Goal: Task Accomplishment & Management: Manage account settings

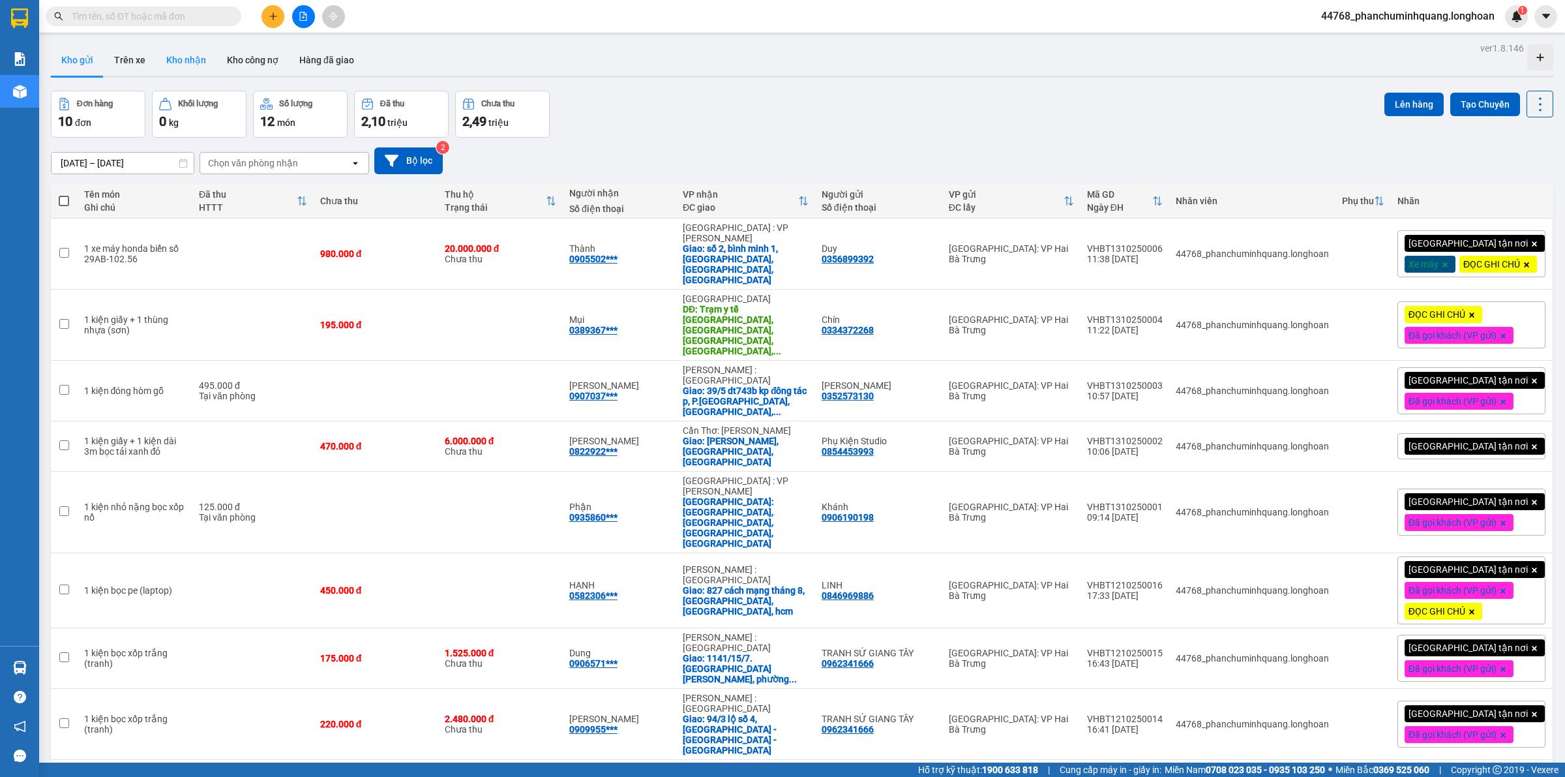
click at [165, 60] on button "Kho nhận" at bounding box center [186, 59] width 61 height 31
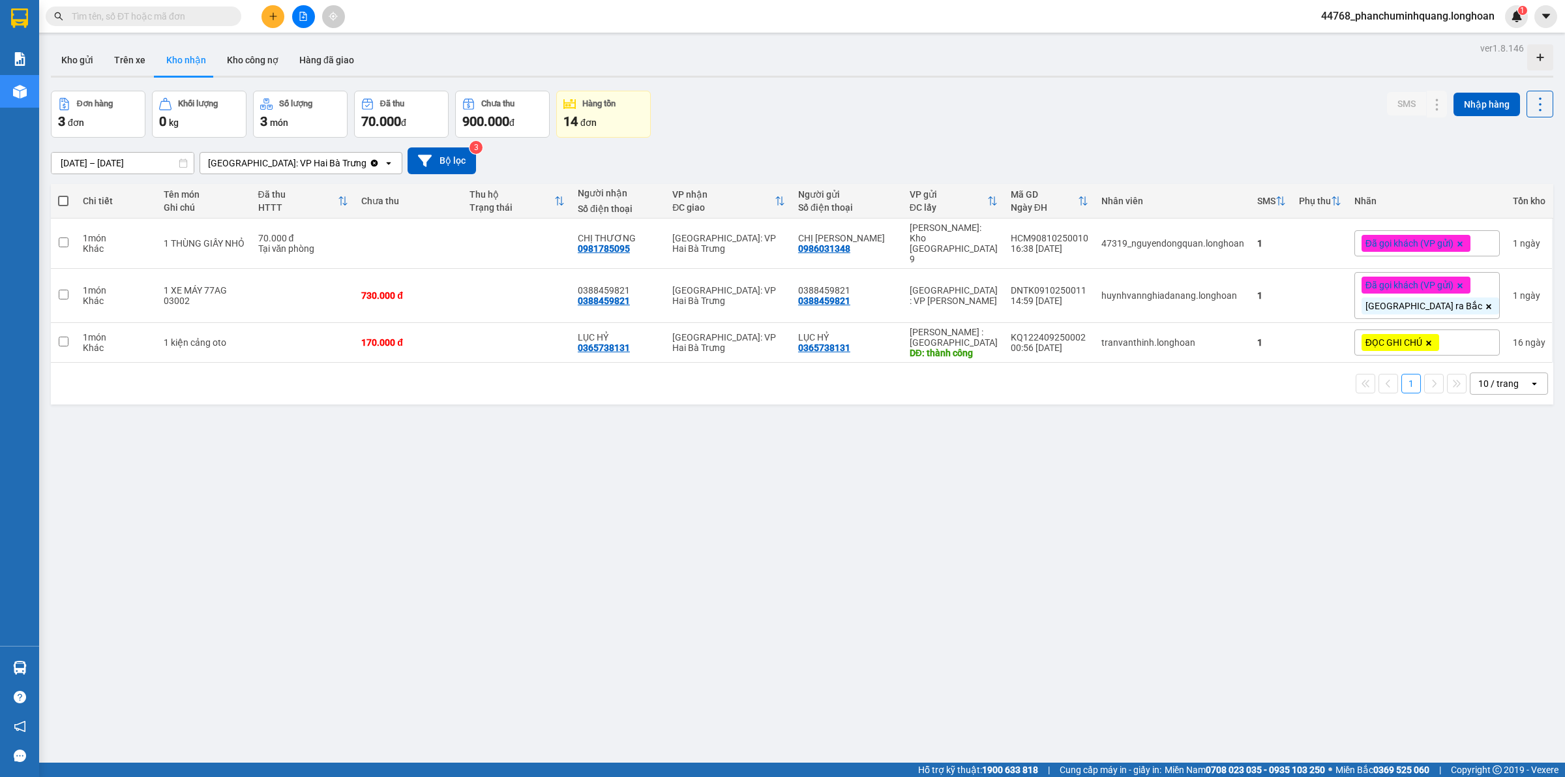
click at [156, 44] on button "Kho nhận" at bounding box center [186, 59] width 61 height 31
drag, startPoint x: 1093, startPoint y: 704, endPoint x: 1090, endPoint y: 693, distance: 11.4
click at [1094, 702] on div "ver 1.8.146 Kho gửi Trên xe Kho nhận Kho công nợ Hàng đã giao Đơn hàng 3 đơn Kh…" at bounding box center [802, 427] width 1513 height 777
click at [1407, 291] on icon at bounding box center [1411, 295] width 9 height 9
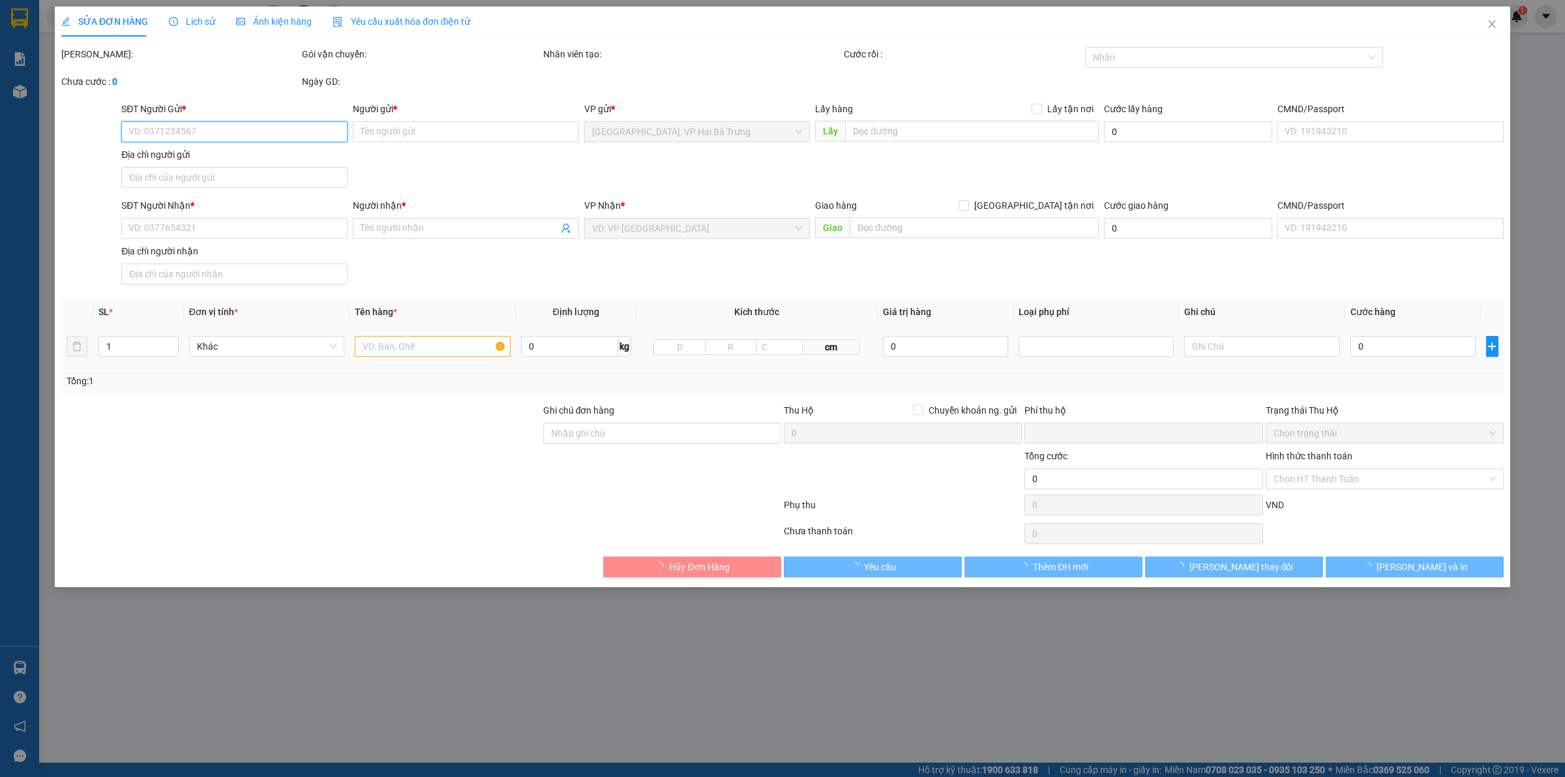
type input "0388459821"
type input "1 CHÌA KHÓA,2 GƯƠNG"
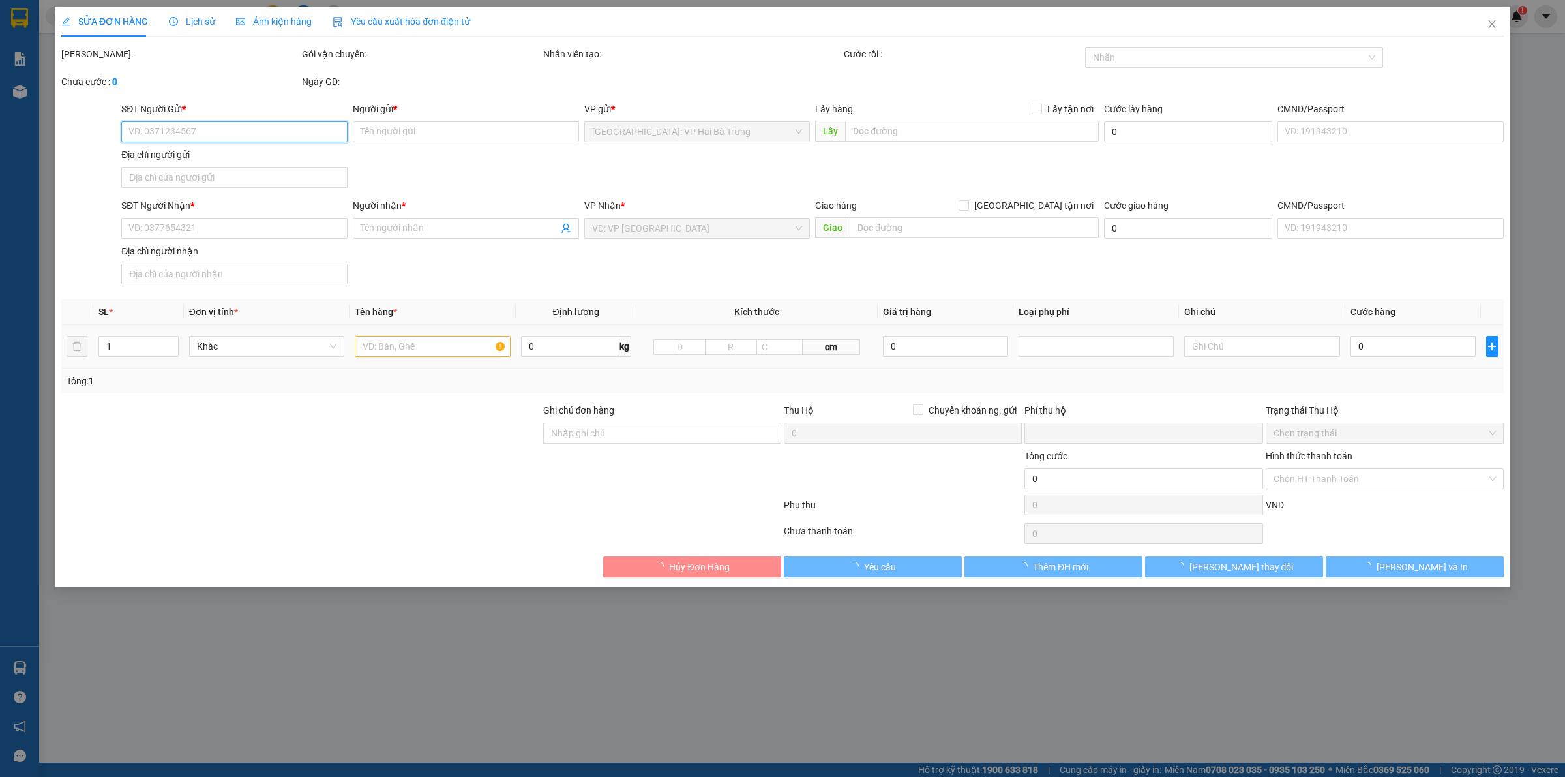
type input "0"
type input "730.000"
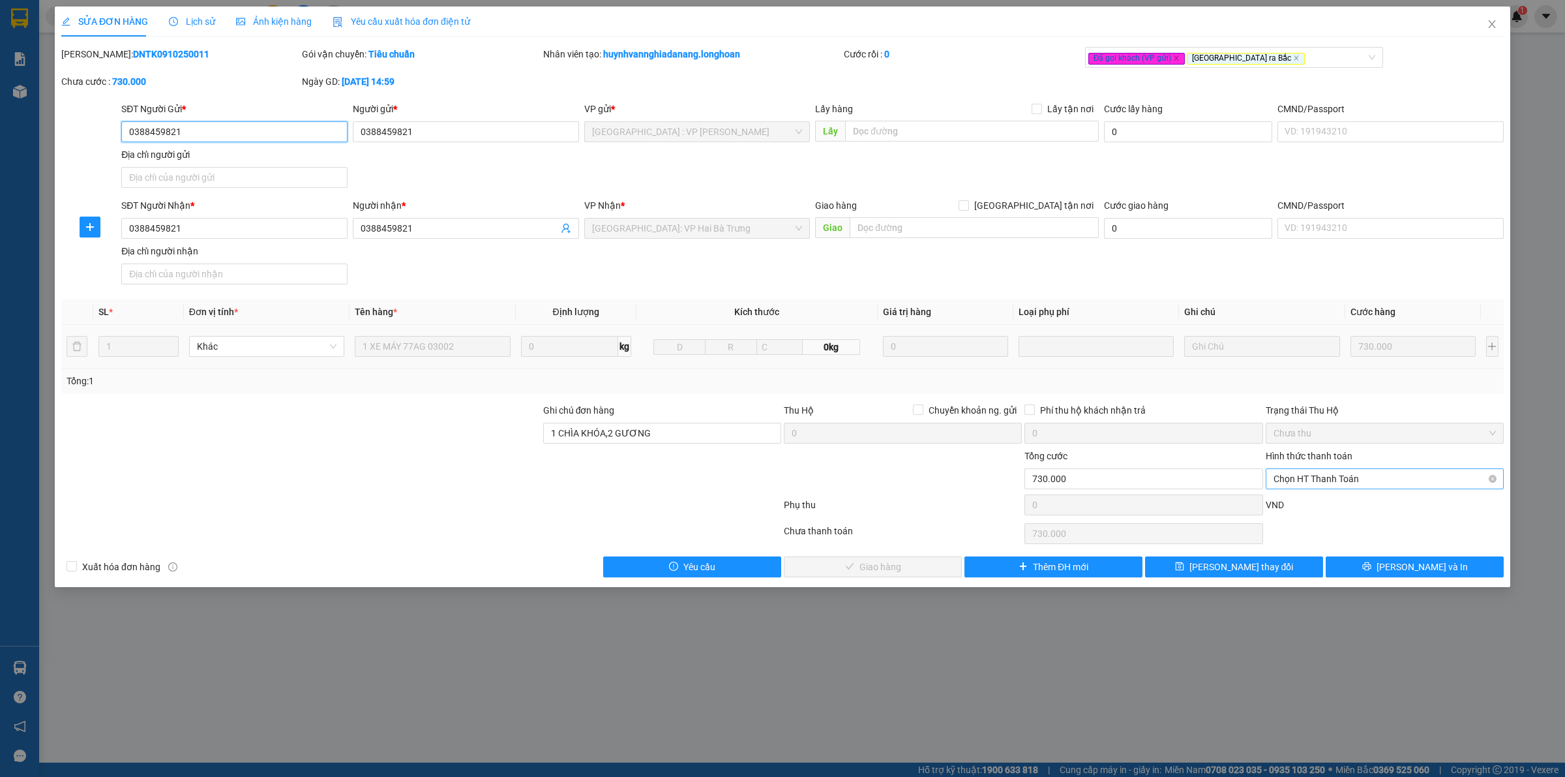
click at [1404, 483] on span "Chọn HT Thanh Toán" at bounding box center [1385, 479] width 222 height 20
click at [1352, 510] on div "Tại văn phòng" at bounding box center [1385, 506] width 222 height 14
type input "0"
click at [877, 563] on span "[PERSON_NAME] và Giao hàng" at bounding box center [880, 567] width 125 height 14
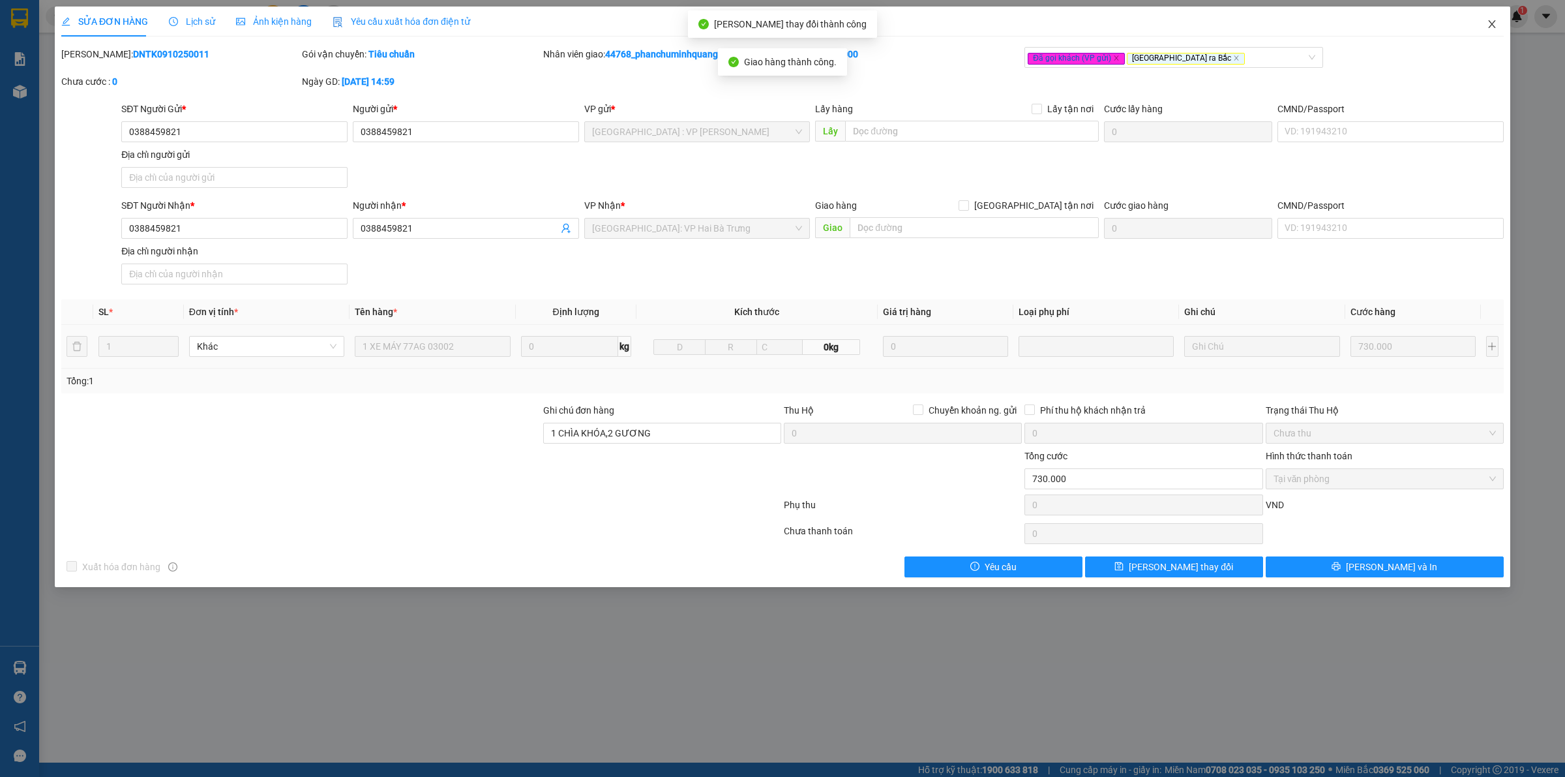
click at [1493, 20] on span "Close" at bounding box center [1492, 25] width 37 height 37
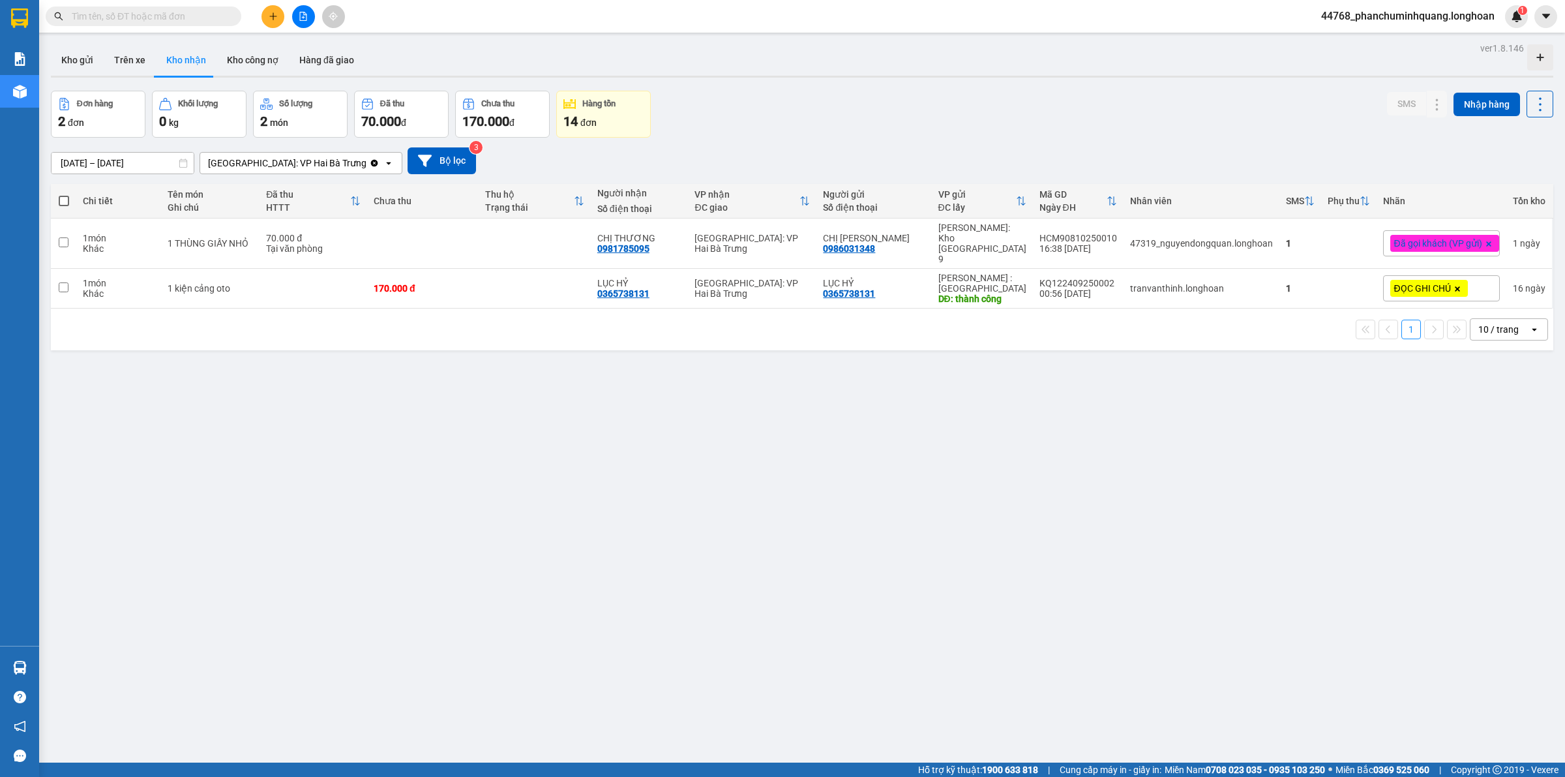
click at [277, 25] on button at bounding box center [273, 16] width 23 height 23
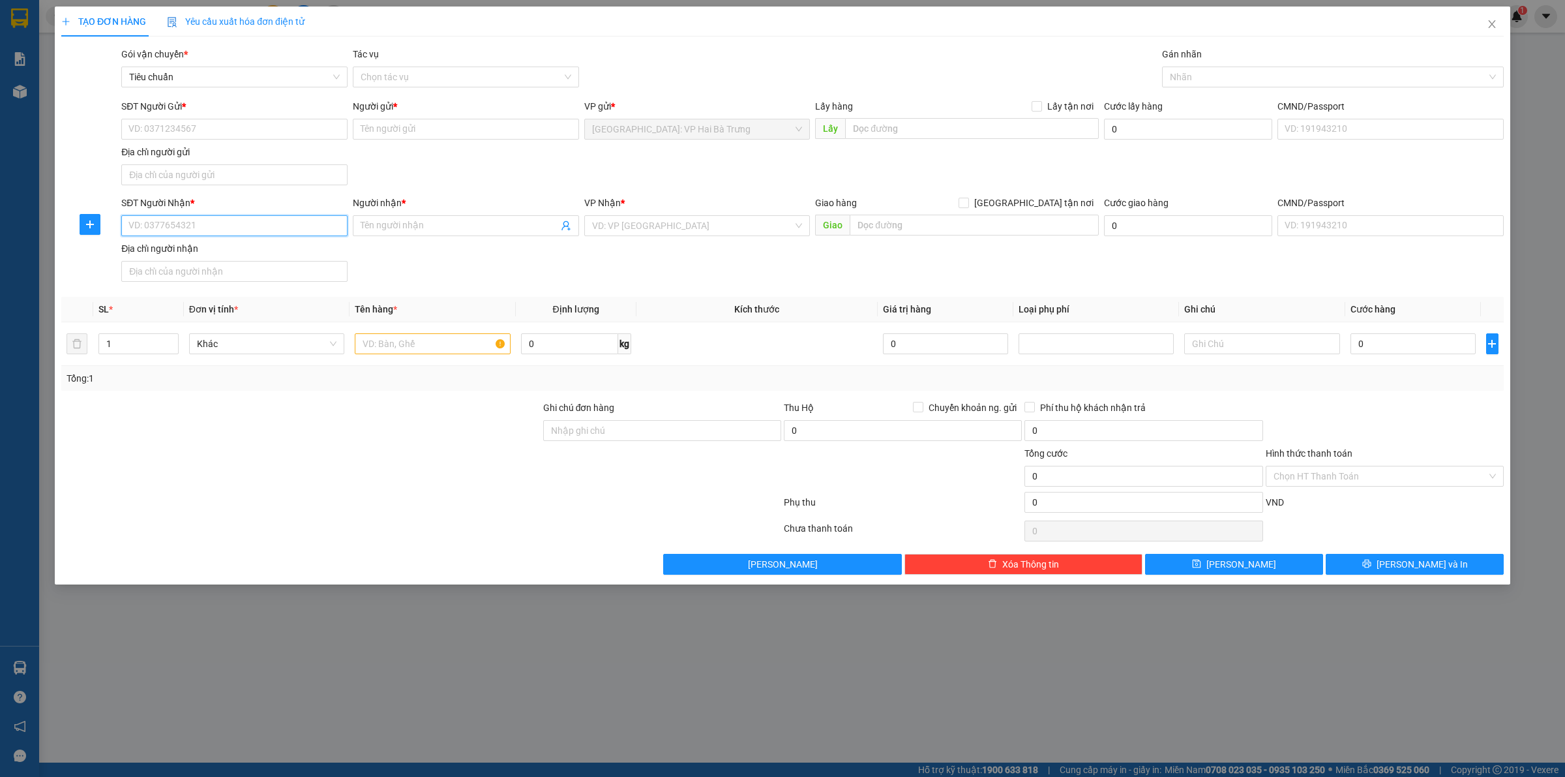
click at [297, 228] on input "SĐT Người Nhận *" at bounding box center [234, 225] width 226 height 21
paste input "0346132456"
type input "0346132456"
click at [307, 249] on div "0346132456 - A HUY" at bounding box center [234, 253] width 211 height 14
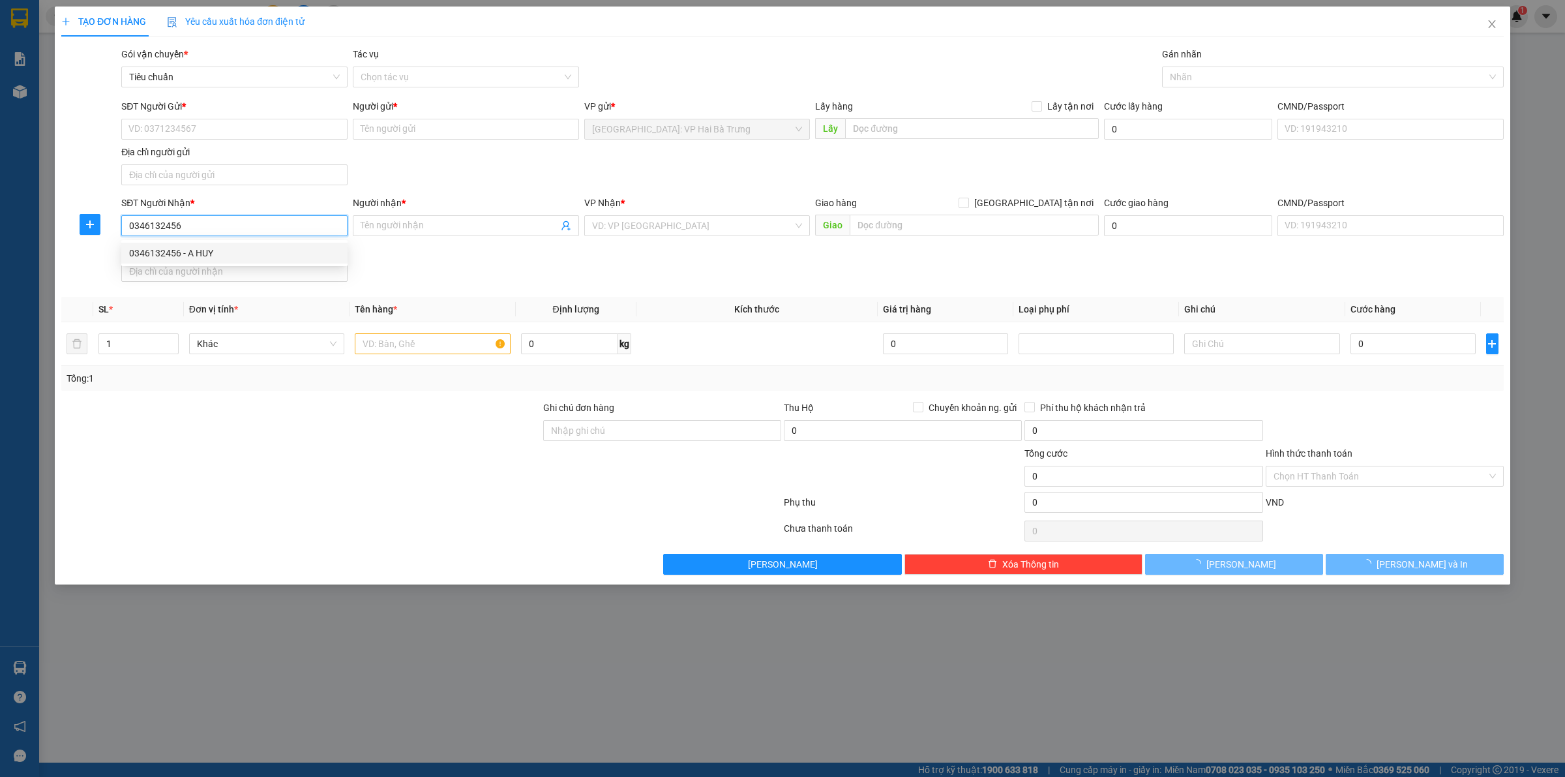
type input "A HUY"
type input "[GEOGRAPHIC_DATA] - Tuy An QL 1A"
checkbox input "true"
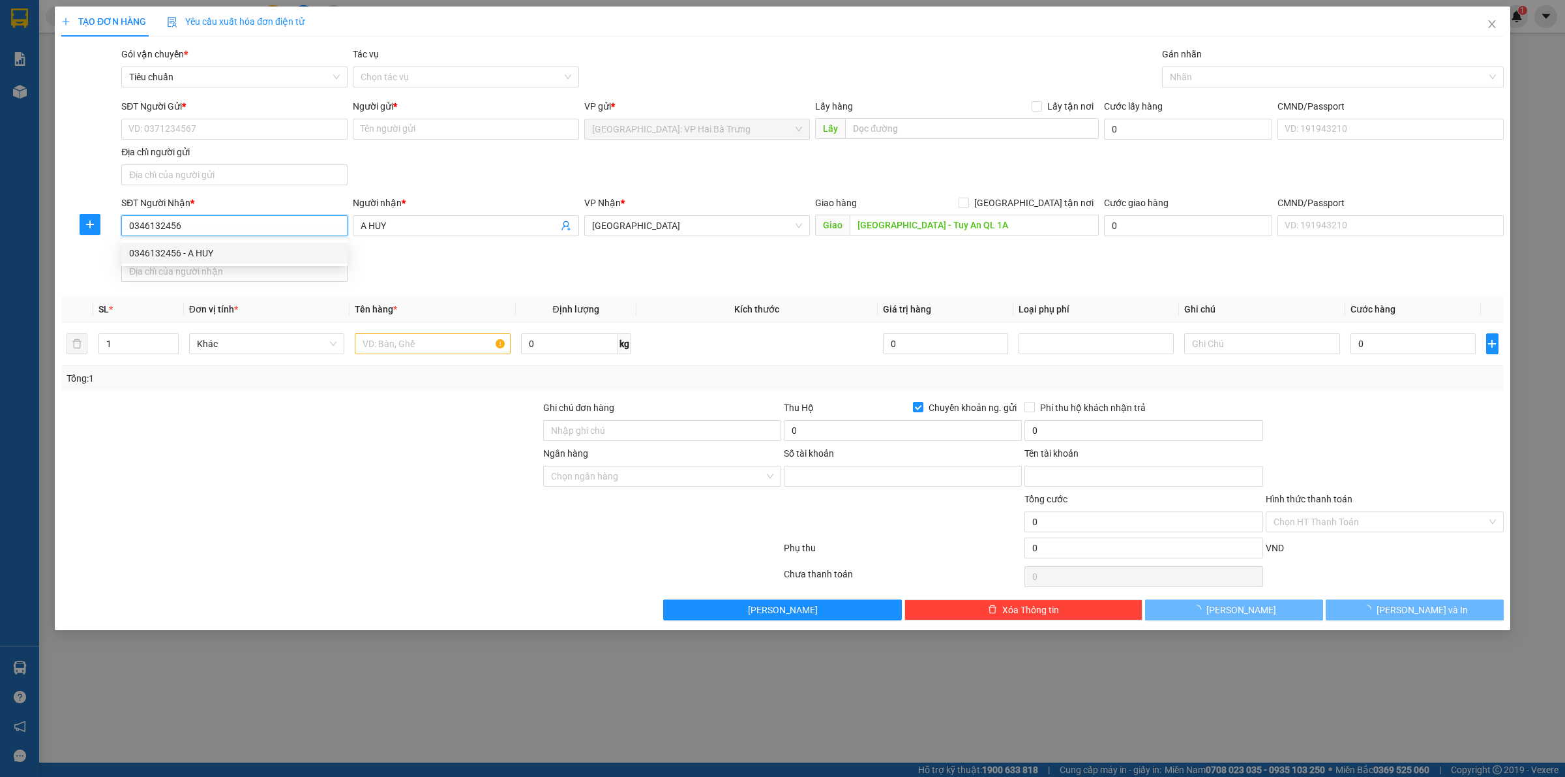
type input "105869604426"
type input "[PERSON_NAME] TRONG DANG"
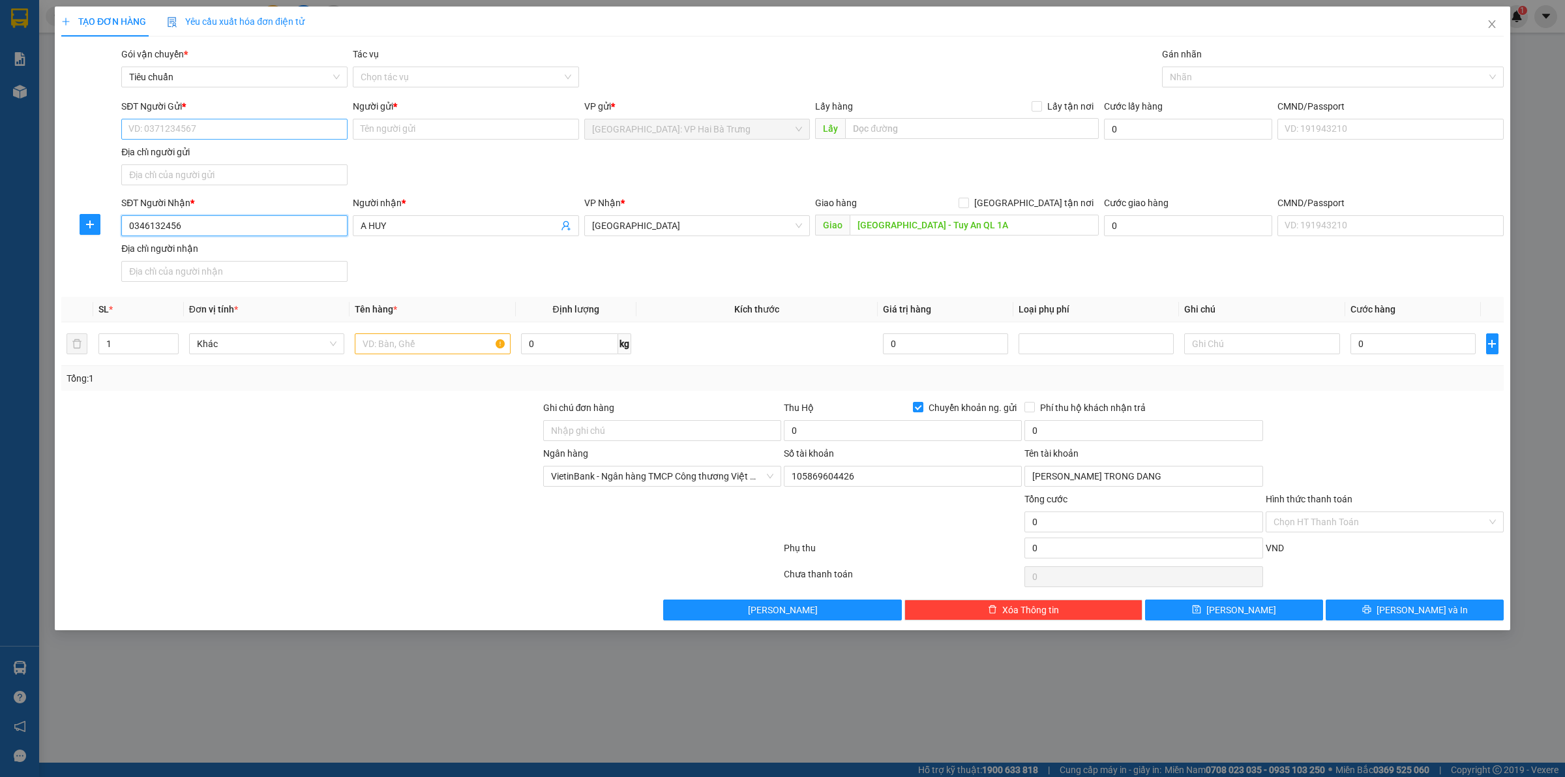
type input "0346132456"
click at [301, 129] on input "SĐT Người Gửi *" at bounding box center [234, 129] width 226 height 21
click at [230, 164] on div "0396182087 - A ĐĂNG" at bounding box center [234, 155] width 226 height 21
type input "0396182087"
type input "A ĐĂNG"
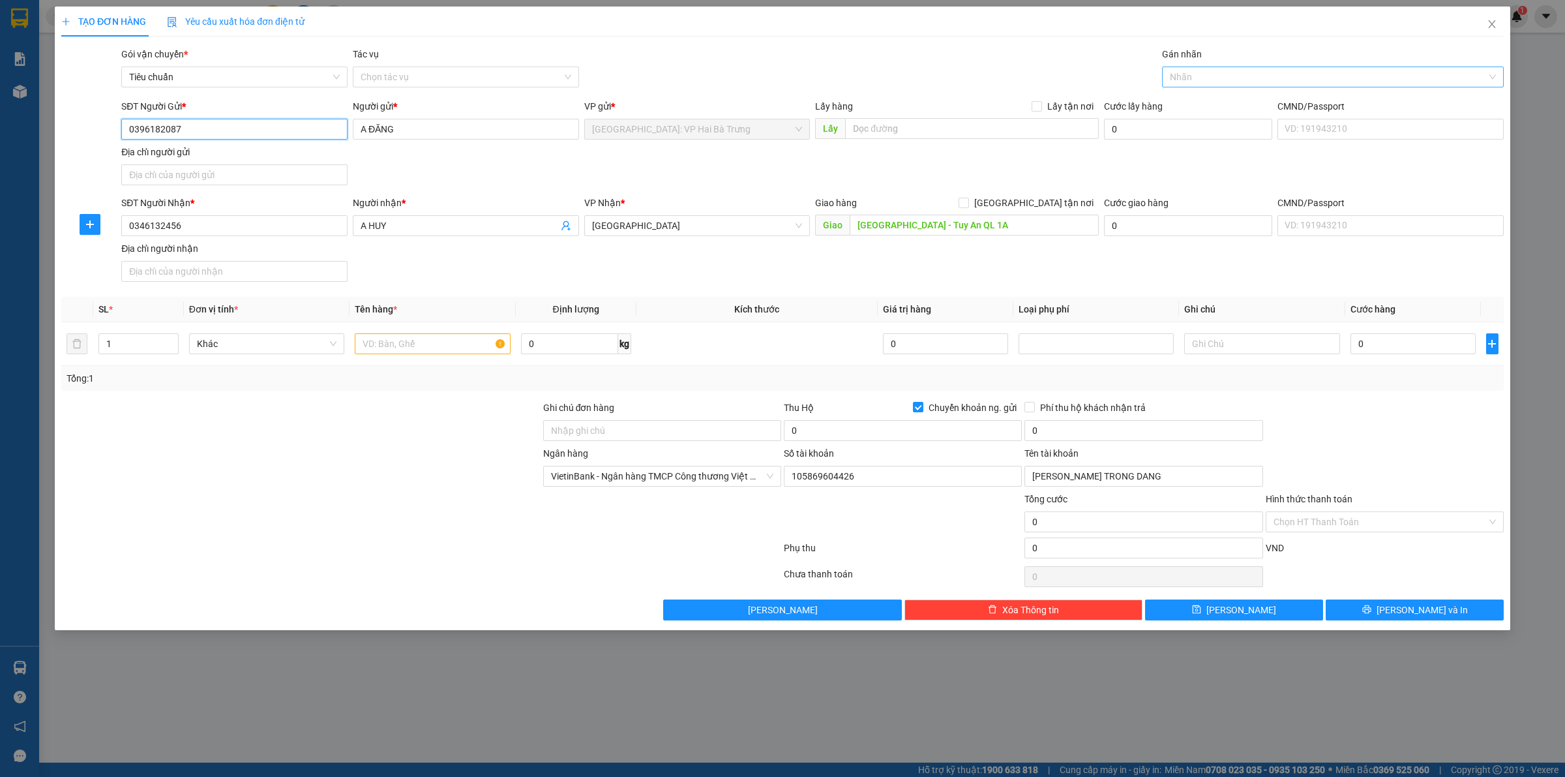
click at [1186, 83] on div at bounding box center [1326, 77] width 322 height 16
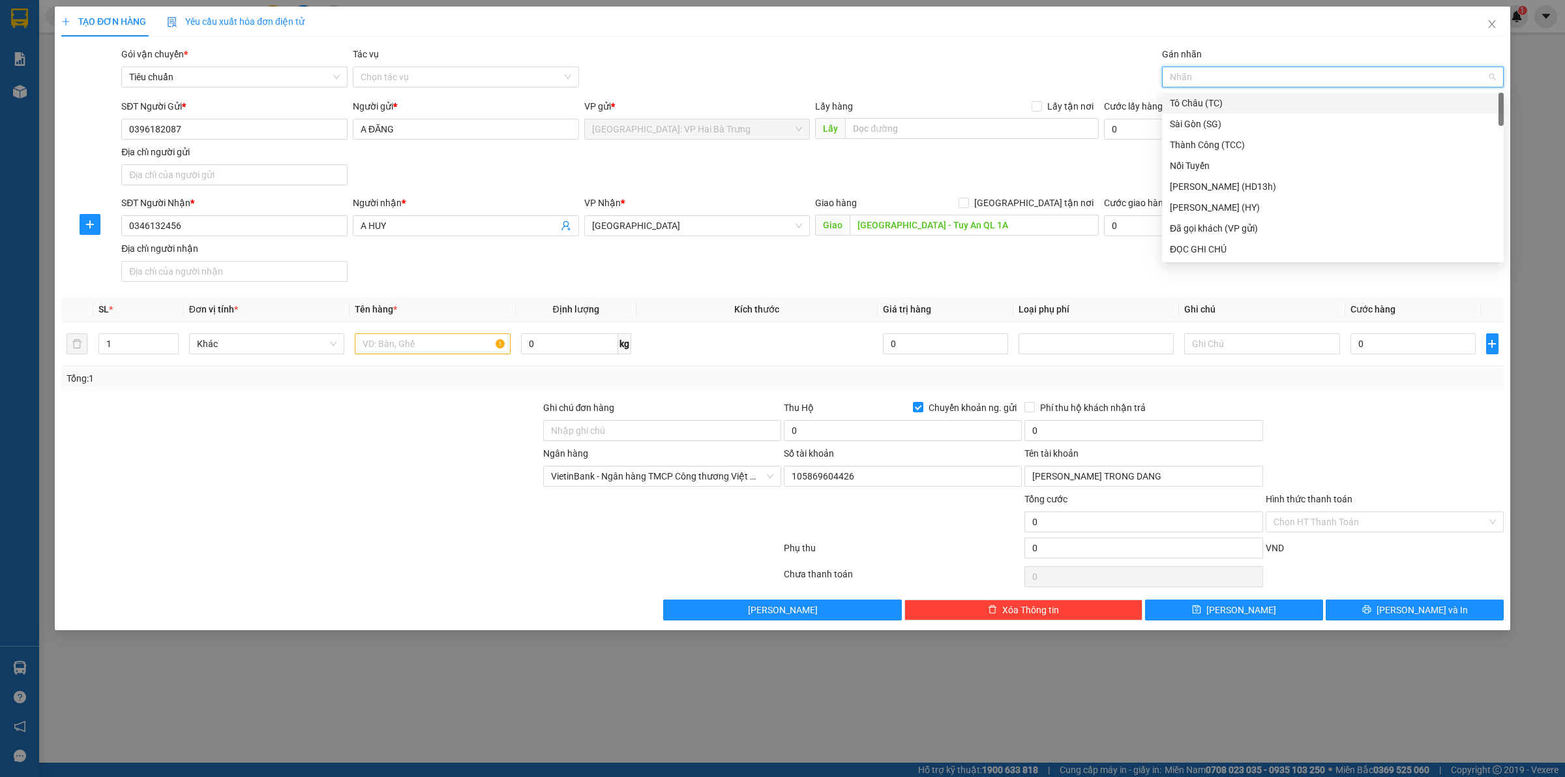
type input "D"
click at [1214, 127] on div "Đã gọi khách (VP gửi)" at bounding box center [1333, 124] width 326 height 14
type input "D"
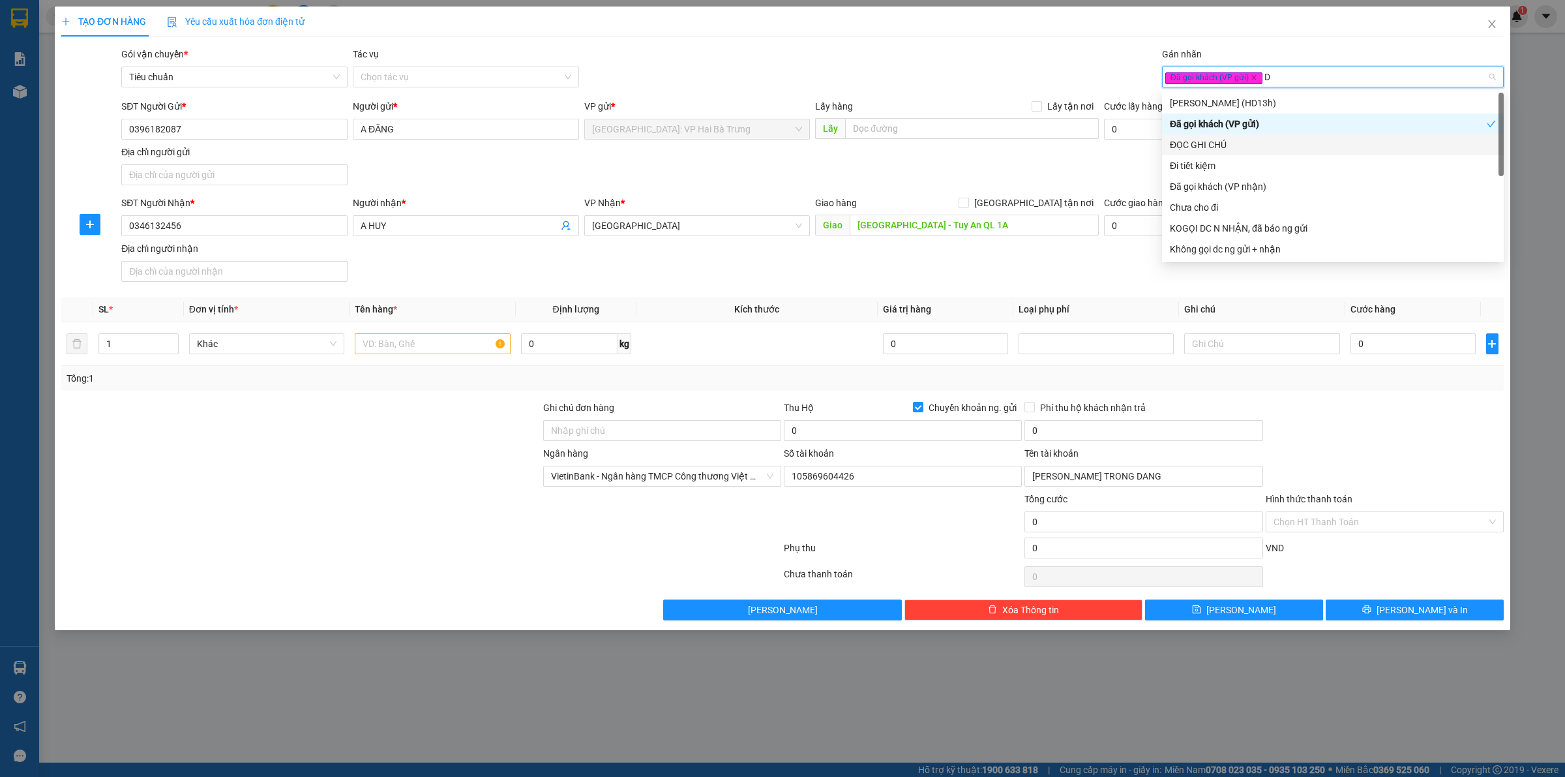
click at [1217, 138] on div "ĐỌC GHI CHÚ" at bounding box center [1333, 145] width 326 height 14
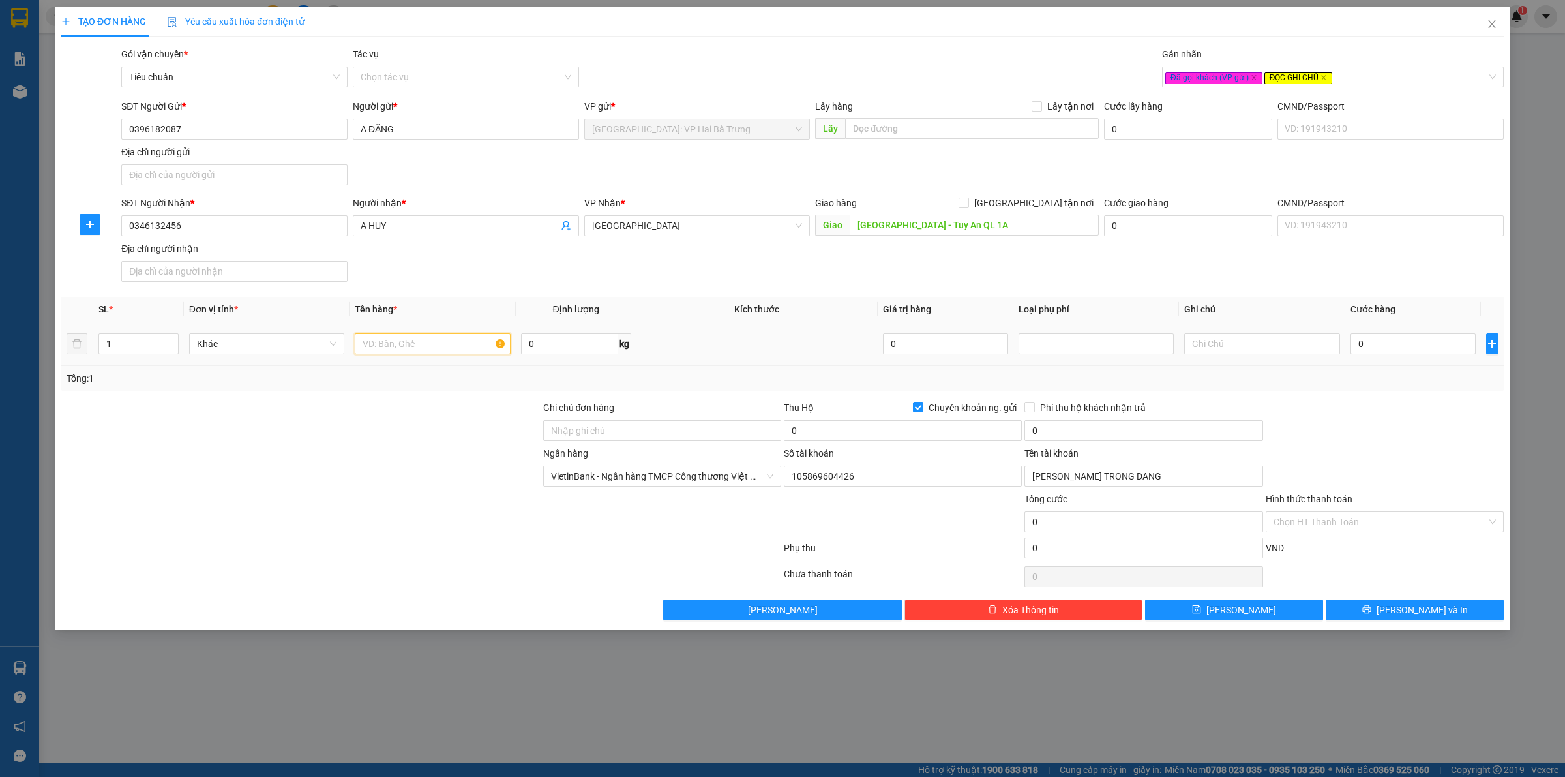
drag, startPoint x: 451, startPoint y: 344, endPoint x: 503, endPoint y: 314, distance: 59.3
click at [461, 336] on input "text" at bounding box center [432, 343] width 155 height 21
type input "1 kiện giấy dài"
click at [664, 438] on input "Ghi chú đơn hàng" at bounding box center [662, 430] width 238 height 21
type input "Gọi khách trước 1 tiếng"
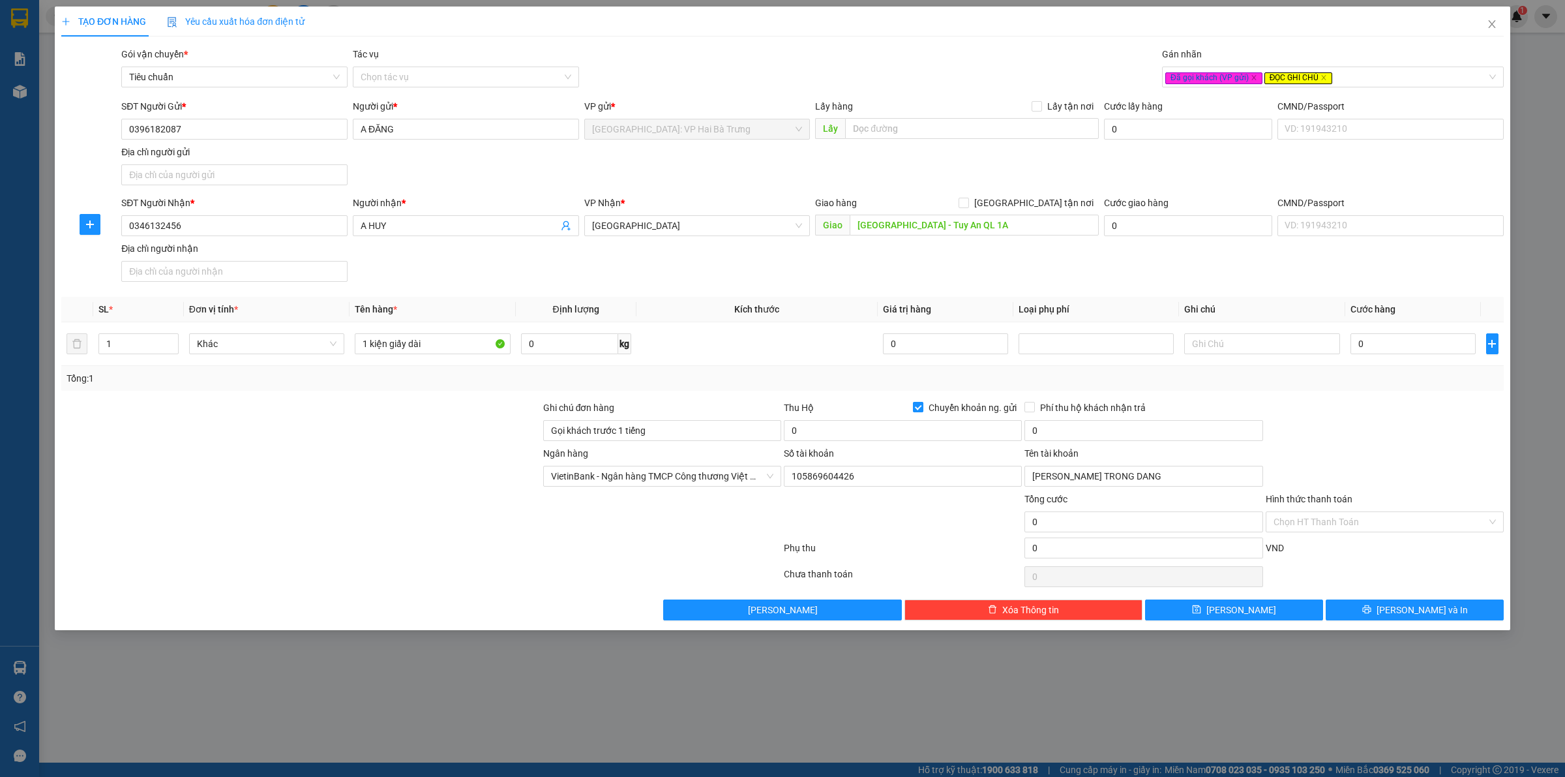
click at [917, 405] on input "Chuyển khoản ng. gửi" at bounding box center [917, 406] width 9 height 9
checkbox input "false"
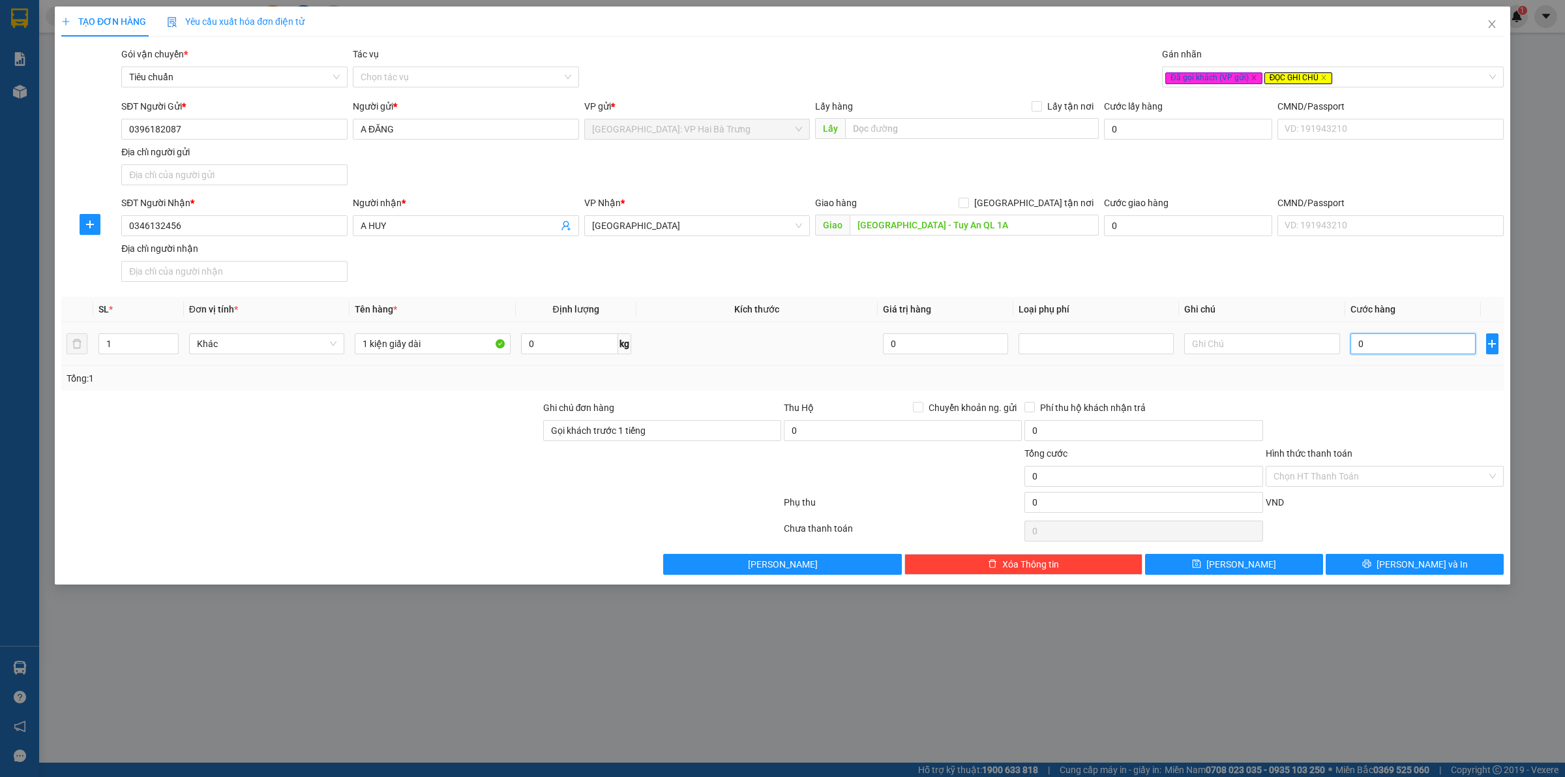
click at [1430, 351] on input "0" at bounding box center [1413, 343] width 125 height 21
type input "7"
type input "70"
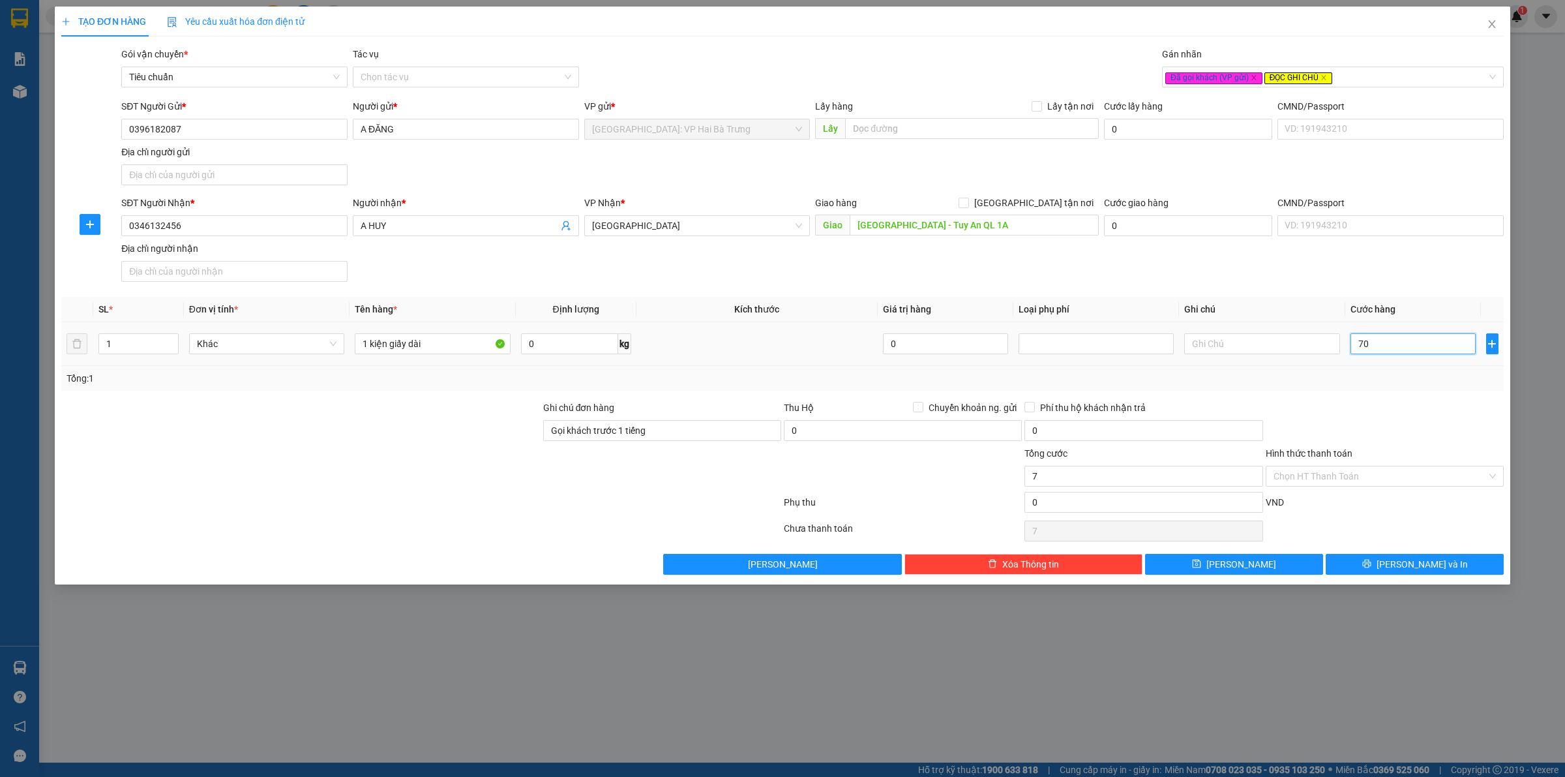
type input "70"
type input "700"
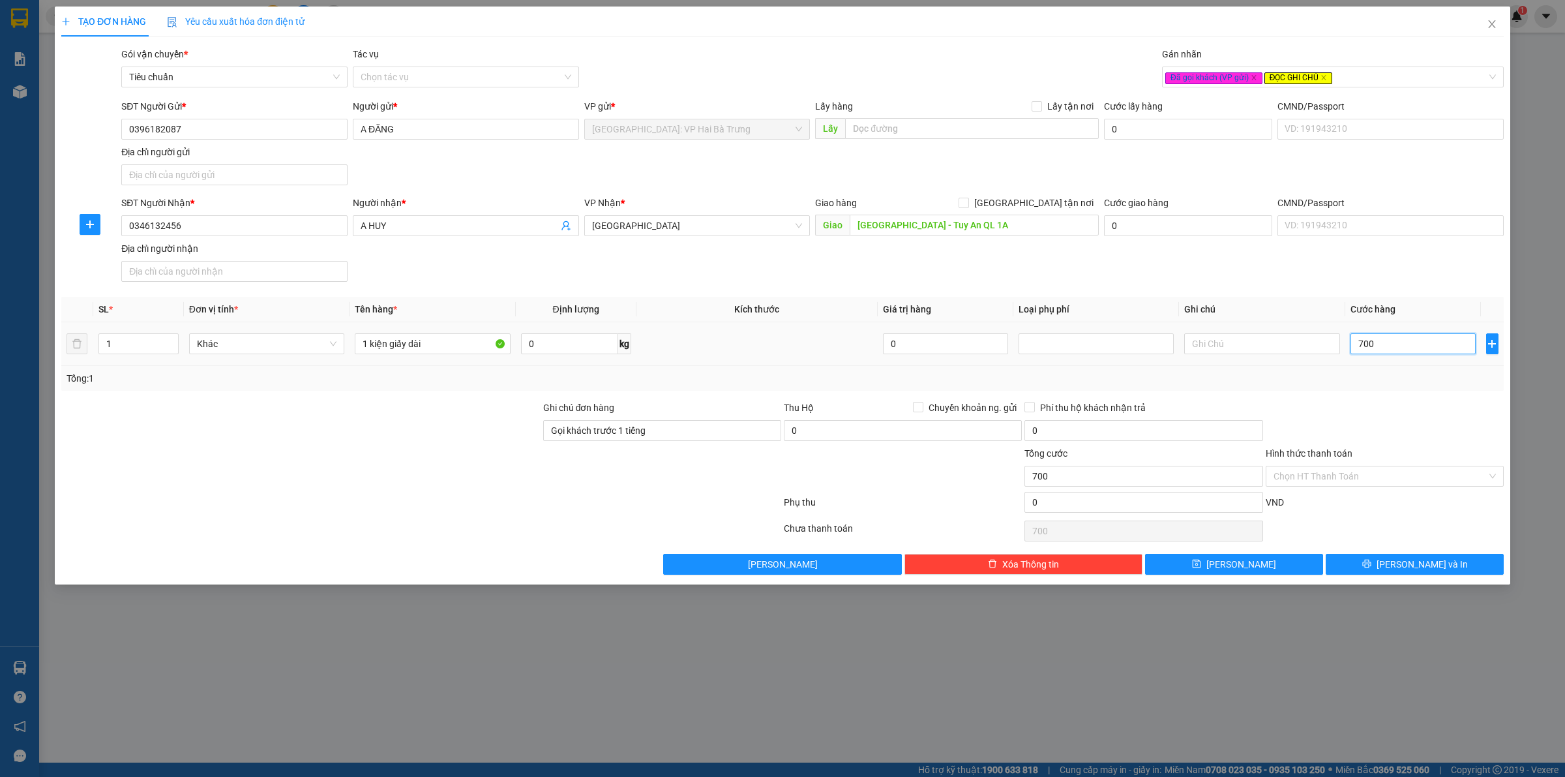
type input "7.000"
type input "70.000"
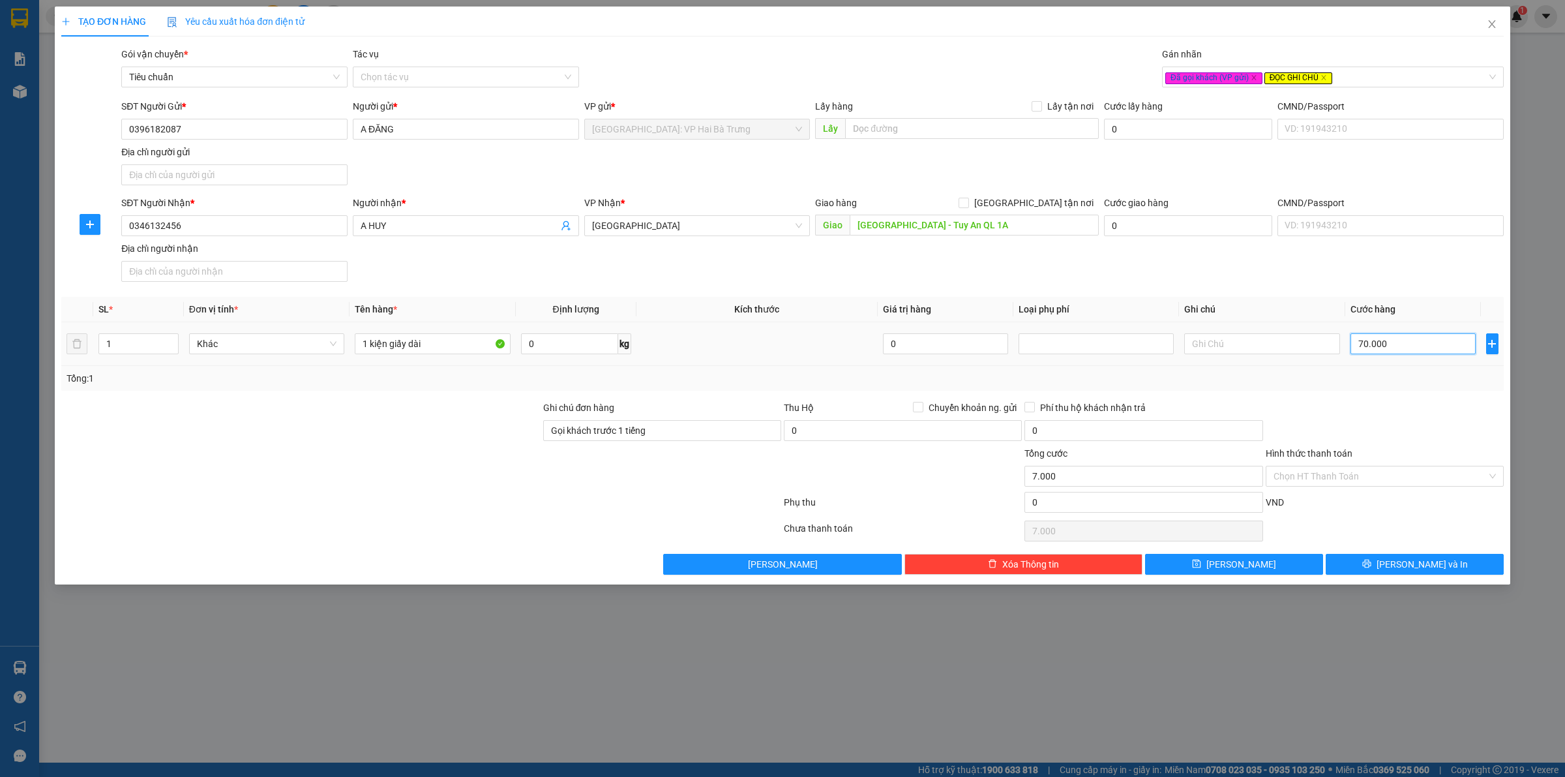
type input "70.000"
click at [1416, 558] on span "[PERSON_NAME] và In" at bounding box center [1422, 564] width 91 height 14
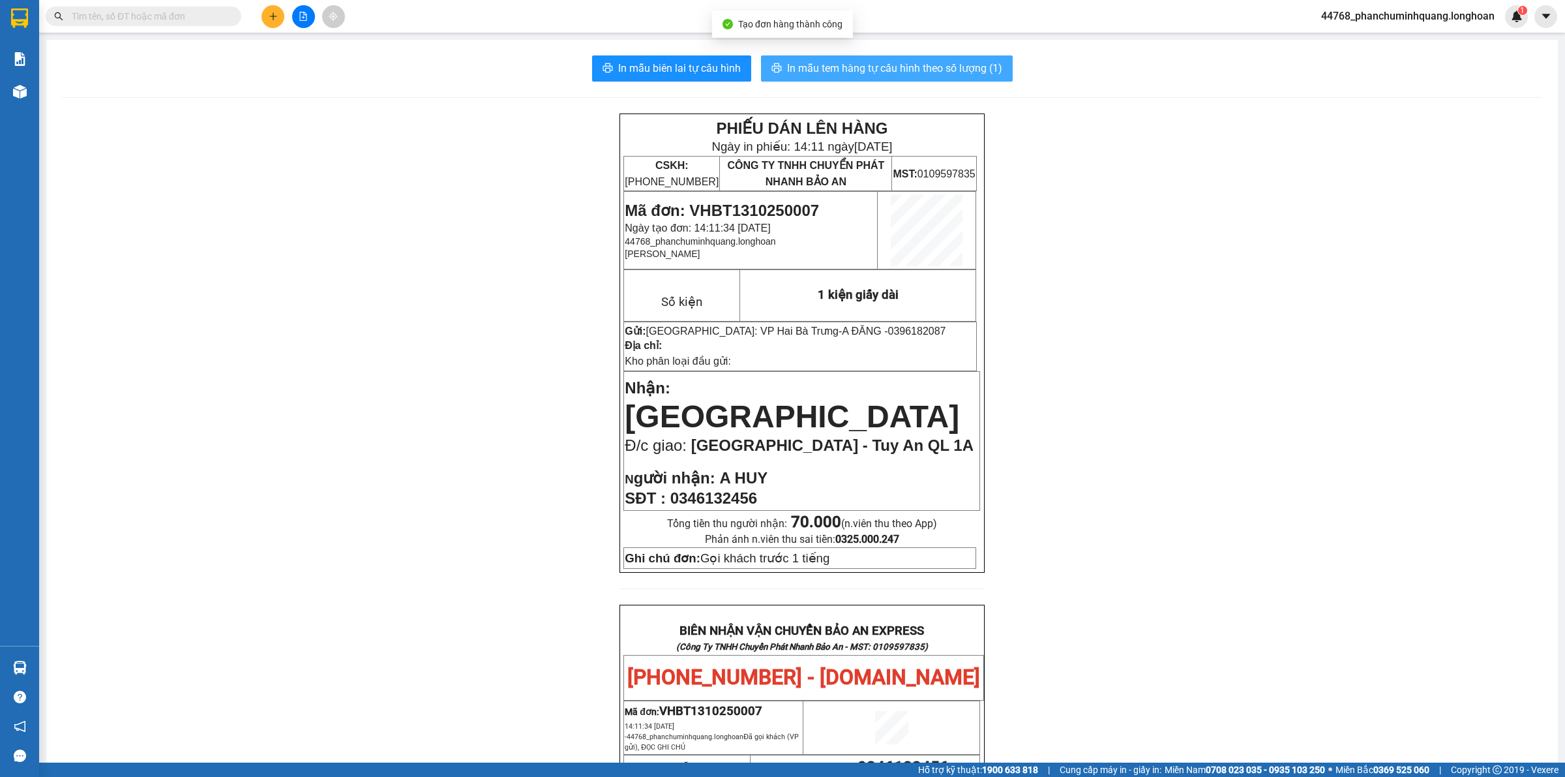
click at [911, 56] on button "In mẫu tem hàng tự cấu hình theo số lượng (1)" at bounding box center [887, 68] width 252 height 26
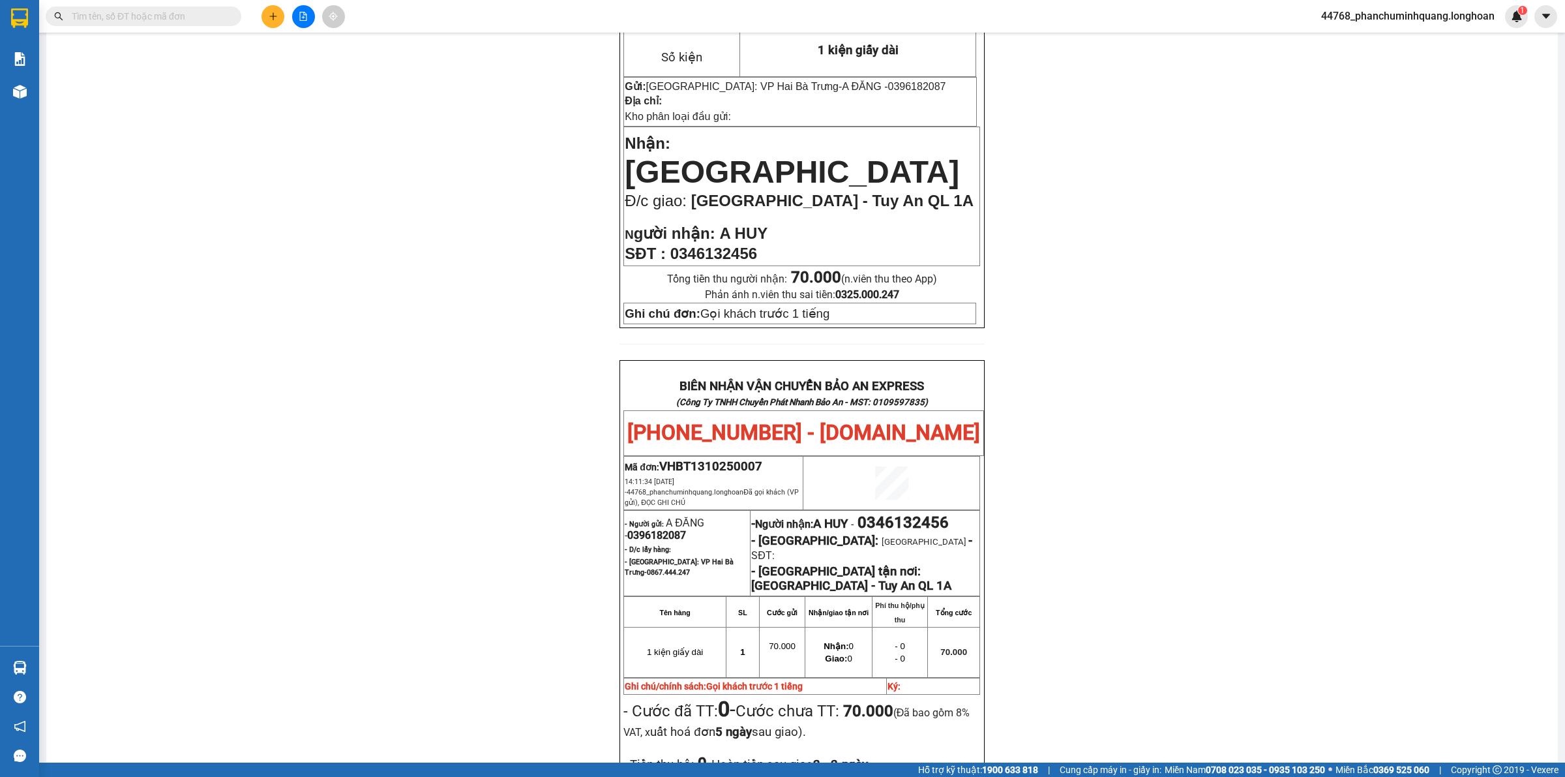
scroll to position [489, 0]
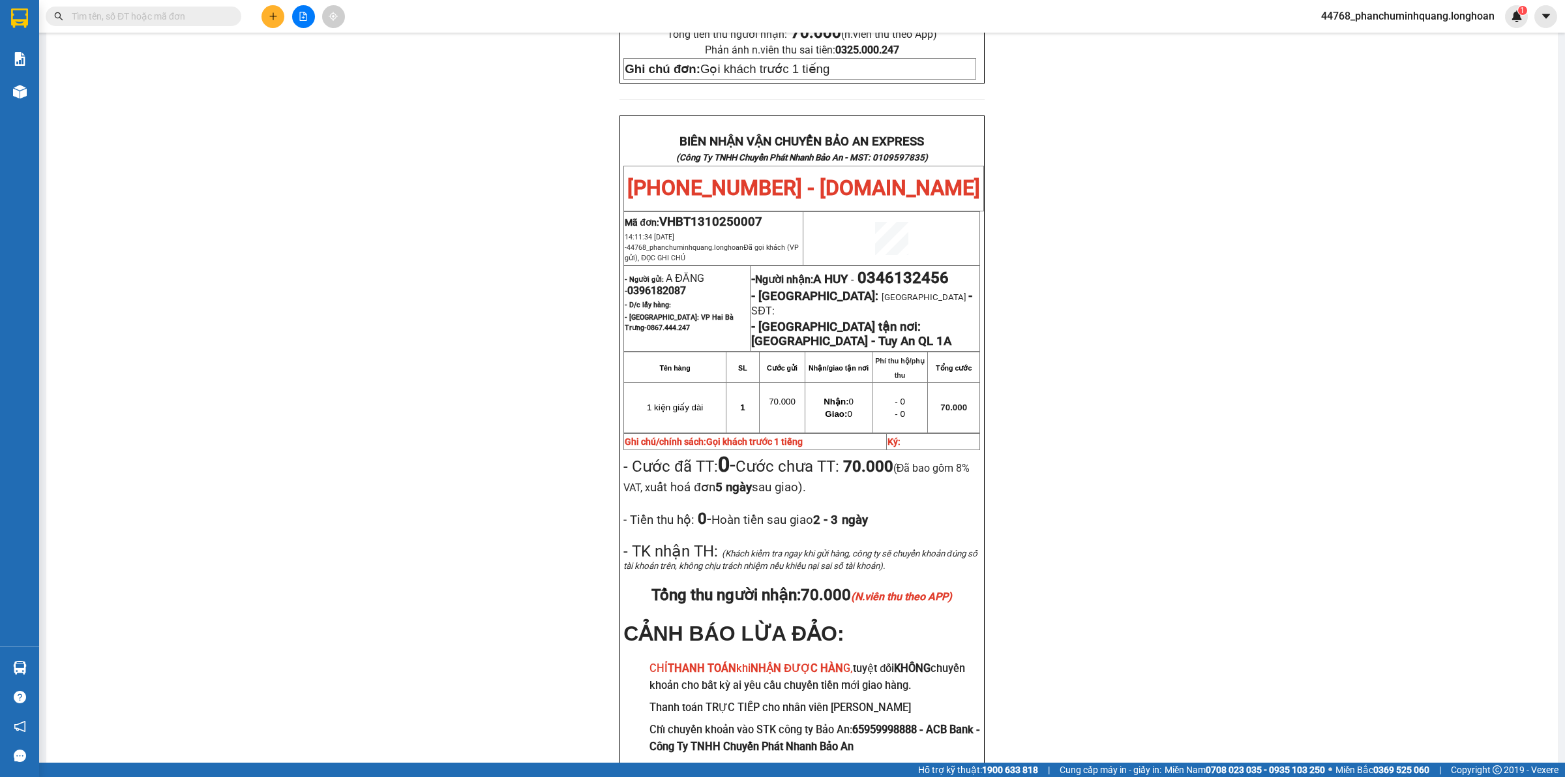
click at [275, 12] on icon "plus" at bounding box center [273, 16] width 9 height 9
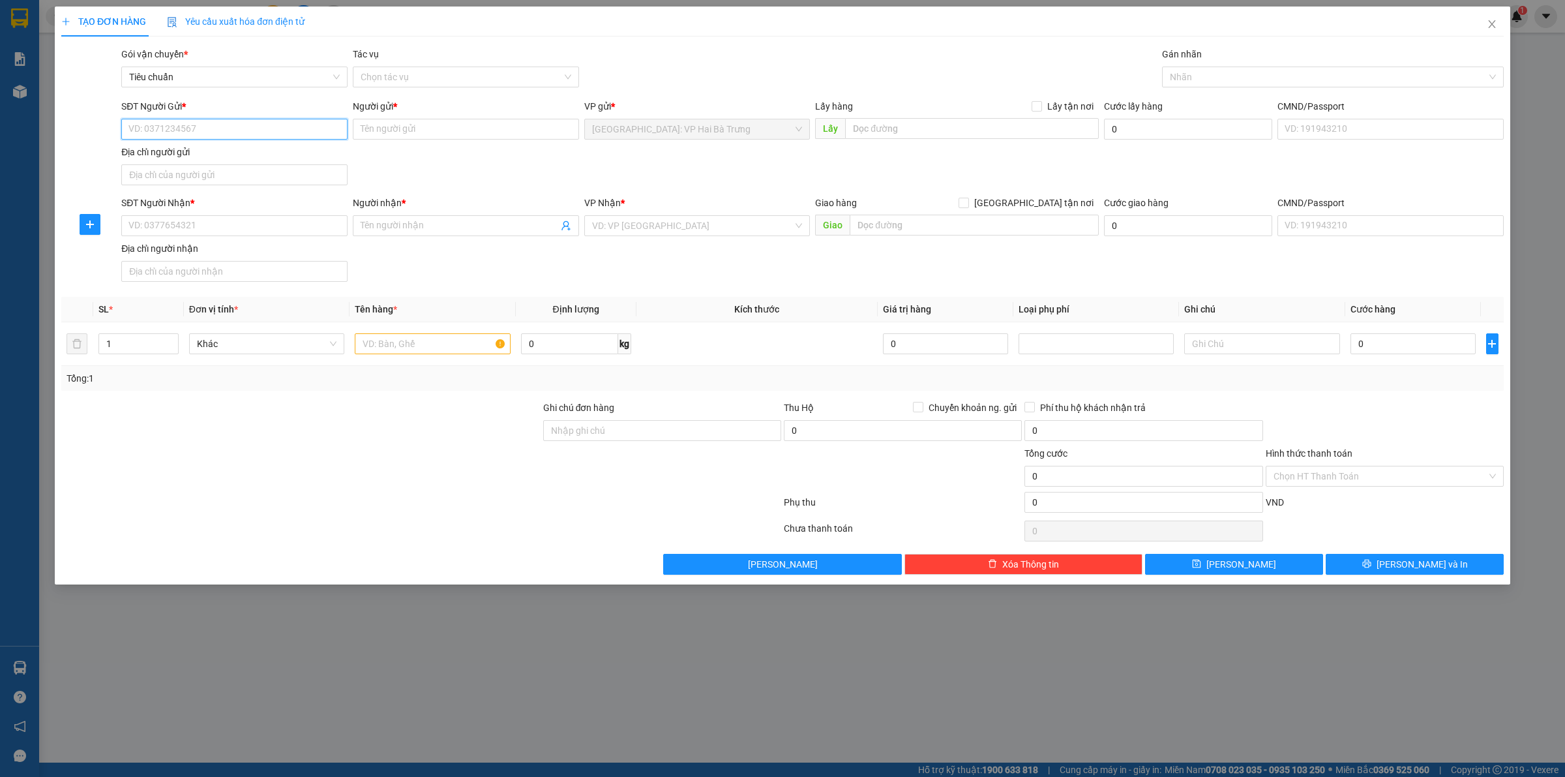
click at [230, 125] on input "SĐT Người Gửi *" at bounding box center [234, 129] width 226 height 21
click at [172, 340] on icon "up" at bounding box center [171, 340] width 5 height 5
type input "3"
click at [172, 340] on icon "up" at bounding box center [171, 340] width 5 height 5
click at [419, 346] on input "text" at bounding box center [432, 343] width 155 height 21
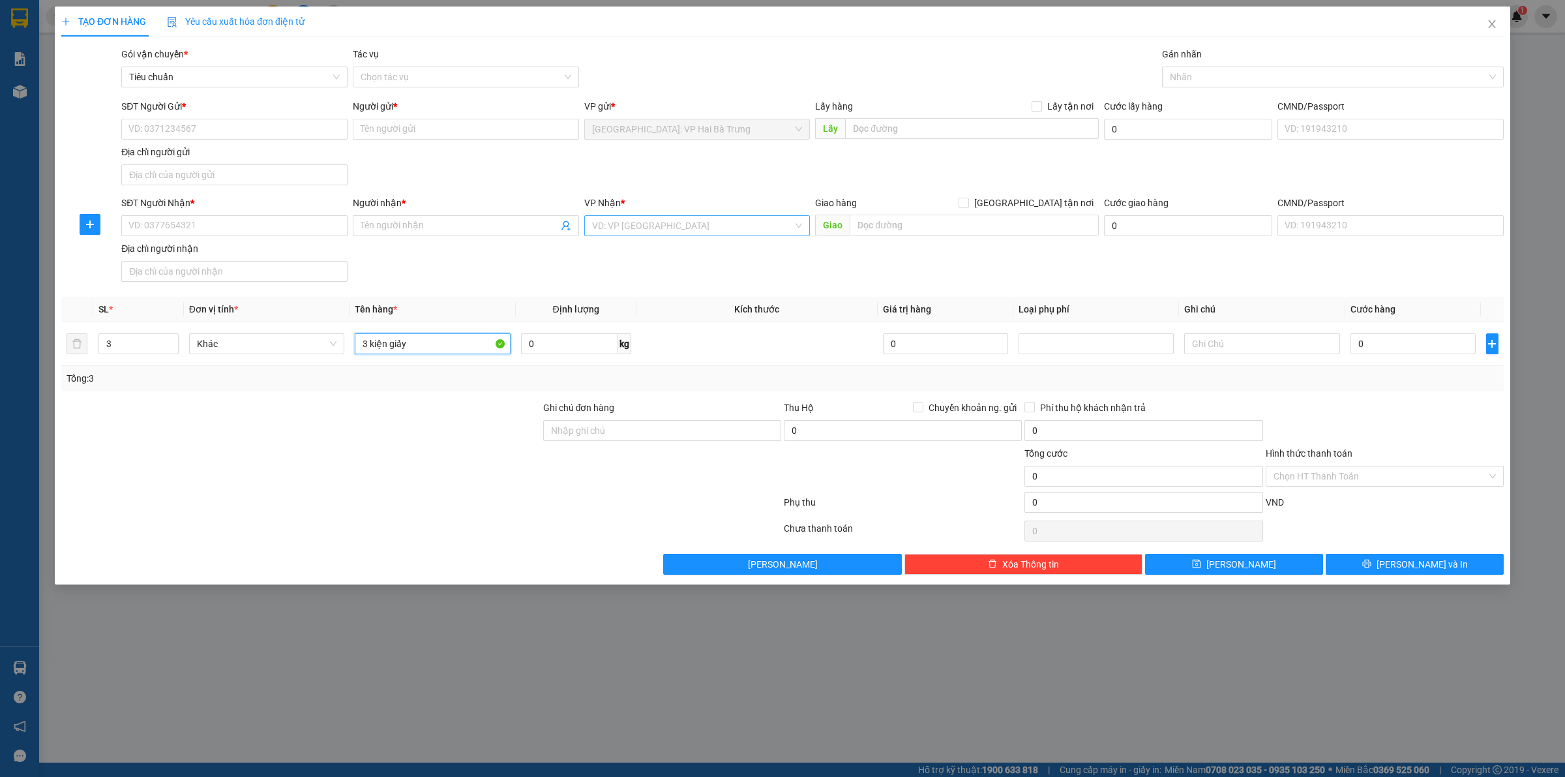
type input "3 kiện giấy"
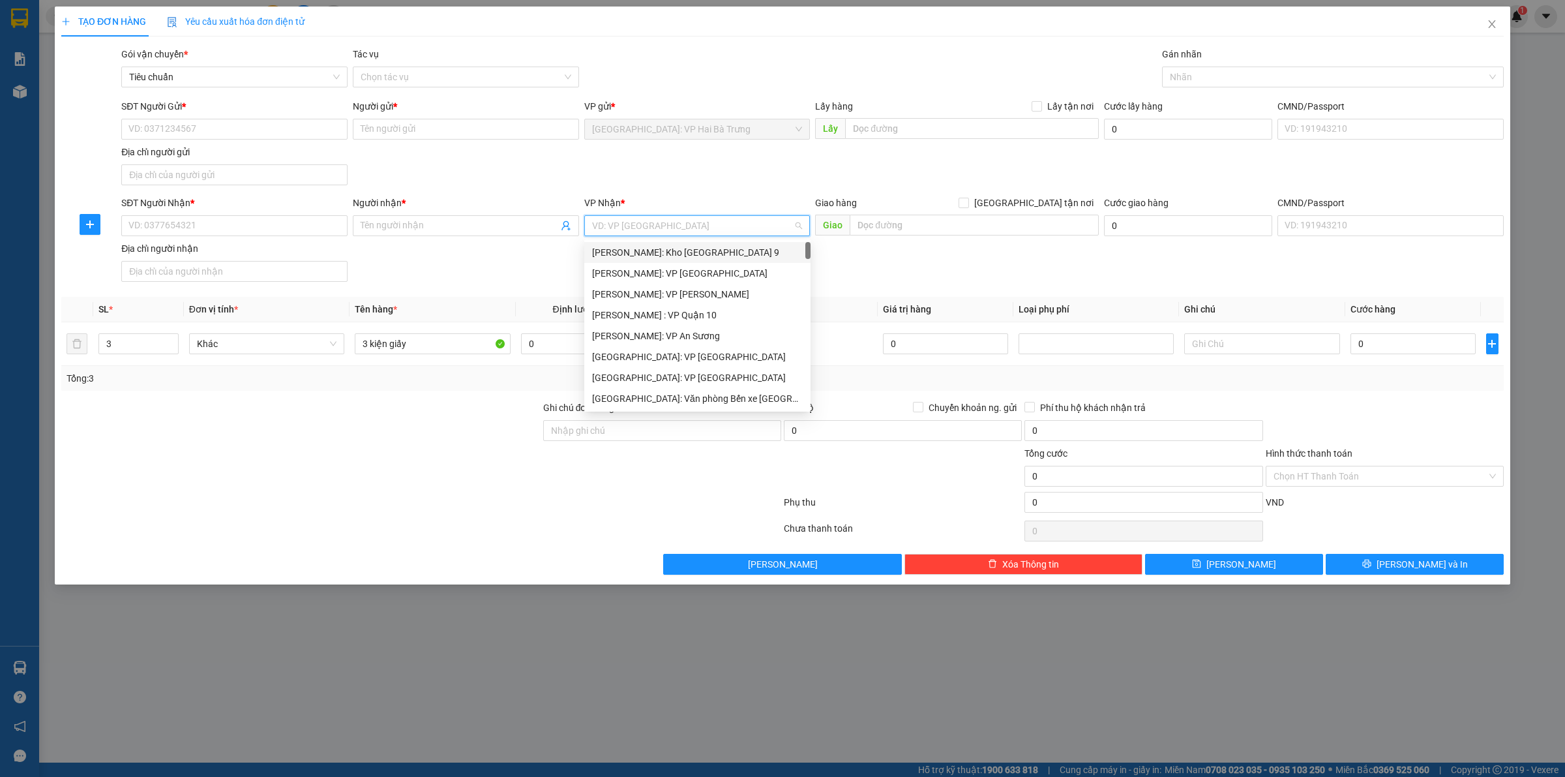
click at [697, 233] on input "search" at bounding box center [693, 226] width 202 height 20
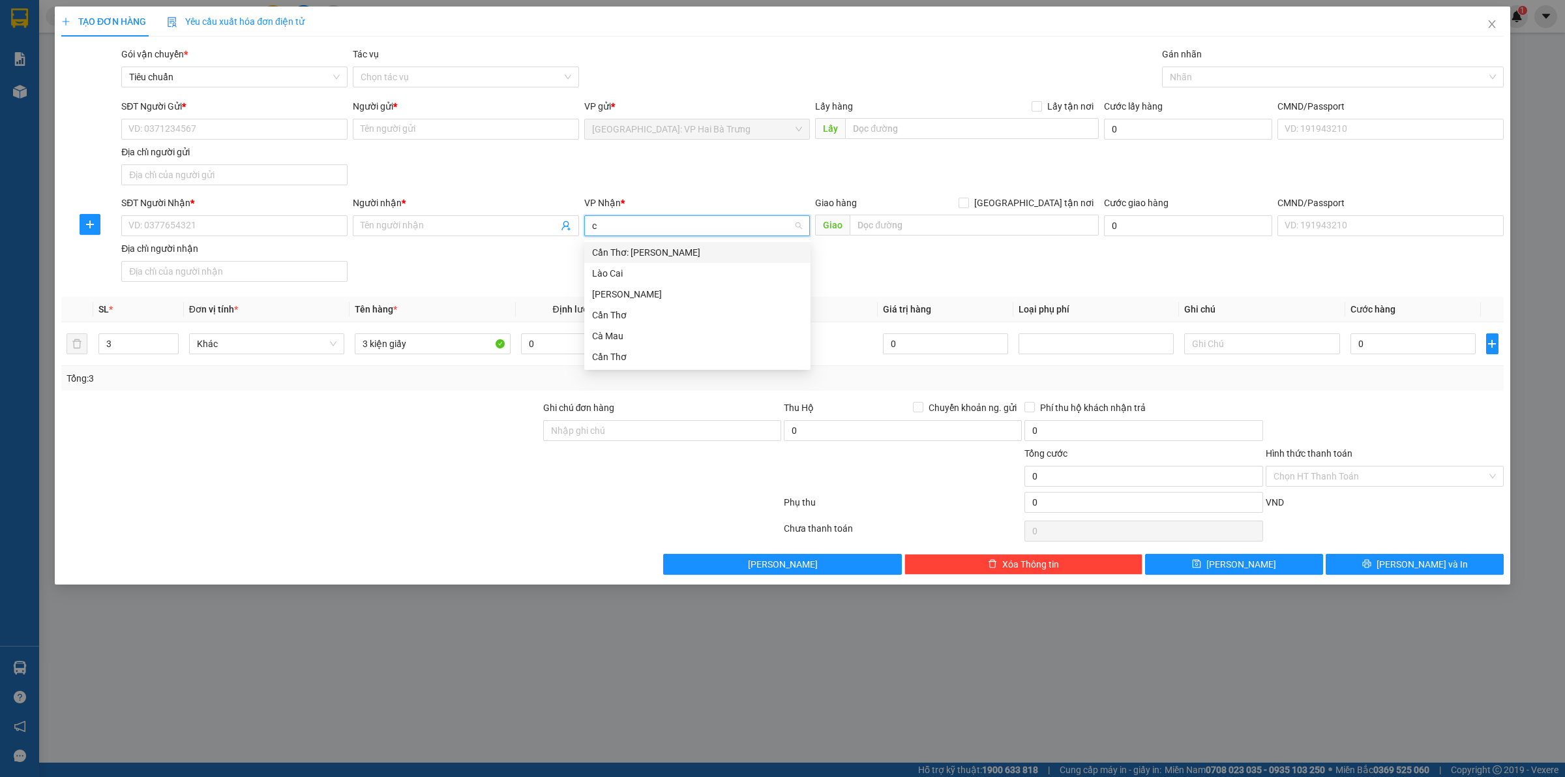
type input "câ"
drag, startPoint x: 688, startPoint y: 262, endPoint x: 864, endPoint y: 217, distance: 181.6
click at [689, 262] on div "Cần Thơ: Kho Ninh Kiều Lào Cai Cao Bằng Cần Thơ Cà Mau Cần Thơ" at bounding box center [697, 304] width 226 height 125
click at [716, 258] on div "Cần Thơ: [PERSON_NAME]" at bounding box center [697, 252] width 211 height 14
click at [968, 201] on input "[GEOGRAPHIC_DATA] tận nơi" at bounding box center [963, 202] width 9 height 9
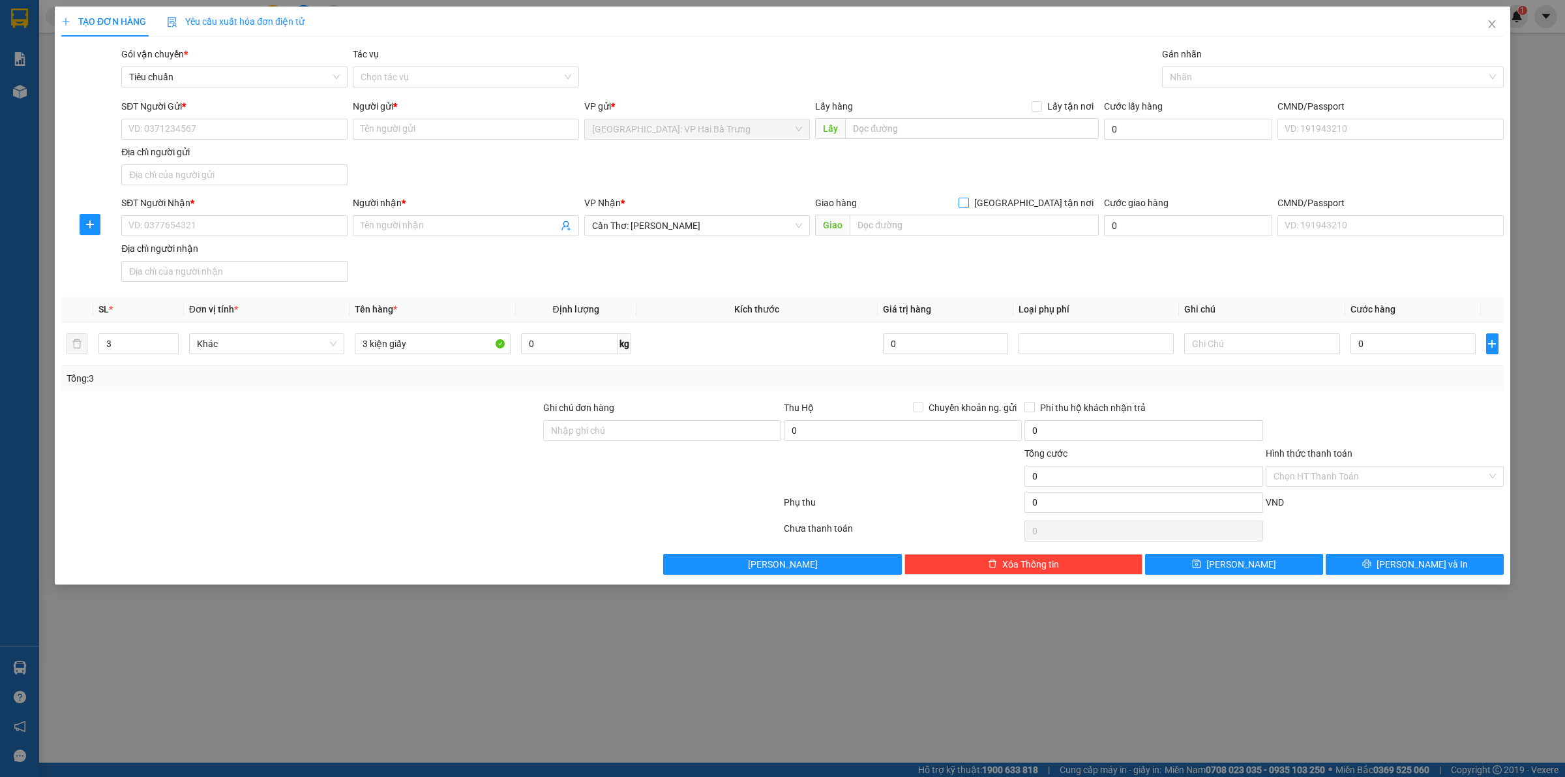
checkbox input "true"
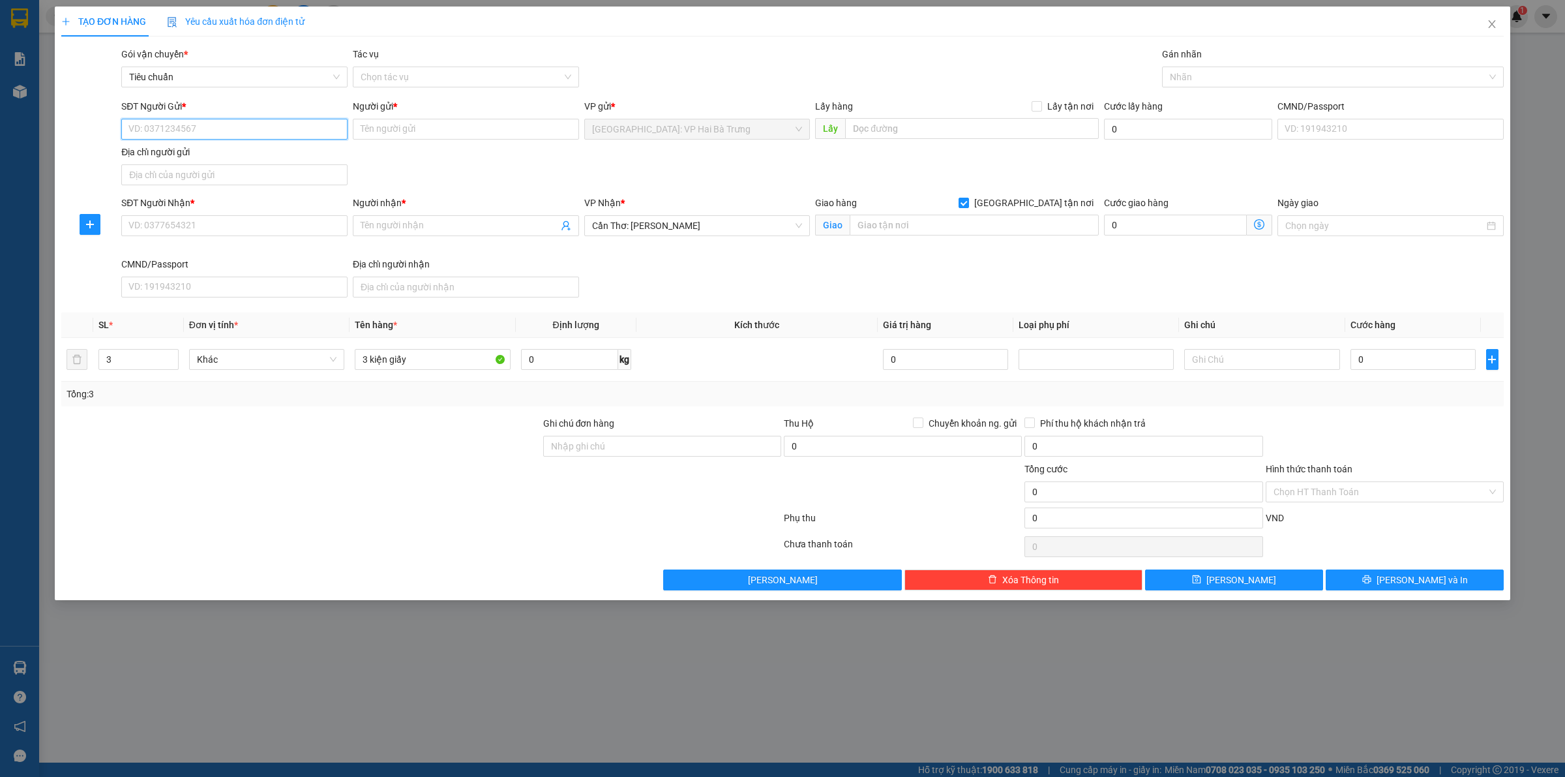
click at [320, 134] on input "SĐT Người Gửi *" at bounding box center [234, 129] width 226 height 21
type input "0983496299"
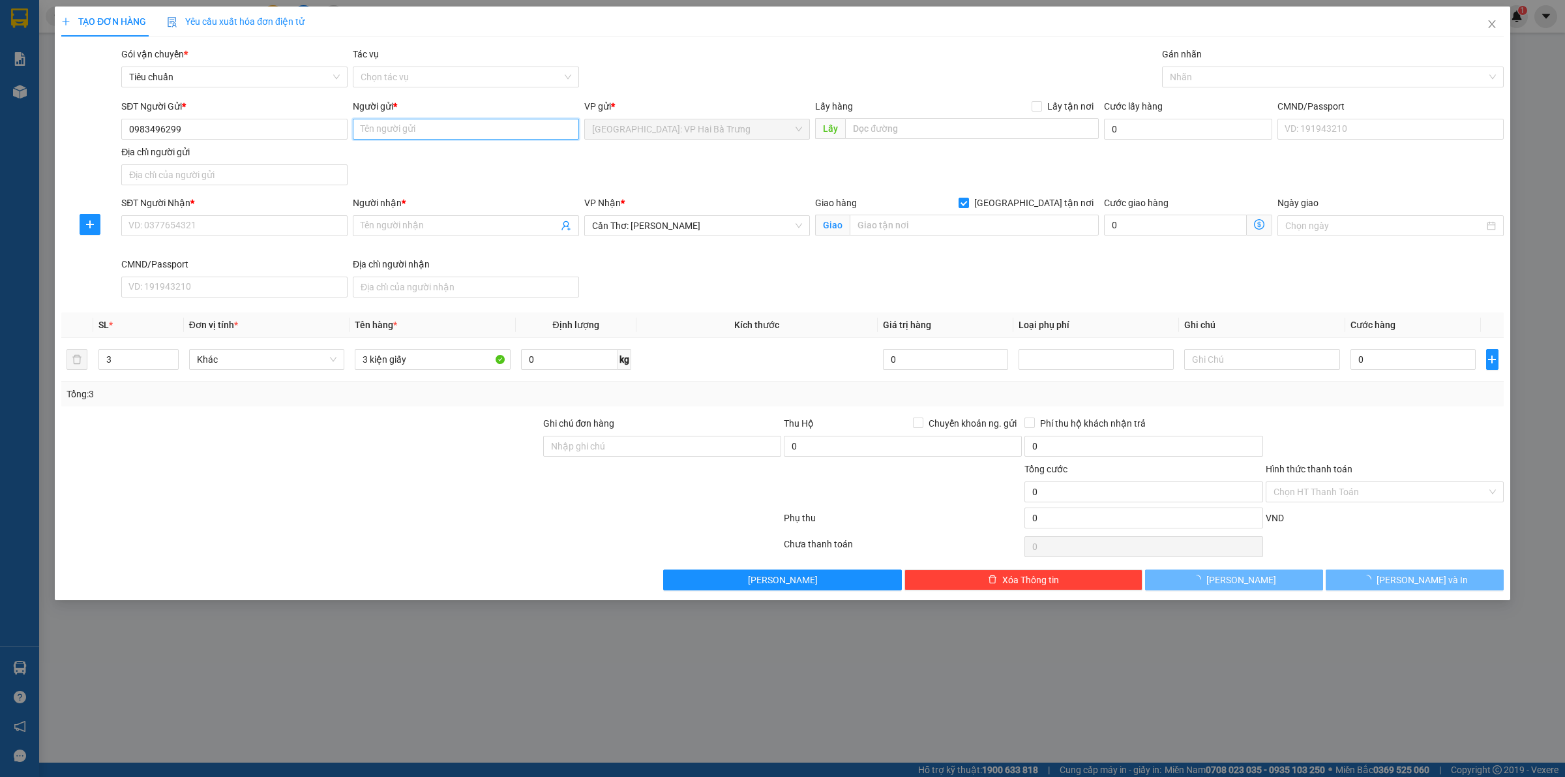
click at [395, 134] on input "Người gửi *" at bounding box center [466, 129] width 226 height 21
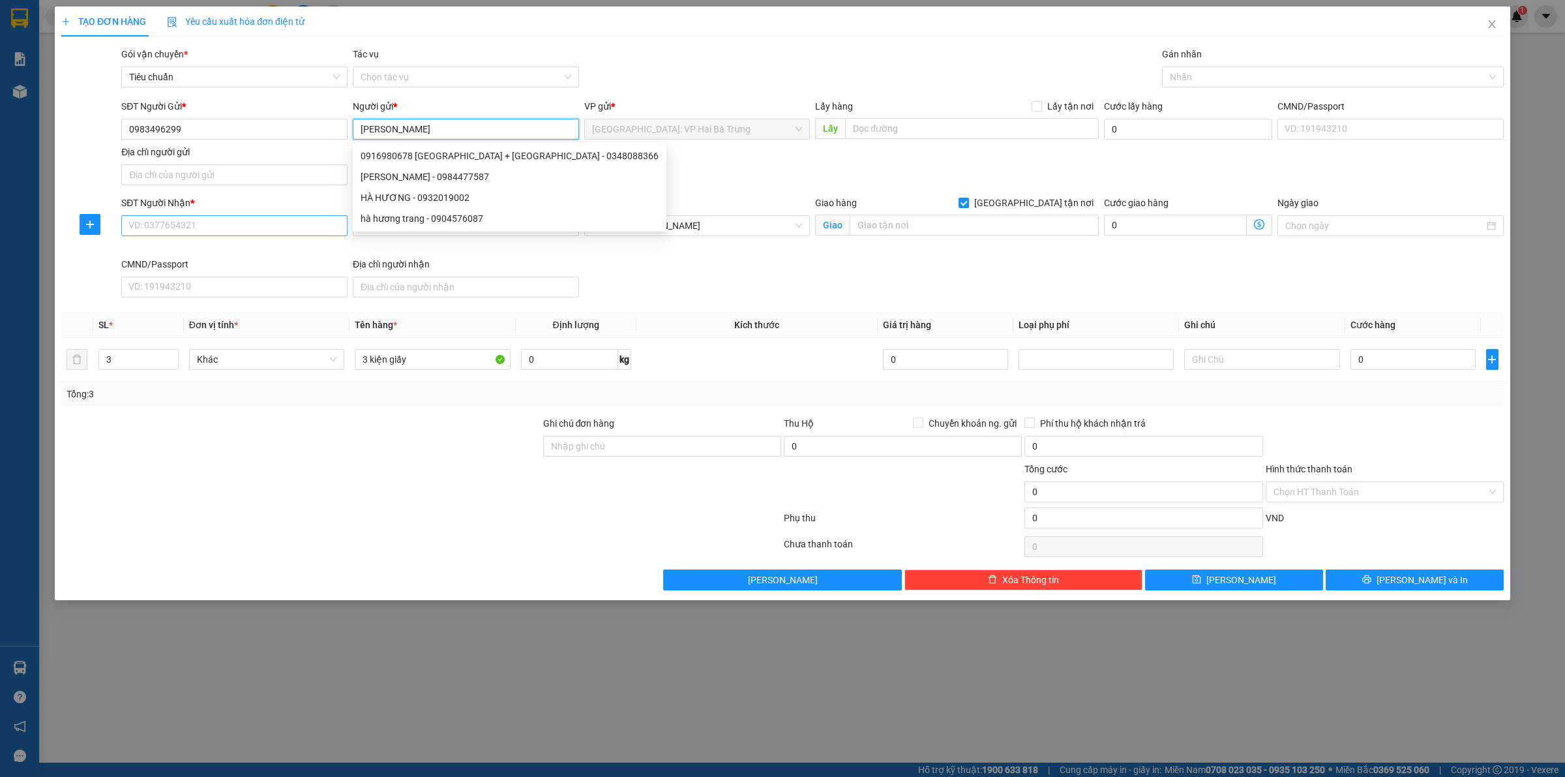
type input "[PERSON_NAME]"
drag, startPoint x: 286, startPoint y: 229, endPoint x: 301, endPoint y: 222, distance: 17.0
click at [287, 228] on input "SĐT Người Nhận *" at bounding box center [234, 225] width 226 height 21
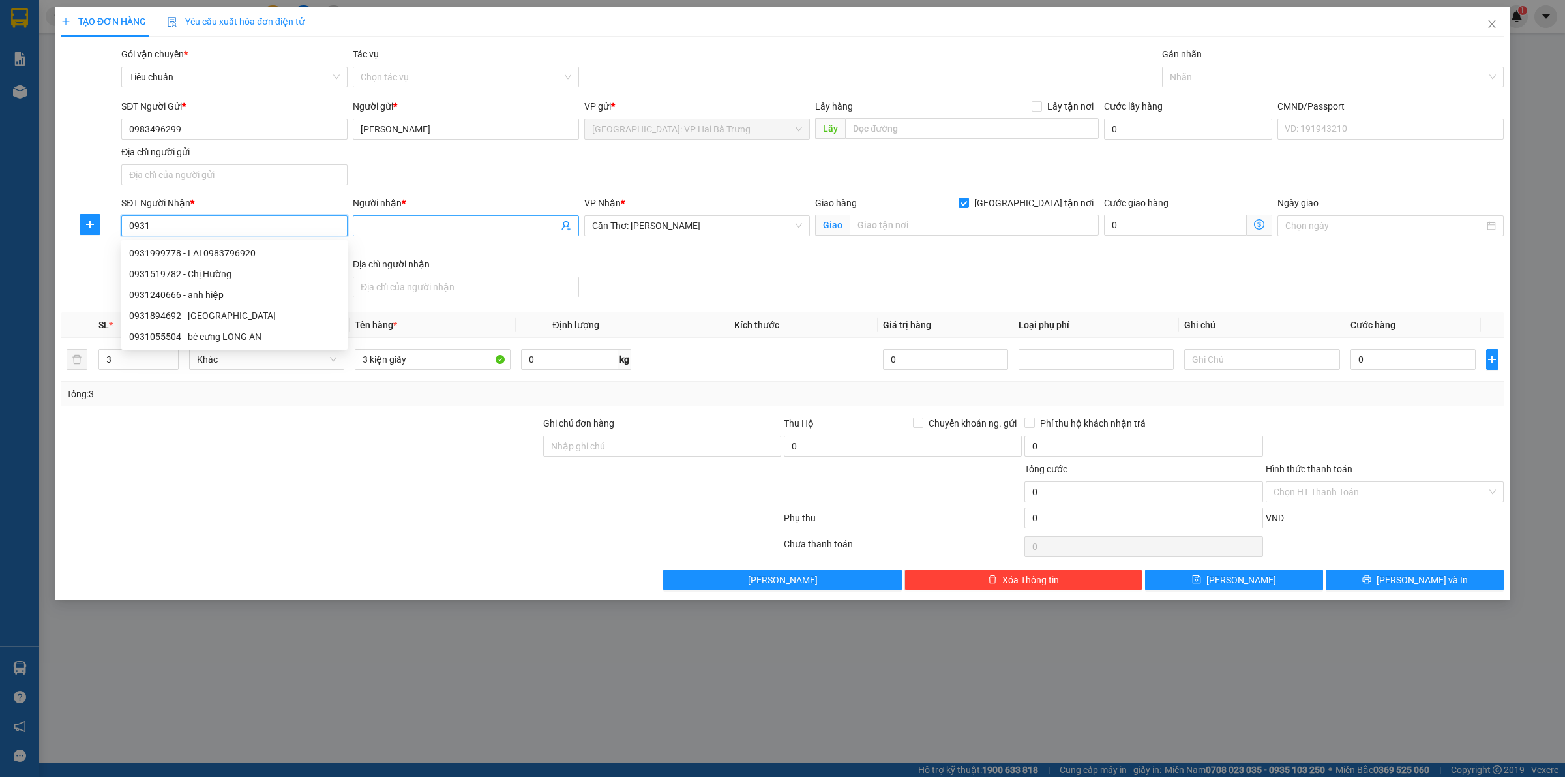
type input "0931"
click at [490, 227] on input "Người nhận *" at bounding box center [460, 225] width 198 height 14
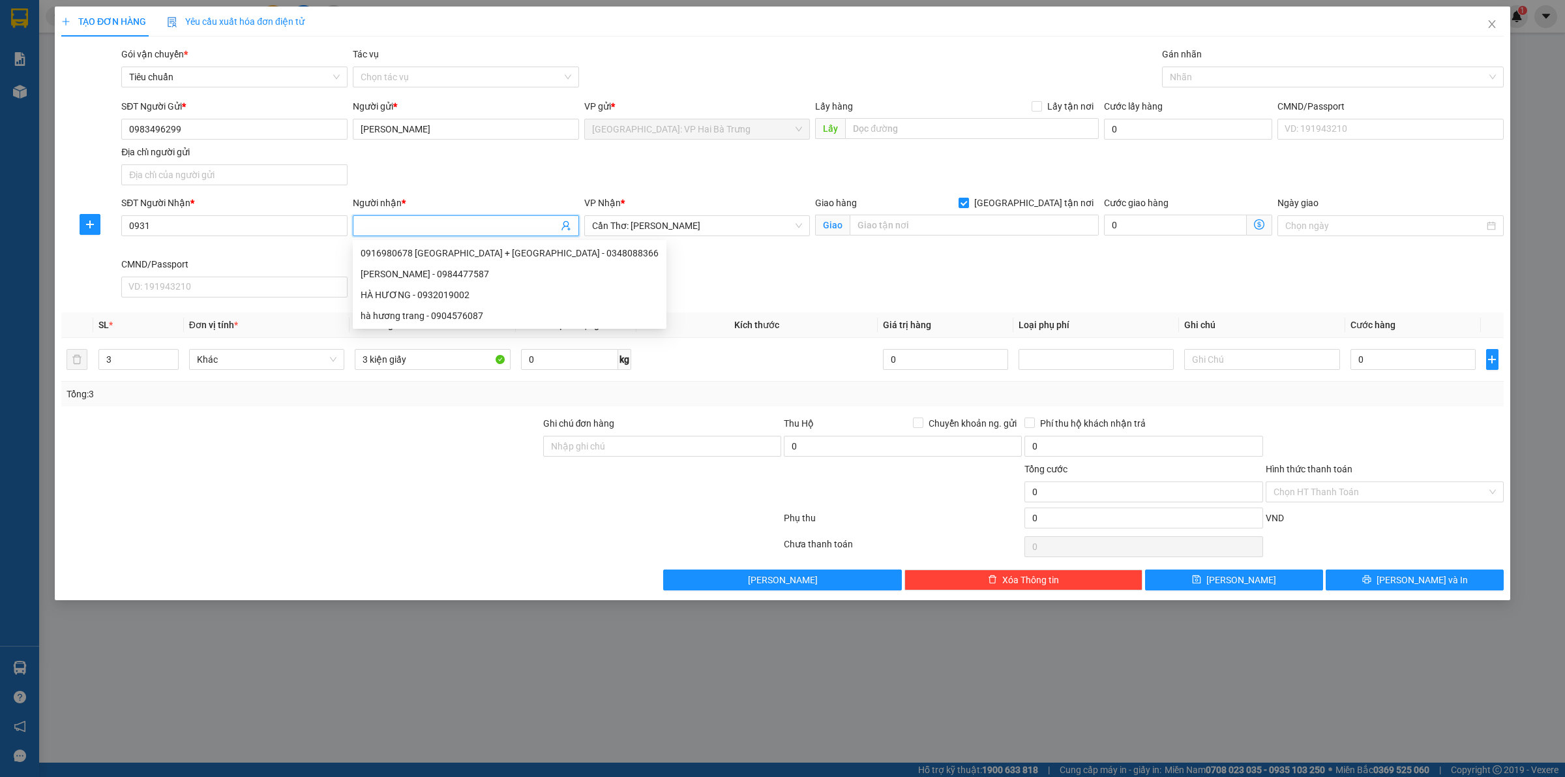
type input "0"
drag, startPoint x: 187, startPoint y: 219, endPoint x: 197, endPoint y: 218, distance: 9.8
click at [187, 218] on input "0931" at bounding box center [234, 225] width 226 height 21
type input "0931091931"
click at [410, 233] on input "Người nhận *" at bounding box center [460, 225] width 198 height 14
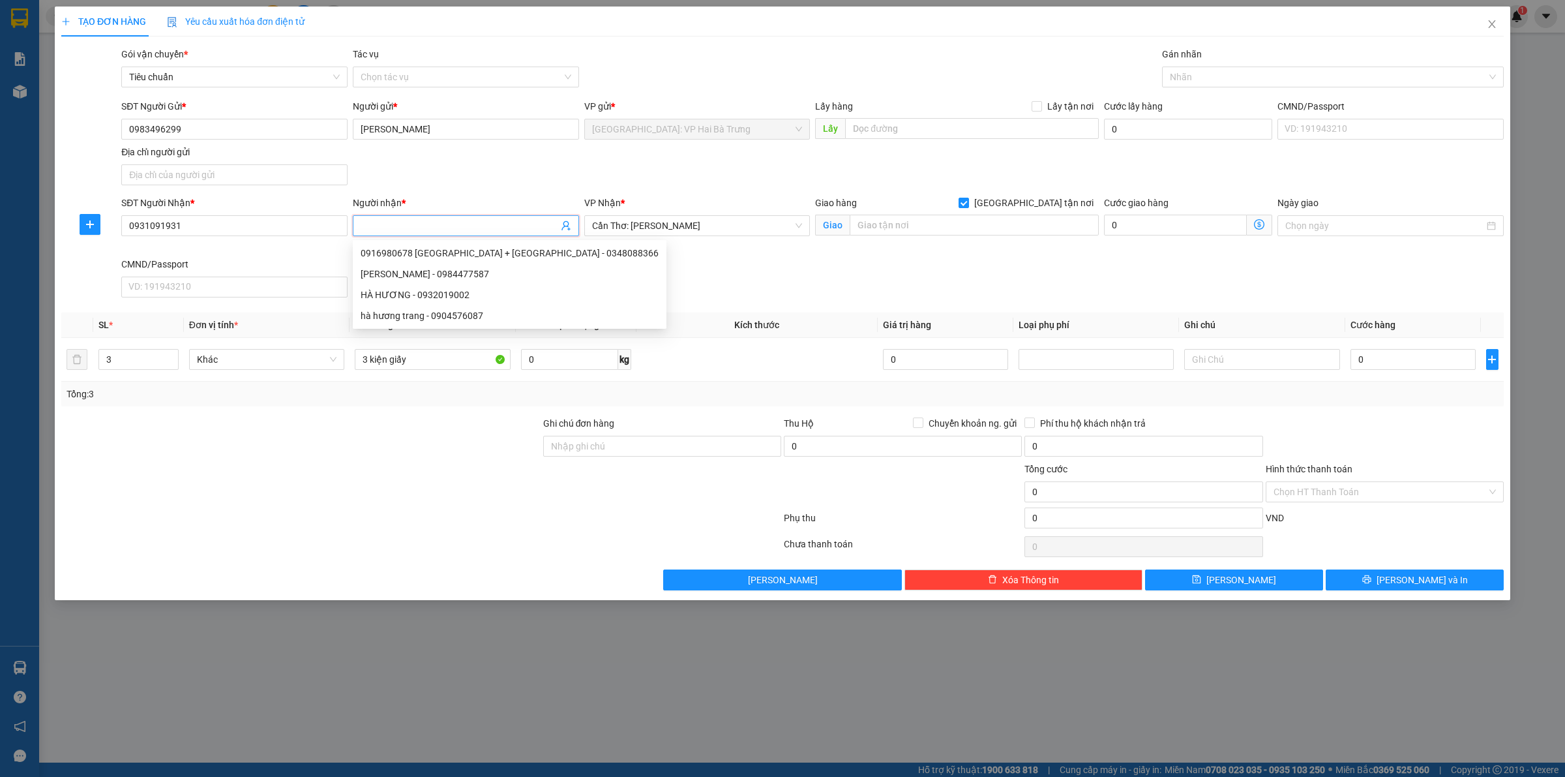
click at [502, 230] on input "Người nhận *" at bounding box center [460, 225] width 198 height 14
click at [486, 226] on input "Người nhận *" at bounding box center [460, 225] width 198 height 14
click at [441, 222] on input "Người nhận *" at bounding box center [460, 225] width 198 height 14
type input "Chợ đêm sunset"
click at [913, 233] on input "text" at bounding box center [974, 225] width 249 height 21
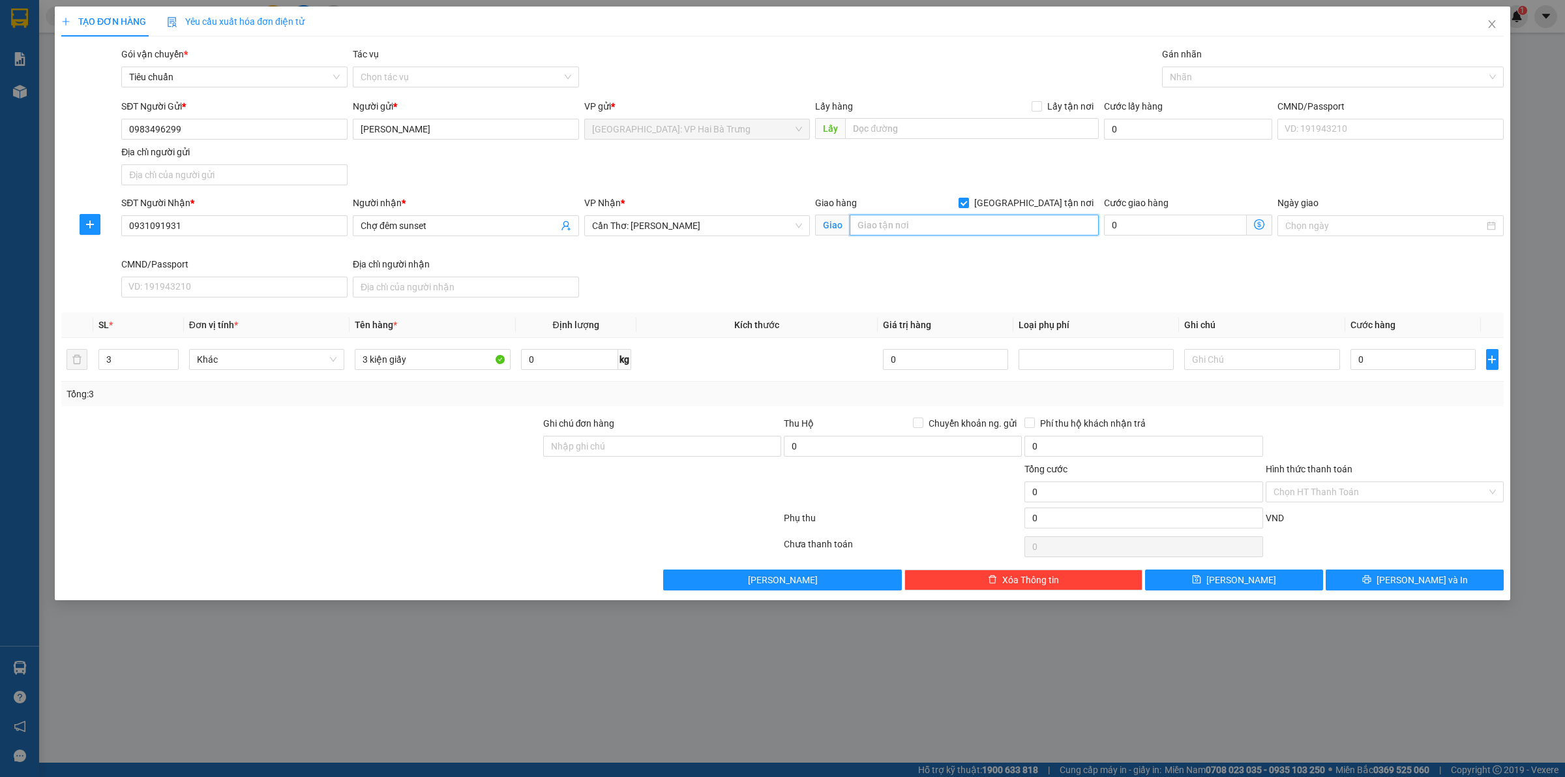
click at [978, 227] on input "text" at bounding box center [974, 225] width 249 height 21
click at [995, 226] on input "text" at bounding box center [974, 225] width 249 height 21
click at [1199, 80] on div at bounding box center [1326, 77] width 322 height 16
type input "Sunset town, an thới, phú quốc, kiên giang"
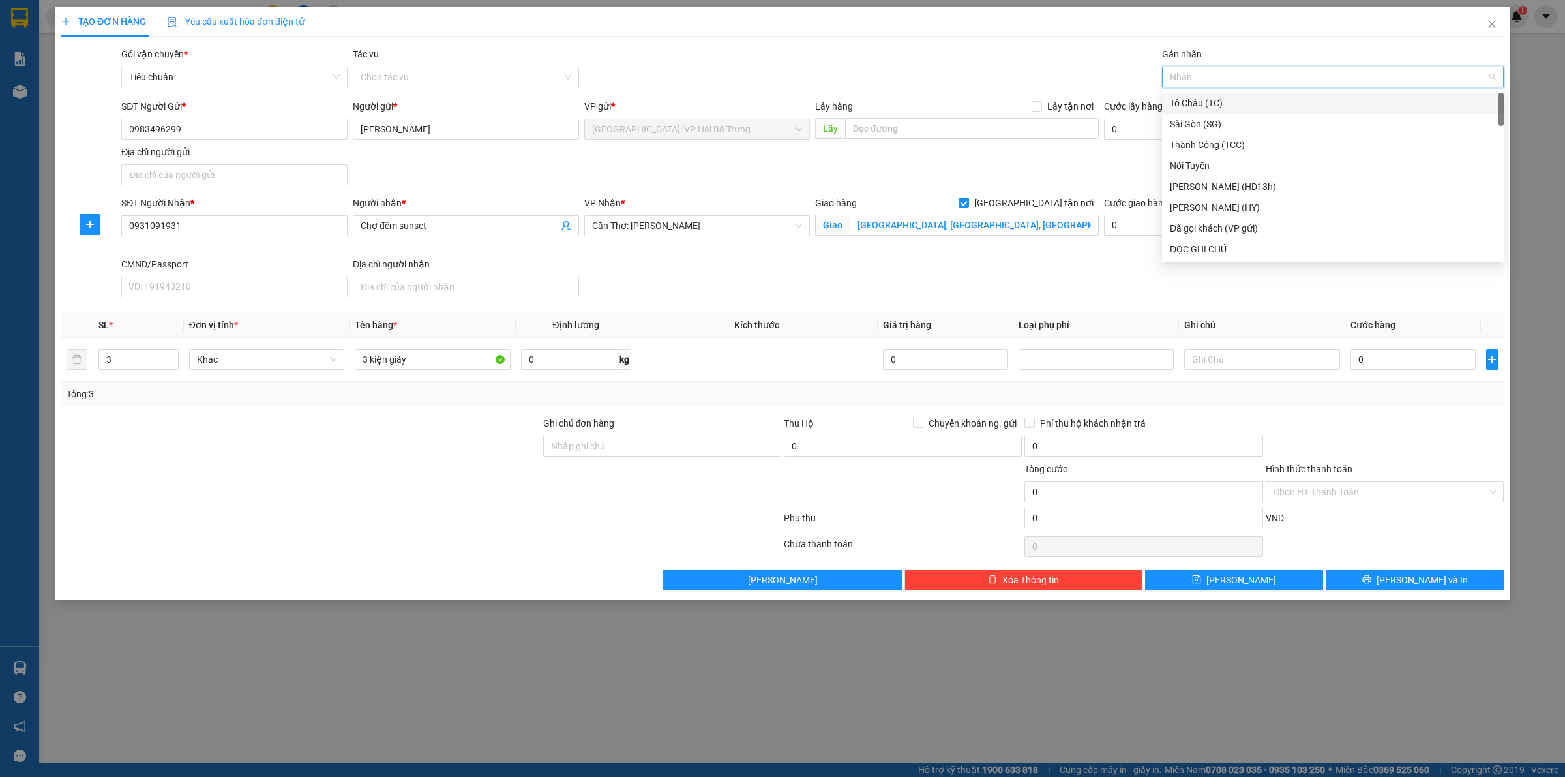
type input "G"
drag, startPoint x: 1205, startPoint y: 243, endPoint x: 1186, endPoint y: 215, distance: 34.2
click at [1205, 243] on div "[GEOGRAPHIC_DATA] tận nơi" at bounding box center [1333, 249] width 326 height 14
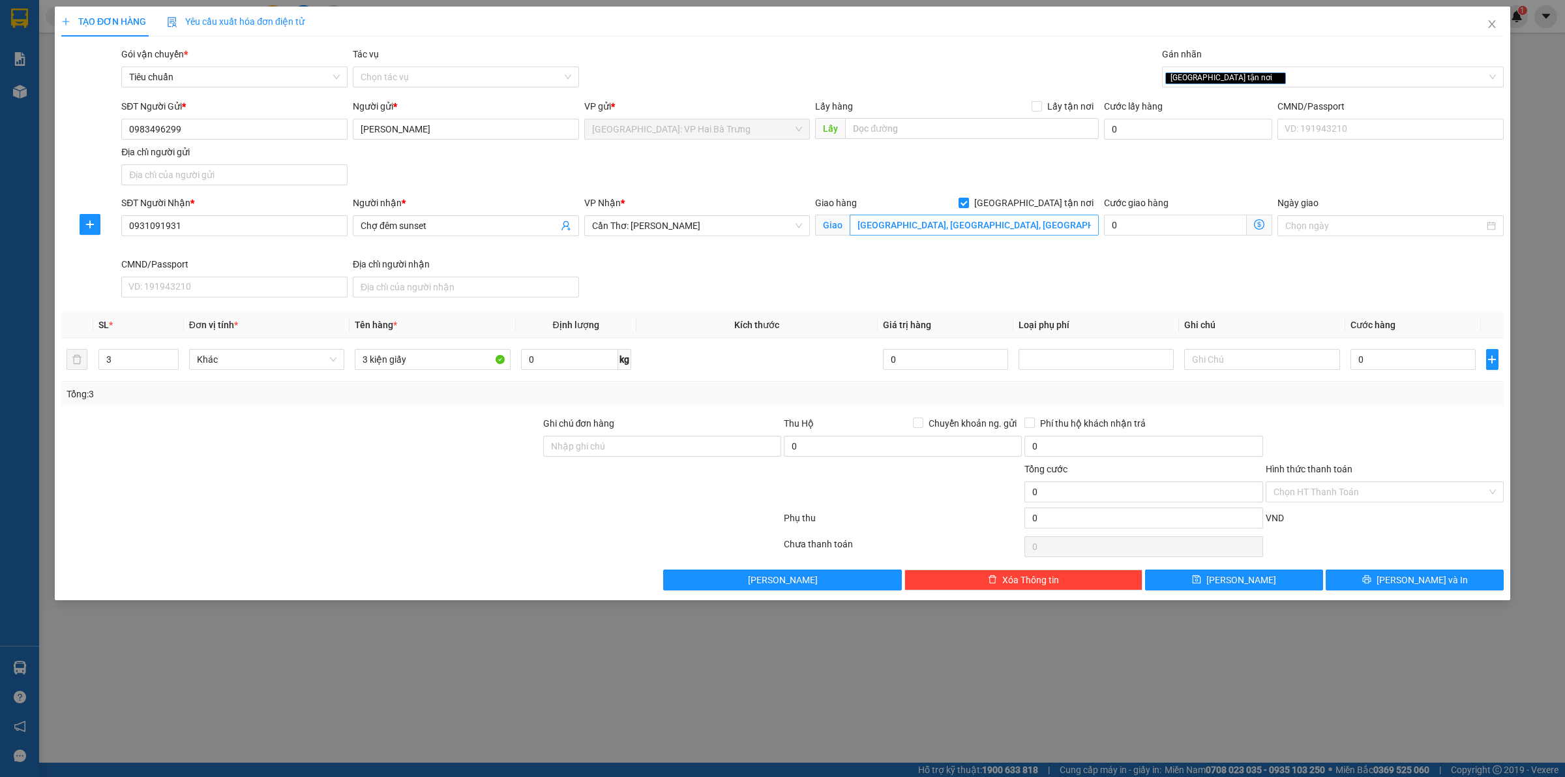
drag, startPoint x: 998, startPoint y: 264, endPoint x: 963, endPoint y: 235, distance: 45.4
click at [998, 263] on div "SĐT Người Nhận * 0931091931 Người nhận * Chợ đêm sunset VP Nhận * Cần Thơ: Kho …" at bounding box center [813, 249] width 1388 height 107
click at [1424, 350] on input "0" at bounding box center [1413, 359] width 125 height 21
type input "6"
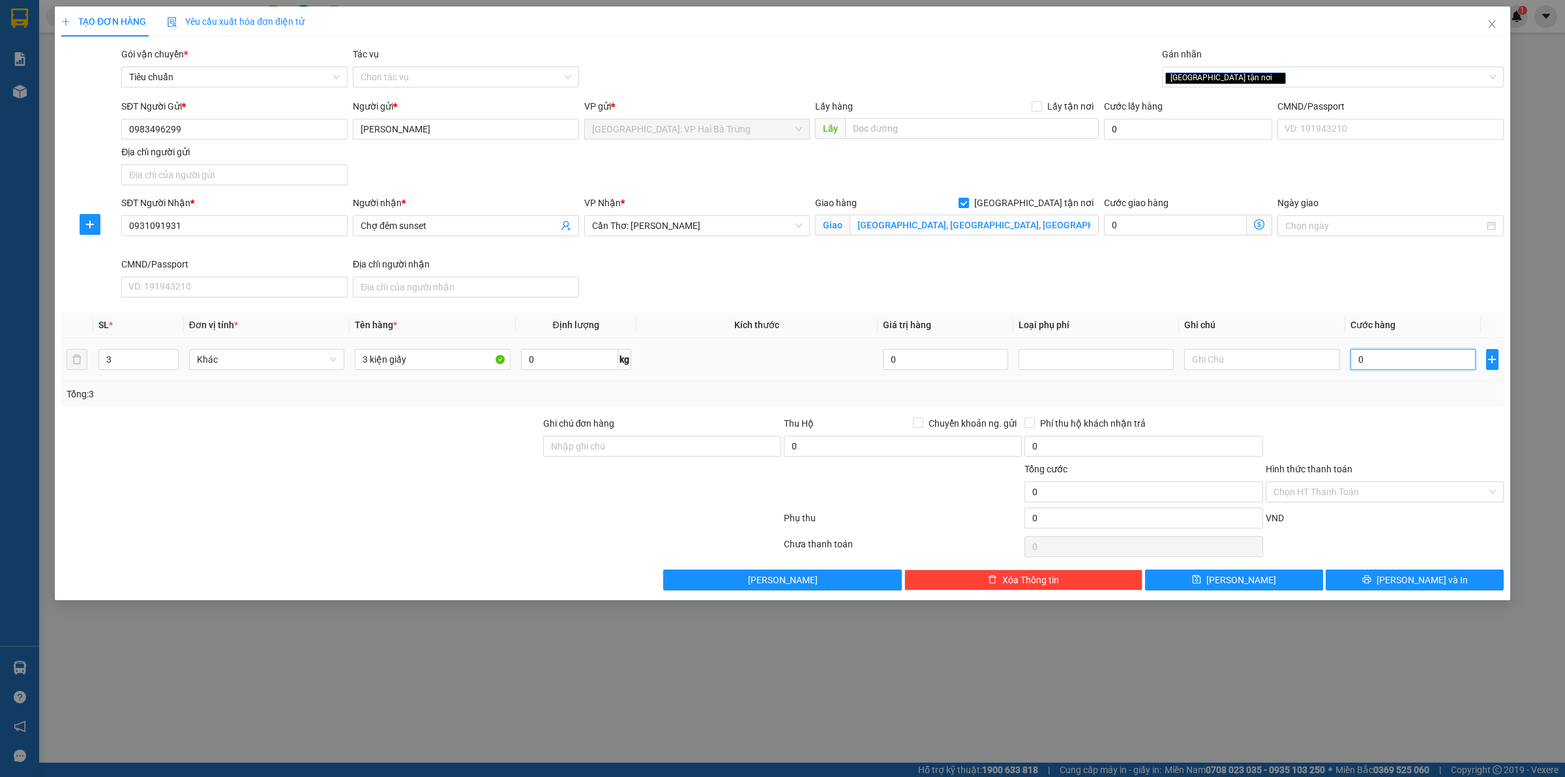
type input "6"
type input "65"
type input "650"
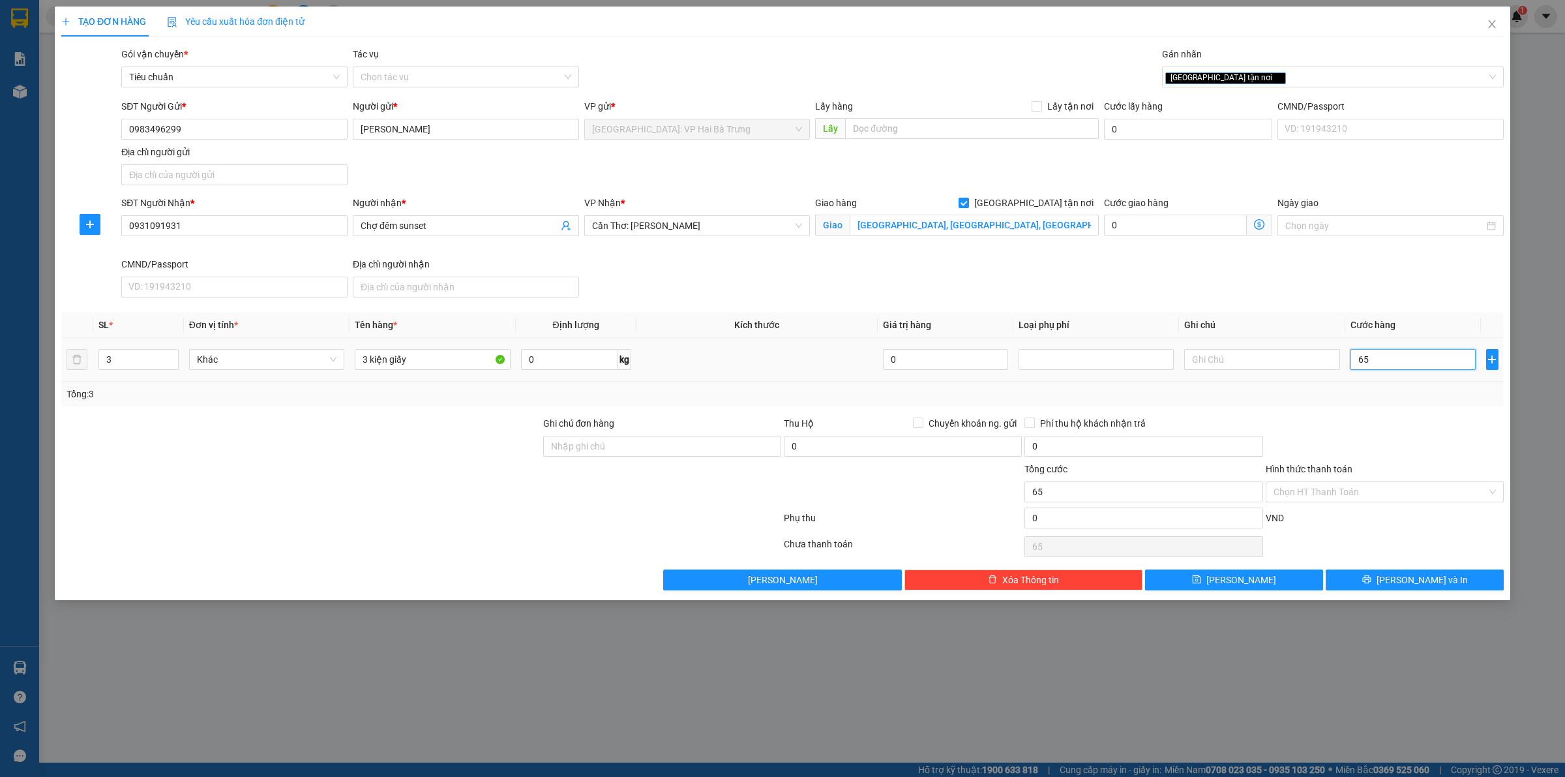
type input "650"
type input "6.500"
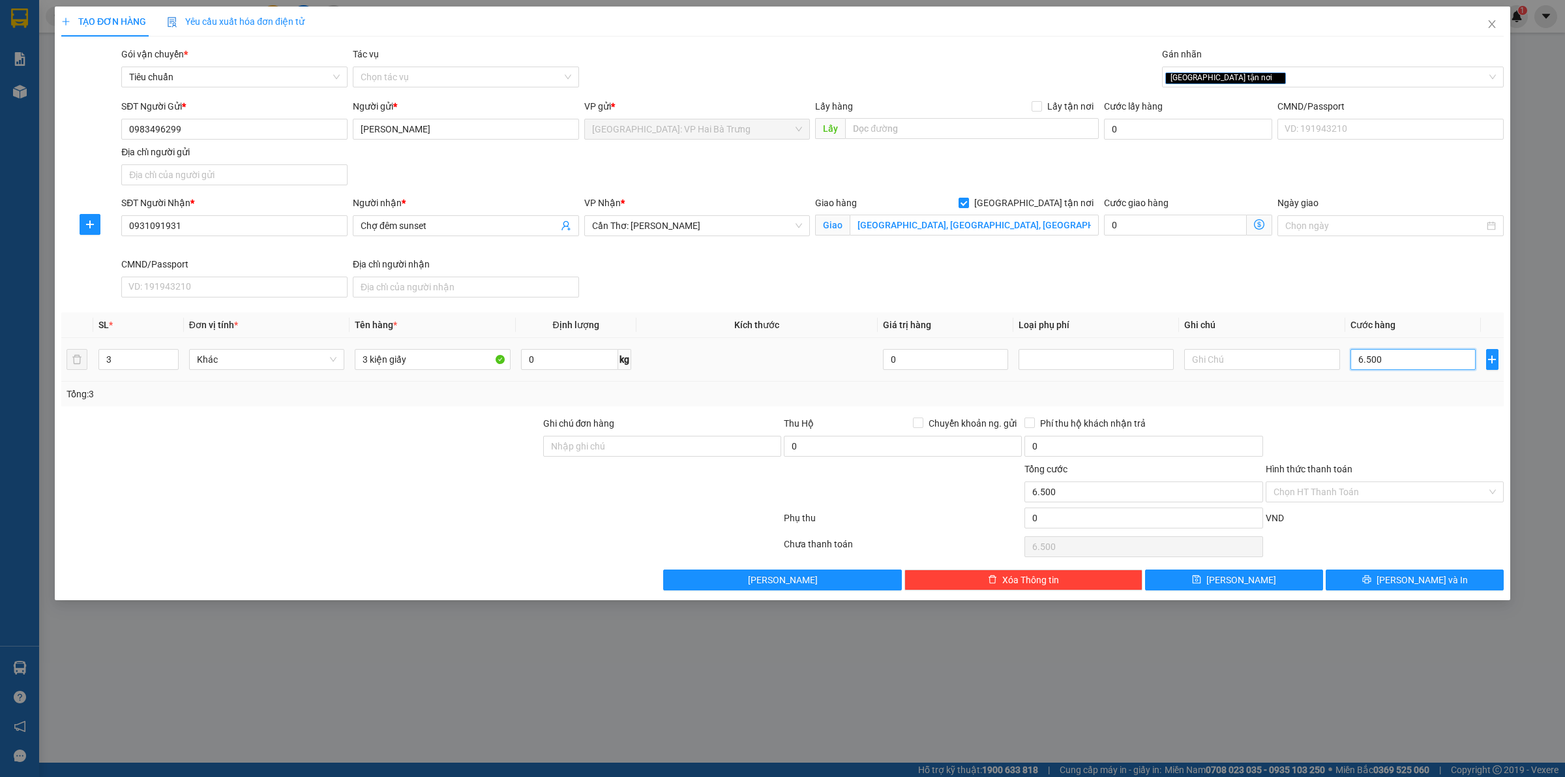
type input "65.000"
type input "650.000"
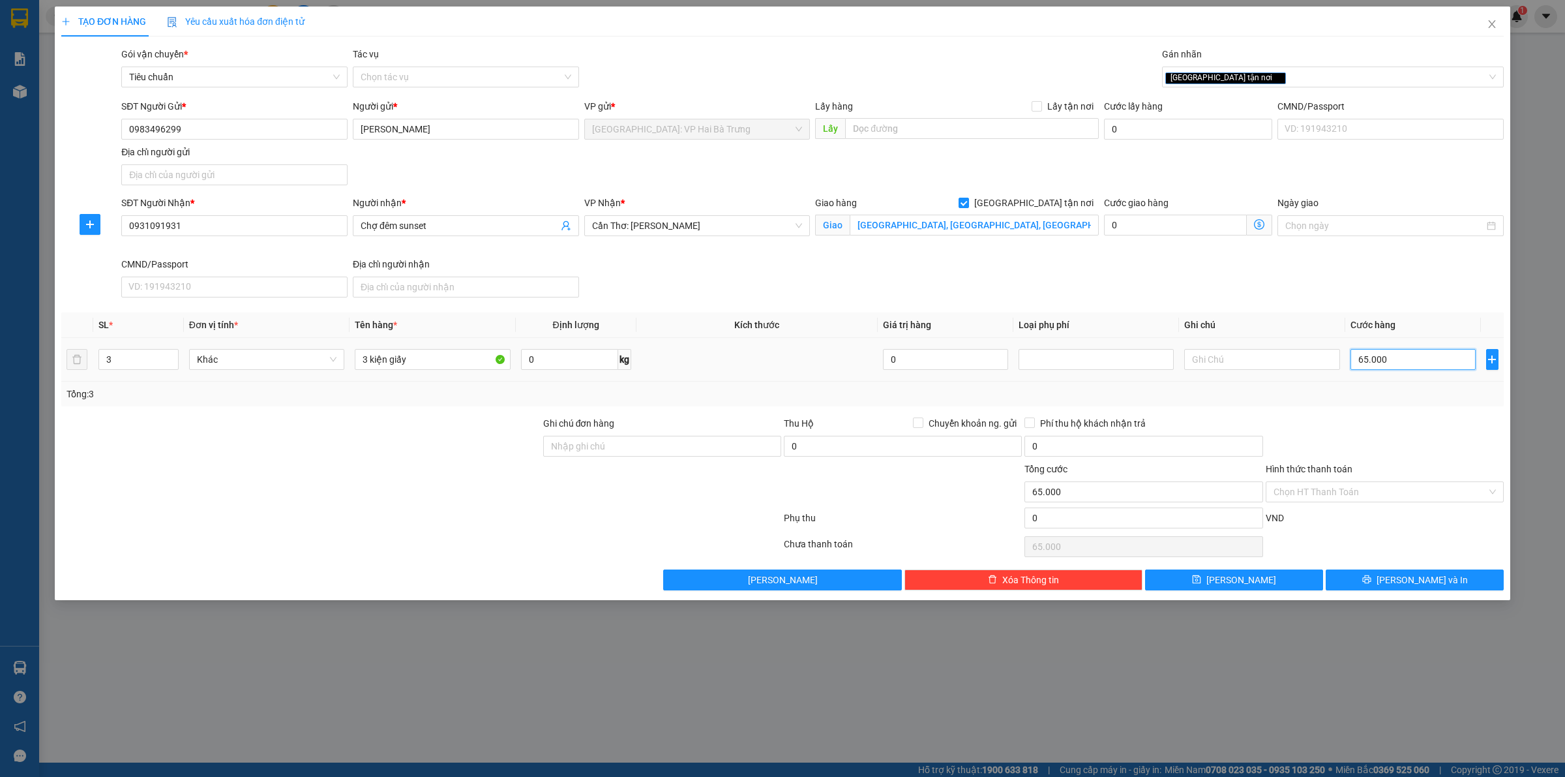
type input "650.000"
click at [1416, 575] on span "[PERSON_NAME] và In" at bounding box center [1422, 580] width 91 height 14
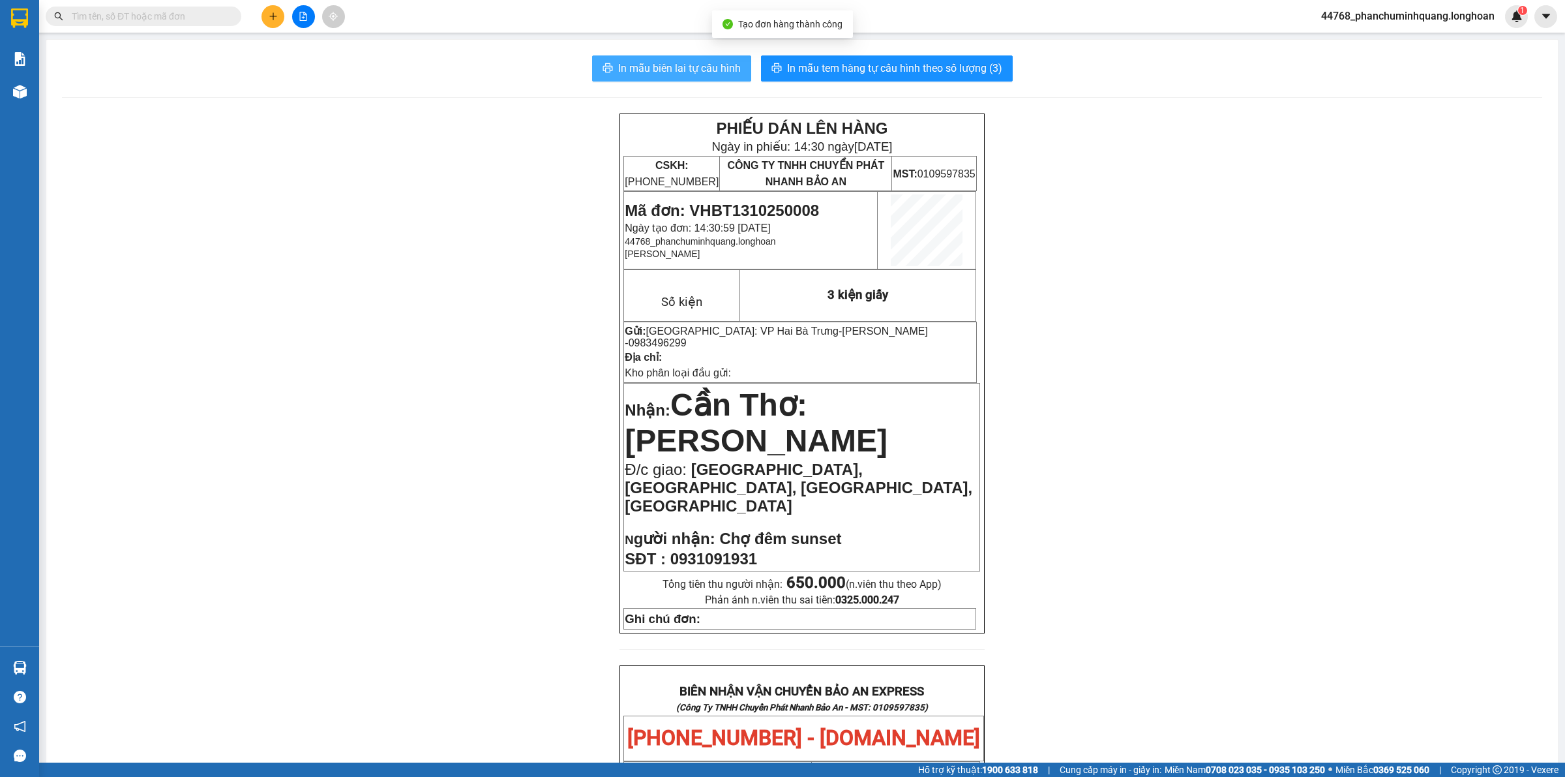
click at [685, 68] on span "In mẫu biên lai tự cấu hình" at bounding box center [679, 68] width 123 height 16
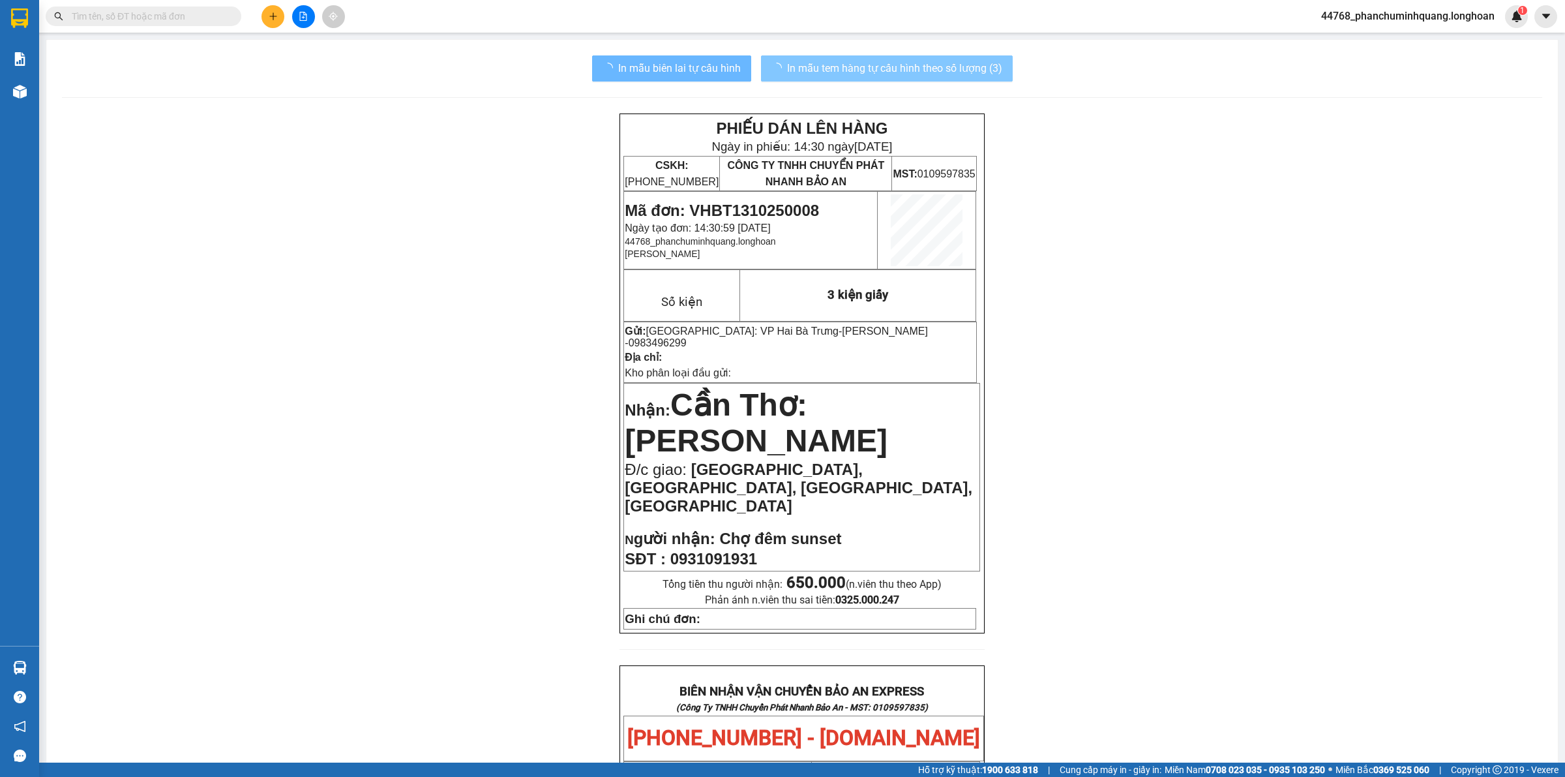
click at [942, 70] on span "In mẫu tem hàng tự cấu hình theo số lượng (3)" at bounding box center [894, 68] width 215 height 16
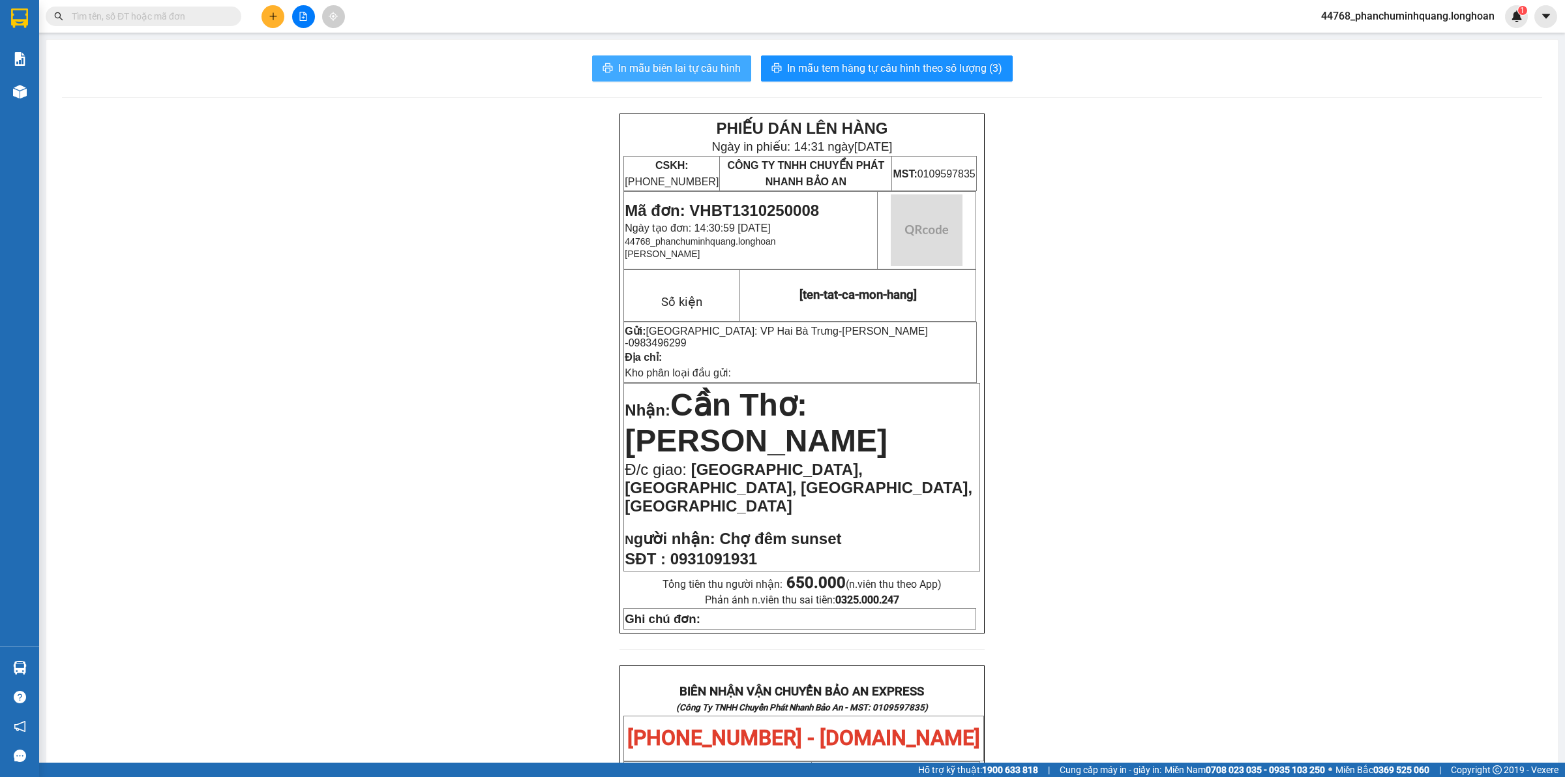
drag, startPoint x: 668, startPoint y: 65, endPoint x: 653, endPoint y: 52, distance: 19.9
click at [668, 64] on span "In mẫu biên lai tự cấu hình" at bounding box center [679, 68] width 123 height 16
click at [269, 17] on icon "plus" at bounding box center [273, 16] width 9 height 9
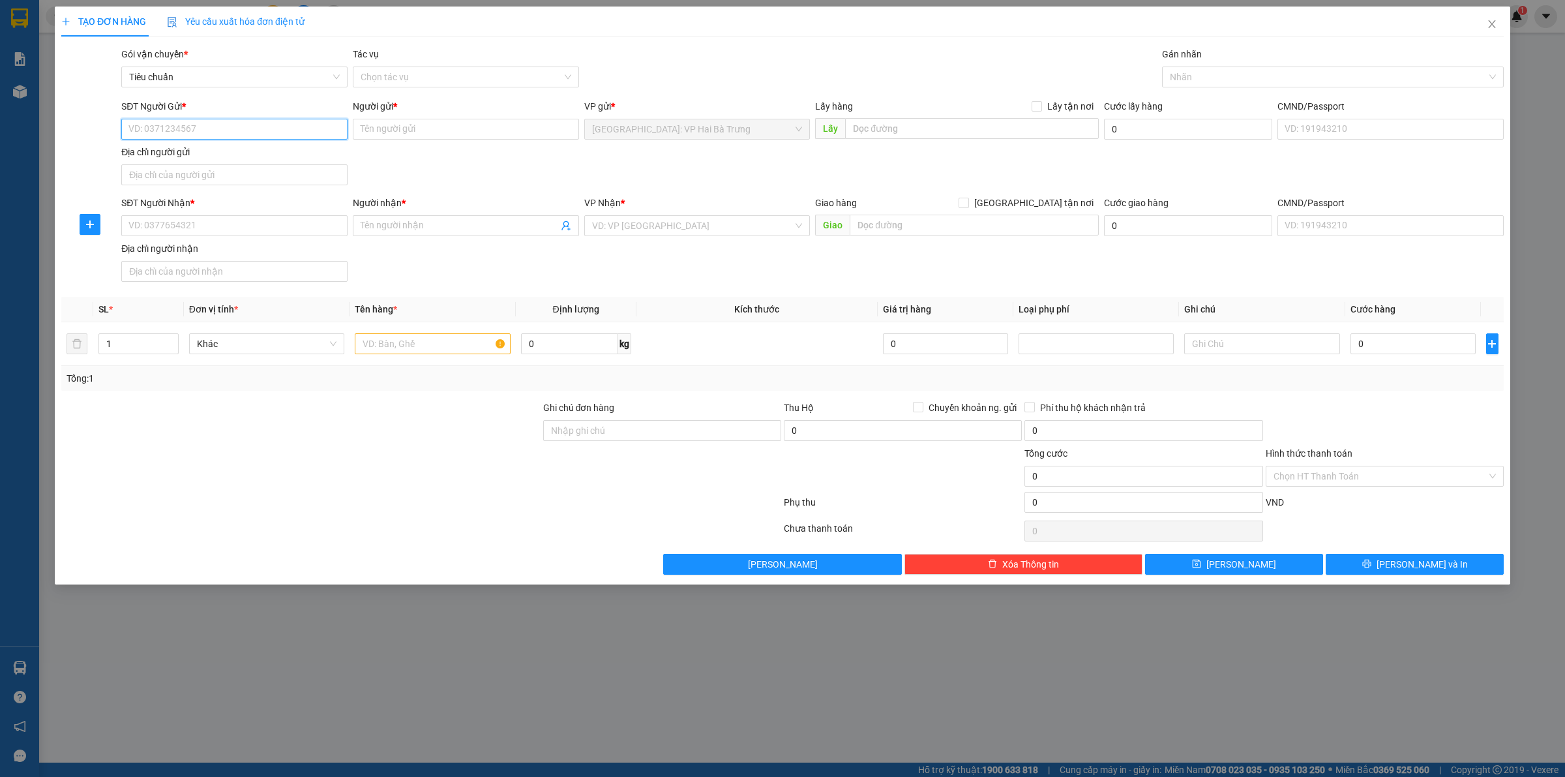
click at [223, 125] on input "SĐT Người Gửi *" at bounding box center [234, 129] width 226 height 21
type input "0818252111"
type input "Khuyên"
checkbox input "true"
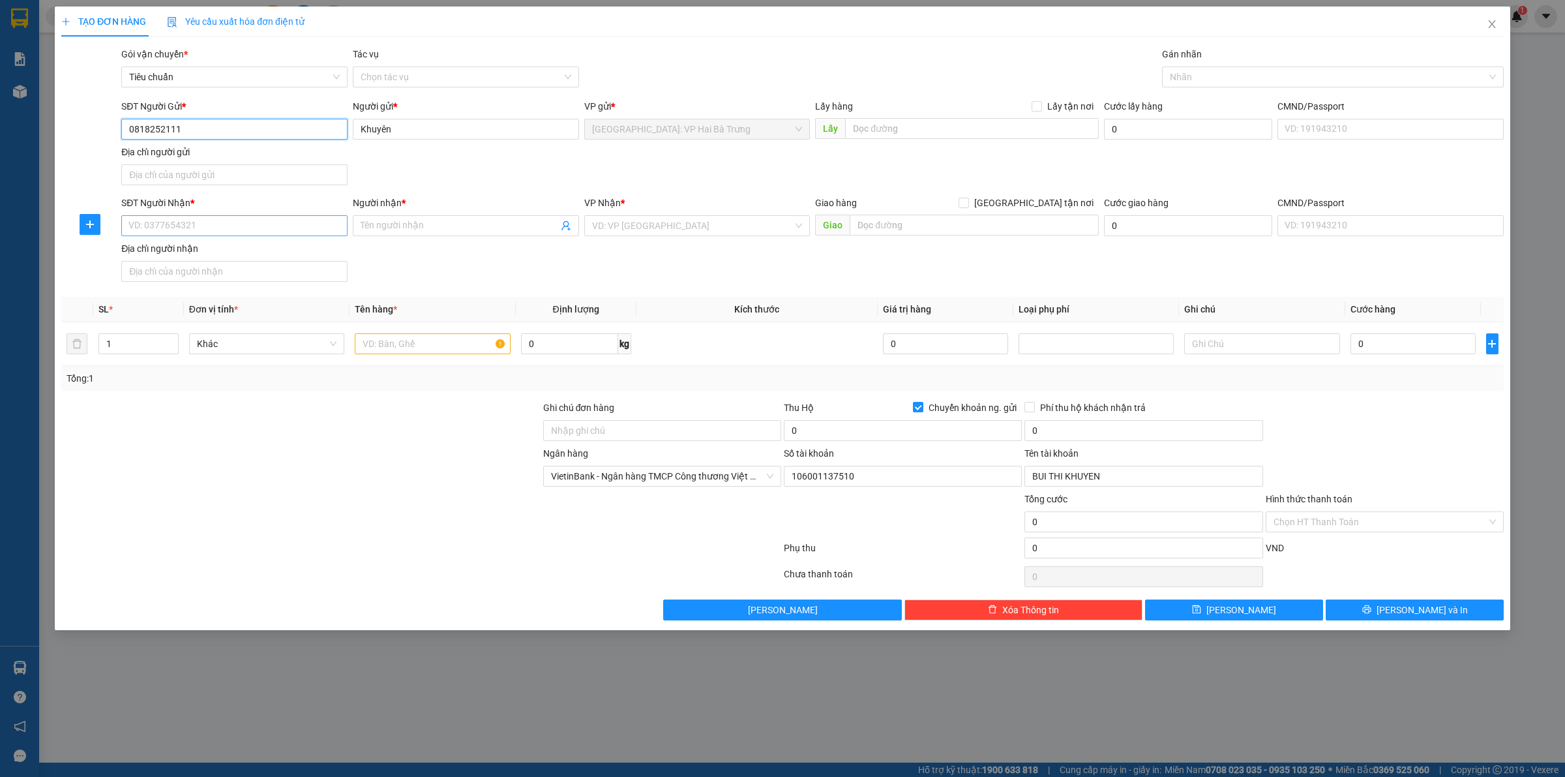
type input "0818252111"
click at [243, 227] on input "SĐT Người Nhận *" at bounding box center [234, 225] width 226 height 21
click at [285, 233] on input "0946" at bounding box center [234, 225] width 226 height 21
type input "0946797797"
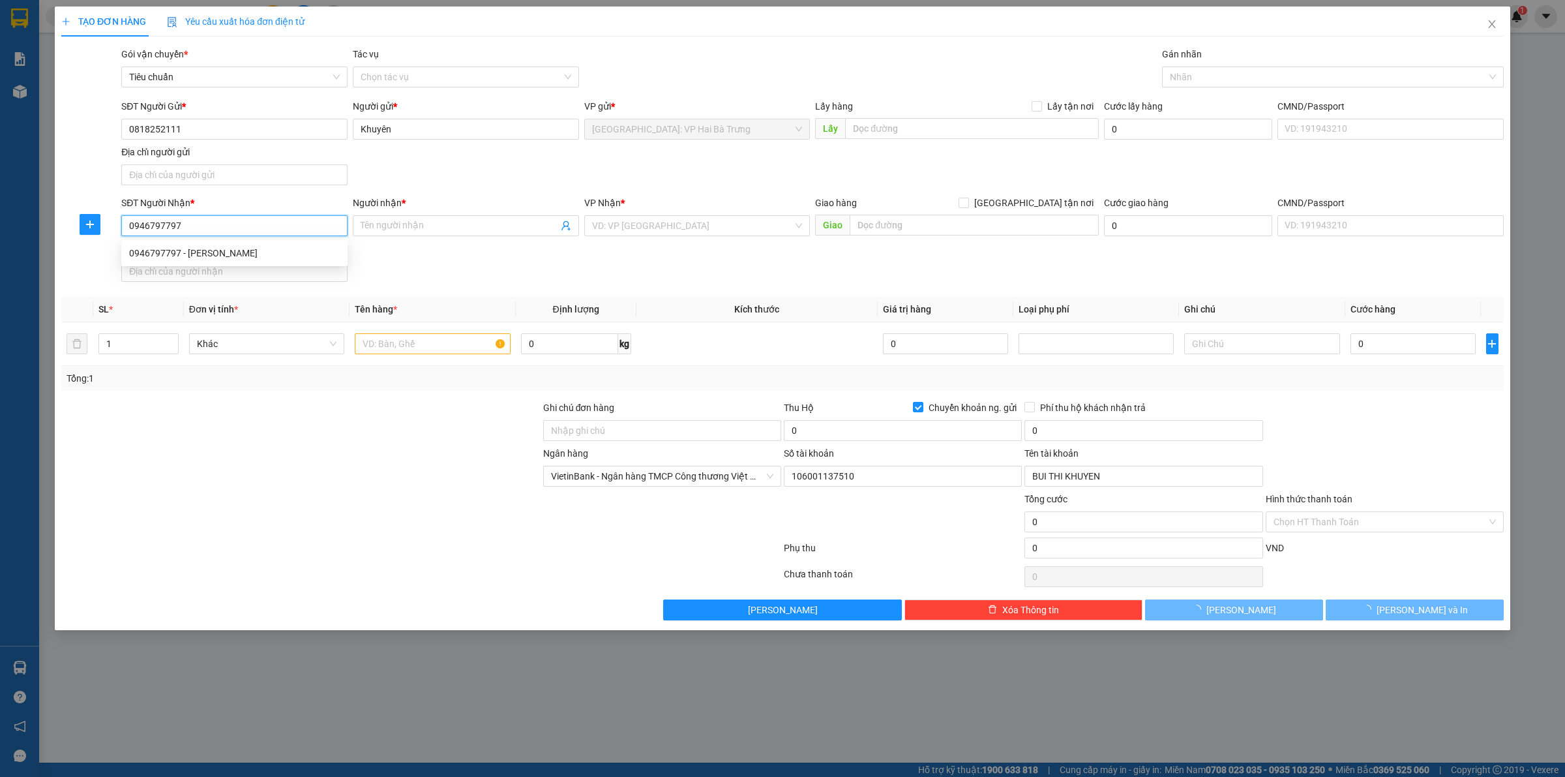
type input "Tùng"
checkbox input "true"
type input "24 long khánh 3, tam phước, biên hoà , đồng nai"
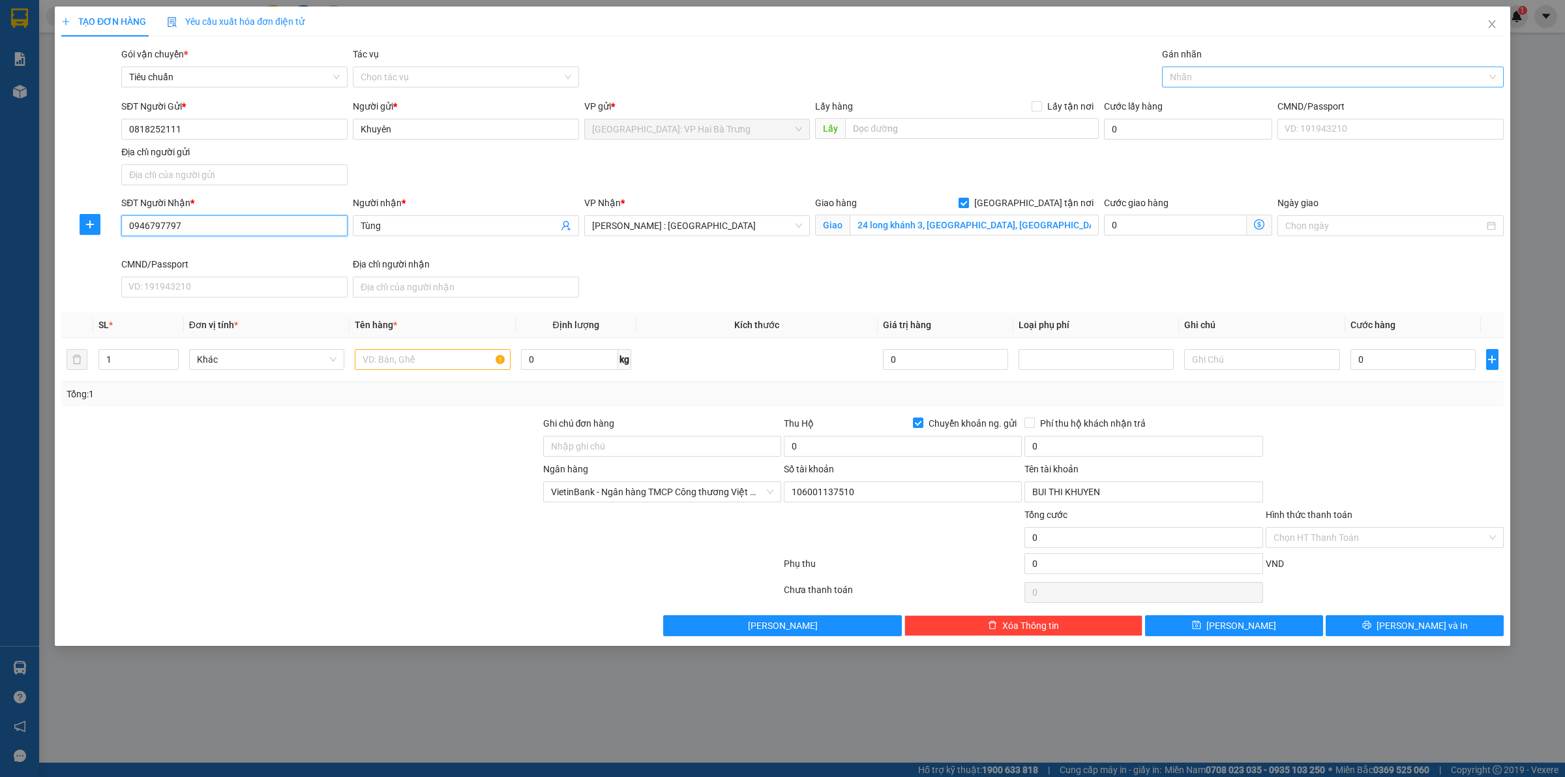
click at [1250, 83] on div at bounding box center [1326, 77] width 322 height 16
type input "0946797797"
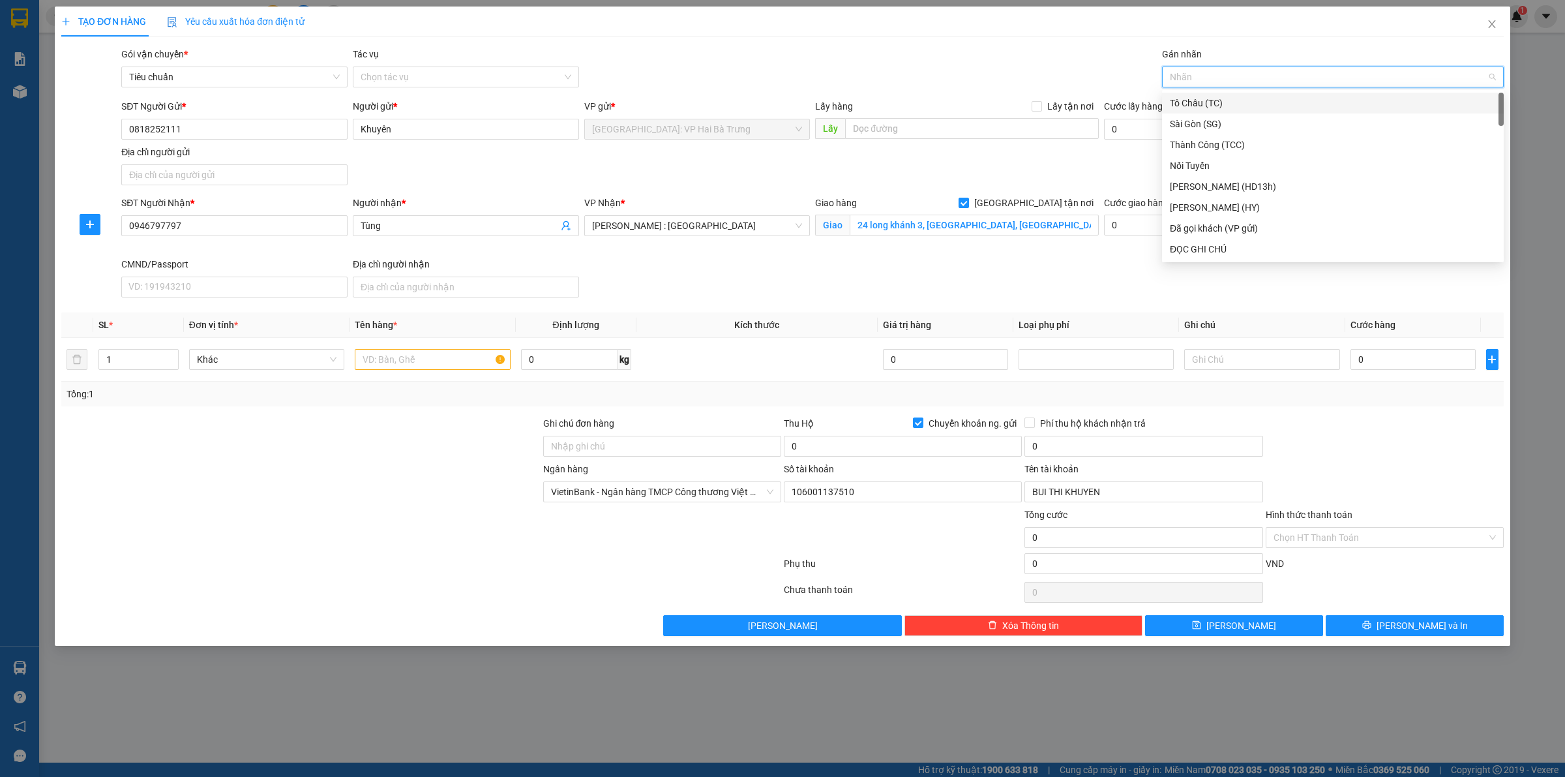
type input "G"
click at [1246, 245] on div "[GEOGRAPHIC_DATA] tận nơi" at bounding box center [1333, 249] width 326 height 14
click at [412, 357] on input "text" at bounding box center [432, 359] width 155 height 21
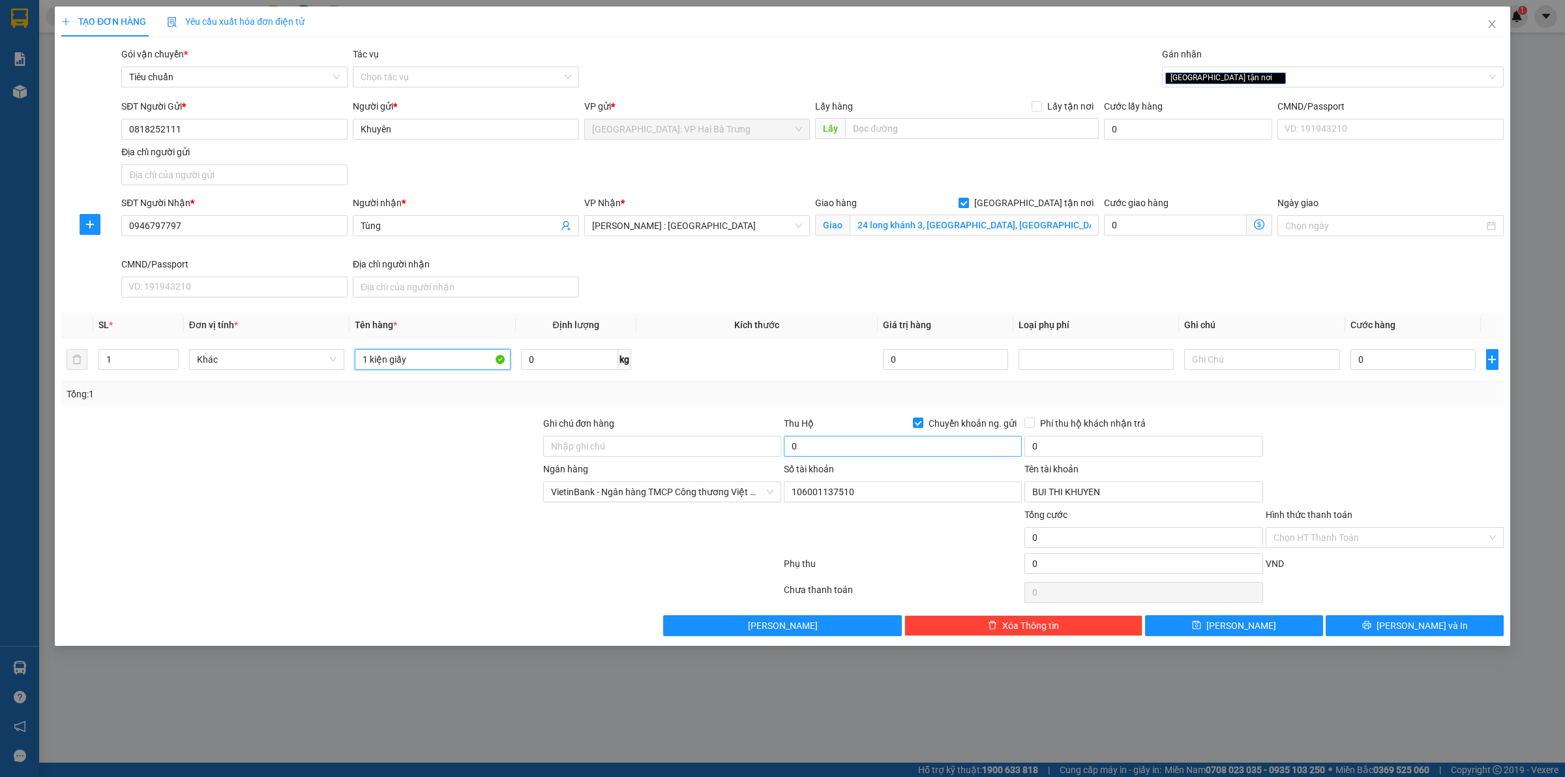
type input "1 kiện giấy"
click at [975, 444] on input "0" at bounding box center [903, 446] width 238 height 21
type input "9.500.000"
click at [1025, 417] on input "Phí thu hộ khách nhận trả" at bounding box center [1029, 421] width 9 height 9
checkbox input "true"
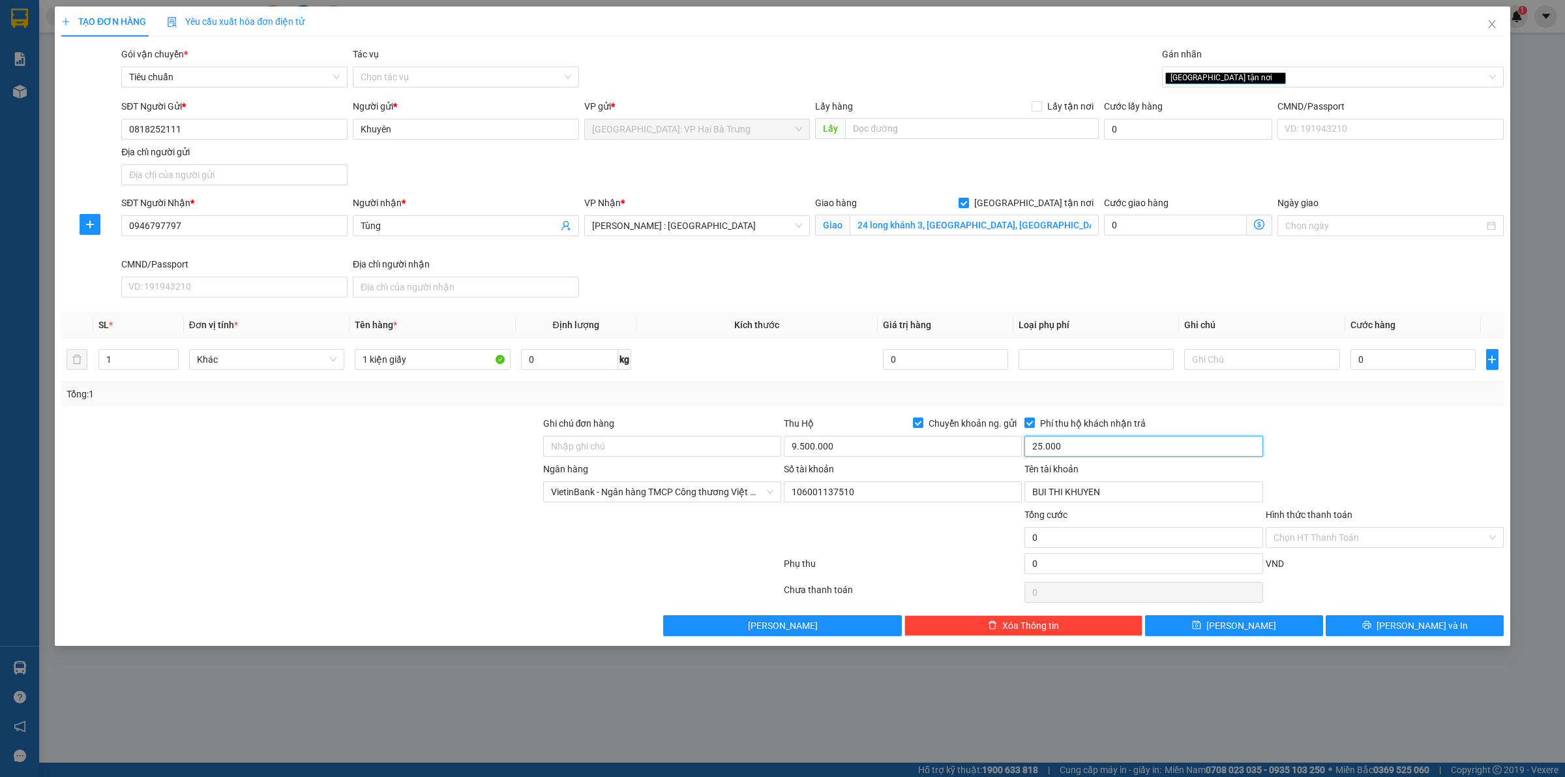
type input "25.000"
drag, startPoint x: 1389, startPoint y: 360, endPoint x: 1352, endPoint y: 351, distance: 38.3
click at [1389, 359] on input "0" at bounding box center [1413, 359] width 125 height 21
type input "2"
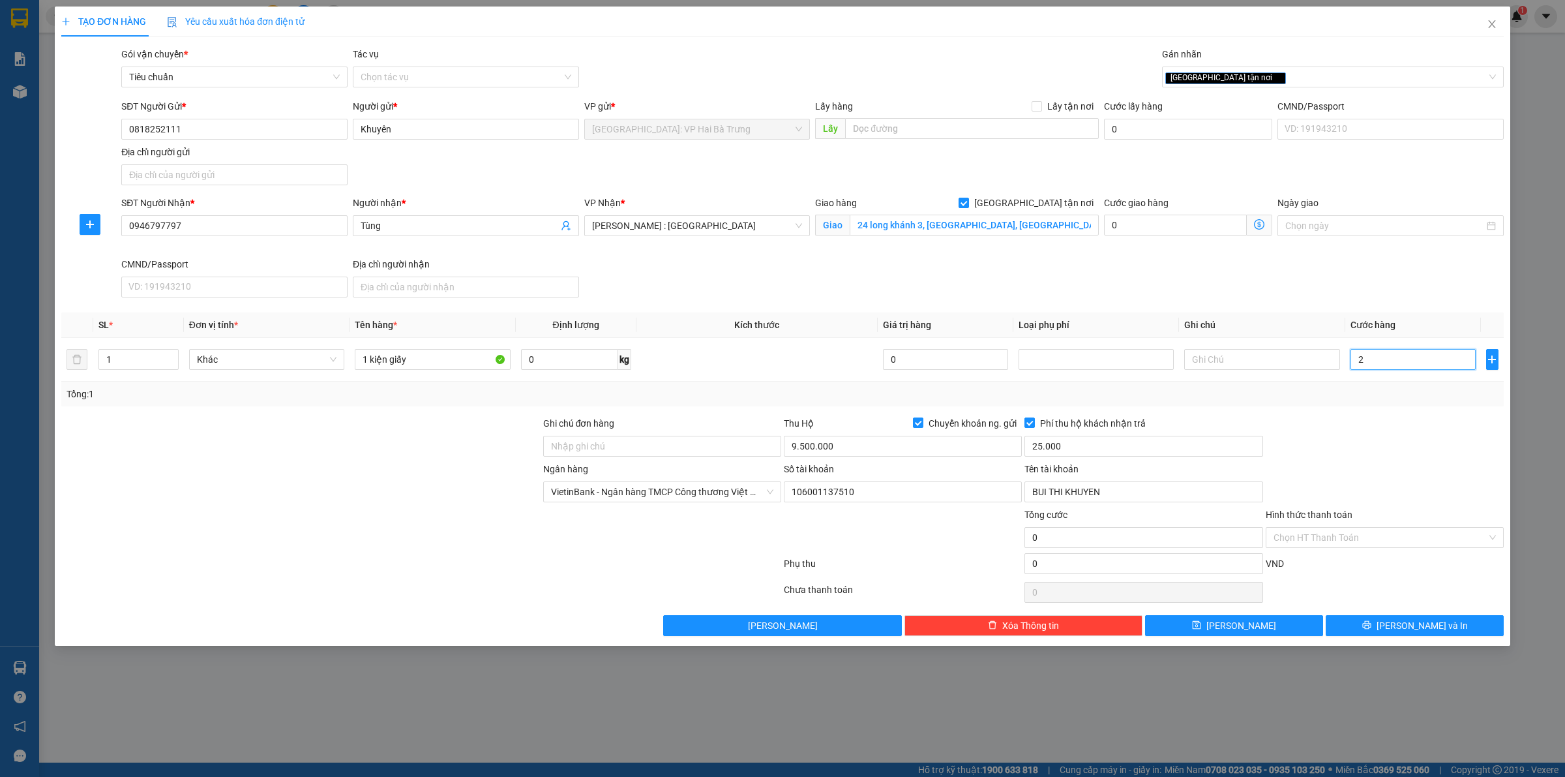
type input "2"
type input "22"
type input "225"
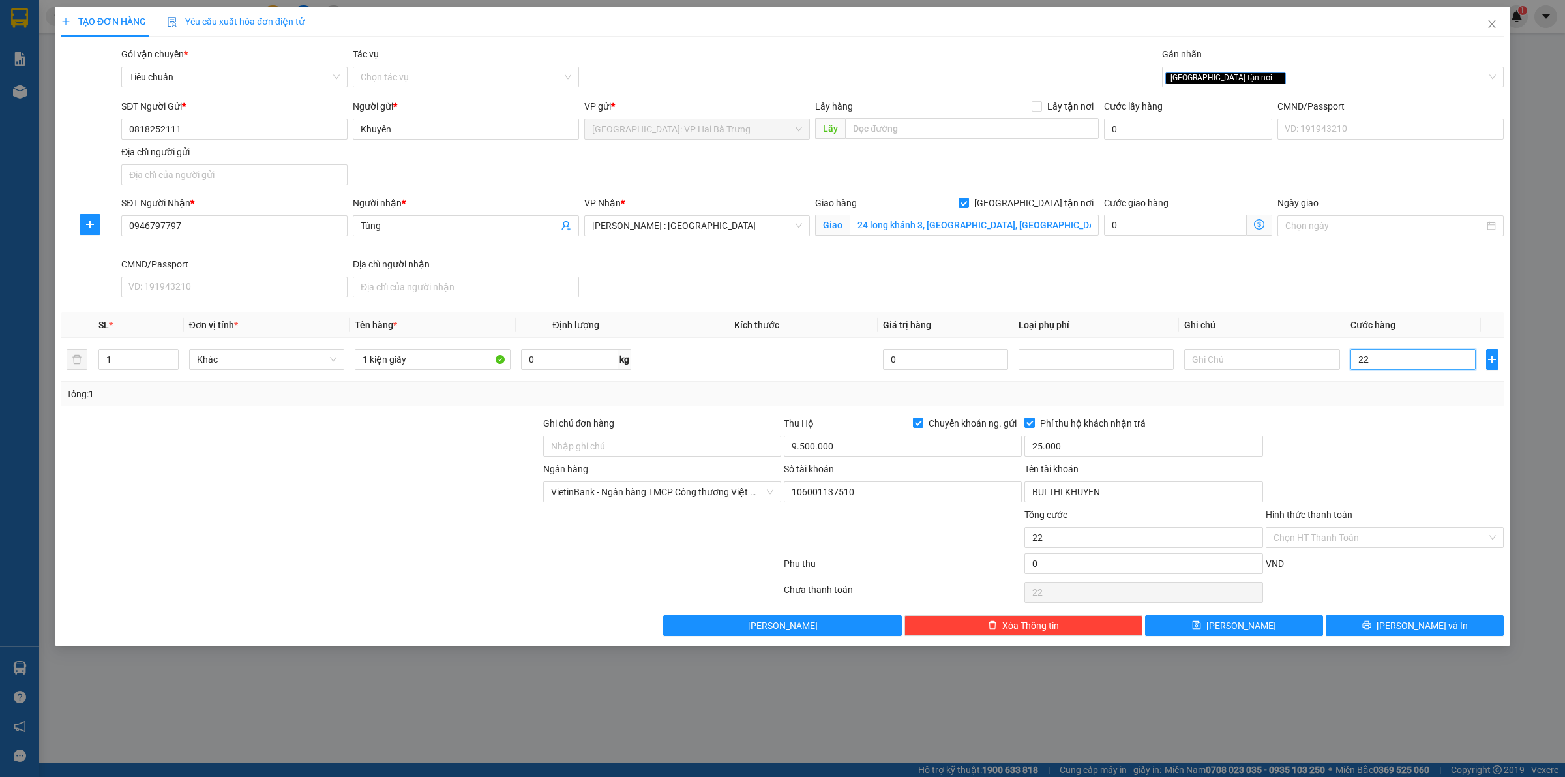
type input "225"
type input "2.250"
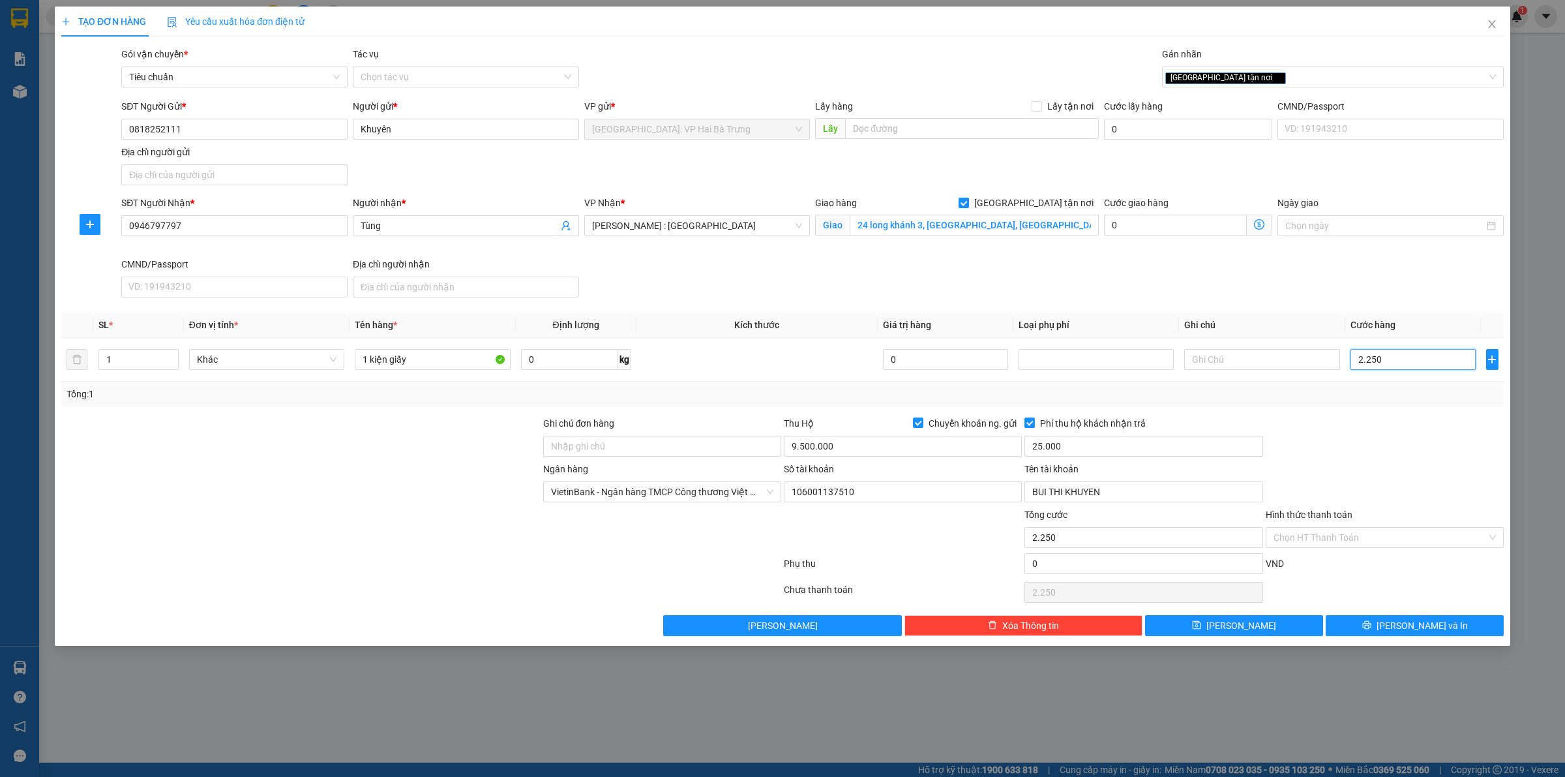
type input "22.500"
type input "225.000"
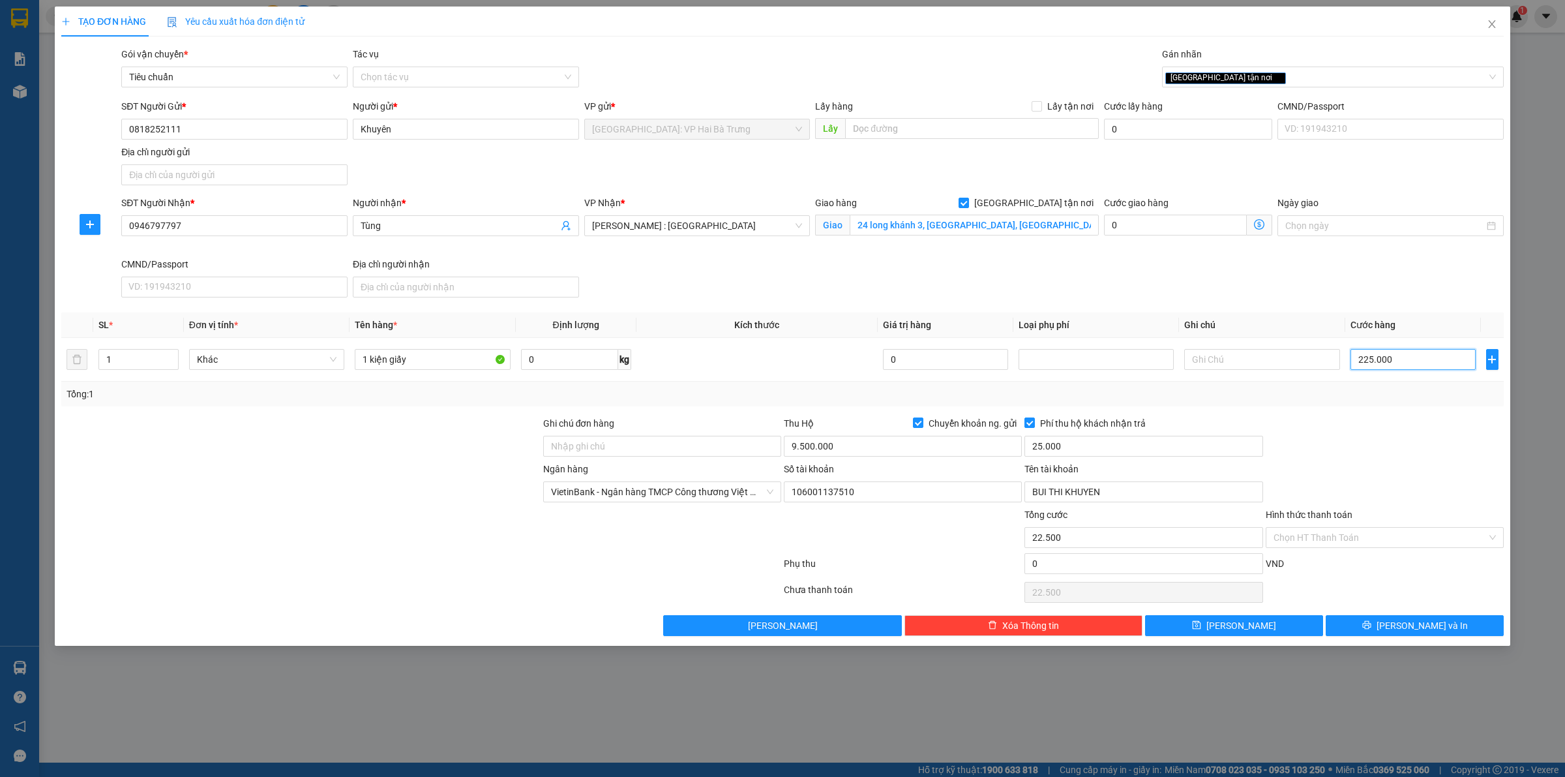
type input "225.000"
drag, startPoint x: 1360, startPoint y: 627, endPoint x: 1341, endPoint y: 591, distance: 41.1
click at [1358, 627] on button "[PERSON_NAME] và In" at bounding box center [1415, 625] width 178 height 21
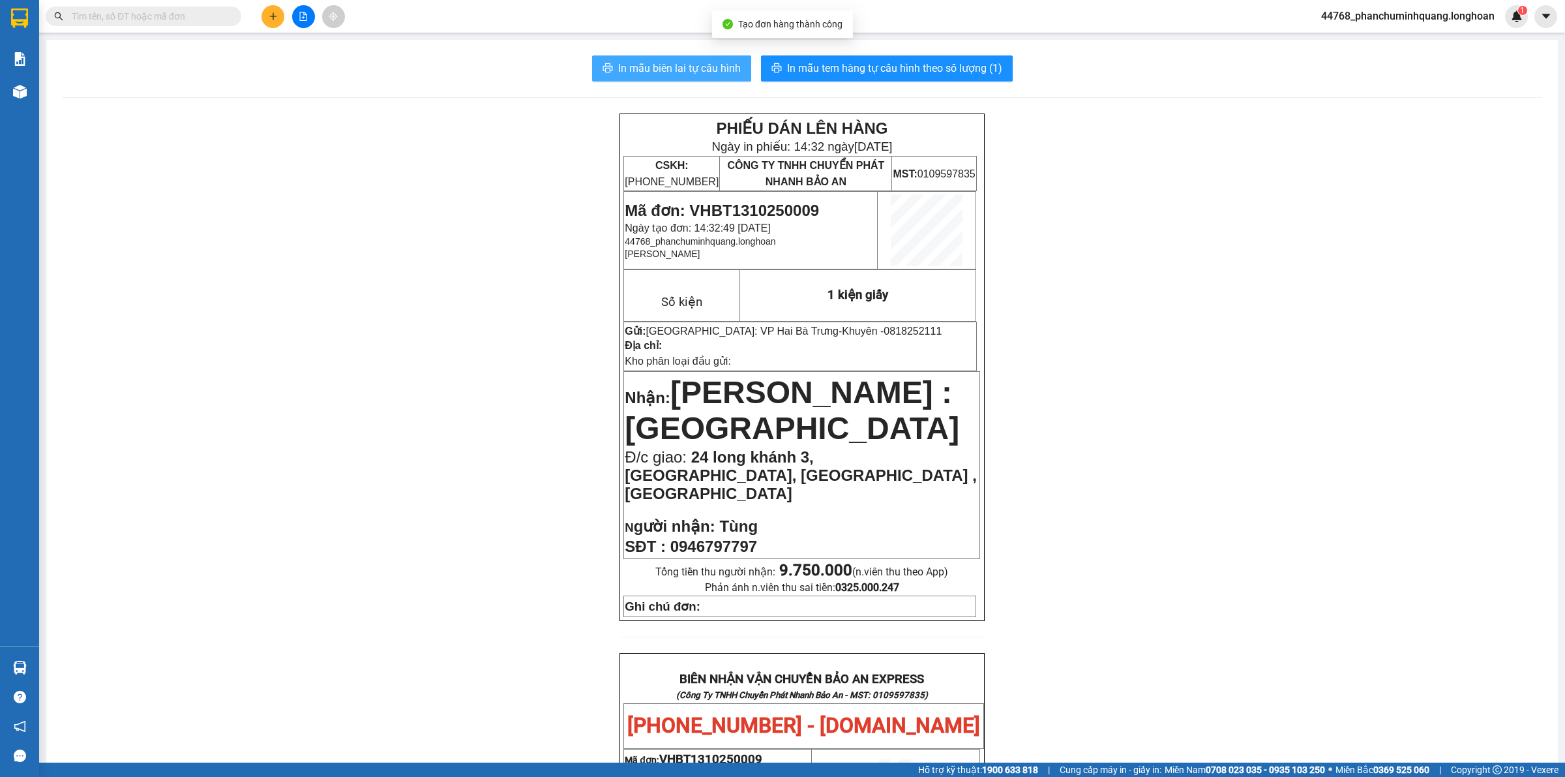
drag, startPoint x: 702, startPoint y: 73, endPoint x: 696, endPoint y: 53, distance: 21.1
click at [699, 70] on span "In mẫu biên lai tự cấu hình" at bounding box center [679, 68] width 123 height 16
click at [281, 15] on button at bounding box center [273, 16] width 23 height 23
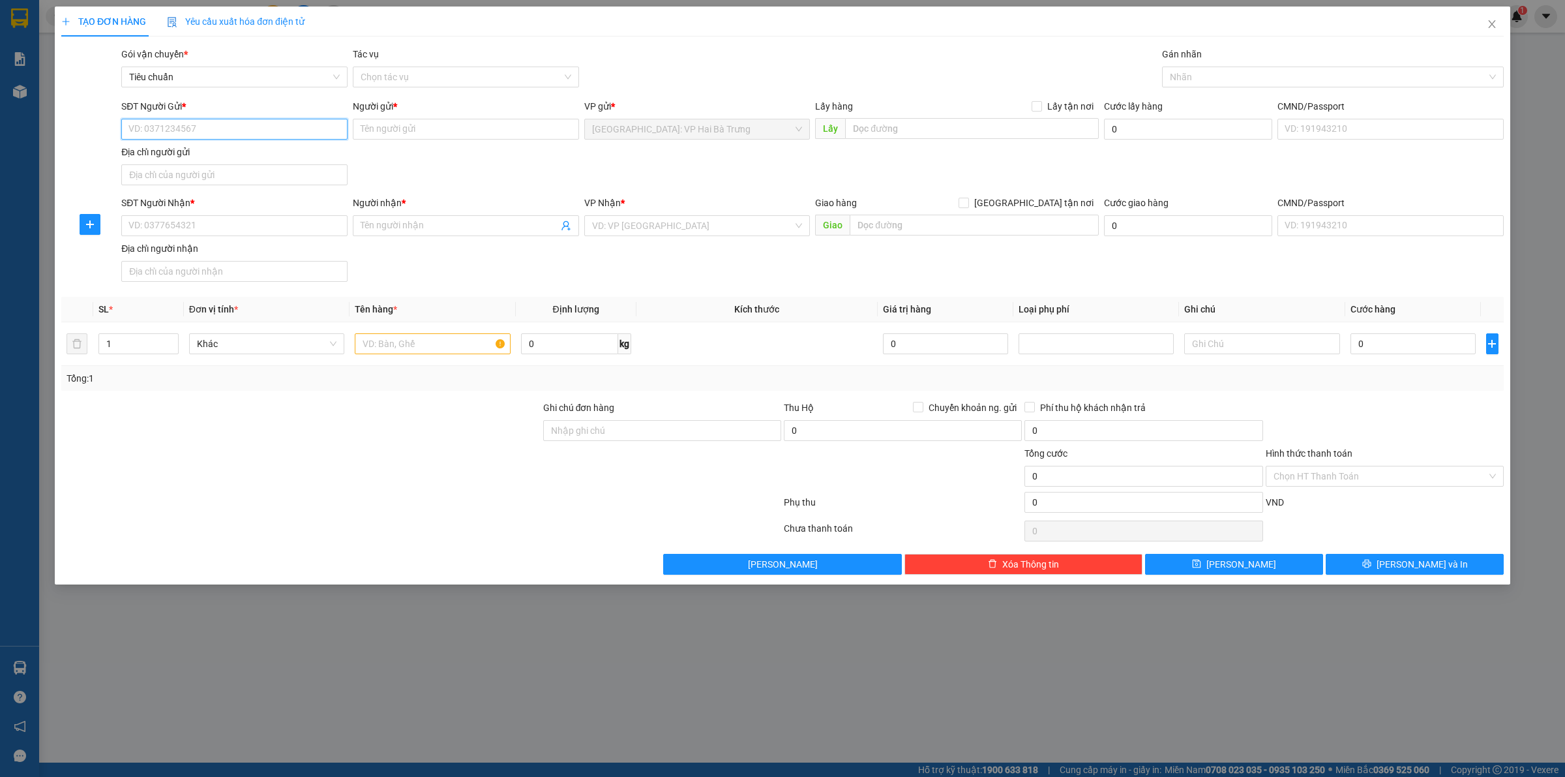
click at [263, 132] on input "SĐT Người Gửi *" at bounding box center [234, 129] width 226 height 21
type input "0933838240"
click at [432, 121] on input "Người gửi *" at bounding box center [466, 129] width 226 height 21
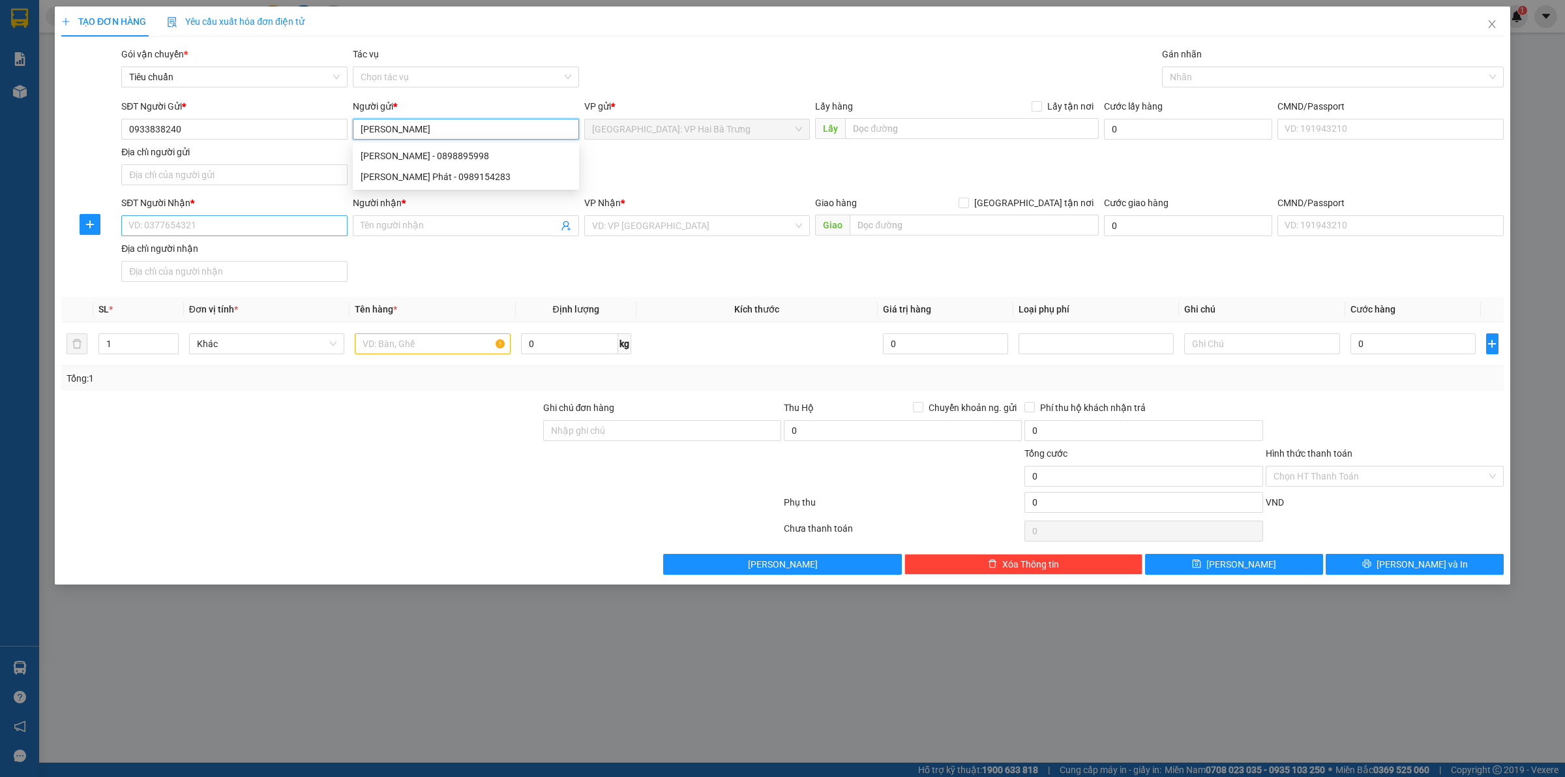
type input "[PERSON_NAME]"
click at [330, 224] on input "SĐT Người Nhận *" at bounding box center [234, 225] width 226 height 21
type input "0795732527"
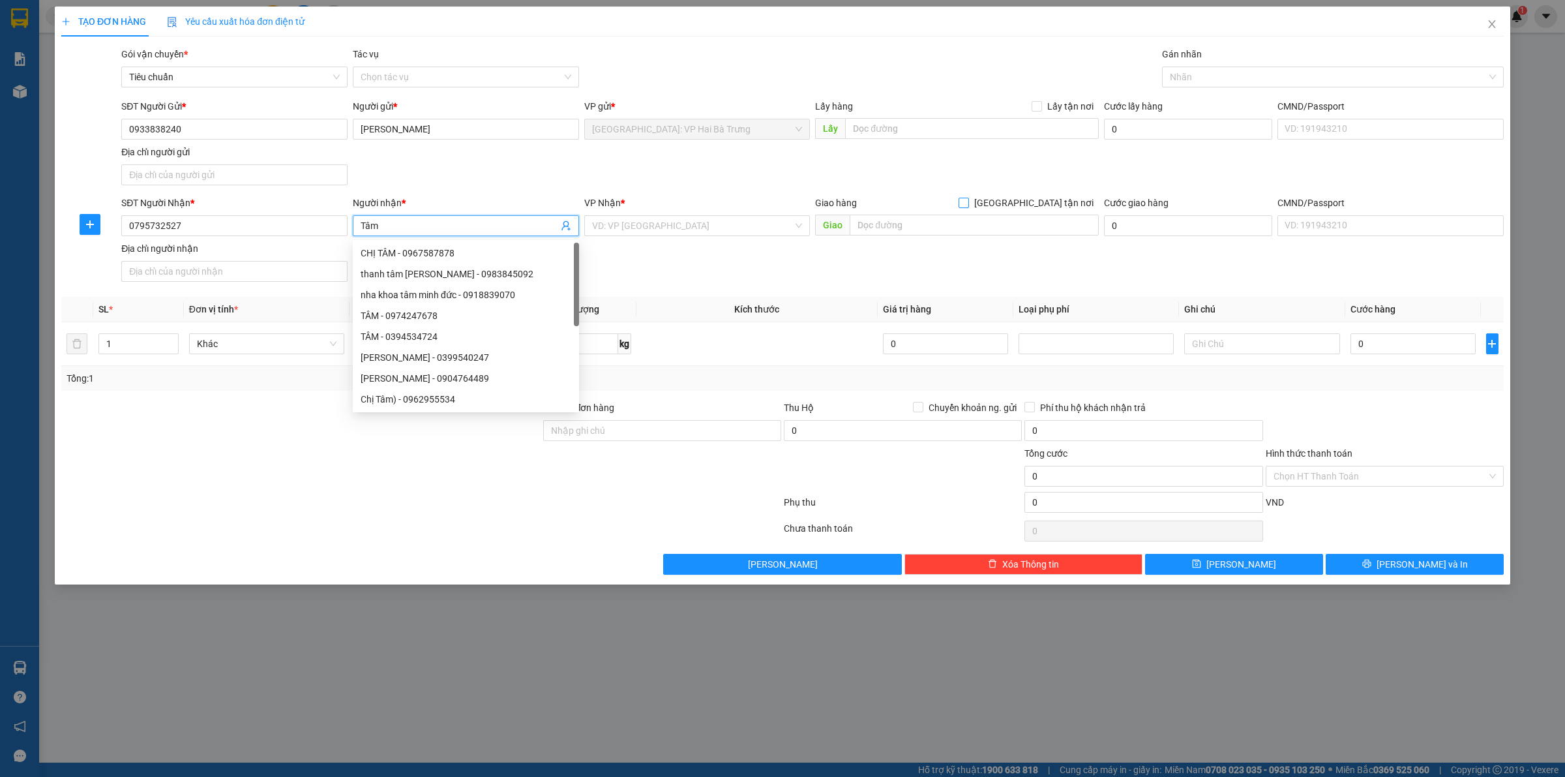
type input "Tâm"
click at [1048, 205] on span "[GEOGRAPHIC_DATA] tận nơi" at bounding box center [1034, 203] width 130 height 14
click at [968, 205] on input "[GEOGRAPHIC_DATA] tận nơi" at bounding box center [963, 202] width 9 height 9
checkbox input "true"
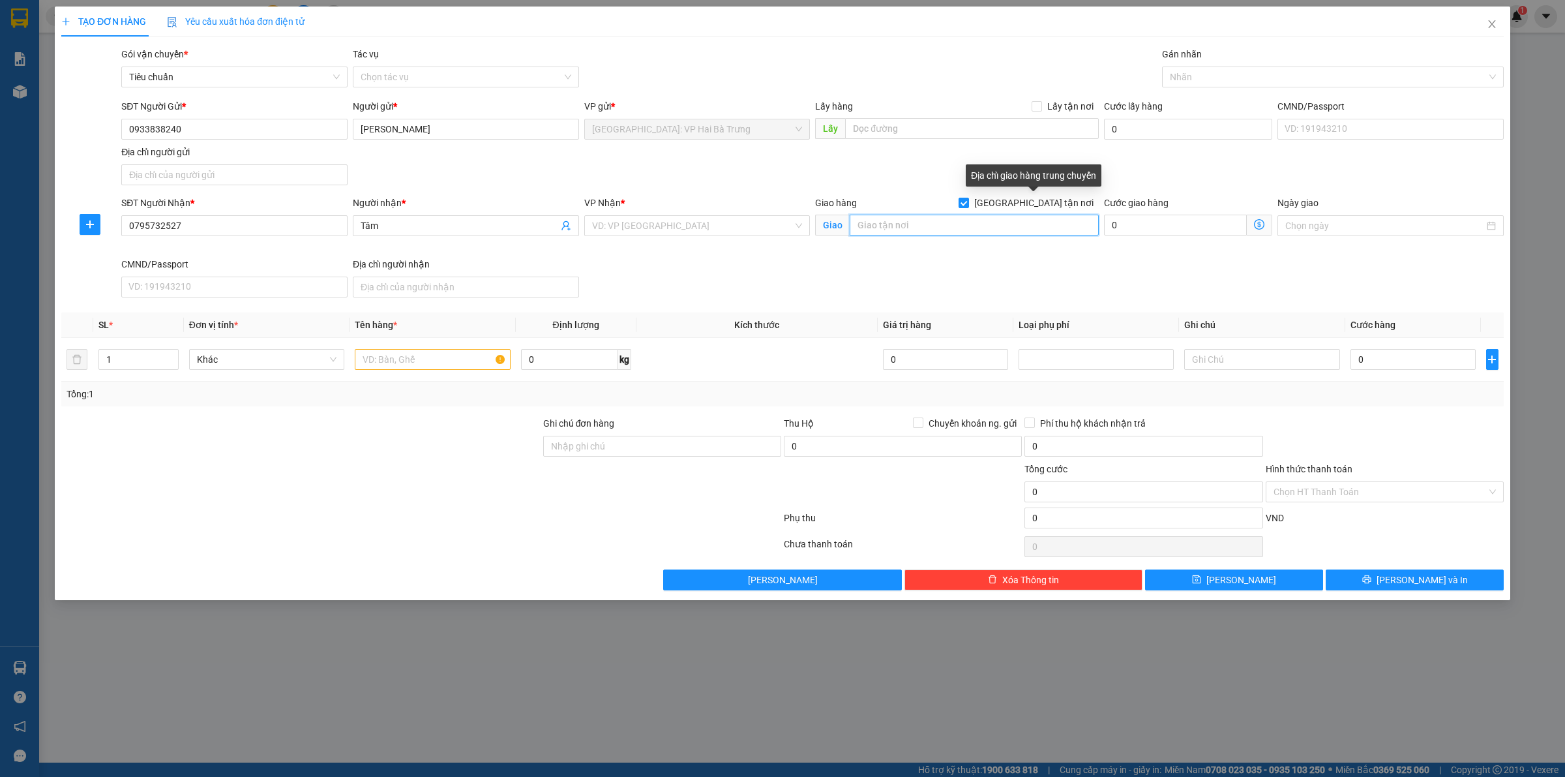
click at [1026, 223] on input "text" at bounding box center [974, 225] width 249 height 21
click at [966, 227] on input "525 tôn đức thắng" at bounding box center [974, 225] width 249 height 21
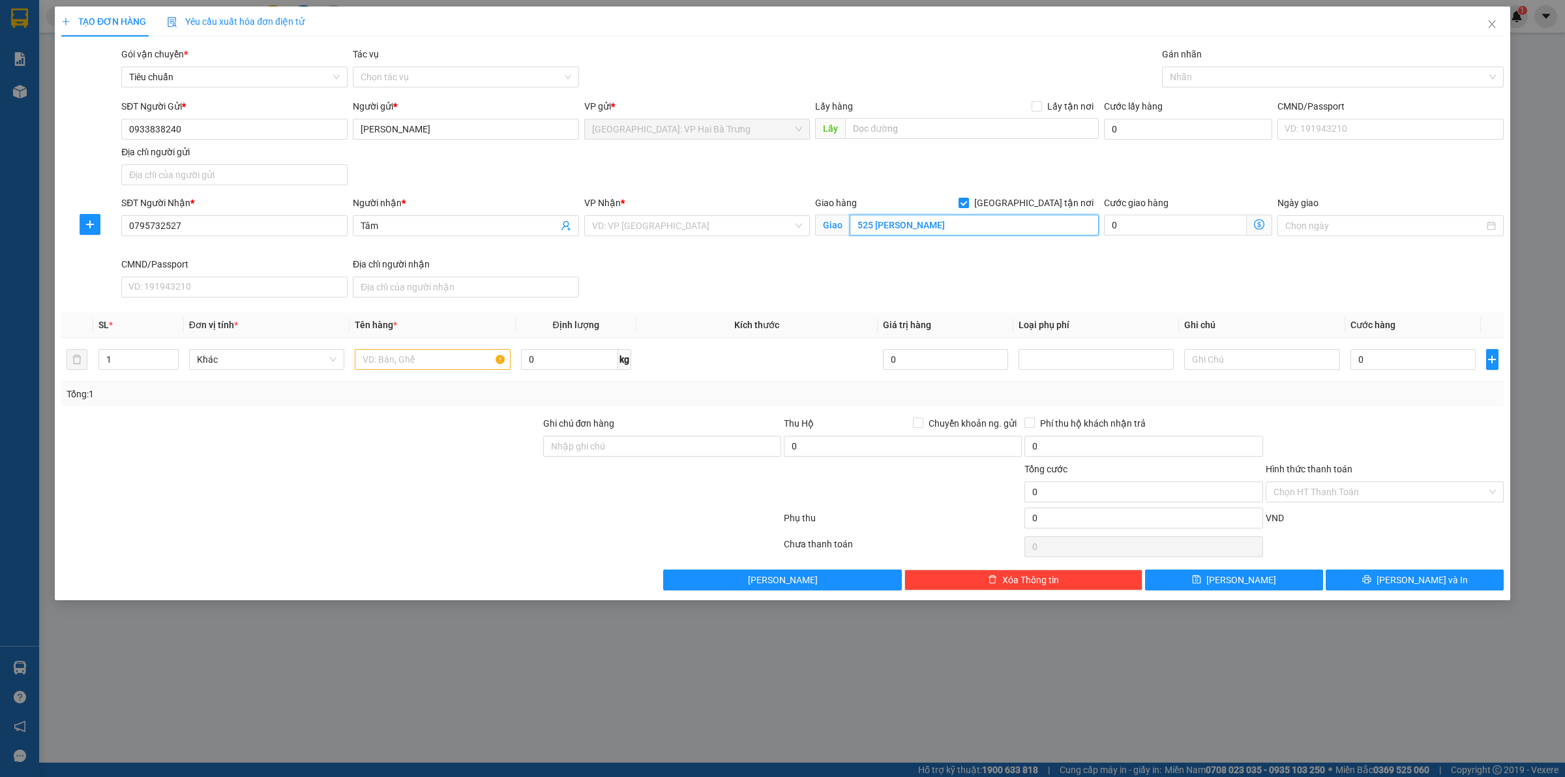
paste input "Tôn Đức Thắng, Hoà Khánh Nam, Liên Chiểu, Đà Nẵng 55550, Việt Nam"
drag, startPoint x: 1021, startPoint y: 228, endPoint x: 1178, endPoint y: 226, distance: 157.8
click at [1181, 226] on div "SĐT Người Nhận * 0795732527 Người nhận * Tâm VP Nhận * VD: VP Sài Gòn Giao hàng…" at bounding box center [813, 249] width 1388 height 107
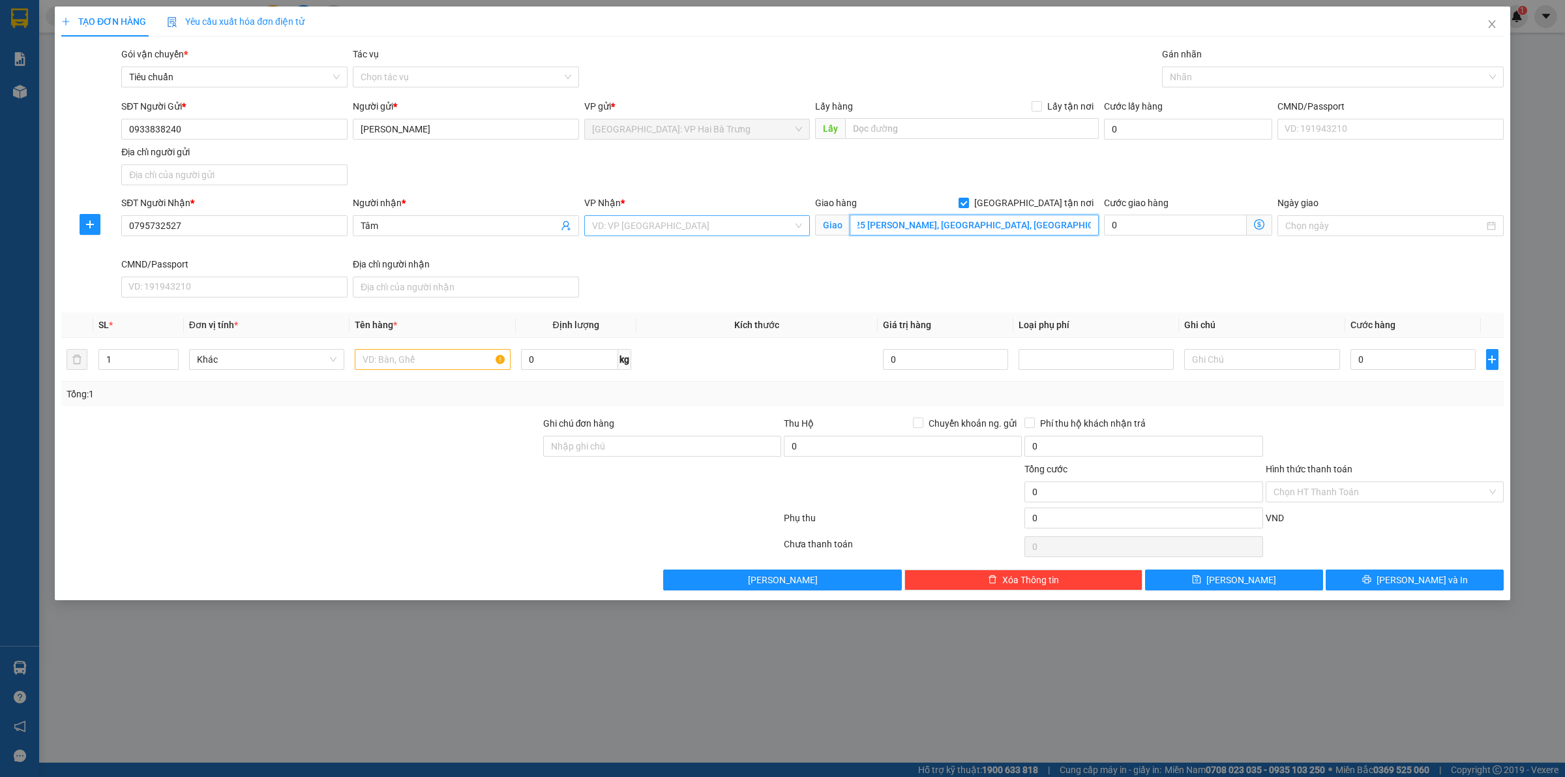
type input "525 Tôn Đức Thắng, Hoà Khánh Nam, Liên Chiểu, Đà Nẵng"
click at [760, 227] on input "search" at bounding box center [693, 226] width 202 height 20
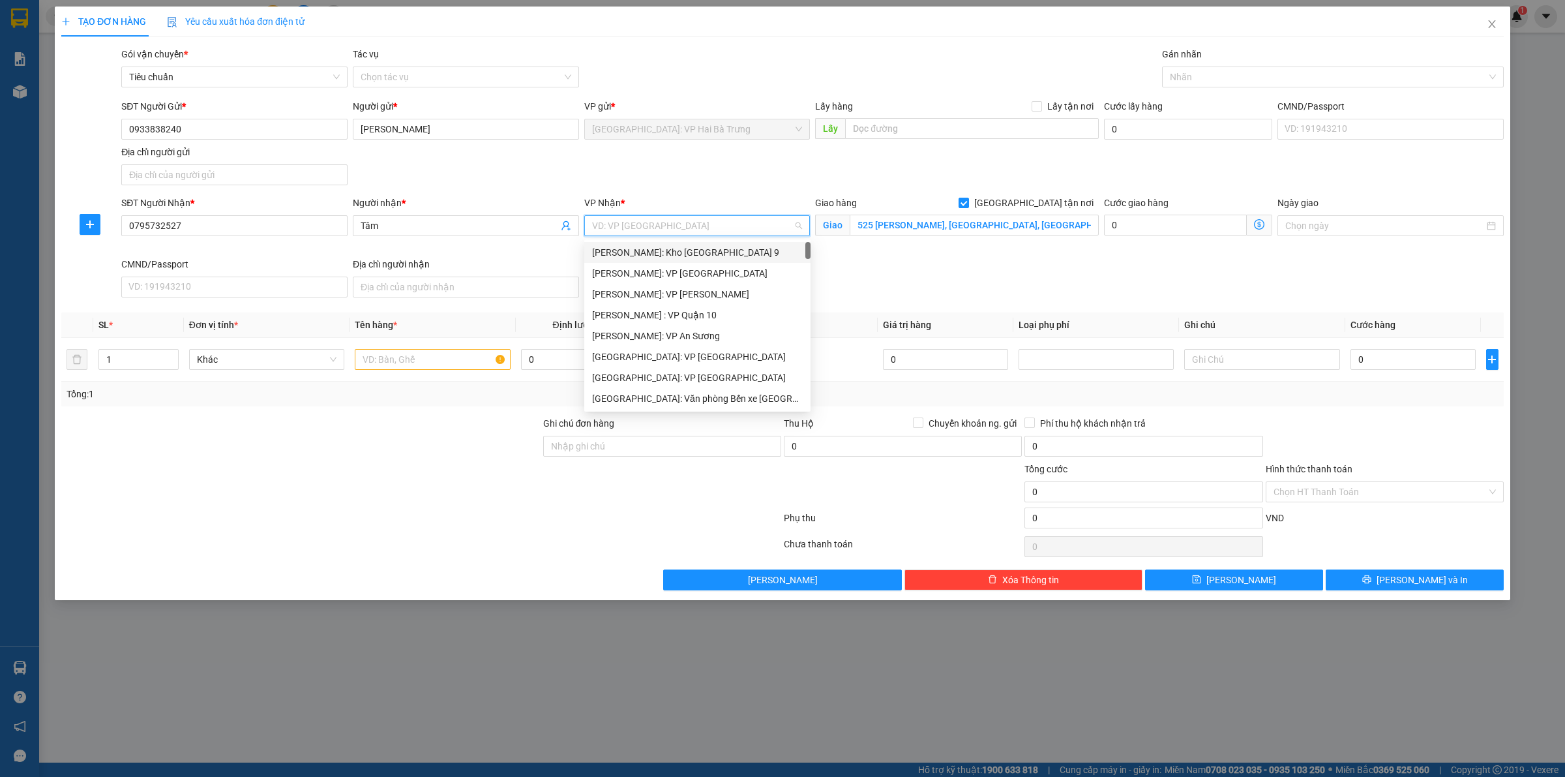
type input "y"
type input "thanh"
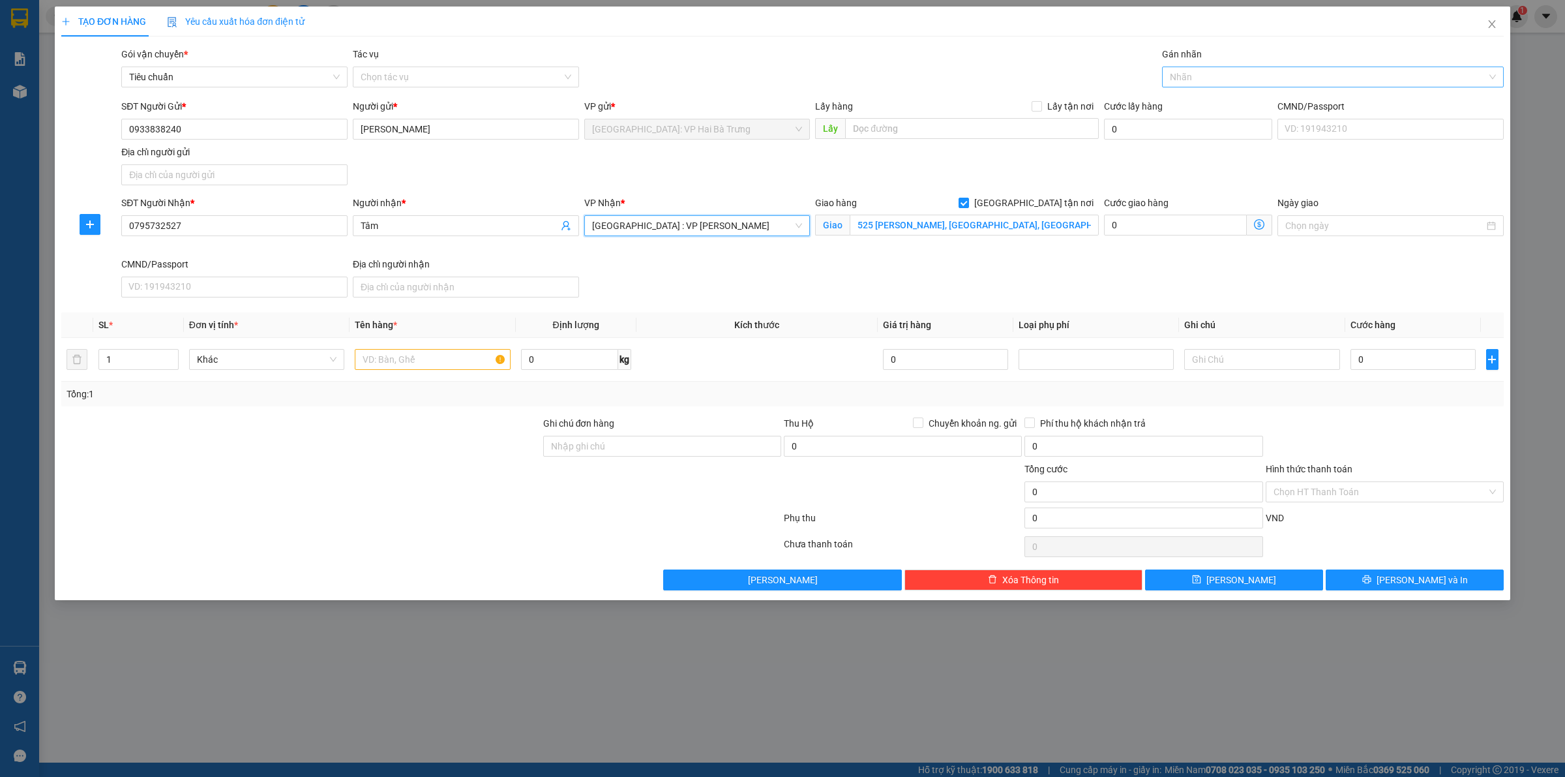
click at [1231, 74] on div at bounding box center [1326, 77] width 322 height 16
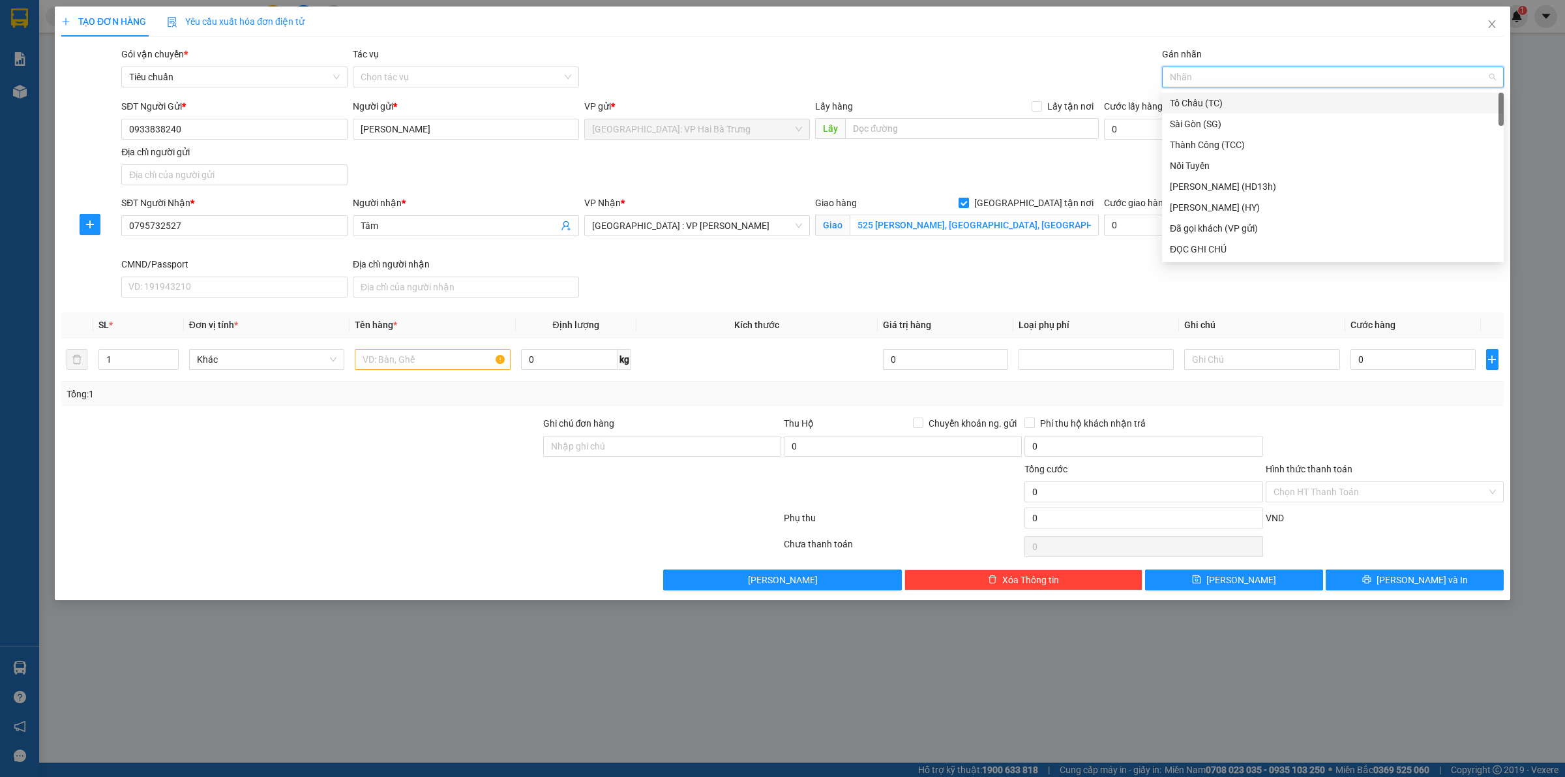
type input "G"
drag, startPoint x: 1207, startPoint y: 247, endPoint x: 1200, endPoint y: 232, distance: 16.4
click at [1205, 247] on div "[GEOGRAPHIC_DATA] tận nơi" at bounding box center [1333, 249] width 326 height 14
drag, startPoint x: 439, startPoint y: 363, endPoint x: 457, endPoint y: 357, distance: 19.2
click at [440, 362] on input "text" at bounding box center [432, 359] width 155 height 21
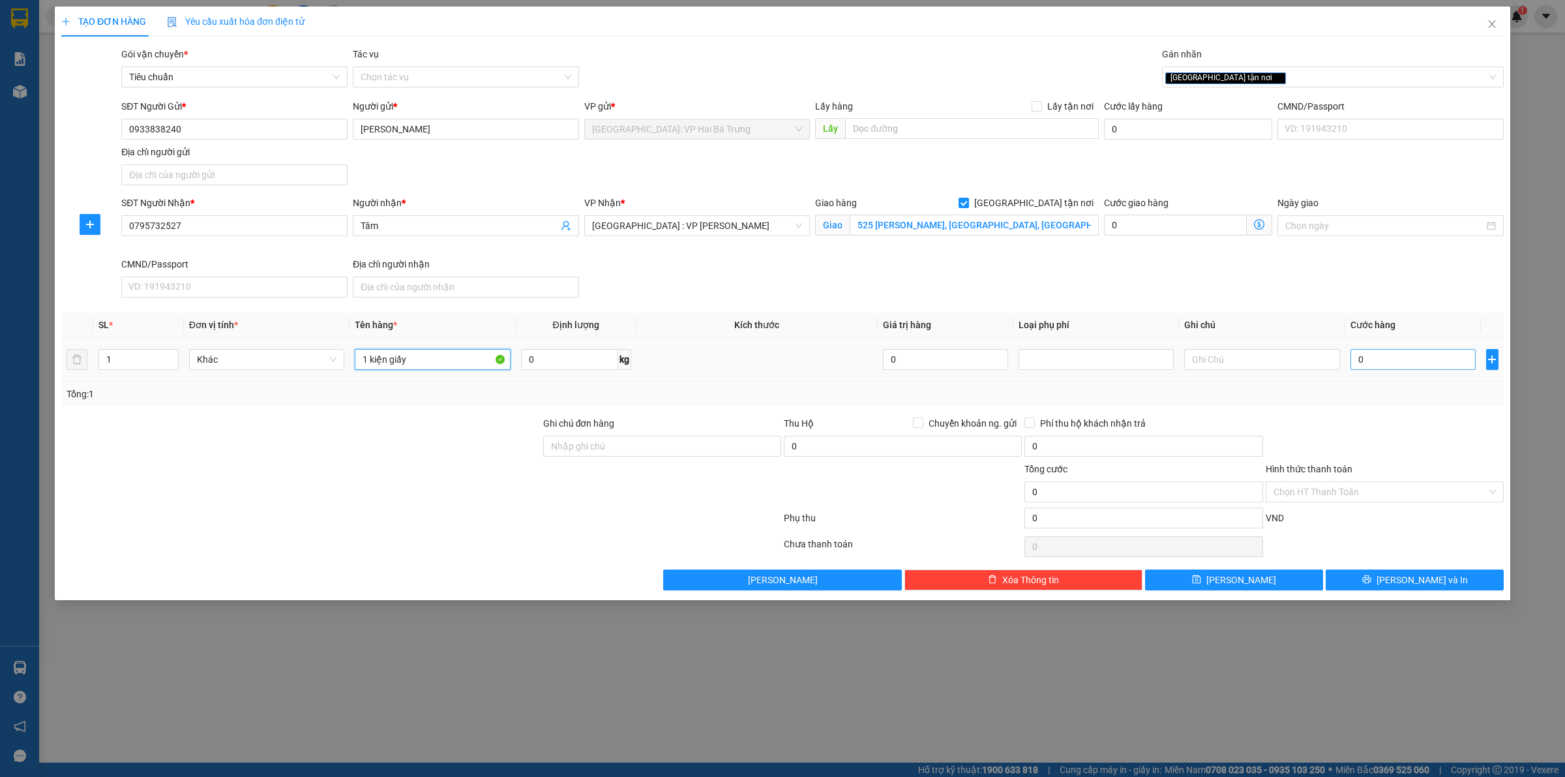
type input "1 kiện giấy"
click at [1439, 356] on input "0" at bounding box center [1413, 359] width 125 height 21
type input "1"
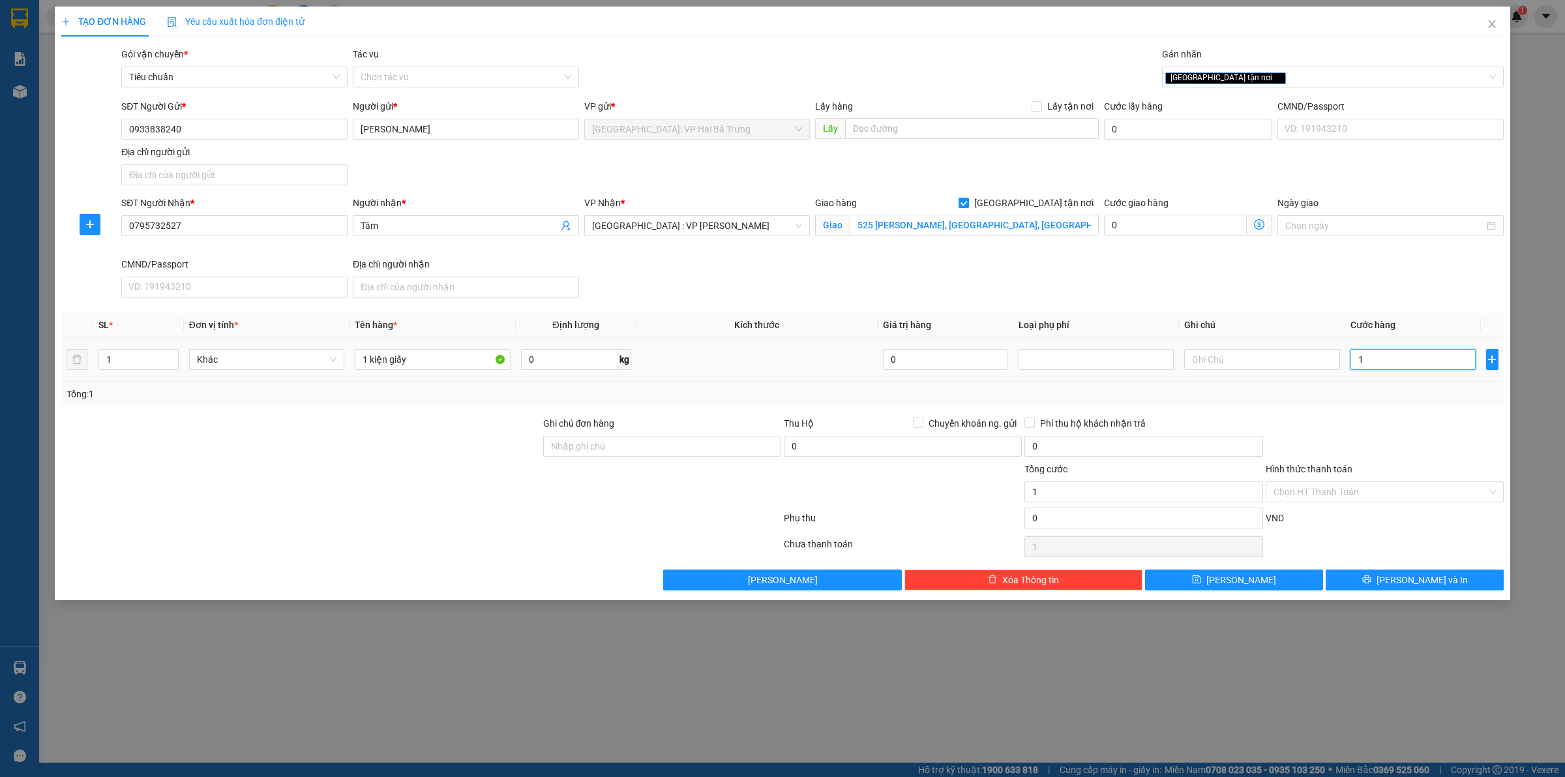
type input "12"
type input "120"
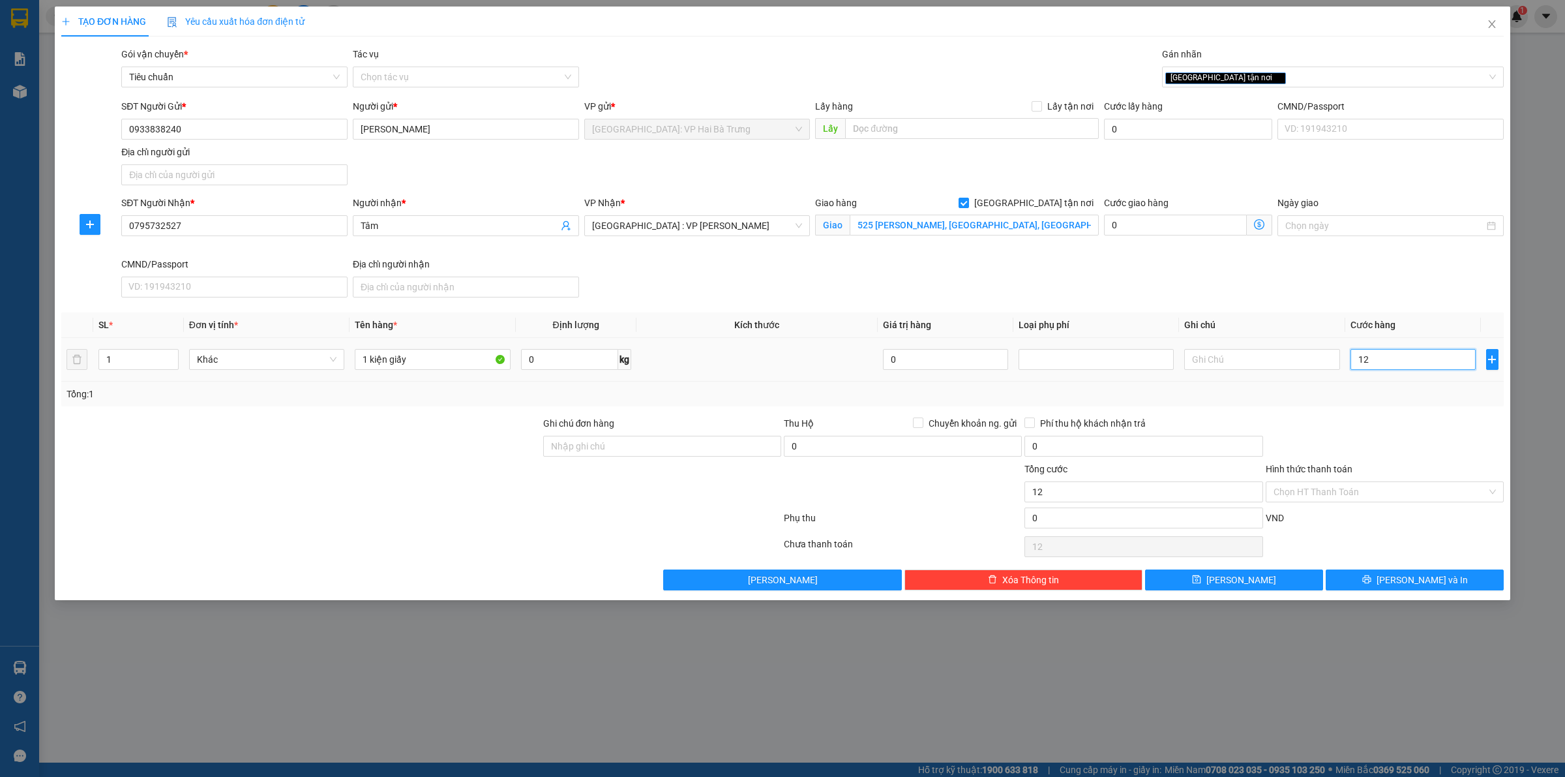
type input "120"
type input "1.200"
type input "12.000"
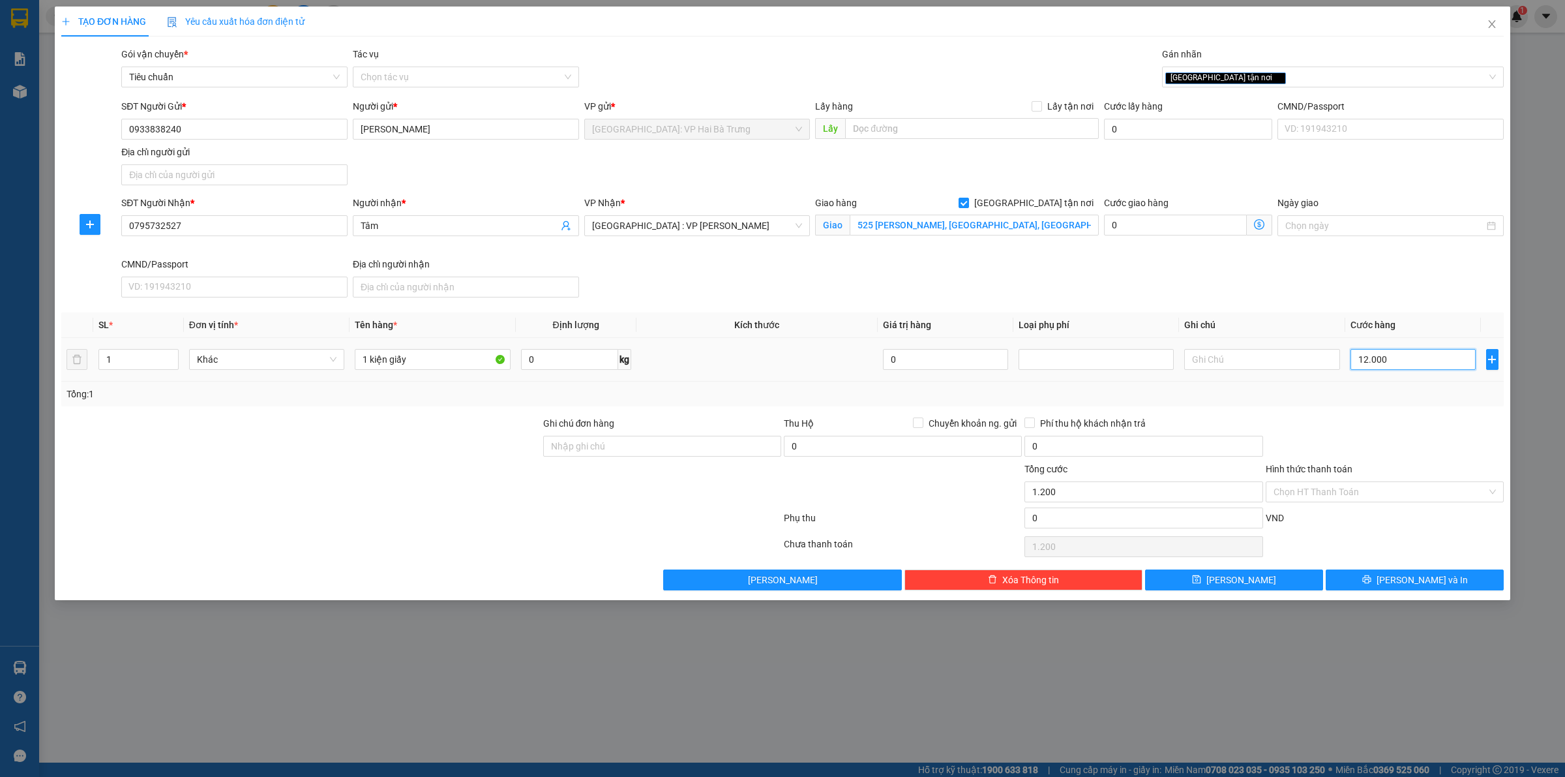
type input "12.000"
type input "120.000"
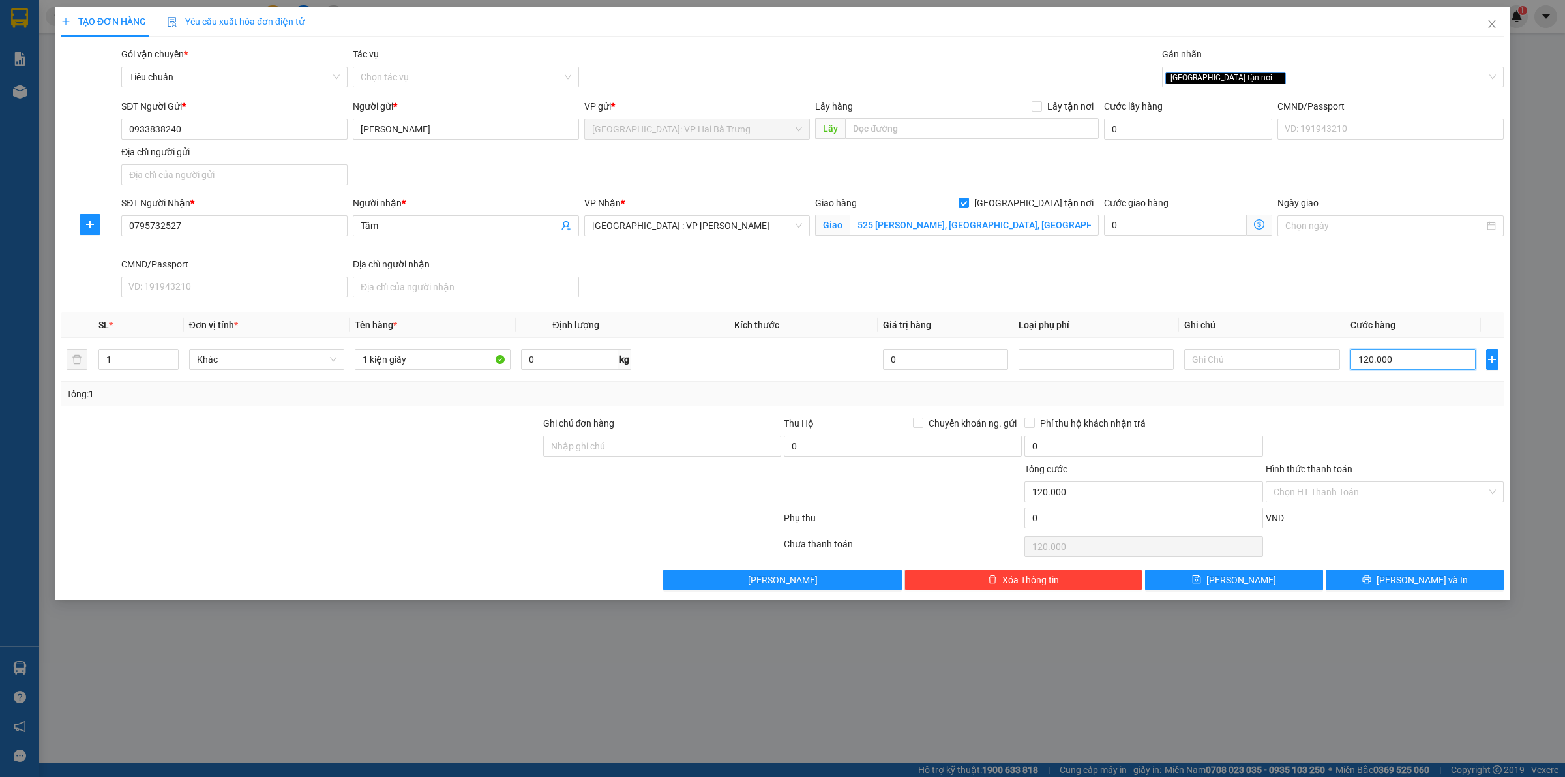
type input "120.000"
click at [1438, 507] on div "Hình thức thanh toán Chọn HT Thanh Toán" at bounding box center [1385, 485] width 238 height 46
click at [1445, 494] on input "Hình thức thanh toán" at bounding box center [1380, 492] width 213 height 20
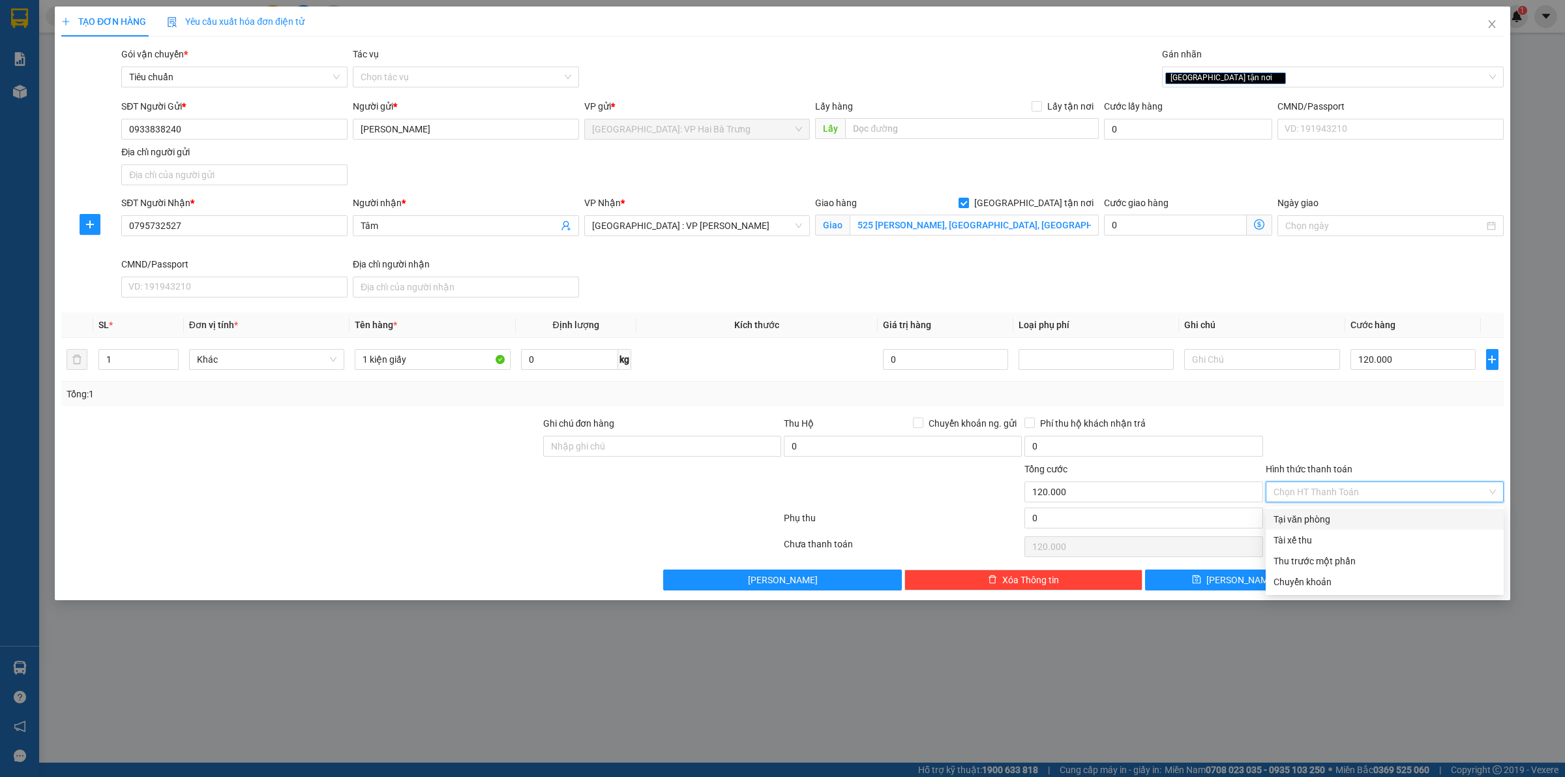
click at [1396, 517] on div "Tại văn phòng" at bounding box center [1385, 519] width 222 height 14
type input "0"
click at [1252, 83] on div "[GEOGRAPHIC_DATA] tận nơi" at bounding box center [1326, 77] width 322 height 16
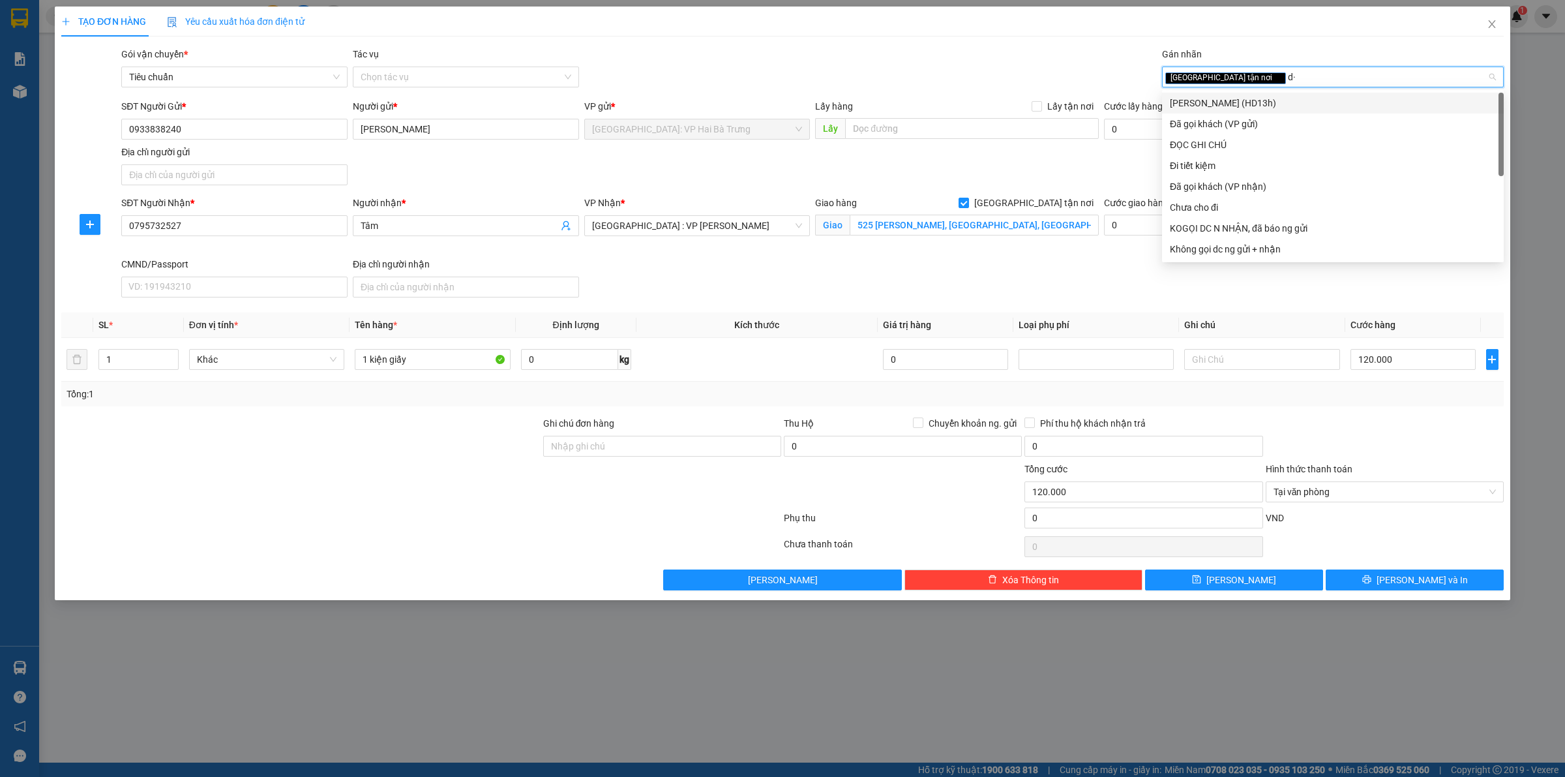
type input "d"
type input "đ"
click at [1256, 122] on div "Đã gọi khách (VP gửi)" at bounding box center [1333, 124] width 326 height 14
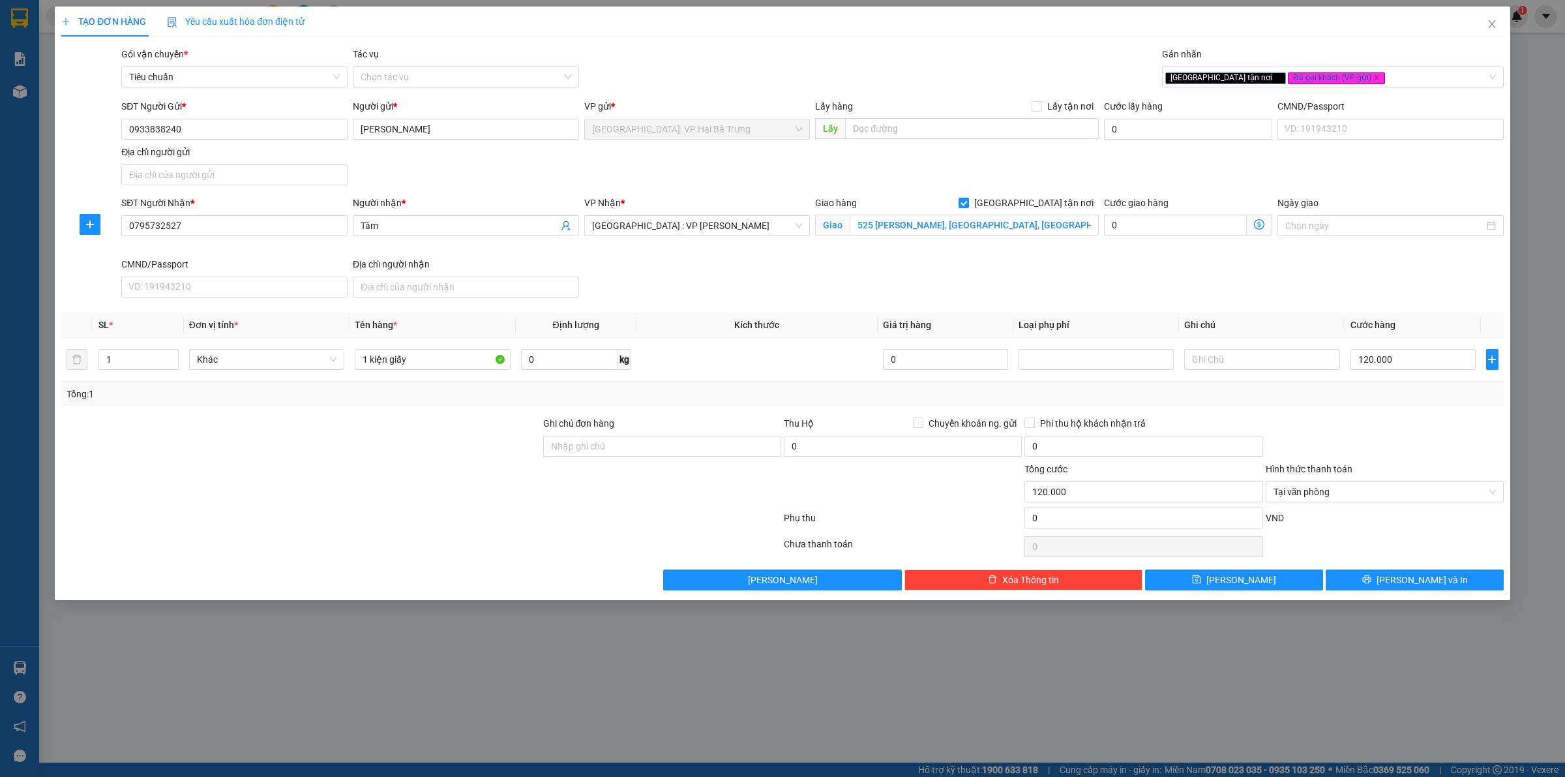
click at [1407, 434] on div at bounding box center [1385, 439] width 241 height 46
click at [1409, 576] on span "[PERSON_NAME] và In" at bounding box center [1422, 580] width 91 height 14
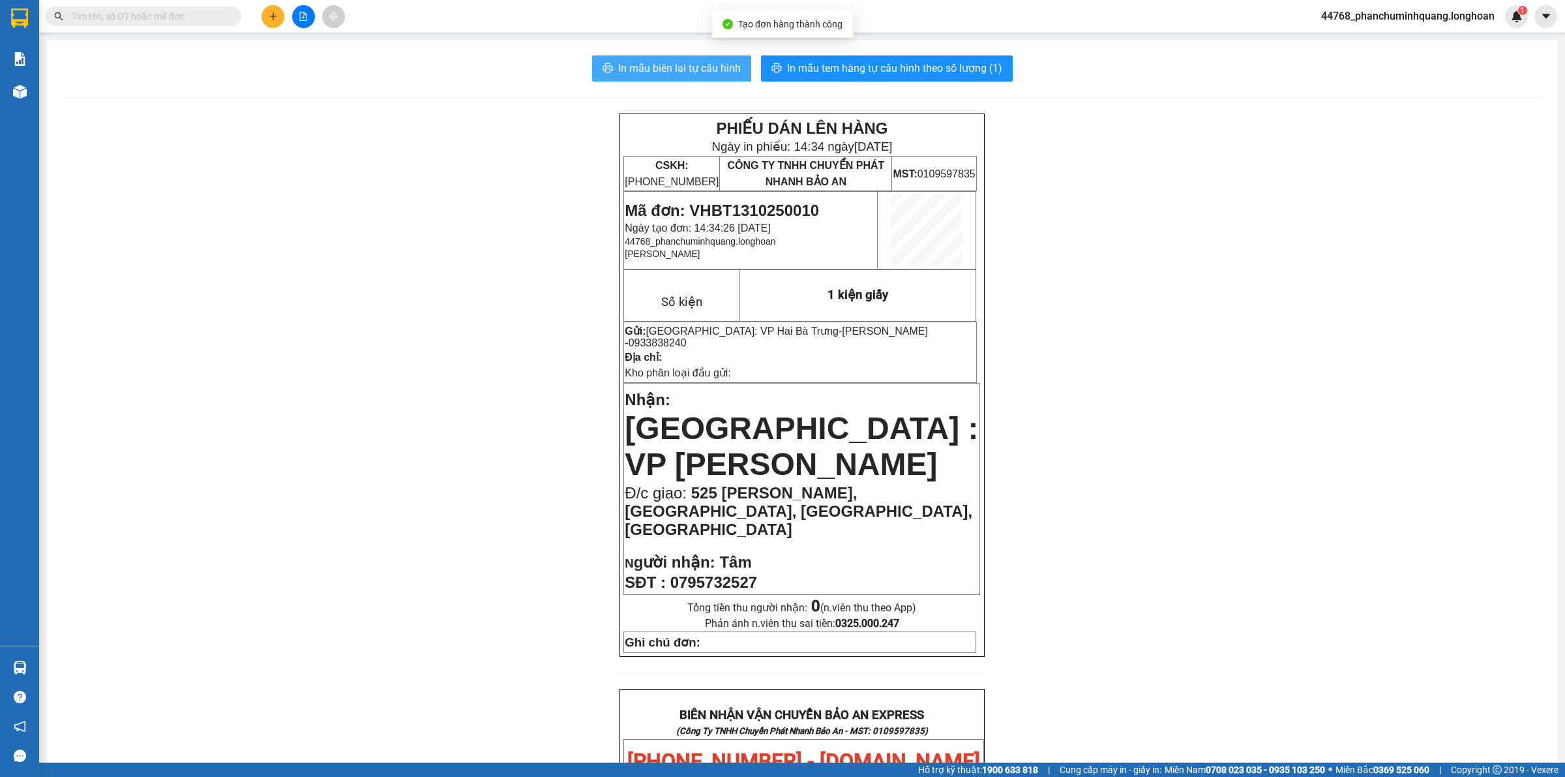
drag, startPoint x: 696, startPoint y: 65, endPoint x: 677, endPoint y: 64, distance: 19.0
click at [696, 66] on span "In mẫu biên lai tự cấu hình" at bounding box center [679, 68] width 123 height 16
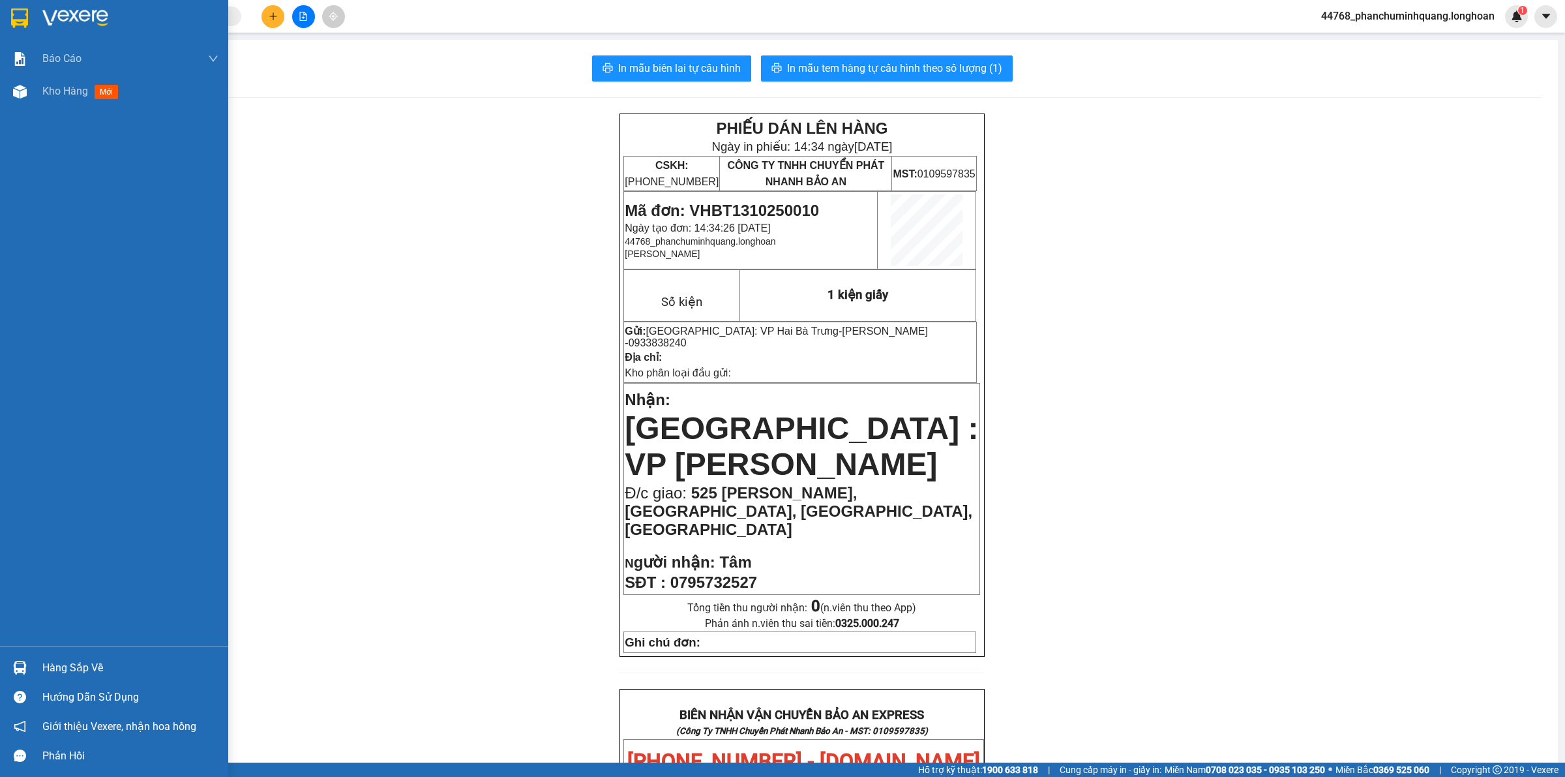
click at [20, 13] on img at bounding box center [19, 18] width 17 height 20
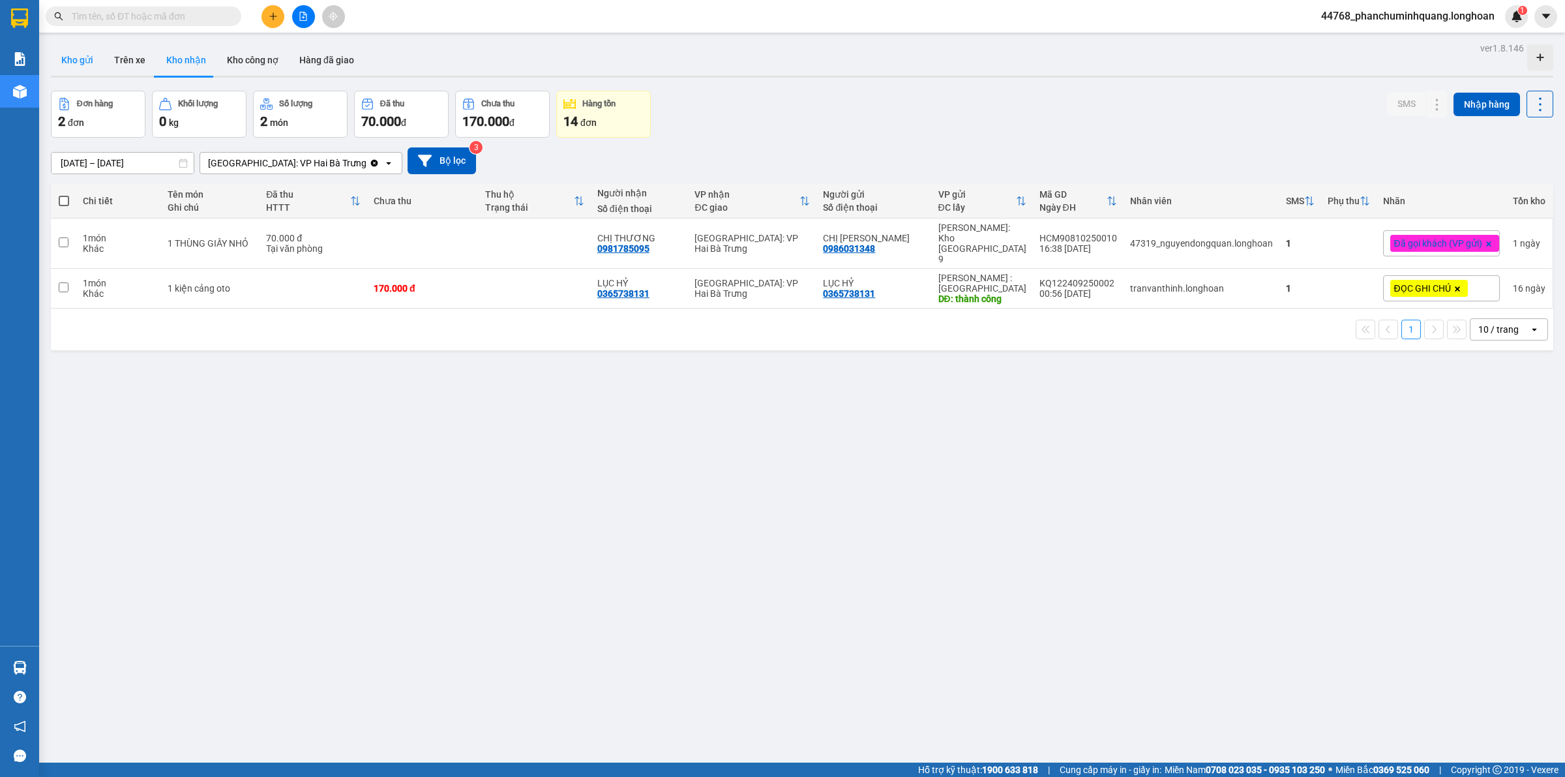
click at [75, 67] on button "Kho gửi" at bounding box center [77, 59] width 53 height 31
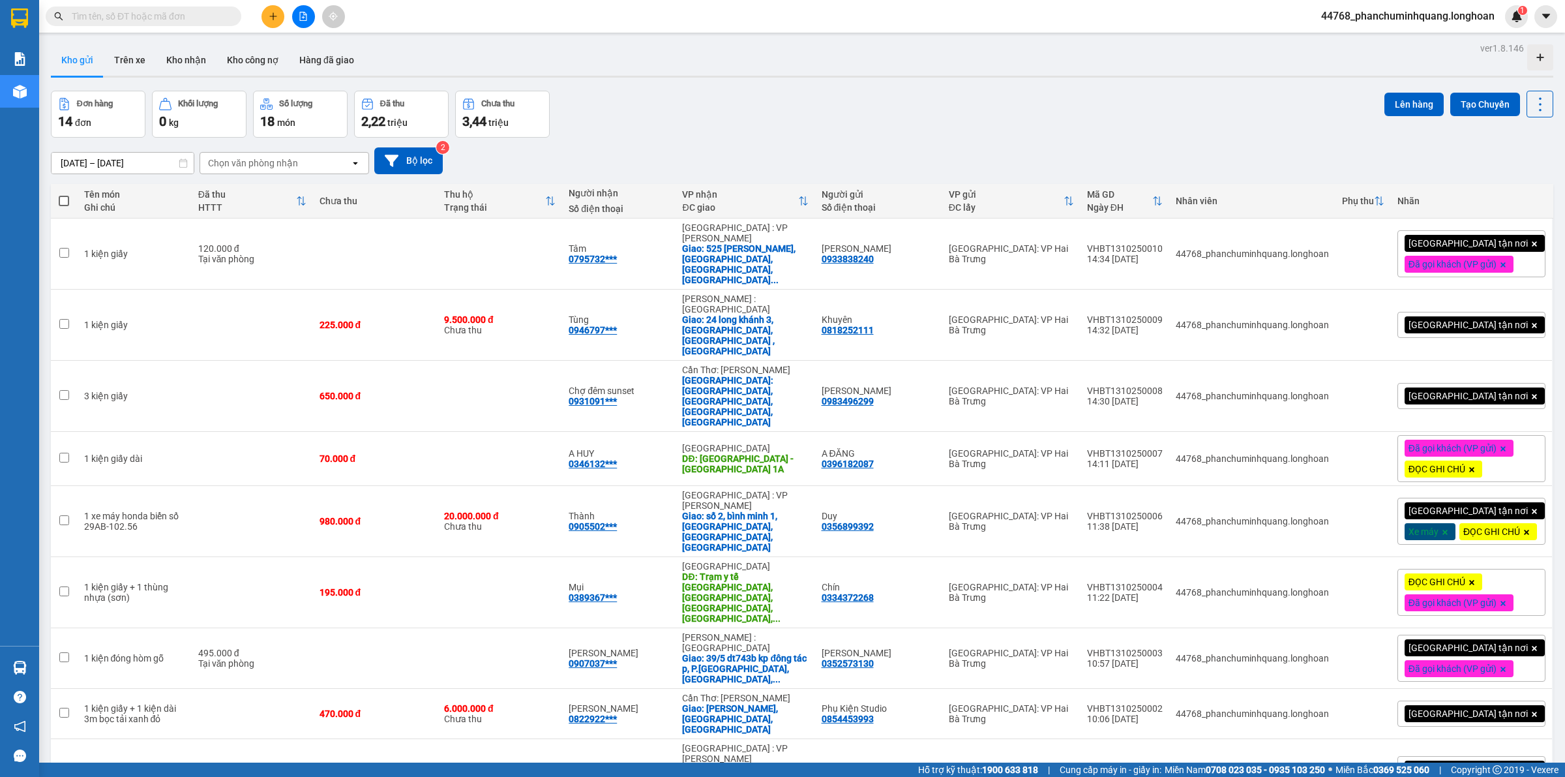
click at [1452, 319] on span "[GEOGRAPHIC_DATA] tận nơi" at bounding box center [1468, 325] width 119 height 12
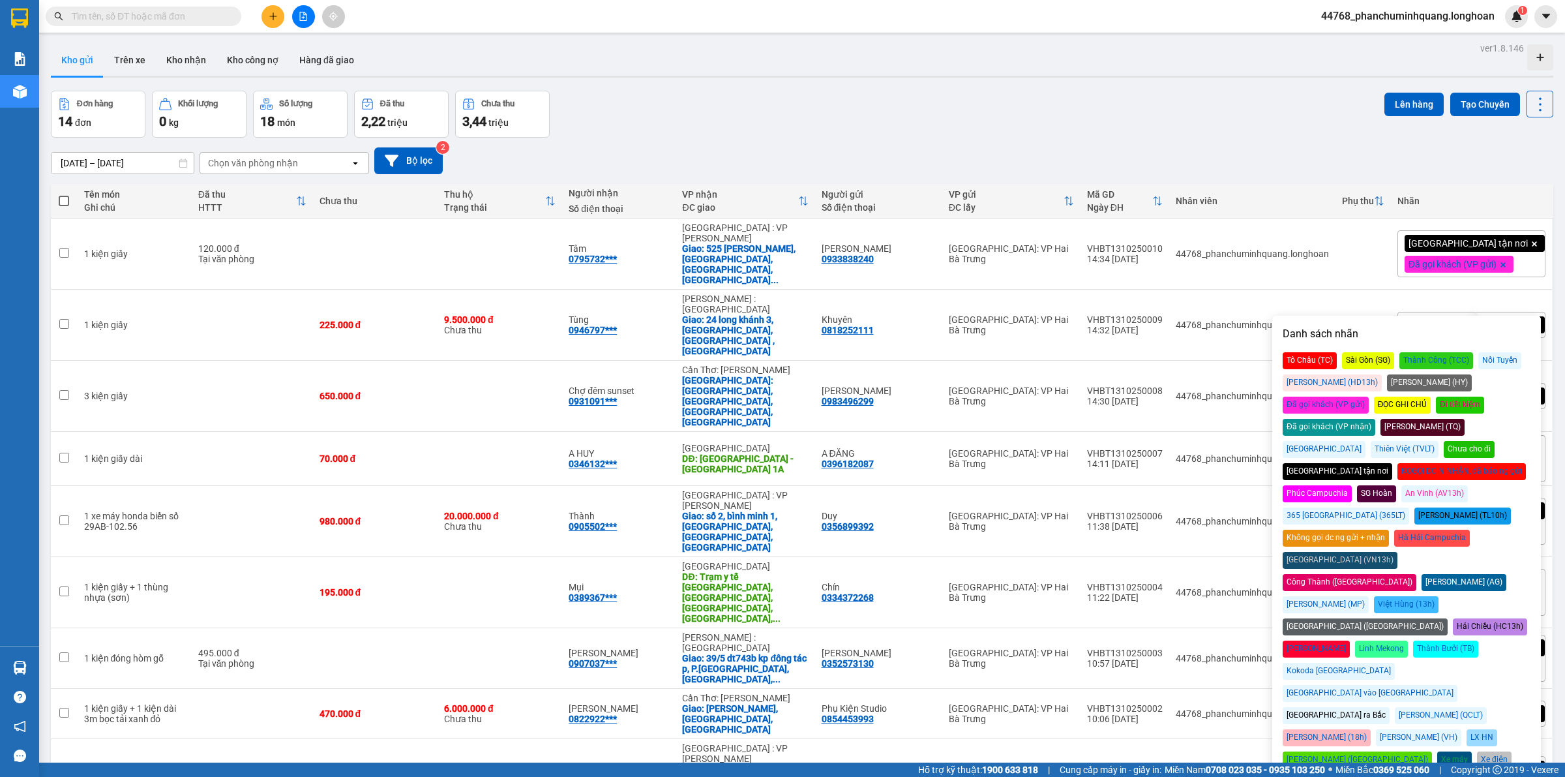
click at [1369, 397] on div "Đã gọi khách (VP gửi)" at bounding box center [1326, 405] width 86 height 17
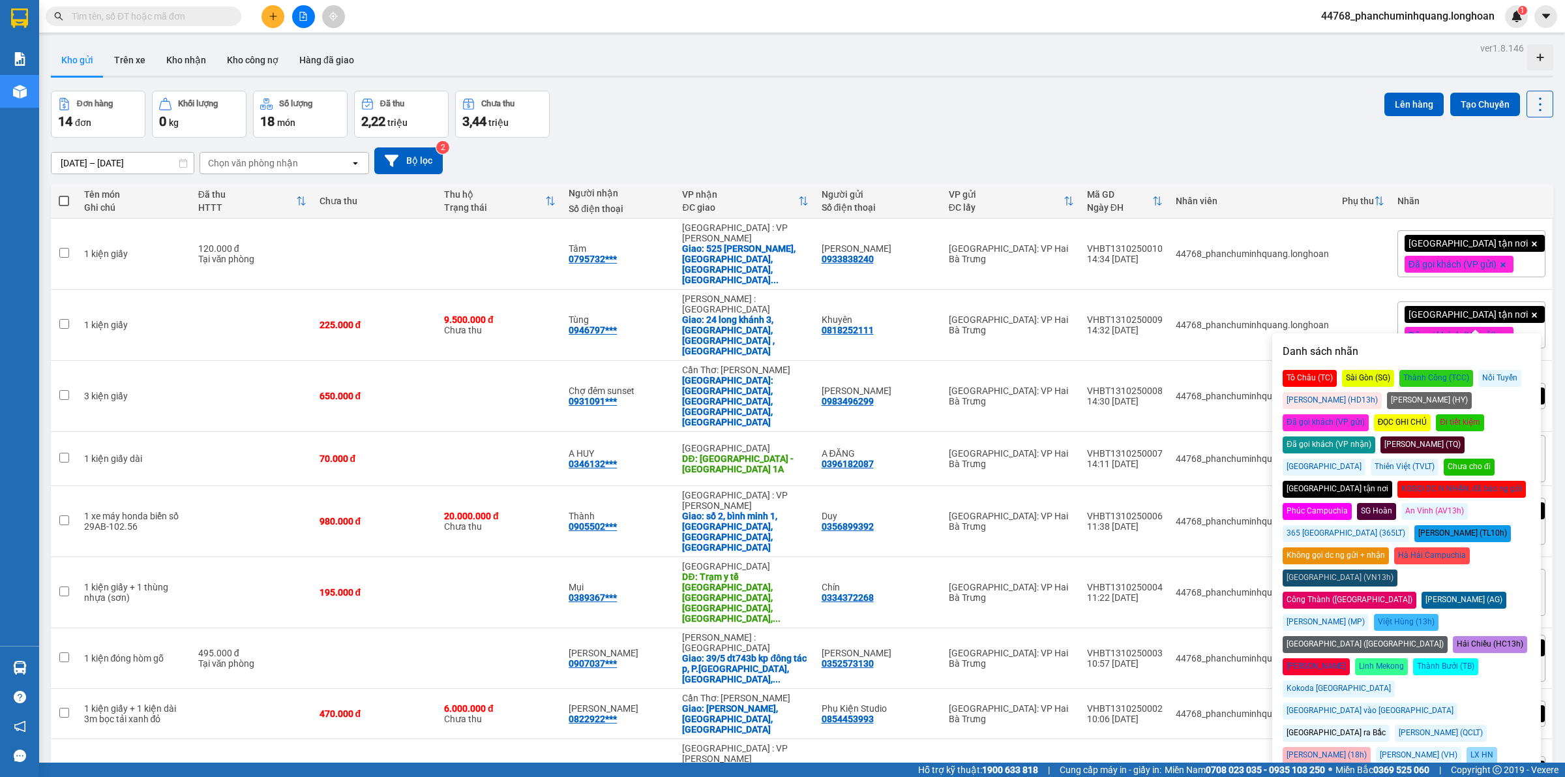
click at [1158, 67] on div "Kho gửi Trên xe Kho nhận Kho công nợ Hàng đã giao" at bounding box center [802, 61] width 1503 height 35
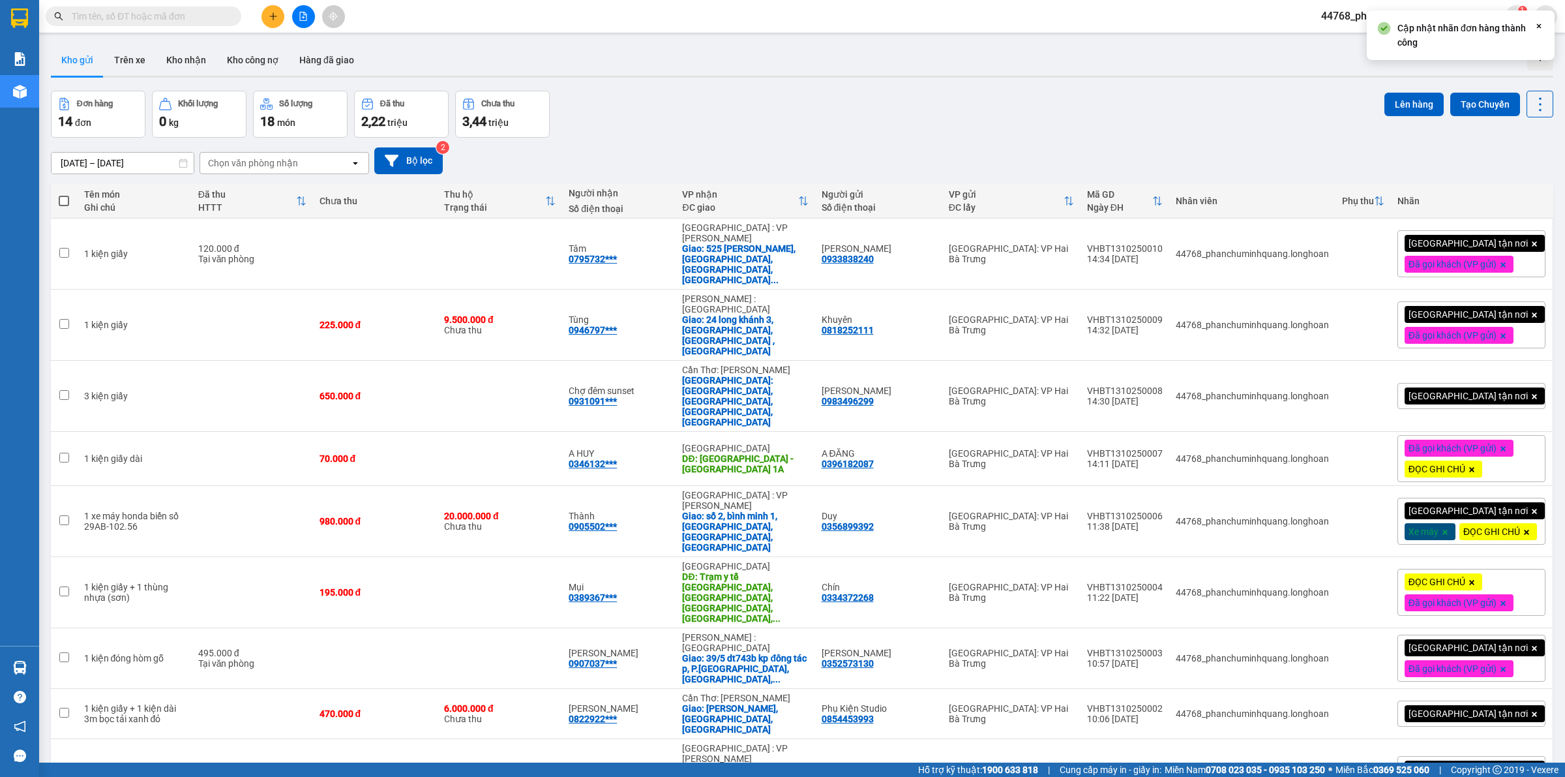
click at [1433, 390] on span "[GEOGRAPHIC_DATA] tận nơi" at bounding box center [1468, 396] width 119 height 12
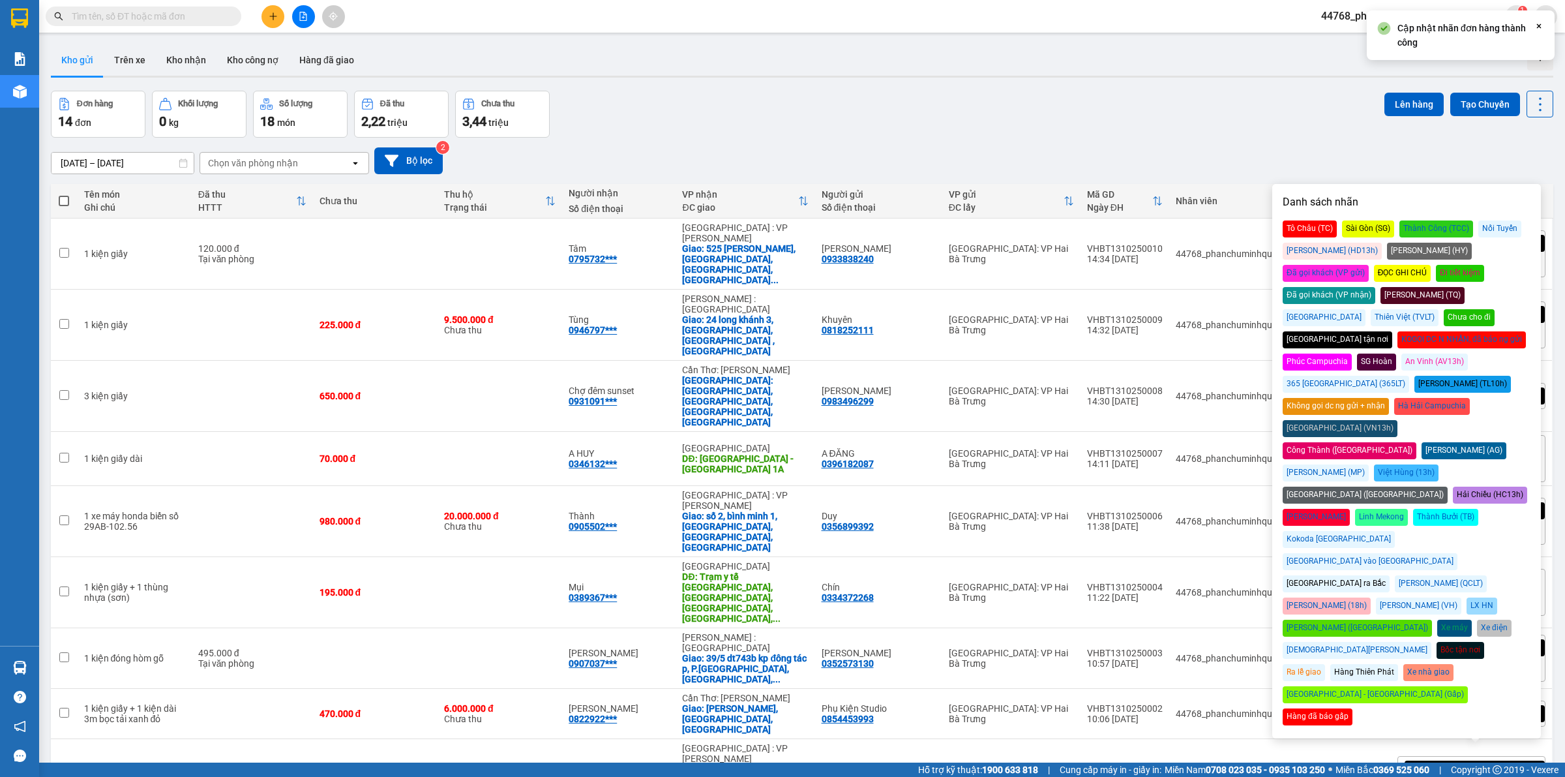
click at [1369, 265] on div "Đã gọi khách (VP gửi)" at bounding box center [1326, 273] width 86 height 17
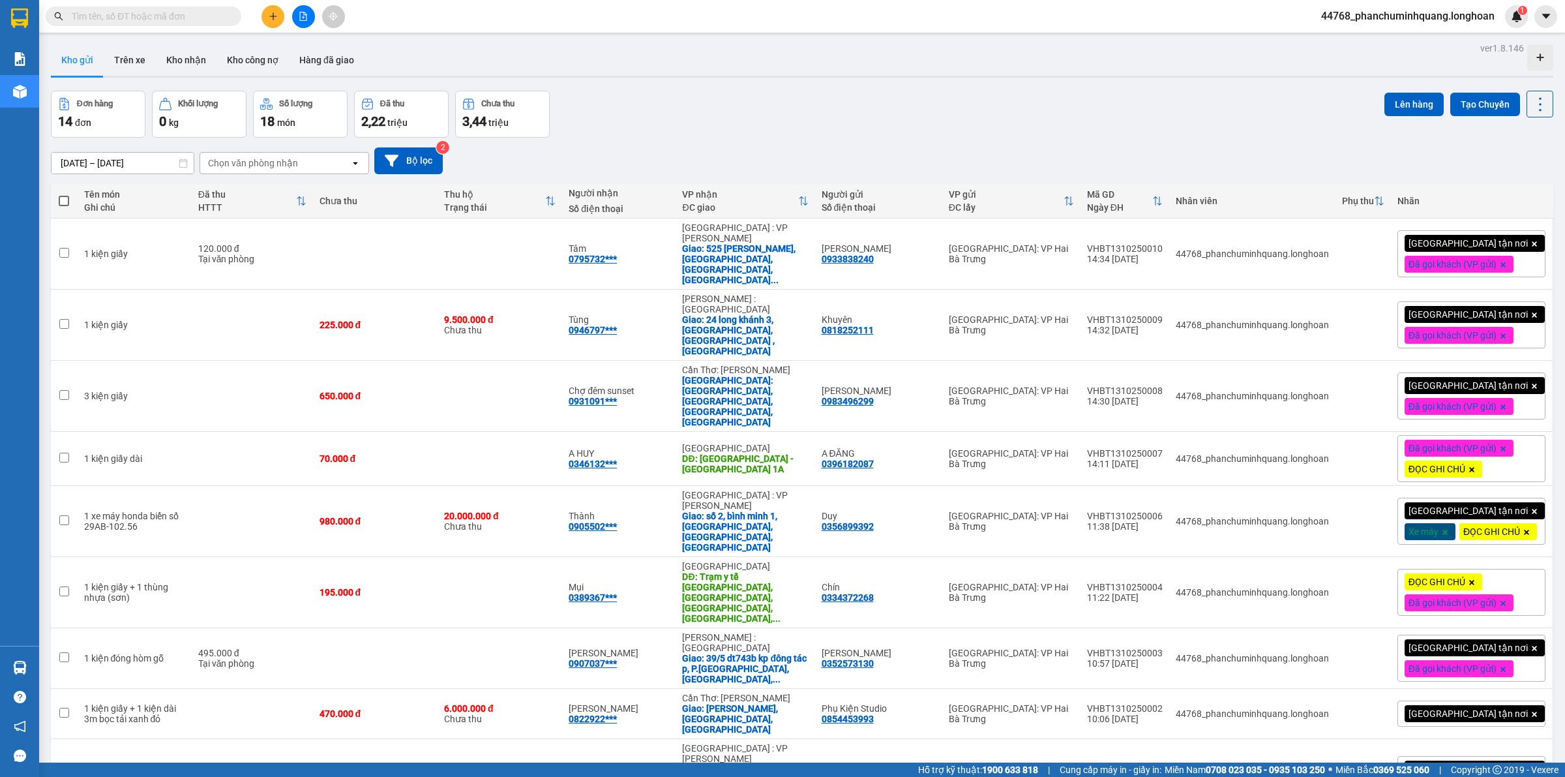
click at [1098, 105] on div "Đơn hàng 14 đơn Khối lượng 0 kg Số lượng 18 món Đã thu 2,22 triệu Chưa thu 3,44…" at bounding box center [802, 114] width 1503 height 47
click at [1469, 314] on button at bounding box center [1476, 325] width 18 height 23
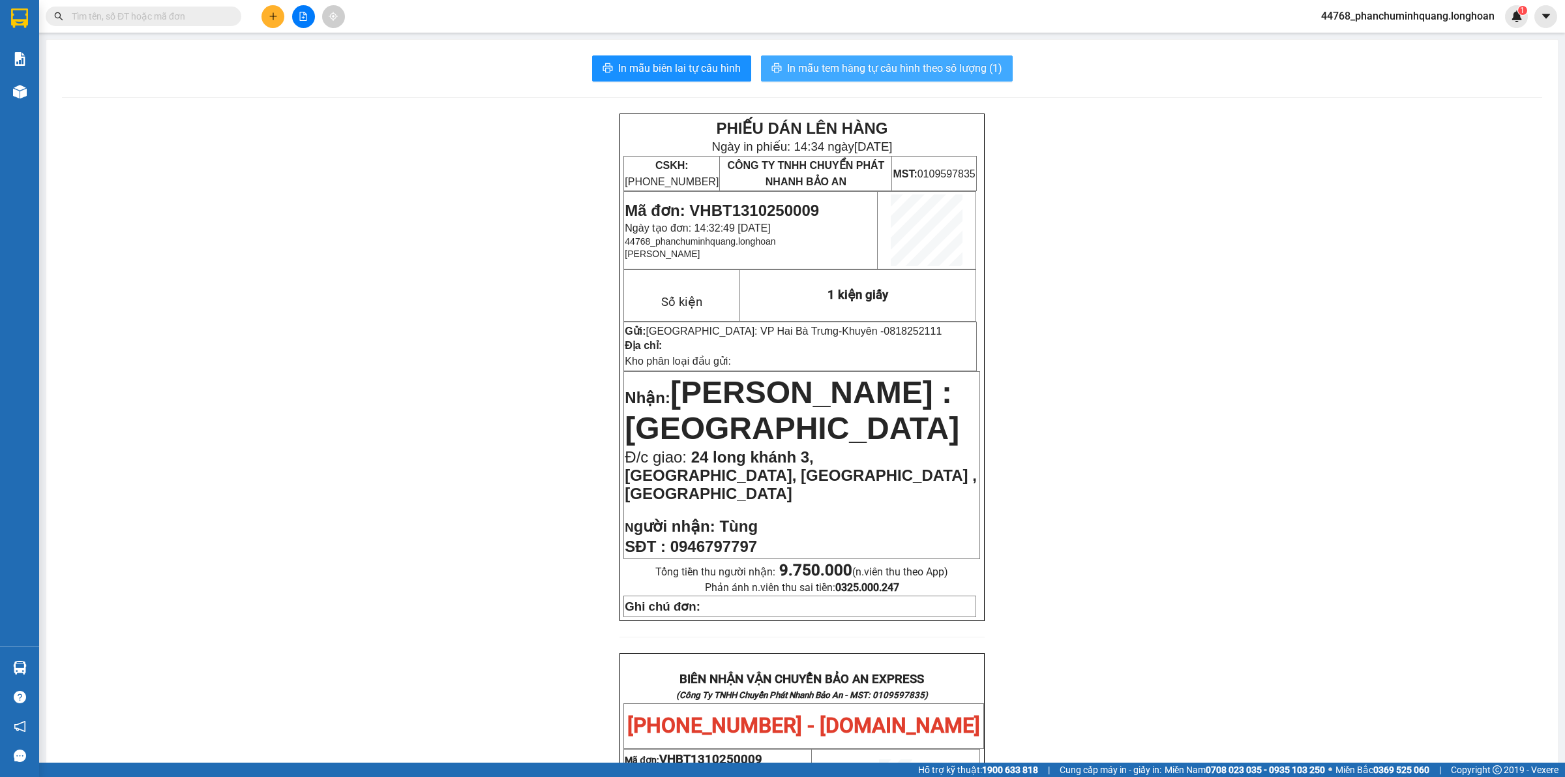
click at [930, 70] on span "In mẫu tem hàng tự cấu hình theo số lượng (1)" at bounding box center [894, 68] width 215 height 16
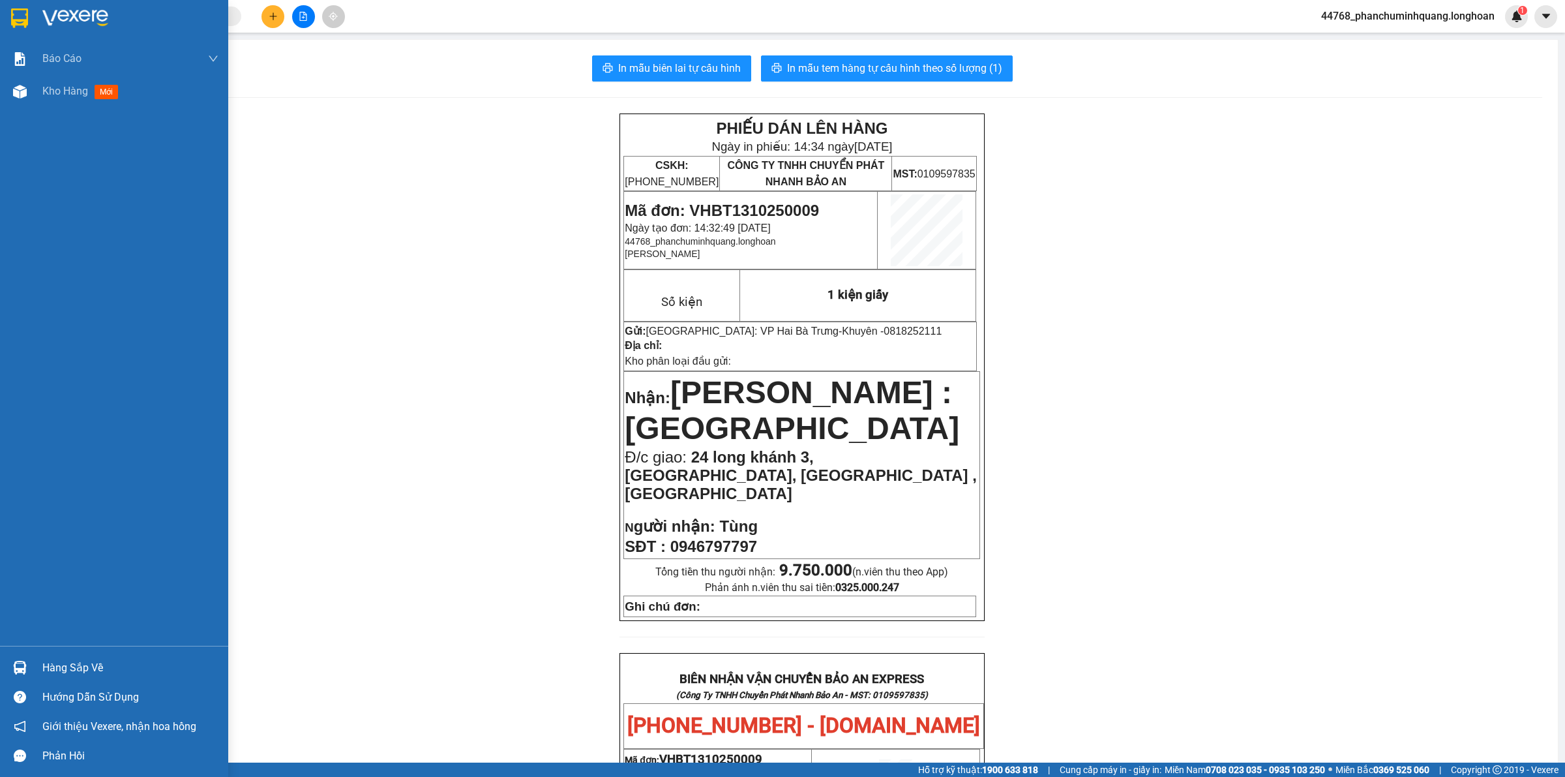
drag, startPoint x: 24, startPoint y: 20, endPoint x: 1564, endPoint y: 203, distance: 1550.7
click at [24, 18] on img at bounding box center [19, 18] width 17 height 20
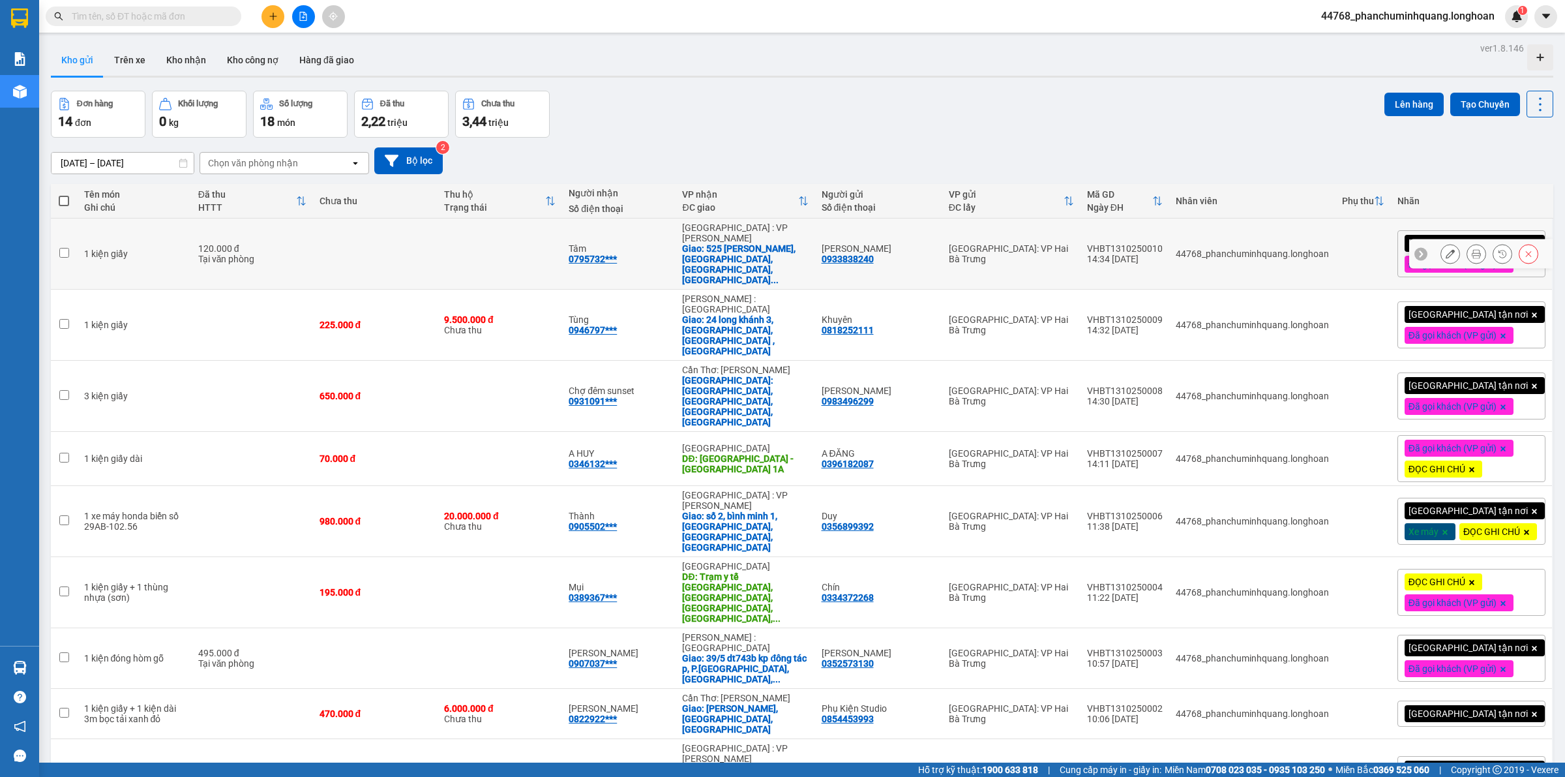
click at [1472, 249] on icon at bounding box center [1476, 253] width 9 height 9
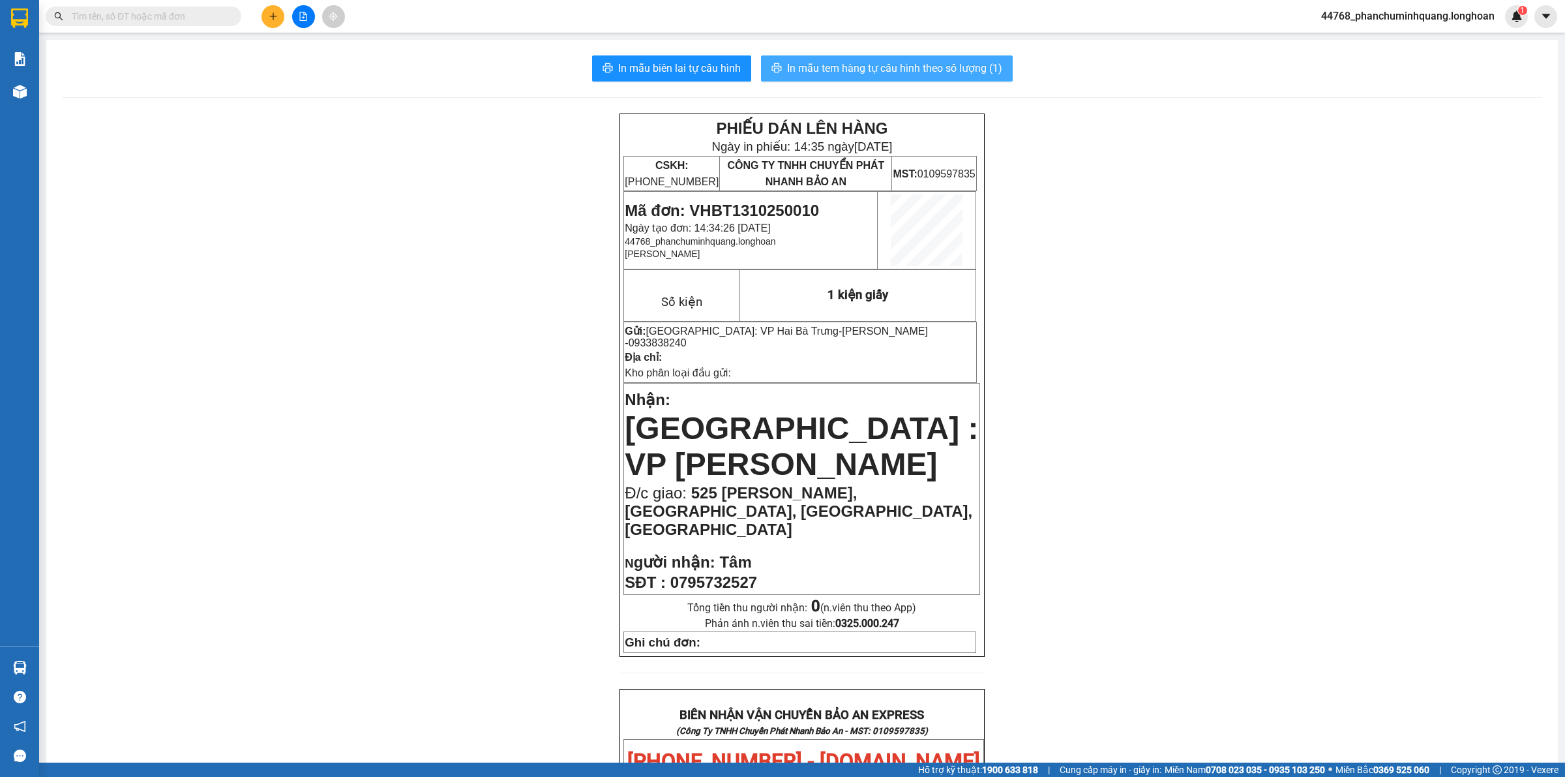
click at [825, 61] on span "In mẫu tem hàng tự cấu hình theo số lượng (1)" at bounding box center [894, 68] width 215 height 16
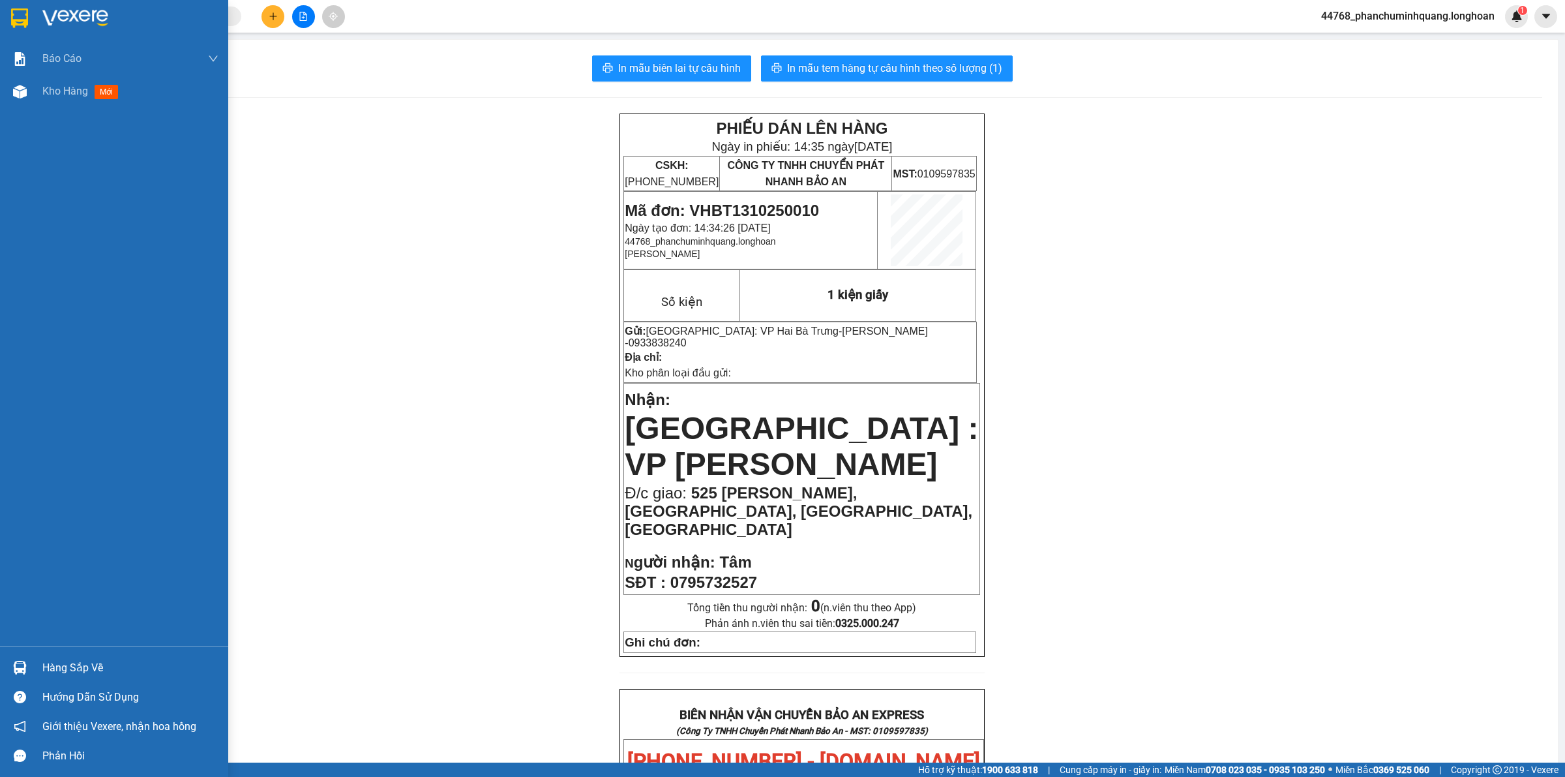
click at [17, 18] on img at bounding box center [19, 18] width 17 height 20
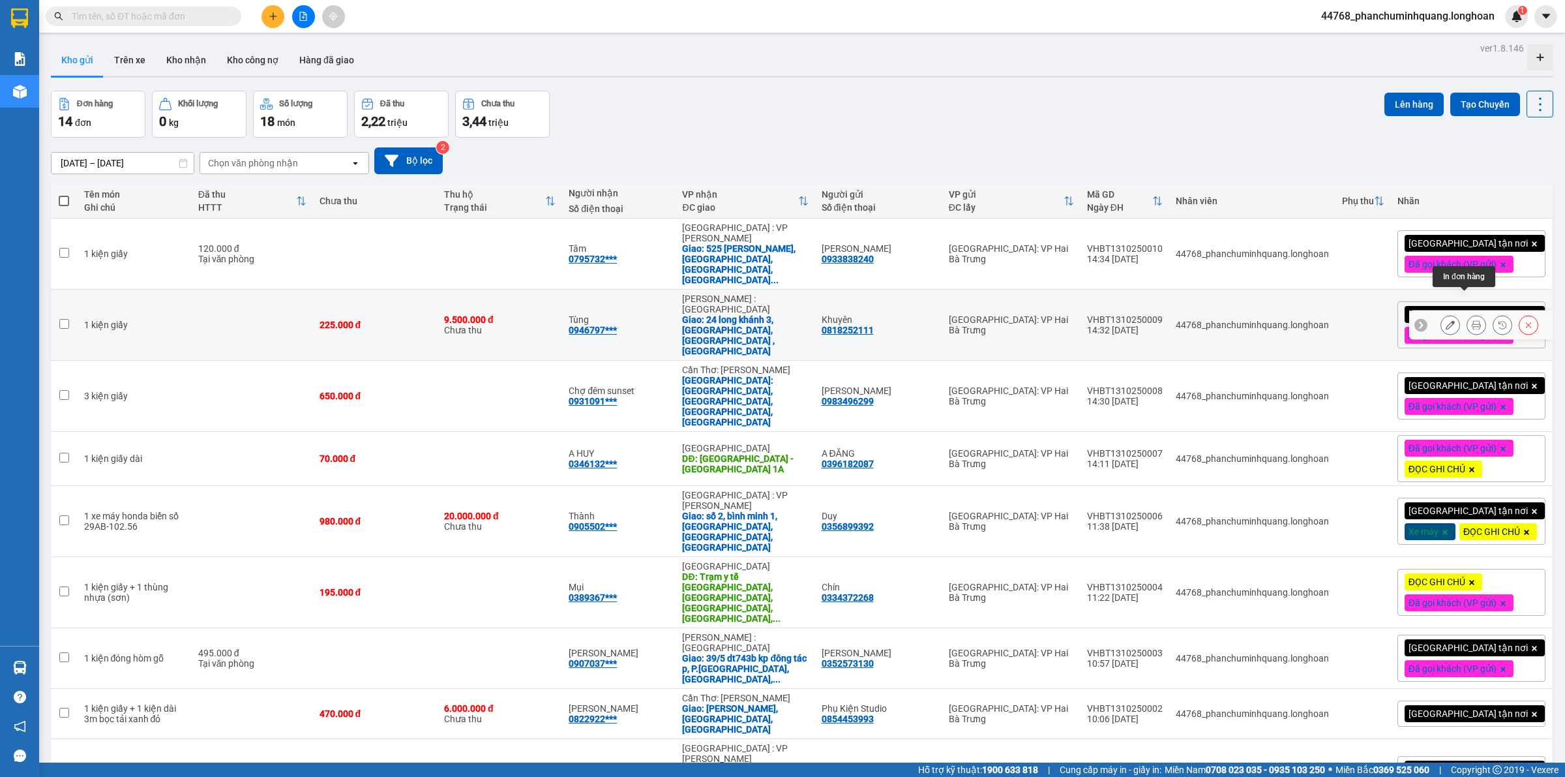
click at [1472, 320] on icon at bounding box center [1476, 324] width 9 height 9
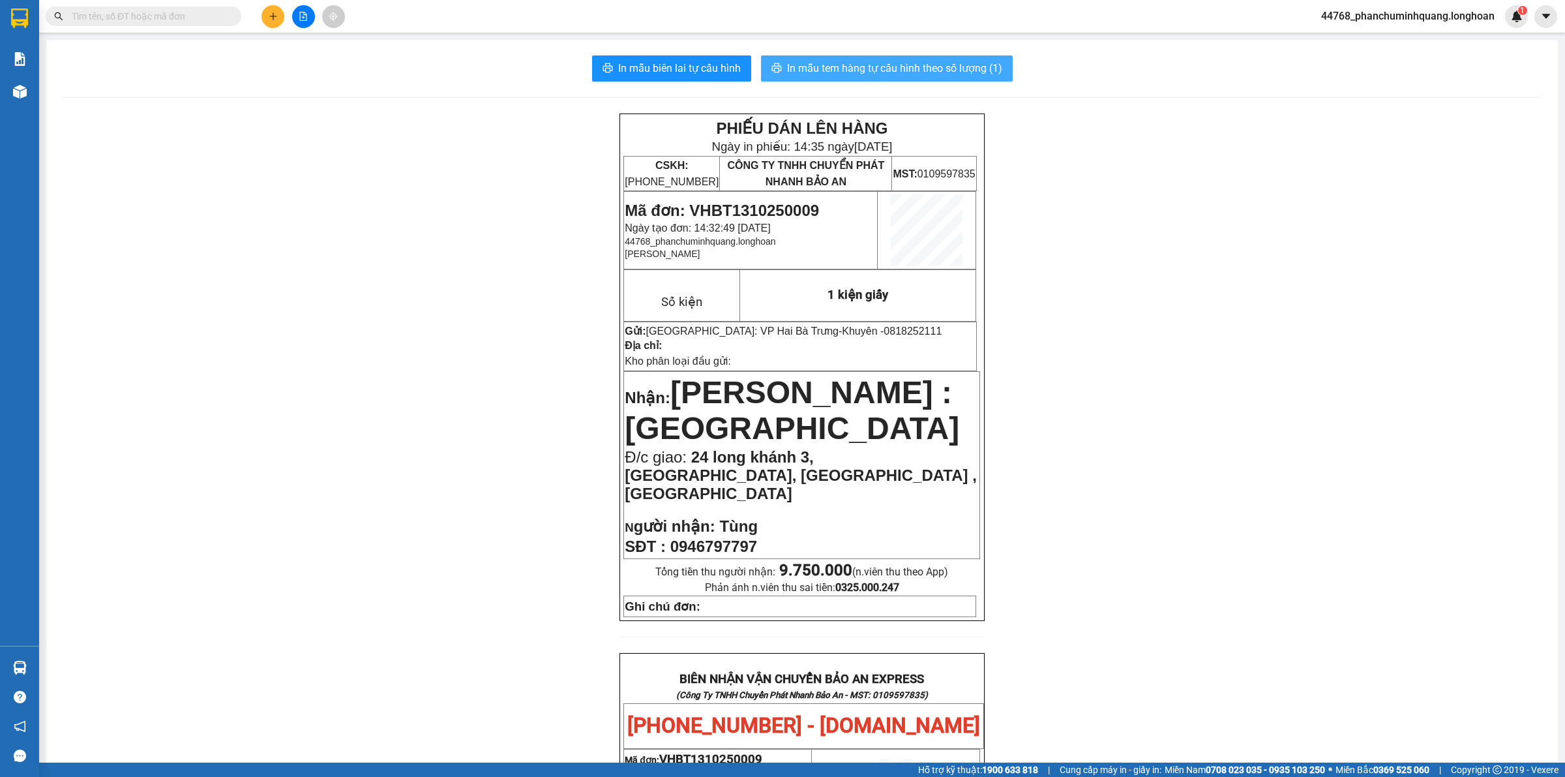
click at [966, 74] on span "In mẫu tem hàng tự cấu hình theo số lượng (1)" at bounding box center [894, 68] width 215 height 16
click at [267, 27] on div at bounding box center [303, 16] width 98 height 23
click at [274, 24] on button at bounding box center [273, 16] width 23 height 23
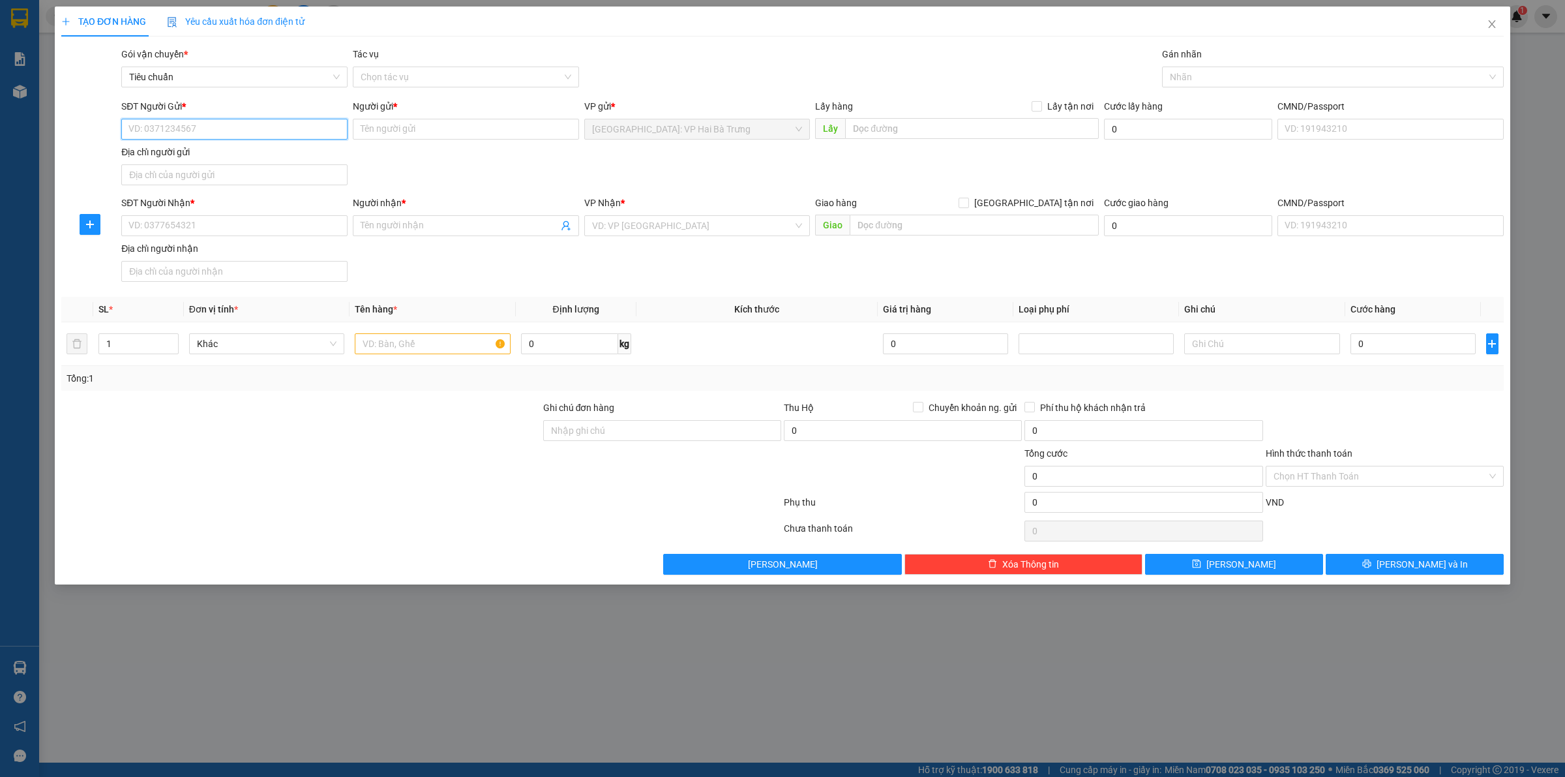
click at [305, 132] on input "SĐT Người Gửi *" at bounding box center [234, 129] width 226 height 21
type input "0886658353"
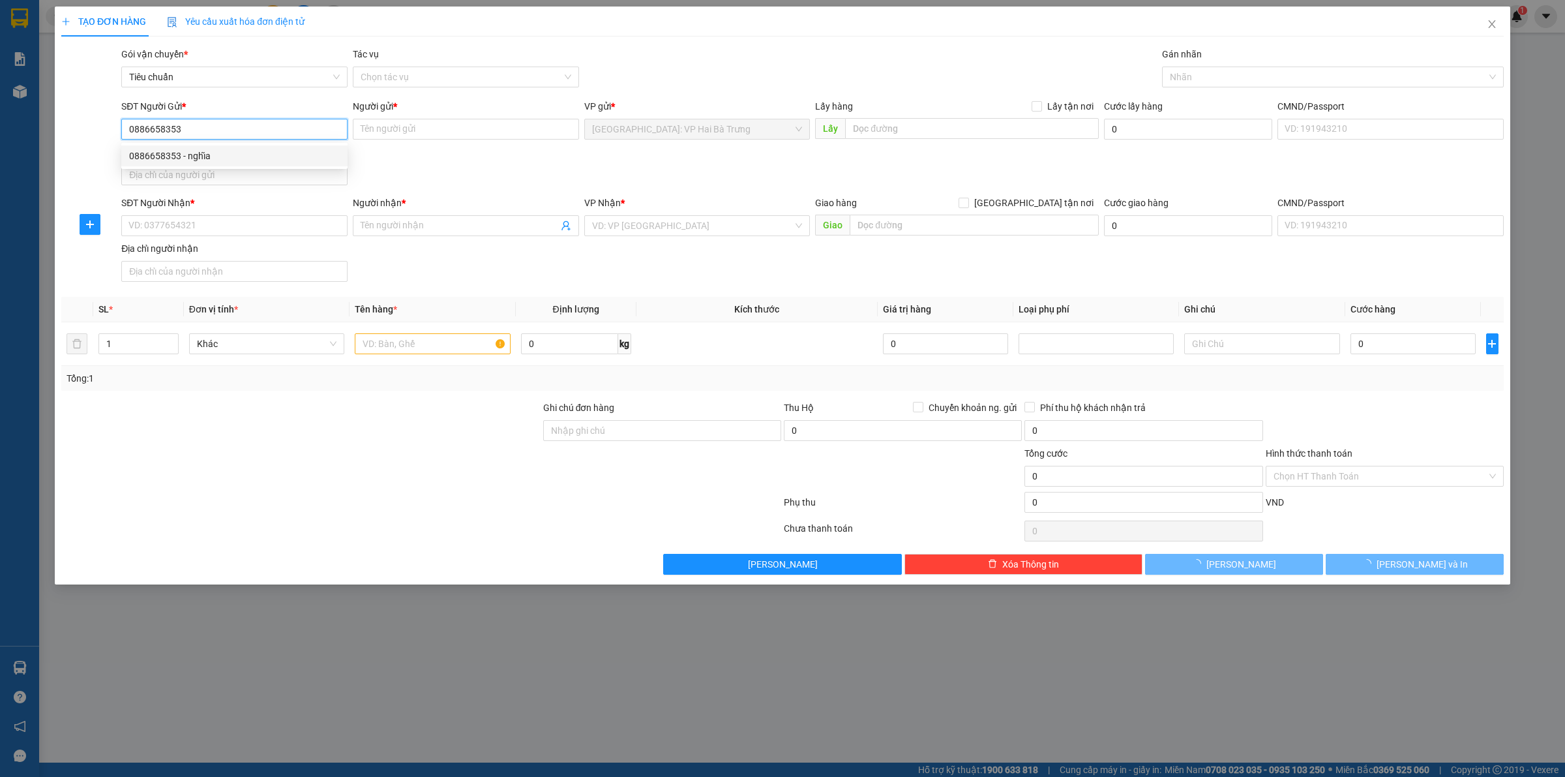
type input "nghĩa"
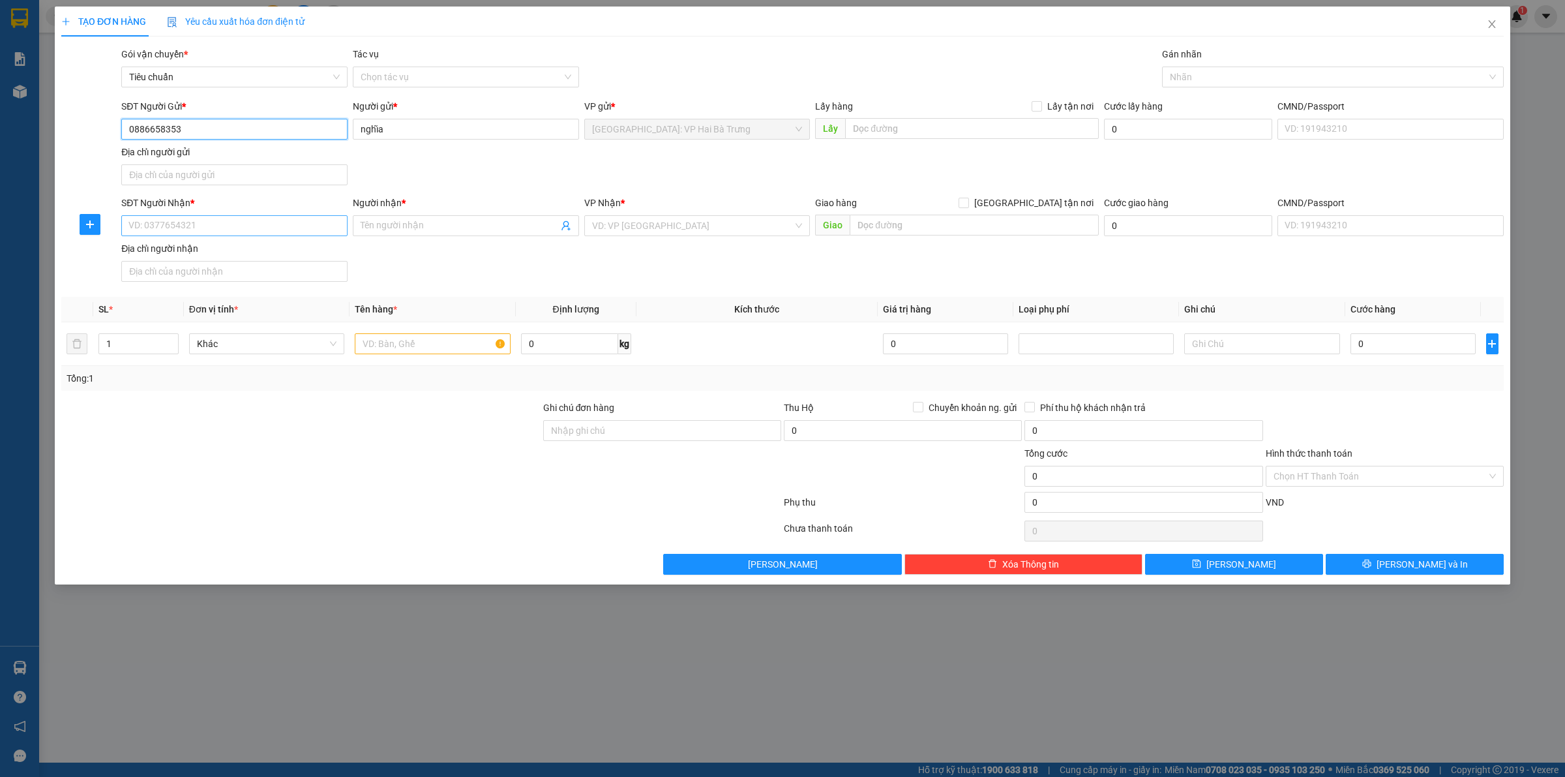
type input "0886658353"
click at [310, 218] on input "SĐT Người Nhận *" at bounding box center [234, 225] width 226 height 21
click at [316, 250] on div "0984988272 - PHAN THANH phú" at bounding box center [234, 253] width 211 height 14
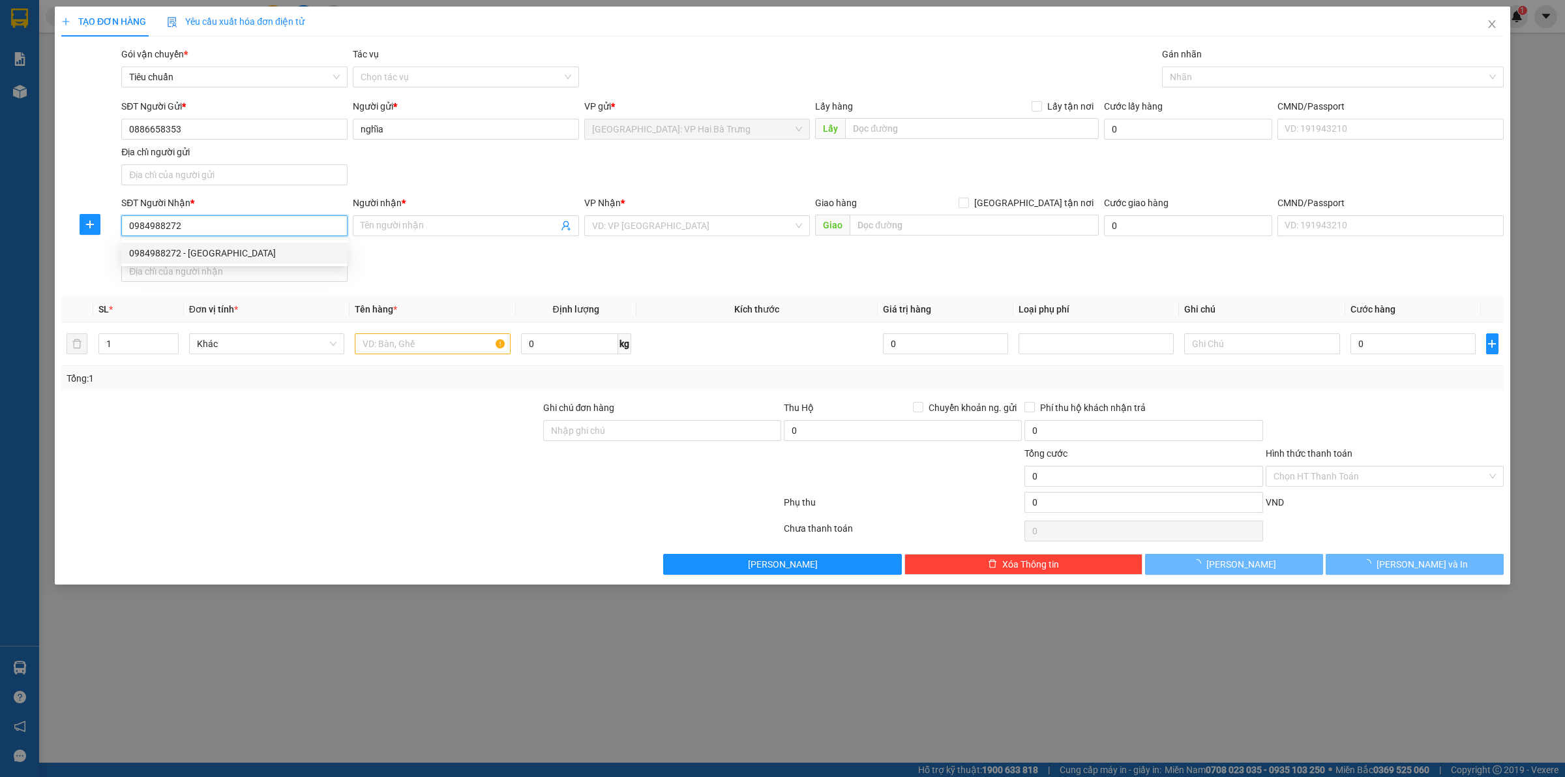
type input "0984988272"
type input "[PERSON_NAME]"
checkbox input "true"
type input "Kiot 7, [GEOGRAPHIC_DATA], [GEOGRAPHIC_DATA], [GEOGRAPHIC_DATA]"
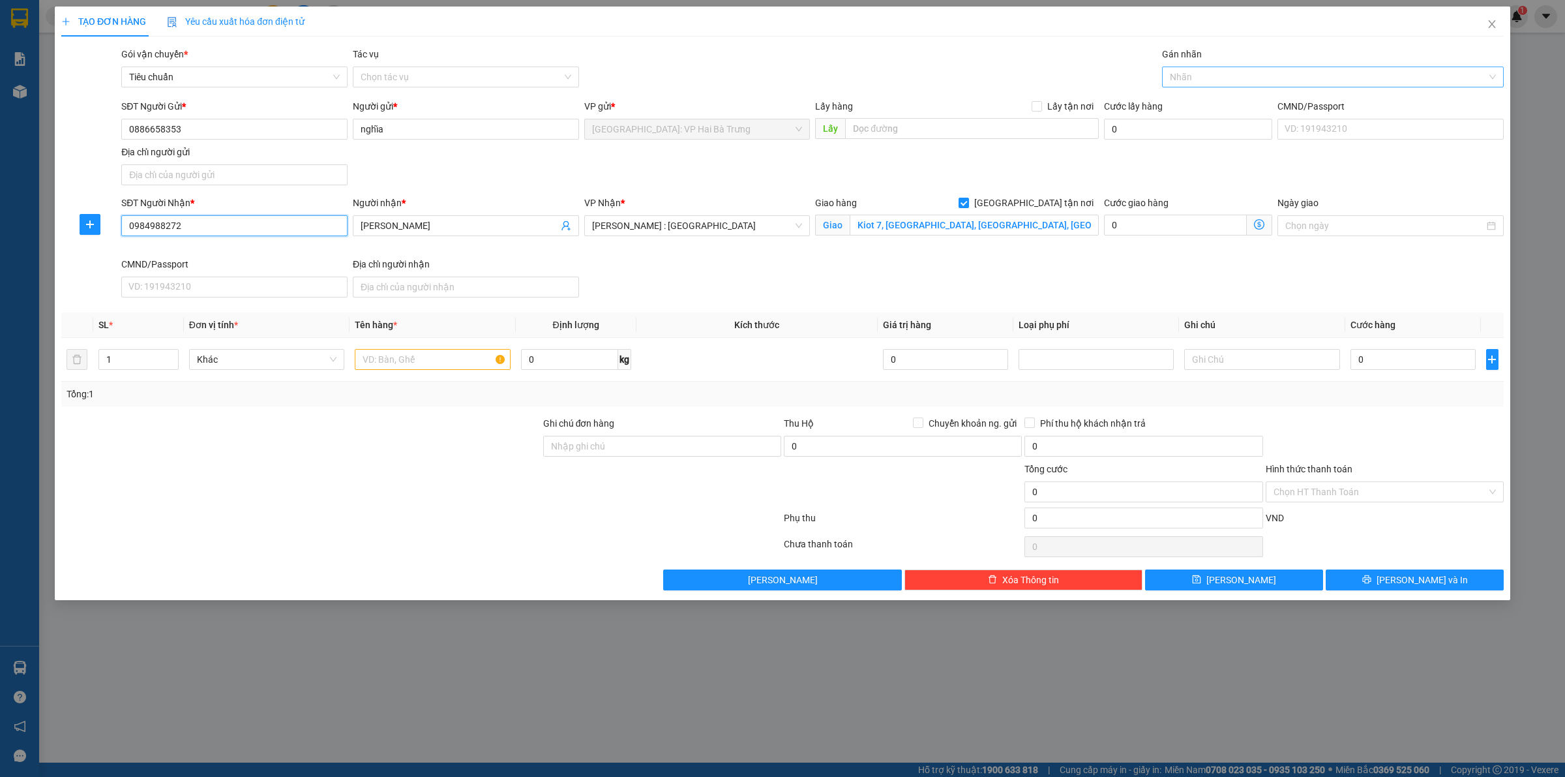
click at [1234, 72] on div at bounding box center [1326, 77] width 322 height 16
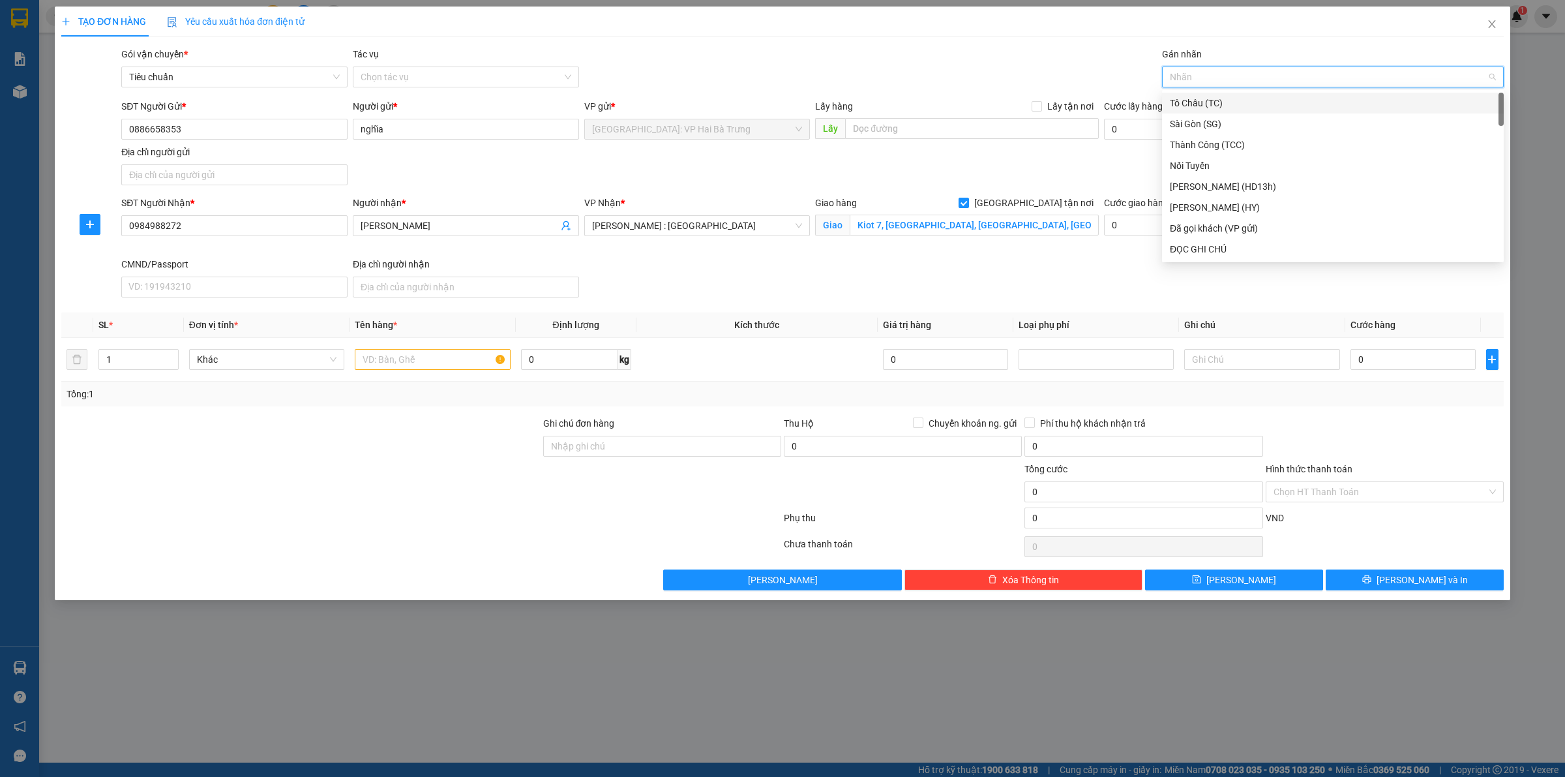
type input "H"
type input "G"
click at [1212, 242] on div "[GEOGRAPHIC_DATA] tận nơi" at bounding box center [1333, 249] width 326 height 14
click at [368, 363] on input "text" at bounding box center [432, 359] width 155 height 21
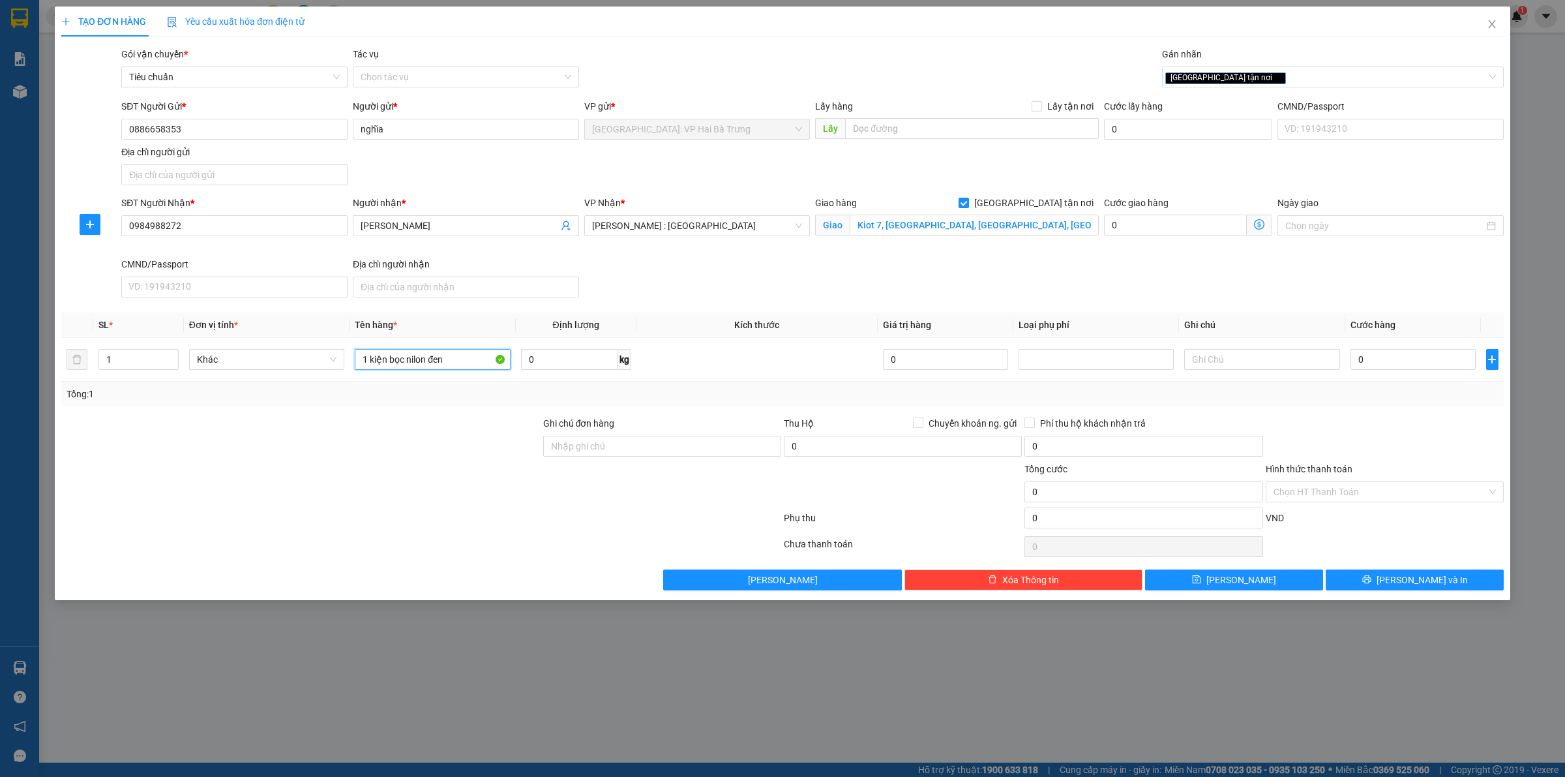
type input "1 kiện bọc nilon đen"
click at [1417, 370] on input "0" at bounding box center [1413, 359] width 125 height 21
type input "12"
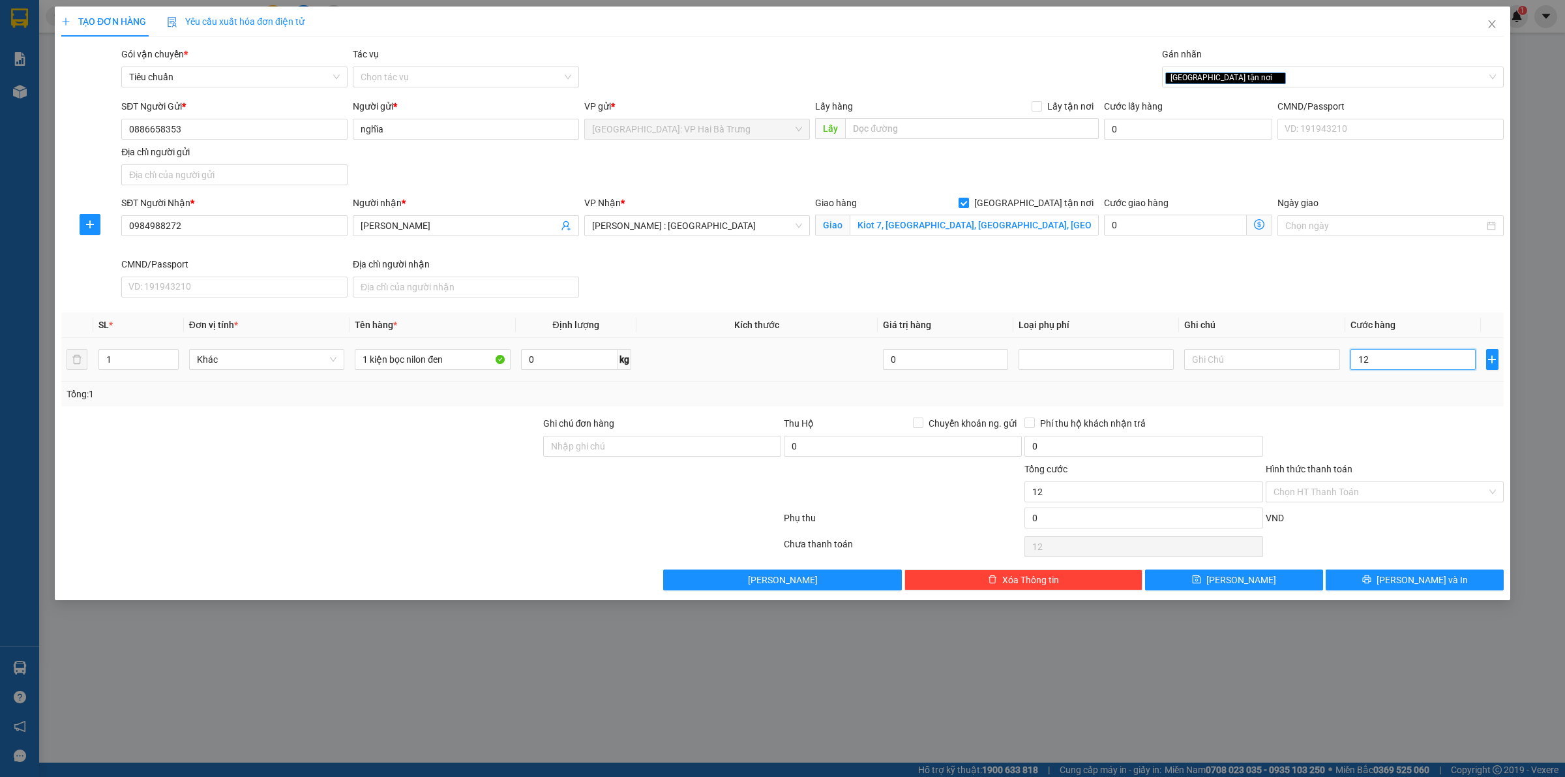
type input "125"
type input "1.250"
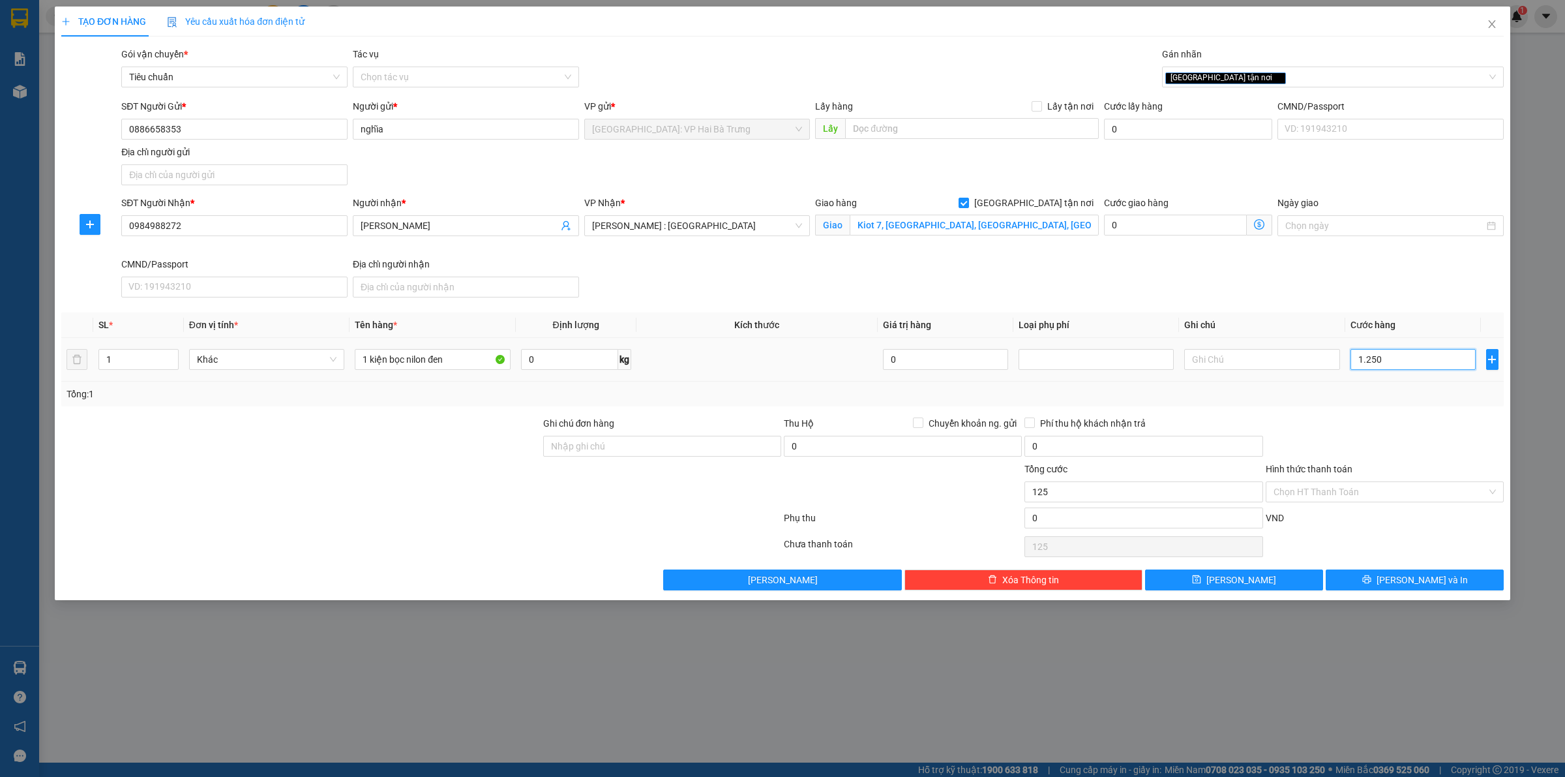
type input "1.250"
type input "12.500"
type input "125.000"
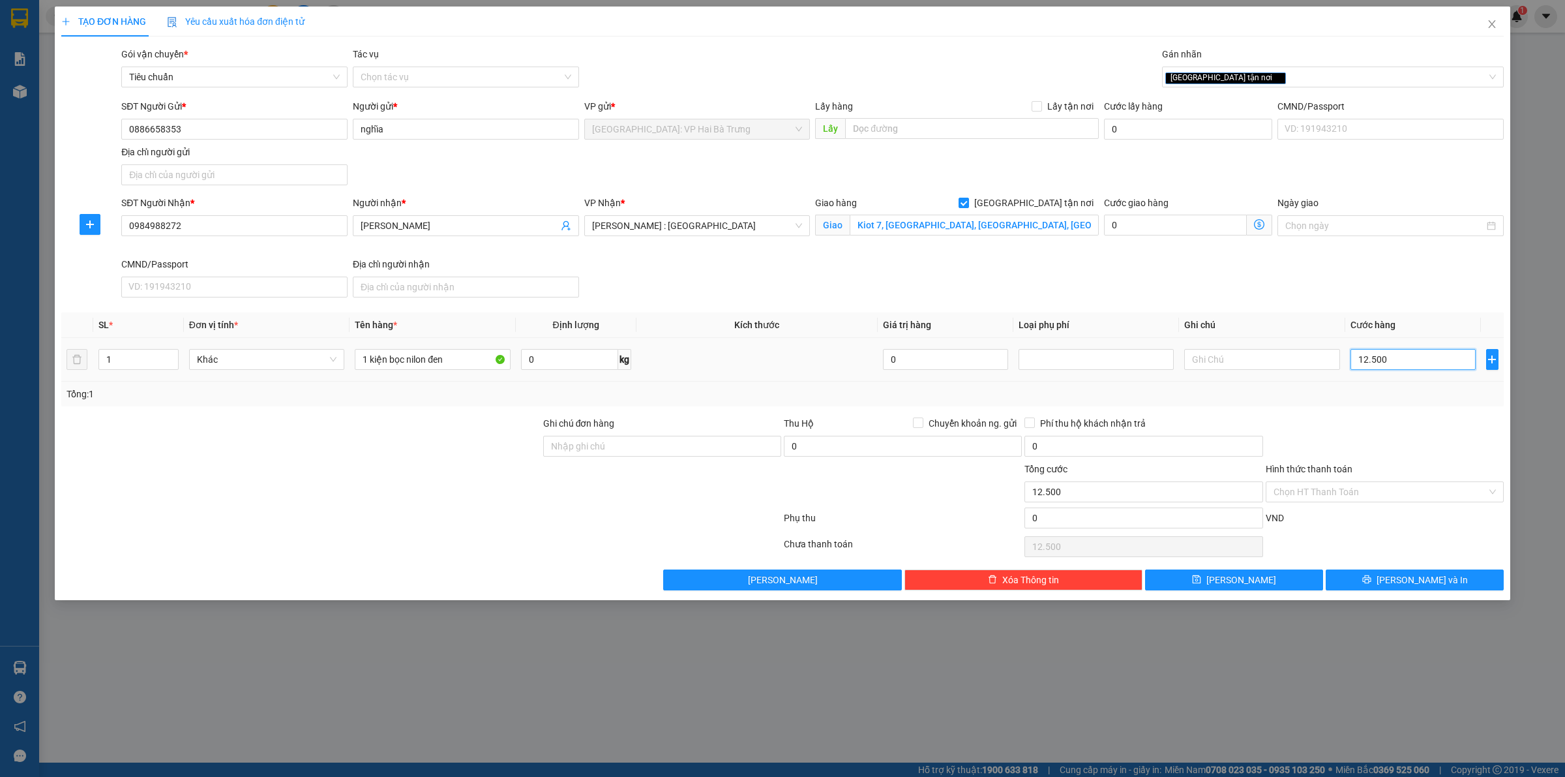
type input "125.000"
click at [1250, 76] on div "[GEOGRAPHIC_DATA] tận nơi" at bounding box center [1326, 77] width 322 height 16
type input "125.000"
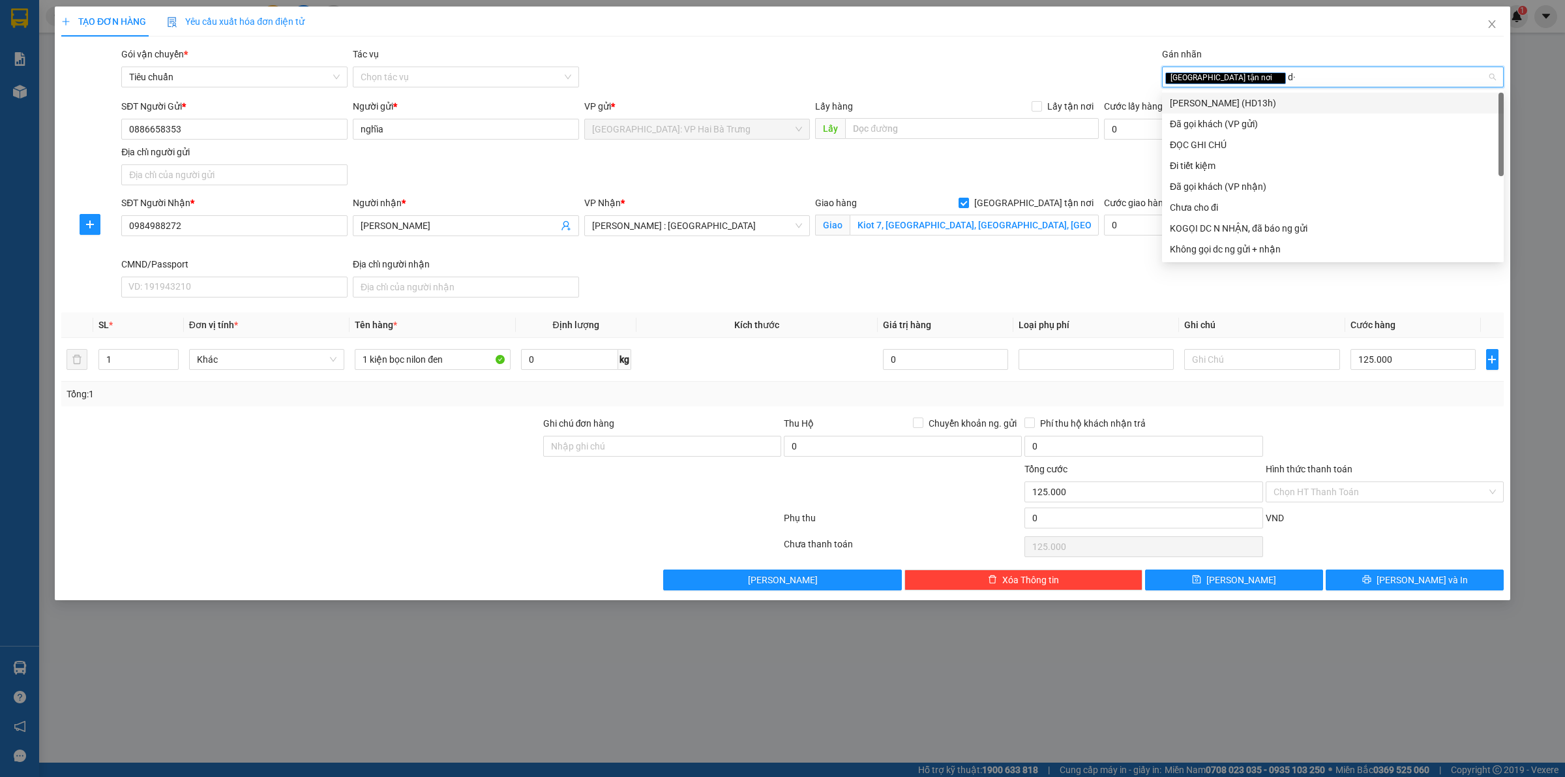
type input "d"
type input "đ"
drag, startPoint x: 1277, startPoint y: 126, endPoint x: 1334, endPoint y: 442, distance: 320.7
click at [1276, 129] on div "Đã gọi khách (VP gửi)" at bounding box center [1333, 124] width 326 height 14
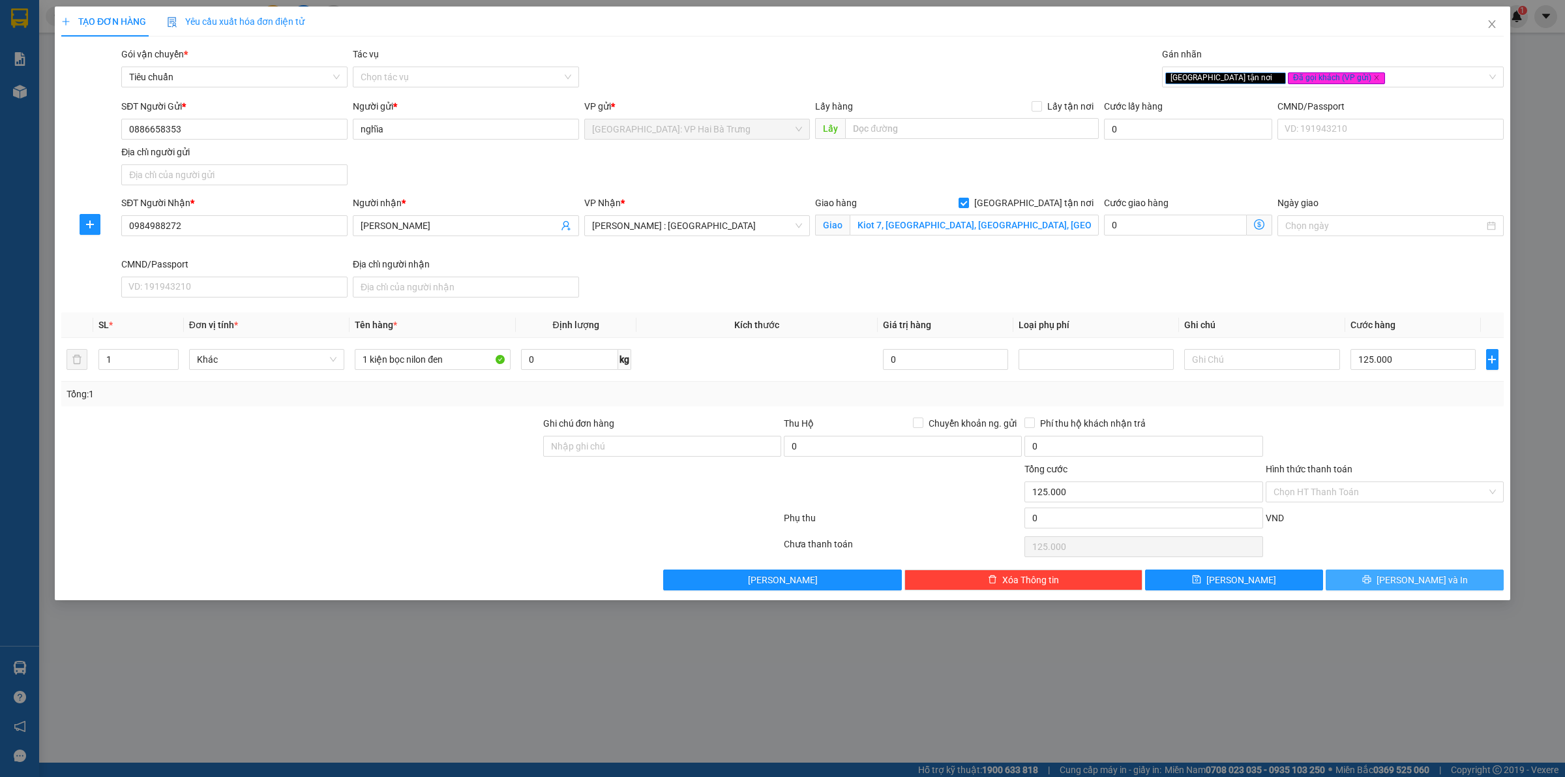
click at [1387, 582] on button "[PERSON_NAME] và In" at bounding box center [1415, 579] width 178 height 21
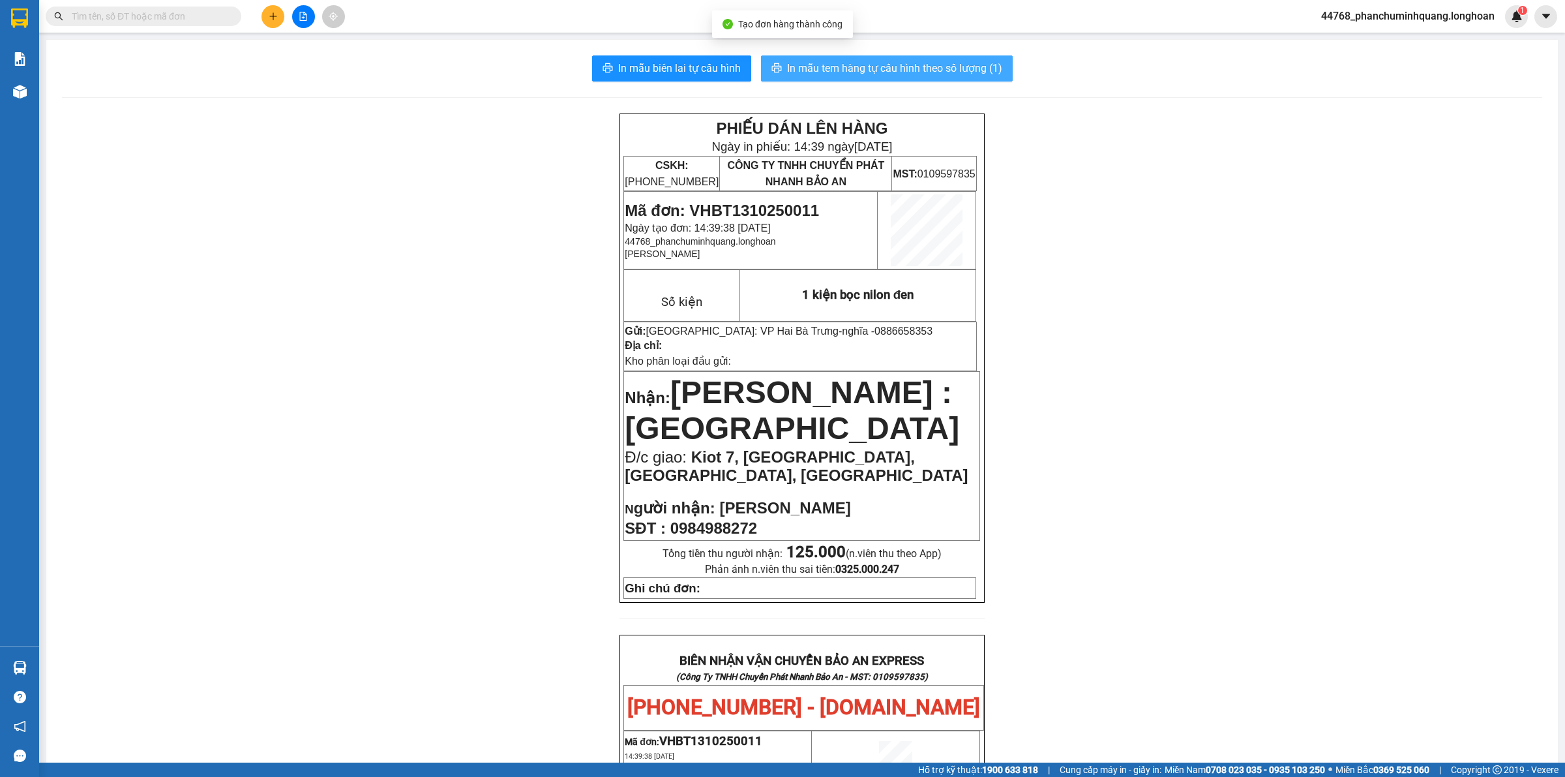
click at [895, 65] on span "In mẫu tem hàng tự cấu hình theo số lượng (1)" at bounding box center [894, 68] width 215 height 16
drag, startPoint x: 719, startPoint y: 72, endPoint x: 715, endPoint y: 57, distance: 15.4
click at [719, 72] on span "In mẫu biên lai tự cấu hình" at bounding box center [679, 68] width 123 height 16
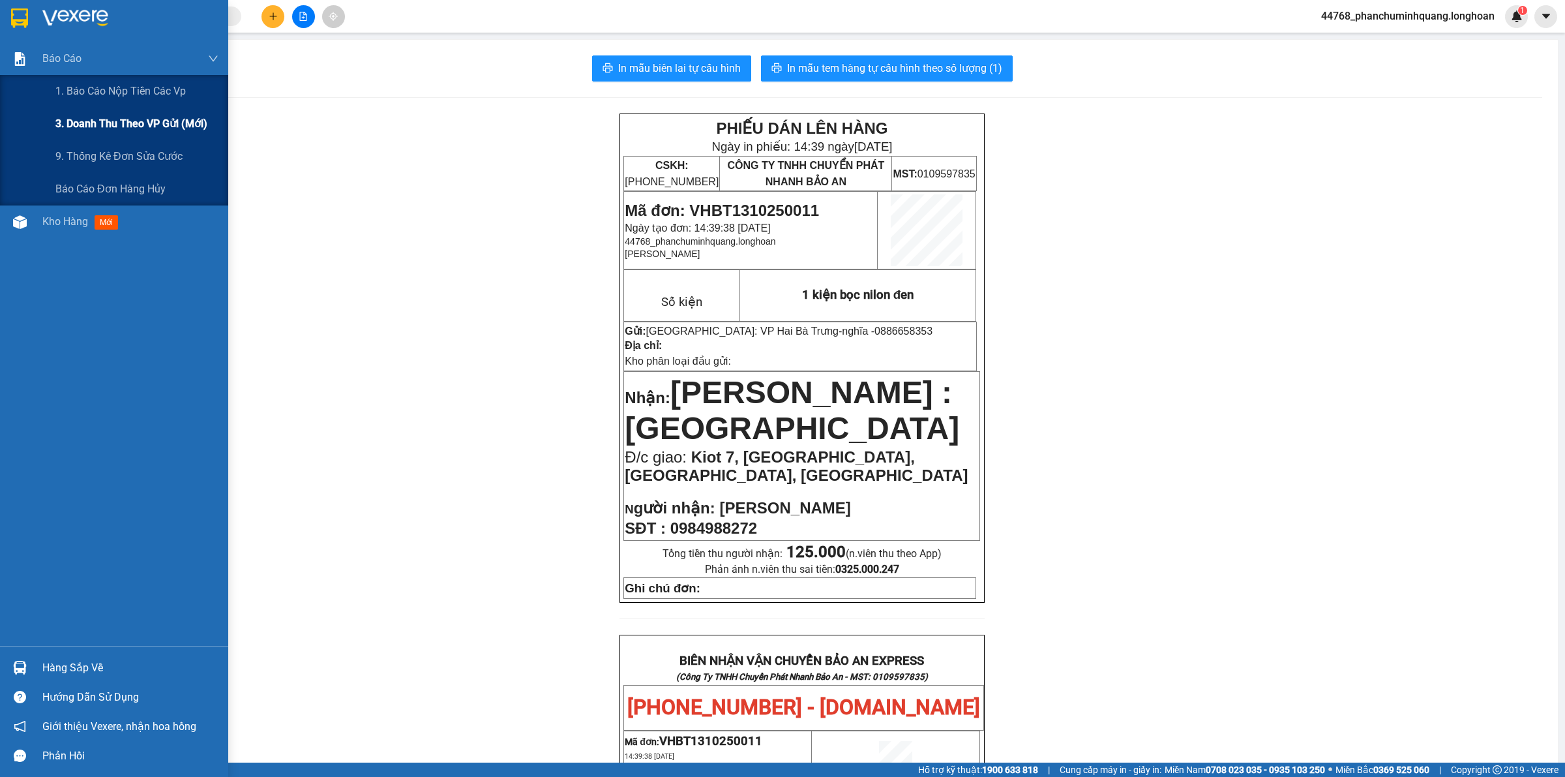
click at [76, 121] on span "3. Doanh Thu theo VP Gửi (mới)" at bounding box center [131, 123] width 152 height 16
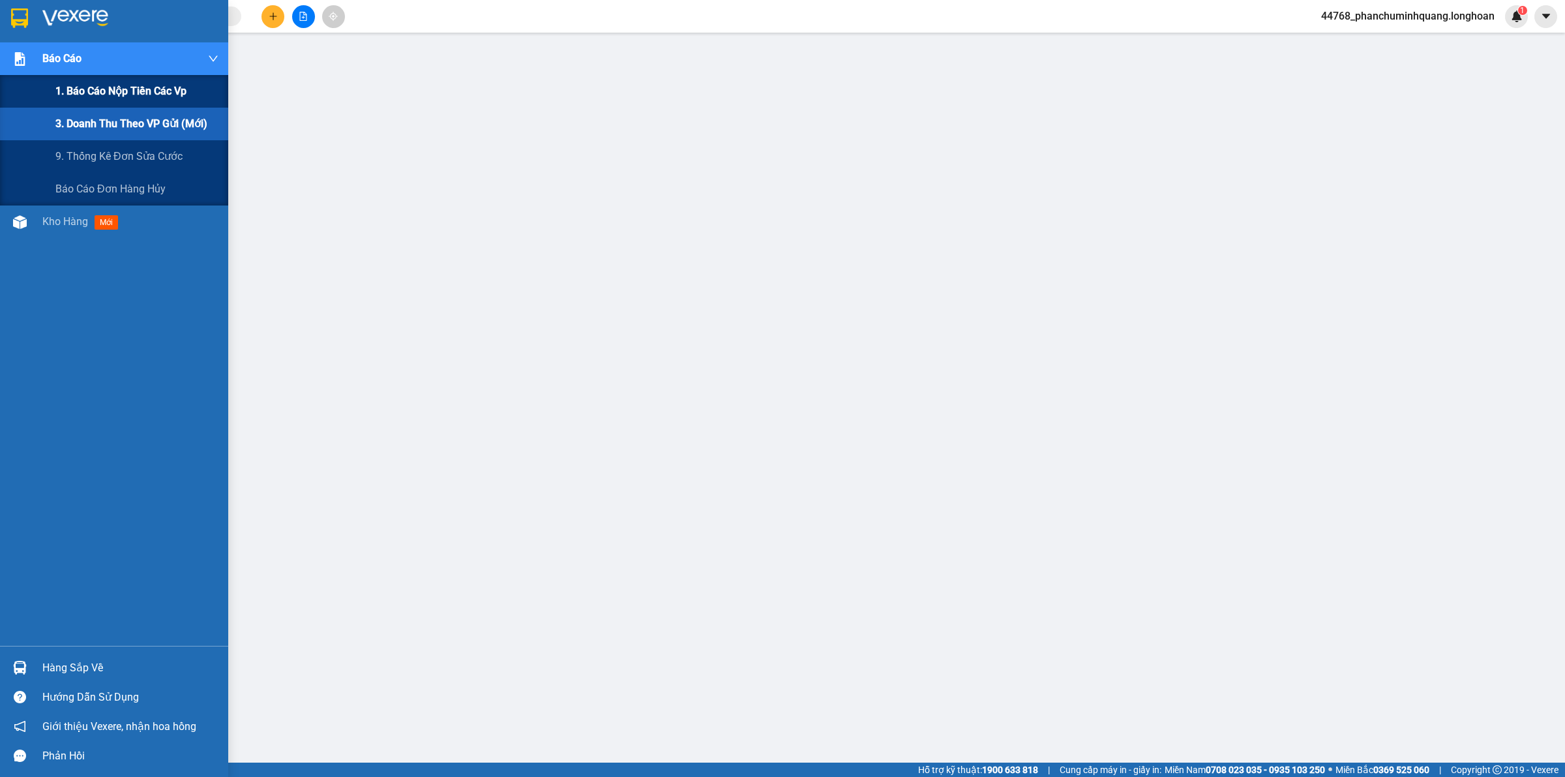
click at [92, 95] on span "1. Báo cáo nộp tiền các vp" at bounding box center [120, 91] width 131 height 16
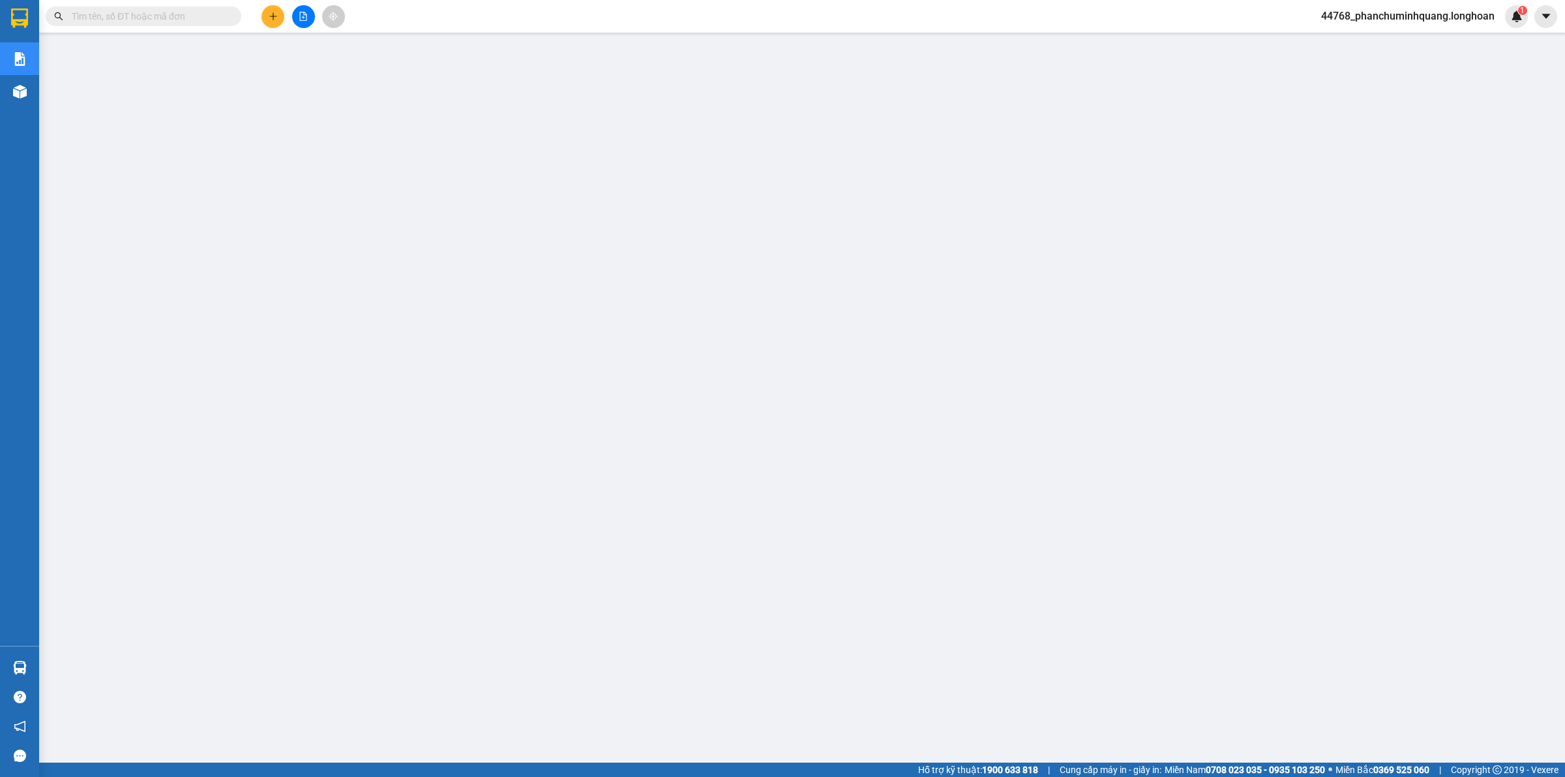
click at [271, 17] on icon "plus" at bounding box center [273, 16] width 9 height 9
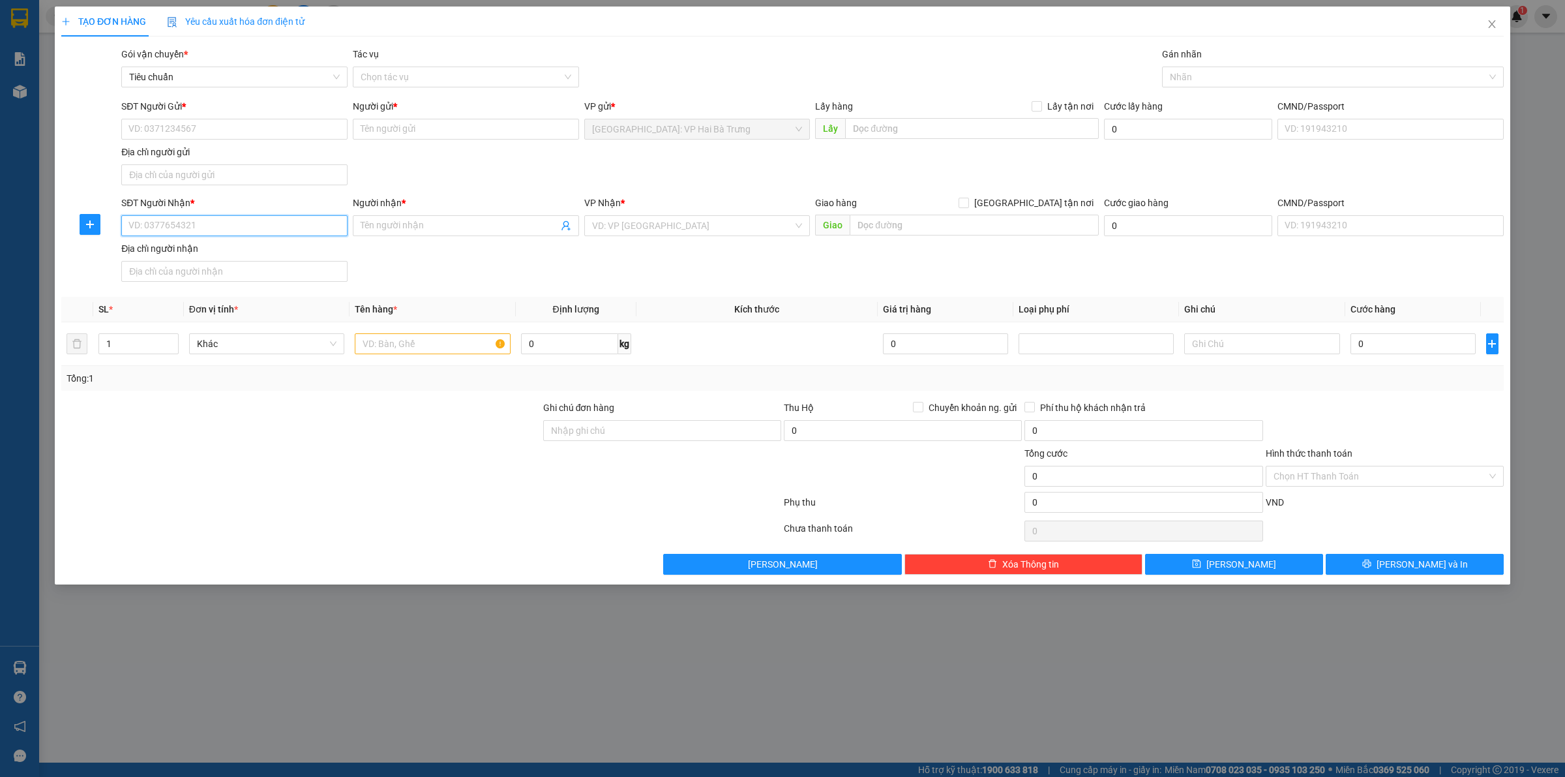
click at [276, 229] on input "SĐT Người Nhận *" at bounding box center [234, 225] width 226 height 21
click at [233, 248] on div "0779900004 - Shop Ngọc Anh" at bounding box center [234, 253] width 211 height 14
type input "0779900004"
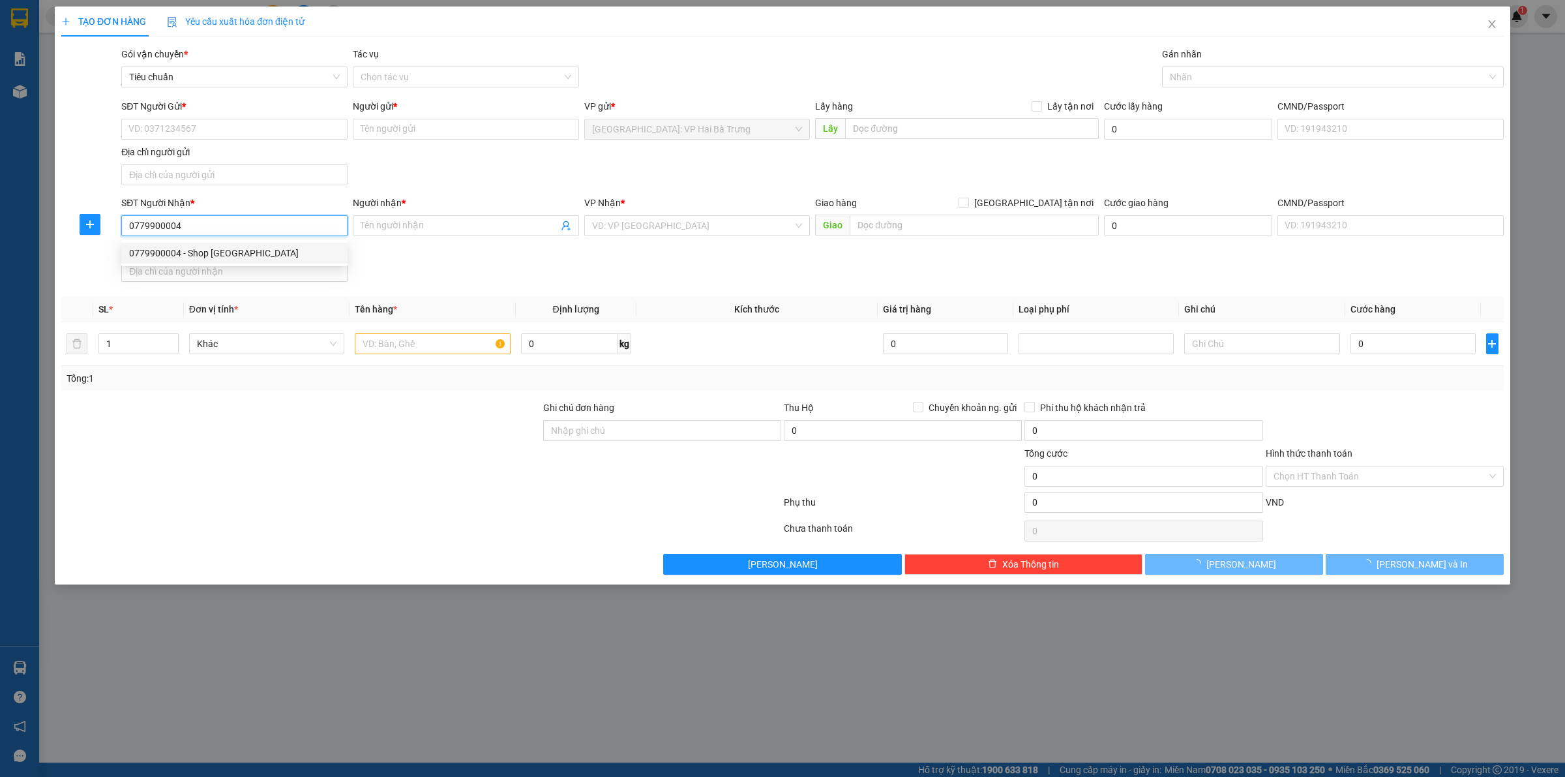
type input "Shop [PERSON_NAME]"
checkbox input "true"
type input "số 98 [PERSON_NAME], Hiệp Thành, [GEOGRAPHIC_DATA], [GEOGRAPHIC_DATA]"
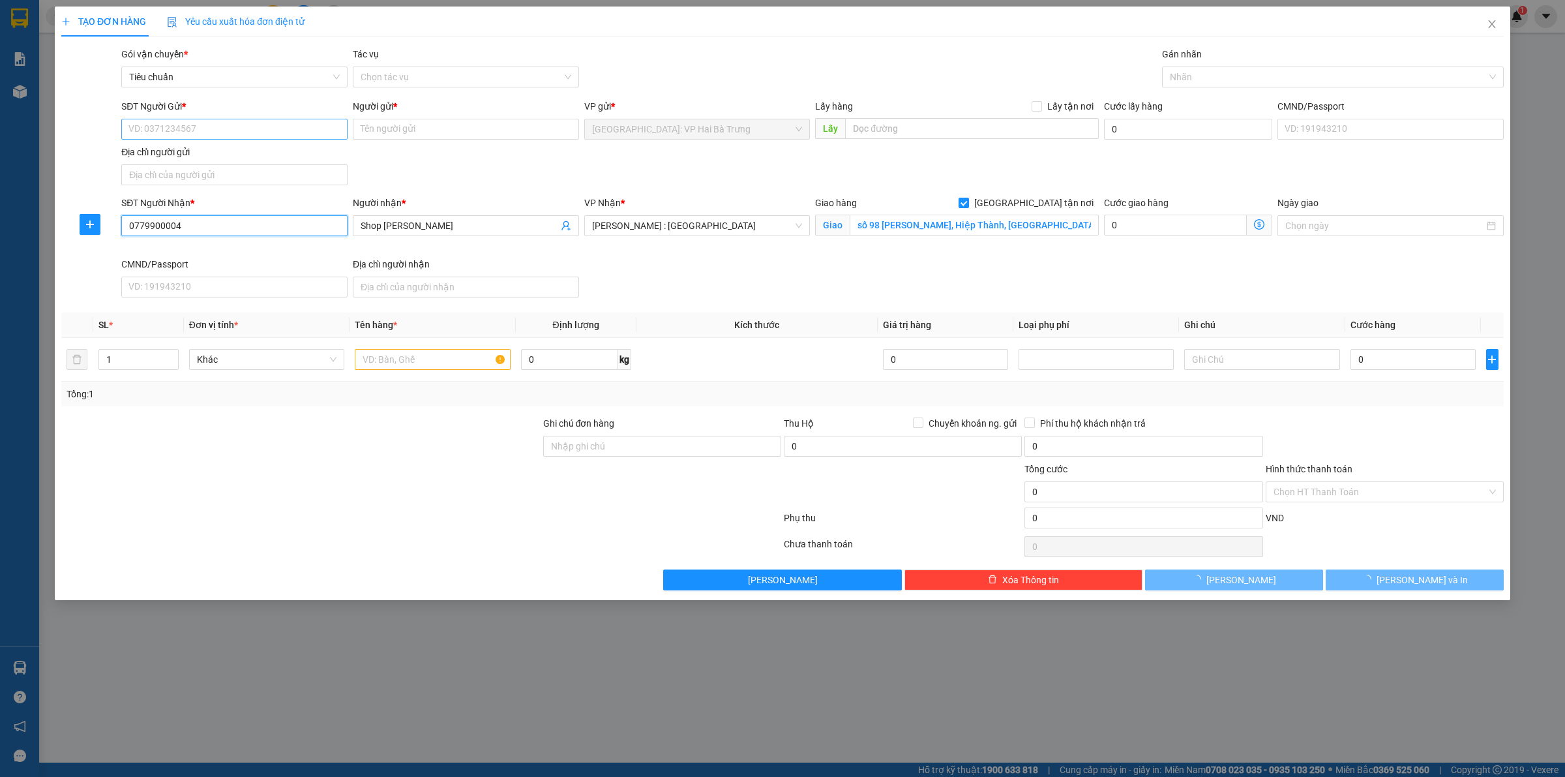
type input "0779900004"
click at [265, 119] on input "SĐT Người Gửi *" at bounding box center [234, 129] width 226 height 21
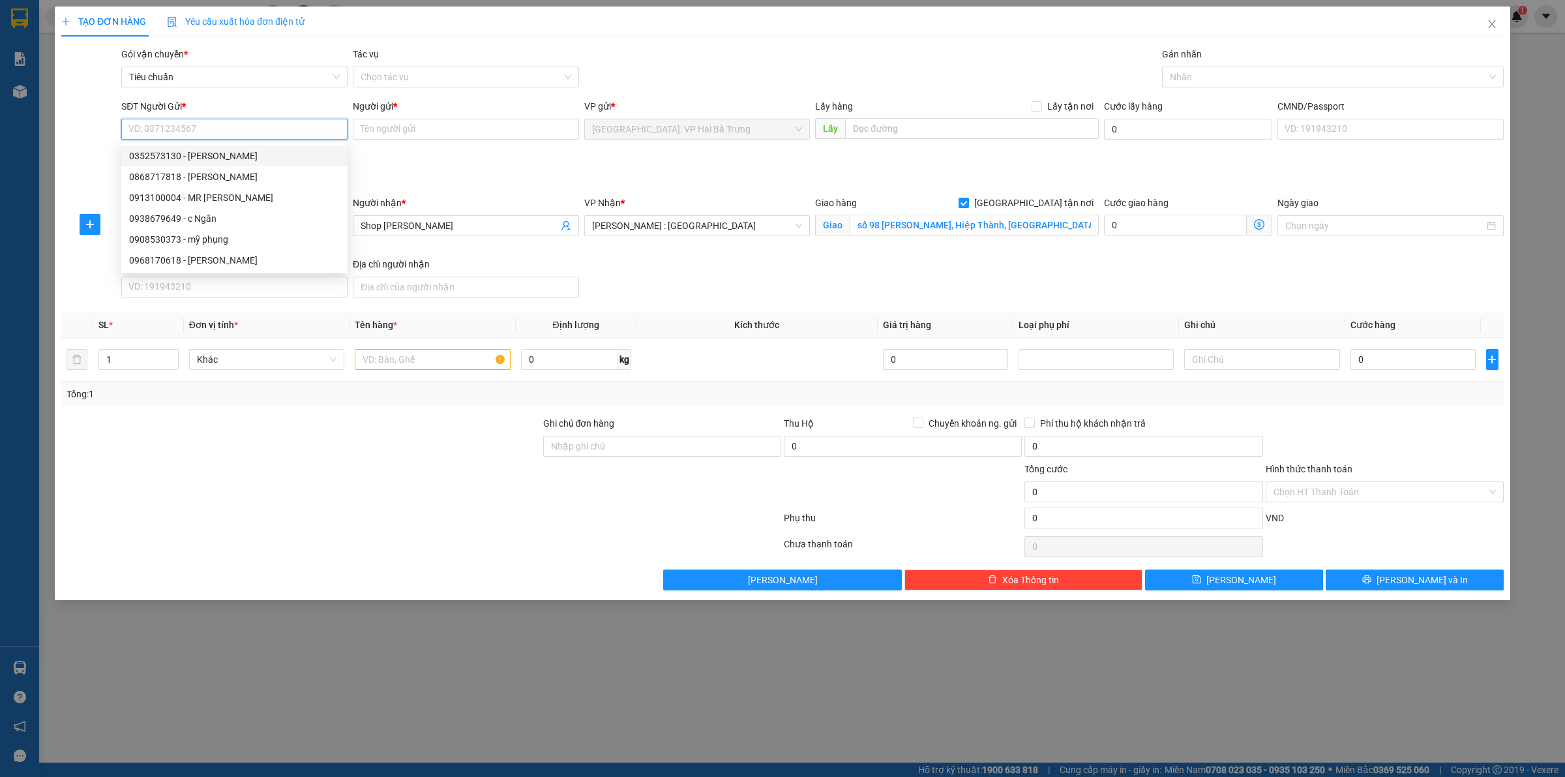
click at [224, 158] on div "0352573130 - Cúc Nguyễn" at bounding box center [234, 156] width 211 height 14
type input "0352573130"
type input "[PERSON_NAME]"
click at [1205, 76] on div at bounding box center [1326, 77] width 322 height 16
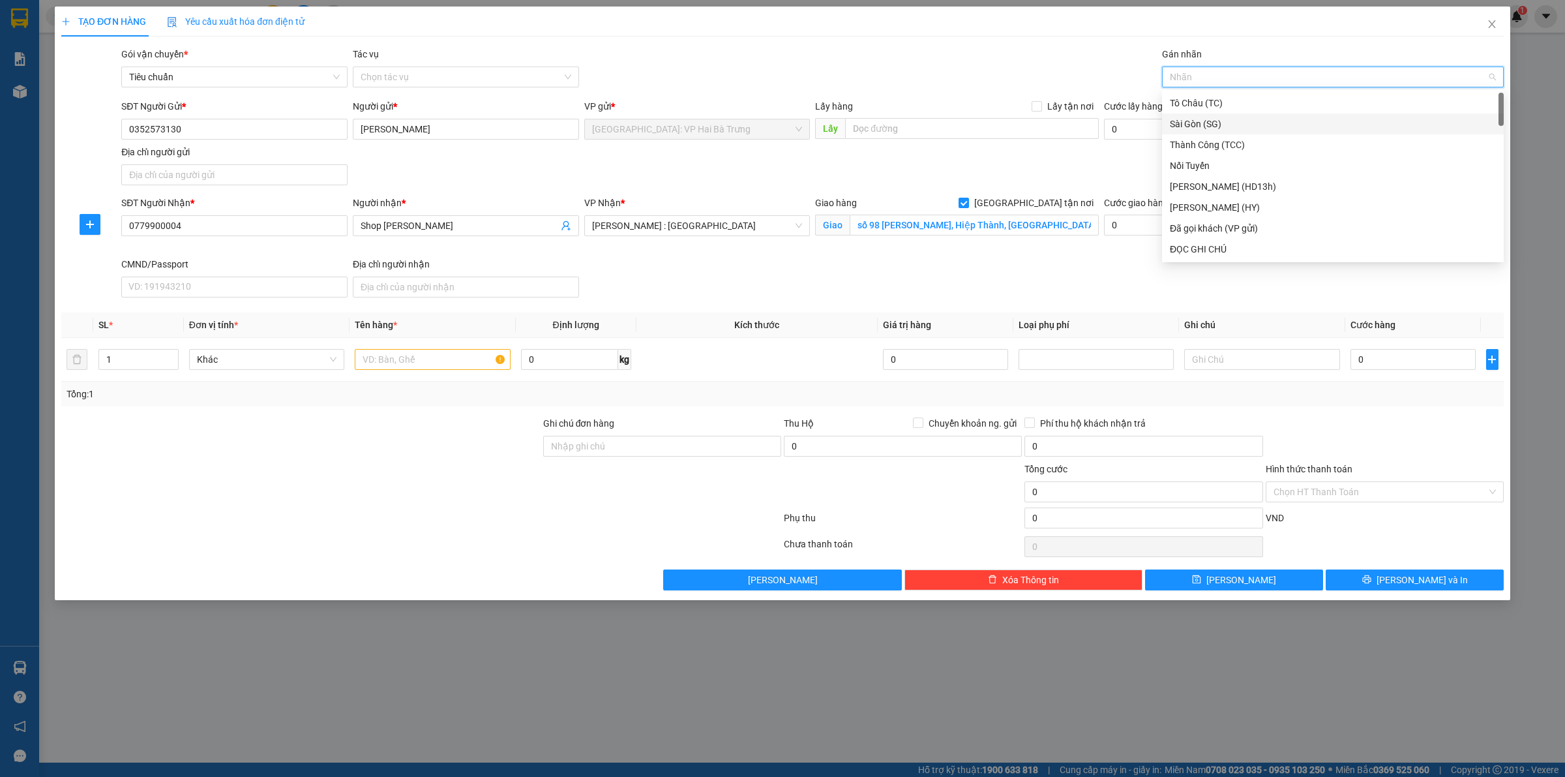
type input "G"
click at [1231, 248] on div "[GEOGRAPHIC_DATA] tận nơi" at bounding box center [1333, 249] width 326 height 14
type input "d"
type input "đ"
click at [1216, 117] on div "Đã gọi khách (VP gửi)" at bounding box center [1333, 124] width 326 height 14
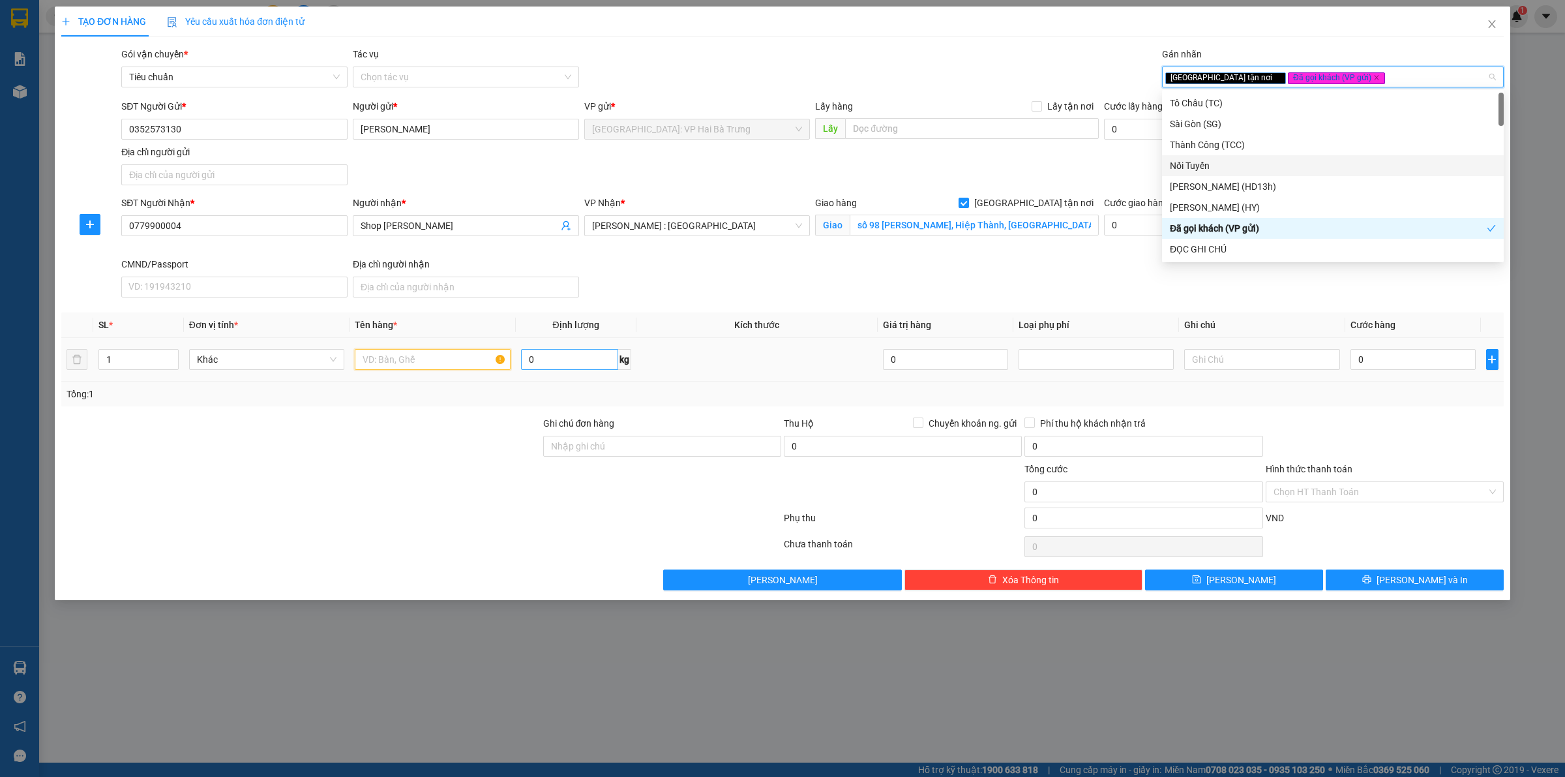
drag, startPoint x: 438, startPoint y: 363, endPoint x: 528, endPoint y: 365, distance: 90.0
click at [454, 360] on input "text" at bounding box center [432, 359] width 155 height 21
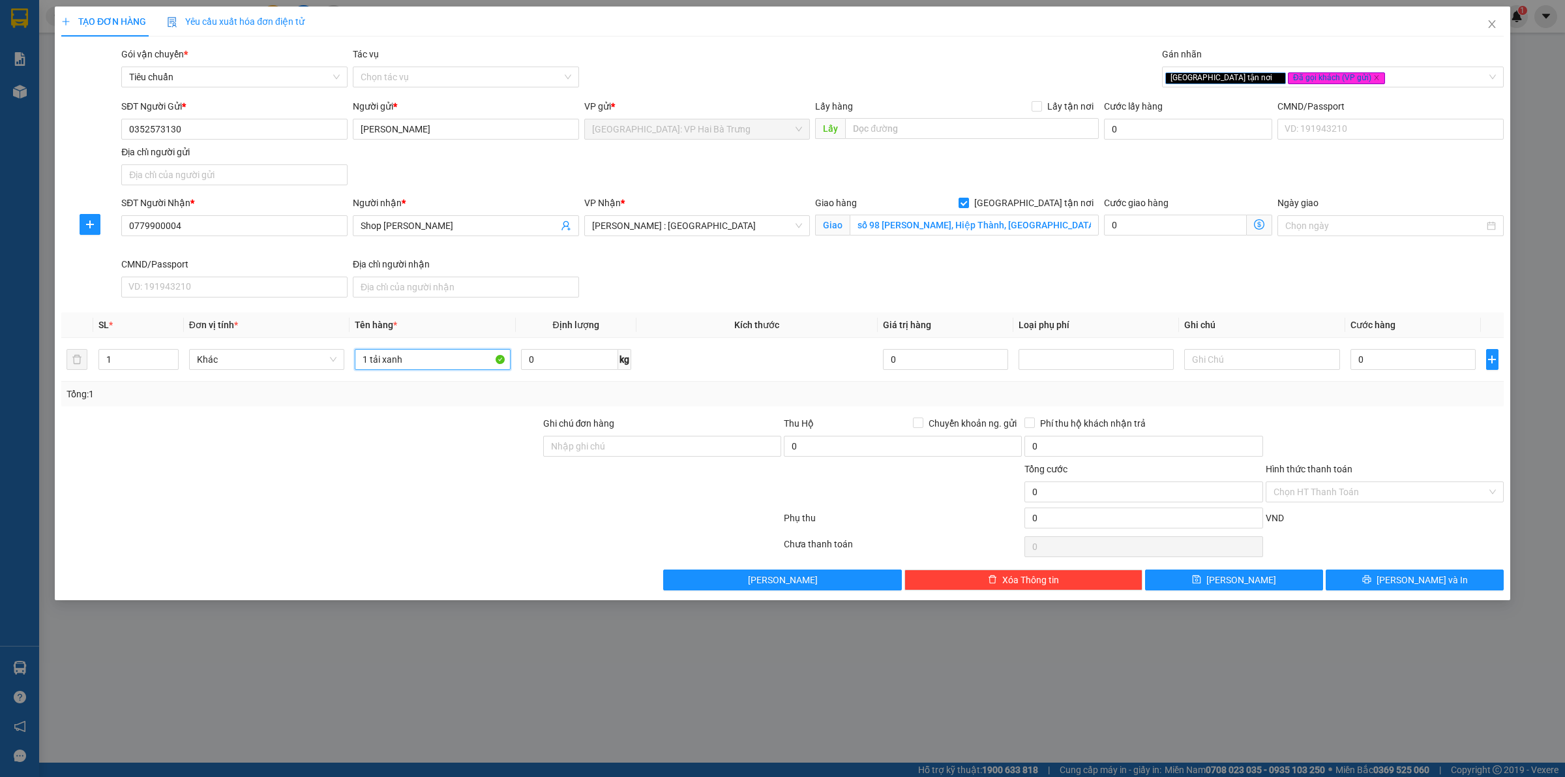
type input "1 tải xanh"
click at [1426, 369] on input "0" at bounding box center [1413, 359] width 125 height 21
type input "3"
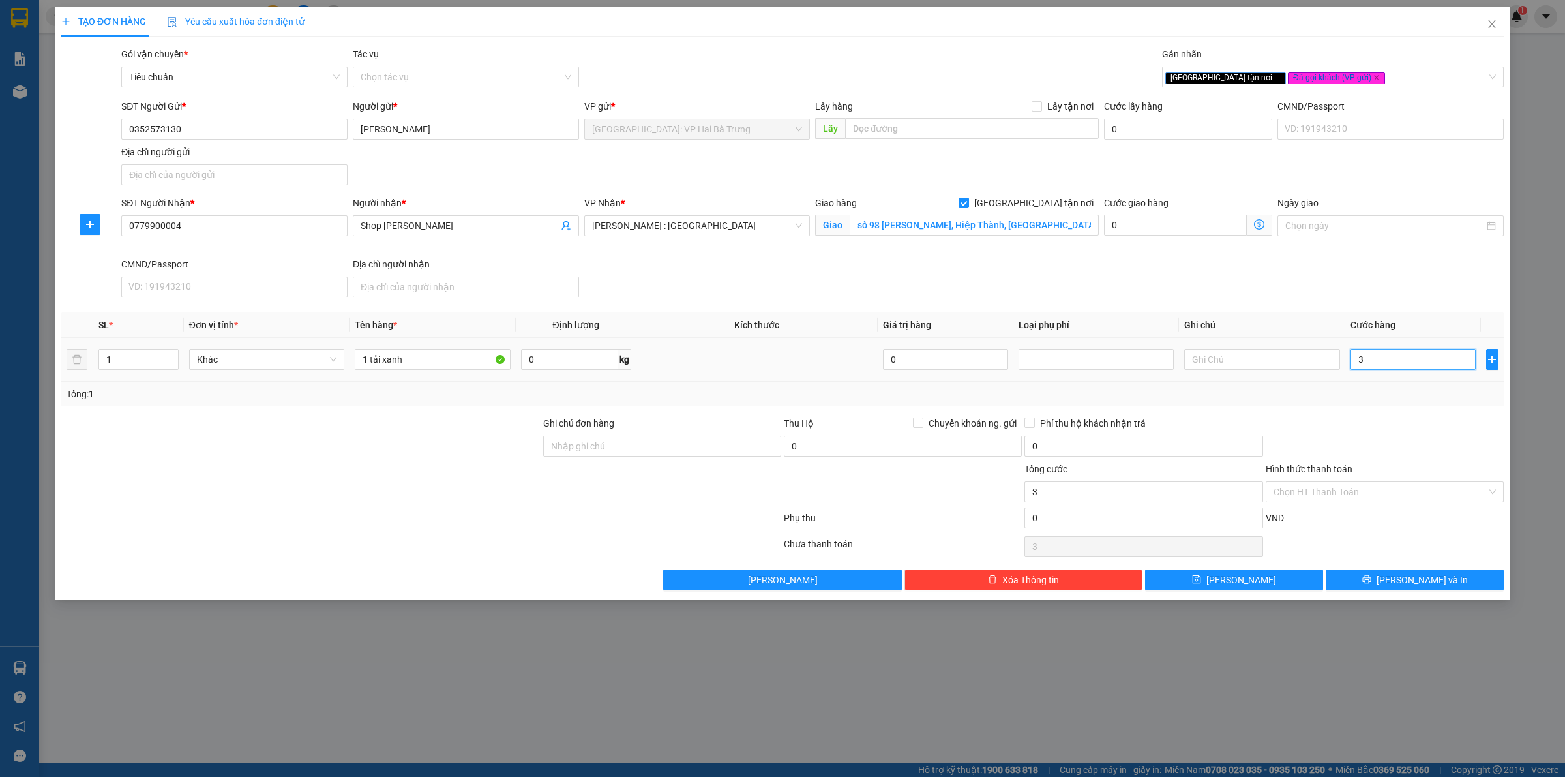
type input "39"
type input "390"
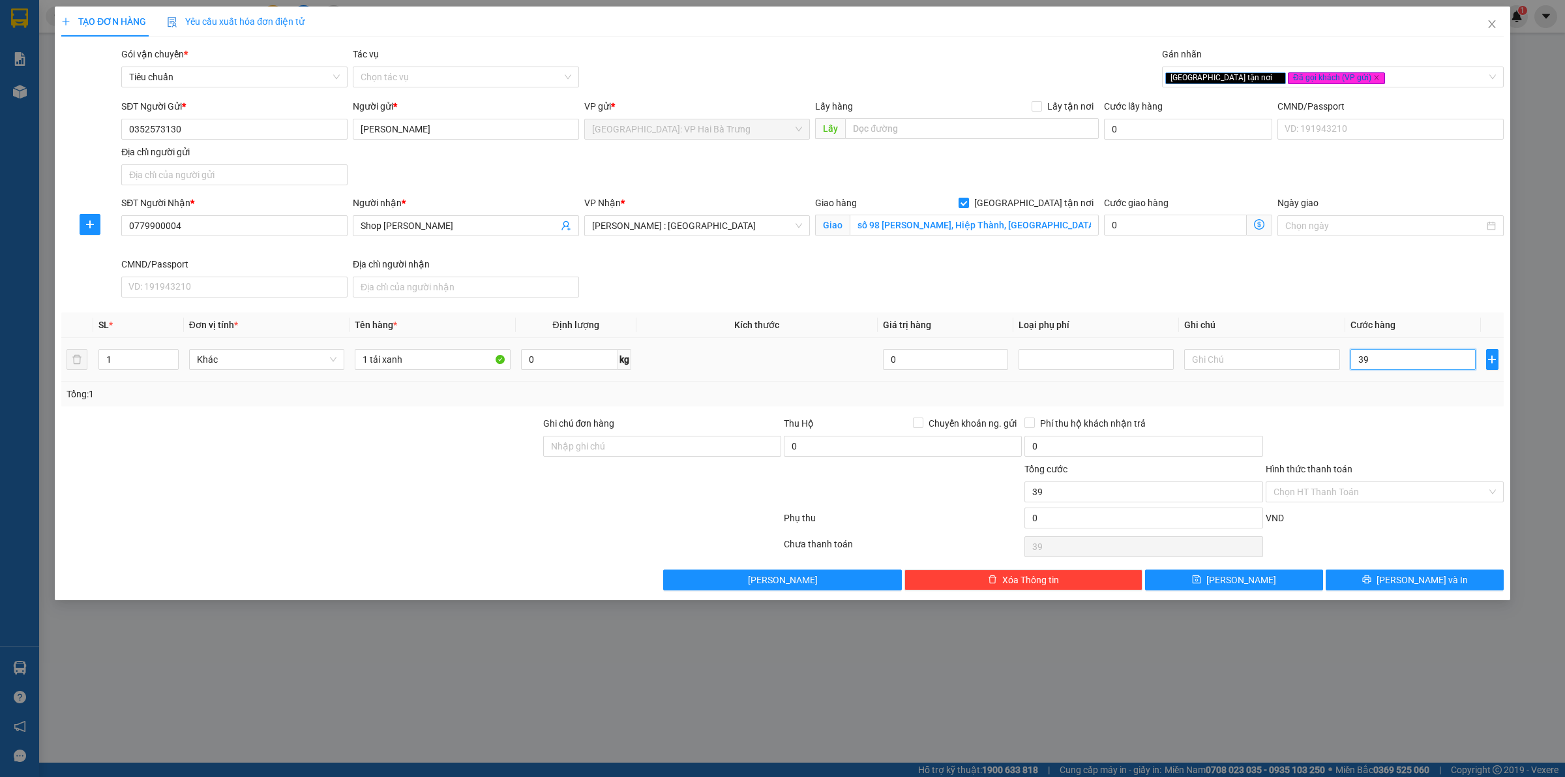
type input "390"
type input "3.900"
type input "39.000"
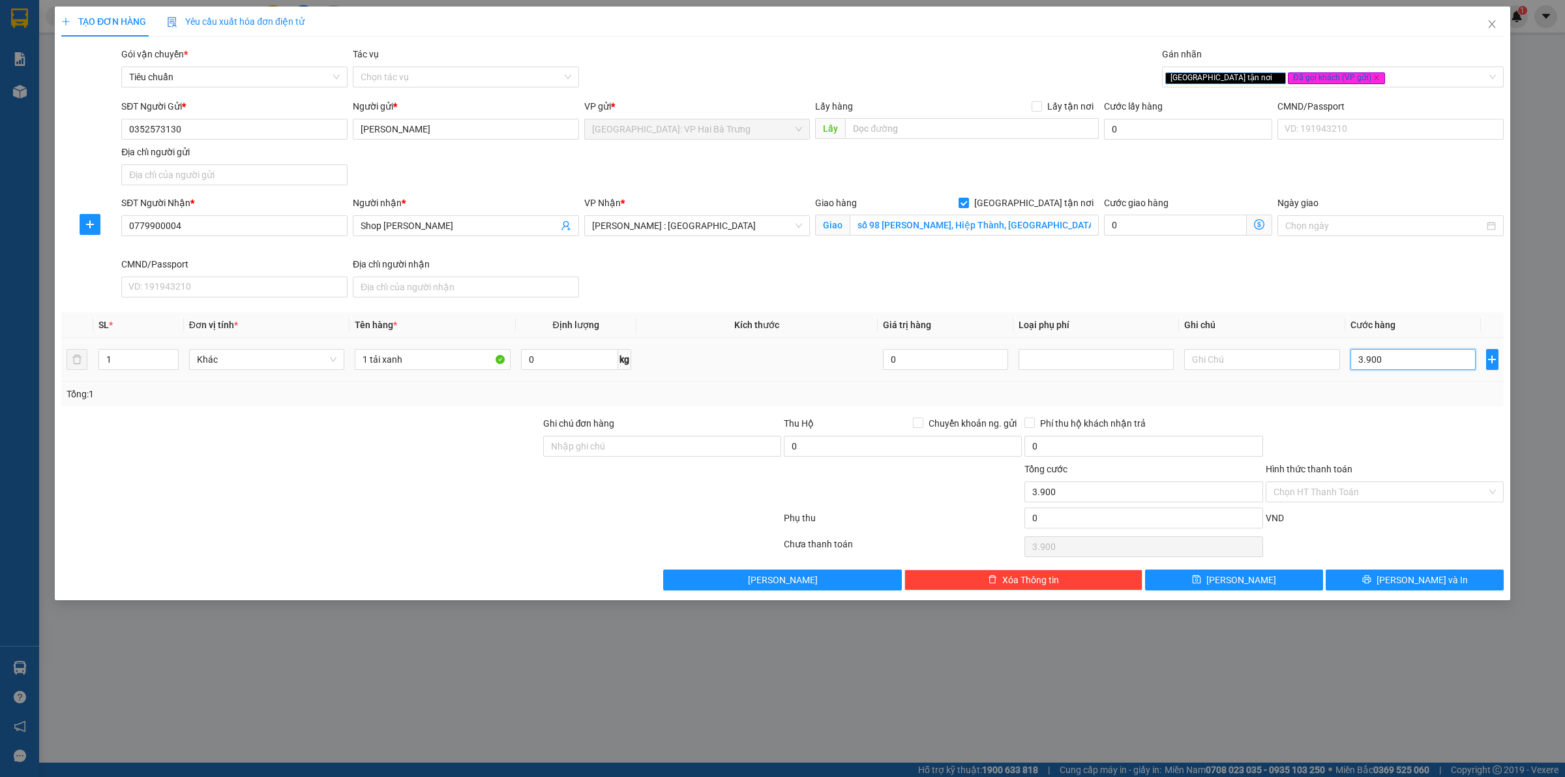
type input "39.000"
click at [1371, 490] on input "Hình thức thanh toán" at bounding box center [1380, 492] width 213 height 20
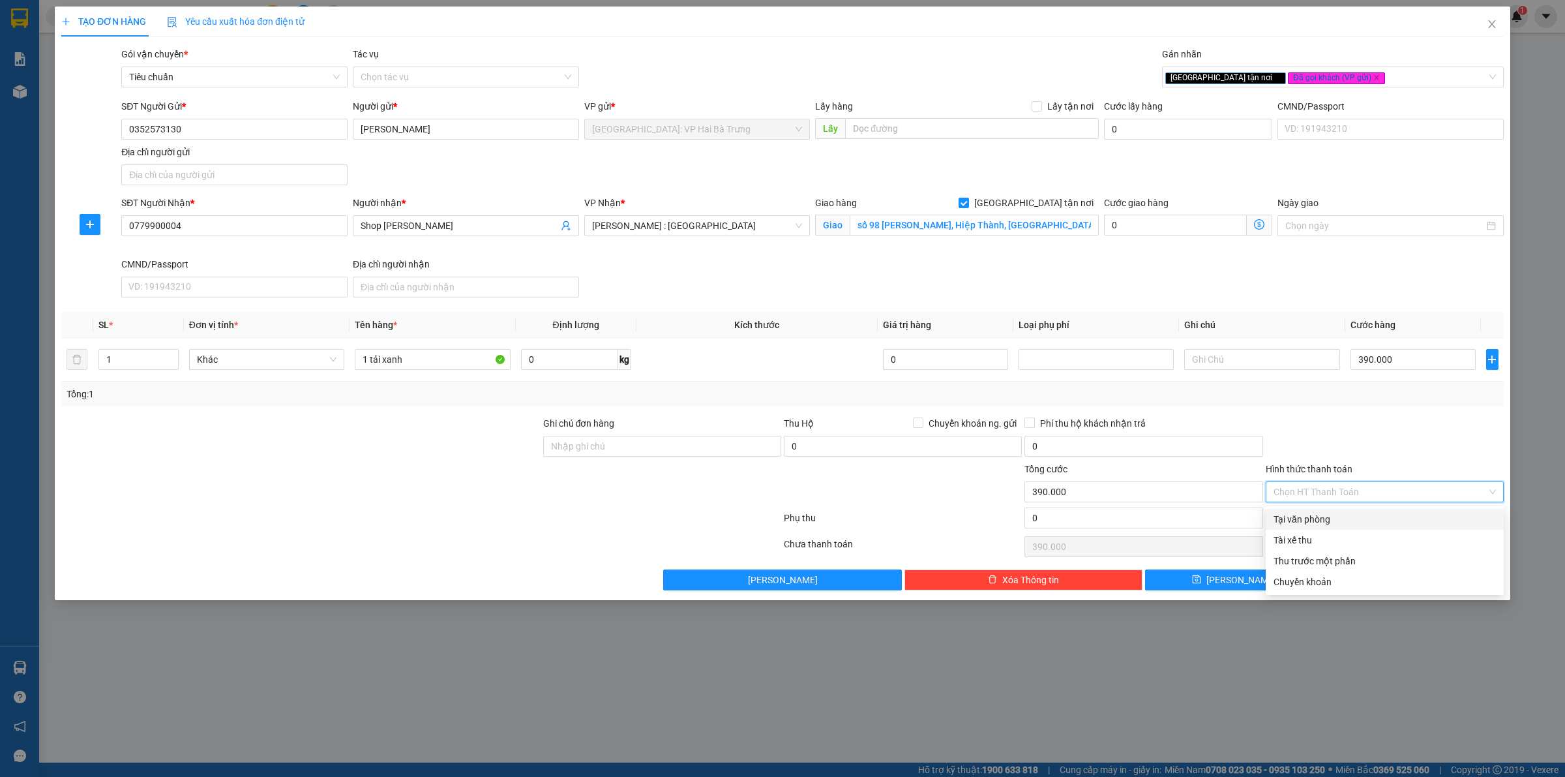
click at [1360, 513] on div "Tại văn phòng" at bounding box center [1385, 519] width 222 height 14
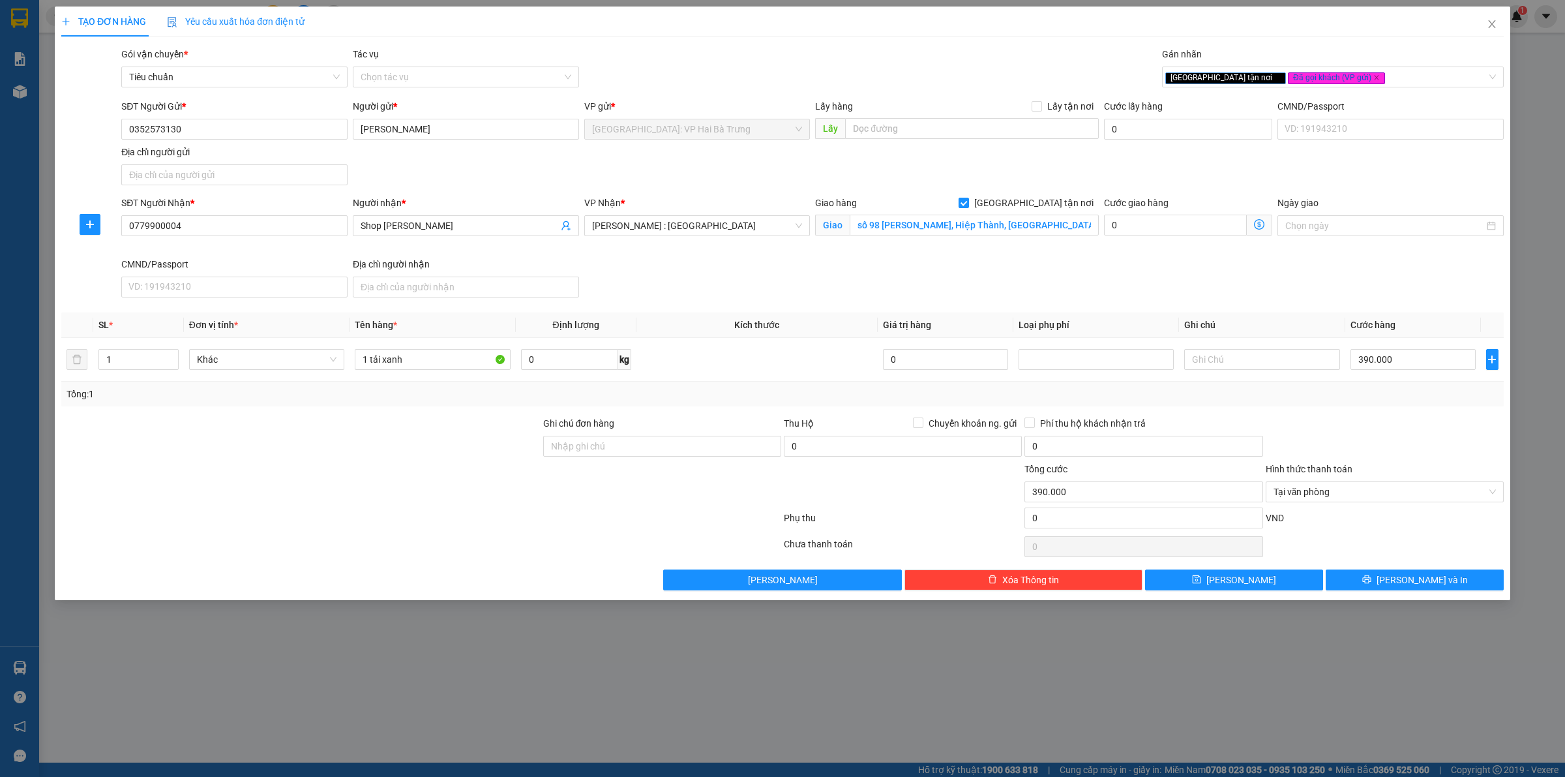
click at [1397, 438] on div at bounding box center [1385, 439] width 241 height 46
click at [1402, 580] on button "[PERSON_NAME] và In" at bounding box center [1415, 579] width 178 height 21
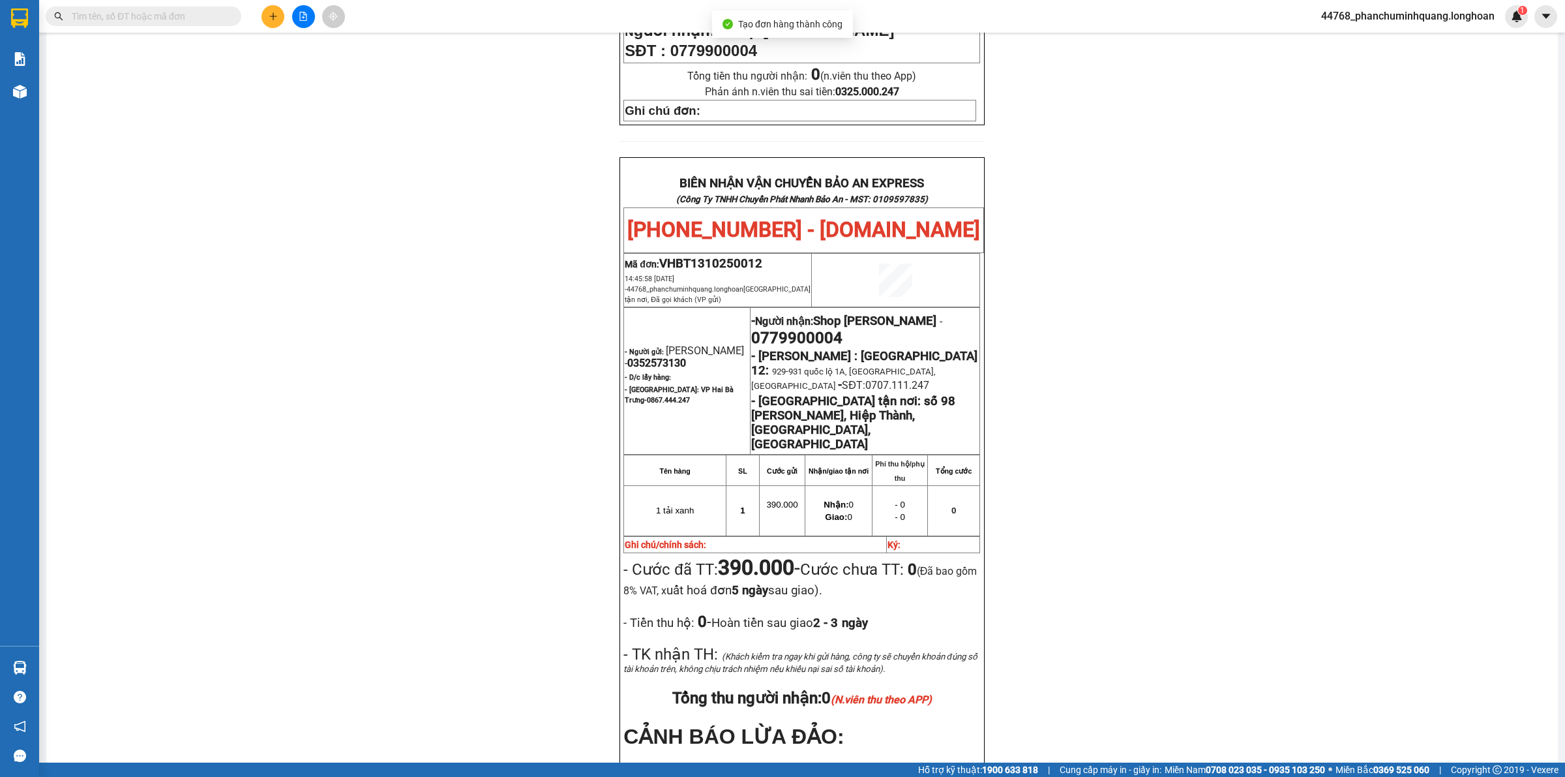
scroll to position [652, 0]
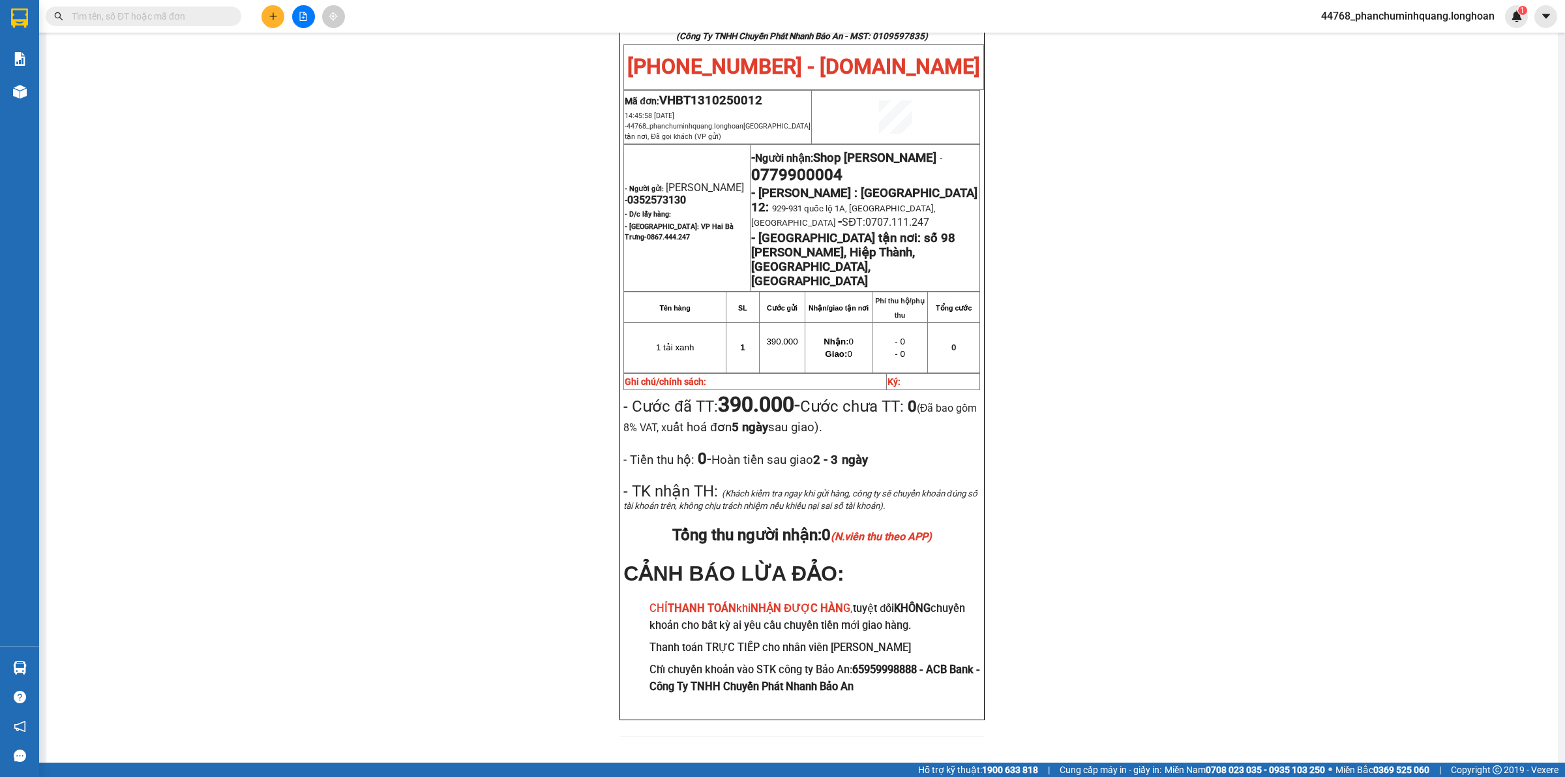
click at [262, 18] on button at bounding box center [273, 16] width 23 height 23
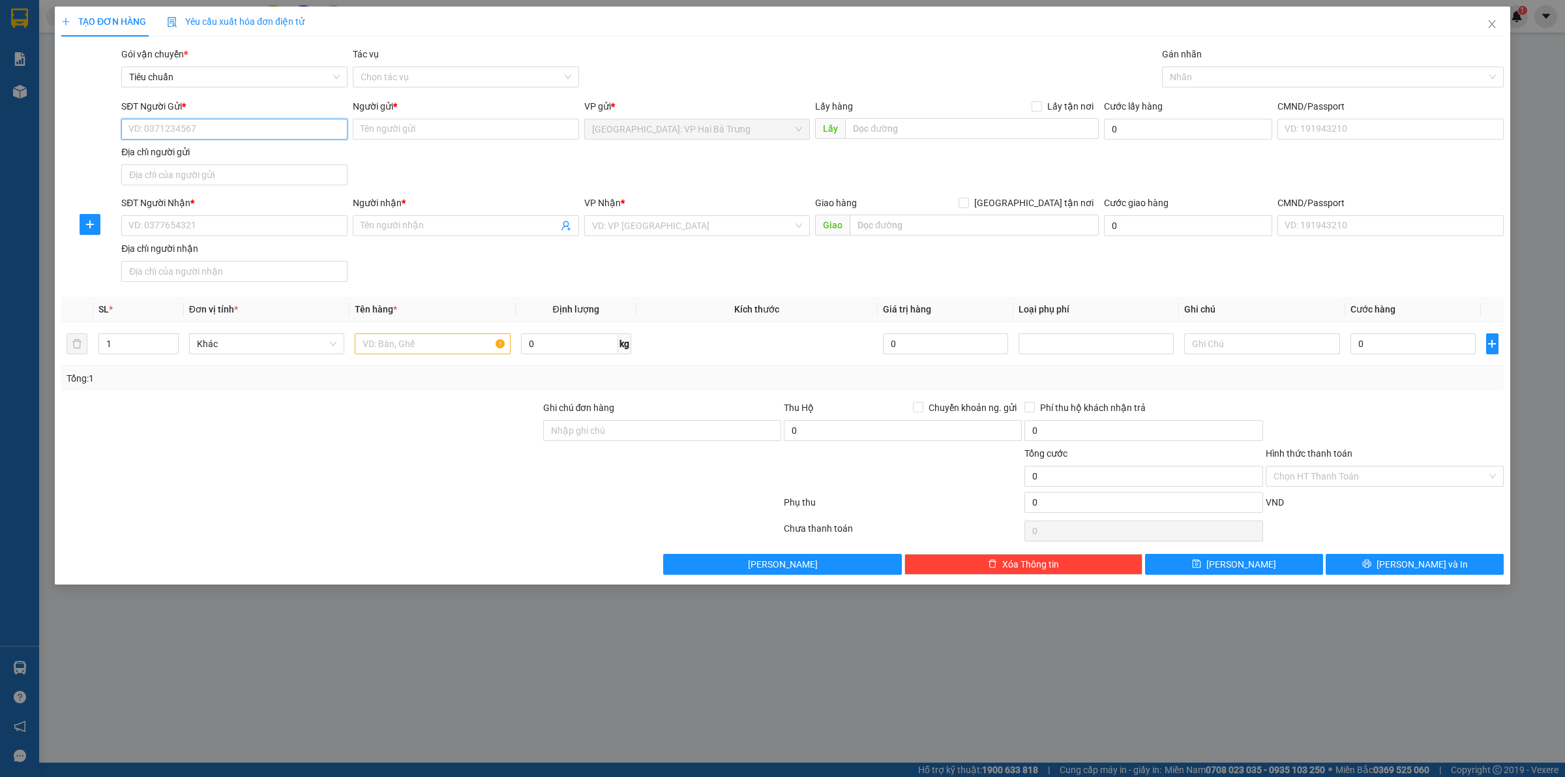
click at [279, 137] on input "SĐT Người Gửi *" at bounding box center [234, 129] width 226 height 21
click at [217, 151] on div "0978095945 - Hùng Thư" at bounding box center [234, 156] width 211 height 14
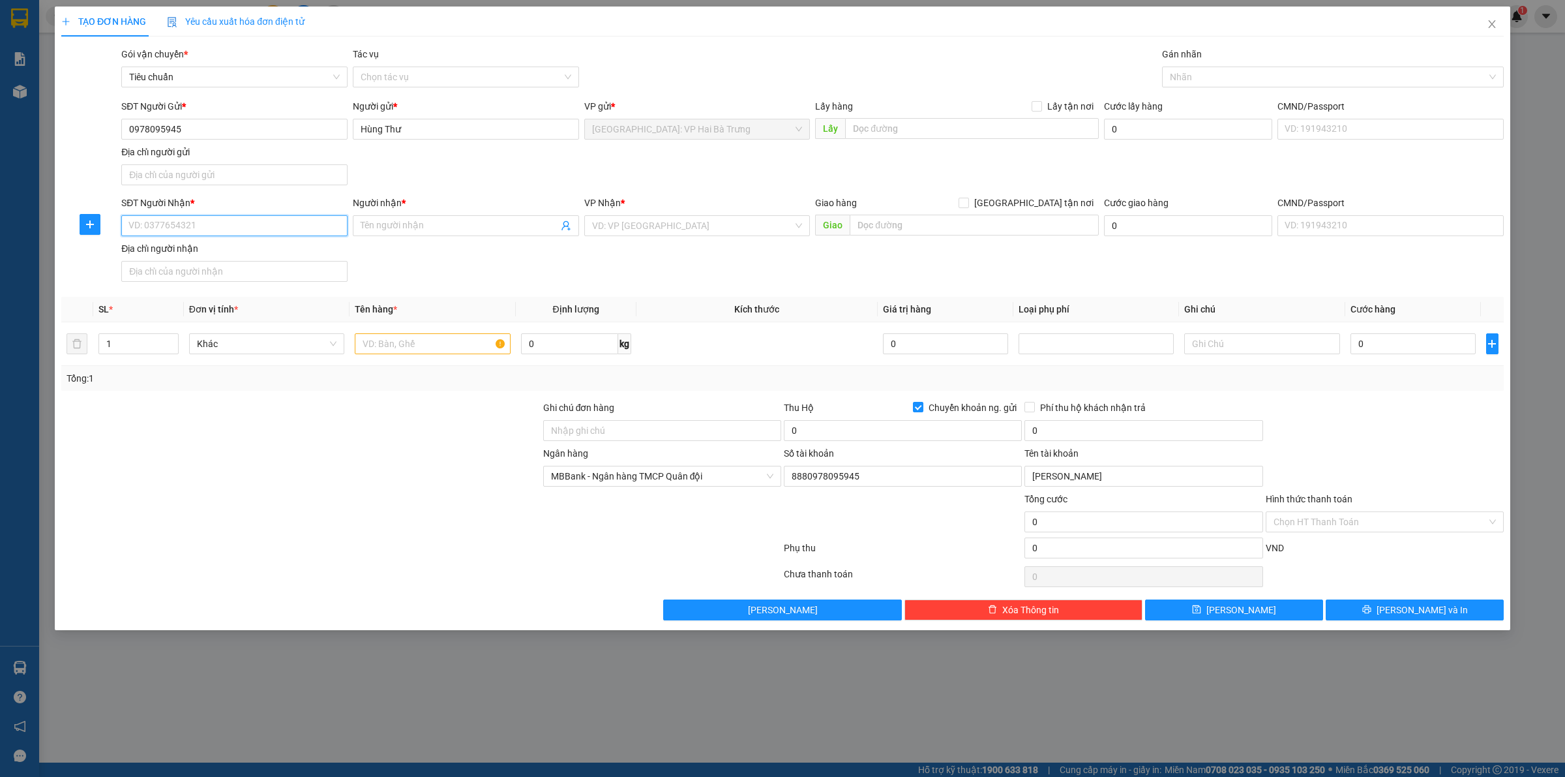
click at [241, 219] on input "SĐT Người Nhận *" at bounding box center [234, 225] width 226 height 21
click at [475, 230] on input "Người nhận *" at bounding box center [460, 225] width 198 height 14
click at [959, 198] on input "[GEOGRAPHIC_DATA] tận nơi" at bounding box center [963, 202] width 9 height 9
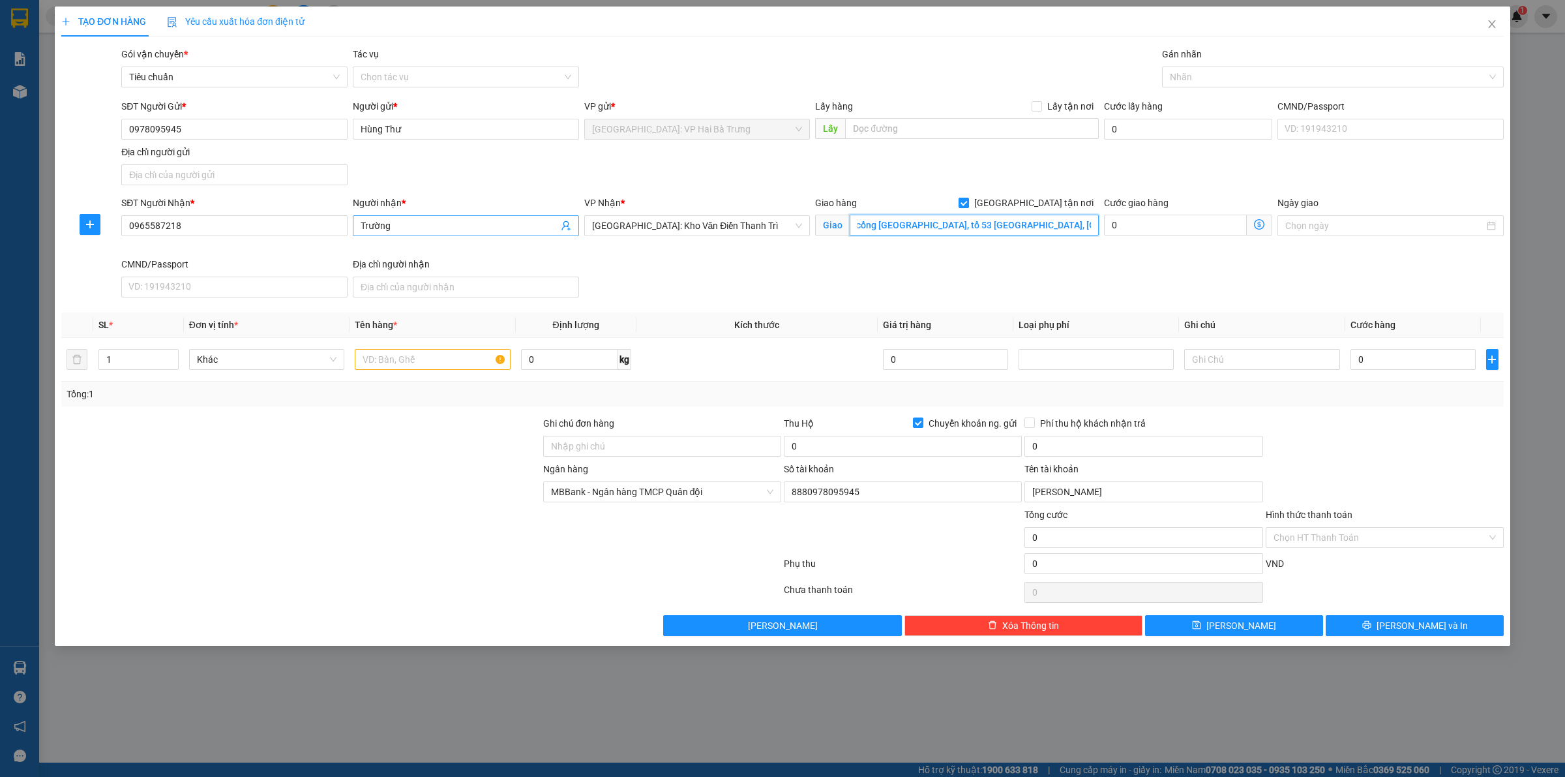
scroll to position [0, 11]
click at [1187, 77] on div at bounding box center [1326, 77] width 322 height 16
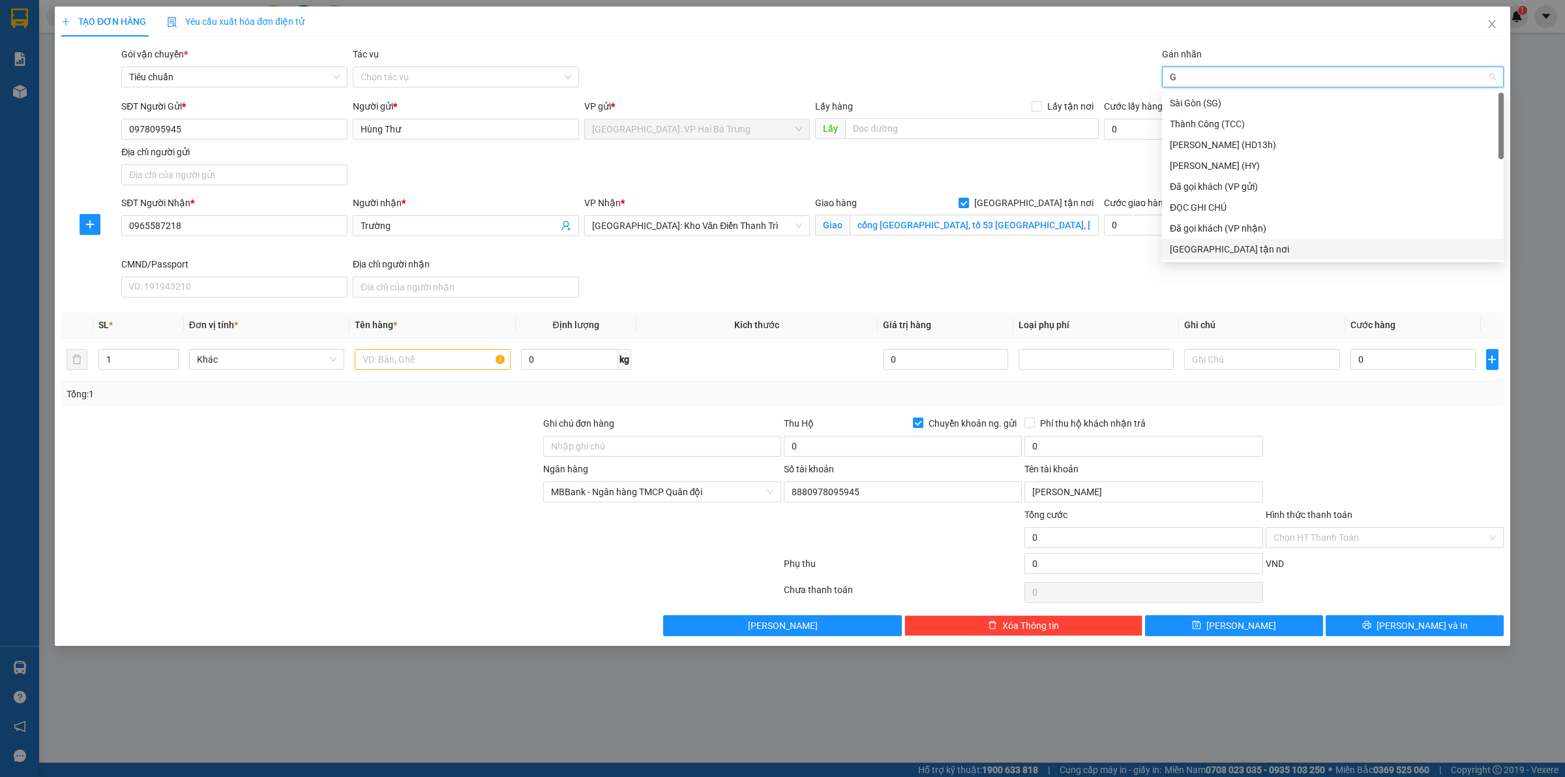
click at [1218, 246] on div "[GEOGRAPHIC_DATA] tận nơi" at bounding box center [1333, 249] width 326 height 14
click at [176, 356] on span "Increase Value" at bounding box center [171, 356] width 14 height 12
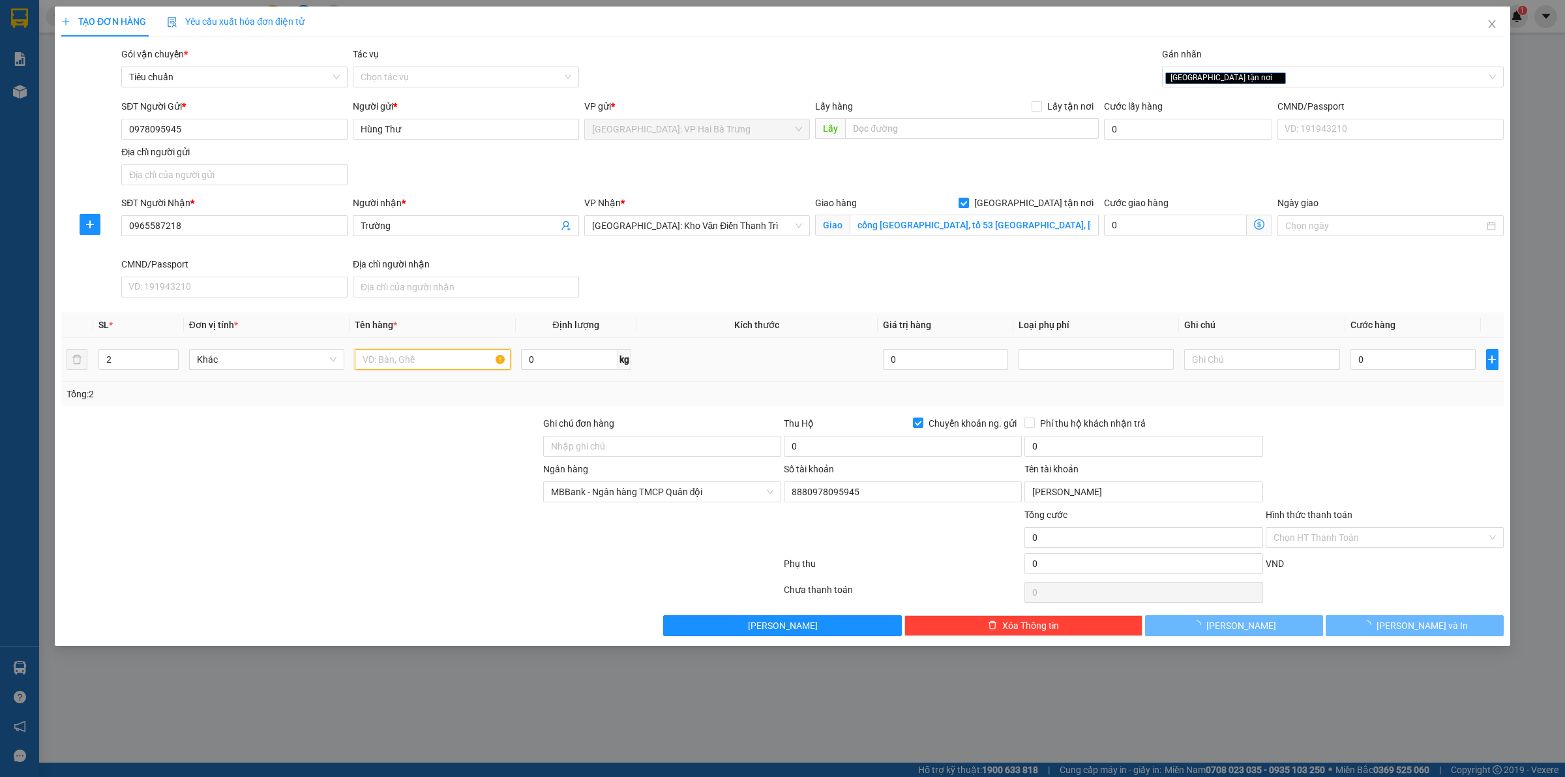
click at [368, 360] on input "text" at bounding box center [432, 359] width 155 height 21
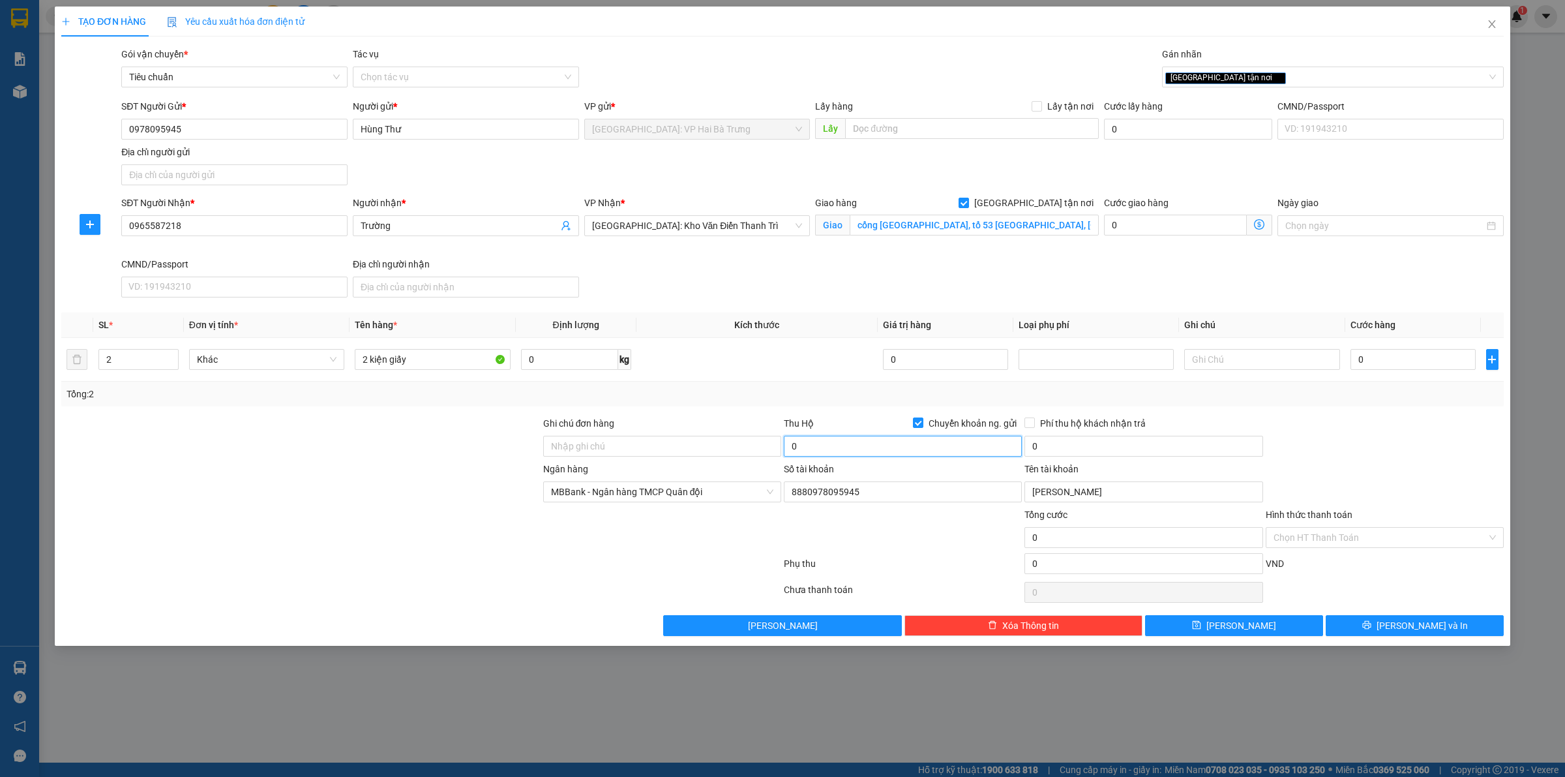
click at [972, 450] on input "0" at bounding box center [903, 446] width 238 height 21
click at [1446, 354] on input "0" at bounding box center [1413, 359] width 125 height 21
click at [956, 447] on input "0" at bounding box center [903, 446] width 238 height 21
click at [1132, 451] on input "0" at bounding box center [1144, 446] width 238 height 21
click at [1374, 626] on button "[PERSON_NAME] và In" at bounding box center [1415, 625] width 178 height 21
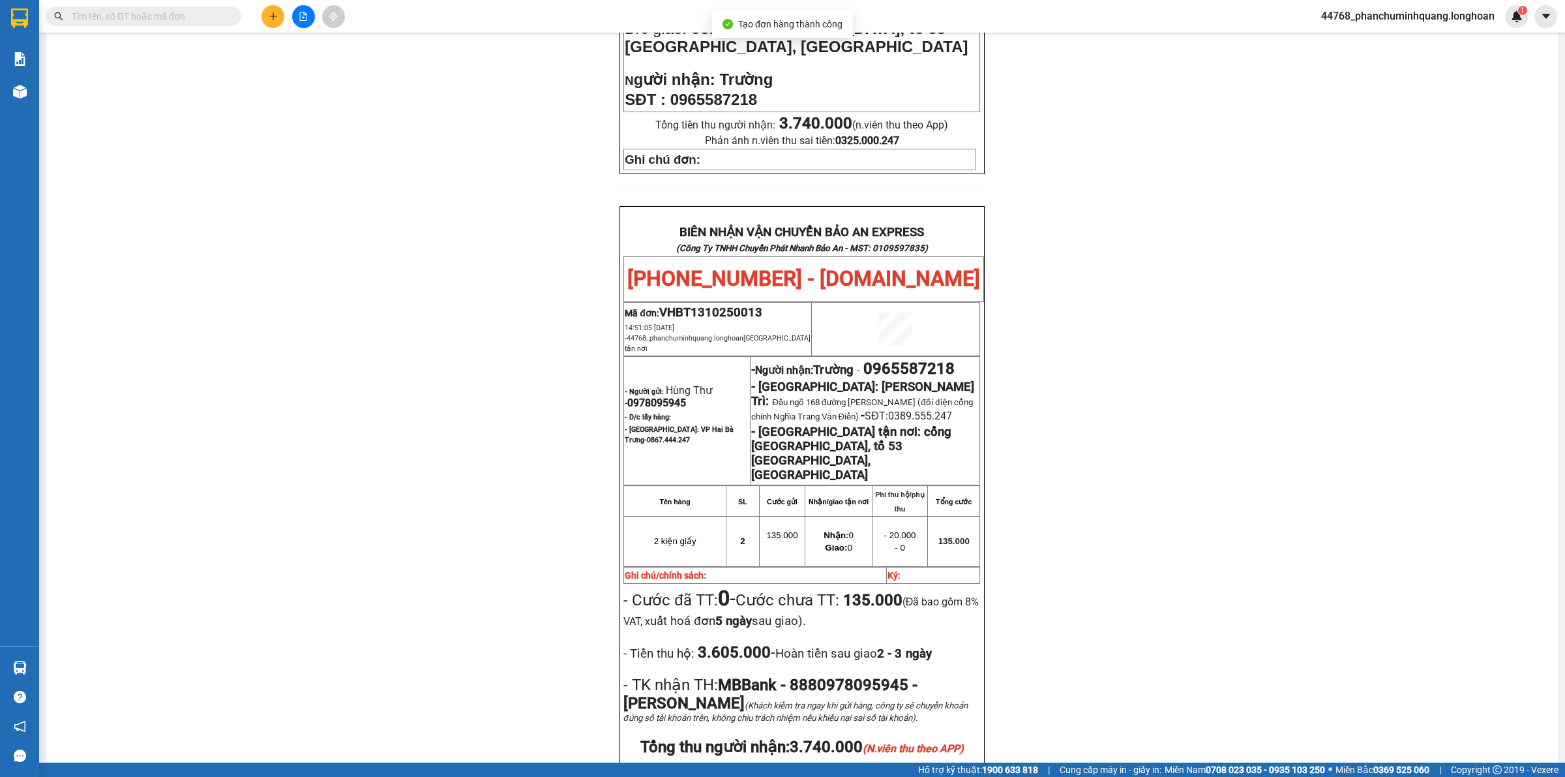
scroll to position [571, 0]
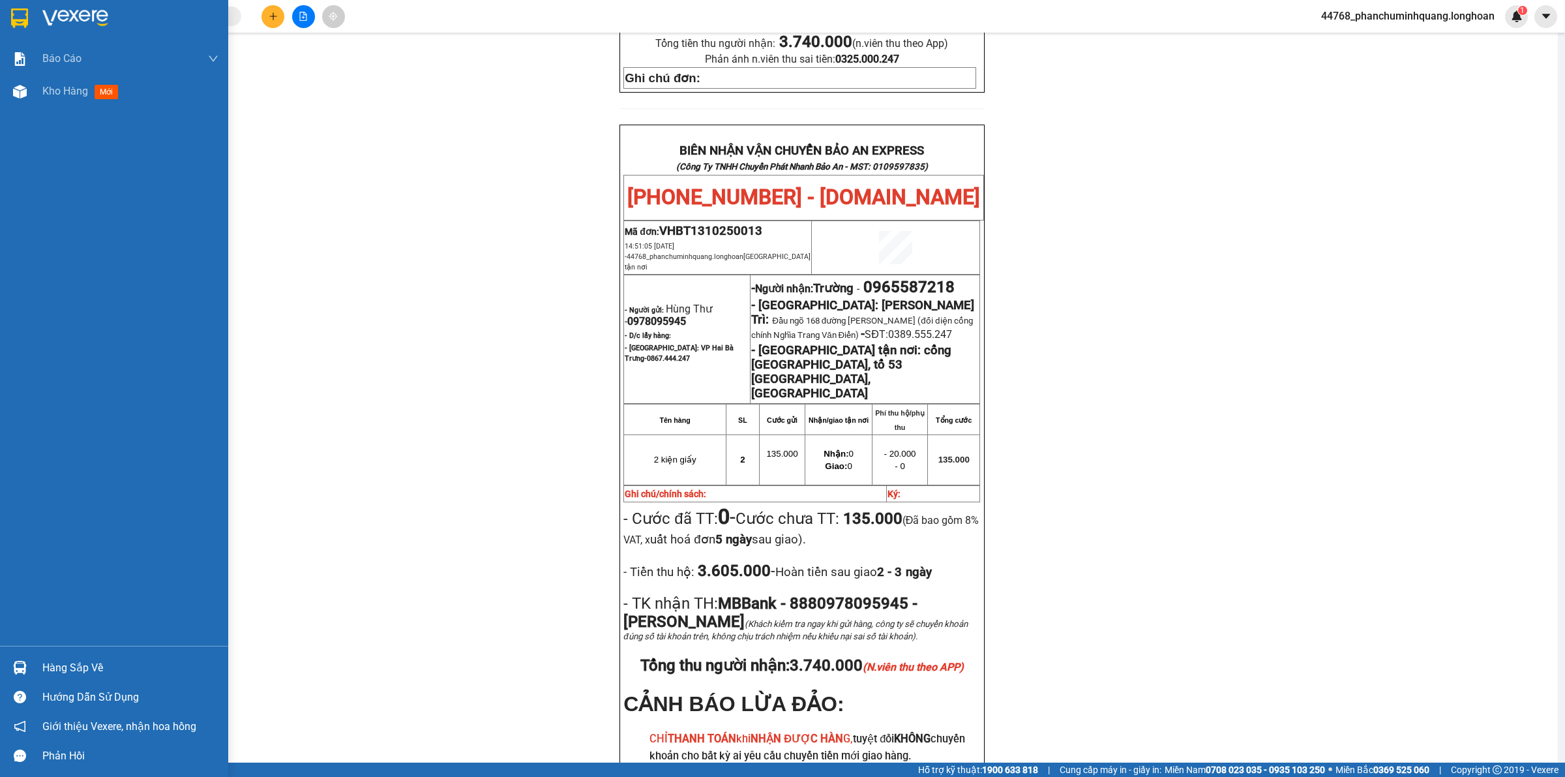
click at [13, 23] on img at bounding box center [19, 18] width 17 height 20
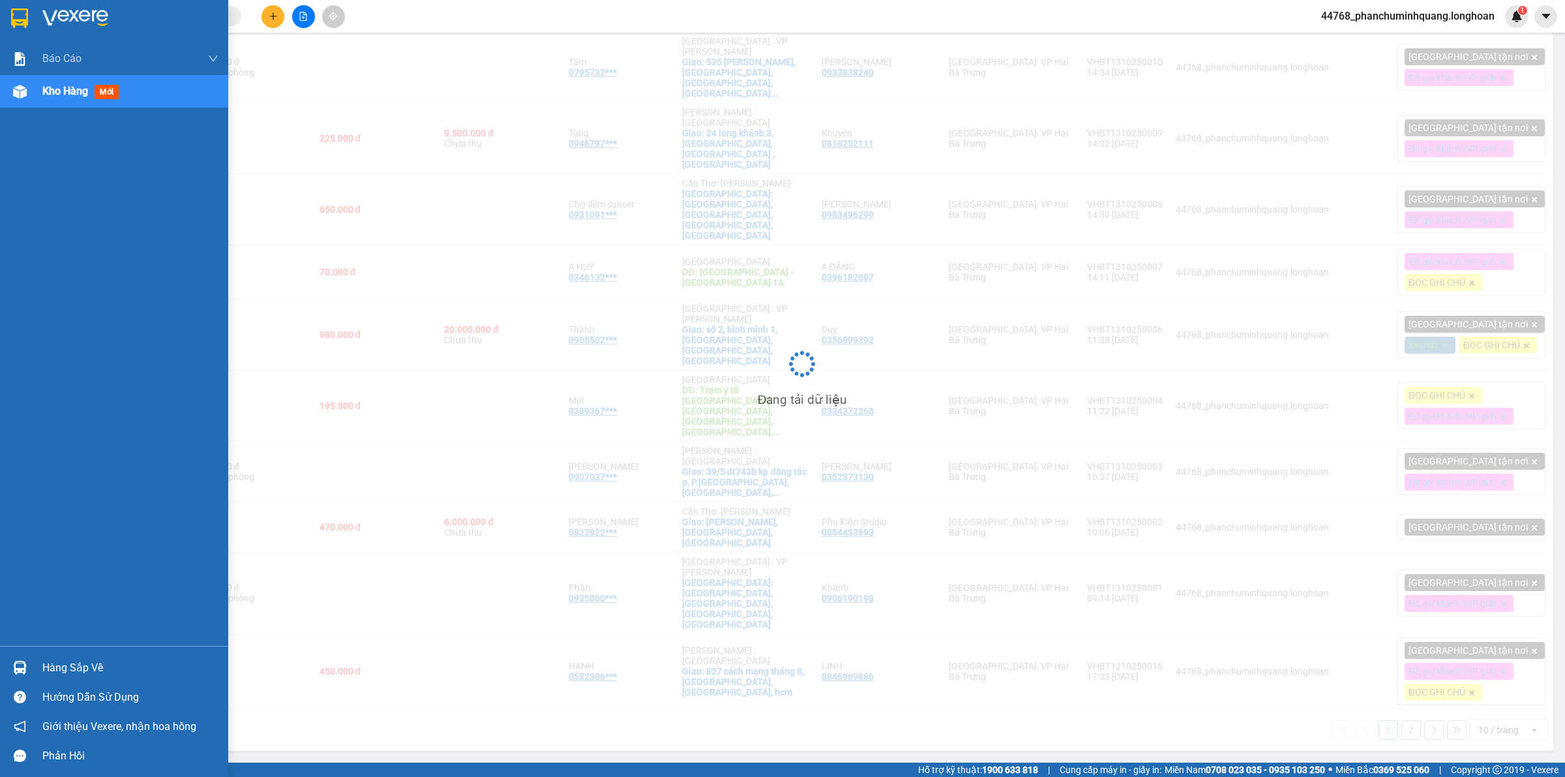
scroll to position [60, 0]
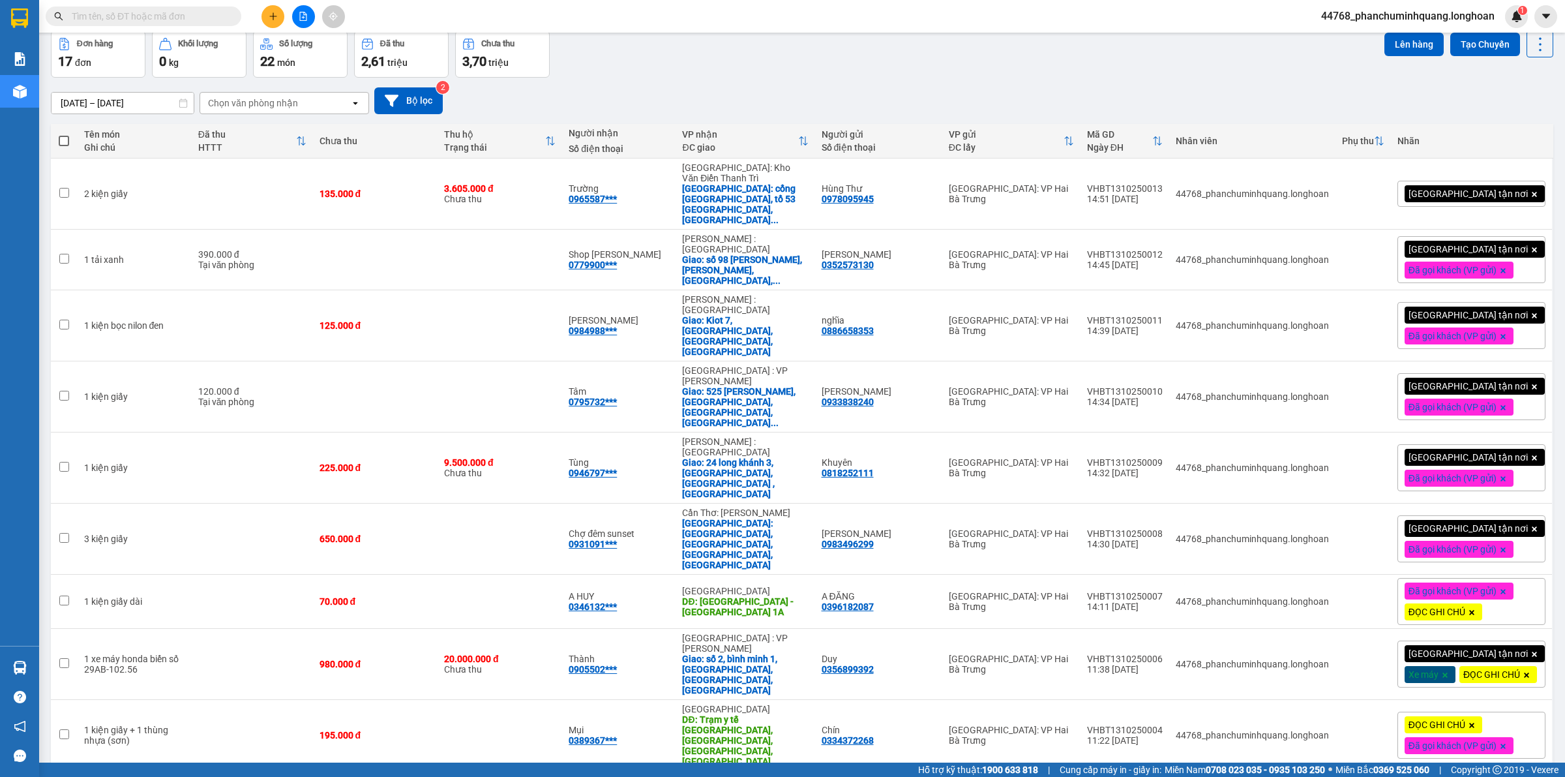
click at [281, 7] on div at bounding box center [303, 16] width 98 height 23
click at [280, 11] on button at bounding box center [273, 16] width 23 height 23
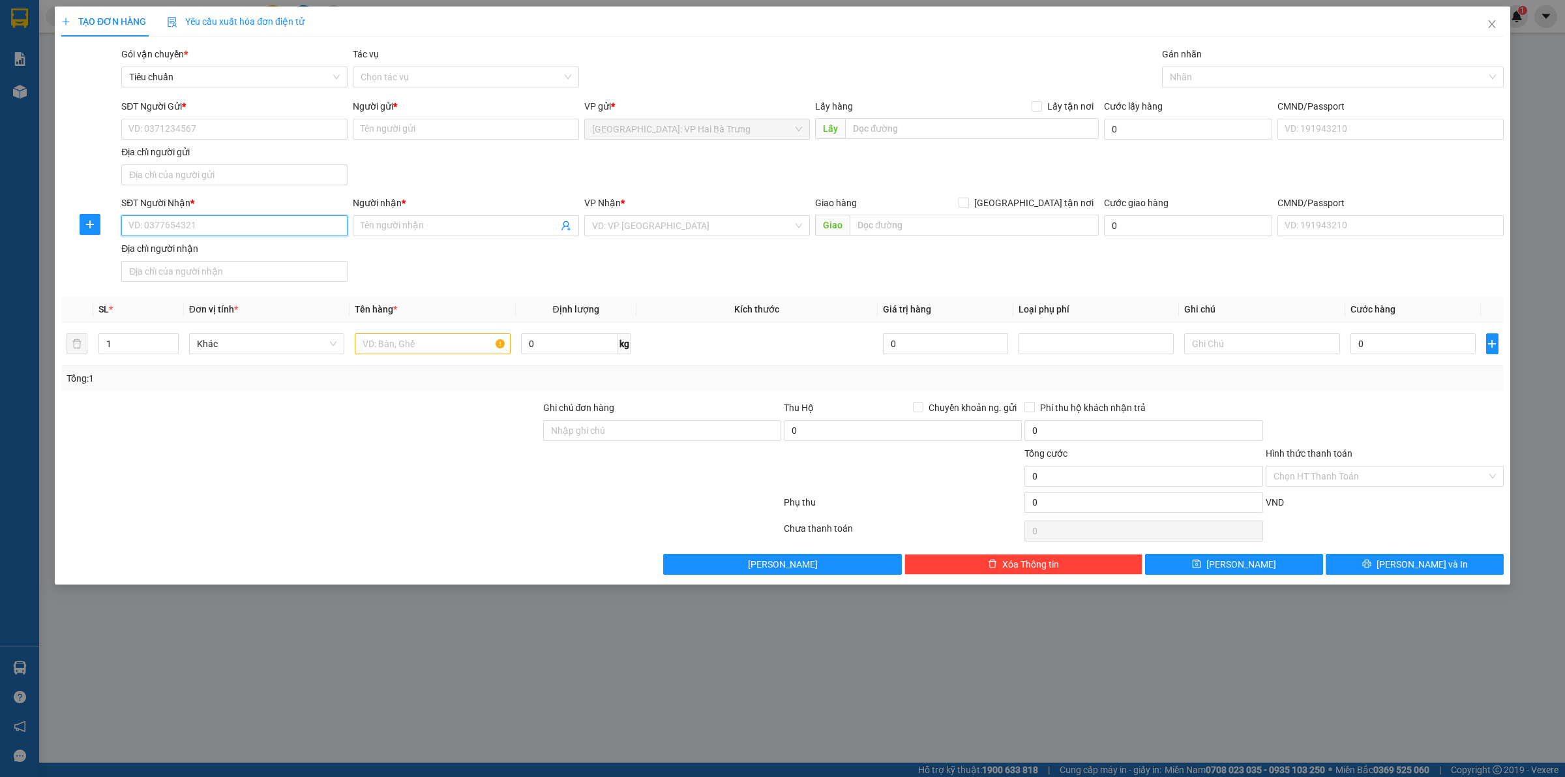
click at [224, 222] on input "SĐT Người Nhận *" at bounding box center [234, 225] width 226 height 21
click at [229, 255] on div "0353962633 - XP Sport" at bounding box center [234, 253] width 211 height 14
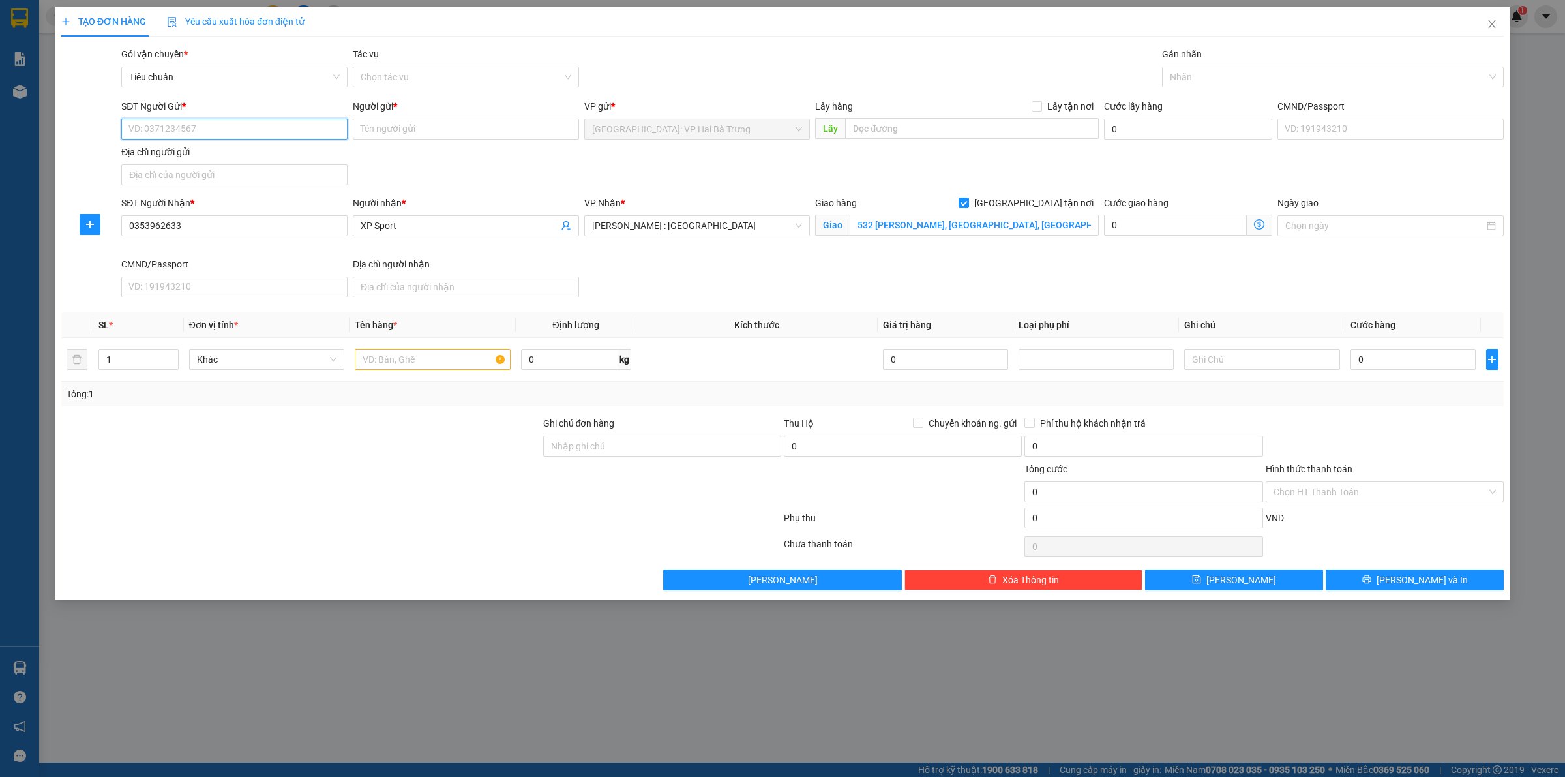
click at [298, 139] on input "SĐT Người Gửi *" at bounding box center [234, 129] width 226 height 21
click at [238, 157] on div "0985033988 - anh Trung" at bounding box center [234, 156] width 211 height 14
click at [1197, 82] on div at bounding box center [1326, 77] width 322 height 16
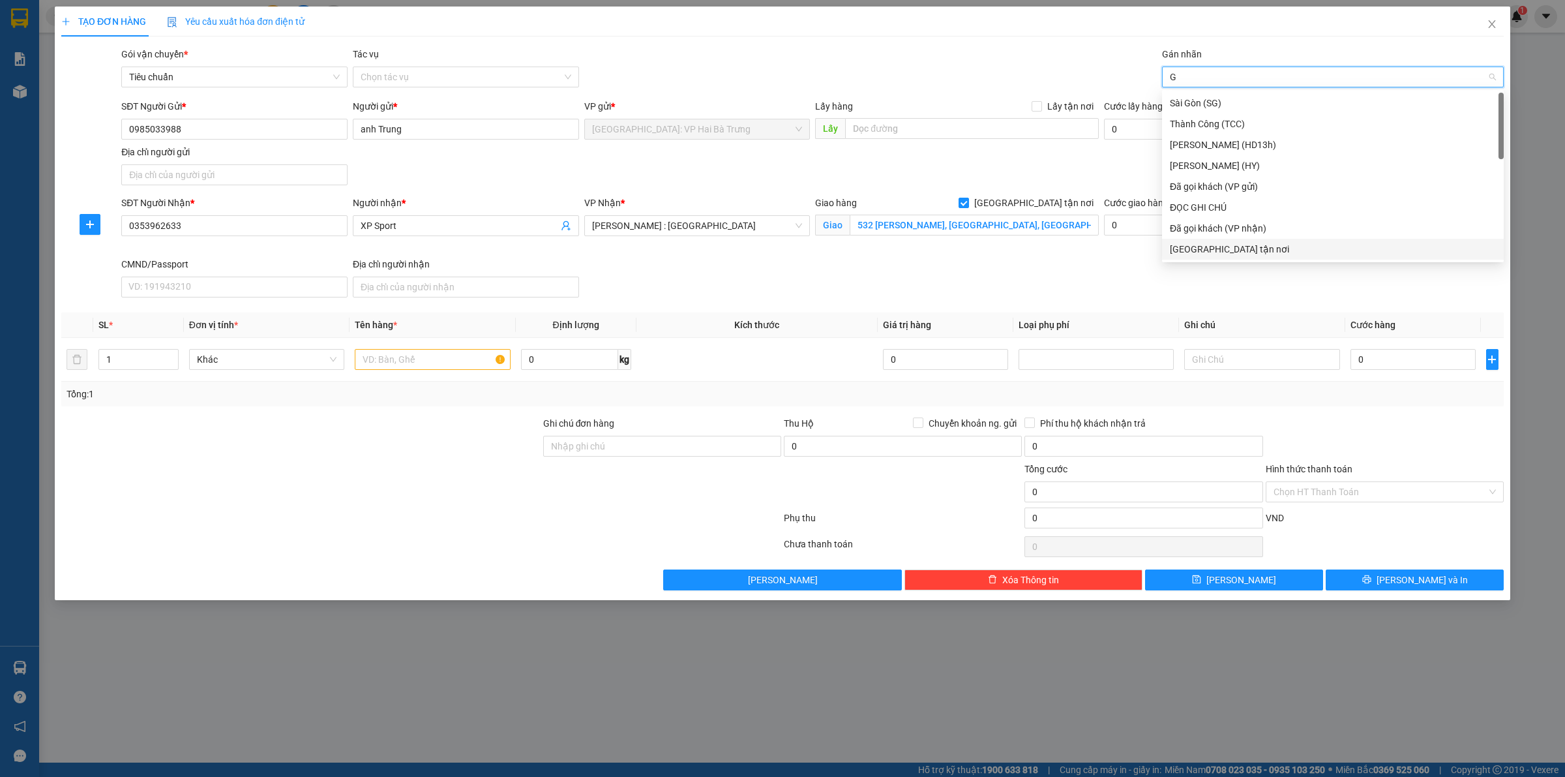
click at [1230, 251] on div "[GEOGRAPHIC_DATA] tận nơi" at bounding box center [1333, 249] width 326 height 14
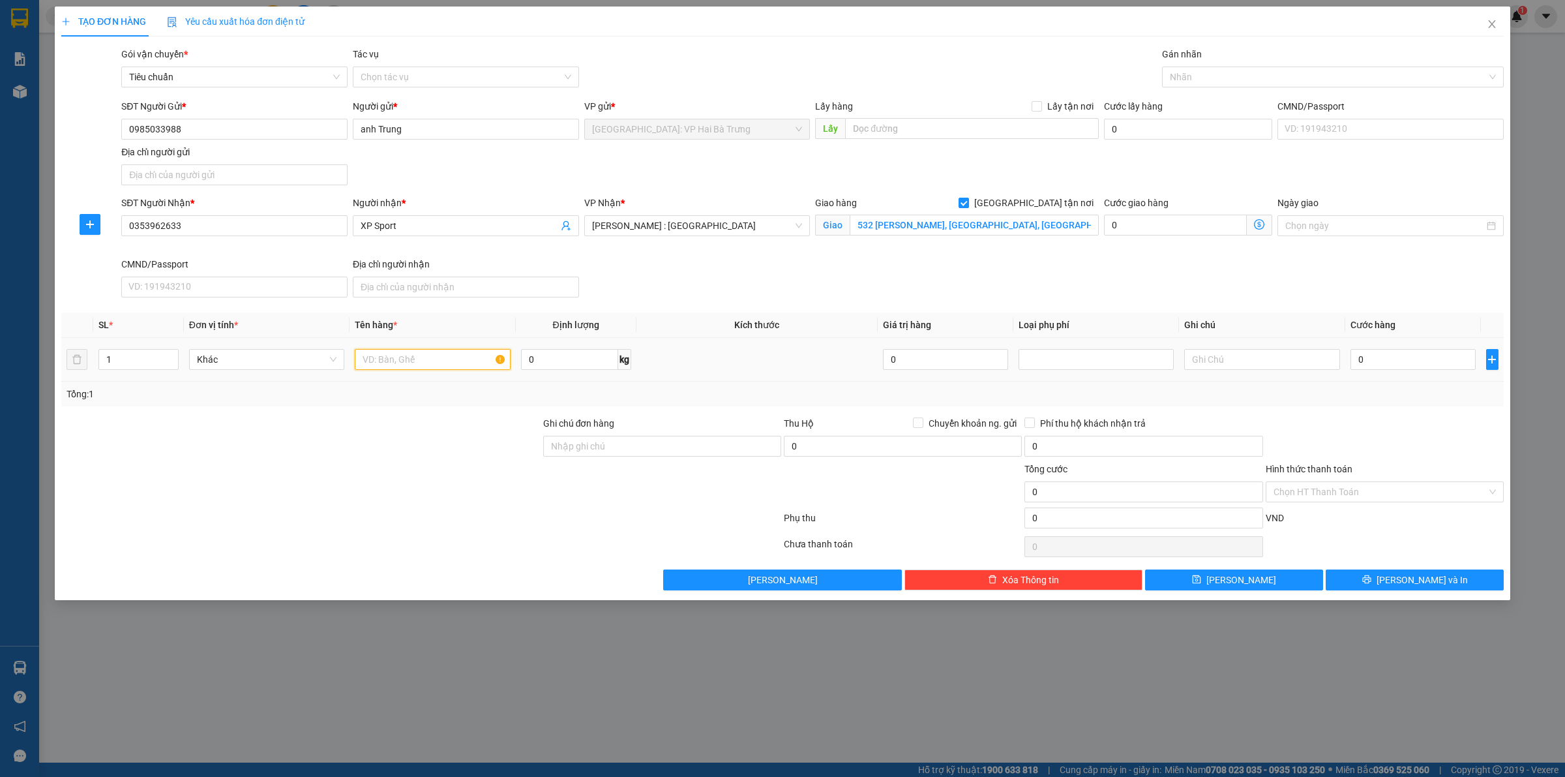
click at [455, 357] on input "text" at bounding box center [432, 359] width 155 height 21
click at [1447, 357] on input "0" at bounding box center [1413, 359] width 125 height 21
click at [1267, 77] on div at bounding box center [1326, 77] width 322 height 16
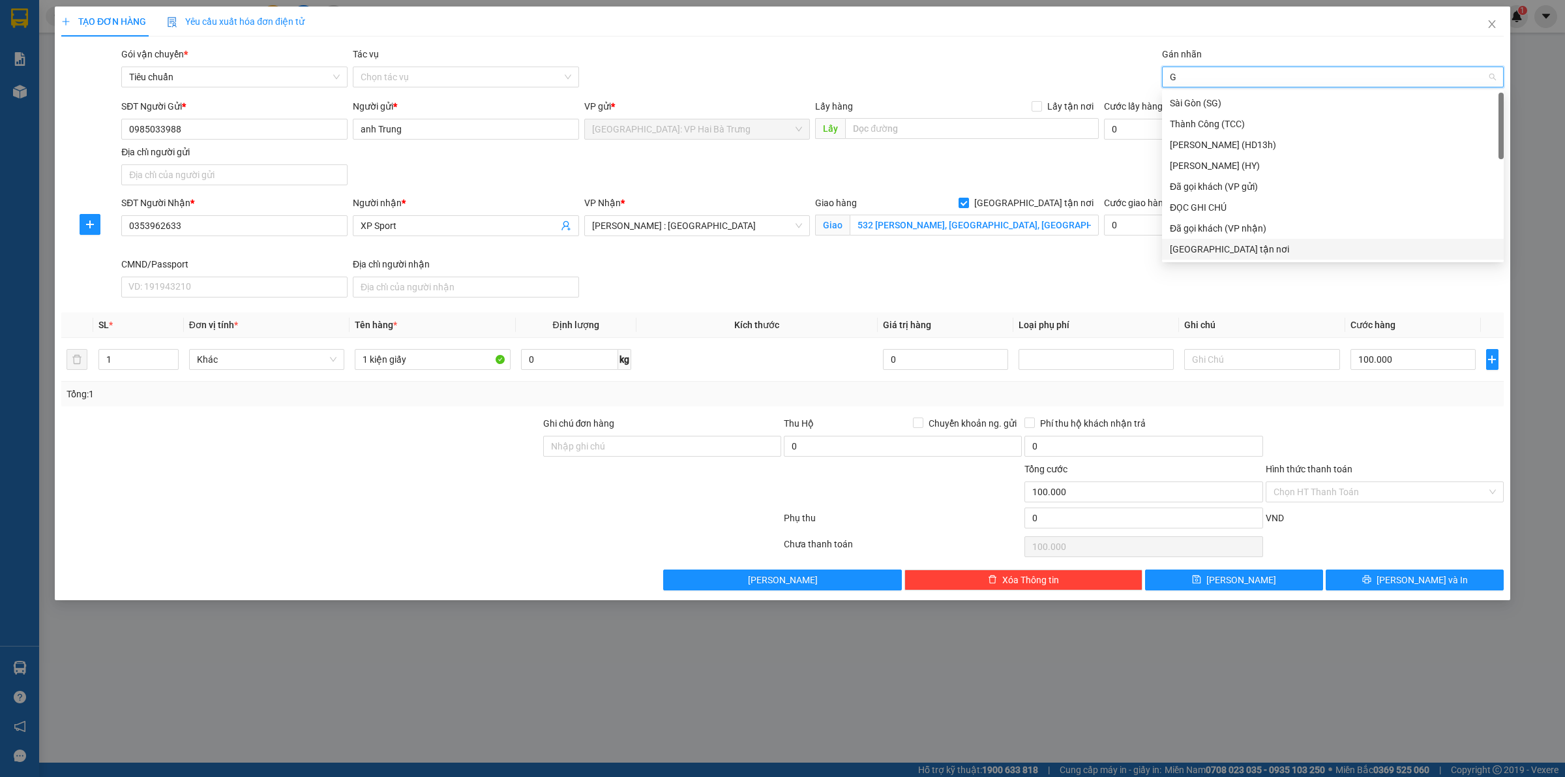
click at [1222, 245] on div "[GEOGRAPHIC_DATA] tận nơi" at bounding box center [1333, 249] width 326 height 14
drag, startPoint x: 1235, startPoint y: 125, endPoint x: 1303, endPoint y: 284, distance: 172.6
click at [1235, 125] on div "Đã gọi khách (VP gửi)" at bounding box center [1333, 124] width 326 height 14
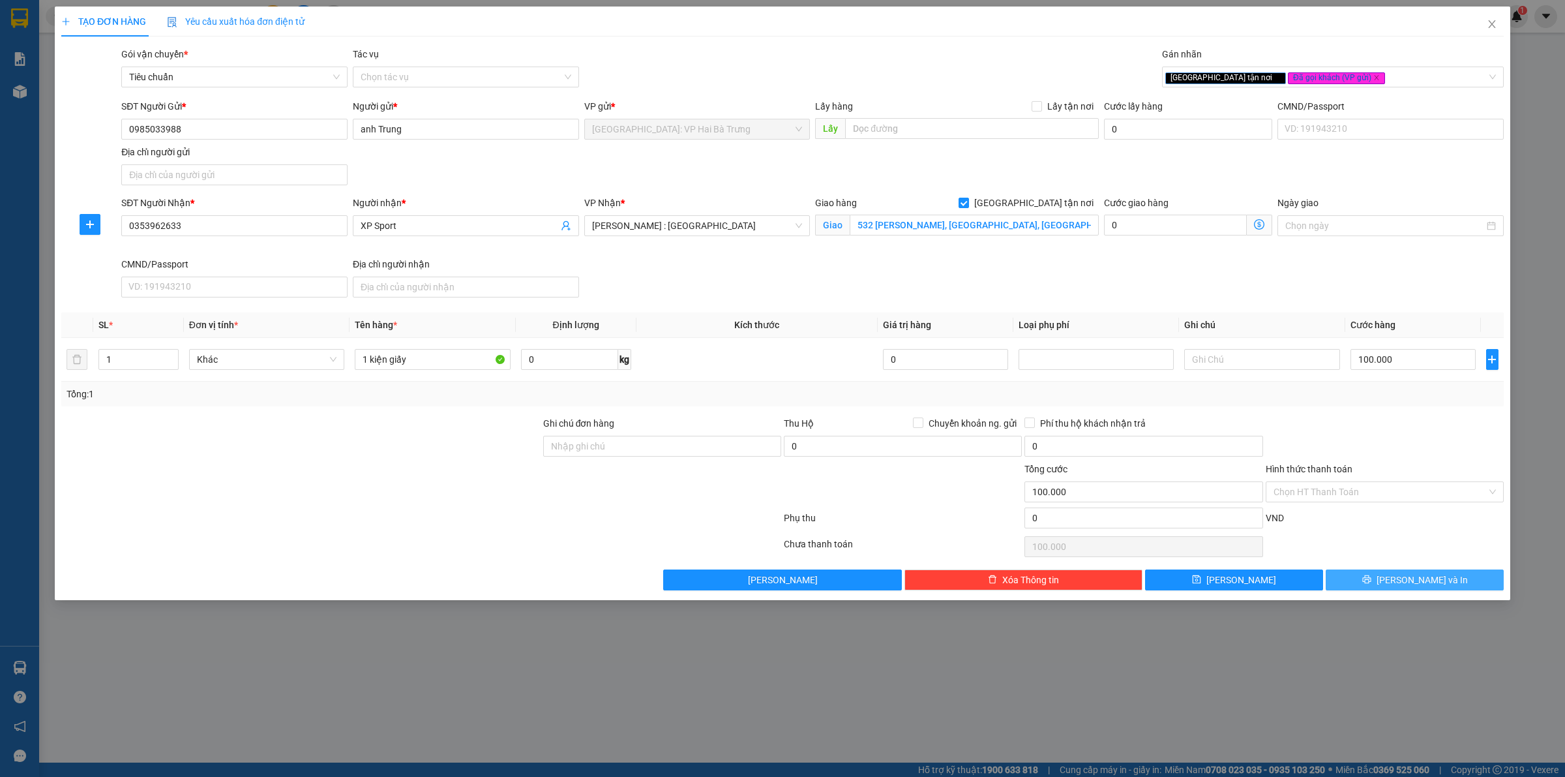
click at [1385, 582] on button "[PERSON_NAME] và In" at bounding box center [1415, 579] width 178 height 21
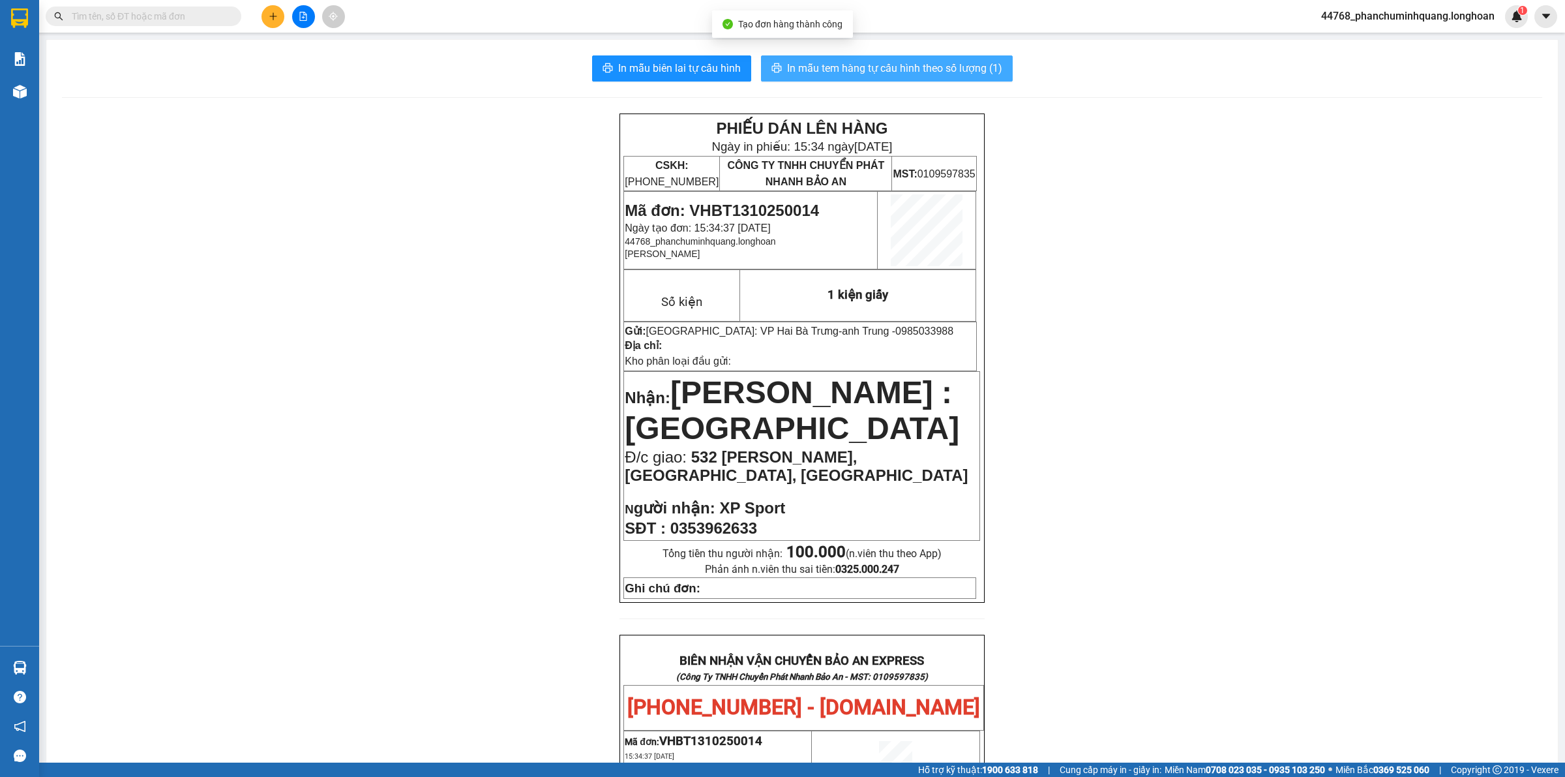
click at [833, 73] on span "In mẫu tem hàng tự cấu hình theo số lượng (1)" at bounding box center [894, 68] width 215 height 16
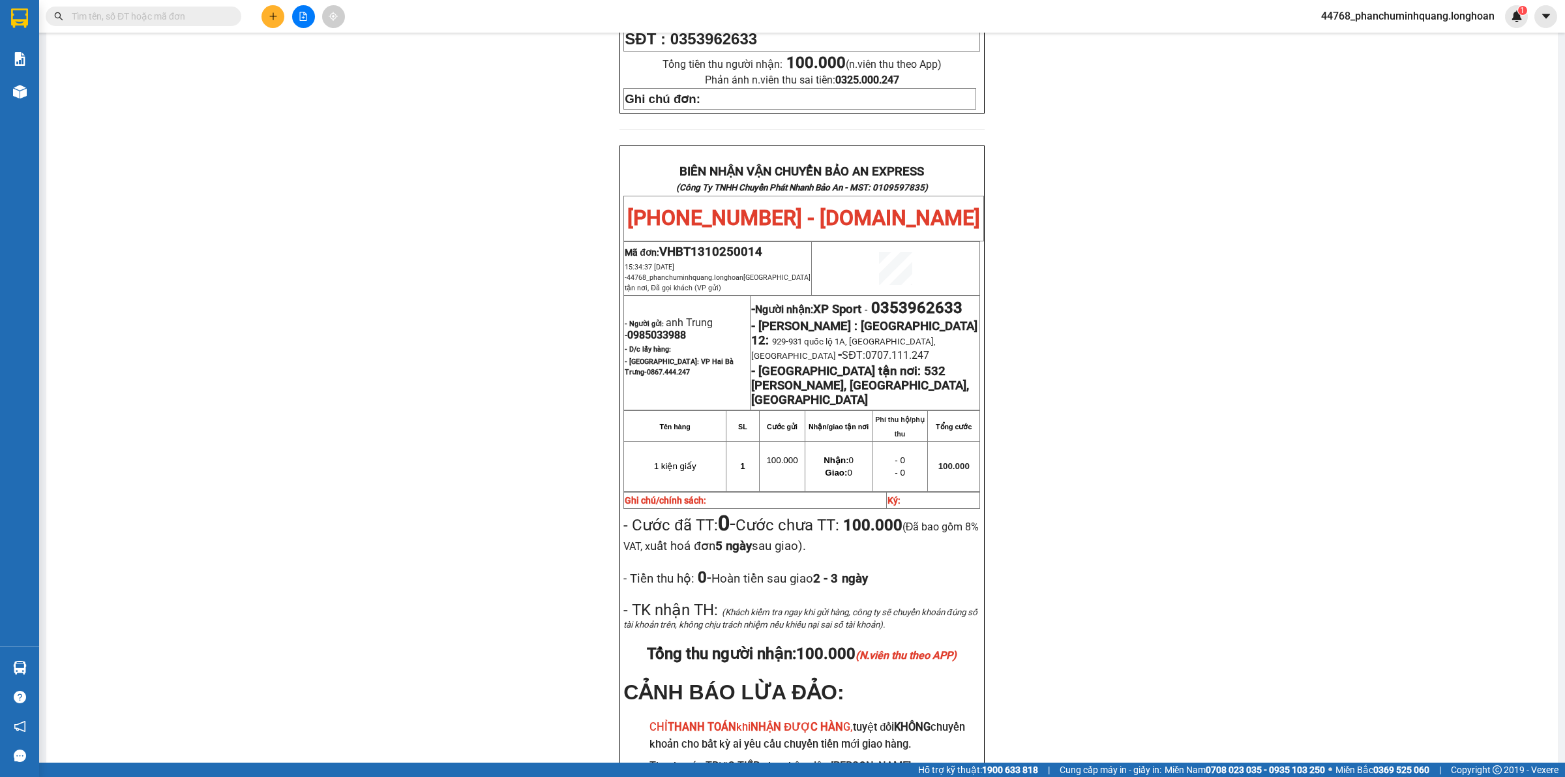
scroll to position [571, 0]
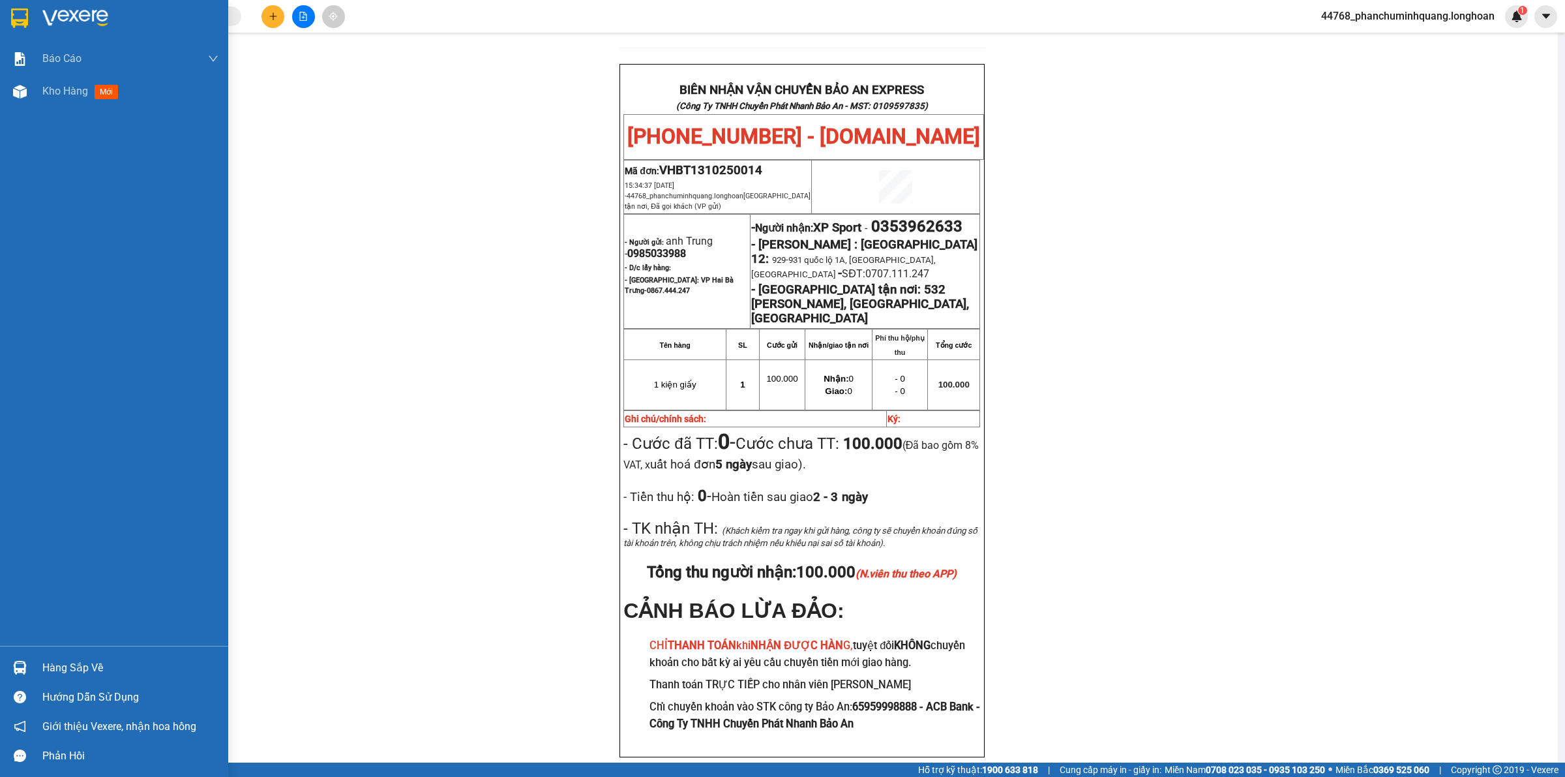
click at [5, 13] on div at bounding box center [114, 21] width 228 height 42
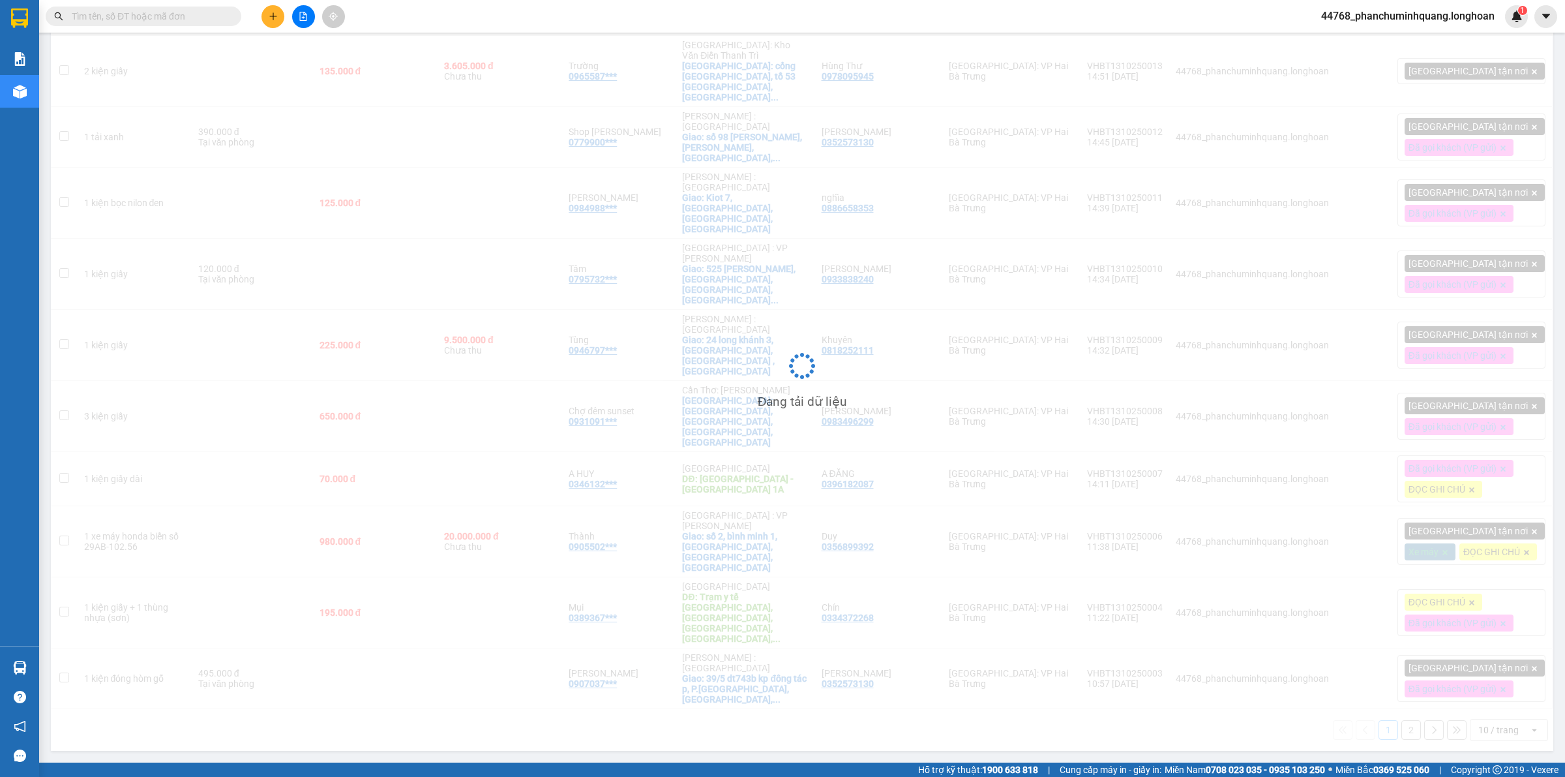
scroll to position [60, 0]
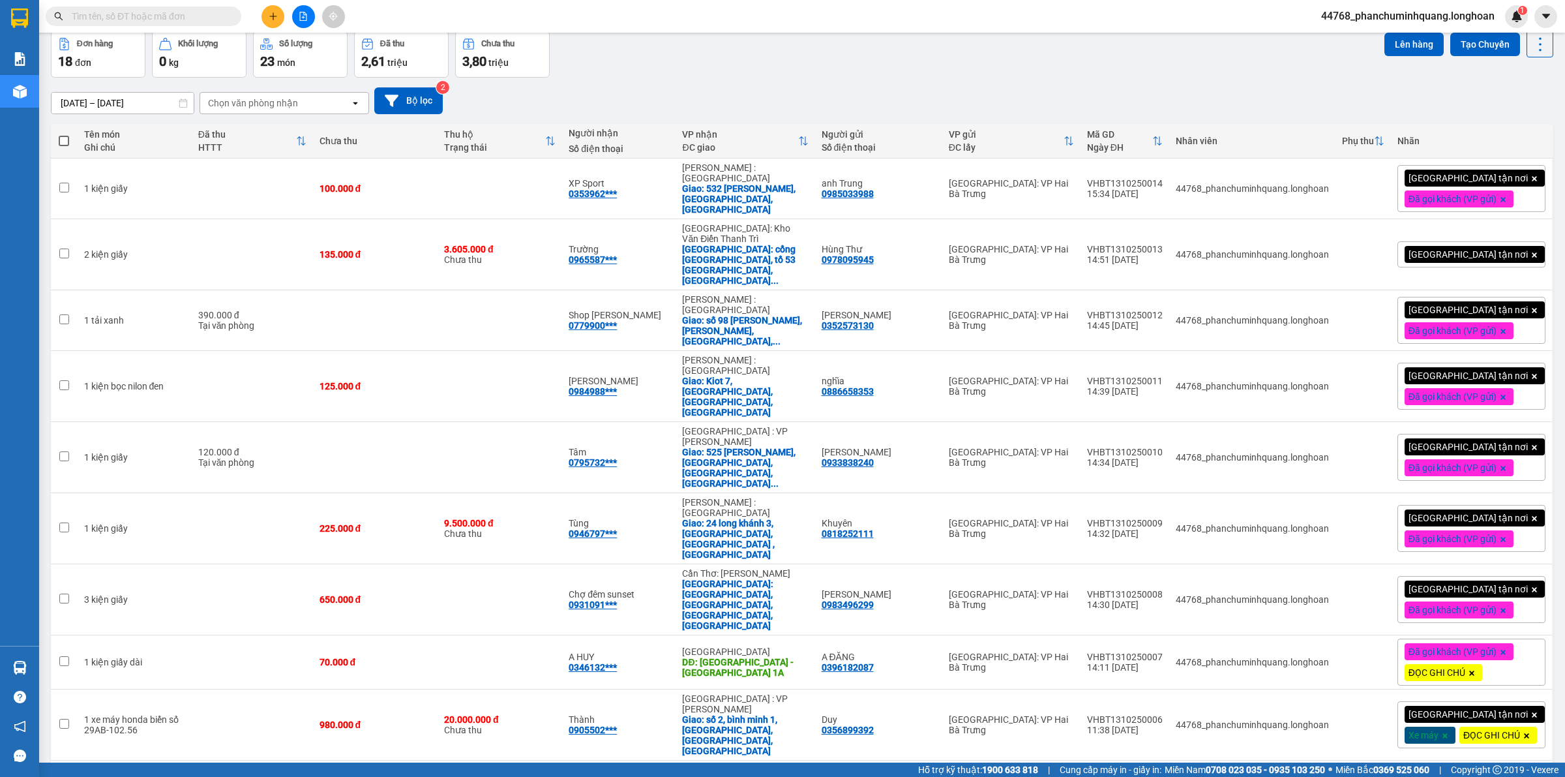
click at [1441, 248] on span "[GEOGRAPHIC_DATA] tận nơi" at bounding box center [1468, 254] width 119 height 12
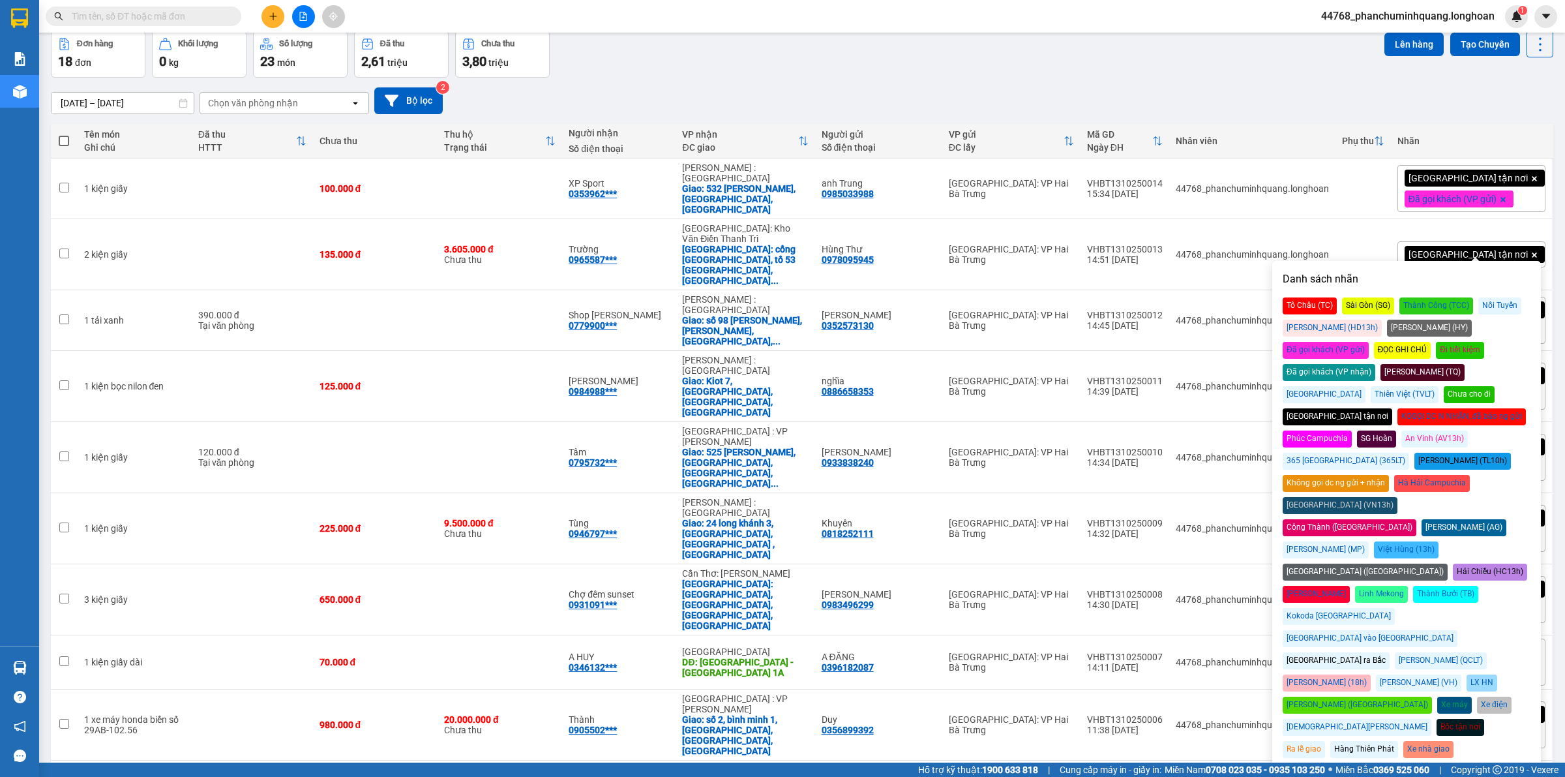
click at [1369, 342] on div "Đã gọi khách (VP gửi)" at bounding box center [1326, 350] width 86 height 17
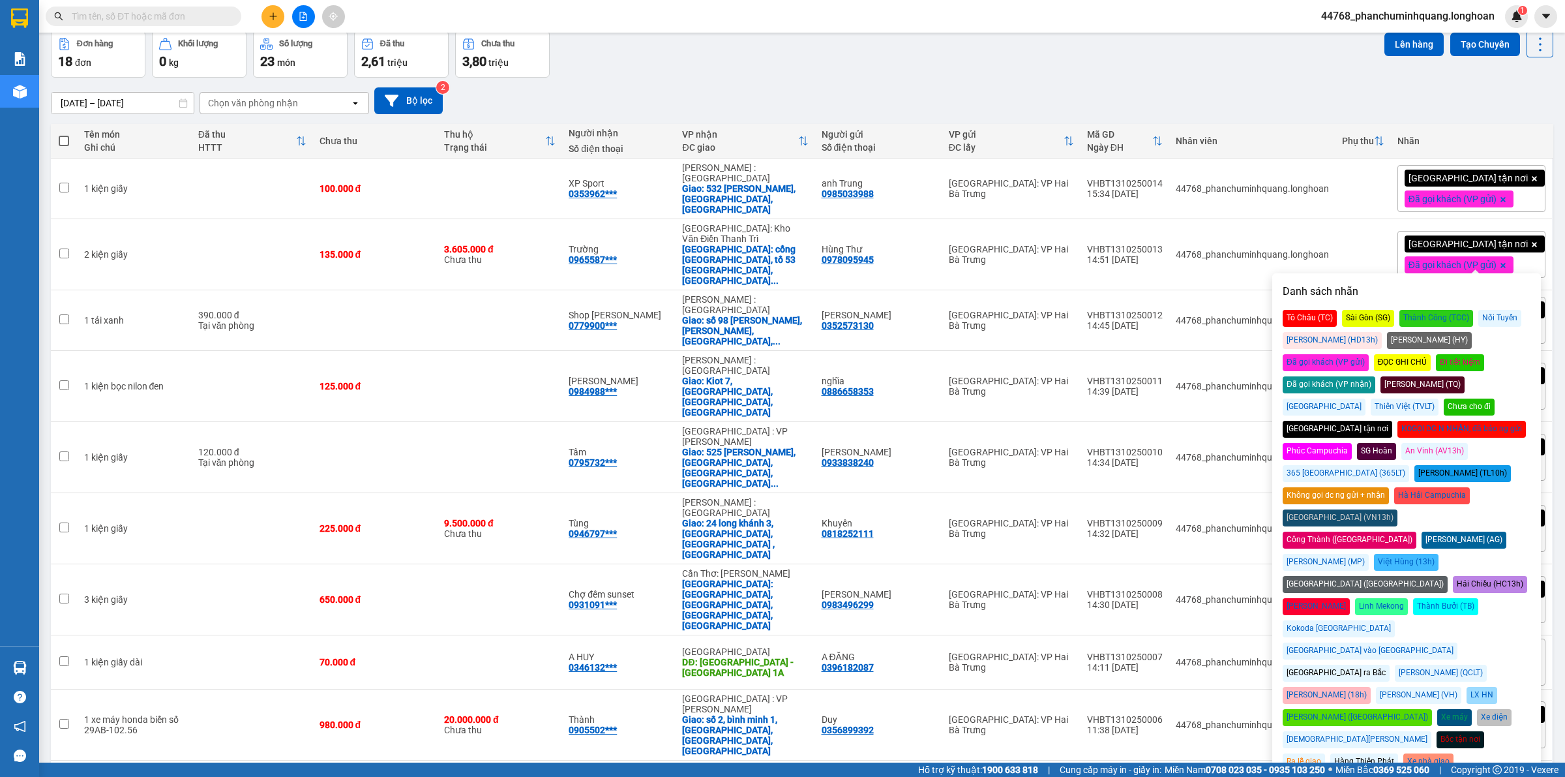
click at [1191, 89] on div "[DATE] – [DATE] Press the down arrow key to interact with the calendar and sele…" at bounding box center [802, 100] width 1503 height 27
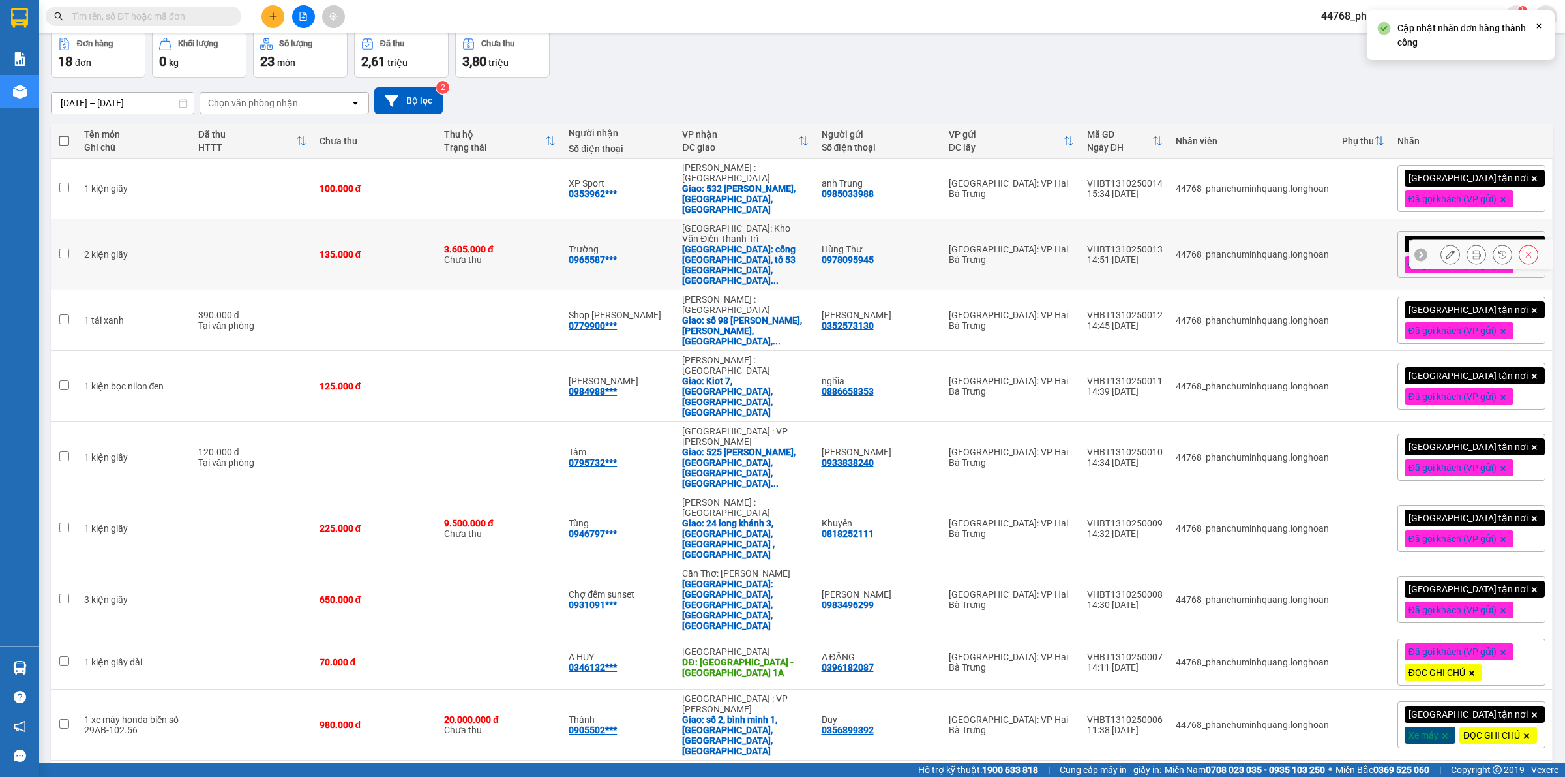
click at [1472, 250] on icon at bounding box center [1476, 254] width 9 height 9
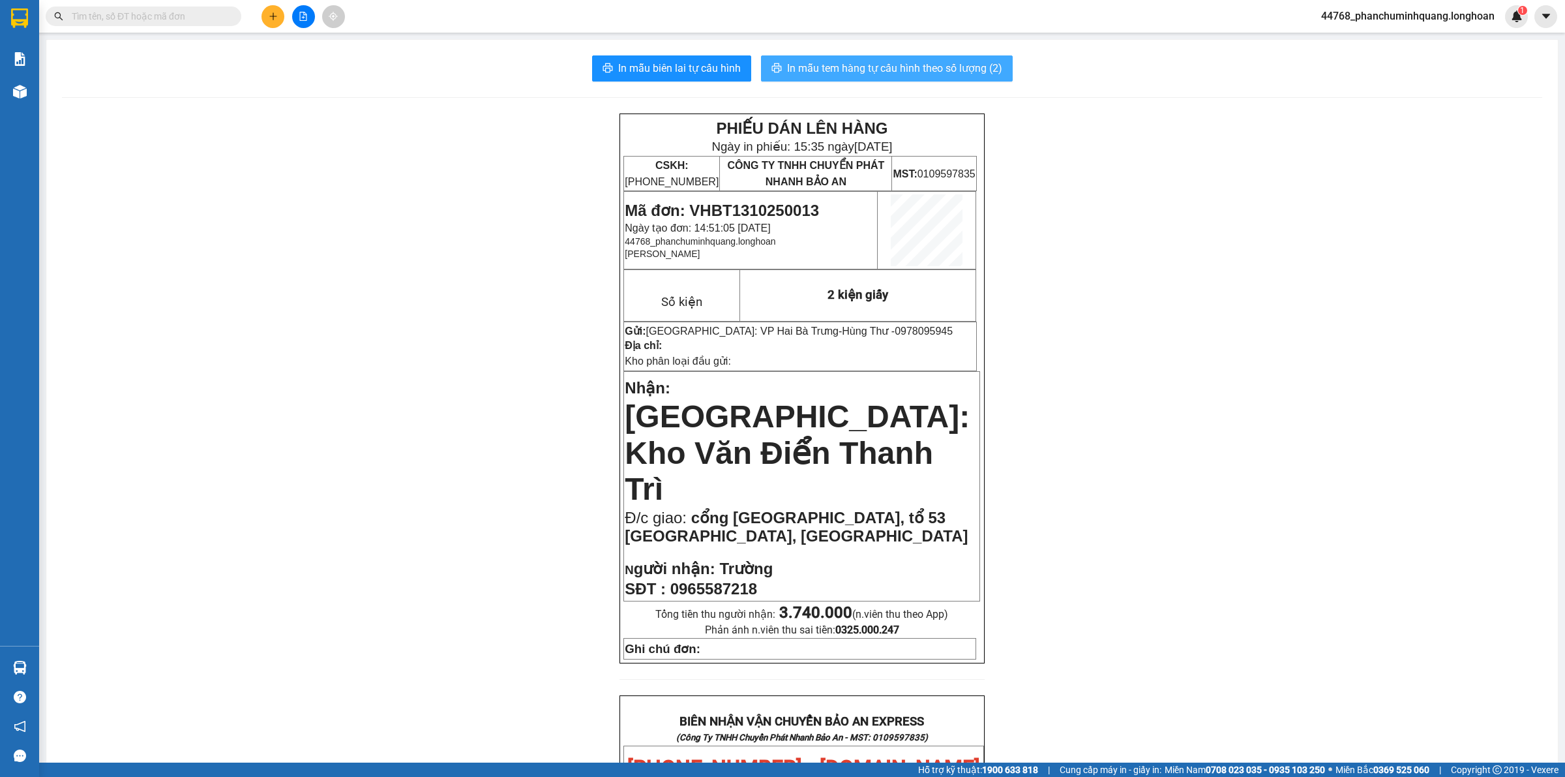
click at [902, 70] on span "In mẫu tem hàng tự cấu hình theo số lượng (2)" at bounding box center [894, 68] width 215 height 16
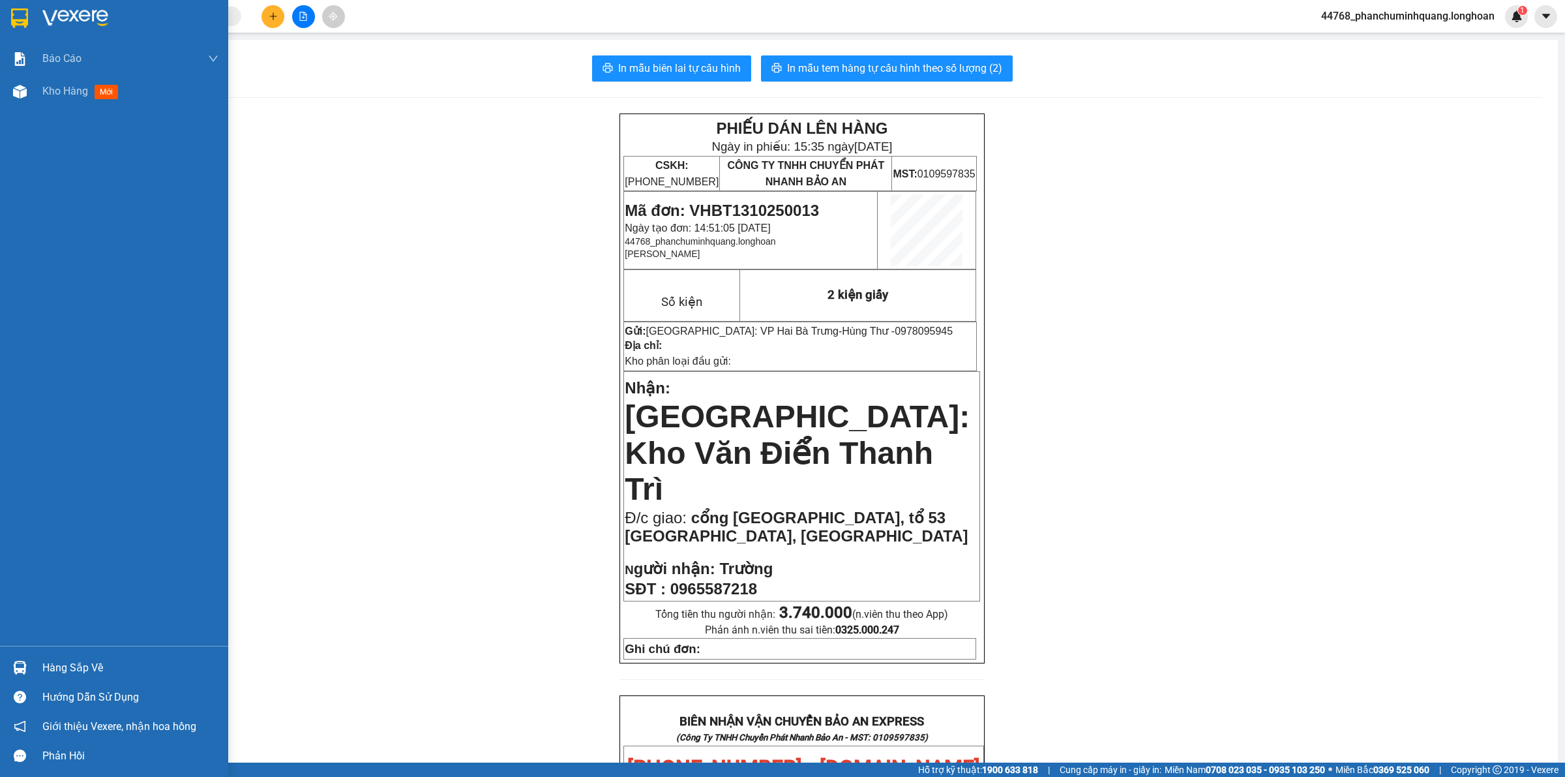
click at [8, 20] on div at bounding box center [19, 18] width 23 height 23
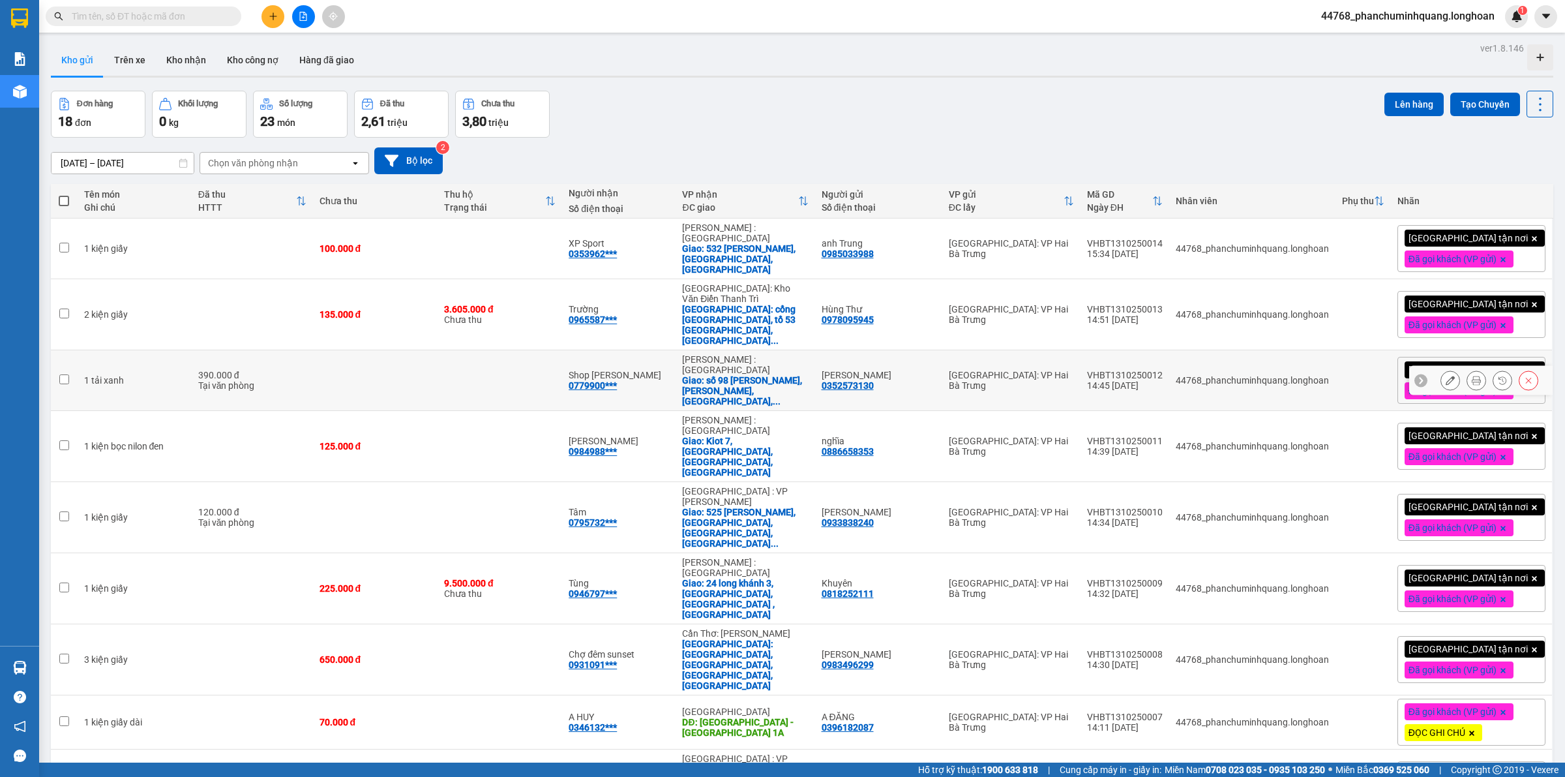
click at [1472, 376] on icon at bounding box center [1476, 380] width 9 height 9
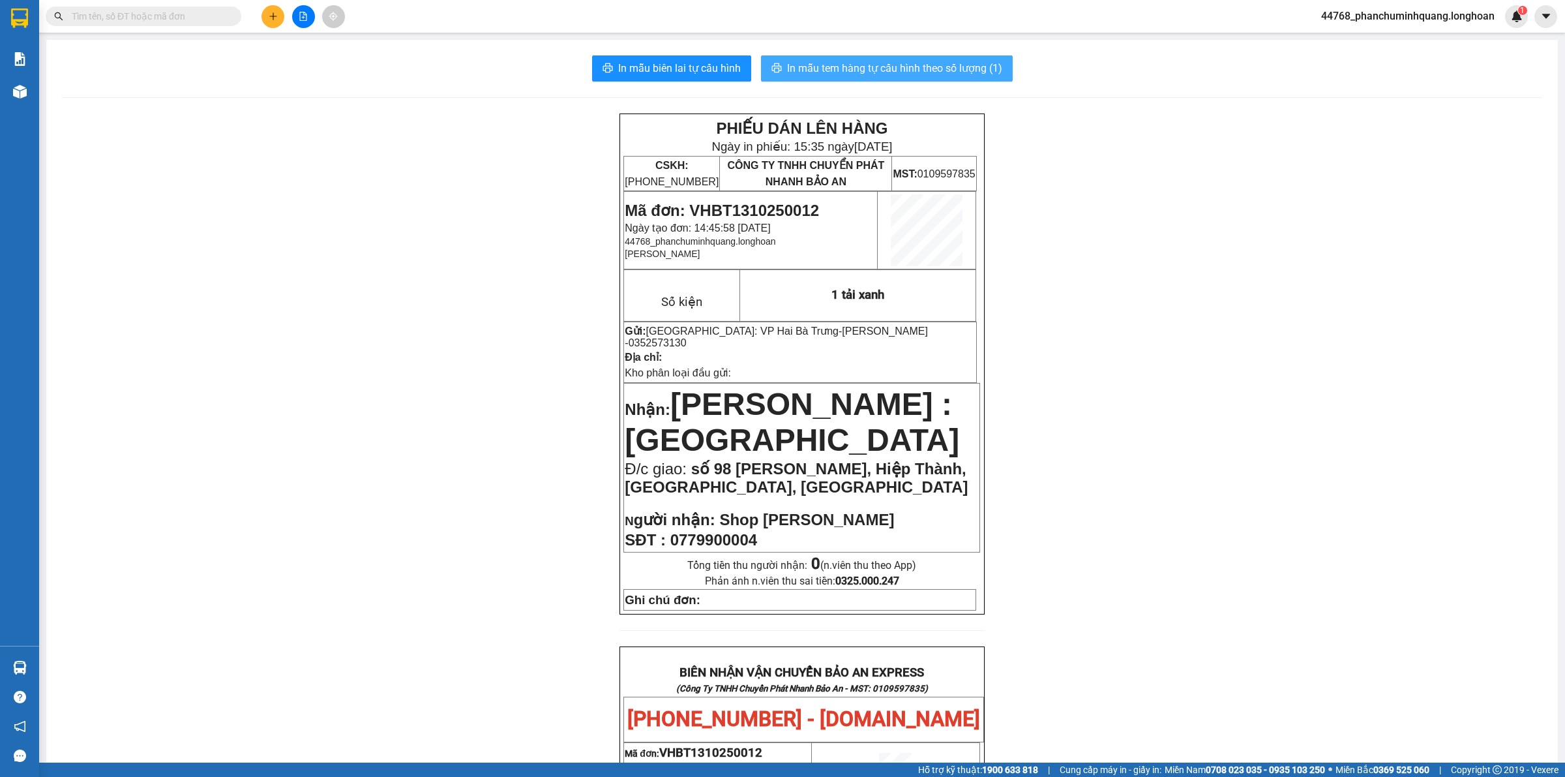
click at [972, 67] on span "In mẫu tem hàng tự cấu hình theo số lượng (1)" at bounding box center [894, 68] width 215 height 16
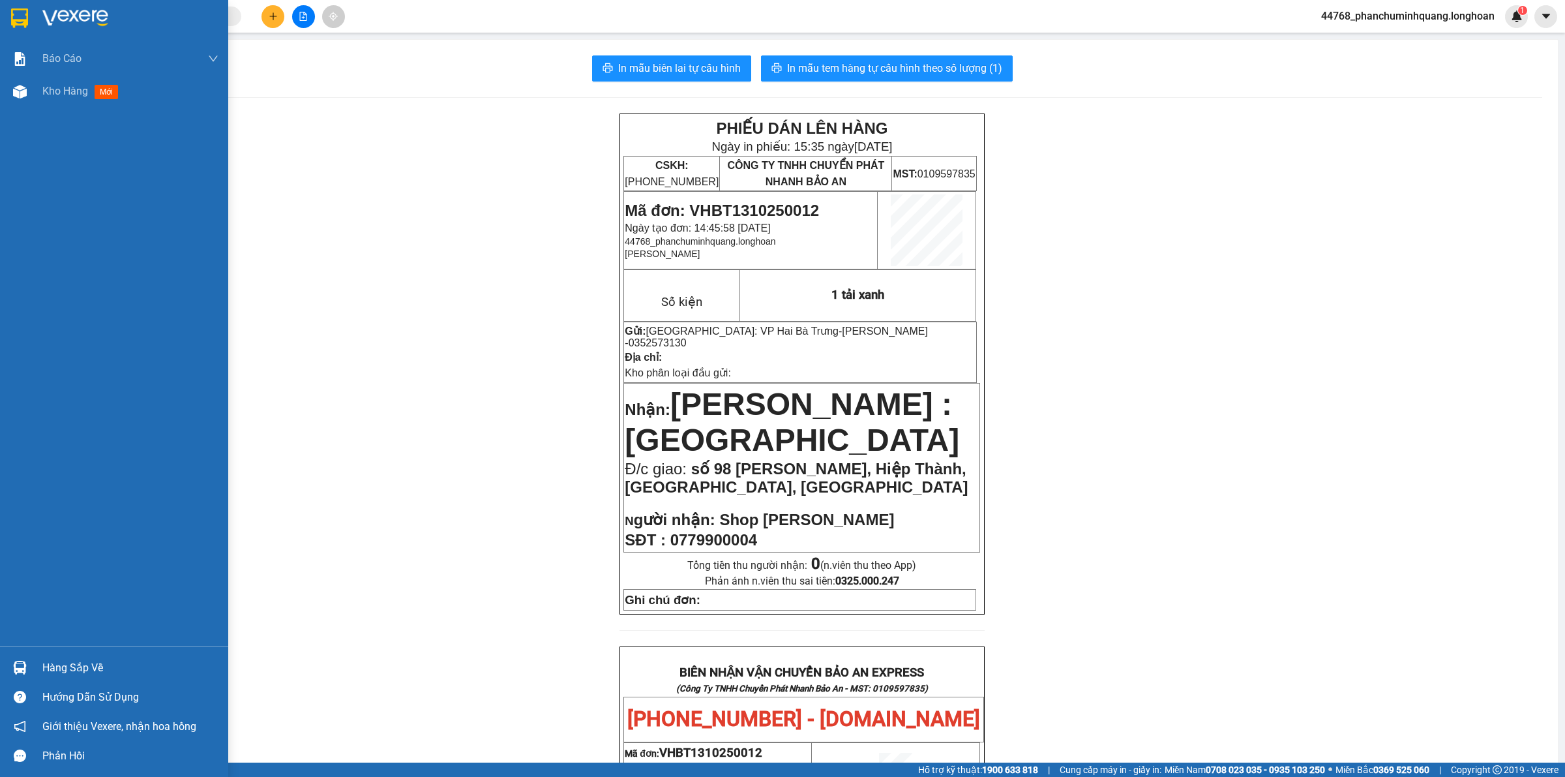
drag, startPoint x: 23, startPoint y: 18, endPoint x: 65, endPoint y: 14, distance: 41.9
click at [24, 18] on img at bounding box center [19, 18] width 17 height 20
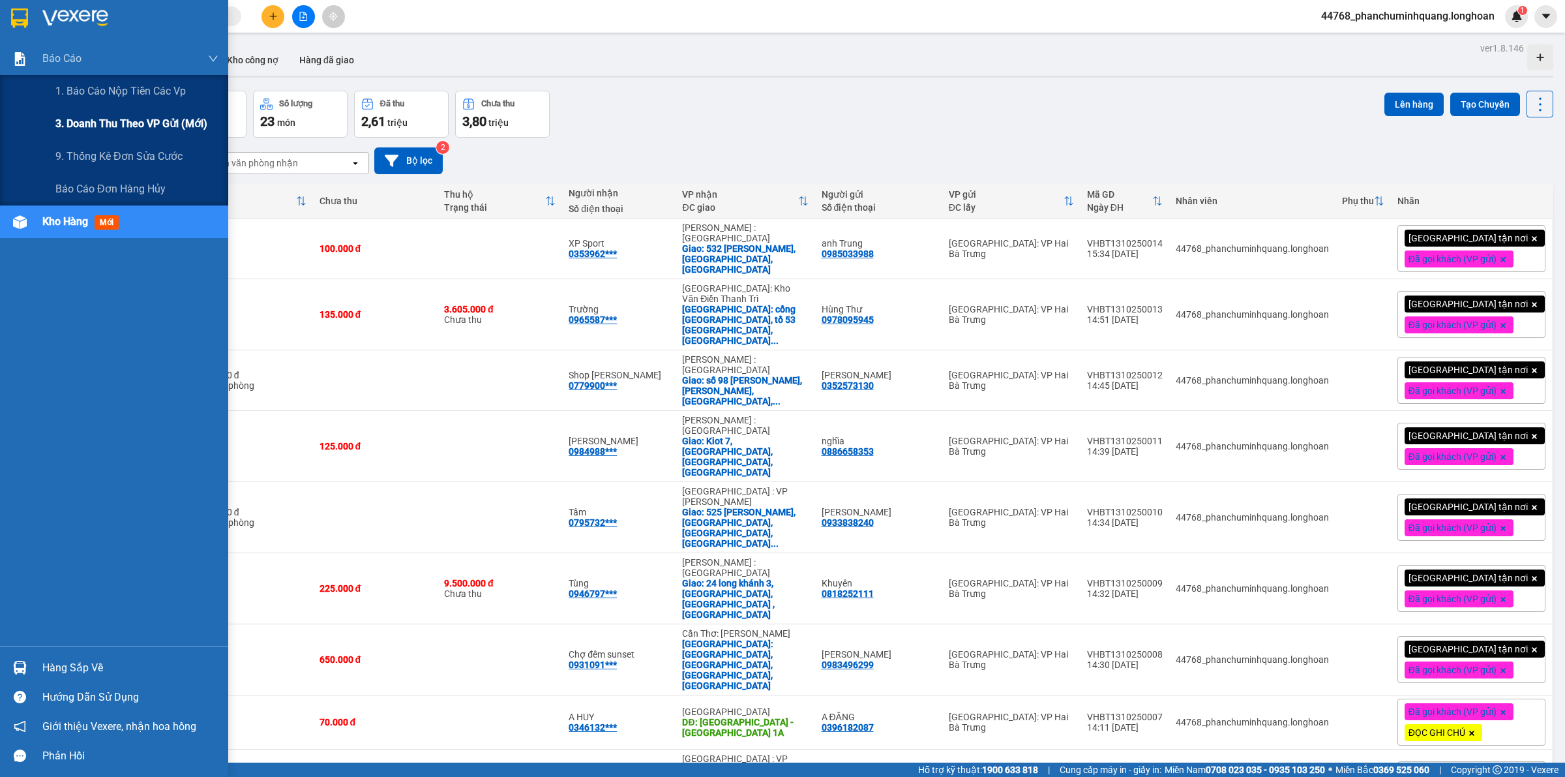
click at [63, 119] on span "3. Doanh Thu theo VP Gửi (mới)" at bounding box center [131, 123] width 152 height 16
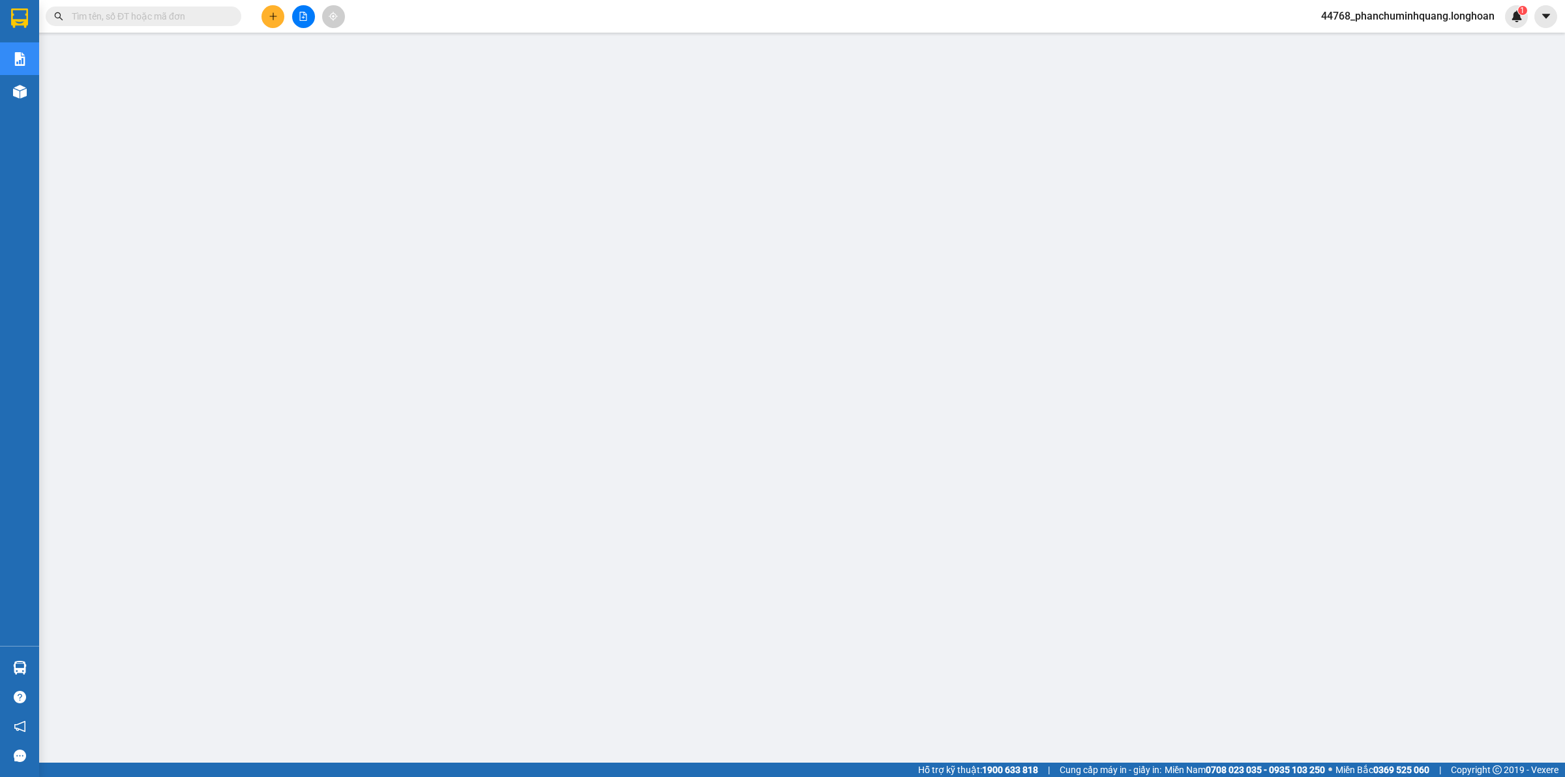
click at [267, 16] on button at bounding box center [273, 16] width 23 height 23
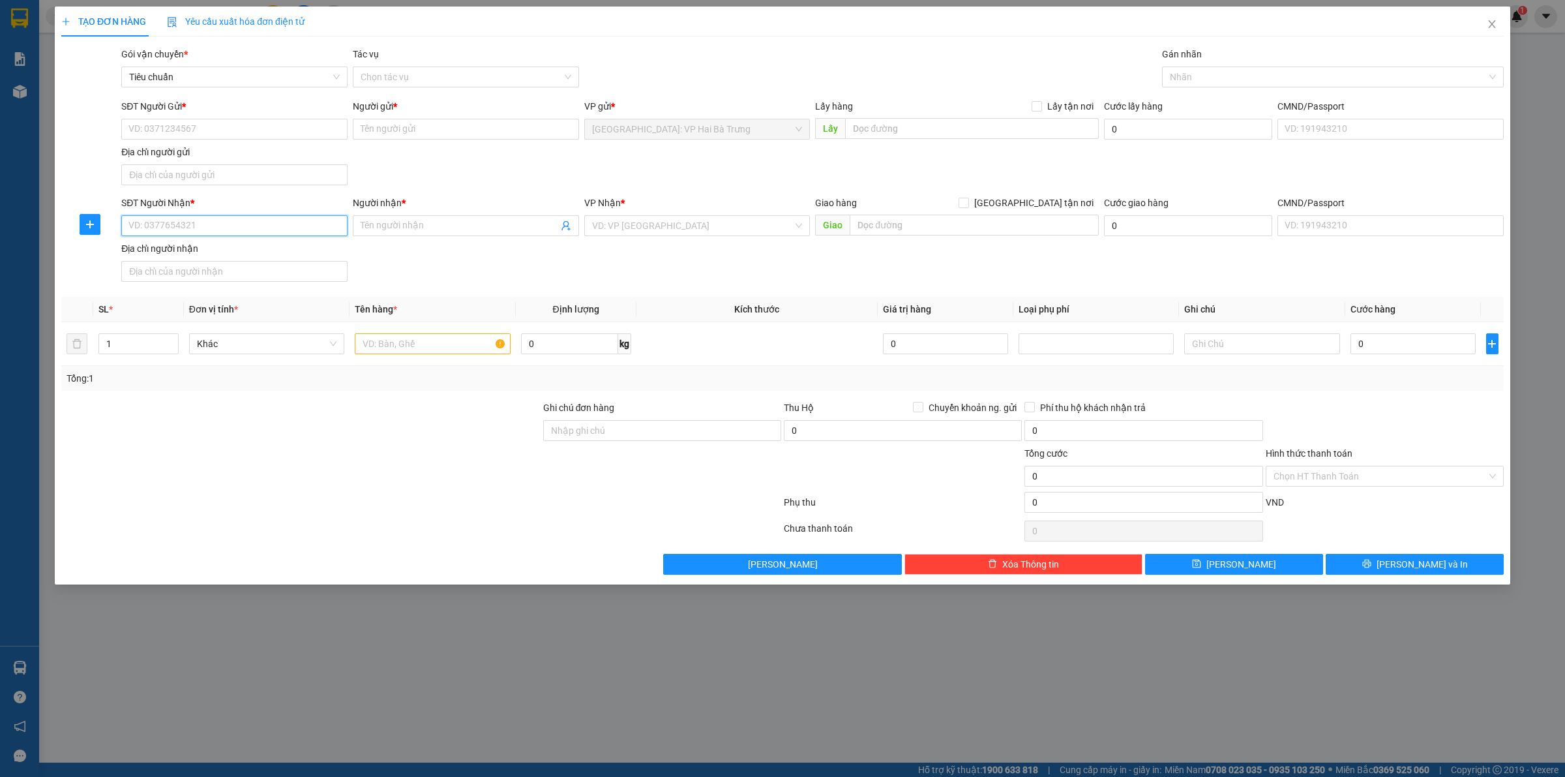
click at [331, 222] on input "SĐT Người Nhận *" at bounding box center [234, 225] width 226 height 21
click at [408, 233] on span at bounding box center [466, 225] width 226 height 21
click at [959, 198] on input "[GEOGRAPHIC_DATA] tận nơi" at bounding box center [963, 202] width 9 height 9
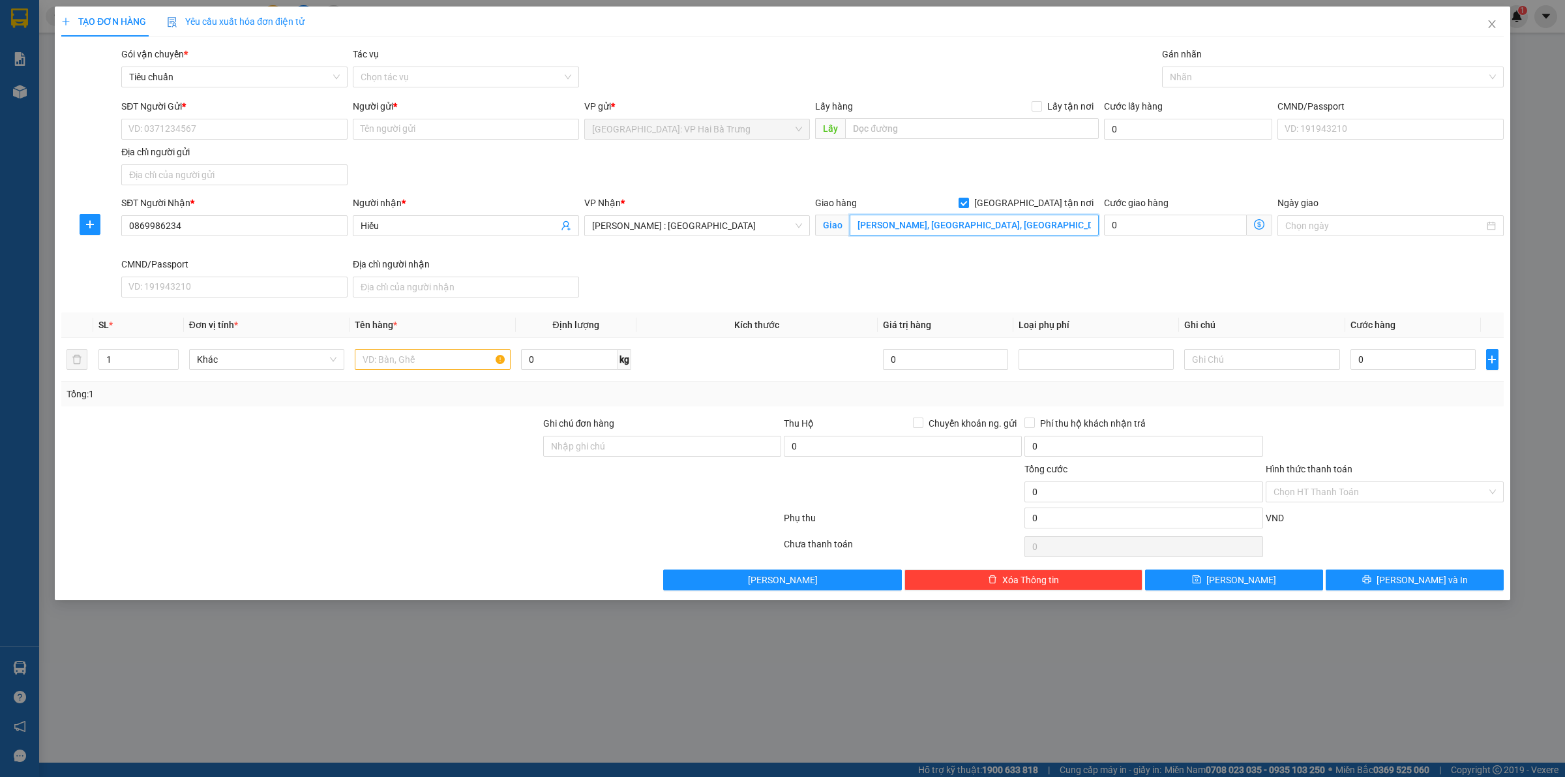
click at [973, 227] on input "bá đòng, thái minh, bình giang, hải dương" at bounding box center [974, 225] width 249 height 21
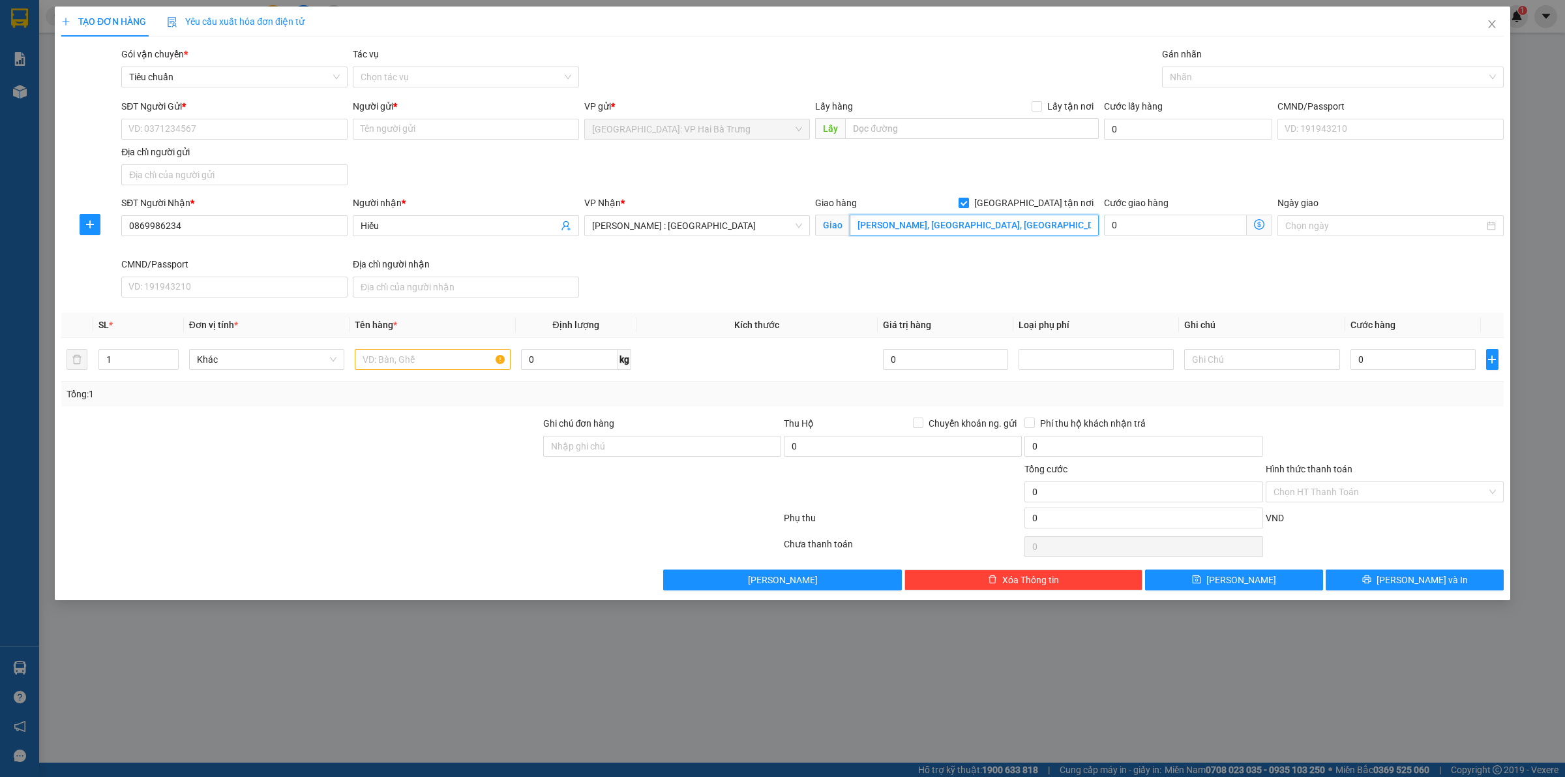
click at [912, 228] on input "bá đòng, thái minh, bình giang, hải dương" at bounding box center [974, 225] width 249 height 21
click at [768, 229] on span "[PERSON_NAME] : [GEOGRAPHIC_DATA]" at bounding box center [697, 226] width 211 height 20
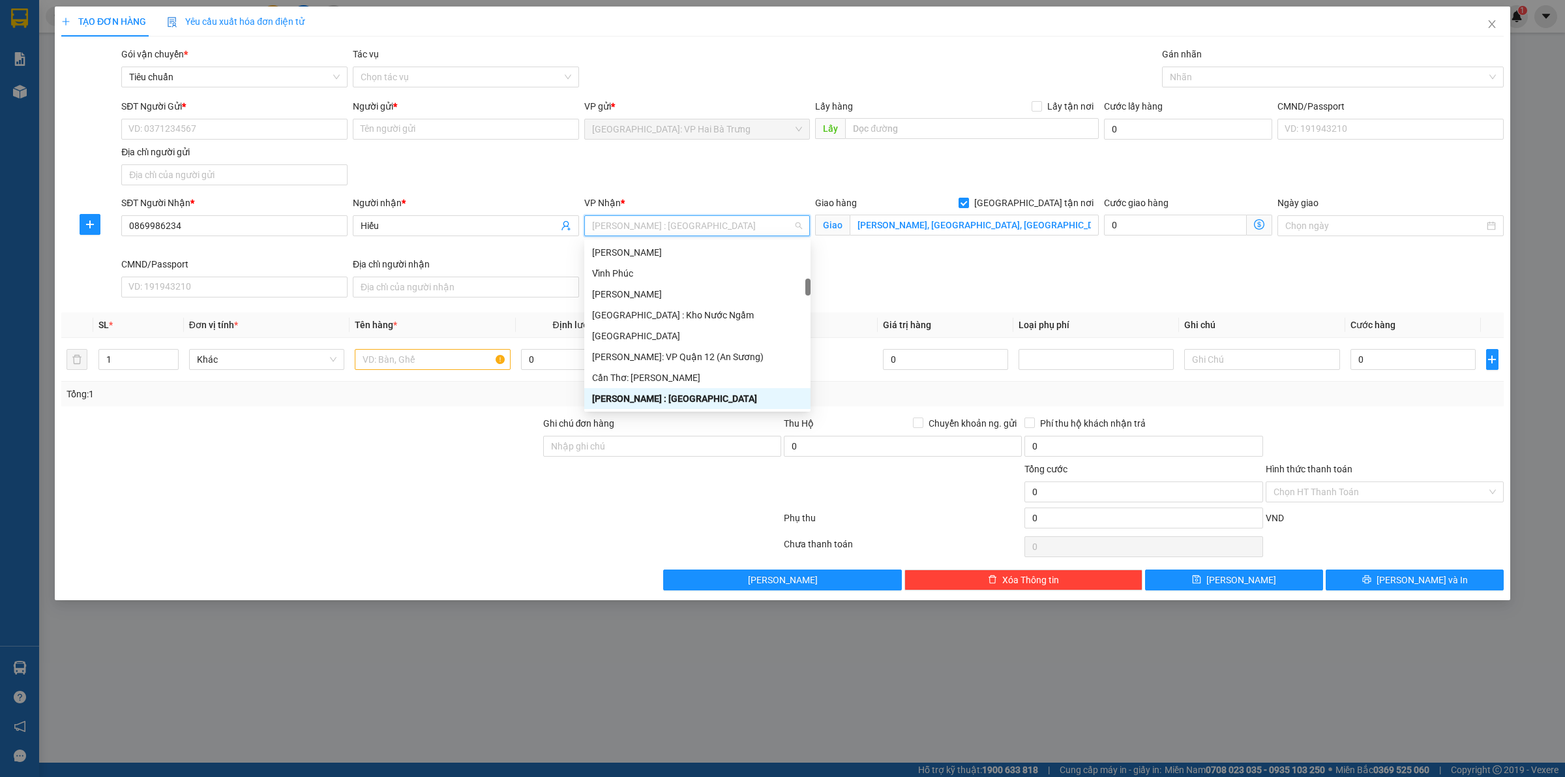
click at [768, 229] on span "[PERSON_NAME] : [GEOGRAPHIC_DATA]" at bounding box center [697, 226] width 211 height 20
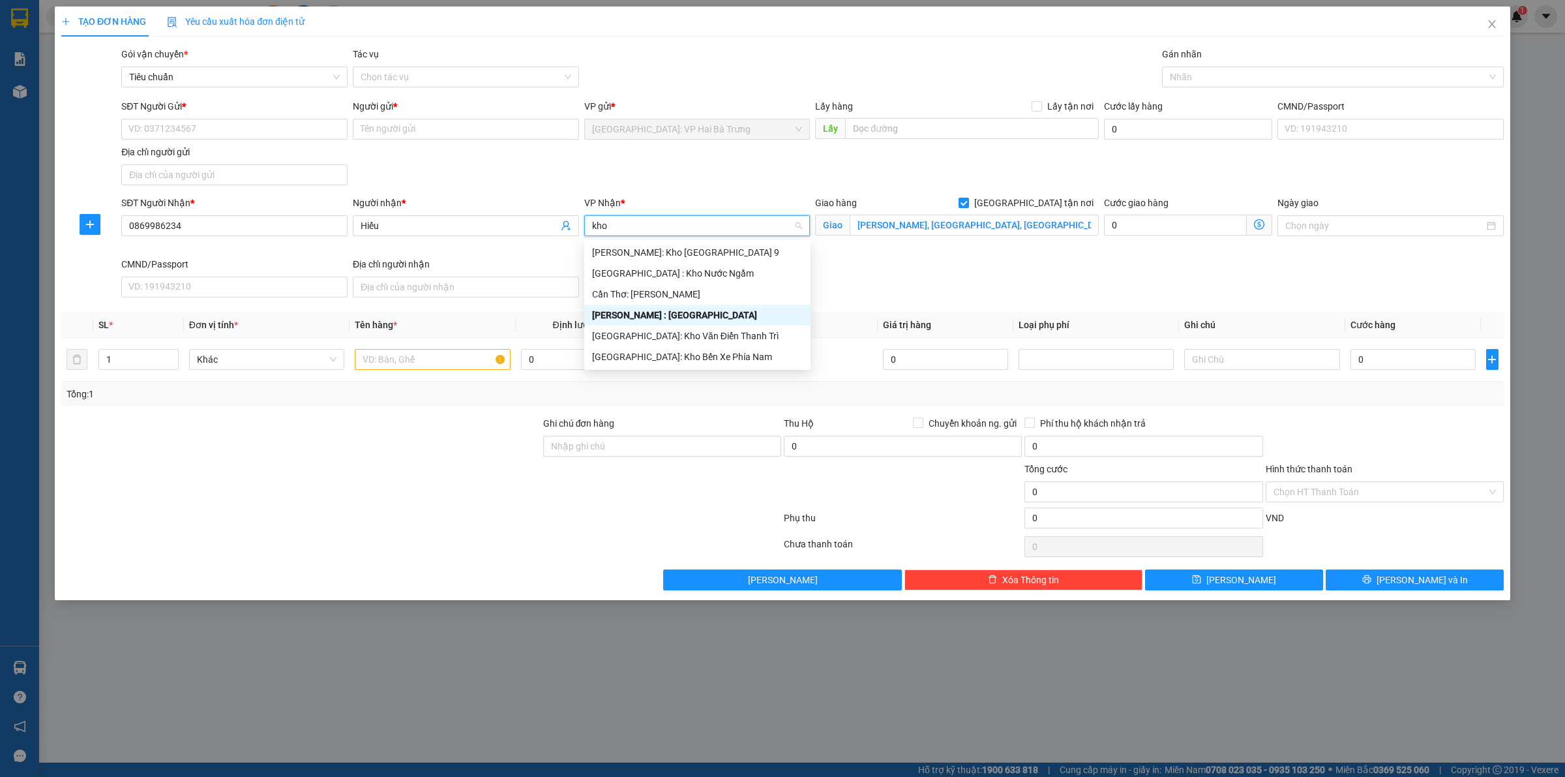
scroll to position [0, 0]
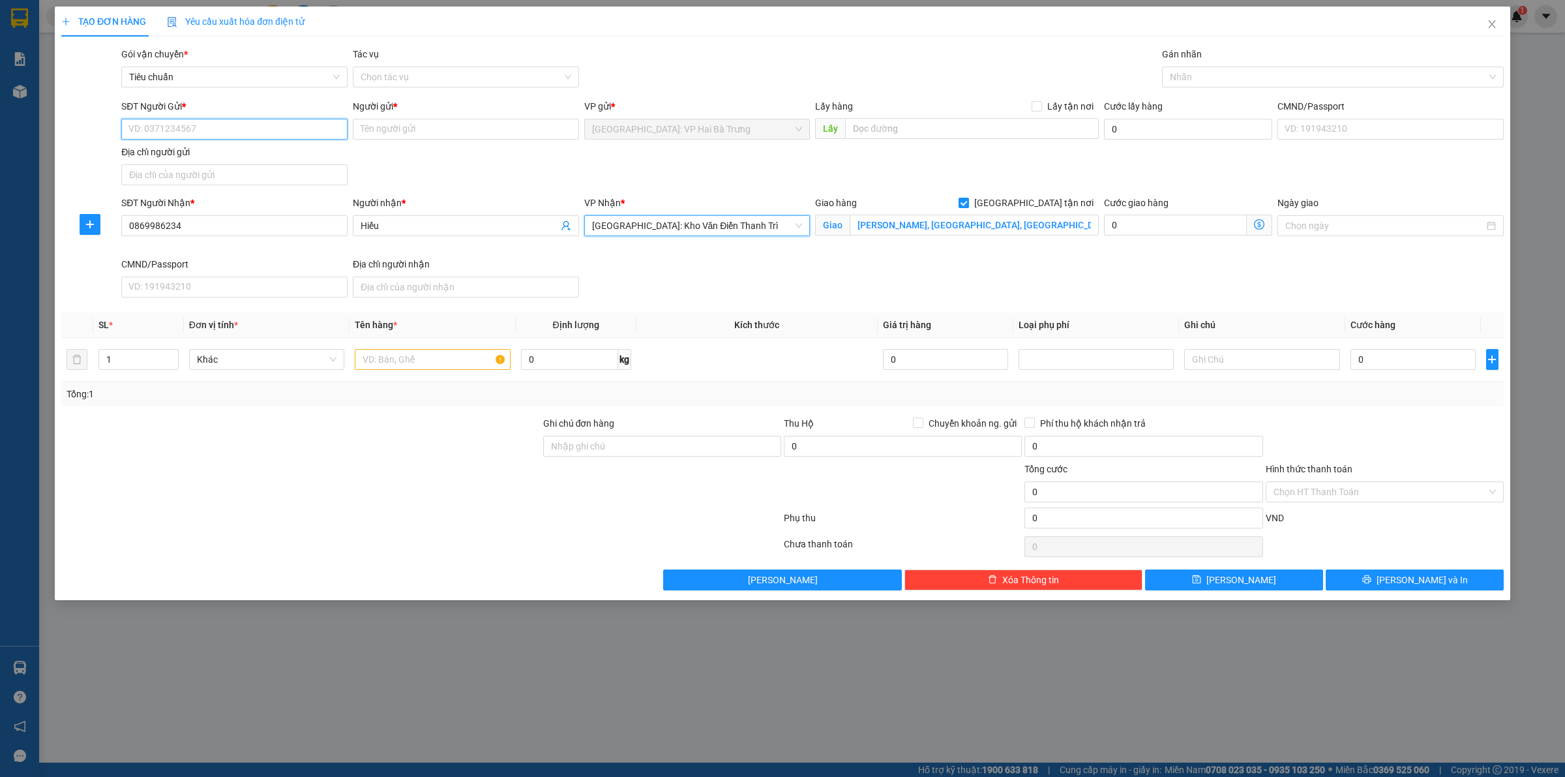
click at [320, 137] on input "SĐT Người Gửi *" at bounding box center [234, 129] width 226 height 21
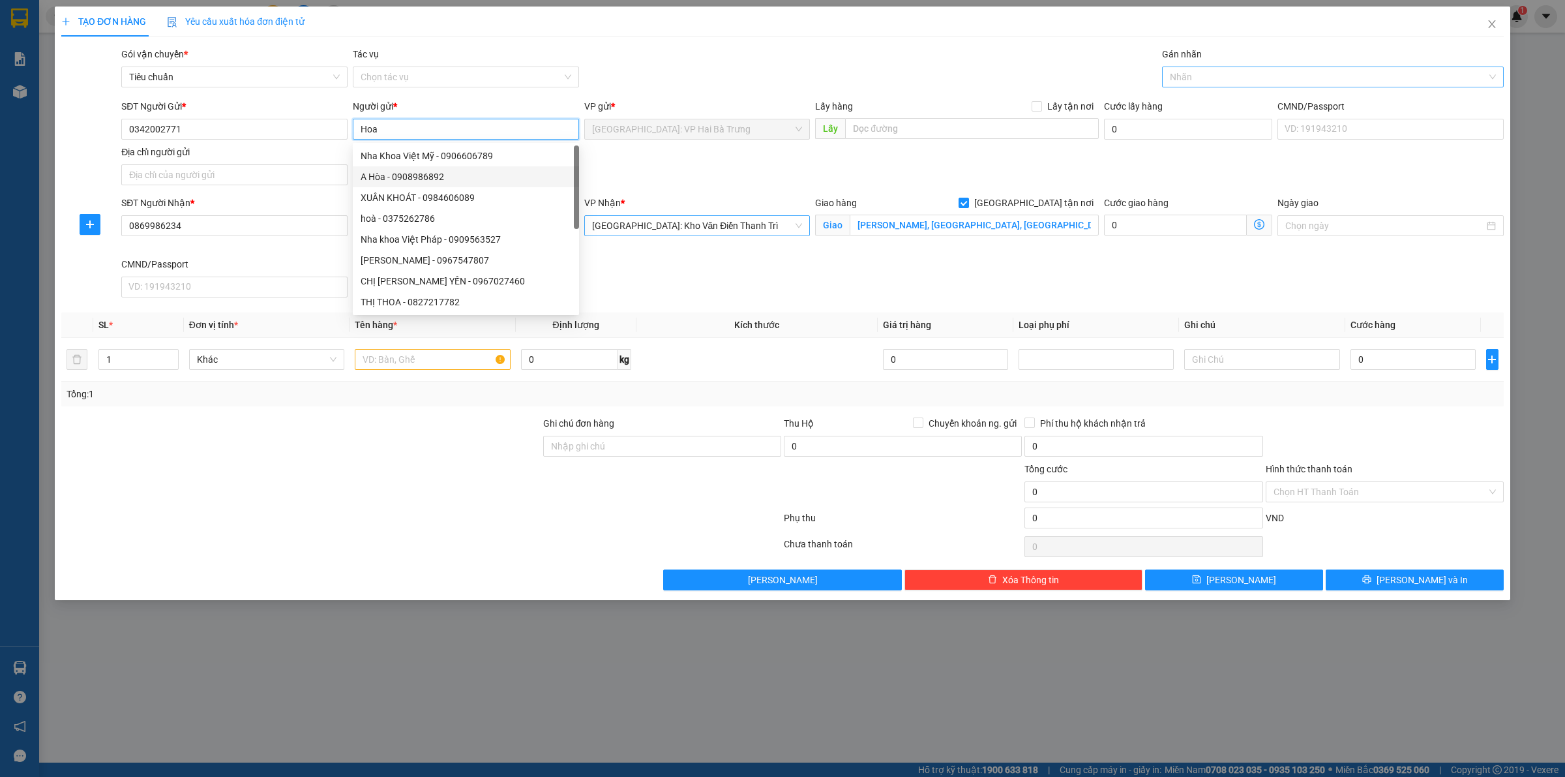
click at [1266, 73] on div at bounding box center [1326, 77] width 322 height 16
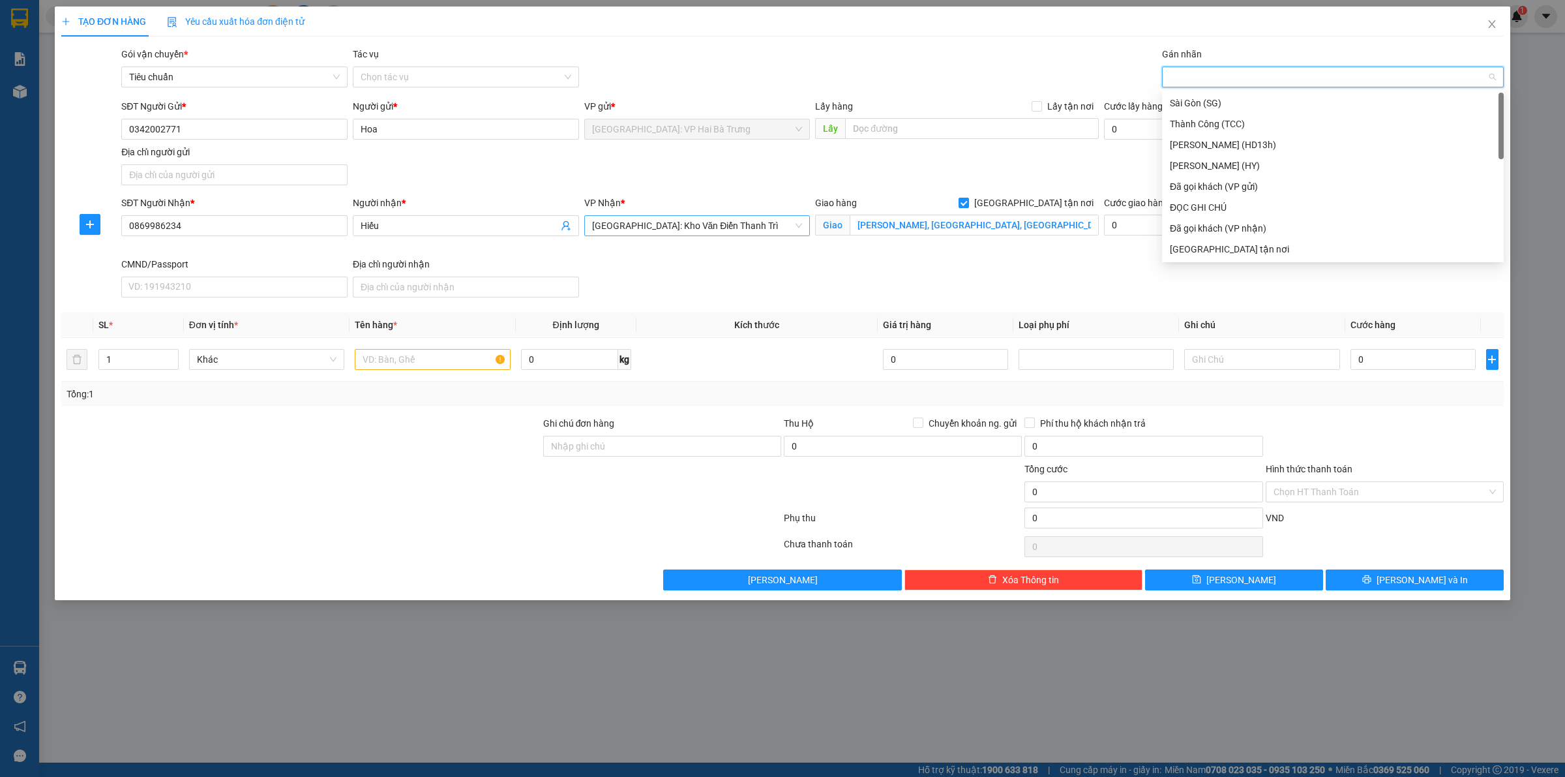
click at [1221, 261] on body "Kết quả tìm kiếm ( 0 ) Bộ lọc No Data 44768_phanchuminhquang.longhoan 1 Báo cáo…" at bounding box center [782, 388] width 1565 height 777
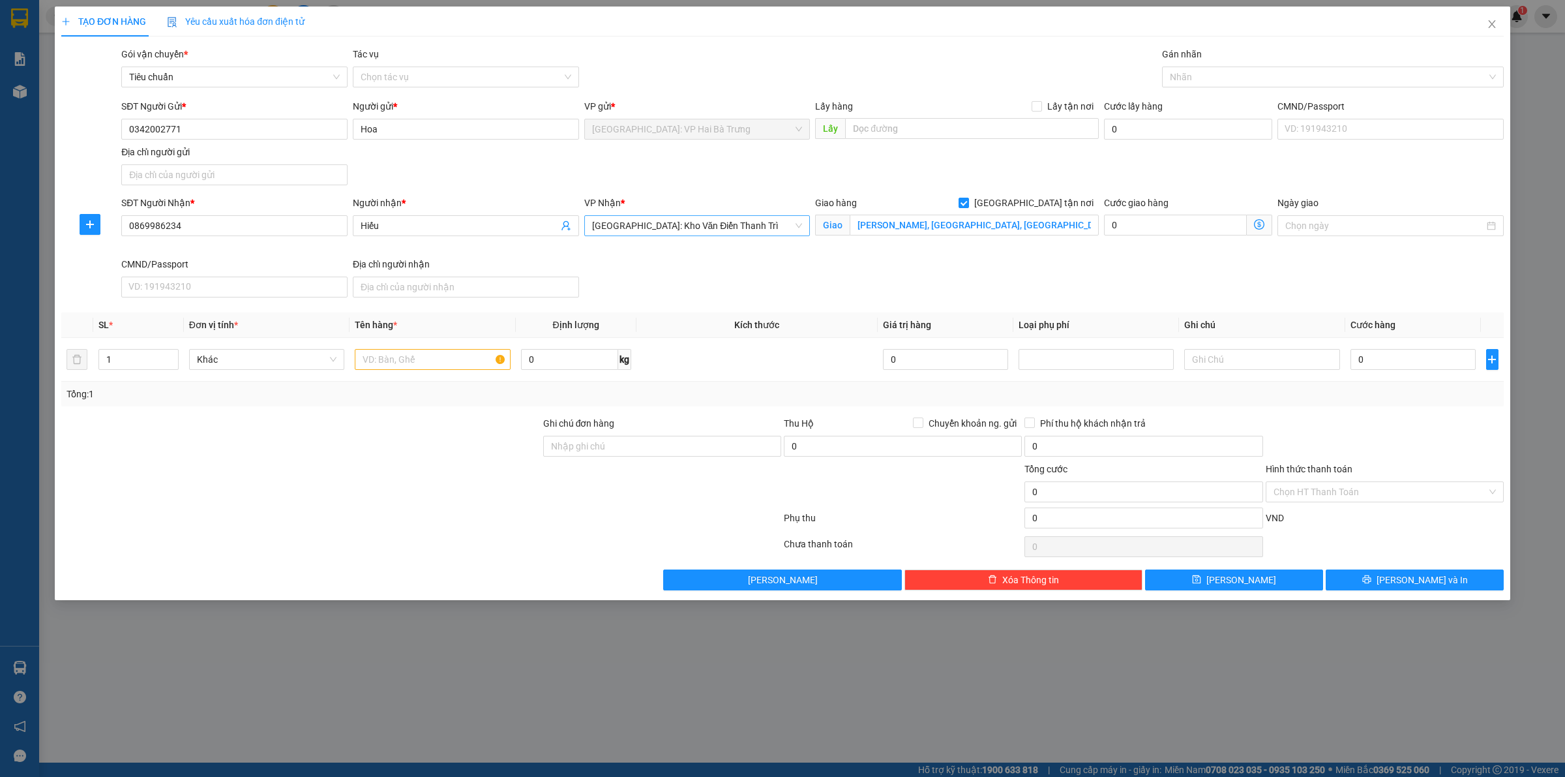
drag, startPoint x: 1276, startPoint y: 80, endPoint x: 1211, endPoint y: 43, distance: 74.7
click at [1276, 80] on div at bounding box center [1326, 77] width 322 height 16
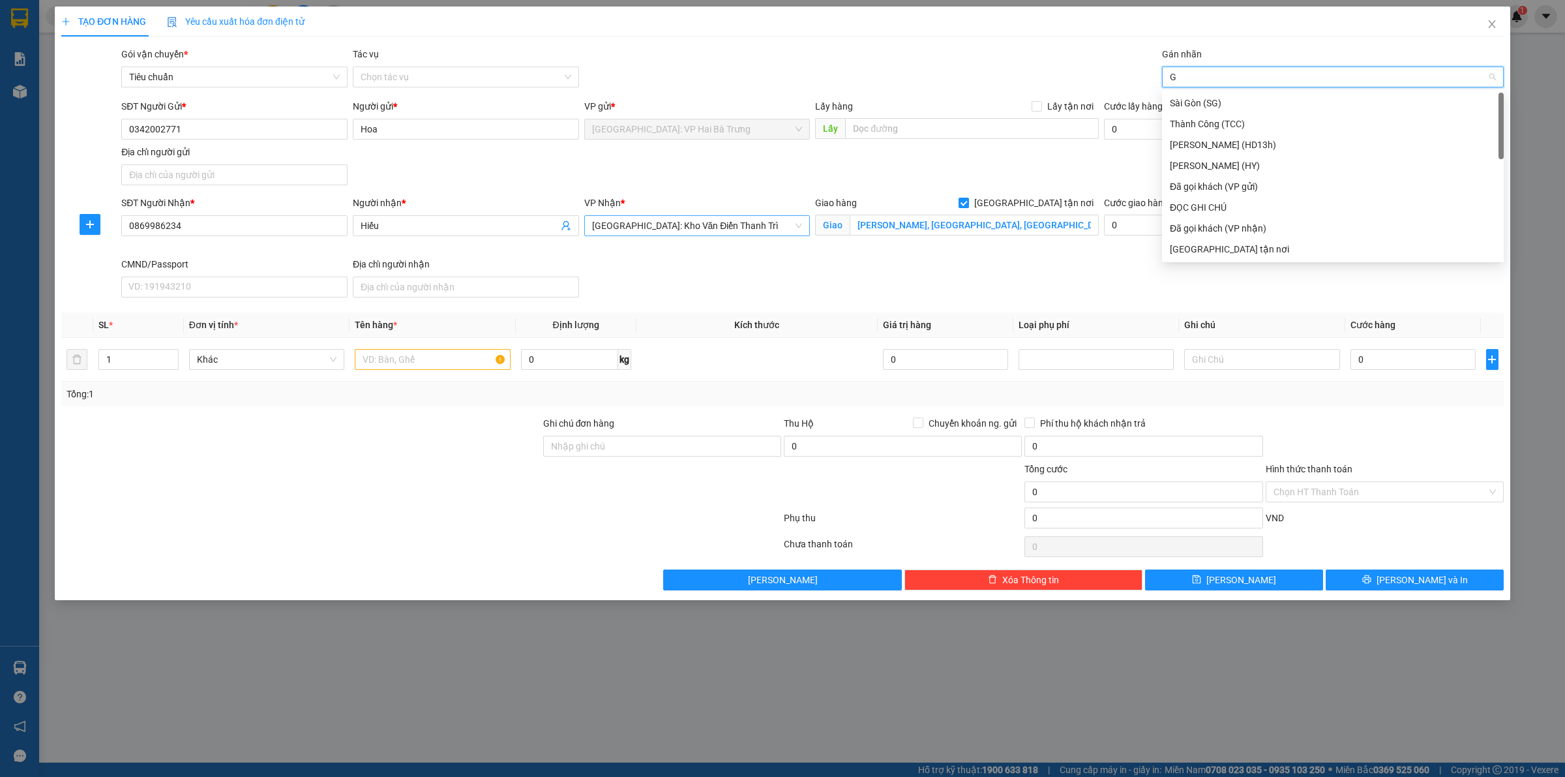
click at [1212, 260] on div "KOGỌI DC N NHẬN, đã báo ng gửi" at bounding box center [1333, 270] width 342 height 21
click at [1295, 77] on icon "close" at bounding box center [1296, 77] width 7 height 7
click at [1302, 69] on div at bounding box center [1326, 77] width 322 height 16
click at [1210, 251] on div "[GEOGRAPHIC_DATA] tận nơi" at bounding box center [1333, 249] width 326 height 14
click at [170, 355] on icon "up" at bounding box center [171, 356] width 5 height 5
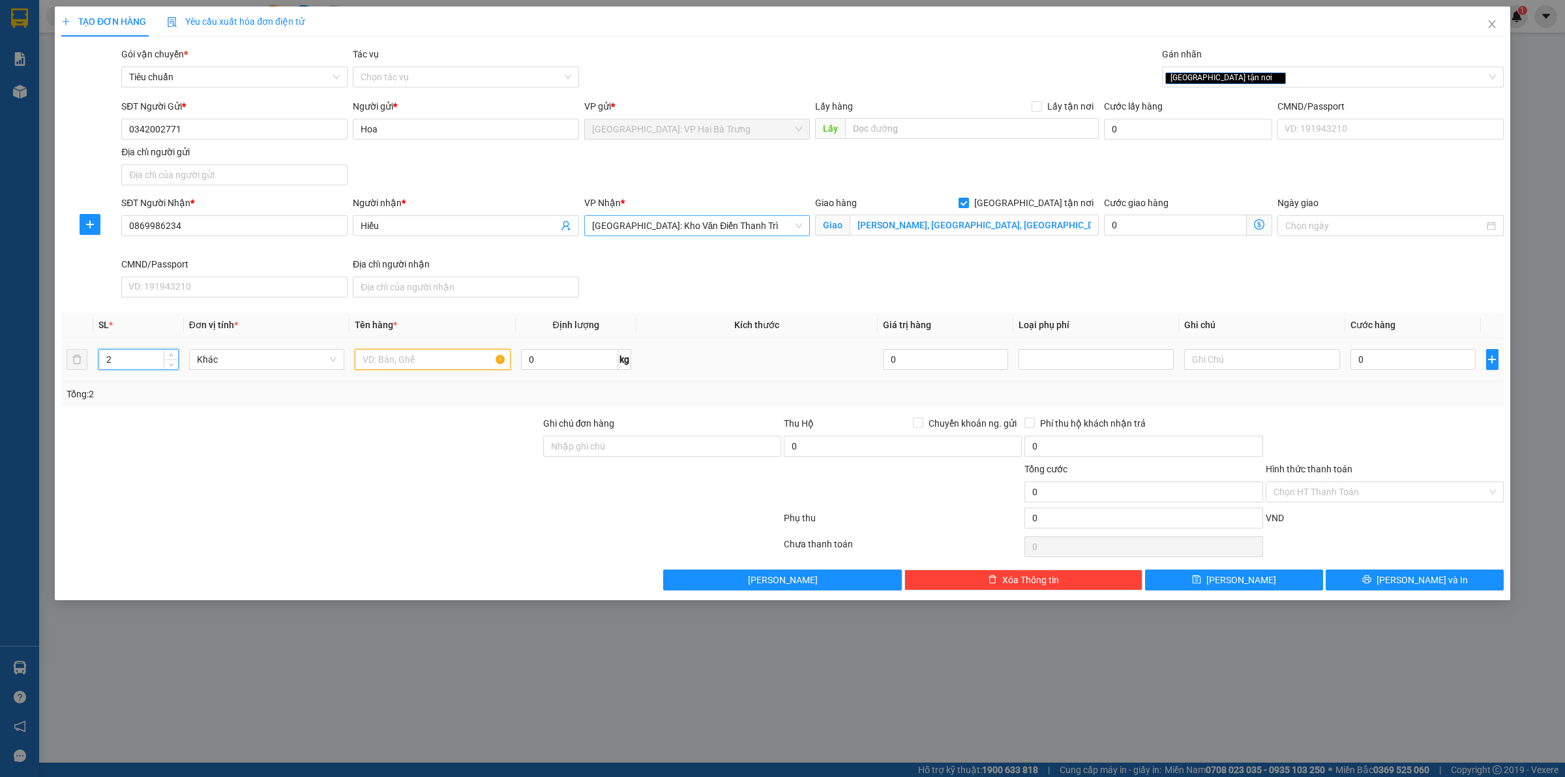
click at [425, 363] on input "text" at bounding box center [432, 359] width 155 height 21
click at [1430, 368] on input "0" at bounding box center [1413, 359] width 125 height 21
click at [1370, 491] on input "Hình thức thanh toán" at bounding box center [1380, 492] width 213 height 20
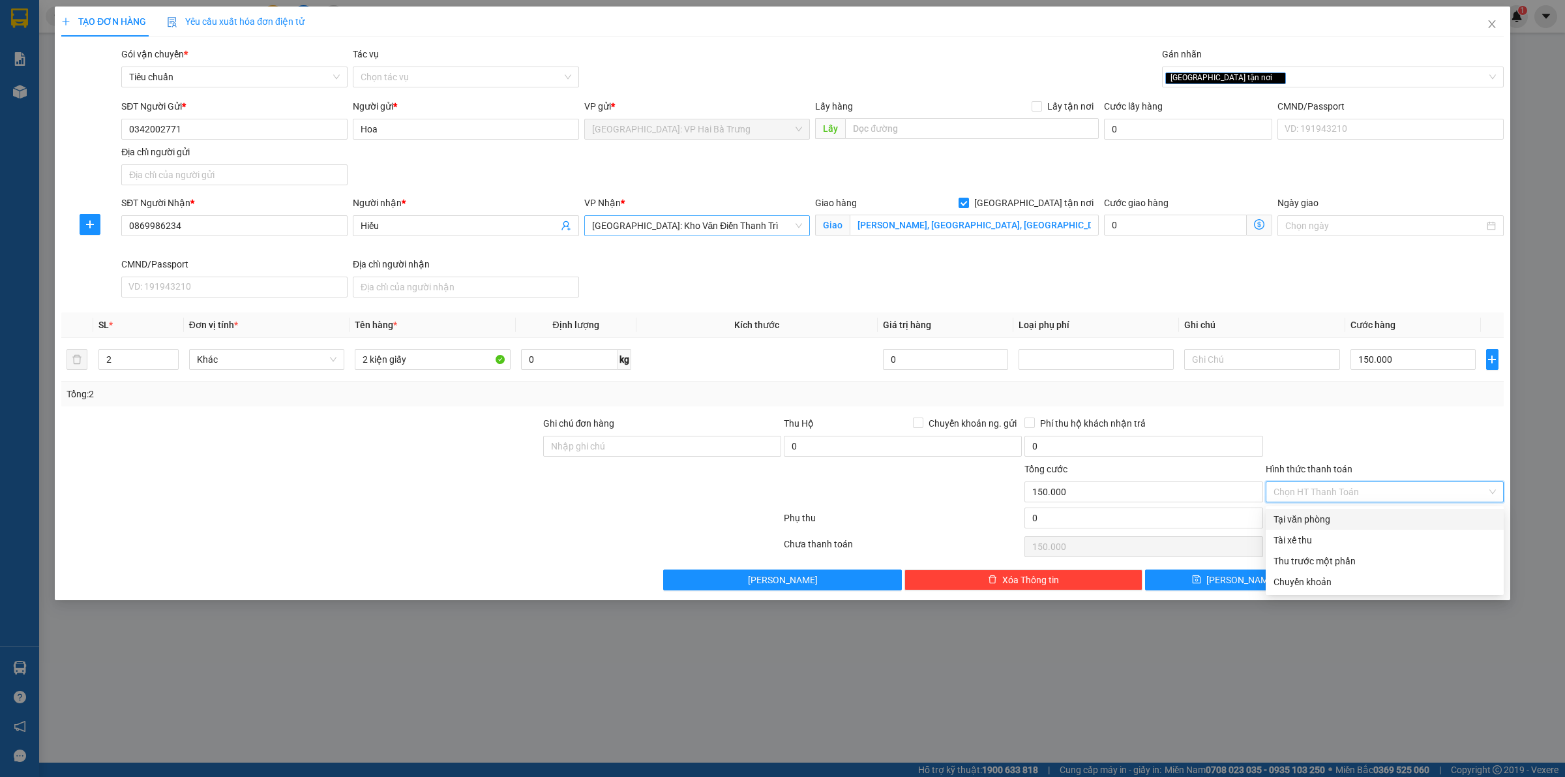
click at [1367, 516] on div "Tại văn phòng" at bounding box center [1385, 519] width 222 height 14
click at [1303, 74] on div "[GEOGRAPHIC_DATA] tận nơi" at bounding box center [1326, 77] width 322 height 16
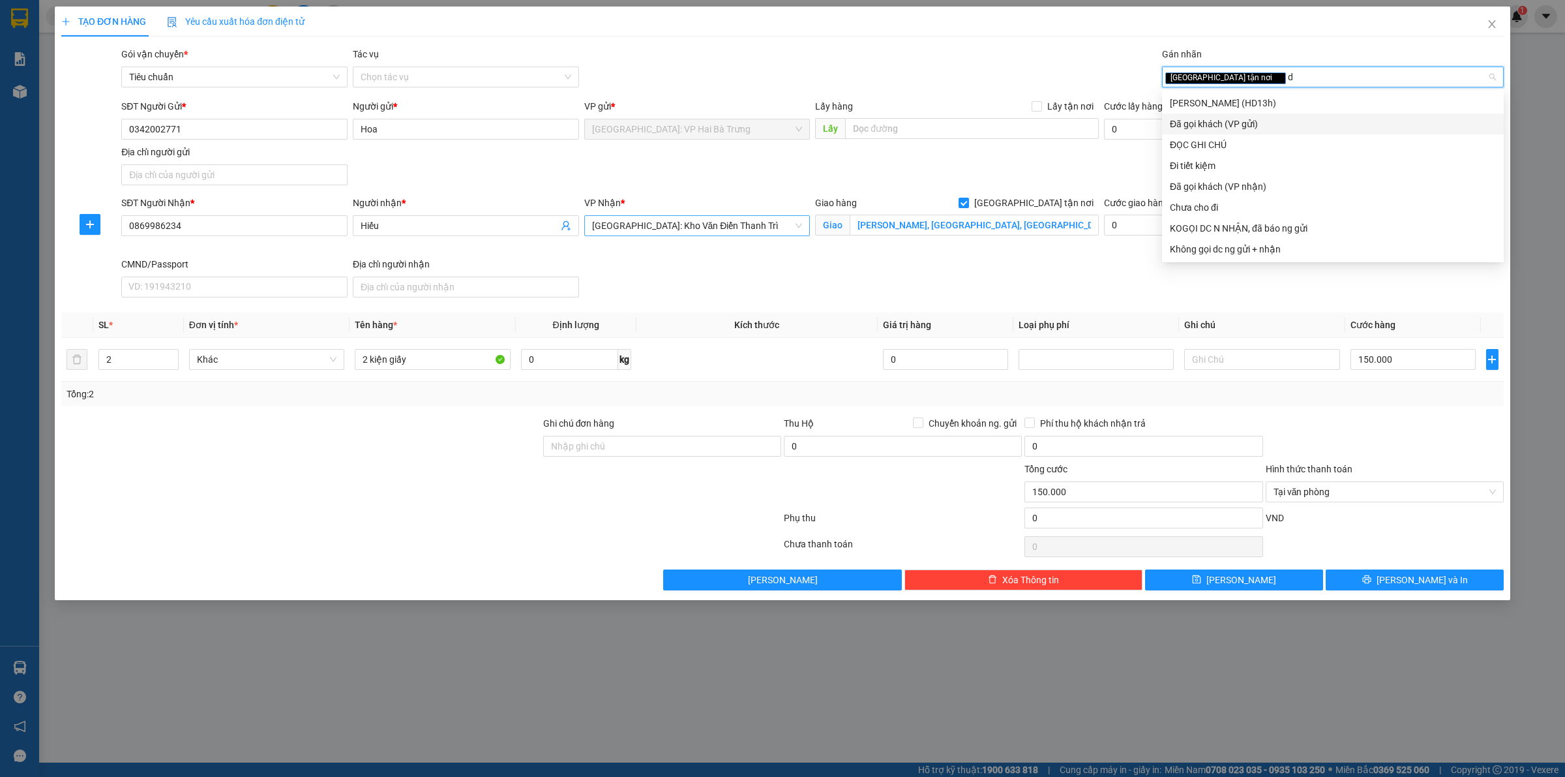
click at [1267, 119] on div "Đã gọi khách (VP gửi)" at bounding box center [1333, 124] width 326 height 14
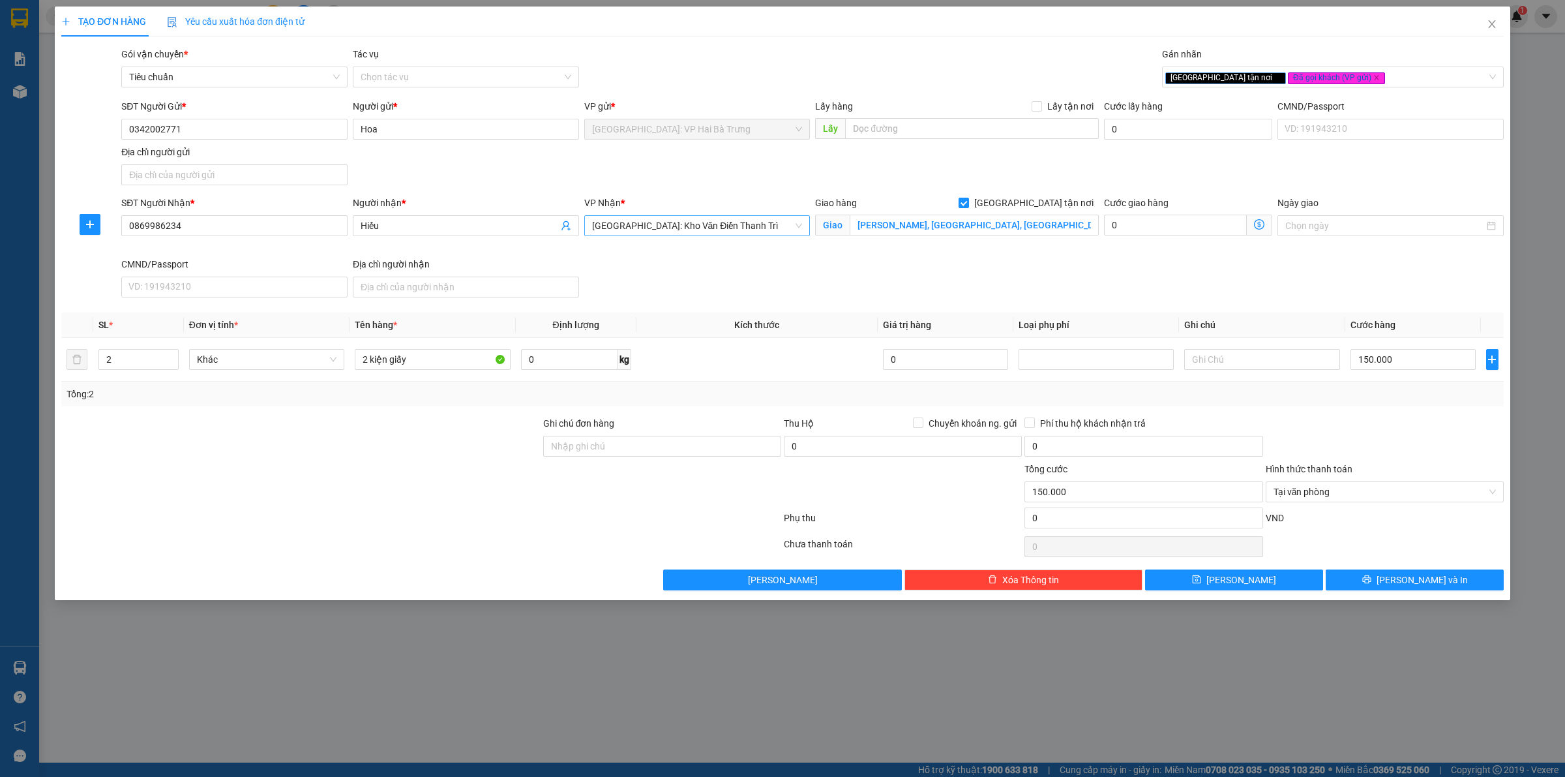
drag, startPoint x: 1075, startPoint y: 292, endPoint x: 1539, endPoint y: 359, distance: 469.1
click at [1090, 292] on div "SĐT Người Nhận * 0869986234 Người nhận * Hiếu VP Nhận * Hà Nội: Kho Văn Điển Th…" at bounding box center [813, 249] width 1388 height 107
click at [1435, 584] on span "[PERSON_NAME] và In" at bounding box center [1422, 580] width 91 height 14
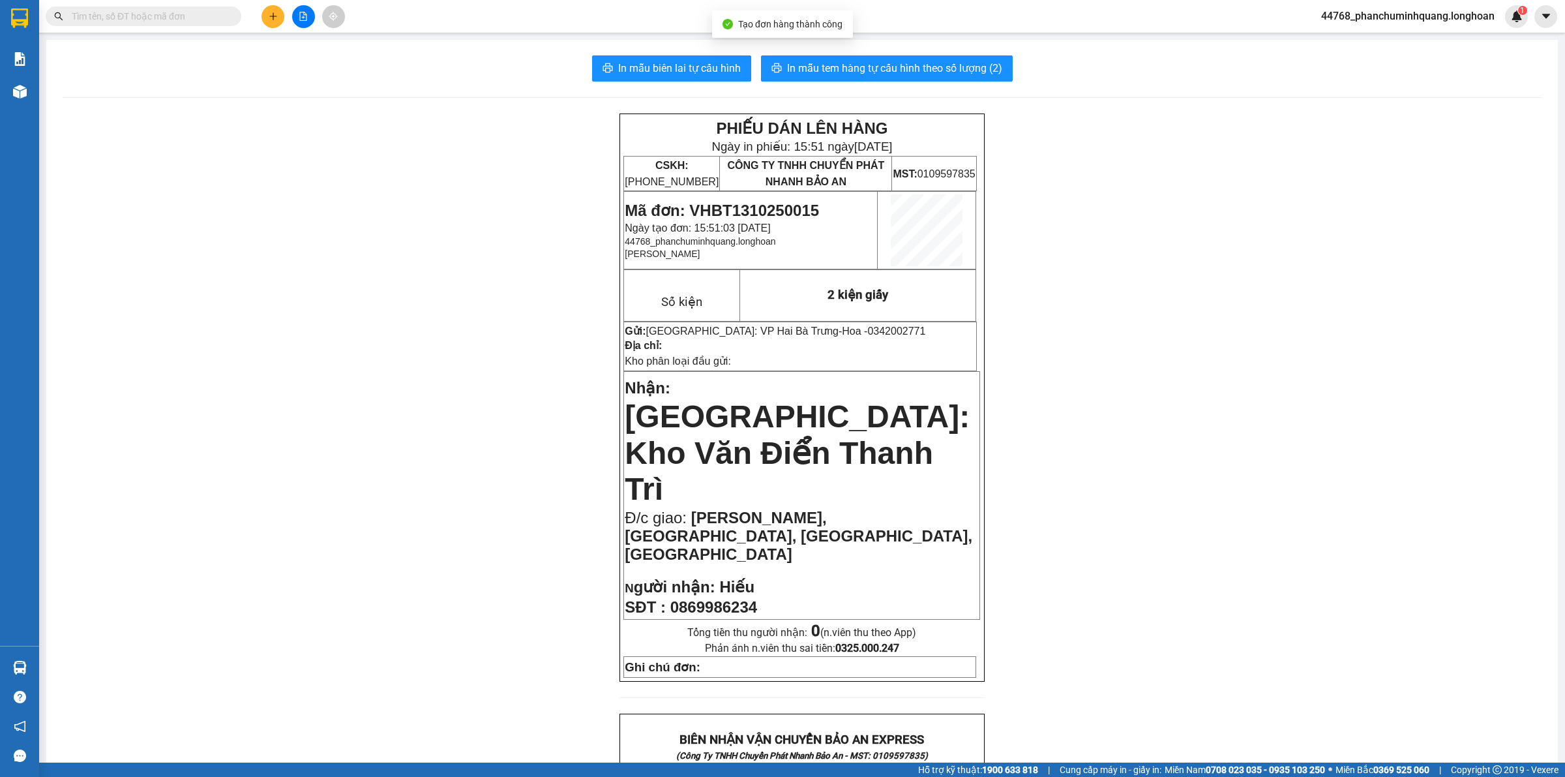
click at [638, 54] on div "In mẫu biên lai tự cấu hình In mẫu tem hàng tự cấu hình theo số lượng (2) PHIẾU…" at bounding box center [802, 754] width 1512 height 1429
click at [679, 63] on span "In mẫu biên lai tự cấu hình" at bounding box center [679, 68] width 123 height 16
click at [871, 54] on div "In mẫu biên lai tự cấu hình In mẫu tem hàng tự cấu hình theo số lượng (2) PHIẾU…" at bounding box center [802, 754] width 1512 height 1429
click at [874, 62] on span "In mẫu tem hàng tự cấu hình theo số lượng (2)" at bounding box center [894, 68] width 215 height 16
click at [702, 61] on span "In mẫu biên lai tự cấu hình" at bounding box center [679, 68] width 123 height 16
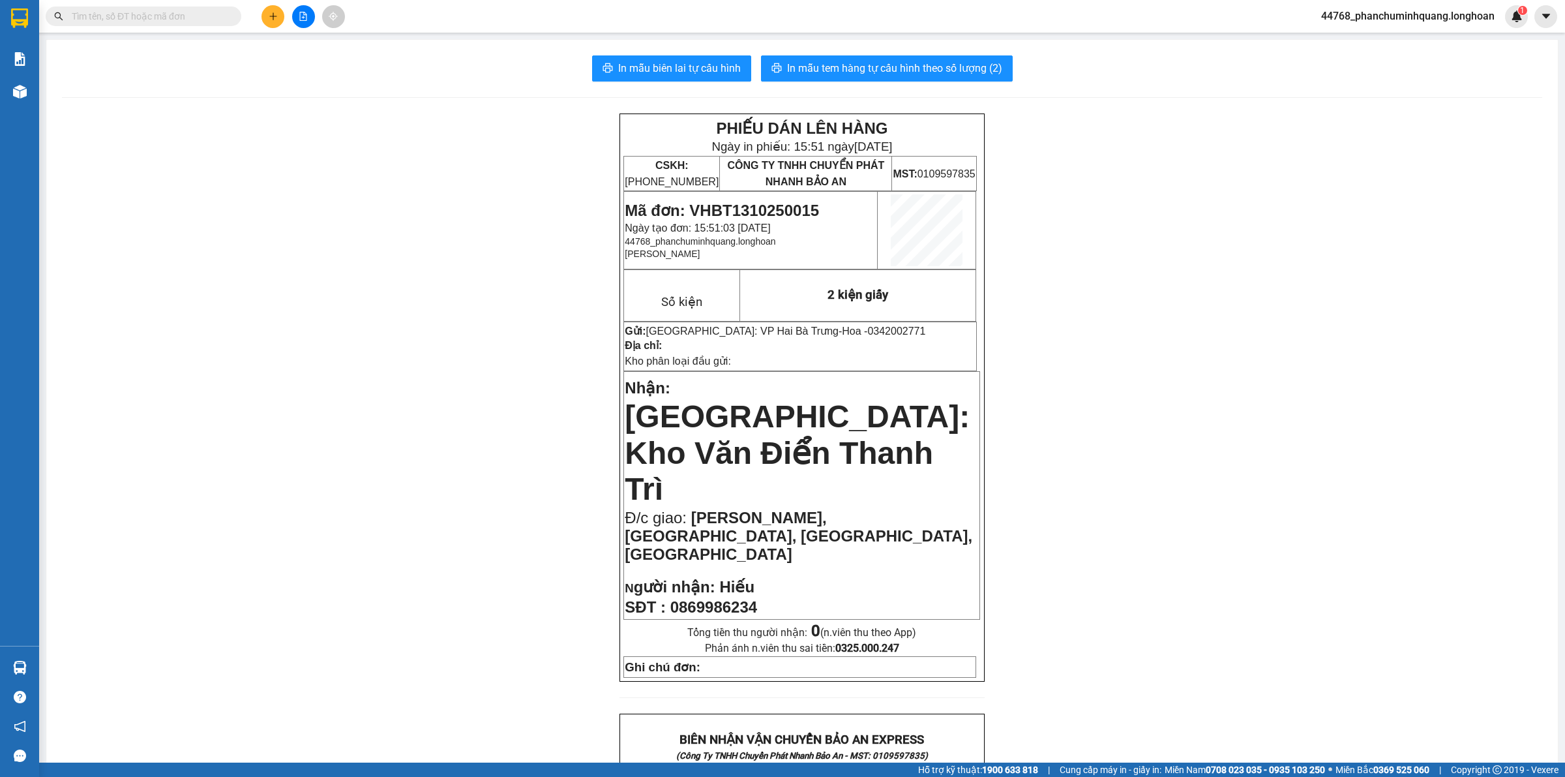
drag, startPoint x: 281, startPoint y: 160, endPoint x: 262, endPoint y: 91, distance: 71.7
click at [281, 160] on div "PHIẾU DÁN LÊN HÀNG Ngày in phiếu: 15:51 ngày 13-10-2025 CSKH: 1900.06.88.33 CÔN…" at bounding box center [802, 783] width 1480 height 1340
click at [278, 24] on button at bounding box center [273, 16] width 23 height 23
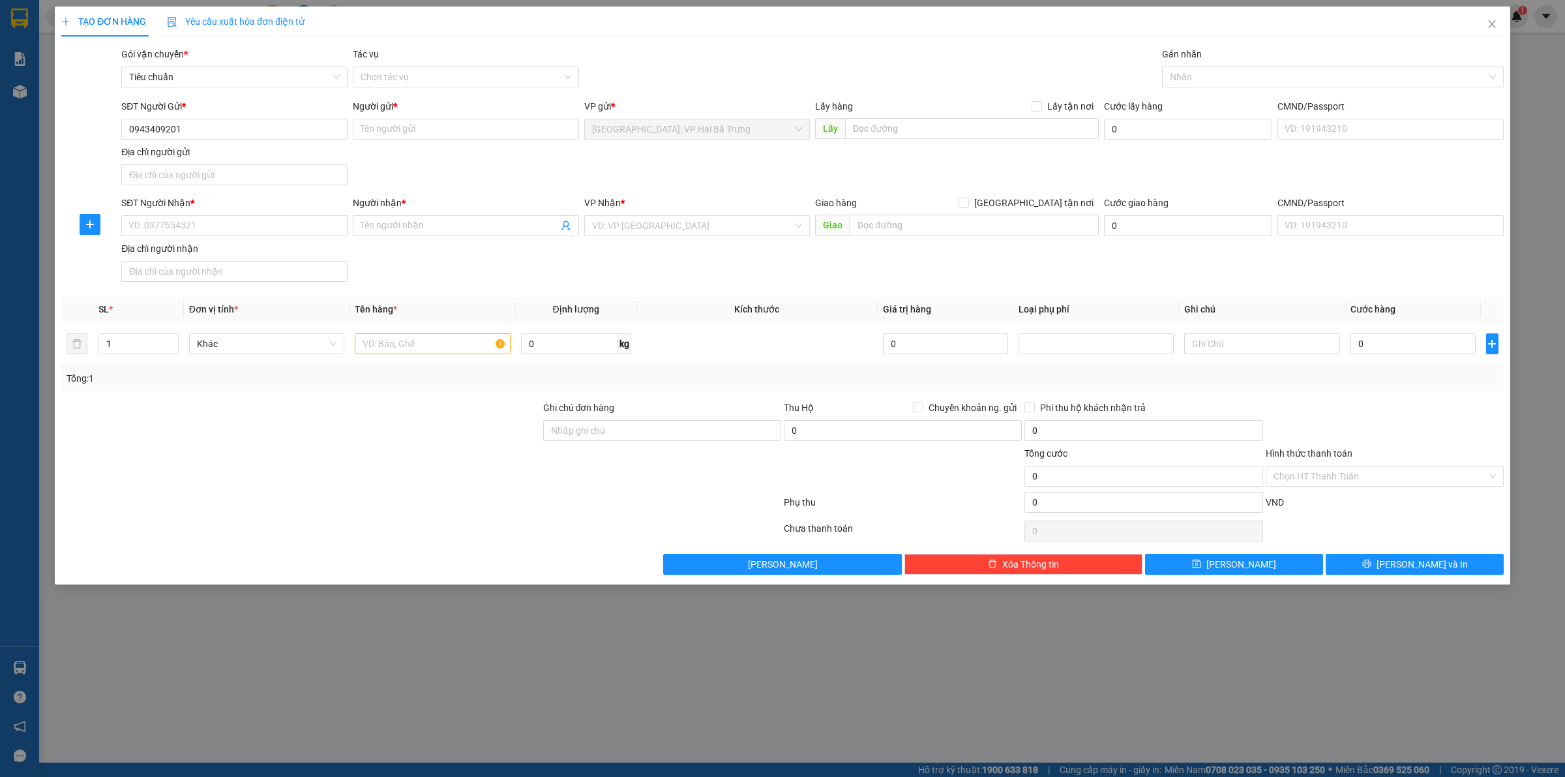
click at [575, 177] on div "SĐT Người Gửi * 0943409201 Người gửi * Tên người gửi VP gửi * Hà Nội: VP Hai Bà…" at bounding box center [813, 144] width 1388 height 91
click at [412, 132] on input "Người gửi *" at bounding box center [466, 129] width 226 height 21
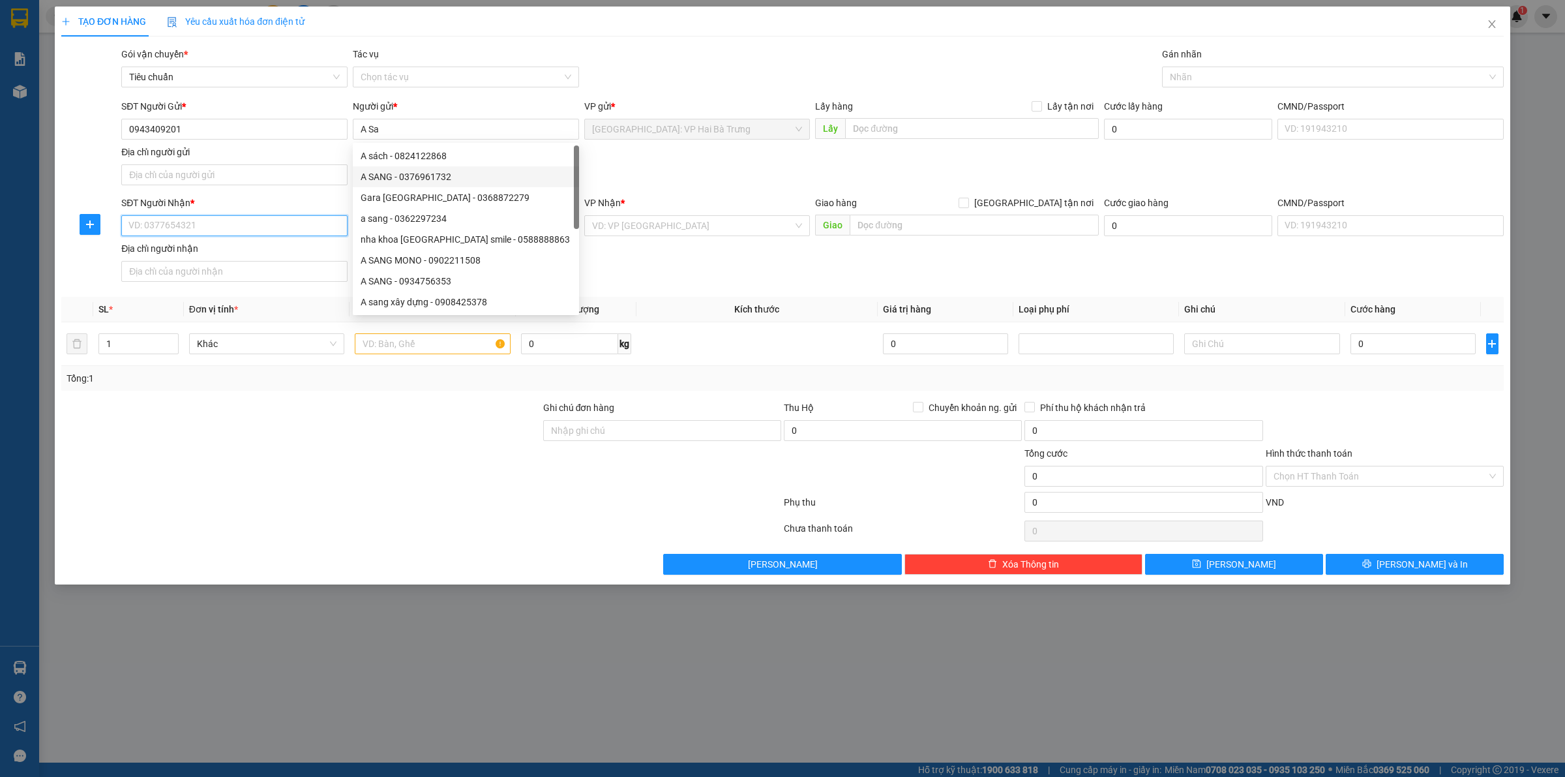
click at [301, 224] on input "SĐT Người Nhận *" at bounding box center [234, 225] width 226 height 21
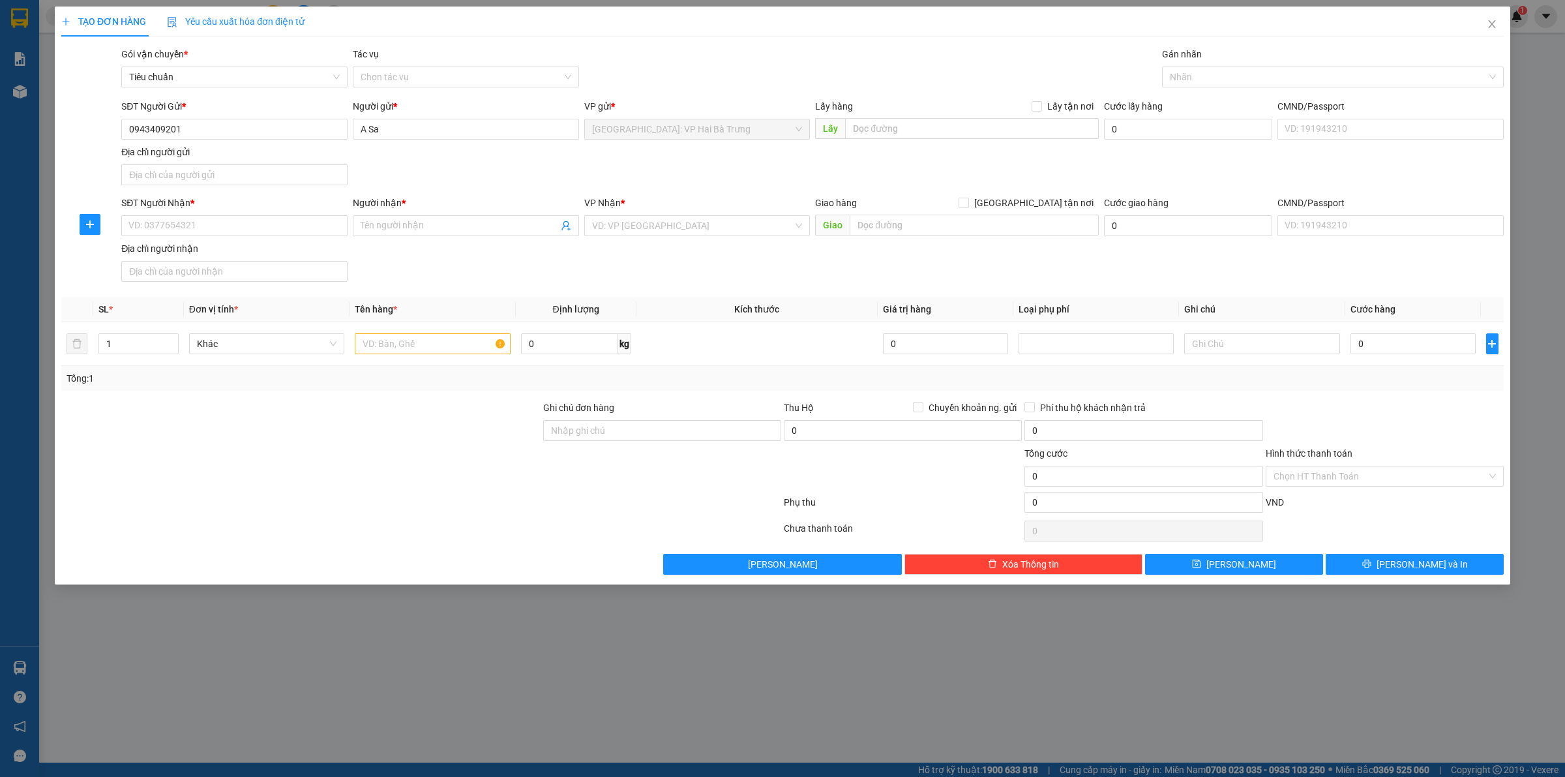
drag, startPoint x: 683, startPoint y: 160, endPoint x: 672, endPoint y: 158, distance: 11.4
click at [683, 160] on div "SĐT Người Gửi * 0943409201 Người gửi * A Sa VP gửi * Hà Nội: VP Hai Bà Trưng Lấ…" at bounding box center [813, 144] width 1388 height 91
click at [308, 233] on input "SĐT Người Nhận *" at bounding box center [234, 225] width 226 height 21
click at [312, 230] on input "SĐT Người Nhận *" at bounding box center [234, 225] width 226 height 21
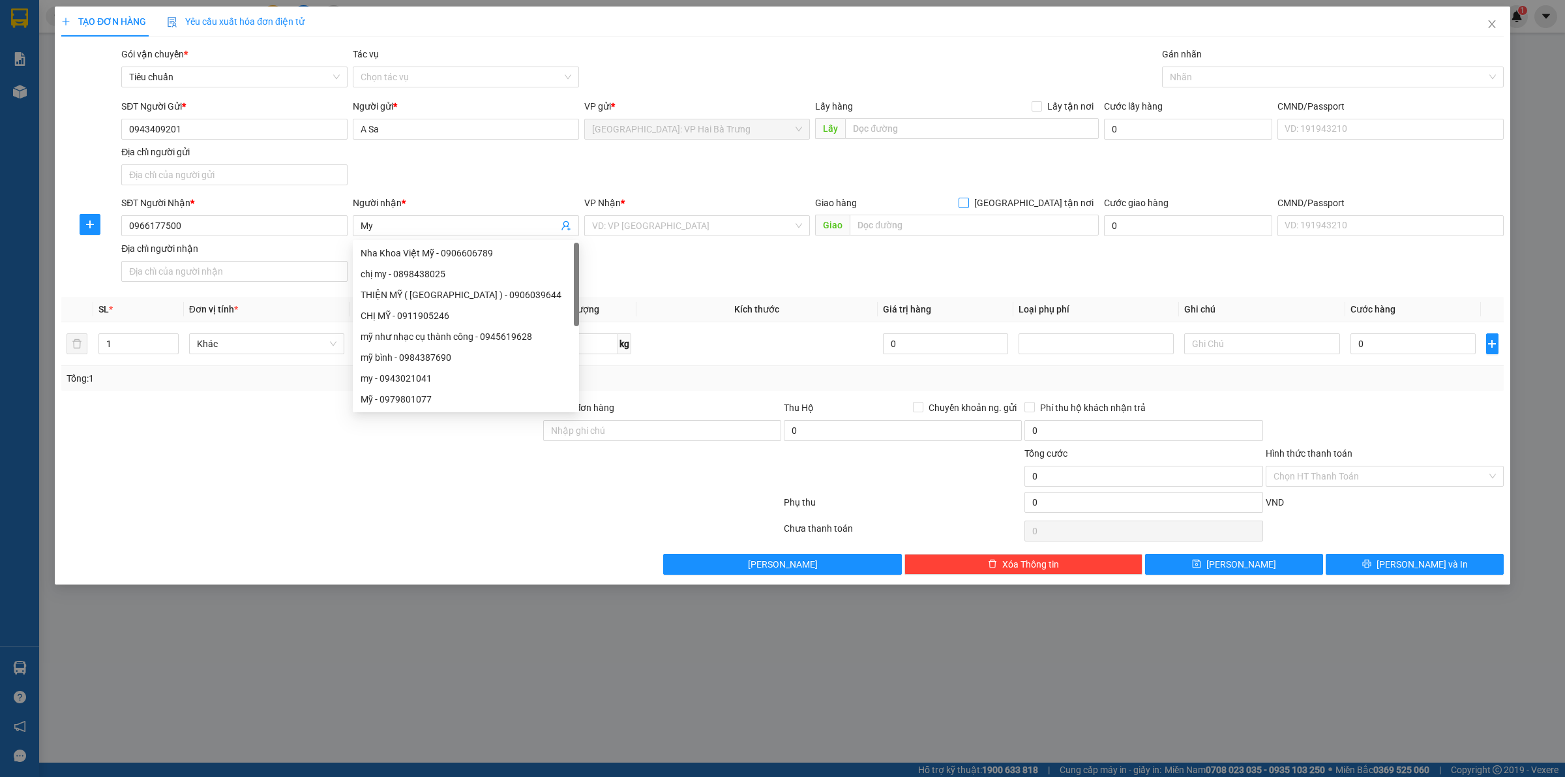
click at [1047, 207] on span "[GEOGRAPHIC_DATA] tận nơi" at bounding box center [1034, 203] width 130 height 14
click at [968, 207] on input "[GEOGRAPHIC_DATA] tận nơi" at bounding box center [963, 202] width 9 height 9
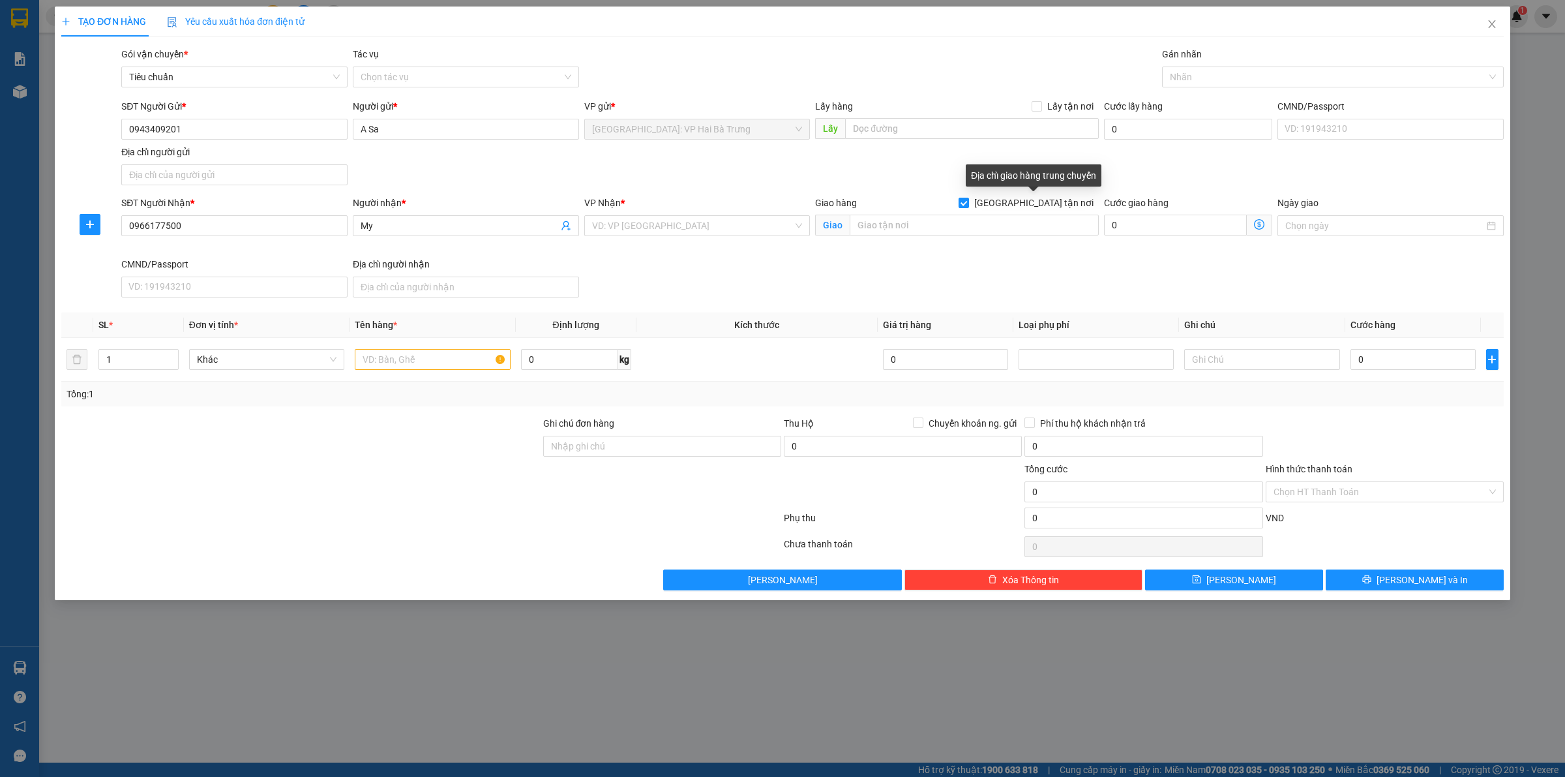
click at [1017, 213] on div "Giao hàng Giao tận nơi" at bounding box center [957, 206] width 284 height 20
click at [1022, 223] on input "text" at bounding box center [974, 225] width 249 height 21
click at [783, 229] on input "search" at bounding box center [693, 226] width 202 height 20
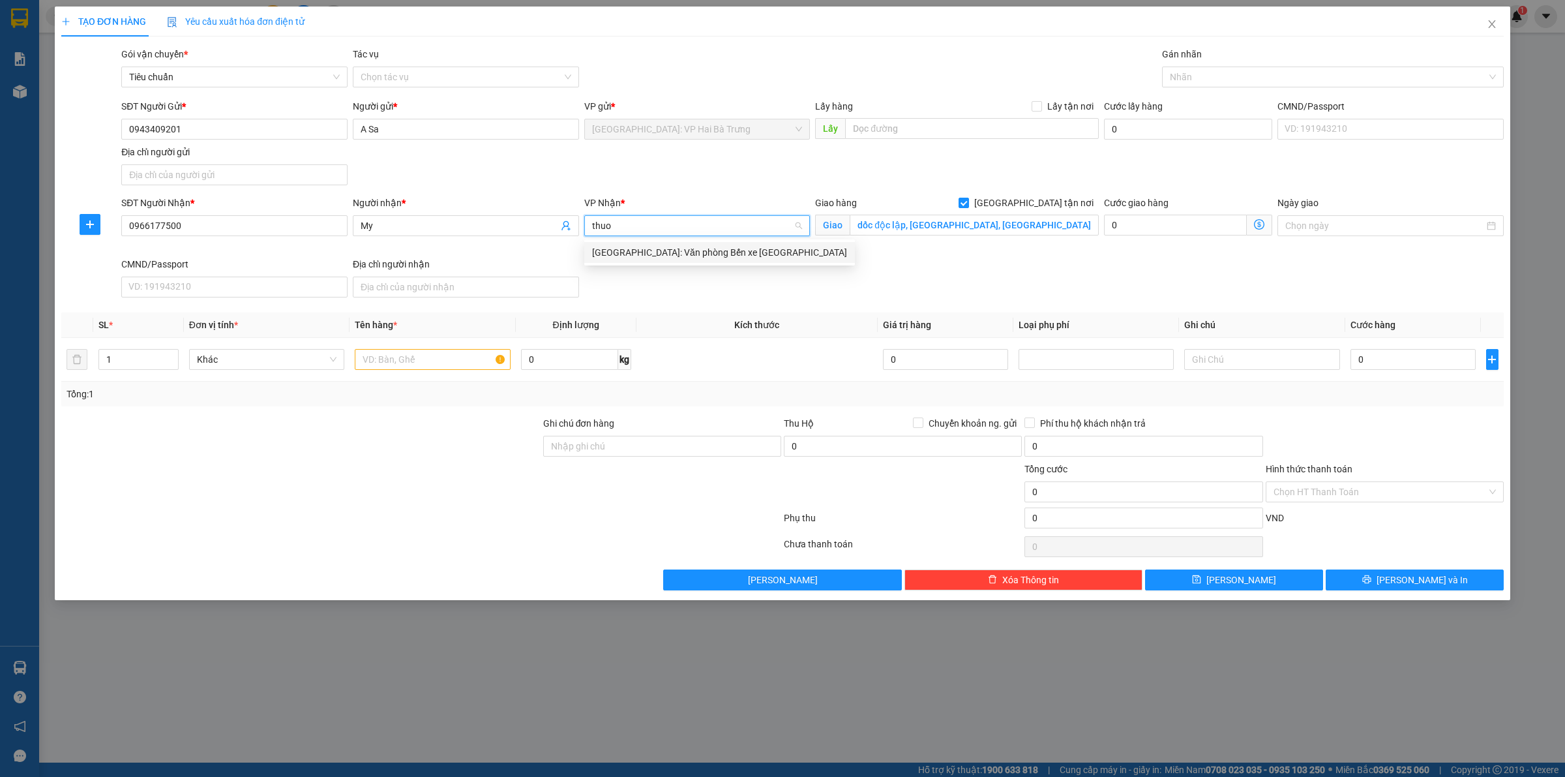
drag, startPoint x: 734, startPoint y: 253, endPoint x: 800, endPoint y: 240, distance: 67.8
click at [738, 252] on div "[GEOGRAPHIC_DATA]: Văn phòng Bến xe [GEOGRAPHIC_DATA]" at bounding box center [719, 252] width 255 height 14
click at [1199, 78] on div at bounding box center [1326, 77] width 322 height 16
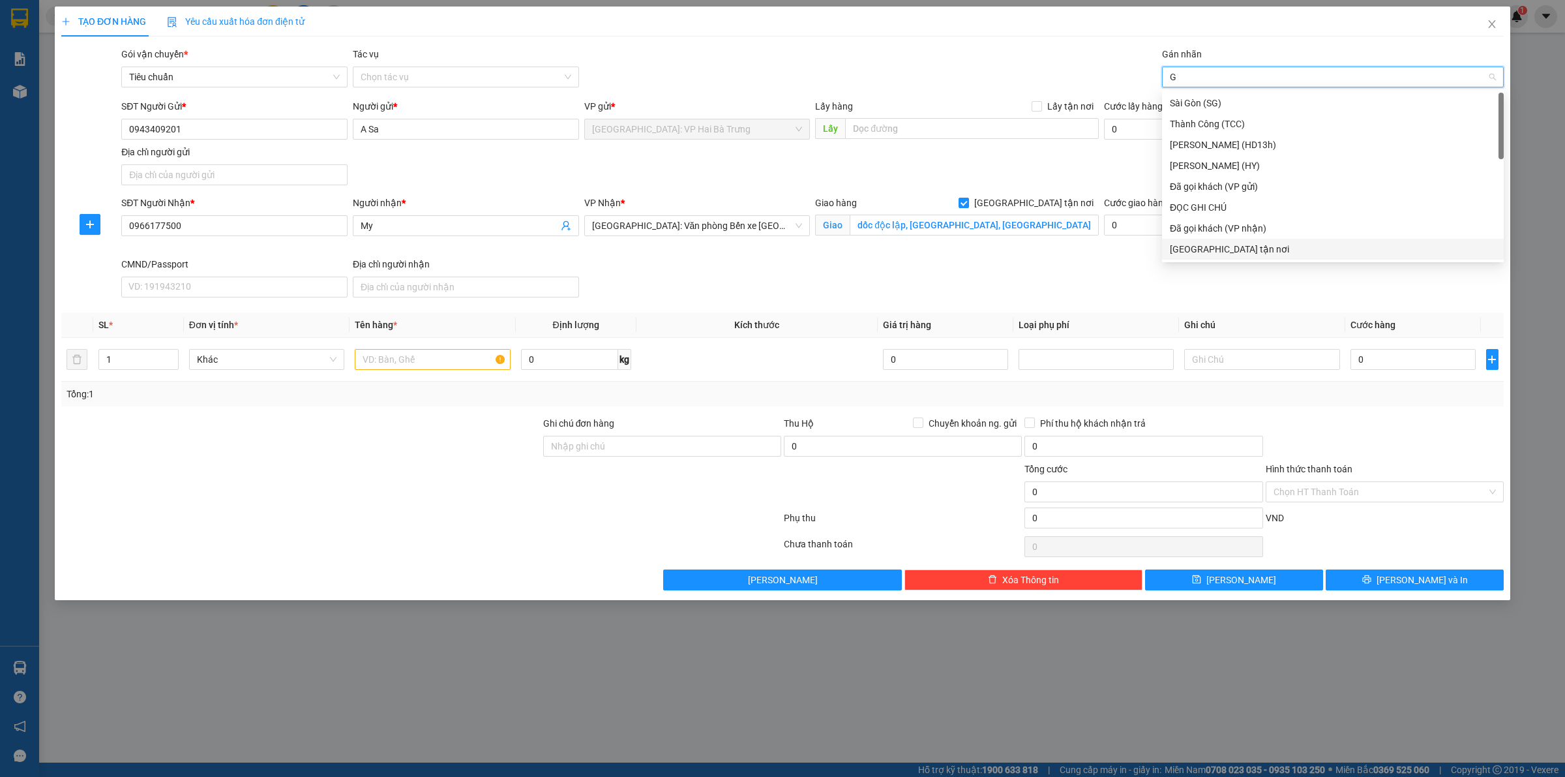
click at [1231, 246] on div "[GEOGRAPHIC_DATA] tận nơi" at bounding box center [1333, 249] width 326 height 14
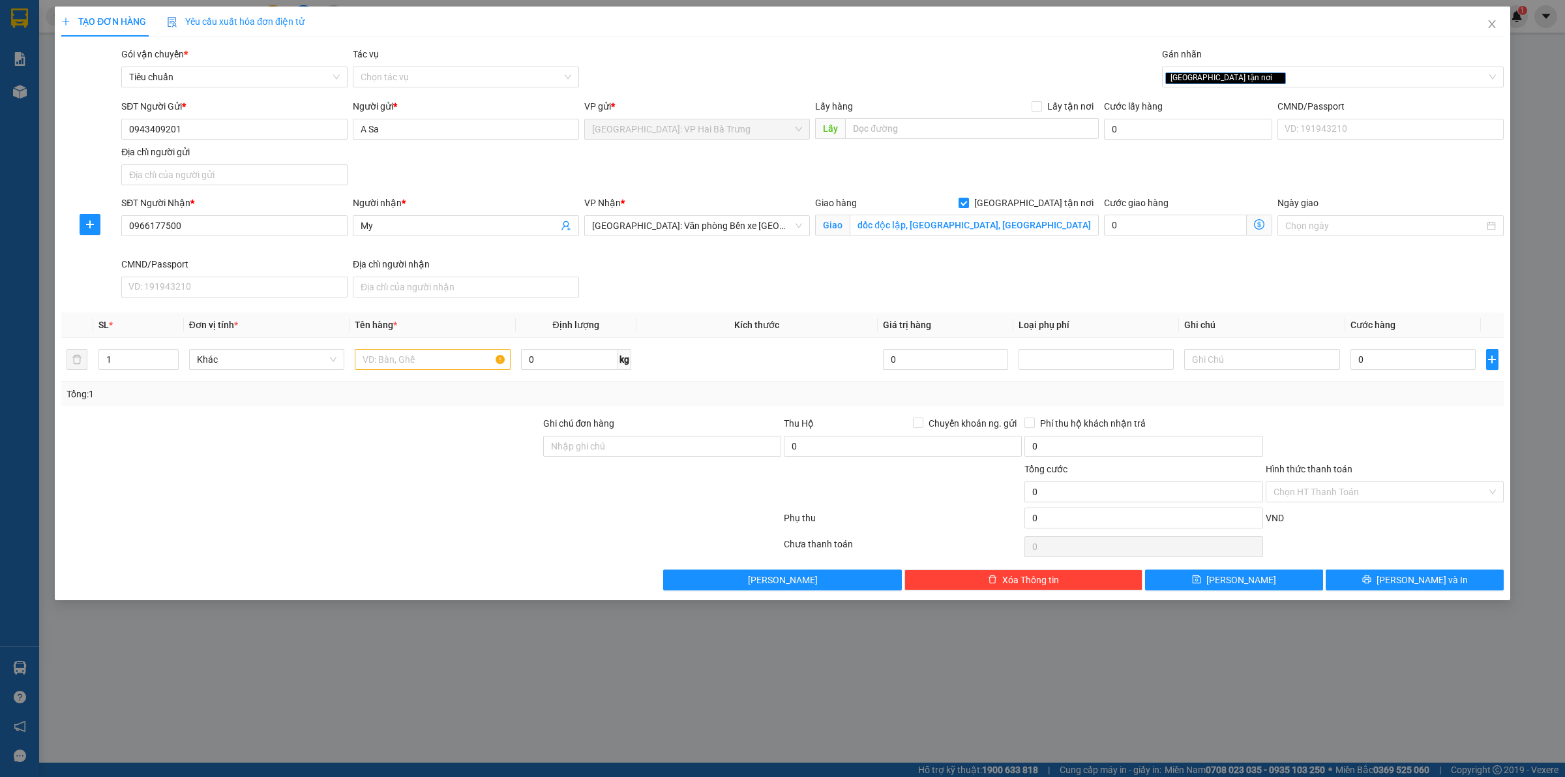
click at [1094, 313] on th "Loại phụ phí" at bounding box center [1096, 324] width 166 height 25
click at [168, 353] on span "up" at bounding box center [172, 356] width 8 height 8
click at [415, 351] on input "text" at bounding box center [432, 359] width 155 height 21
click at [925, 259] on div "SĐT Người Nhận * 0966177500 Người nhận * My VP Nhận * Hải Phòng: Văn phòng Bến …" at bounding box center [813, 249] width 1388 height 107
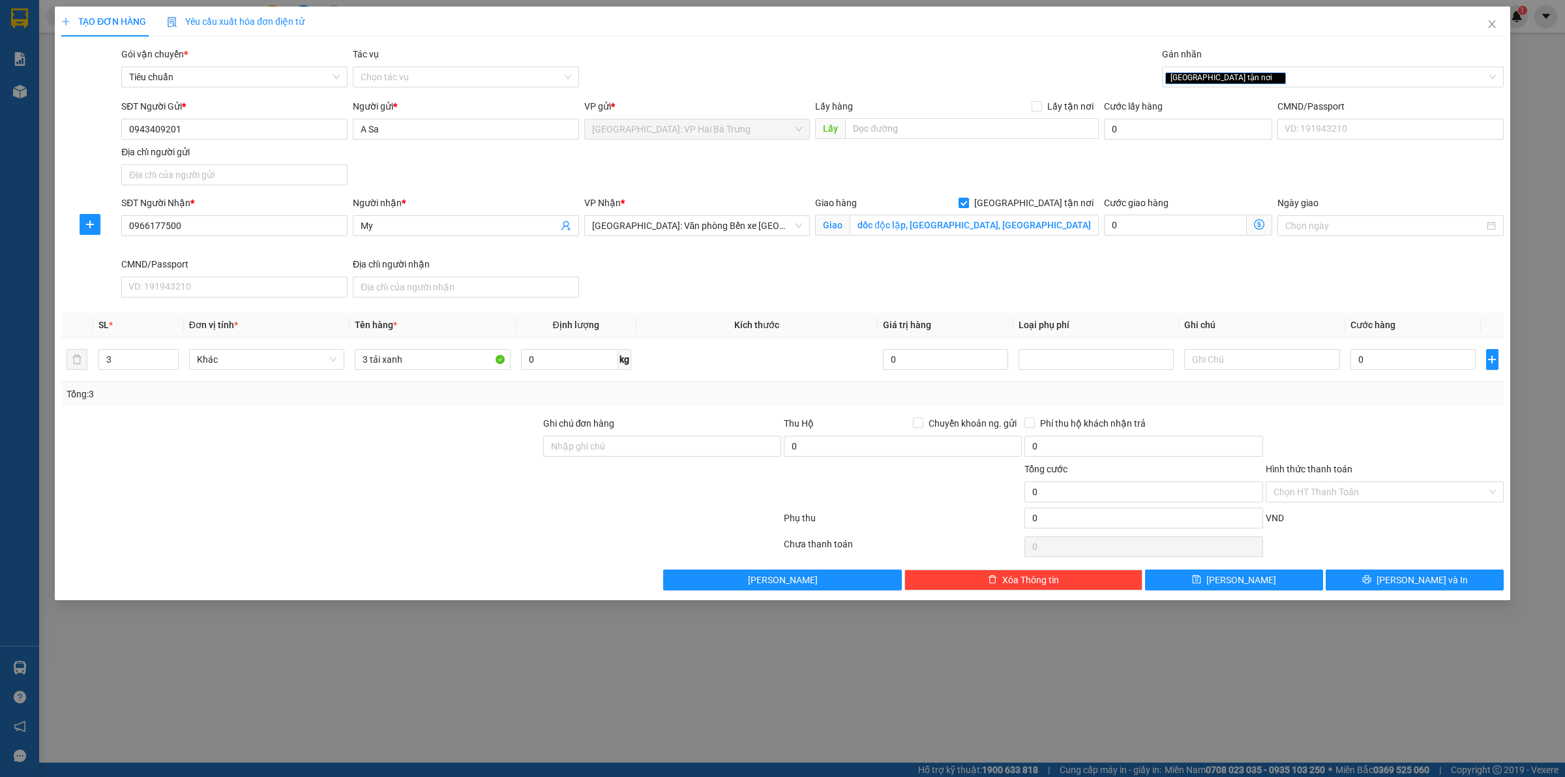
click at [1178, 310] on div "Transit Pickup Surcharge Ids Transit Deliver Surcharge Ids Transit Deliver Surc…" at bounding box center [782, 318] width 1443 height 543
click at [719, 271] on div "SĐT Người Nhận * 0966177500 Người nhận * My VP Nhận * Hải Phòng: Văn phòng Bến …" at bounding box center [813, 249] width 1388 height 107
click at [888, 228] on input "dốc độc lập, hà nầm, hạ long, quảng ninh" at bounding box center [974, 225] width 249 height 21
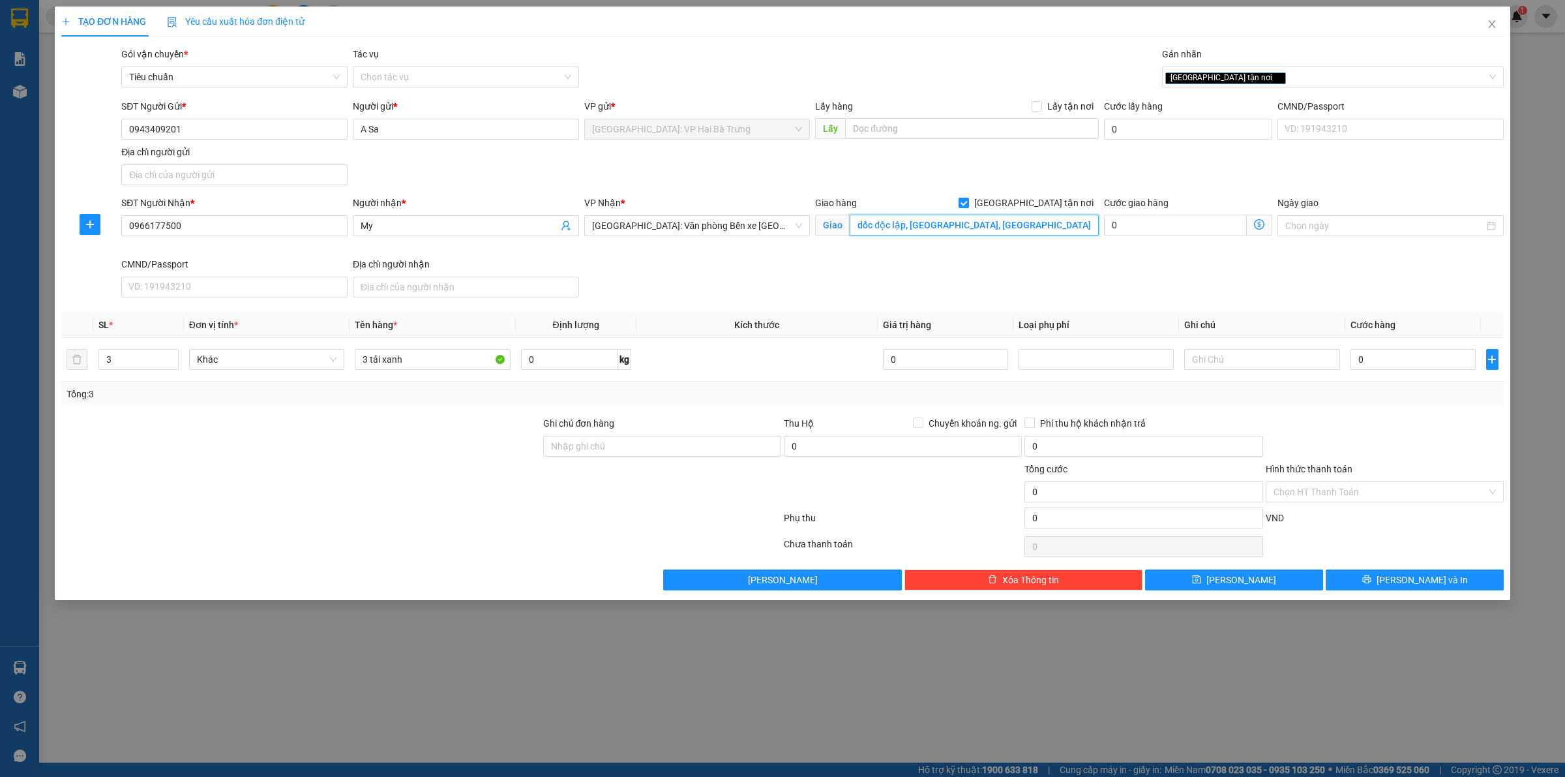
click at [927, 223] on input "dốc độc lập, hà nầm, hạ long, quảng ninh" at bounding box center [974, 225] width 249 height 21
click at [1289, 83] on div "[GEOGRAPHIC_DATA] tận nơi" at bounding box center [1326, 77] width 322 height 16
click at [1437, 368] on input "0" at bounding box center [1413, 359] width 125 height 21
click at [1376, 498] on input "Hình thức thanh toán" at bounding box center [1380, 492] width 213 height 20
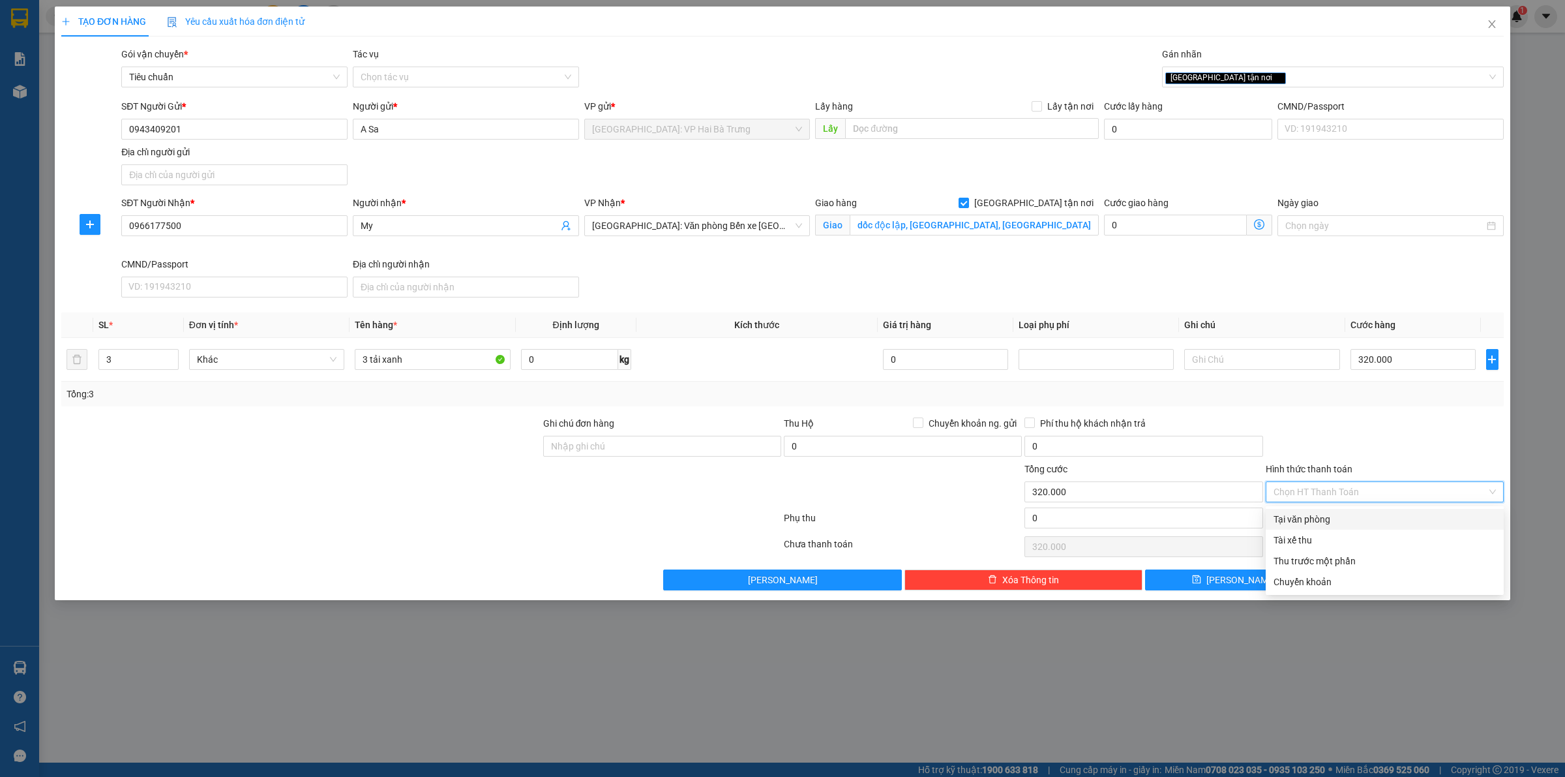
click at [1365, 526] on div "Tại văn phòng" at bounding box center [1385, 519] width 238 height 21
click at [1265, 75] on div "[GEOGRAPHIC_DATA] tận nơi" at bounding box center [1326, 77] width 322 height 16
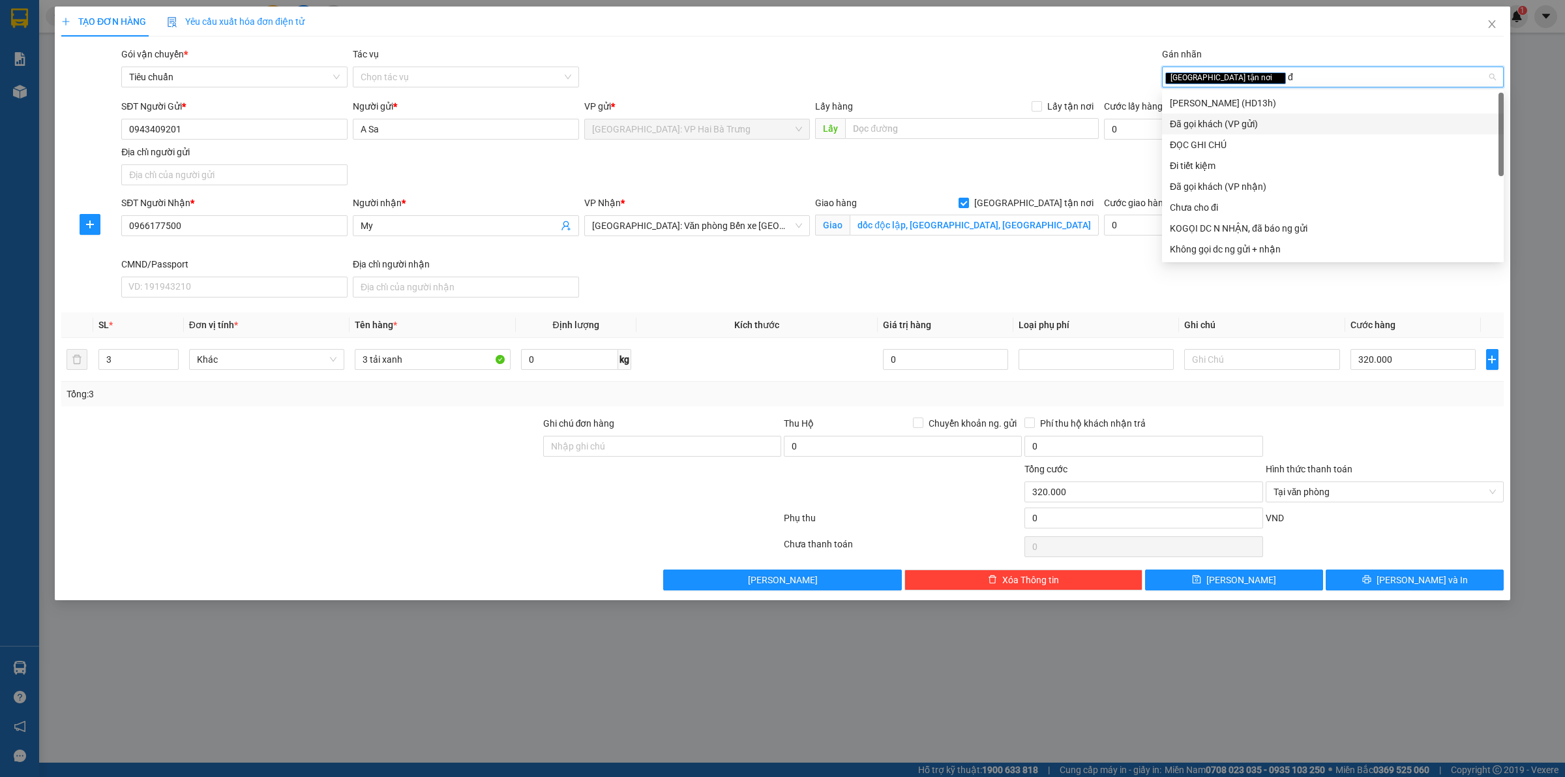
click at [1246, 127] on div "Đã gọi khách (VP gửi)" at bounding box center [1333, 124] width 326 height 14
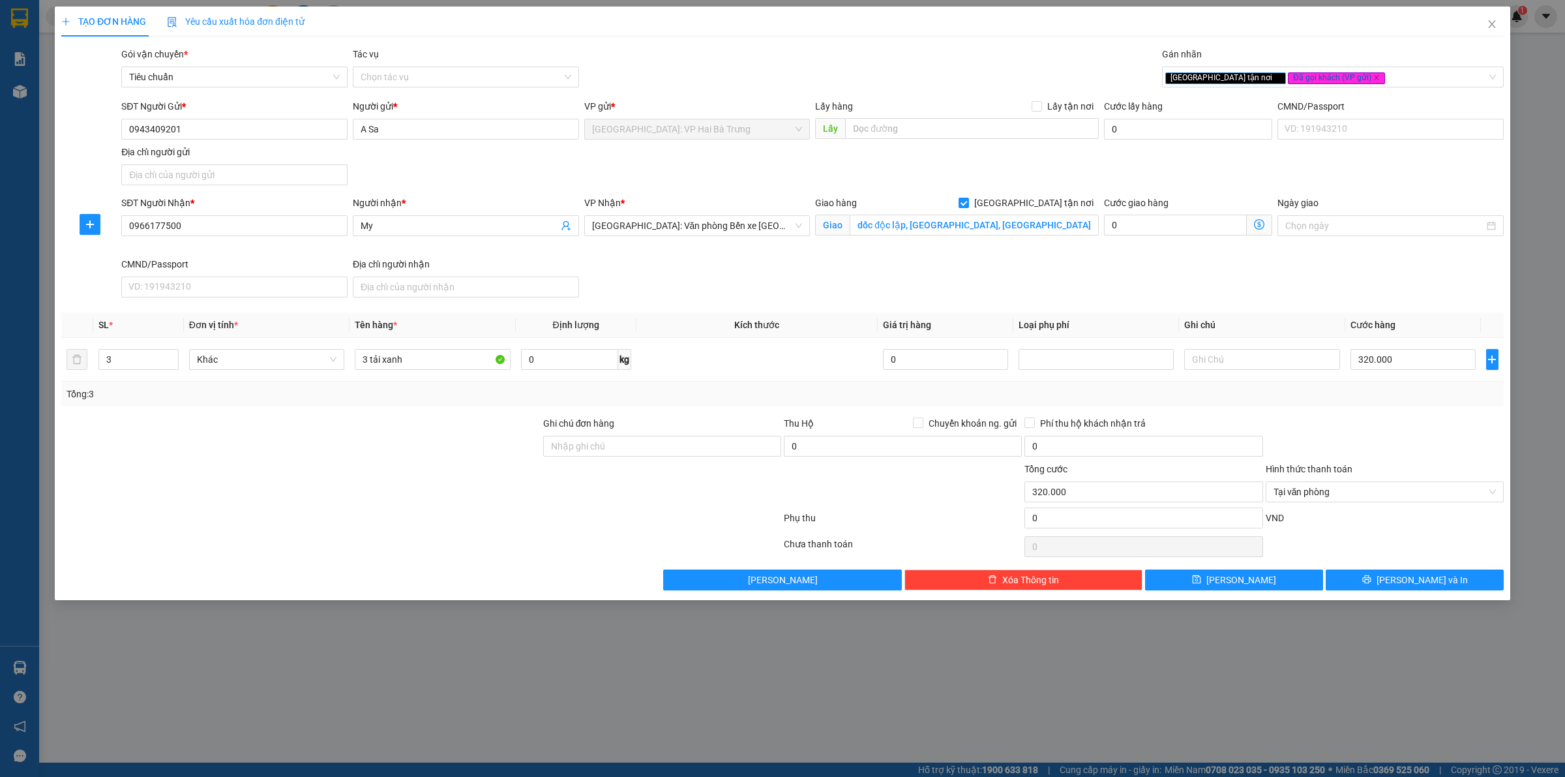
click at [793, 73] on div "Gói vận chuyển * Tiêu chuẩn Tác vụ Chọn tác vụ Gán nhãn Giao tận nơi Đã gọi k…" at bounding box center [813, 70] width 1388 height 46
click at [1400, 582] on button "[PERSON_NAME] và In" at bounding box center [1415, 579] width 178 height 21
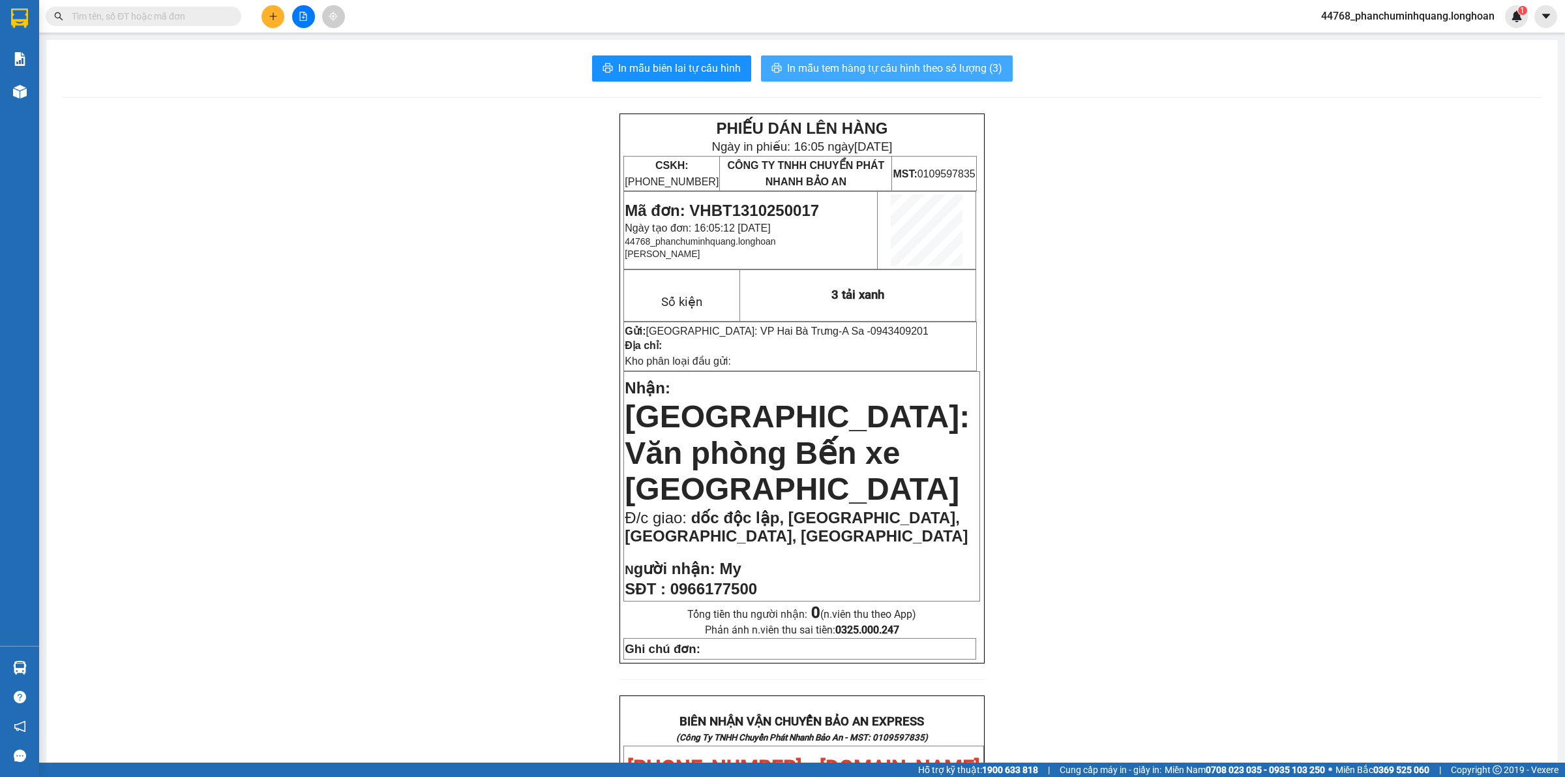
click at [905, 70] on span "In mẫu tem hàng tự cấu hình theo số lượng (3)" at bounding box center [894, 68] width 215 height 16
click at [269, 14] on icon "plus" at bounding box center [273, 16] width 9 height 9
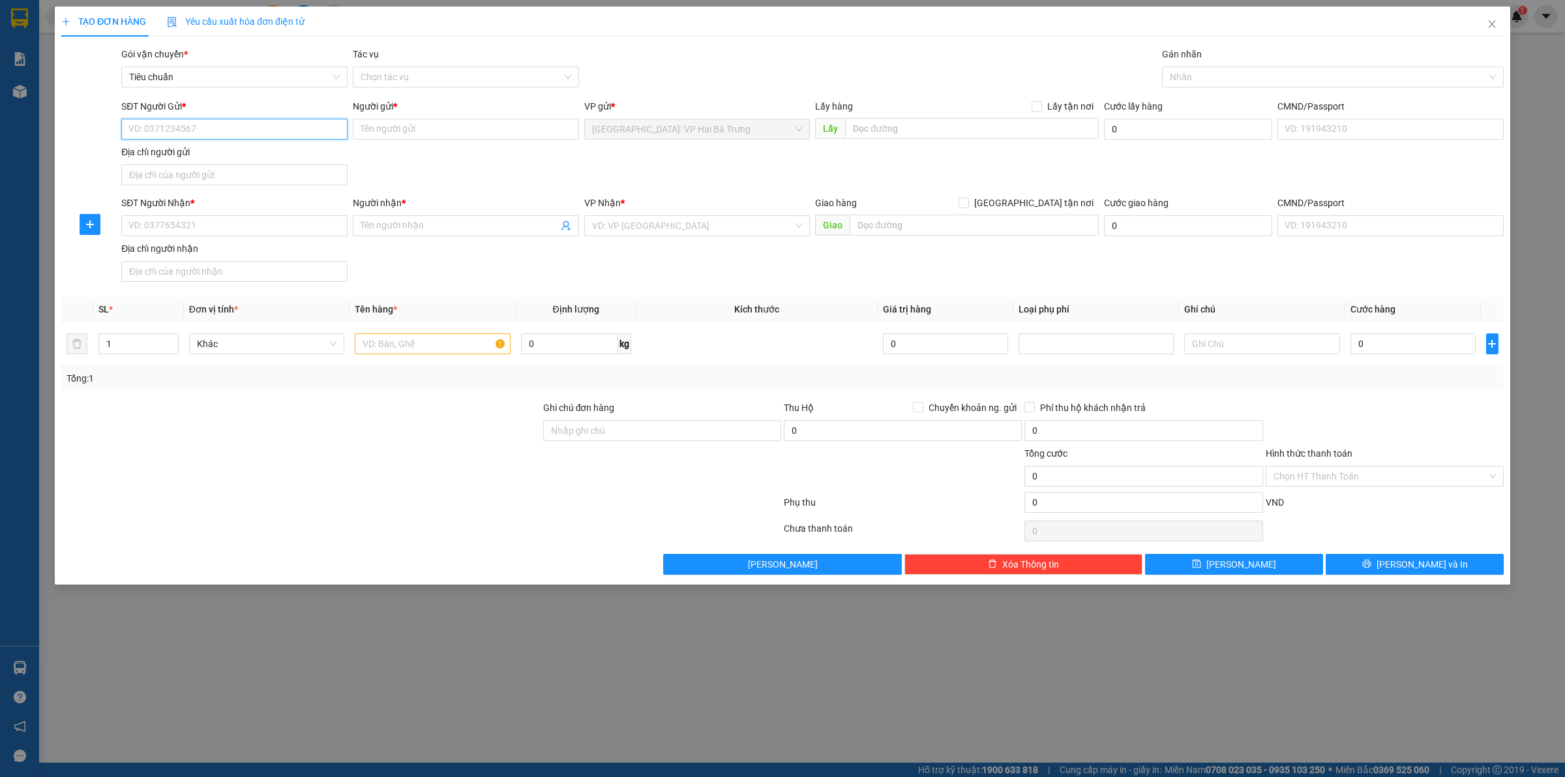
click at [328, 129] on input "SĐT Người Gửi *" at bounding box center [234, 129] width 226 height 21
click at [290, 158] on div "0986575318 - Hiền" at bounding box center [234, 156] width 211 height 14
click at [275, 226] on input "SĐT Người Nhận *" at bounding box center [234, 225] width 226 height 21
click at [261, 259] on div "0902561766 - C Nhi" at bounding box center [234, 253] width 211 height 14
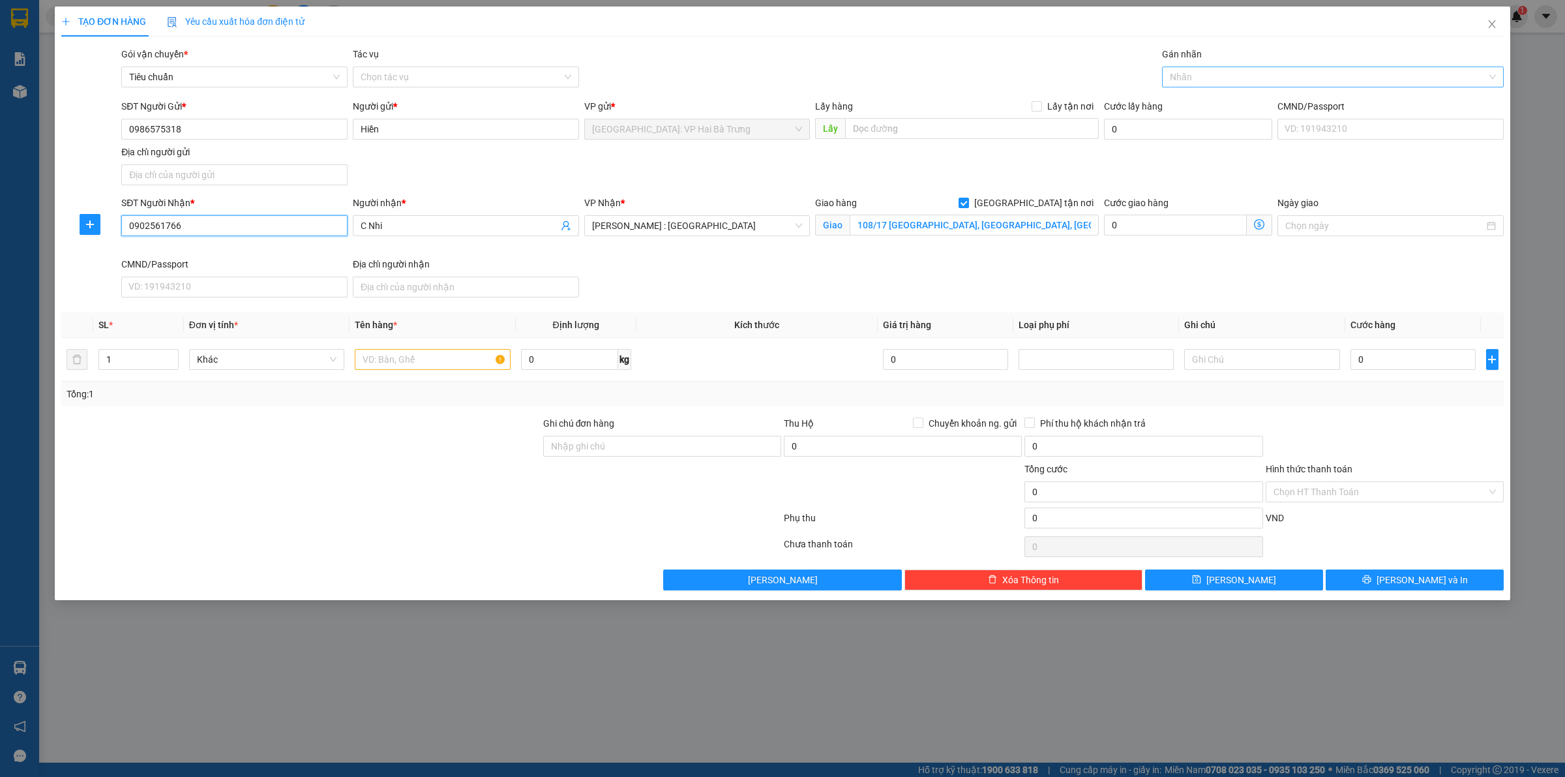
click at [1181, 77] on div at bounding box center [1326, 77] width 322 height 16
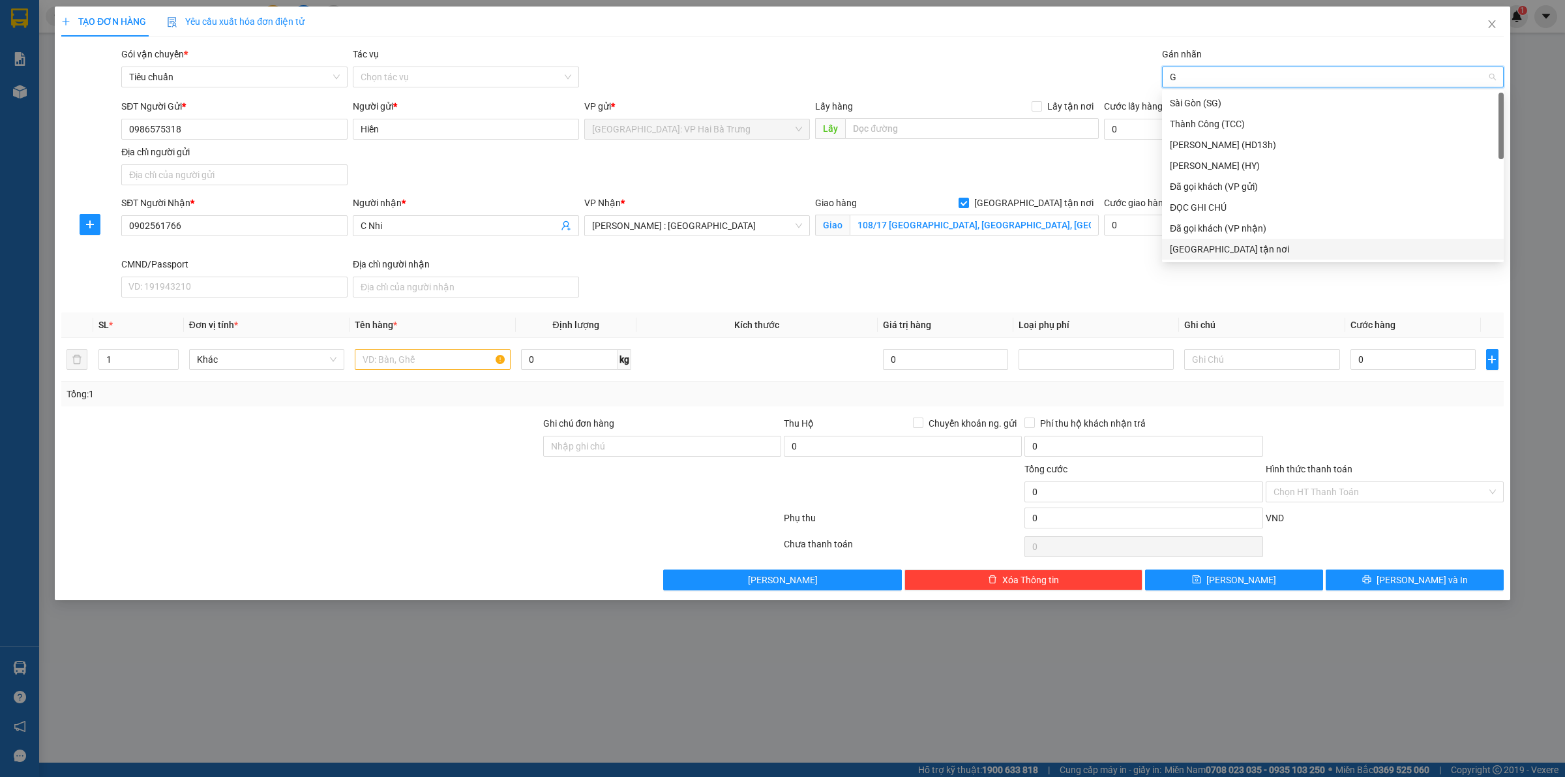
click at [1221, 243] on div "[GEOGRAPHIC_DATA] tận nơi" at bounding box center [1333, 249] width 326 height 14
click at [419, 364] on input "text" at bounding box center [432, 359] width 155 height 21
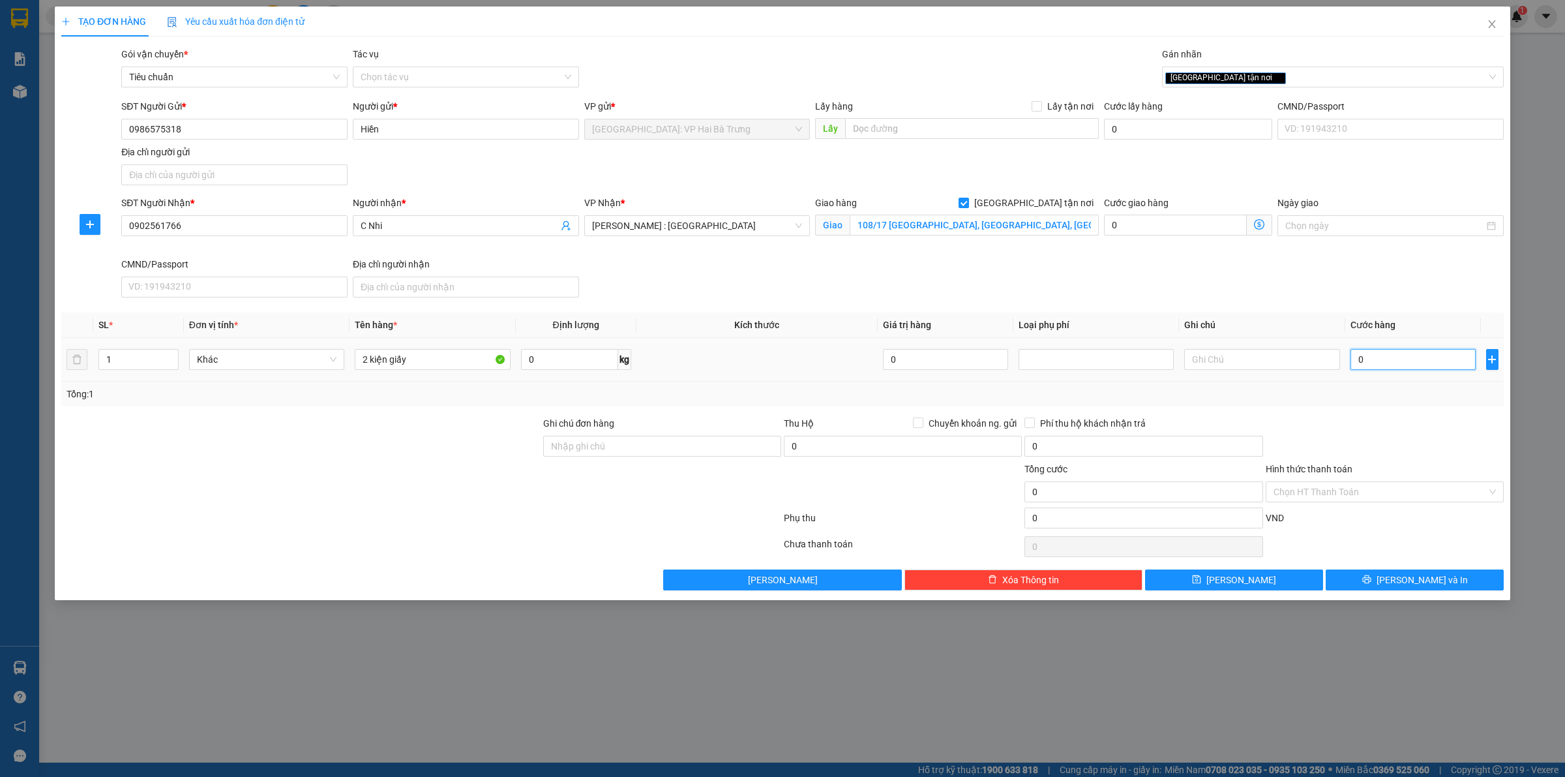
click at [1419, 363] on input "0" at bounding box center [1413, 359] width 125 height 21
click at [1377, 500] on input "Hình thức thanh toán" at bounding box center [1380, 492] width 213 height 20
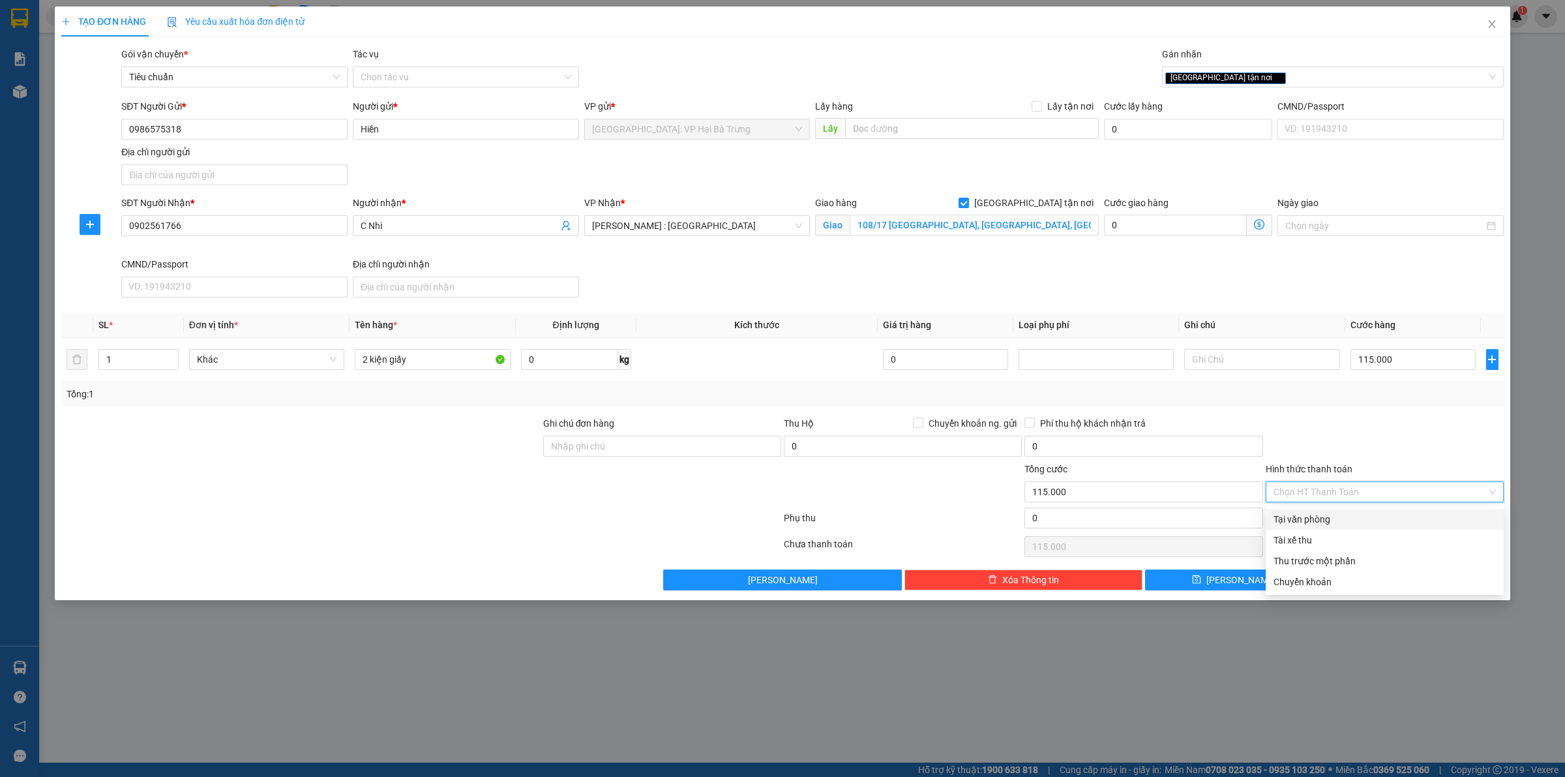
click at [1363, 517] on div "Tại văn phòng" at bounding box center [1385, 519] width 222 height 14
click at [1251, 78] on div "[GEOGRAPHIC_DATA] tận nơi" at bounding box center [1326, 77] width 322 height 16
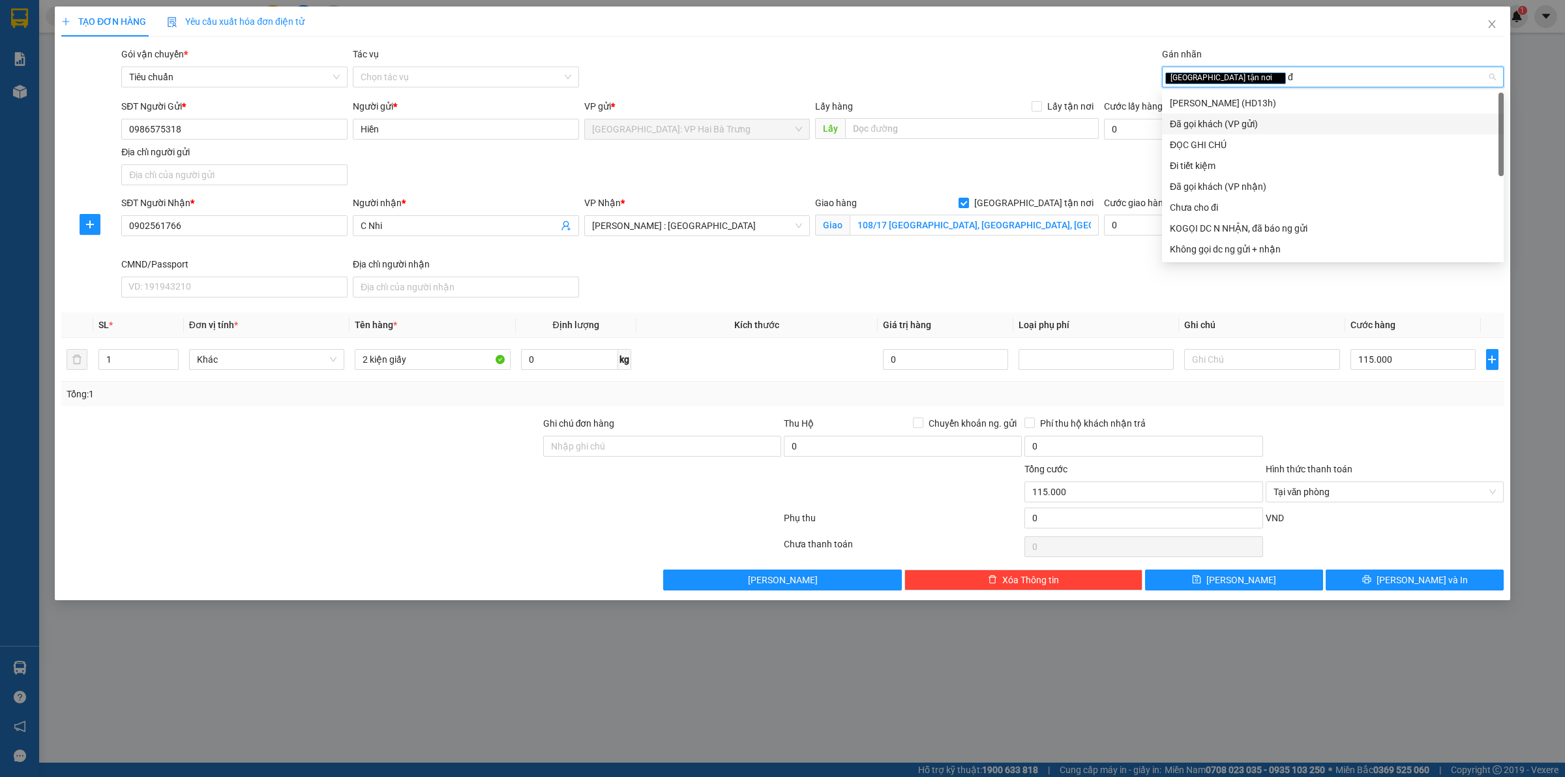
drag, startPoint x: 1253, startPoint y: 121, endPoint x: 1330, endPoint y: 253, distance: 152.9
click at [1256, 121] on div "Đã gọi khách (VP gửi)" at bounding box center [1333, 124] width 326 height 14
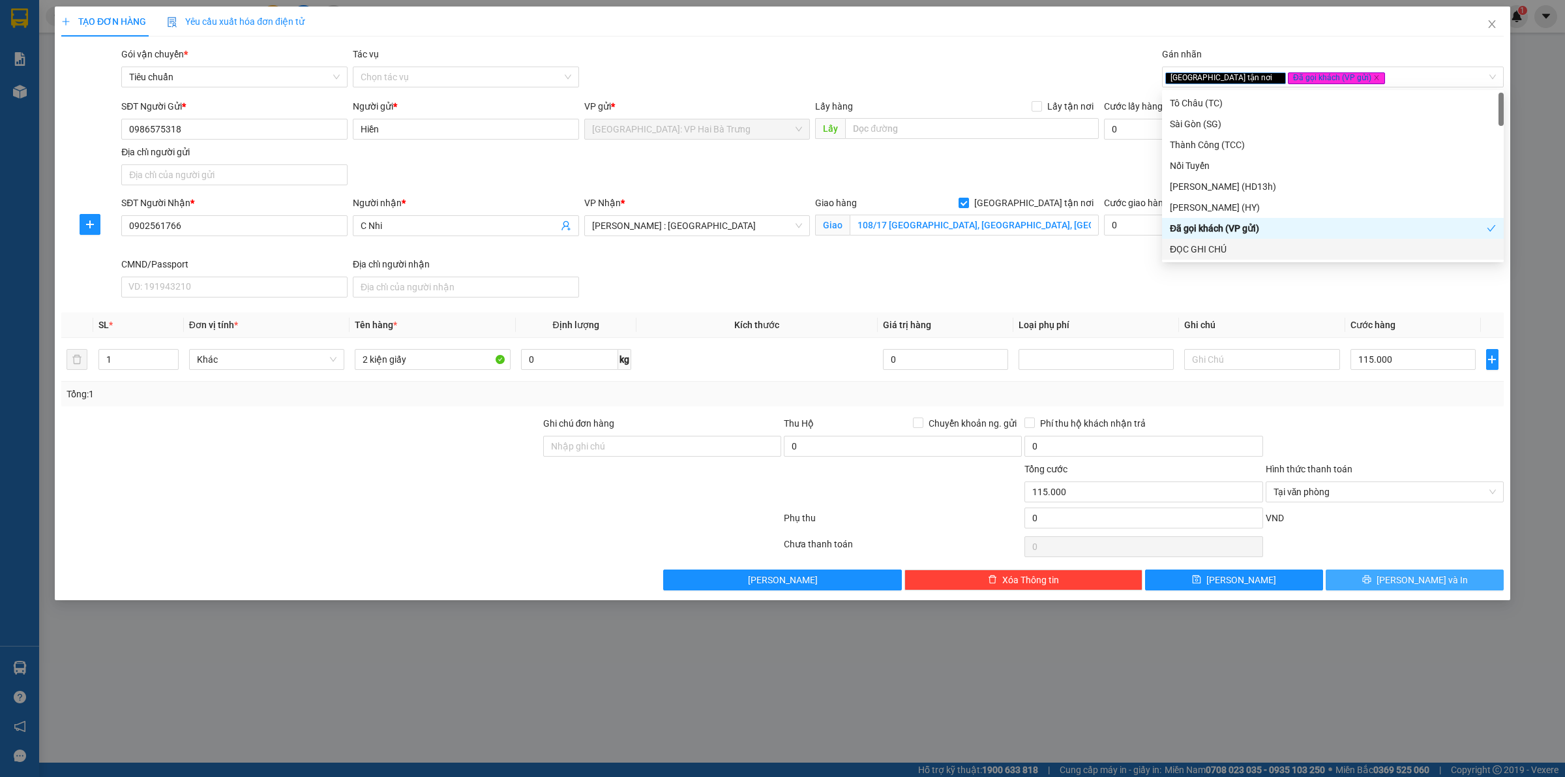
click at [1398, 572] on button "[PERSON_NAME] và In" at bounding box center [1415, 579] width 178 height 21
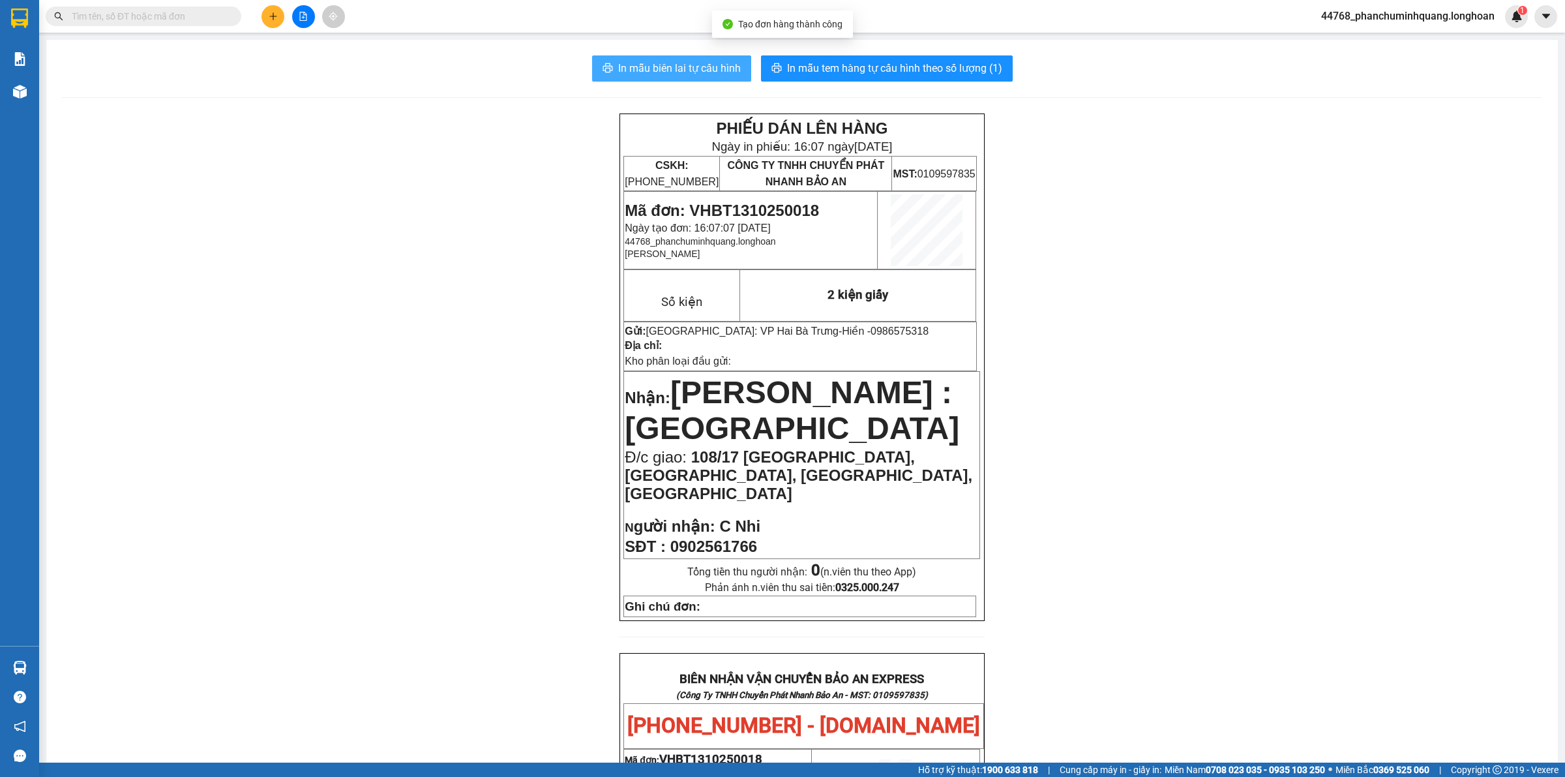
click at [712, 69] on span "In mẫu biên lai tự cấu hình" at bounding box center [679, 68] width 123 height 16
click at [904, 63] on span "In mẫu tem hàng tự cấu hình theo số lượng (1)" at bounding box center [894, 68] width 215 height 16
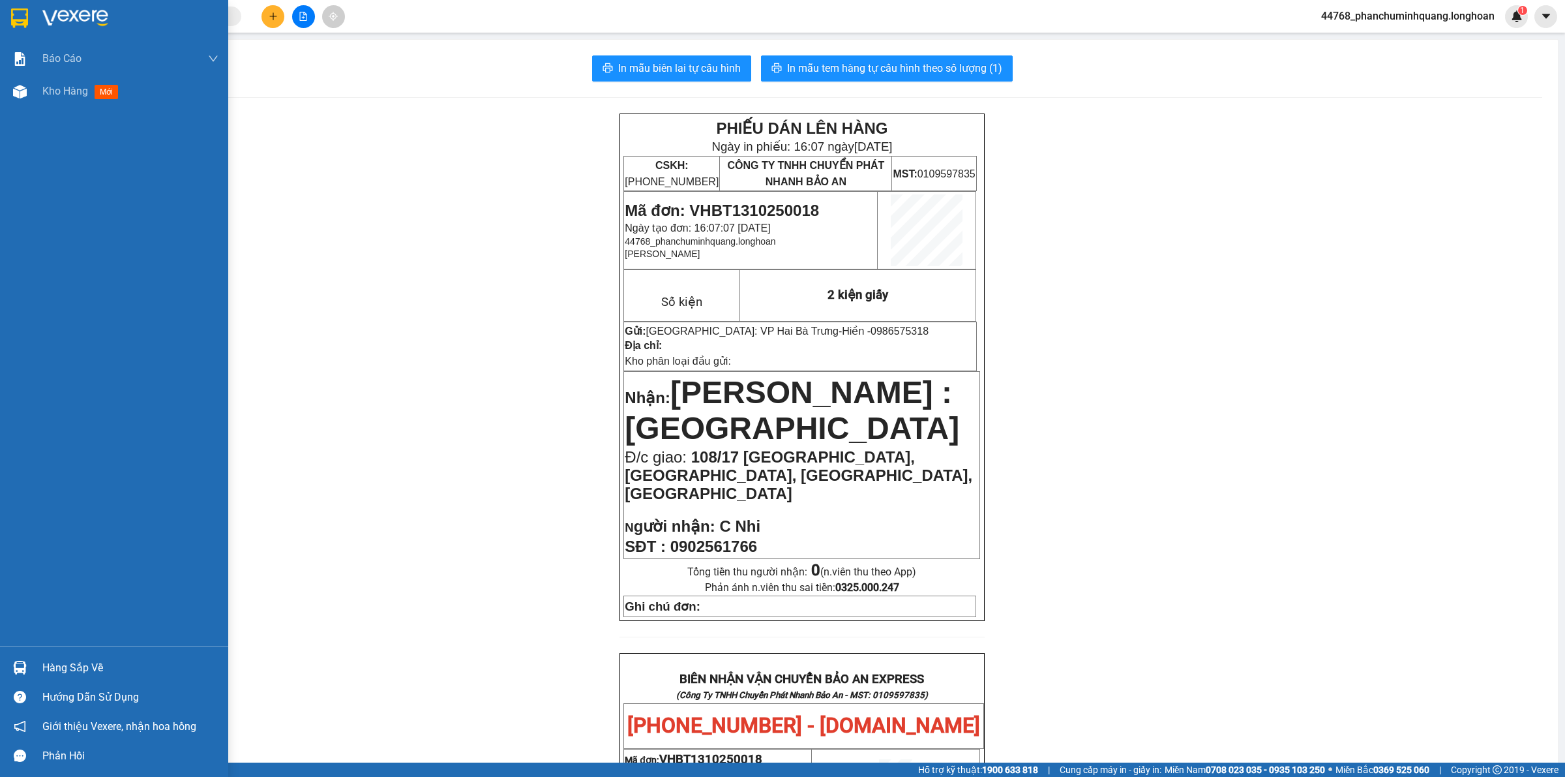
drag, startPoint x: 0, startPoint y: 28, endPoint x: 31, endPoint y: 1, distance: 41.1
click at [10, 27] on div at bounding box center [114, 21] width 228 height 42
click at [20, 23] on img at bounding box center [19, 18] width 17 height 20
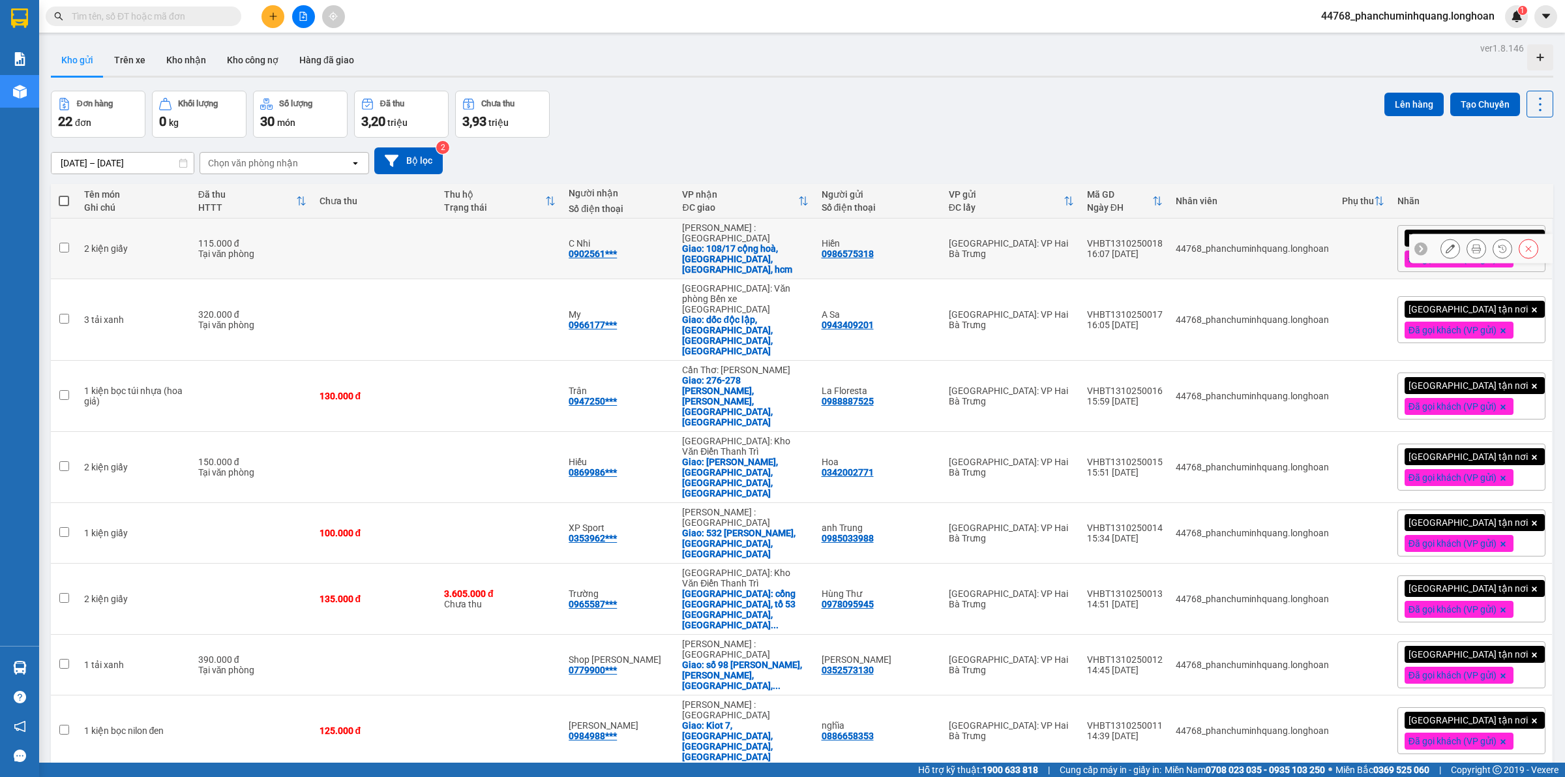
click at [1446, 248] on icon at bounding box center [1450, 248] width 9 height 9
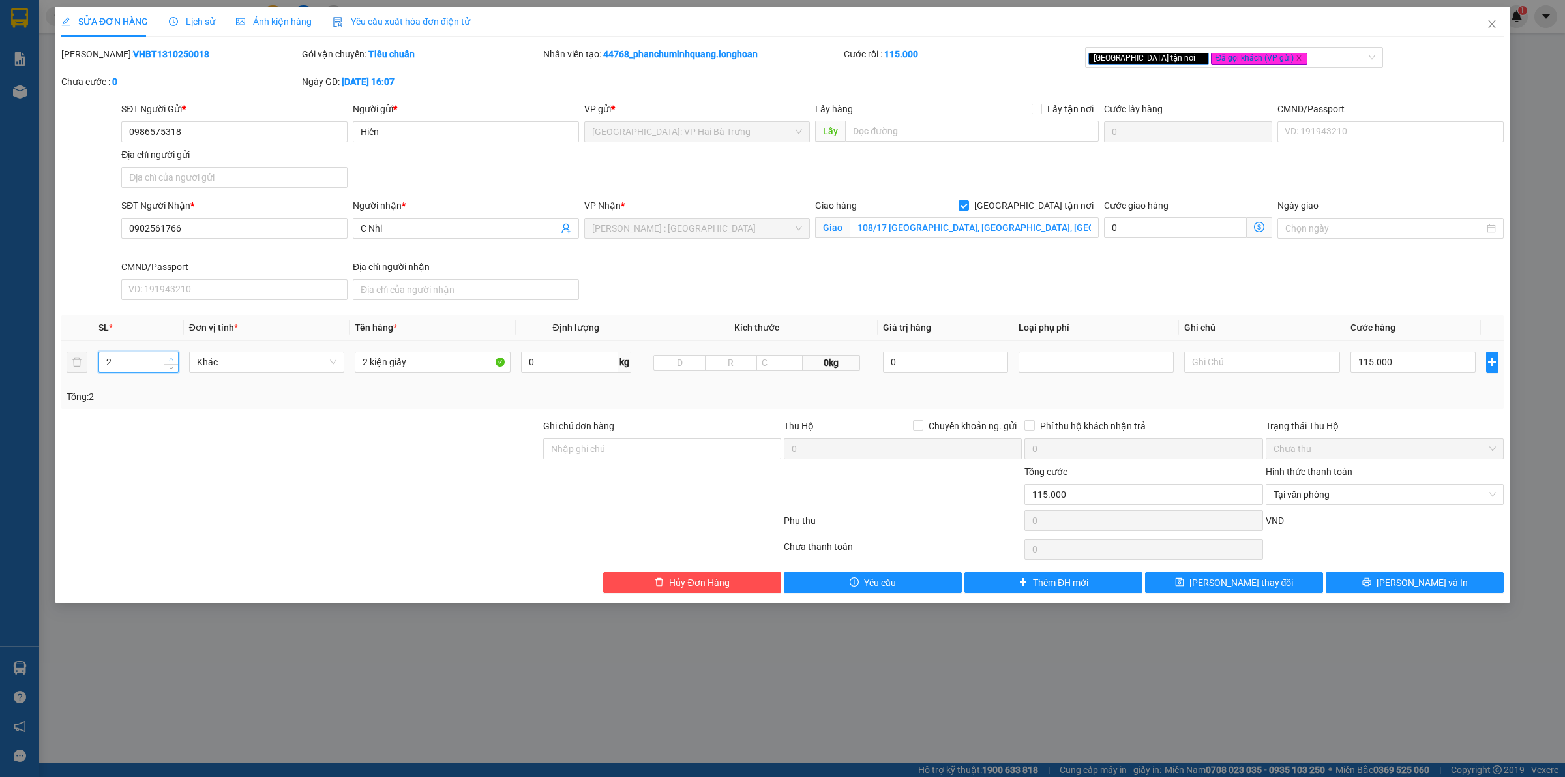
click at [166, 357] on span "Increase Value" at bounding box center [171, 358] width 14 height 12
click at [1435, 586] on span "[PERSON_NAME] và In" at bounding box center [1422, 582] width 91 height 14
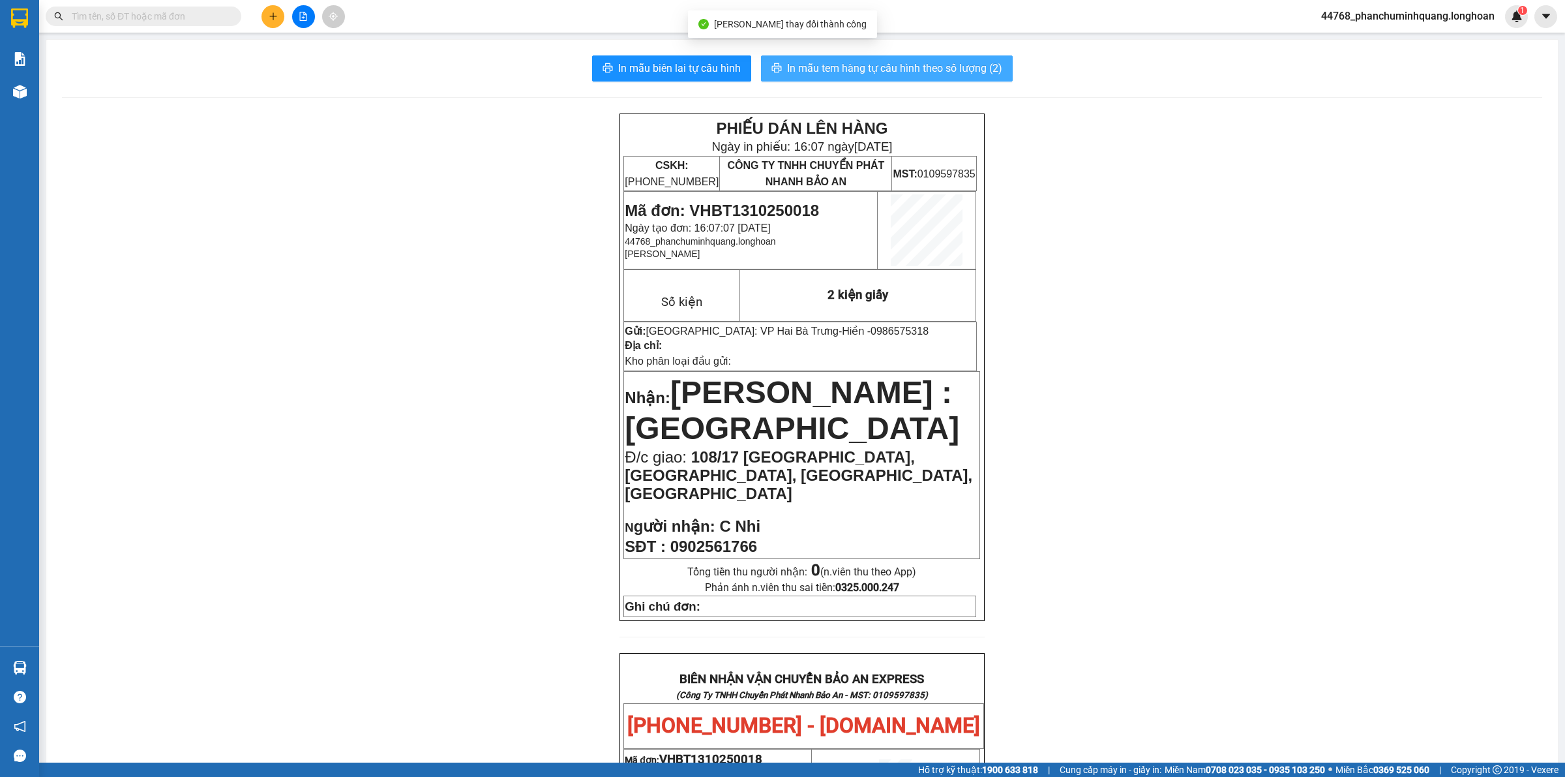
drag, startPoint x: 850, startPoint y: 63, endPoint x: 877, endPoint y: 75, distance: 29.8
click at [851, 63] on span "In mẫu tem hàng tự cấu hình theo số lượng (2)" at bounding box center [894, 68] width 215 height 16
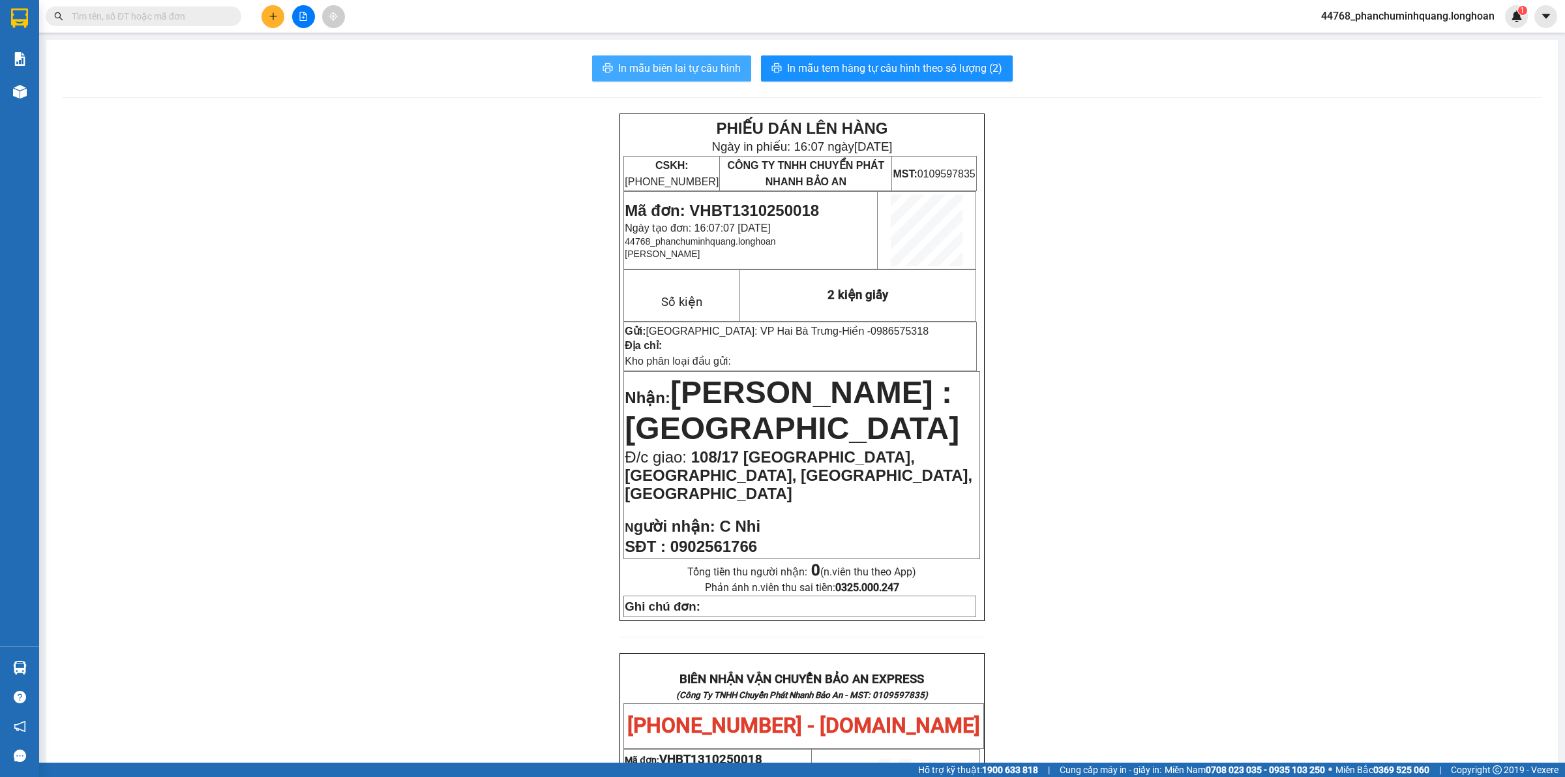
click at [642, 67] on span "In mẫu biên lai tự cấu hình" at bounding box center [679, 68] width 123 height 16
drag, startPoint x: 1564, startPoint y: 237, endPoint x: 483, endPoint y: 530, distance: 1119.6
click at [483, 530] on div "PHIẾU DÁN LÊN HÀNG Ngày in phiếu: 16:07 ngày 13-10-2025 CSKH: 1900.06.88.33 CÔN…" at bounding box center [802, 759] width 1480 height 1293
click at [277, 17] on icon "plus" at bounding box center [273, 16] width 9 height 9
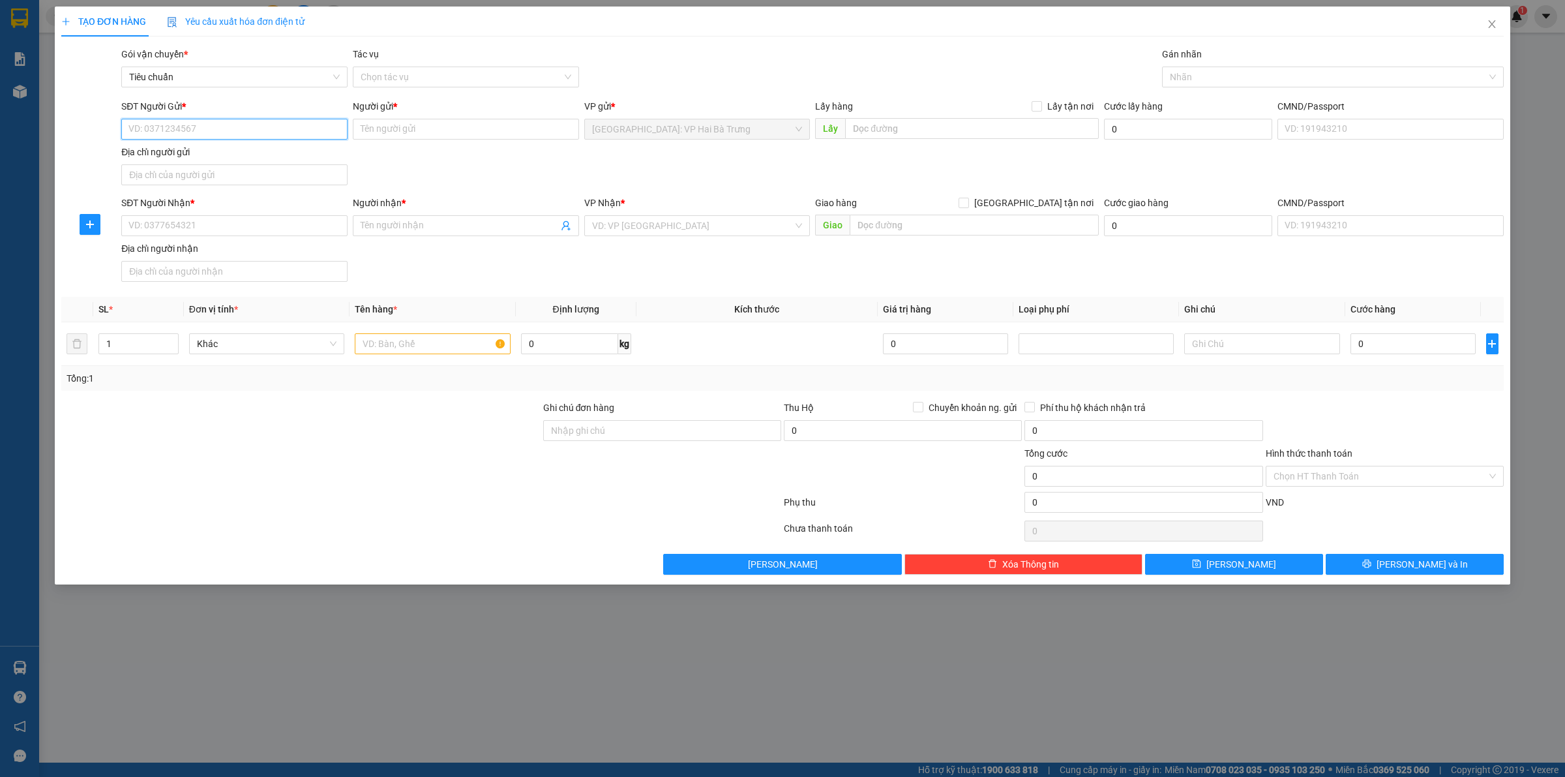
drag, startPoint x: 219, startPoint y: 125, endPoint x: 226, endPoint y: 127, distance: 7.4
click at [220, 126] on input "SĐT Người Gửi *" at bounding box center [234, 129] width 226 height 21
drag, startPoint x: 259, startPoint y: 224, endPoint x: 346, endPoint y: 232, distance: 87.2
click at [259, 225] on input "SĐT Người Nhận *" at bounding box center [234, 225] width 226 height 21
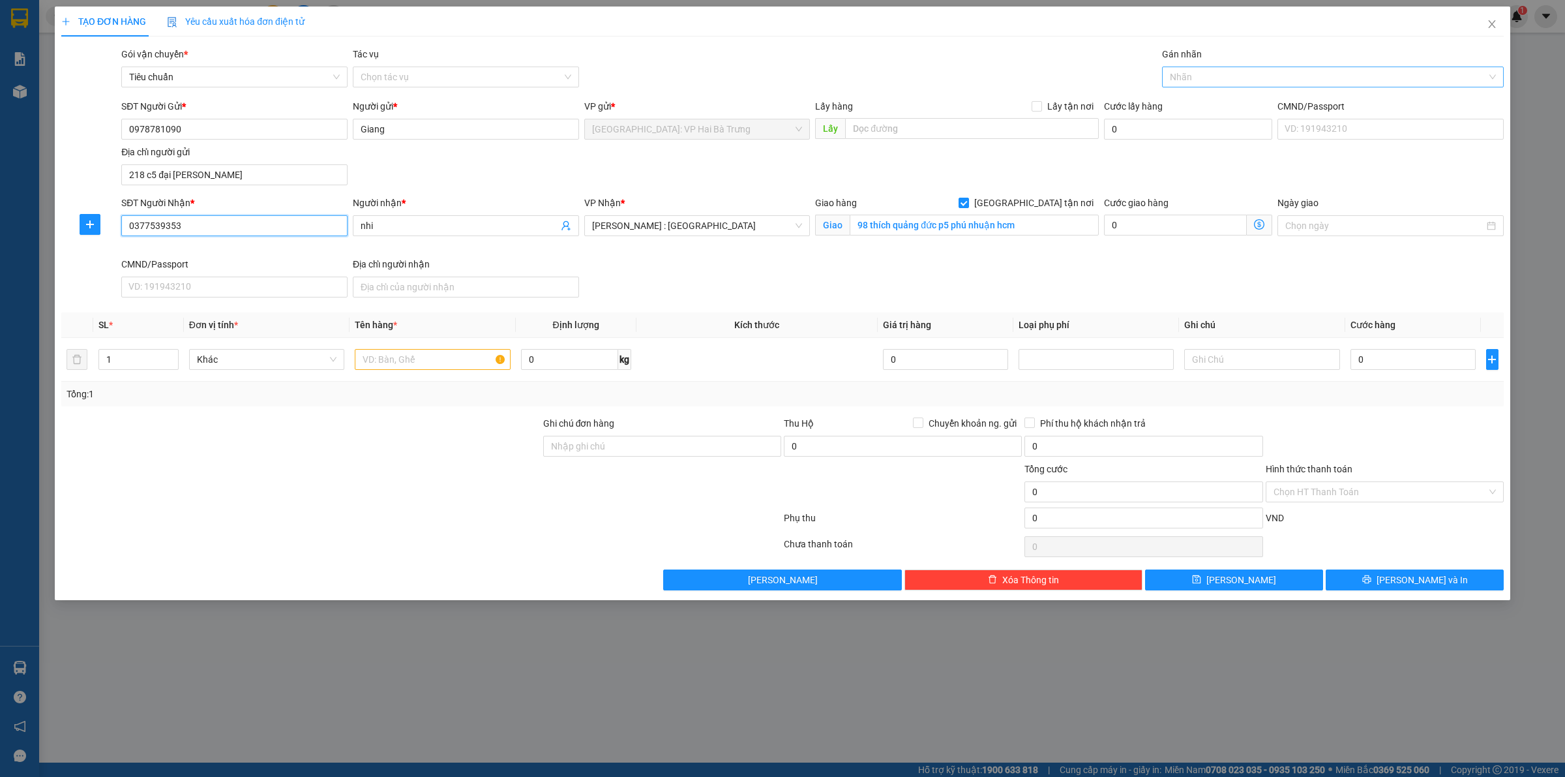
click at [1189, 85] on div "Nhãn" at bounding box center [1333, 77] width 342 height 21
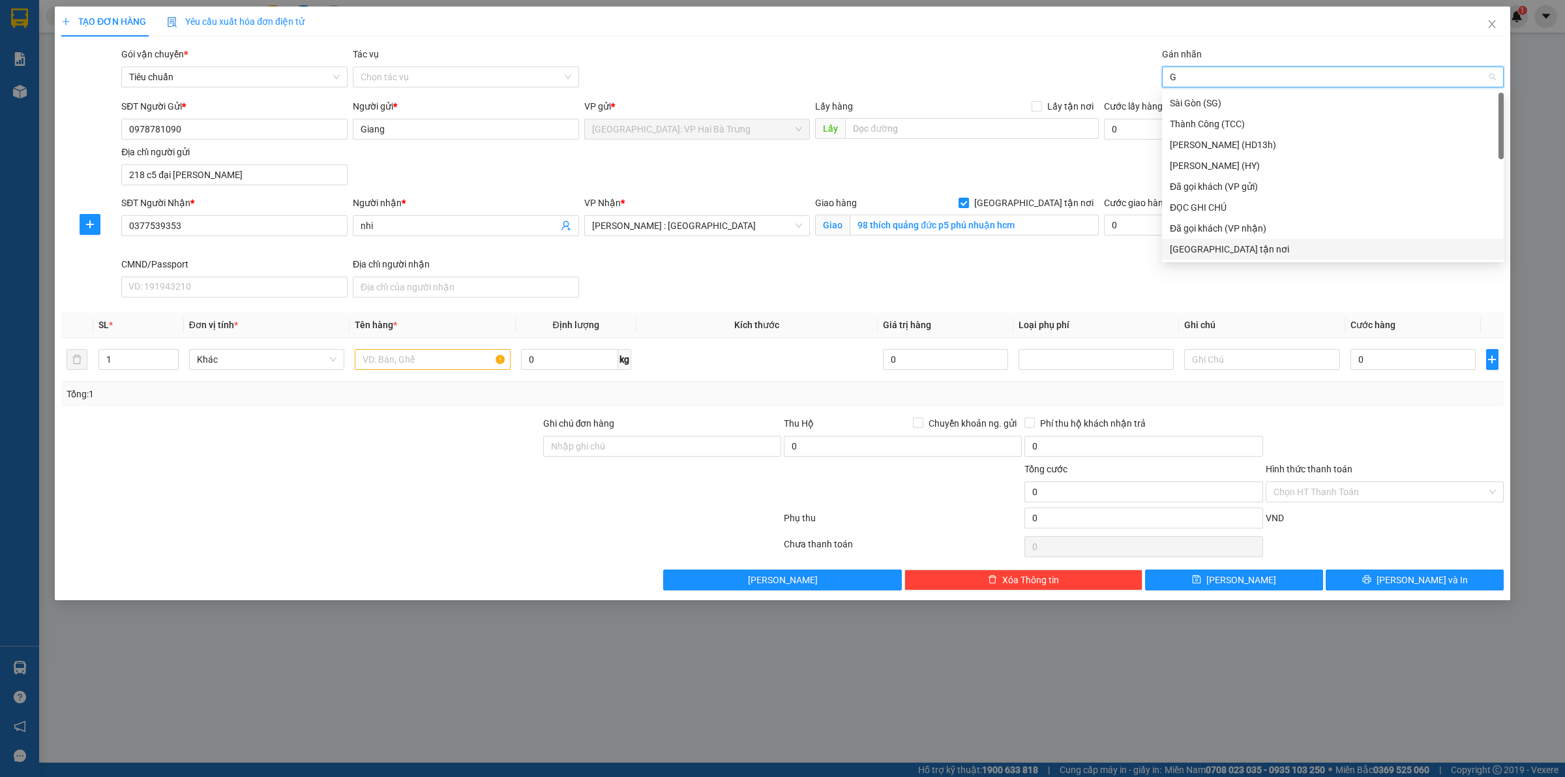
click at [1178, 251] on div "[GEOGRAPHIC_DATA] tận nơi" at bounding box center [1333, 249] width 326 height 14
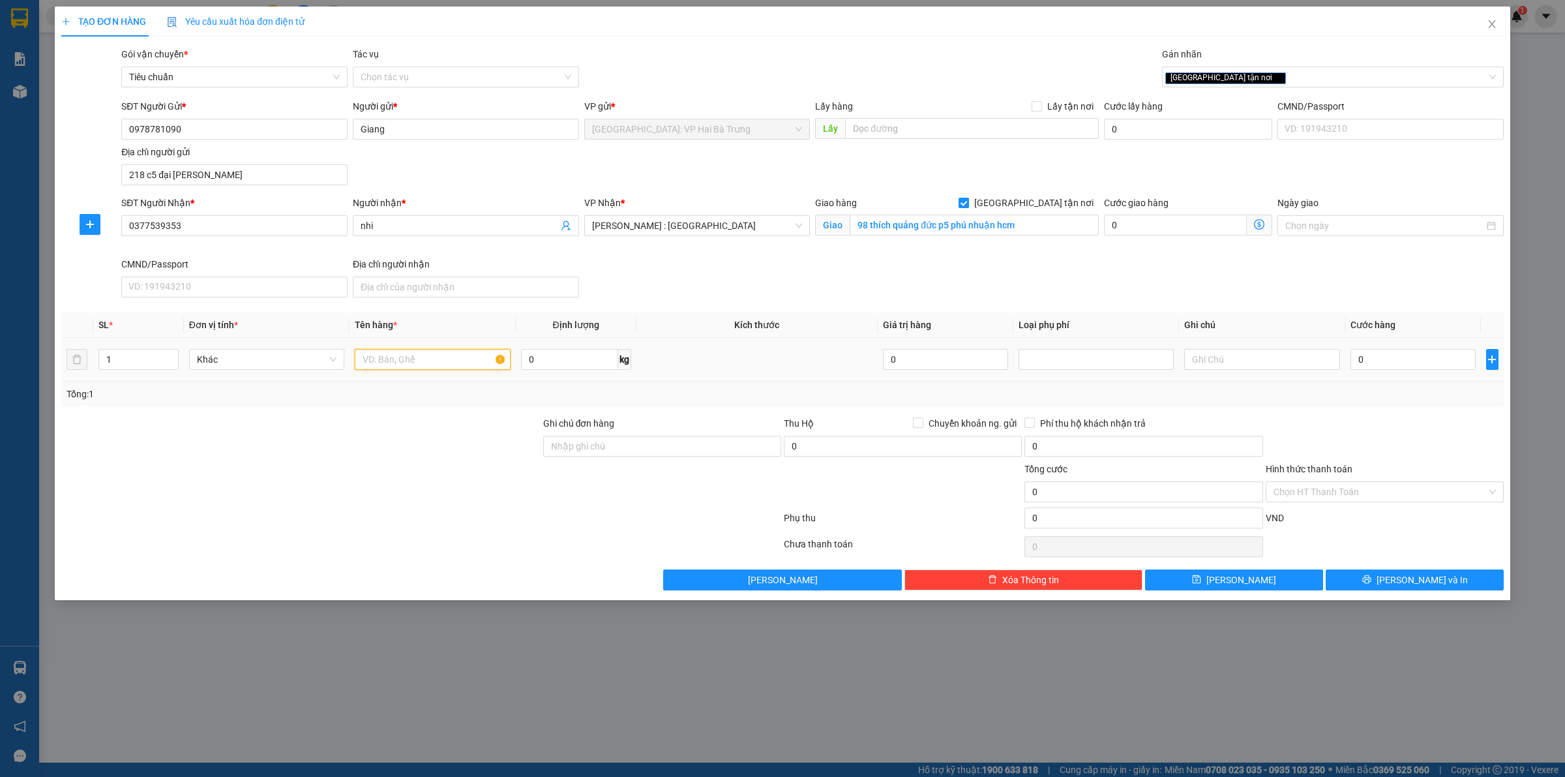
click at [428, 367] on input "text" at bounding box center [432, 359] width 155 height 21
click at [173, 355] on icon "up" at bounding box center [171, 356] width 5 height 5
click at [1370, 366] on input "0" at bounding box center [1413, 359] width 125 height 21
click at [1248, 80] on div "[GEOGRAPHIC_DATA] tận nơi" at bounding box center [1326, 77] width 322 height 16
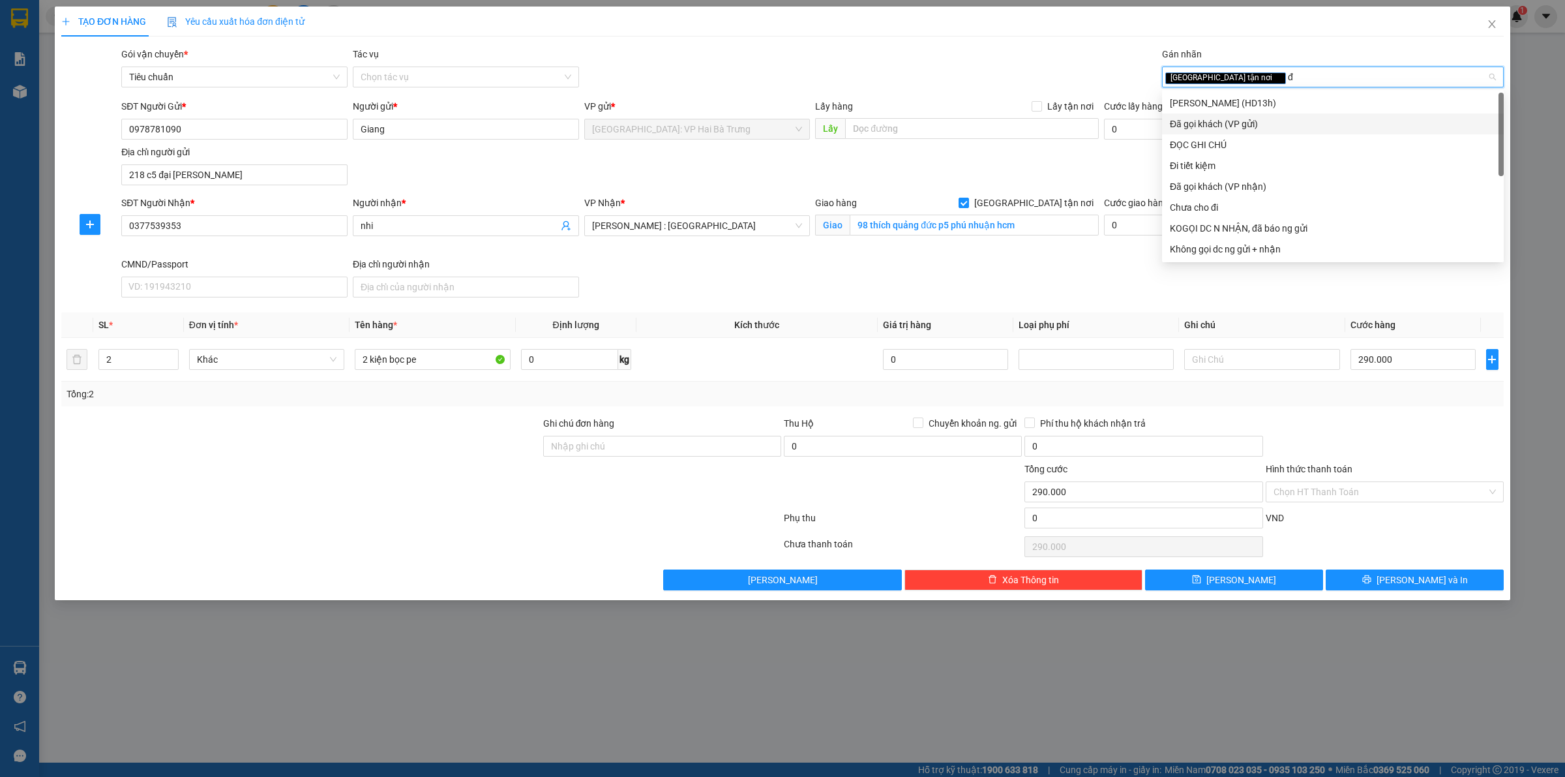
click at [1230, 125] on div "Đã gọi khách (VP gửi)" at bounding box center [1333, 124] width 326 height 14
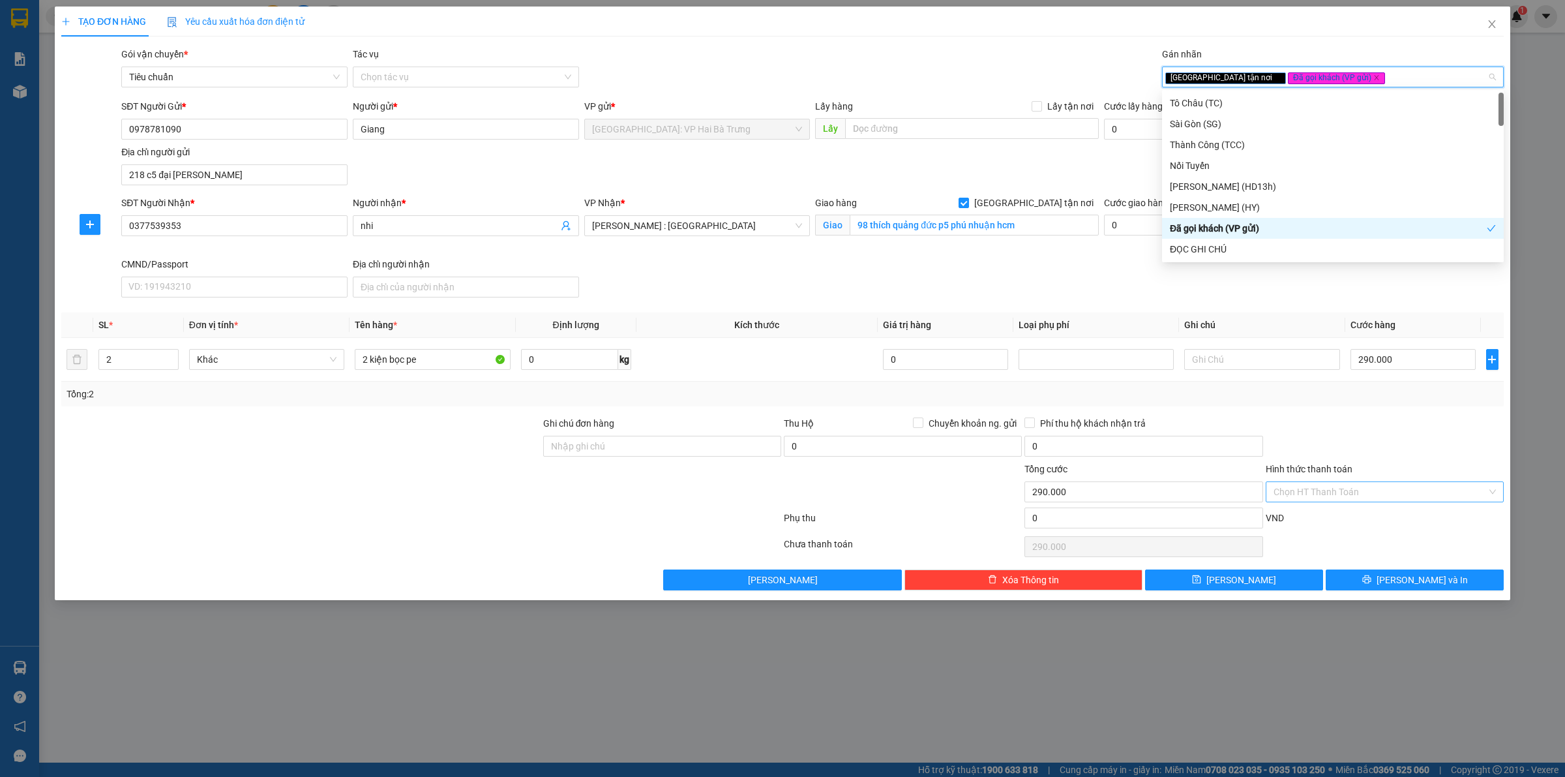
click at [1410, 496] on input "Hình thức thanh toán" at bounding box center [1380, 492] width 213 height 20
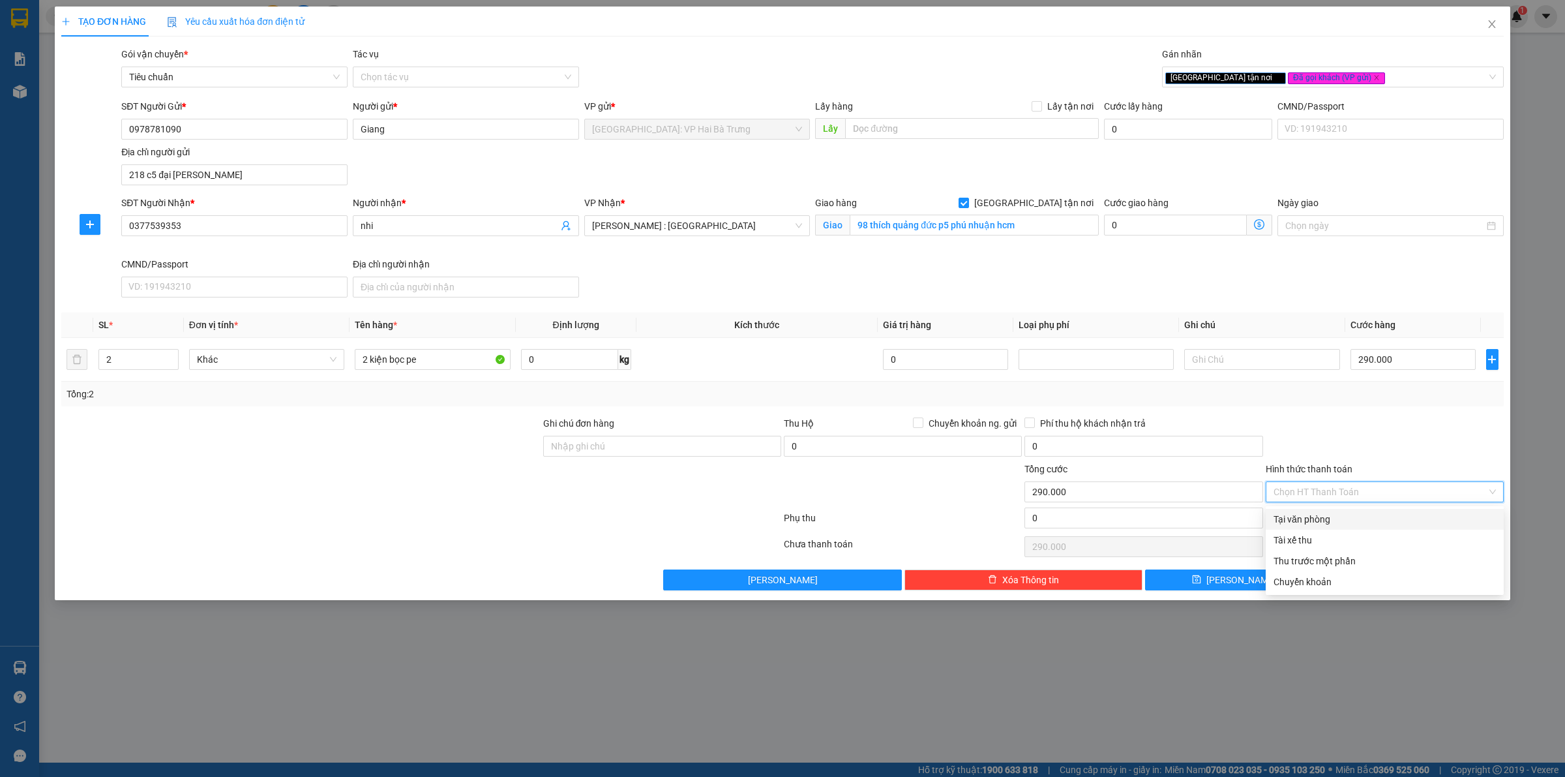
click at [1410, 517] on div "Tại văn phòng" at bounding box center [1385, 519] width 222 height 14
click at [1418, 578] on span "[PERSON_NAME] và In" at bounding box center [1422, 580] width 91 height 14
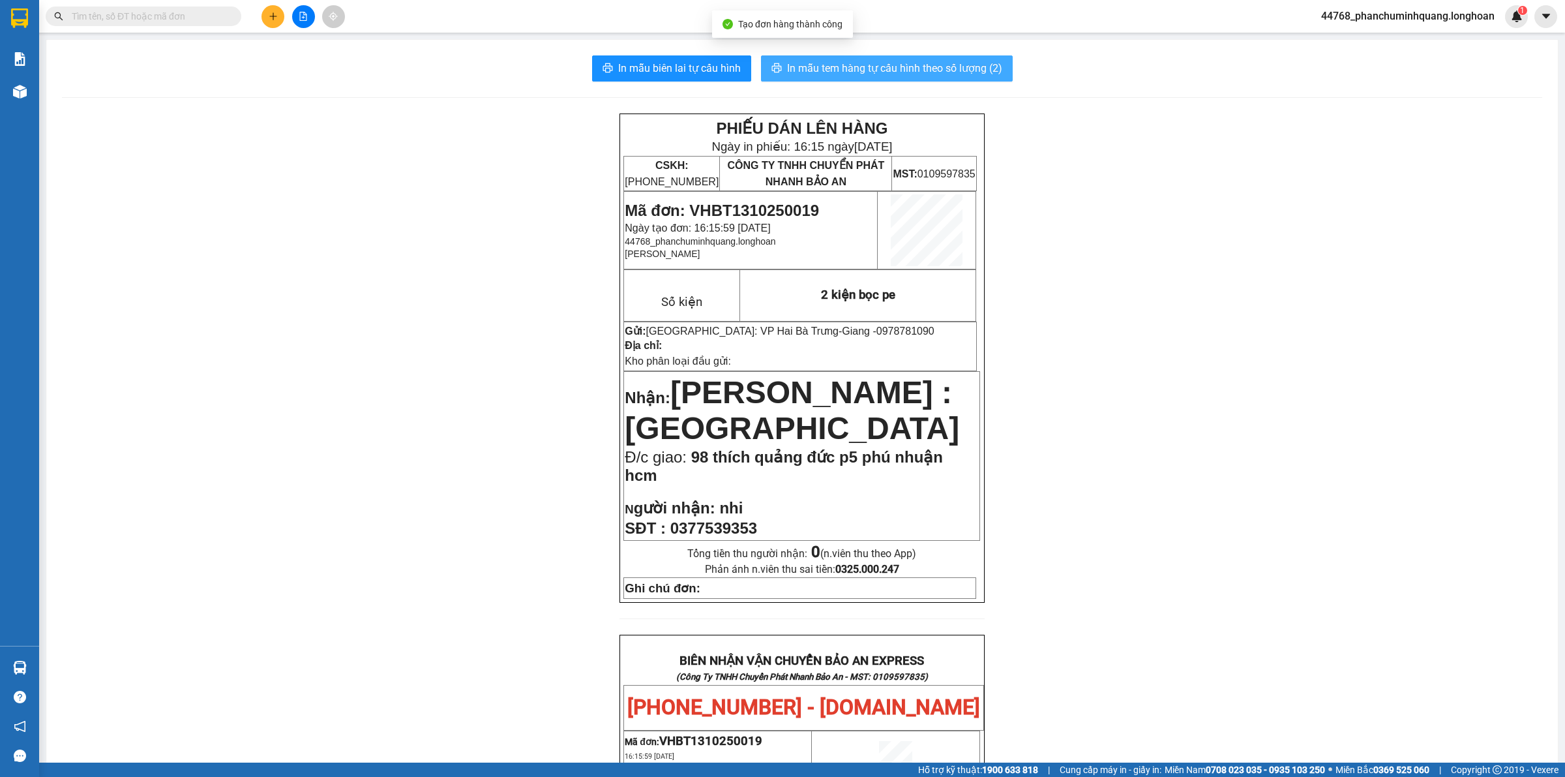
click at [923, 65] on span "In mẫu tem hàng tự cấu hình theo số lượng (2)" at bounding box center [894, 68] width 215 height 16
click at [649, 57] on button "In mẫu biên lai tự cấu hình" at bounding box center [671, 68] width 159 height 26
click at [980, 70] on span "In mẫu tem hàng tự cấu hình theo số lượng (2)" at bounding box center [894, 68] width 215 height 16
click at [876, 59] on button "In mẫu tem hàng tự cấu hình theo số lượng (2)" at bounding box center [887, 68] width 252 height 26
click at [267, 21] on button at bounding box center [273, 16] width 23 height 23
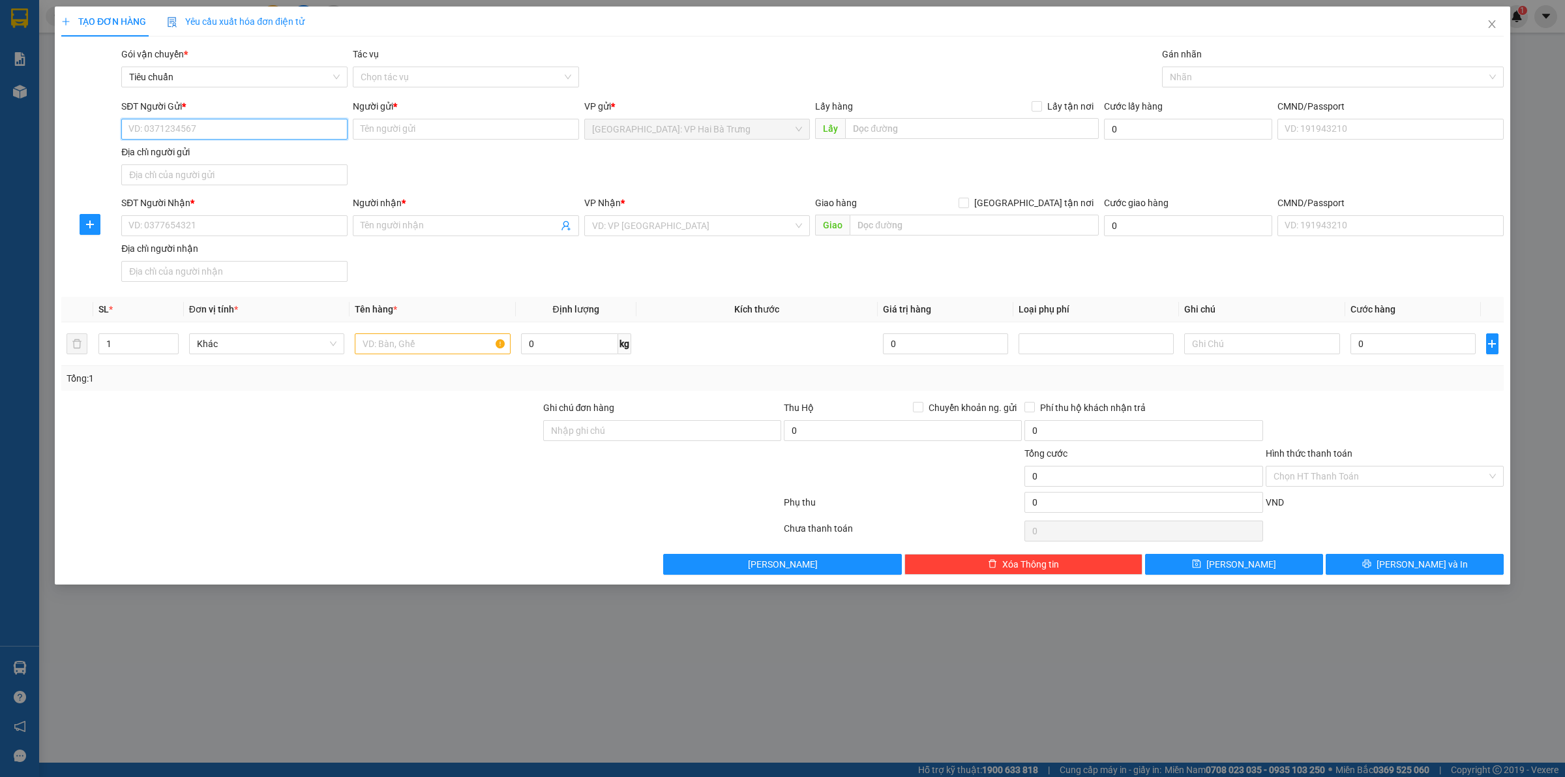
click at [252, 126] on input "SĐT Người Gửi *" at bounding box center [234, 129] width 226 height 21
click at [273, 158] on div "0913000969 - Thái" at bounding box center [234, 156] width 211 height 14
click at [430, 176] on div "SĐT Người Gửi * 0913000969 Người gửi * Thái VP gửi * Hà Nội: VP Hai Bà Trưng Lấ…" at bounding box center [813, 144] width 1388 height 91
drag, startPoint x: 941, startPoint y: 223, endPoint x: 954, endPoint y: 220, distance: 13.3
click at [951, 222] on input "text" at bounding box center [974, 225] width 249 height 21
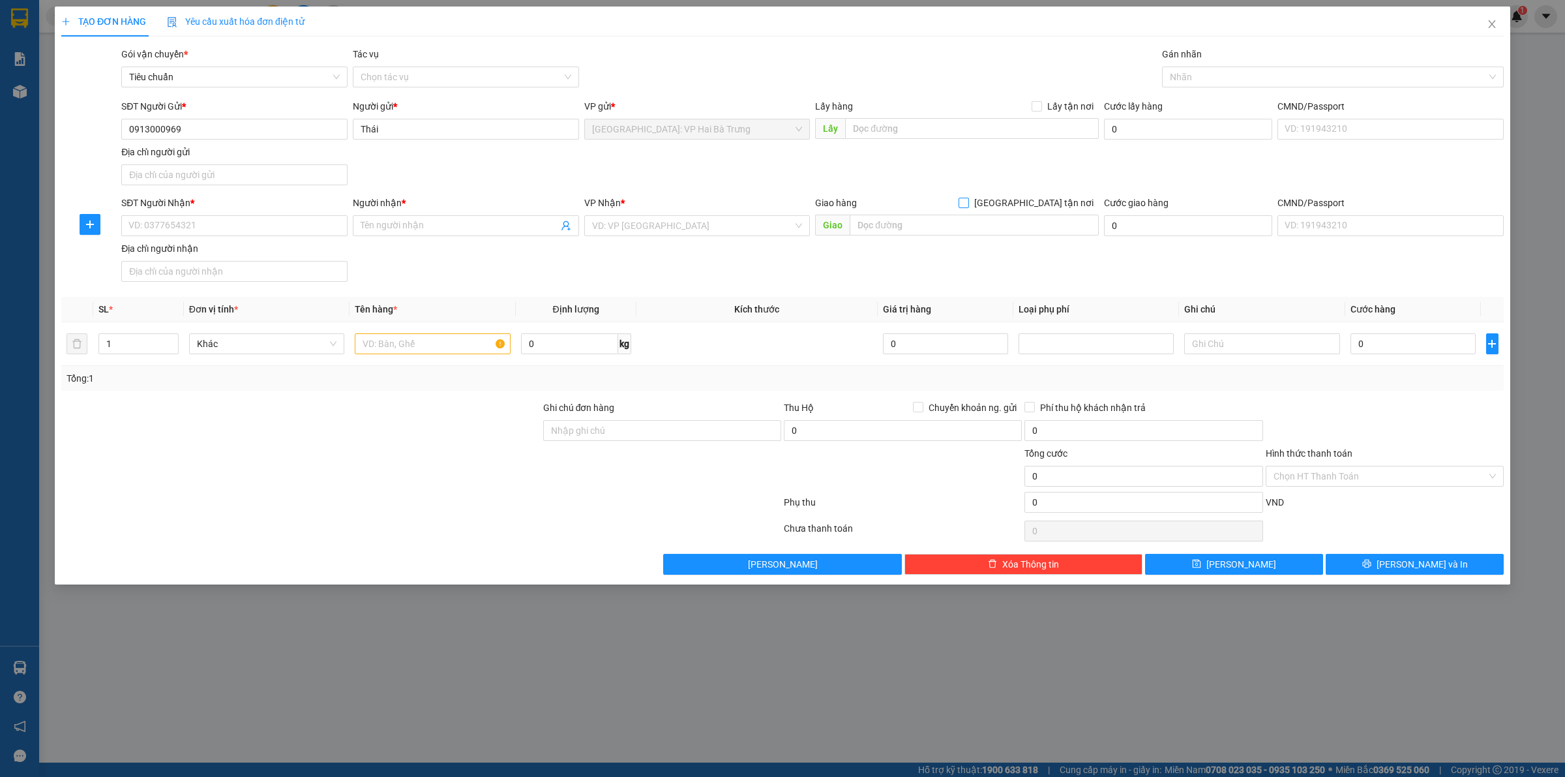
click at [968, 203] on input "[GEOGRAPHIC_DATA] tận nơi" at bounding box center [963, 202] width 9 height 9
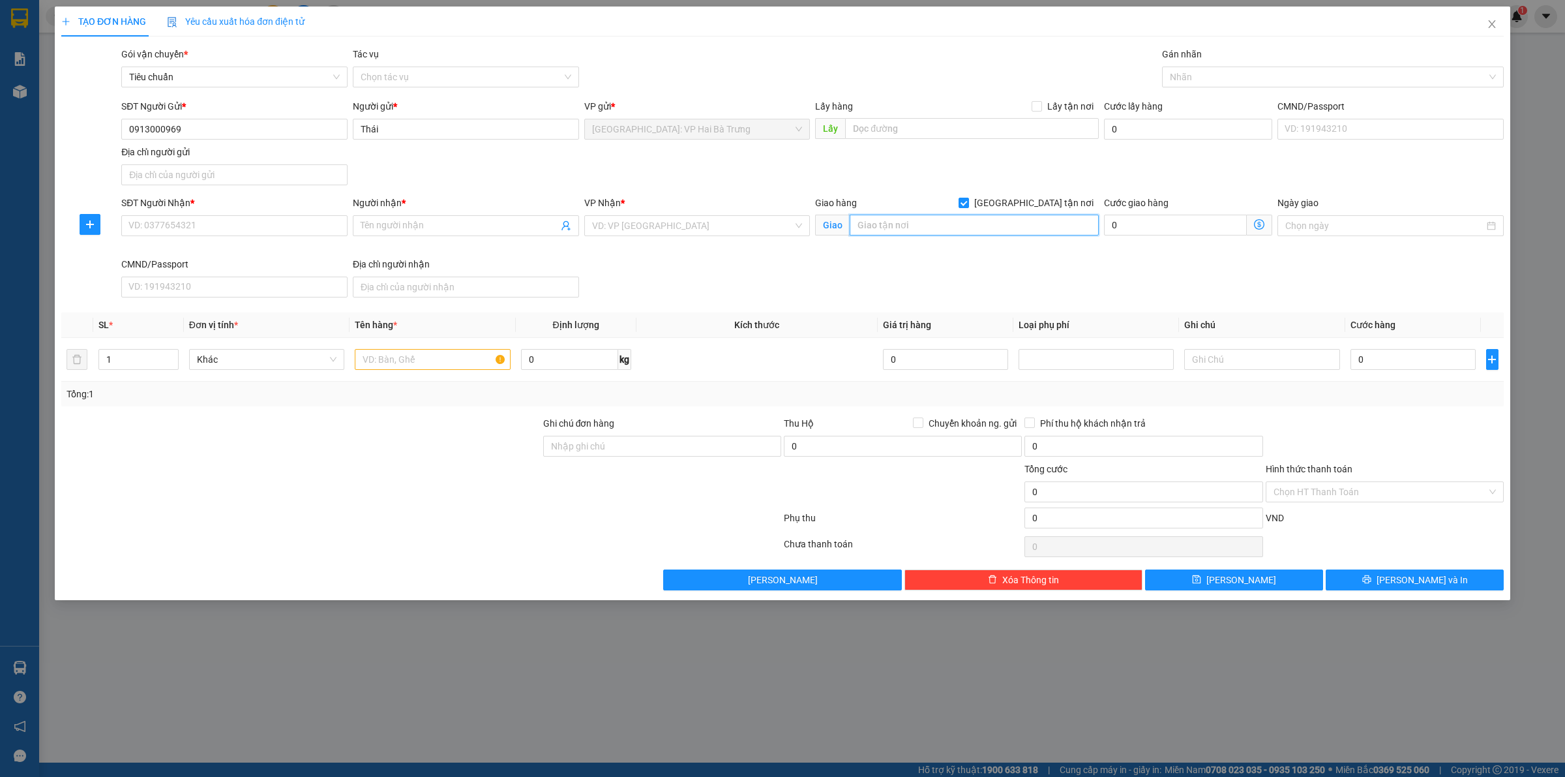
click at [1023, 225] on input "text" at bounding box center [974, 225] width 249 height 21
click at [1021, 228] on input "438 đinh tiên hoàng" at bounding box center [974, 225] width 249 height 21
click at [977, 226] on input "438 đinh tiên hoàng" at bounding box center [974, 225] width 249 height 21
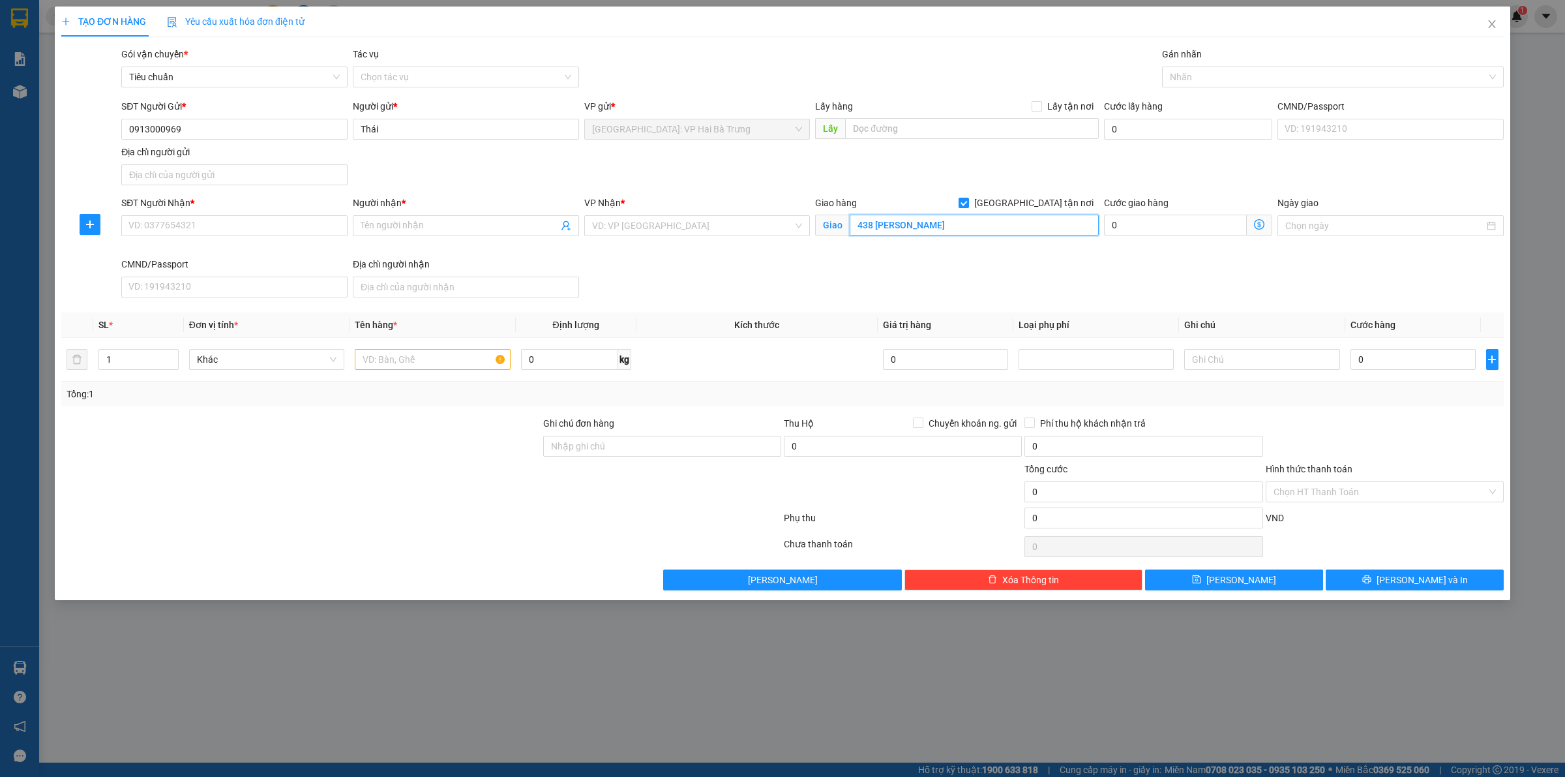
click at [977, 226] on input "438 đinh tiên hoàng" at bounding box center [974, 225] width 249 height 21
paste input ". Đinh Tiên Hoàng, P. Kỳ Bá, Thái Bình, Việt Nam"
click at [248, 229] on input "SĐT Người Nhận *" at bounding box center [234, 225] width 226 height 21
click at [417, 232] on input "Người nhận *" at bounding box center [460, 225] width 198 height 14
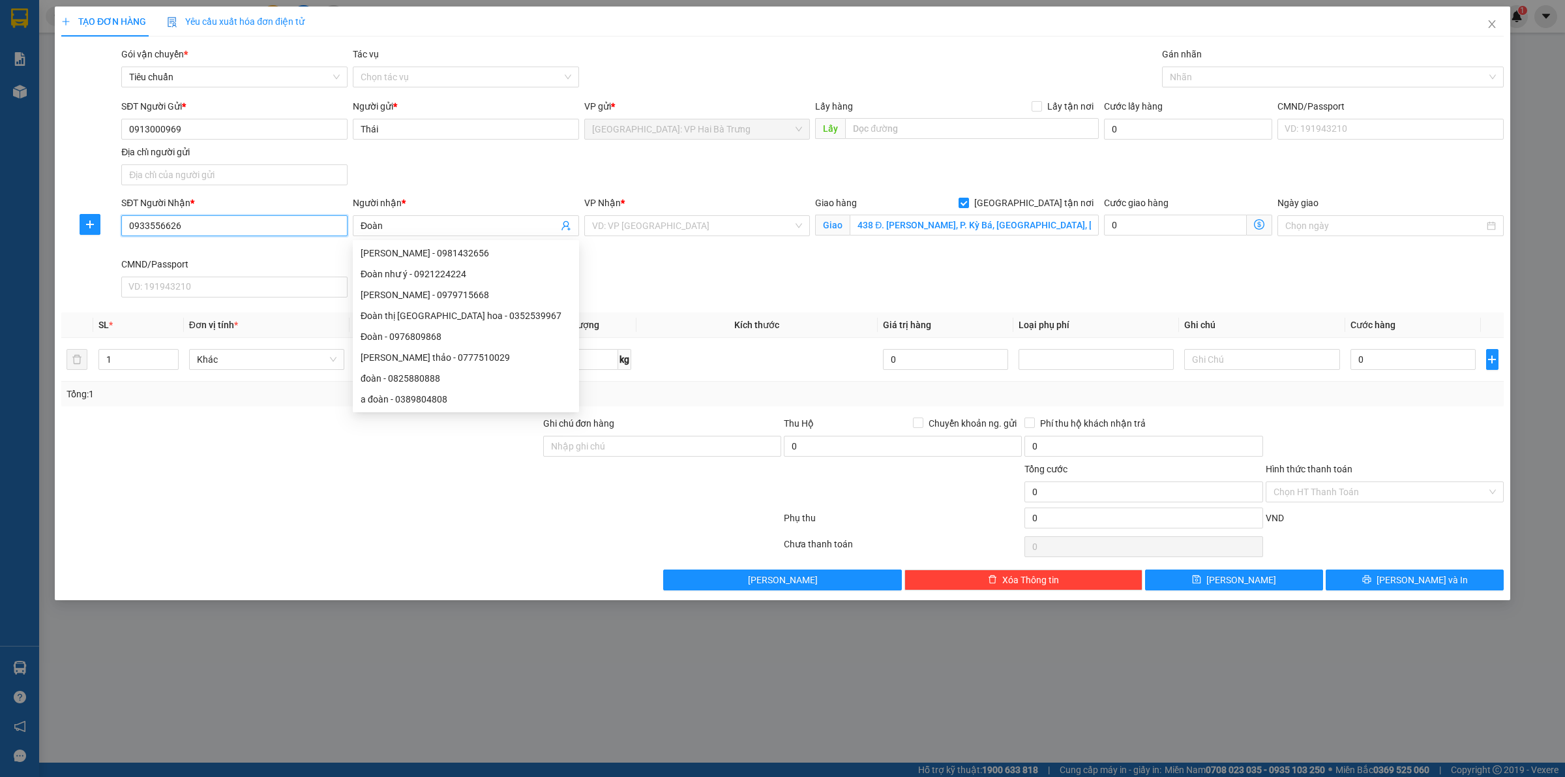
click at [155, 224] on input "0933556626" at bounding box center [234, 225] width 226 height 21
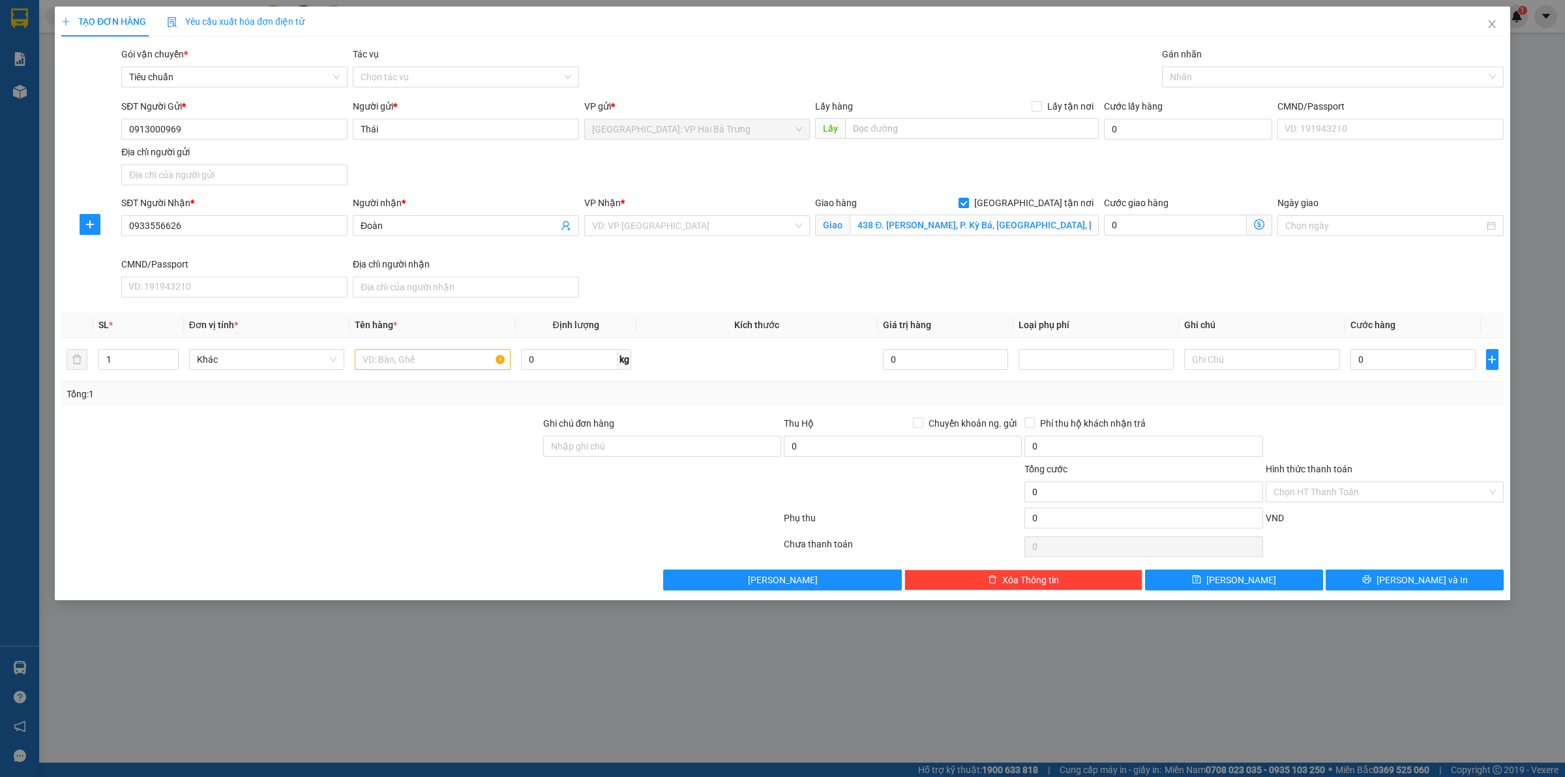
click at [712, 239] on div "VP Nhận * VD: VP Sài Gòn" at bounding box center [697, 219] width 226 height 46
click at [723, 230] on input "search" at bounding box center [693, 226] width 202 height 20
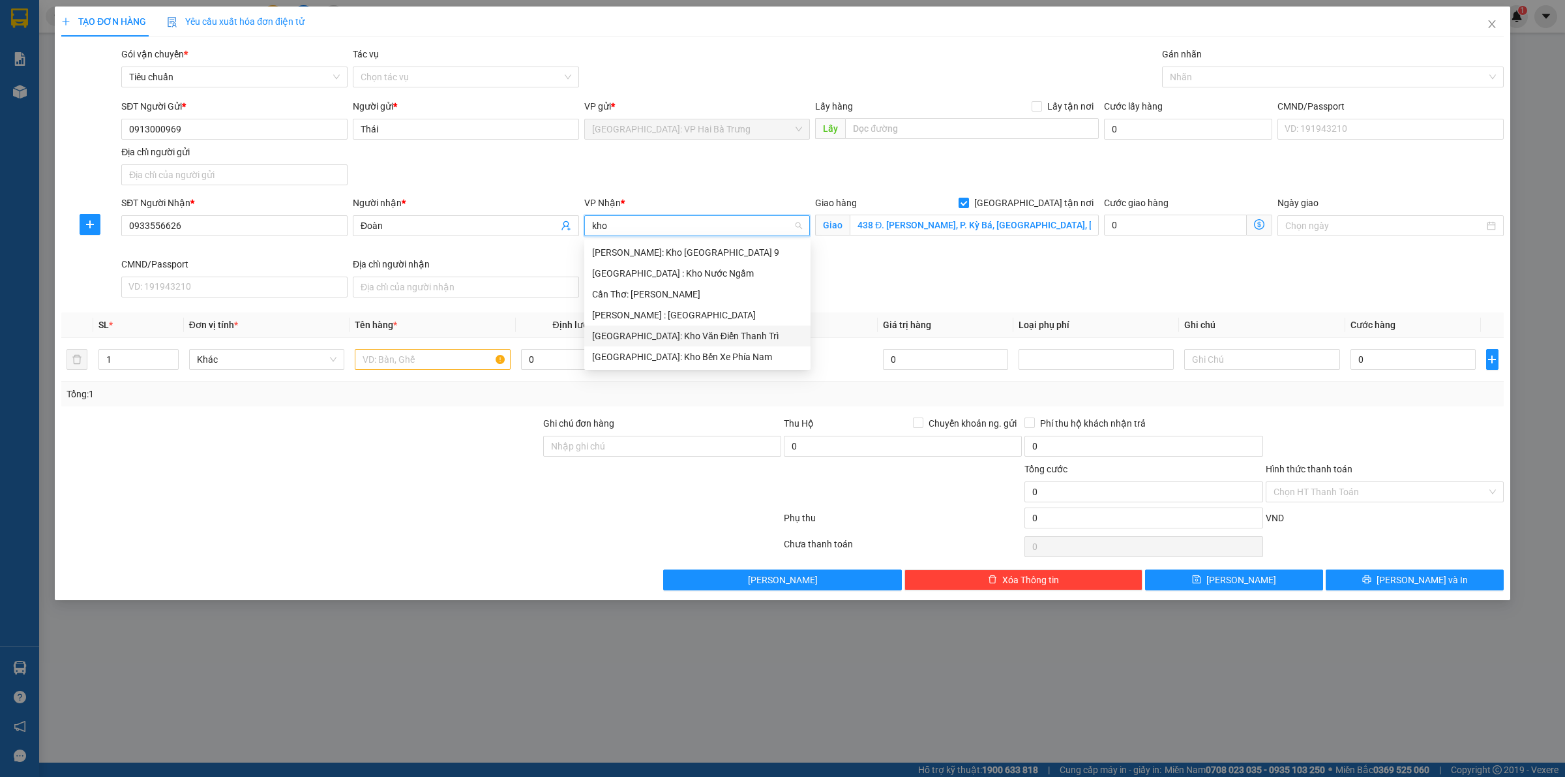
click at [695, 333] on div "[GEOGRAPHIC_DATA]: Kho Văn Điển Thanh Trì" at bounding box center [697, 336] width 211 height 14
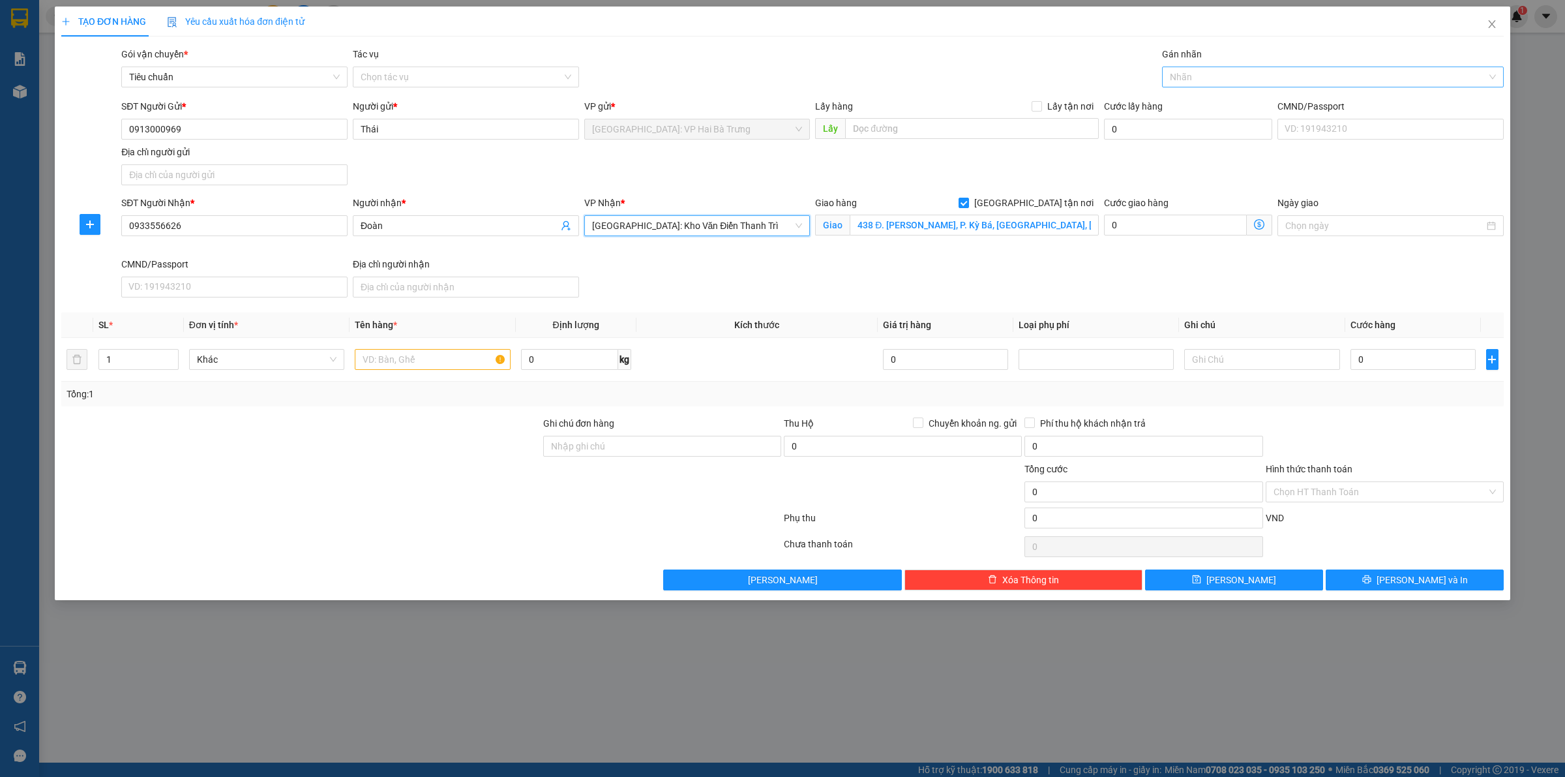
click at [1220, 85] on div "Nhãn" at bounding box center [1333, 77] width 342 height 21
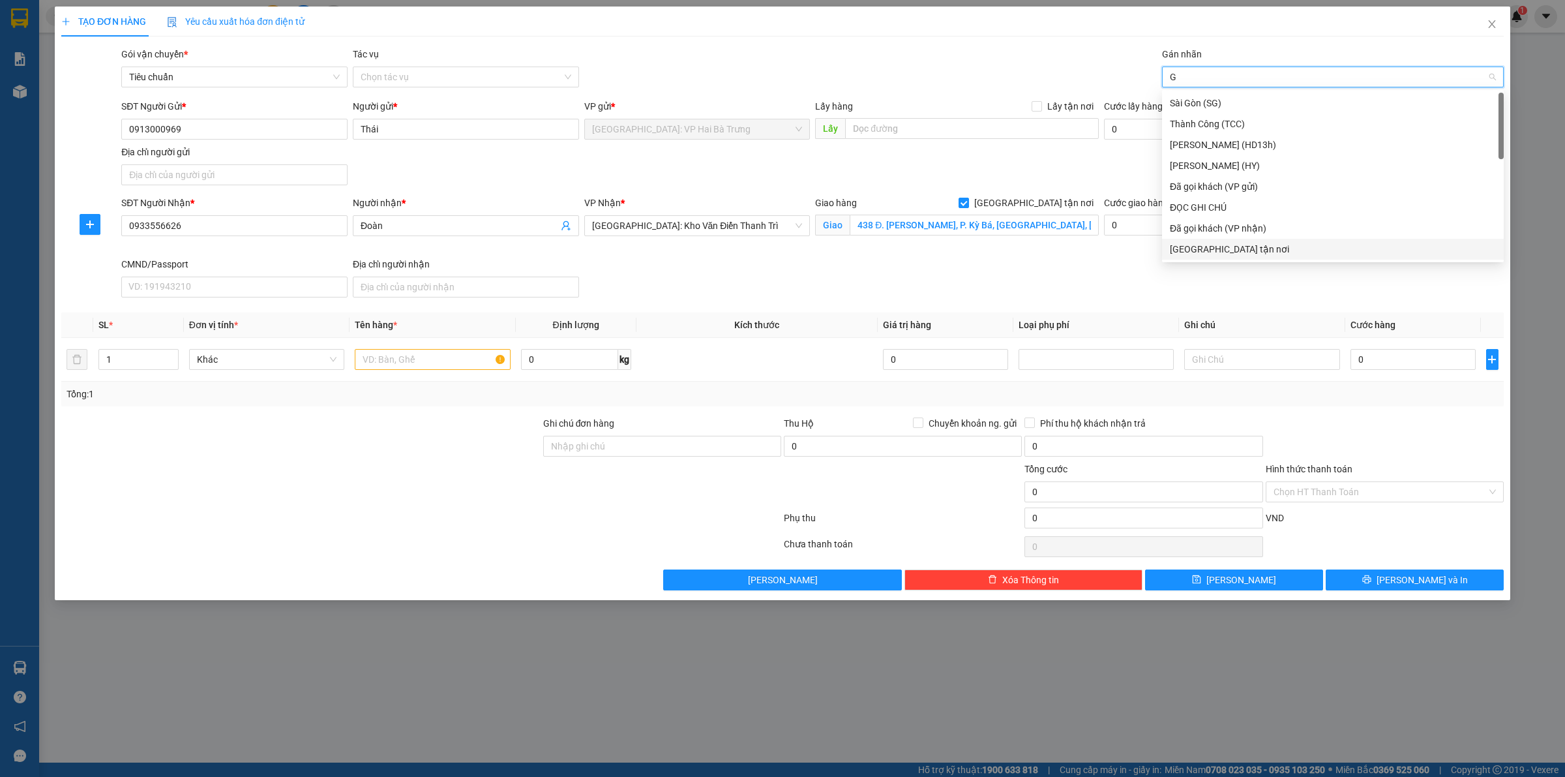
click at [1214, 245] on div "[GEOGRAPHIC_DATA] tận nơi" at bounding box center [1333, 249] width 326 height 14
click at [175, 356] on span "Increase Value" at bounding box center [171, 356] width 14 height 12
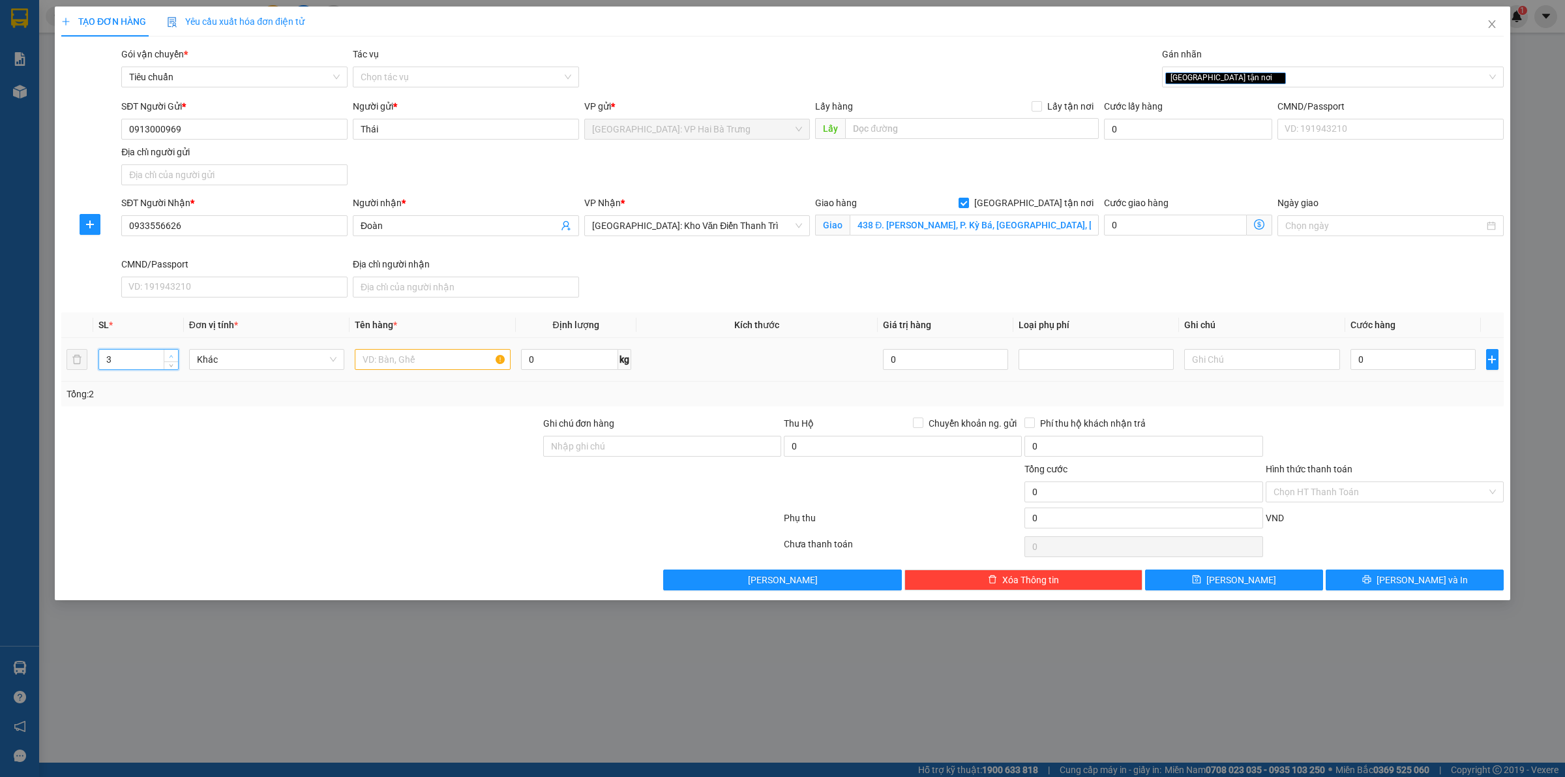
click at [175, 356] on span "Increase Value" at bounding box center [171, 356] width 14 height 12
click at [432, 354] on input "text" at bounding box center [432, 359] width 155 height 21
click at [1462, 359] on input "0" at bounding box center [1413, 359] width 125 height 21
click at [1394, 486] on input "Hình thức thanh toán" at bounding box center [1380, 492] width 213 height 20
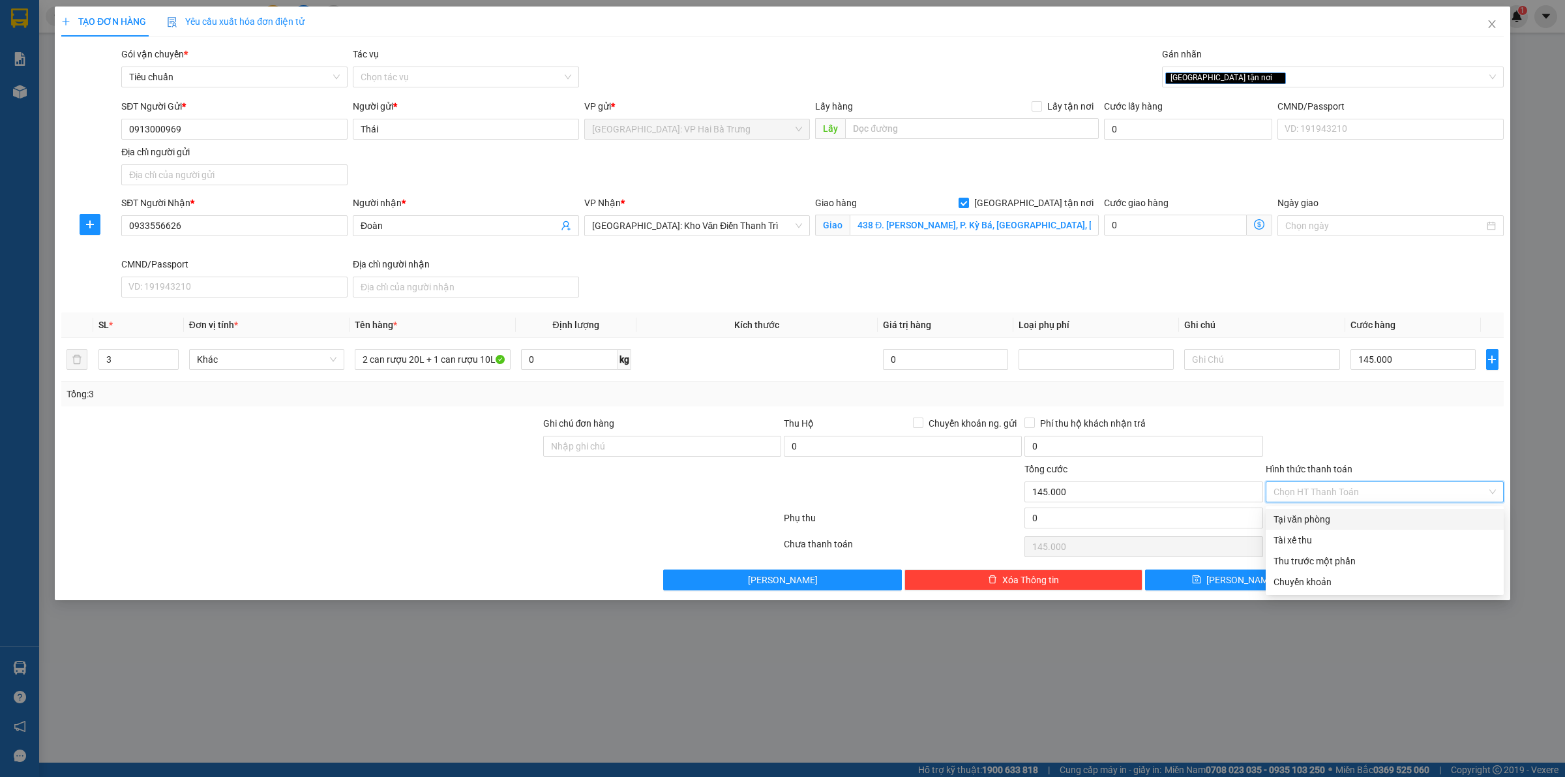
click at [1357, 517] on div "Tại văn phòng" at bounding box center [1385, 519] width 222 height 14
click at [1332, 522] on div "Tại văn phòng" at bounding box center [1385, 519] width 222 height 14
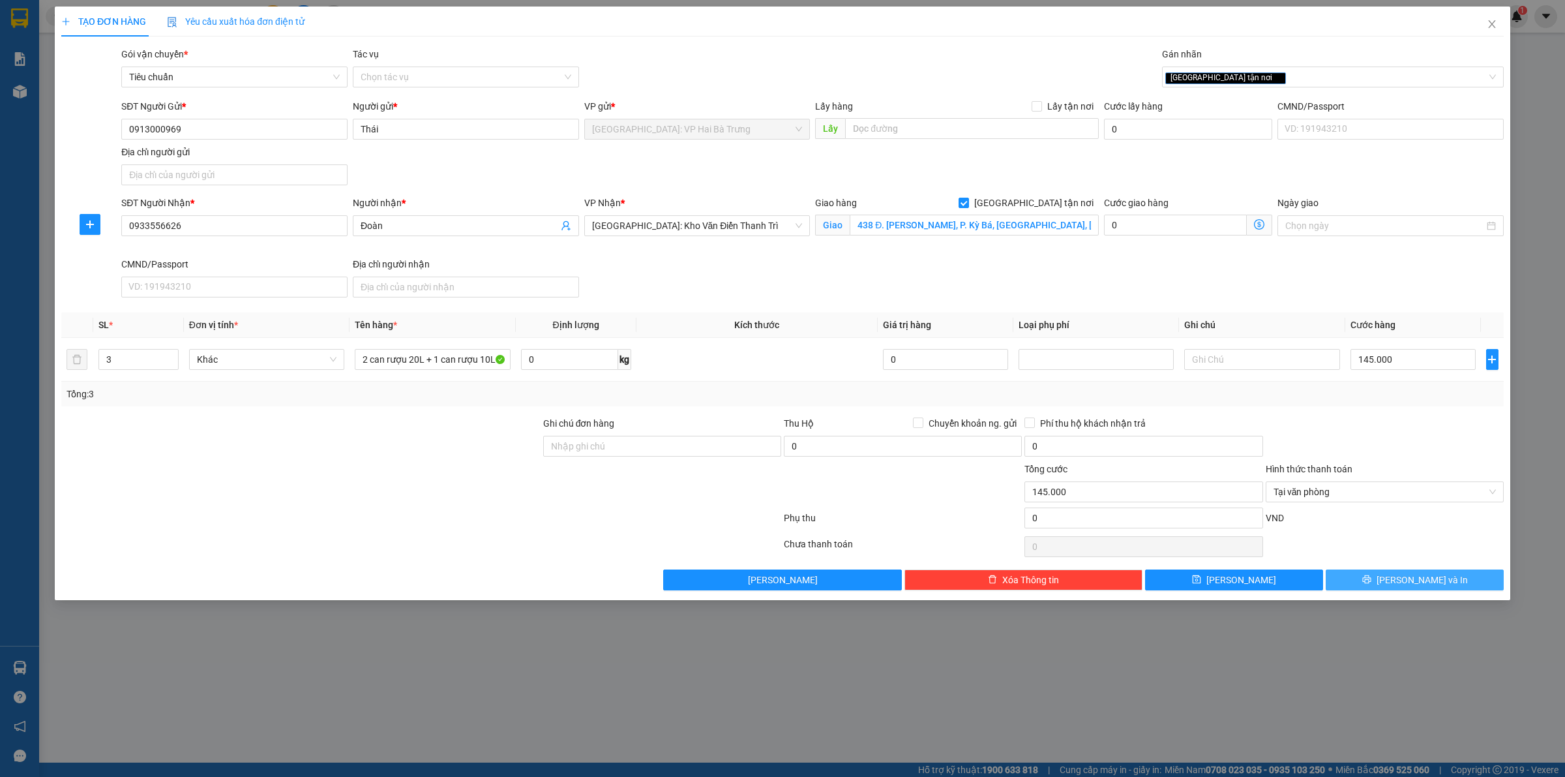
click at [1361, 578] on button "[PERSON_NAME] và In" at bounding box center [1415, 579] width 178 height 21
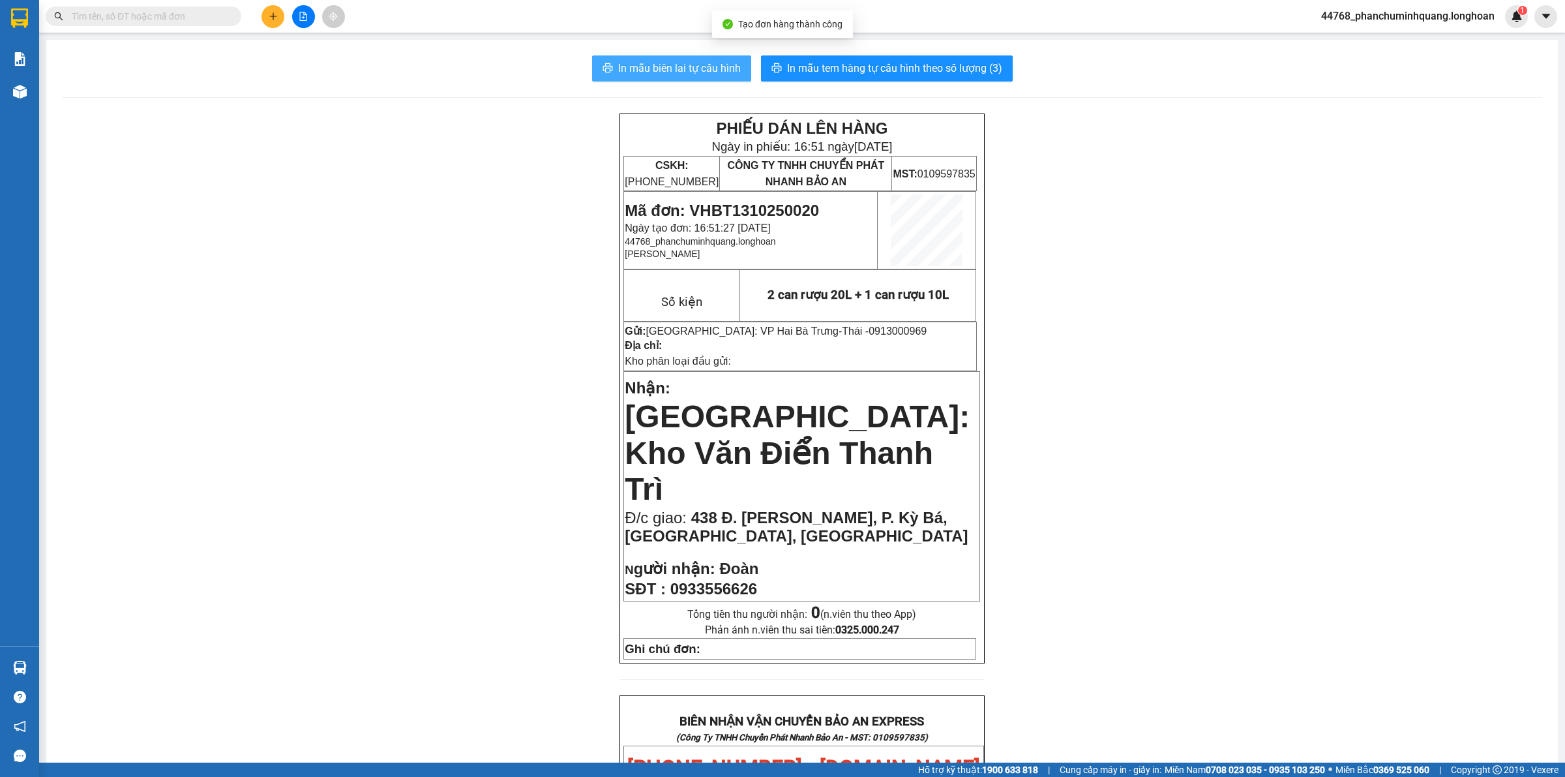
click at [673, 73] on span "In mẫu biên lai tự cấu hình" at bounding box center [679, 68] width 123 height 16
click at [269, 16] on icon "plus" at bounding box center [273, 16] width 9 height 9
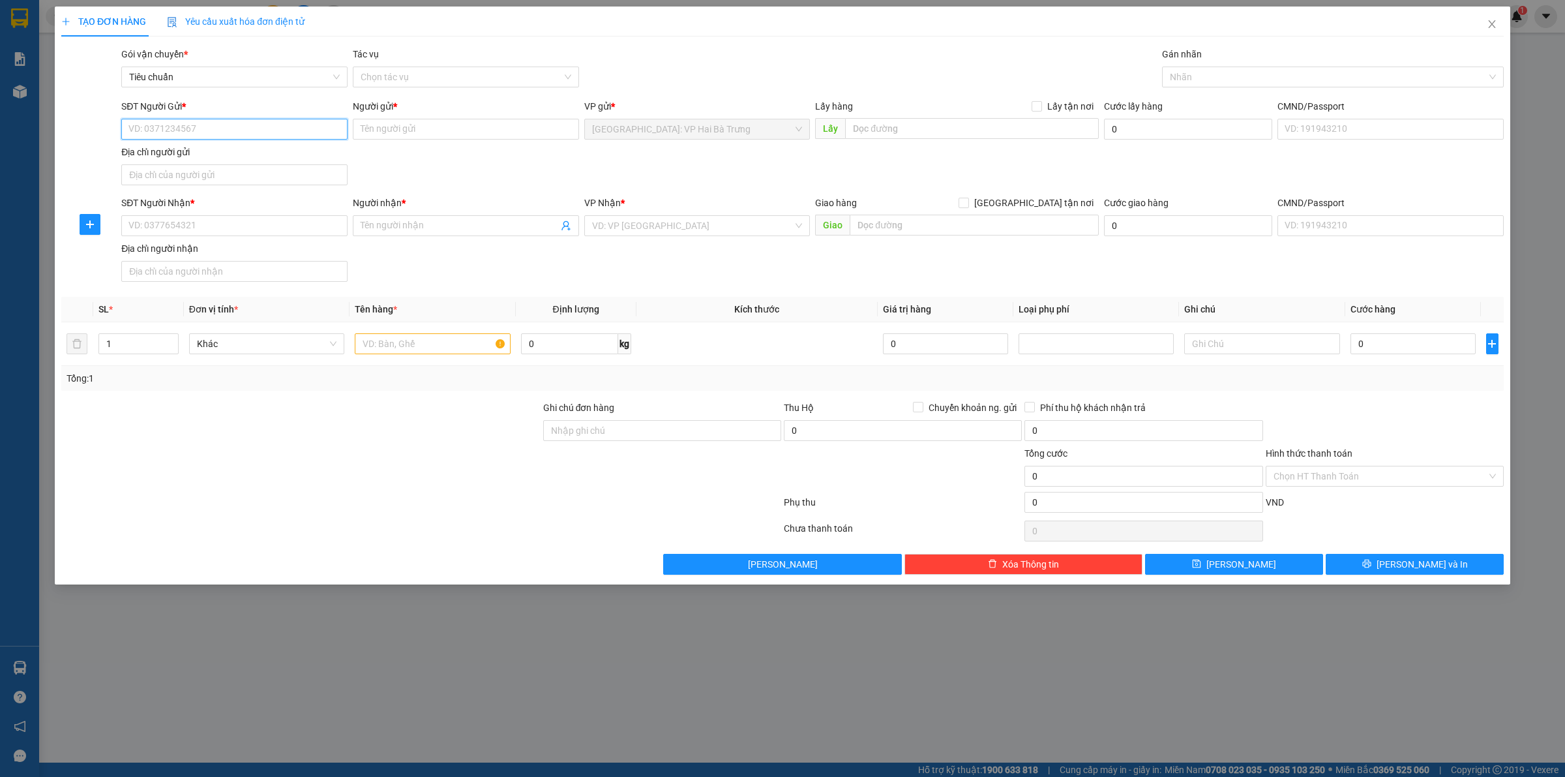
click at [181, 128] on input "SĐT Người Gửi *" at bounding box center [234, 129] width 226 height 21
drag, startPoint x: 444, startPoint y: 128, endPoint x: 379, endPoint y: 140, distance: 66.3
click at [379, 140] on div "Người gửi * Long0976296926 Long0976296926" at bounding box center [466, 122] width 226 height 46
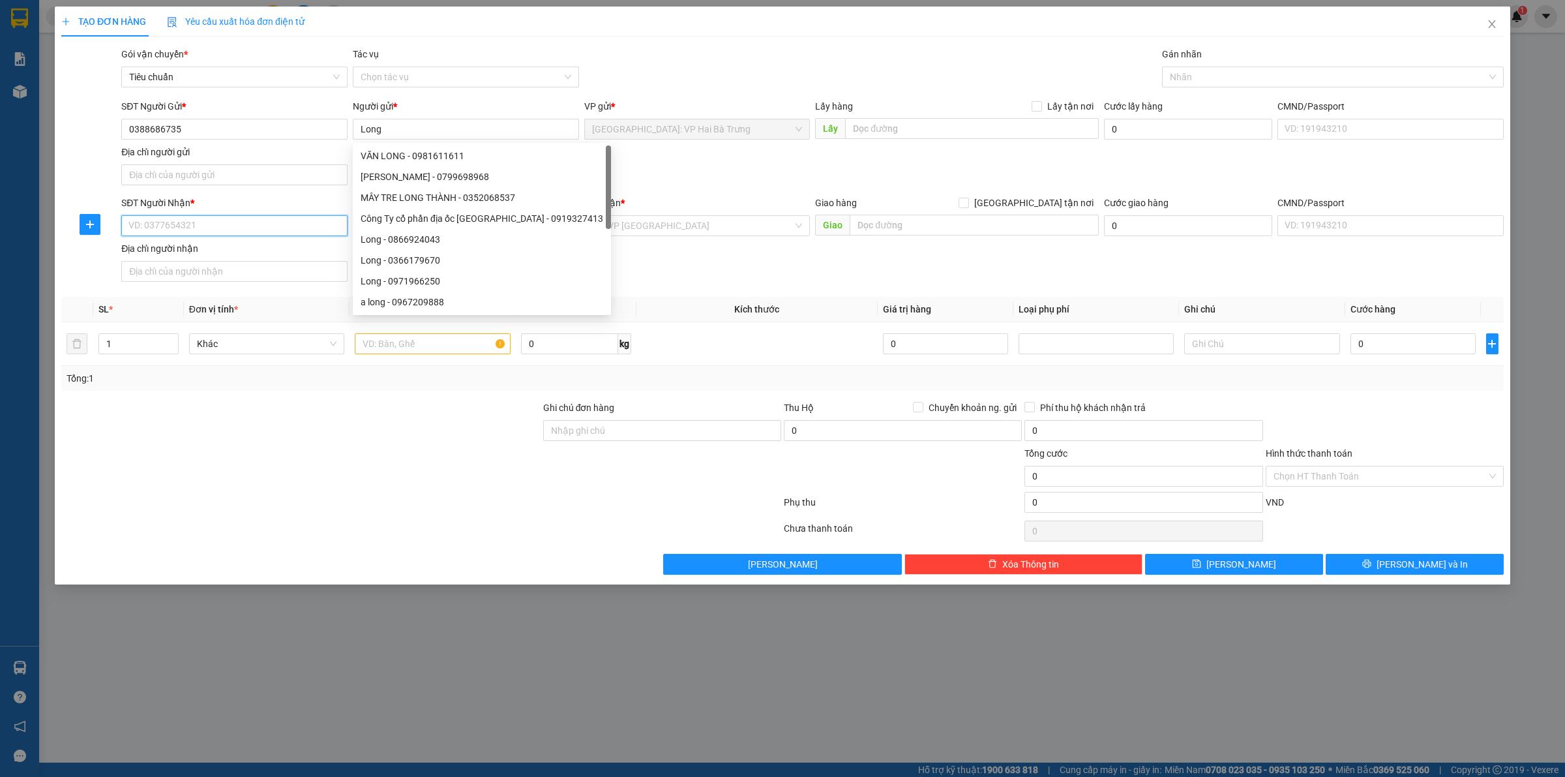
click at [260, 222] on input "SĐT Người Nhận *" at bounding box center [234, 225] width 226 height 21
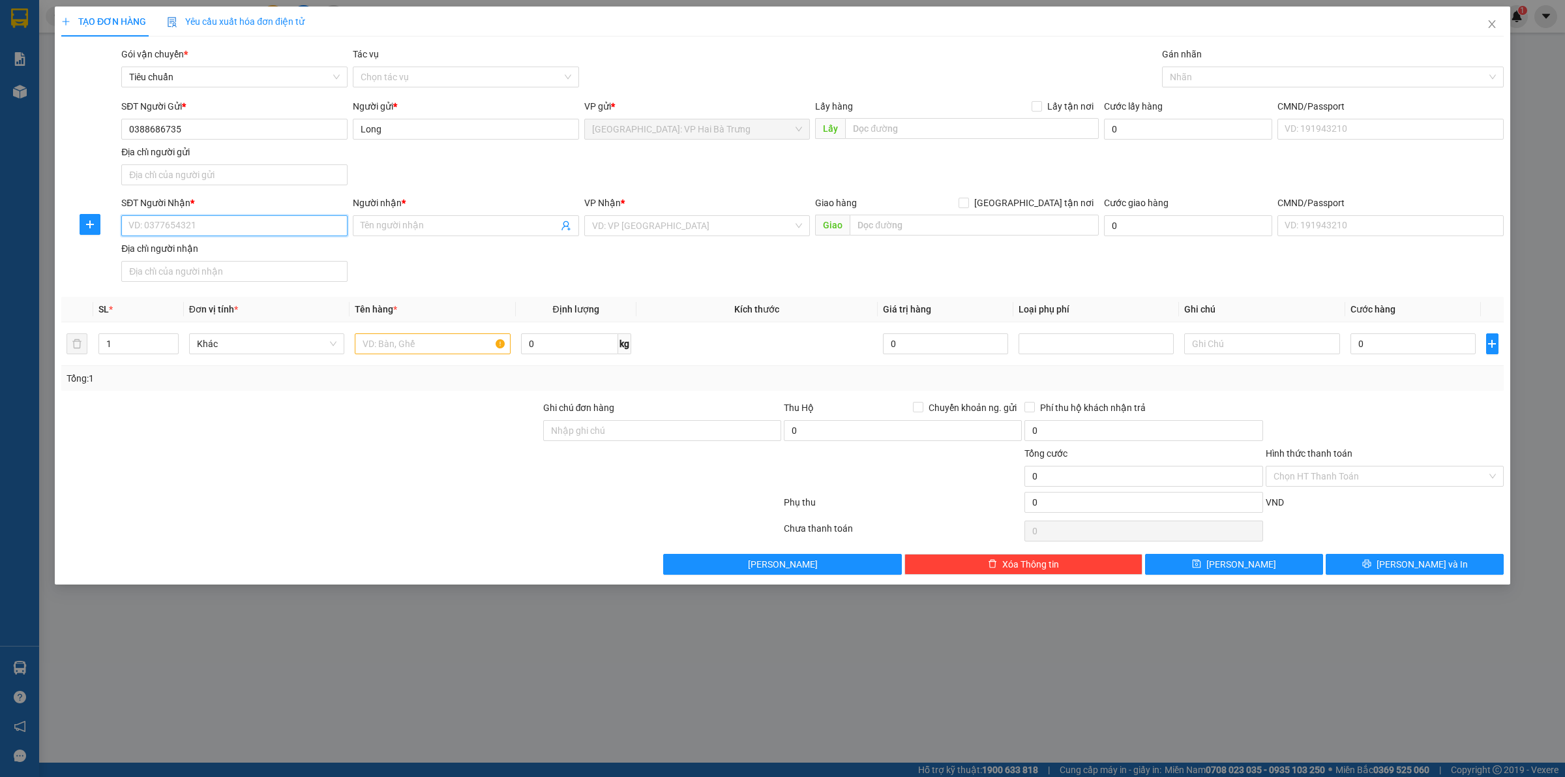
paste input "0976296926"
click at [427, 229] on input "Người nhận *" at bounding box center [460, 225] width 198 height 14
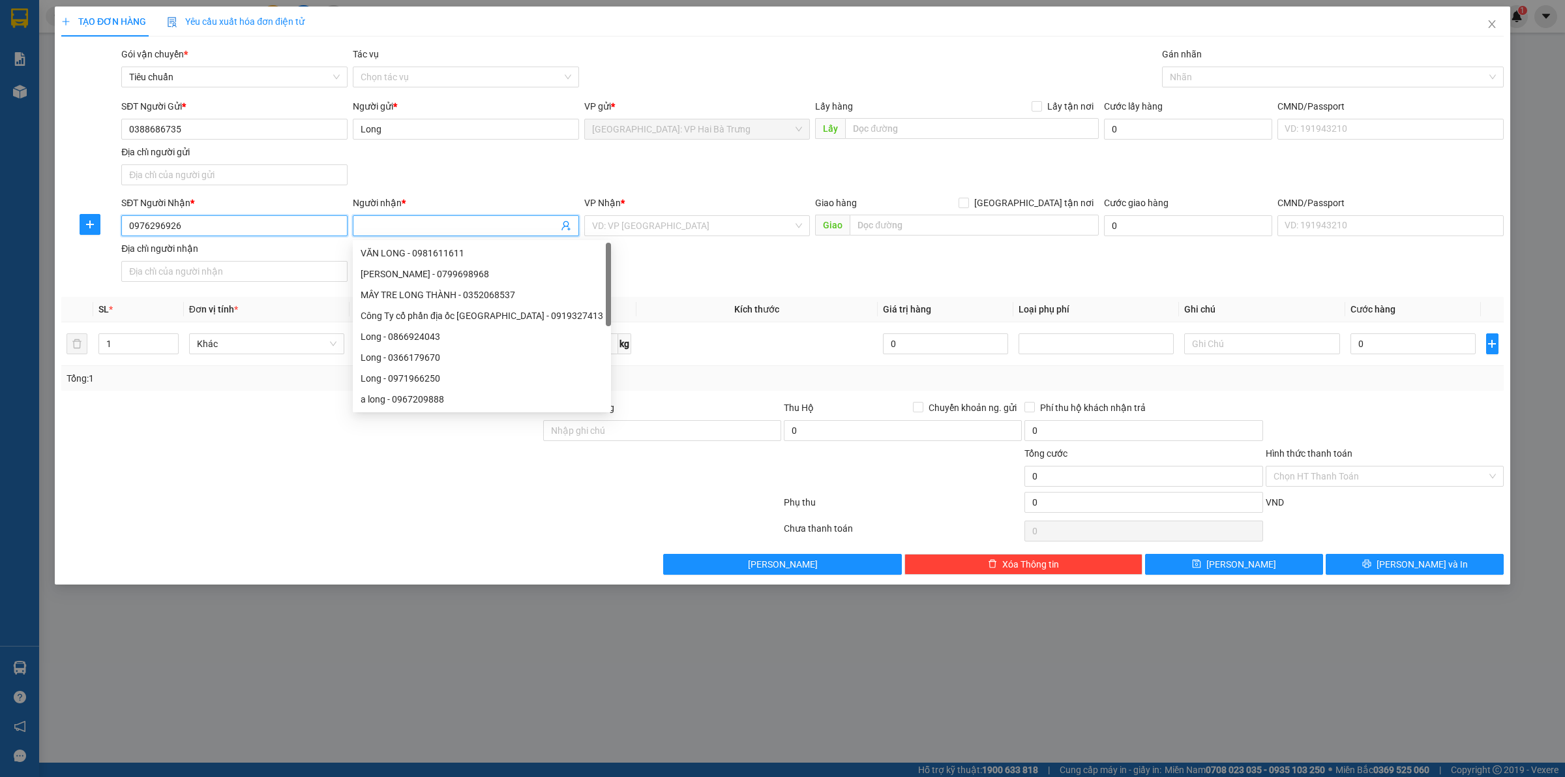
click at [295, 226] on input "0976296926" at bounding box center [234, 225] width 226 height 21
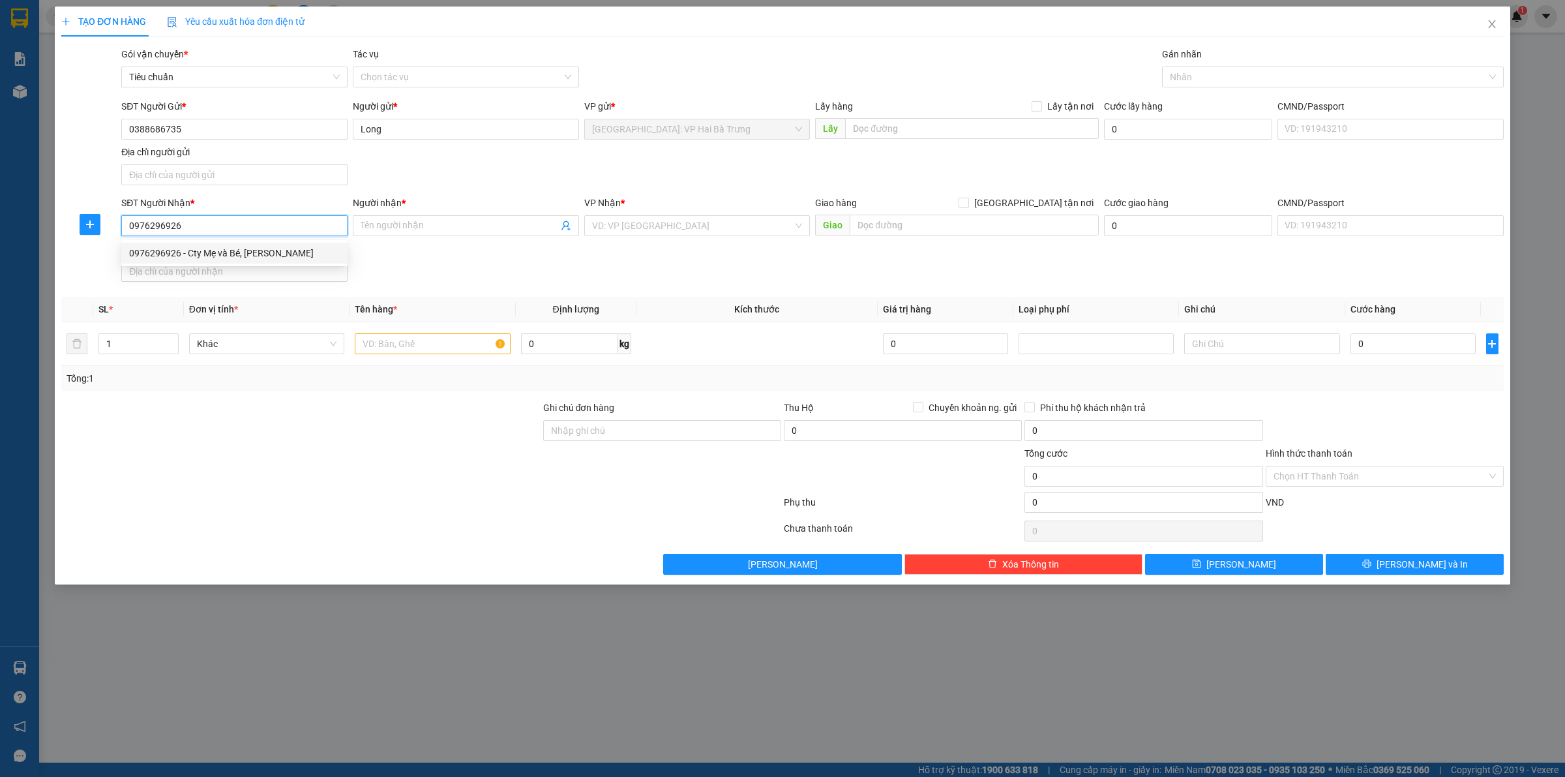
click at [269, 248] on div "0976296926 - Cty Mẹ và Bé, Chi Tiến" at bounding box center [234, 253] width 211 height 14
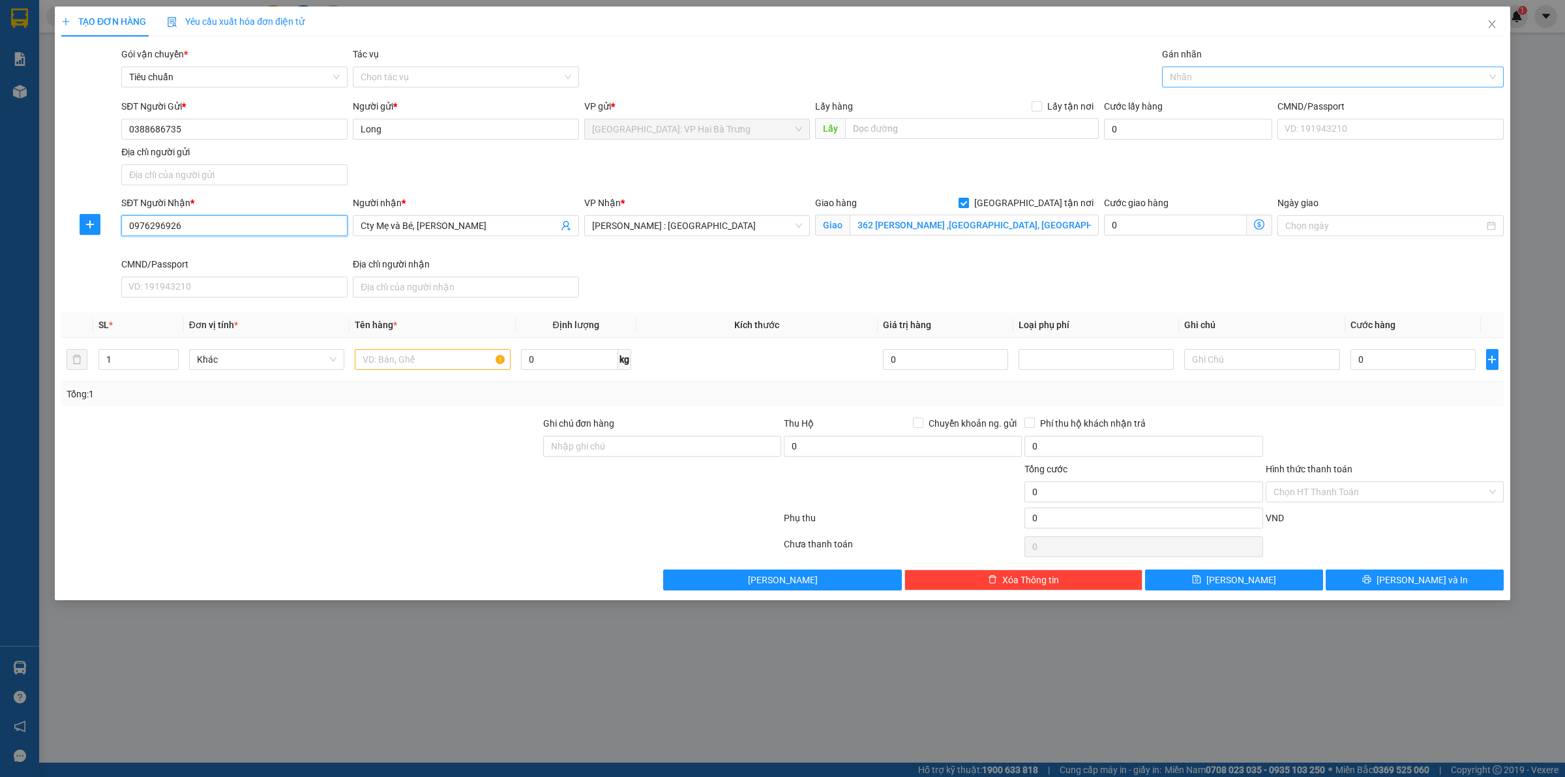
click at [1205, 67] on div "Nhãn" at bounding box center [1333, 77] width 342 height 21
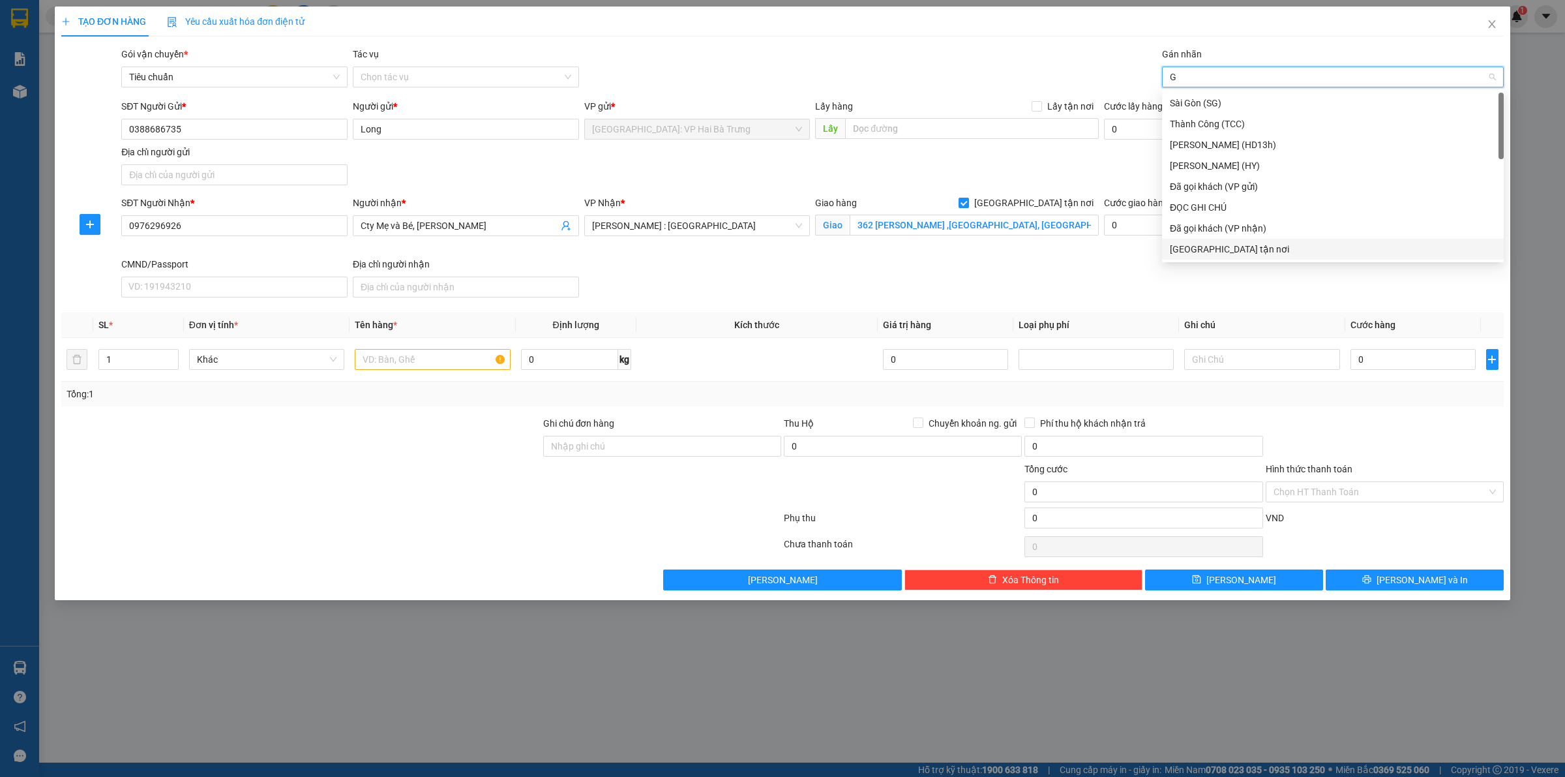
click at [1220, 242] on div "[GEOGRAPHIC_DATA] tận nơi" at bounding box center [1333, 249] width 326 height 14
click at [1221, 125] on div "Đã gọi khách (VP gửi)" at bounding box center [1333, 124] width 326 height 14
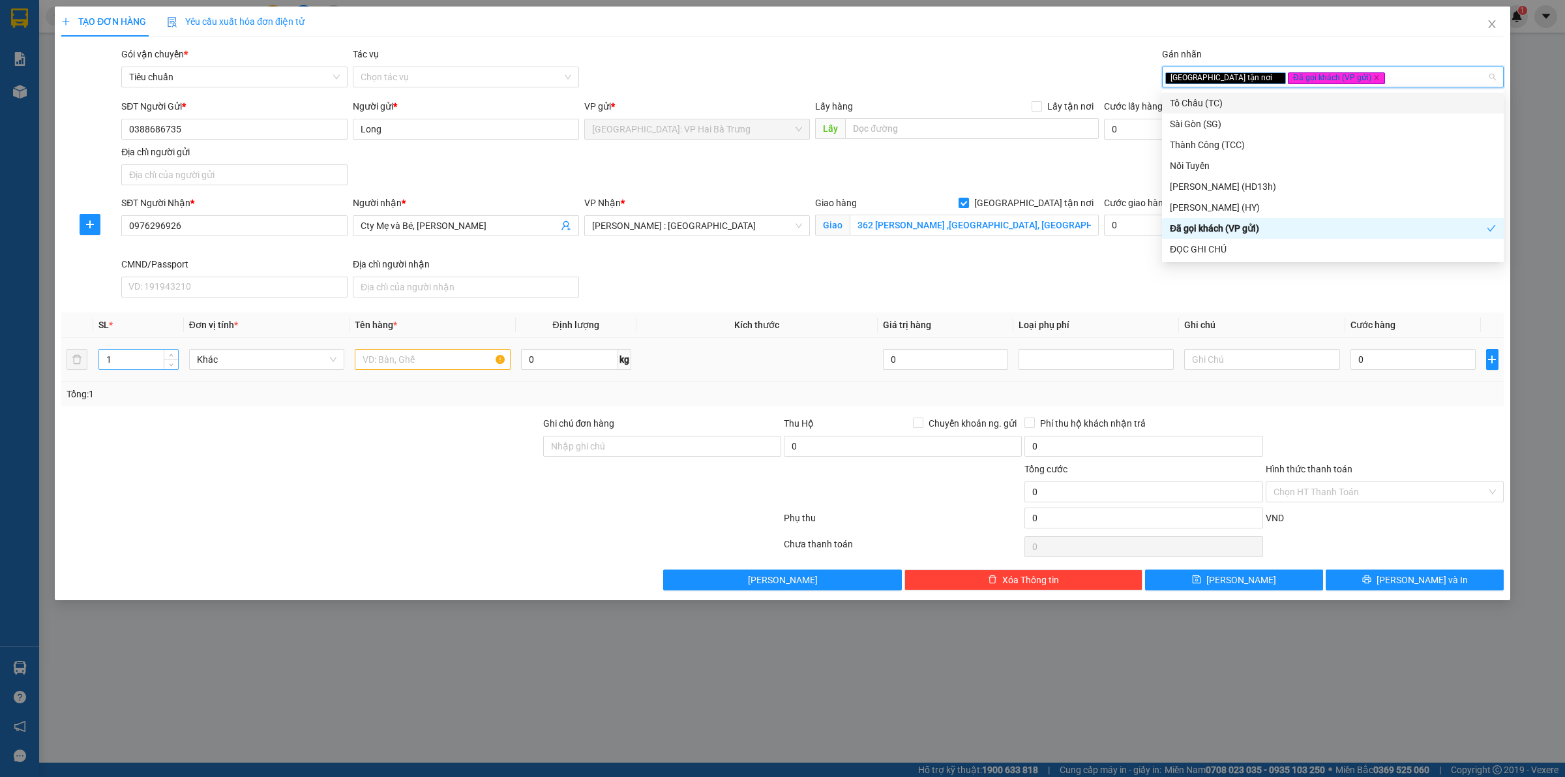
click at [125, 357] on input "1" at bounding box center [138, 360] width 79 height 20
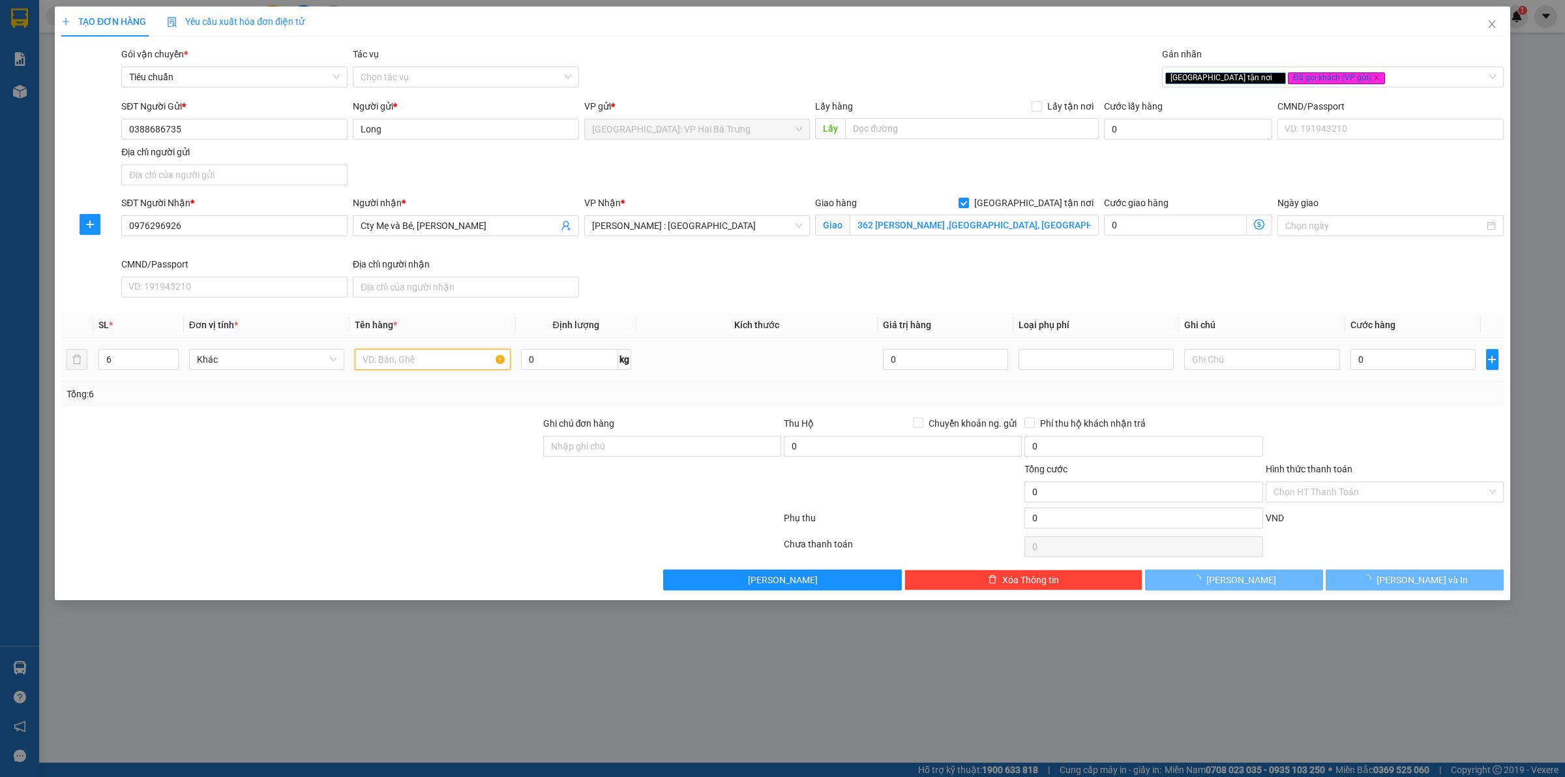
click at [425, 370] on input "text" at bounding box center [432, 359] width 155 height 21
click at [1419, 356] on input "0" at bounding box center [1413, 359] width 125 height 21
click at [1388, 579] on button "[PERSON_NAME] và In" at bounding box center [1415, 579] width 178 height 21
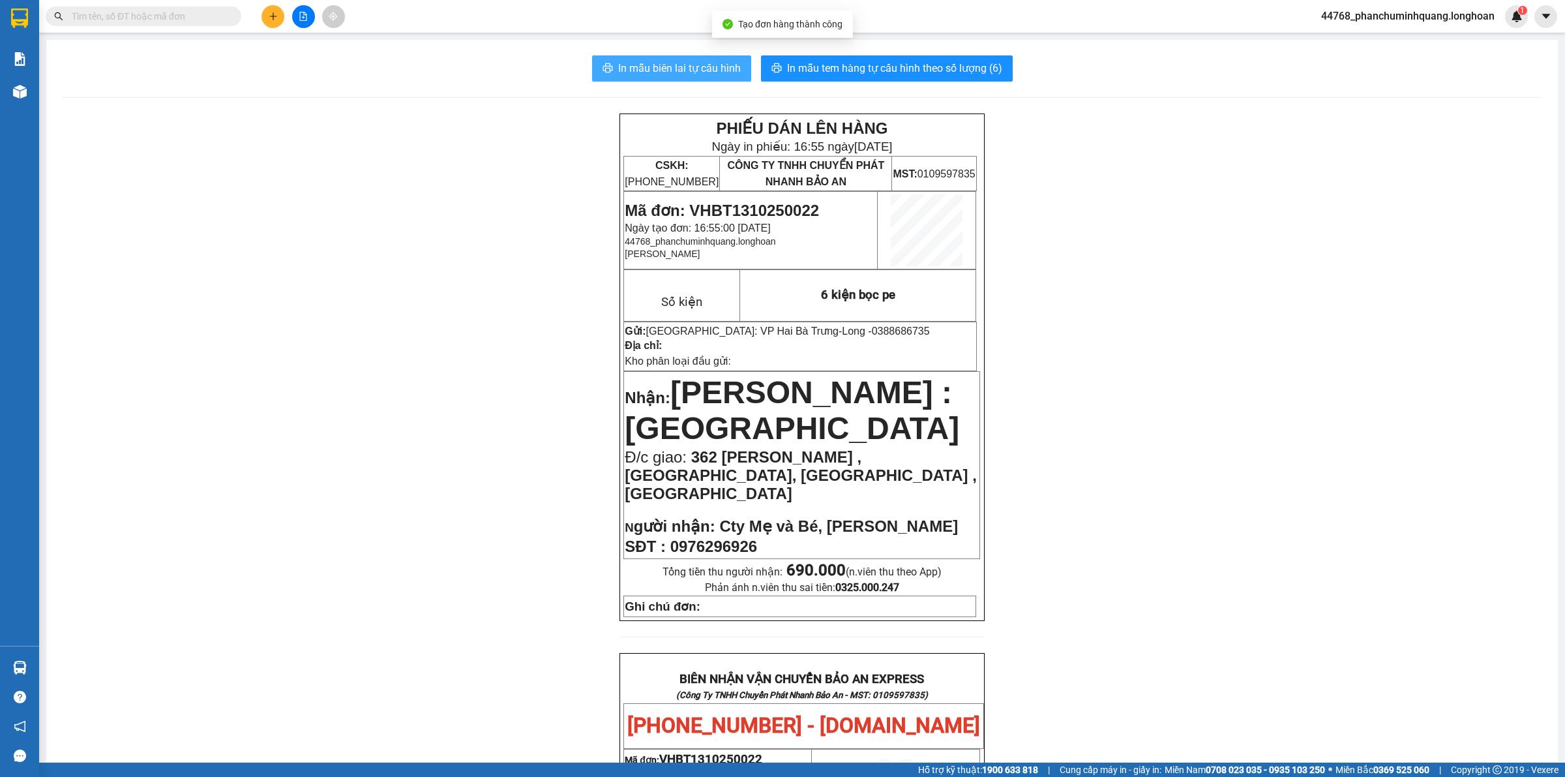
click at [714, 56] on button "In mẫu biên lai tự cấu hình" at bounding box center [671, 68] width 159 height 26
click at [944, 72] on span "In mẫu tem hàng tự cấu hình theo số lượng (6)" at bounding box center [894, 68] width 215 height 16
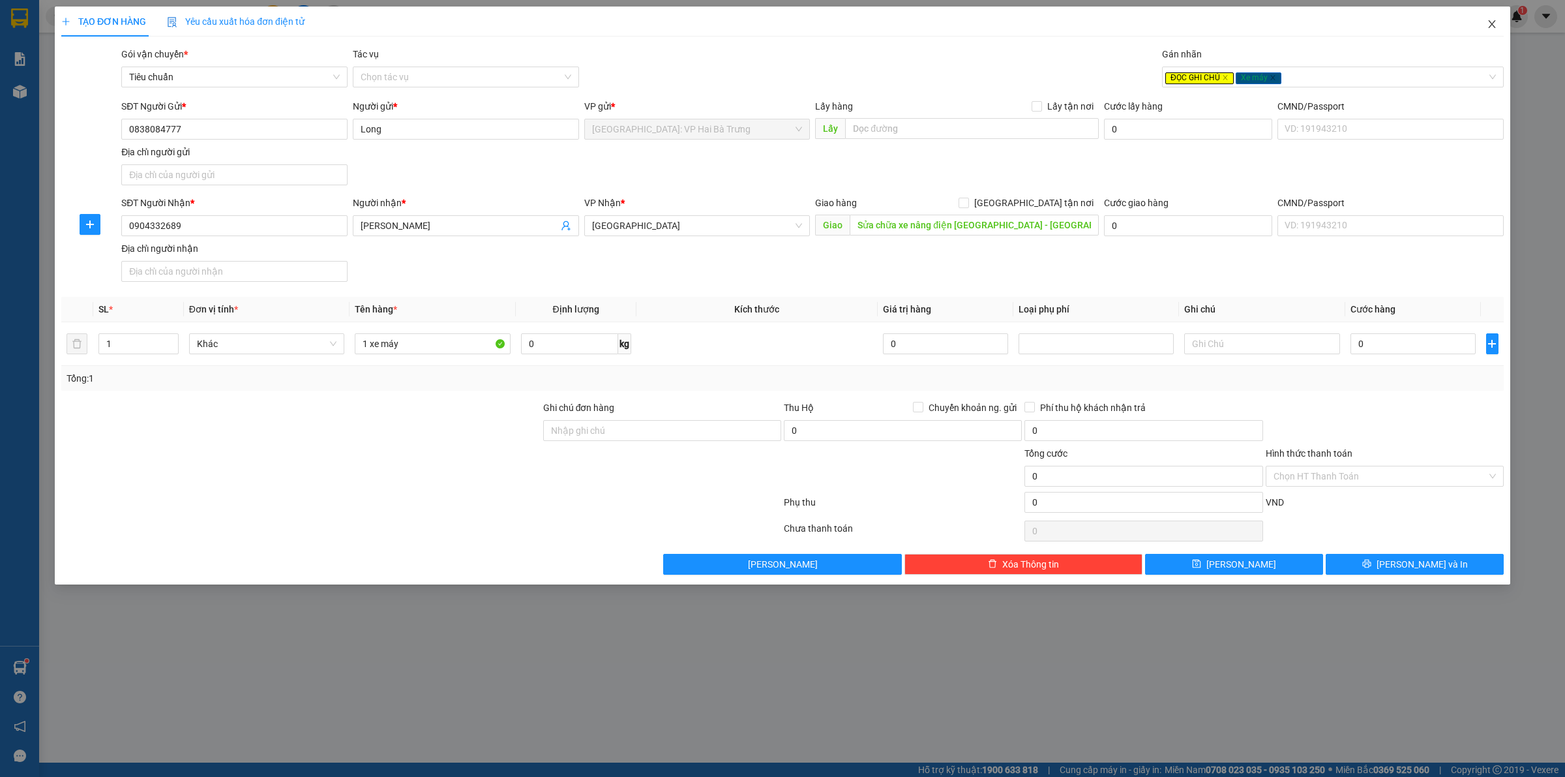
click at [1497, 21] on span "Close" at bounding box center [1492, 25] width 37 height 37
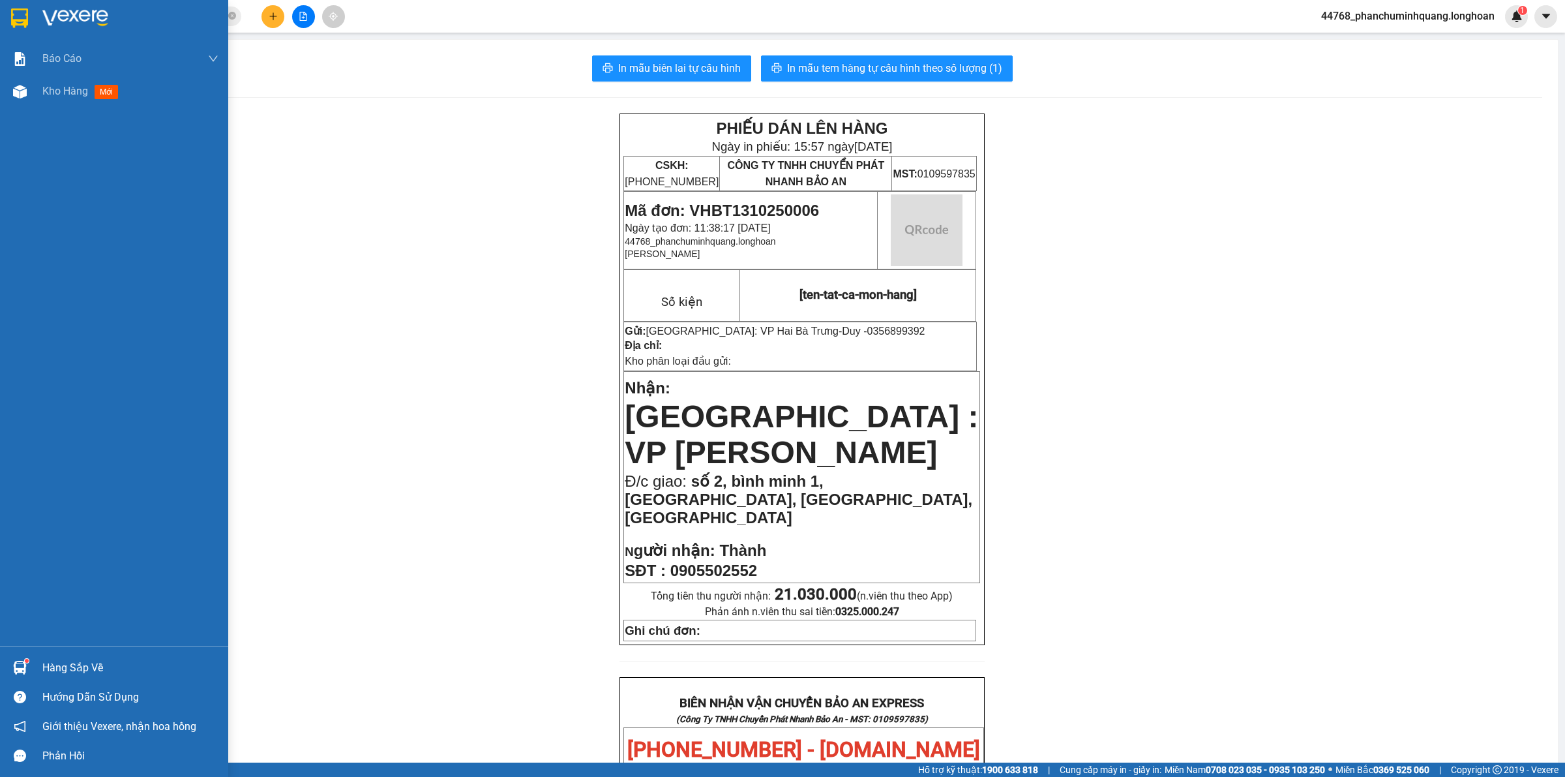
click at [8, 3] on div at bounding box center [114, 21] width 228 height 42
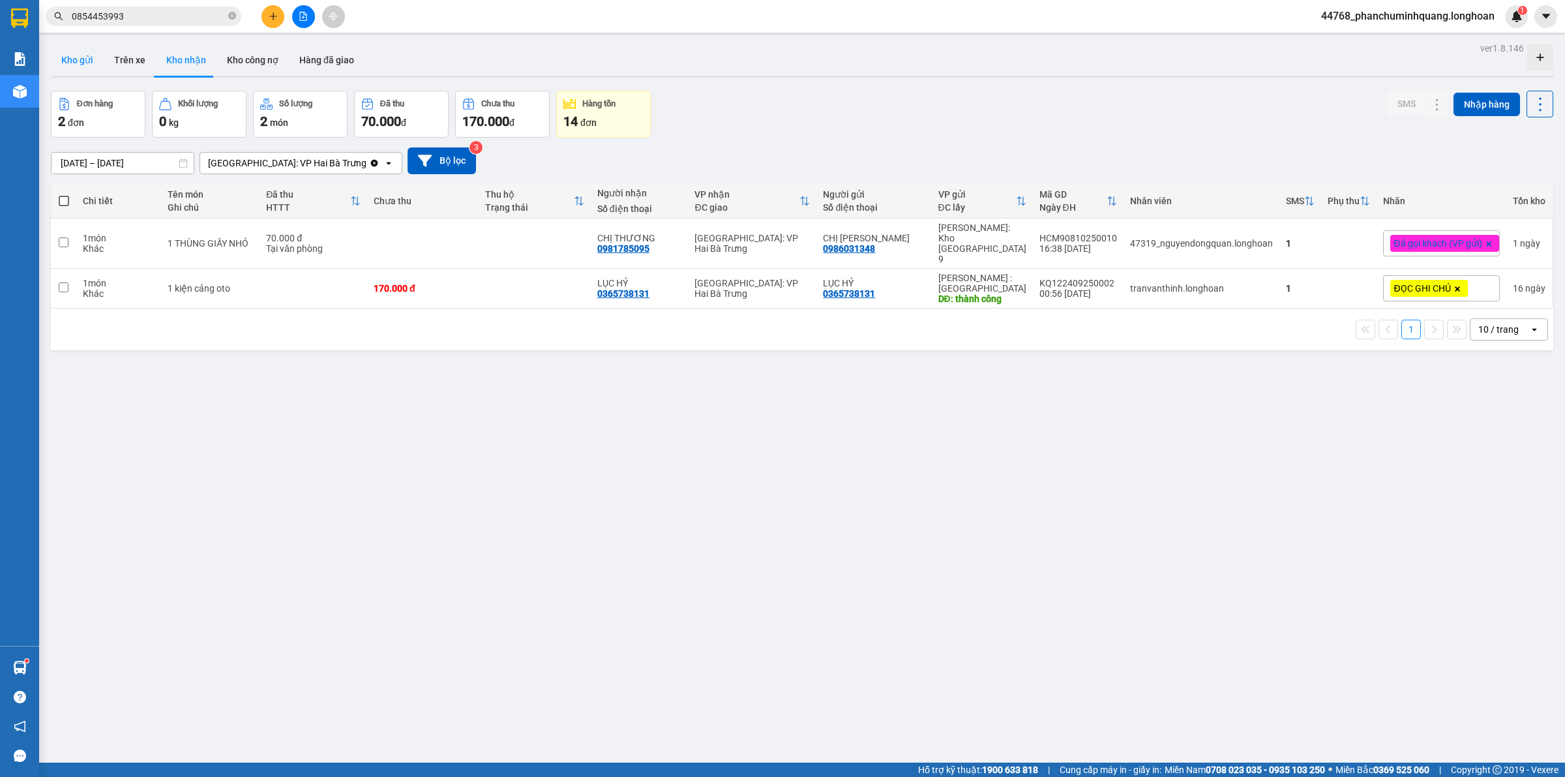
click at [76, 50] on button "Kho gửi" at bounding box center [77, 59] width 53 height 31
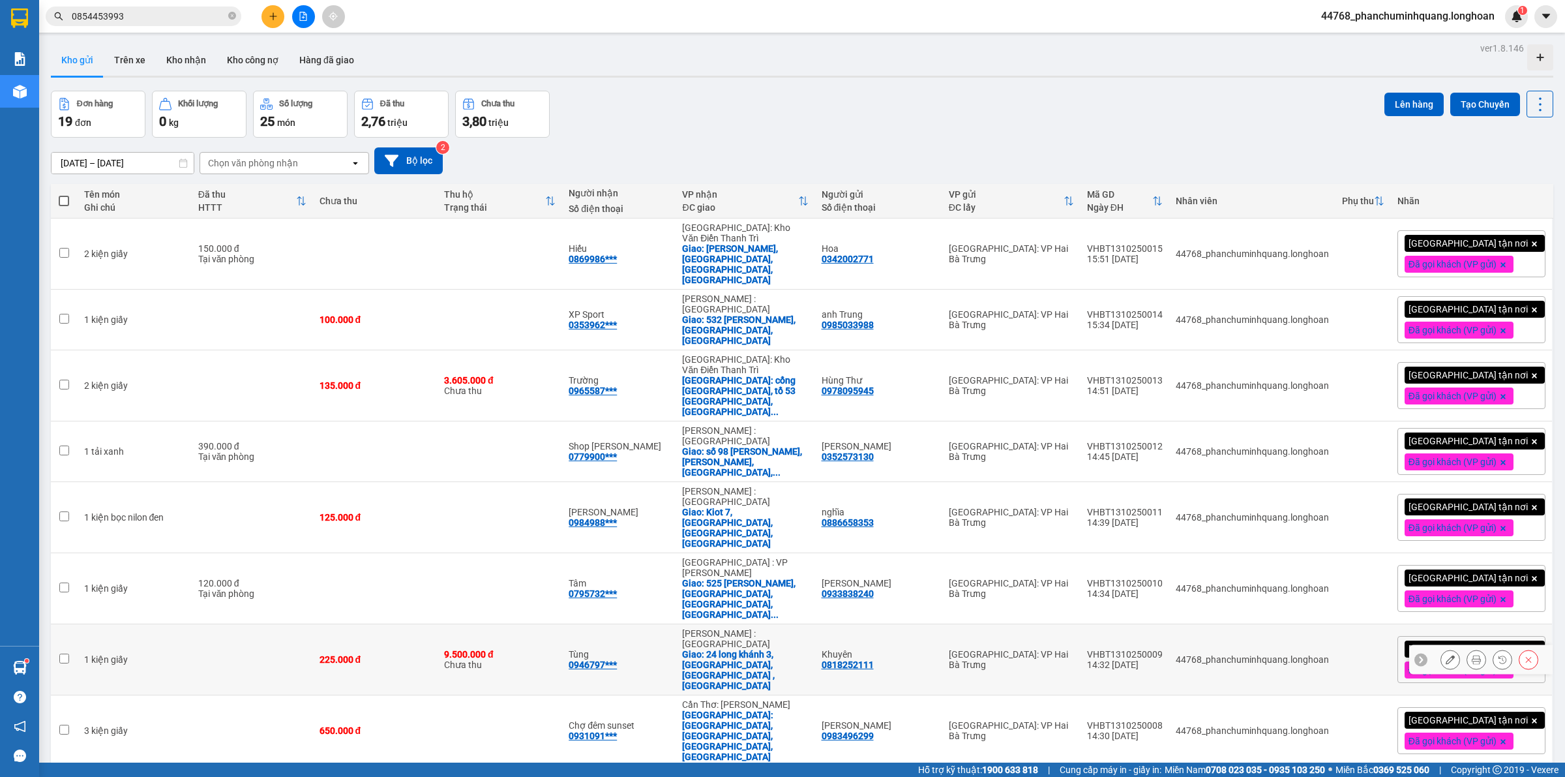
scroll to position [77, 0]
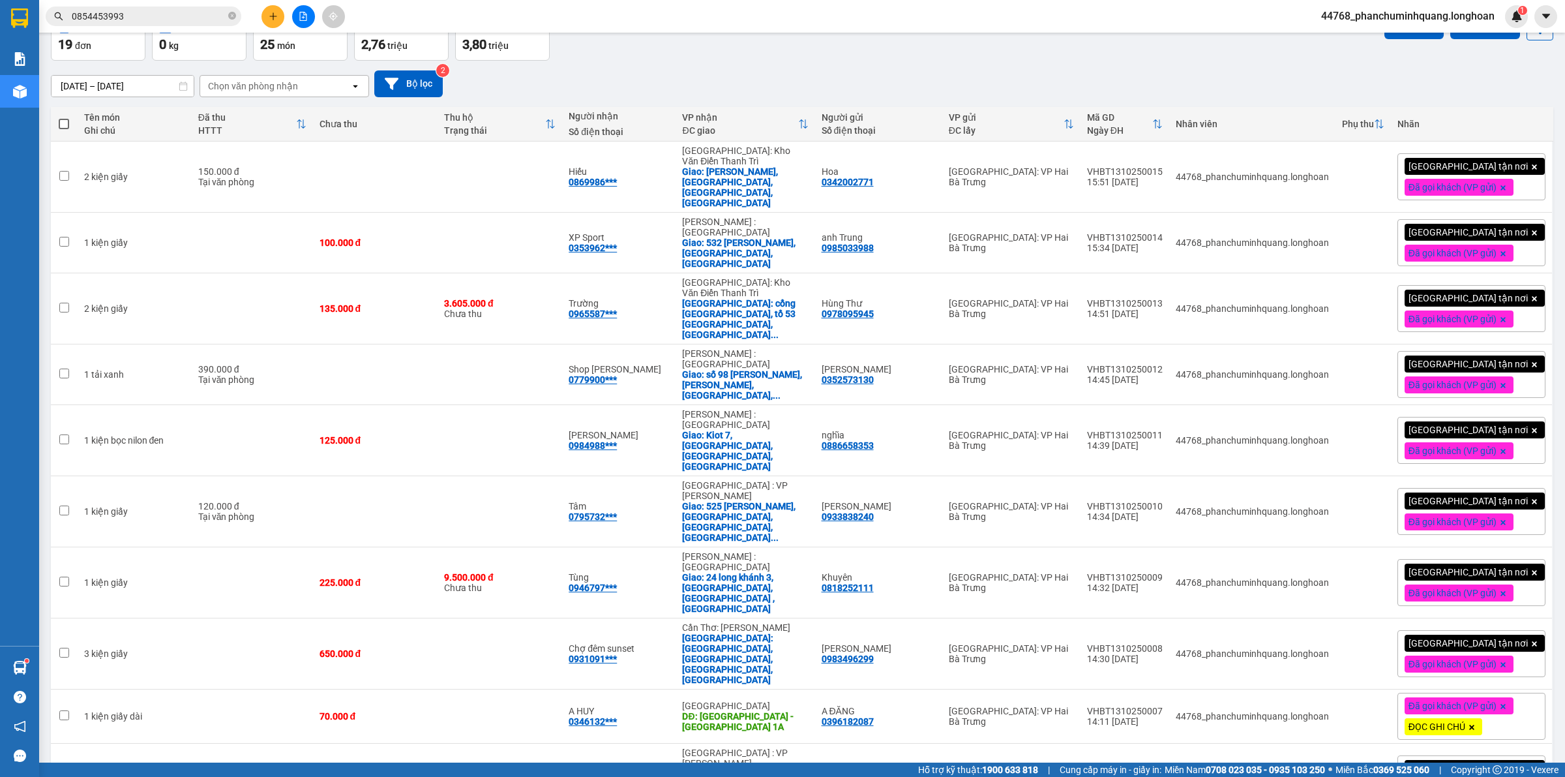
click at [1494, 696] on span "100 / trang" at bounding box center [1491, 701] width 47 height 13
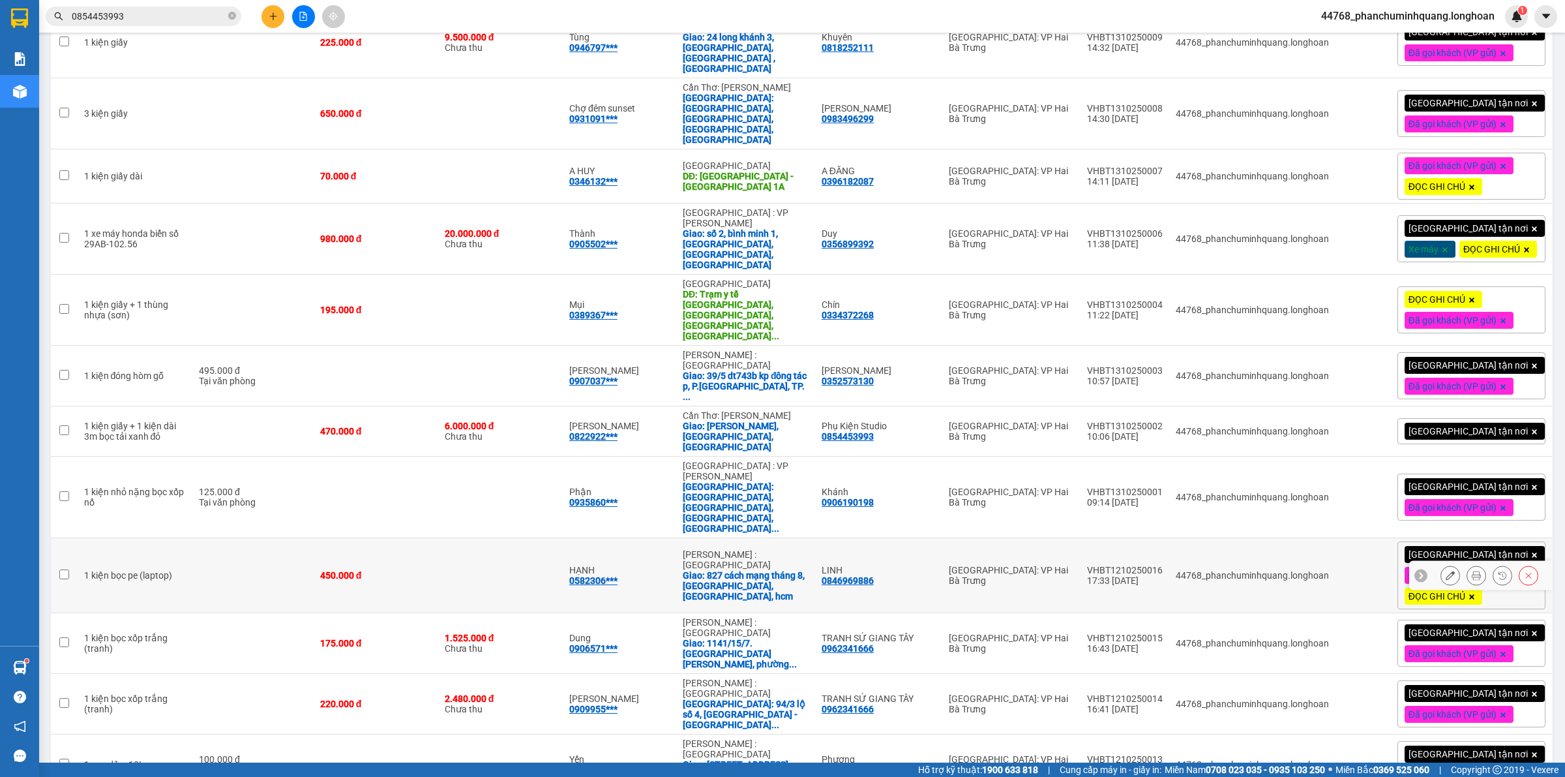
scroll to position [128, 0]
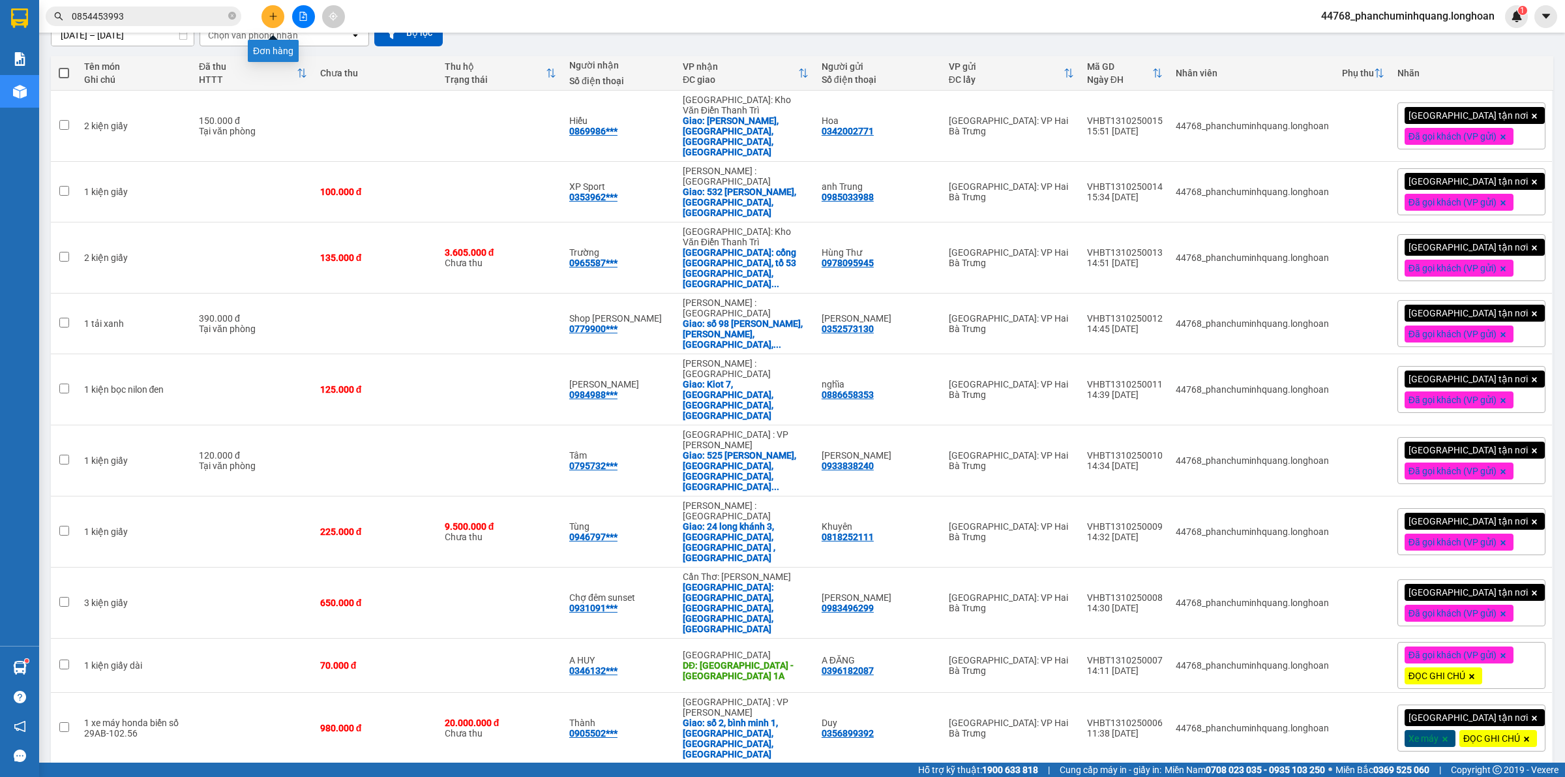
click at [275, 14] on icon "plus" at bounding box center [273, 16] width 9 height 9
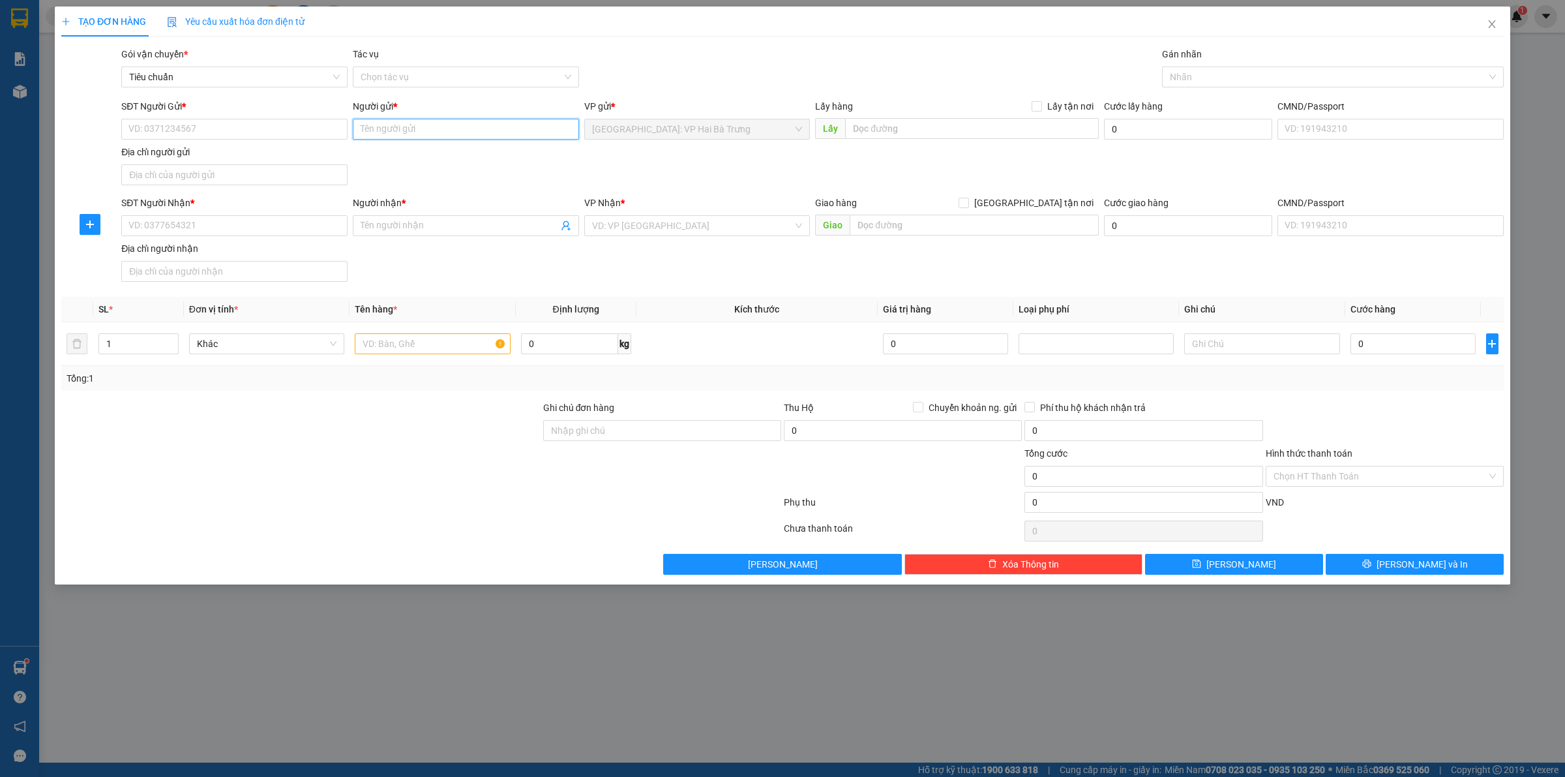
click at [467, 131] on input "Người gửi *" at bounding box center [466, 129] width 226 height 21
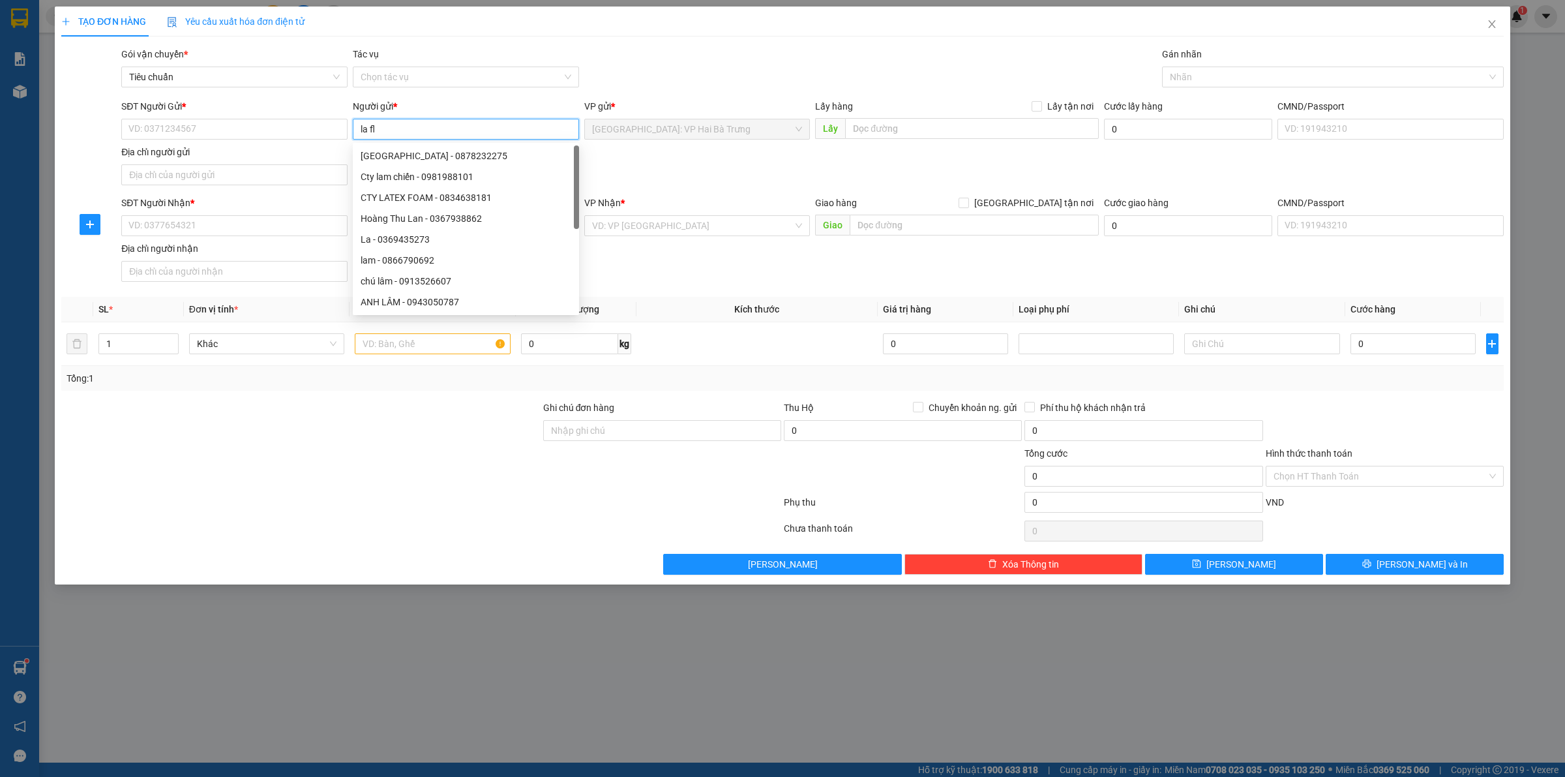
type input "la flo"
click at [409, 173] on div "La Floresta - 0988887525" at bounding box center [466, 177] width 211 height 14
type input "0988887525"
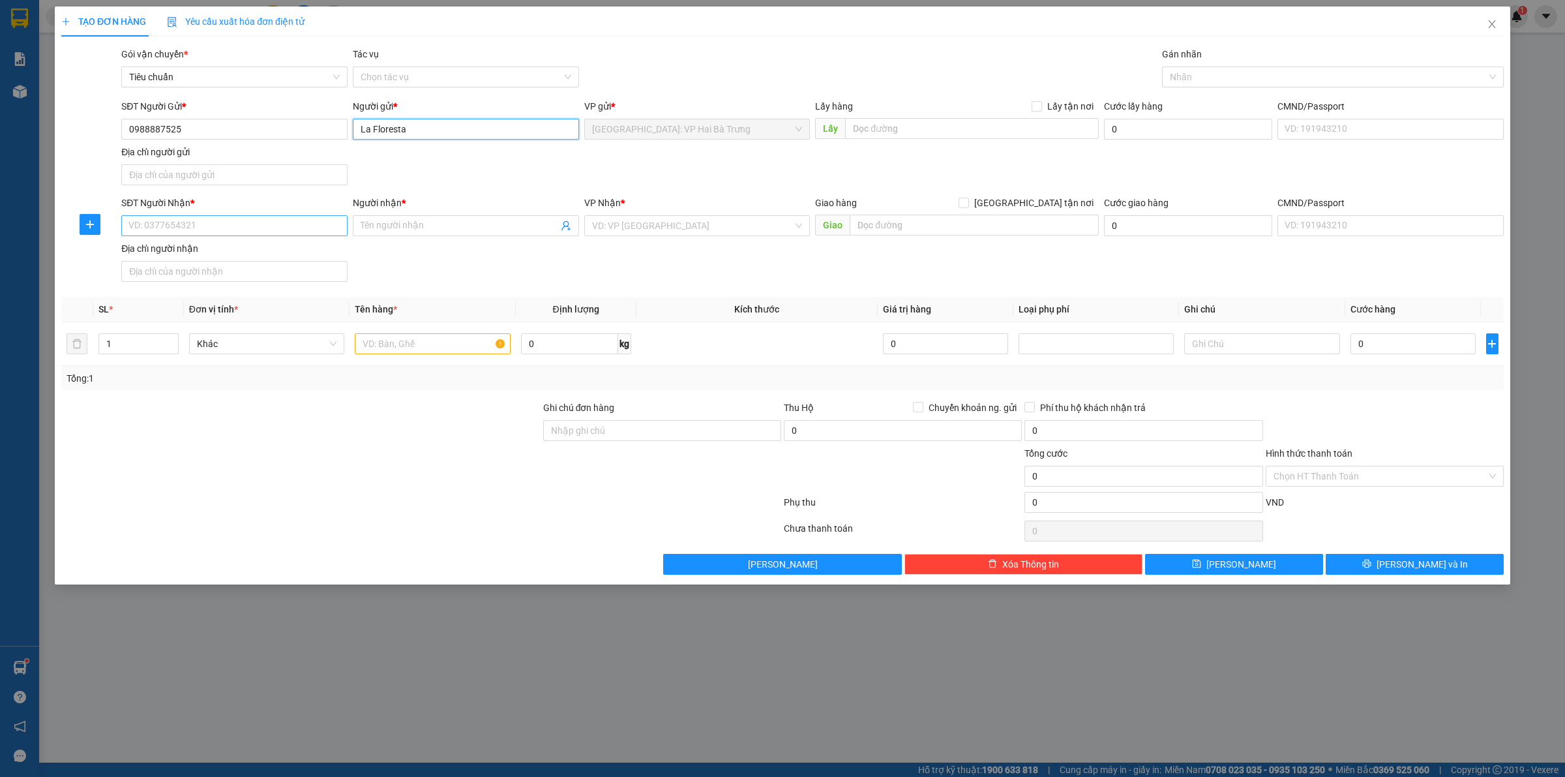
type input "La Floresta"
click at [285, 225] on input "SĐT Người Nhận *" at bounding box center [234, 225] width 226 height 21
type input "0947250245"
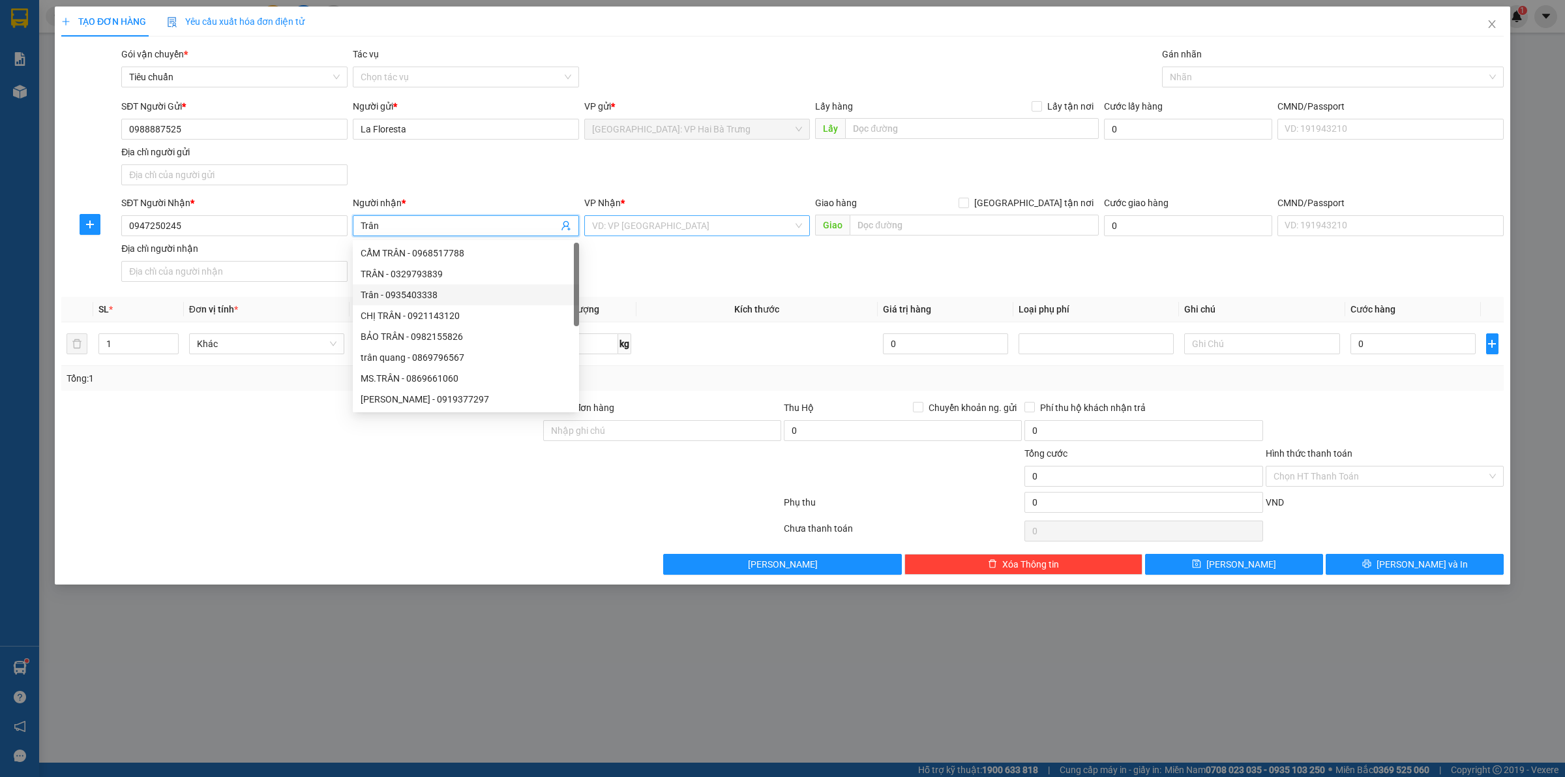
type input "Trân"
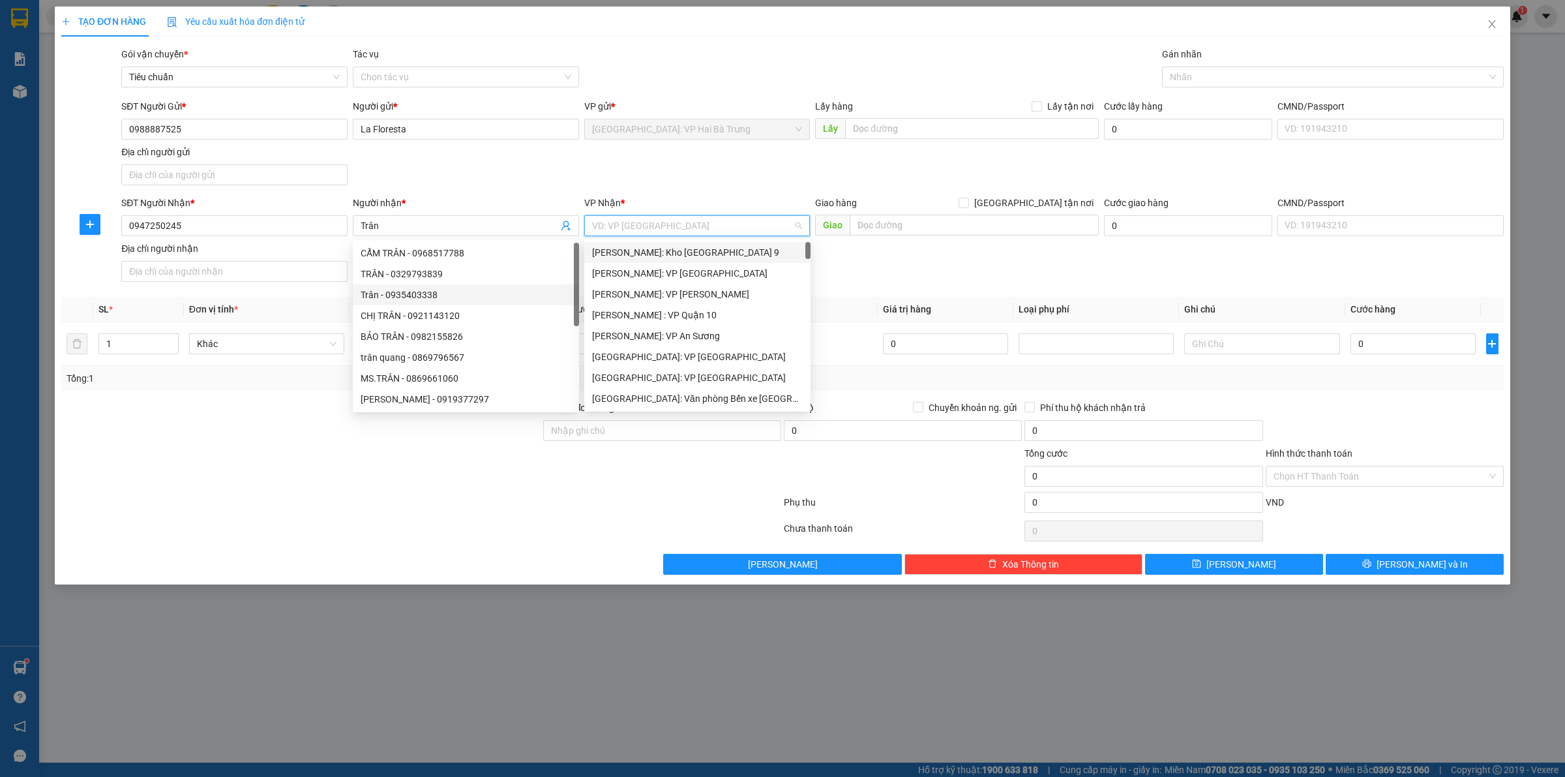
click at [697, 224] on input "search" at bounding box center [693, 226] width 202 height 20
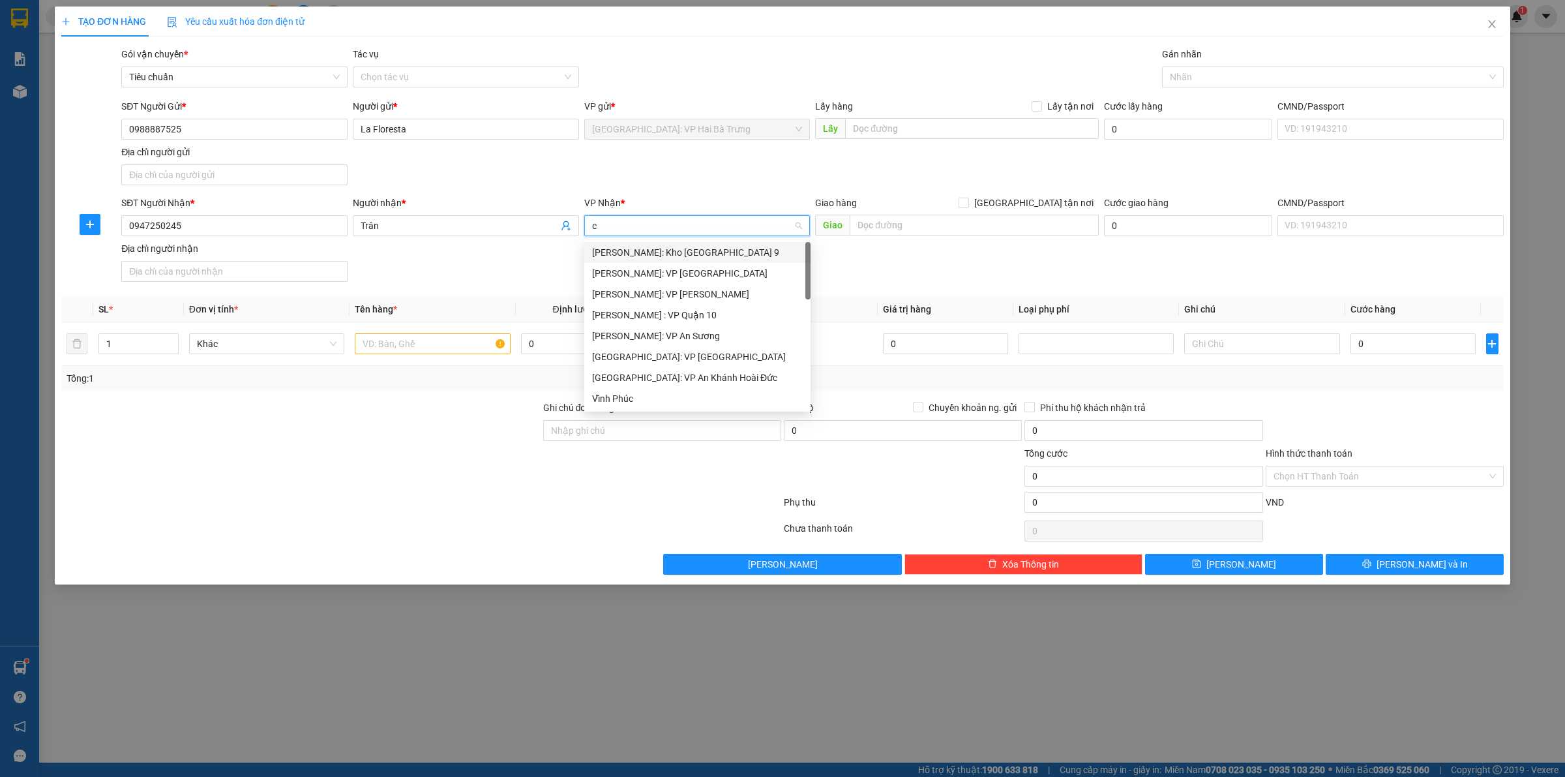
type input "ca"
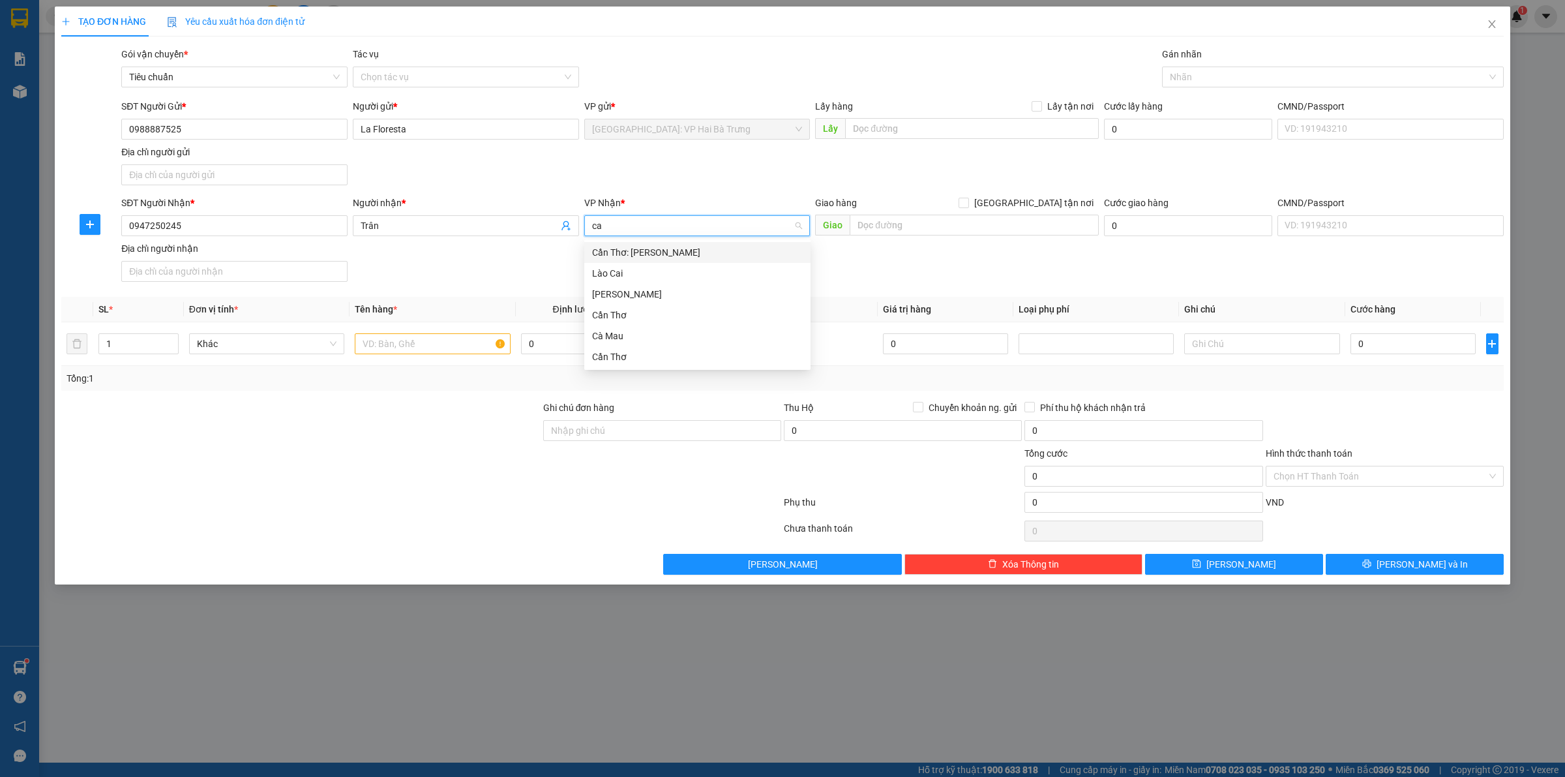
click at [670, 256] on div "Cần Thơ: [PERSON_NAME]" at bounding box center [697, 252] width 211 height 14
click at [888, 217] on input "text" at bounding box center [974, 225] width 249 height 21
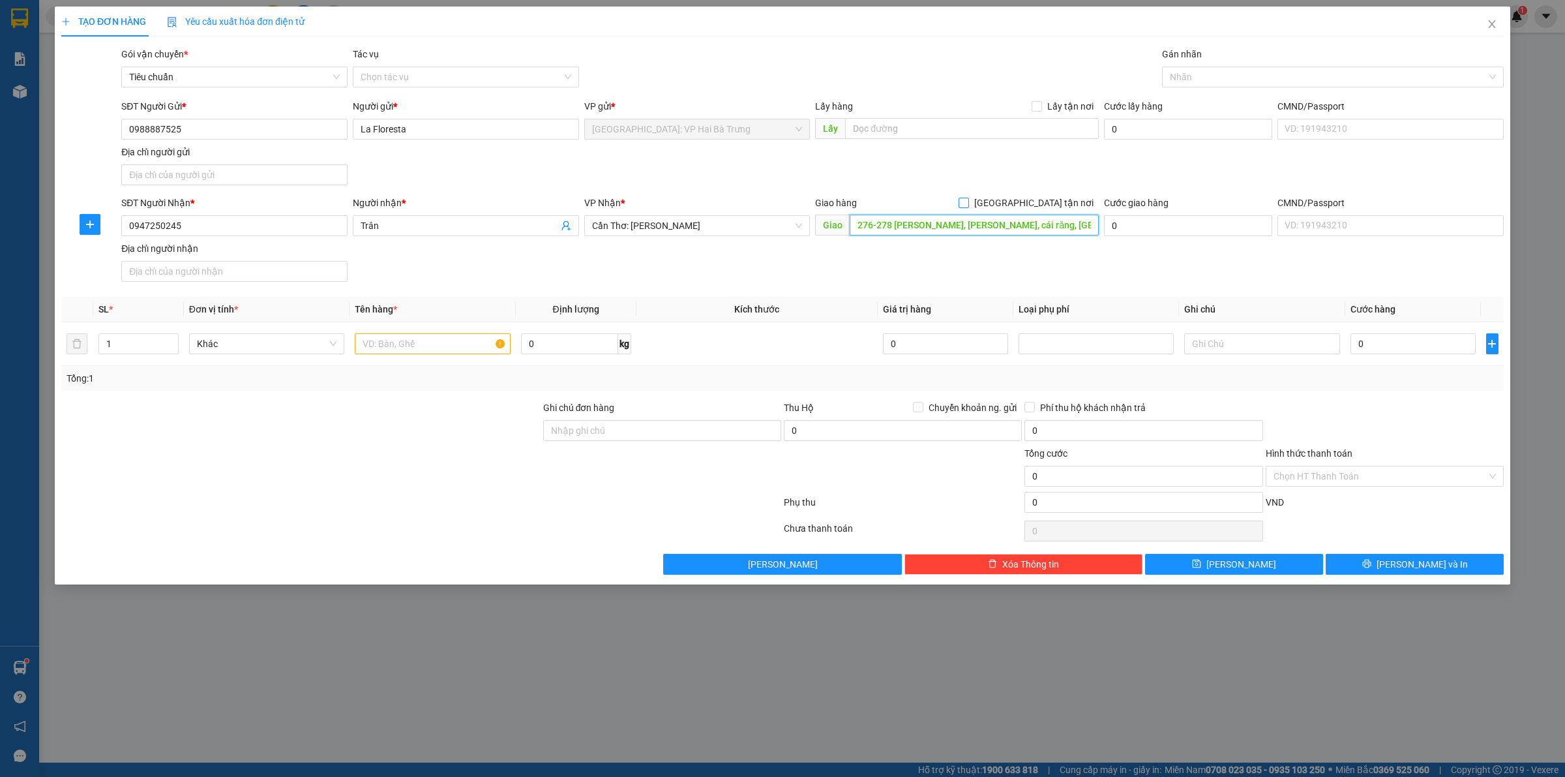
type input "276-278 trần hoàng na, hưng thạnh, cái răng, cần thơ"
click at [1057, 203] on span "[GEOGRAPHIC_DATA] tận nơi" at bounding box center [1034, 203] width 130 height 14
click at [968, 203] on input "[GEOGRAPHIC_DATA] tận nơi" at bounding box center [963, 202] width 9 height 9
checkbox input "true"
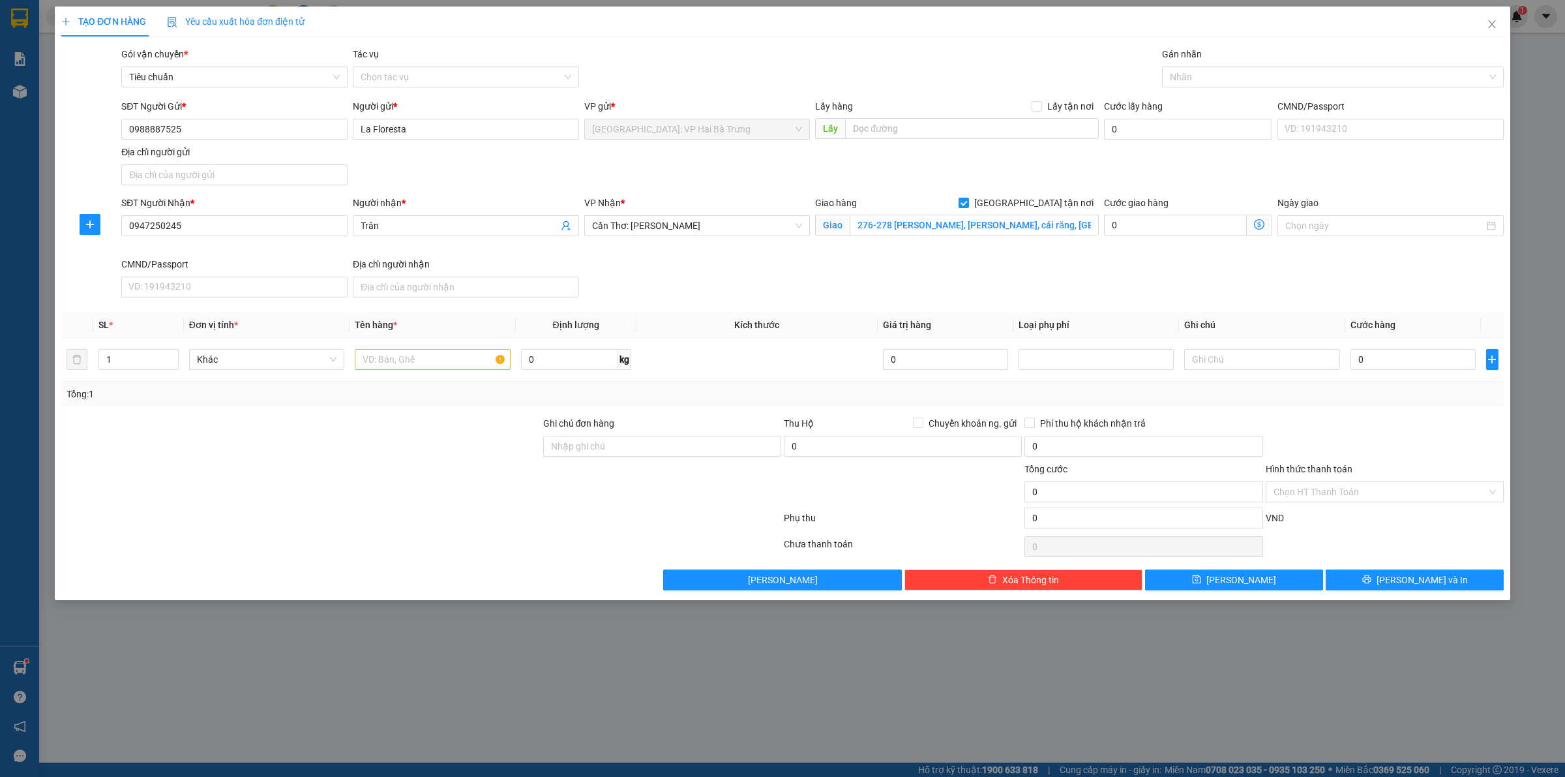
drag, startPoint x: 1246, startPoint y: 73, endPoint x: 1233, endPoint y: 63, distance: 15.8
click at [1246, 72] on div at bounding box center [1326, 77] width 322 height 16
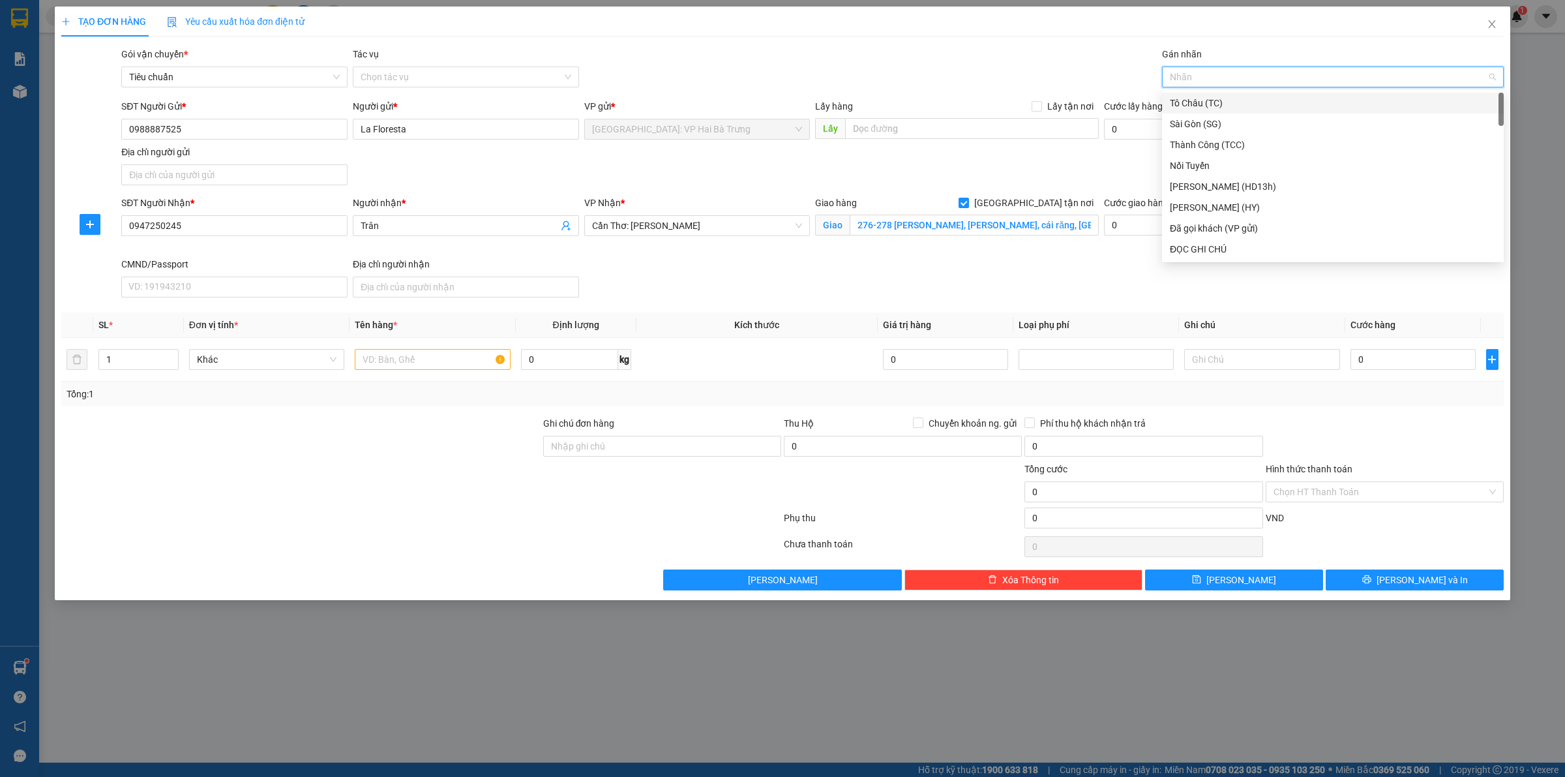
type input "G"
drag, startPoint x: 1239, startPoint y: 251, endPoint x: 1233, endPoint y: 224, distance: 28.2
click at [1237, 249] on div "[GEOGRAPHIC_DATA] tận nơi" at bounding box center [1333, 249] width 326 height 14
click at [946, 171] on div "SĐT Người Gửi * 0988887525 Người gửi * La Floresta VP gửi * Hà Nội: VP Hai Bà T…" at bounding box center [813, 144] width 1388 height 91
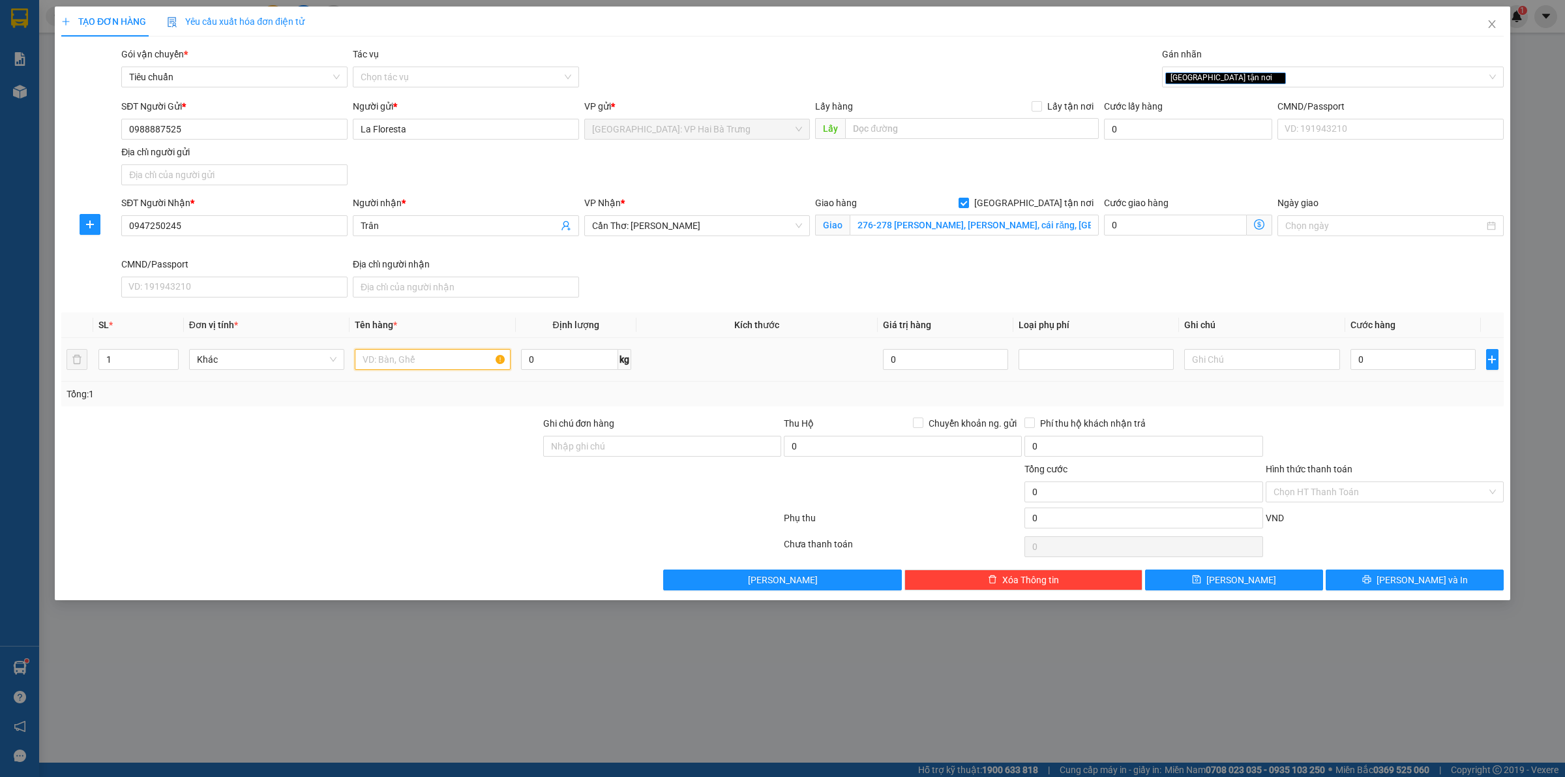
click at [460, 364] on input "text" at bounding box center [432, 359] width 155 height 21
type input "1 kiện bọc túi nhựa (hoa giả)"
click at [1171, 285] on div "SĐT Người Nhận * 0947250245 Người nhận * Trân VP Nhận * Cần Thơ: Kho Ninh Kiều …" at bounding box center [813, 249] width 1388 height 107
click at [1119, 261] on div "SĐT Người Nhận * 0947250245 Người nhận * Trân VP Nhận * Cần Thơ: Kho Ninh Kiều …" at bounding box center [813, 249] width 1388 height 107
click at [1392, 357] on input "0" at bounding box center [1413, 359] width 125 height 21
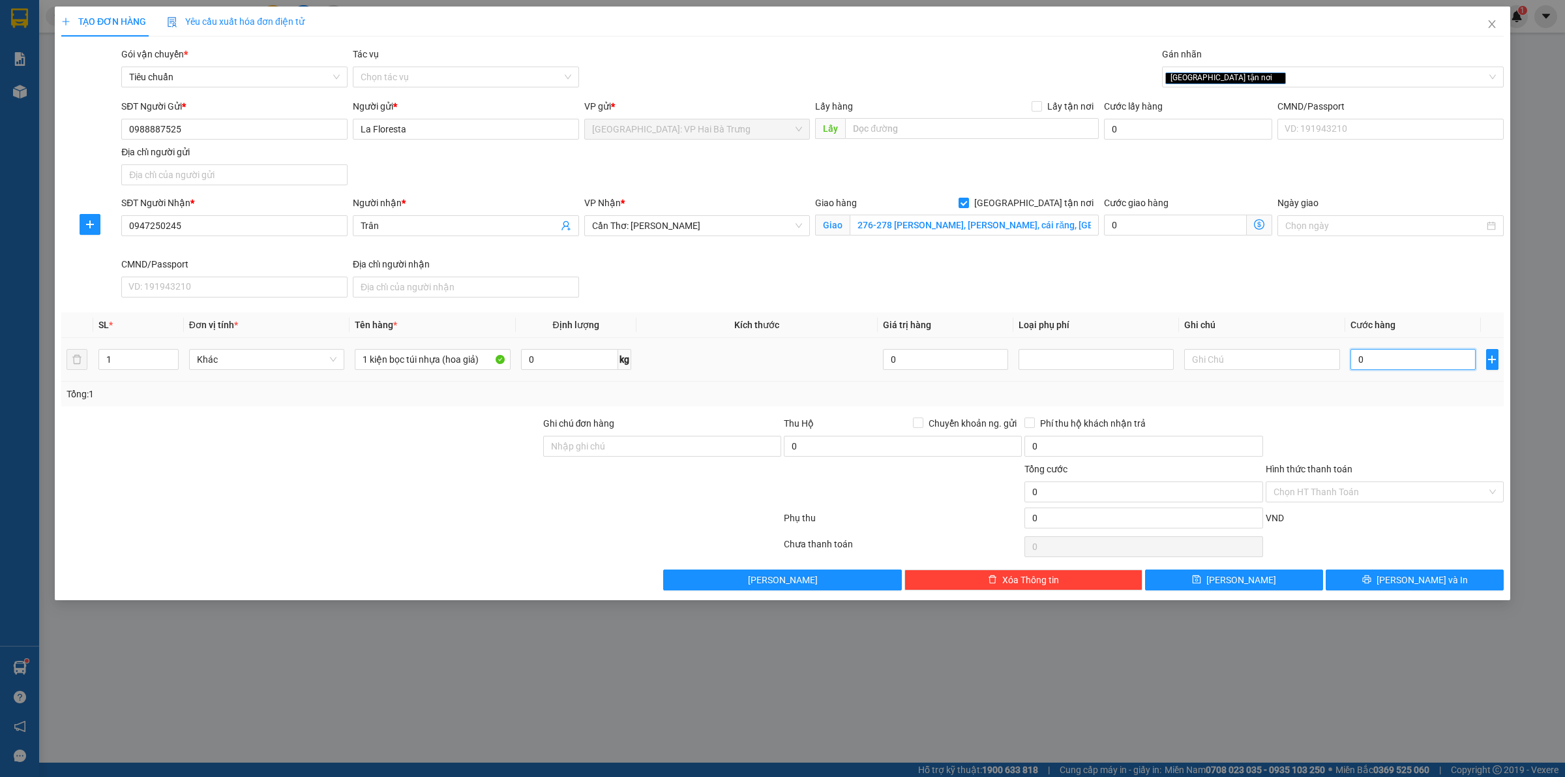
type input "1"
type input "13"
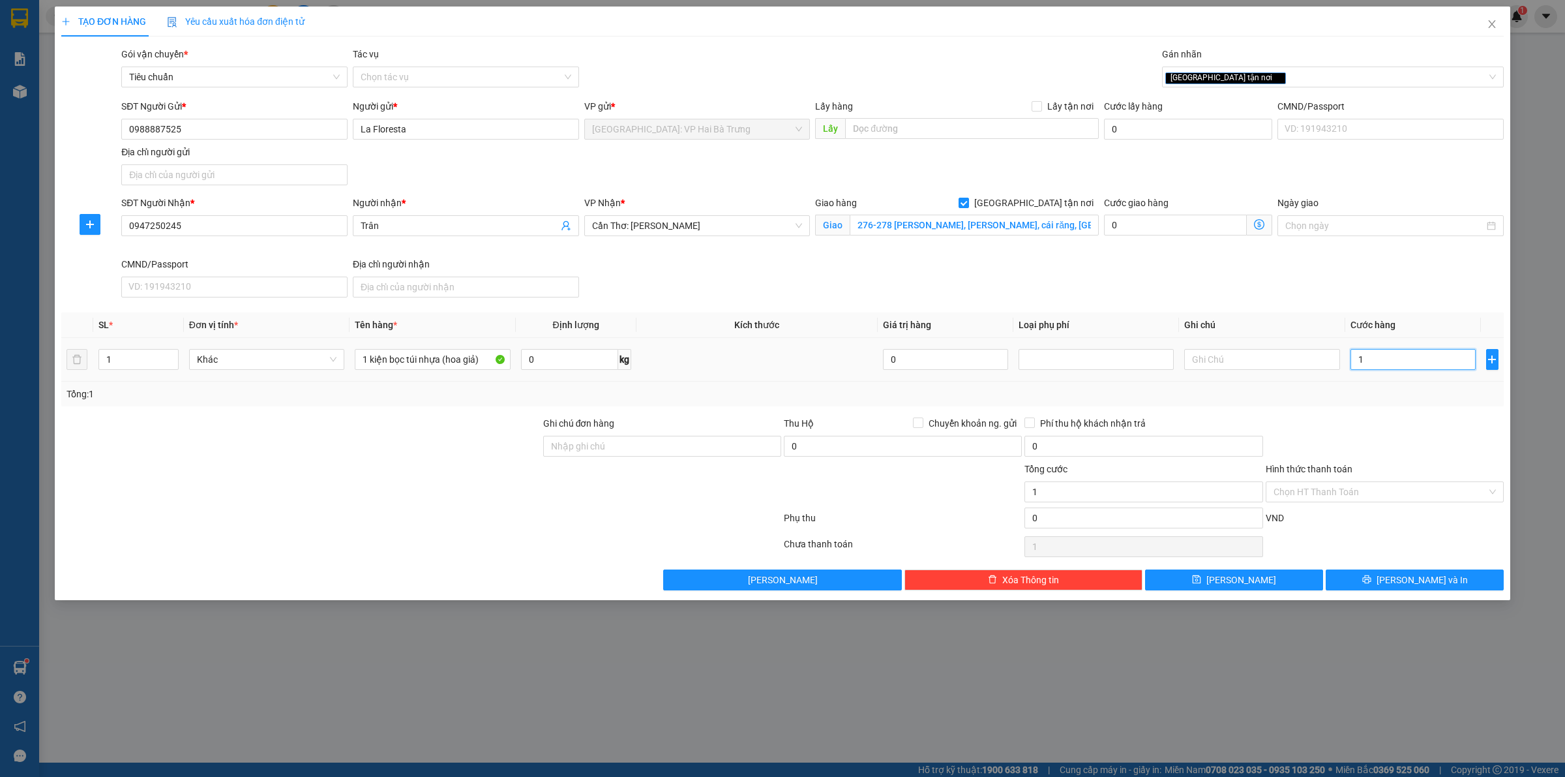
type input "13"
type input "130"
type input "1.300"
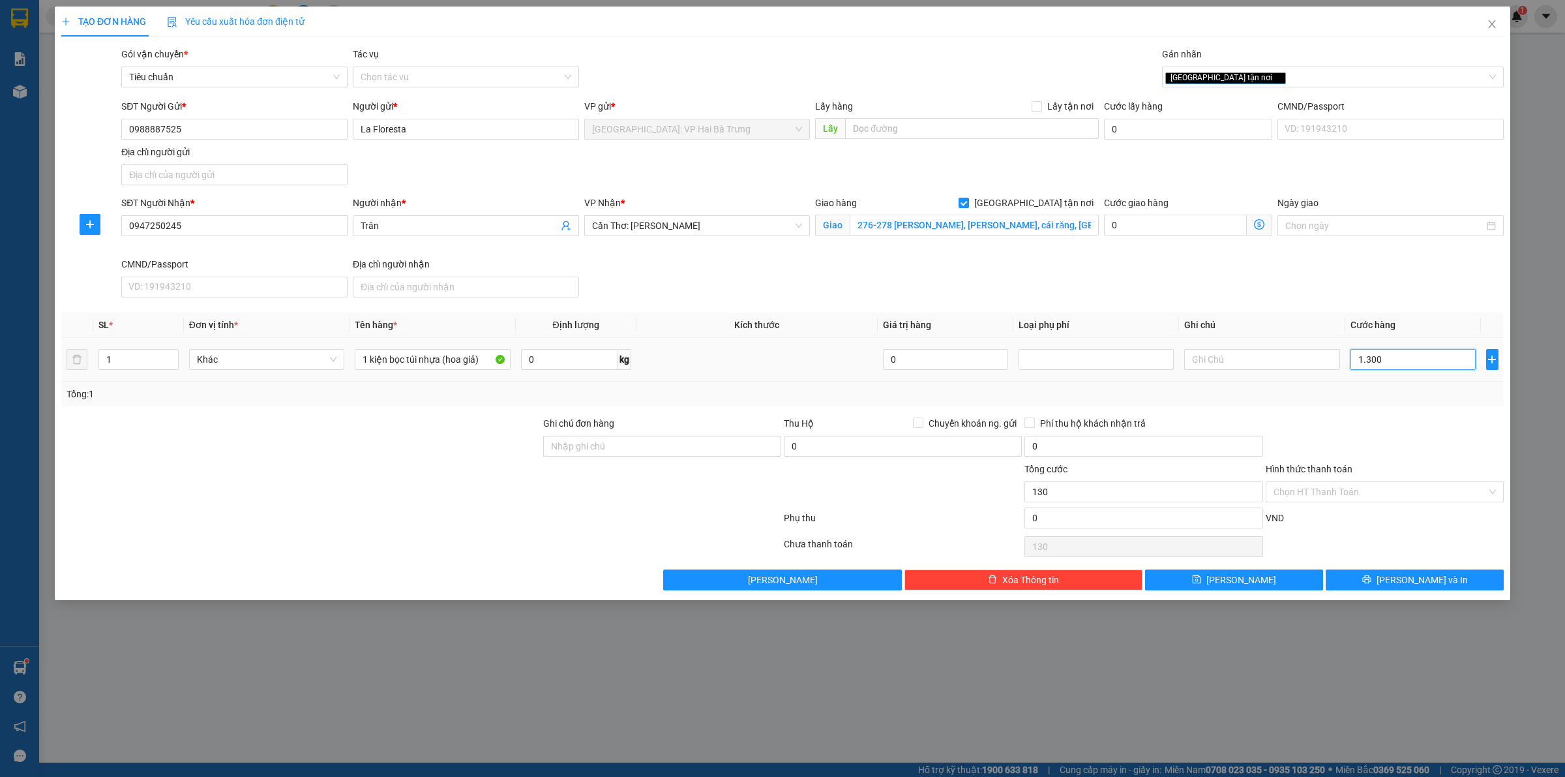
type input "1.300"
type input "13.000"
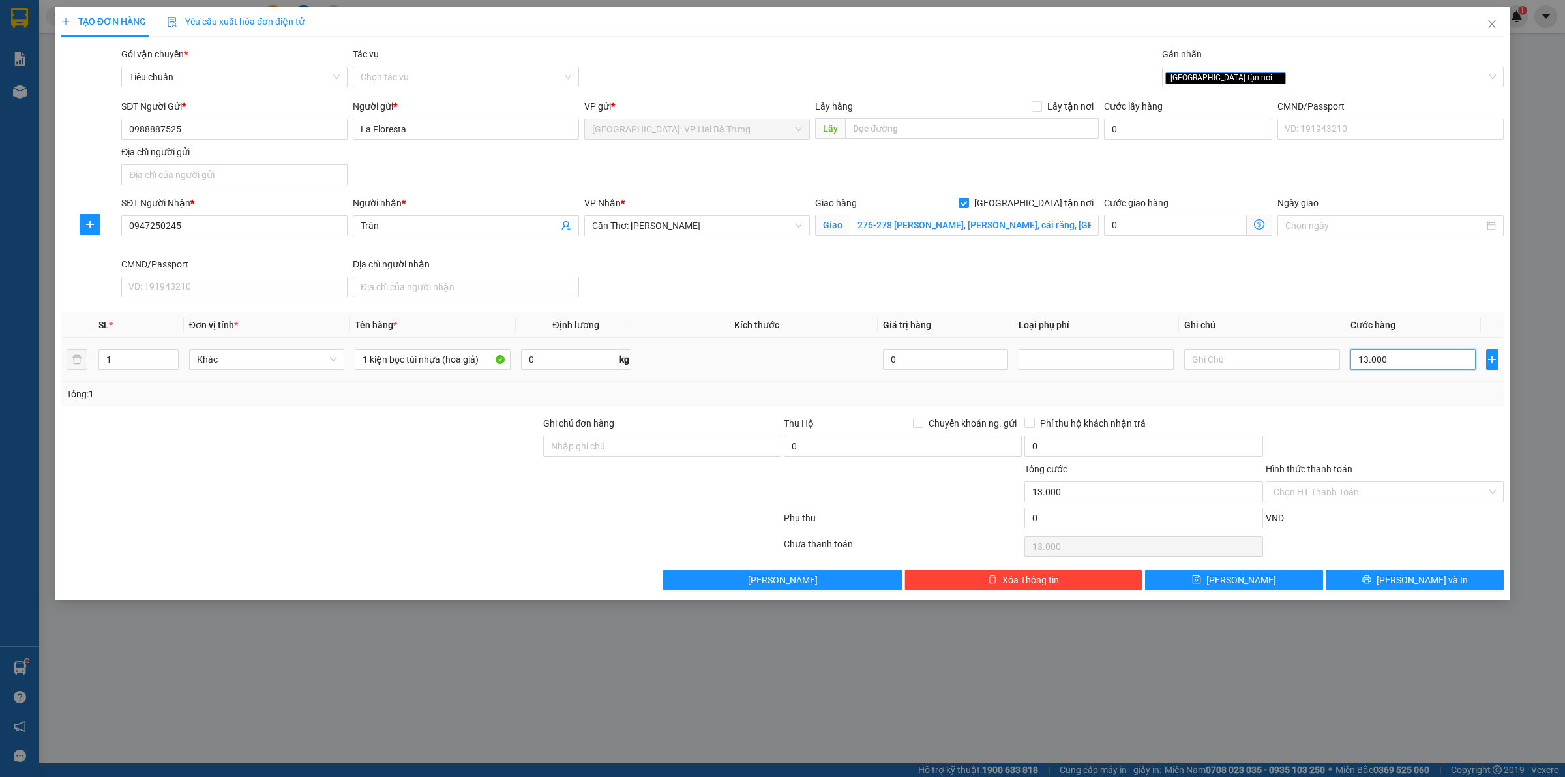
type input "130.000"
click at [1424, 581] on span "[PERSON_NAME] và In" at bounding box center [1422, 580] width 91 height 14
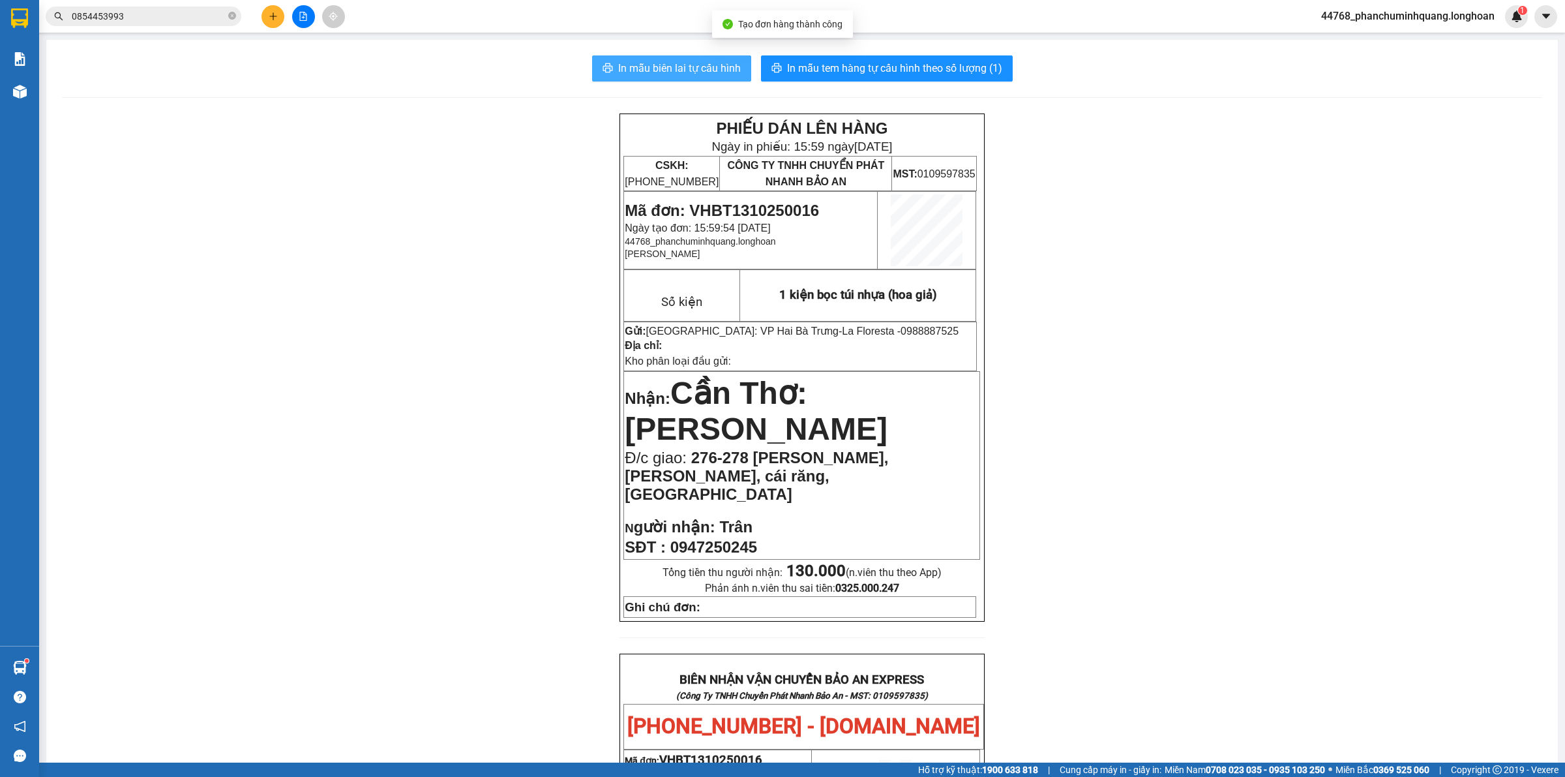
drag, startPoint x: 709, startPoint y: 65, endPoint x: 693, endPoint y: 64, distance: 15.7
click at [710, 65] on span "In mẫu biên lai tự cấu hình" at bounding box center [679, 68] width 123 height 16
drag, startPoint x: 927, startPoint y: 74, endPoint x: 910, endPoint y: 72, distance: 17.1
click at [928, 74] on span "In mẫu tem hàng tự cấu hình theo số lượng (1)" at bounding box center [894, 68] width 215 height 16
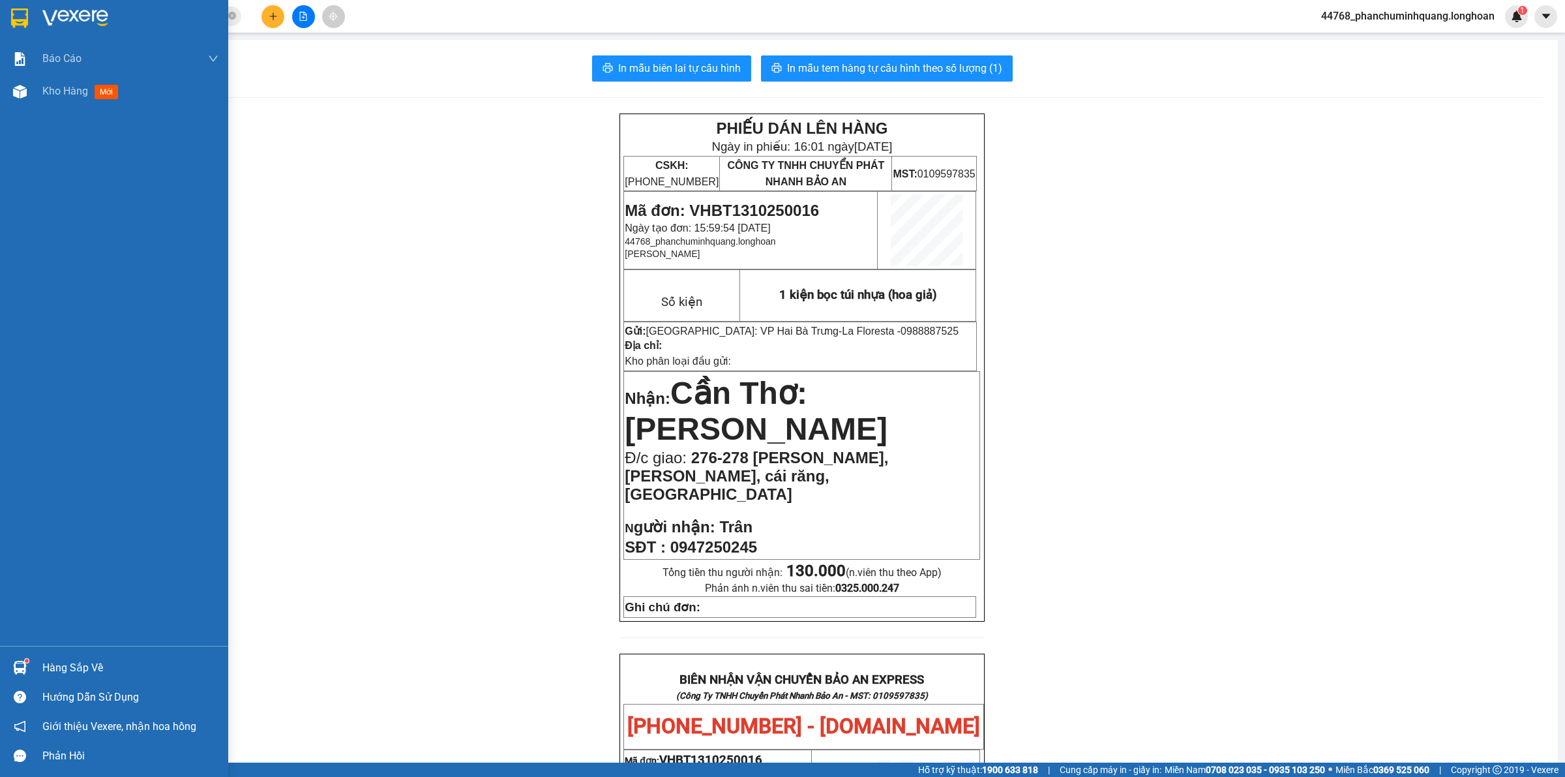
click at [27, 23] on img at bounding box center [19, 18] width 17 height 20
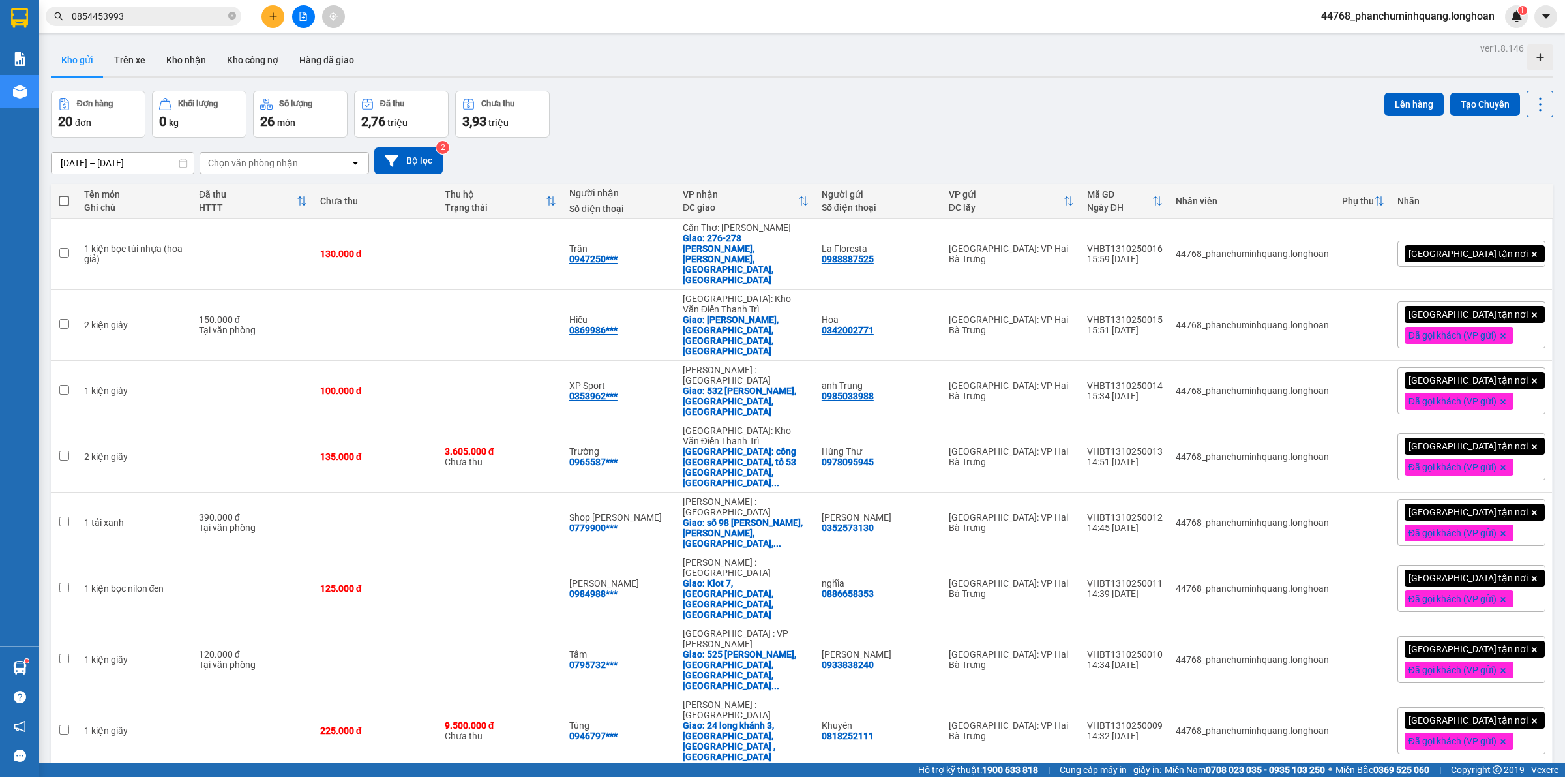
click at [1452, 248] on span "[GEOGRAPHIC_DATA] tận nơi" at bounding box center [1468, 254] width 119 height 12
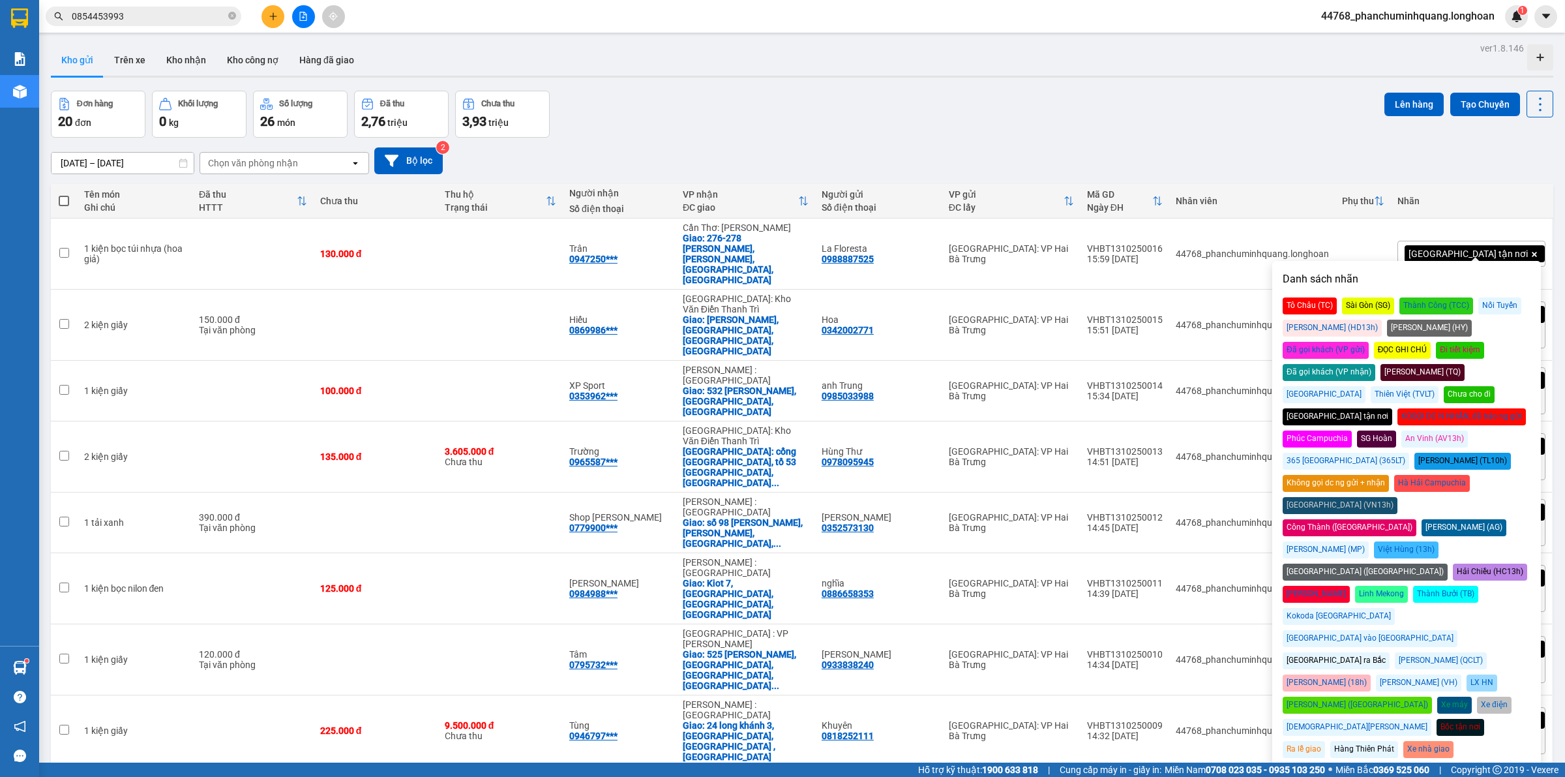
click at [1369, 342] on div "Đã gọi khách (VP gửi)" at bounding box center [1326, 350] width 86 height 17
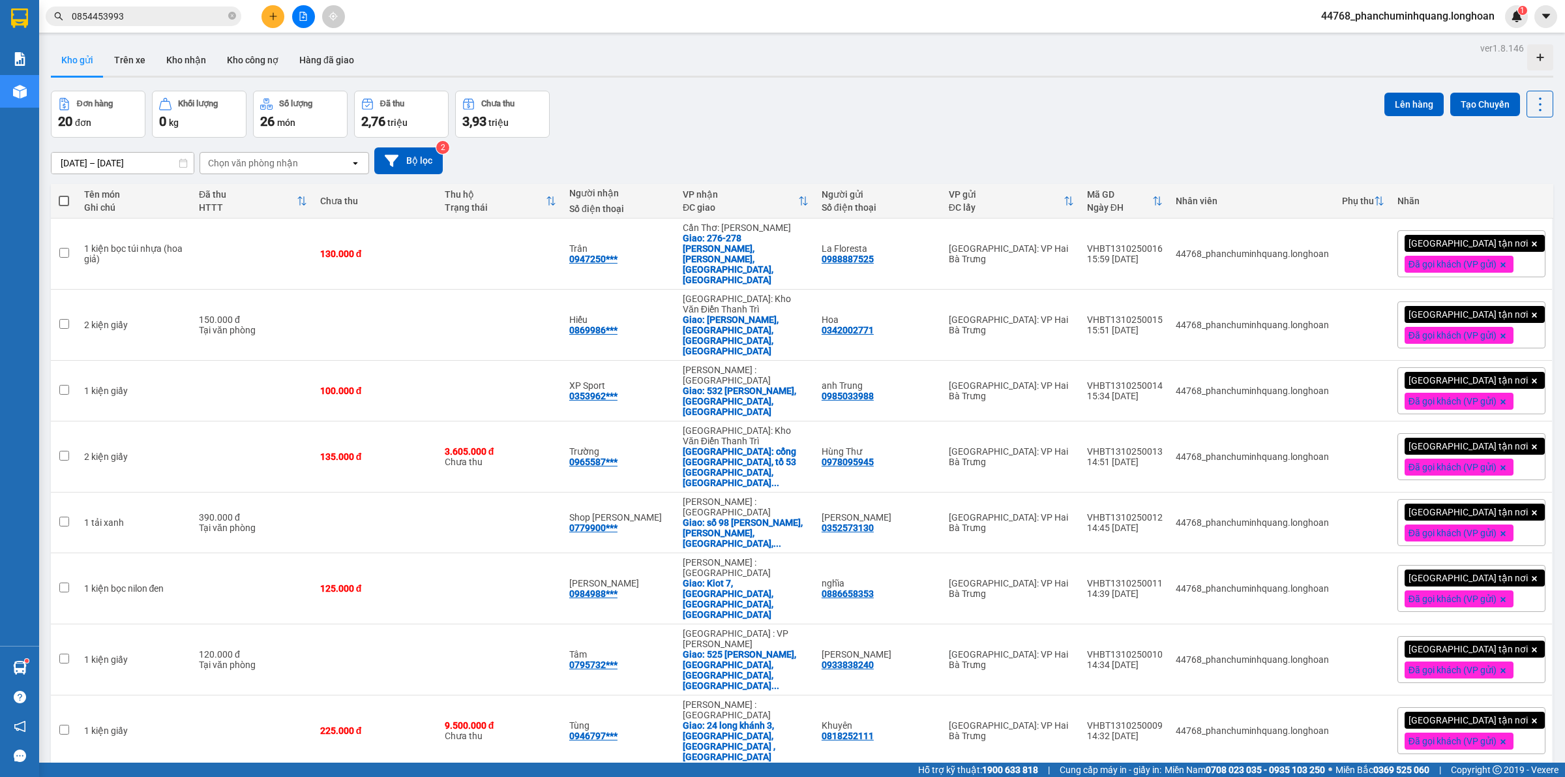
click at [1187, 154] on div "14/09/2025 – 13/10/2025 Press the down arrow key to interact with the calendar …" at bounding box center [802, 160] width 1503 height 27
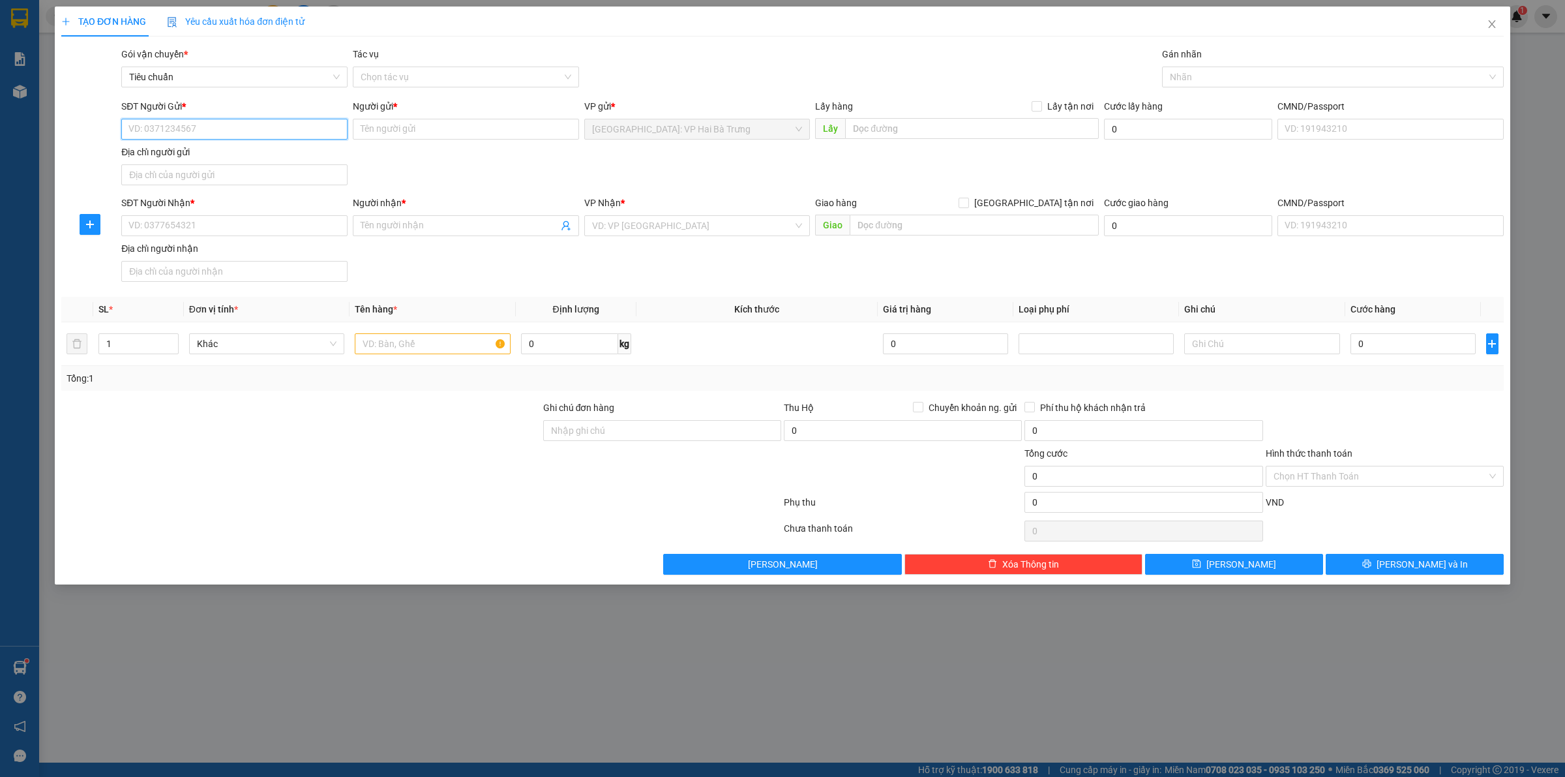
click at [286, 134] on input "SĐT Người Gửi *" at bounding box center [234, 129] width 226 height 21
type input "0983525345"
click at [240, 158] on div "0983525345 - CTY Horesca" at bounding box center [234, 156] width 211 height 14
type input "CTY Horesca"
type input "0983525345"
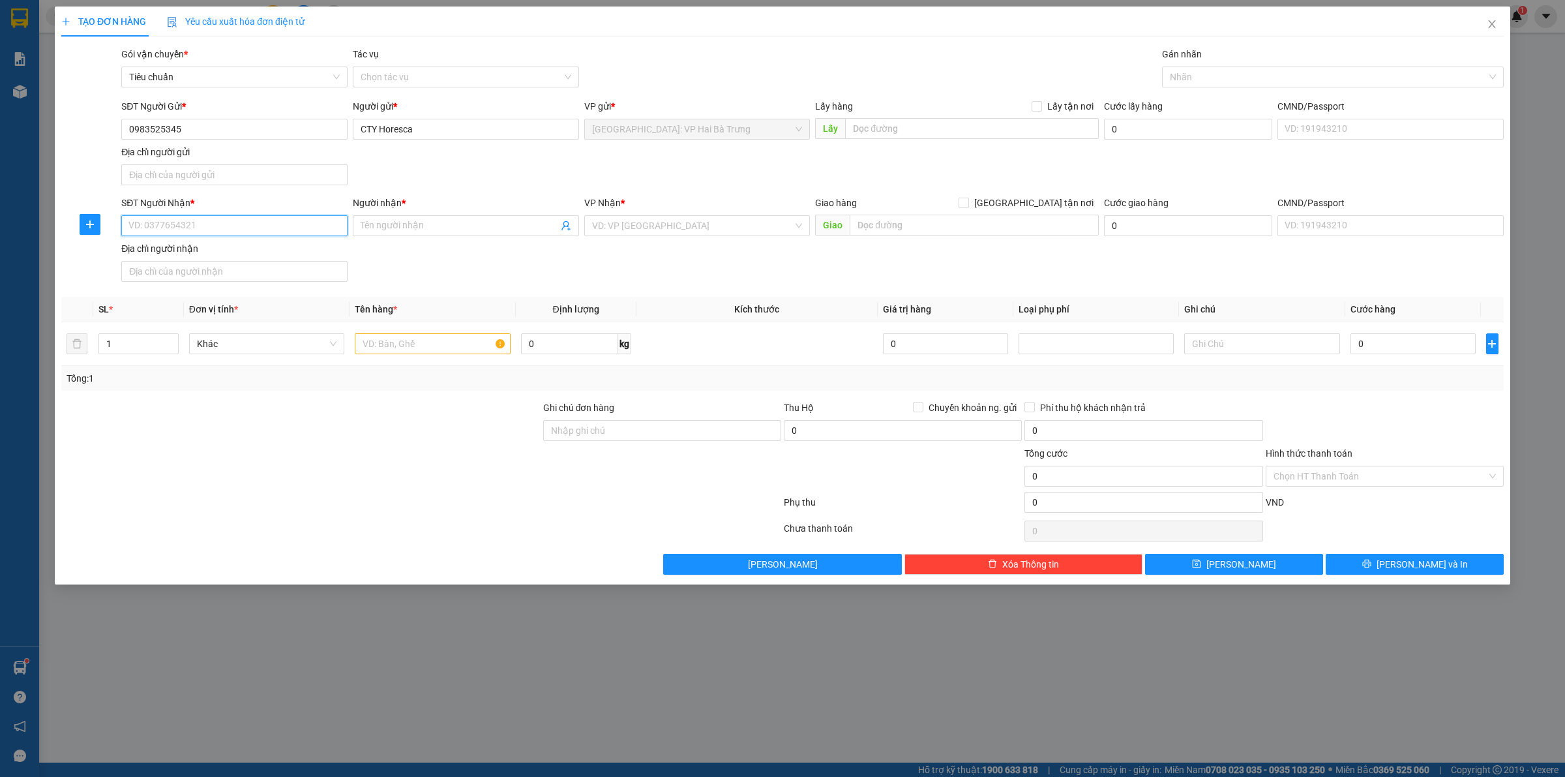
click at [284, 223] on input "SĐT Người Nhận *" at bounding box center [234, 225] width 226 height 21
click at [261, 226] on input "SĐT Người Nhận *" at bounding box center [234, 225] width 226 height 21
click at [248, 293] on div "0972717369 - THẮNG" at bounding box center [234, 295] width 211 height 14
type input "0972717369"
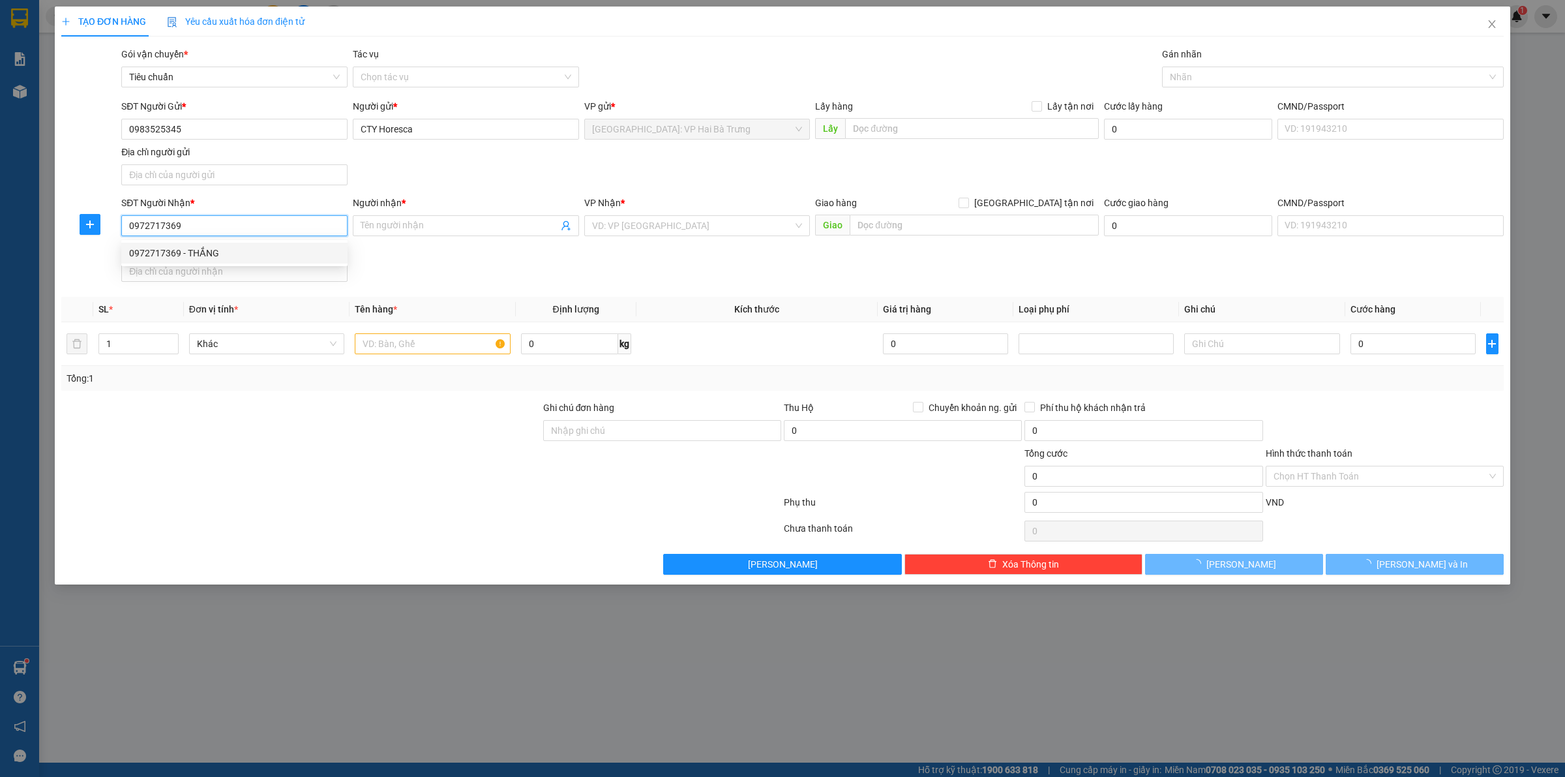
type input "THẮNG"
checkbox input "true"
type input "208 Nguyễn Hữu Thọ, P. Tân Hưng, Quận 7, hcm"
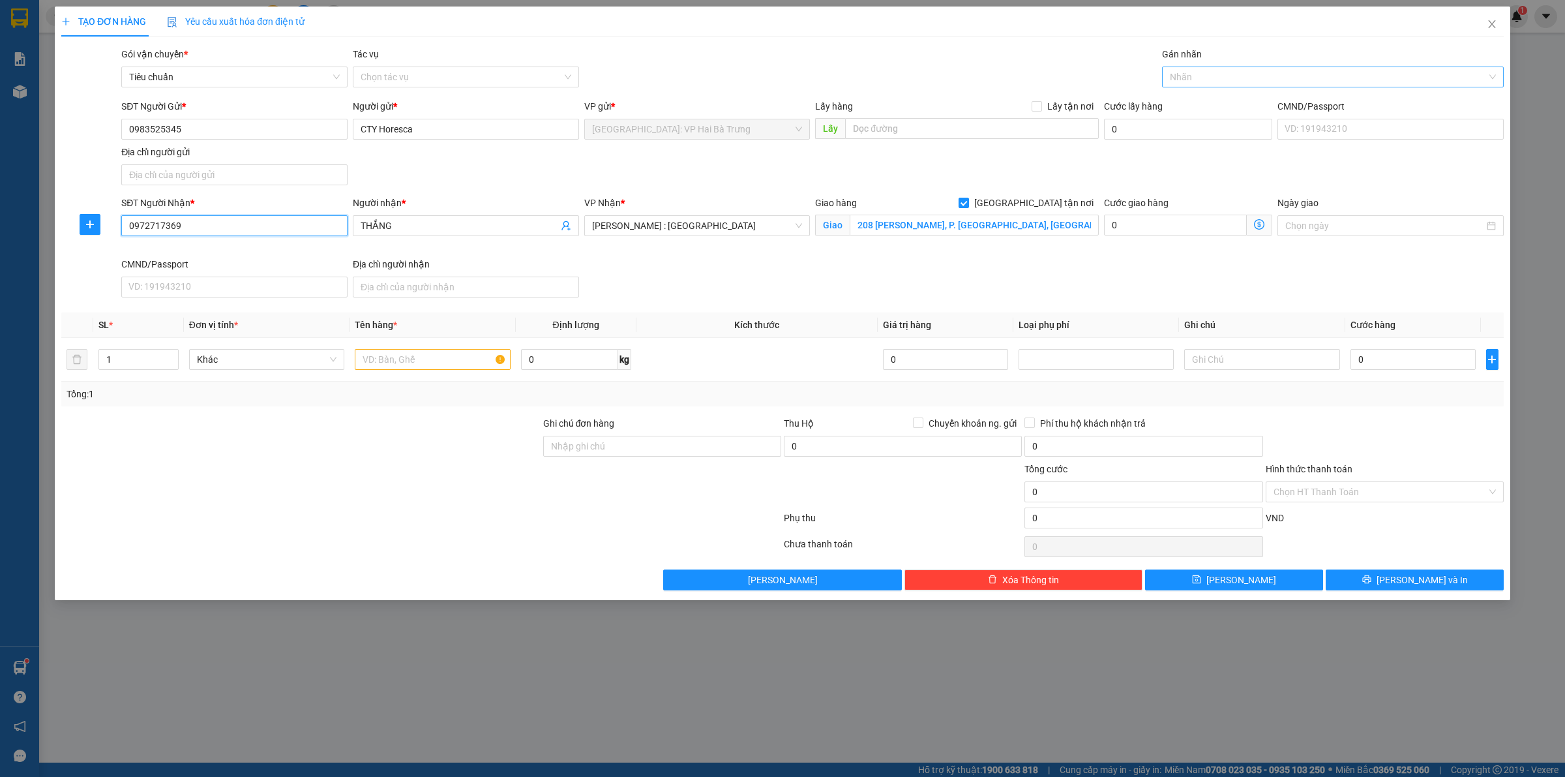
click at [1197, 72] on div at bounding box center [1326, 77] width 322 height 16
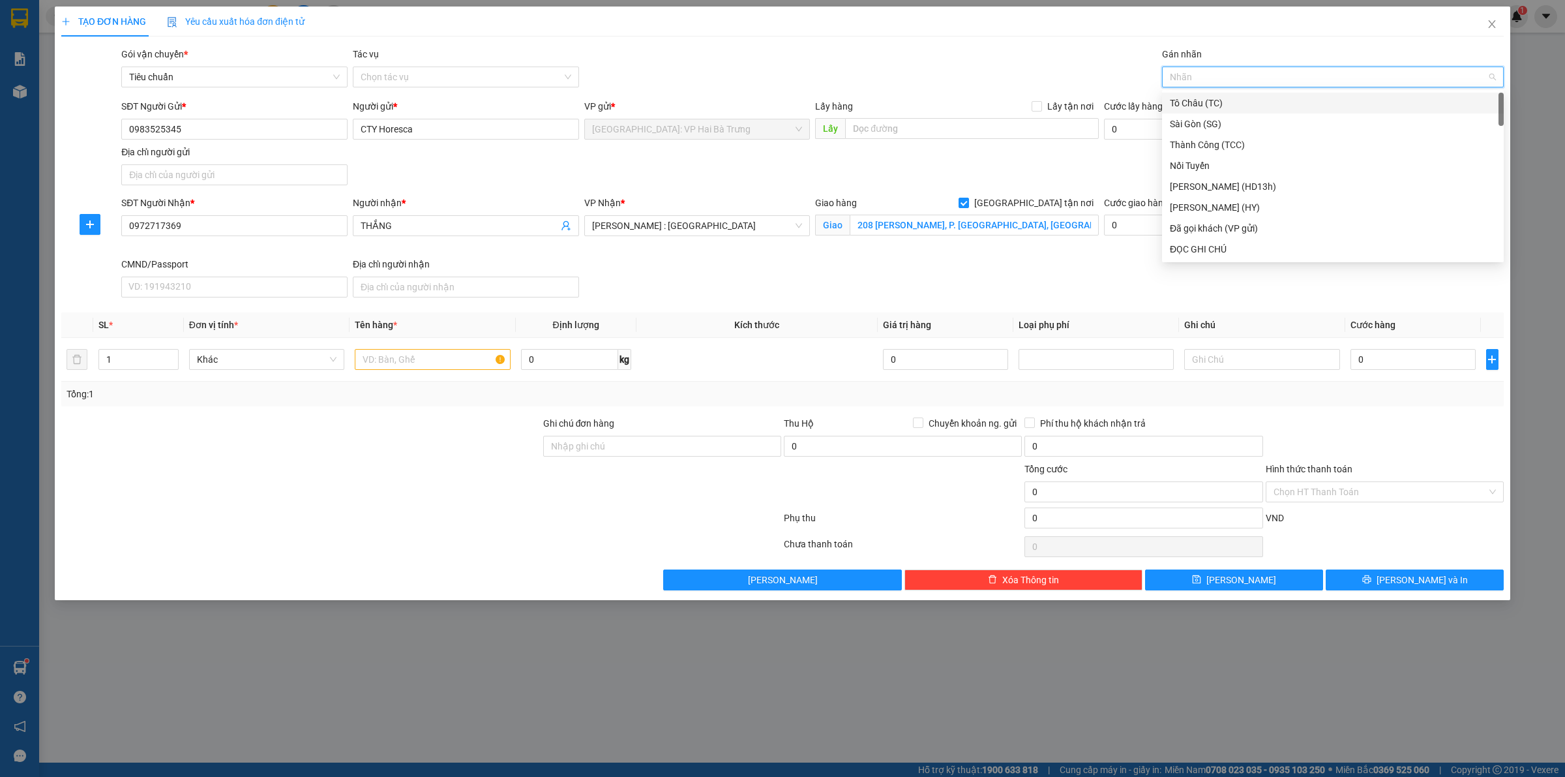
type input "G"
click at [1213, 245] on div "[GEOGRAPHIC_DATA] tận nơi" at bounding box center [1333, 249] width 326 height 14
click at [168, 356] on span "up" at bounding box center [172, 356] width 8 height 8
type input "2"
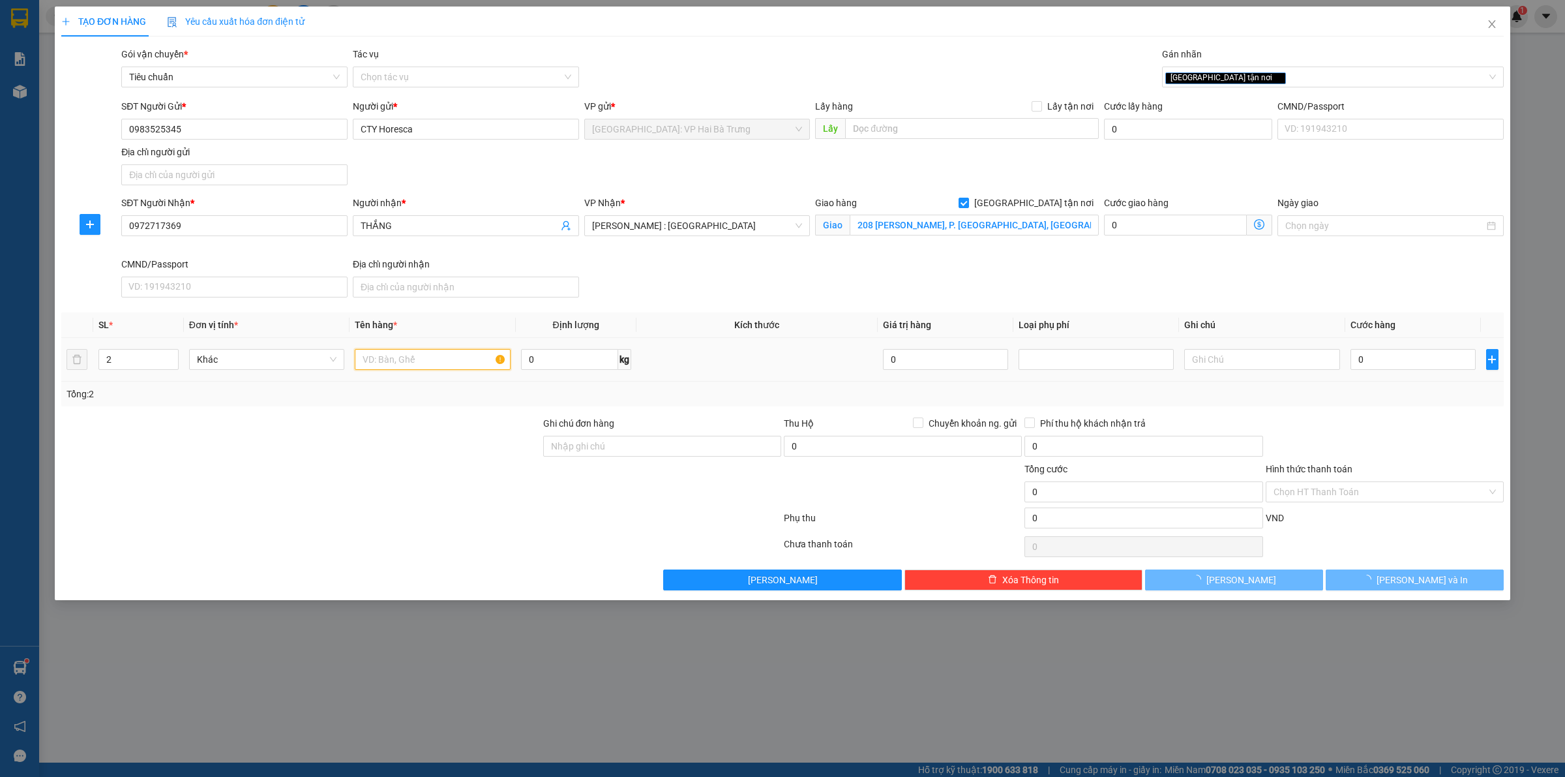
click at [443, 367] on input "text" at bounding box center [432, 359] width 155 height 21
type input "2 kiện giấy"
click at [816, 305] on div "Transit Pickup Surcharge Ids Transit Deliver Surcharge Ids Transit Deliver Surc…" at bounding box center [782, 318] width 1443 height 543
click at [1396, 364] on input "0" at bounding box center [1413, 359] width 125 height 21
type input "3"
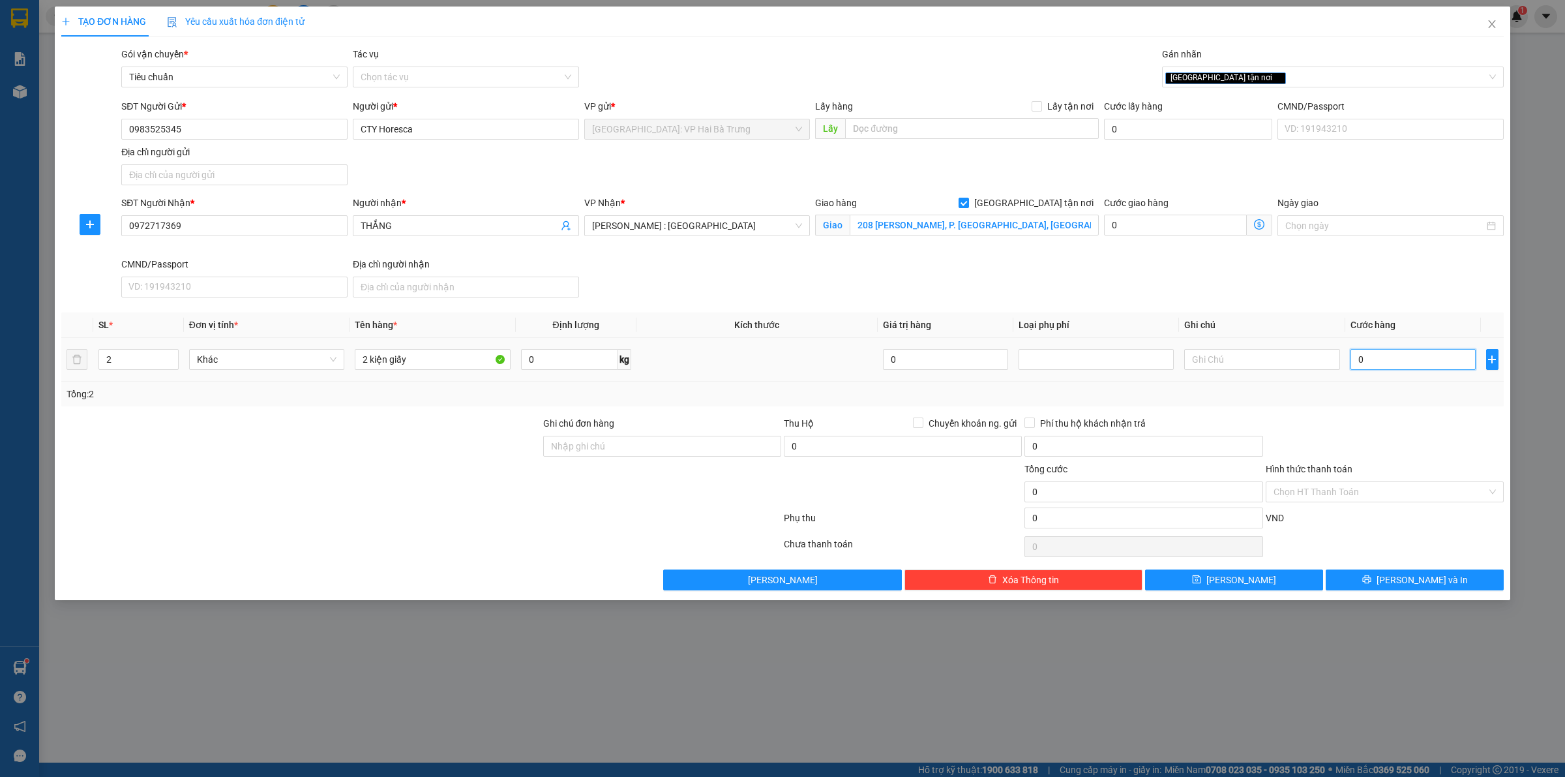
type input "3"
type input "37"
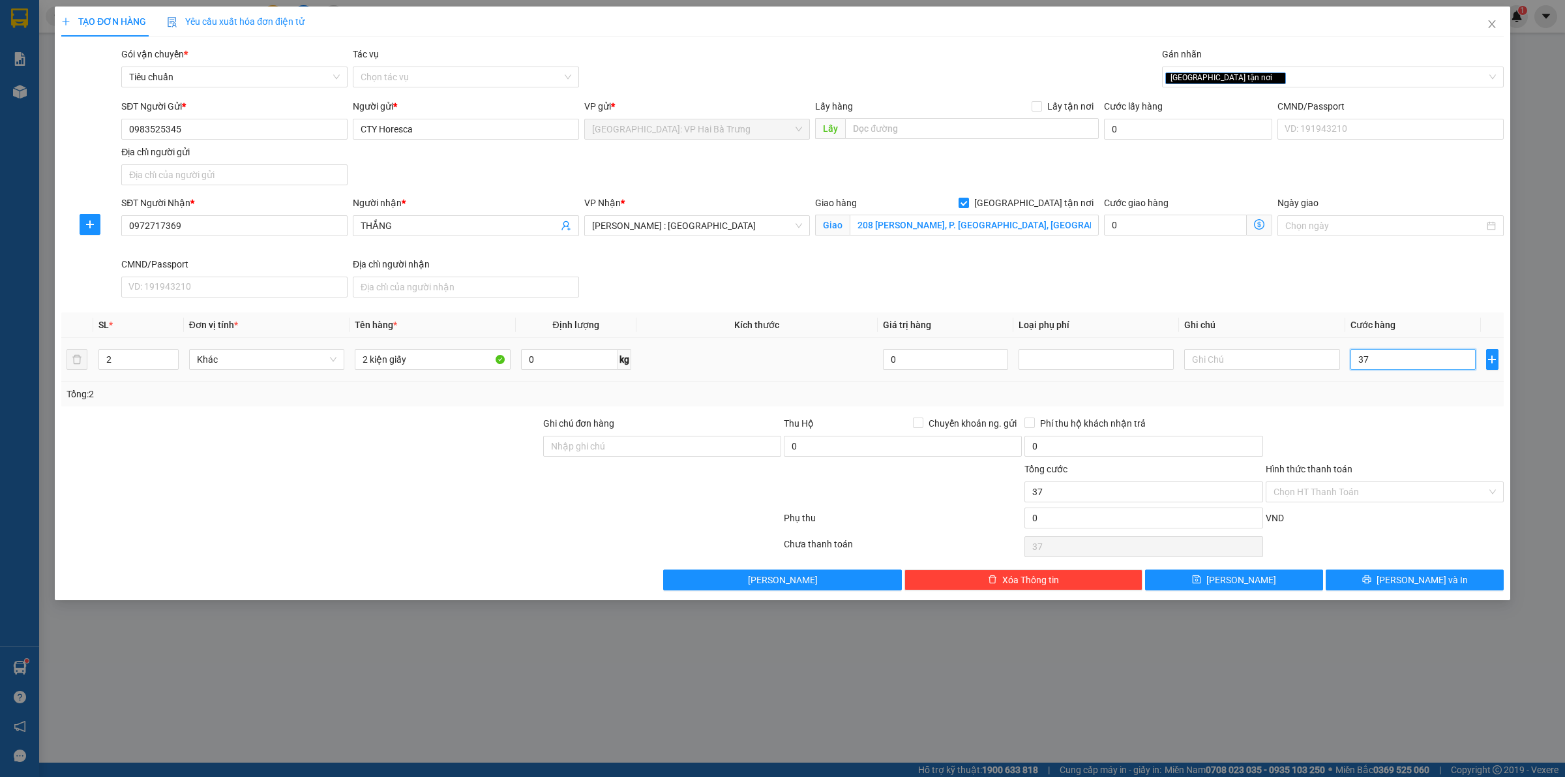
type input "375"
type input "3.750"
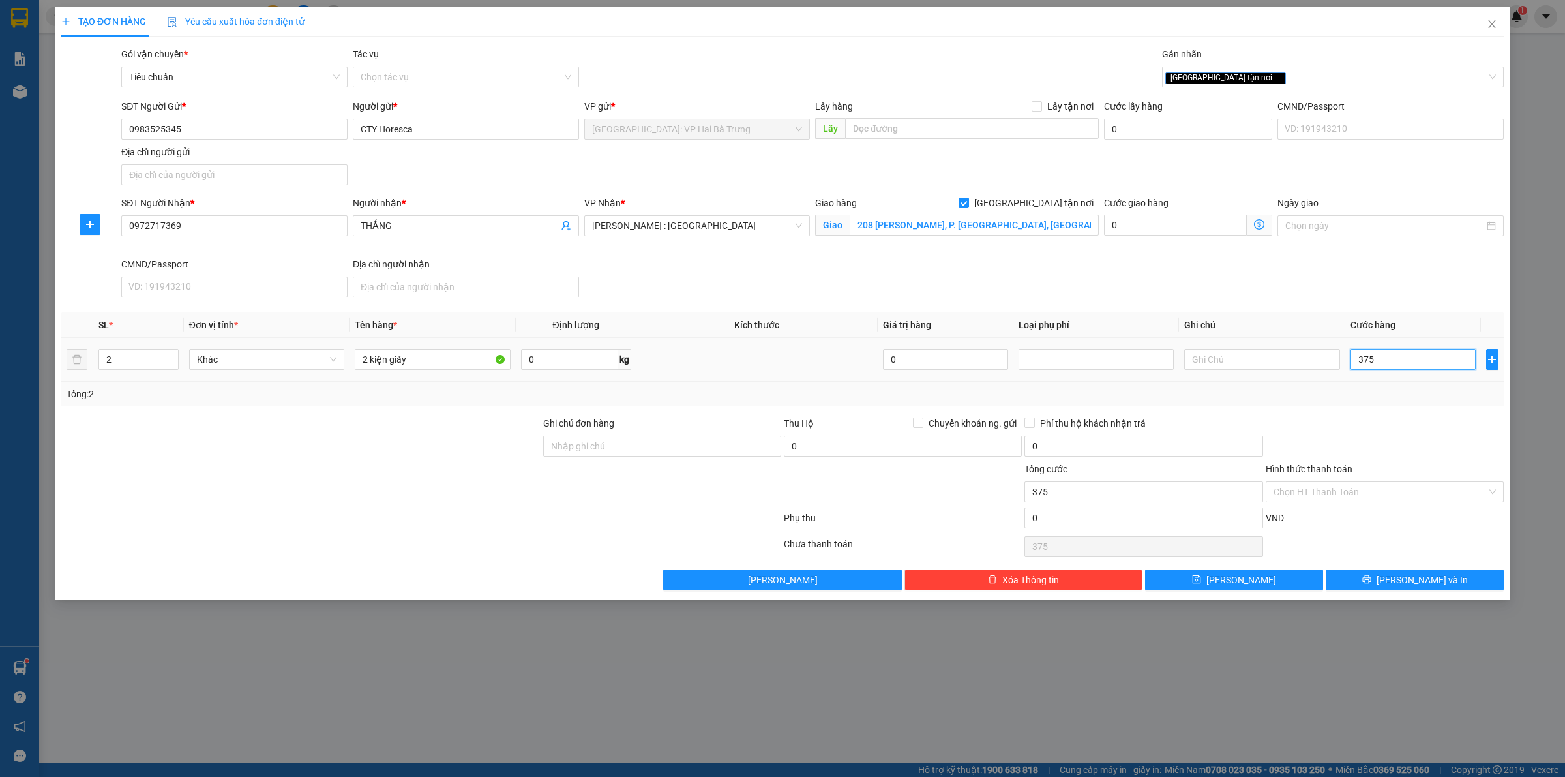
type input "3.750"
type input "37.500"
type input "375.000"
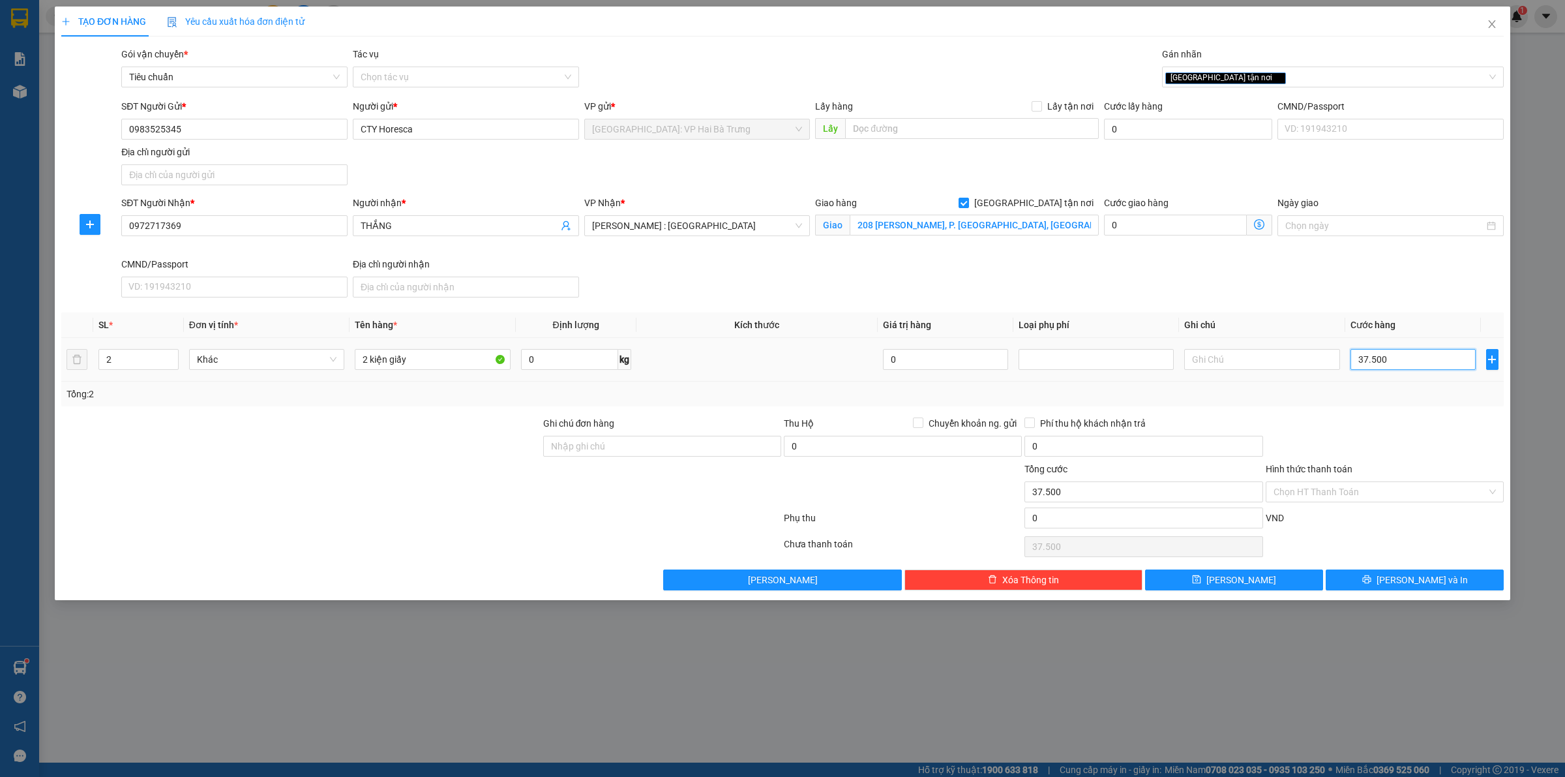
type input "375.000"
click at [1370, 588] on button "[PERSON_NAME] và In" at bounding box center [1415, 579] width 178 height 21
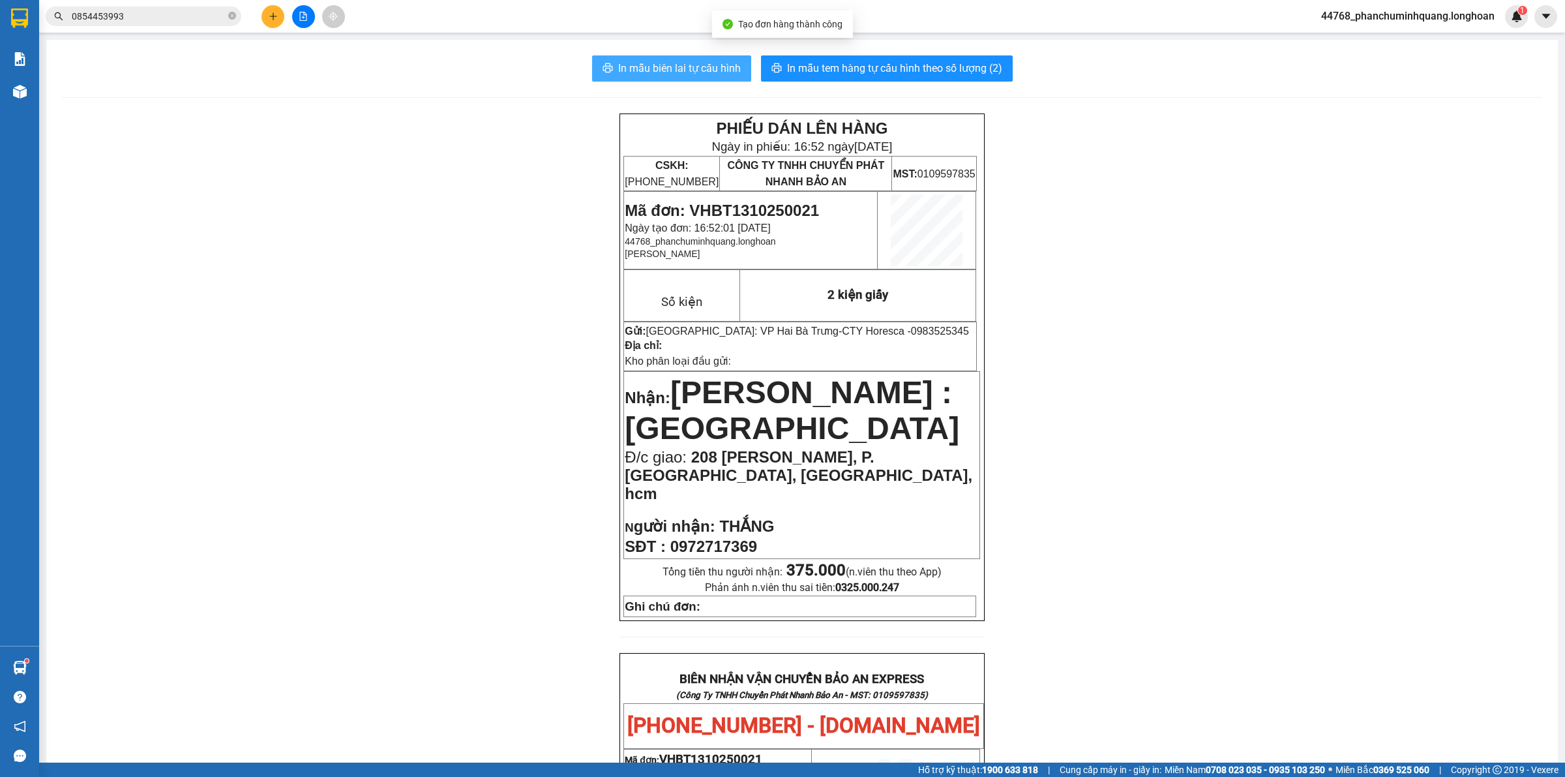
click at [712, 70] on span "In mẫu biên lai tự cấu hình" at bounding box center [679, 68] width 123 height 16
click at [536, 278] on div "PHIẾU DÁN LÊN HÀNG Ngày in phiếu: 16:52 ngày 13-10-2025 CSKH: 1900.06.88.33 CÔN…" at bounding box center [802, 752] width 1480 height 1279
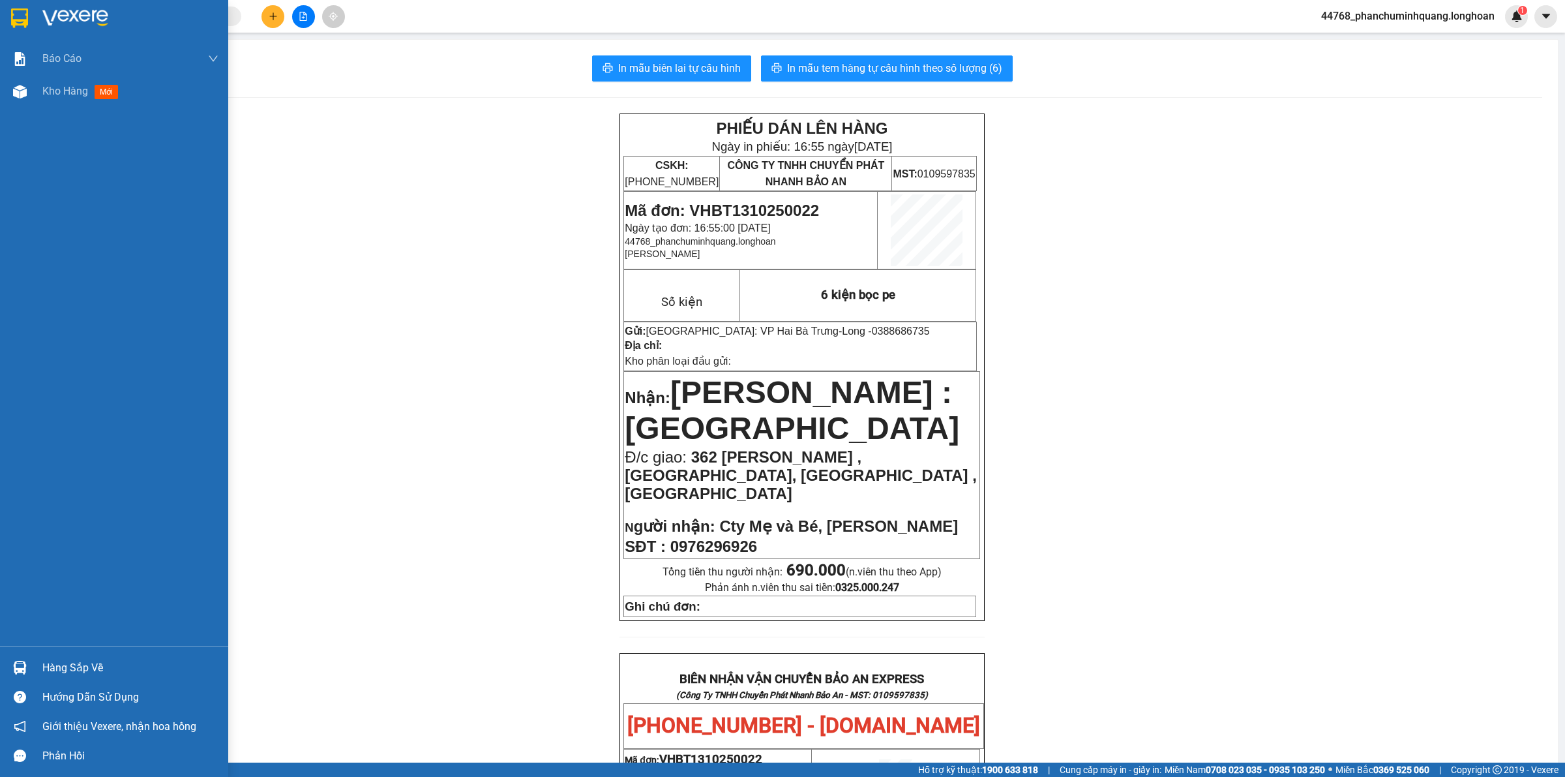
click at [20, 7] on div at bounding box center [19, 18] width 23 height 23
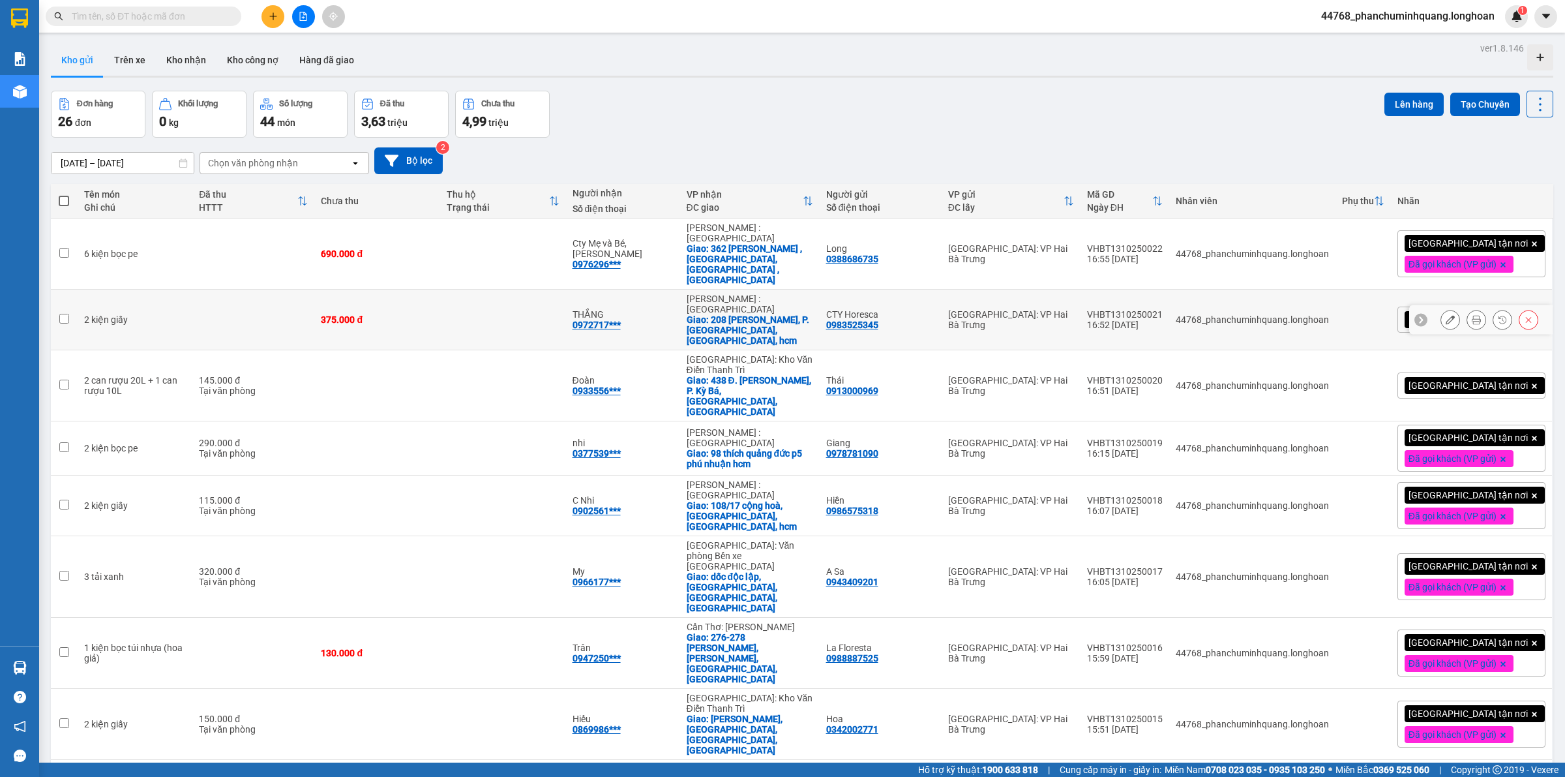
click at [1472, 315] on icon at bounding box center [1476, 319] width 9 height 9
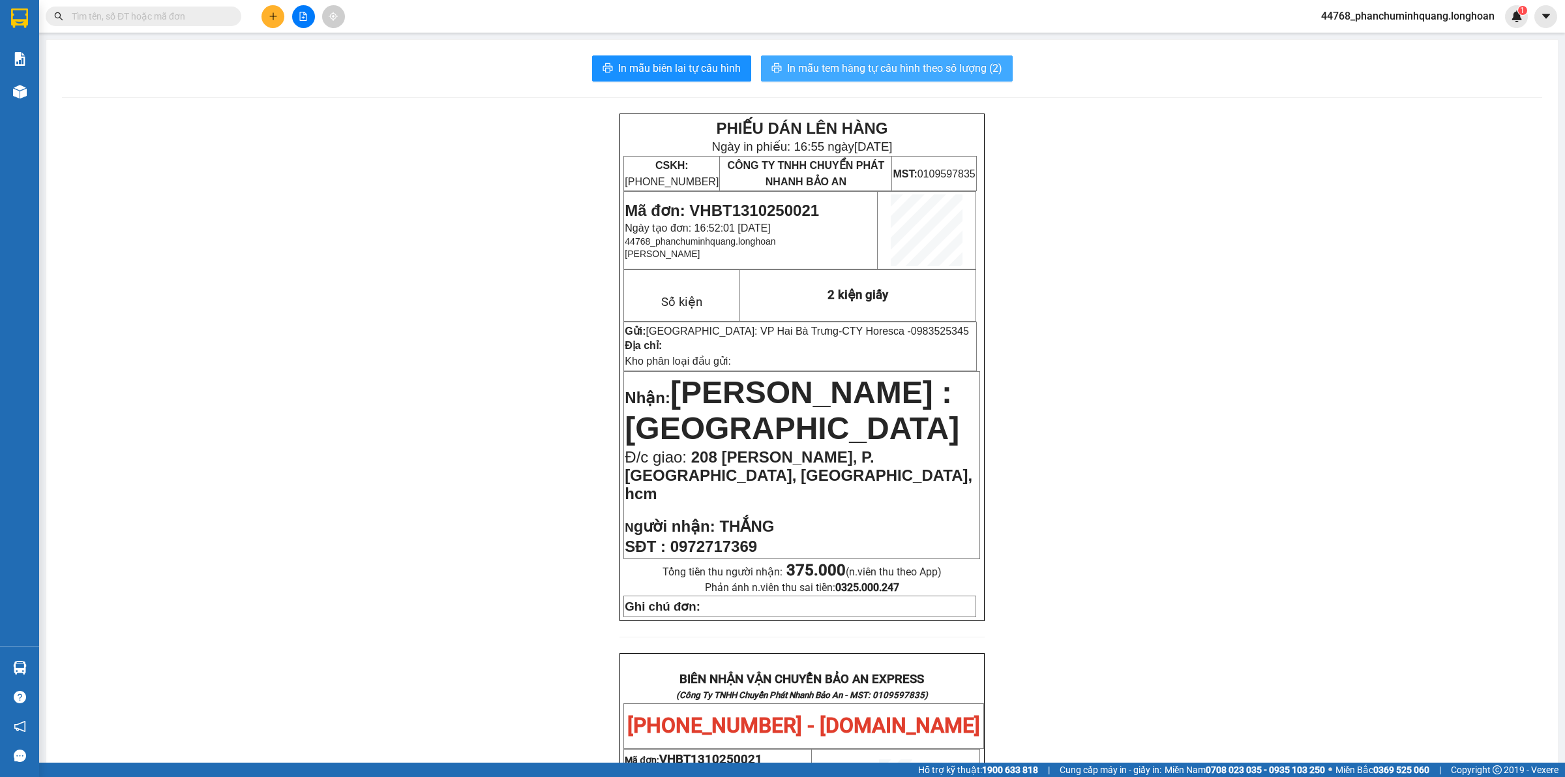
click at [940, 57] on button "In mẫu tem hàng tự cấu hình theo số lượng (2)" at bounding box center [887, 68] width 252 height 26
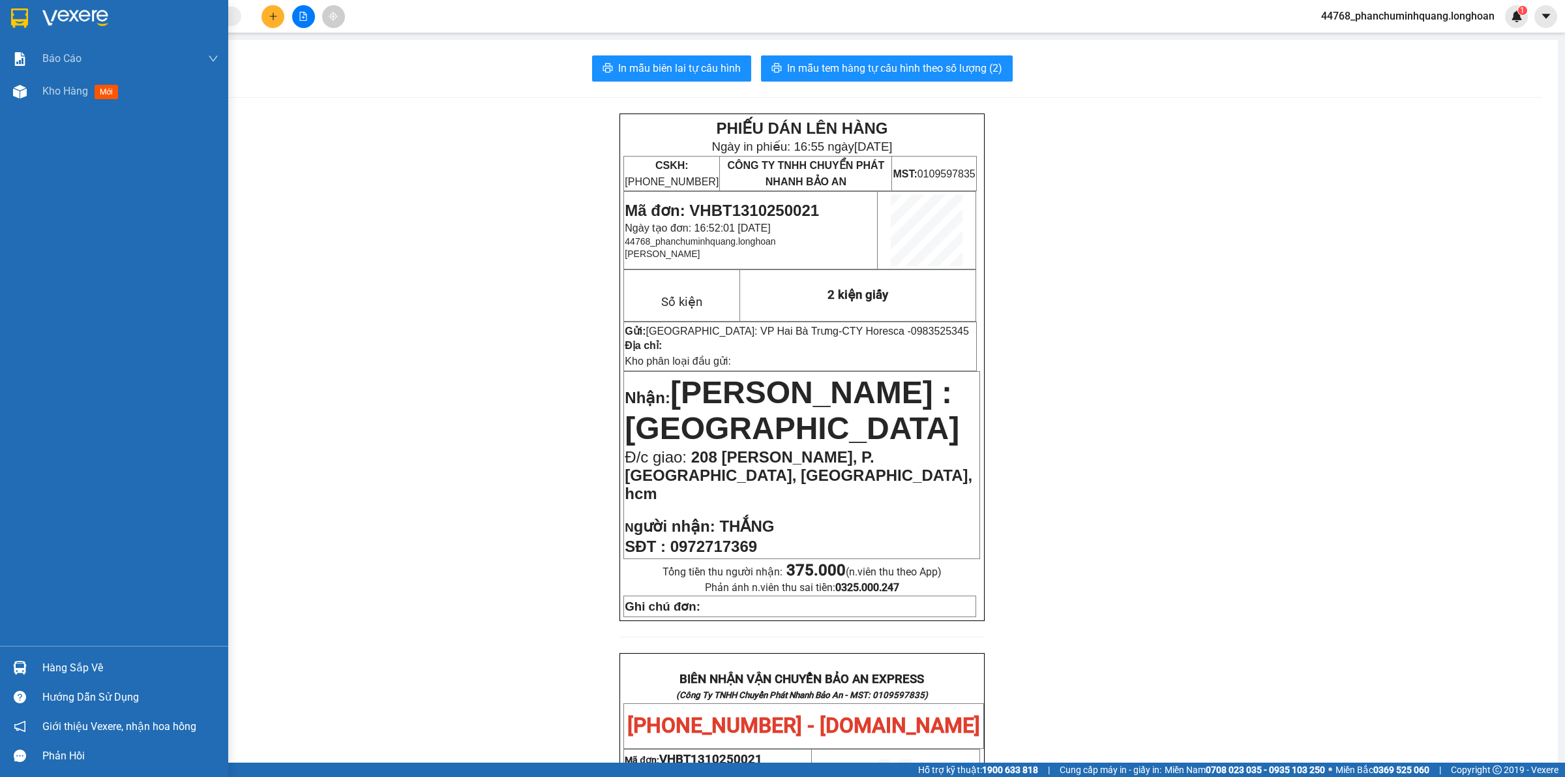
click at [13, 21] on img at bounding box center [19, 18] width 17 height 20
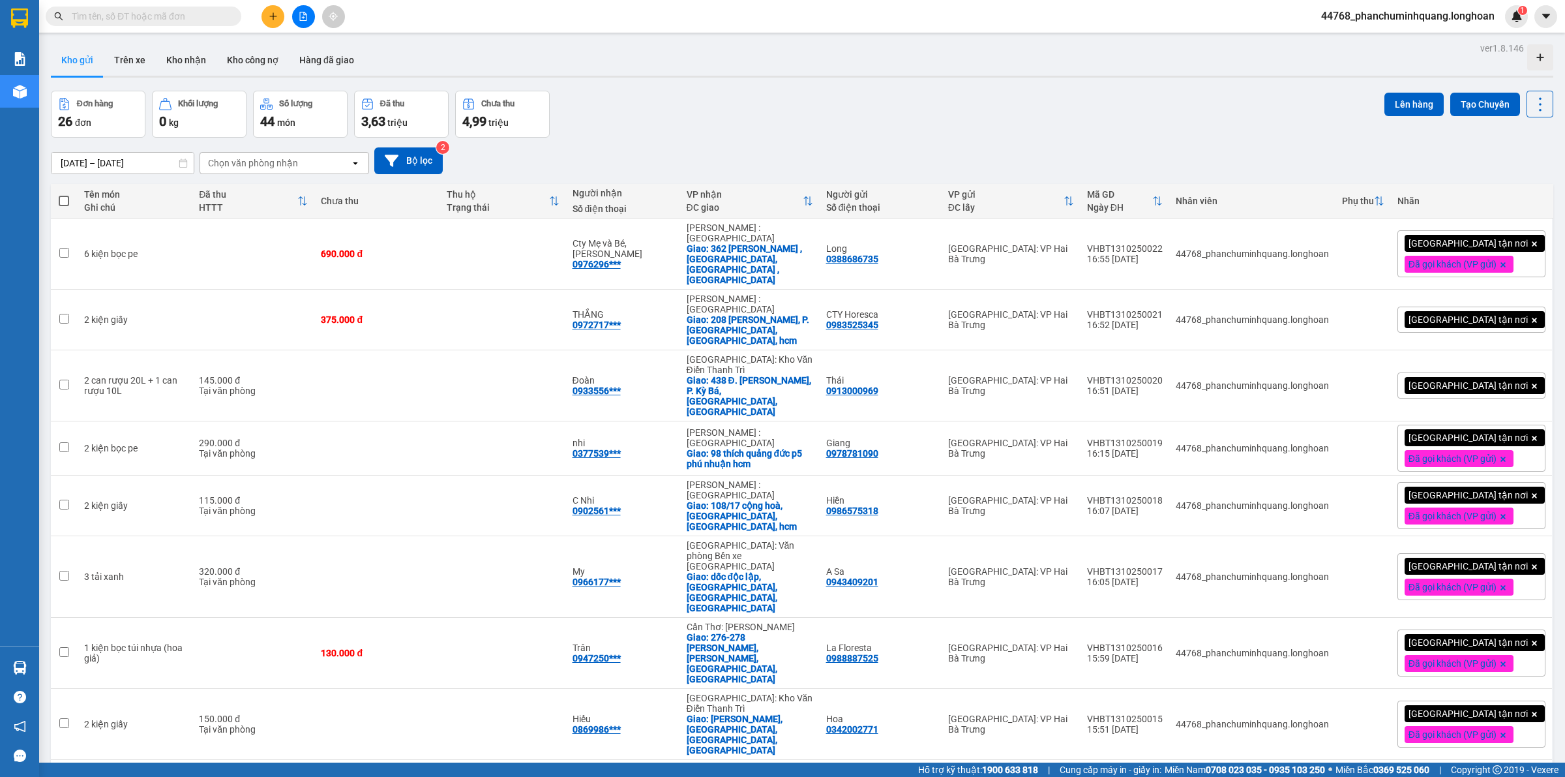
click at [1445, 314] on span "[GEOGRAPHIC_DATA] tận nơi" at bounding box center [1468, 320] width 119 height 12
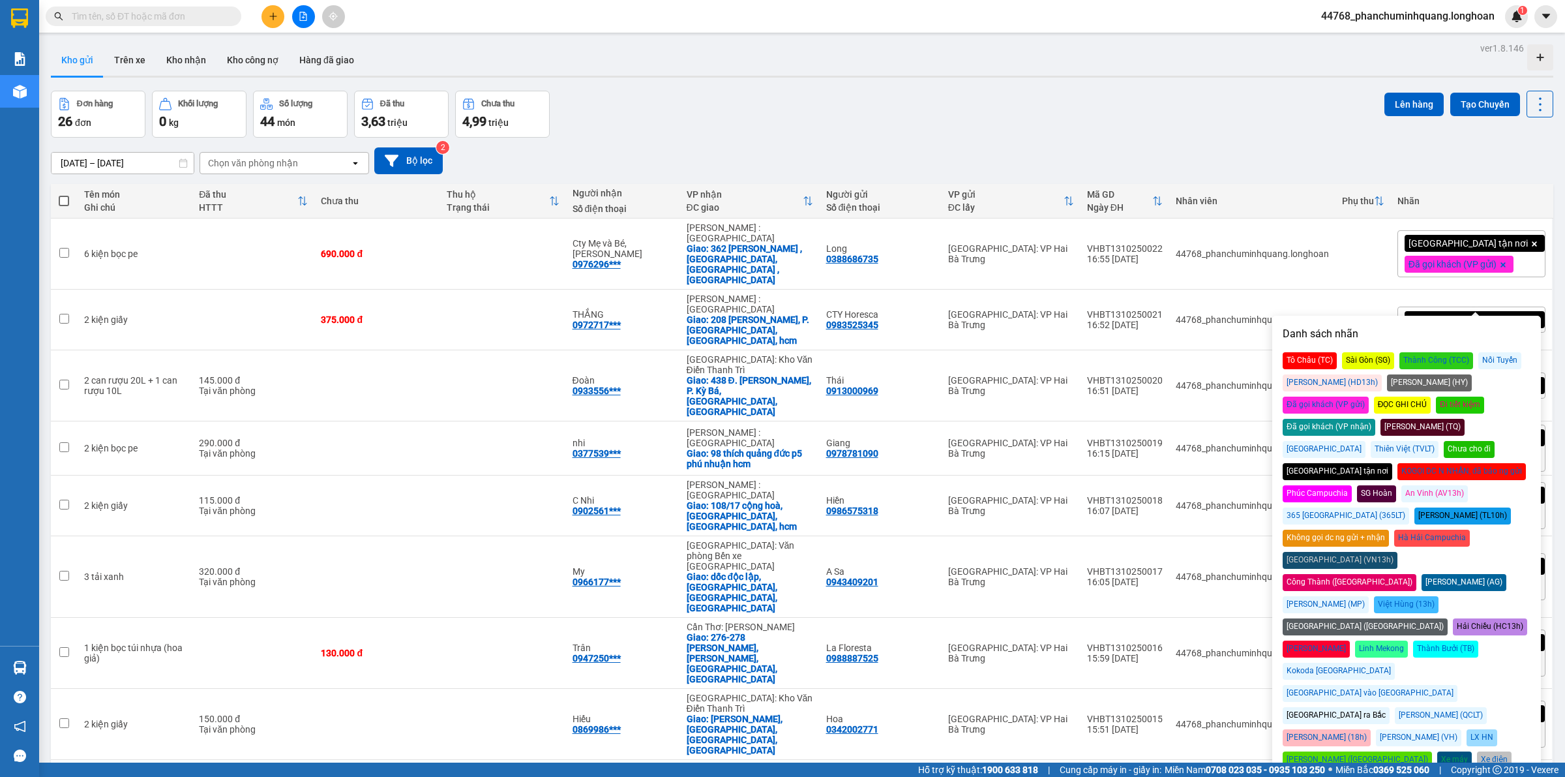
click at [1369, 397] on div "Đã gọi khách (VP gửi)" at bounding box center [1326, 405] width 86 height 17
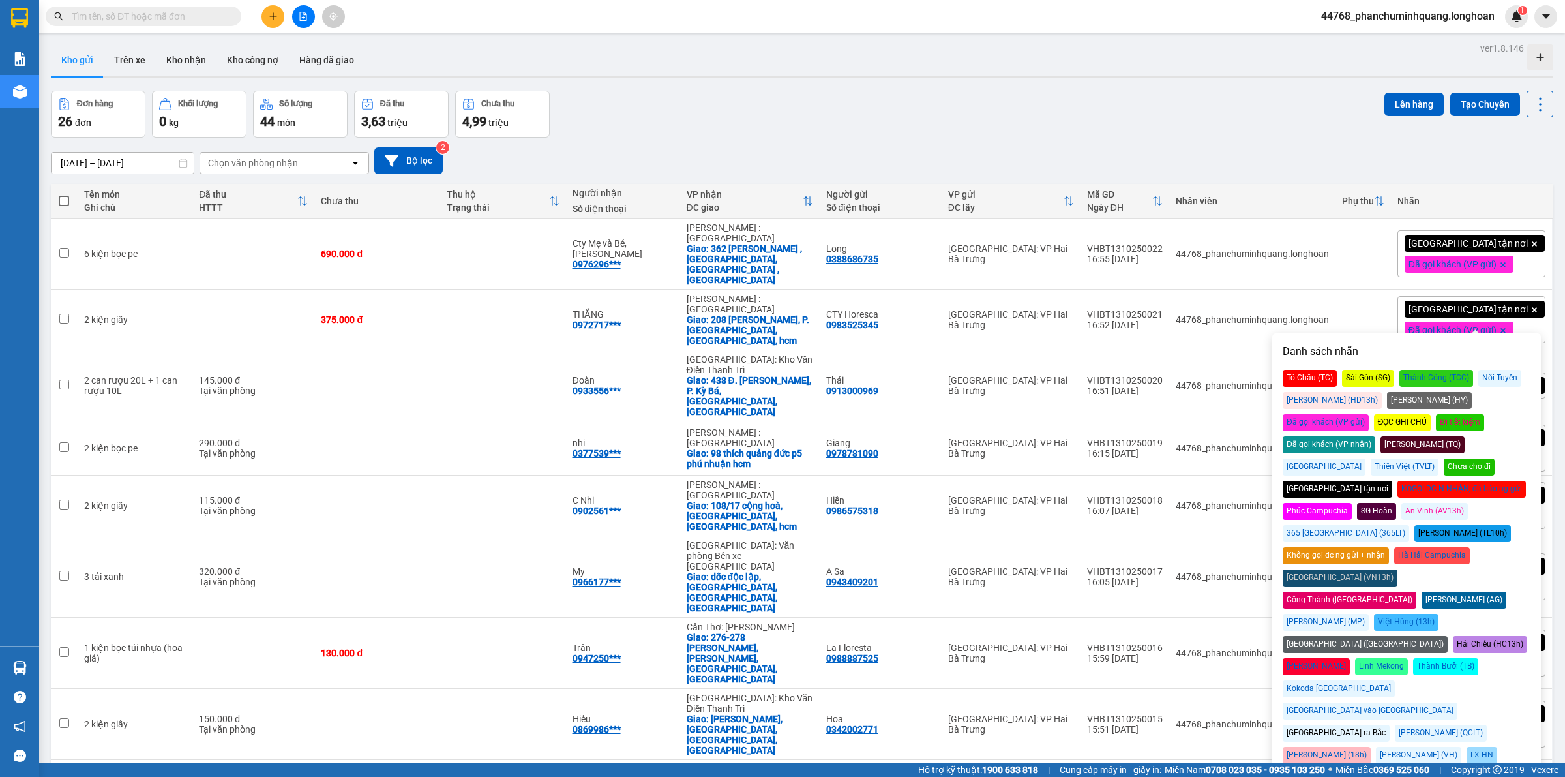
click at [1237, 151] on div "[DATE] – [DATE] Press the down arrow key to interact with the calendar and sele…" at bounding box center [802, 160] width 1503 height 27
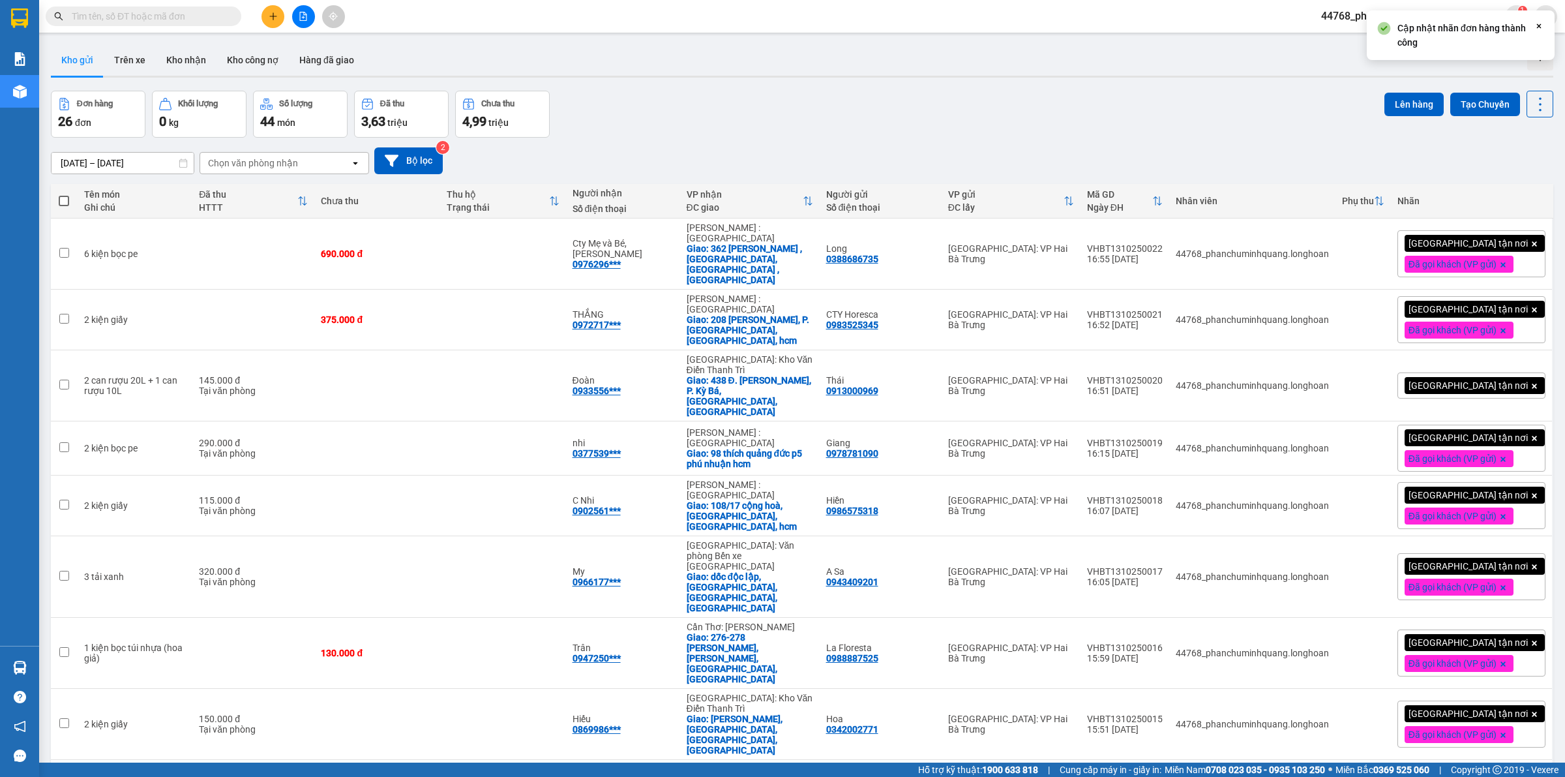
click at [1443, 380] on span "[GEOGRAPHIC_DATA] tận nơi" at bounding box center [1468, 386] width 119 height 12
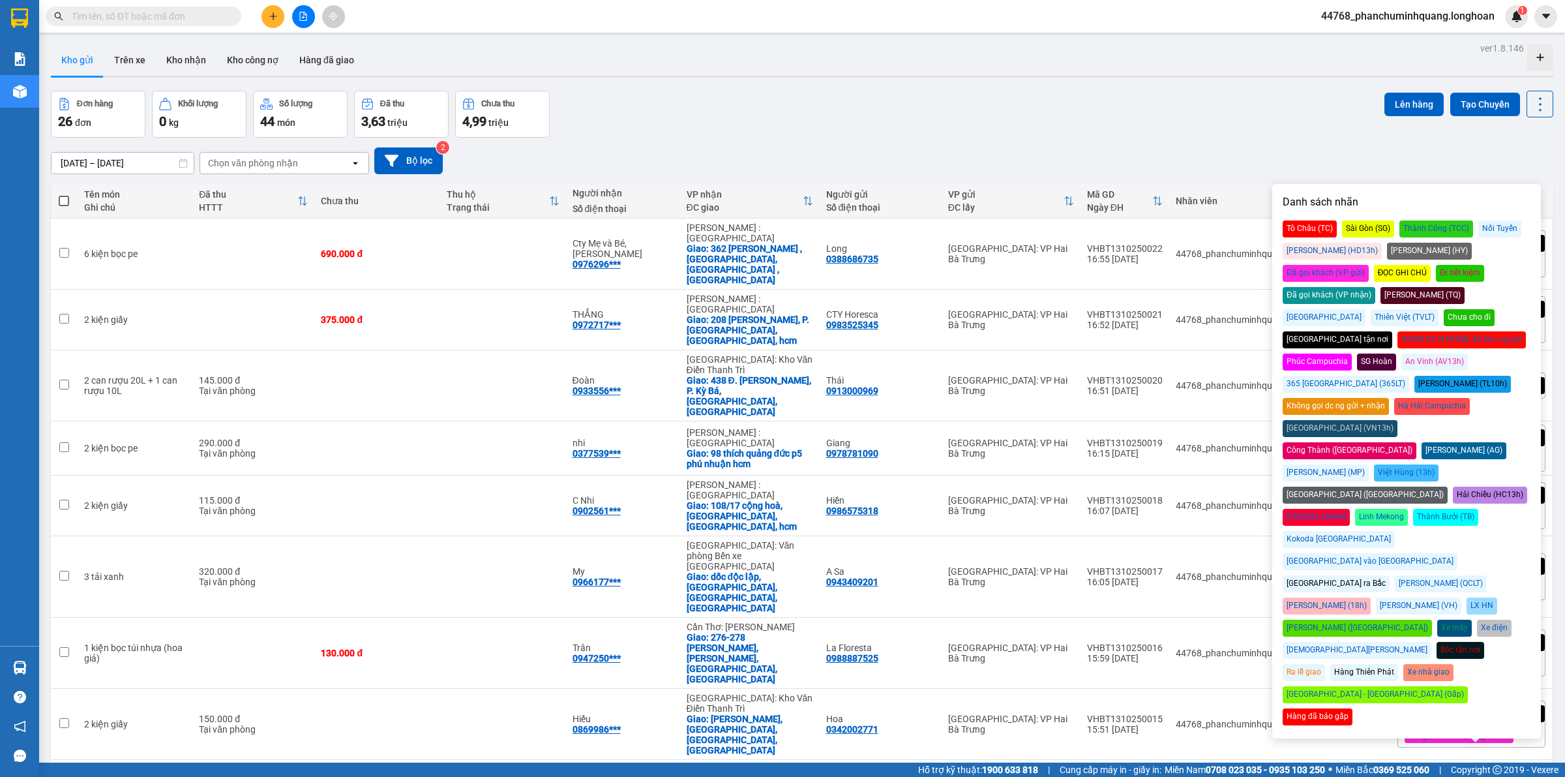
drag, startPoint x: 1453, startPoint y: 252, endPoint x: 1413, endPoint y: 164, distance: 97.5
click at [1369, 265] on div "Đã gọi khách (VP gửi)" at bounding box center [1326, 273] width 86 height 17
drag, startPoint x: 1398, startPoint y: 102, endPoint x: 1388, endPoint y: 102, distance: 9.8
click at [1394, 102] on button "Lên hàng" at bounding box center [1414, 104] width 59 height 23
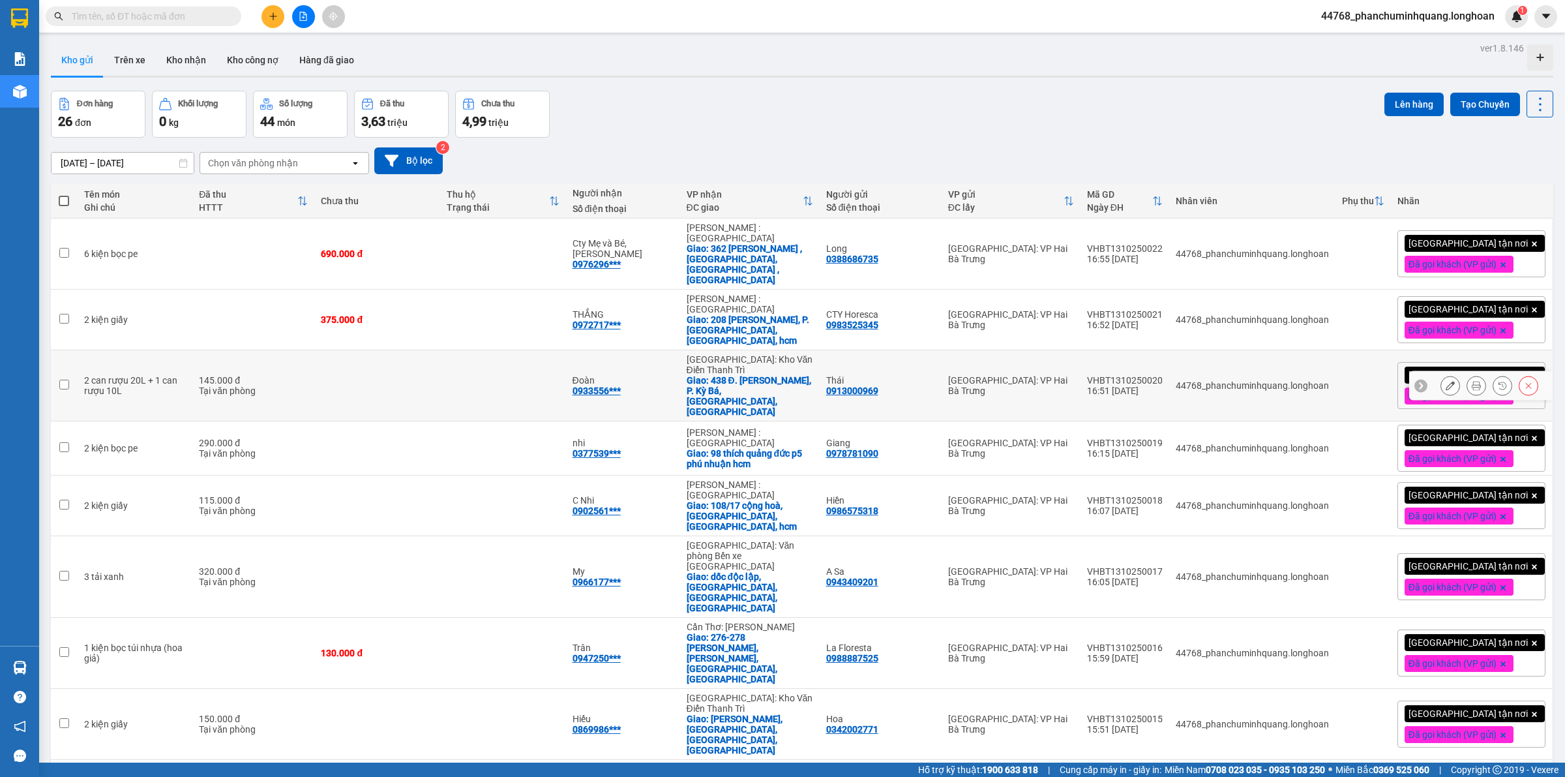
click at [1472, 381] on icon at bounding box center [1476, 385] width 9 height 9
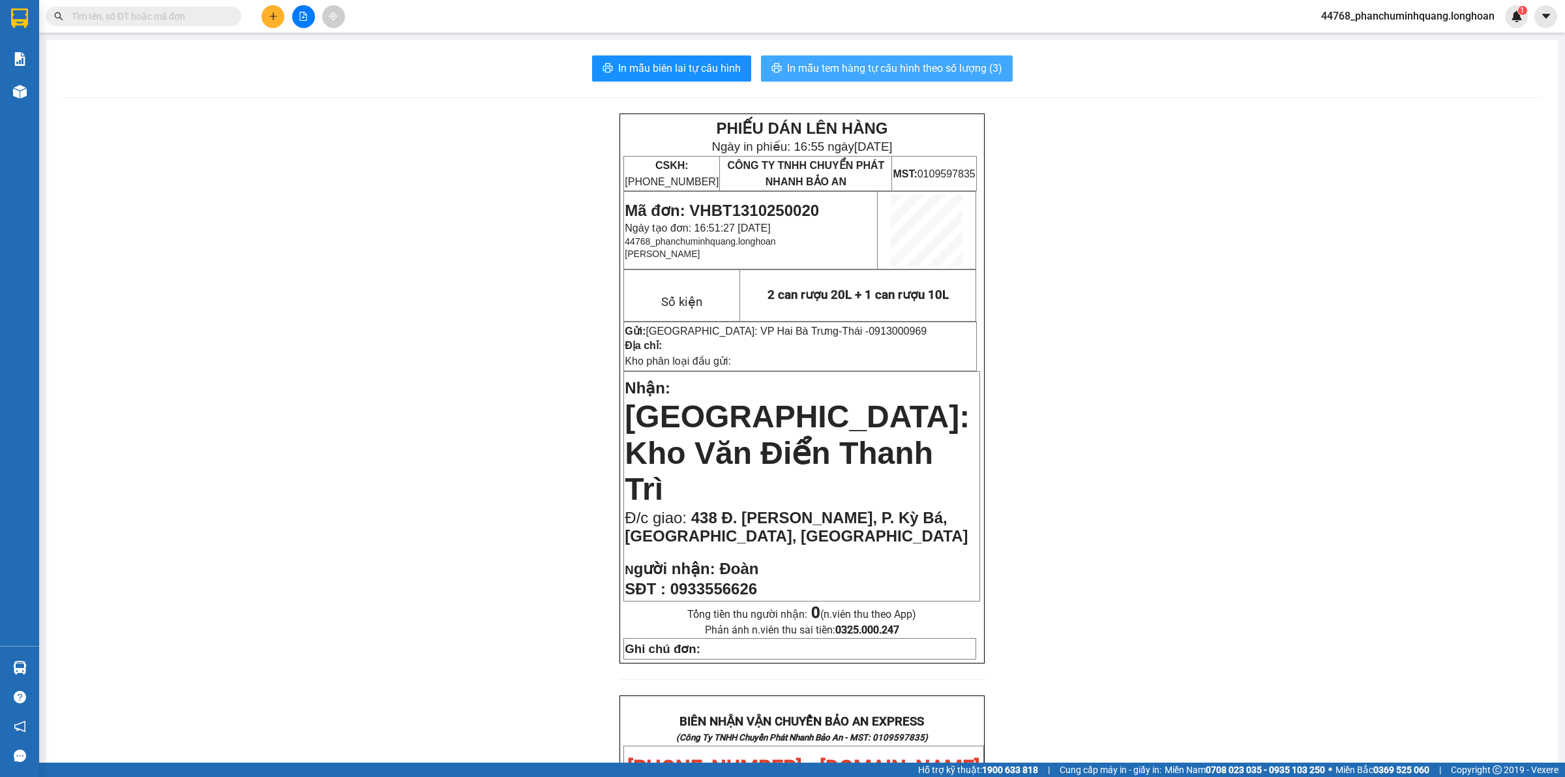
click at [918, 70] on span "In mẫu tem hàng tự cấu hình theo số lượng (3)" at bounding box center [894, 68] width 215 height 16
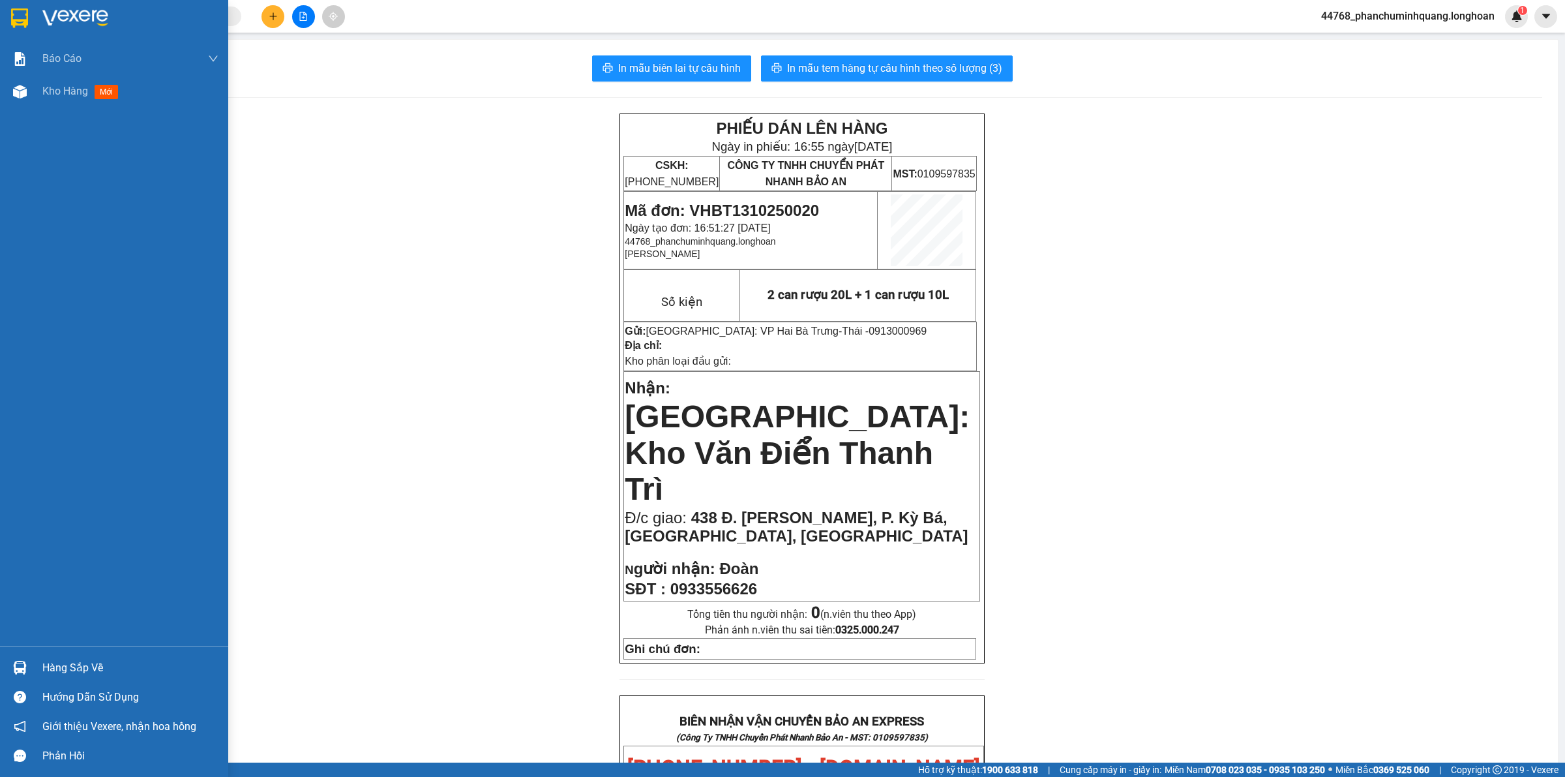
click at [18, 17] on img at bounding box center [19, 18] width 17 height 20
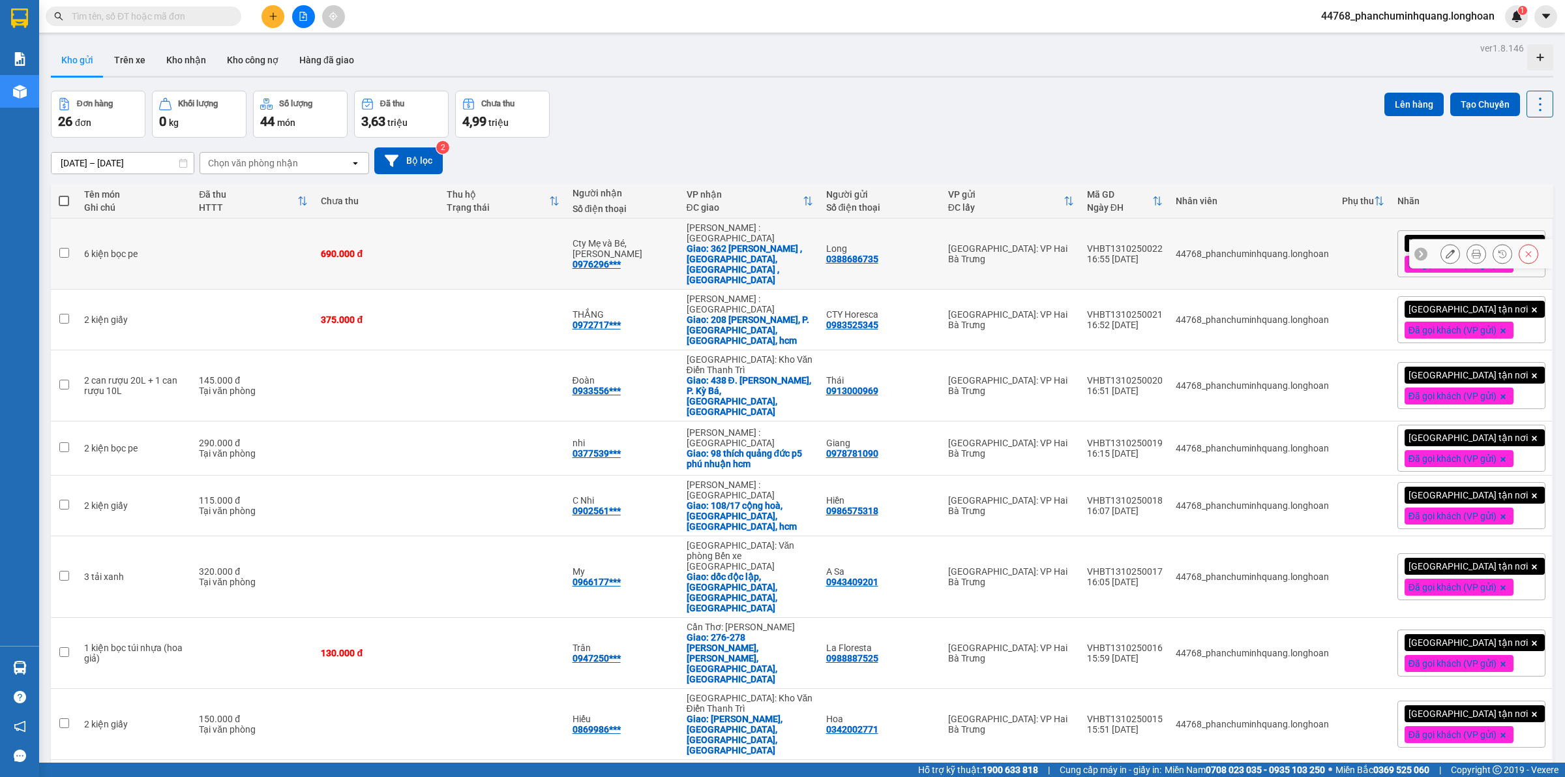
click at [1472, 249] on icon at bounding box center [1476, 253] width 9 height 9
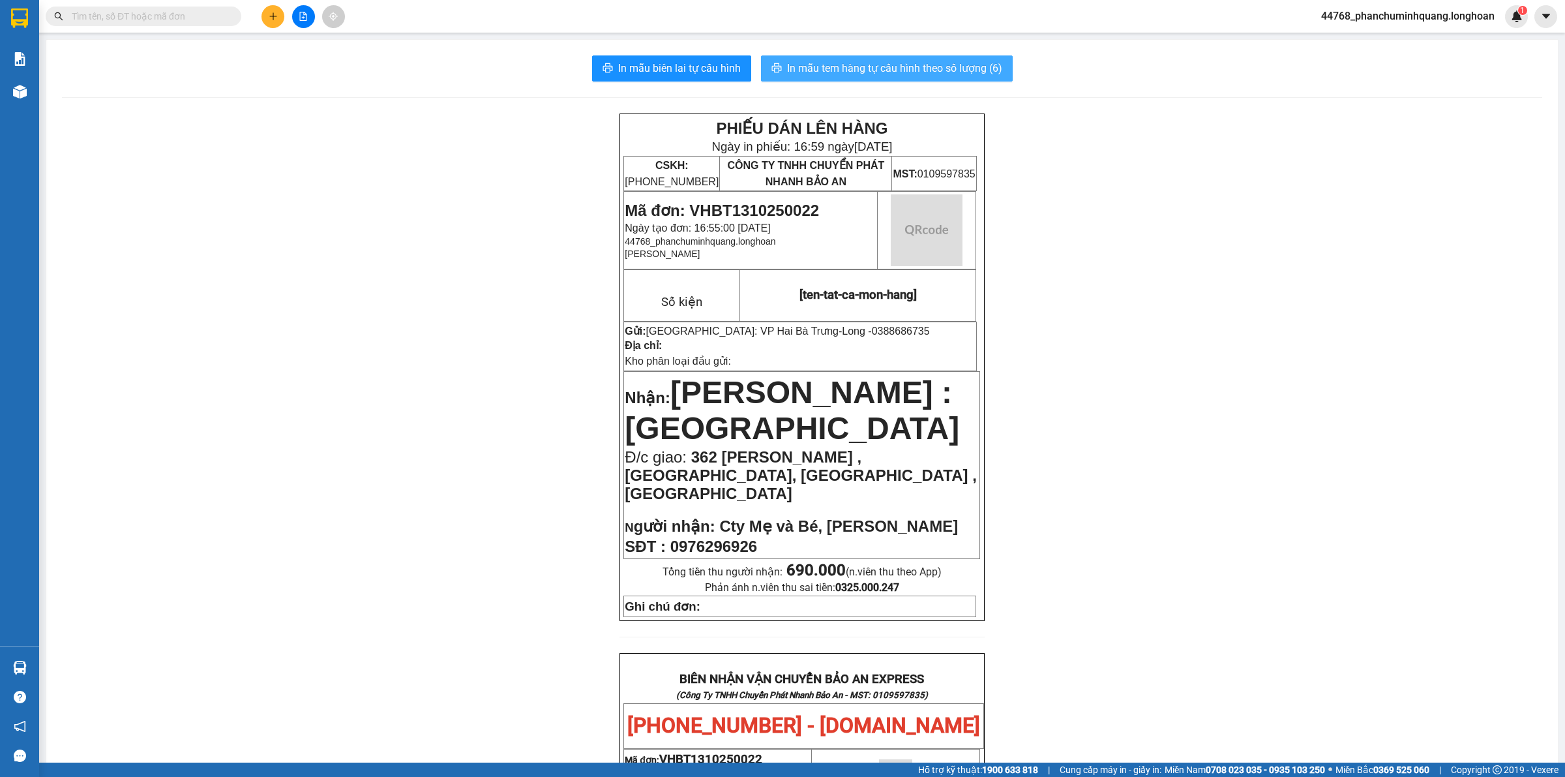
click at [923, 73] on span "In mẫu tem hàng tự cấu hình theo số lượng (6)" at bounding box center [894, 68] width 215 height 16
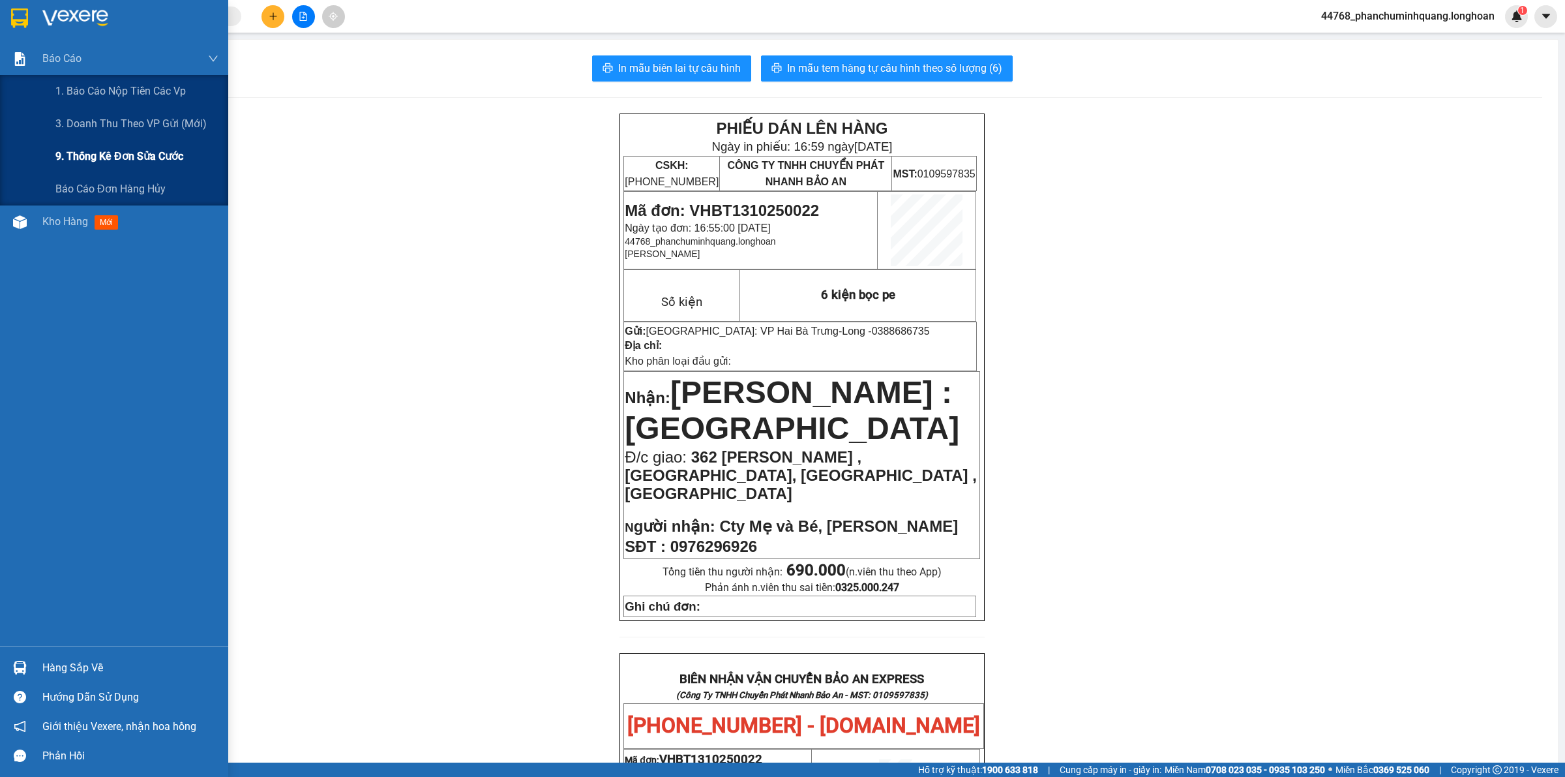
drag, startPoint x: 72, startPoint y: 112, endPoint x: 203, endPoint y: 160, distance: 140.1
click at [74, 115] on div "3. Doanh Thu theo VP Gửi (mới)" at bounding box center [136, 124] width 163 height 33
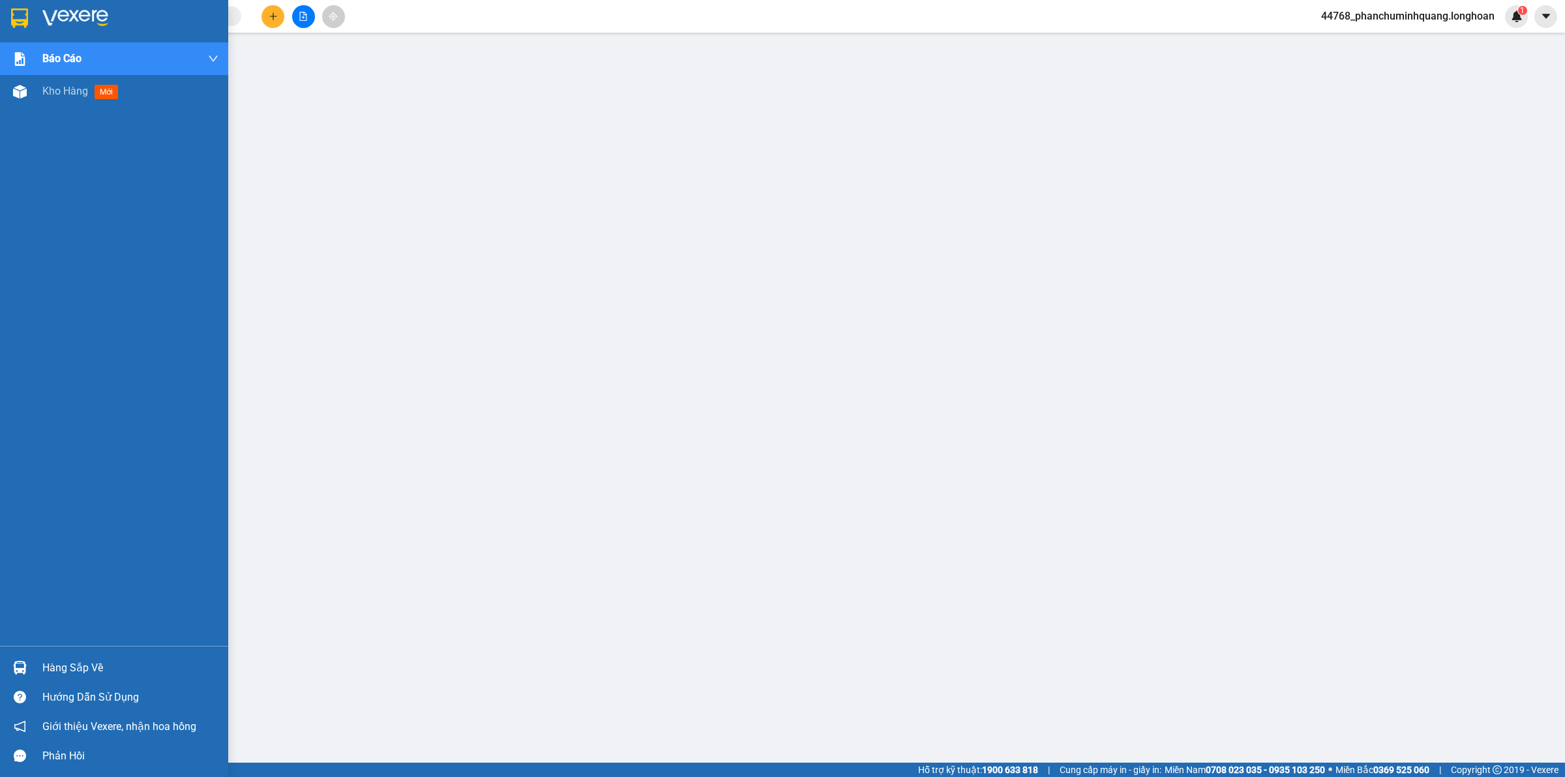
click at [43, 10] on img at bounding box center [75, 18] width 66 height 20
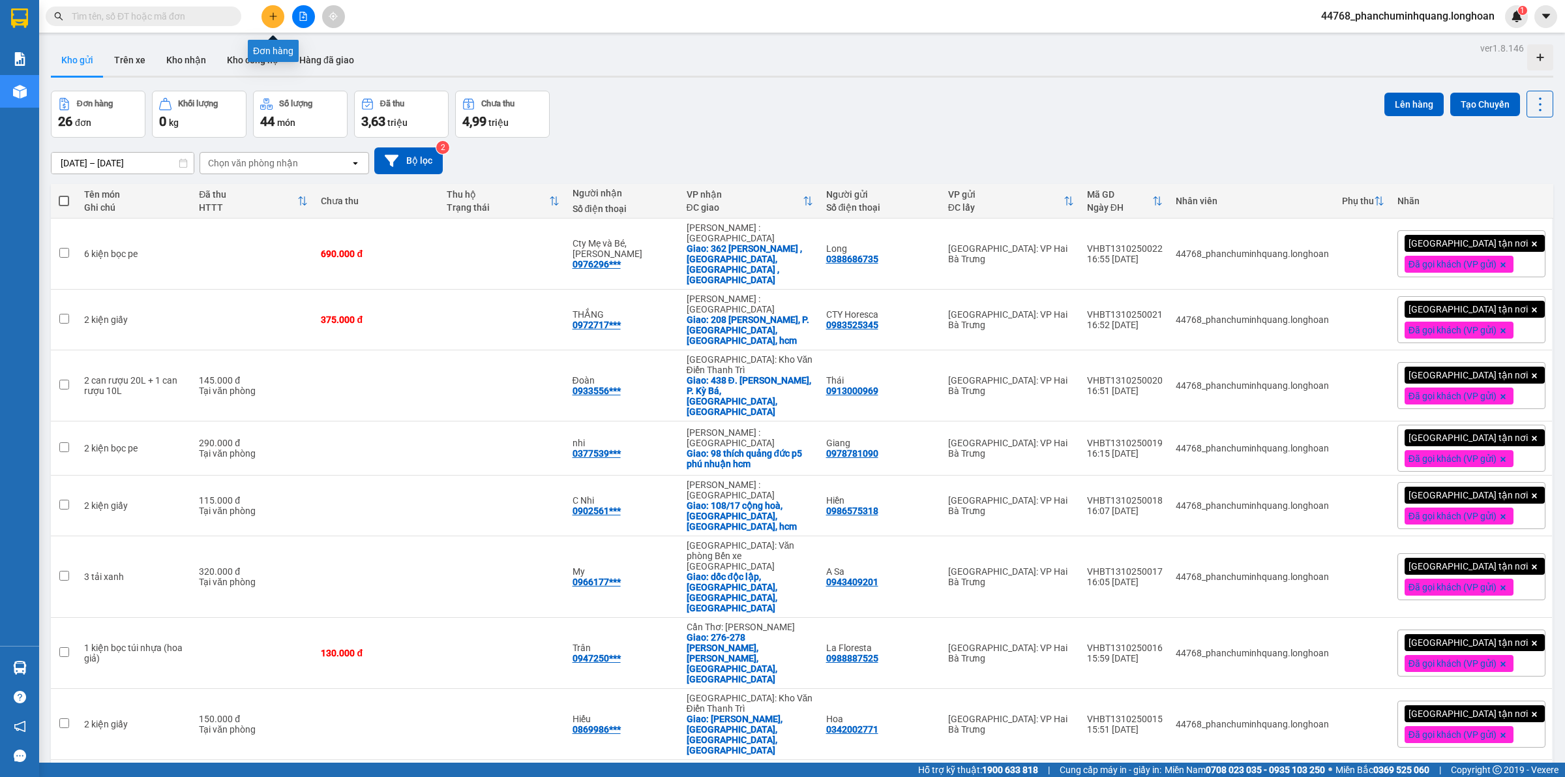
click at [265, 15] on button at bounding box center [273, 16] width 23 height 23
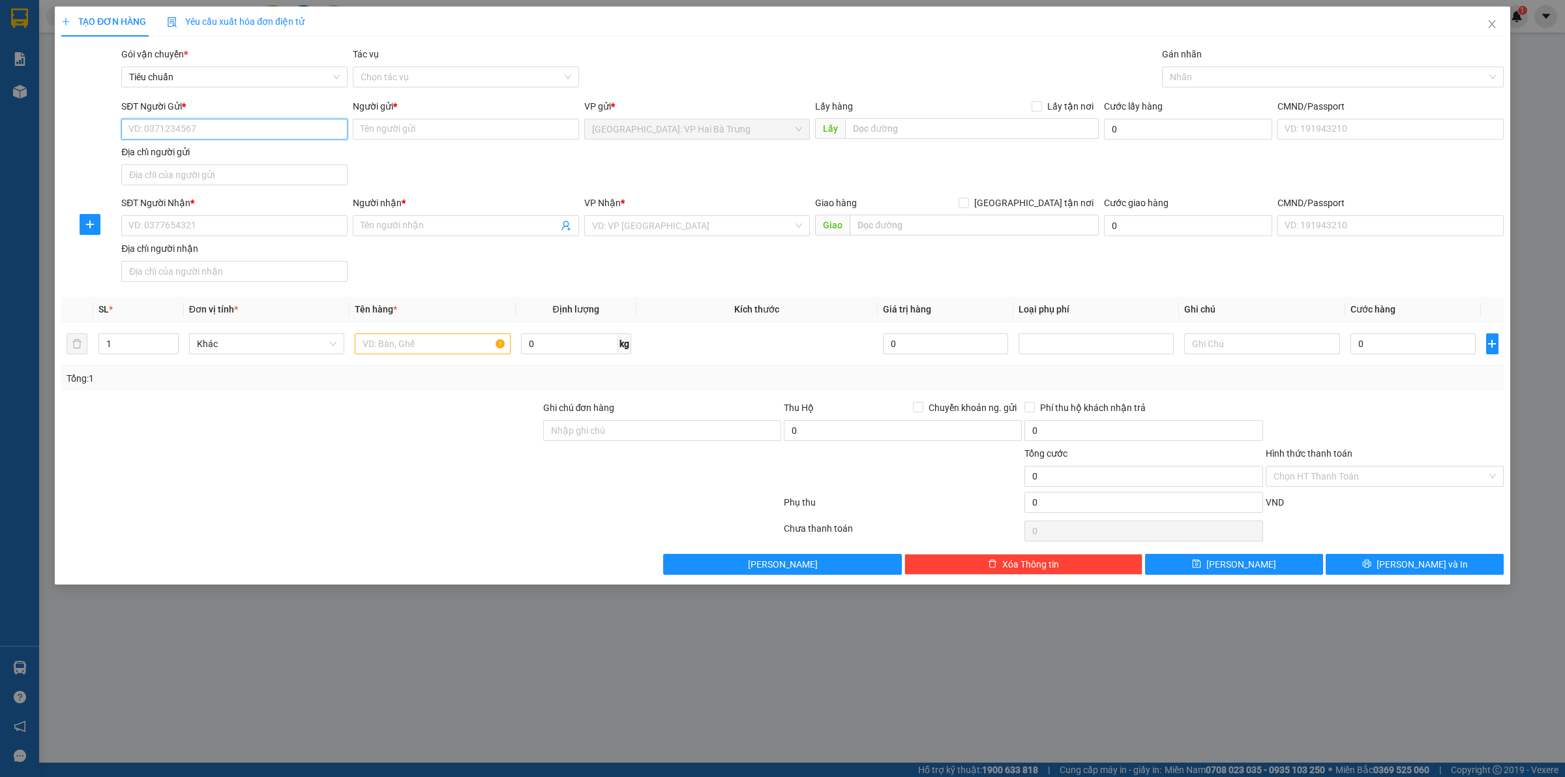
drag, startPoint x: 290, startPoint y: 134, endPoint x: 293, endPoint y: 119, distance: 15.4
click at [289, 132] on input "SĐT Người Gửi *" at bounding box center [234, 129] width 226 height 21
click at [246, 151] on div "0962341666 - TRANH SỨ GIANG TÂY" at bounding box center [234, 156] width 211 height 14
type input "0962341666"
type input "TRANH SỨ GIANG TÂY"
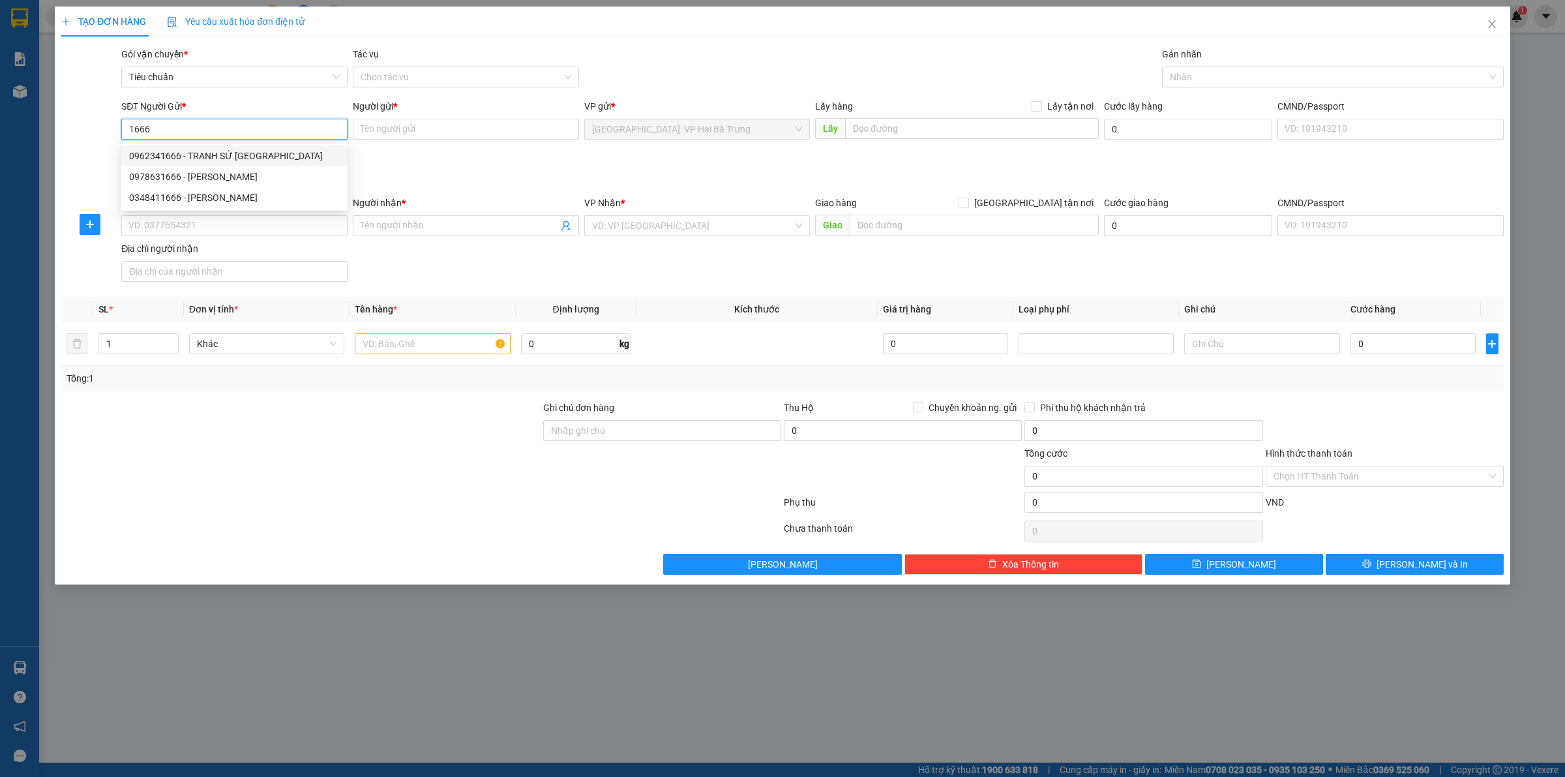
checkbox input "true"
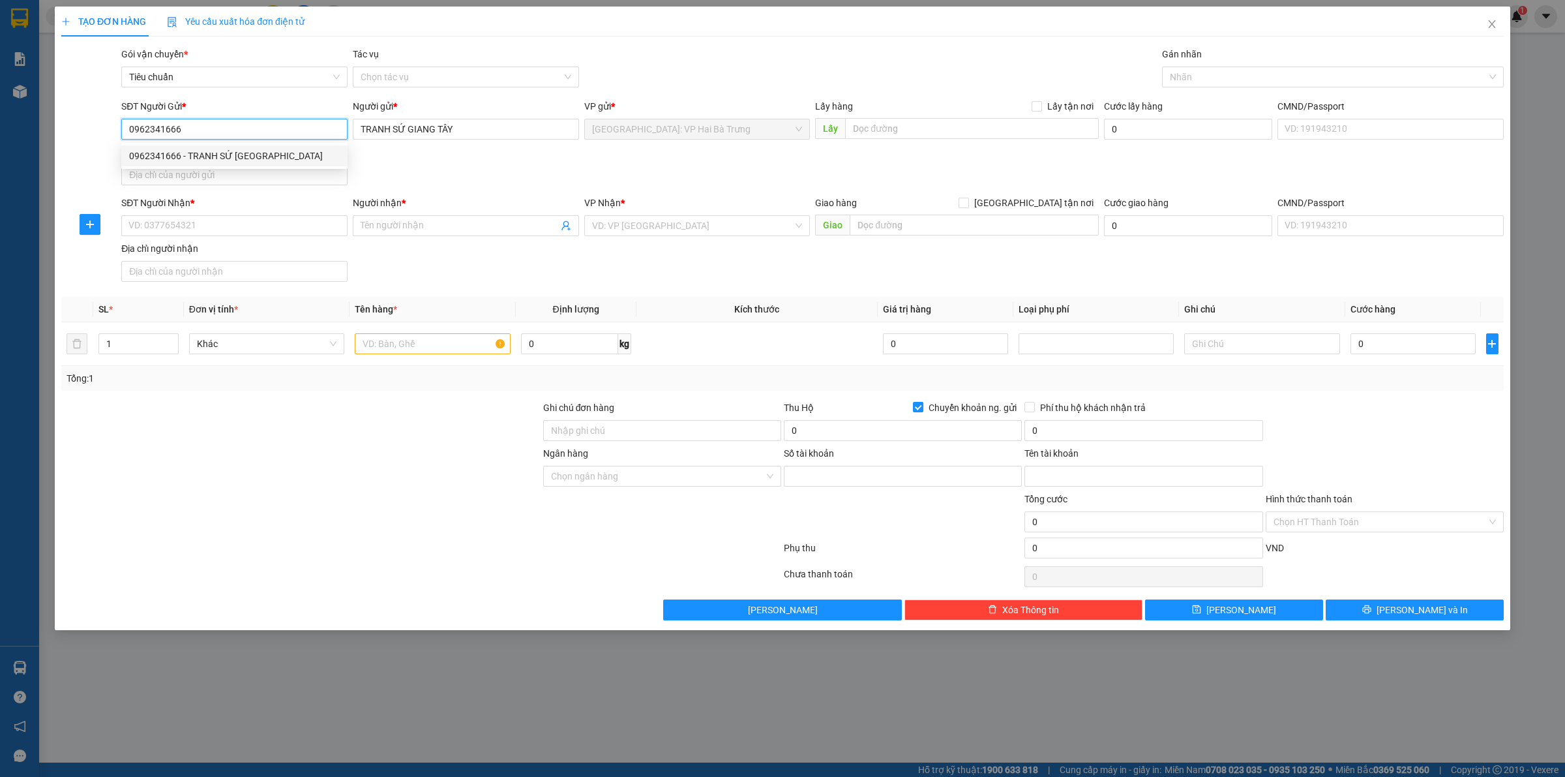
type input "2896518188"
type input "Lê thị Nhàn"
type input "0962341666"
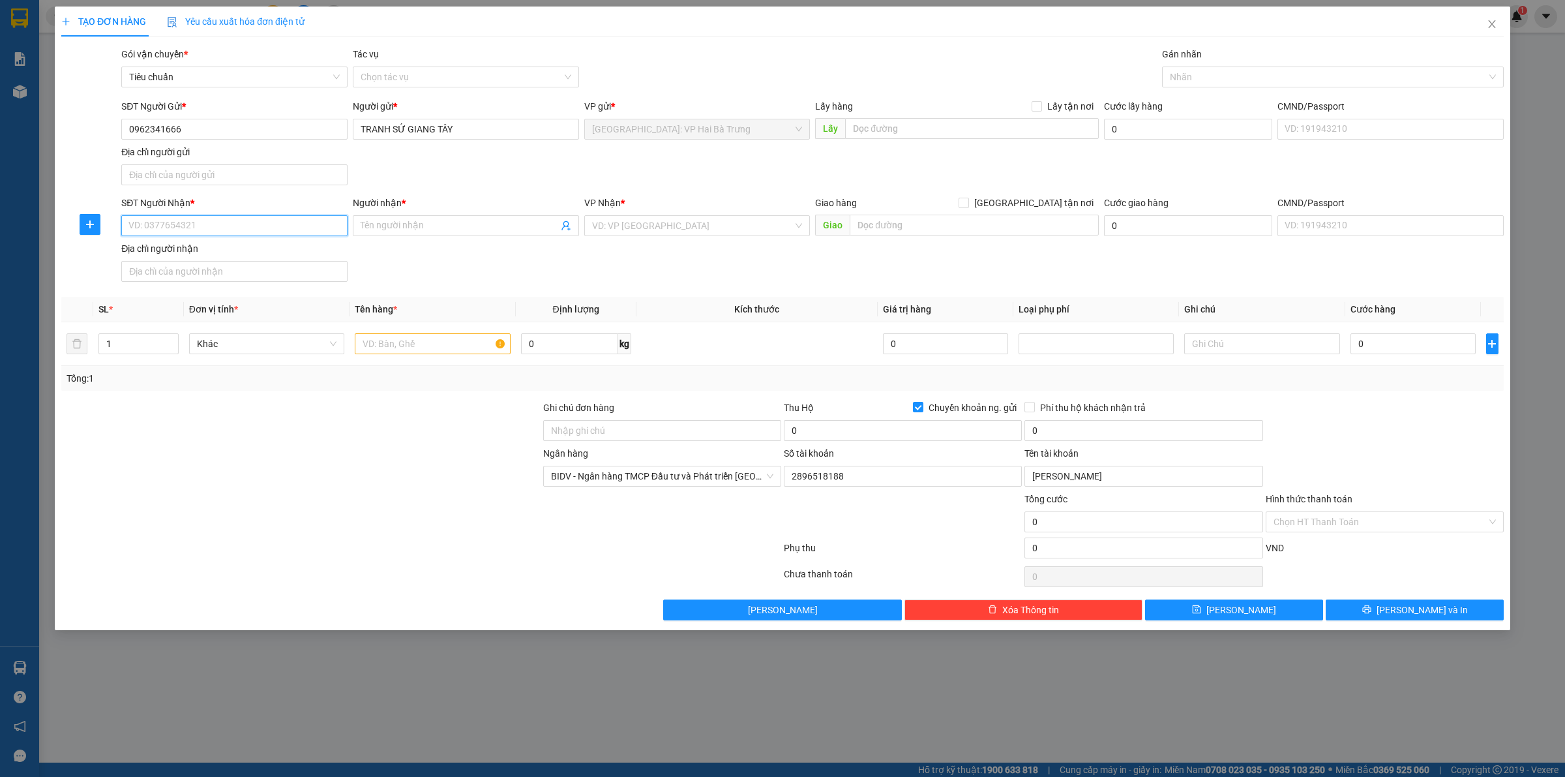
click at [265, 224] on input "SĐT Người Nhận *" at bounding box center [234, 225] width 226 height 21
paste input "0978525312"
type input "0978525312"
click at [294, 254] on div "0978525312 - Trần Thị Bé" at bounding box center [234, 253] width 211 height 14
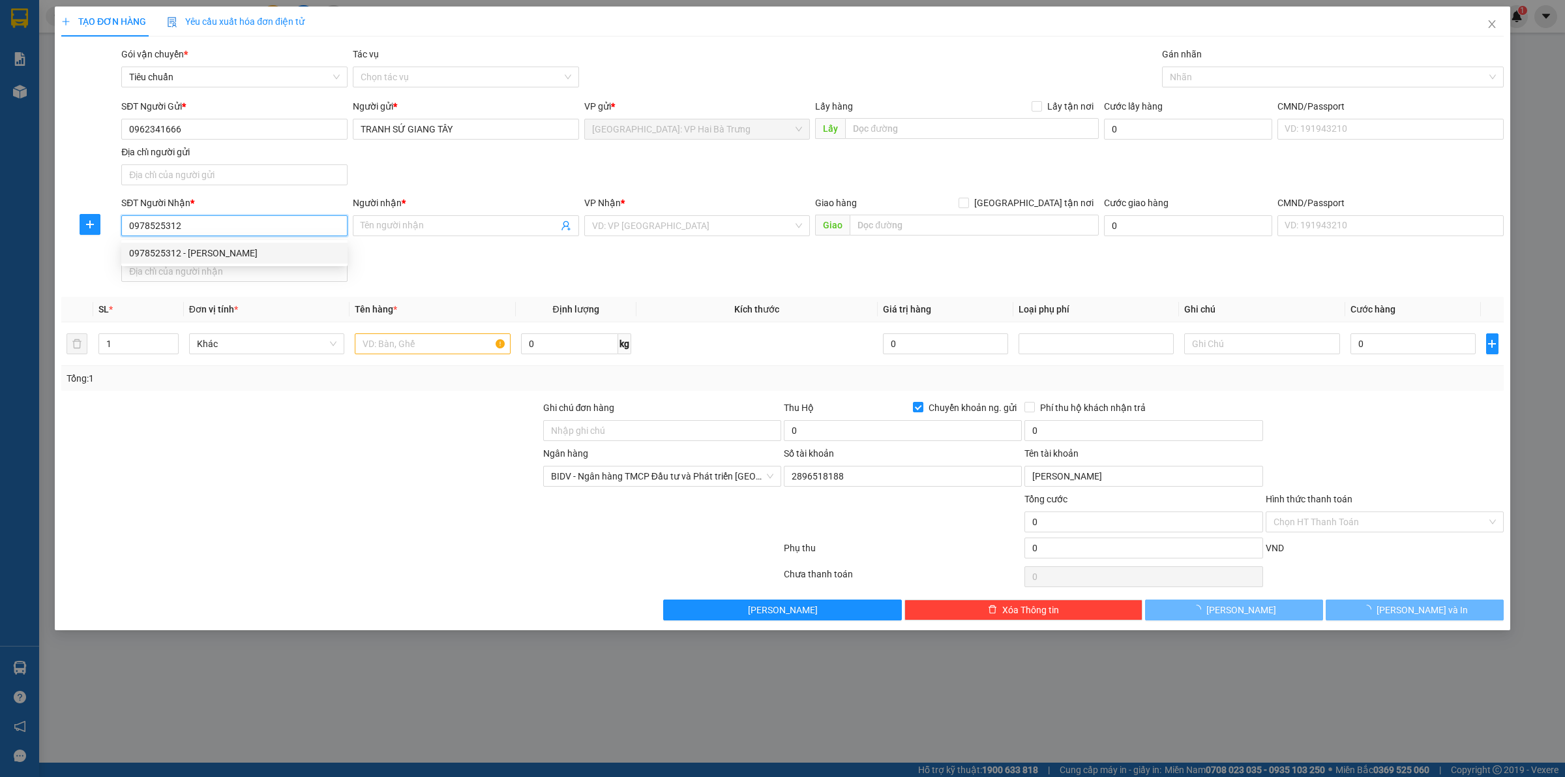
type input "Trần Thị Bé"
checkbox input "true"
type input "Tổ 3, Thôn Thanh châu, xã Duy châu, huyện Duy Xuyên , Quảng Nam"
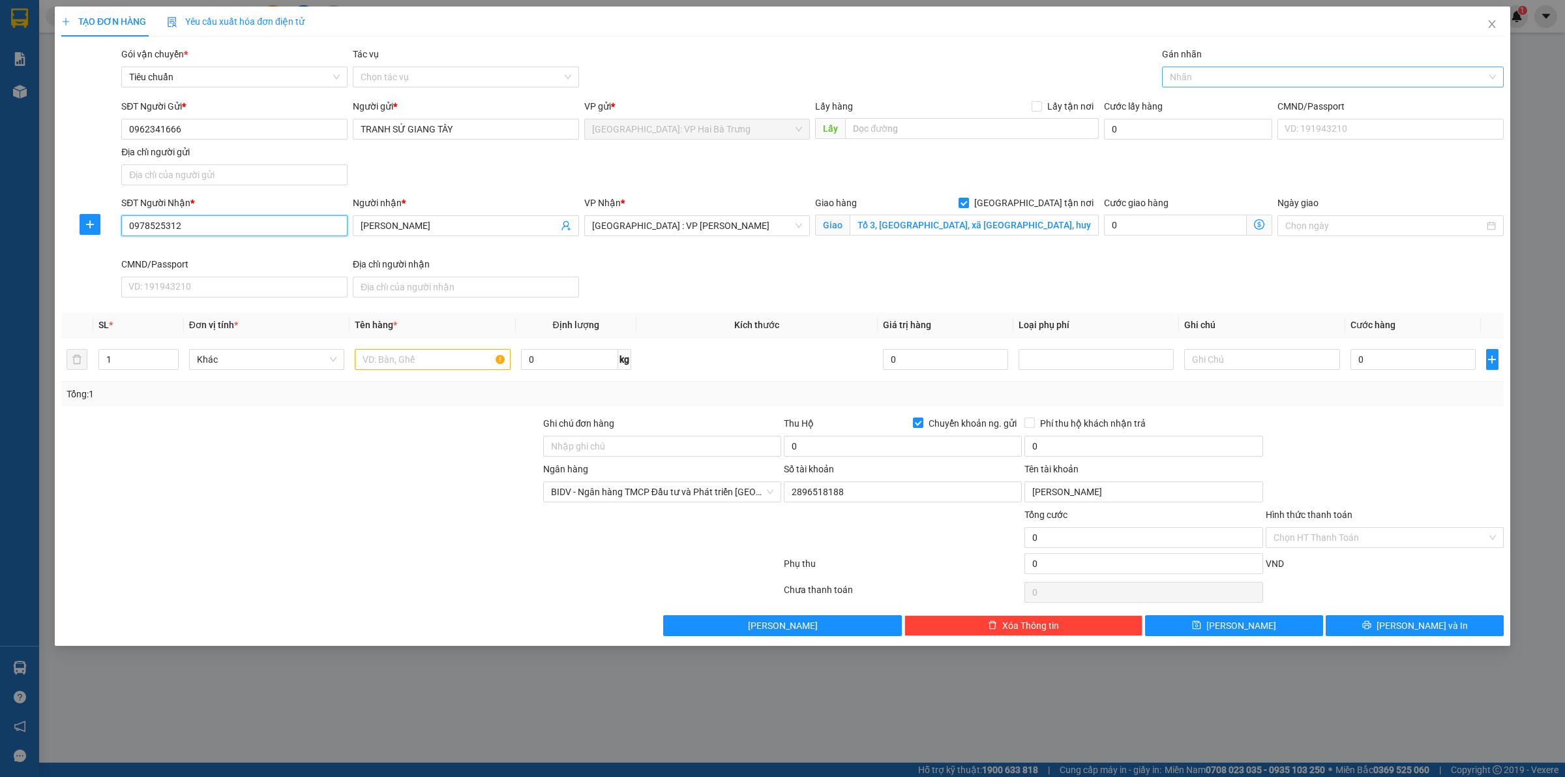
click at [1224, 73] on div at bounding box center [1326, 77] width 322 height 16
type input "0978525312"
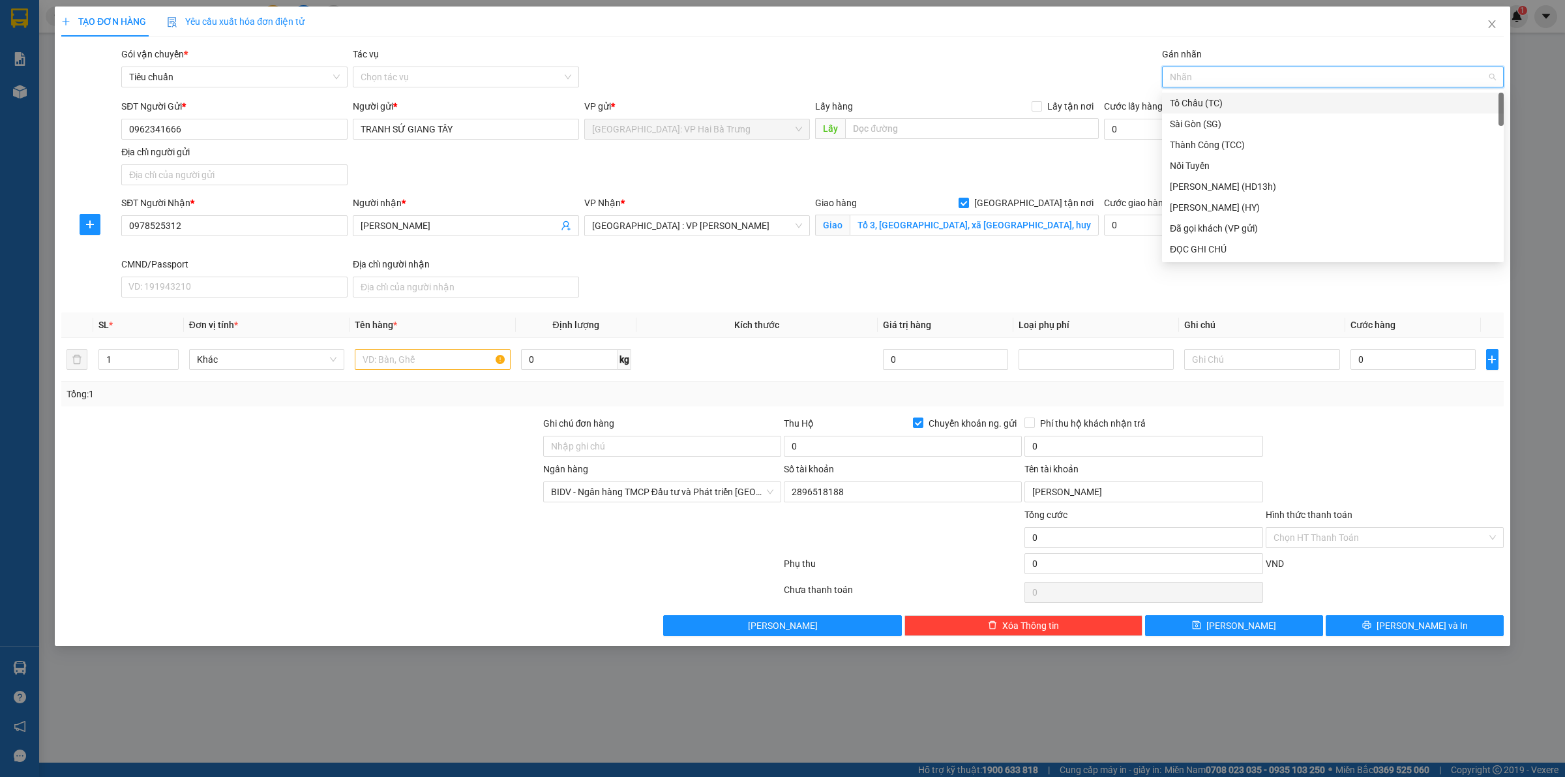
type input "G"
click at [1189, 248] on div "[GEOGRAPHIC_DATA] tận nơi" at bounding box center [1333, 249] width 326 height 14
click at [399, 352] on input "text" at bounding box center [432, 359] width 155 height 21
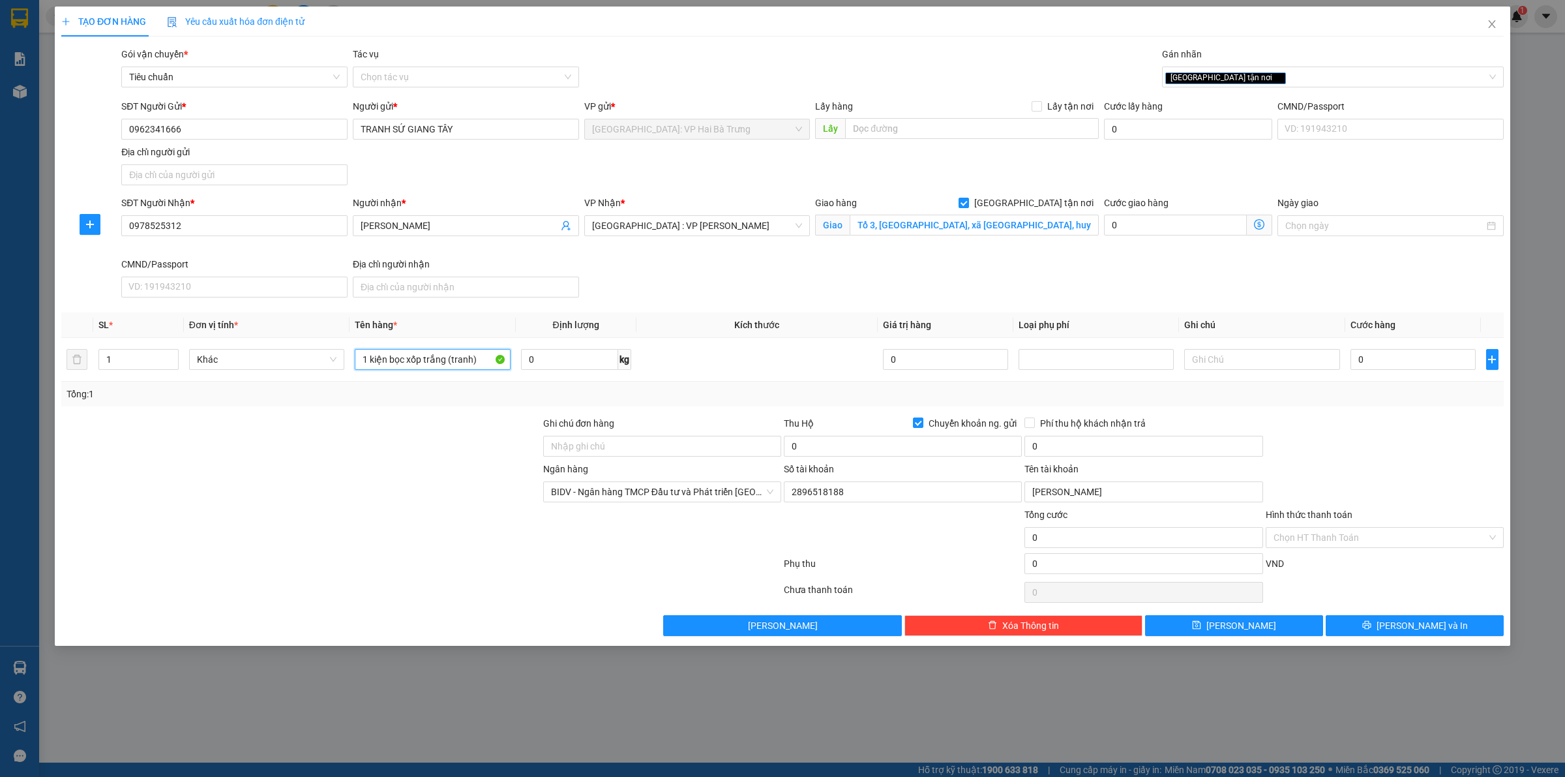
type input "1 kiện bọc xốp trắng (tranh)"
click at [1372, 365] on input "0" at bounding box center [1413, 359] width 125 height 21
type input "1"
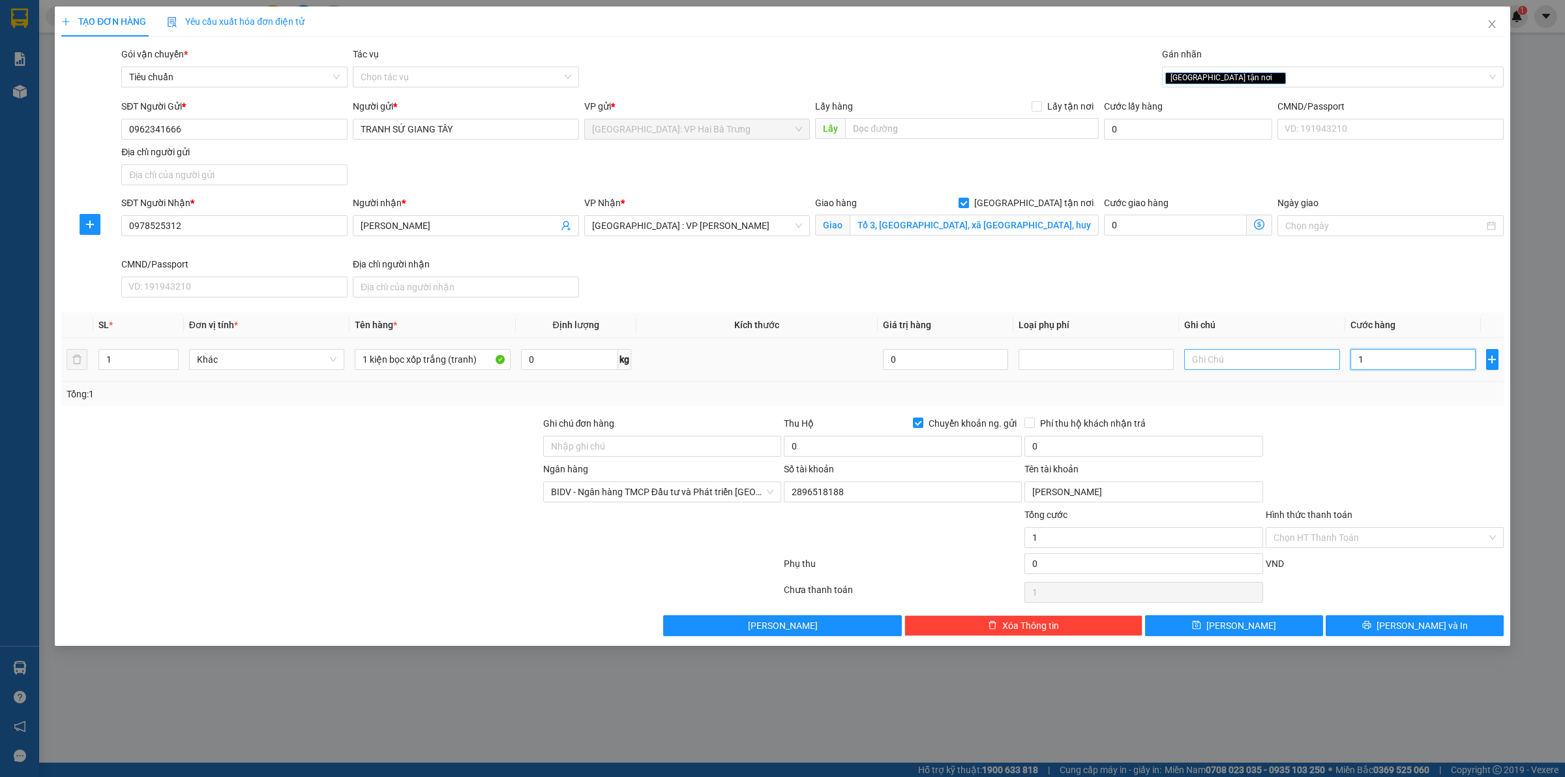
type input "17"
type input "170"
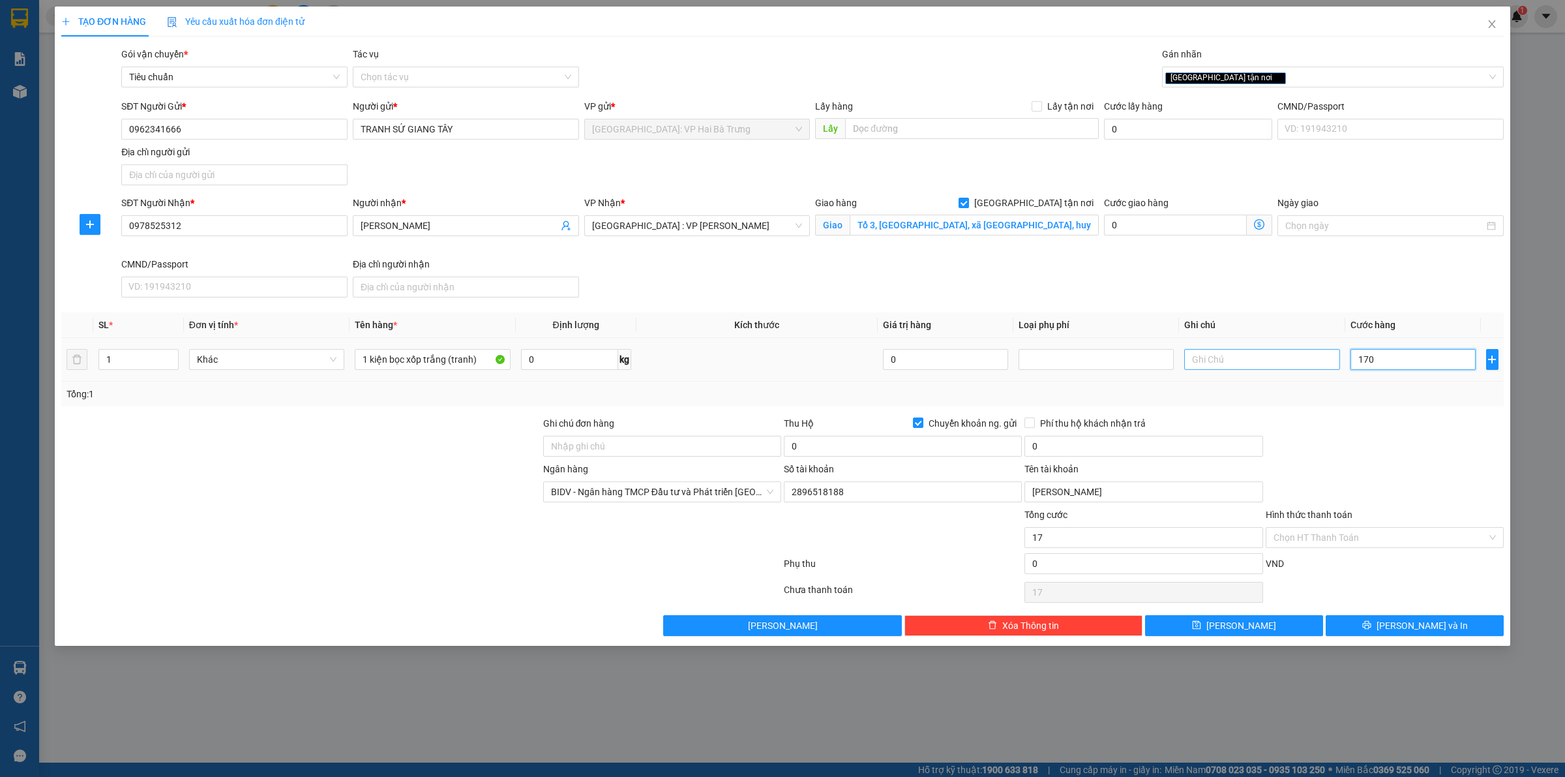
type input "170"
type input "1.700"
type input "17.000"
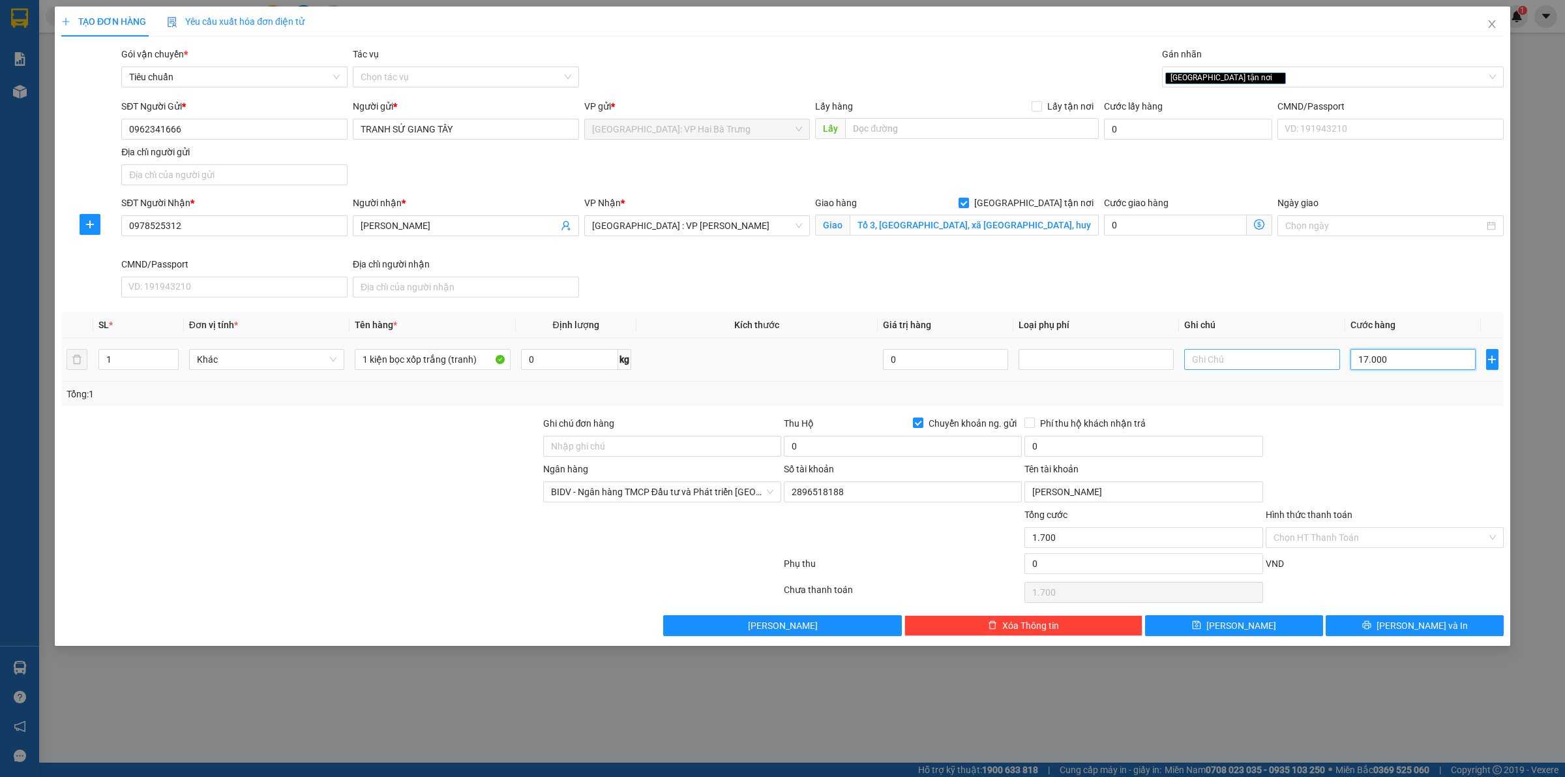
type input "17.000"
type input "170.000"
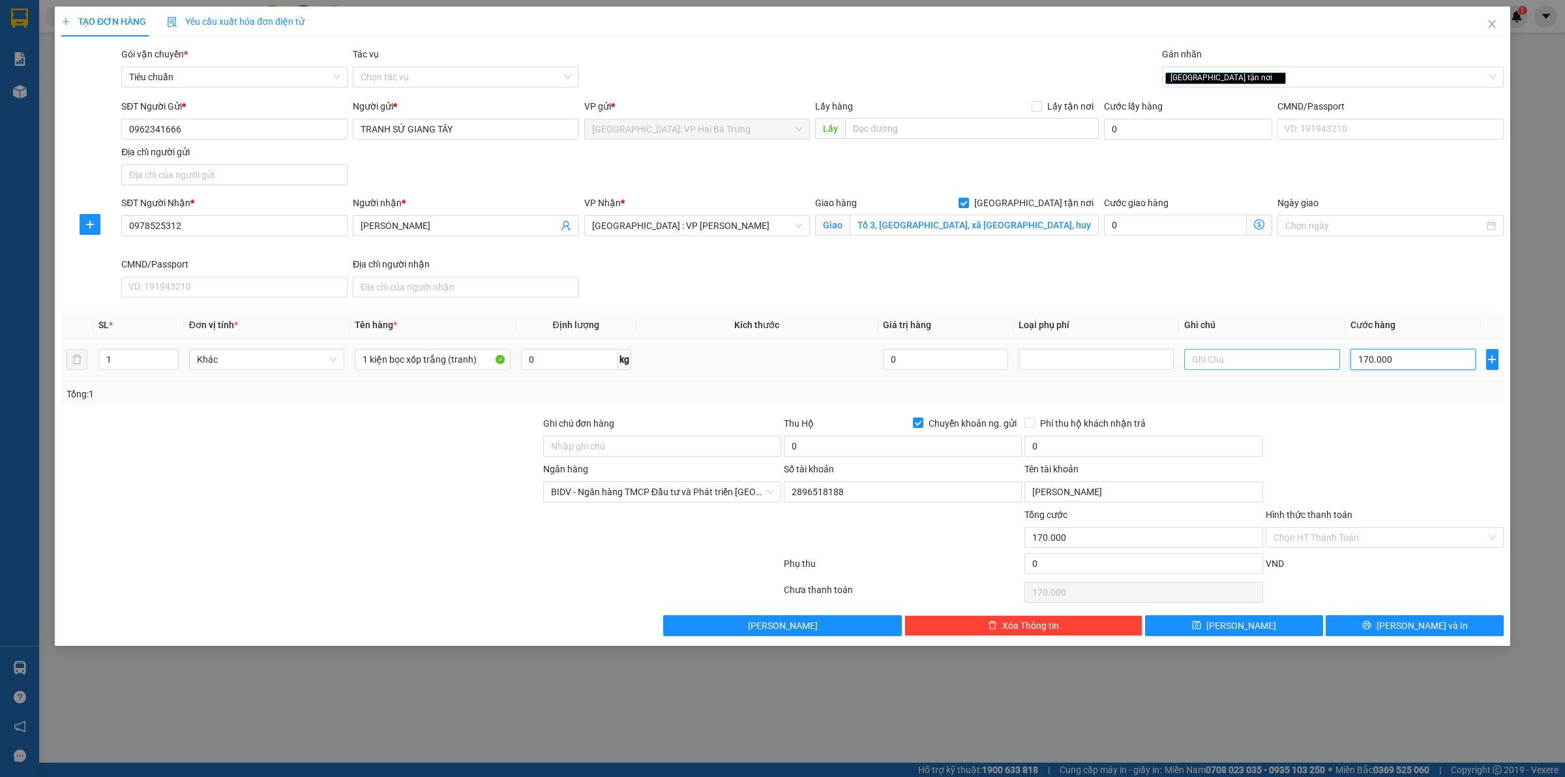
type input "1.700.000"
type input "170.000"
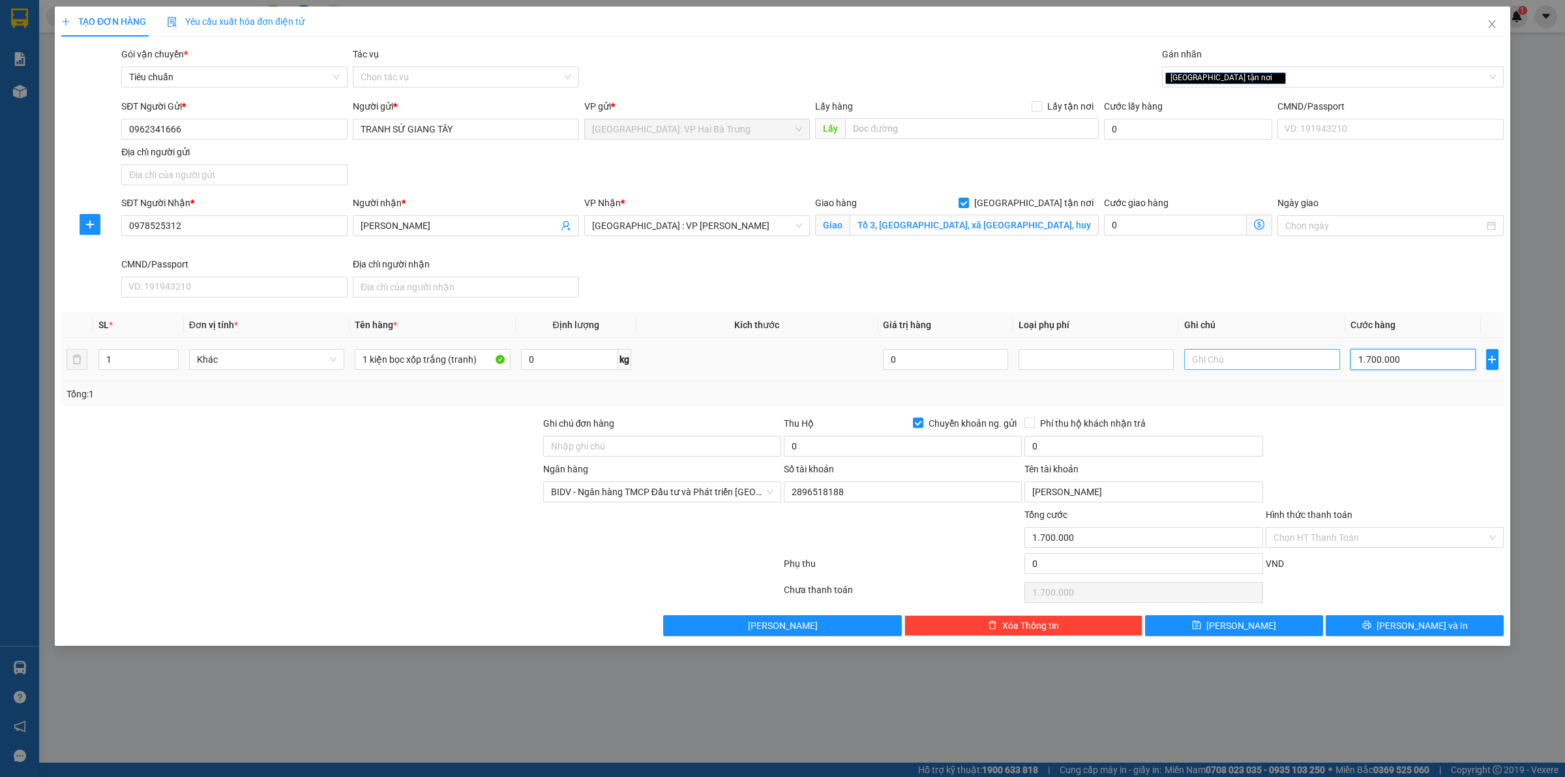
type input "170.000"
click at [995, 453] on input "0" at bounding box center [903, 446] width 238 height 21
type input "1.630.000"
click at [1176, 451] on input "0" at bounding box center [1144, 446] width 238 height 21
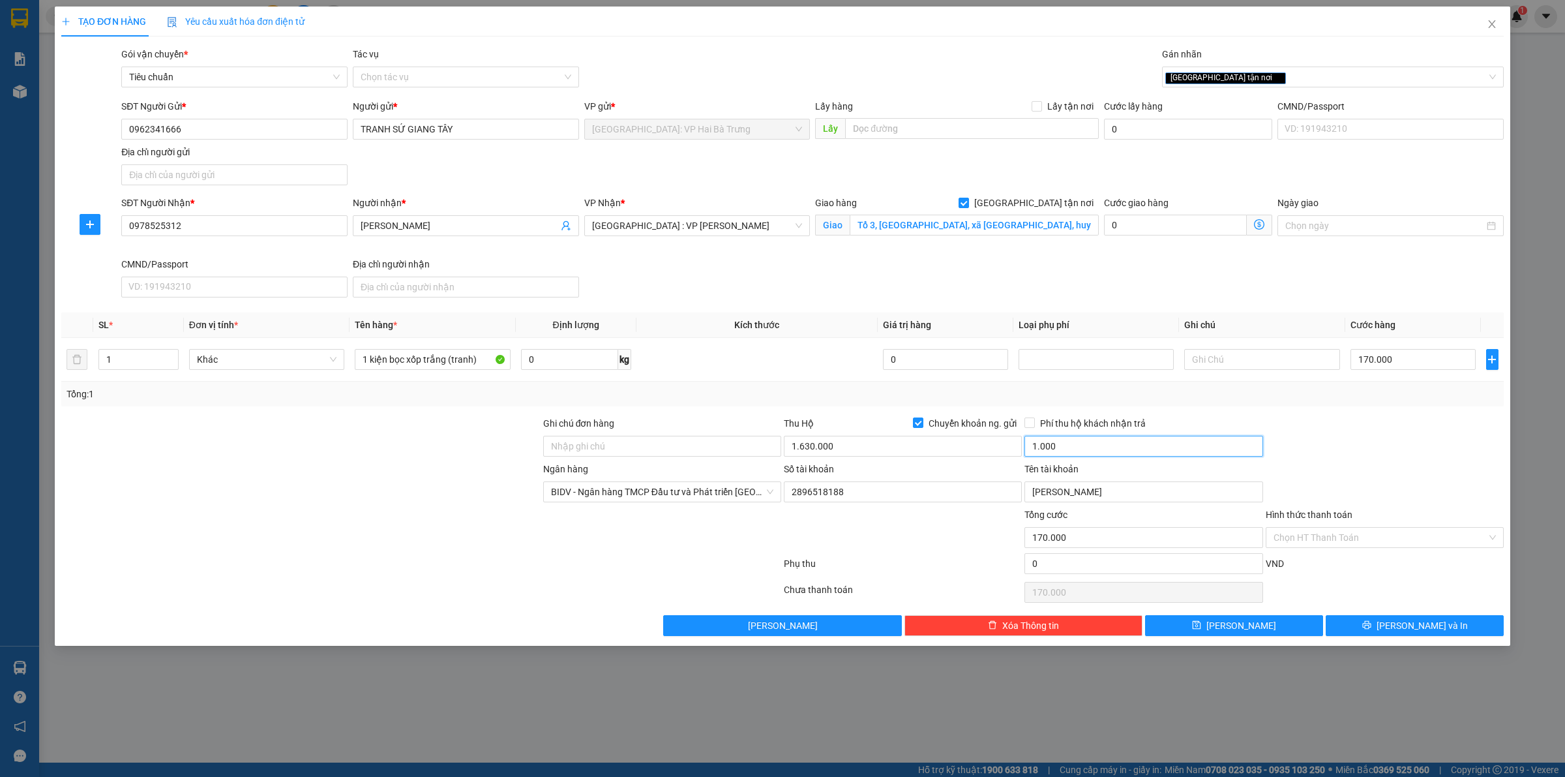
type input "10.000"
drag, startPoint x: 1429, startPoint y: 627, endPoint x: 1394, endPoint y: 588, distance: 52.6
click at [1428, 628] on span "[PERSON_NAME] và In" at bounding box center [1422, 625] width 91 height 14
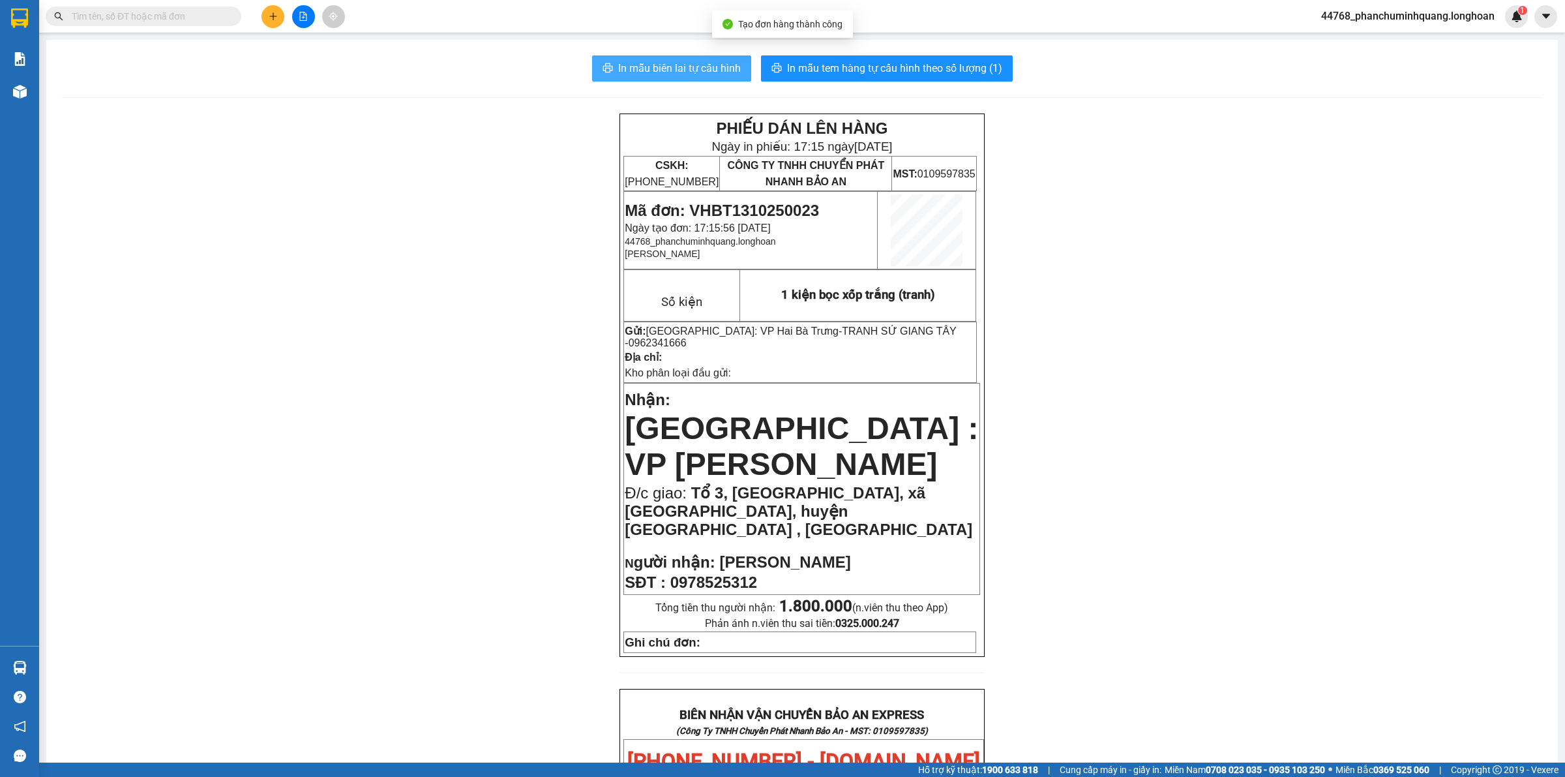
click at [712, 70] on span "In mẫu biên lai tự cấu hình" at bounding box center [679, 68] width 123 height 16
drag, startPoint x: 894, startPoint y: 330, endPoint x: 953, endPoint y: 335, distance: 59.5
click at [953, 335] on p "Gửi: Hà Nội: VP Hai Bà Trưng - TRANH SỨ GIANG TÂY - 0962341666" at bounding box center [800, 337] width 351 height 24
click at [268, 21] on button at bounding box center [273, 16] width 23 height 23
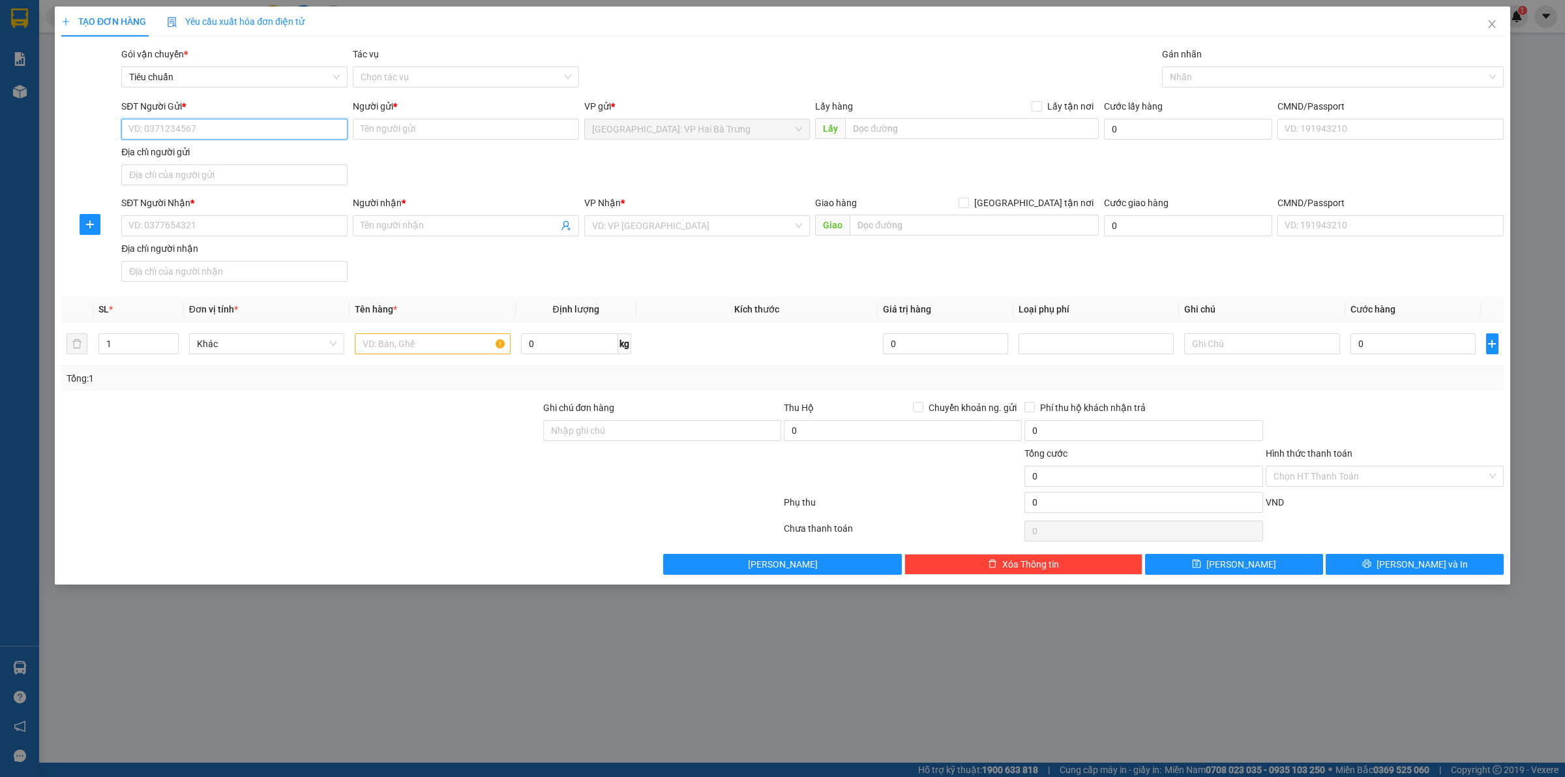
paste input "0962341666"
type input "0962341666"
click at [247, 151] on div "0962341666 - TRANH SỨ GIANG TÂY" at bounding box center [234, 156] width 211 height 14
type input "TRANH SỨ GIANG TÂY"
checkbox input "true"
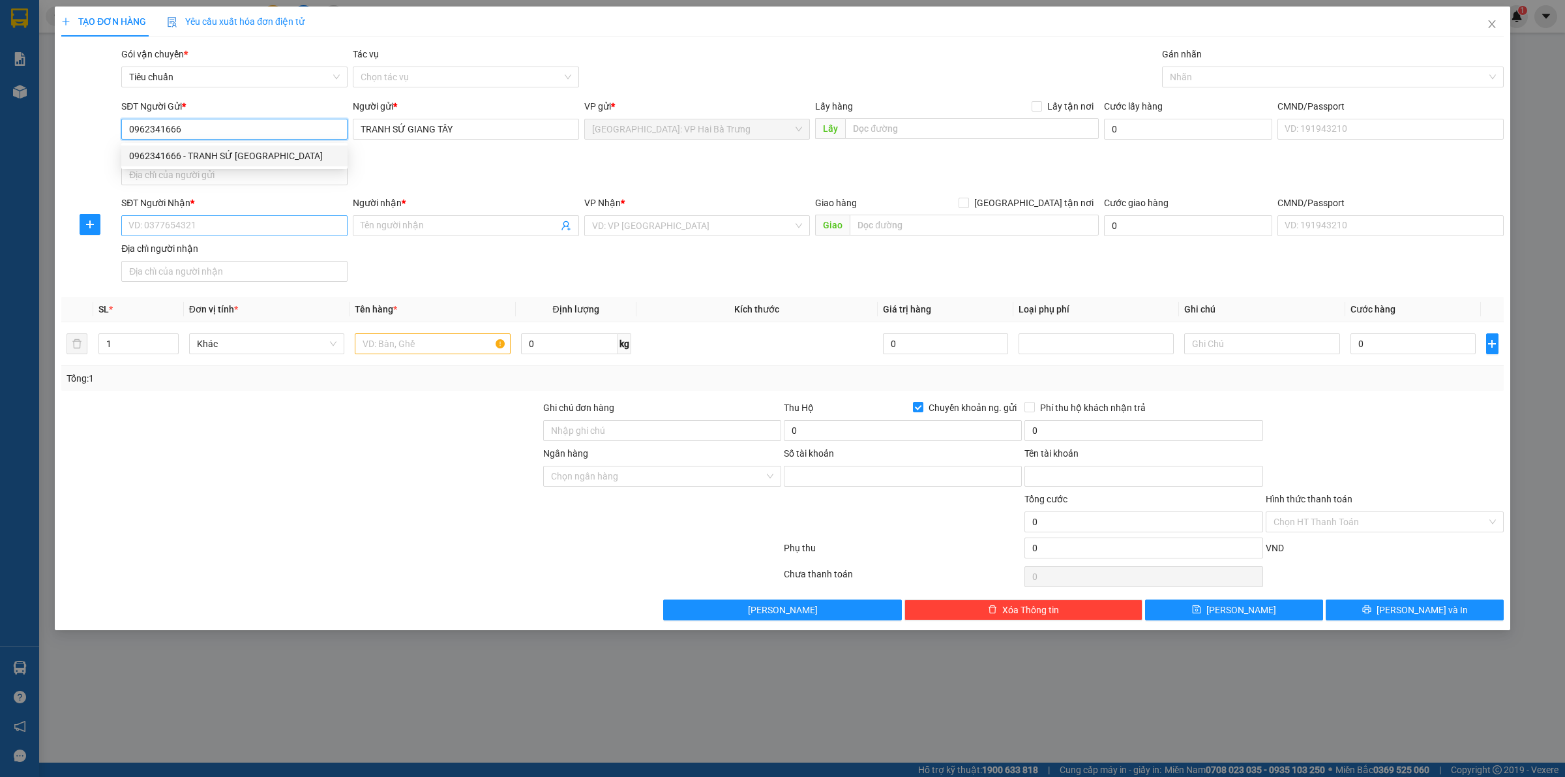
type input "2896518188"
type input "Lê thị Nhàn"
type input "0962341666"
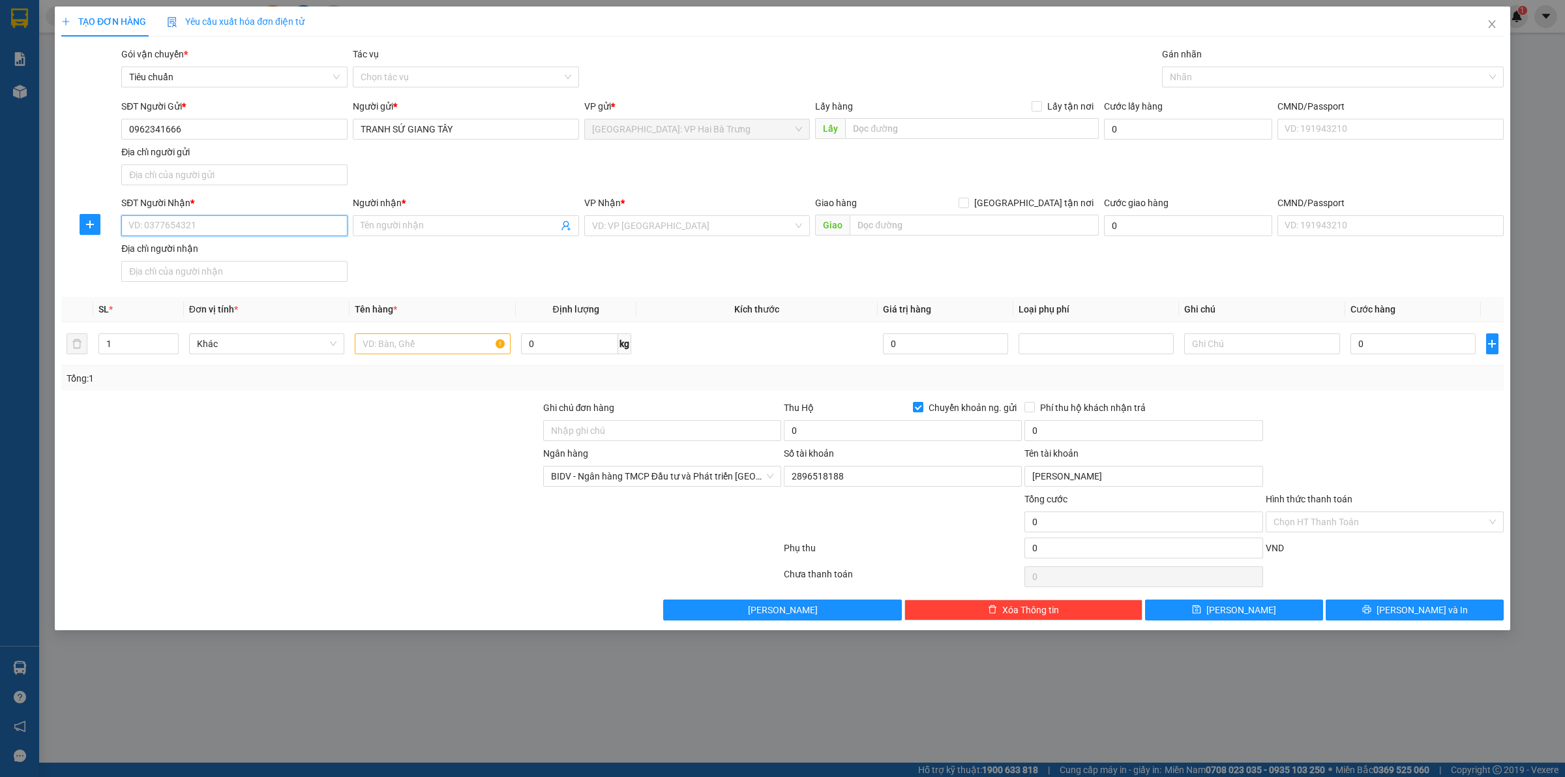
click at [253, 230] on input "SĐT Người Nhận *" at bounding box center [234, 225] width 226 height 21
paste input "0918593614"
type input "0918593614"
click at [304, 253] on div "0918593614 - Trần Anh Tuấn" at bounding box center [234, 253] width 211 height 14
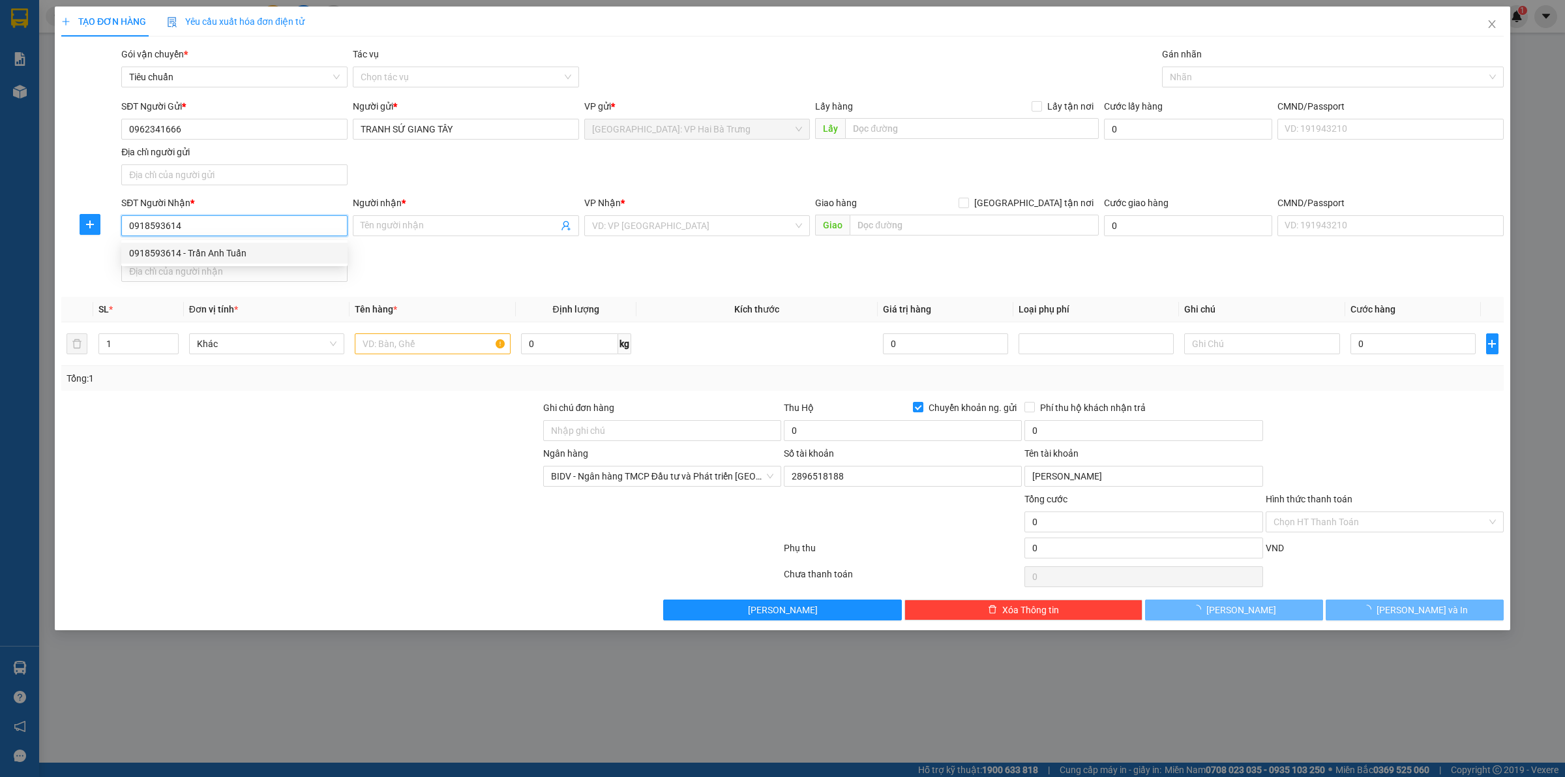
type input "Trần Anh Tuấn"
checkbox input "true"
type input "17/5A hẻm 369, Châu Thị Kim, P7, tp Tân An, tỉnh Long An"
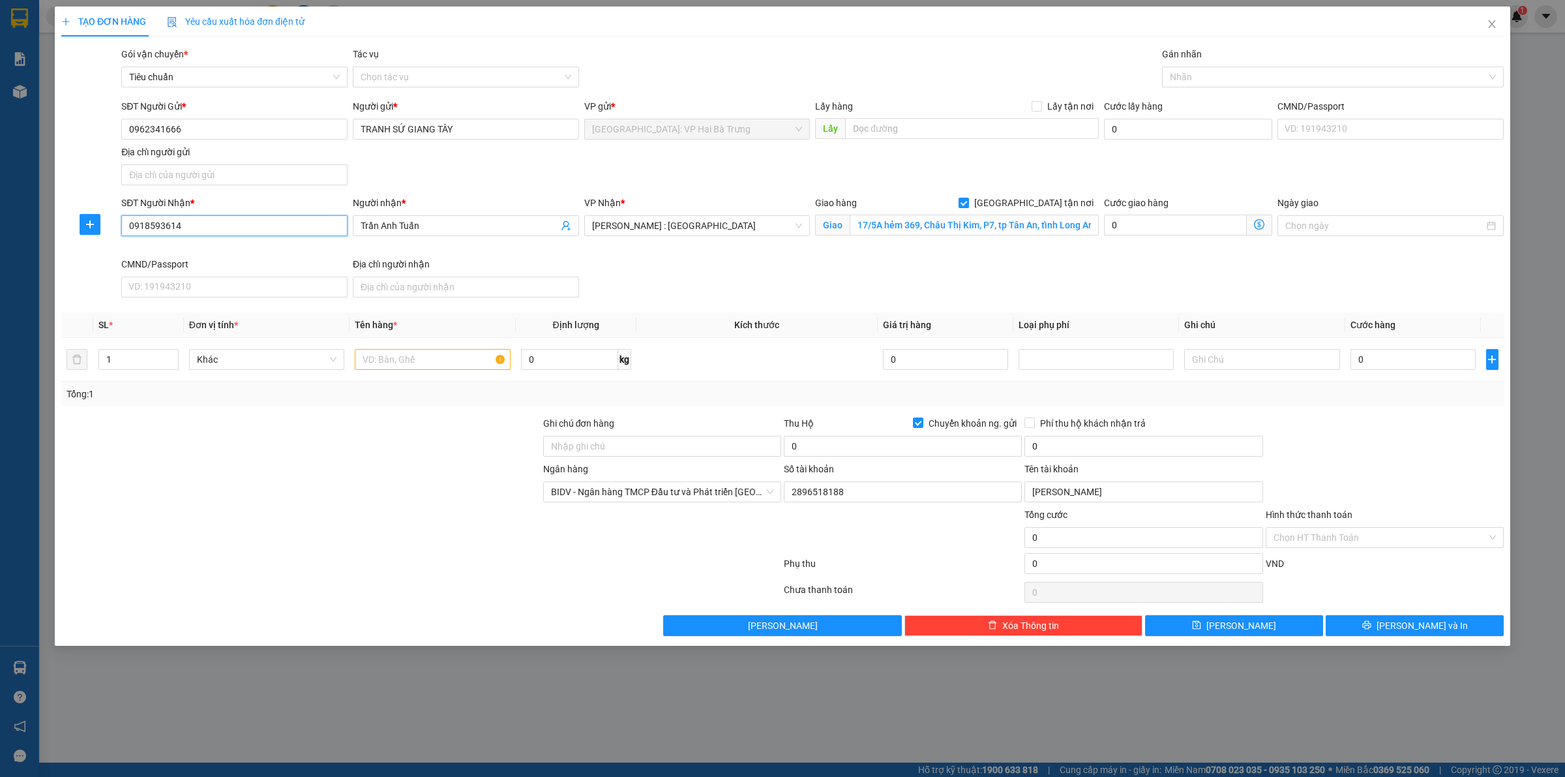
type input "0918593614"
type input "2"
drag, startPoint x: 167, startPoint y: 355, endPoint x: 311, endPoint y: 359, distance: 144.2
click at [171, 355] on span "up" at bounding box center [172, 356] width 8 height 8
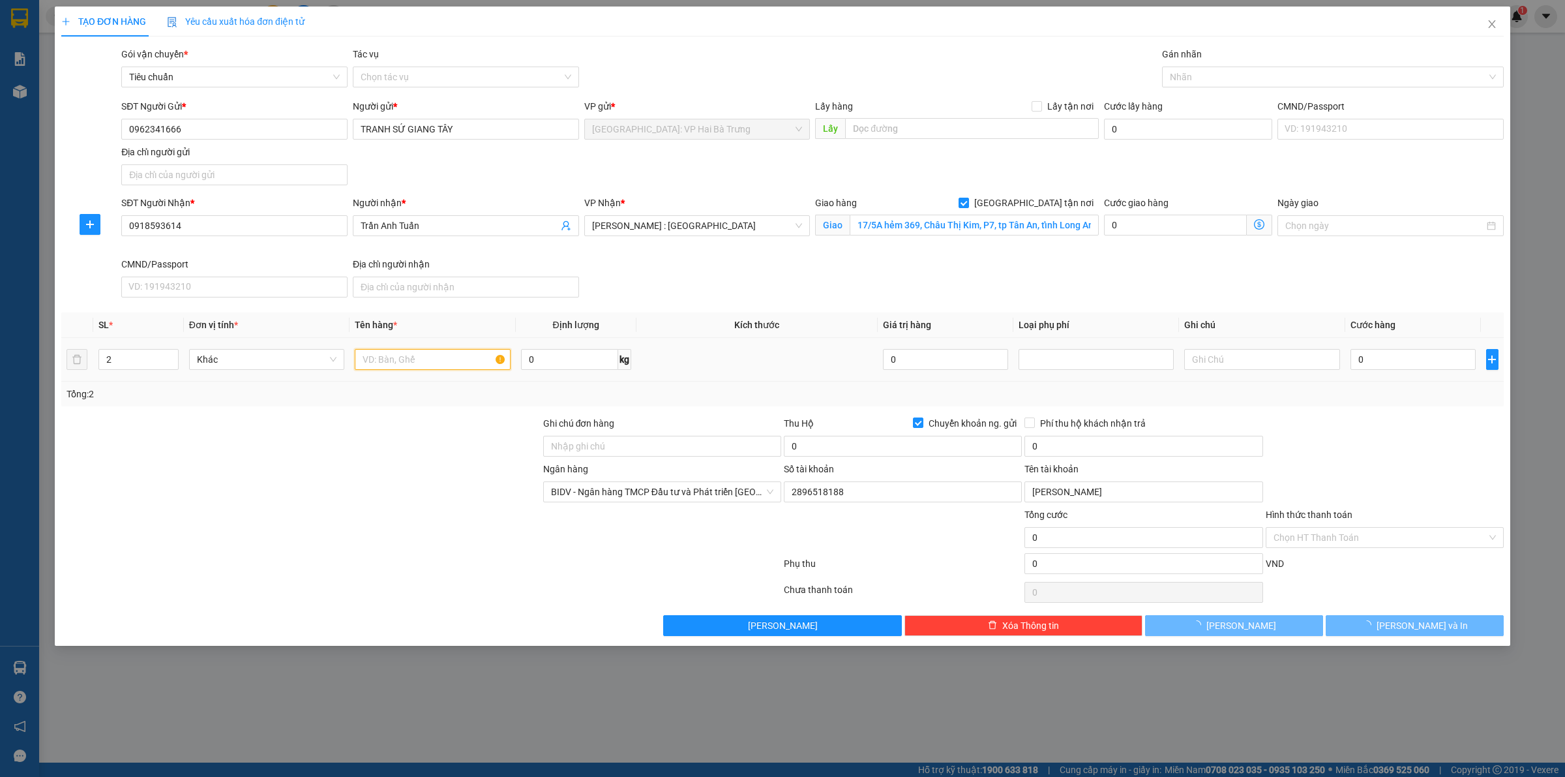
click at [465, 363] on input "text" at bounding box center [432, 359] width 155 height 21
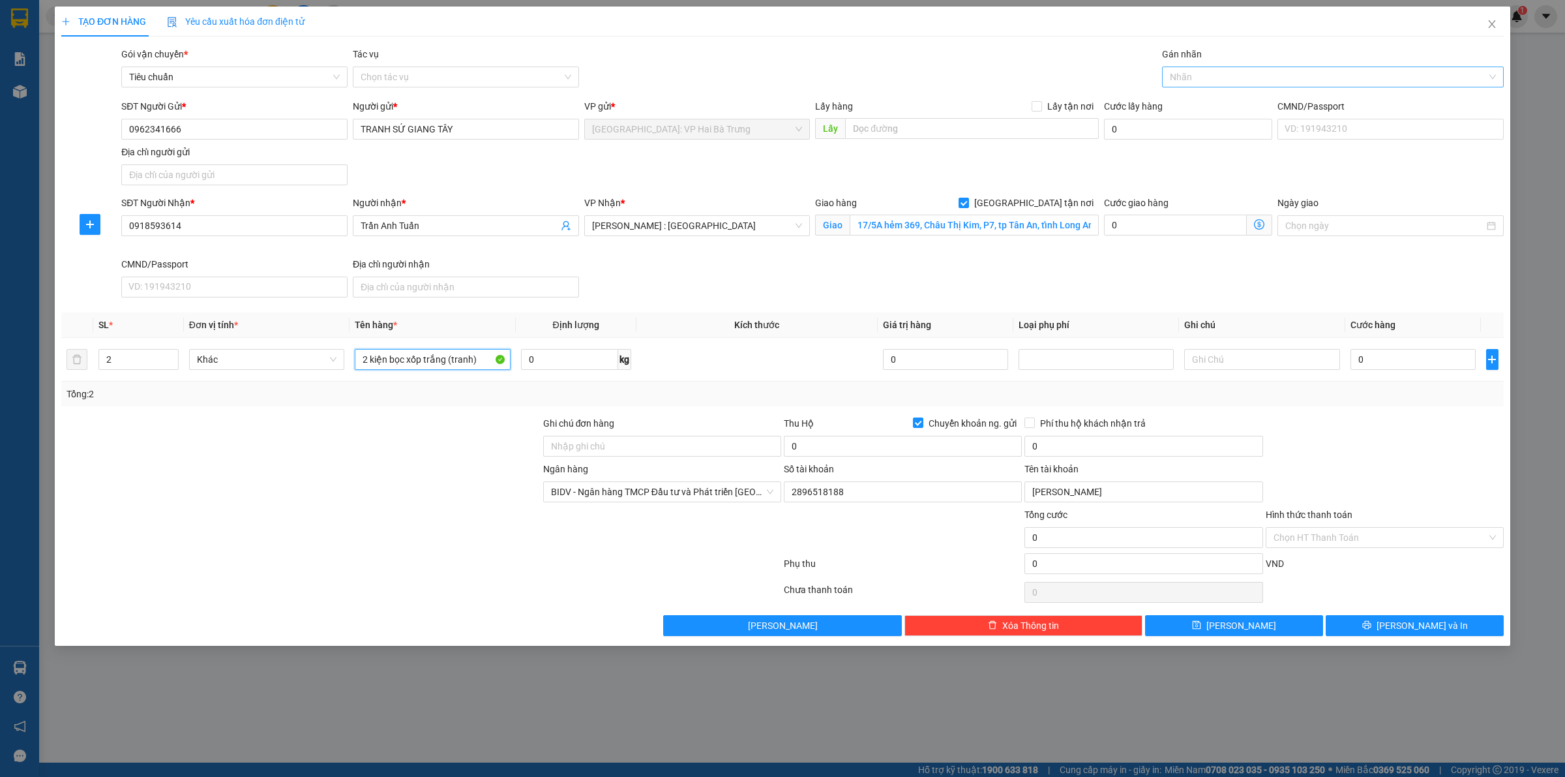
click at [1210, 83] on div at bounding box center [1326, 77] width 322 height 16
type input "2 kiện bọc xốp trắng (tranh)"
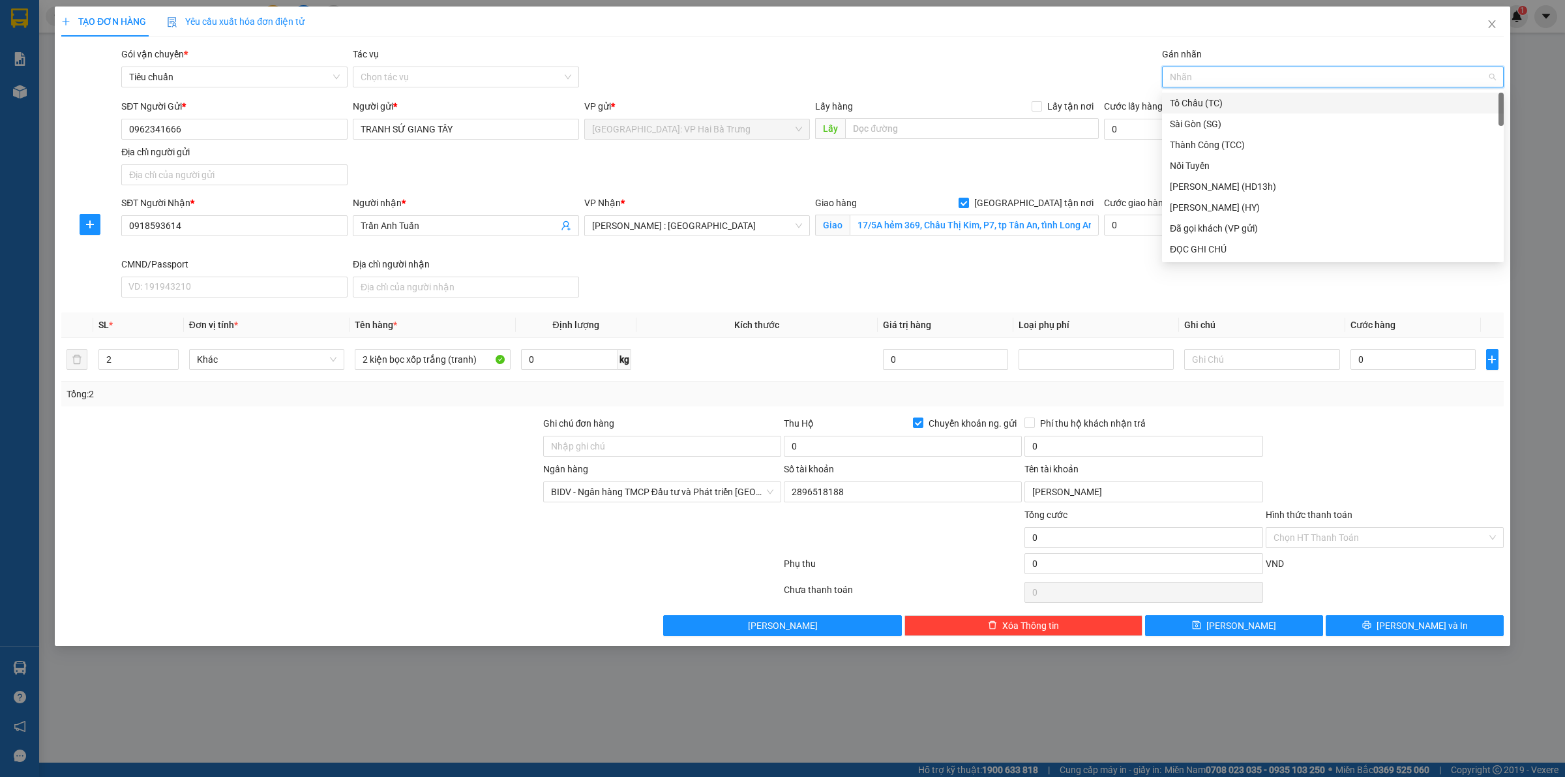
type input "G"
click at [1217, 252] on div "[GEOGRAPHIC_DATA] tận nơi" at bounding box center [1333, 249] width 326 height 14
click at [1401, 367] on input "0" at bounding box center [1413, 359] width 125 height 21
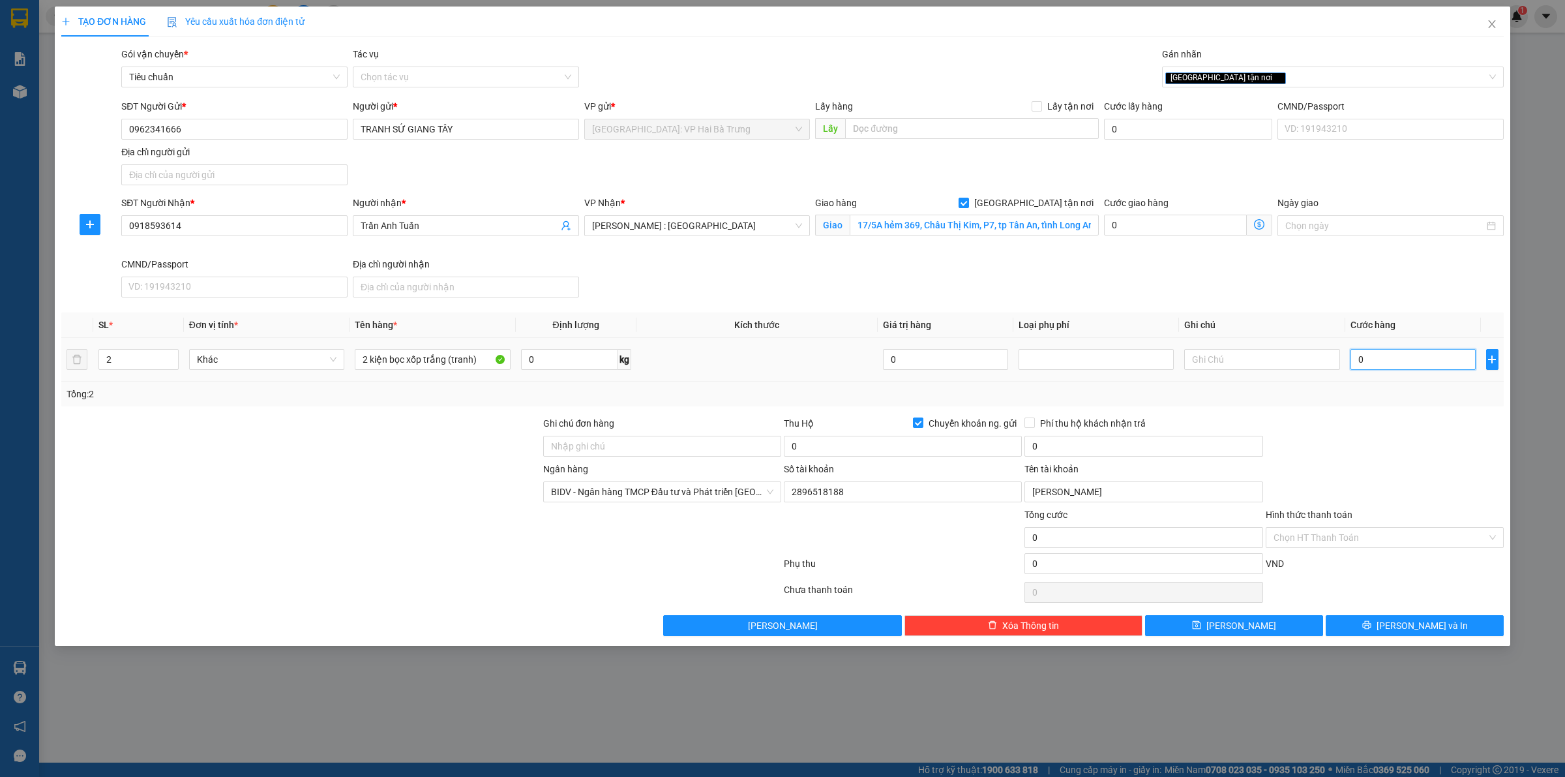
type input "3"
type input "32"
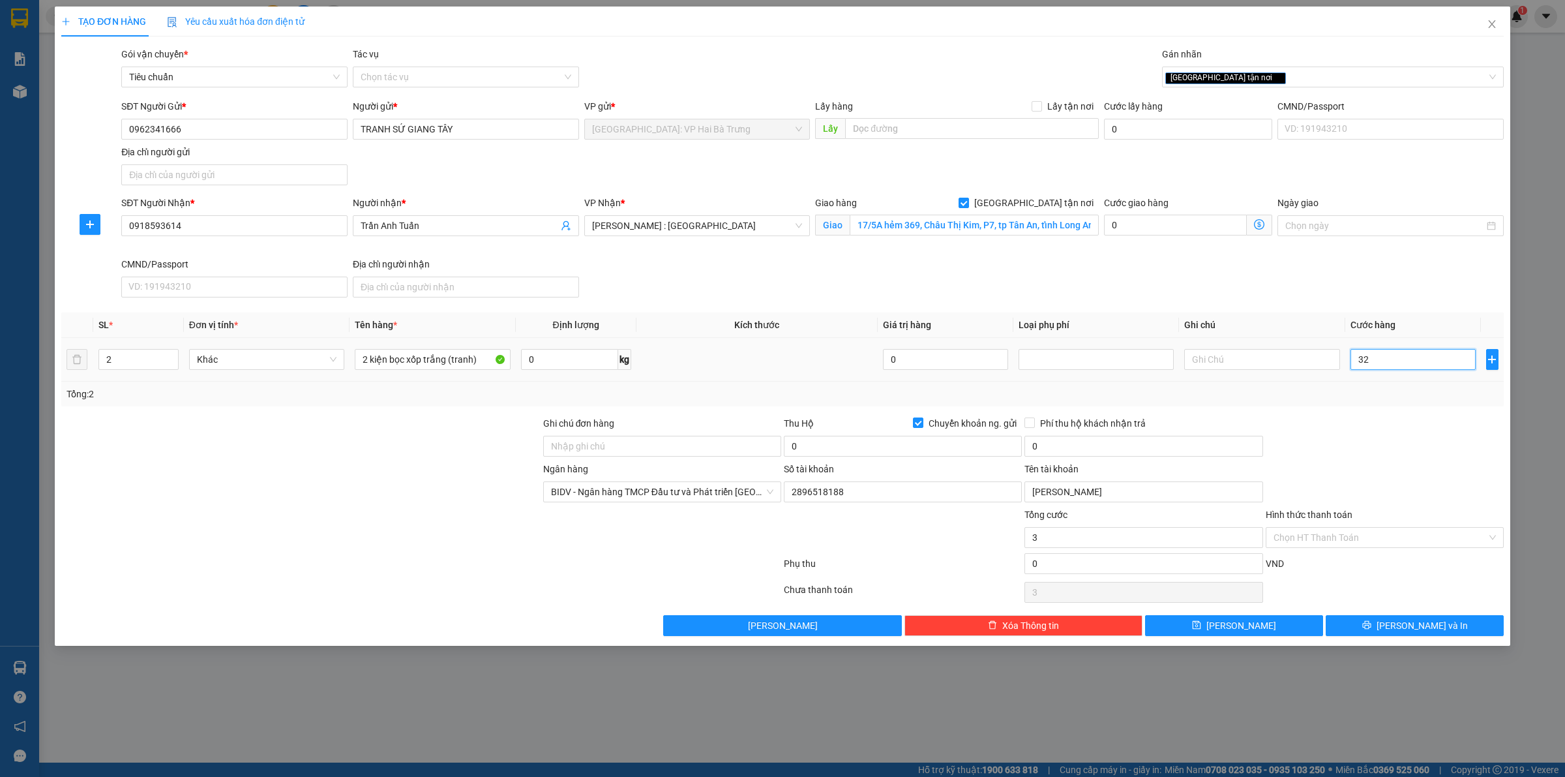
type input "32"
type input "320"
type input "3.200"
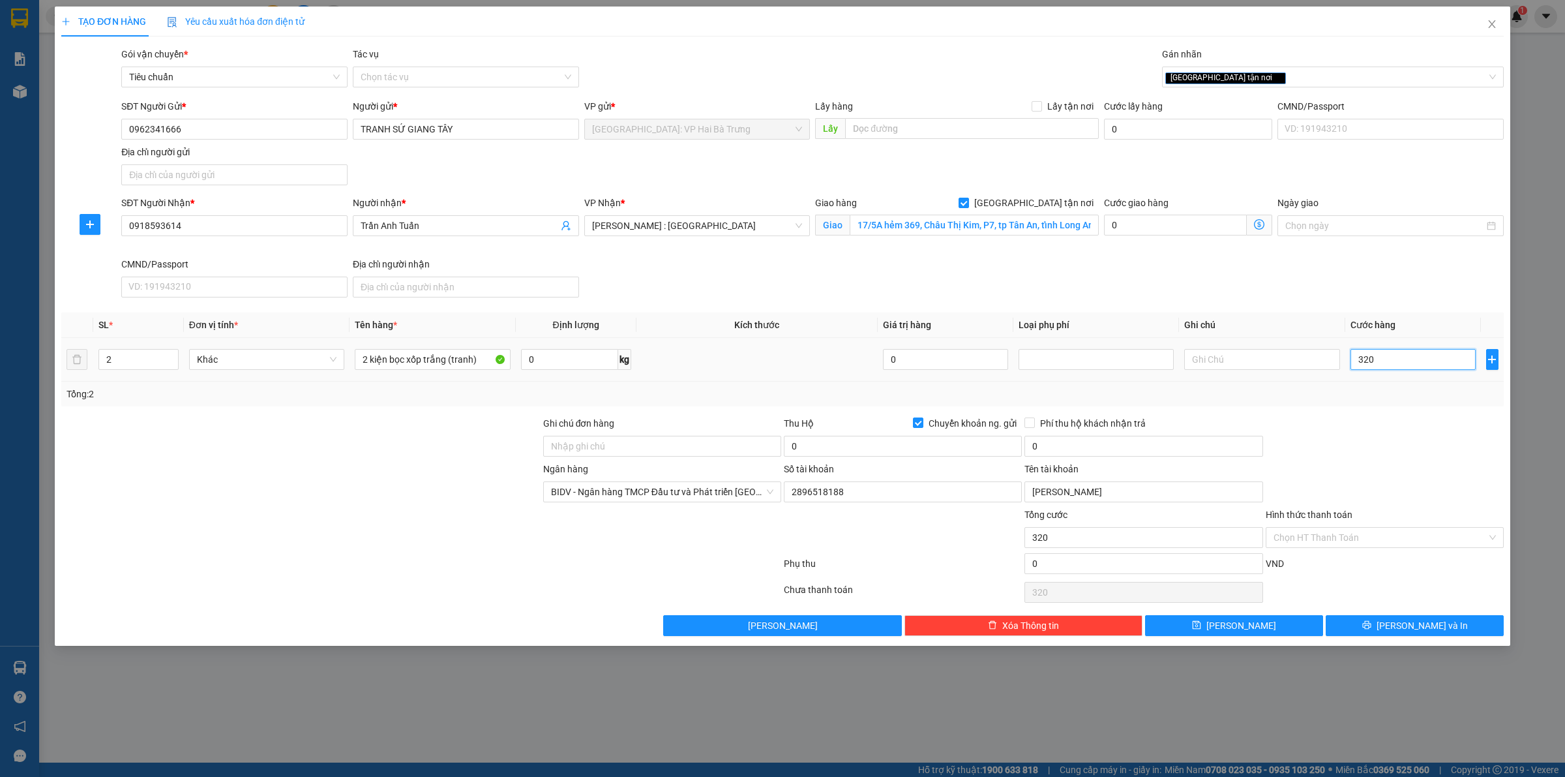
type input "3.200"
type input "32.000"
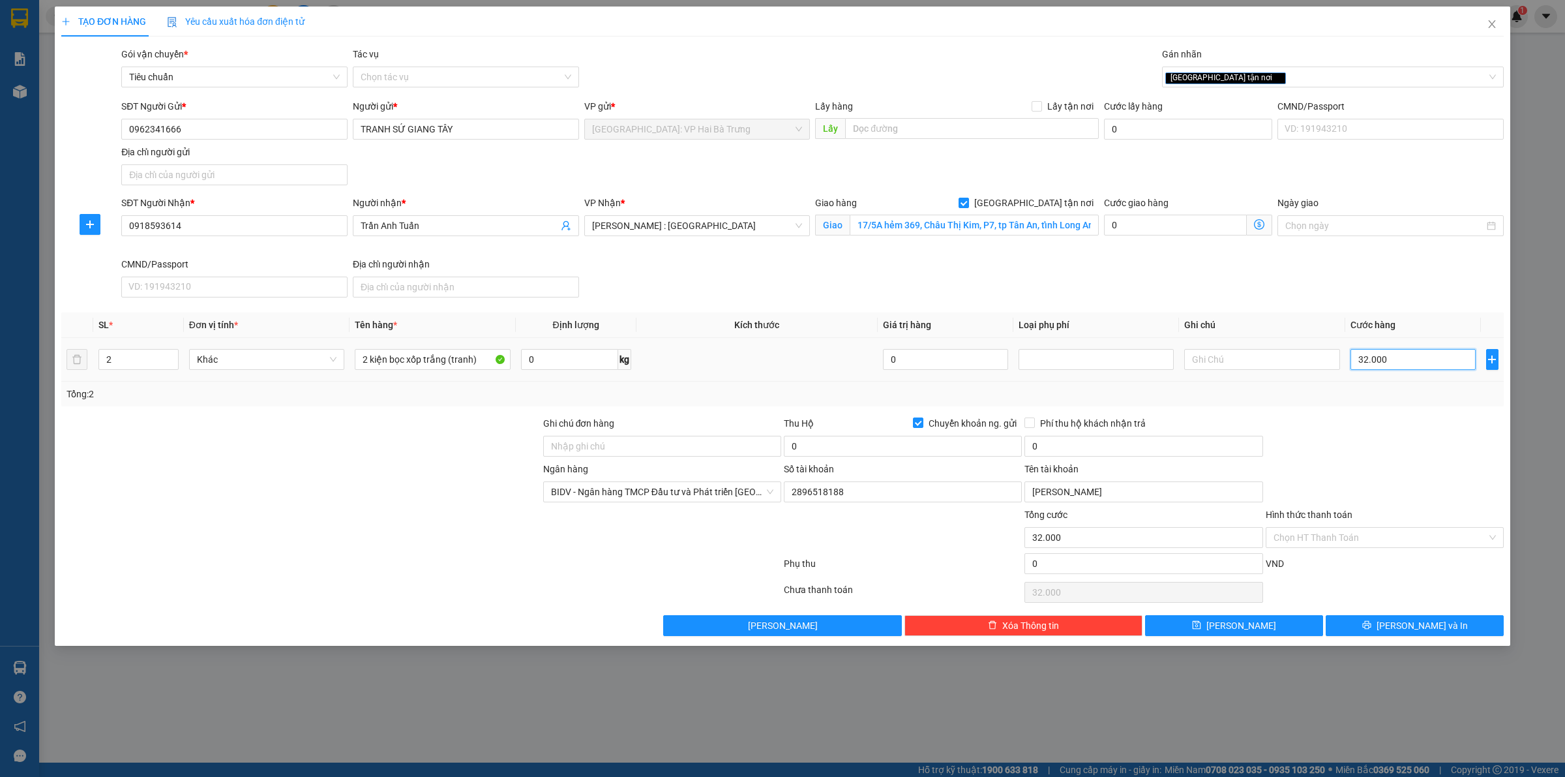
type input "320.000"
click at [950, 447] on input "0" at bounding box center [903, 446] width 238 height 21
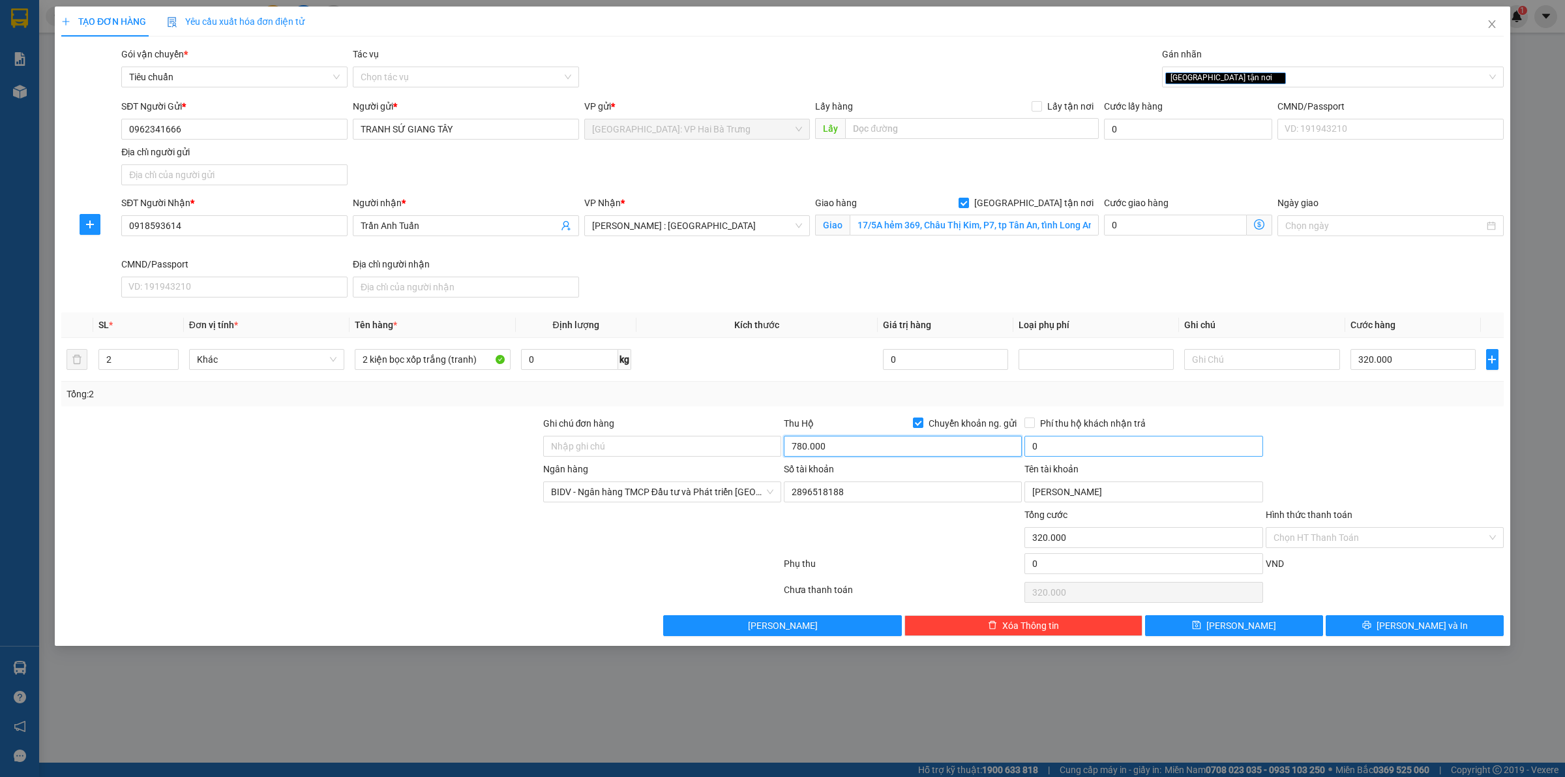
type input "780.000"
click at [1065, 450] on input "0" at bounding box center [1144, 446] width 238 height 21
click at [1358, 487] on div "Ngân hàng BIDV - Ngân hàng TMCP Đầu tư và Phát triển Việt Nam Số tài khoản 2896…" at bounding box center [782, 485] width 1445 height 46
click at [1185, 451] on input "1.000" at bounding box center [1144, 446] width 238 height 21
type input "5.000"
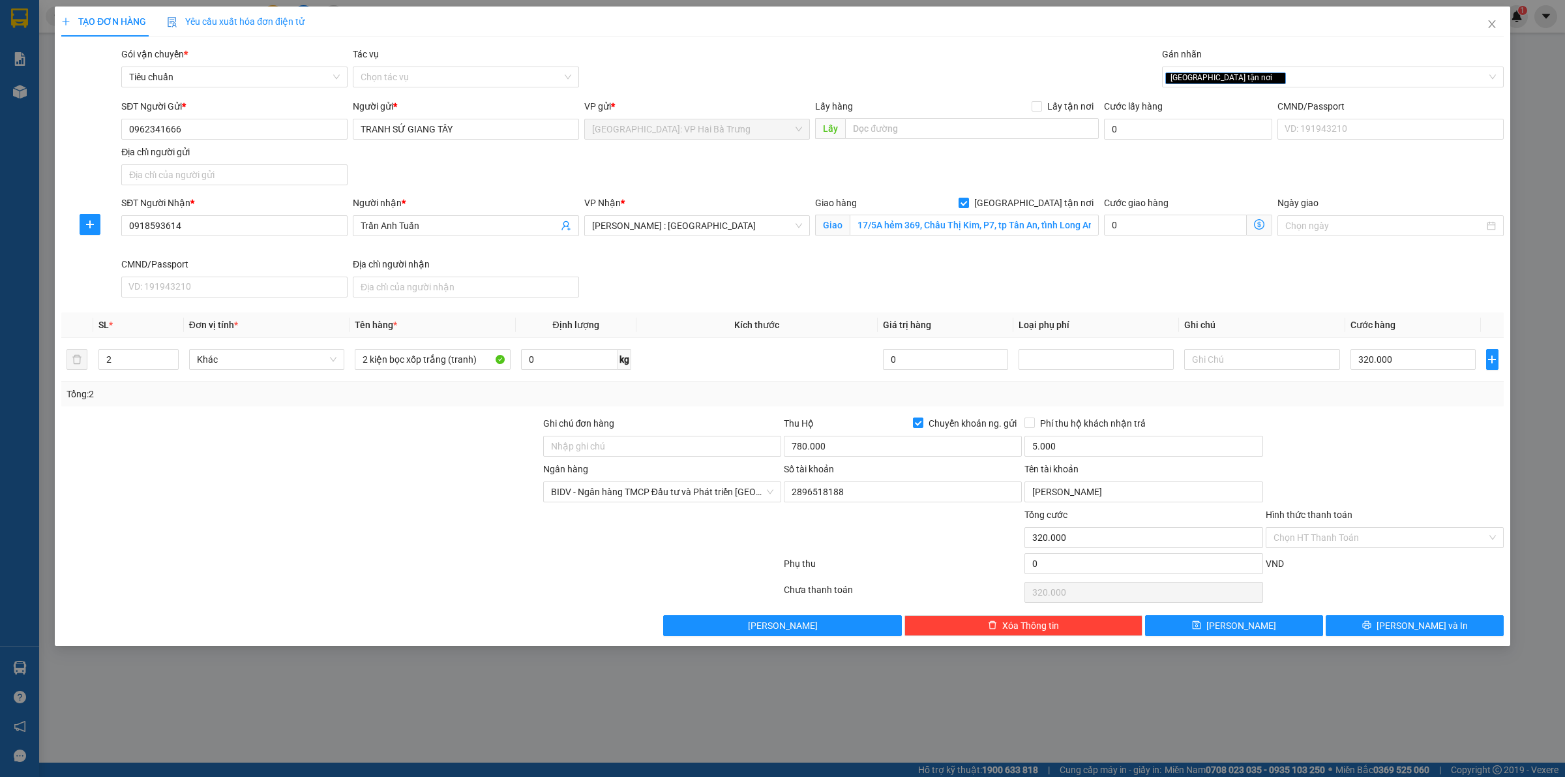
click at [1375, 474] on div "Ngân hàng BIDV - Ngân hàng TMCP Đầu tư và Phát triển Việt Nam Số tài khoản 2896…" at bounding box center [782, 485] width 1445 height 46
click at [1380, 631] on button "[PERSON_NAME] và In" at bounding box center [1415, 625] width 178 height 21
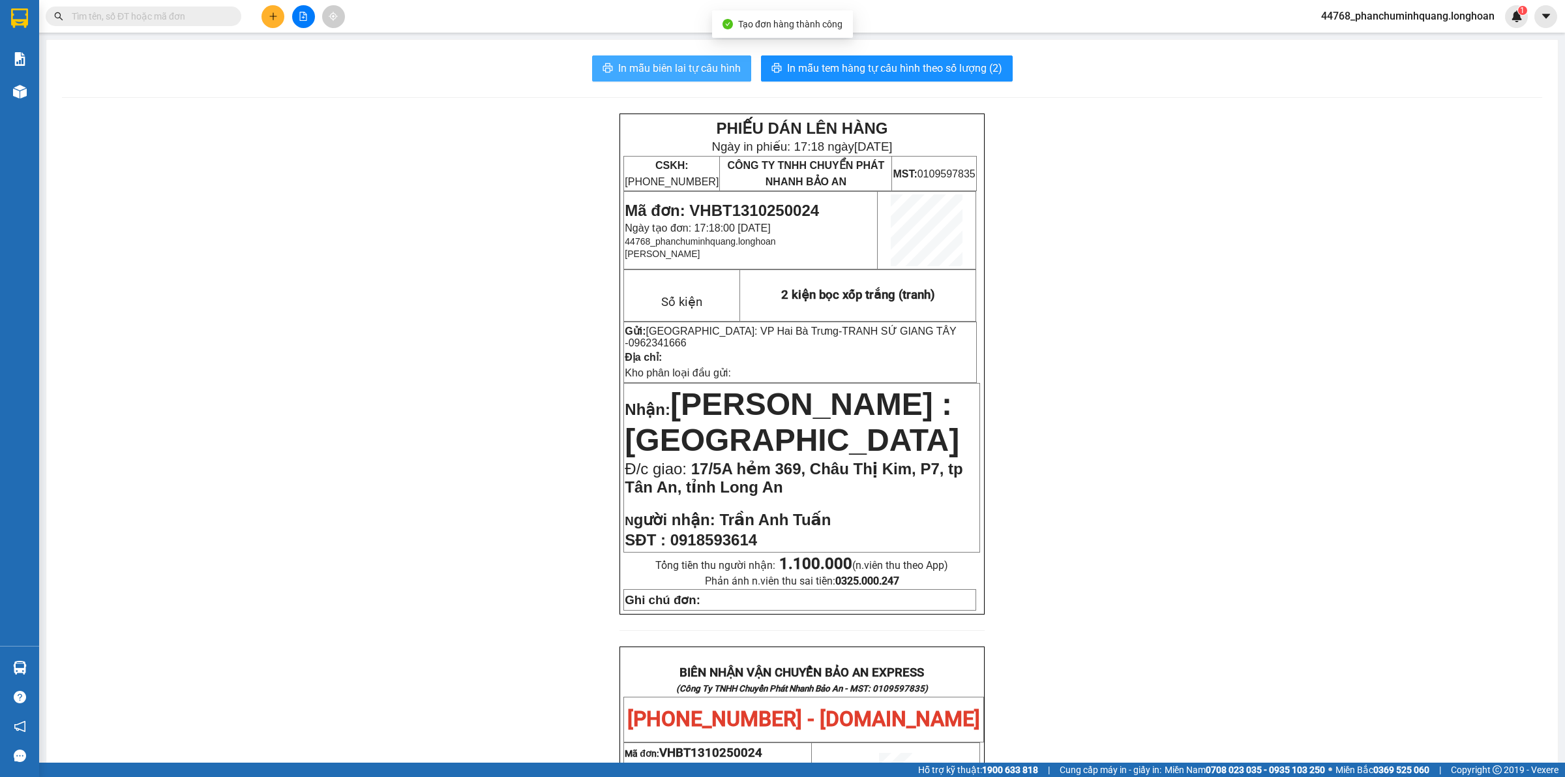
click at [680, 60] on span "In mẫu biên lai tự cấu hình" at bounding box center [679, 68] width 123 height 16
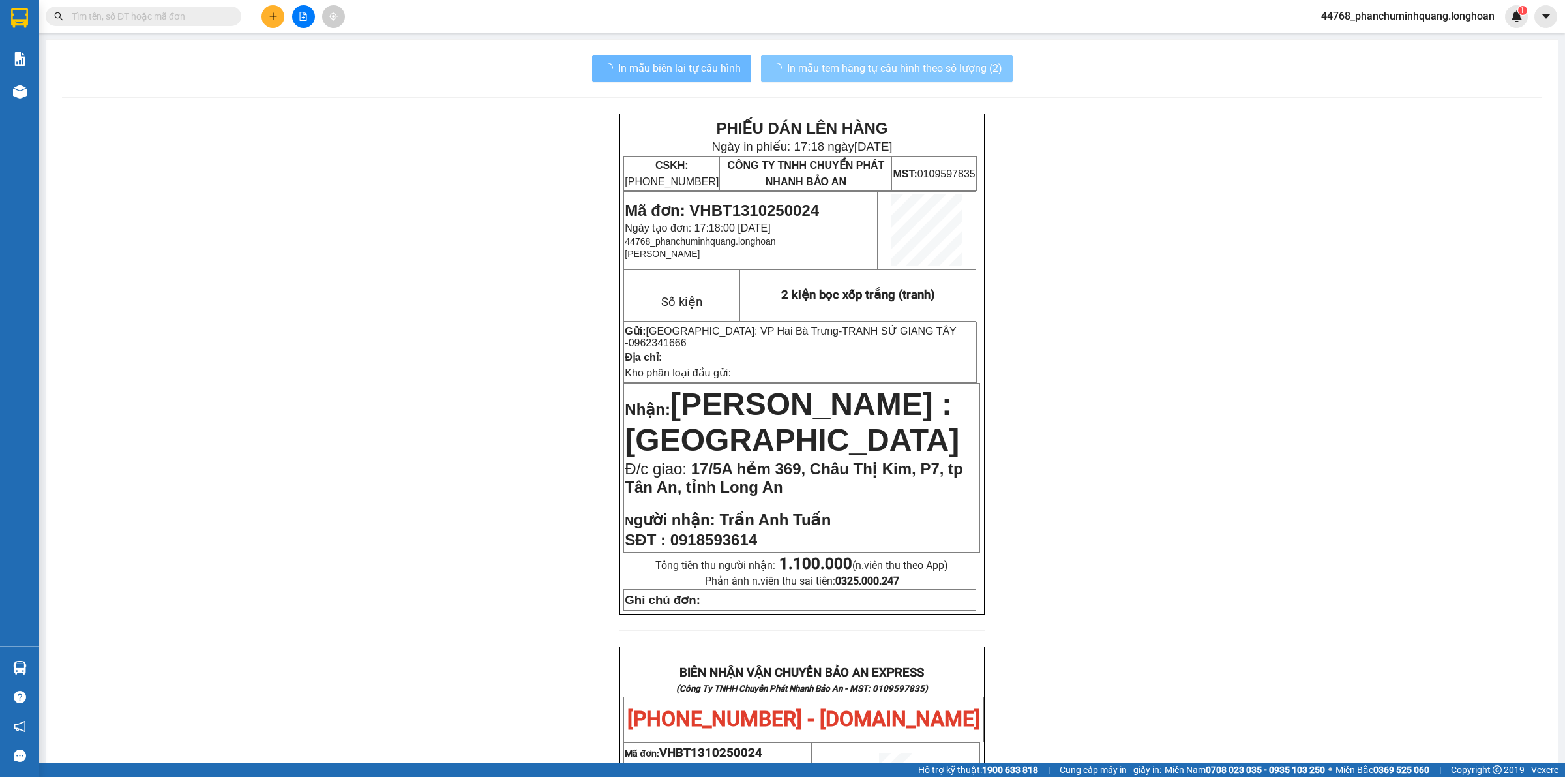
click at [933, 67] on span "In mẫu tem hàng tự cấu hình theo số lượng (2)" at bounding box center [894, 68] width 215 height 16
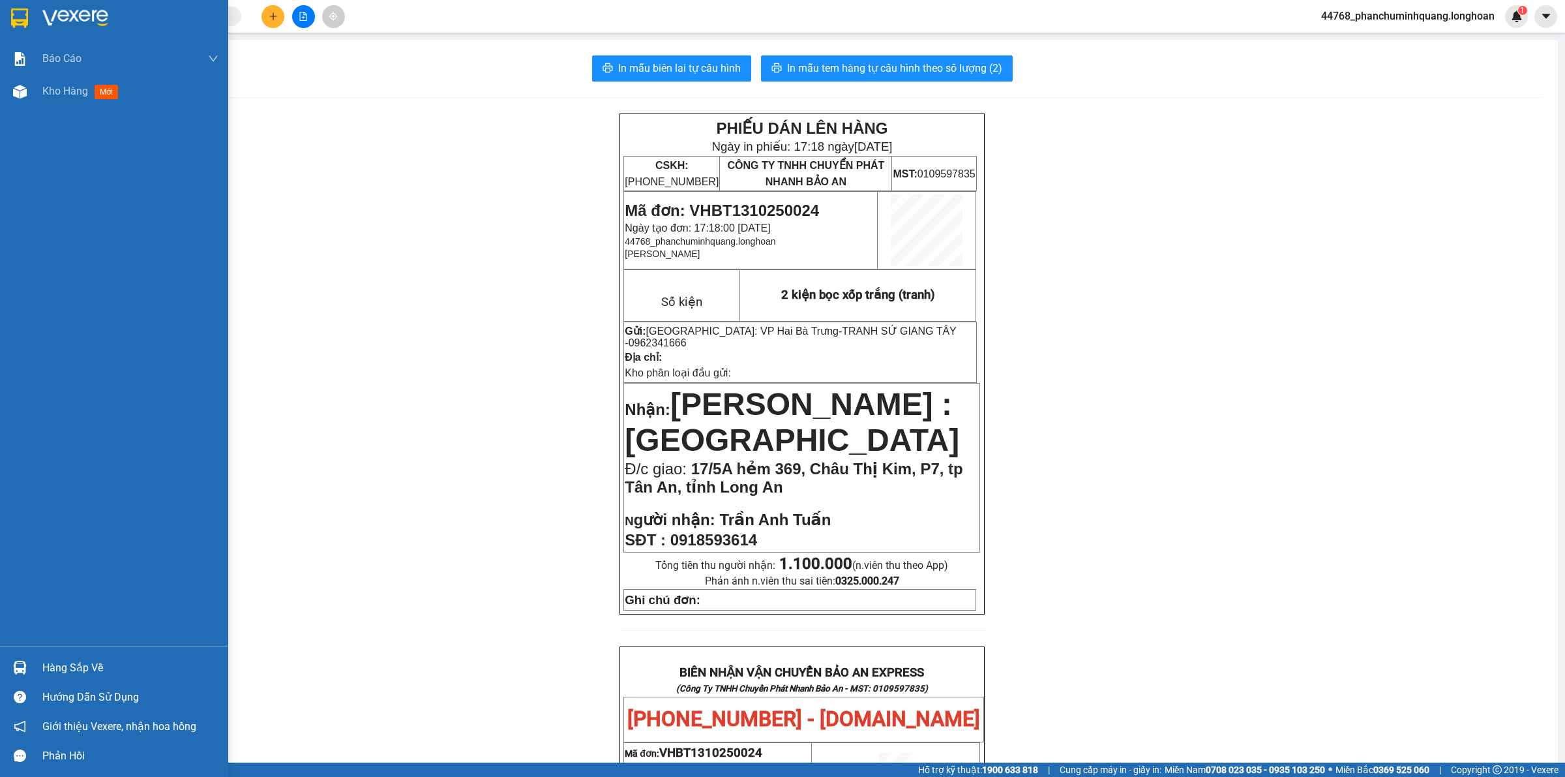
drag, startPoint x: 17, startPoint y: 25, endPoint x: 375, endPoint y: 20, distance: 358.1
click at [17, 25] on img at bounding box center [19, 18] width 17 height 20
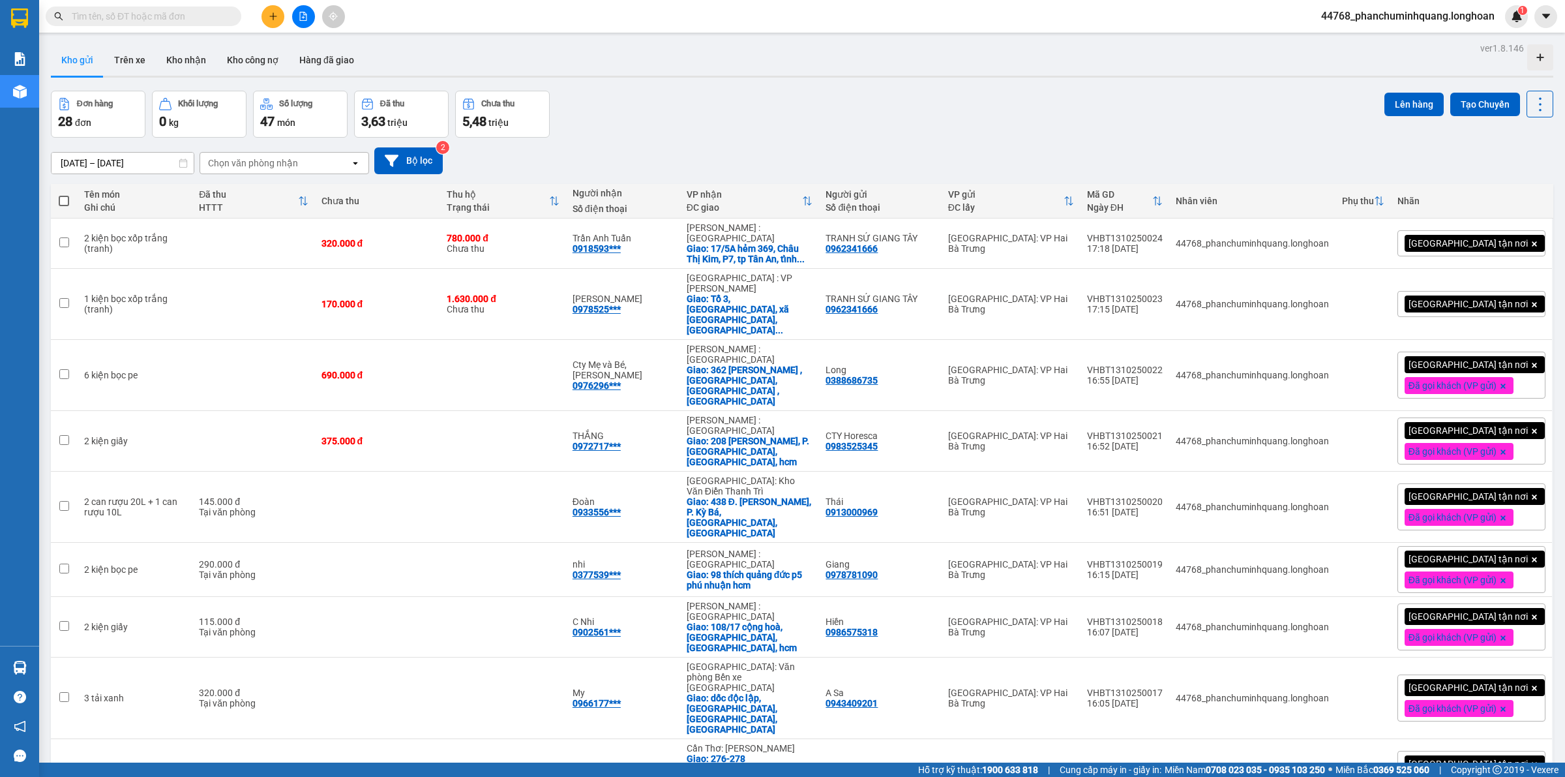
click at [1436, 298] on span "[GEOGRAPHIC_DATA] tận nơi" at bounding box center [1468, 304] width 119 height 12
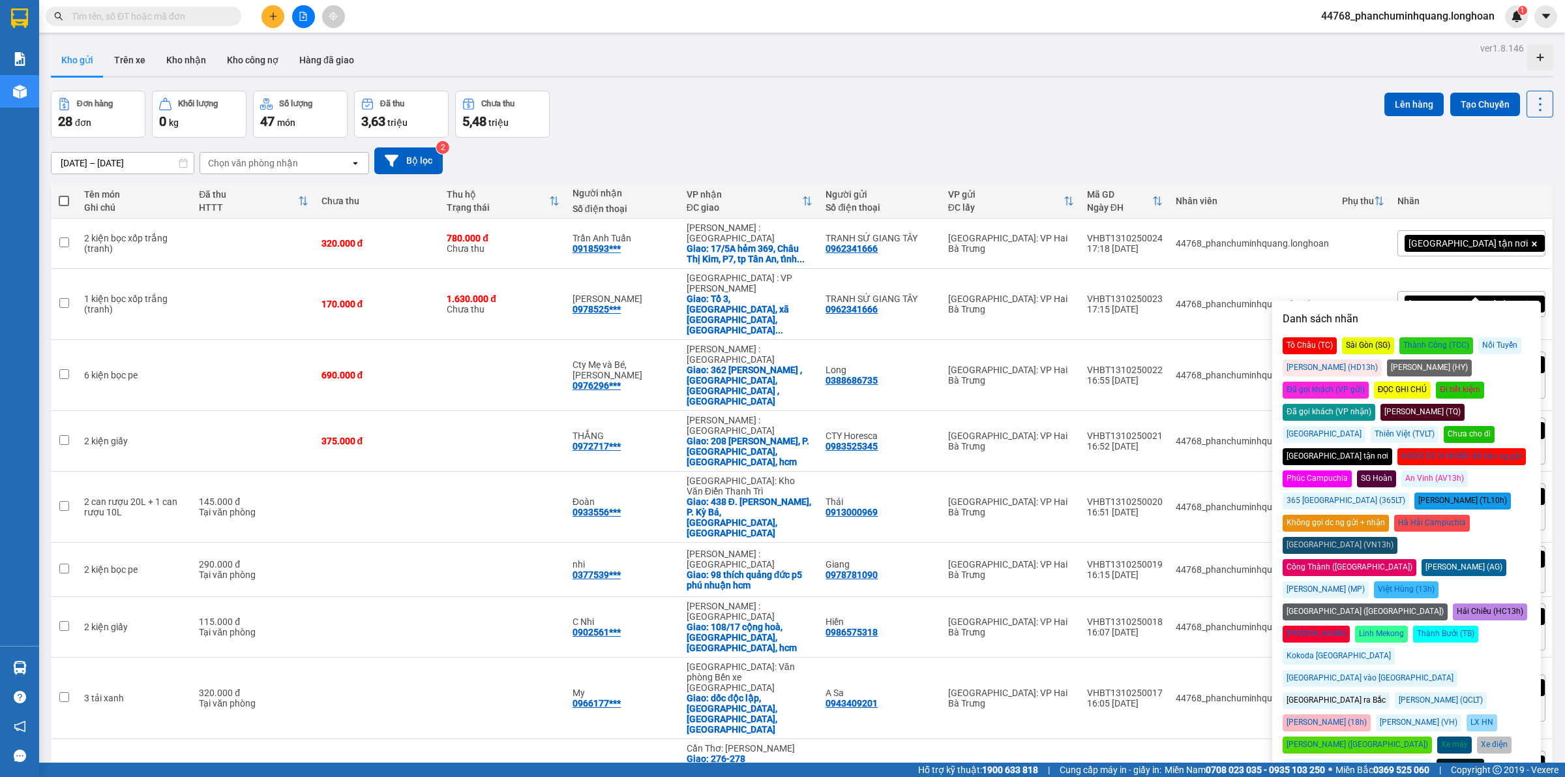
click at [1369, 382] on div "Đã gọi khách (VP gửi)" at bounding box center [1326, 390] width 86 height 17
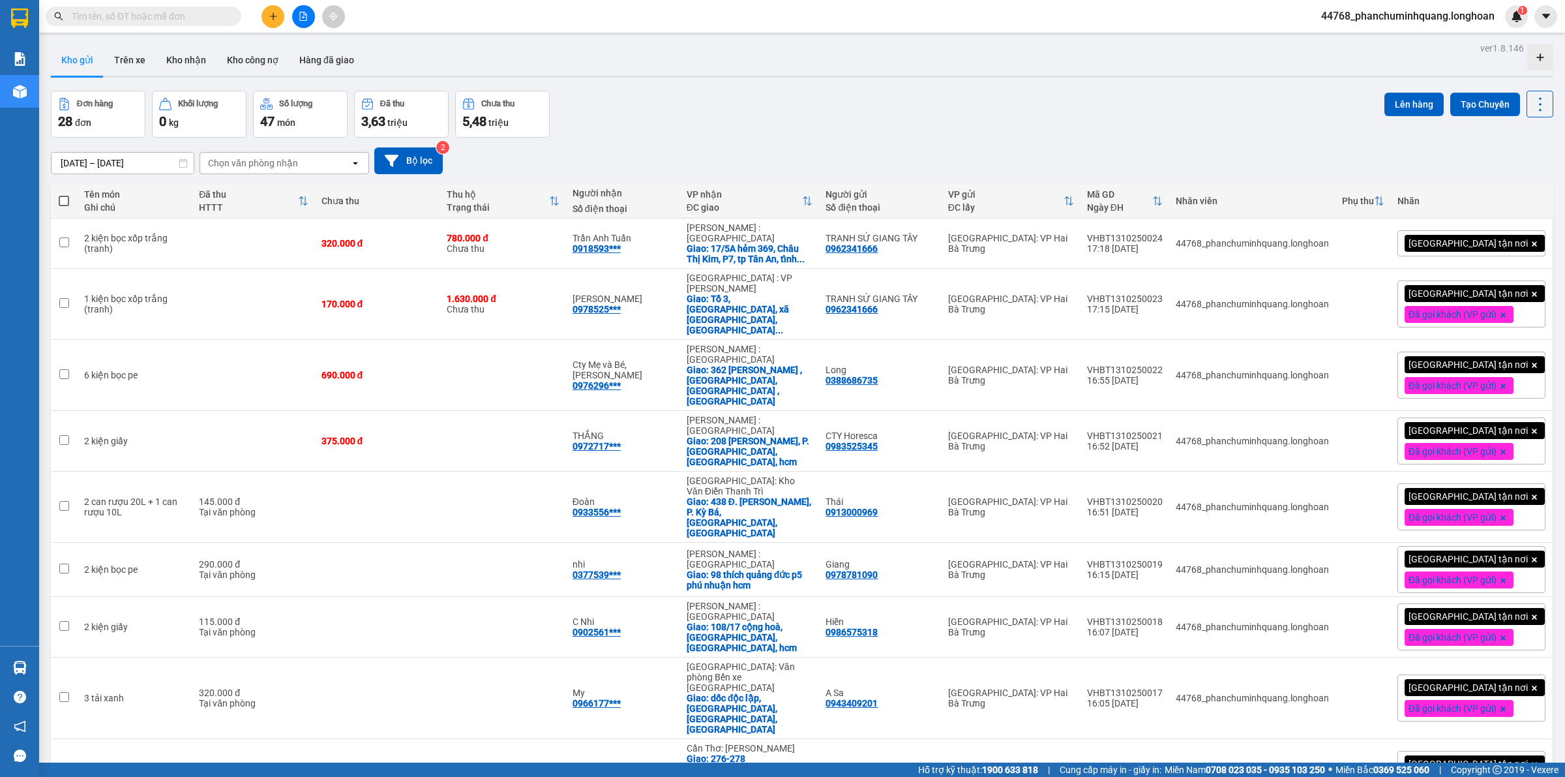
click at [1456, 238] on span "[GEOGRAPHIC_DATA] tận nơi" at bounding box center [1468, 243] width 119 height 12
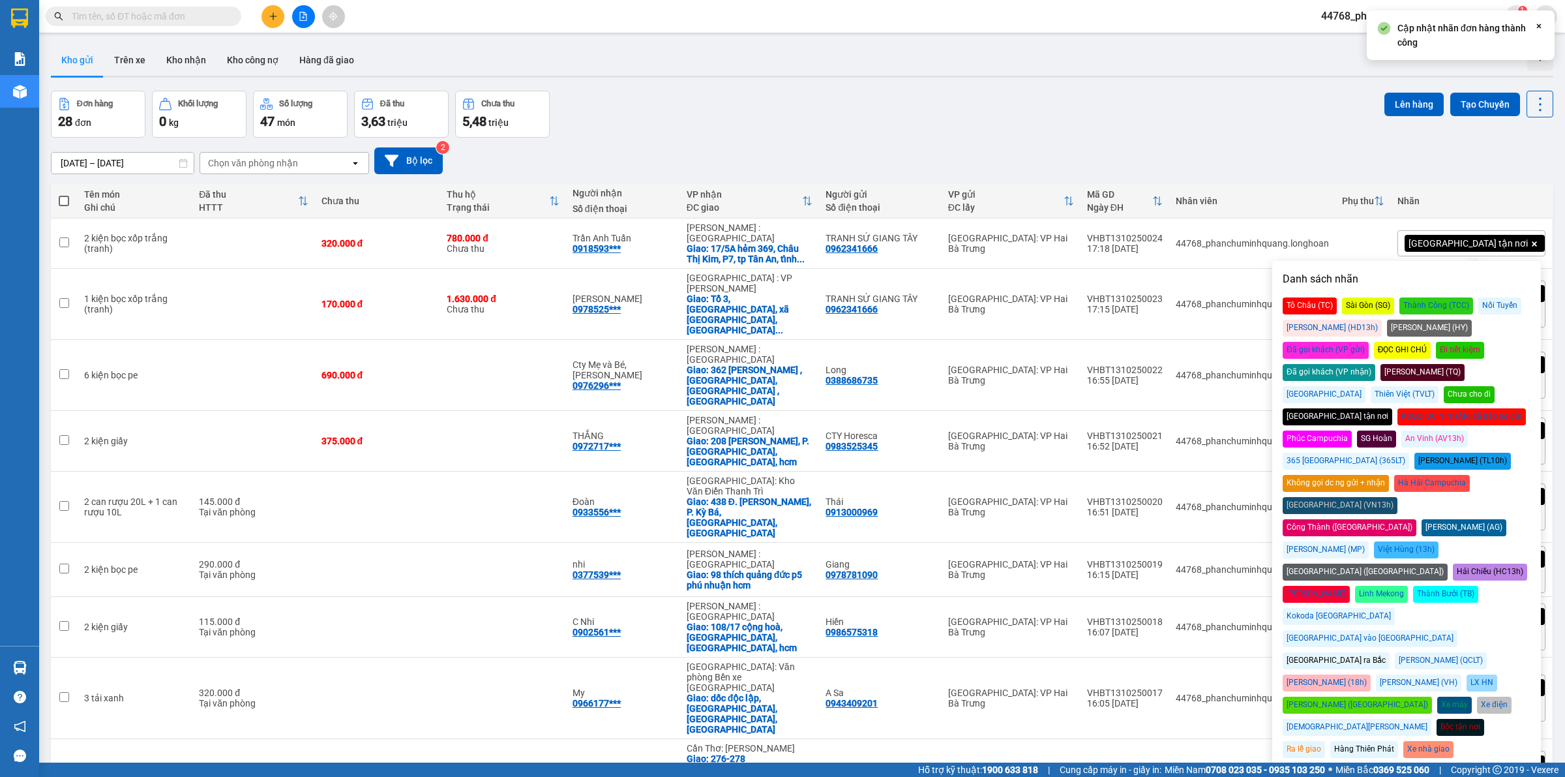
drag, startPoint x: 1456, startPoint y: 323, endPoint x: 1433, endPoint y: 235, distance: 90.3
click at [1369, 342] on div "Đã gọi khách (VP gửi)" at bounding box center [1326, 350] width 86 height 17
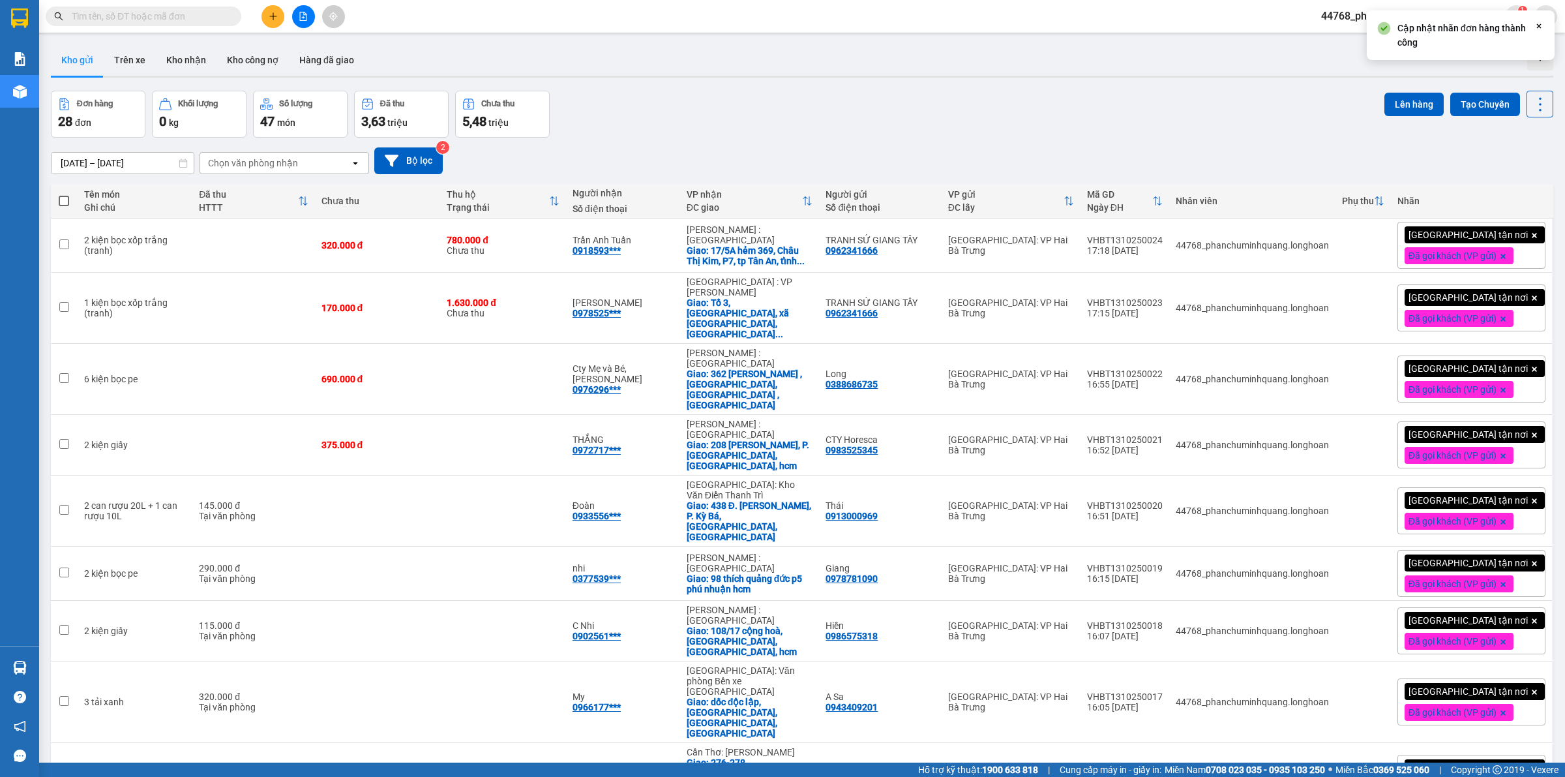
click at [1403, 168] on div "14/09/2025 – 13/10/2025 Press the down arrow key to interact with the calendar …" at bounding box center [802, 160] width 1503 height 27
click at [1472, 303] on icon at bounding box center [1476, 307] width 9 height 9
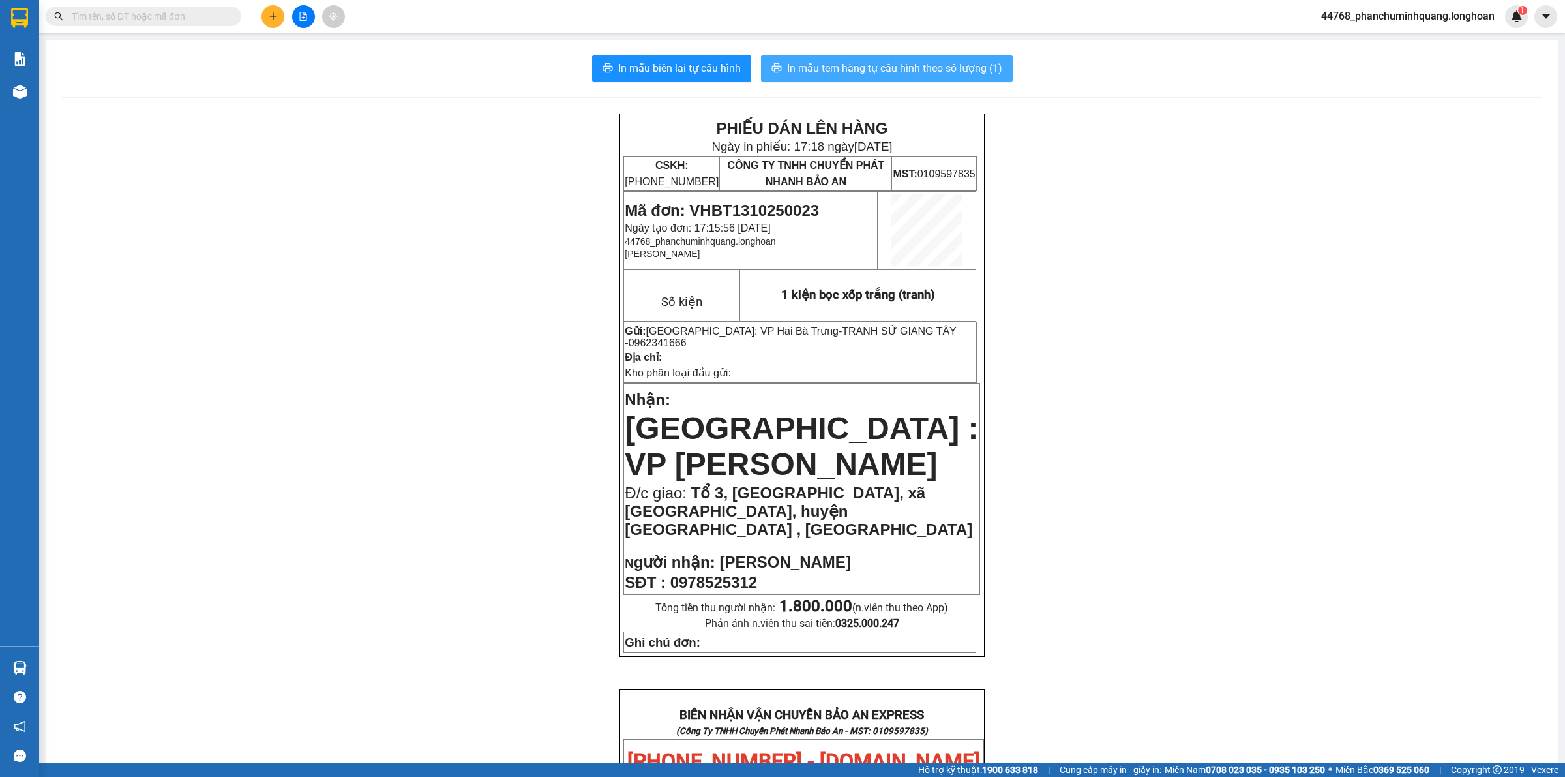
click at [925, 67] on span "In mẫu tem hàng tự cấu hình theo số lượng (1)" at bounding box center [894, 68] width 215 height 16
click at [787, 67] on span "In mẫu tem hàng tự cấu hình theo số lượng (1)" at bounding box center [894, 68] width 215 height 16
click at [278, 21] on button at bounding box center [273, 16] width 23 height 23
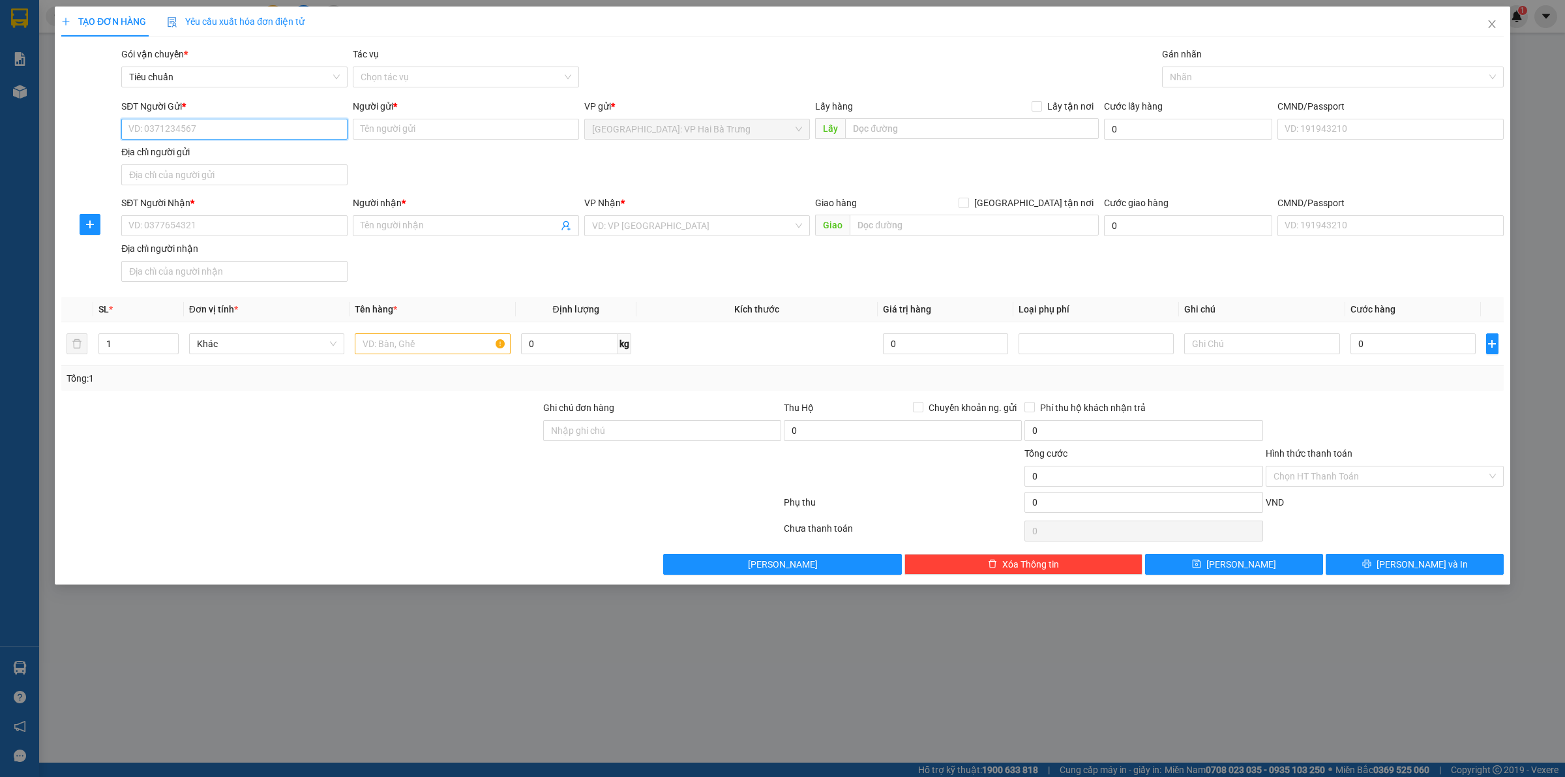
click at [328, 130] on input "SĐT Người Gửi *" at bounding box center [234, 129] width 226 height 21
type input "0945622388"
click at [334, 144] on div "0945622388 0945622388 - phụ tùng ô tô HHB" at bounding box center [234, 156] width 226 height 26
click at [312, 132] on input "0945622388" at bounding box center [234, 129] width 226 height 21
click at [276, 162] on div "0945622388 - phụ tùng ô tô HHB" at bounding box center [234, 156] width 211 height 14
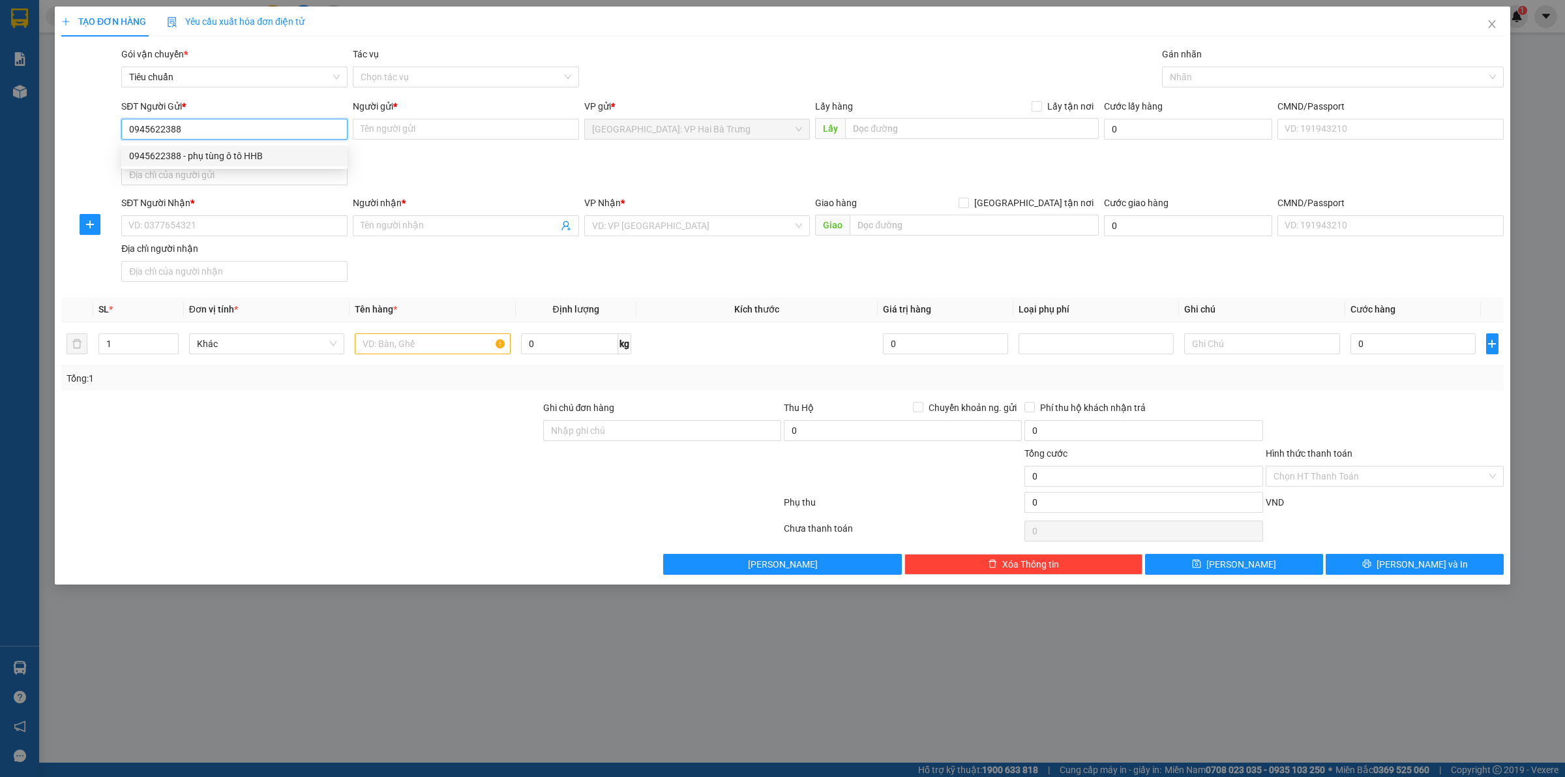
type input "phụ tùng ô tô HHB"
click at [297, 227] on input "SĐT Người Nhận *" at bounding box center [234, 225] width 226 height 21
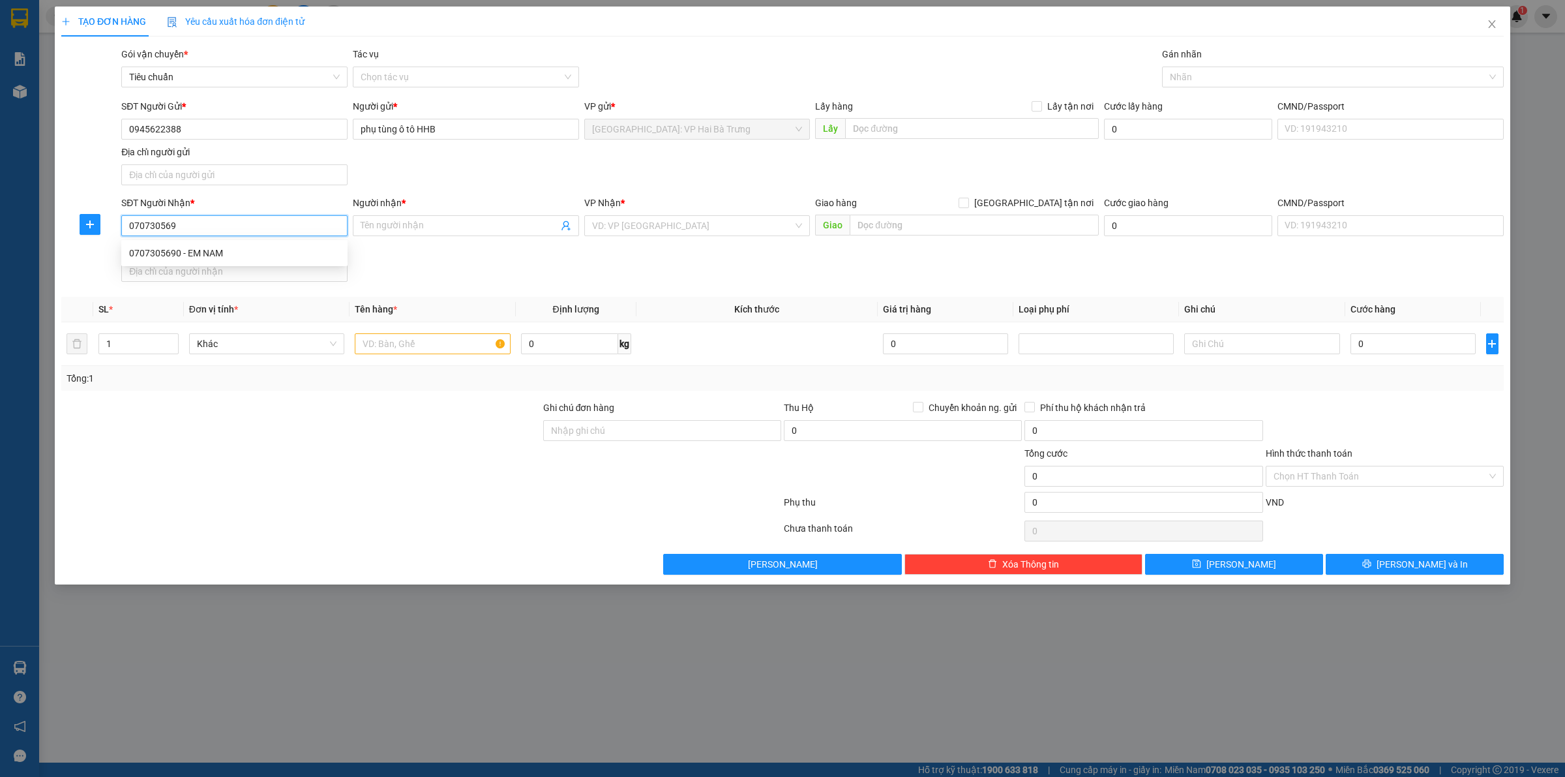
type input "0707305690"
type input "EM NAM"
checkbox input "true"
type input "KHU TÁI ĐỊNH CƯ, DUY HẢI, DUY XUYÊN, QUẢNG NAM"
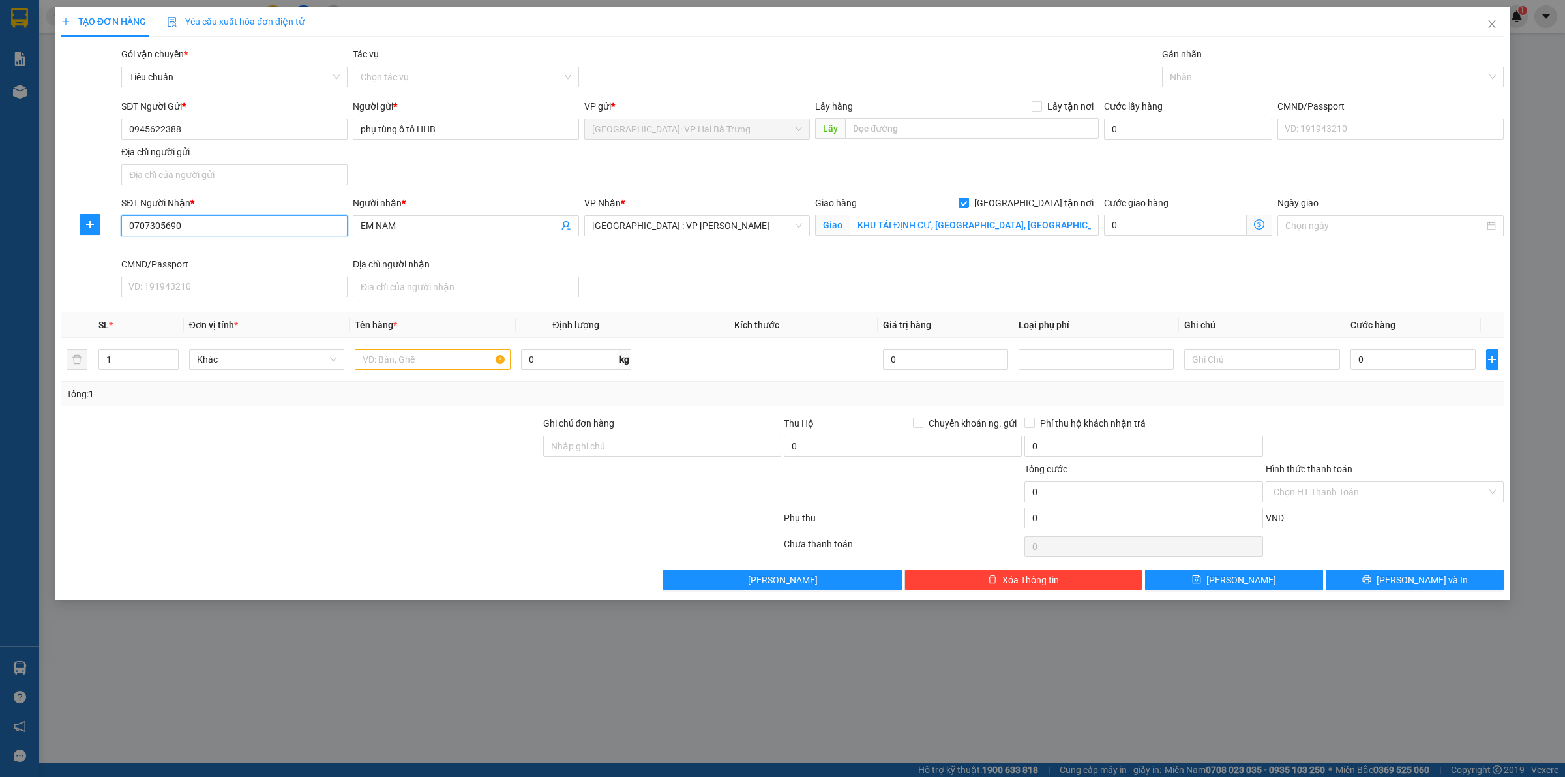
drag, startPoint x: 1203, startPoint y: 78, endPoint x: 1147, endPoint y: 39, distance: 68.9
click at [1202, 76] on div at bounding box center [1326, 77] width 322 height 16
type input "0707305690"
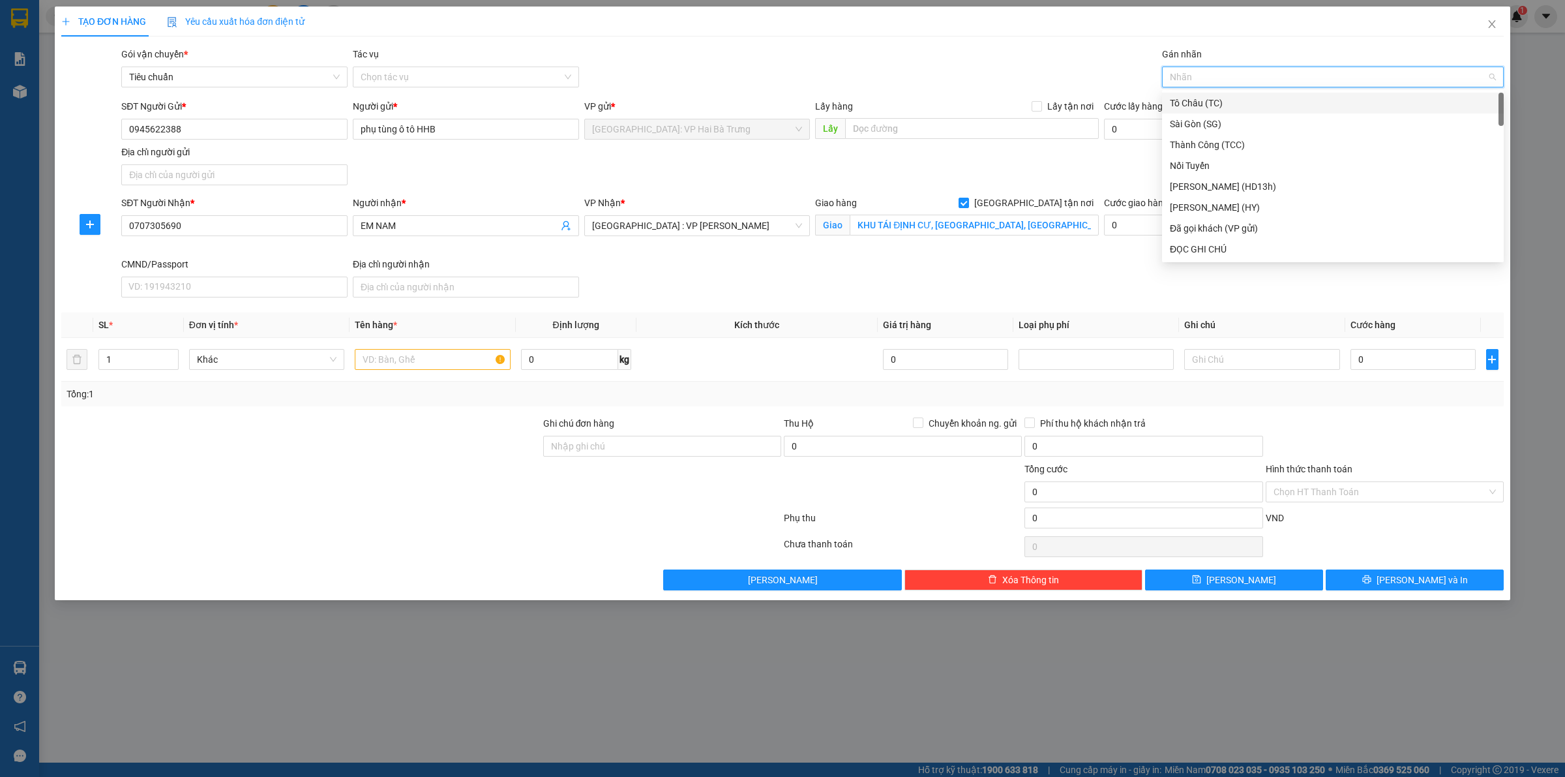
type input "G"
drag, startPoint x: 1214, startPoint y: 247, endPoint x: 1213, endPoint y: 213, distance: 33.3
click at [1213, 248] on div "[GEOGRAPHIC_DATA] tận nơi" at bounding box center [1333, 249] width 326 height 14
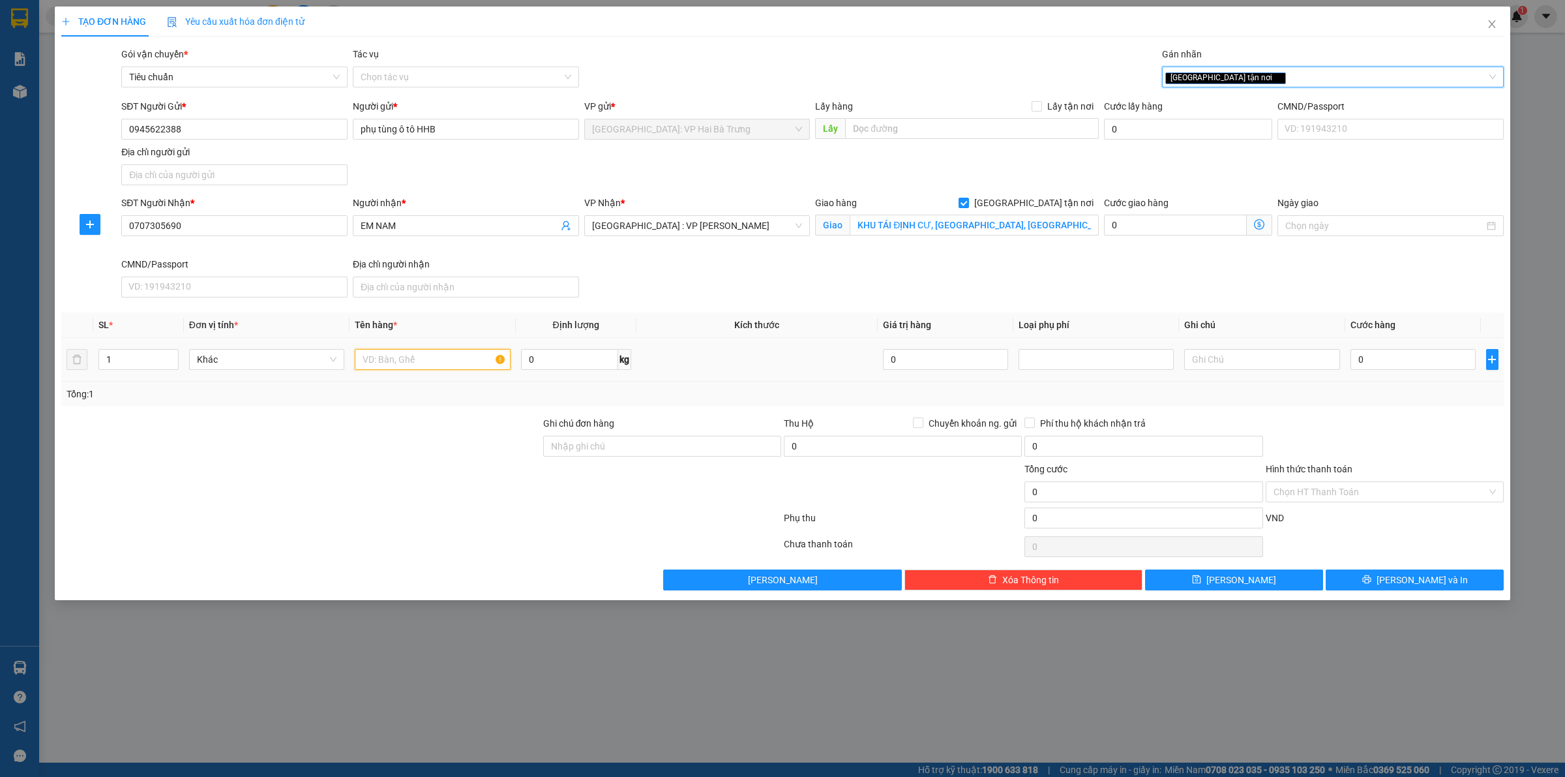
click at [403, 359] on input "text" at bounding box center [432, 359] width 155 height 21
click at [441, 367] on input "text" at bounding box center [432, 359] width 155 height 21
type input "1 kiện bọc pe"
click at [1416, 359] on input "0" at bounding box center [1413, 359] width 125 height 21
type input "1"
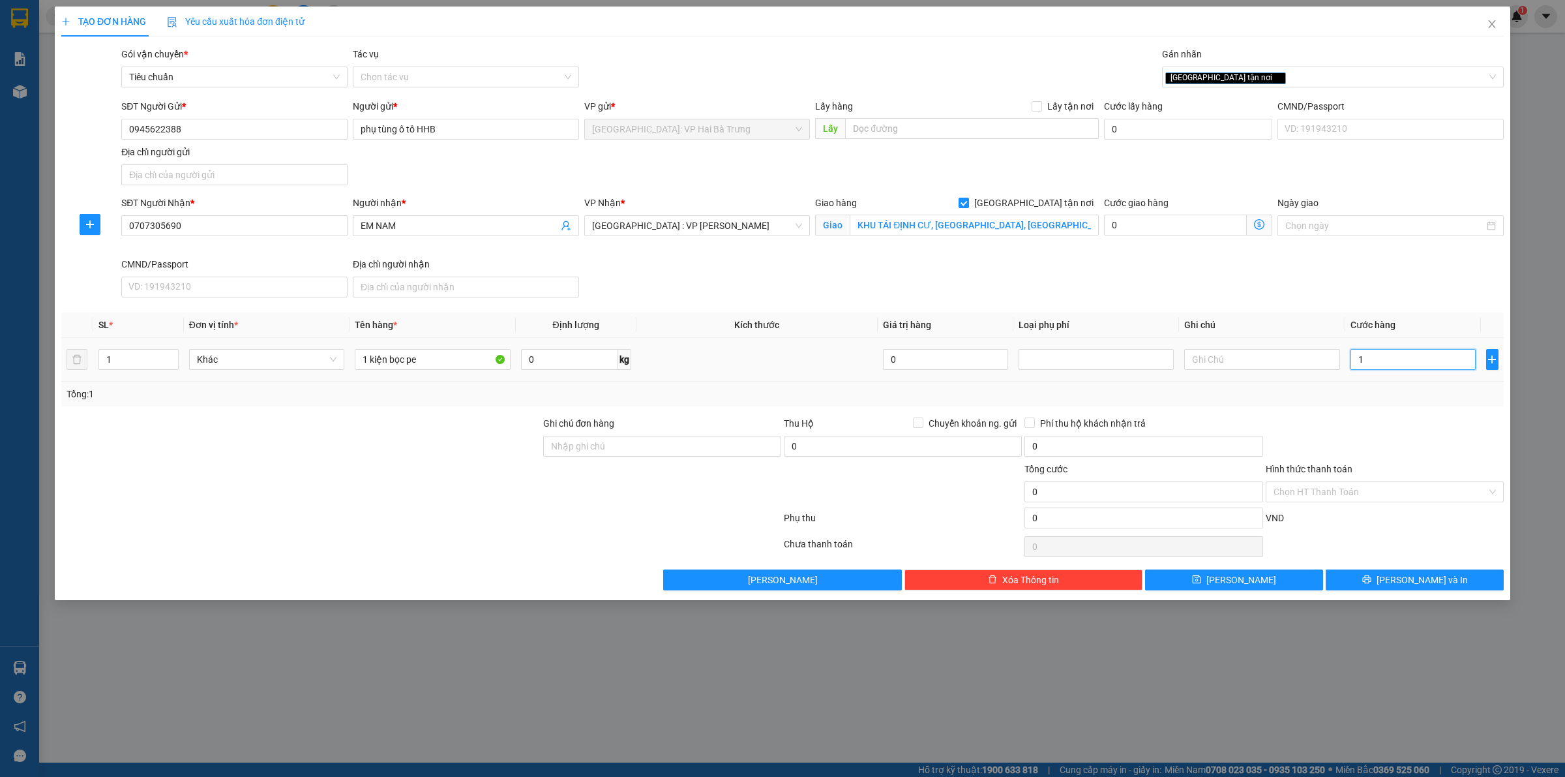
type input "1"
type input "10"
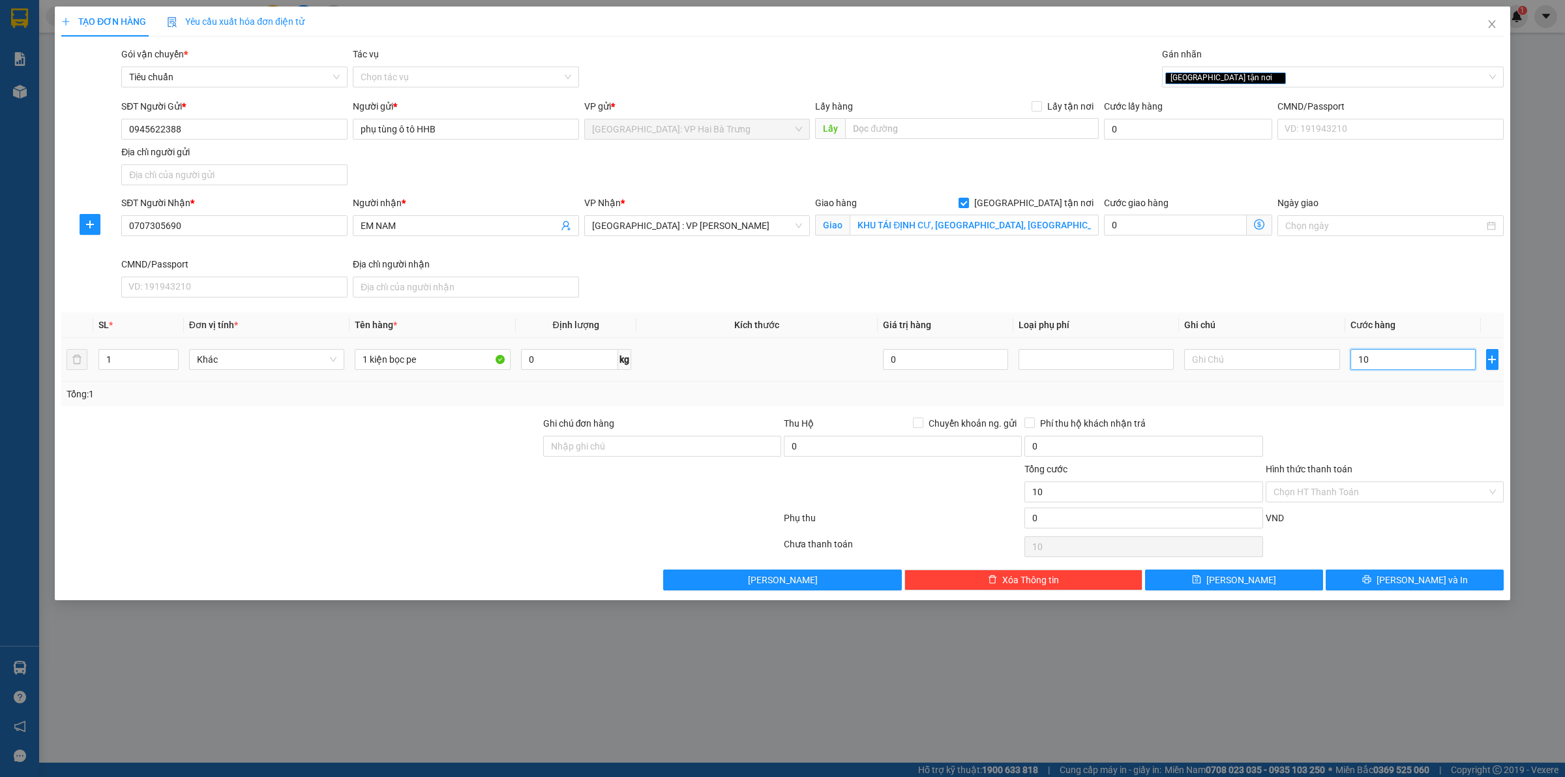
type input "100"
type input "1.000"
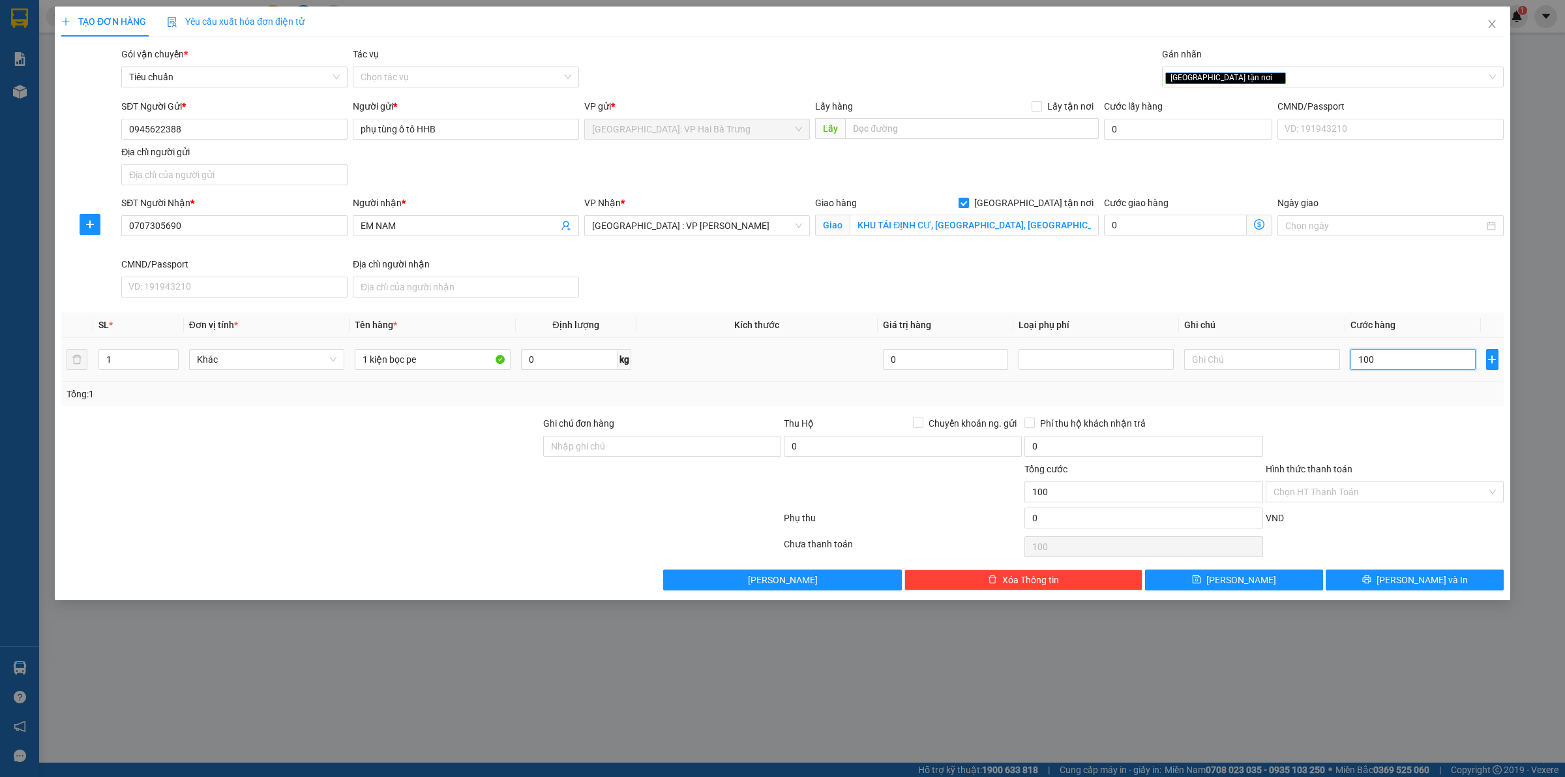
type input "1.000"
type input "10.000"
type input "100.000"
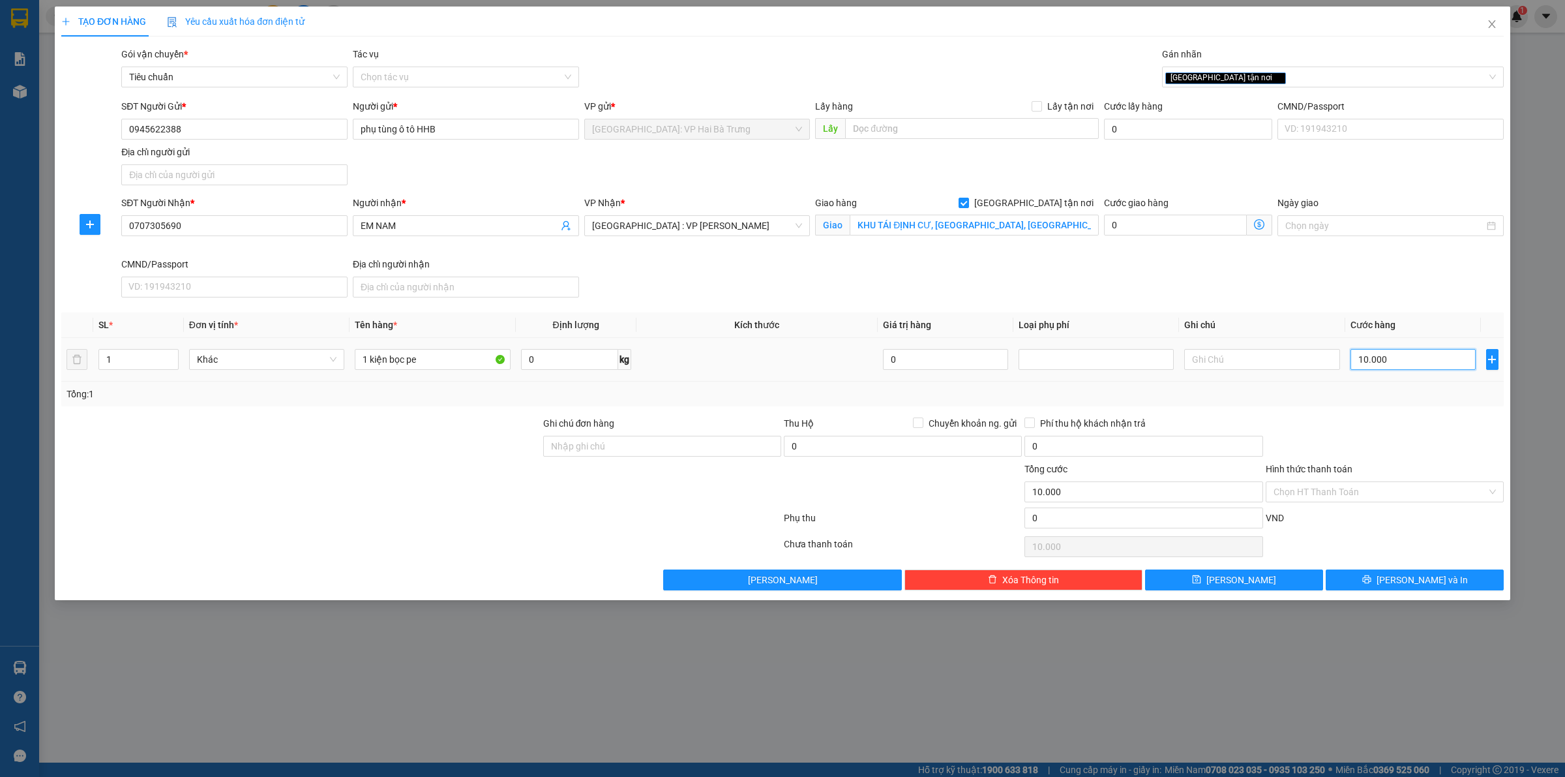
type input "100.000"
click at [1381, 582] on button "[PERSON_NAME] và In" at bounding box center [1415, 579] width 178 height 21
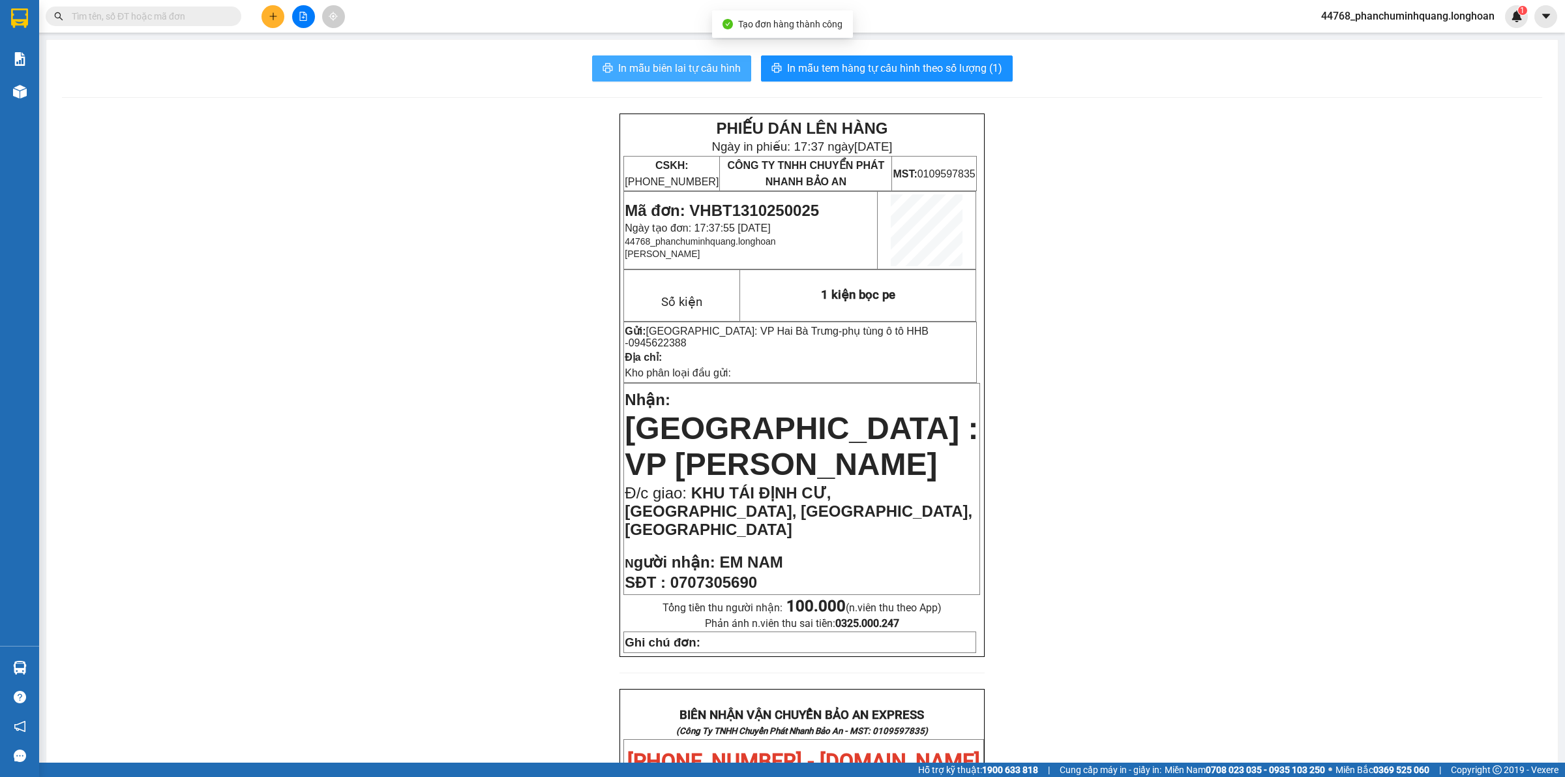
click at [689, 66] on span "In mẫu biên lai tự cấu hình" at bounding box center [679, 68] width 123 height 16
click at [946, 68] on span "In mẫu tem hàng tự cấu hình theo số lượng (1)" at bounding box center [894, 68] width 215 height 16
click at [271, 23] on button at bounding box center [273, 16] width 23 height 23
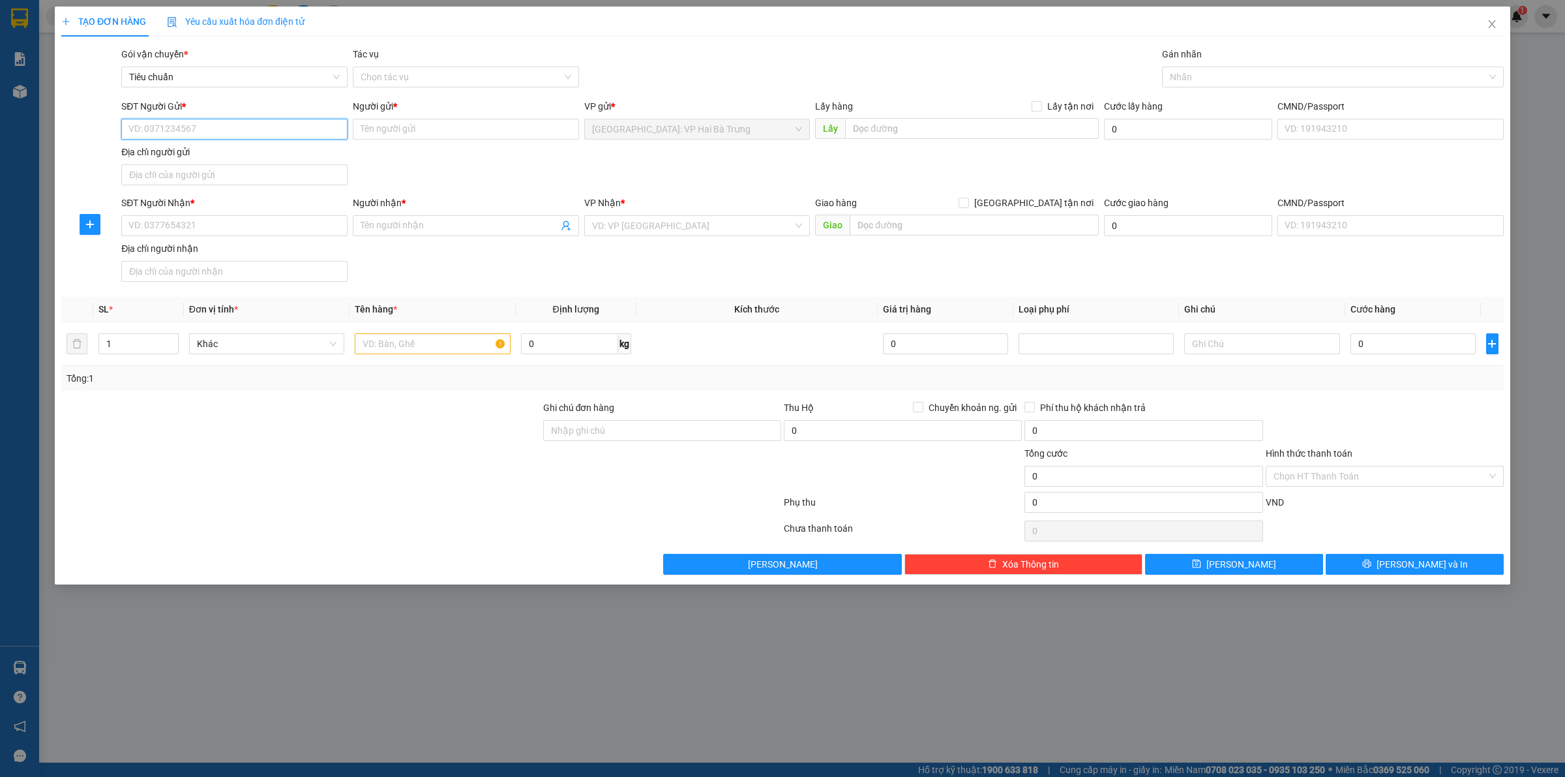
click at [297, 121] on input "SĐT Người Gửi *" at bounding box center [234, 129] width 226 height 21
type input "0969433397"
click at [256, 155] on div "0969433397 - ANH KIỂM" at bounding box center [234, 156] width 211 height 14
type input "ANH KIỂM"
type input "0969433397"
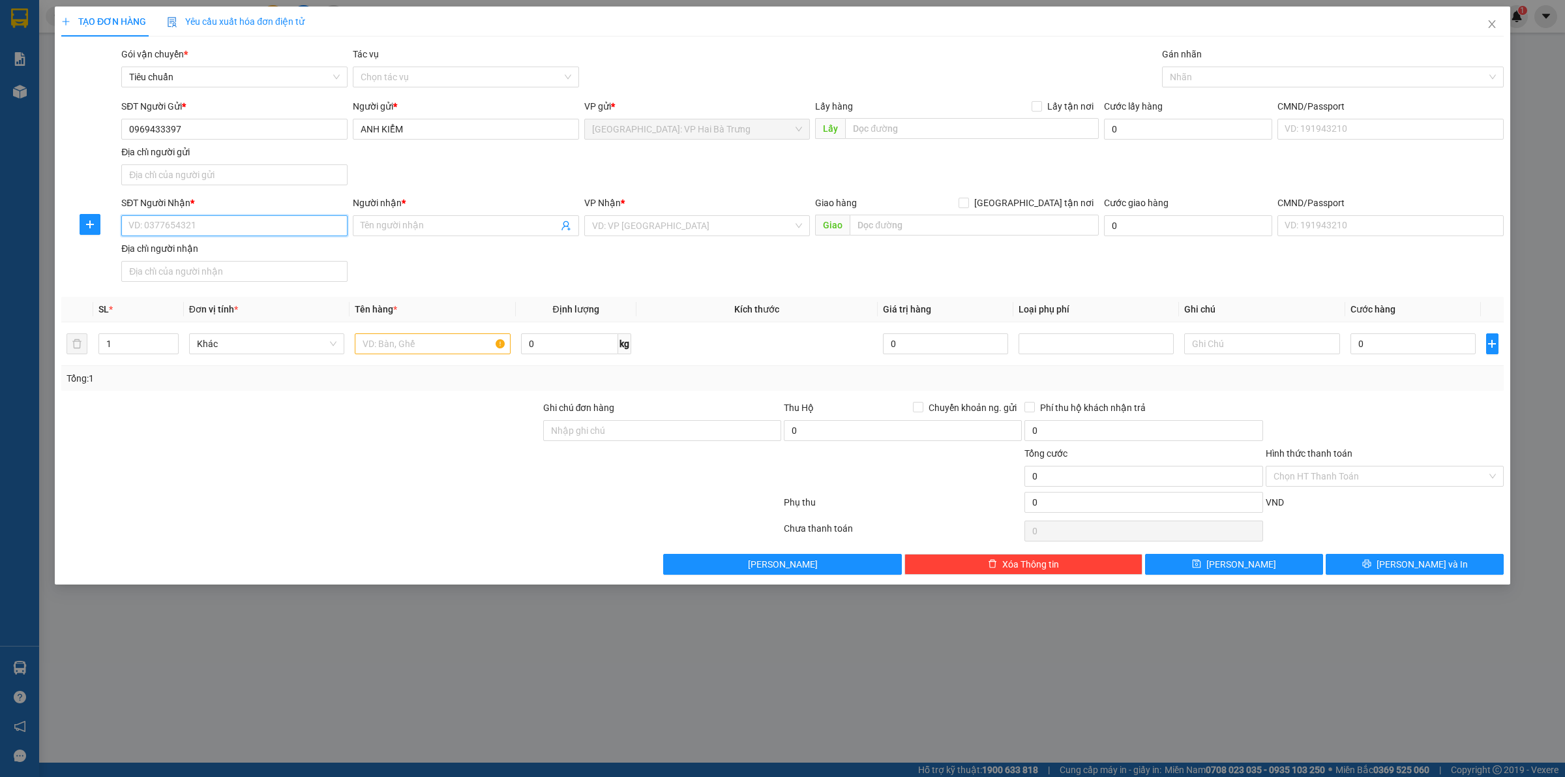
click at [274, 230] on input "SĐT Người Nhận *" at bounding box center [234, 225] width 226 height 21
click at [262, 253] on div "0906317898 - Huy" at bounding box center [234, 253] width 211 height 14
type input "0906317898"
type input "Huy"
checkbox input "true"
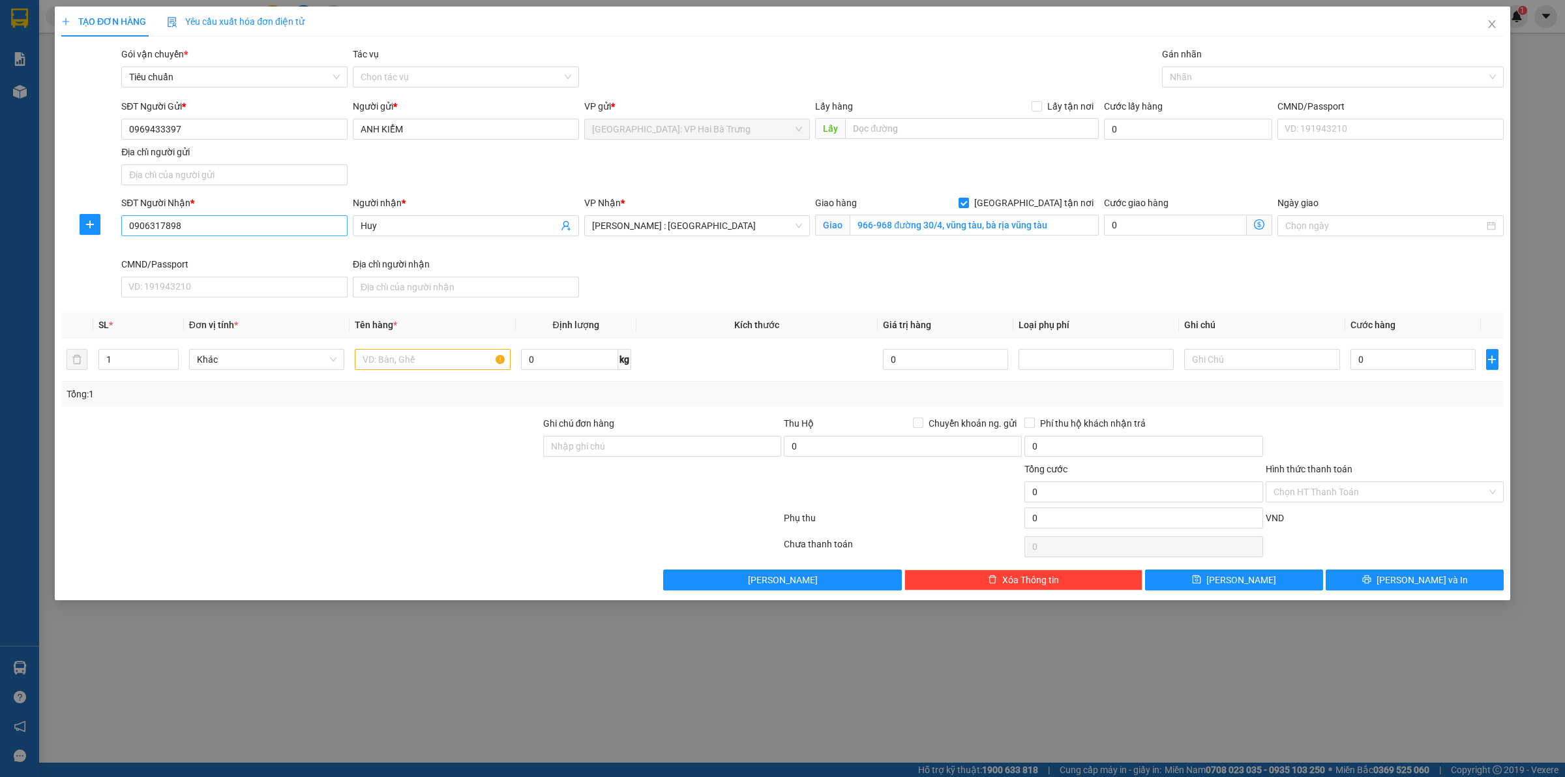
drag, startPoint x: 315, startPoint y: 214, endPoint x: 314, endPoint y: 225, distance: 11.1
click at [314, 222] on div "SĐT Người Nhận * 0906317898" at bounding box center [234, 219] width 226 height 46
click at [314, 225] on input "0906317898" at bounding box center [234, 225] width 226 height 21
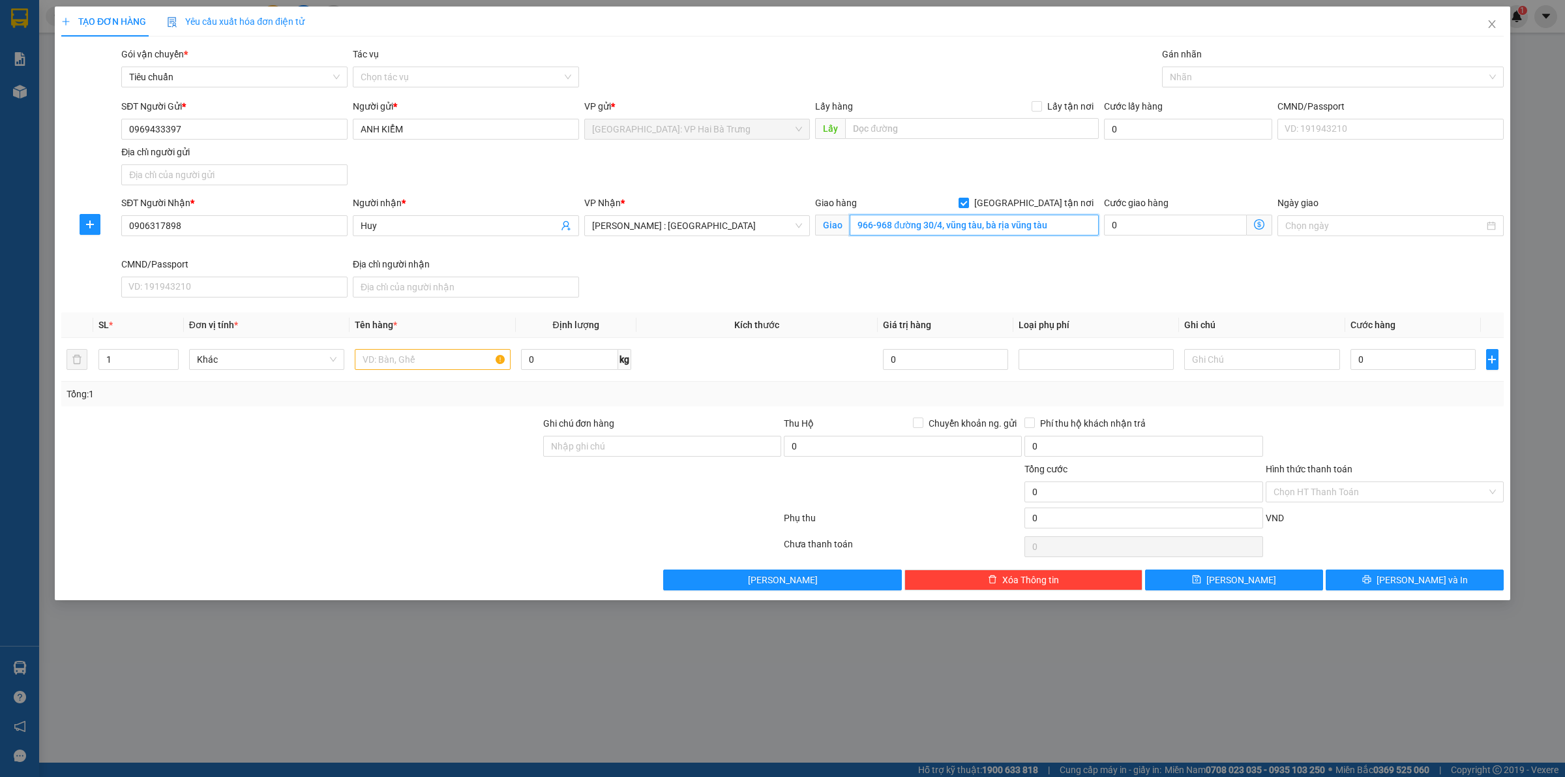
click at [1017, 230] on input "966-968 đường 30/4, vũng tàu, bà rịa vũng tàu" at bounding box center [974, 225] width 249 height 21
paste input "02 Bát Nàn, [GEOGRAPHIC_DATA], [GEOGRAPHIC_DATA], [GEOGRAPHIC_DATA]"
click at [1178, 80] on div at bounding box center [1326, 77] width 322 height 16
type input "02 Bát Nàn, [GEOGRAPHIC_DATA], [GEOGRAPHIC_DATA], [GEOGRAPHIC_DATA]"
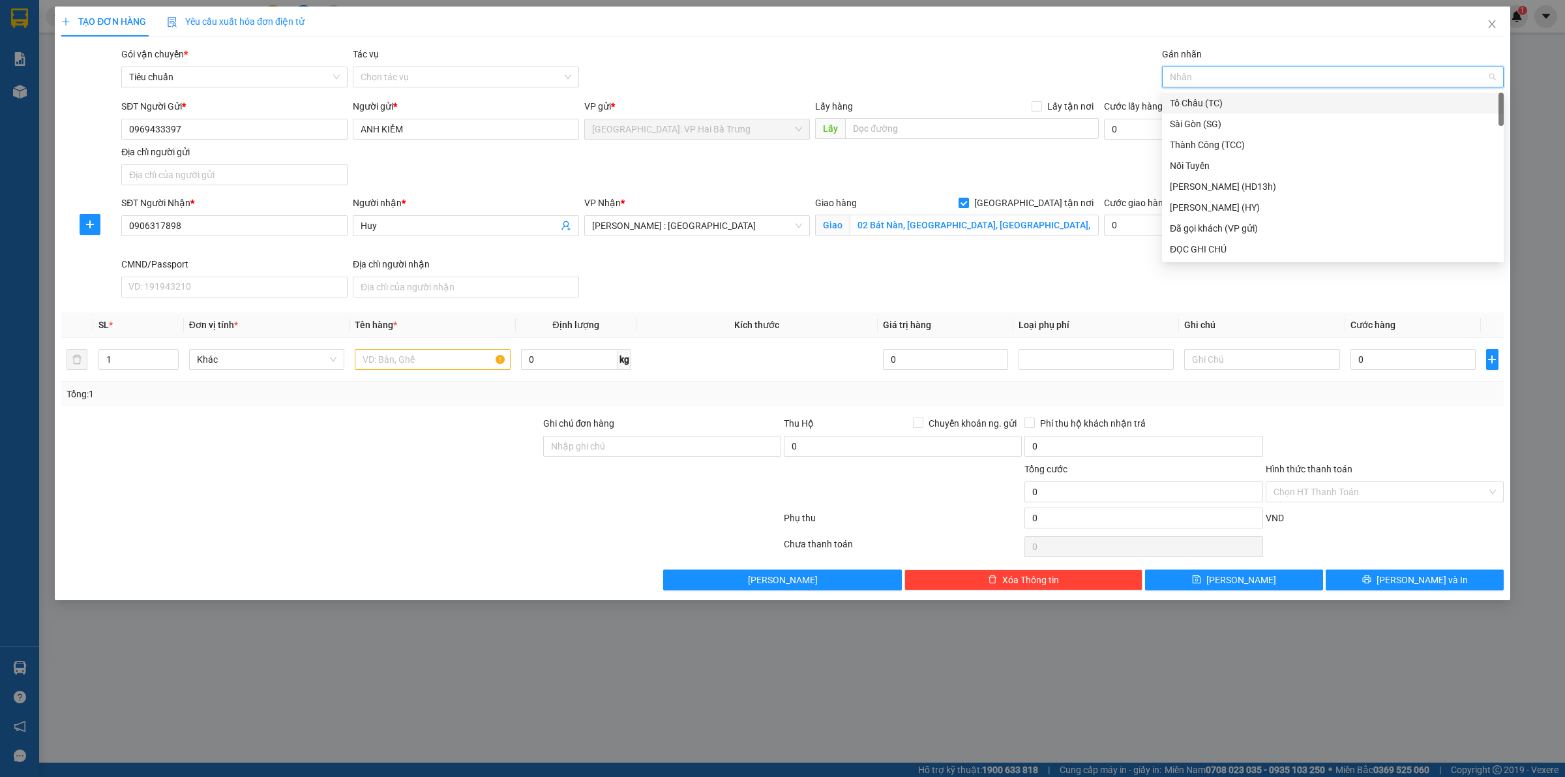
type input "G"
click at [1178, 253] on div "[GEOGRAPHIC_DATA] tận nơi" at bounding box center [1333, 249] width 326 height 14
type input "d"
type input "đ"
click at [1218, 122] on div "Đã gọi khách (VP gửi)" at bounding box center [1333, 124] width 326 height 14
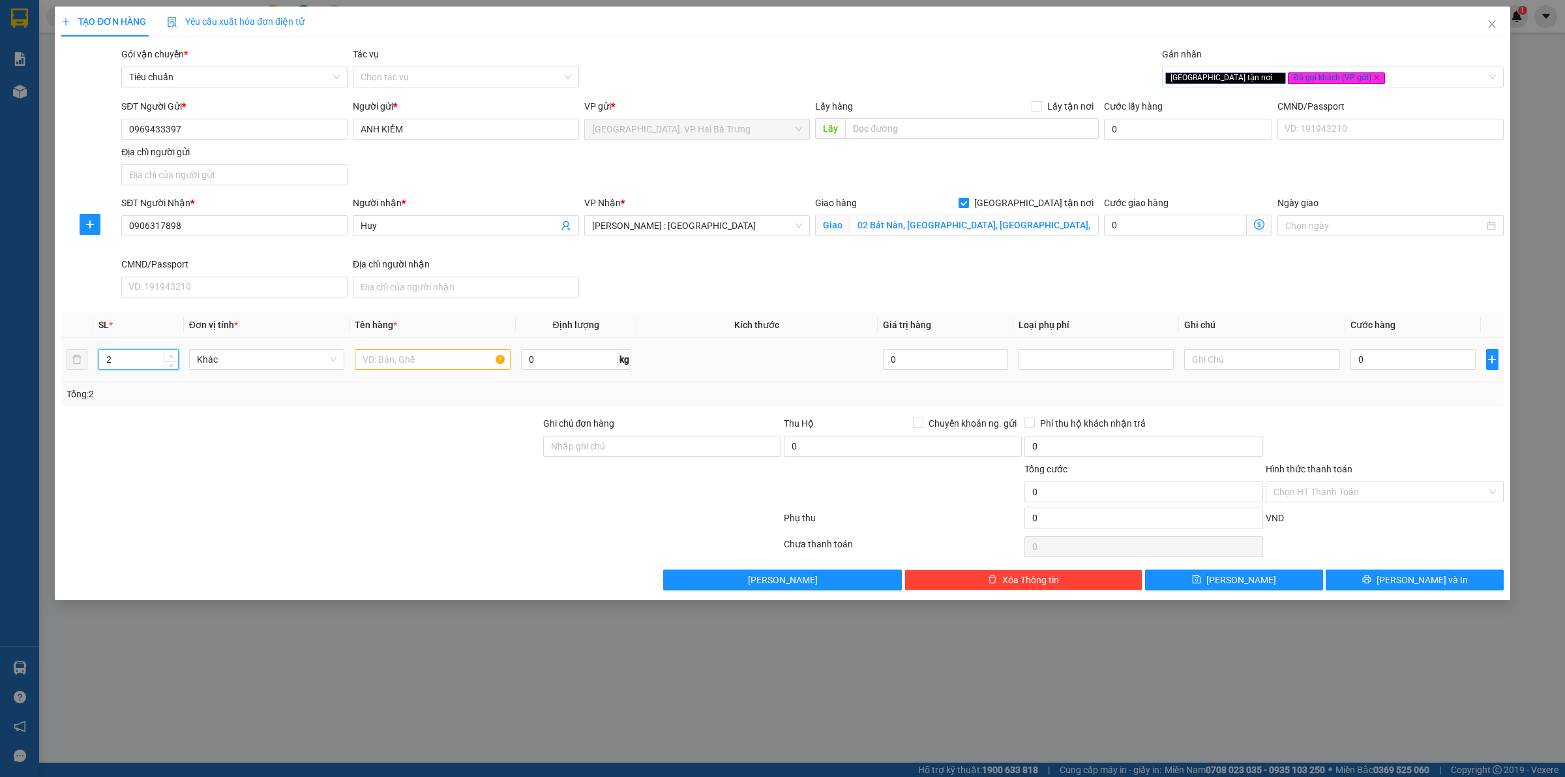
click at [175, 354] on span "Increase Value" at bounding box center [171, 356] width 14 height 12
type input "4"
click at [175, 354] on span "Increase Value" at bounding box center [171, 356] width 14 height 12
click at [436, 357] on input "text" at bounding box center [432, 359] width 155 height 21
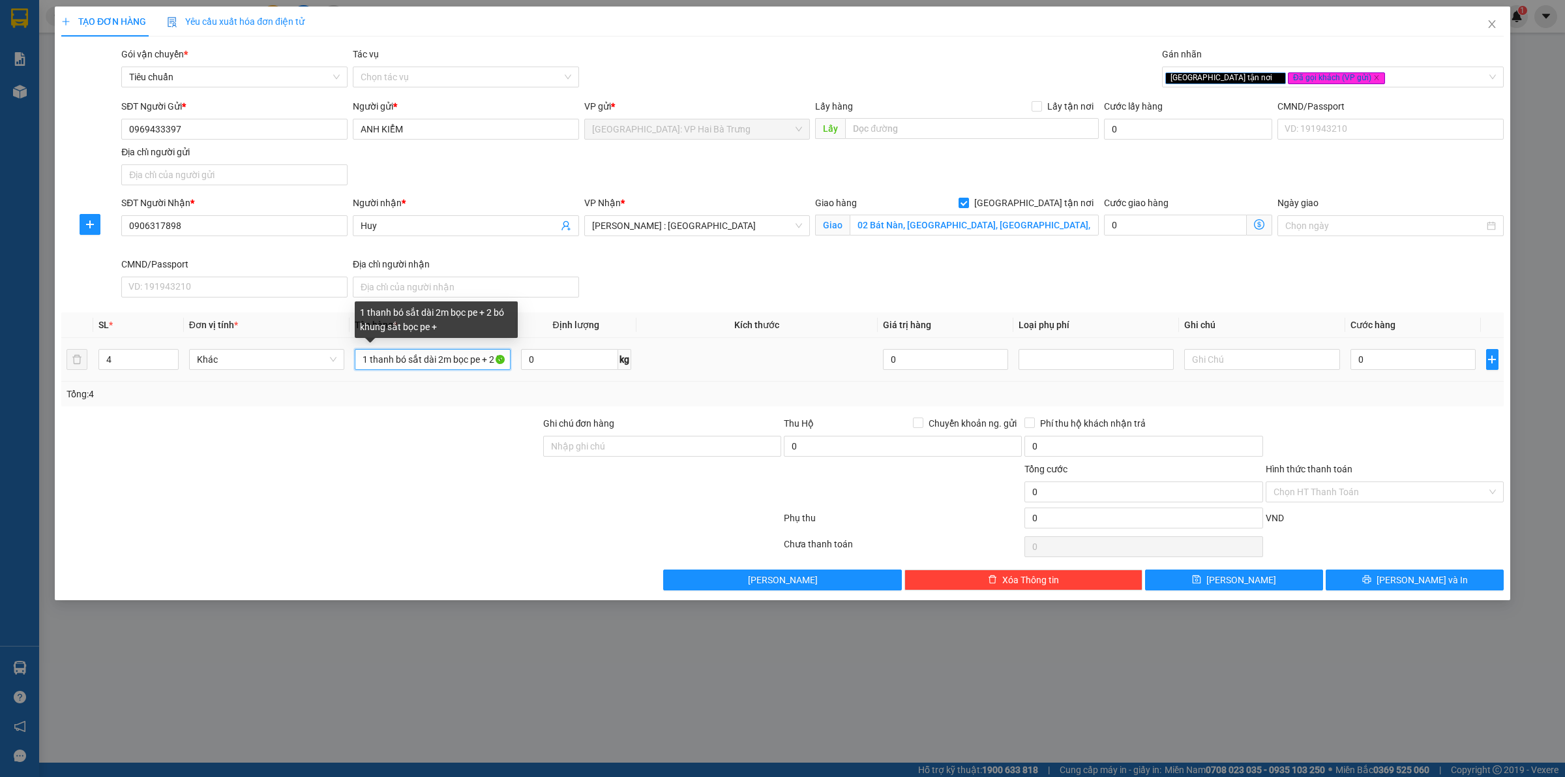
click at [408, 357] on input "1 thanh bó sắt dài 2m bọc pe + 2 bó khung sắt bọc pe +" at bounding box center [432, 359] width 155 height 21
click at [455, 367] on input "1 thanh bó sắt dài 2m bọc pe + 3 bó khung sắt bọc pe +" at bounding box center [432, 359] width 155 height 21
click at [449, 361] on input "1 thanh bó sắt dài 2m bọc pe + 3 bó khung sắt bọc pe +" at bounding box center [432, 359] width 155 height 21
type input "1 thanh bó sắt dài 2m bọc pe + 3 bó sắt bọc pe +"
click at [1413, 368] on input "0" at bounding box center [1413, 359] width 125 height 21
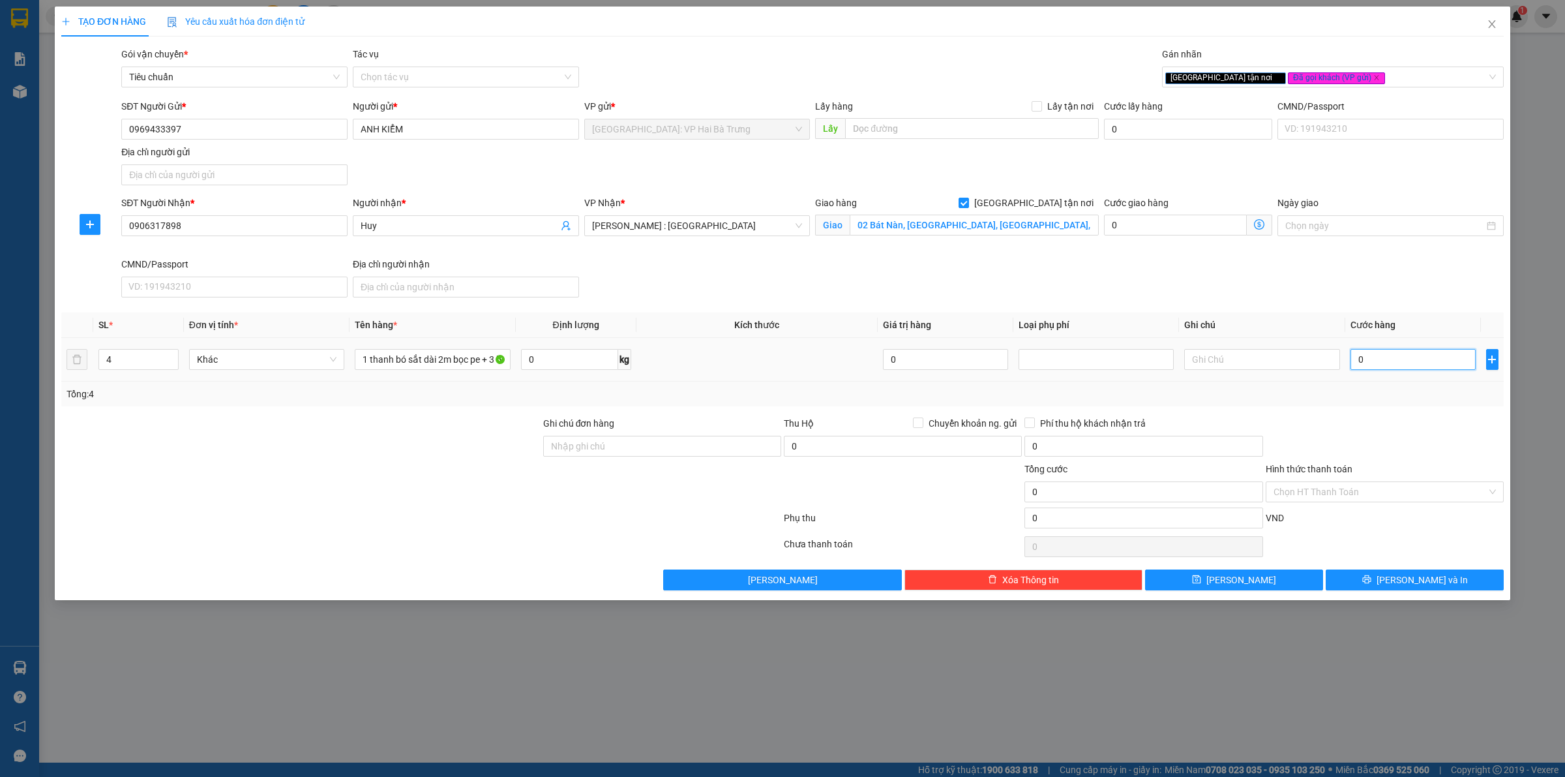
type input "4"
type input "42"
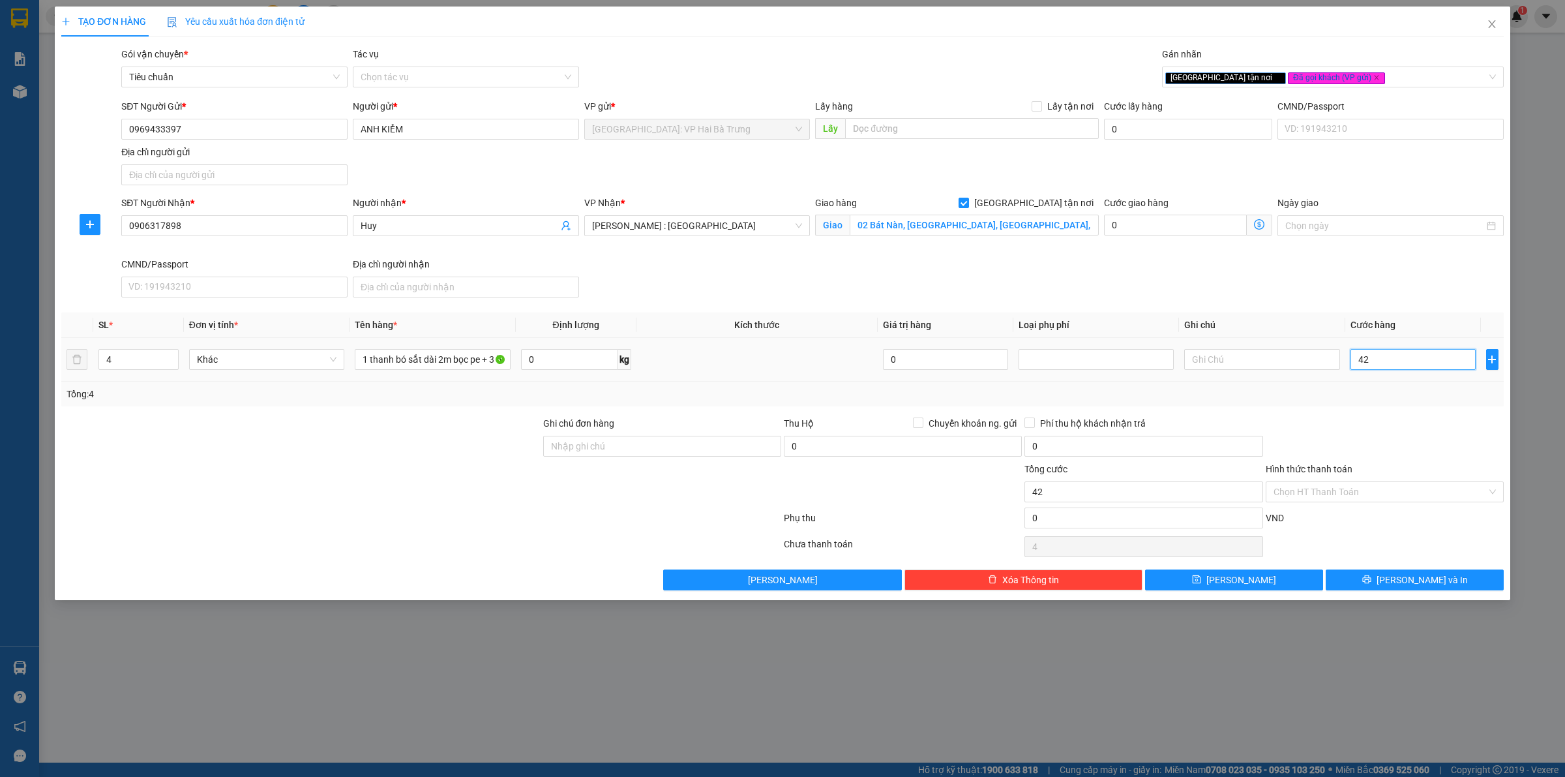
type input "42"
type input "420"
type input "4.200"
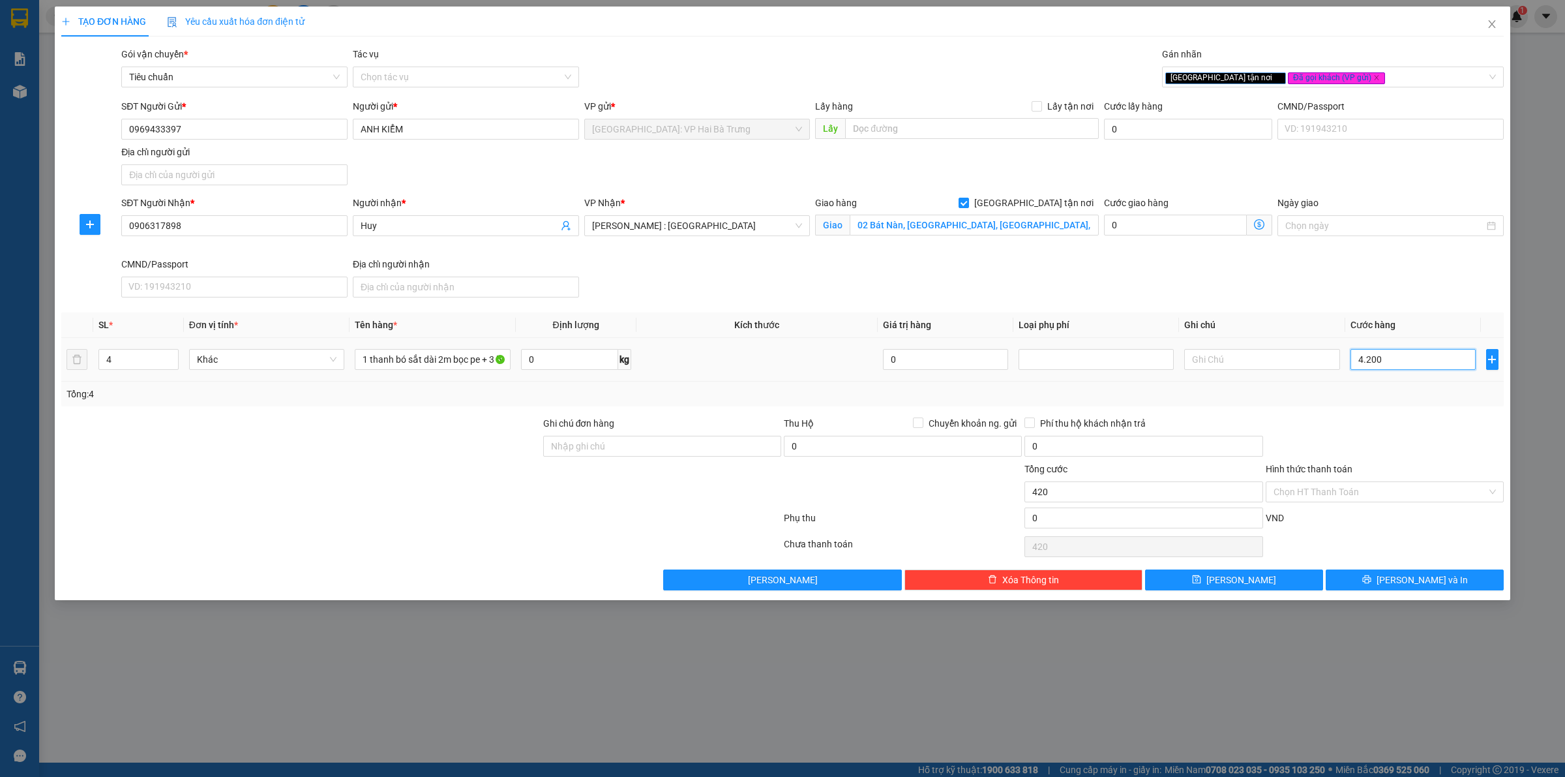
type input "4.200"
click at [1370, 580] on button "Lưu và In" at bounding box center [1415, 579] width 178 height 21
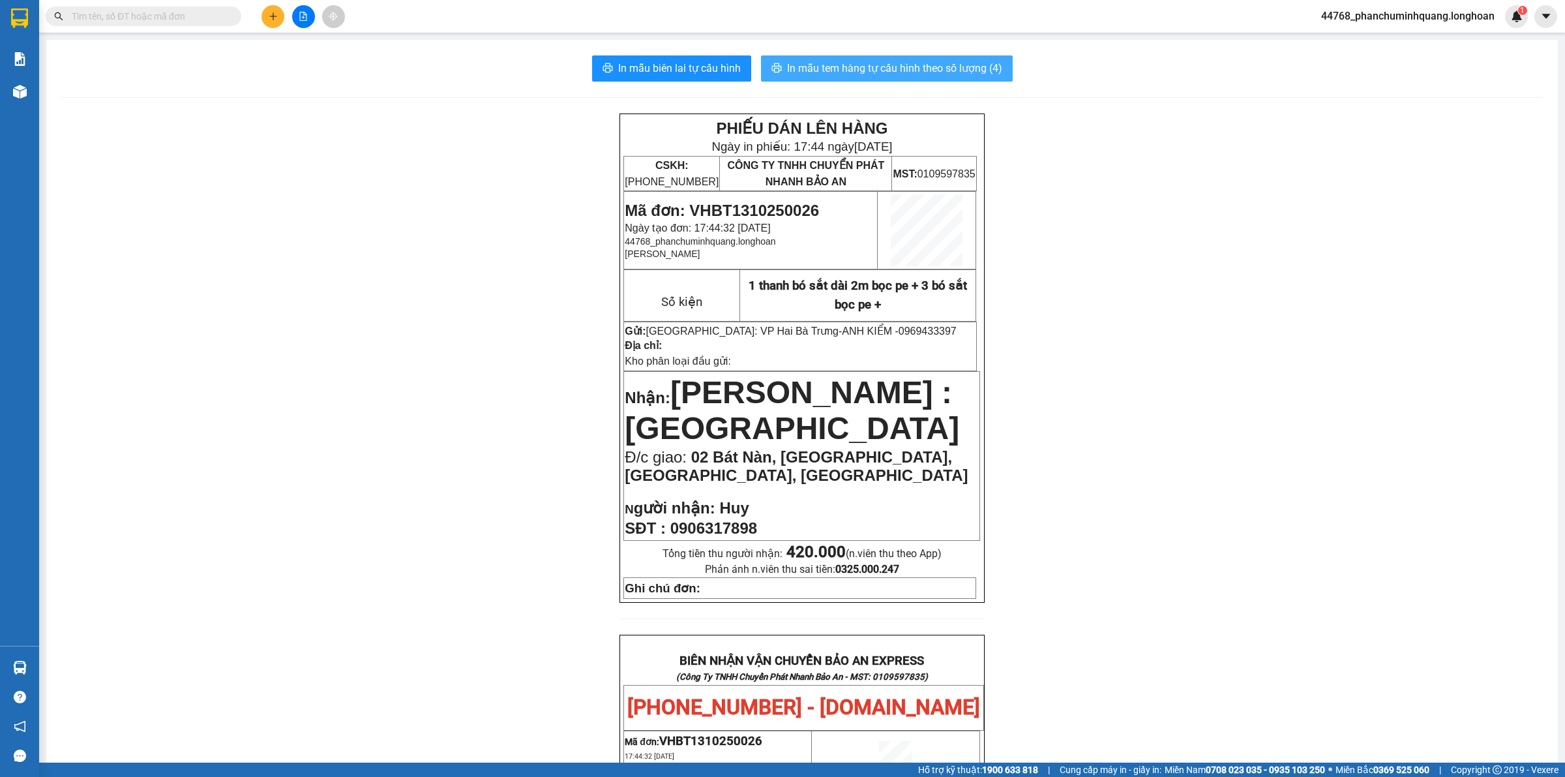
click at [944, 69] on span "In mẫu tem hàng tự cấu hình theo số lượng (4)" at bounding box center [894, 68] width 215 height 16
drag, startPoint x: 830, startPoint y: 331, endPoint x: 899, endPoint y: 336, distance: 68.6
click at [899, 336] on p "Gửi: Hà Nội: VP Hai Bà Trưng - ANH KIỂM - 0969433397" at bounding box center [800, 331] width 351 height 12
click at [264, 14] on button at bounding box center [273, 16] width 23 height 23
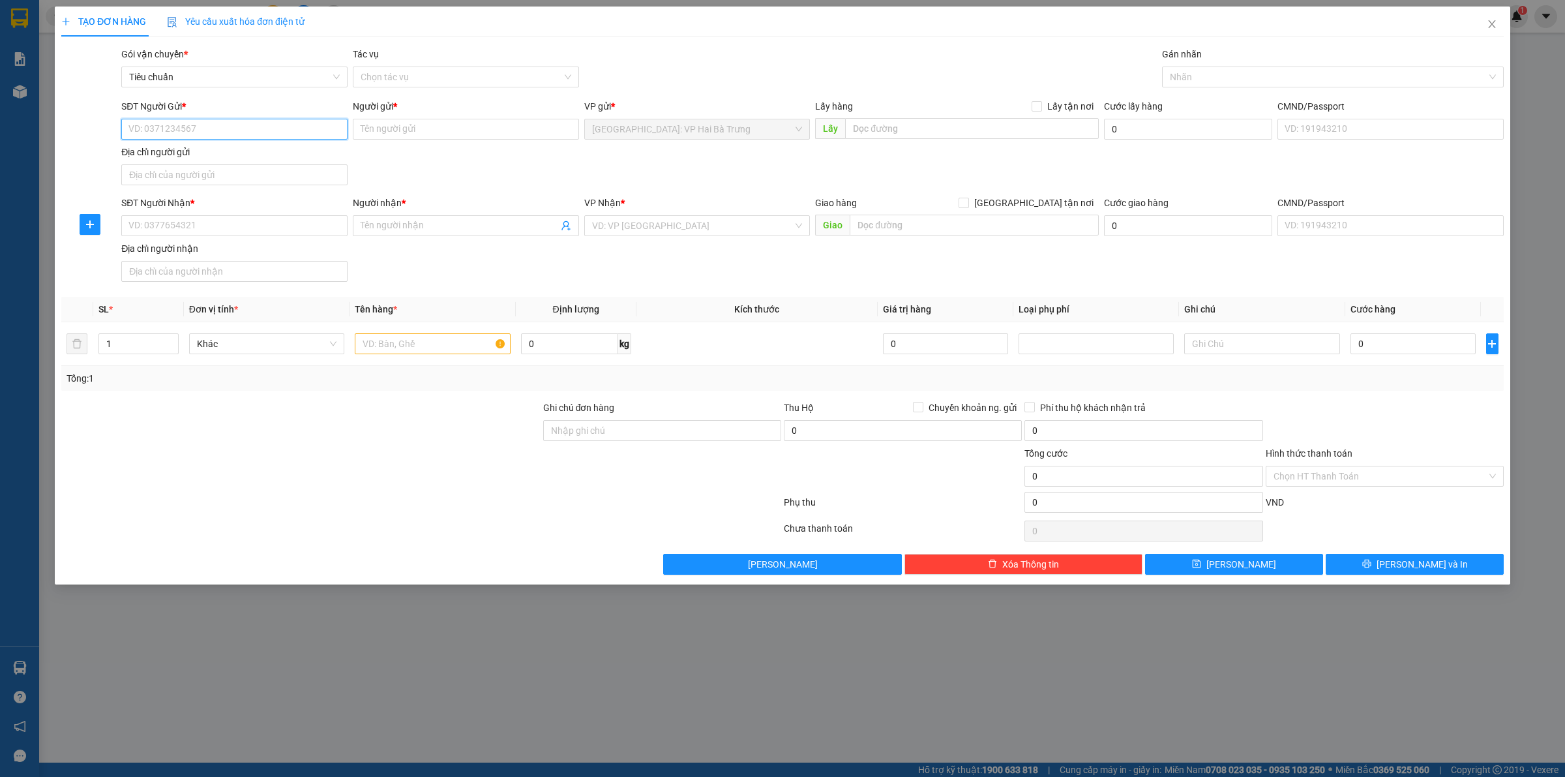
click at [213, 128] on input "SĐT Người Gửi *" at bounding box center [234, 129] width 226 height 21
paste input "0969433397"
type input "0969433397"
click at [258, 154] on div "0969433397 - ANH KIỂM" at bounding box center [234, 156] width 211 height 14
type input "ANH KIỂM"
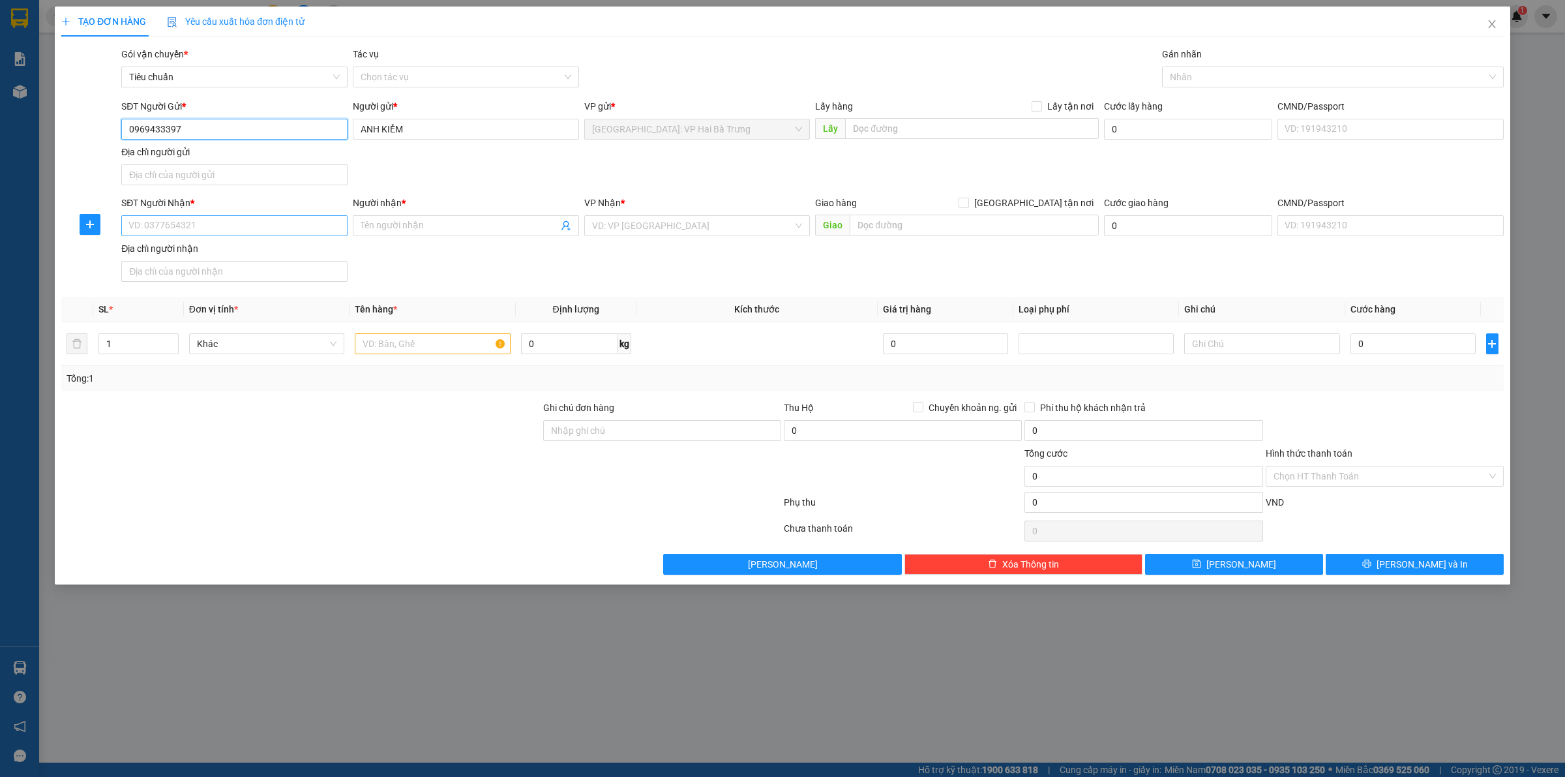
type input "0969433397"
click at [256, 225] on input "SĐT Người Nhận *" at bounding box center [234, 225] width 226 height 21
drag, startPoint x: 222, startPoint y: 250, endPoint x: 243, endPoint y: 246, distance: 21.2
click at [222, 250] on div "0906317898 - Huy" at bounding box center [234, 253] width 211 height 14
type input "0906317898"
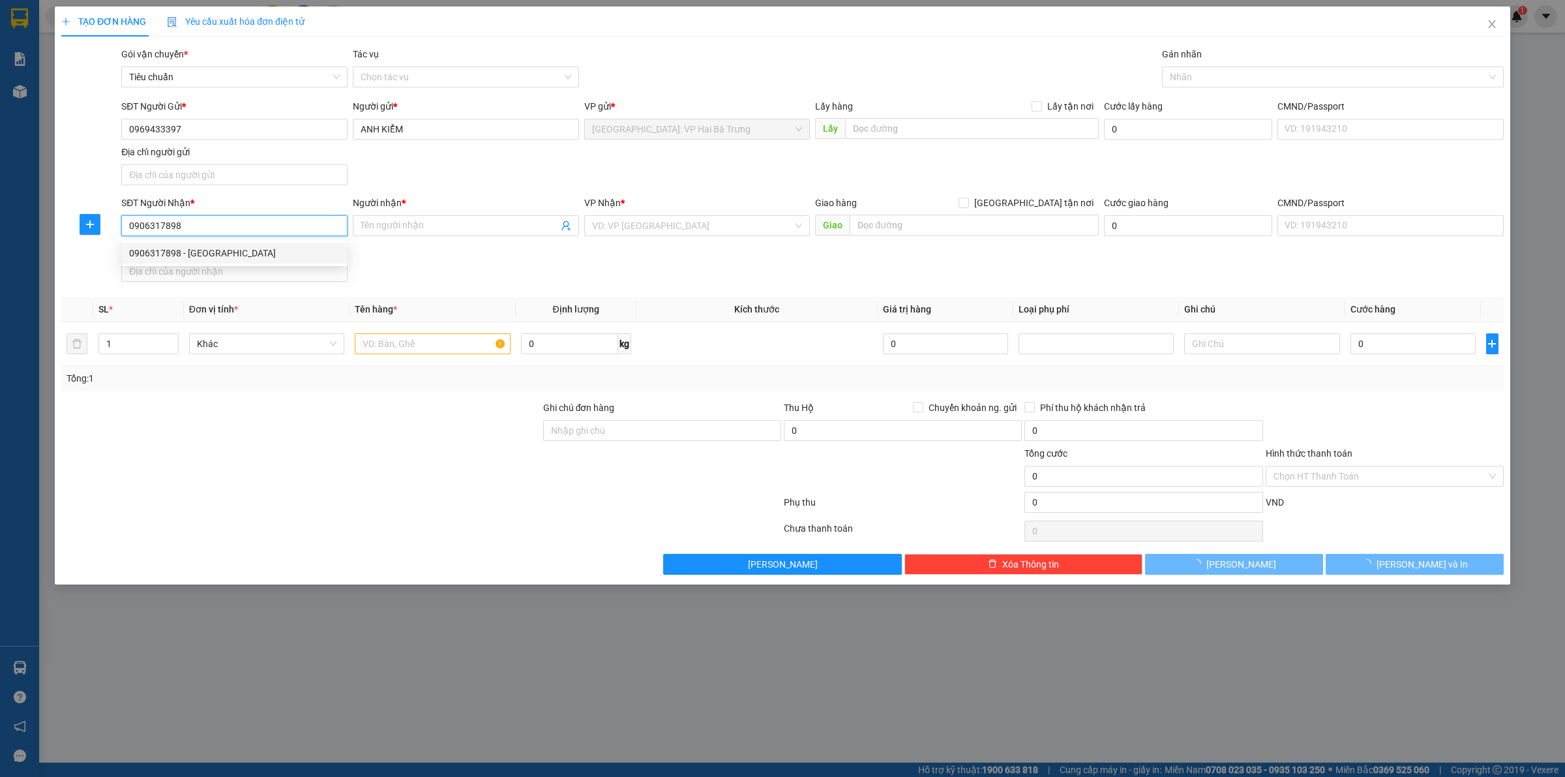
type input "Huy"
checkbox input "true"
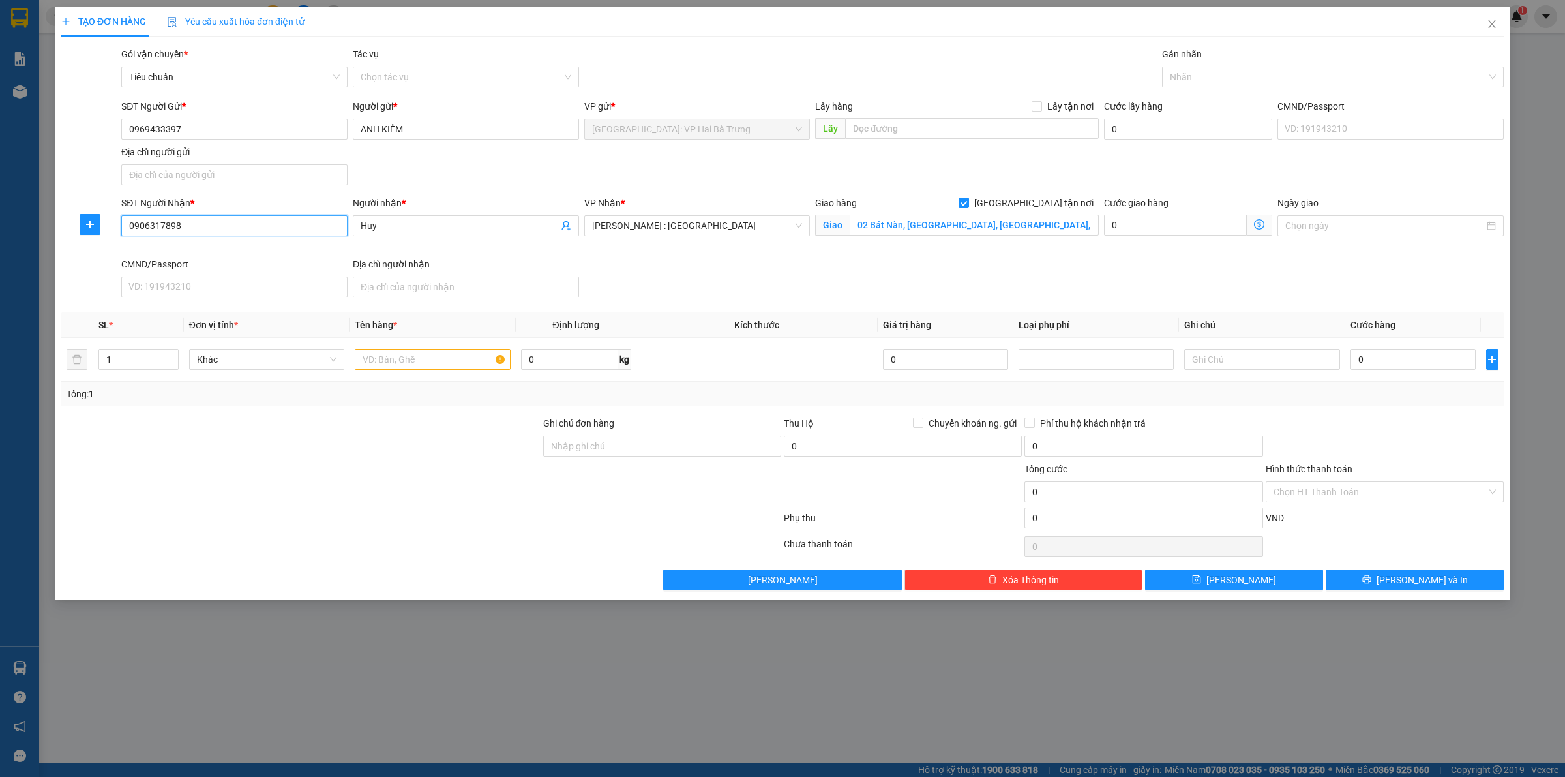
click at [263, 230] on input "0906317898" at bounding box center [234, 225] width 226 height 21
click at [914, 226] on input "02 Bát Nàn, [GEOGRAPHIC_DATA], [GEOGRAPHIC_DATA], [GEOGRAPHIC_DATA]" at bounding box center [974, 225] width 249 height 21
paste input "[STREET_ADDRESS]"
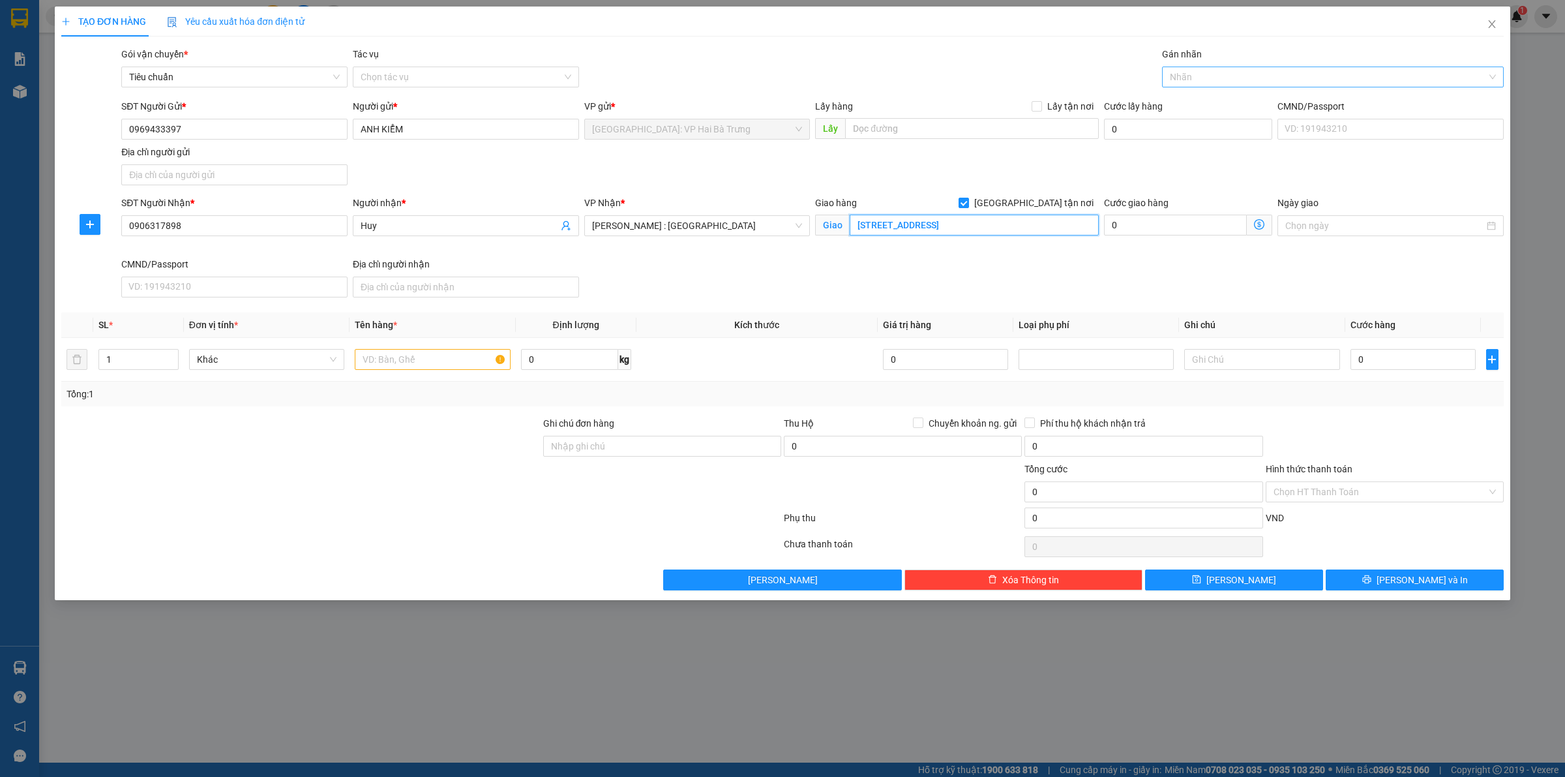
click at [1205, 83] on div at bounding box center [1326, 77] width 322 height 16
type input "[STREET_ADDRESS]"
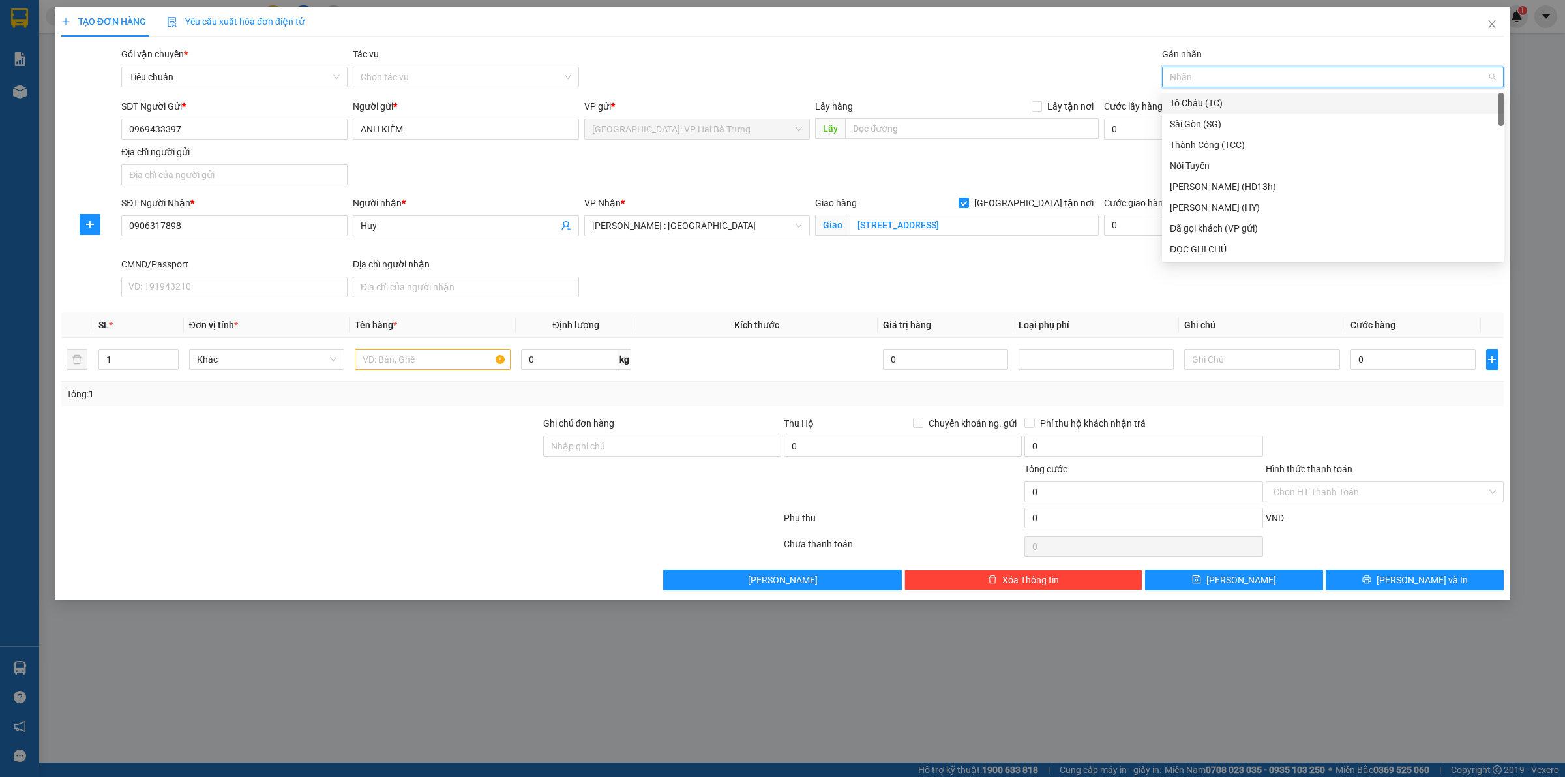
type input "G"
click at [1203, 247] on div "[GEOGRAPHIC_DATA] tận nơi" at bounding box center [1333, 249] width 326 height 14
type input "d"
type input "đ"
click at [1207, 119] on div "Đã gọi khách (VP gửi)" at bounding box center [1333, 124] width 326 height 14
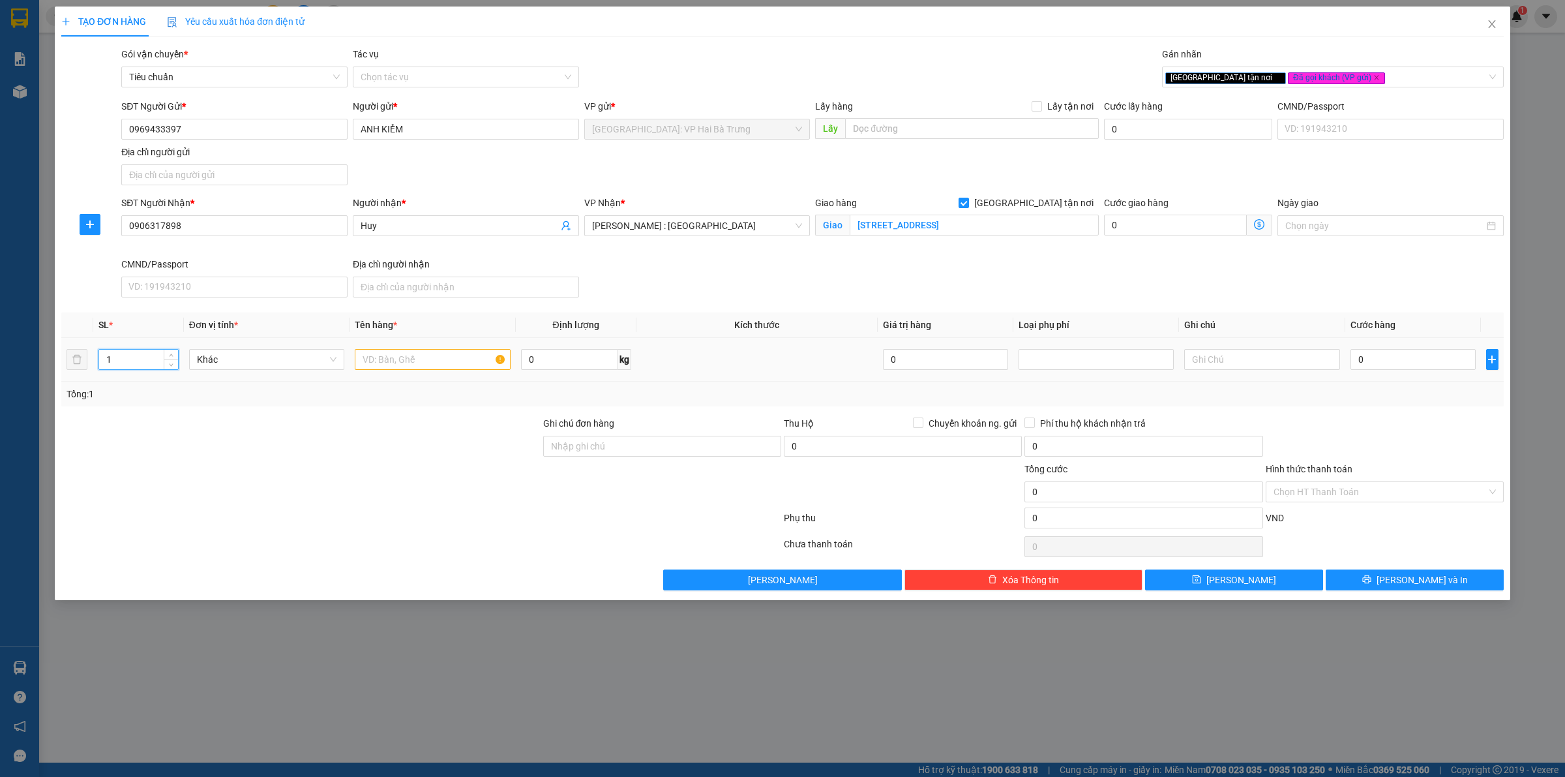
click at [135, 354] on input "1" at bounding box center [138, 360] width 79 height 20
type input "5"
click at [390, 365] on input "text" at bounding box center [432, 359] width 155 height 21
click at [405, 356] on input "text" at bounding box center [432, 359] width 155 height 21
click at [389, 365] on input "text" at bounding box center [432, 359] width 155 height 21
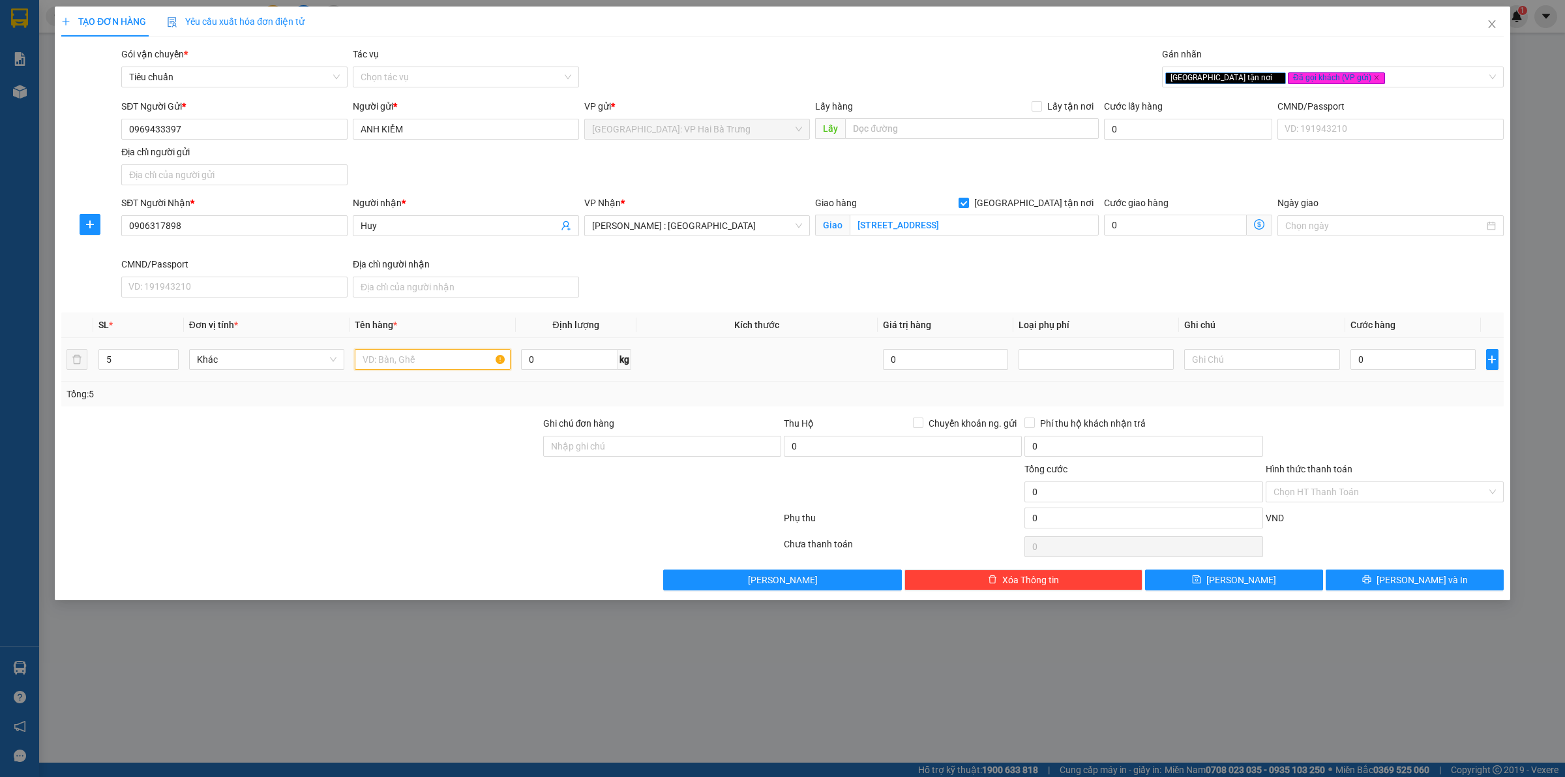
paste input "1 thanh bó sắt dài 2m bọc pe + 3 bó sắt bọc pe +"
click at [442, 353] on input "1 thanh bó sắt dài 2m bọc pe + 3 bó sắt bọc pe +" at bounding box center [432, 359] width 155 height 21
click at [466, 355] on input "1 thanh bó sắt dài 2m bọc pe + 3 bó sắt bọc pe +" at bounding box center [432, 359] width 155 height 21
drag, startPoint x: 492, startPoint y: 357, endPoint x: 519, endPoint y: 361, distance: 26.9
click at [519, 361] on tr "5 Khác 1 thanh bó sắt dài 2m bọc pe + 3 bó sắt bọc pe + 0 kg 0 0" at bounding box center [782, 360] width 1443 height 44
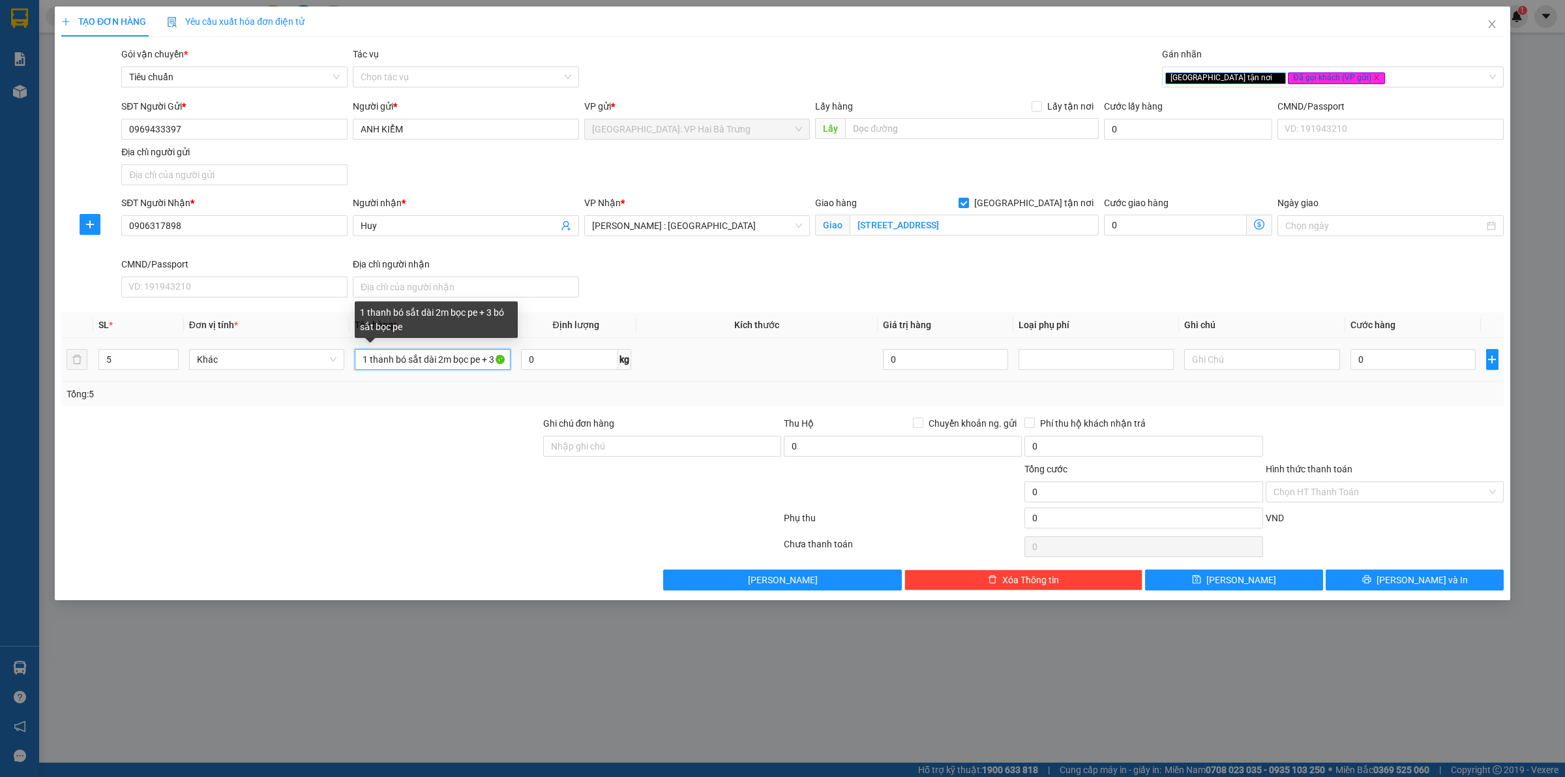
click at [441, 362] on input "1 thanh bó sắt dài 2m bọc pe + 3 bó sắt bọc pe" at bounding box center [432, 359] width 155 height 21
type input "1 thanh bó sắt dài 2m bọc pe + 4 bó sắt bọc pe"
click at [1394, 366] on input "0" at bounding box center [1413, 359] width 125 height 21
type input "5"
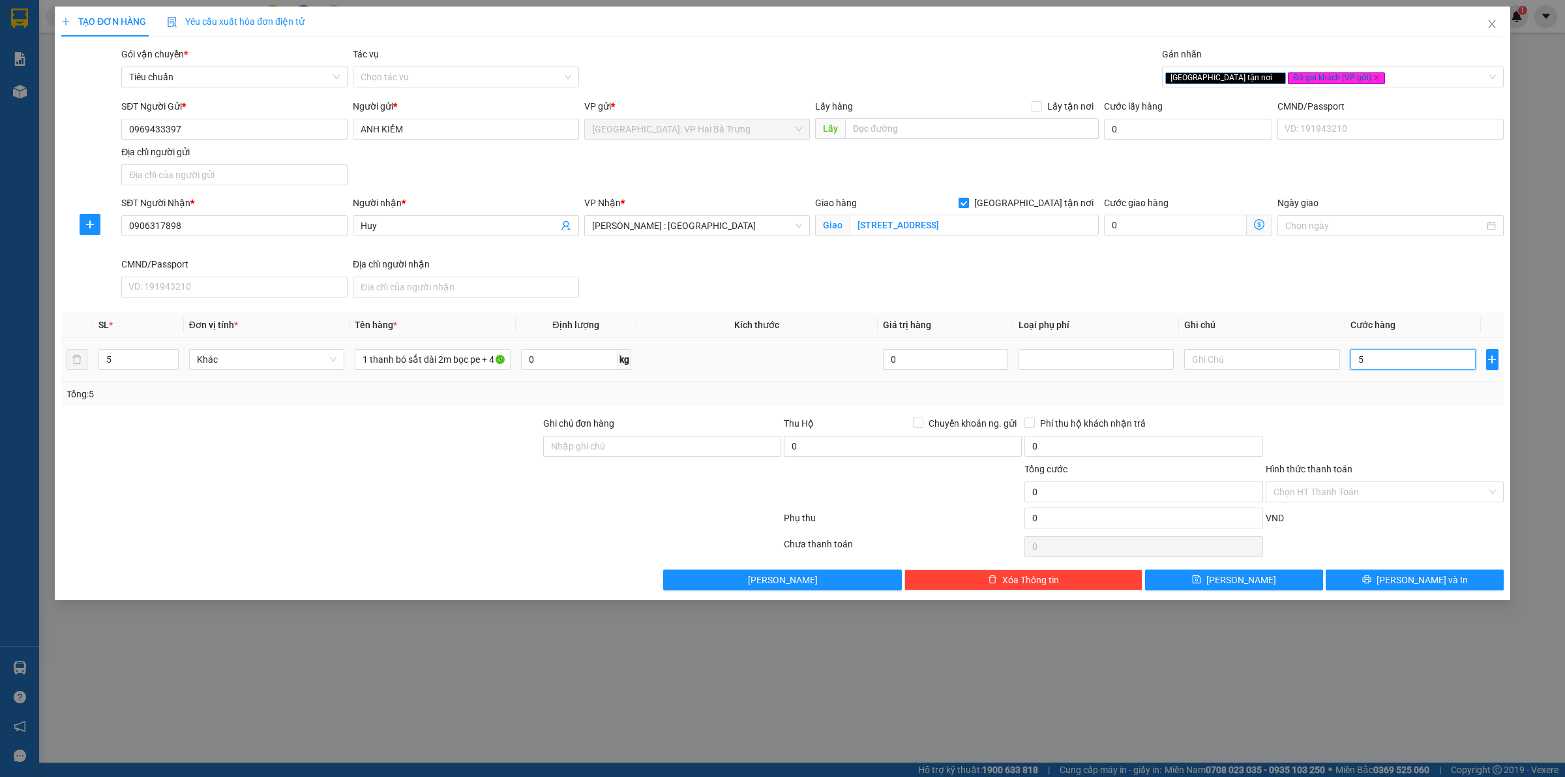
type input "5"
click at [1409, 582] on span "[PERSON_NAME] và In" at bounding box center [1422, 580] width 91 height 14
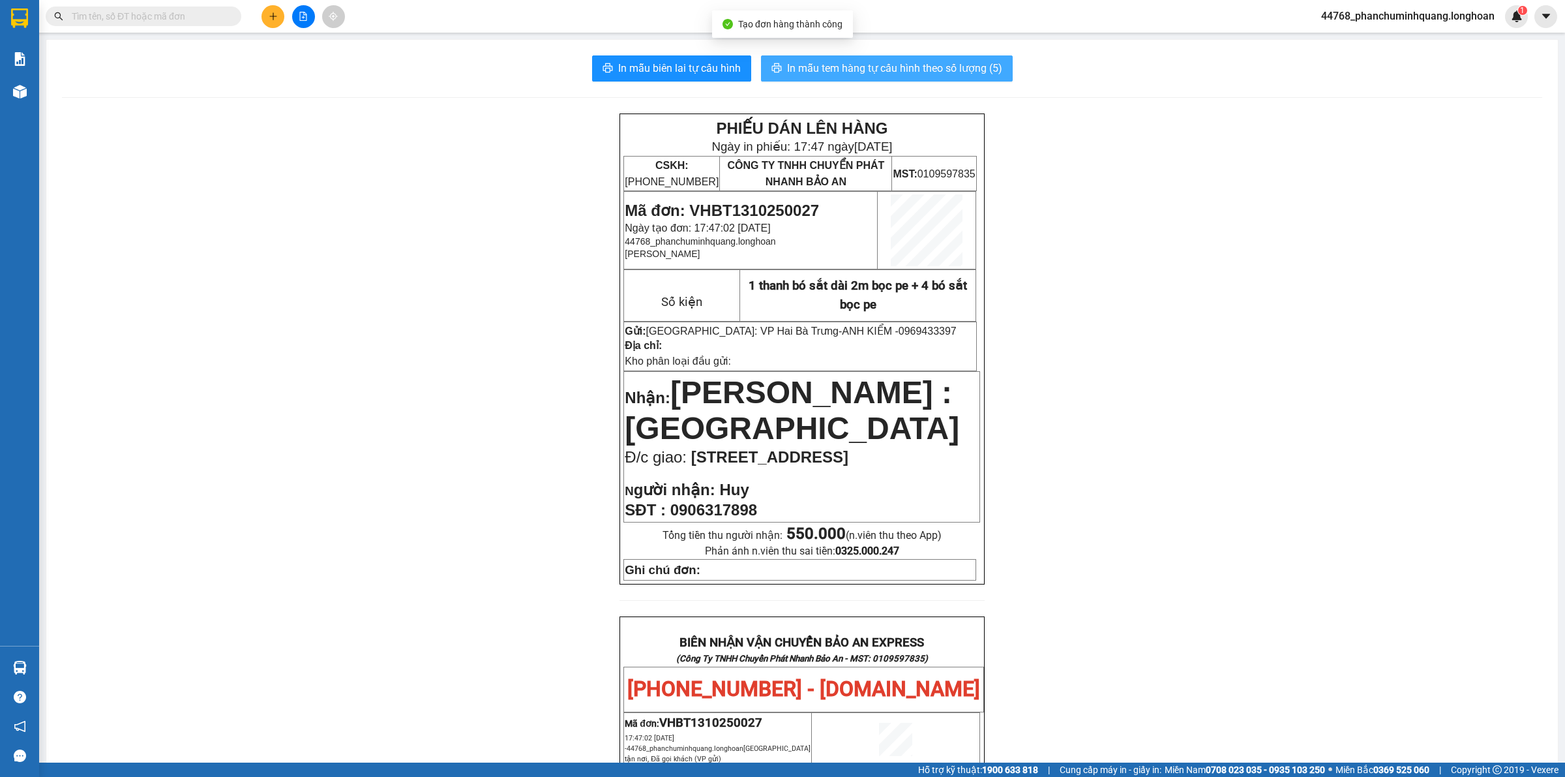
click at [901, 59] on button "In mẫu tem hàng tự cấu hình theo số lượng (5)" at bounding box center [887, 68] width 252 height 26
drag, startPoint x: 677, startPoint y: 258, endPoint x: 622, endPoint y: 258, distance: 55.4
click at [277, 21] on button at bounding box center [273, 16] width 23 height 23
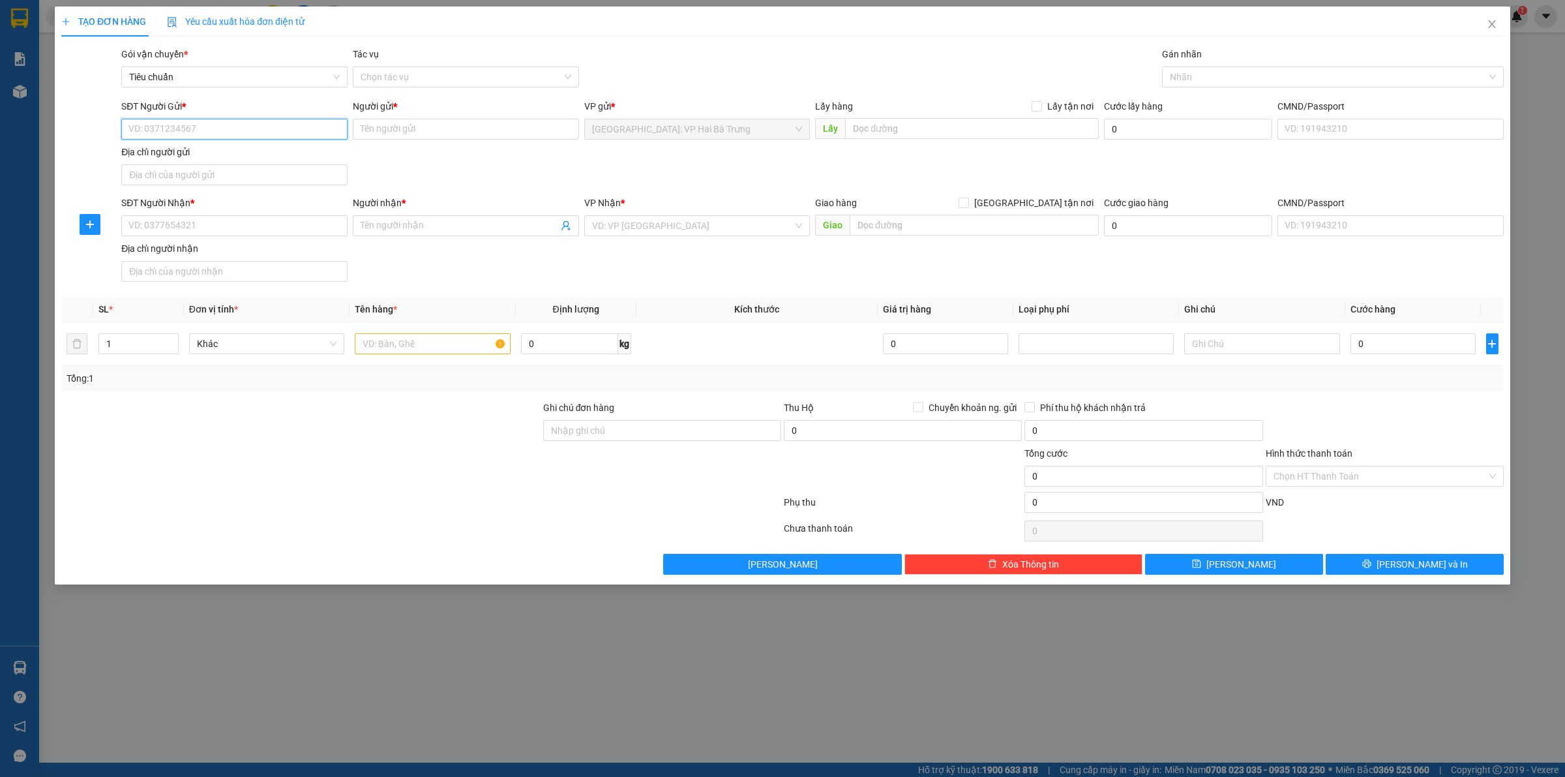
paste input "0969433397"
type input "0969433397"
click at [254, 150] on div "0969433397 - ANH KIỂM" at bounding box center [234, 156] width 211 height 14
type input "ANH KIỂM"
type input "0969433397"
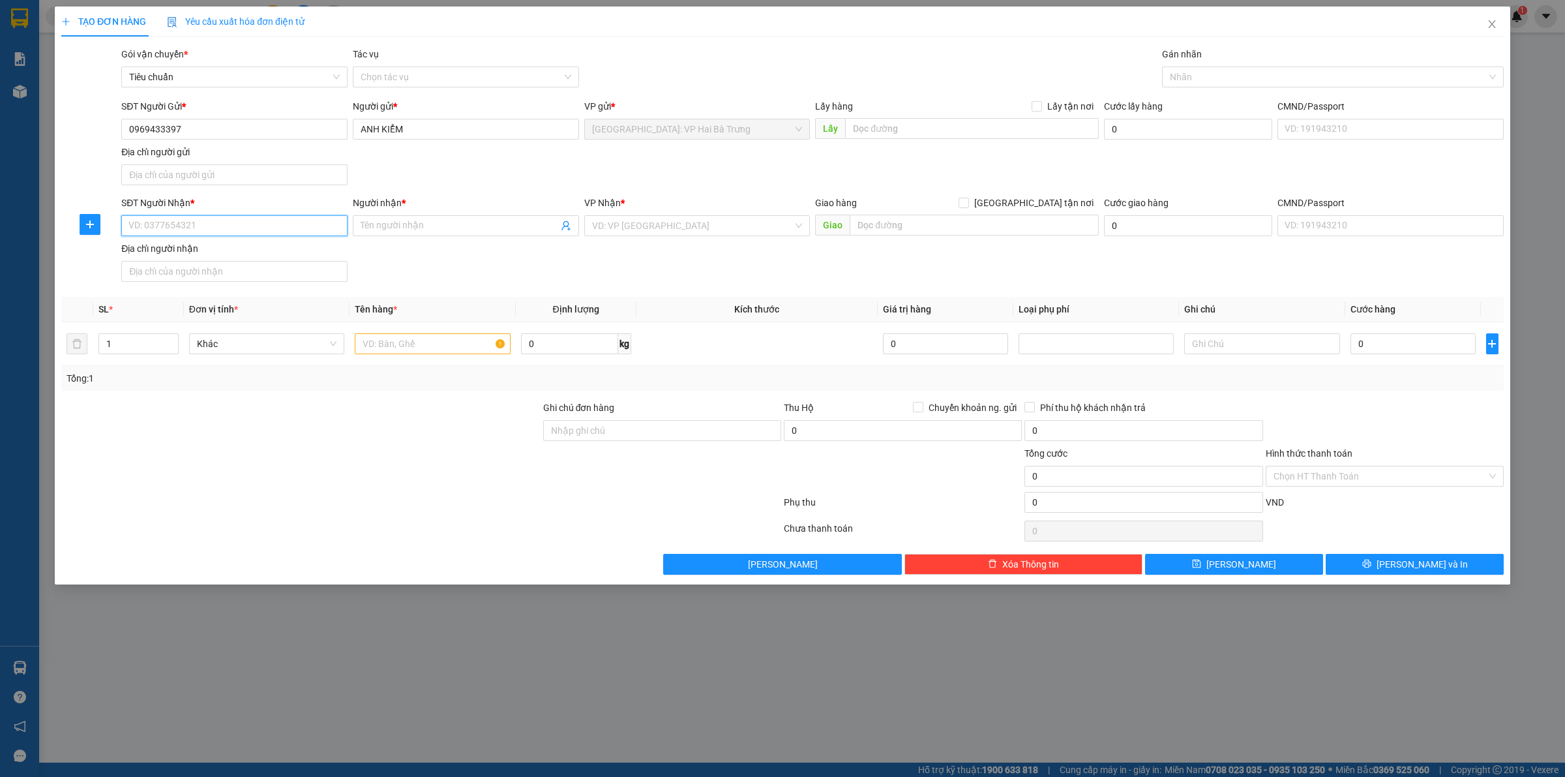
click at [290, 226] on input "SĐT Người Nhận *" at bounding box center [234, 225] width 226 height 21
click at [239, 293] on div "0977117972 - Vũ" at bounding box center [234, 295] width 211 height 14
type input "0977117972"
type input "[PERSON_NAME]"
checkbox input "true"
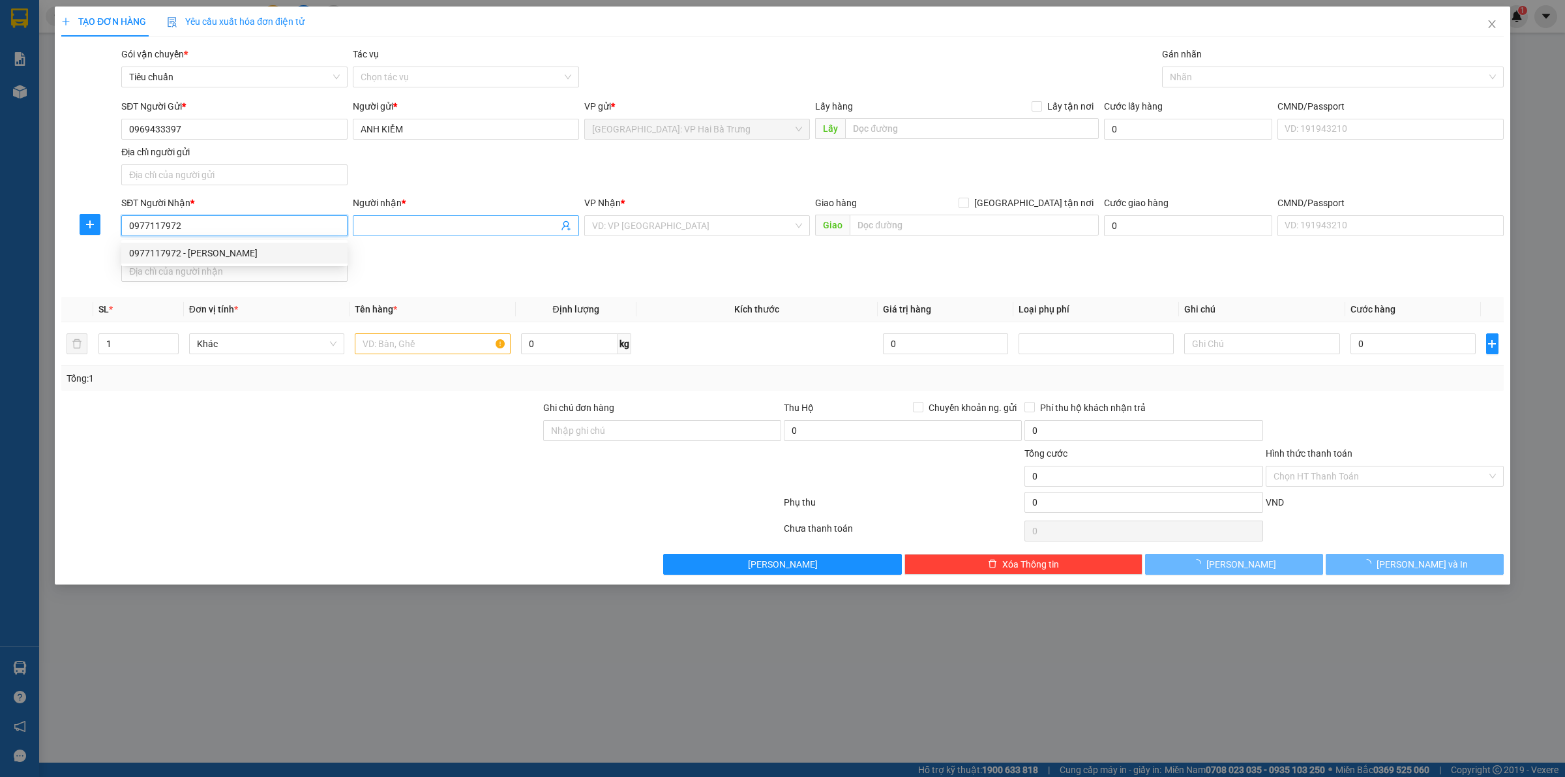
type input "249 Đ. [PERSON_NAME][STREET_ADDRESS]"
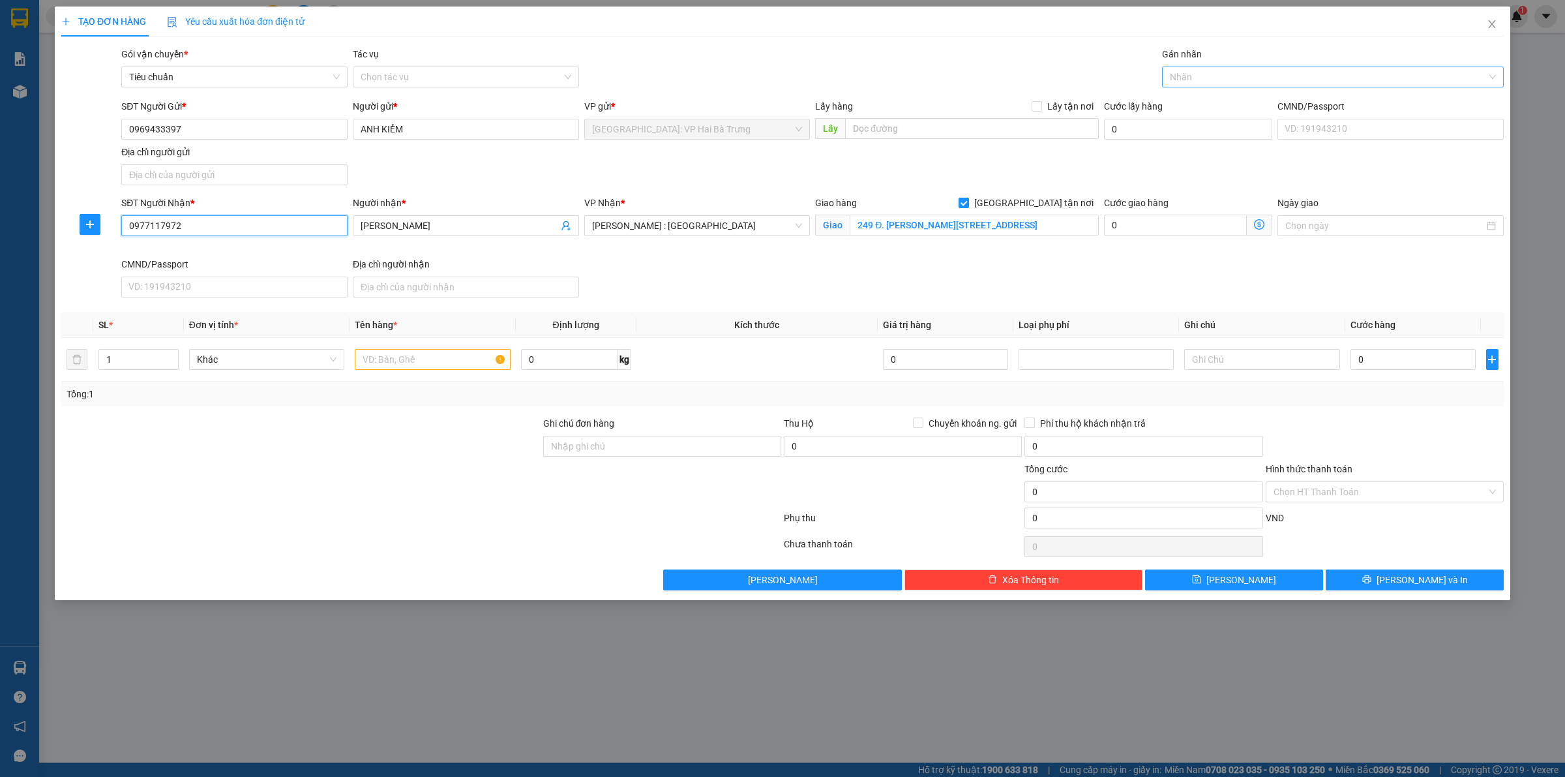
click at [1197, 70] on div at bounding box center [1326, 77] width 322 height 16
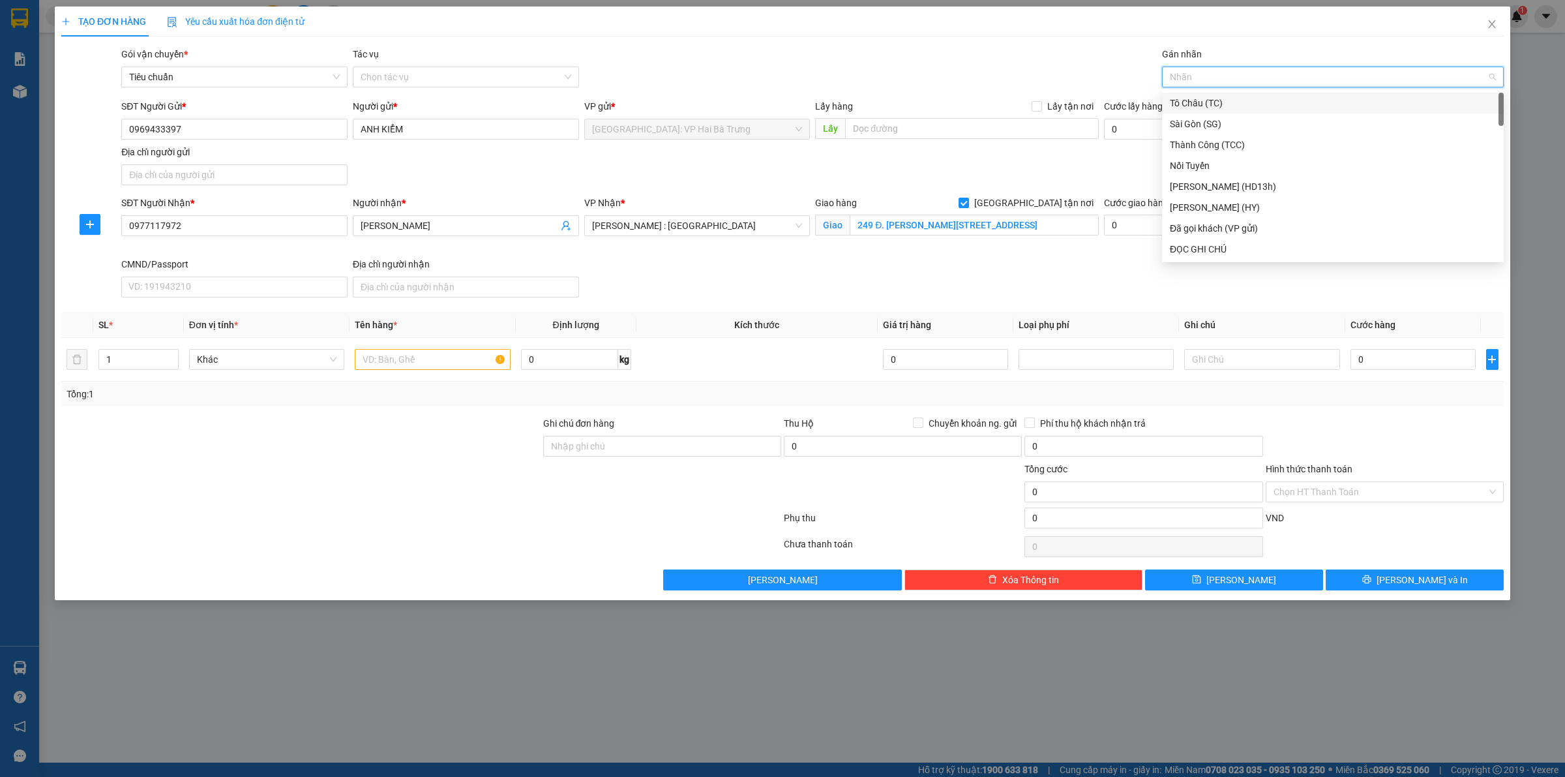
type input "G"
click at [1192, 245] on div "[GEOGRAPHIC_DATA] tận nơi" at bounding box center [1333, 249] width 326 height 14
click at [390, 364] on input "text" at bounding box center [432, 359] width 155 height 21
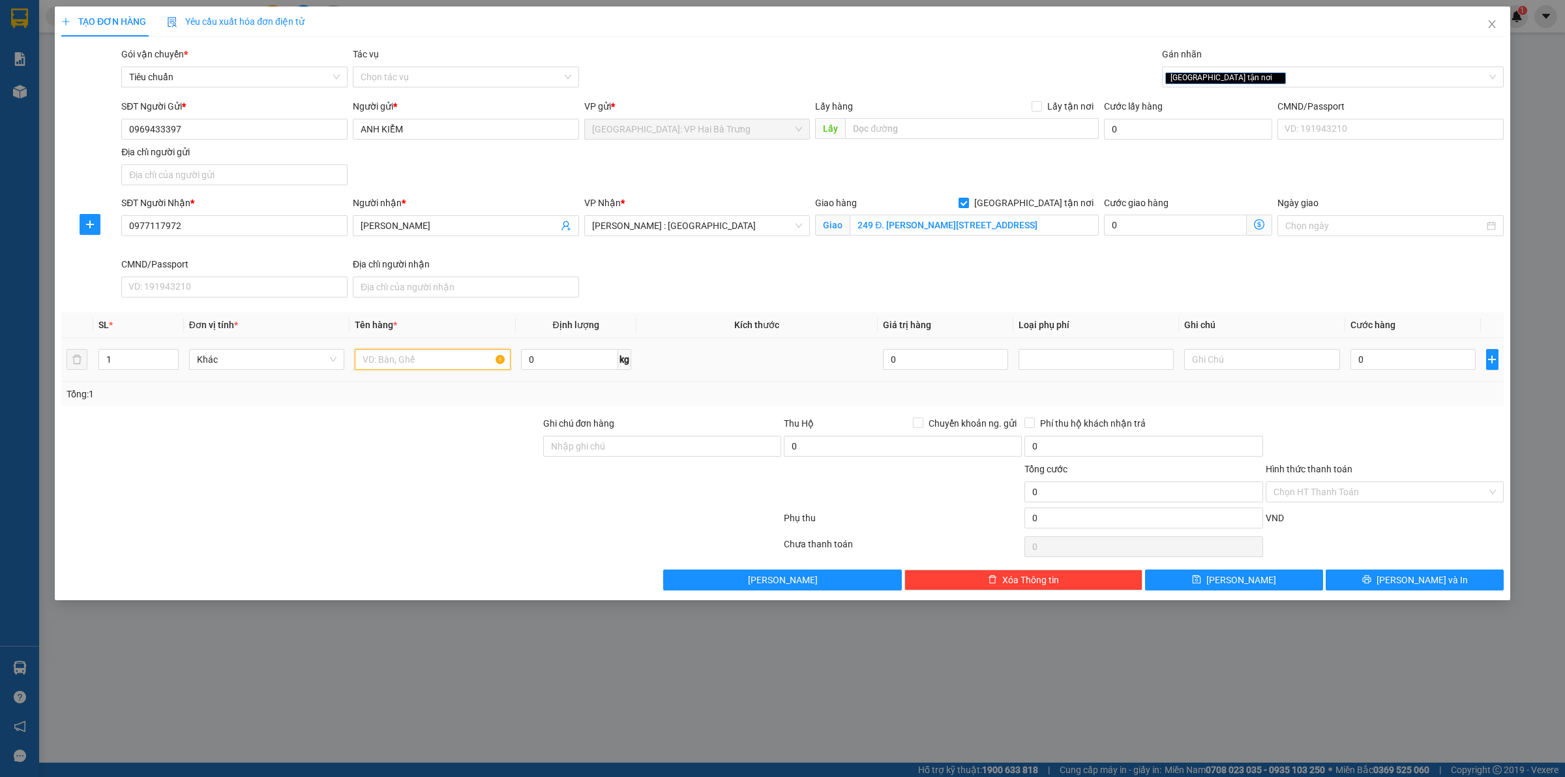
paste input "1 thanh bó sắt dài 2m bọc pe + 3 bó sắt bọc pe"
type input "1 thanh bó sắt dài 2m bọc pe + 3 bó sắt bọc pe"
click at [173, 353] on span "up" at bounding box center [172, 356] width 8 height 8
type input "4"
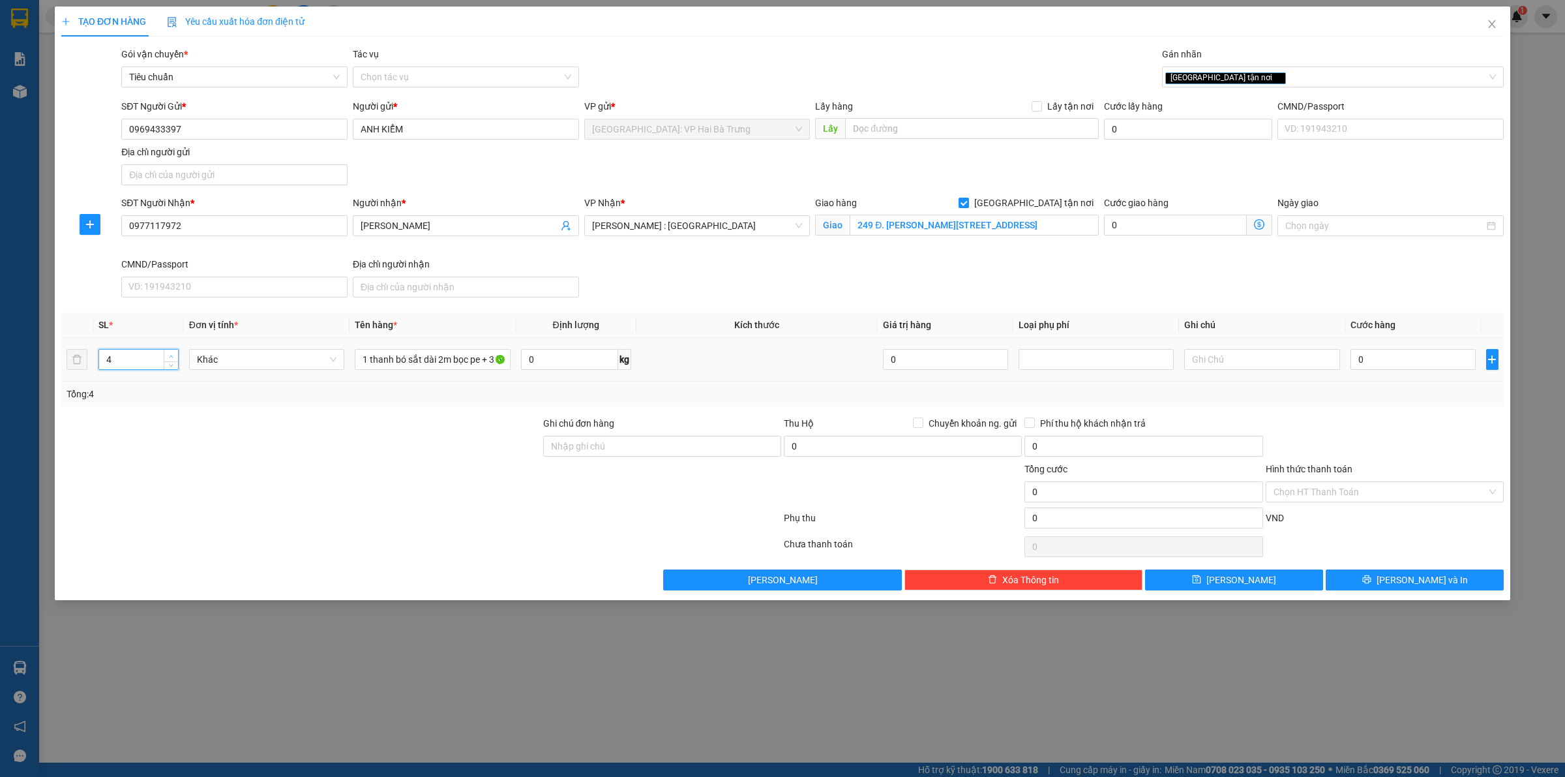
click at [173, 353] on span "up" at bounding box center [172, 356] width 8 height 8
click at [1387, 368] on input "0" at bounding box center [1413, 359] width 125 height 21
type input "4"
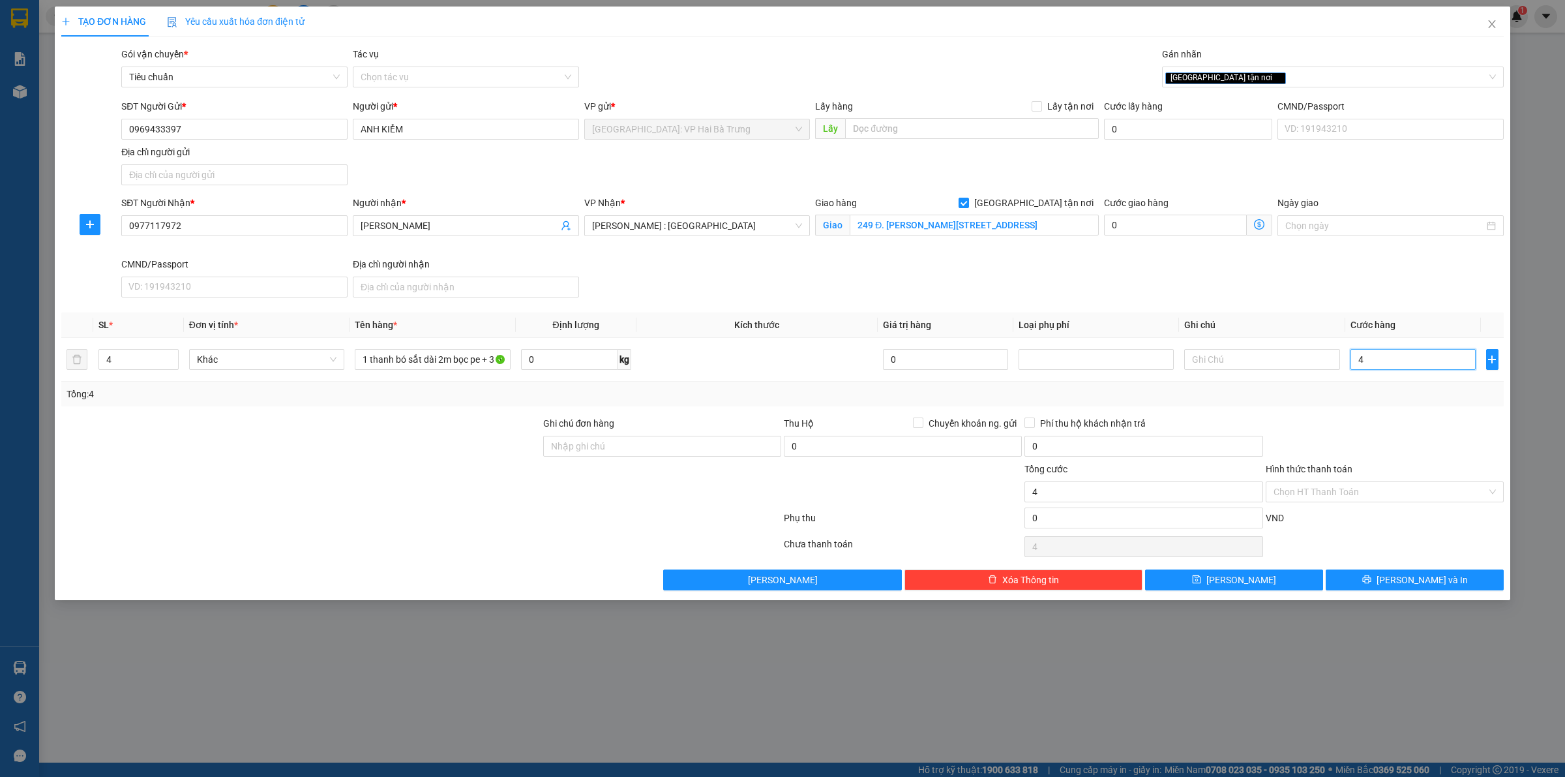
type input "42"
type input "420"
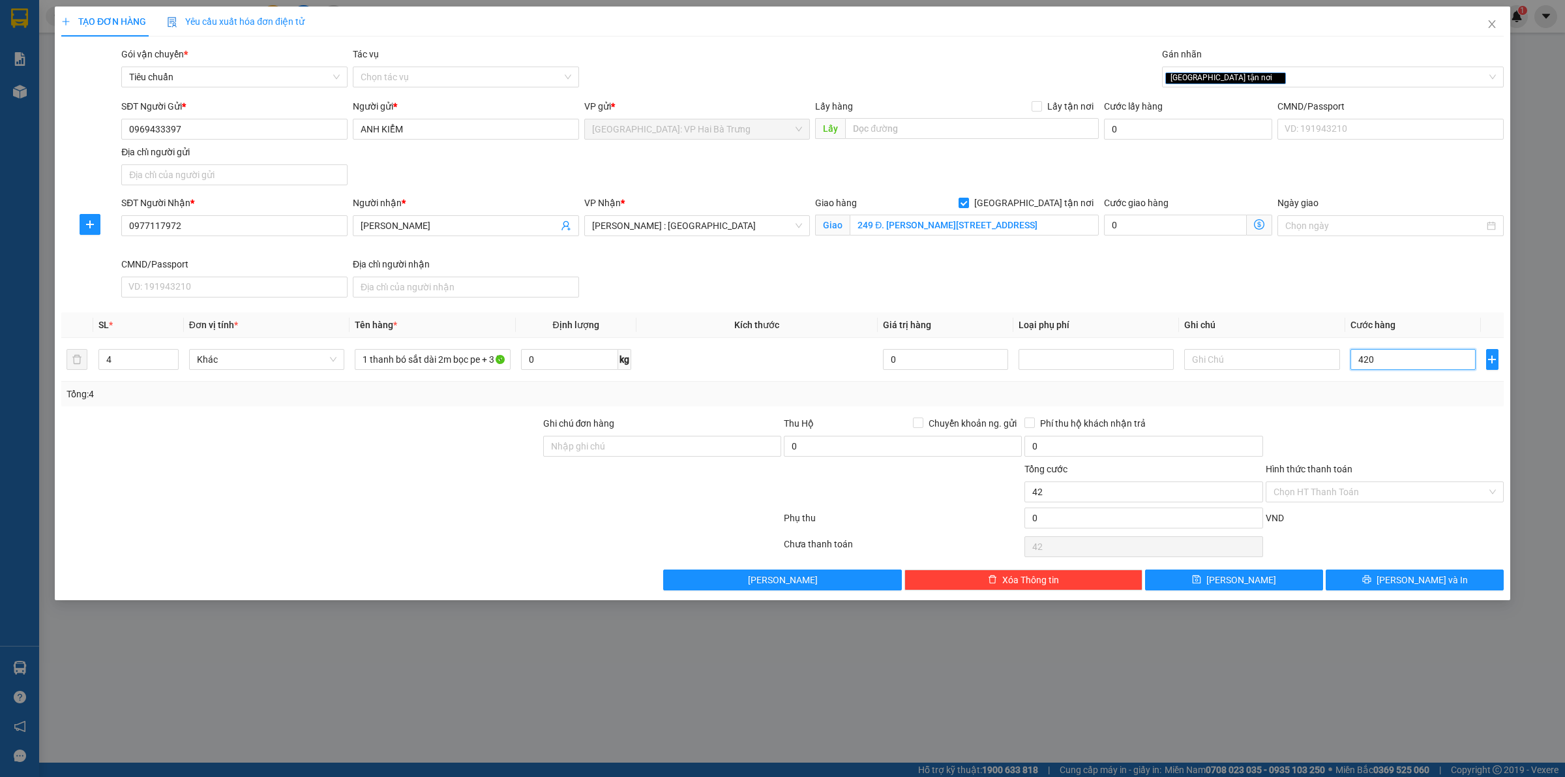
type input "420"
type input "4.200"
type input "42.000"
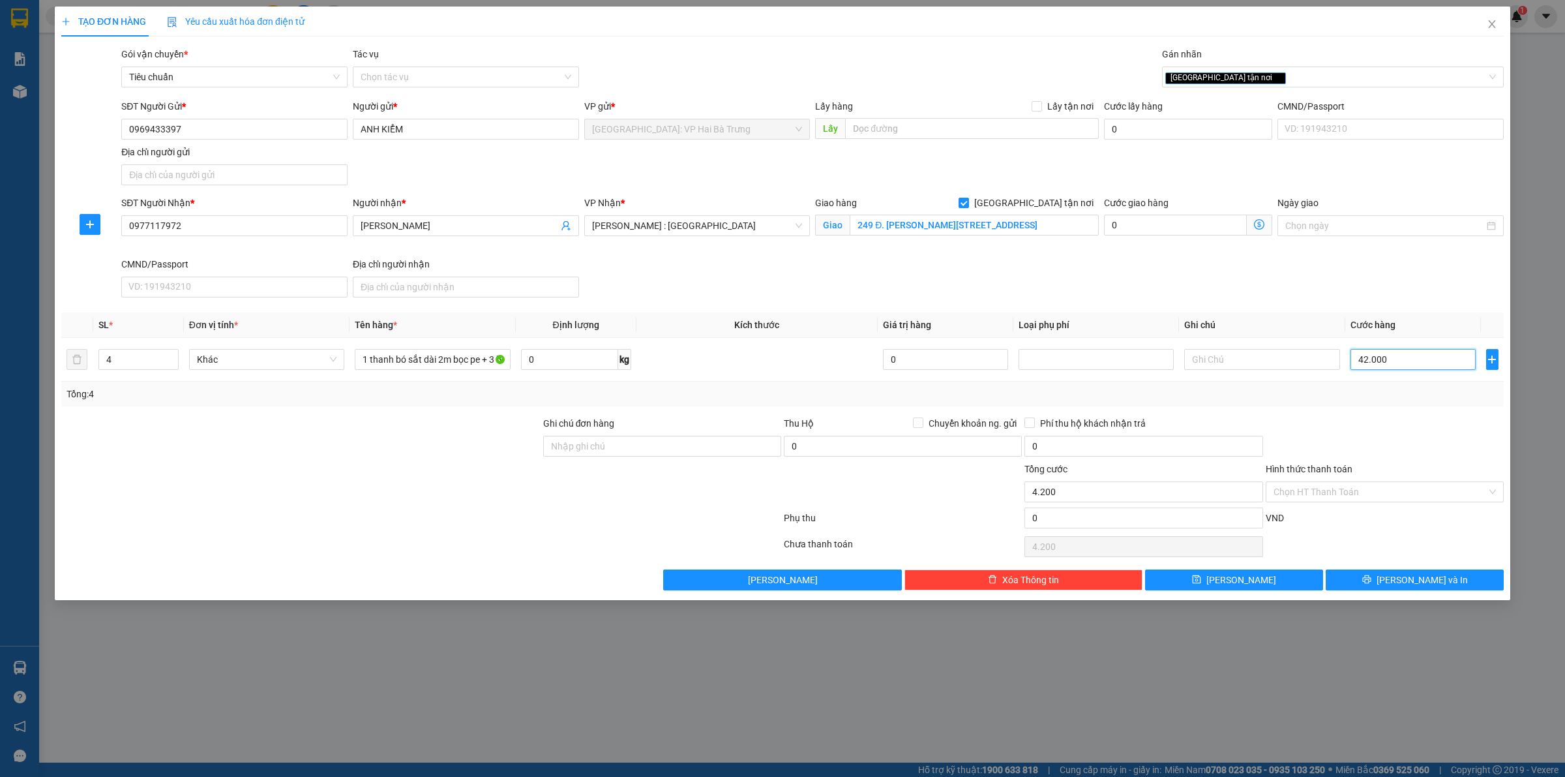
type input "42.000"
type input "420.000"
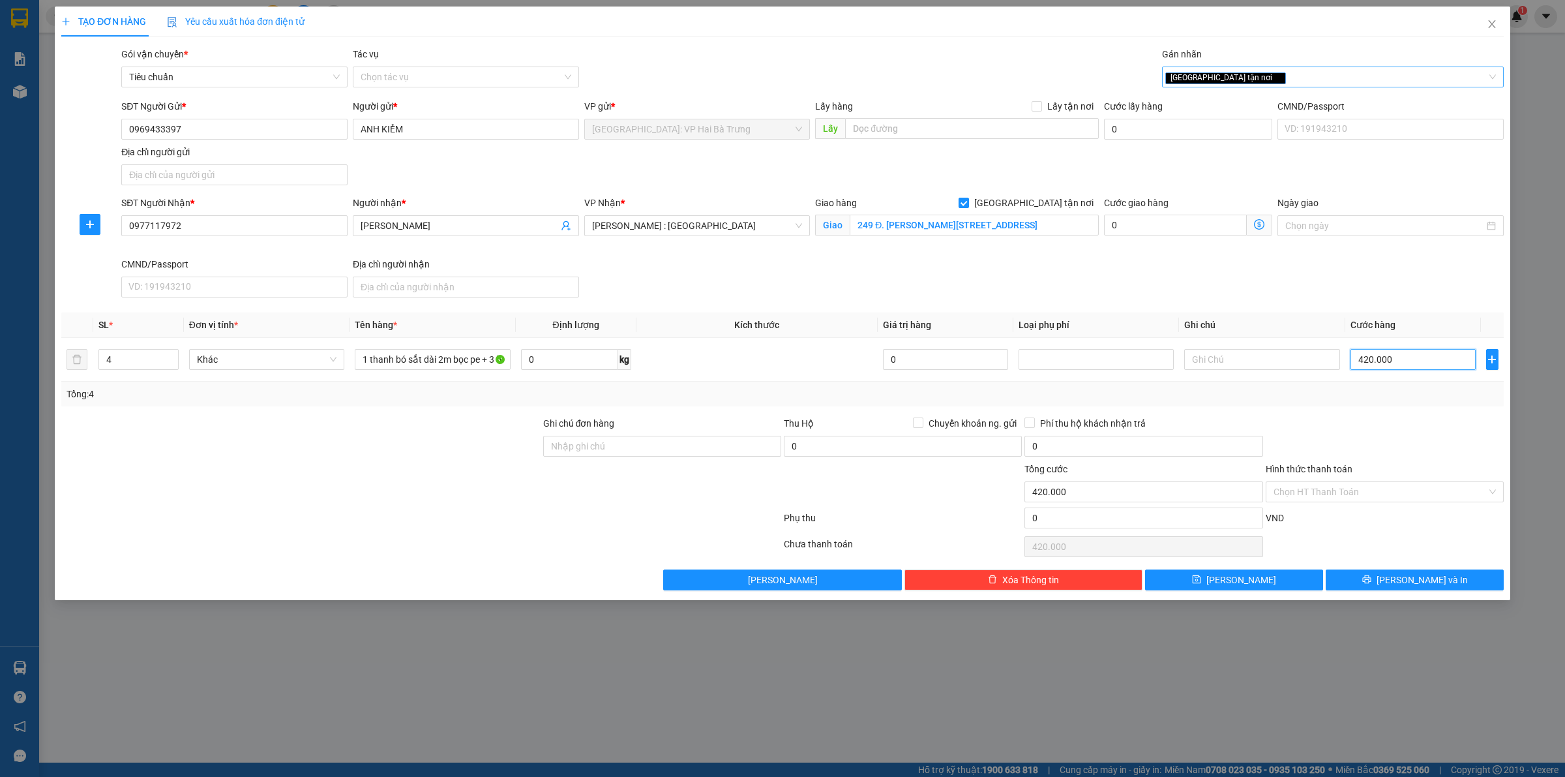
click at [1276, 67] on div "[GEOGRAPHIC_DATA] tận nơi" at bounding box center [1333, 77] width 342 height 21
type input "420.000"
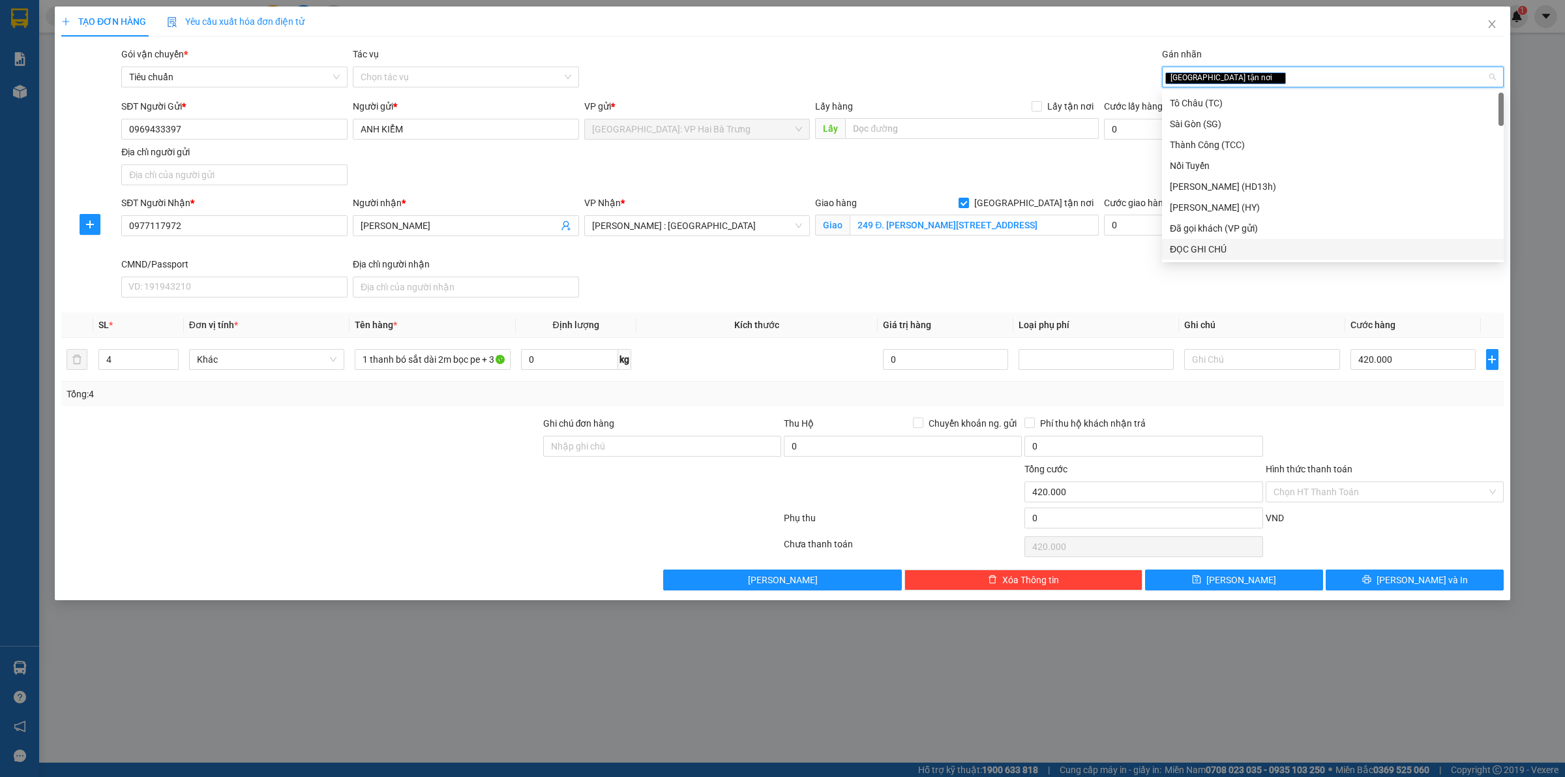
type input "d"
click at [1234, 125] on div "Đã gọi khách (VP gửi)" at bounding box center [1333, 124] width 326 height 14
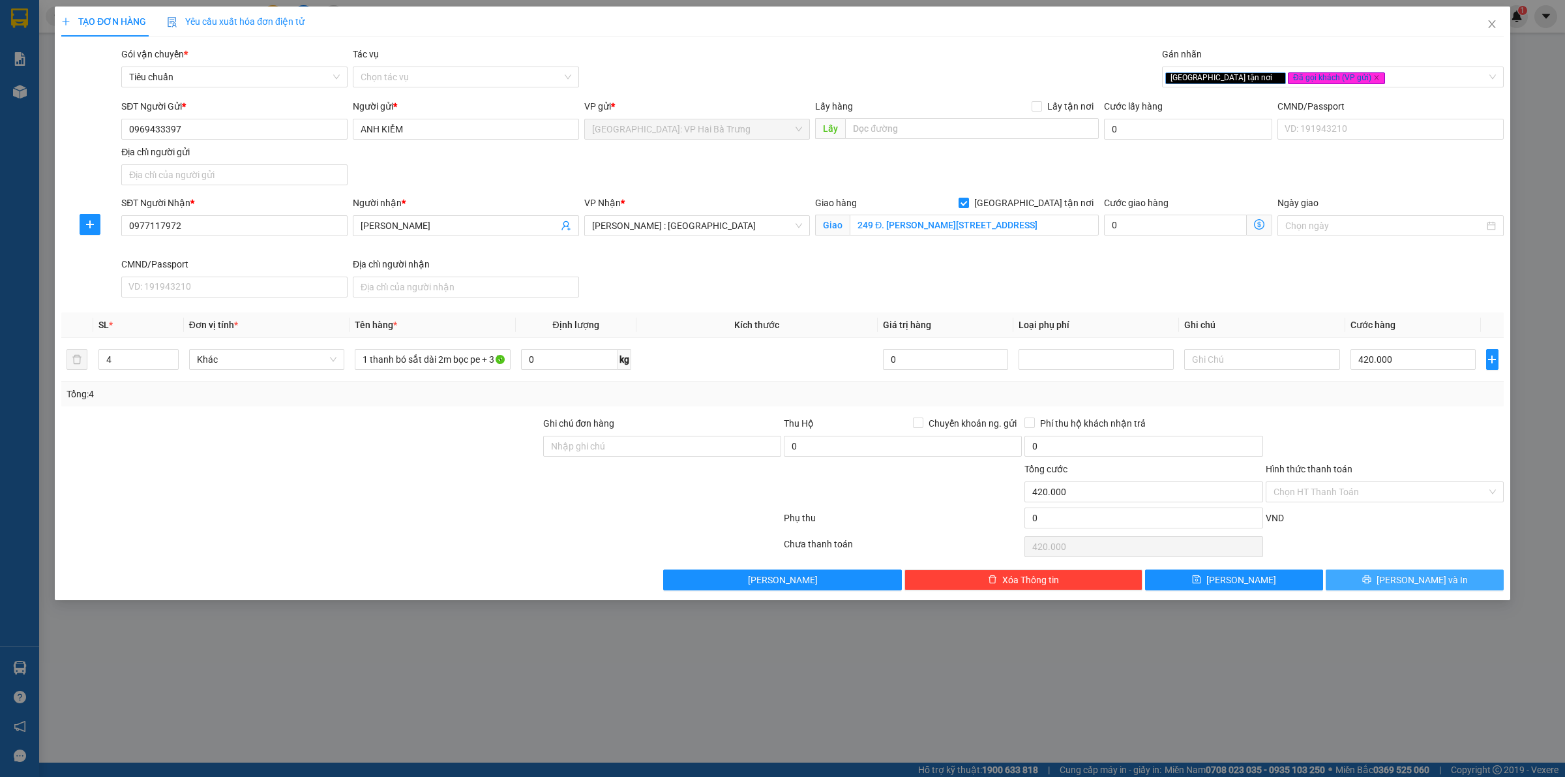
click at [1372, 585] on span "printer" at bounding box center [1366, 580] width 9 height 10
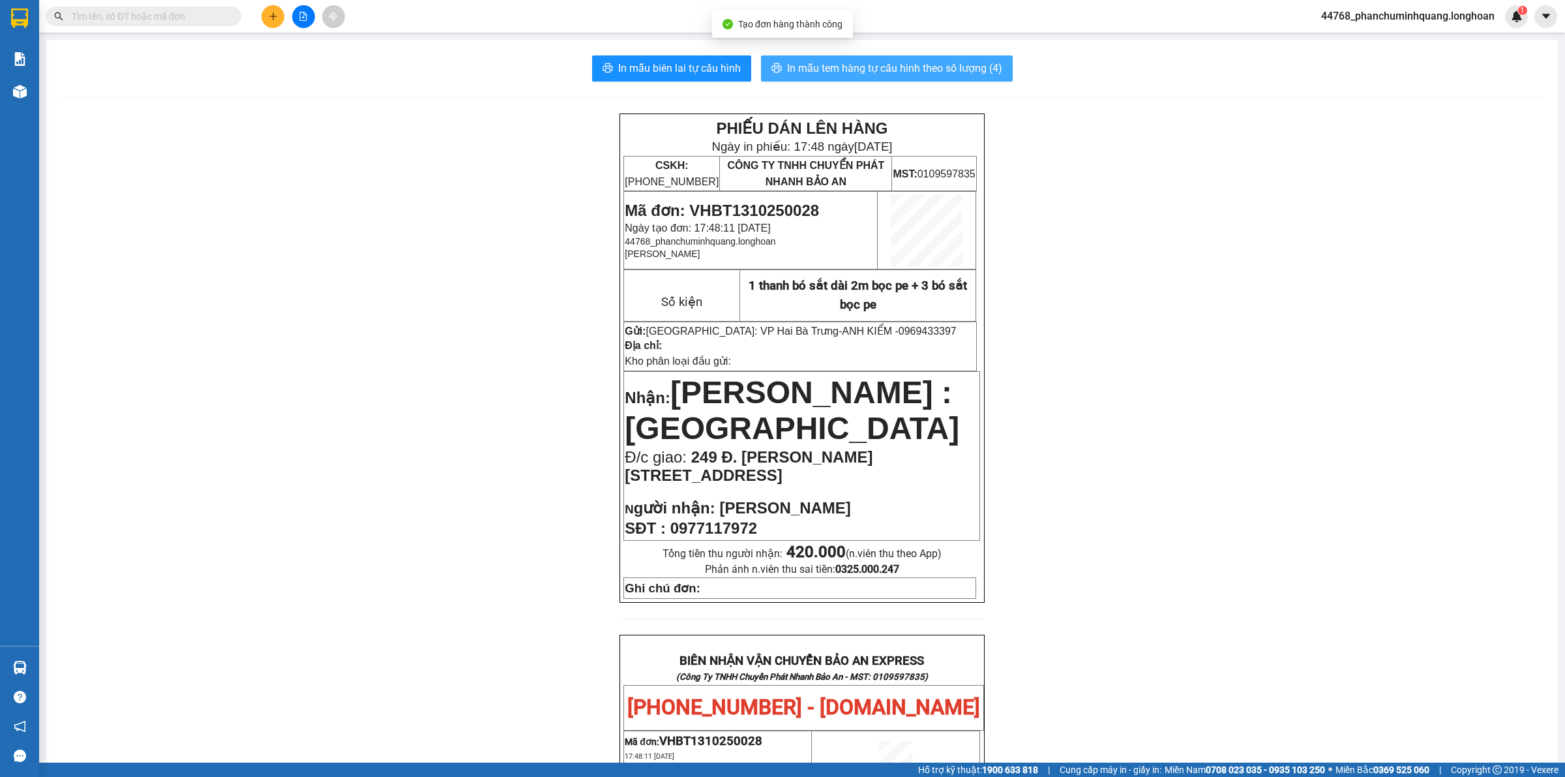
click at [892, 66] on span "In mẫu tem hàng tự cấu hình theo số lượng (4)" at bounding box center [894, 68] width 215 height 16
drag, startPoint x: 685, startPoint y: 265, endPoint x: 618, endPoint y: 267, distance: 66.6
click at [277, 23] on button at bounding box center [273, 16] width 23 height 23
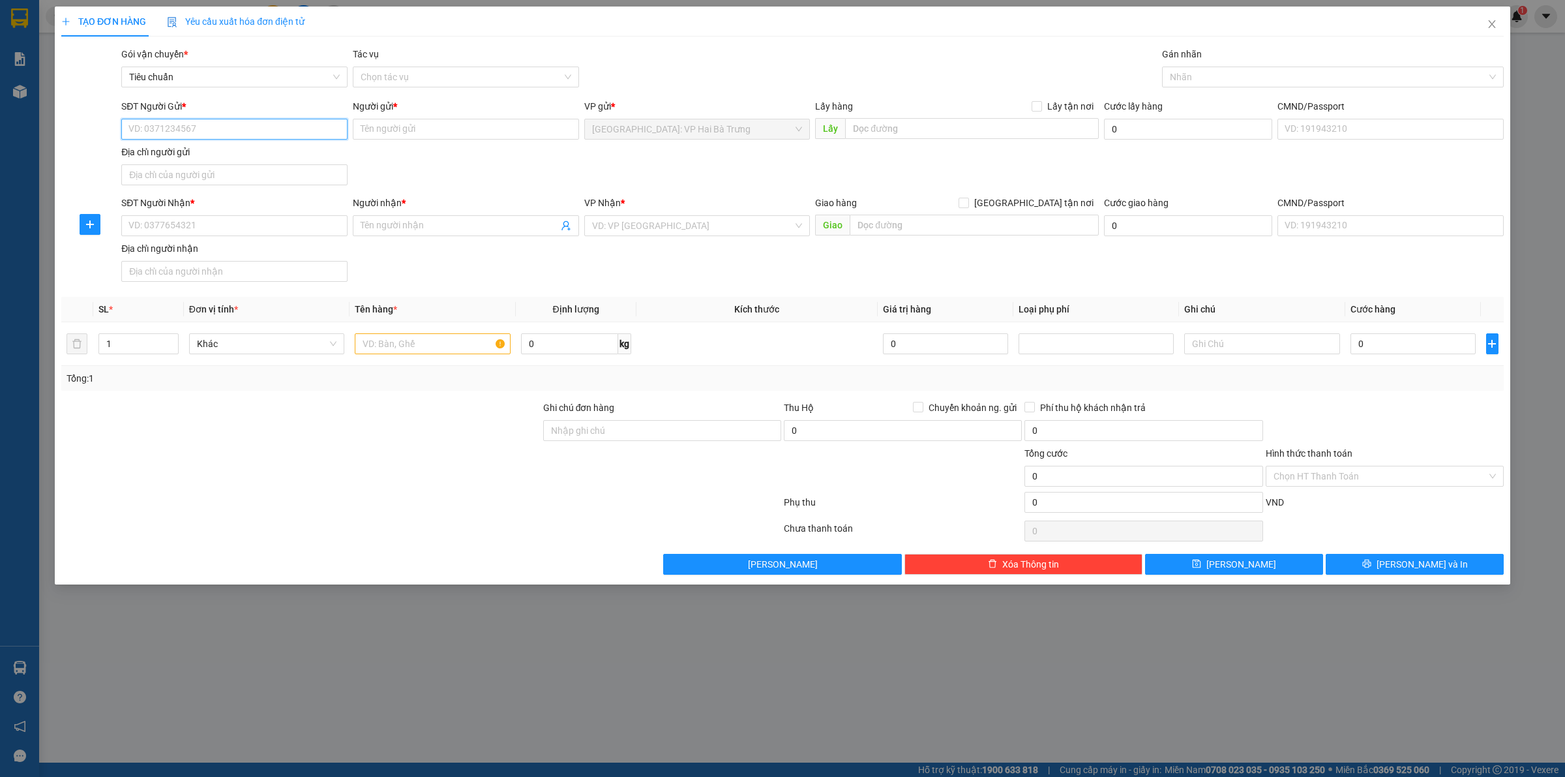
click at [278, 128] on input "SĐT Người Gửi *" at bounding box center [234, 129] width 226 height 21
paste input "0969433397"
type input "0969433397"
click at [225, 158] on div "0969433397 - ANH KIỂM" at bounding box center [234, 156] width 211 height 14
type input "ANH KIỂM"
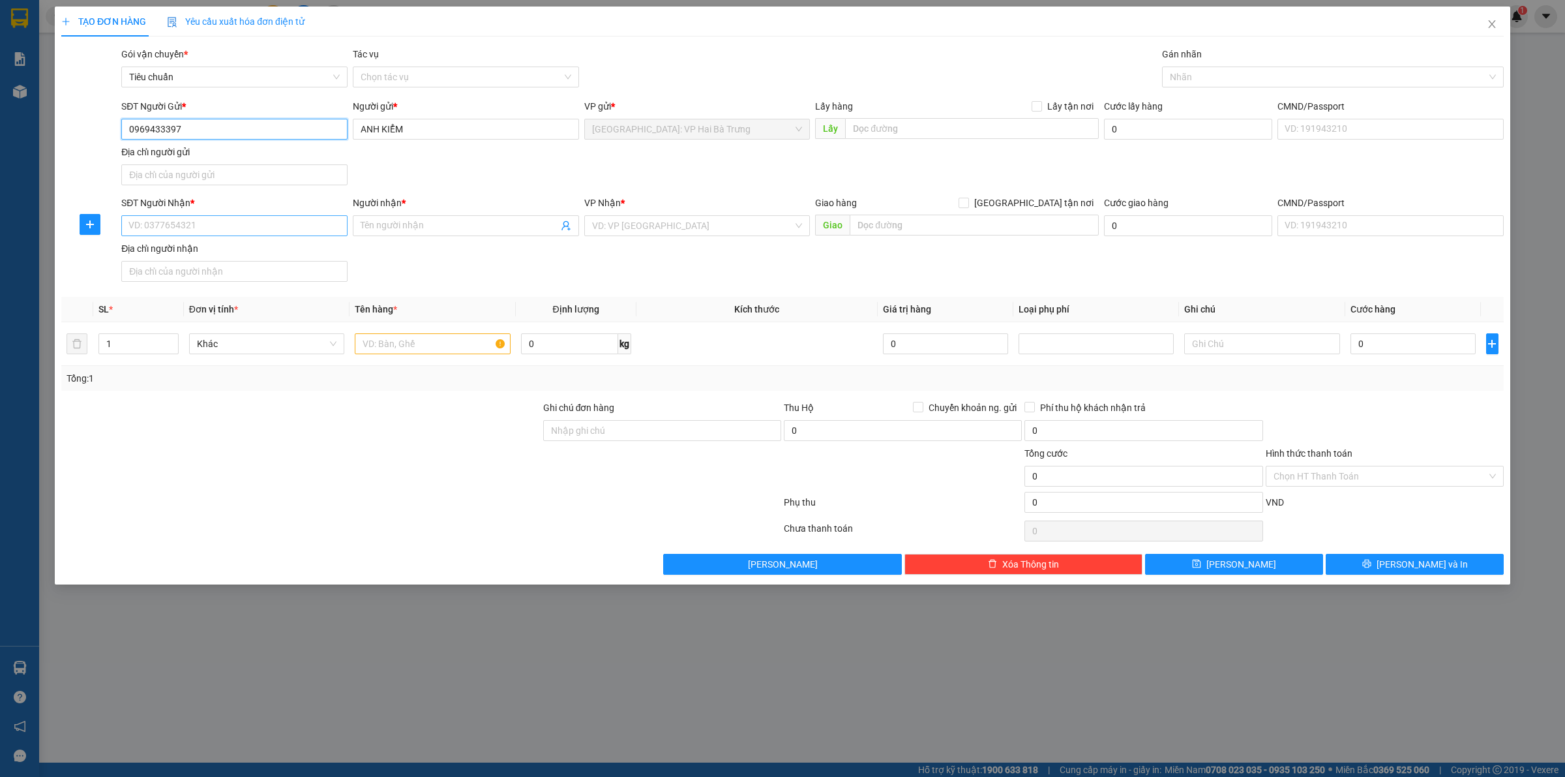
type input "0969433397"
click at [248, 227] on input "SĐT Người Nhận *" at bounding box center [234, 225] width 226 height 21
click at [289, 273] on div "0906317898 - Huy" at bounding box center [234, 274] width 211 height 14
type input "0906317898"
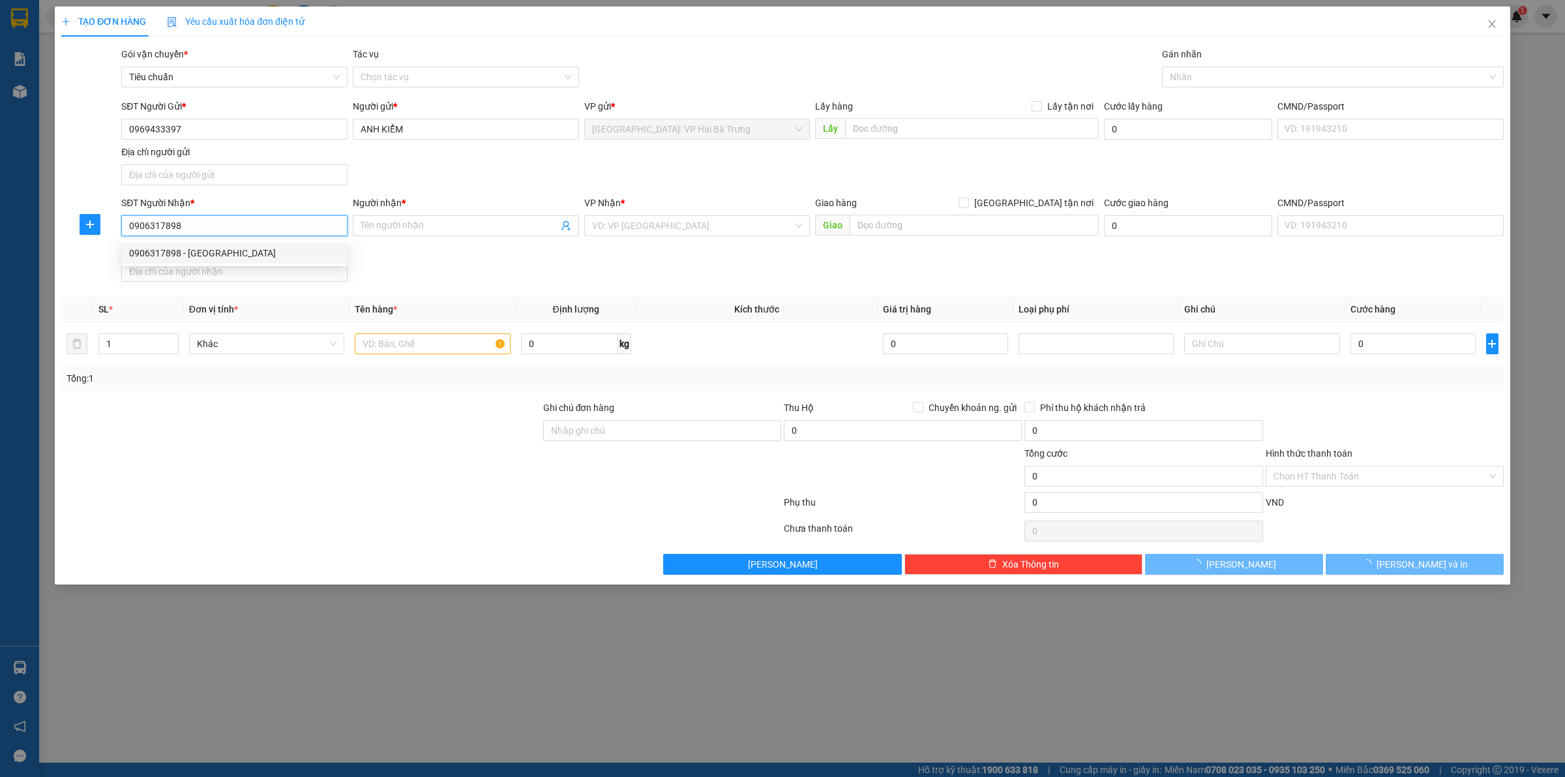
type input "Huy"
checkbox input "true"
type input "[STREET_ADDRESS]"
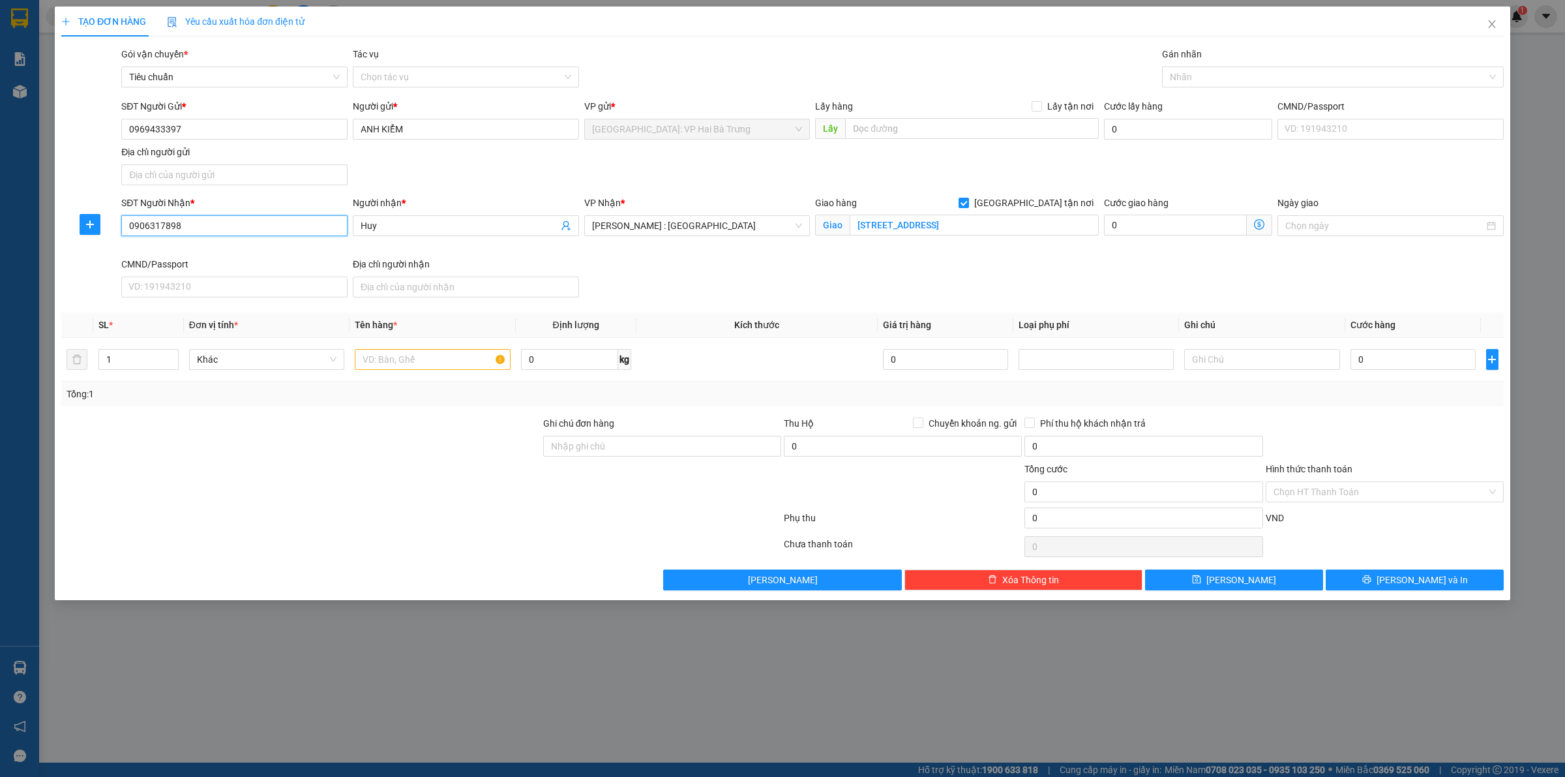
click at [308, 226] on input "0906317898" at bounding box center [234, 225] width 226 height 21
click at [225, 229] on input "0906317898" at bounding box center [234, 225] width 226 height 21
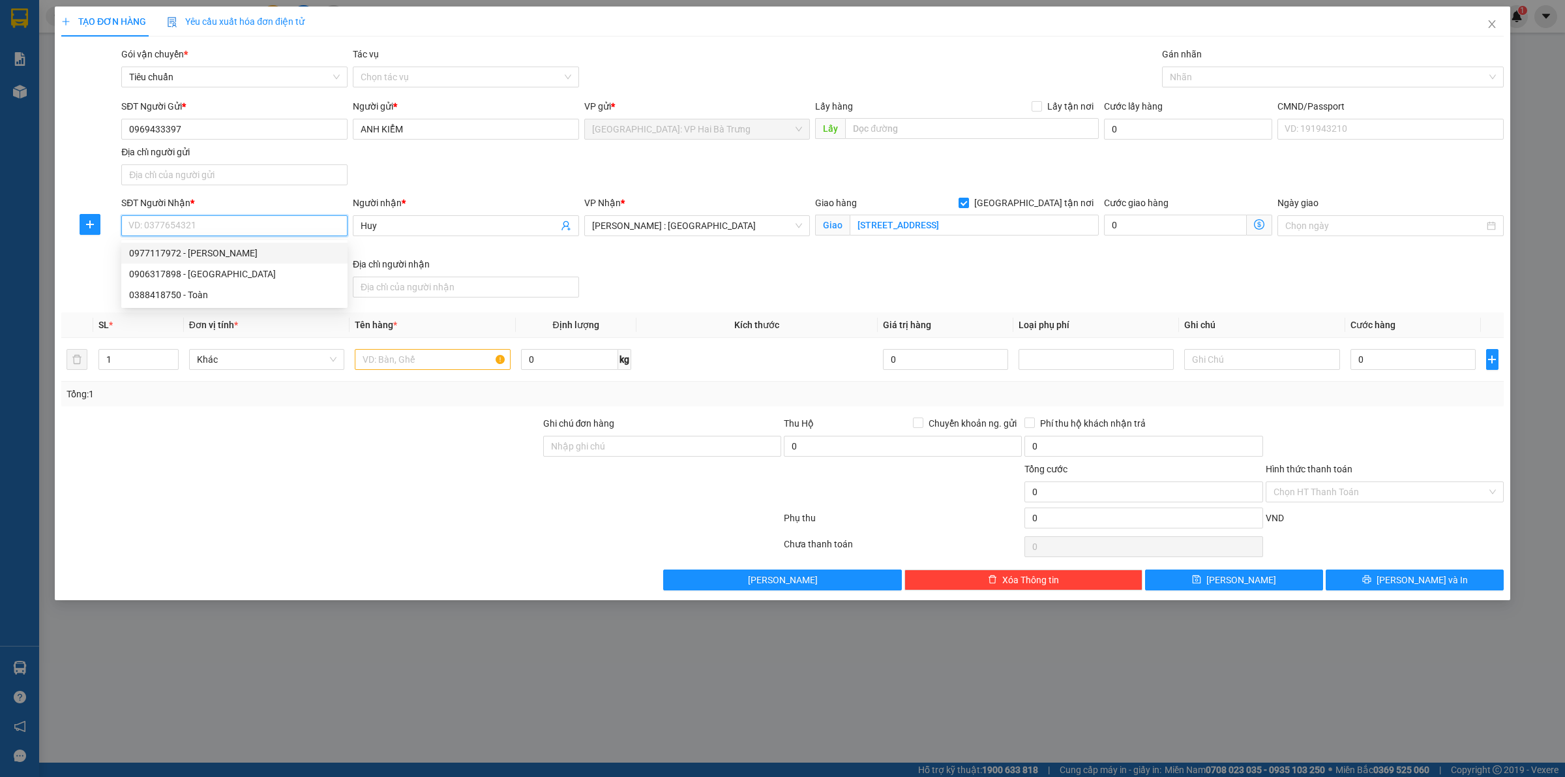
click at [237, 260] on div "0977117972 - Vũ" at bounding box center [234, 253] width 211 height 14
type input "0977117972"
type input "[PERSON_NAME]"
type input "249 Đ. [PERSON_NAME][STREET_ADDRESS]"
click at [267, 236] on input "0977117972" at bounding box center [234, 225] width 226 height 21
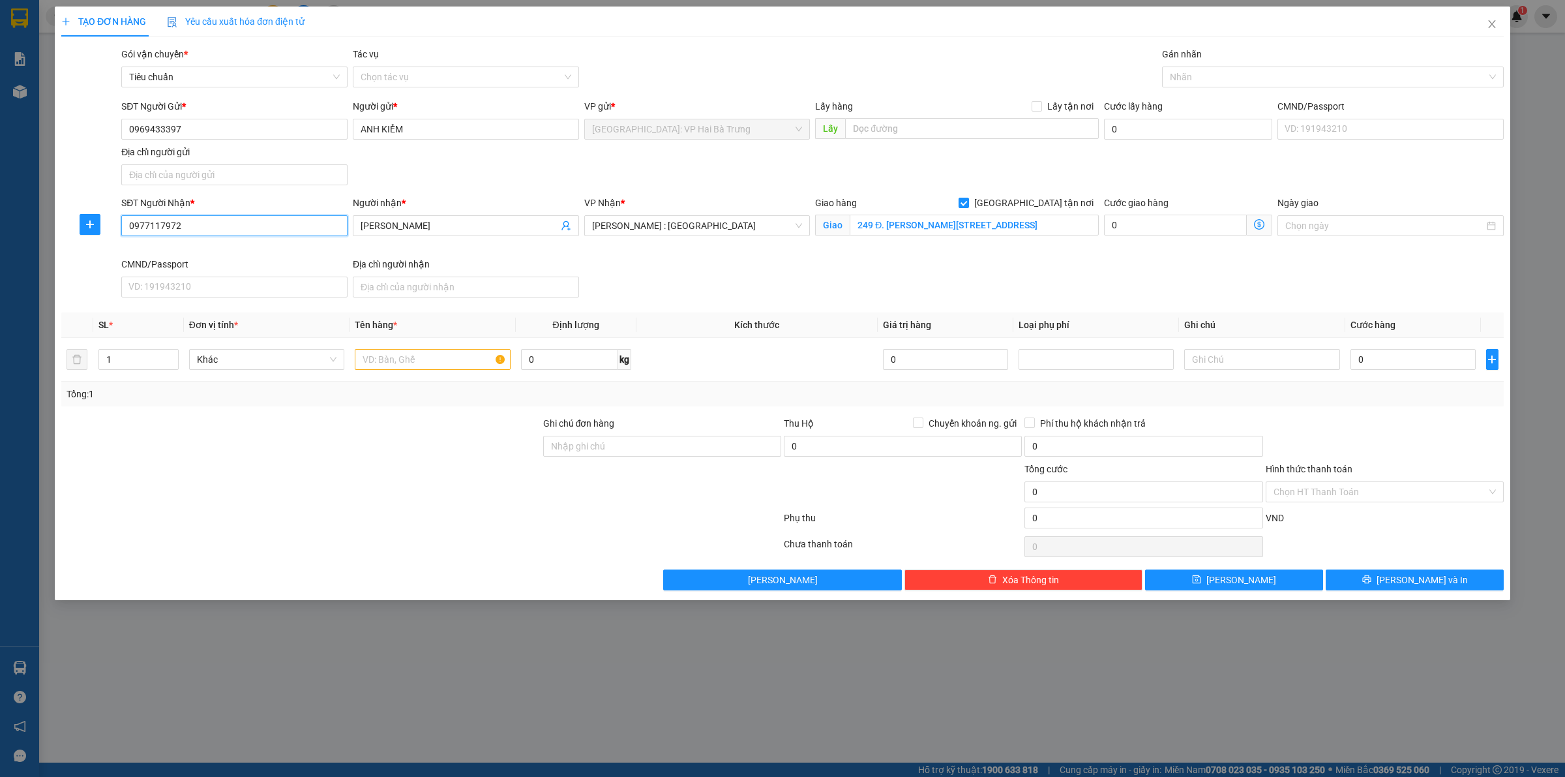
click at [267, 236] on input "0977117972" at bounding box center [234, 225] width 226 height 21
type input "0977117972"
click at [1028, 230] on input "249 Đ. [PERSON_NAME][STREET_ADDRESS]" at bounding box center [974, 225] width 249 height 21
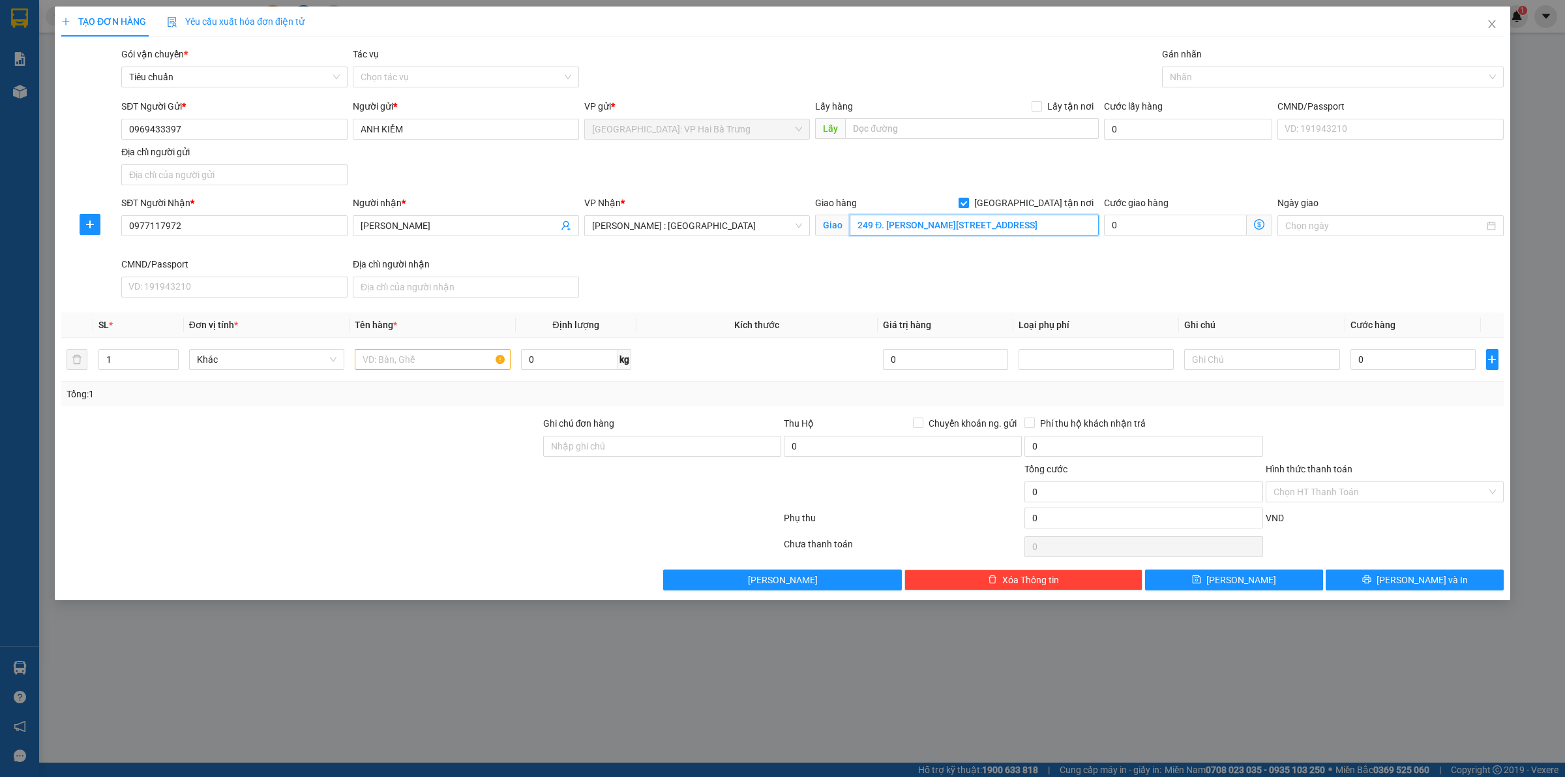
paste input "39 Bùi Văn Ba, Tân Thuận Đông, Quận 7"
click at [1208, 80] on div at bounding box center [1326, 77] width 322 height 16
type input "[STREET_ADDRESS][PERSON_NAME]"
type input "G"
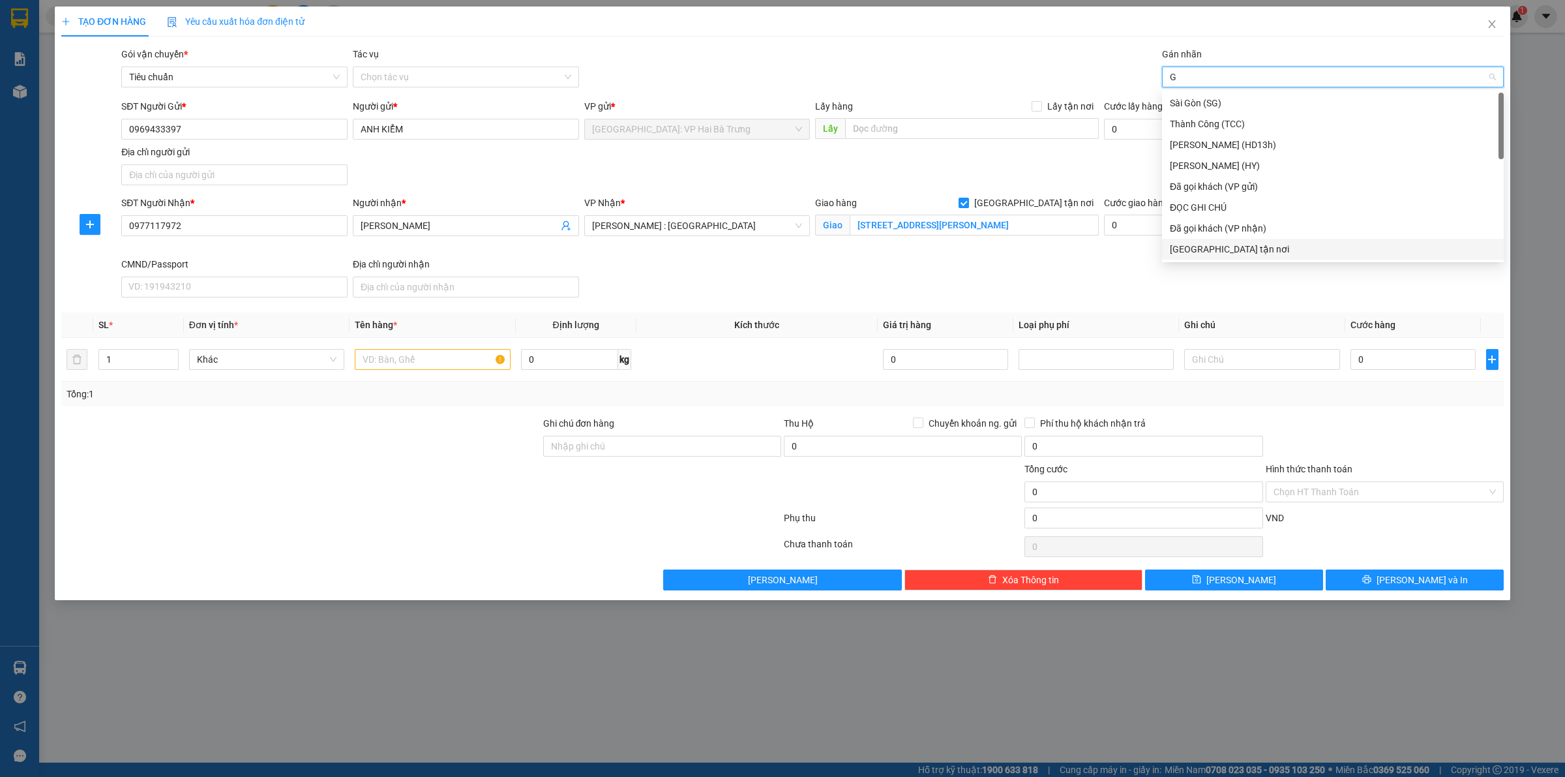
click at [1195, 239] on div "[GEOGRAPHIC_DATA] tận nơi" at bounding box center [1333, 249] width 342 height 21
type input "x"
type input "d"
type input "đ"
click at [1237, 125] on div "Đã gọi khách (VP gửi)" at bounding box center [1333, 124] width 326 height 14
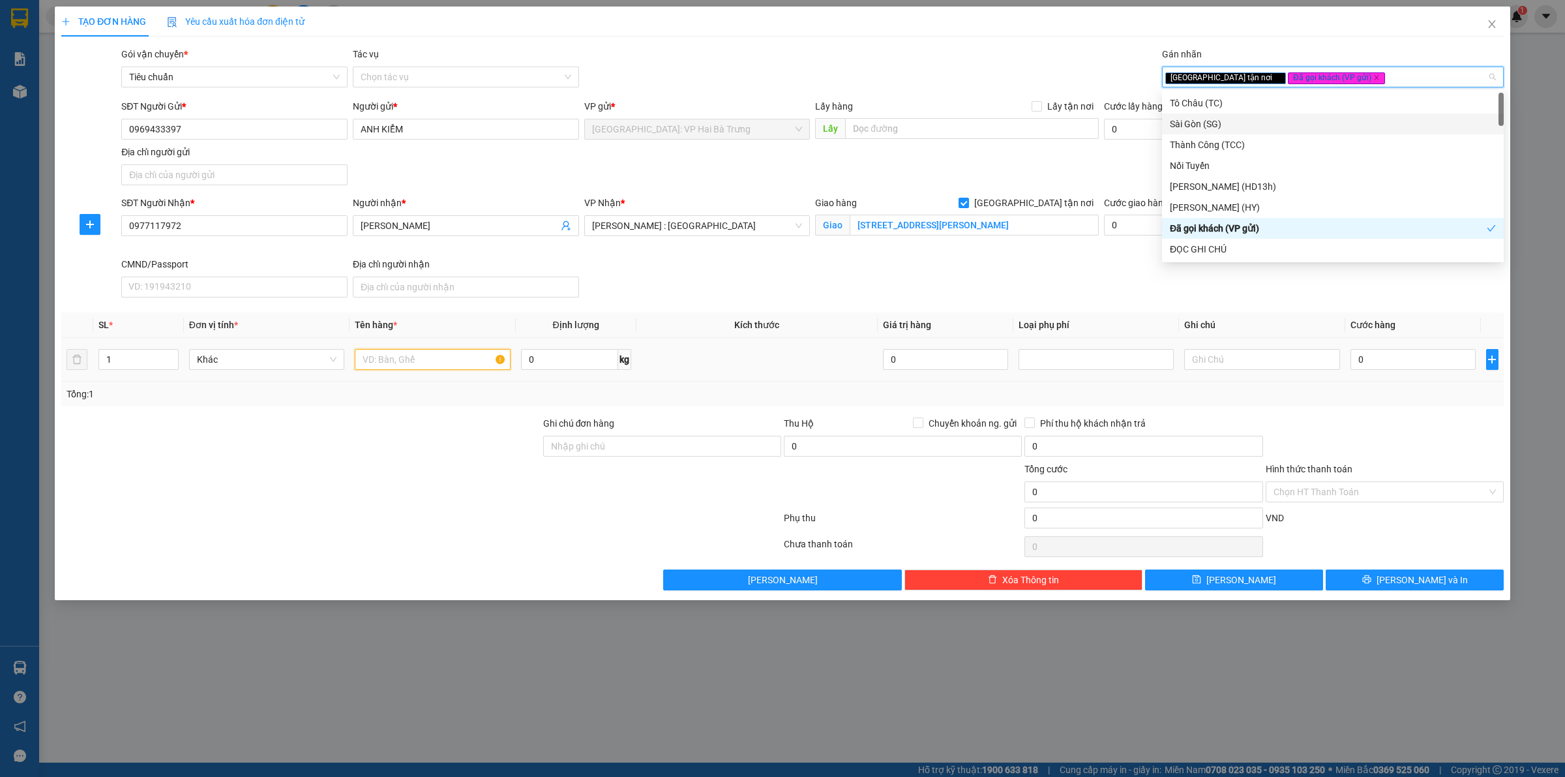
click at [383, 361] on input "text" at bounding box center [432, 359] width 155 height 21
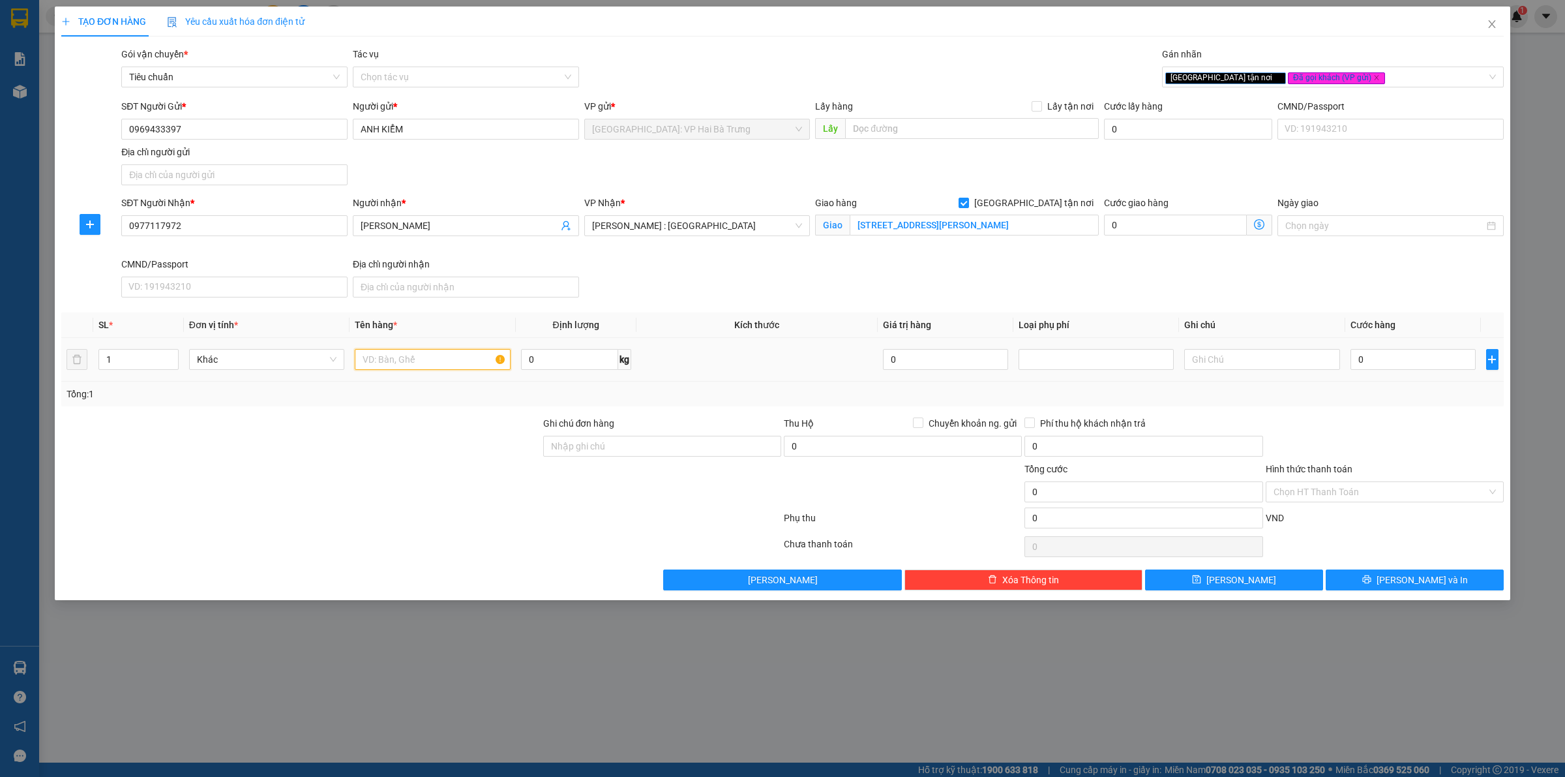
paste input "1 thanh bó sắt dài 2m bọc pe + 3 bó sắt bọc pe"
type input "1 thanh bó sắt dài 2m bọc pe + 3 bó sắt bọc pe"
click at [173, 354] on span "up" at bounding box center [172, 356] width 8 height 8
type input "4"
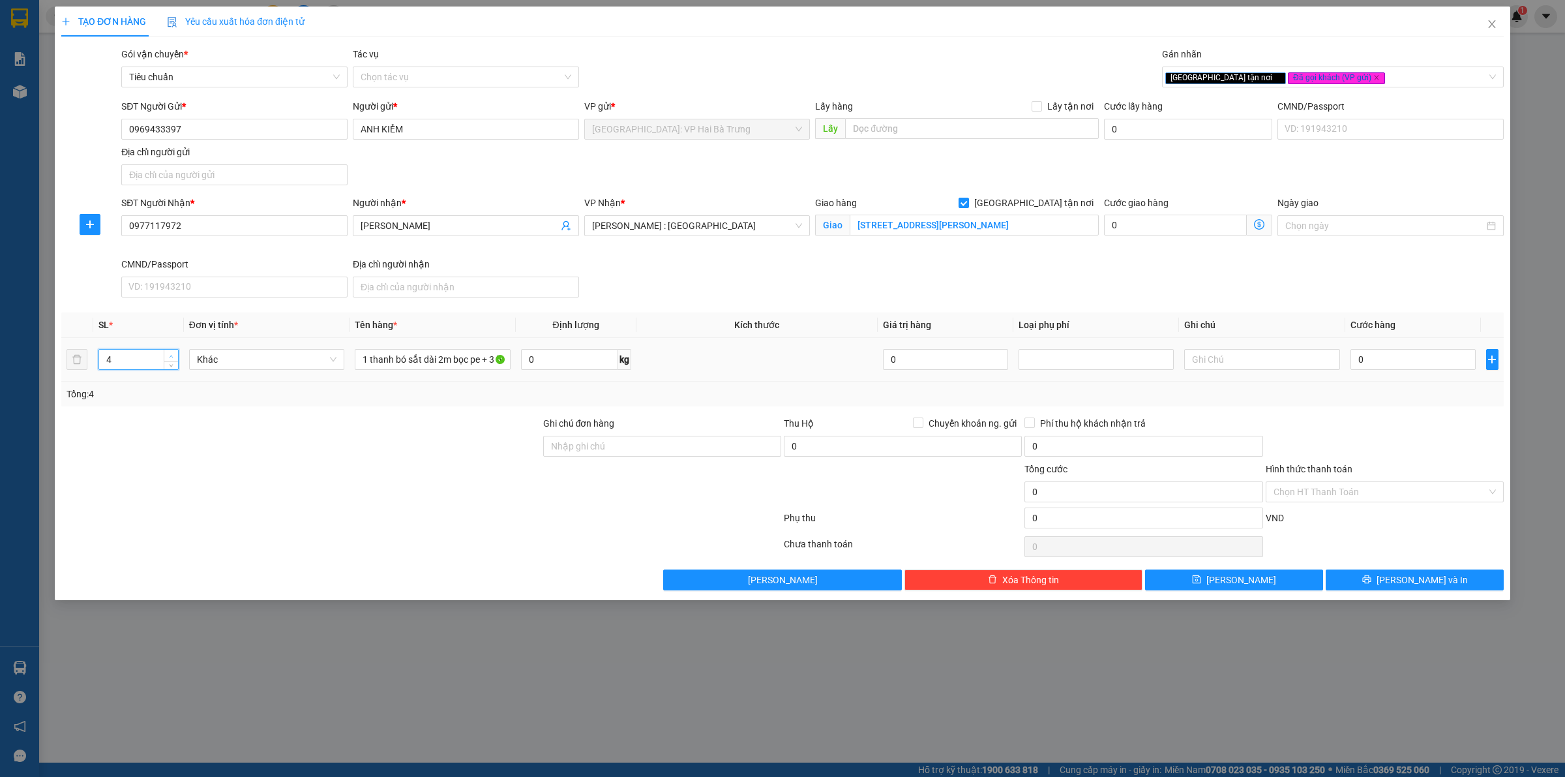
click at [173, 354] on span "up" at bounding box center [172, 356] width 8 height 8
click at [1379, 355] on input "0" at bounding box center [1413, 359] width 125 height 21
type input "5"
click at [1404, 364] on input "045.000" at bounding box center [1413, 359] width 125 height 21
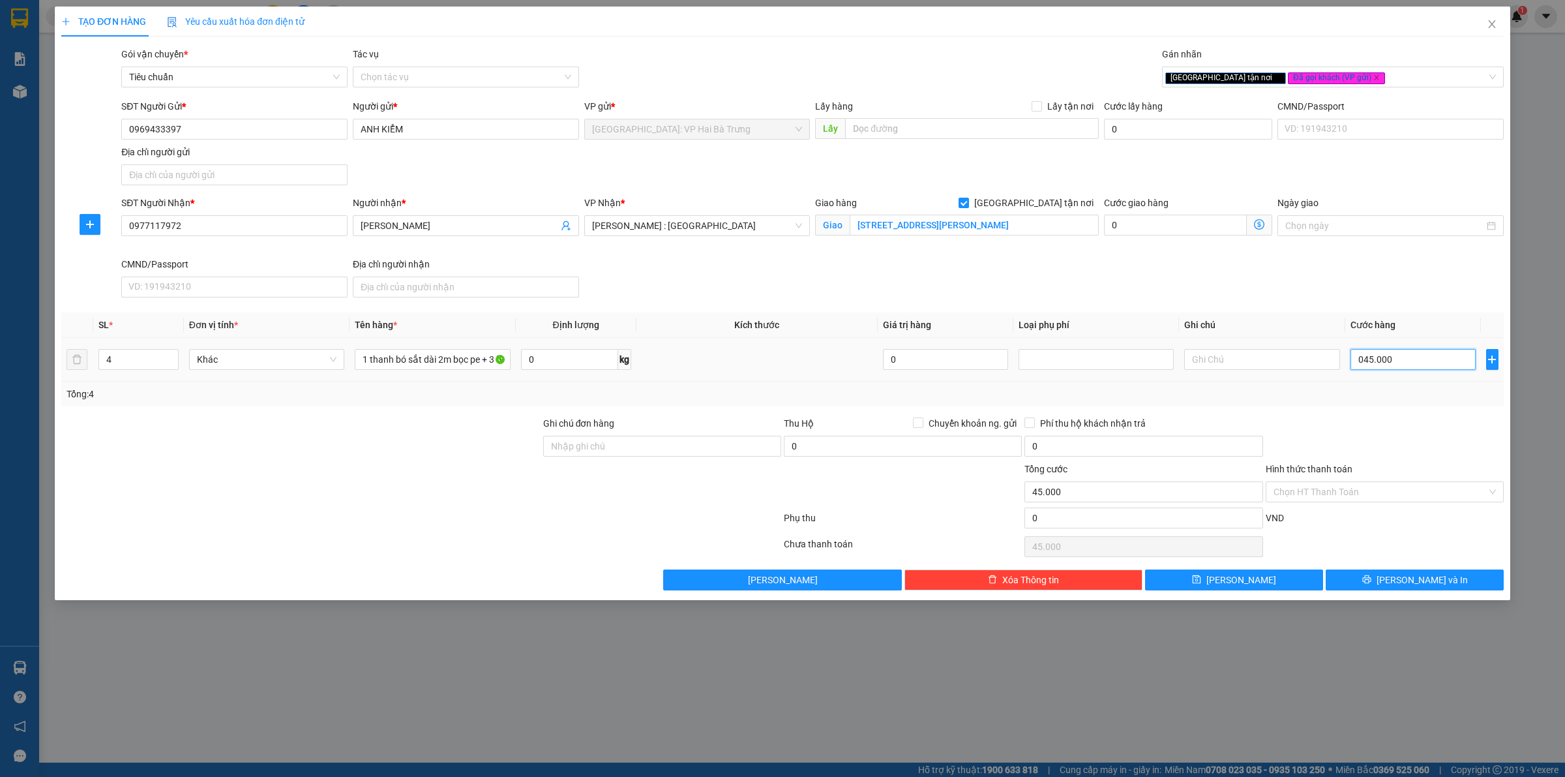
click at [1404, 364] on input "045.000" at bounding box center [1413, 359] width 125 height 21
click at [1334, 577] on button "[PERSON_NAME] và In" at bounding box center [1415, 579] width 178 height 21
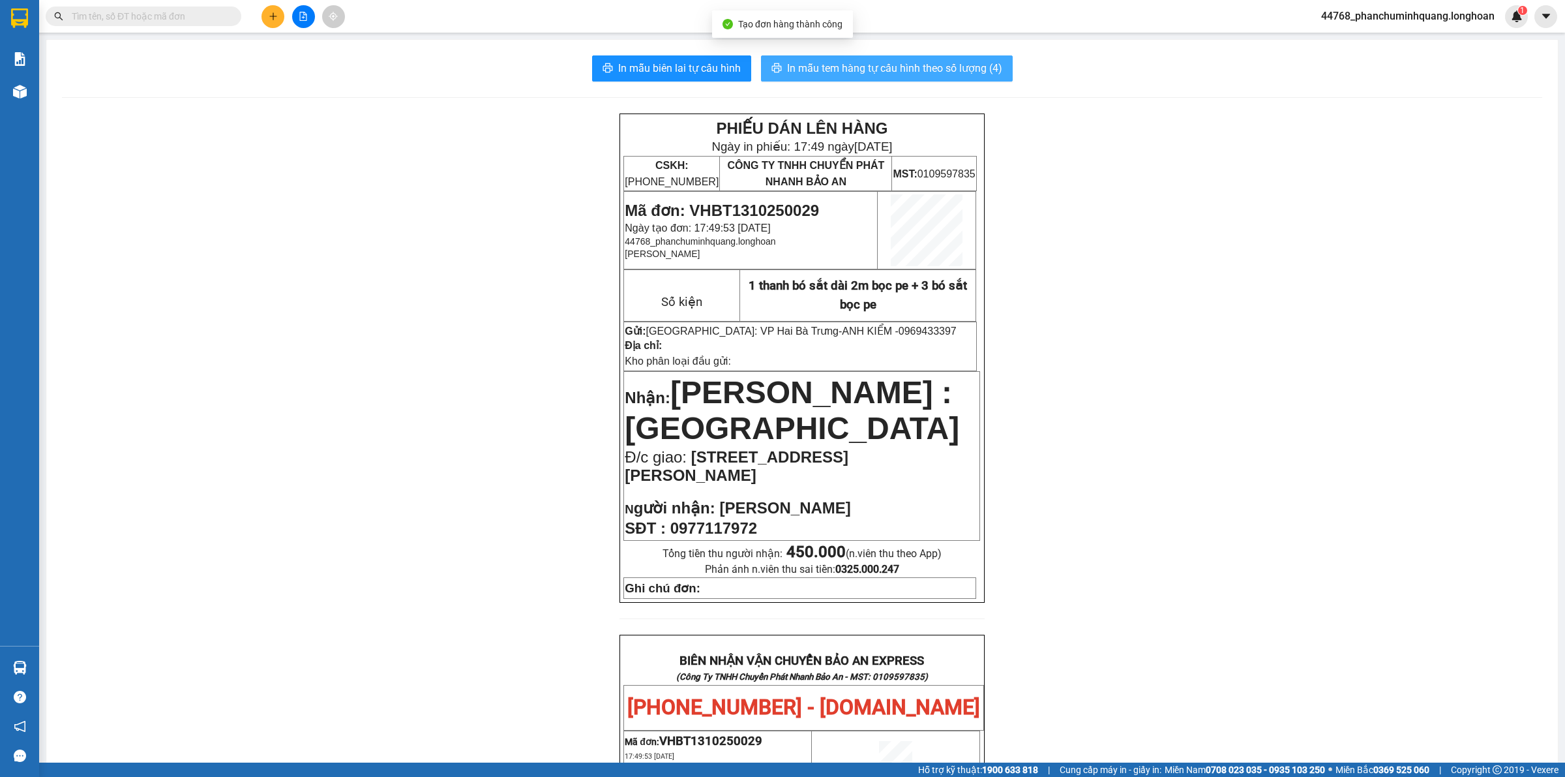
click at [886, 69] on span "In mẫu tem hàng tự cấu hình theo số lượng (4)" at bounding box center [894, 68] width 215 height 16
click at [281, 14] on button at bounding box center [273, 16] width 23 height 23
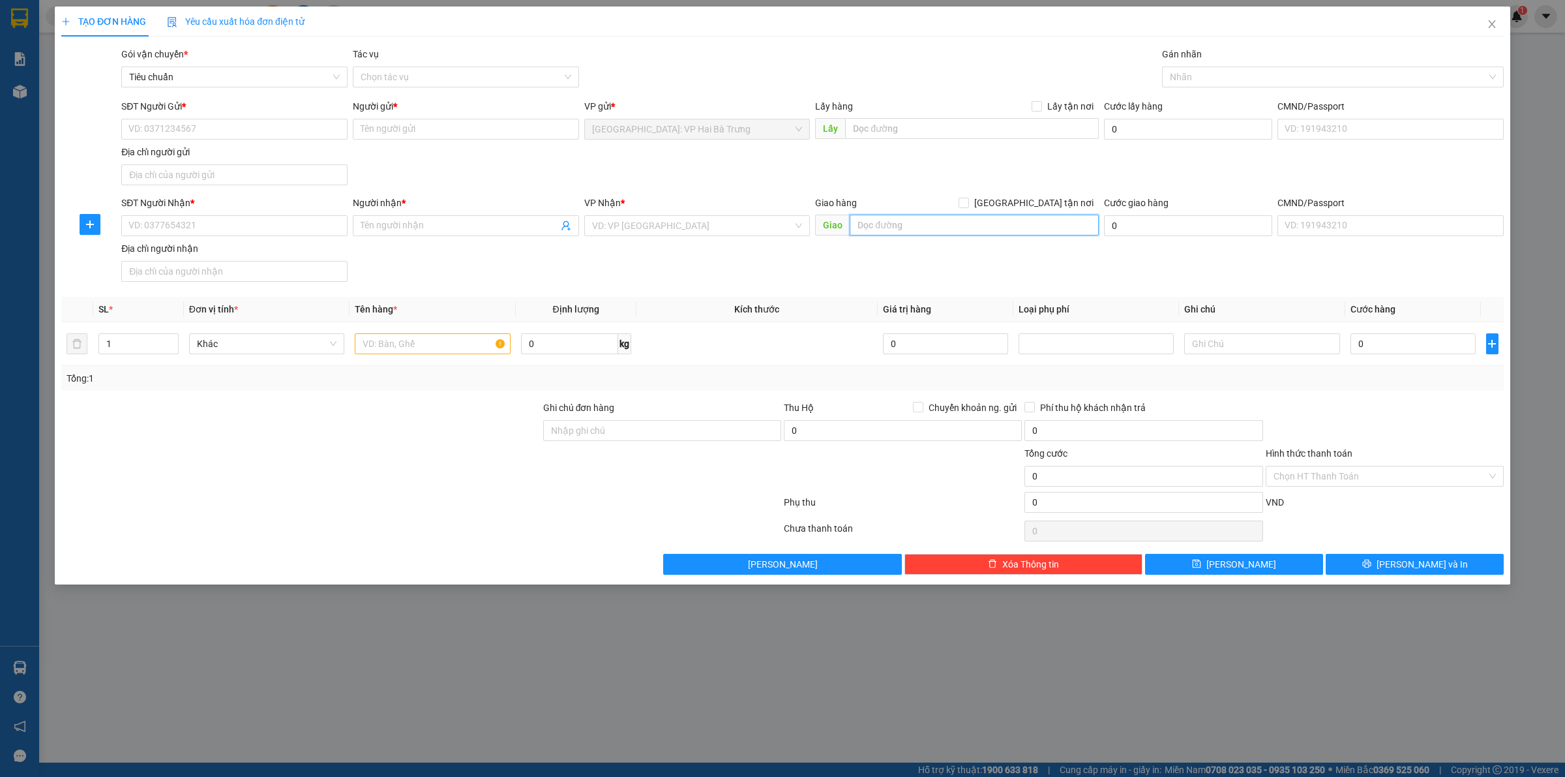
click at [921, 233] on input "text" at bounding box center [974, 225] width 249 height 21
paste input "[STREET_ADDRESS][PERSON_NAME]"
click at [969, 203] on span at bounding box center [964, 203] width 10 height 10
click at [968, 203] on input "[GEOGRAPHIC_DATA] tận nơi" at bounding box center [963, 202] width 9 height 9
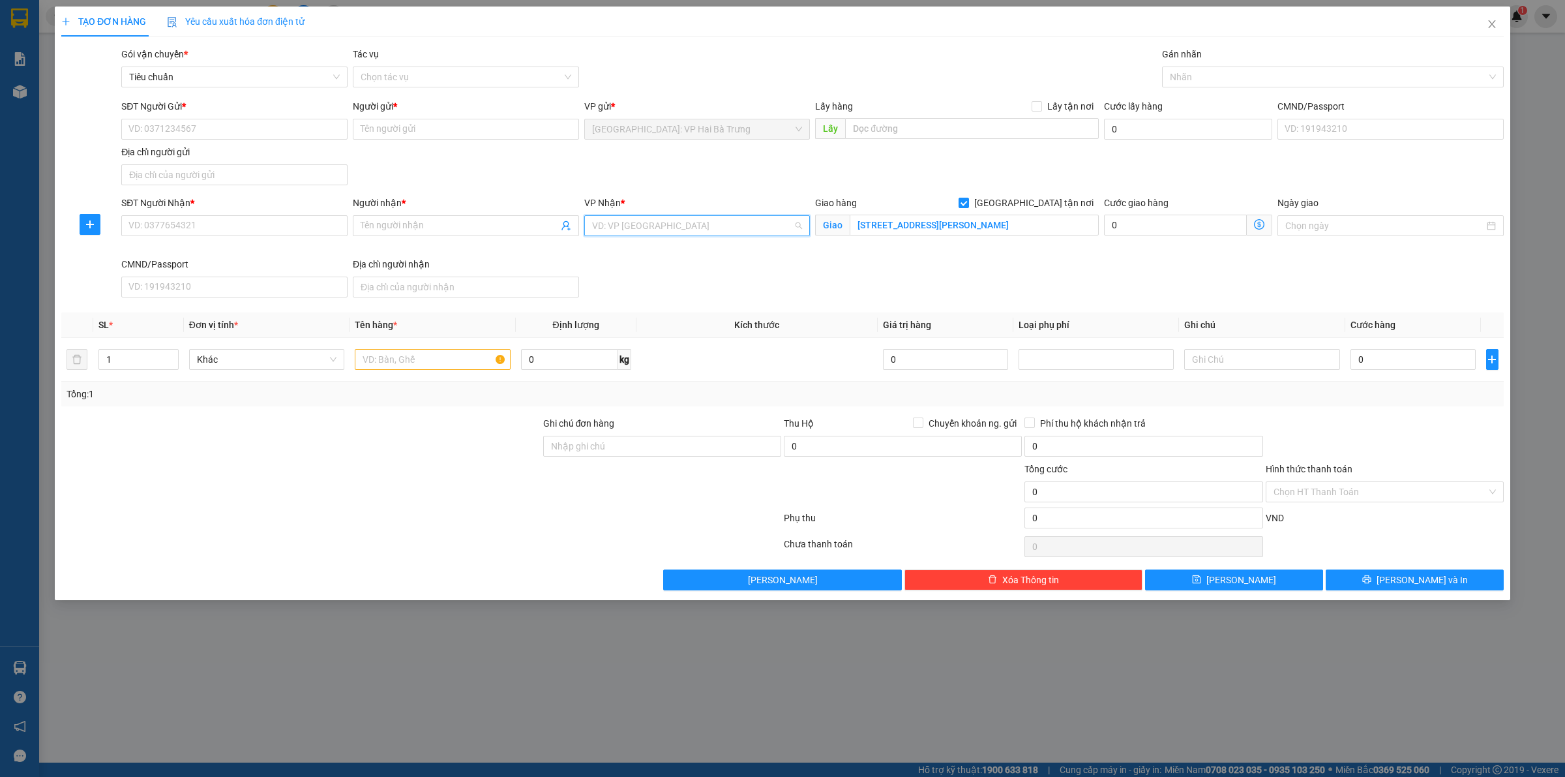
click at [667, 230] on input "search" at bounding box center [693, 226] width 202 height 20
click at [308, 220] on input "SĐT Người Nhận *" at bounding box center [234, 225] width 226 height 21
paste input "0819754998"
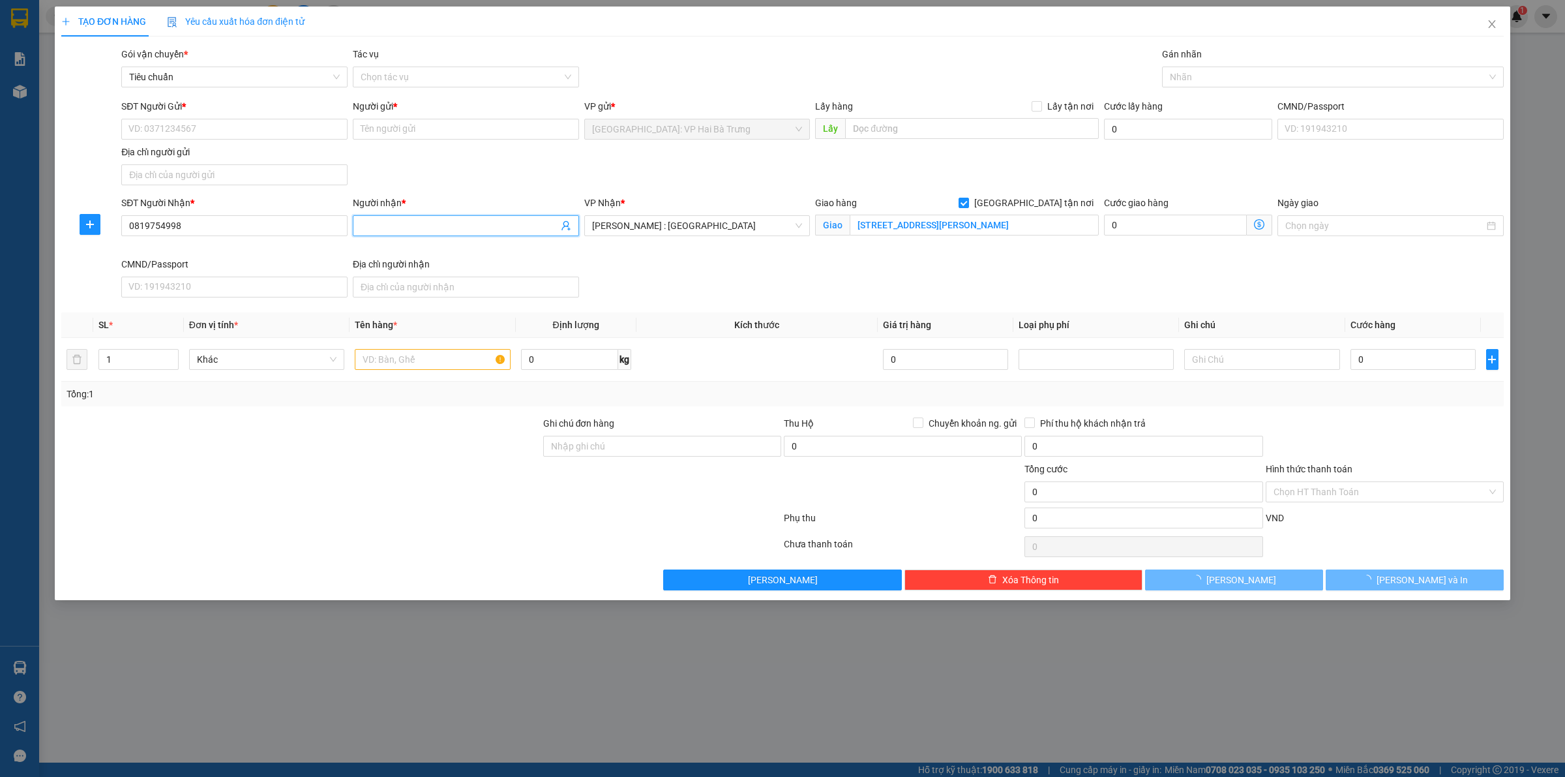
click at [448, 235] on span at bounding box center [466, 225] width 226 height 21
paste input "Nguyễn Hữu Tuâ"
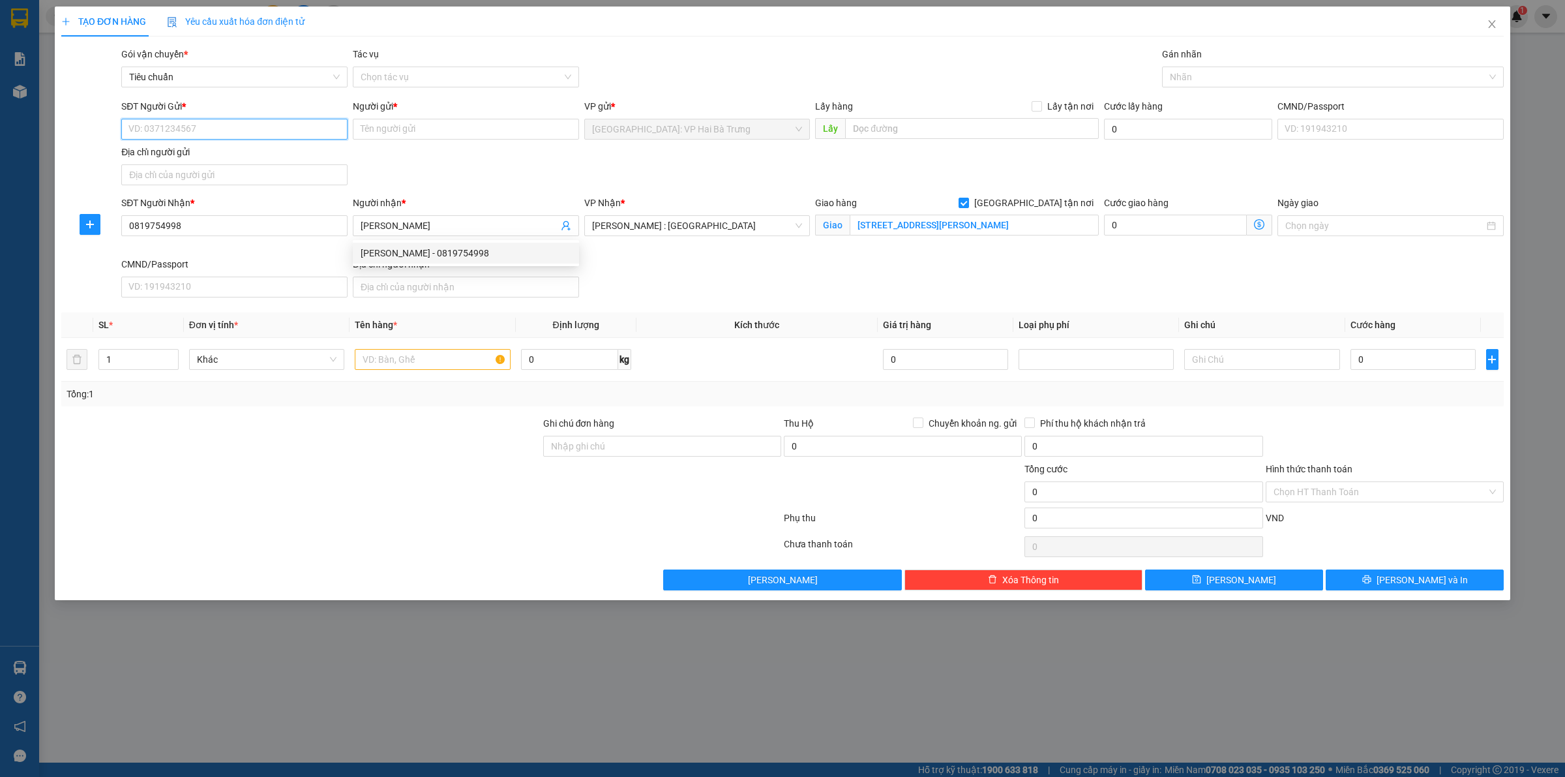
click at [292, 129] on input "SĐT Người Gửi *" at bounding box center [234, 129] width 226 height 21
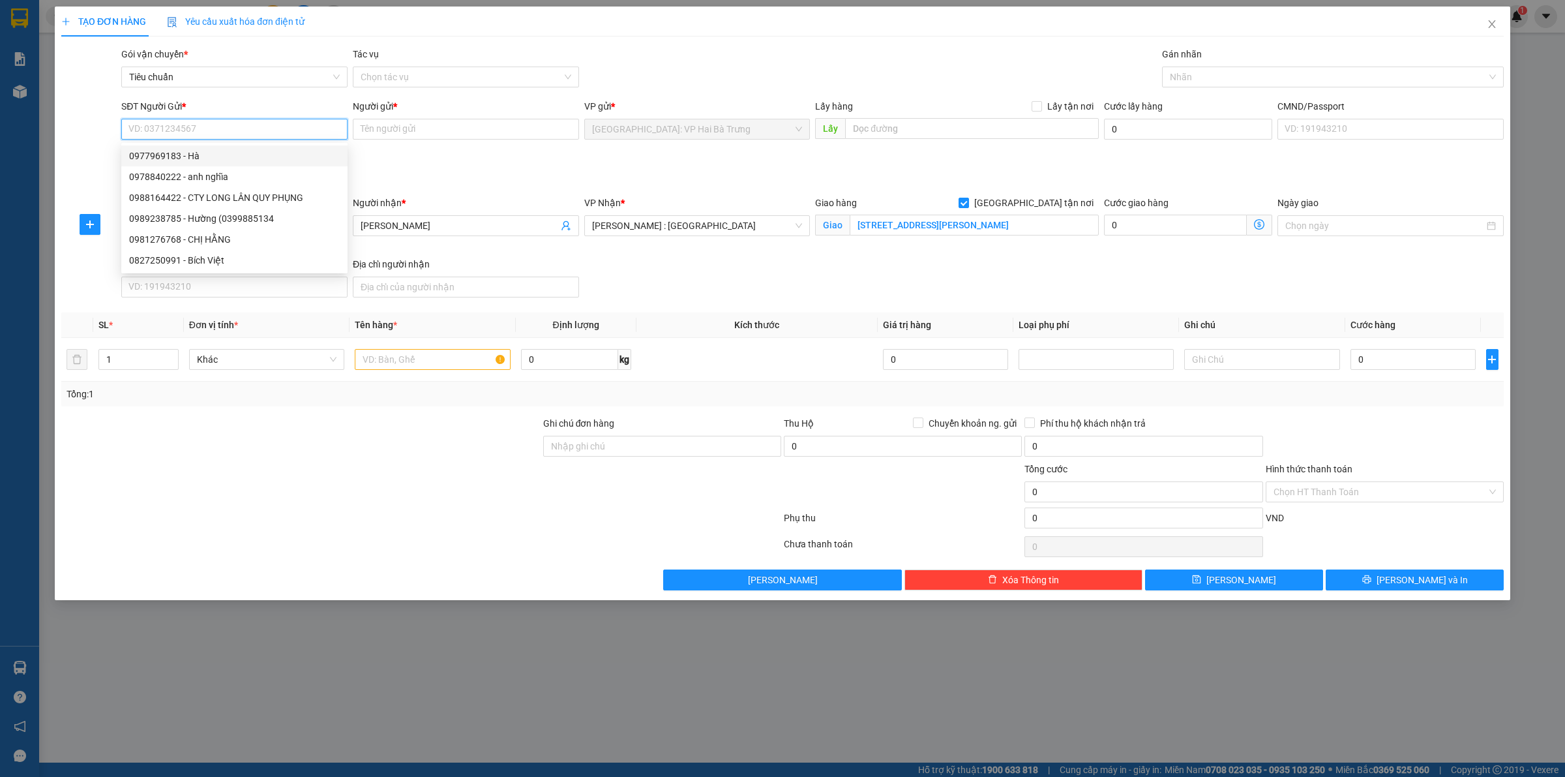
click at [261, 155] on div "0977969183 - Hà" at bounding box center [234, 156] width 211 height 14
click at [1191, 72] on div at bounding box center [1326, 77] width 322 height 16
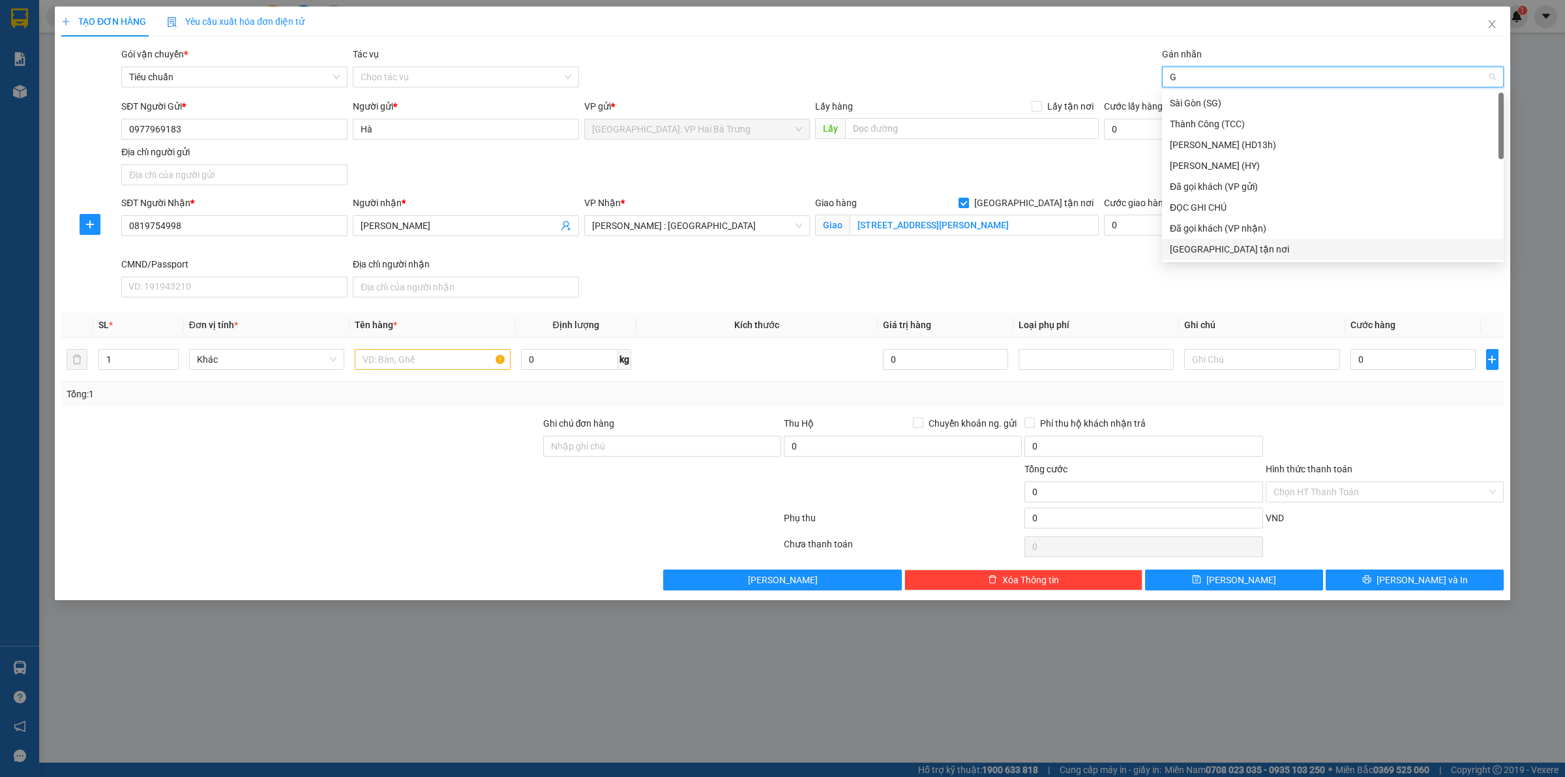
click at [1188, 248] on div "[GEOGRAPHIC_DATA] tận nơi" at bounding box center [1333, 249] width 326 height 14
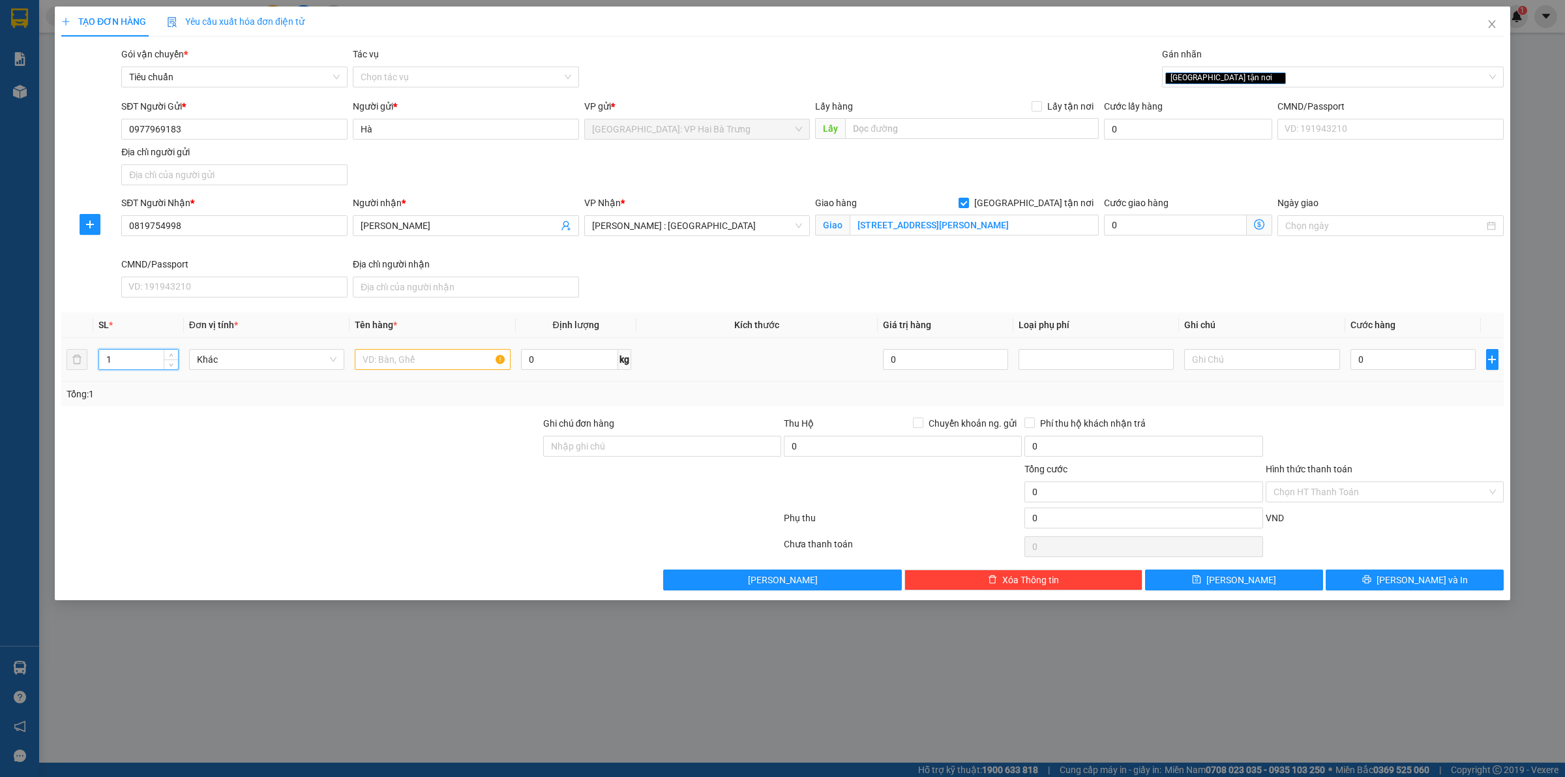
click at [136, 355] on input "1" at bounding box center [138, 360] width 79 height 20
click at [421, 365] on input "text" at bounding box center [432, 359] width 155 height 21
click at [1375, 353] on input "0" at bounding box center [1413, 359] width 125 height 21
click at [1350, 581] on button "[PERSON_NAME] và In" at bounding box center [1415, 579] width 178 height 21
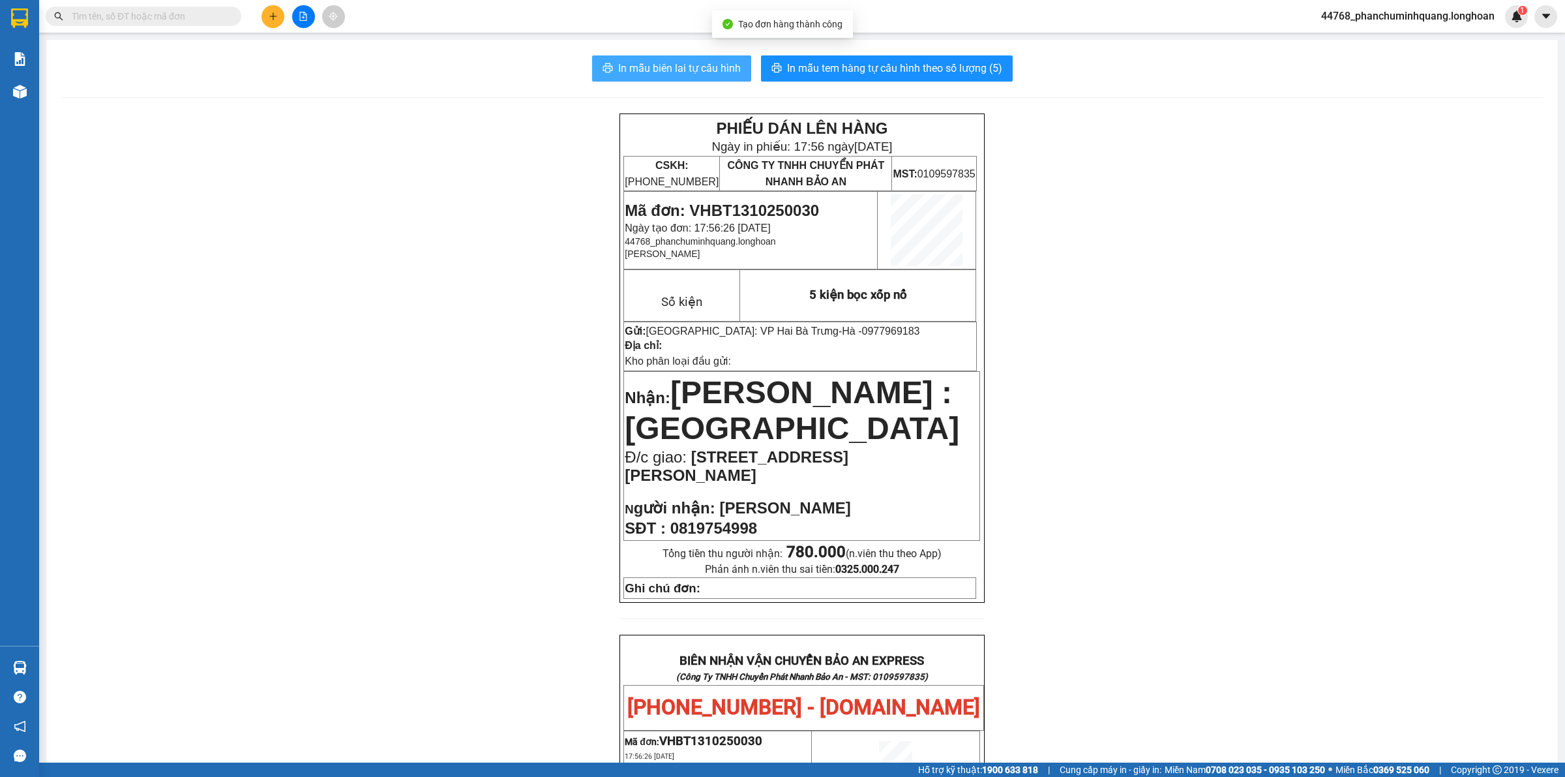
click at [701, 63] on span "In mẫu biên lai tự cấu hình" at bounding box center [679, 68] width 123 height 16
drag, startPoint x: 843, startPoint y: 70, endPoint x: 843, endPoint y: 39, distance: 30.7
click at [845, 70] on span "In mẫu tem hàng tự cấu hình theo số lượng (5)" at bounding box center [894, 68] width 215 height 16
click at [700, 69] on span "In mẫu biên lai tự cấu hình" at bounding box center [679, 68] width 123 height 16
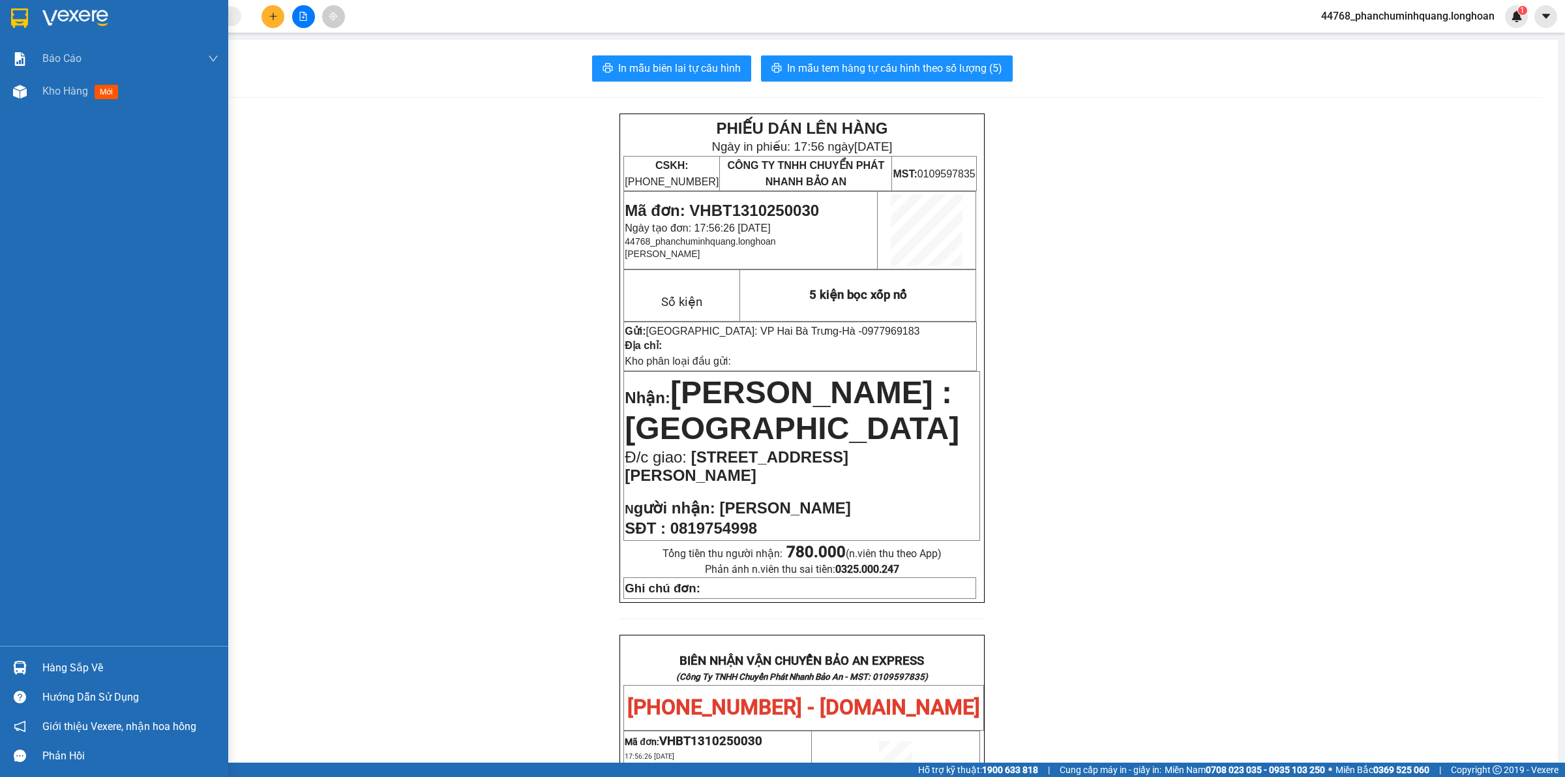
click at [20, 18] on img at bounding box center [19, 18] width 17 height 20
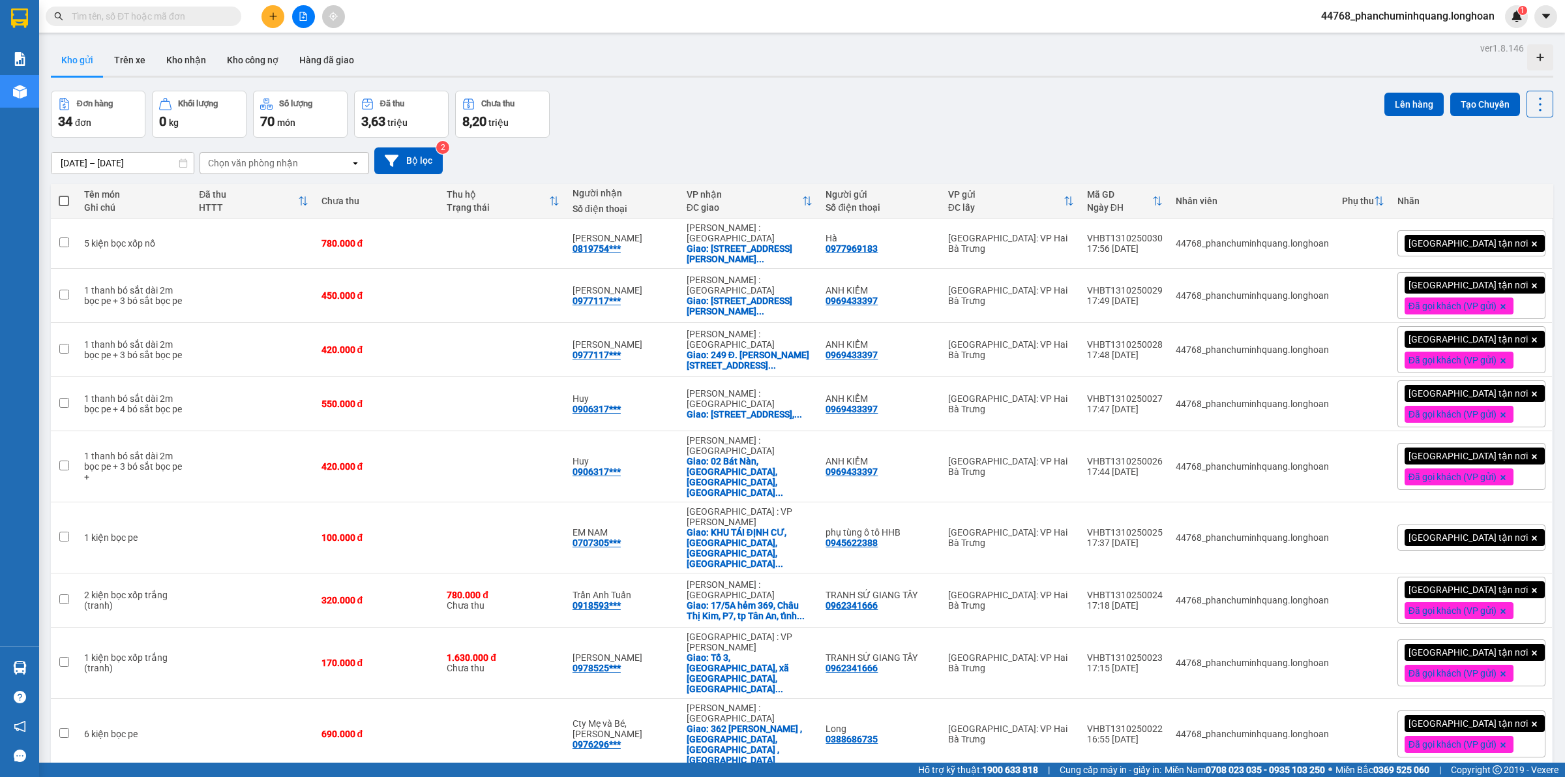
click at [1443, 237] on span "[GEOGRAPHIC_DATA] tận nơi" at bounding box center [1468, 243] width 119 height 12
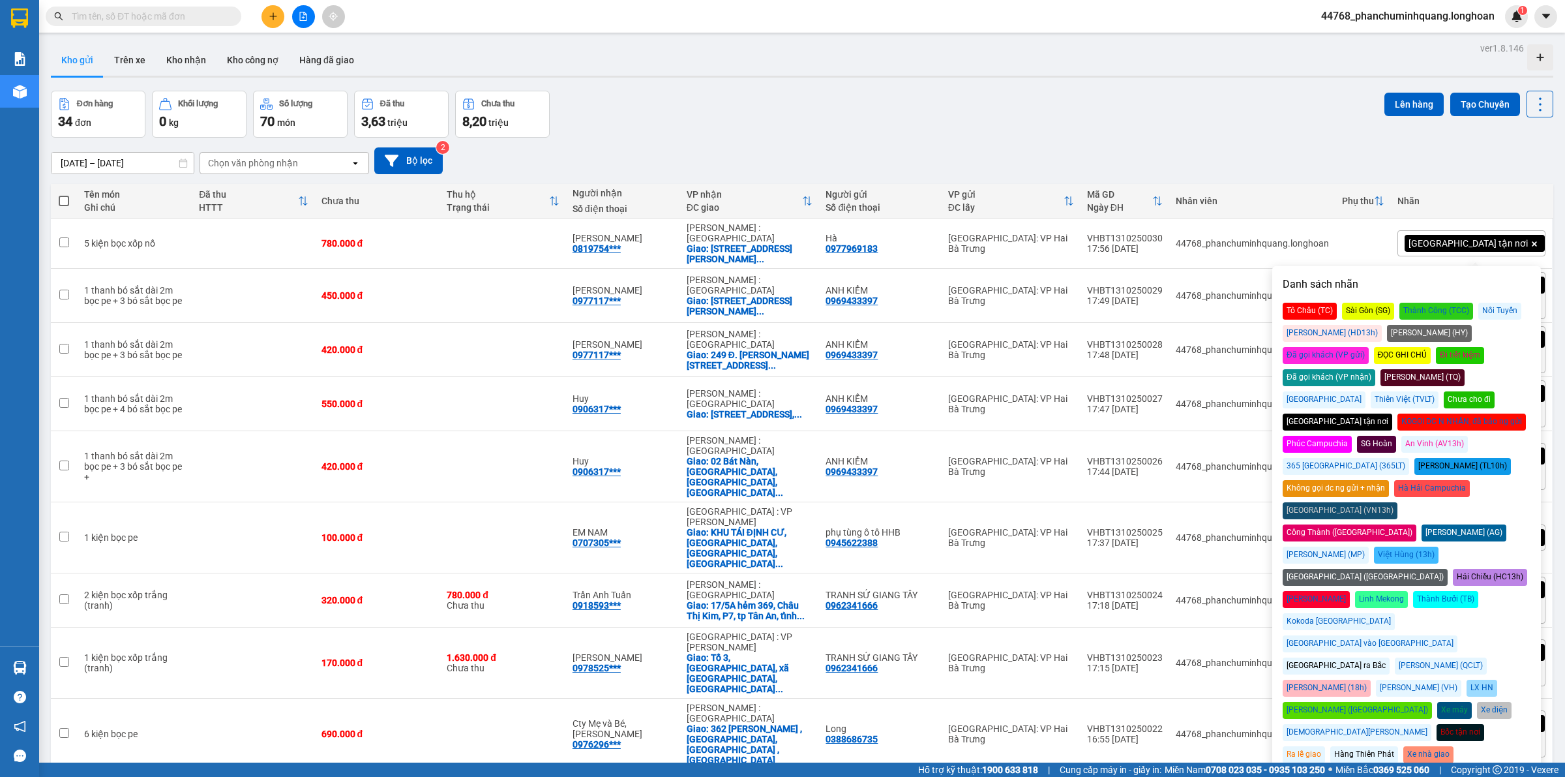
click at [1369, 347] on div "Đã gọi khách (VP gửi)" at bounding box center [1326, 355] width 86 height 17
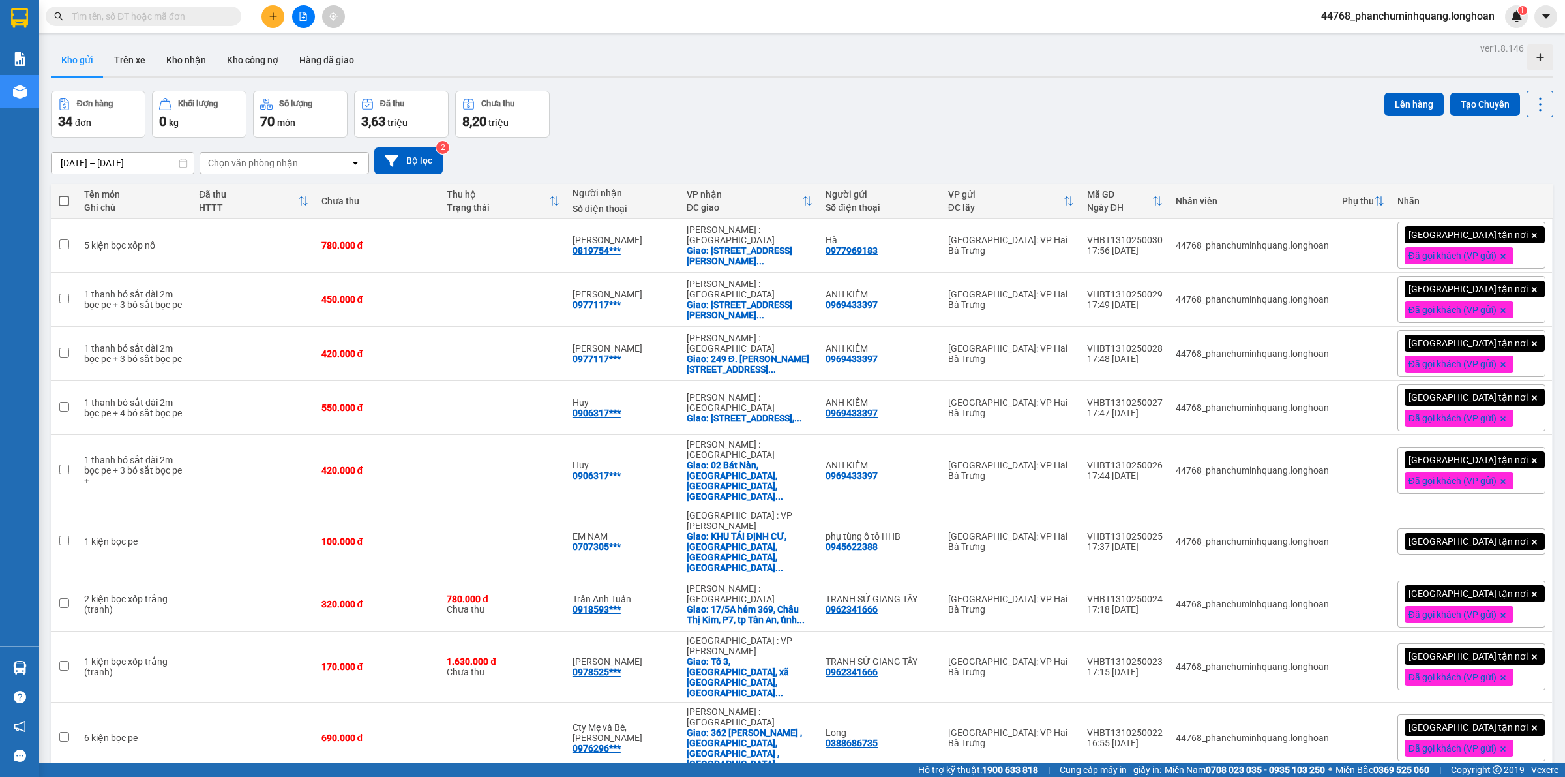
click at [1246, 138] on div "[DATE] – [DATE] Press the down arrow key to interact with the calendar and sele…" at bounding box center [802, 161] width 1503 height 46
click at [275, 8] on button at bounding box center [273, 16] width 23 height 23
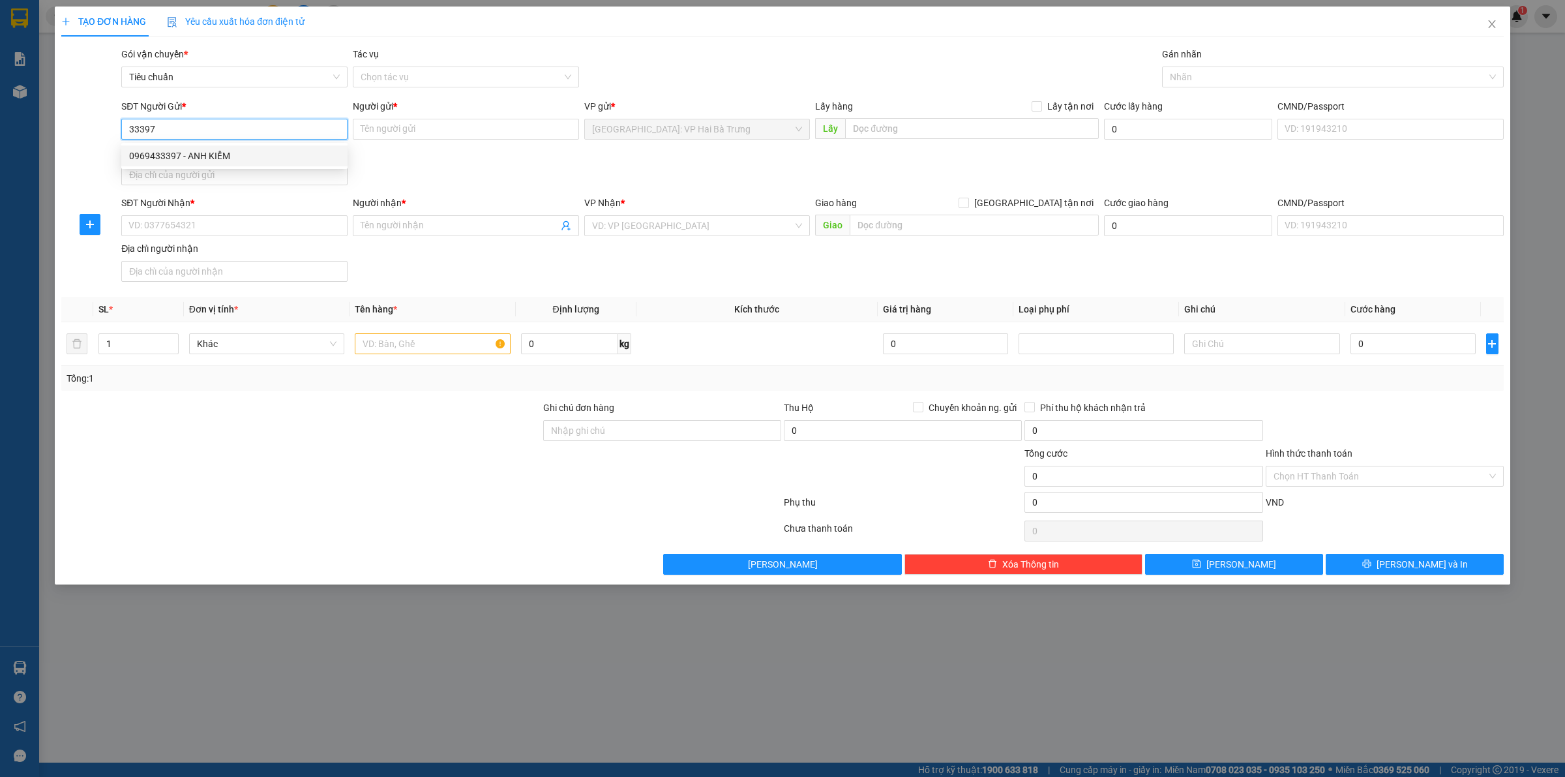
click at [284, 163] on div "0969433397 - ANH KIỂM" at bounding box center [234, 155] width 226 height 21
click at [282, 223] on input "SĐT Người Nhận *" at bounding box center [234, 225] width 226 height 21
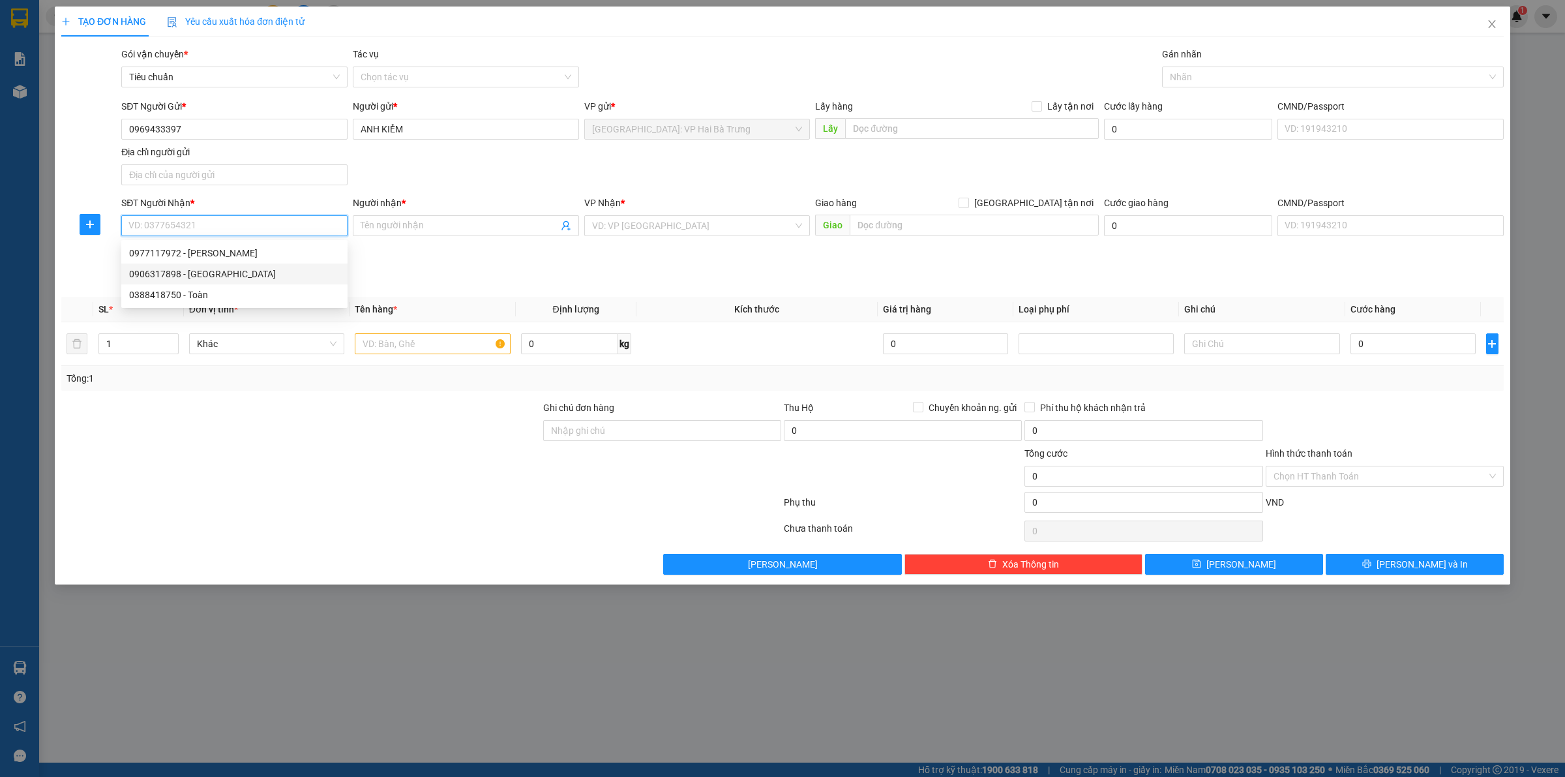
click at [218, 275] on div "0906317898 - Huy" at bounding box center [234, 274] width 211 height 14
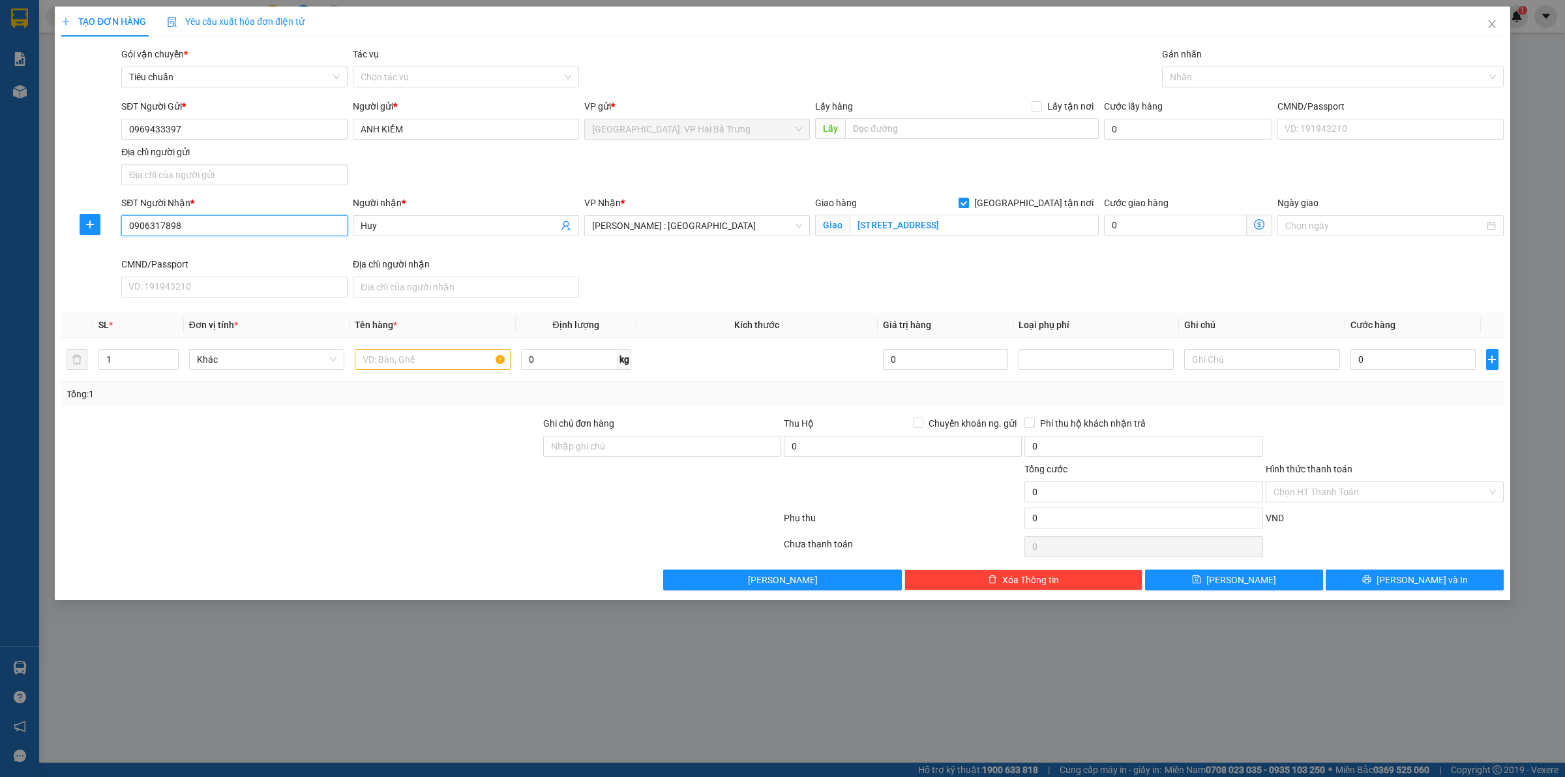
click at [269, 228] on input "0906317898" at bounding box center [234, 225] width 226 height 21
click at [917, 230] on input "[STREET_ADDRESS]" at bounding box center [974, 225] width 249 height 21
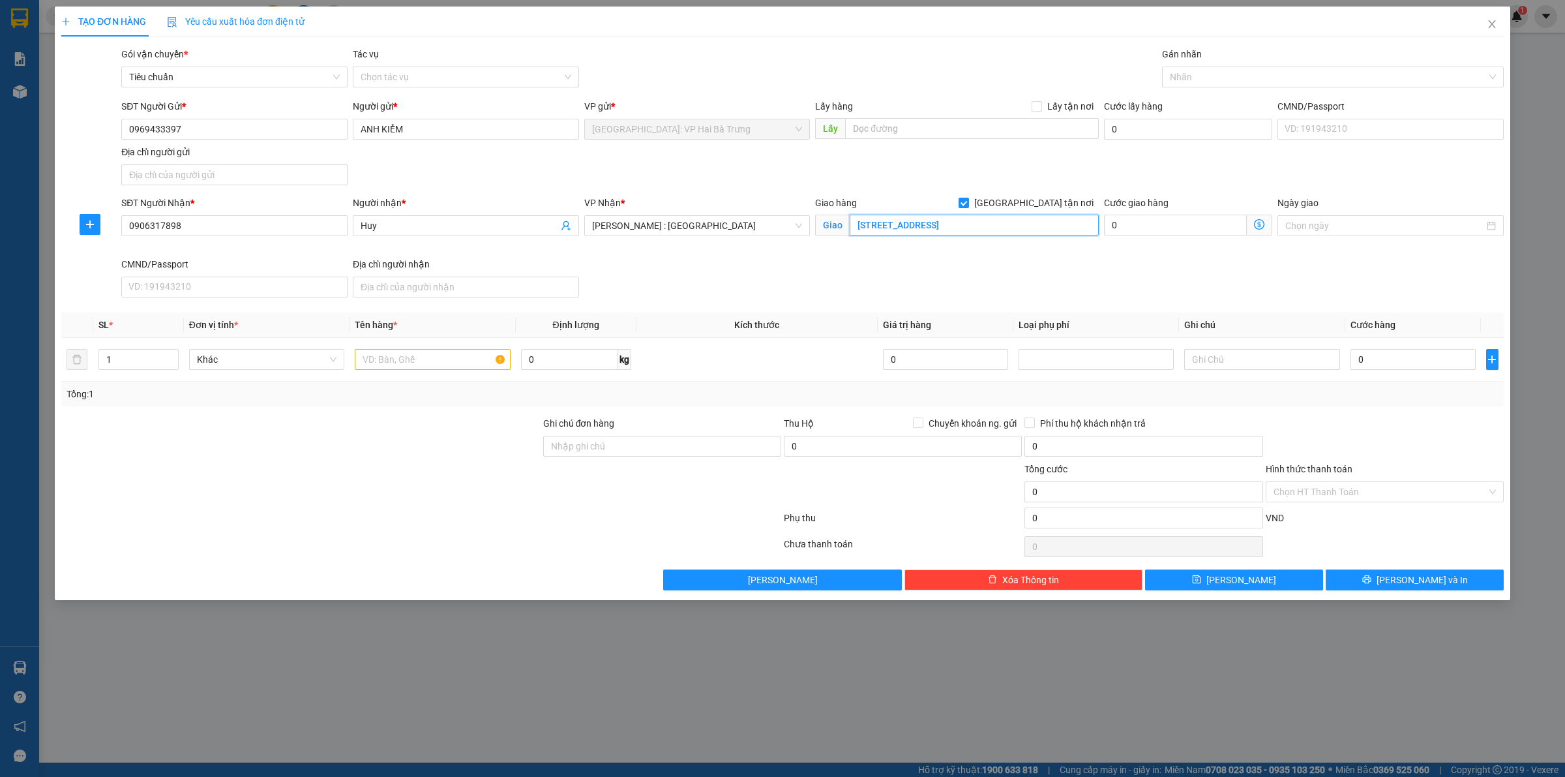
paste input "9 lê thị chợ,p phú thuận"
click at [1230, 69] on div at bounding box center [1326, 77] width 322 height 16
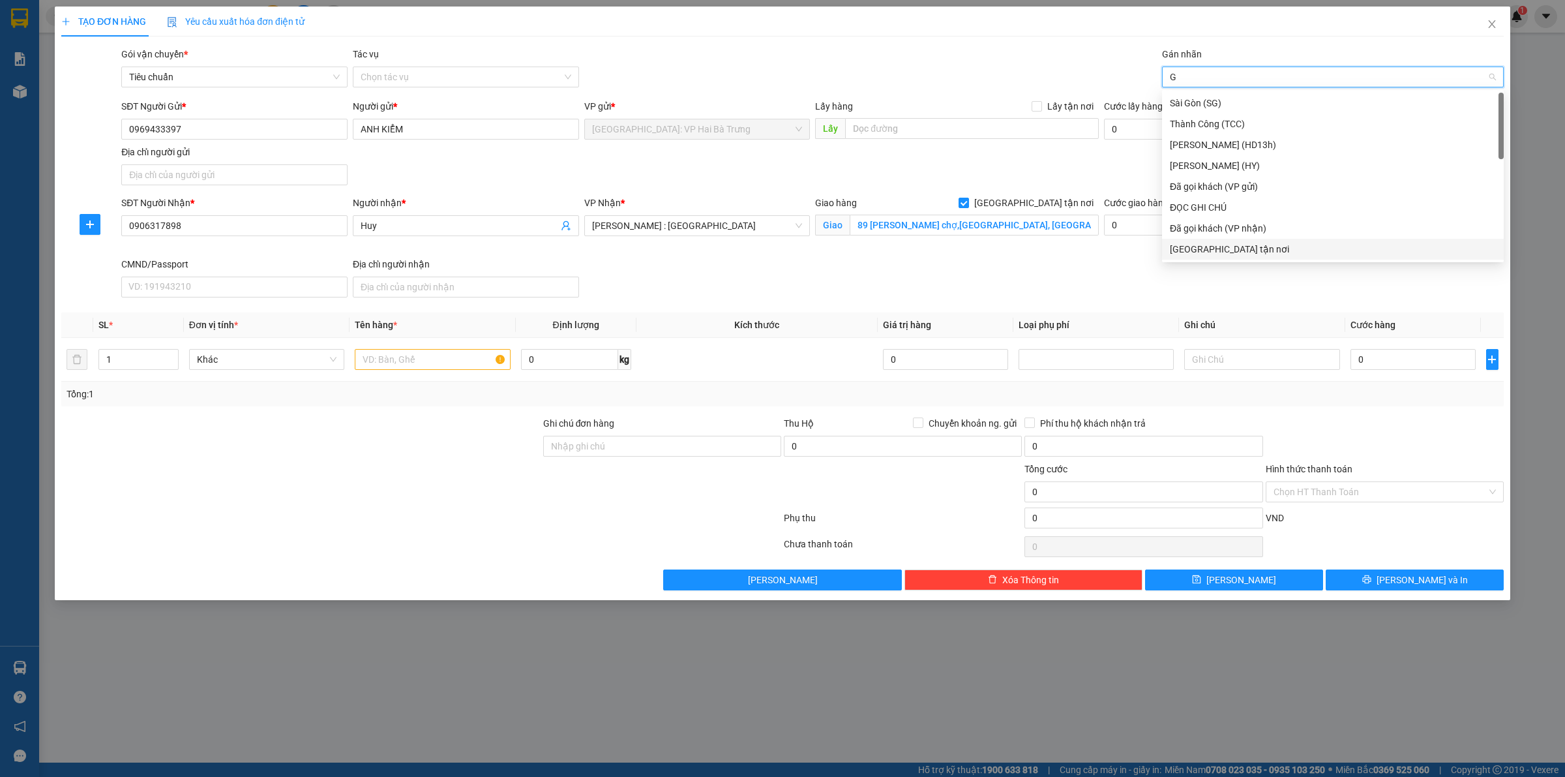
click at [1255, 243] on div "[GEOGRAPHIC_DATA] tận nơi" at bounding box center [1333, 249] width 326 height 14
click at [1252, 128] on div "Đã gọi khách (VP gửi)" at bounding box center [1333, 124] width 326 height 14
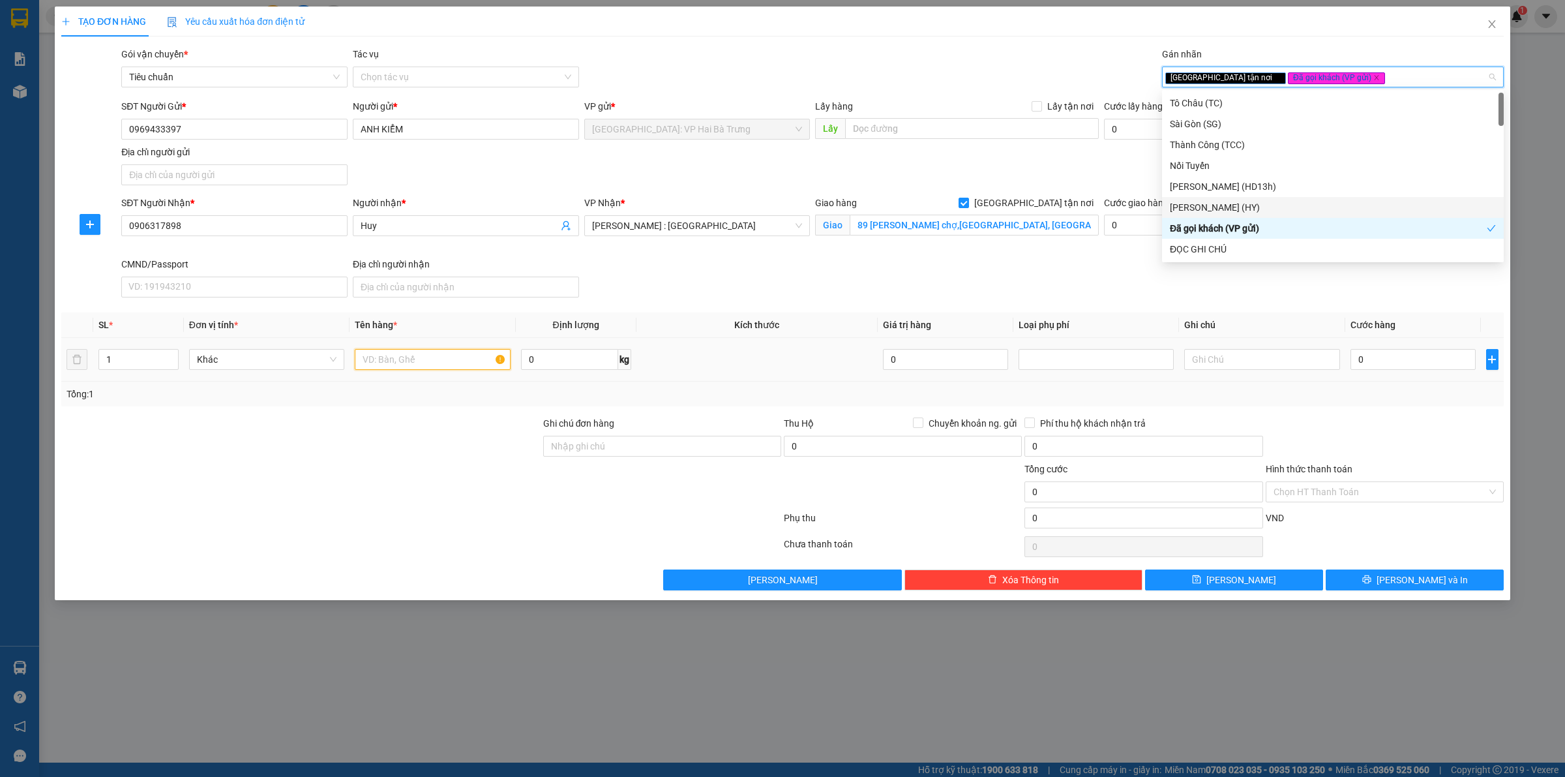
click at [388, 354] on input "text" at bounding box center [432, 359] width 155 height 21
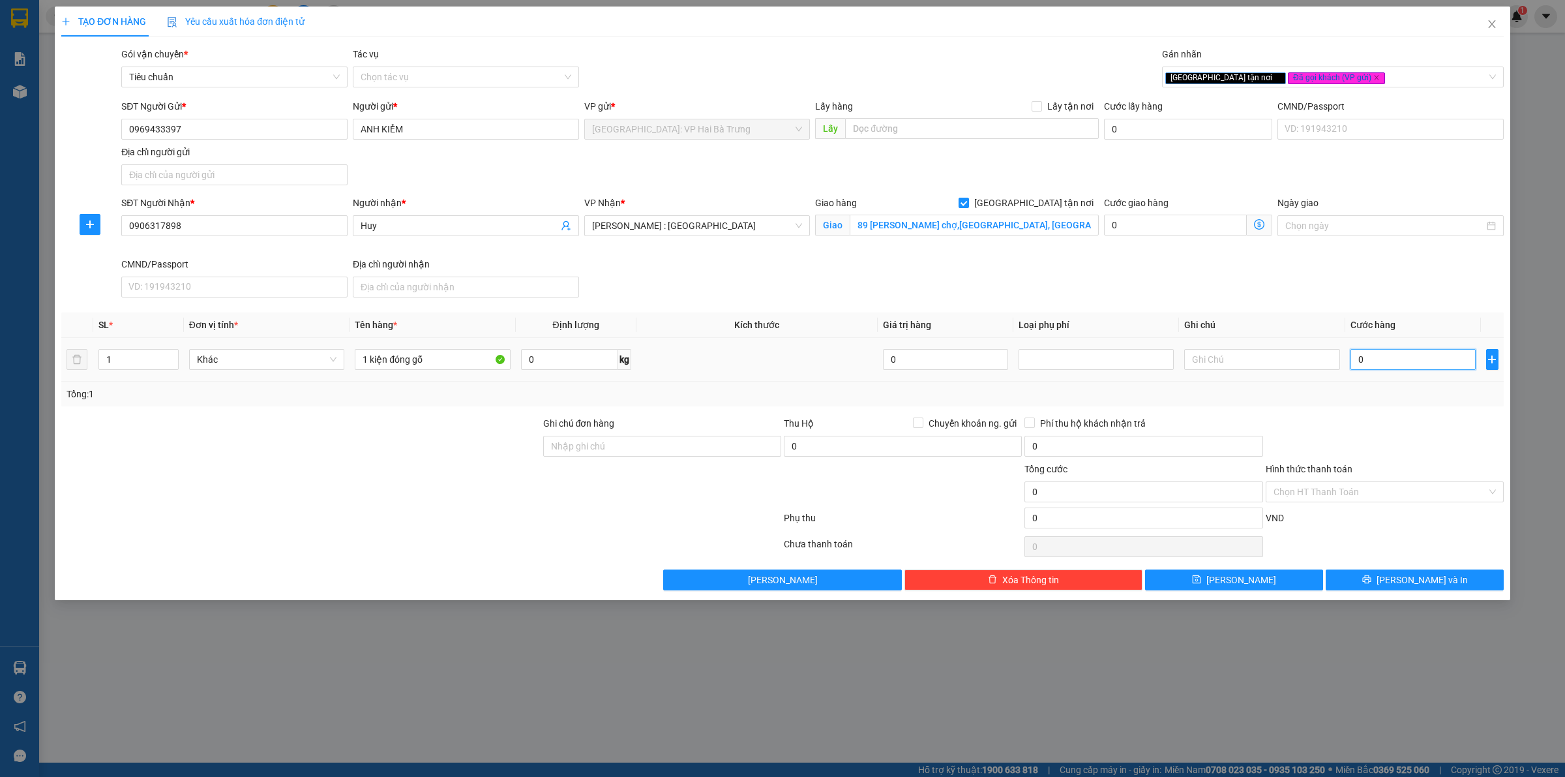
click at [1362, 359] on input "0" at bounding box center [1413, 359] width 125 height 21
click at [1372, 582] on icon "printer" at bounding box center [1366, 579] width 9 height 9
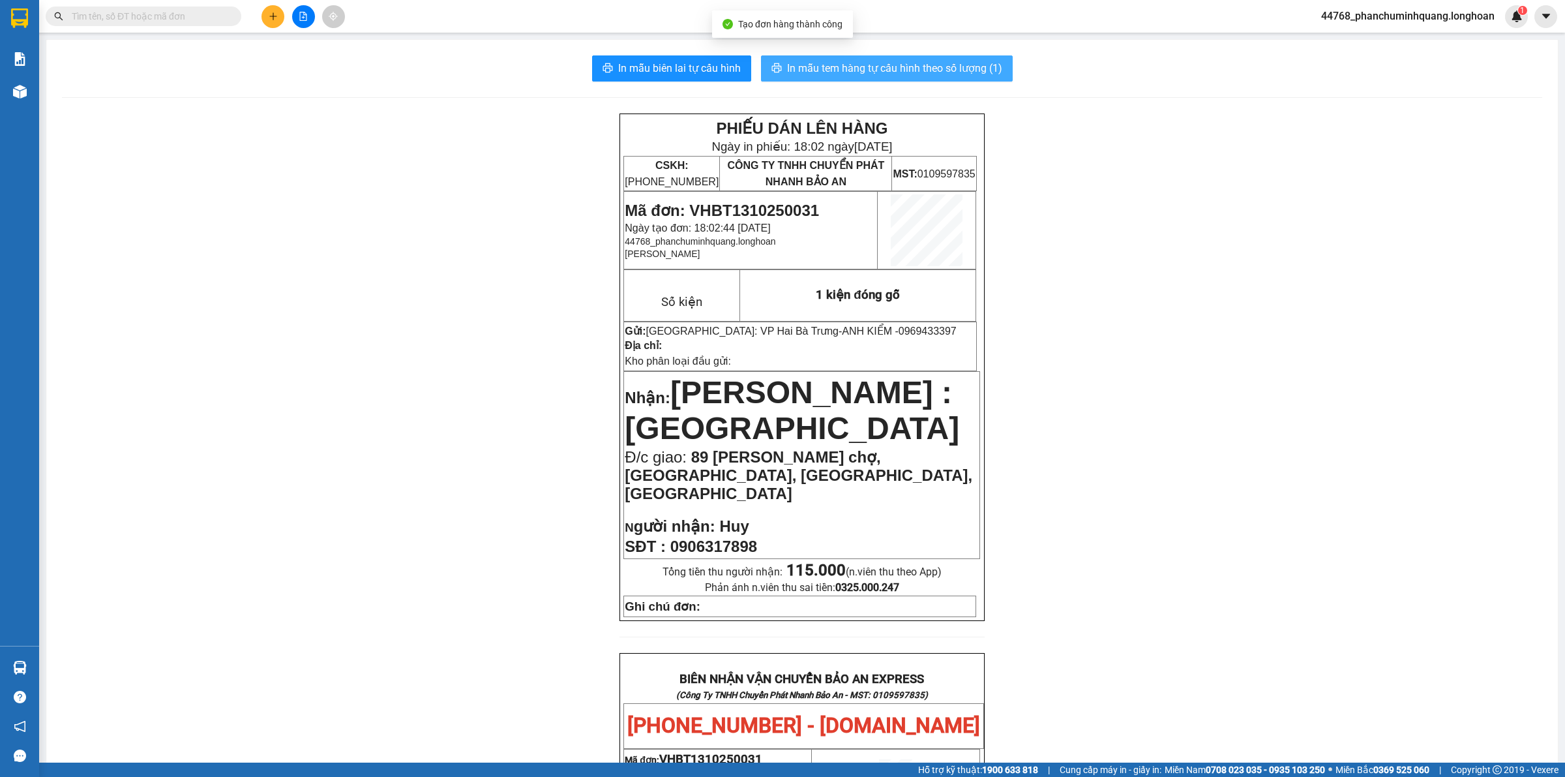
click at [953, 66] on span "In mẫu tem hàng tự cấu hình theo số lượng (1)" at bounding box center [894, 68] width 215 height 16
click at [866, 61] on span "In mẫu tem hàng tự cấu hình theo số lượng (1)" at bounding box center [894, 68] width 215 height 16
drag, startPoint x: 682, startPoint y: 245, endPoint x: 618, endPoint y: 243, distance: 63.9
click at [275, 14] on icon "plus" at bounding box center [273, 16] width 9 height 9
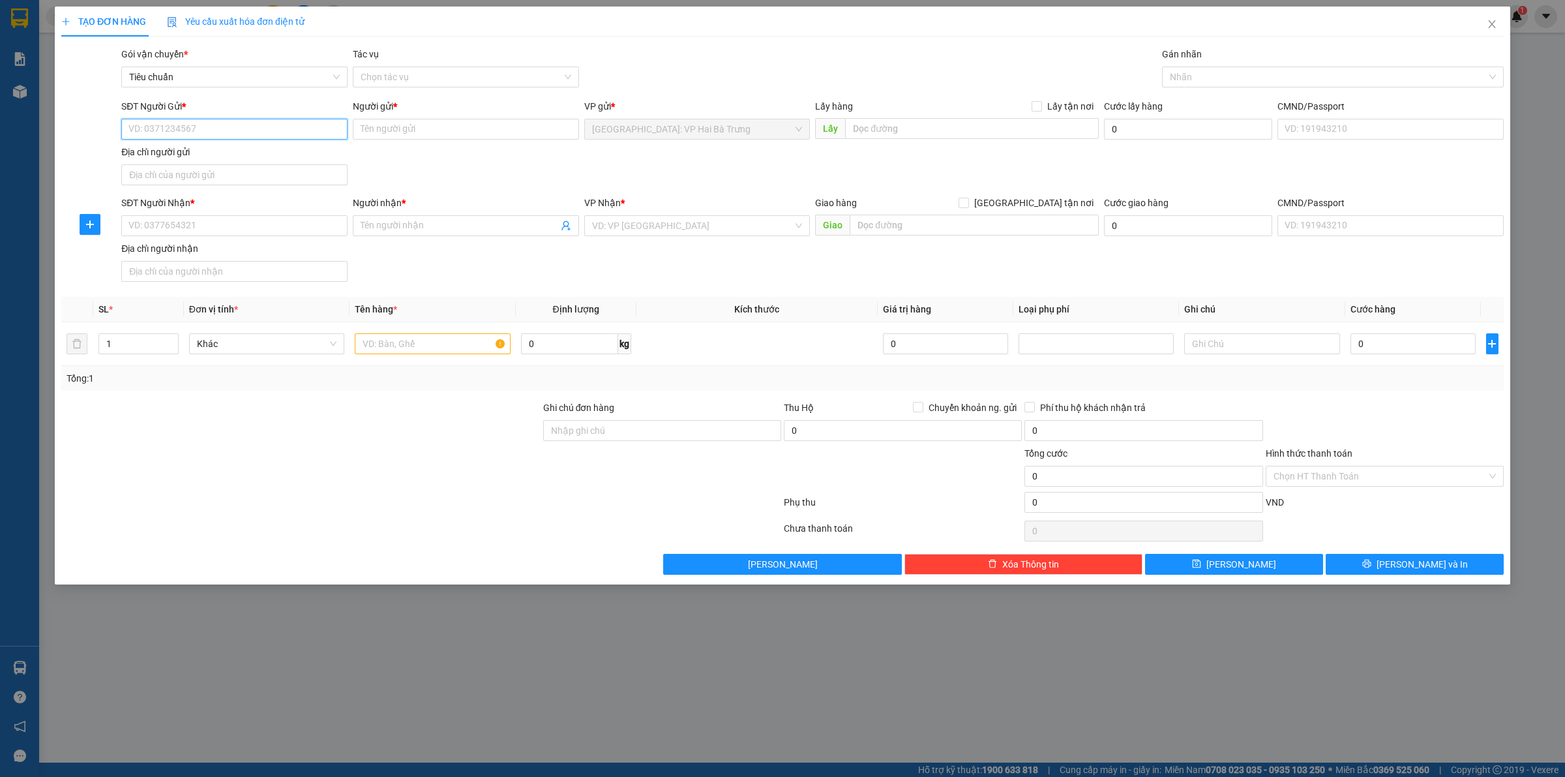
click at [285, 128] on input "SĐT Người Gửi *" at bounding box center [234, 129] width 226 height 21
paste input "0969433397"
click at [288, 152] on div "0969433397 - ANH KIỂM" at bounding box center [234, 156] width 211 height 14
click at [282, 223] on input "SĐT Người Nhận *" at bounding box center [234, 225] width 226 height 21
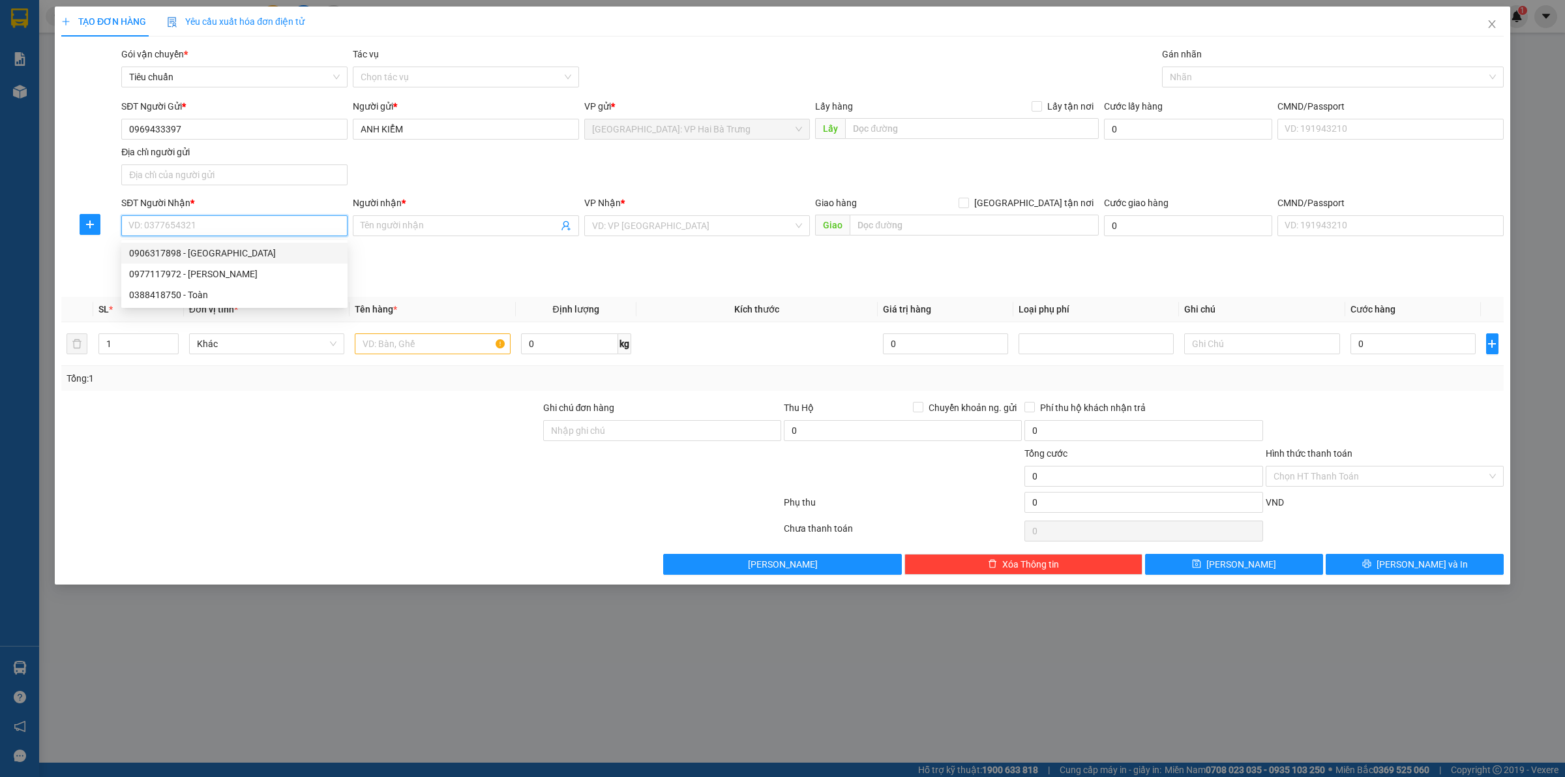
click at [278, 252] on div "0906317898 - Huy" at bounding box center [234, 253] width 211 height 14
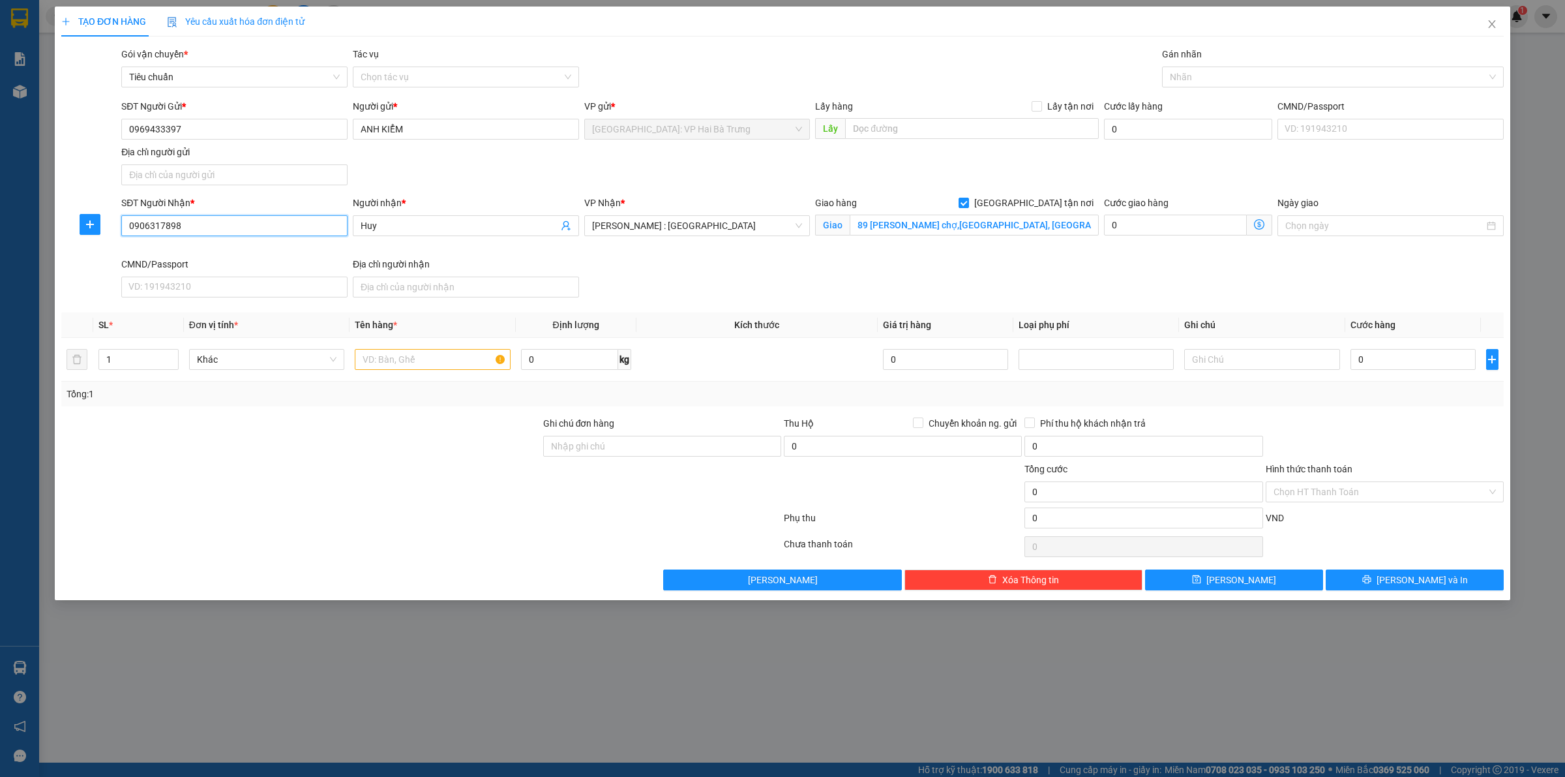
click at [292, 226] on input "0906317898" at bounding box center [234, 225] width 226 height 21
click at [976, 227] on input "89 [PERSON_NAME] chợ,[GEOGRAPHIC_DATA], [GEOGRAPHIC_DATA], [GEOGRAPHIC_DATA]" at bounding box center [974, 225] width 249 height 21
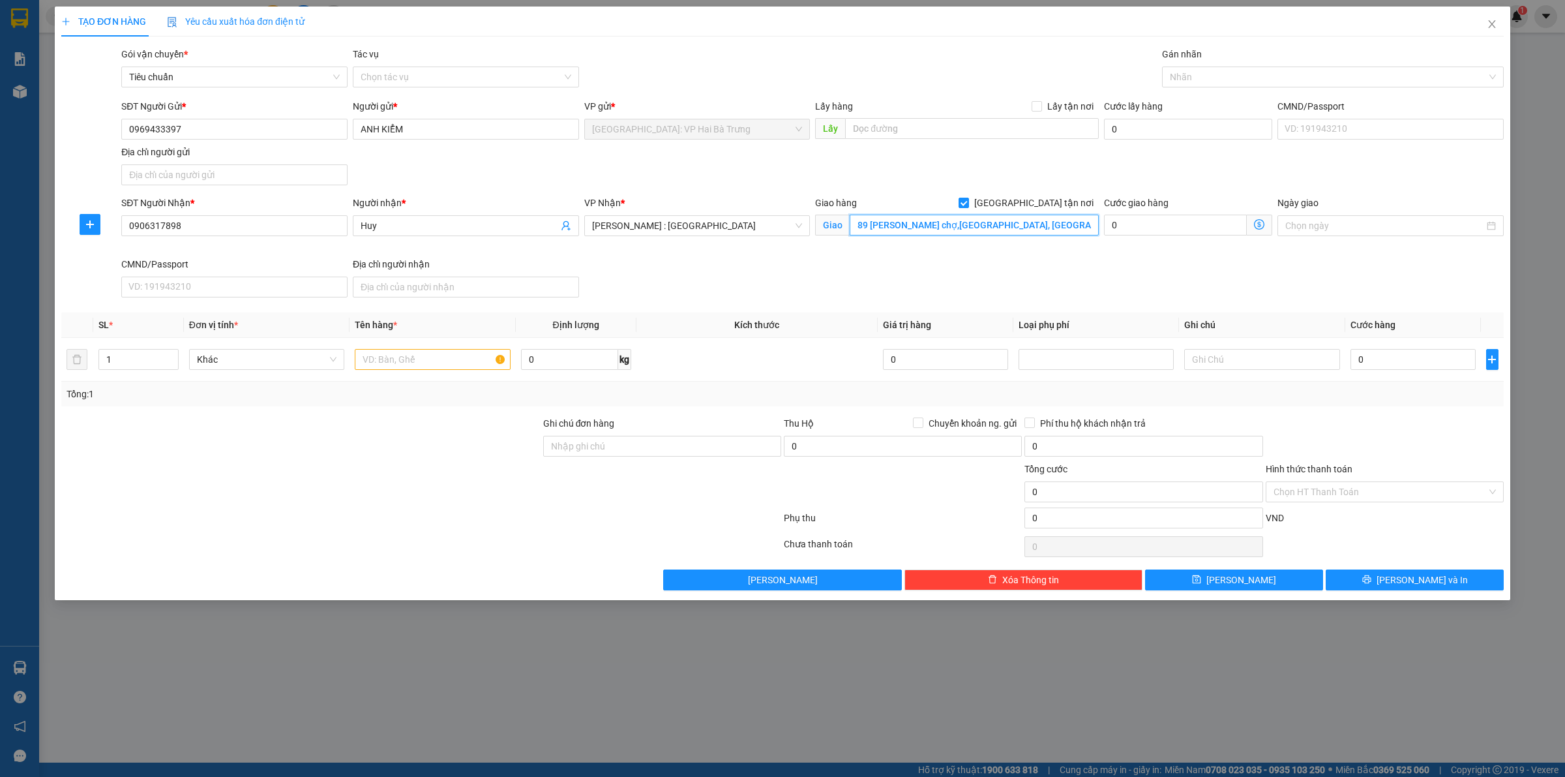
click at [976, 227] on input "89 [PERSON_NAME] chợ,[GEOGRAPHIC_DATA], [GEOGRAPHIC_DATA], [GEOGRAPHIC_DATA]" at bounding box center [974, 225] width 249 height 21
click at [748, 230] on span "[PERSON_NAME] : [GEOGRAPHIC_DATA]" at bounding box center [697, 226] width 211 height 20
click at [722, 252] on div "Cần Thơ: [PERSON_NAME]" at bounding box center [697, 252] width 211 height 14
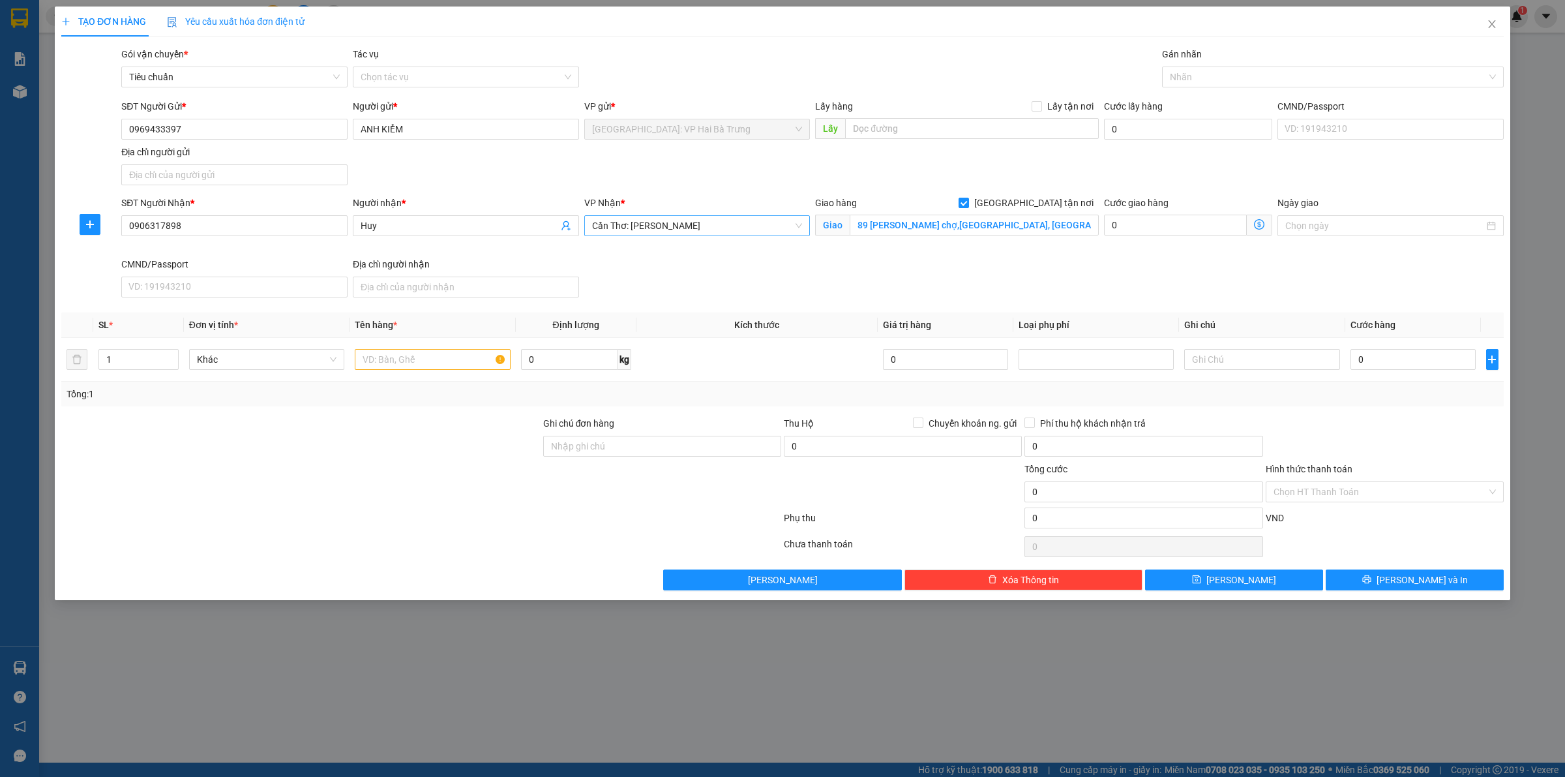
click at [974, 212] on div "Giao hàng Giao tận nơi" at bounding box center [957, 206] width 284 height 20
click at [975, 212] on div "Giao hàng Giao tận nơi" at bounding box center [957, 206] width 284 height 20
click at [977, 220] on input "89 [PERSON_NAME] chợ,[GEOGRAPHIC_DATA], [GEOGRAPHIC_DATA], [GEOGRAPHIC_DATA]" at bounding box center [974, 225] width 249 height 21
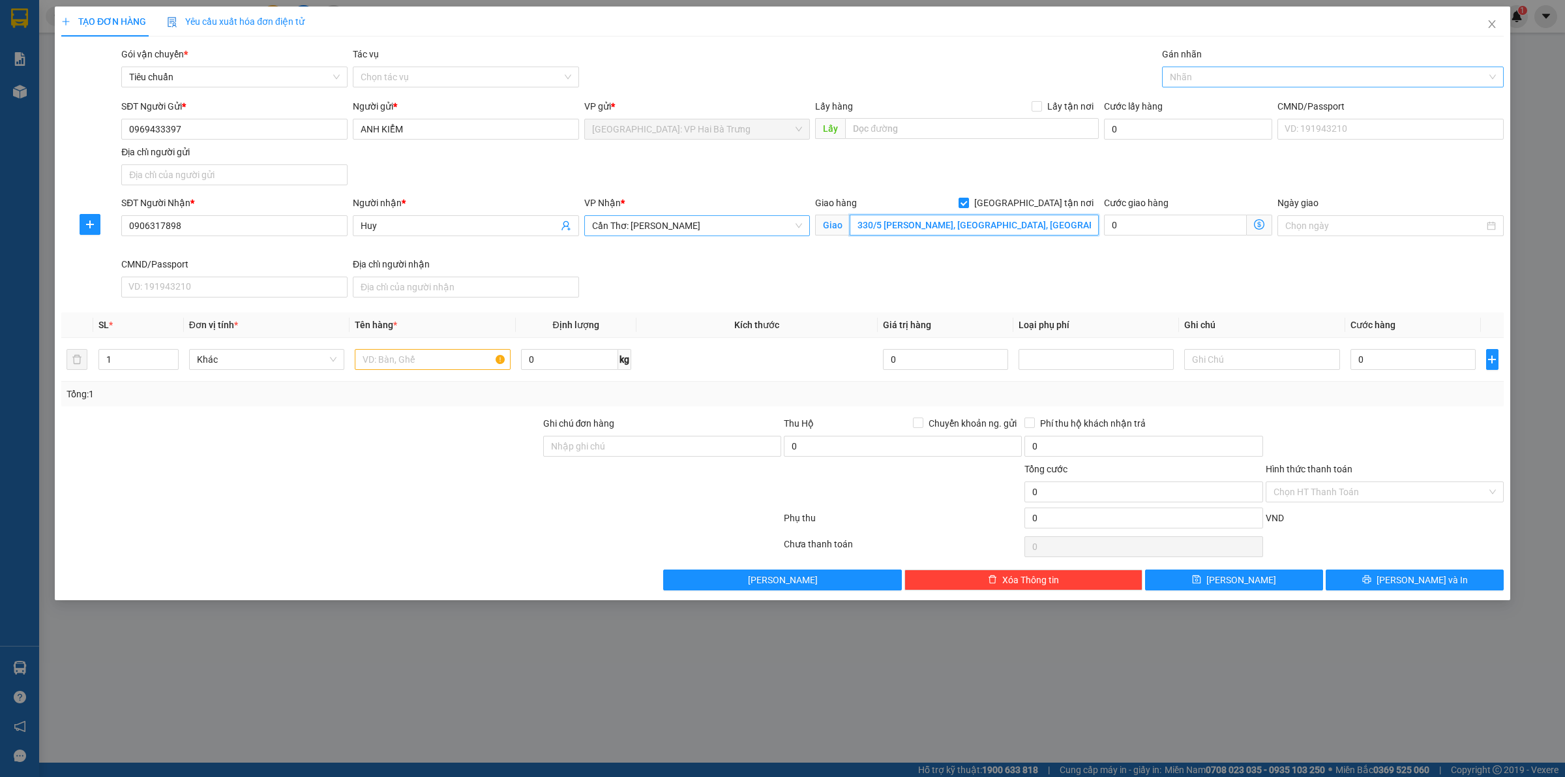
click at [1218, 72] on div at bounding box center [1326, 77] width 322 height 16
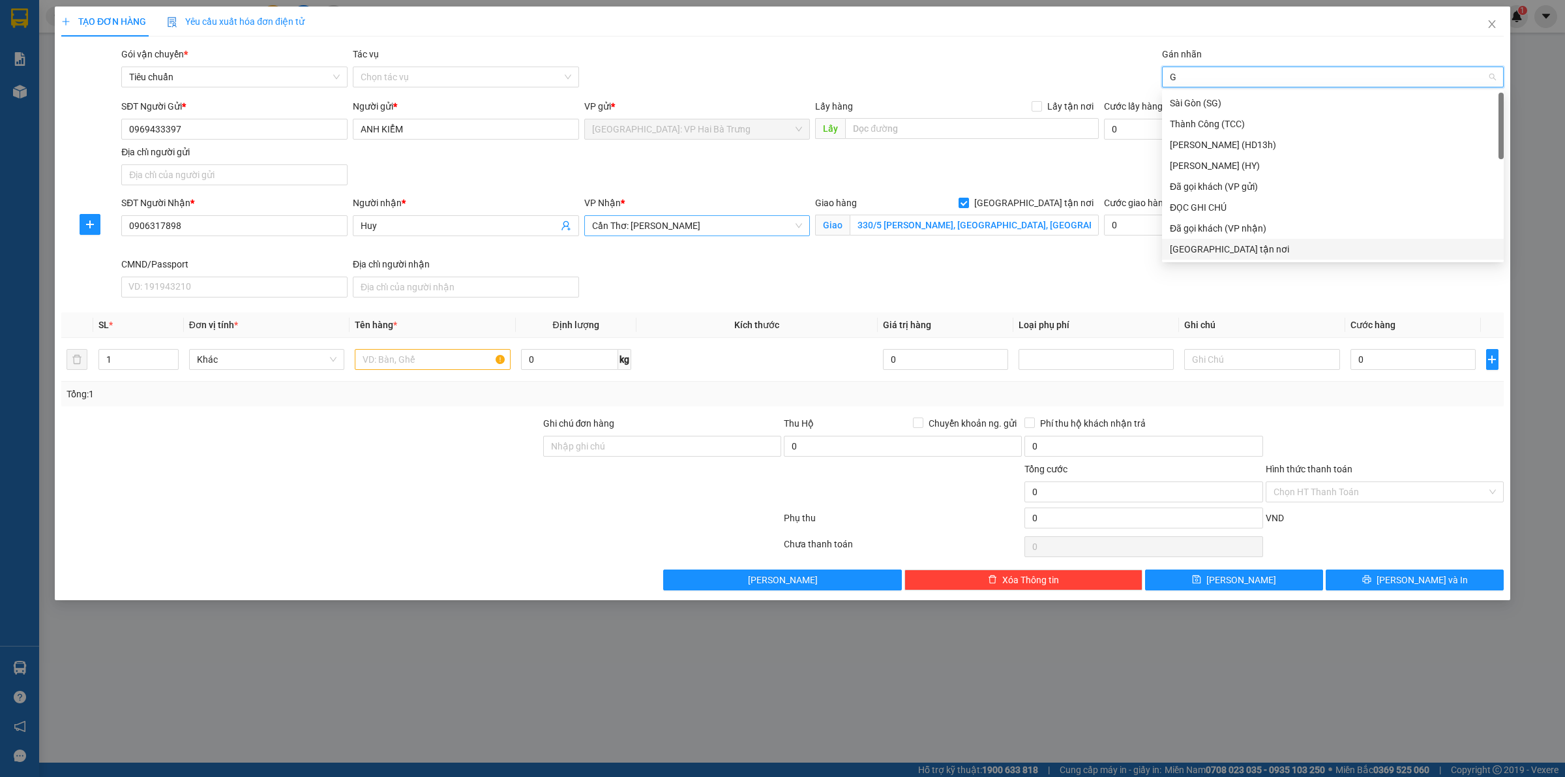
click at [1270, 245] on div "[GEOGRAPHIC_DATA] tận nơi" at bounding box center [1333, 249] width 326 height 14
drag, startPoint x: 171, startPoint y: 353, endPoint x: 188, endPoint y: 352, distance: 17.0
click at [171, 354] on span "up" at bounding box center [172, 356] width 8 height 8
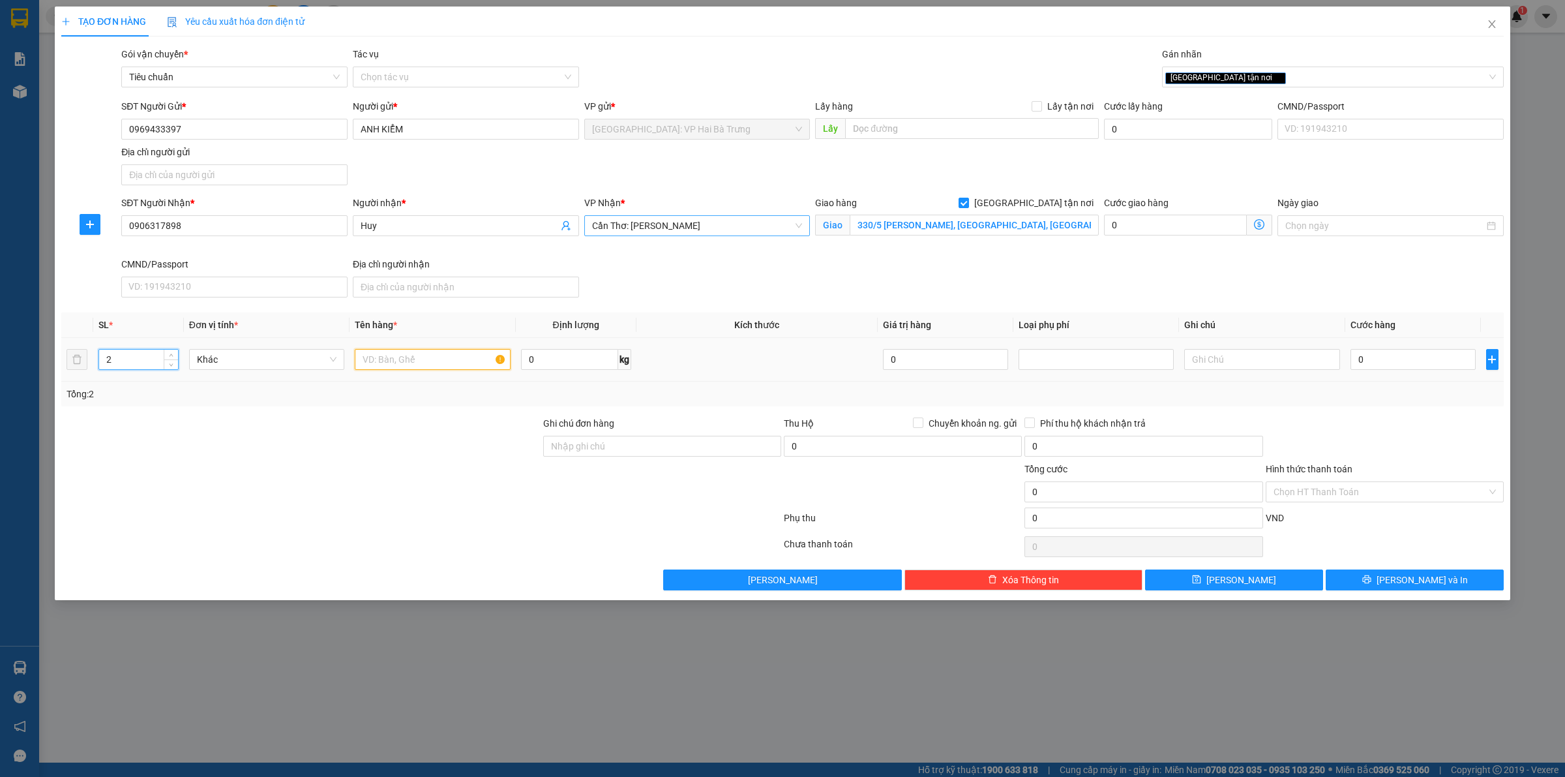
click at [385, 365] on input "text" at bounding box center [432, 359] width 155 height 21
drag, startPoint x: 1344, startPoint y: 280, endPoint x: 1376, endPoint y: 355, distance: 81.5
click at [1344, 281] on div "SĐT Người Nhận * 0906317898 Người nhận * Huy VP Nhận * Cần Thơ: Kho Ninh Kiều G…" at bounding box center [813, 249] width 1388 height 107
click at [1413, 367] on input "0" at bounding box center [1413, 359] width 125 height 21
click at [1308, 76] on div "[GEOGRAPHIC_DATA] tận nơi" at bounding box center [1326, 77] width 322 height 16
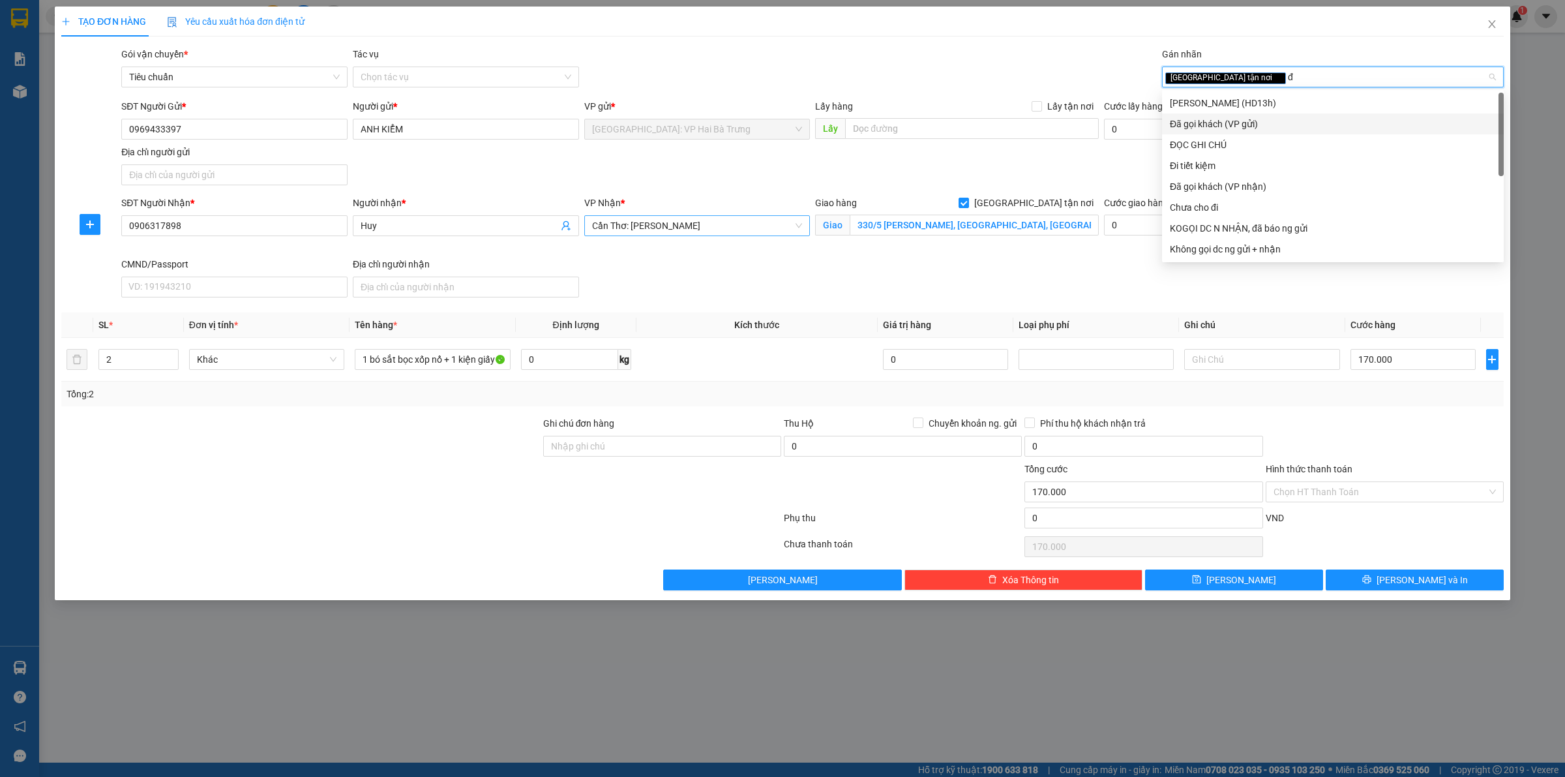
click at [1204, 132] on div "Đã gọi khách (VP gửi)" at bounding box center [1333, 123] width 342 height 21
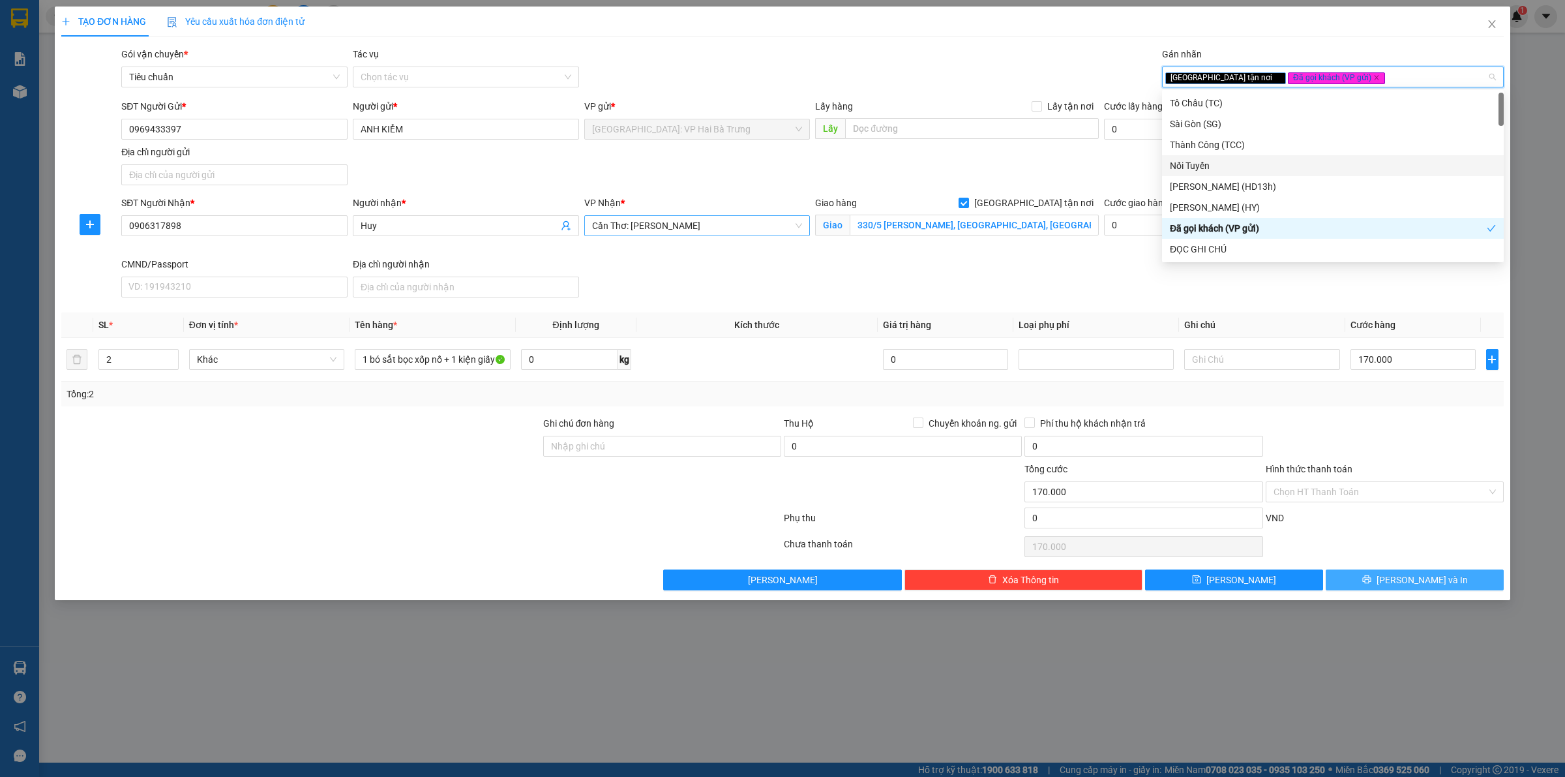
click at [1407, 582] on span "[PERSON_NAME] và In" at bounding box center [1422, 580] width 91 height 14
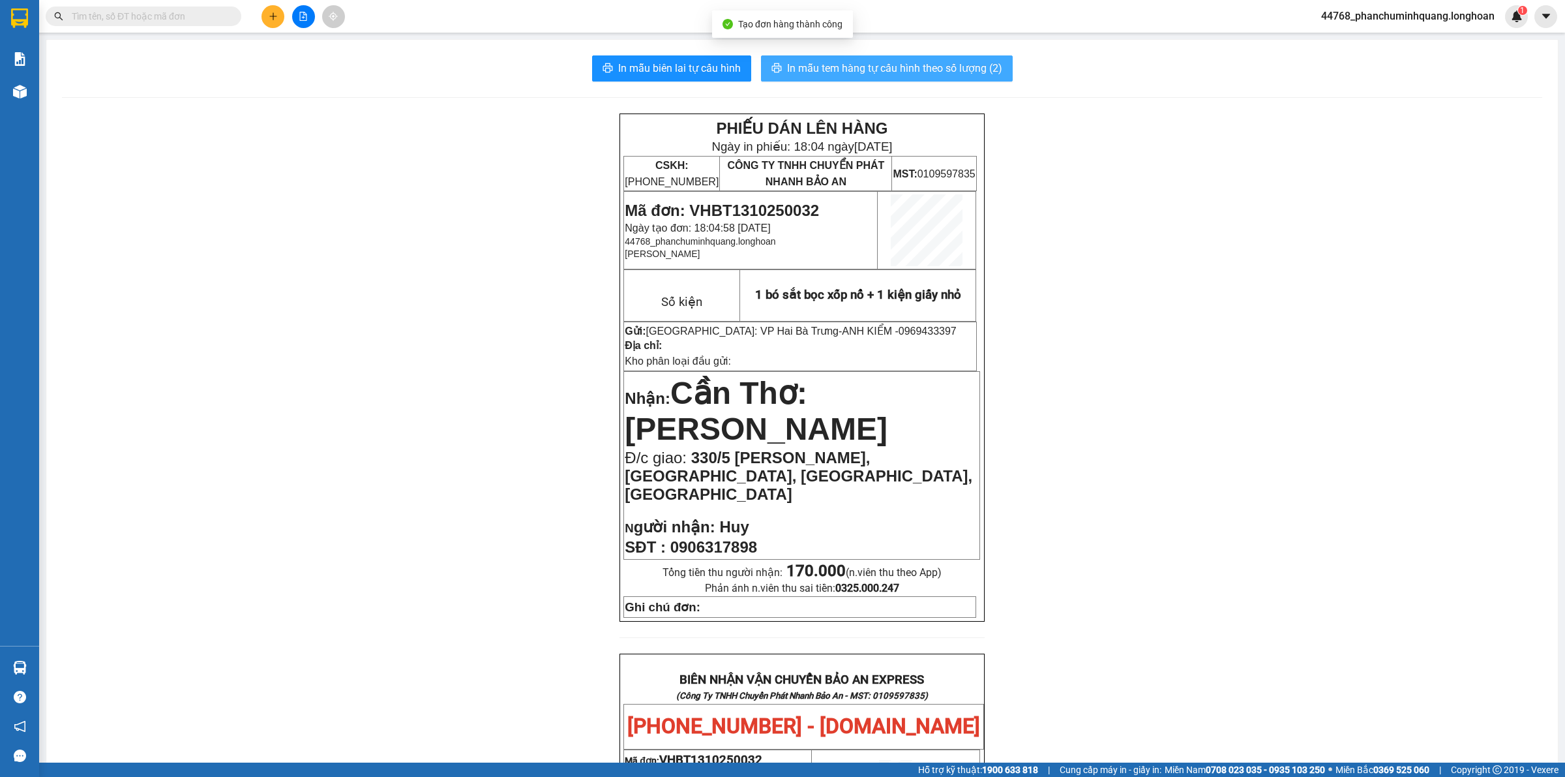
click at [866, 68] on span "In mẫu tem hàng tự cấu hình theo số lượng (2)" at bounding box center [894, 68] width 215 height 16
drag, startPoint x: 688, startPoint y: 253, endPoint x: 620, endPoint y: 255, distance: 68.5
click at [269, 16] on icon "plus" at bounding box center [273, 16] width 9 height 9
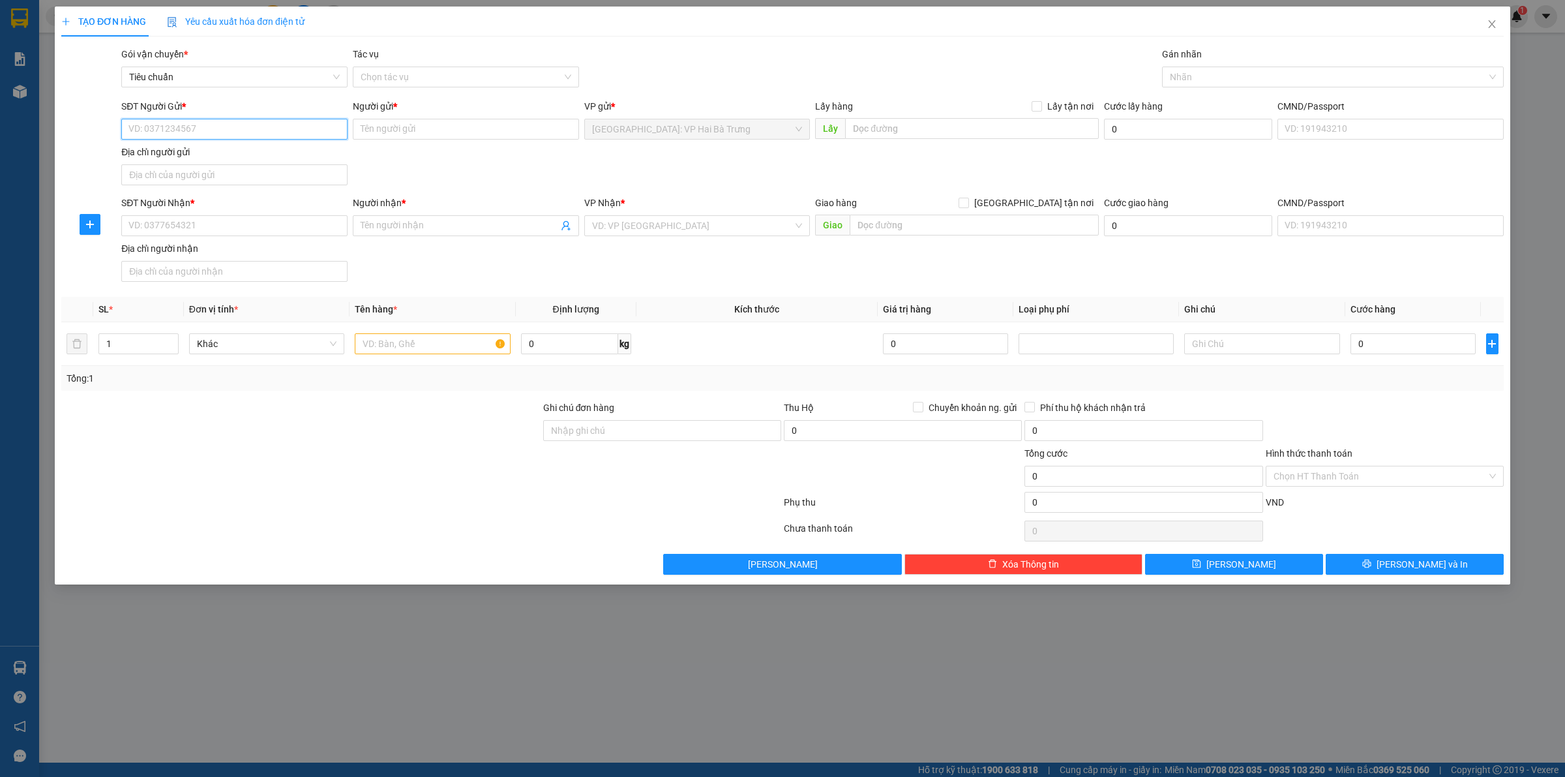
click at [201, 138] on input "SĐT Người Gửi *" at bounding box center [234, 129] width 226 height 21
paste input "0969433397"
click at [197, 155] on div "0969433397 - ANH KIỂM" at bounding box center [234, 156] width 211 height 14
click at [308, 222] on input "SĐT Người Nhận *" at bounding box center [234, 225] width 226 height 21
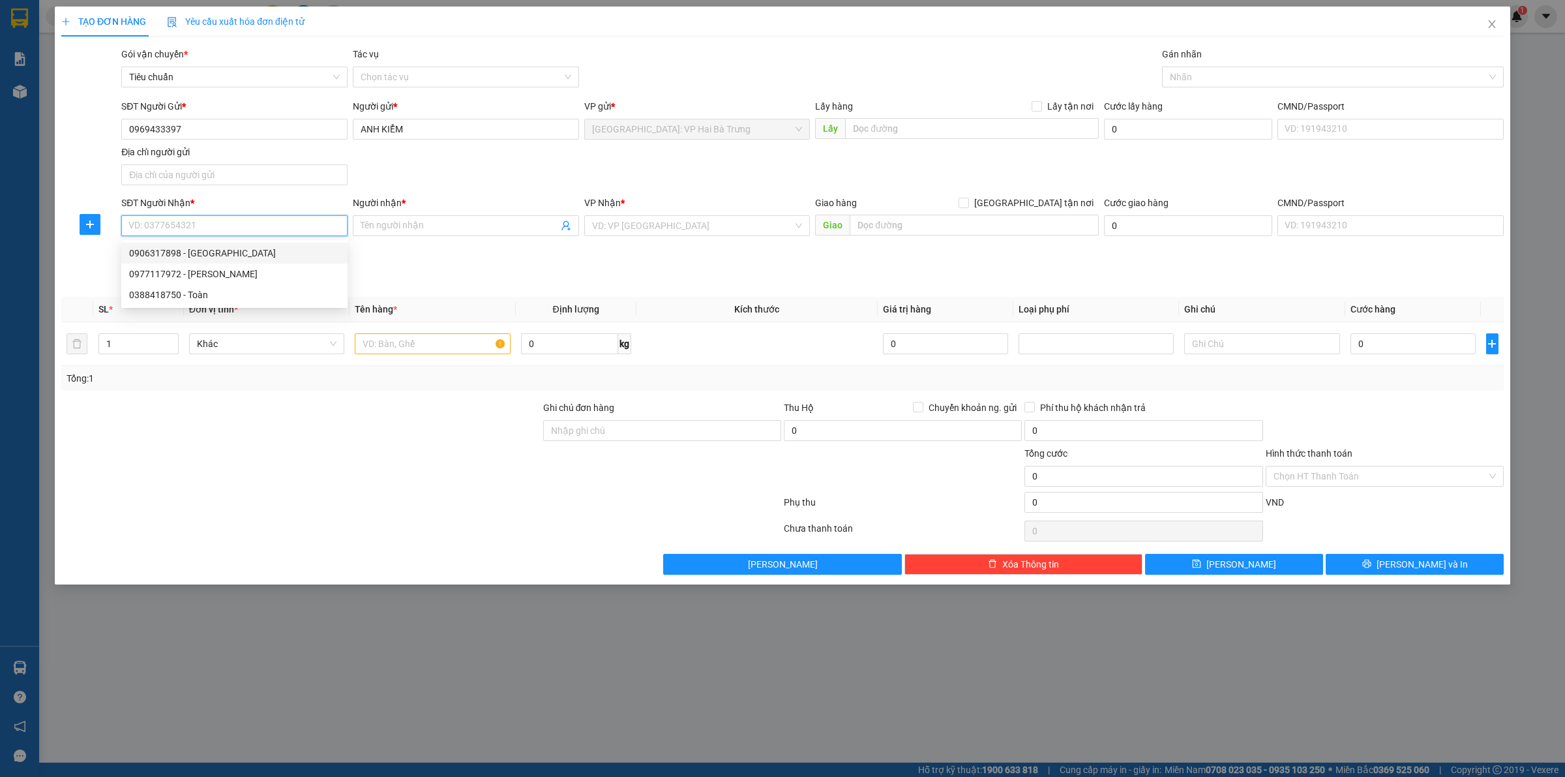
drag, startPoint x: 242, startPoint y: 252, endPoint x: 317, endPoint y: 248, distance: 75.1
click at [243, 252] on div "0906317898 - Huy" at bounding box center [234, 253] width 211 height 14
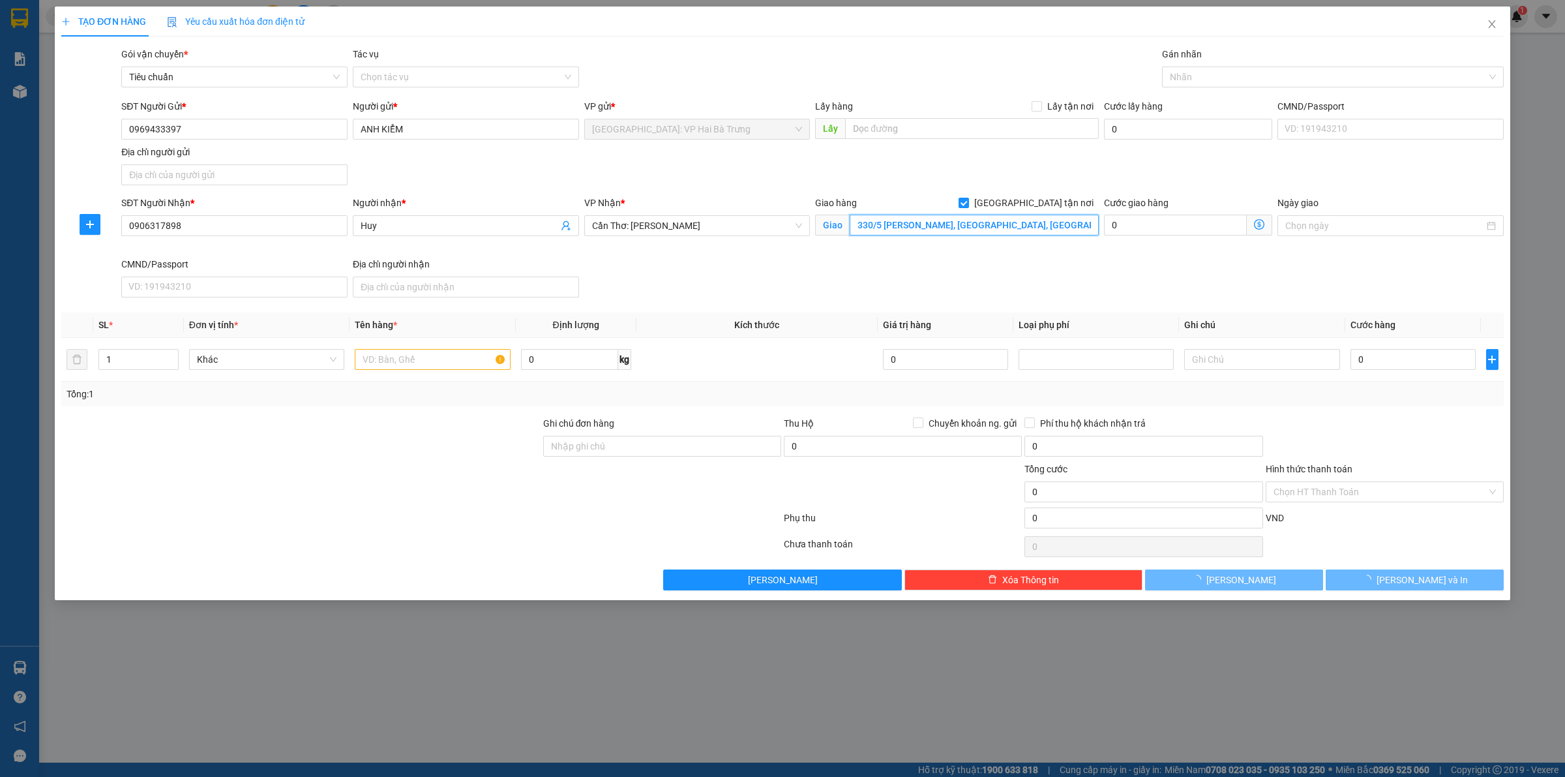
click at [905, 222] on input "330/5 [PERSON_NAME], [GEOGRAPHIC_DATA], [GEOGRAPHIC_DATA], [GEOGRAPHIC_DATA]" at bounding box center [974, 225] width 249 height 21
click at [1227, 79] on div at bounding box center [1326, 77] width 322 height 16
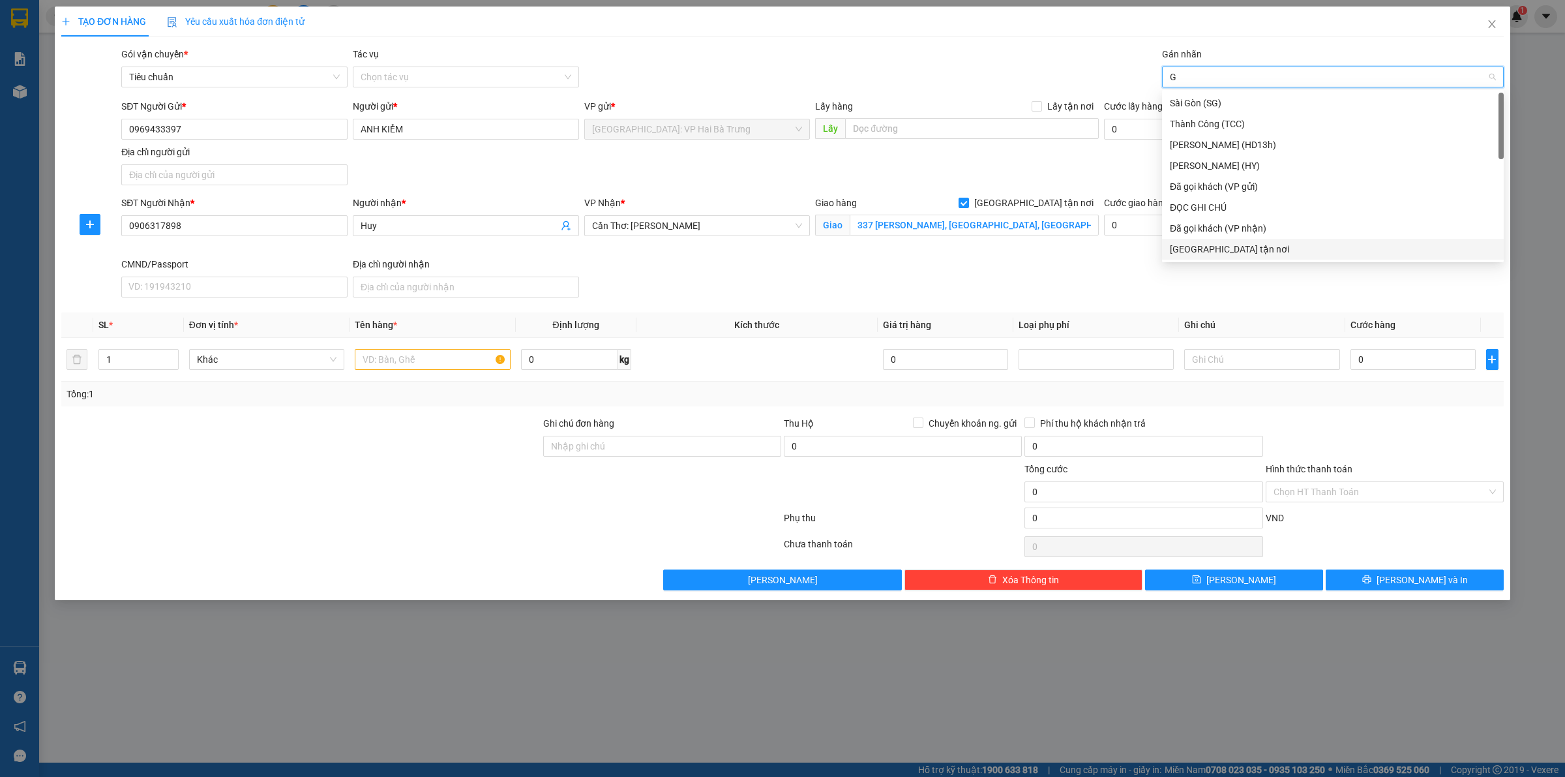
drag, startPoint x: 1203, startPoint y: 243, endPoint x: 1188, endPoint y: 213, distance: 34.1
click at [1201, 245] on div "[GEOGRAPHIC_DATA] tận nơi" at bounding box center [1333, 249] width 326 height 14
click at [1221, 122] on div "Đã gọi khách (VP gửi)" at bounding box center [1333, 124] width 326 height 14
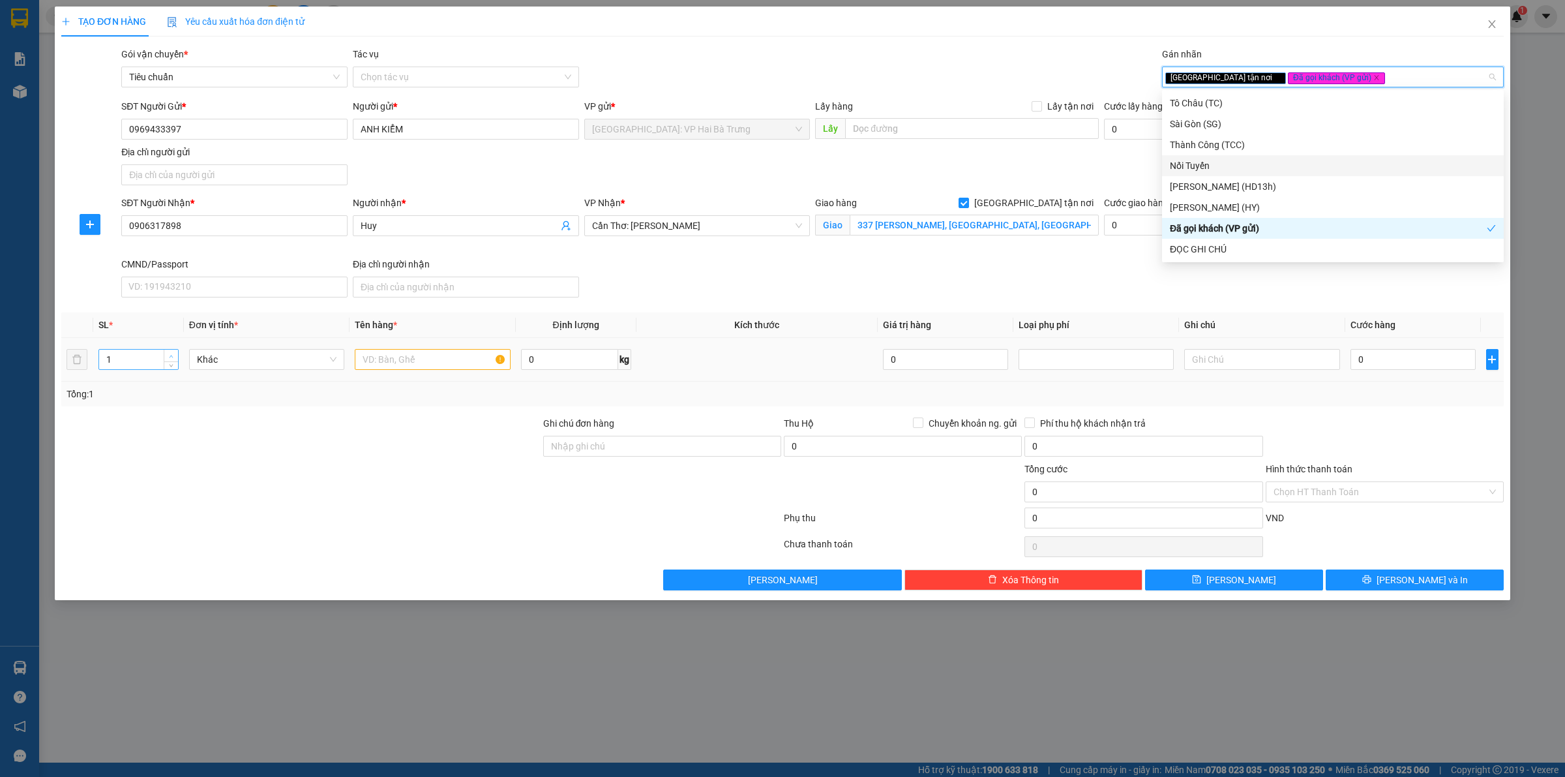
click at [168, 351] on span "Increase Value" at bounding box center [171, 356] width 14 height 12
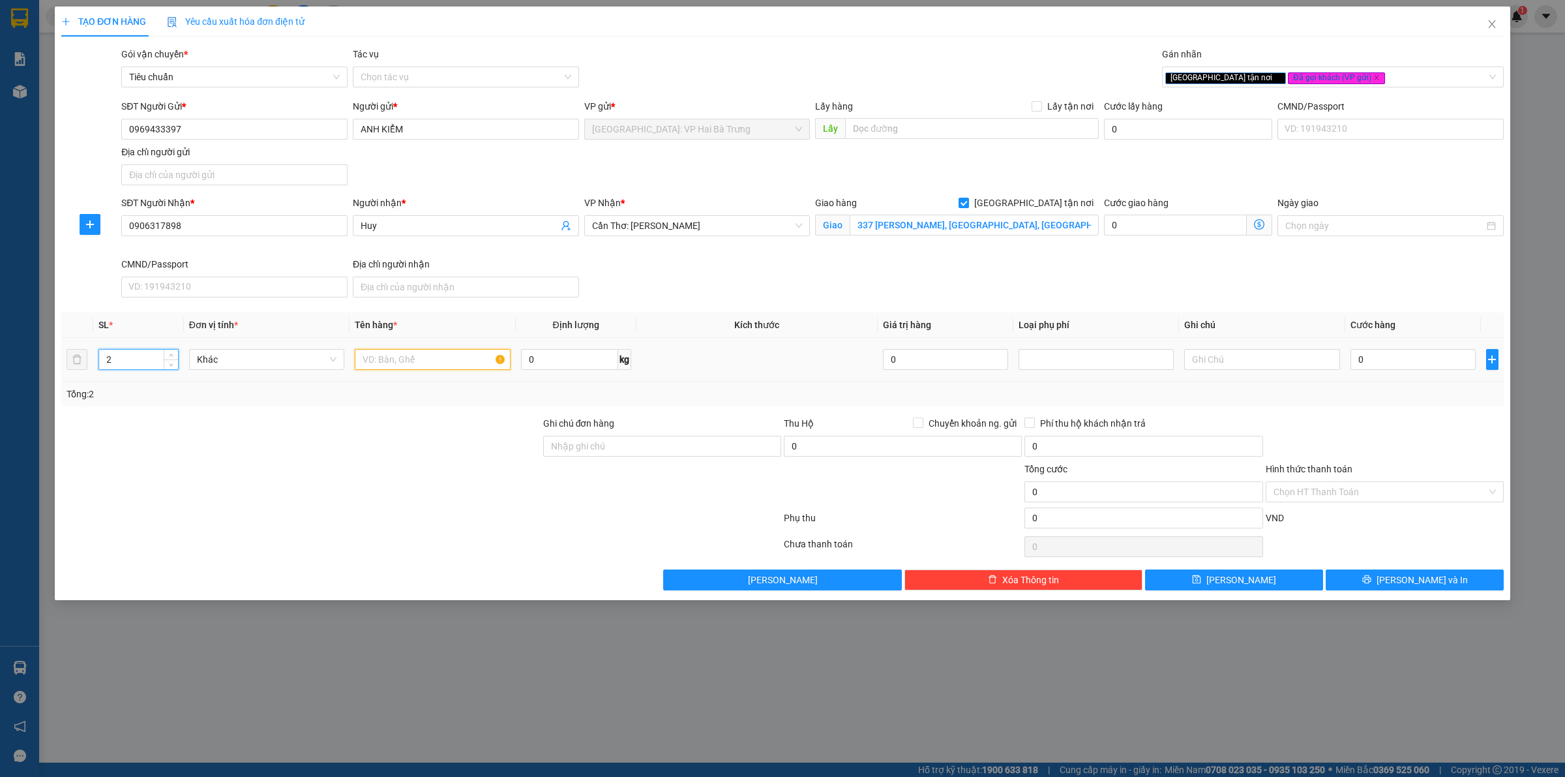
click at [396, 360] on input "text" at bounding box center [432, 359] width 155 height 21
paste input "1 bó sắt bọc xốp nổ + 1 kiện giấy nhỏ"
click at [1389, 364] on input "0" at bounding box center [1413, 359] width 125 height 21
click at [732, 226] on span "Cần Thơ: [PERSON_NAME]" at bounding box center [697, 226] width 211 height 20
click at [1368, 363] on input "0" at bounding box center [1413, 359] width 125 height 21
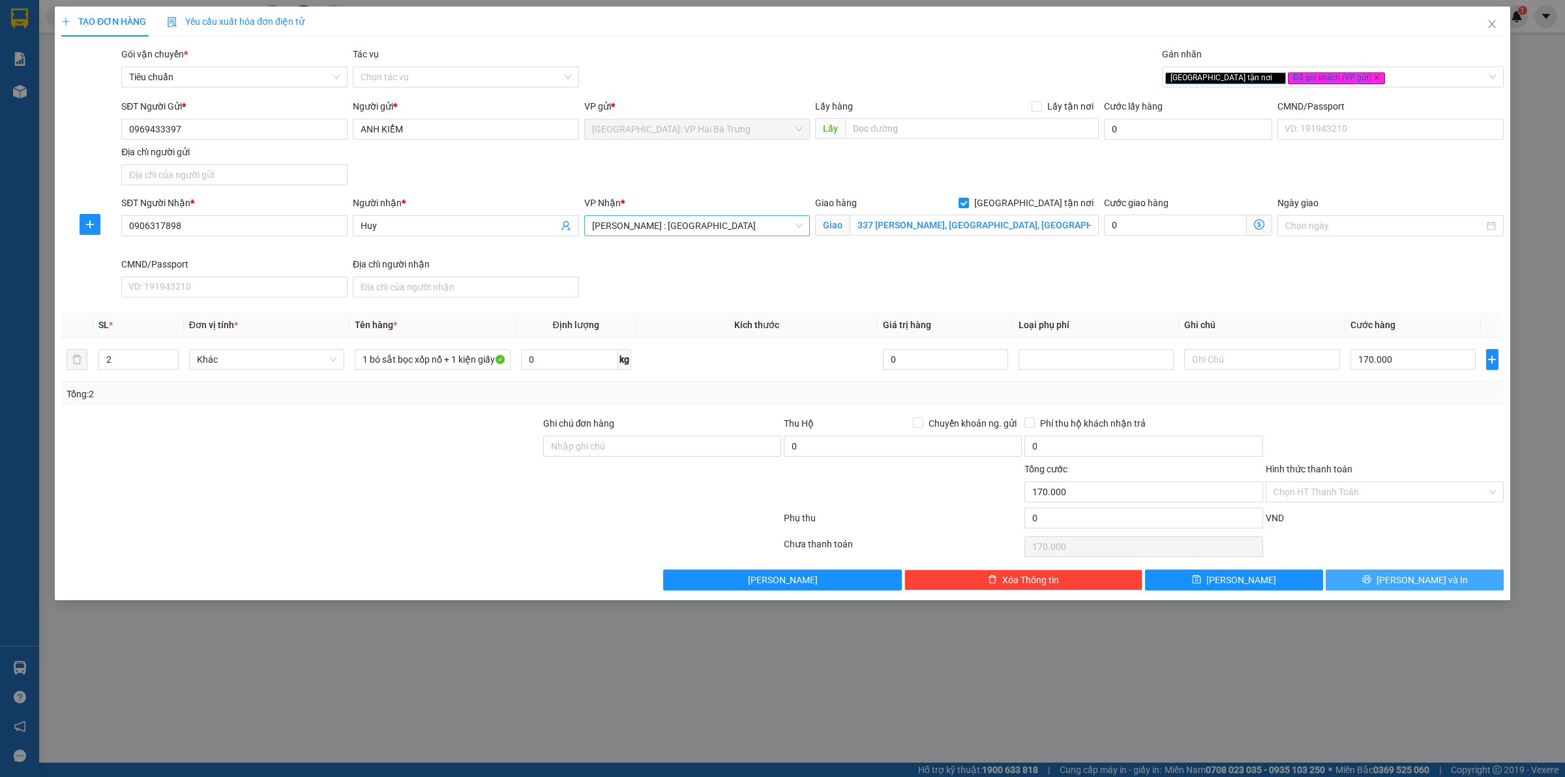
click at [1405, 581] on span "[PERSON_NAME] và In" at bounding box center [1422, 580] width 91 height 14
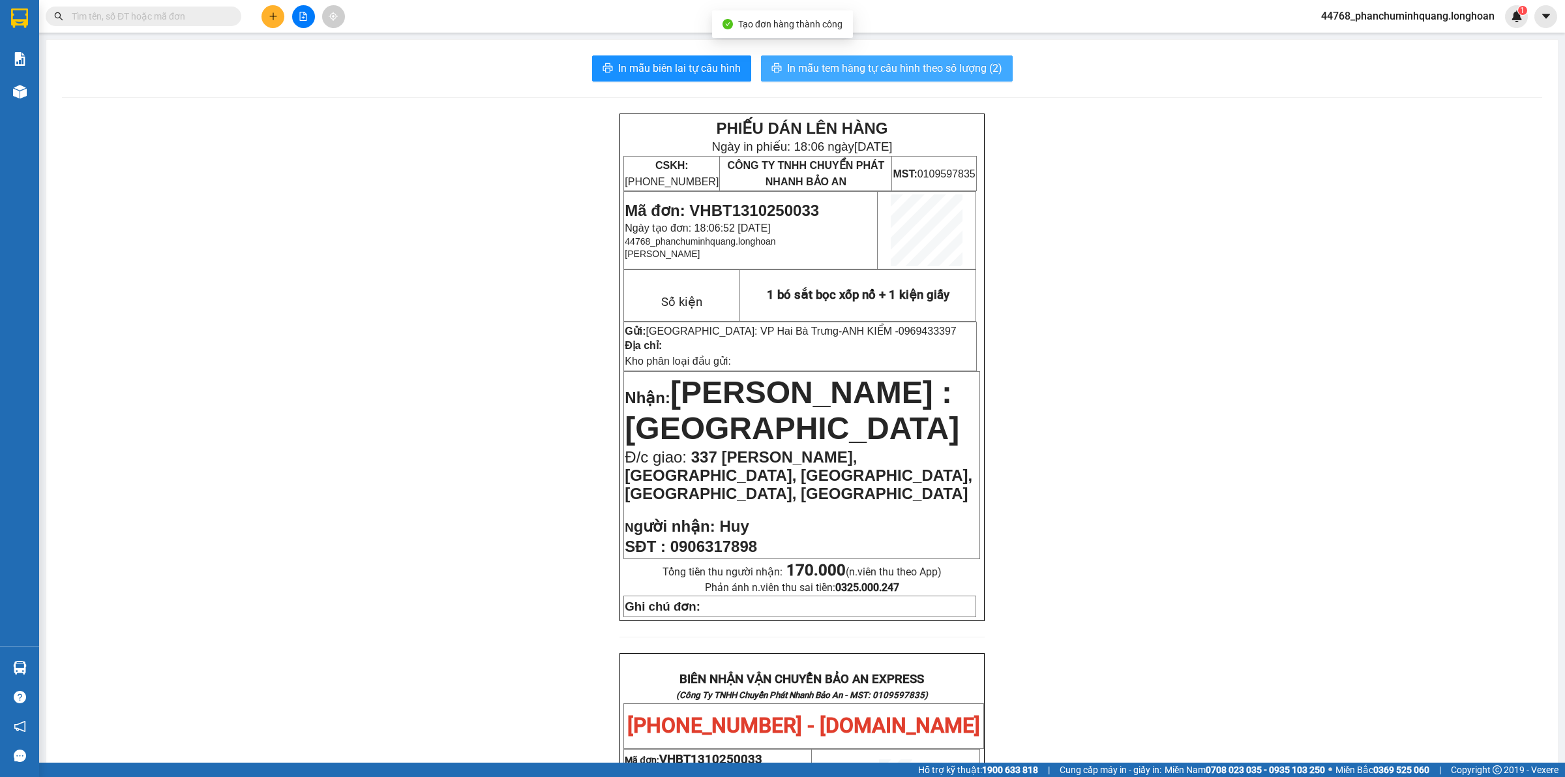
click at [835, 66] on span "In mẫu tem hàng tự cấu hình theo số lượng (2)" at bounding box center [894, 68] width 215 height 16
drag, startPoint x: 620, startPoint y: 507, endPoint x: 674, endPoint y: 507, distance: 53.5
click at [273, 15] on icon "plus" at bounding box center [273, 16] width 9 height 9
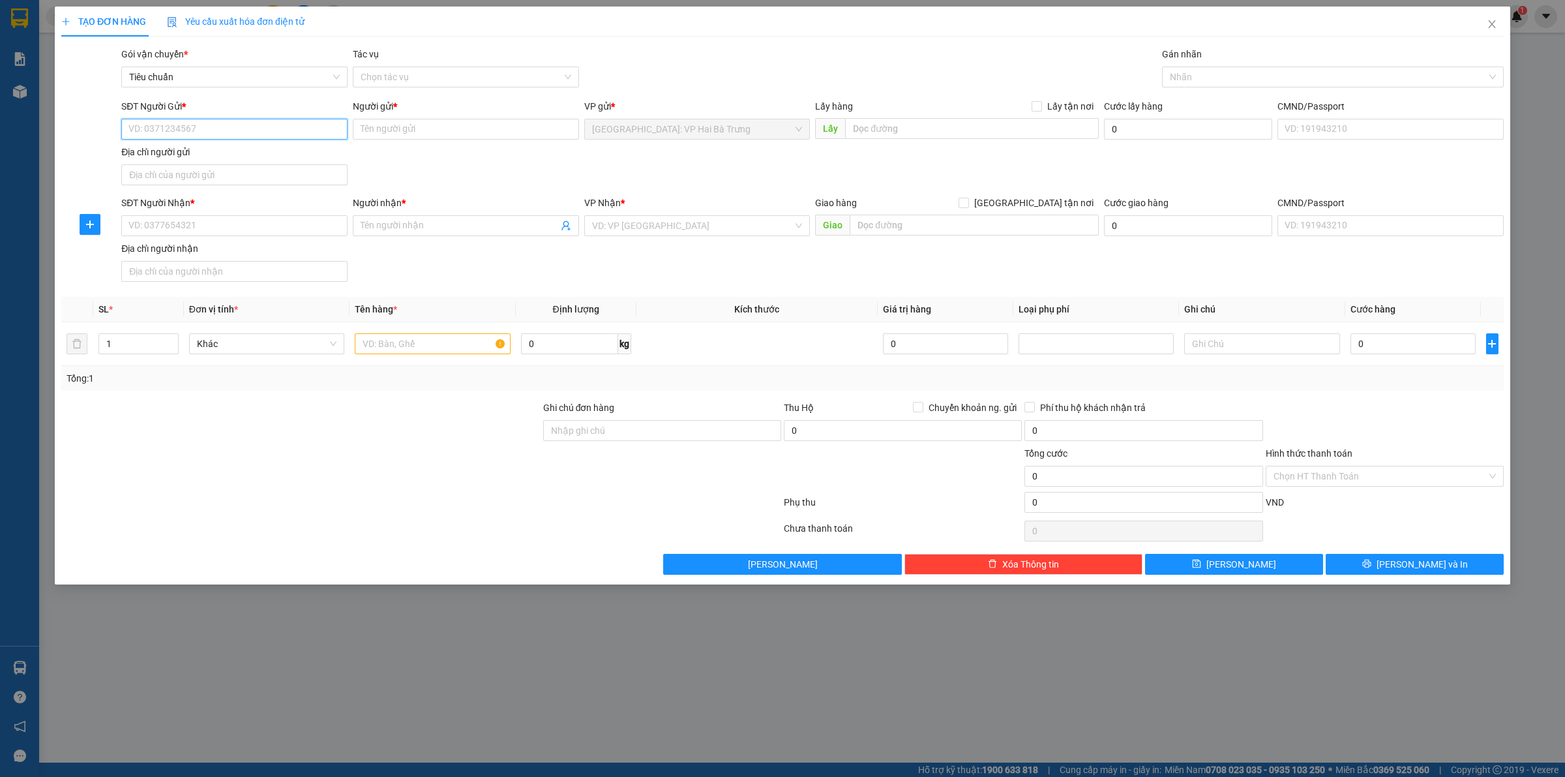
click at [271, 131] on input "SĐT Người Gửi *" at bounding box center [234, 129] width 226 height 21
paste input "0969433397"
click at [233, 160] on div "0969433397 - ANH KIỂM" at bounding box center [234, 156] width 211 height 14
click at [247, 224] on input "SĐT Người Nhận *" at bounding box center [234, 225] width 226 height 21
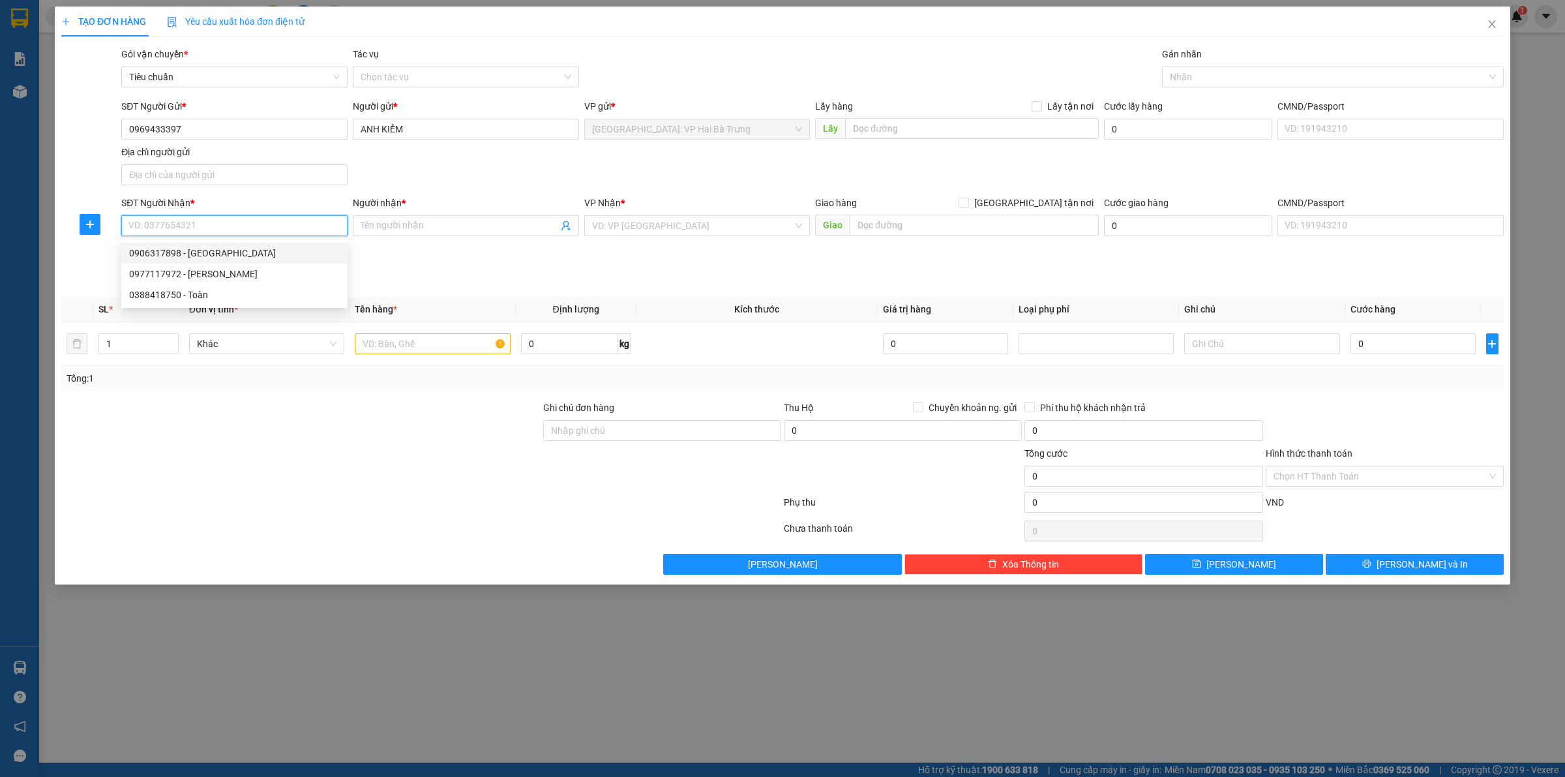
click at [209, 262] on div "0906317898 - Huy" at bounding box center [234, 253] width 226 height 21
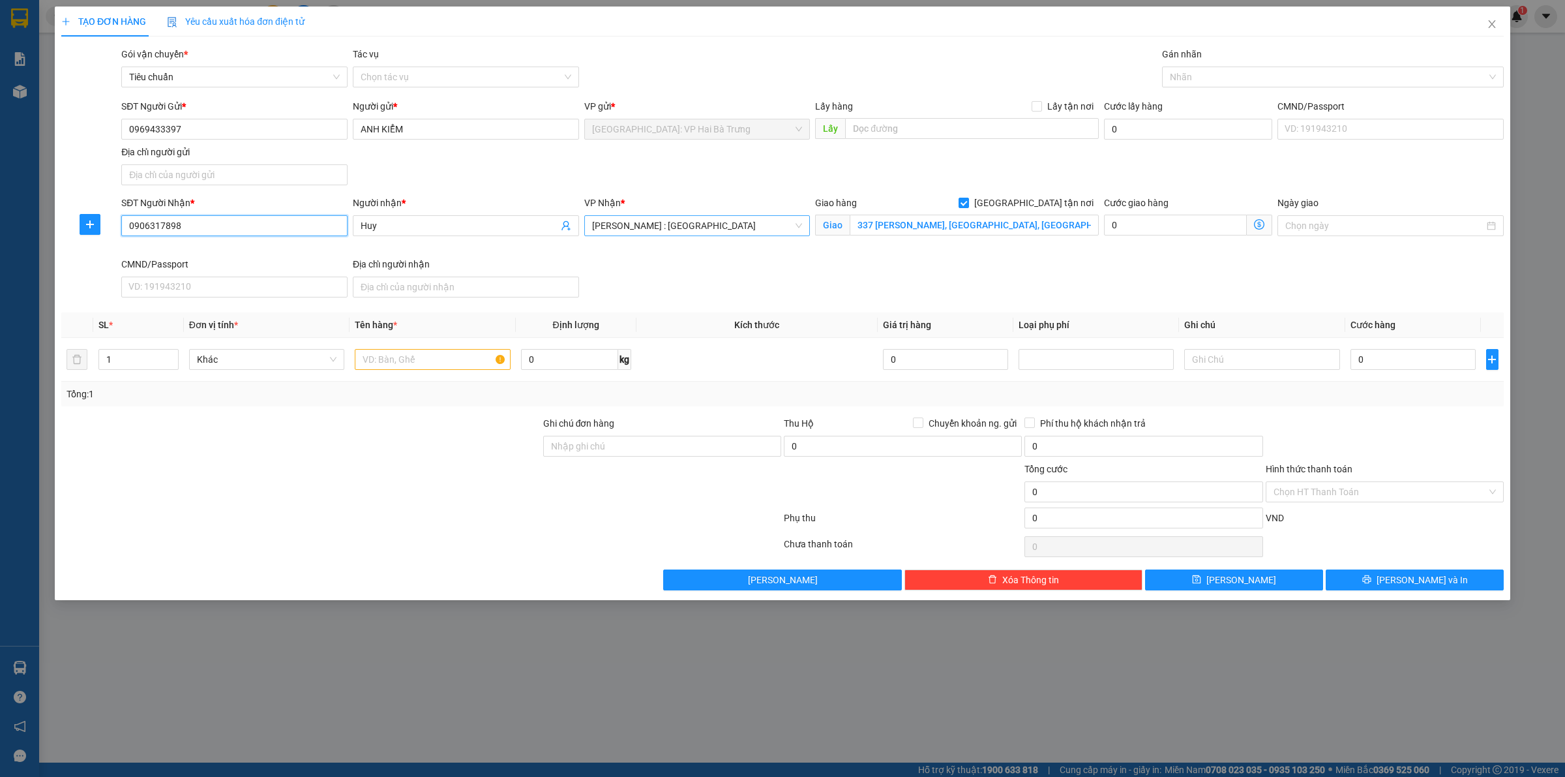
click at [787, 228] on span "[PERSON_NAME] : [GEOGRAPHIC_DATA]" at bounding box center [697, 226] width 211 height 20
drag, startPoint x: 744, startPoint y: 250, endPoint x: 771, endPoint y: 245, distance: 27.2
click at [745, 250] on div "Cần Thơ: [PERSON_NAME]" at bounding box center [697, 252] width 211 height 14
click at [888, 228] on input "337 [PERSON_NAME], [GEOGRAPHIC_DATA], [GEOGRAPHIC_DATA], [GEOGRAPHIC_DATA], [GE…" at bounding box center [974, 225] width 249 height 21
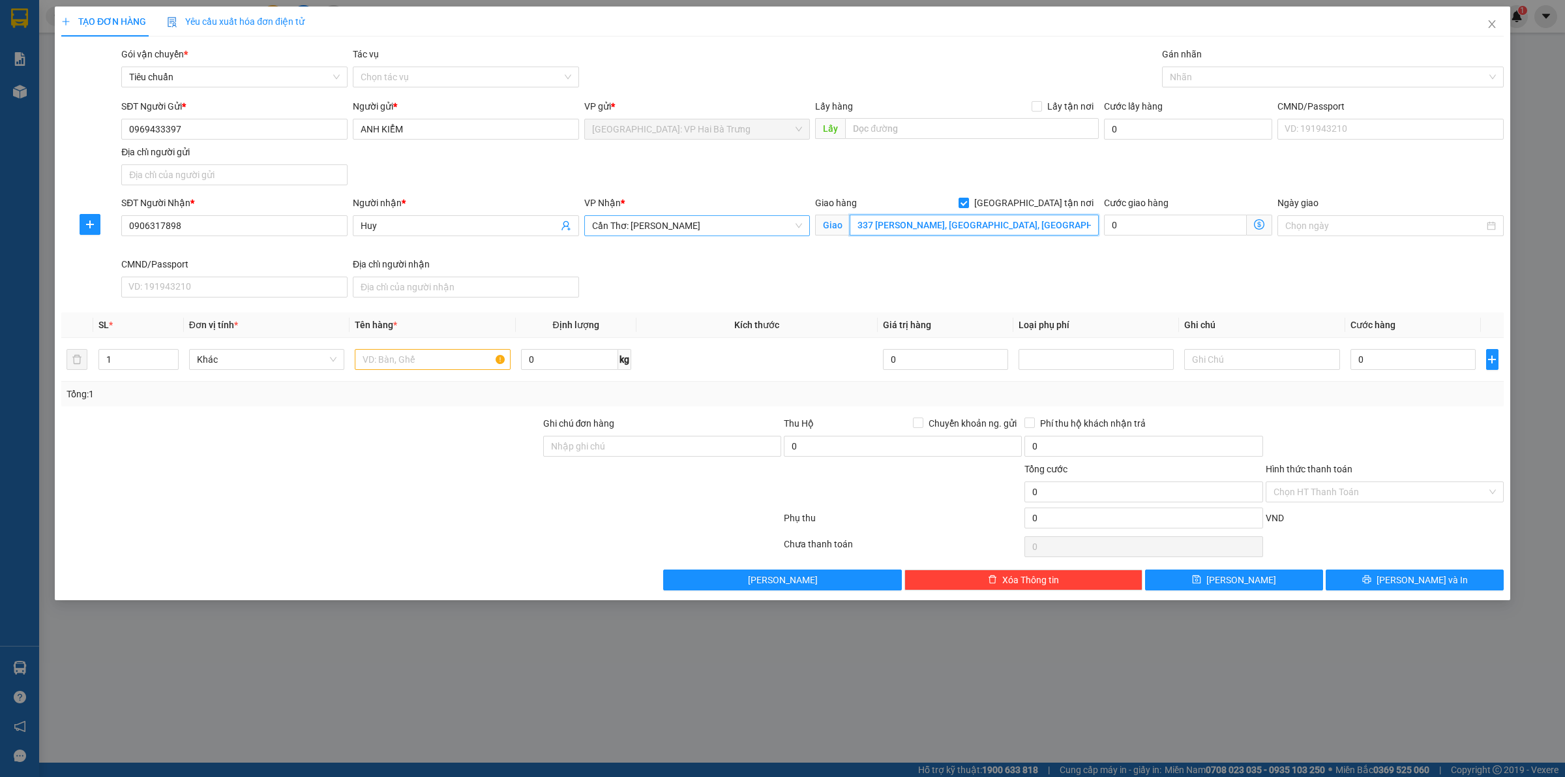
click at [888, 228] on input "337 [PERSON_NAME], [GEOGRAPHIC_DATA], [GEOGRAPHIC_DATA], [GEOGRAPHIC_DATA], [GE…" at bounding box center [974, 225] width 249 height 21
drag, startPoint x: 1195, startPoint y: 85, endPoint x: 1174, endPoint y: 85, distance: 21.5
click at [1195, 85] on div at bounding box center [1326, 77] width 322 height 16
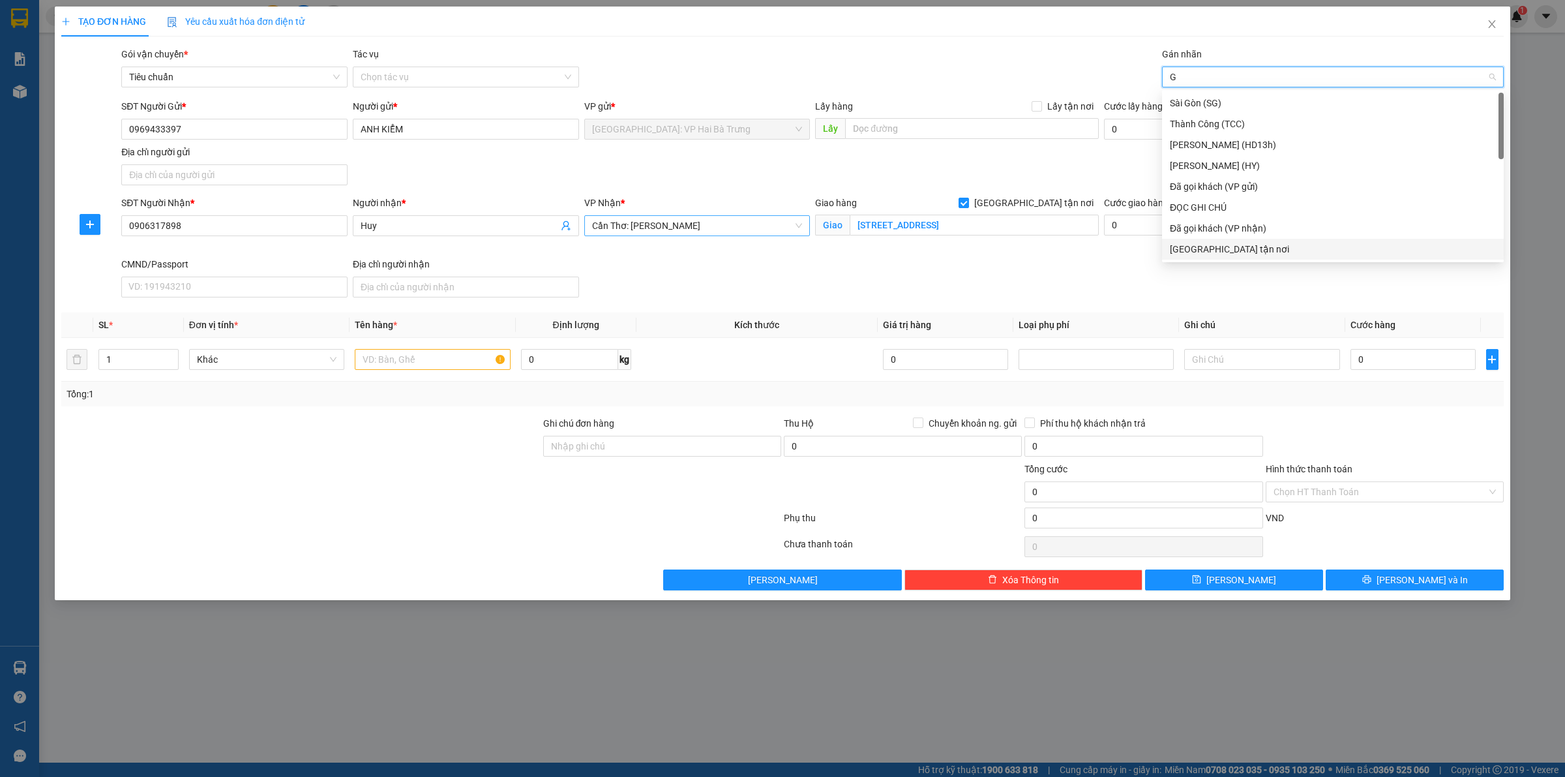
click at [1185, 251] on div "[GEOGRAPHIC_DATA] tận nơi" at bounding box center [1333, 249] width 326 height 14
click at [1214, 121] on div "Đã gọi khách (VP gửi)" at bounding box center [1333, 124] width 326 height 14
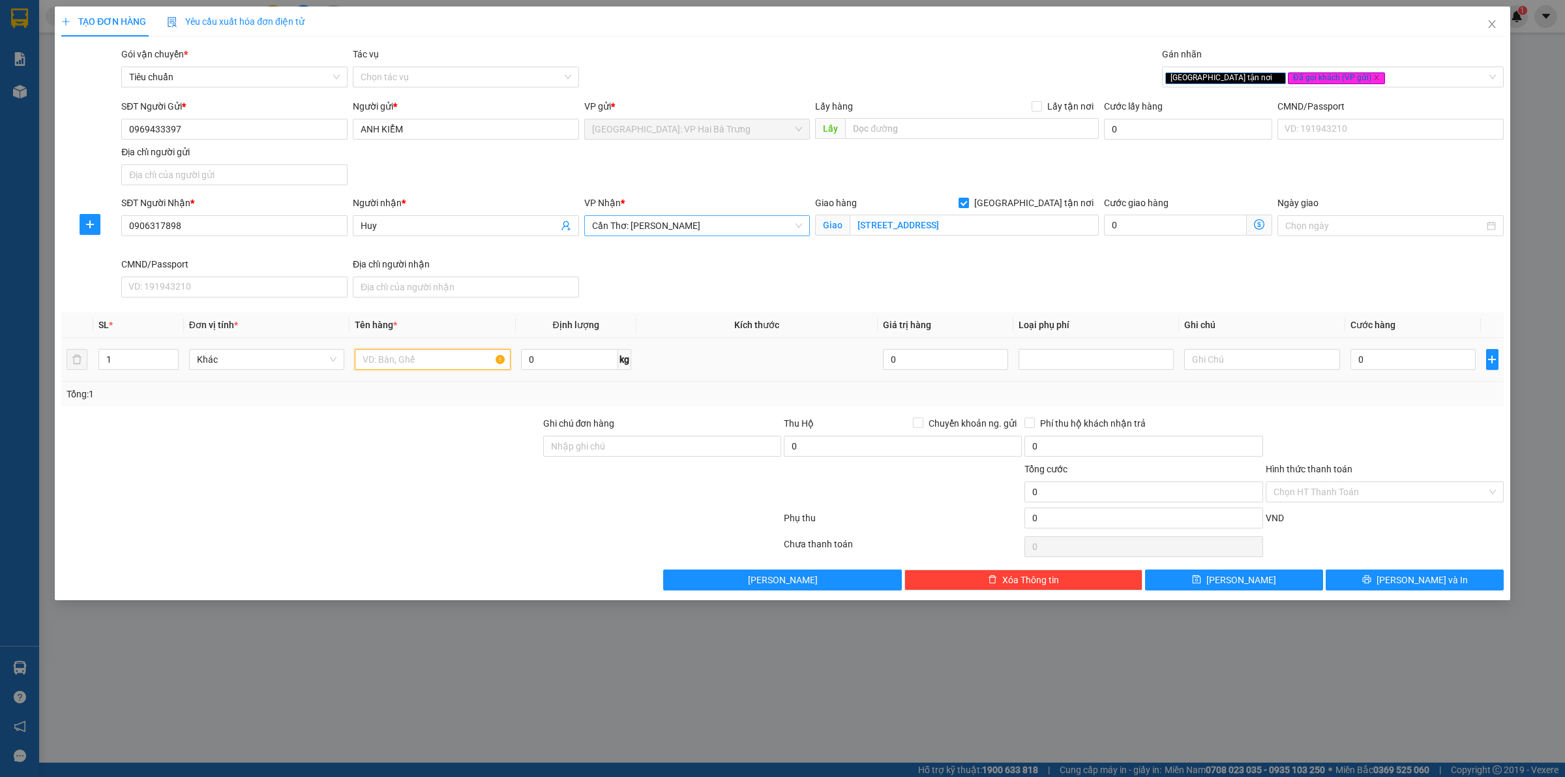
click at [440, 357] on input "text" at bounding box center [432, 359] width 155 height 21
click at [1440, 362] on input "0" at bounding box center [1413, 359] width 125 height 21
click at [1409, 578] on span "[PERSON_NAME] và In" at bounding box center [1422, 580] width 91 height 14
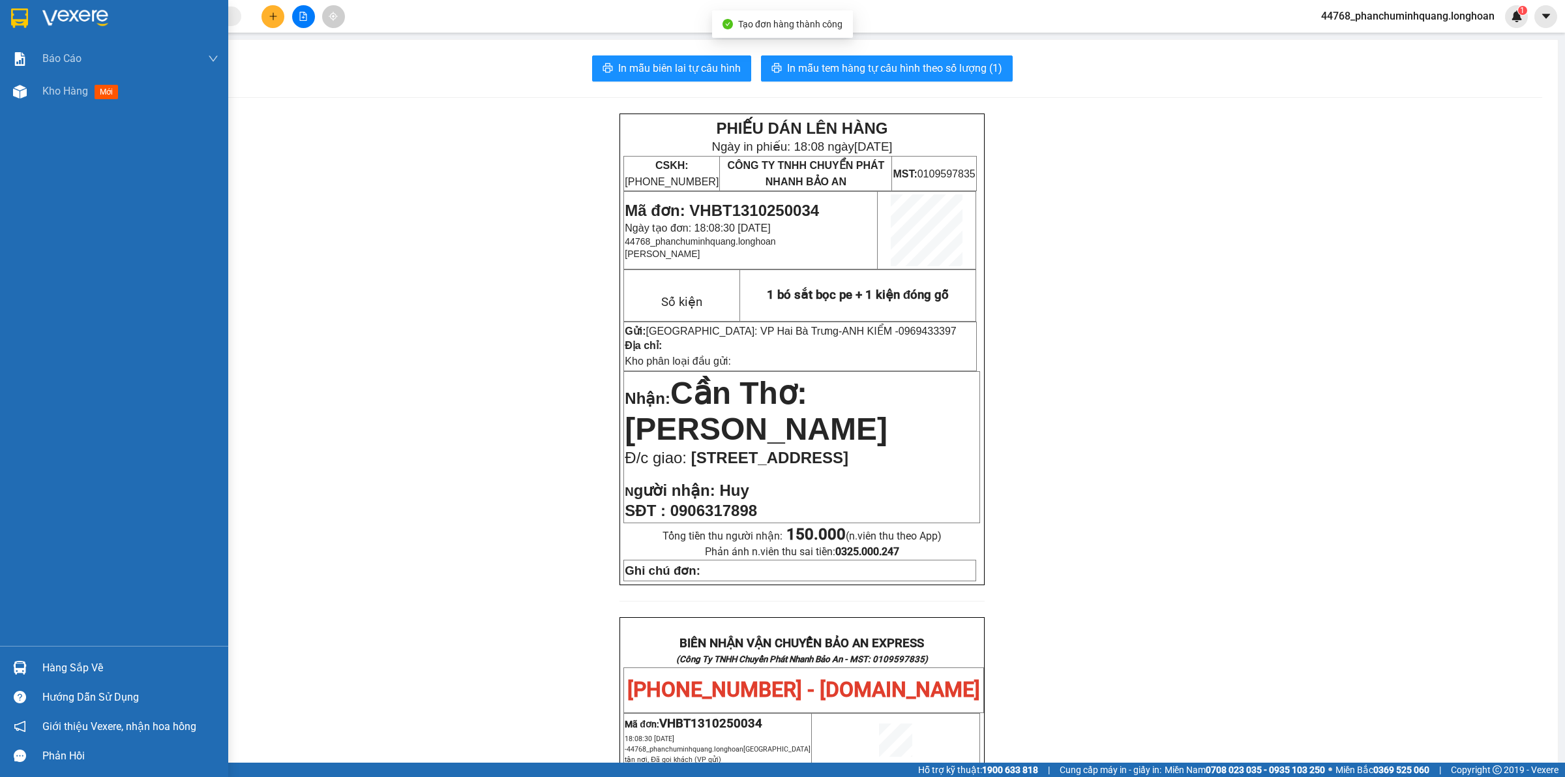
click at [13, 20] on img at bounding box center [19, 18] width 17 height 20
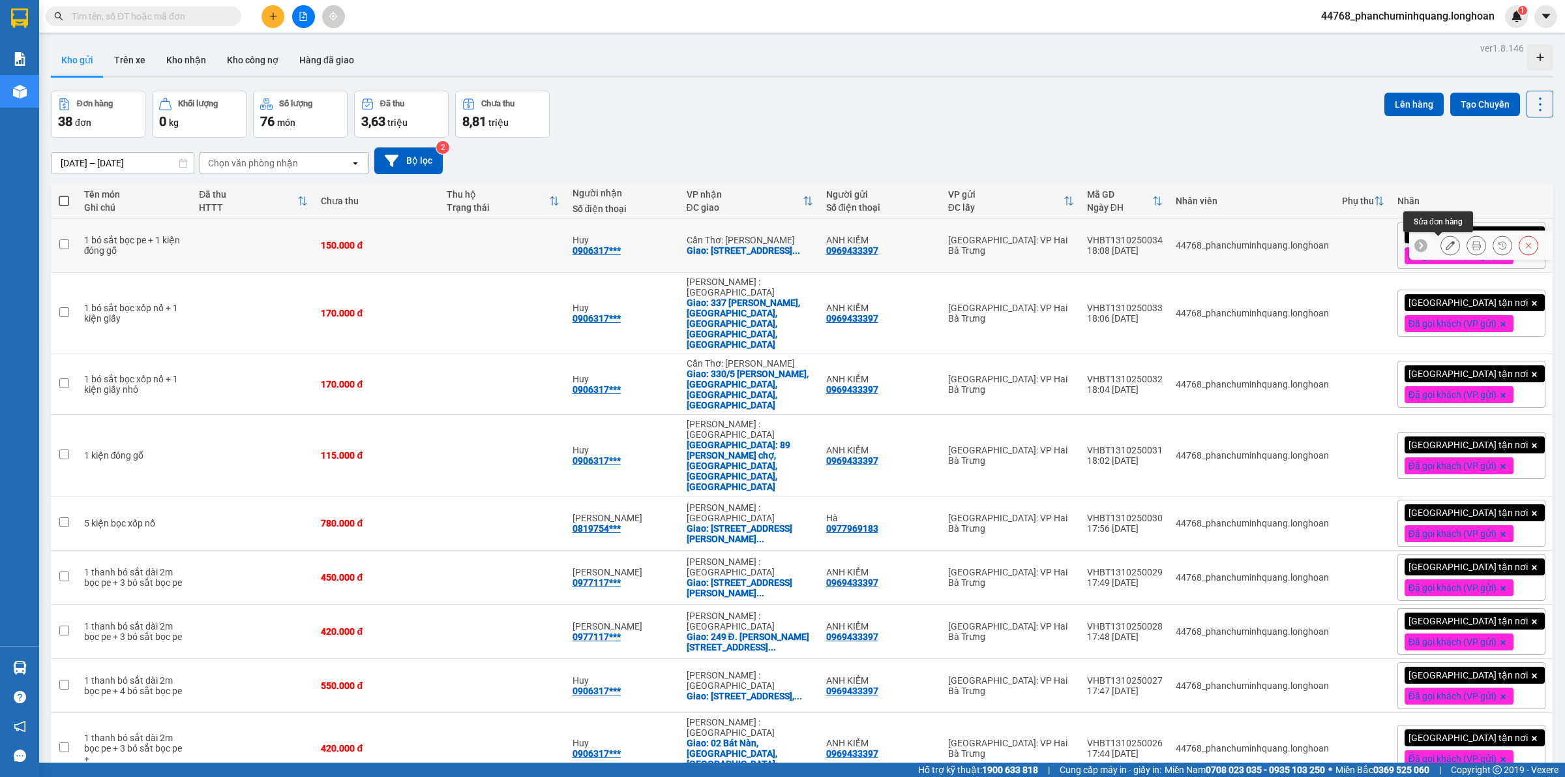
click at [1446, 246] on icon at bounding box center [1450, 245] width 9 height 9
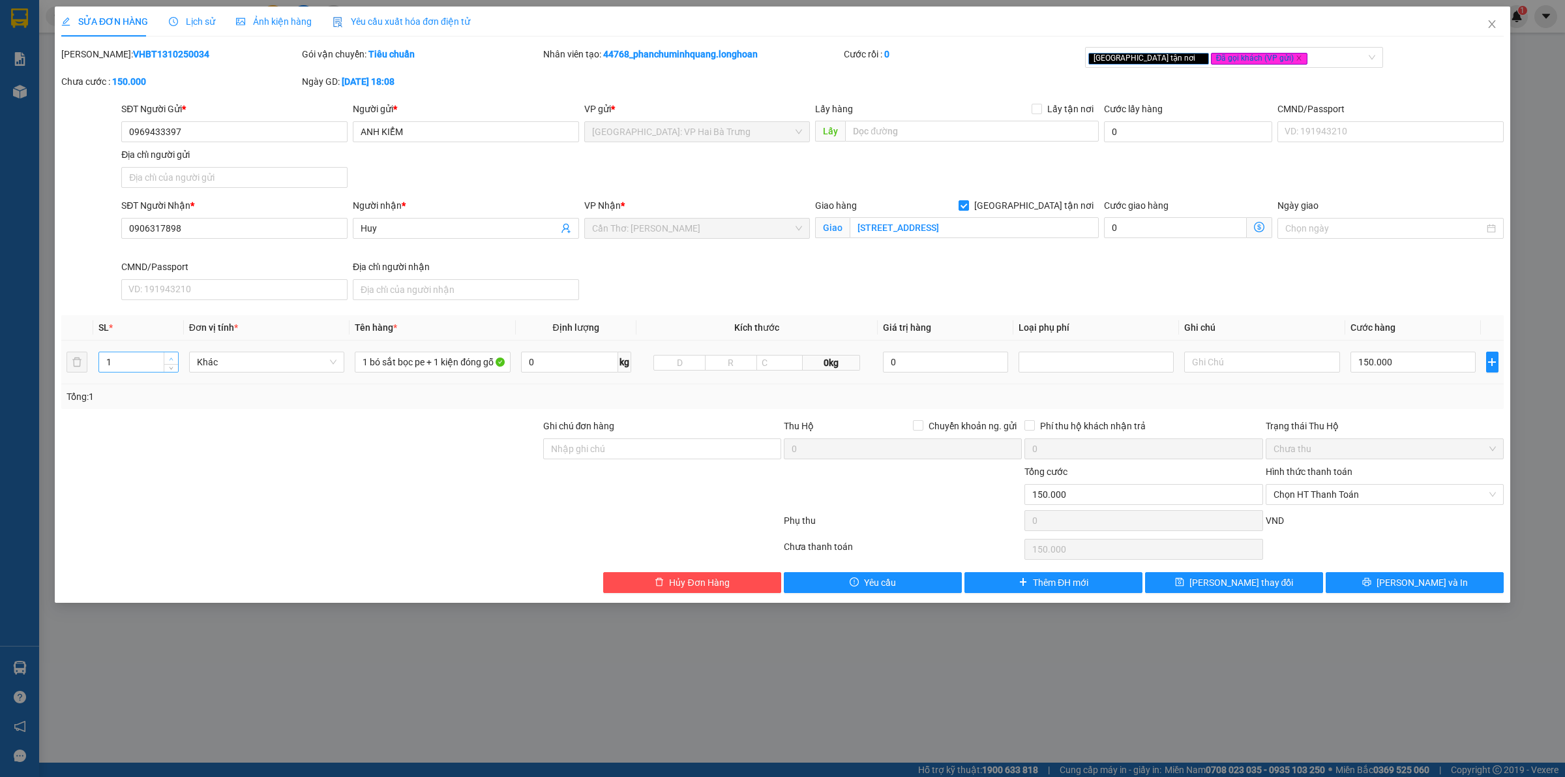
click at [172, 357] on icon "up" at bounding box center [171, 359] width 5 height 5
click at [1412, 584] on span "[PERSON_NAME] và In" at bounding box center [1422, 582] width 91 height 14
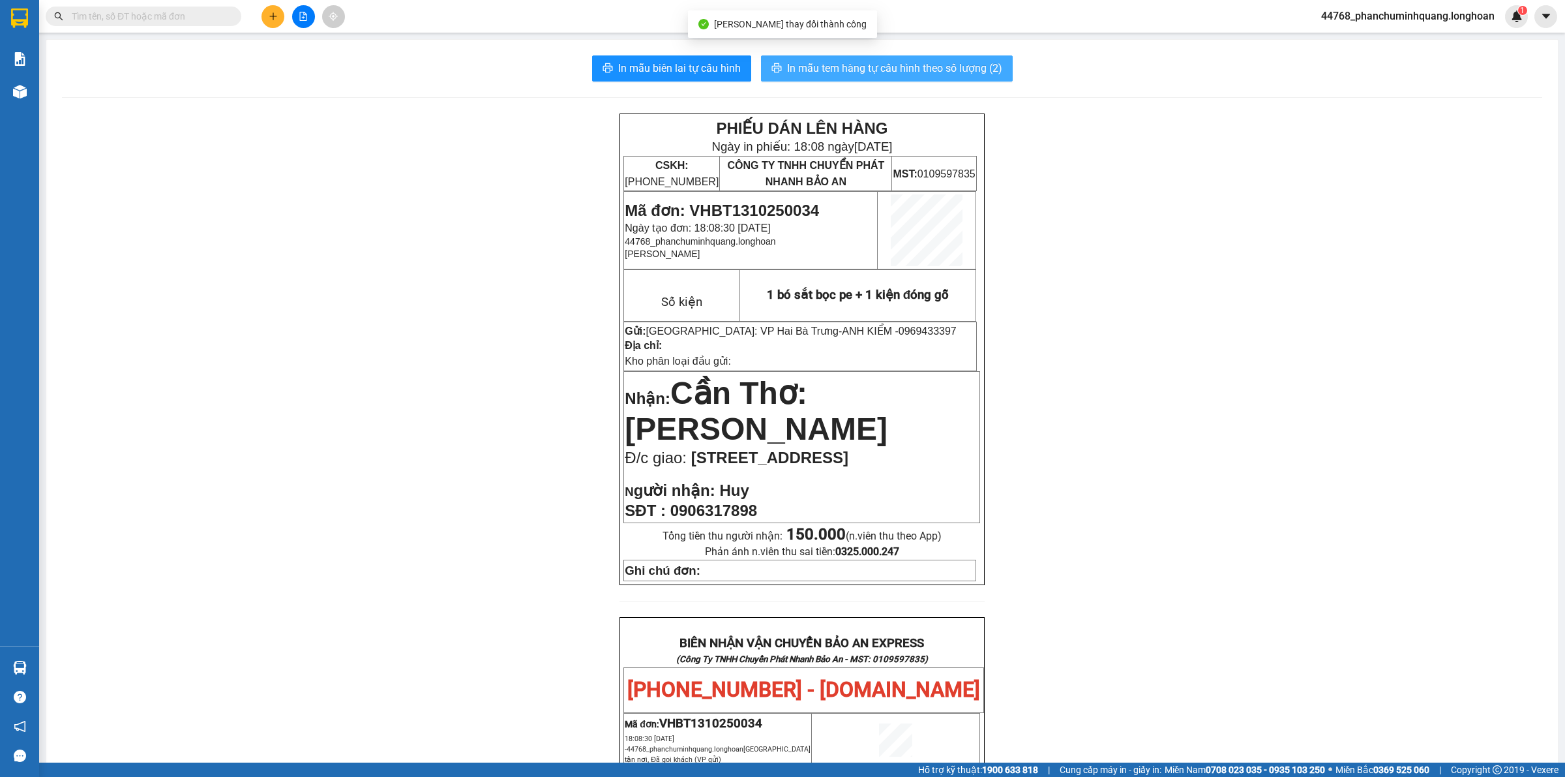
click at [864, 64] on span "In mẫu tem hàng tự cấu hình theo số lượng (2)" at bounding box center [894, 68] width 215 height 16
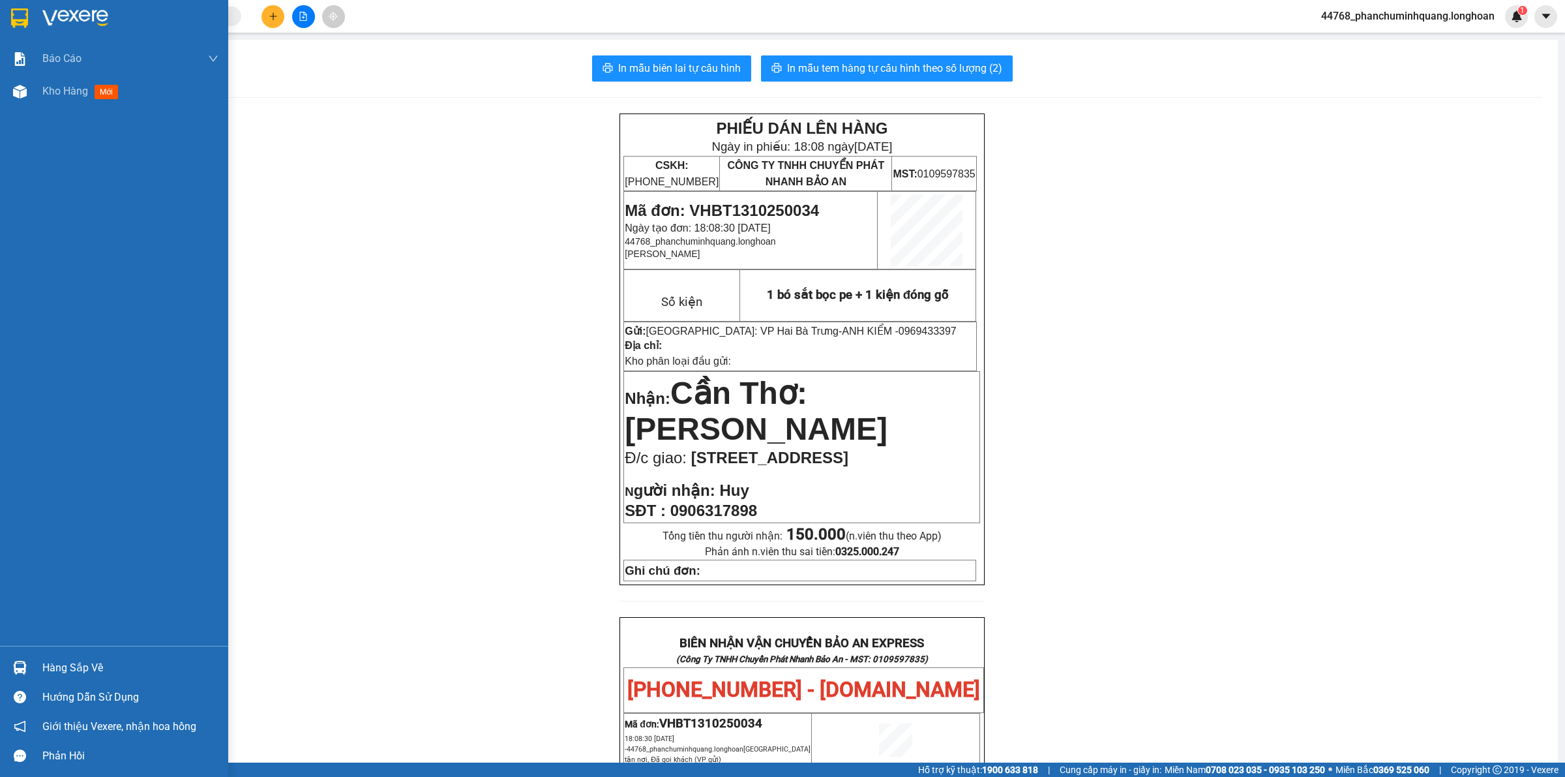
click at [27, 20] on img at bounding box center [19, 18] width 17 height 20
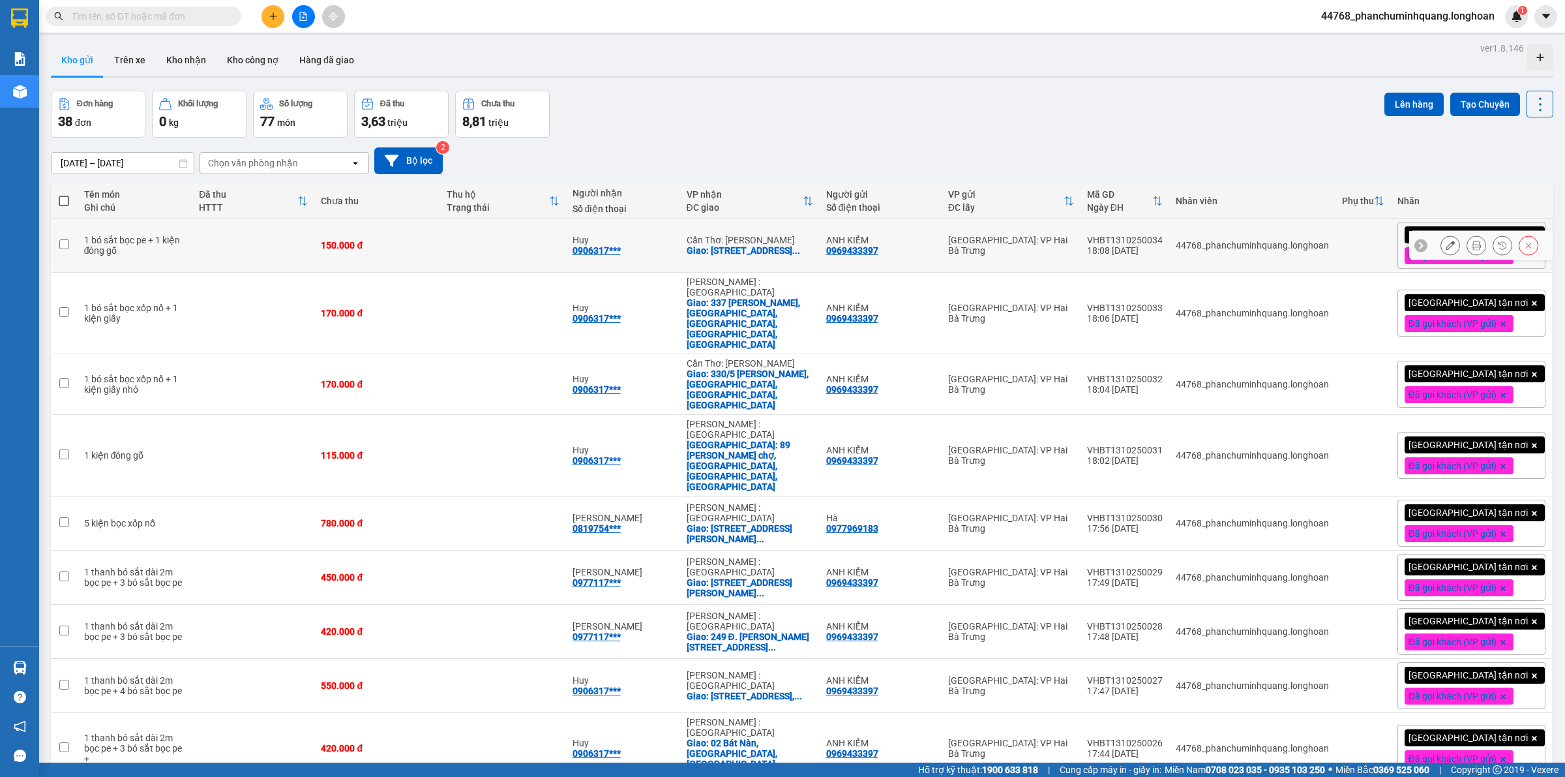
click at [1472, 249] on icon at bounding box center [1476, 245] width 9 height 9
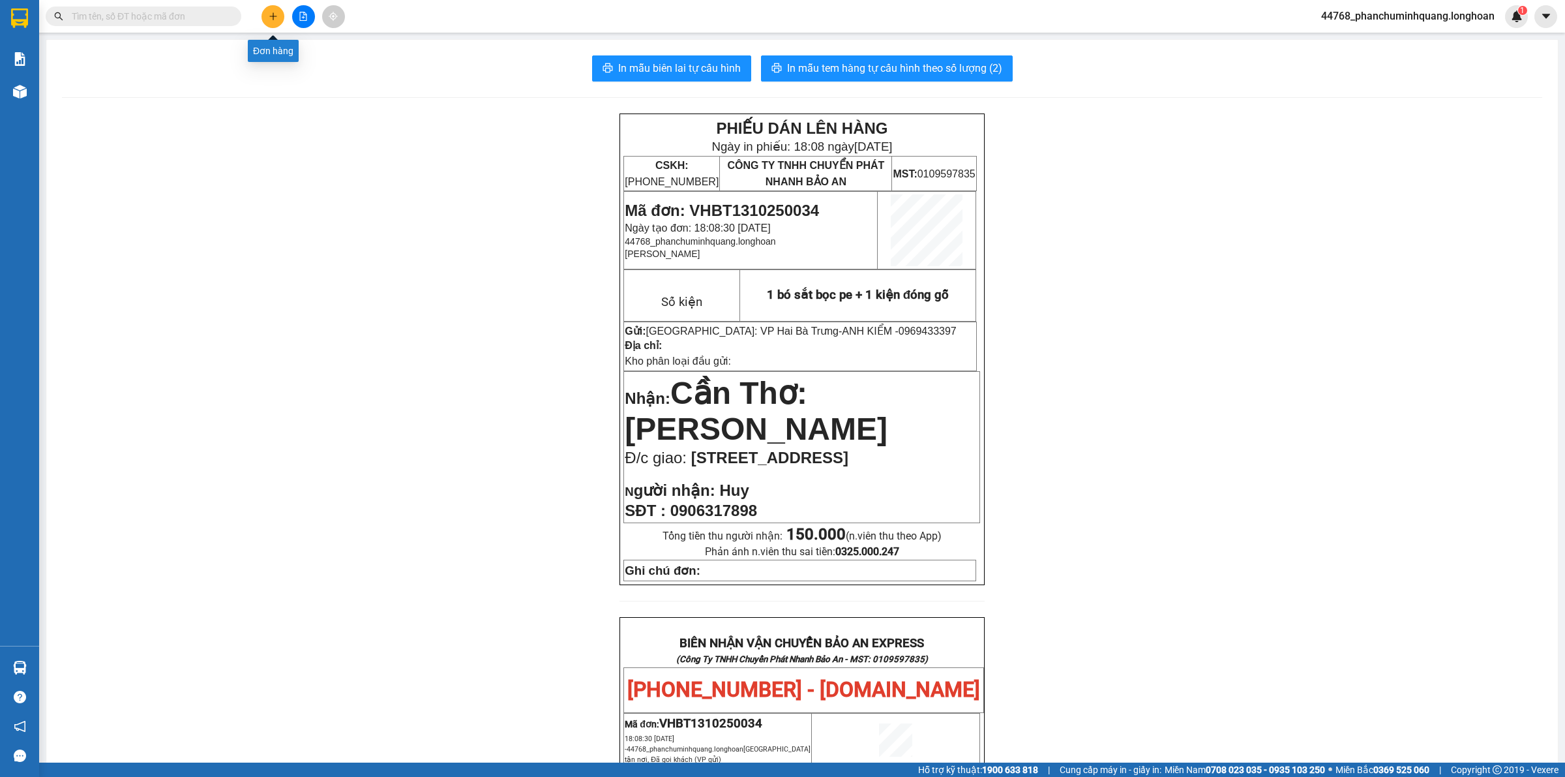
click at [272, 14] on icon "plus" at bounding box center [273, 16] width 9 height 9
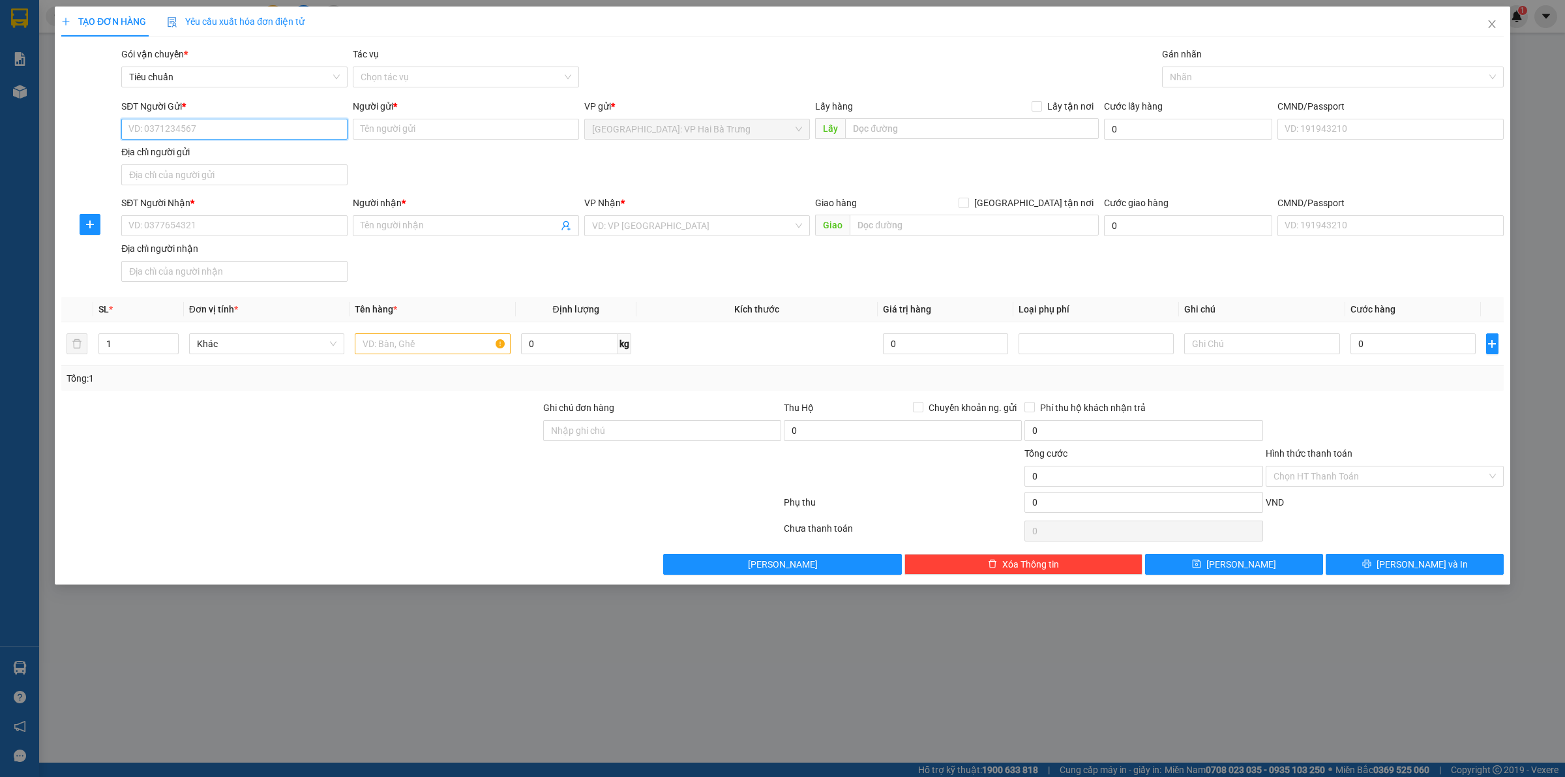
click at [285, 136] on input "SĐT Người Gửi *" at bounding box center [234, 129] width 226 height 21
click at [285, 137] on input "SĐT Người Gửi *" at bounding box center [234, 129] width 226 height 21
click at [215, 149] on div "0969433397 - ANH KIỂM" at bounding box center [234, 156] width 211 height 14
click at [277, 235] on input "SĐT Người Nhận *" at bounding box center [234, 225] width 226 height 21
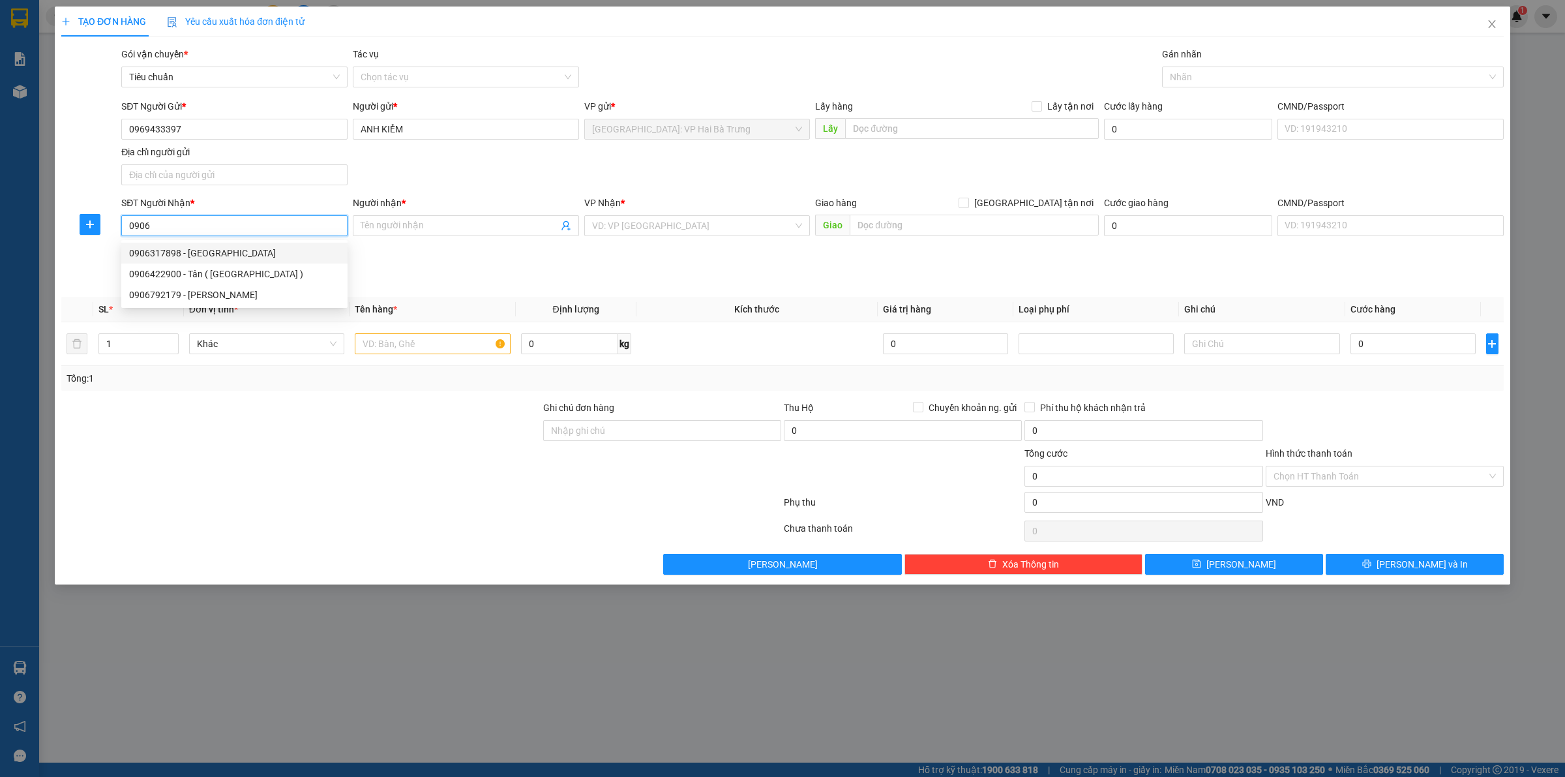
click at [228, 255] on div "0906317898 - Huy" at bounding box center [234, 253] width 211 height 14
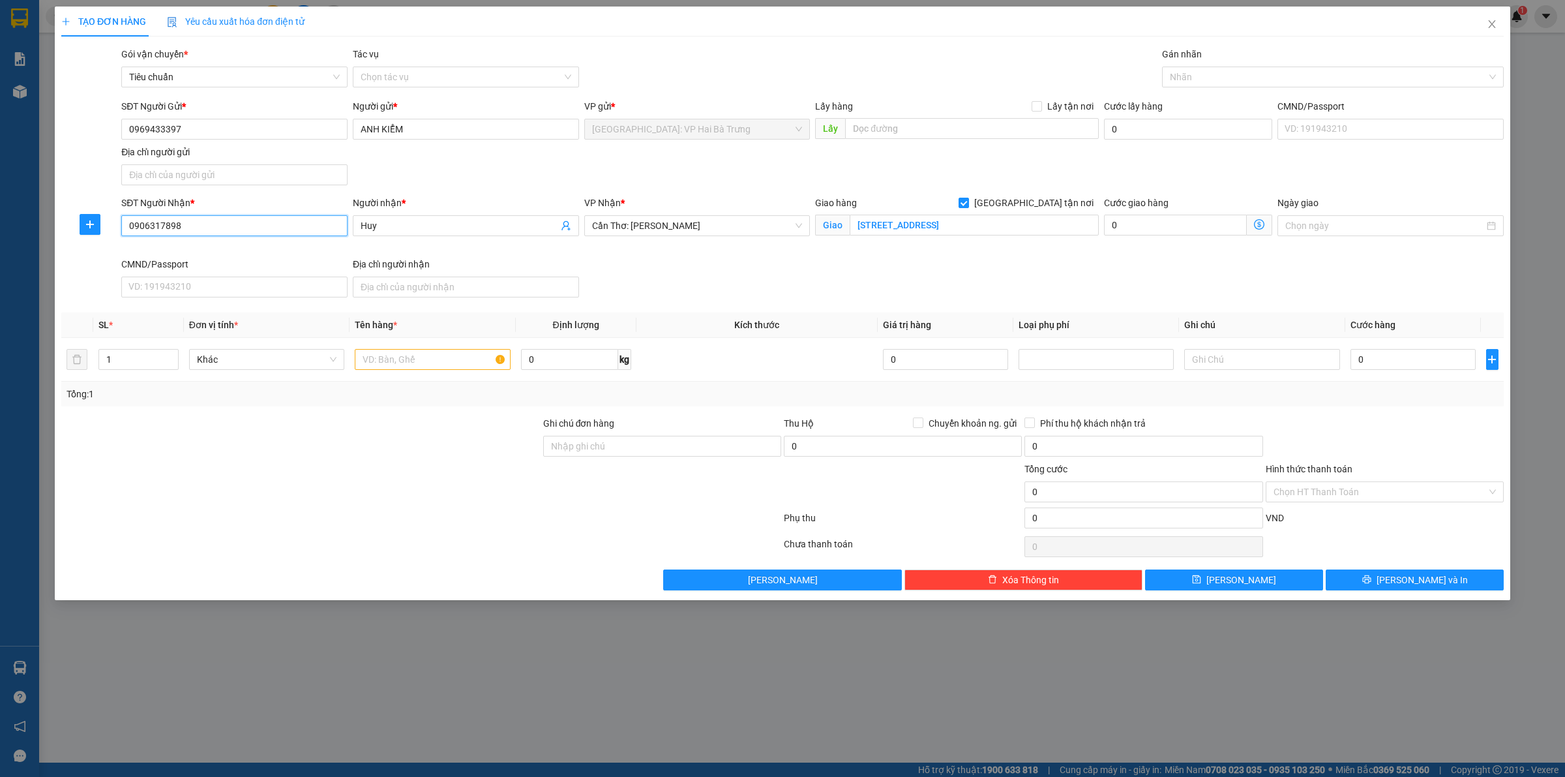
click at [258, 227] on input "0906317898" at bounding box center [234, 225] width 226 height 21
click at [979, 230] on input "[STREET_ADDRESS]" at bounding box center [974, 225] width 249 height 21
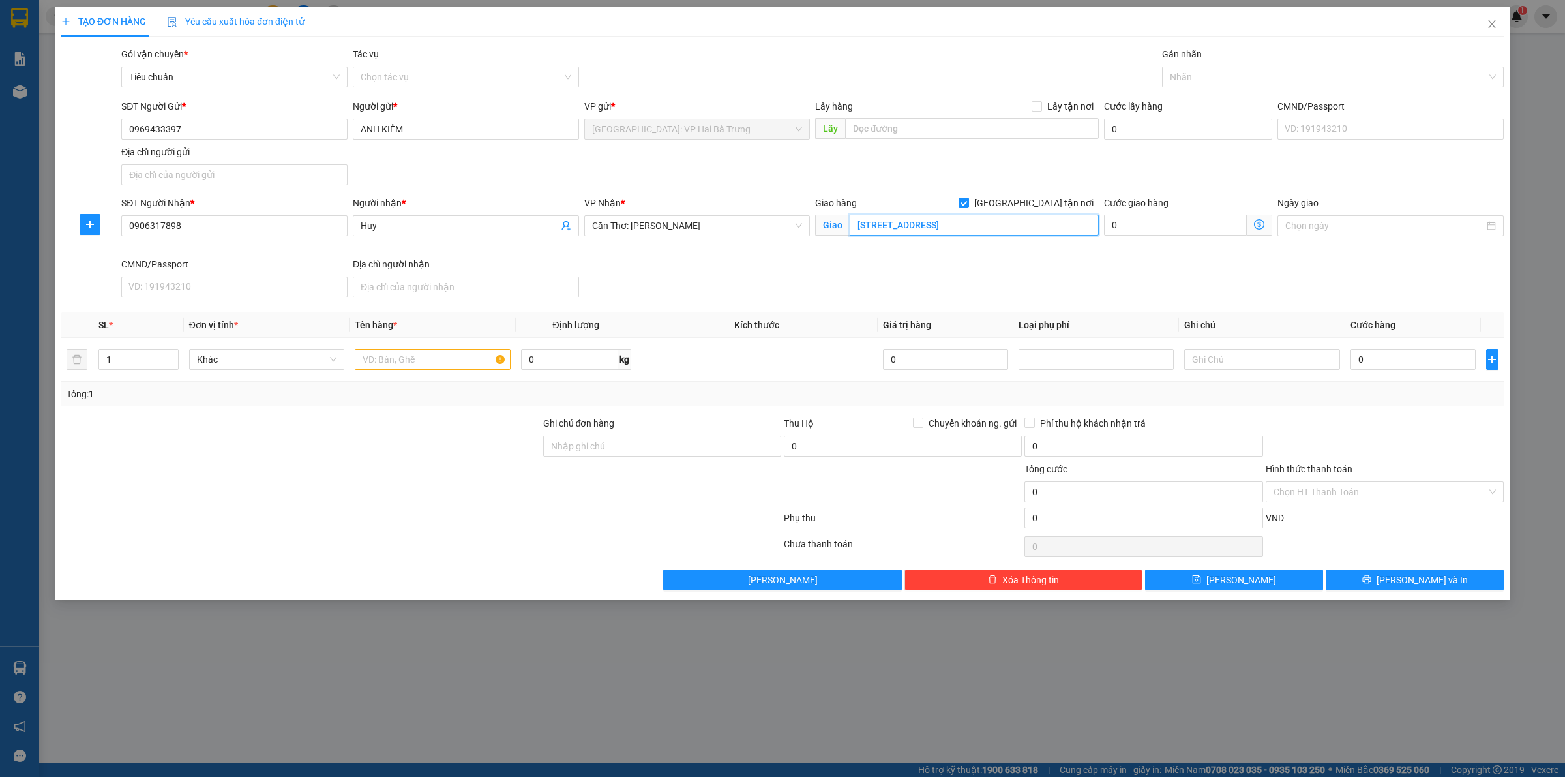
click at [979, 230] on input "[STREET_ADDRESS]" at bounding box center [974, 225] width 249 height 21
click at [747, 222] on span "Cần Thơ: [PERSON_NAME]" at bounding box center [697, 226] width 211 height 20
click at [1006, 220] on input "[STREET_ADDRESS]" at bounding box center [974, 225] width 249 height 21
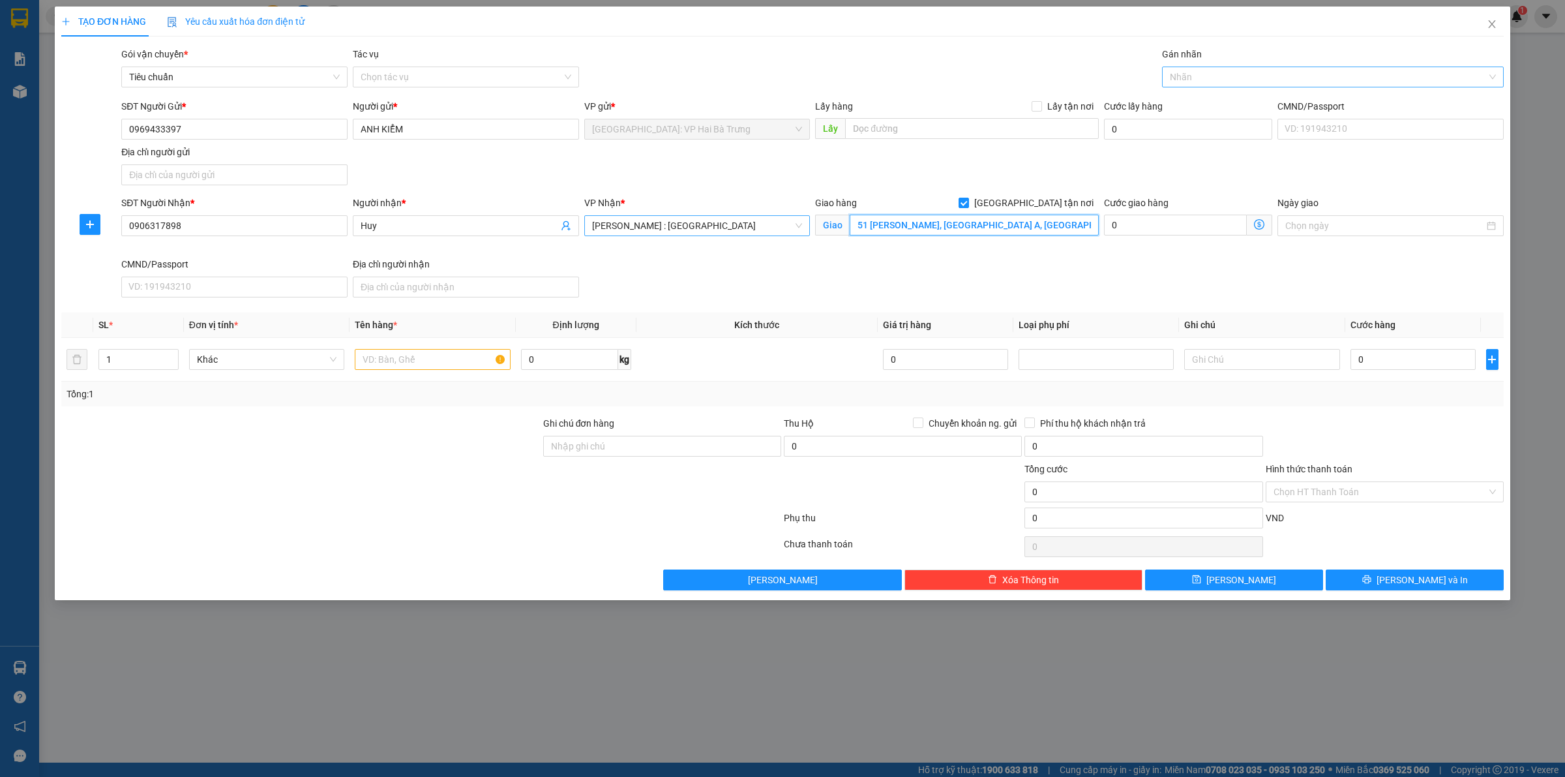
click at [1218, 80] on div at bounding box center [1326, 77] width 322 height 16
click at [1002, 230] on input "51 [PERSON_NAME], [GEOGRAPHIC_DATA] A, [GEOGRAPHIC_DATA], [GEOGRAPHIC_DATA]" at bounding box center [974, 225] width 249 height 21
click at [1191, 80] on div at bounding box center [1326, 77] width 322 height 16
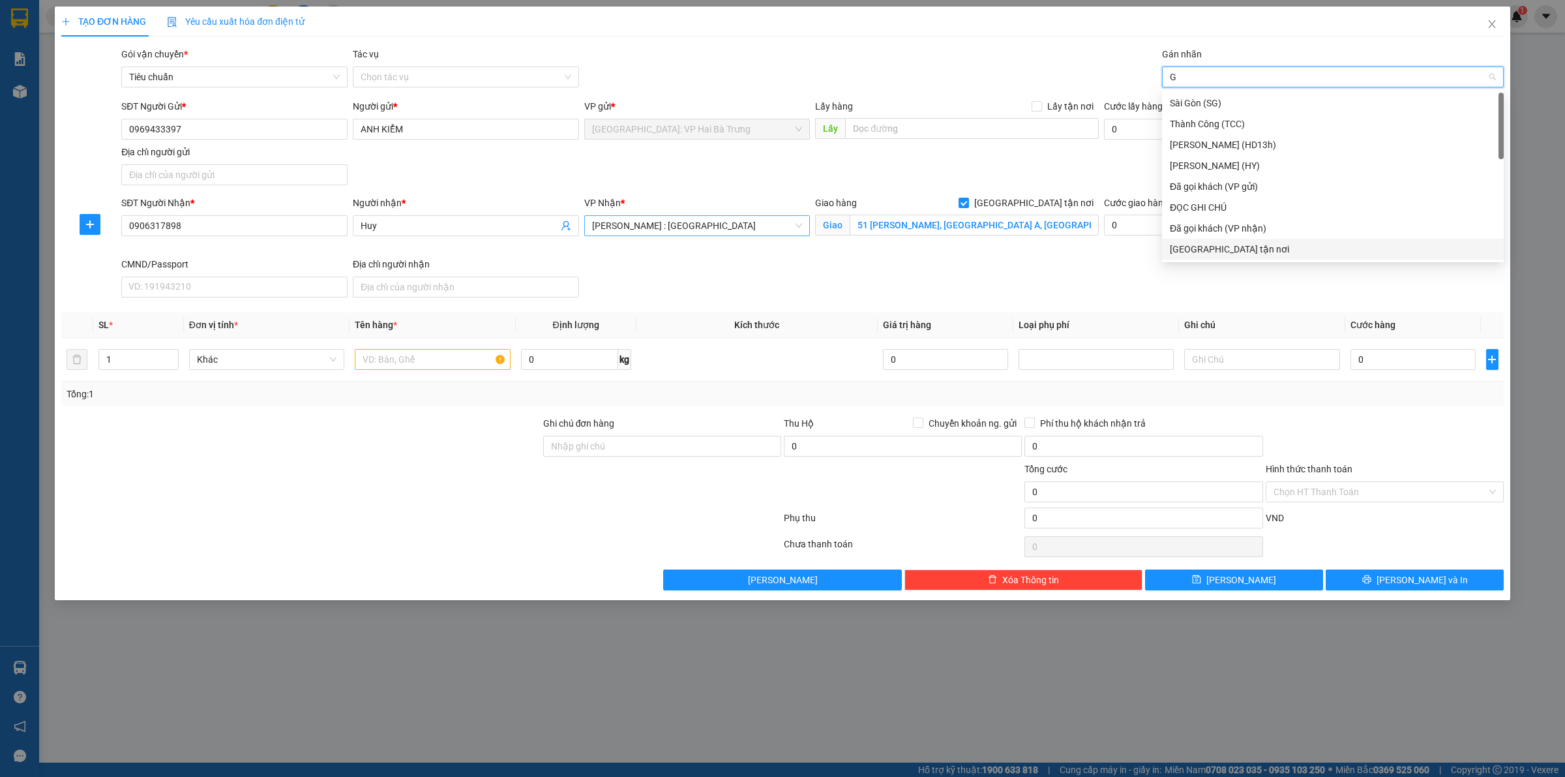
click at [1220, 248] on div "[GEOGRAPHIC_DATA] tận nơi" at bounding box center [1333, 249] width 326 height 14
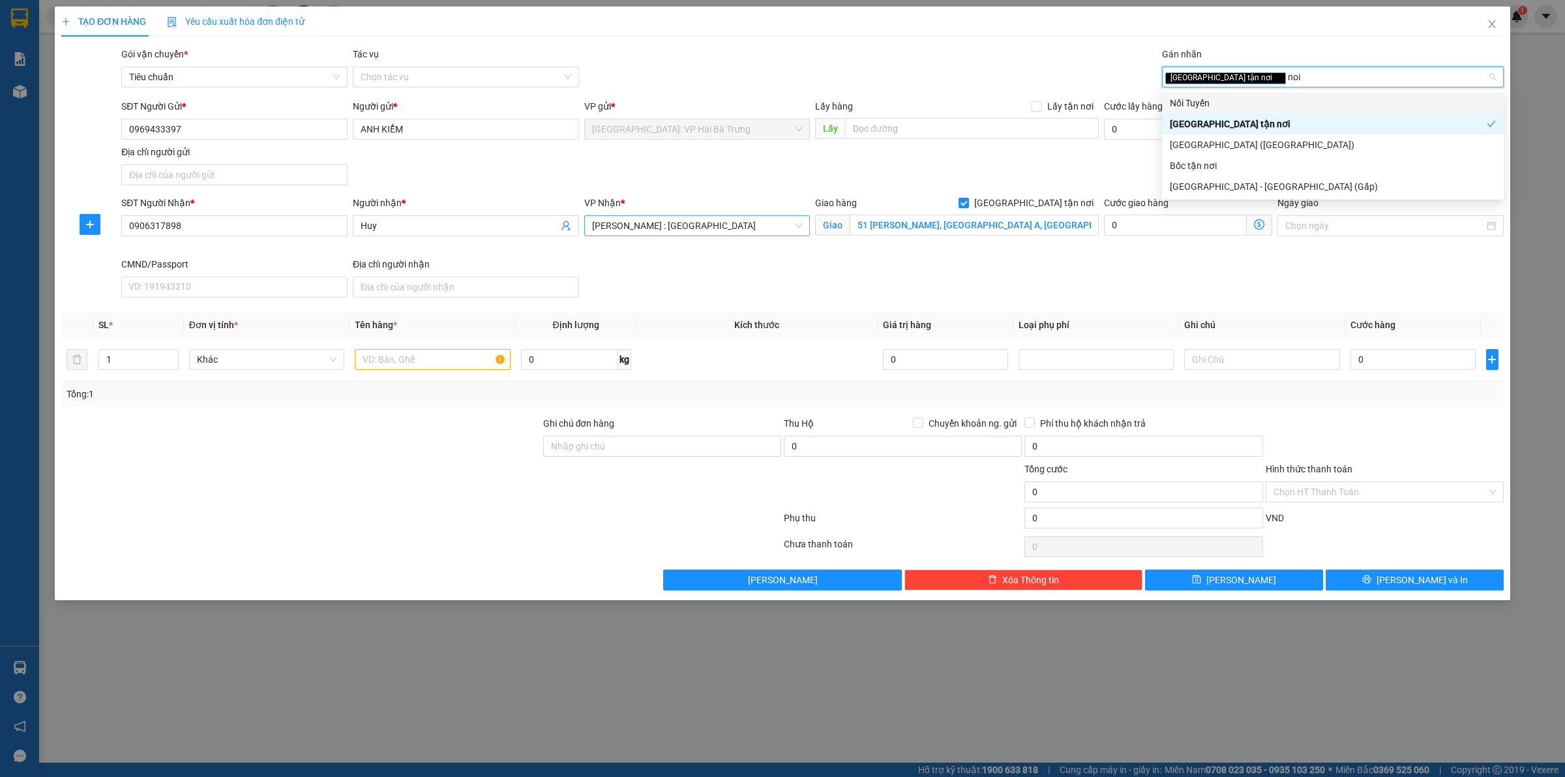
click at [1218, 108] on div "Nối Tuyến" at bounding box center [1333, 103] width 326 height 14
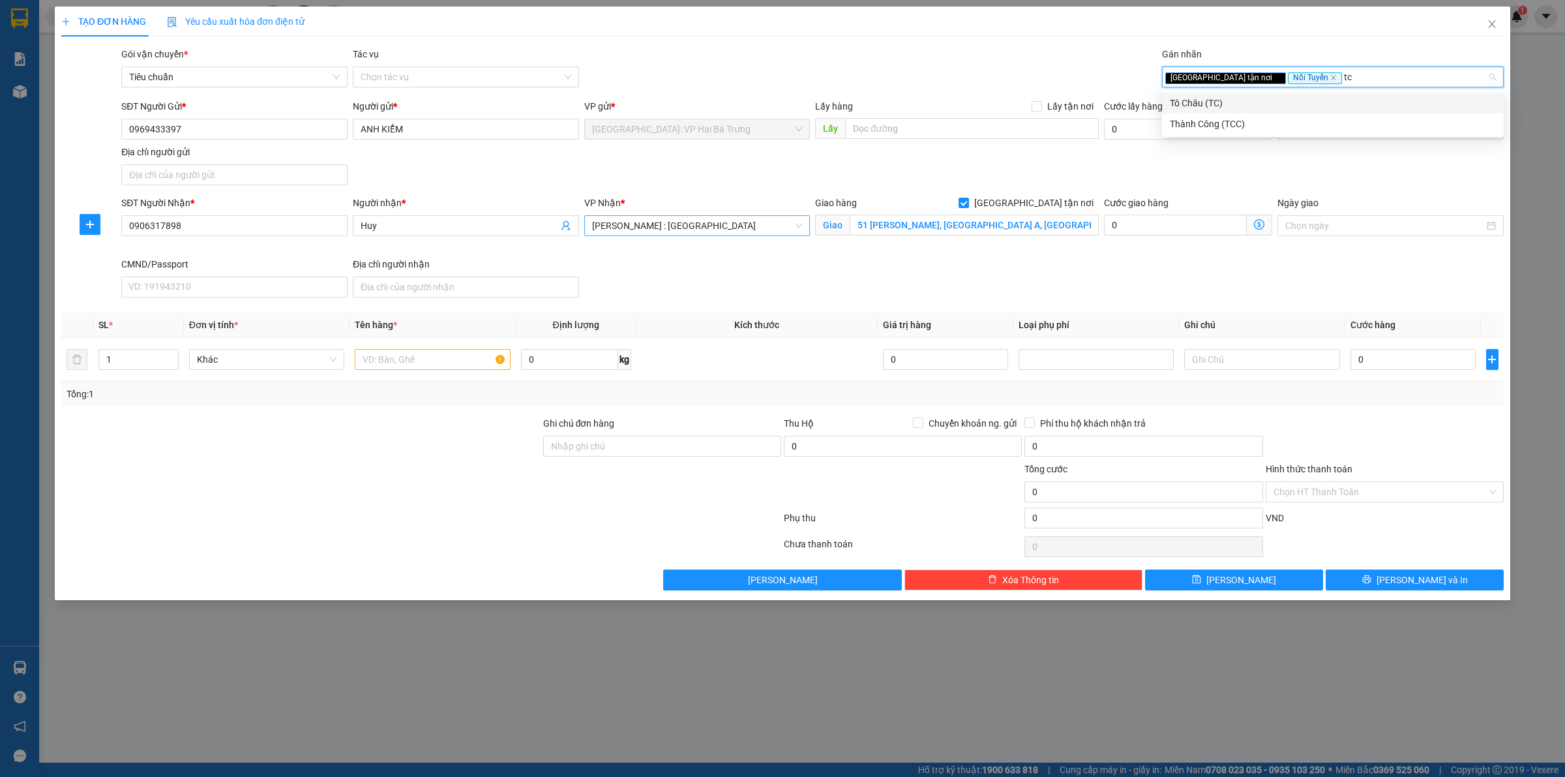
click at [1243, 105] on div "Tô Châu (TC)" at bounding box center [1333, 103] width 326 height 14
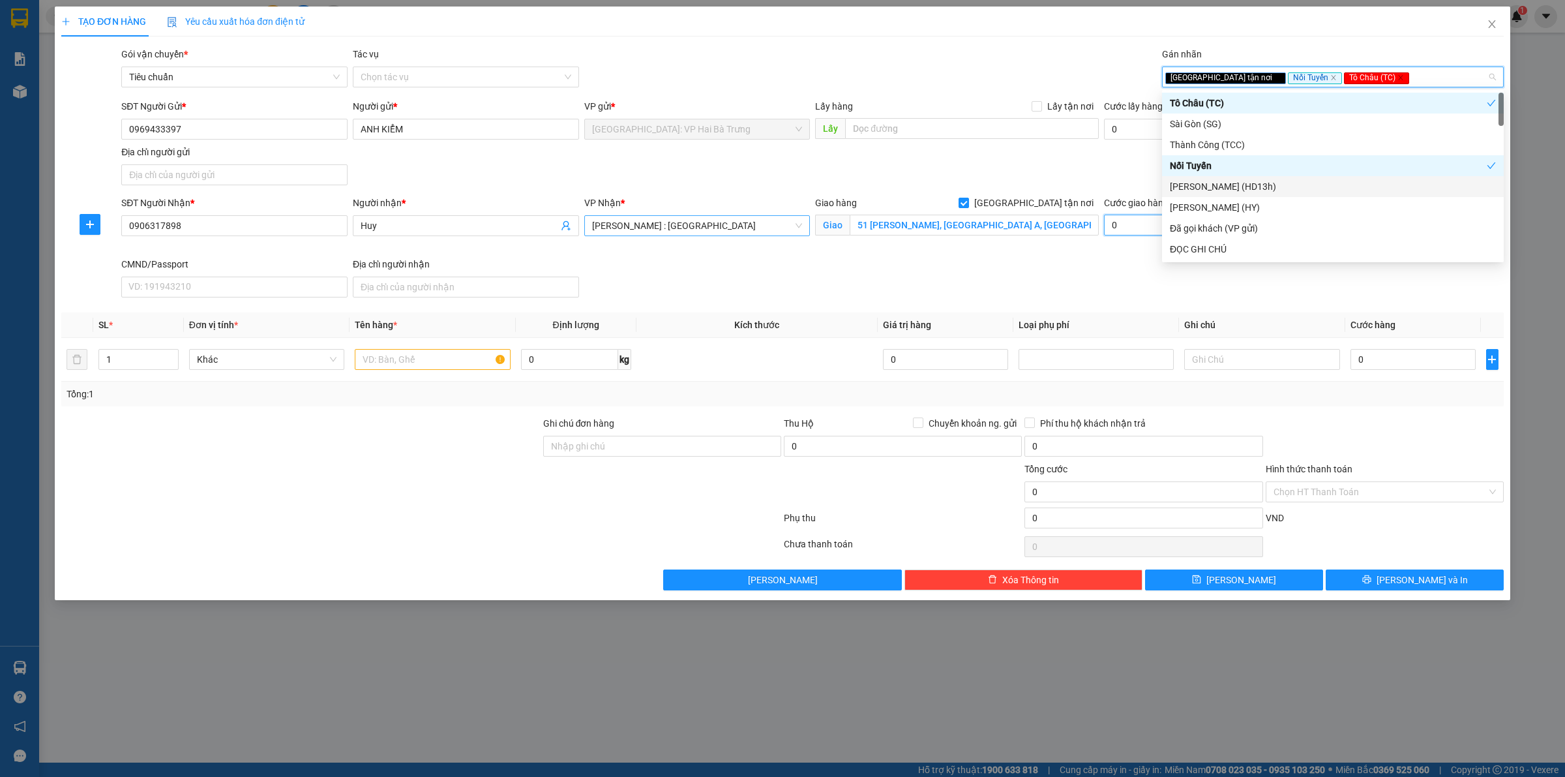
click at [1137, 227] on input "0" at bounding box center [1175, 225] width 143 height 21
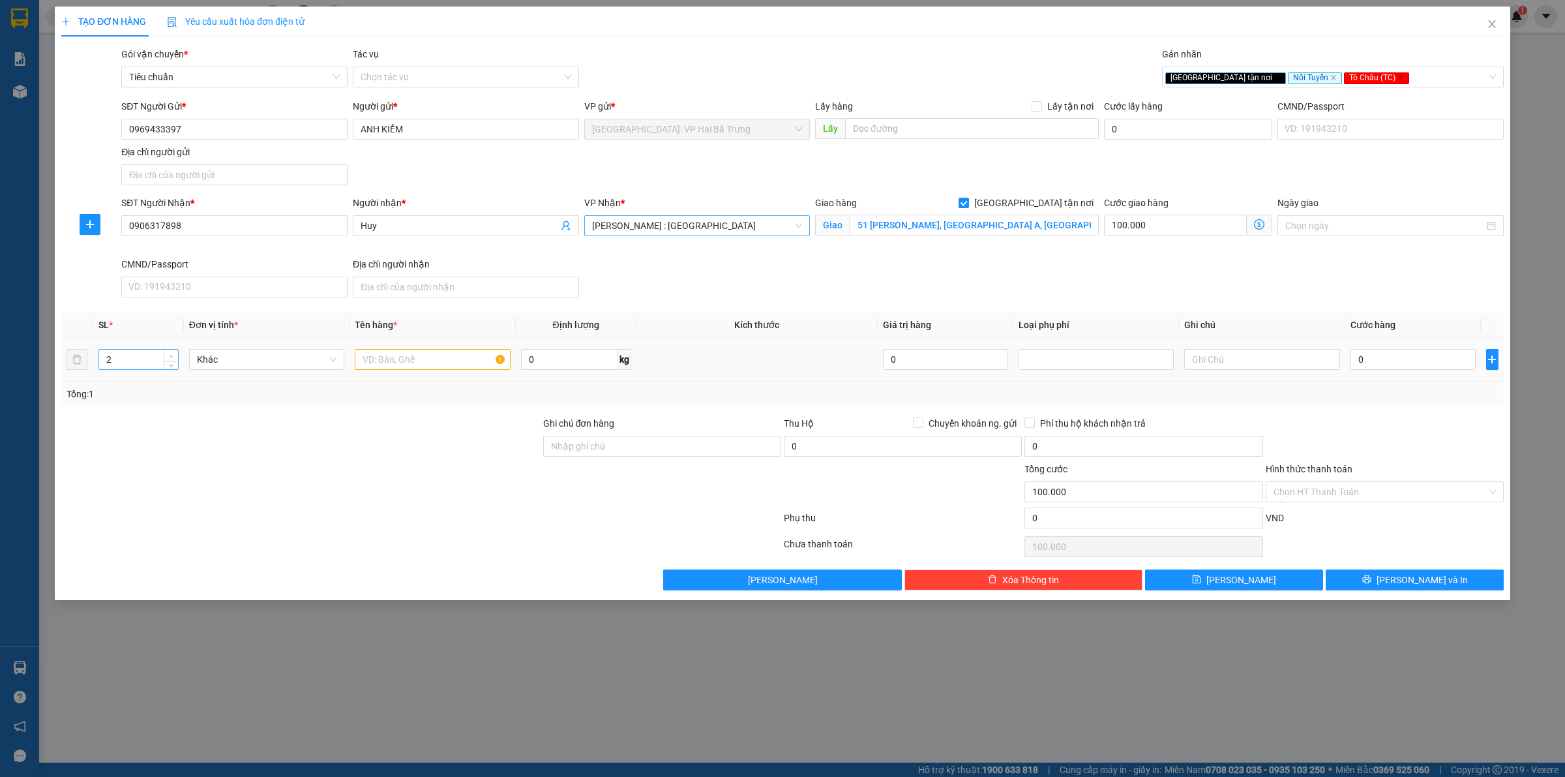
click at [174, 357] on span "up" at bounding box center [172, 356] width 8 height 8
click at [170, 353] on span "up" at bounding box center [172, 356] width 8 height 8
click at [431, 370] on input "text" at bounding box center [432, 359] width 155 height 21
click at [1377, 364] on input "0" at bounding box center [1413, 359] width 125 height 21
click at [1400, 584] on button "[PERSON_NAME] và In" at bounding box center [1415, 579] width 178 height 21
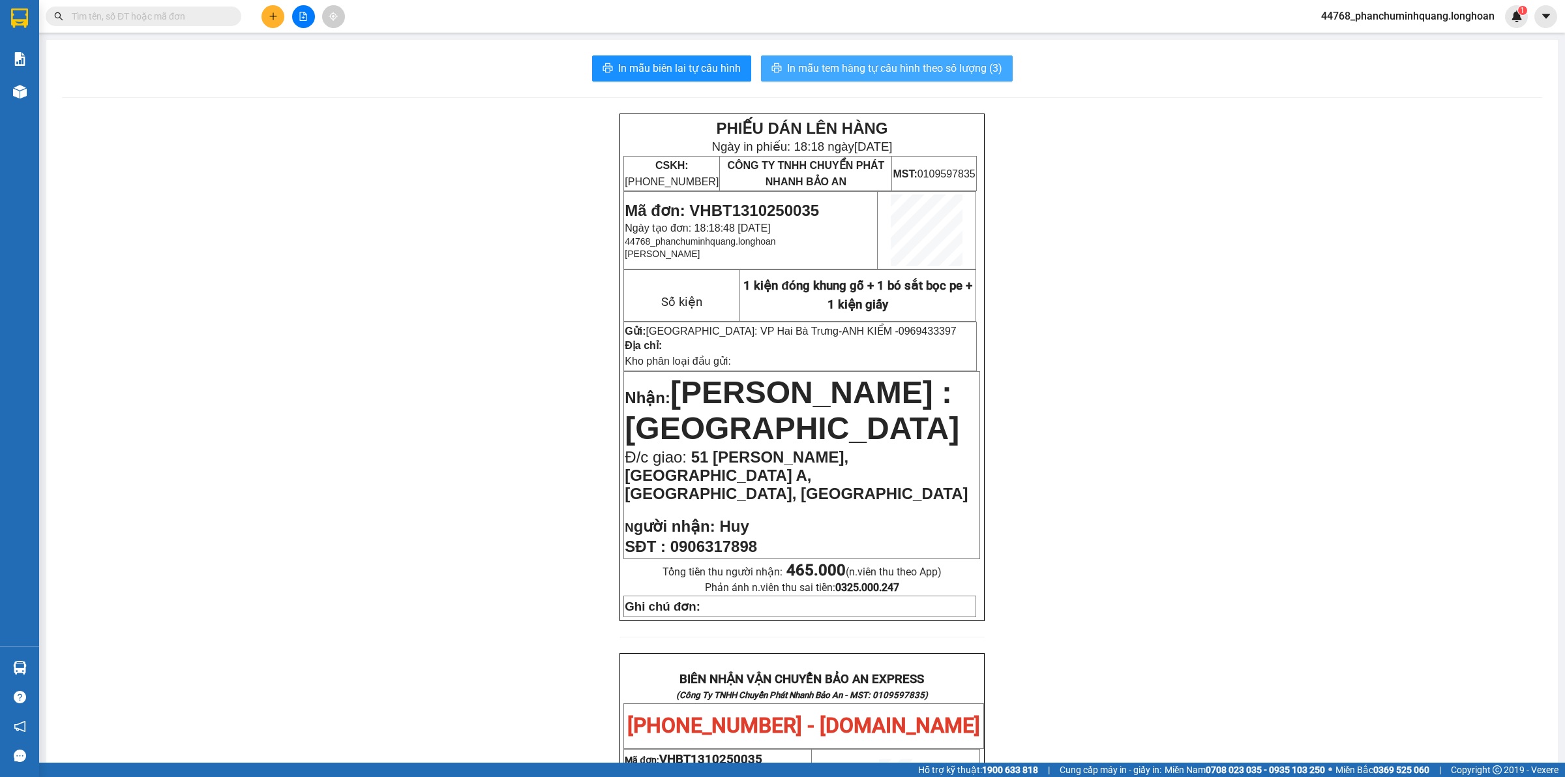
click at [889, 70] on span "In mẫu tem hàng tự cấu hình theo số lượng (3)" at bounding box center [894, 68] width 215 height 16
drag, startPoint x: 682, startPoint y: 181, endPoint x: 620, endPoint y: 184, distance: 62.7
click at [276, 18] on icon "plus" at bounding box center [273, 16] width 9 height 9
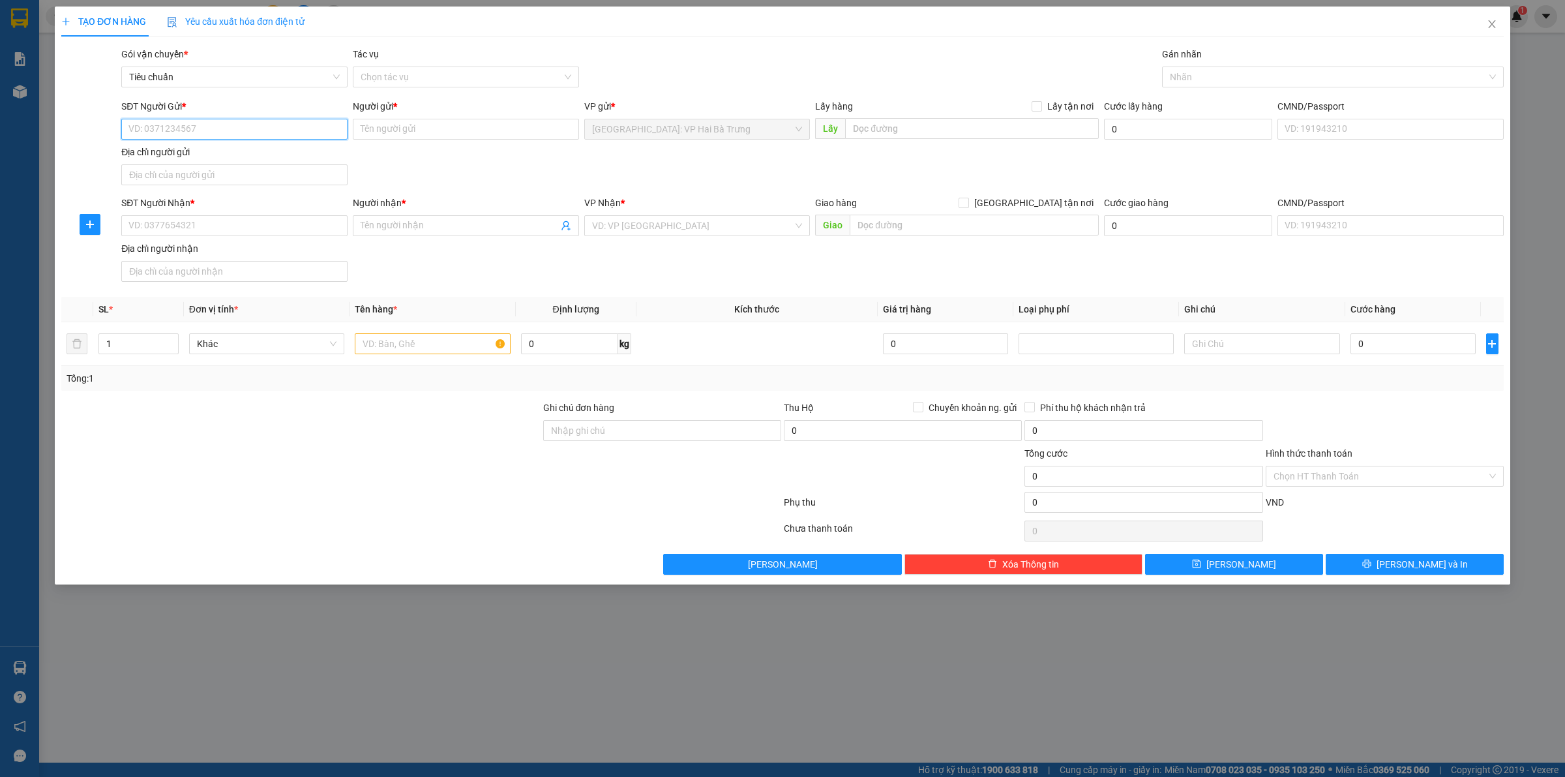
click at [183, 134] on input "SĐT Người Gửi *" at bounding box center [234, 129] width 226 height 21
paste input "0969433397"
click at [214, 155] on div "0969433397 - ANH KIỂM" at bounding box center [234, 156] width 211 height 14
click at [245, 233] on input "SĐT Người Nhận *" at bounding box center [234, 225] width 226 height 21
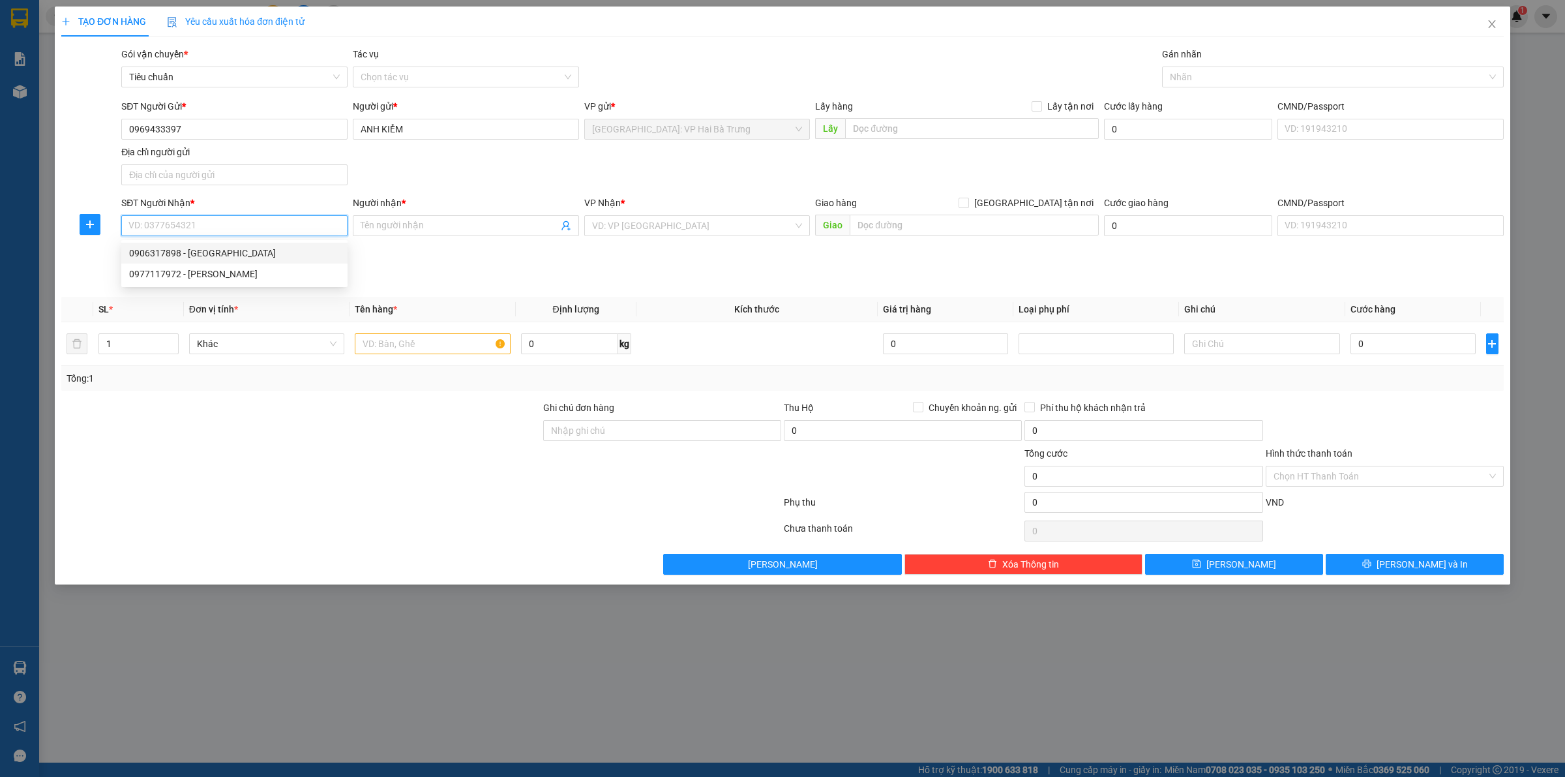
click at [213, 254] on div "0906317898 - Huy" at bounding box center [234, 253] width 211 height 14
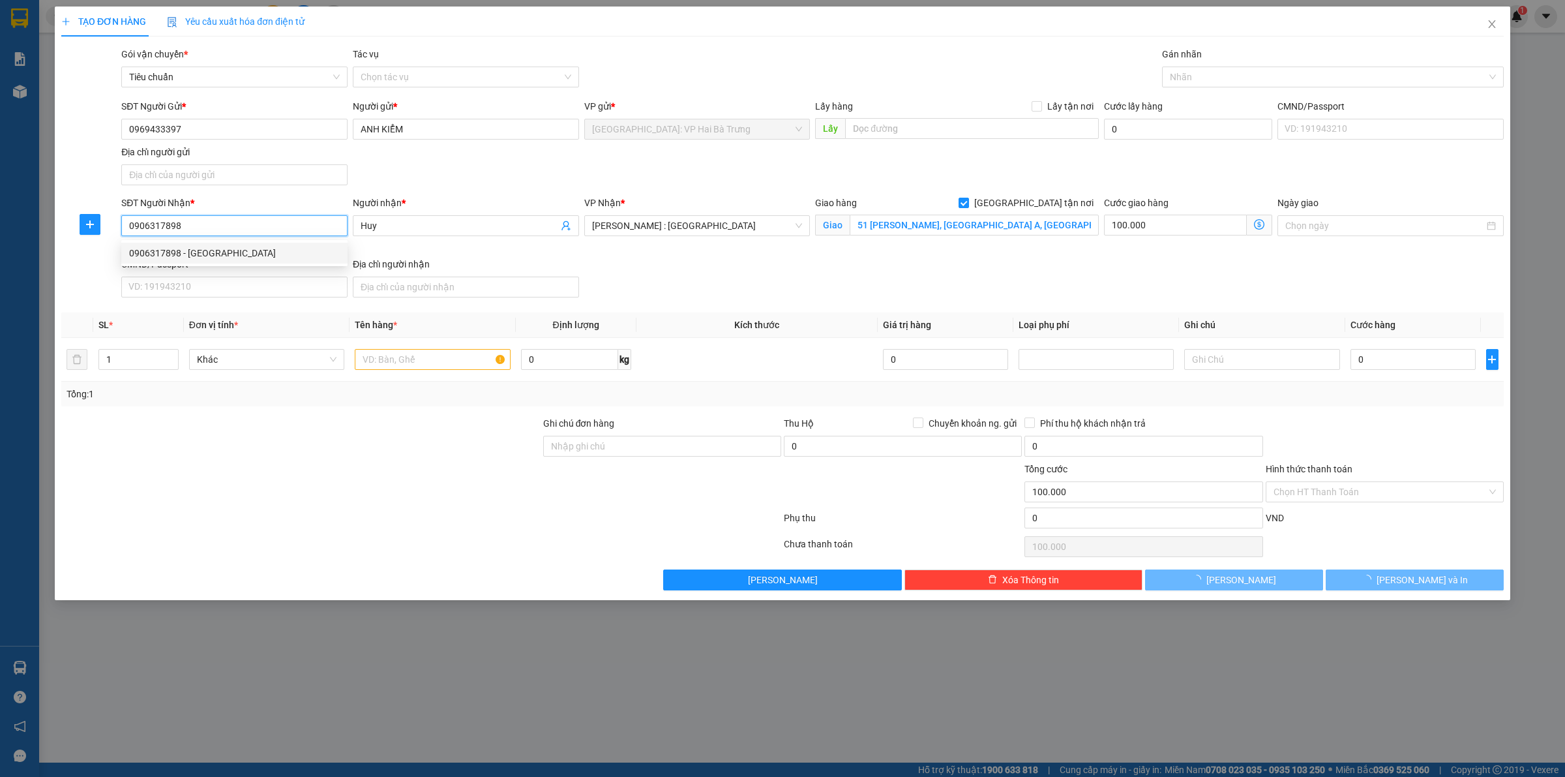
click at [215, 223] on input "0906317898" at bounding box center [234, 225] width 226 height 21
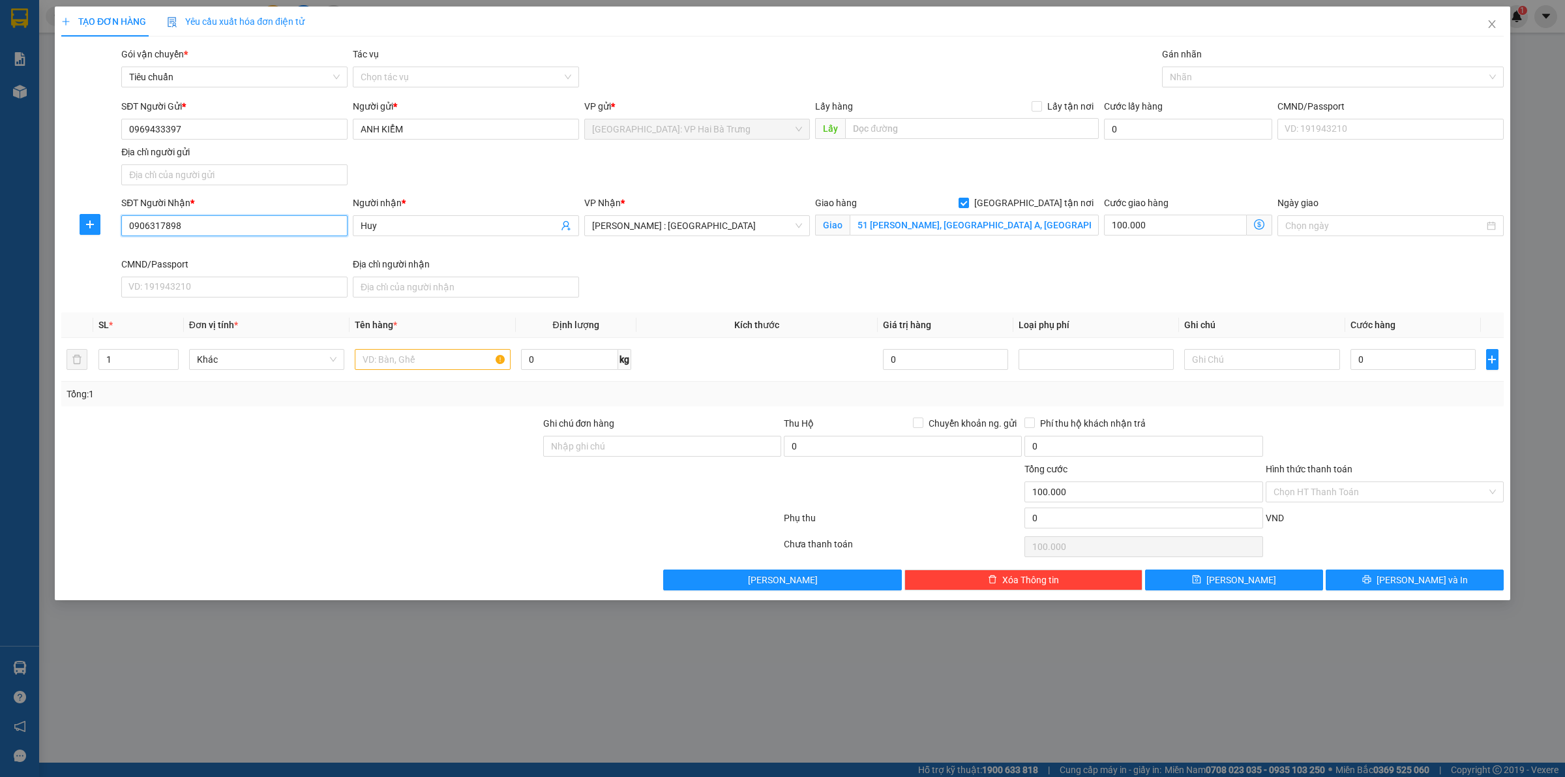
click at [215, 223] on input "0906317898" at bounding box center [234, 225] width 226 height 21
click at [1172, 222] on input "100.000" at bounding box center [1175, 225] width 143 height 21
click at [310, 222] on input "0906317898" at bounding box center [234, 225] width 226 height 21
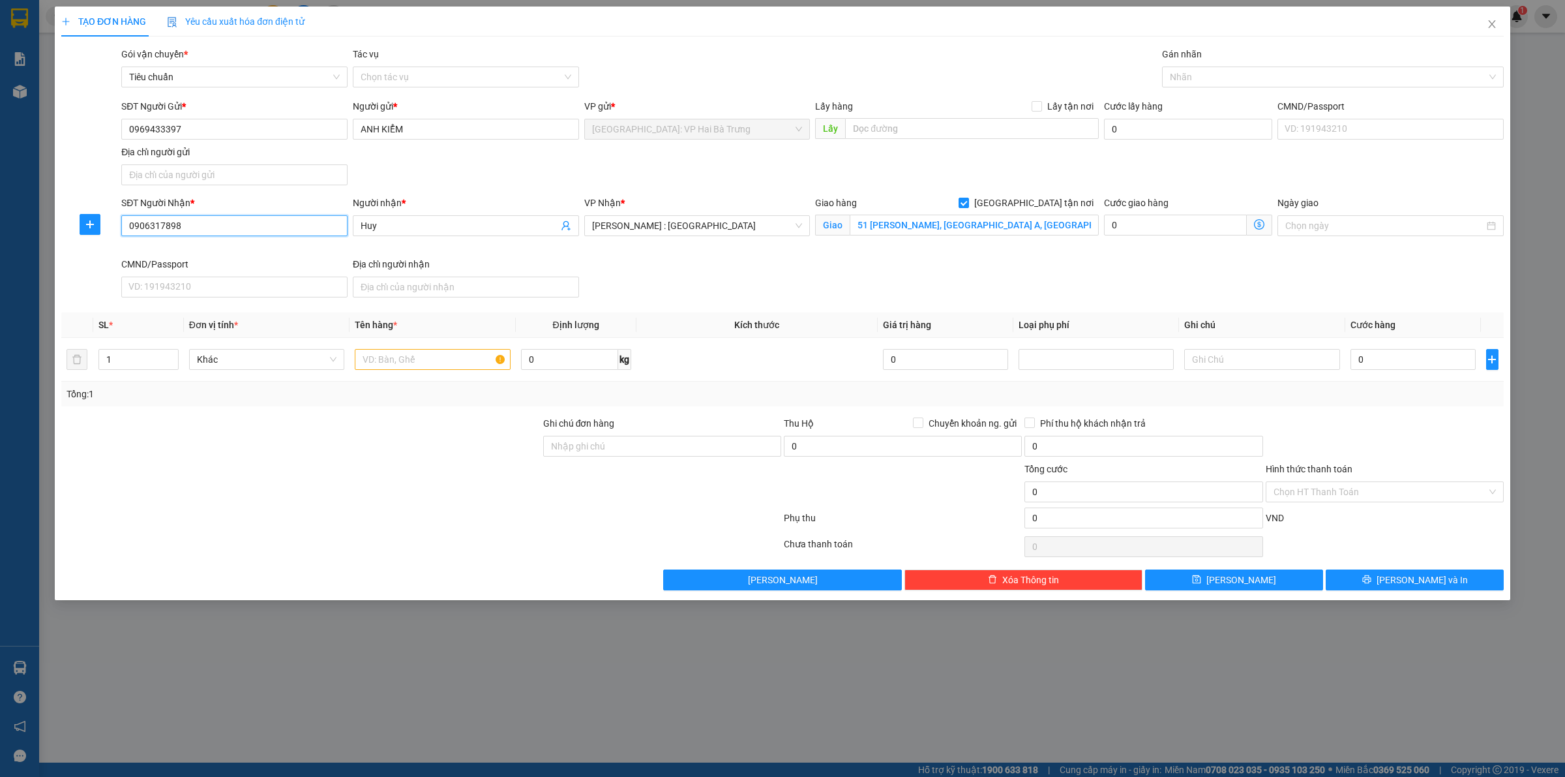
click at [310, 222] on input "0906317898" at bounding box center [234, 225] width 226 height 21
click at [967, 229] on input "51 [PERSON_NAME], [GEOGRAPHIC_DATA] A, [GEOGRAPHIC_DATA], [GEOGRAPHIC_DATA]" at bounding box center [974, 225] width 249 height 21
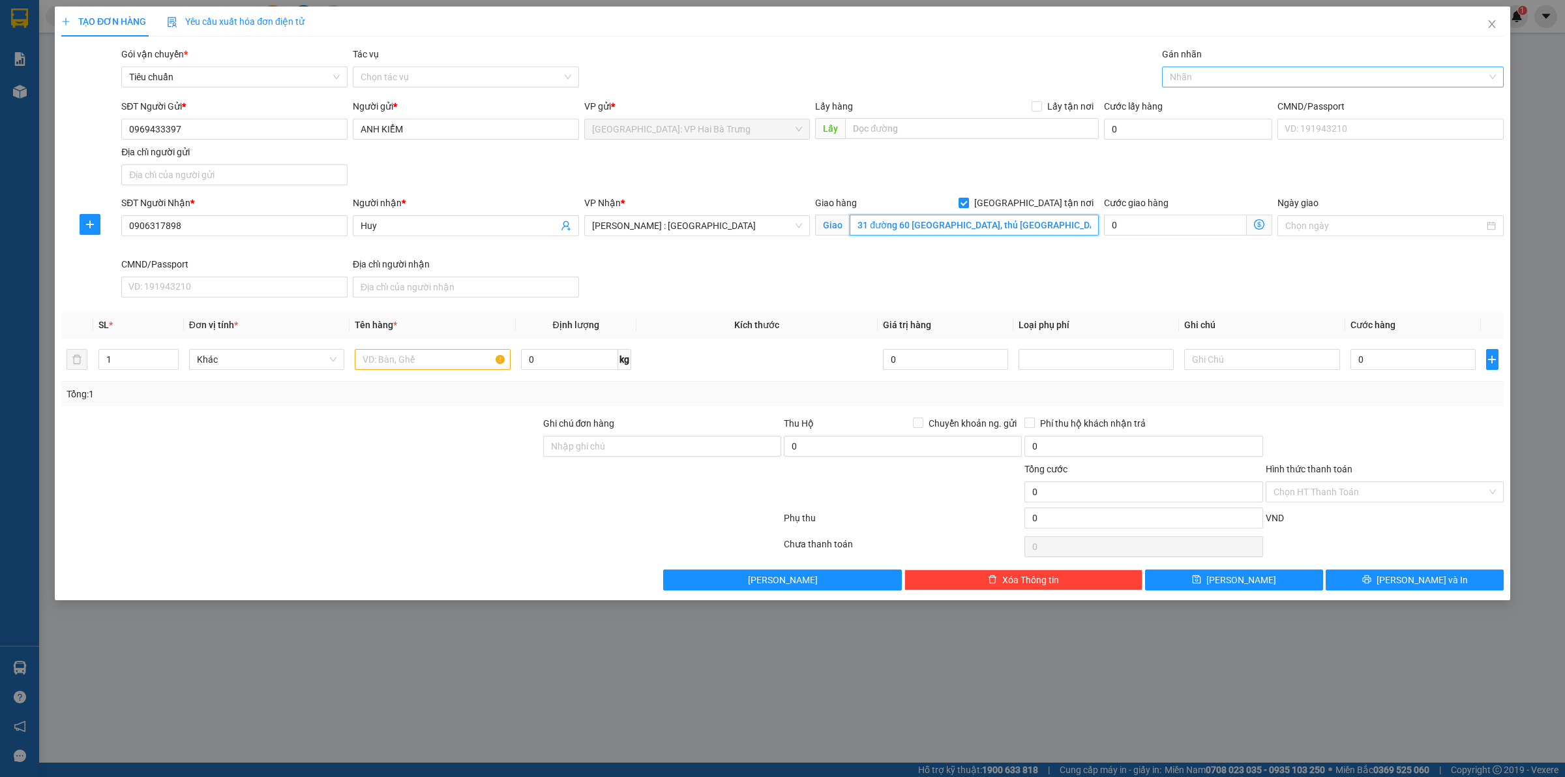
click at [1212, 80] on div at bounding box center [1326, 77] width 322 height 16
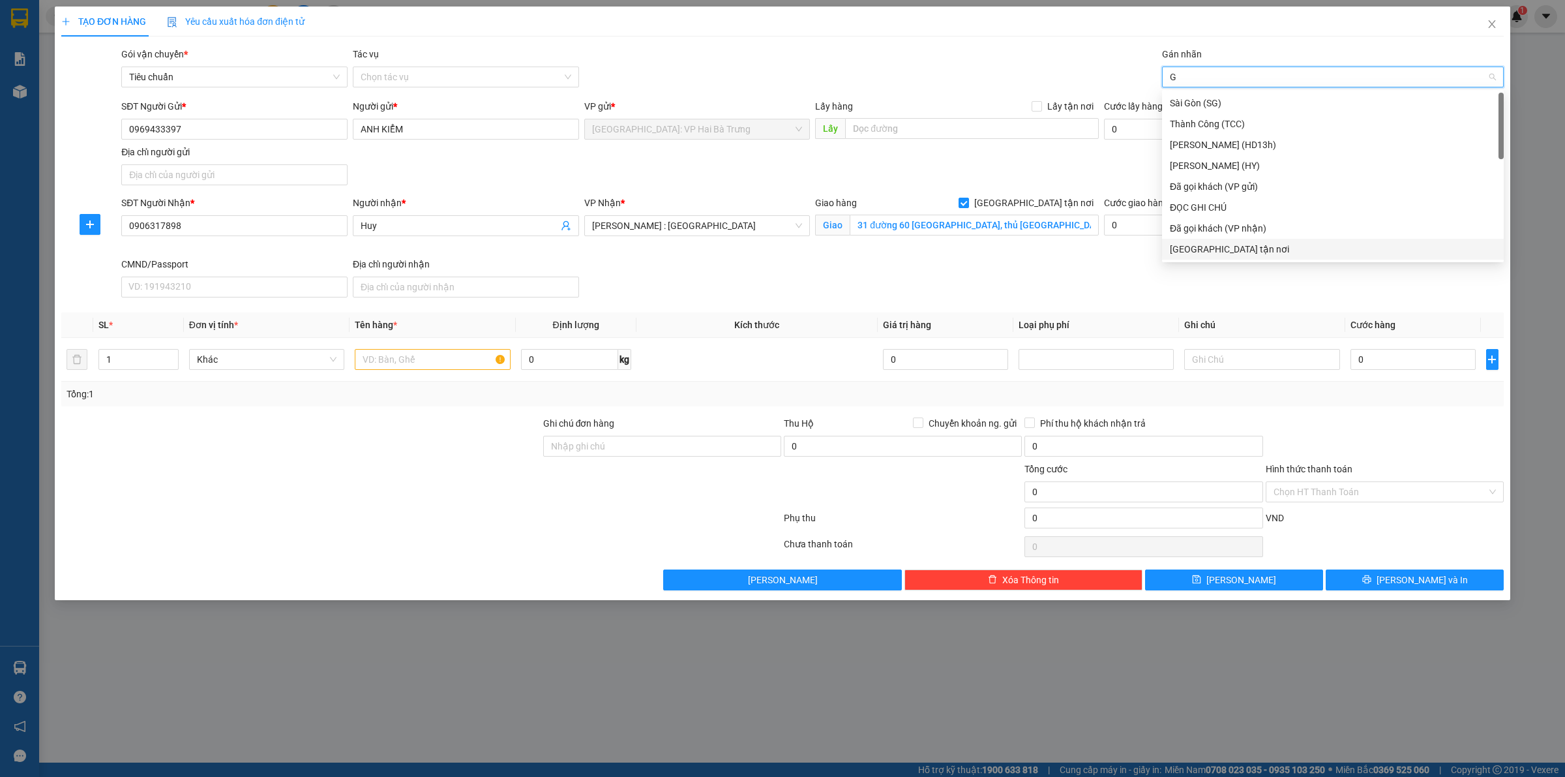
click at [1197, 251] on div "[GEOGRAPHIC_DATA] tận nơi" at bounding box center [1333, 249] width 326 height 14
drag, startPoint x: 137, startPoint y: 363, endPoint x: 145, endPoint y: 362, distance: 8.6
click at [138, 363] on input "1" at bounding box center [138, 360] width 79 height 20
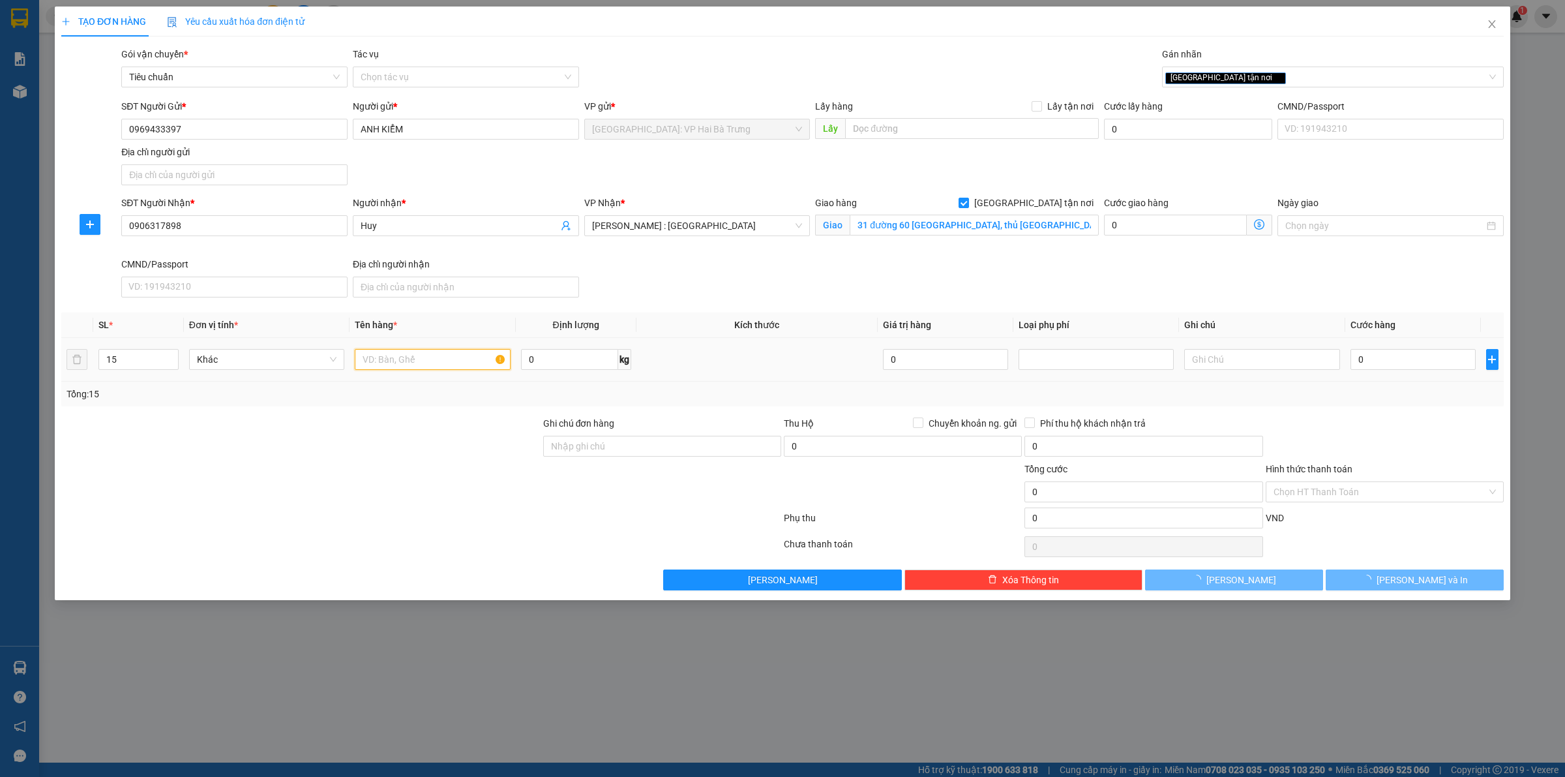
click at [408, 361] on input "text" at bounding box center [432, 359] width 155 height 21
click at [471, 545] on div at bounding box center [421, 546] width 723 height 26
click at [443, 367] on input "1 kiện đóng khung gỗ + 3 kiện đóng gỗ + 4 kiện giấy + 1 bó sắt bọc xốp nổ + 2 b…" at bounding box center [432, 359] width 155 height 21
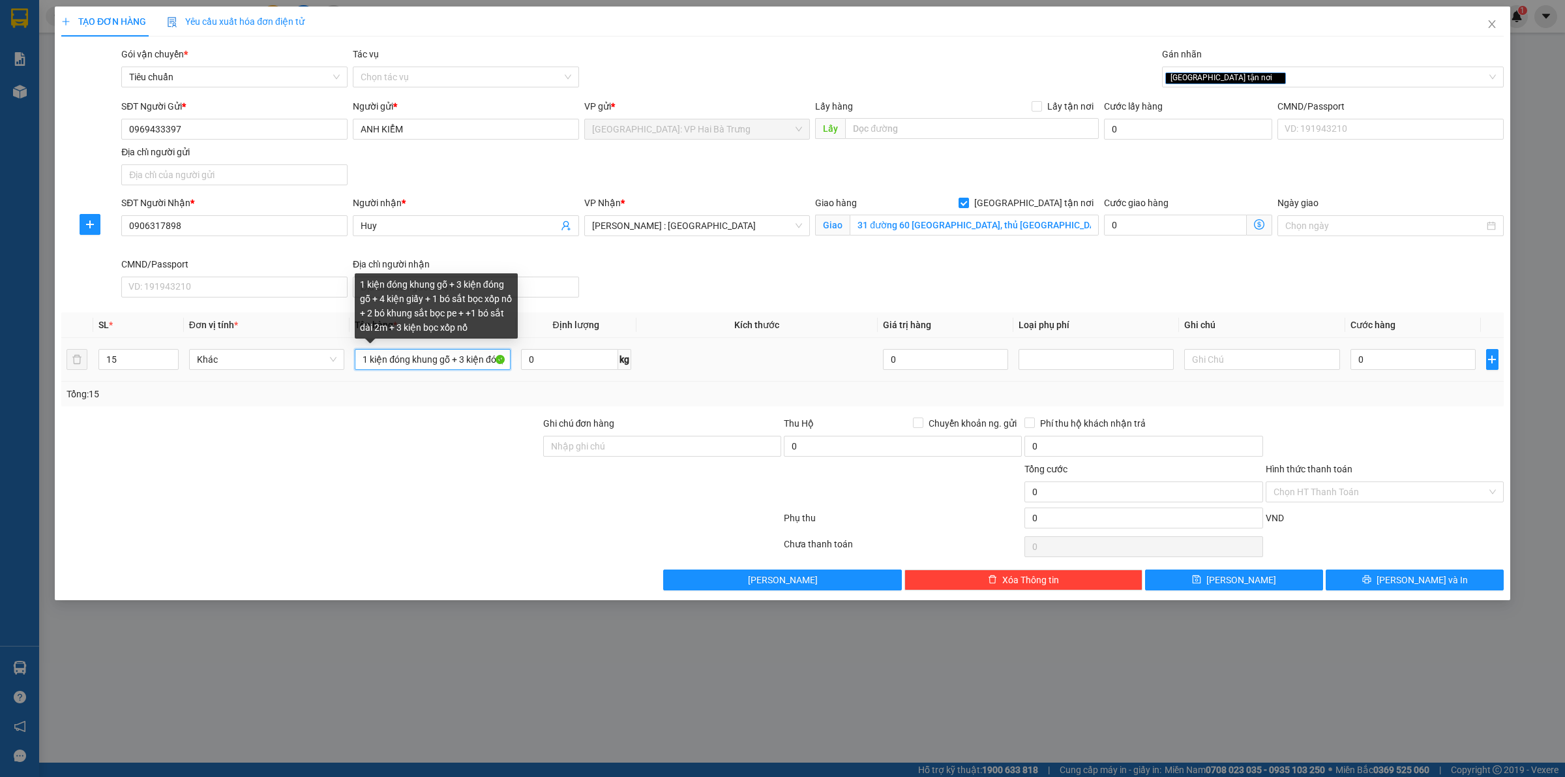
click at [434, 363] on input "1 kiện đóng khung gỗ + 3 kiện đóng gỗ + 4 kiện giấy + 1 bó sắt bọc xốp nổ + 2 b…" at bounding box center [432, 359] width 155 height 21
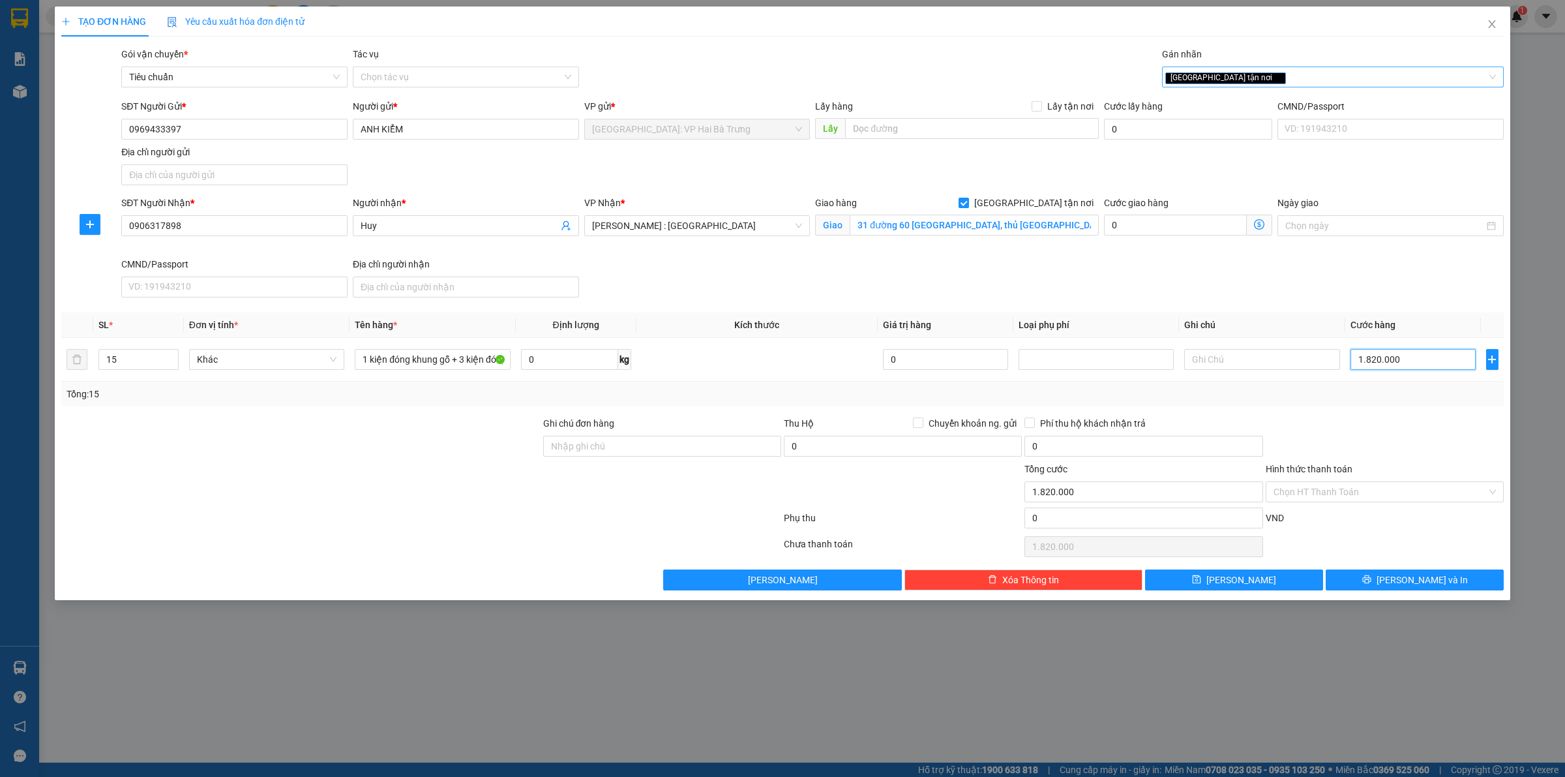
click at [1260, 70] on div "[GEOGRAPHIC_DATA] tận nơi" at bounding box center [1326, 77] width 322 height 16
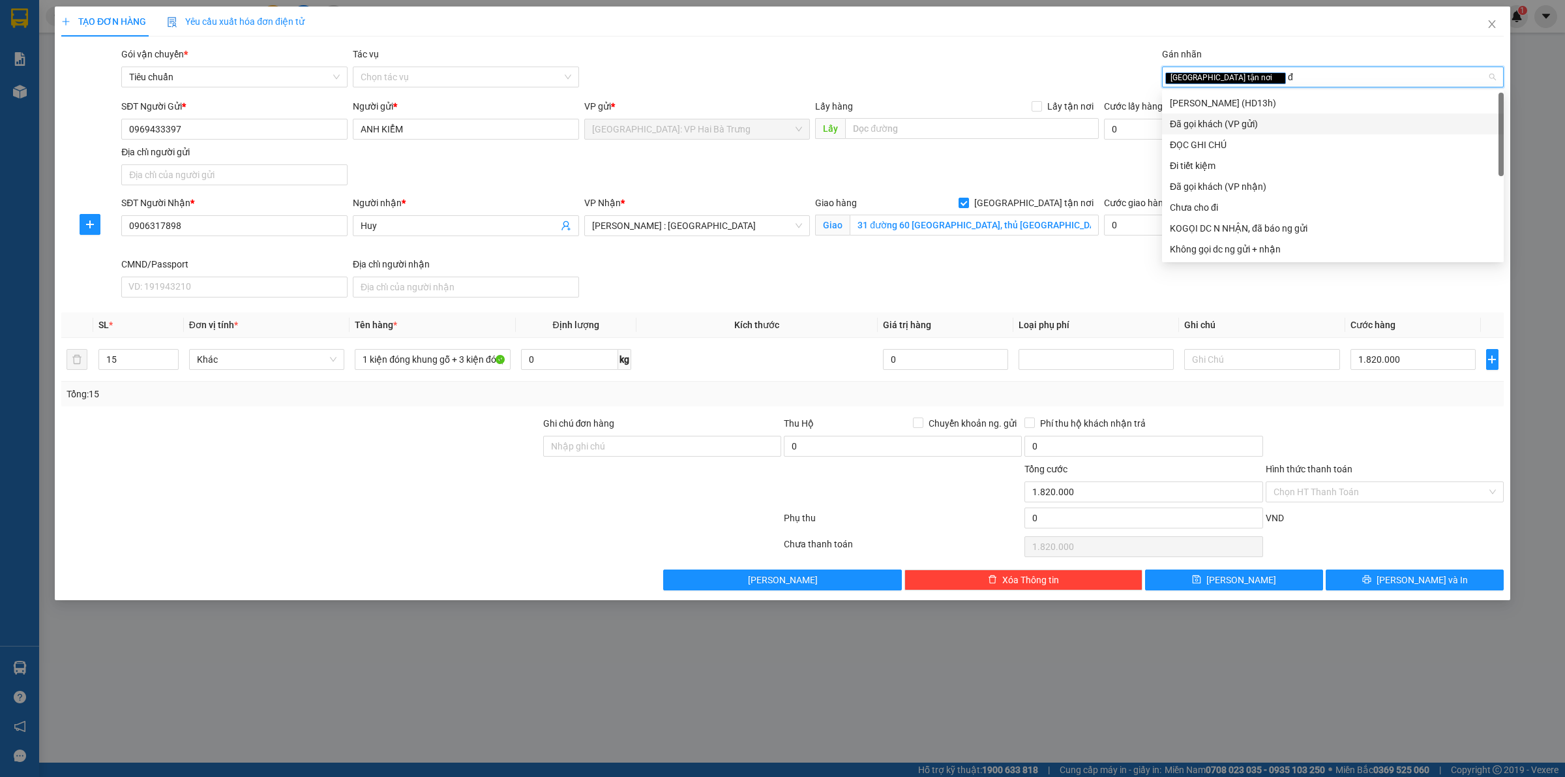
click at [1237, 118] on div "Đã gọi khách (VP gửi)" at bounding box center [1333, 124] width 326 height 14
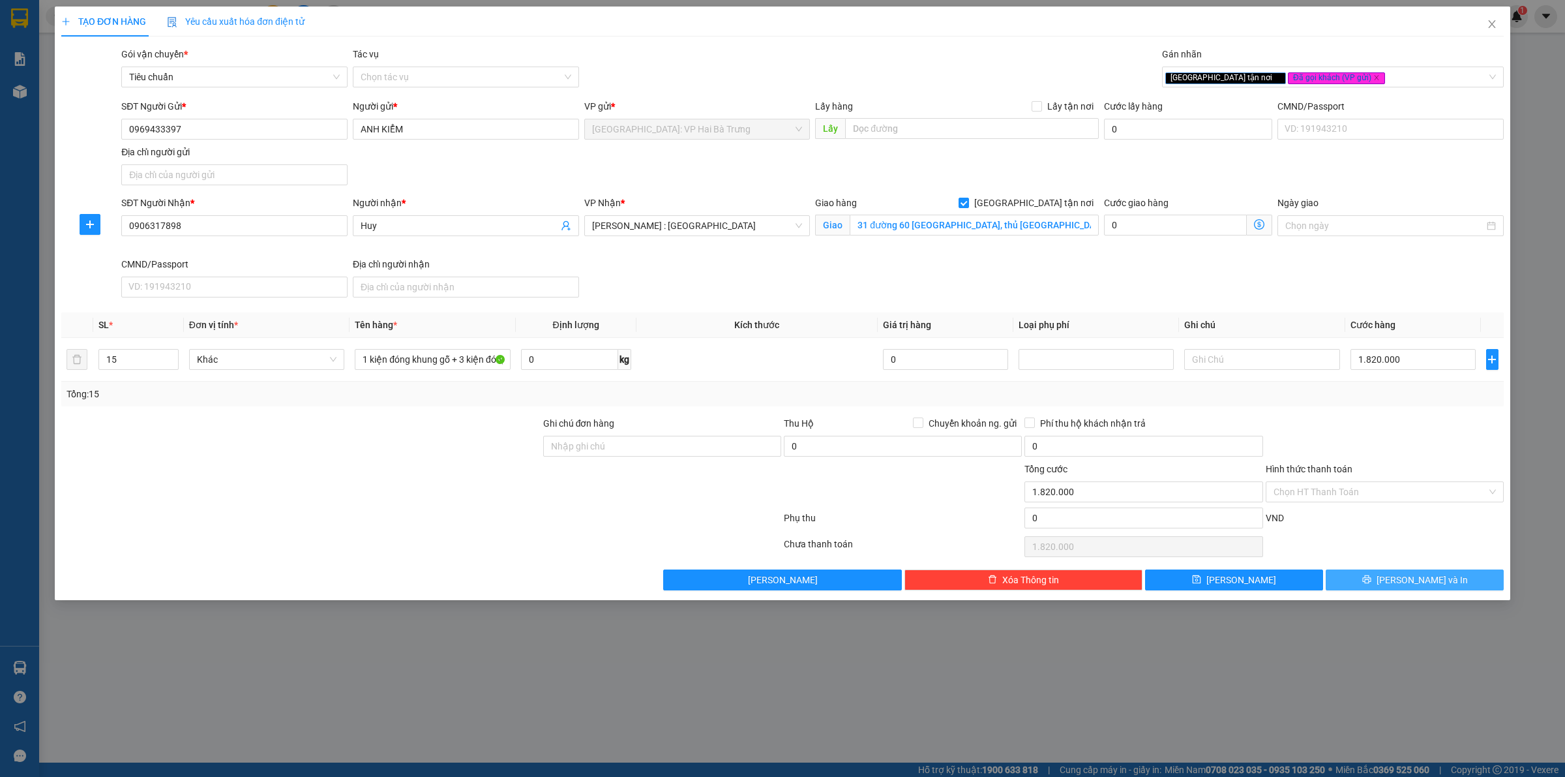
click at [1387, 584] on button "[PERSON_NAME] và In" at bounding box center [1415, 579] width 178 height 21
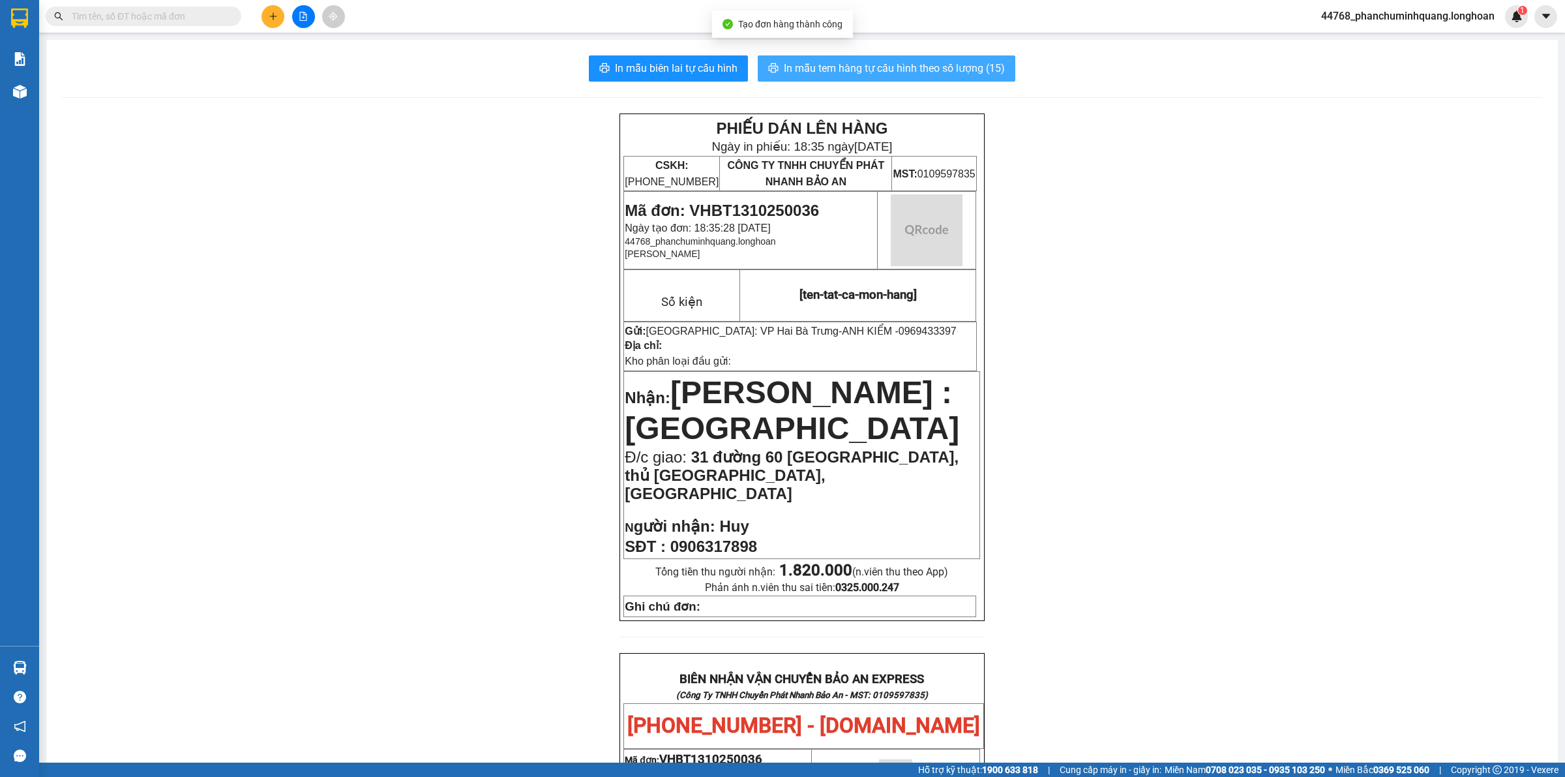
drag, startPoint x: 935, startPoint y: 69, endPoint x: 920, endPoint y: 59, distance: 17.4
click at [934, 68] on span "In mẫu tem hàng tự cấu hình theo số lượng (15)" at bounding box center [894, 68] width 221 height 16
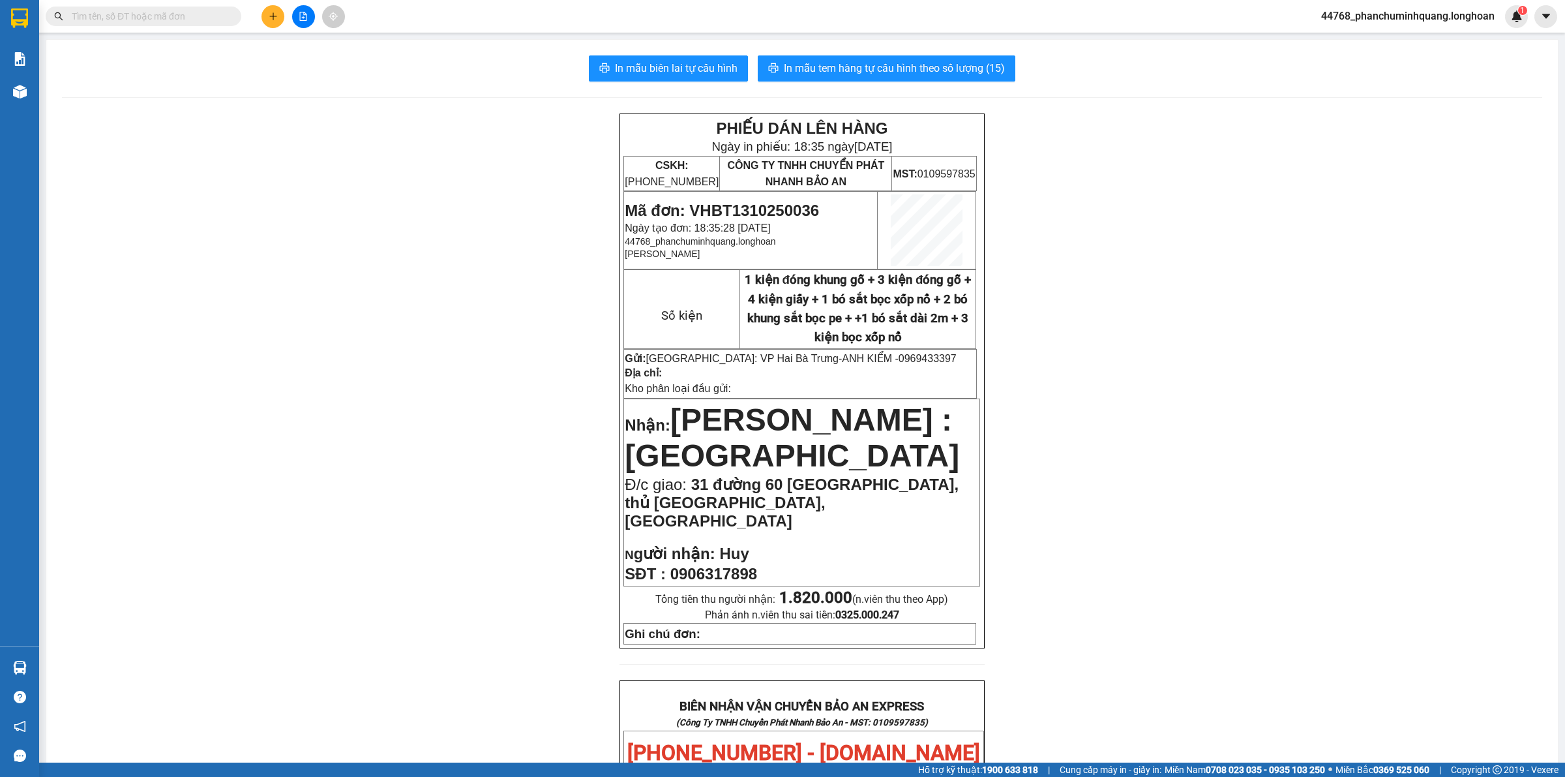
click at [271, 23] on button at bounding box center [273, 16] width 23 height 23
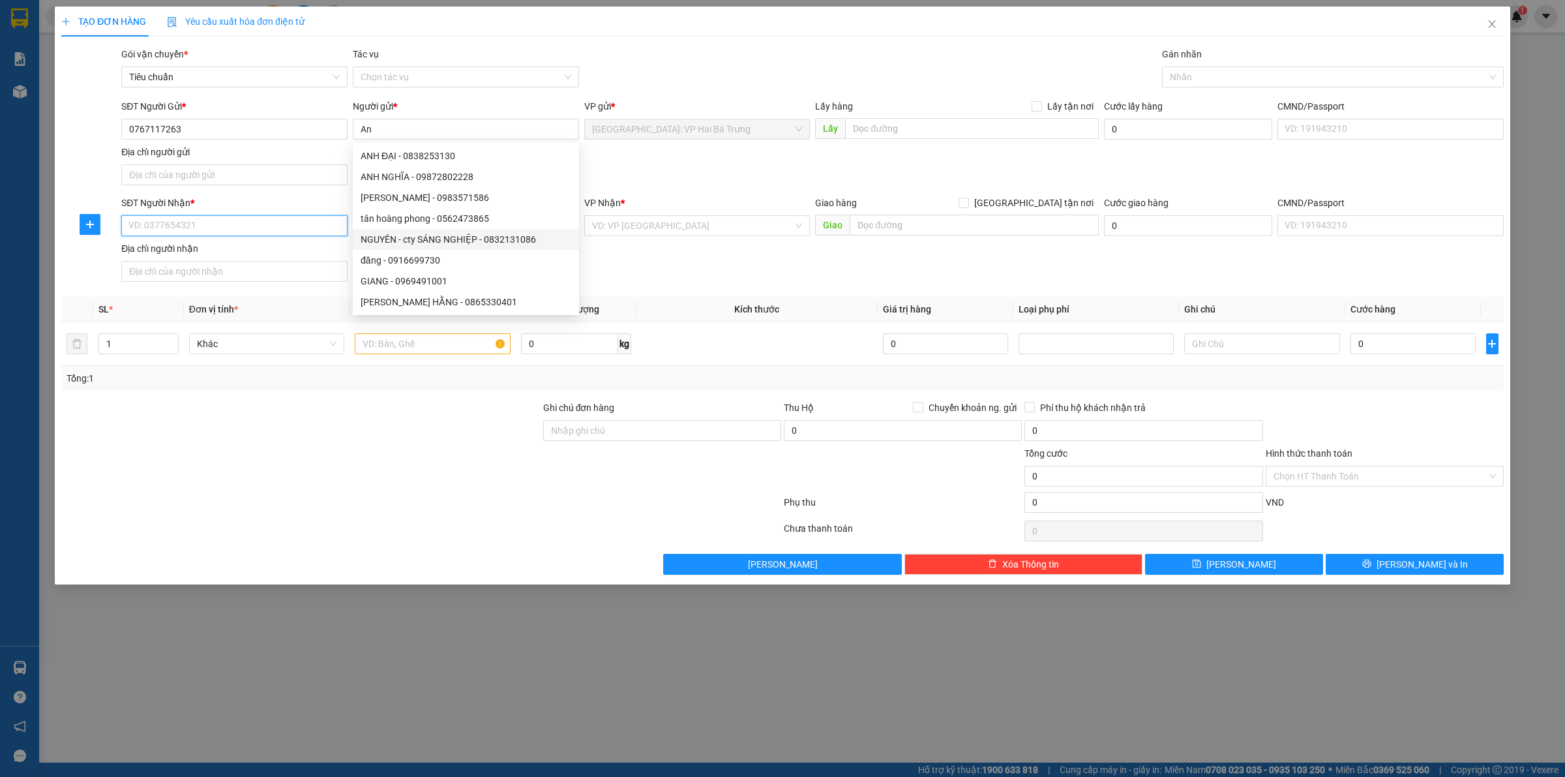
click at [333, 218] on input "SĐT Người Nhận *" at bounding box center [234, 225] width 226 height 21
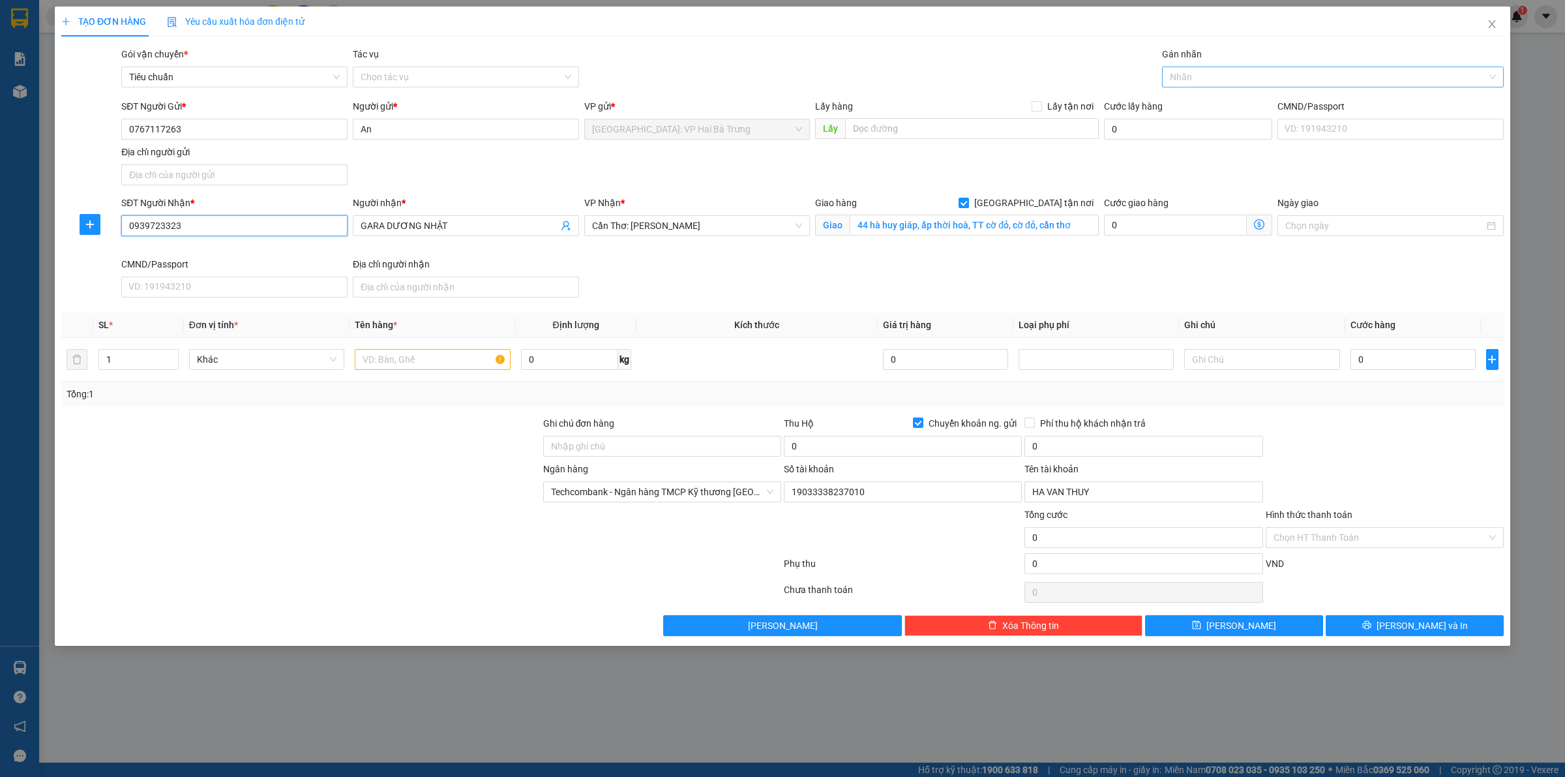
click at [1201, 74] on div at bounding box center [1326, 77] width 322 height 16
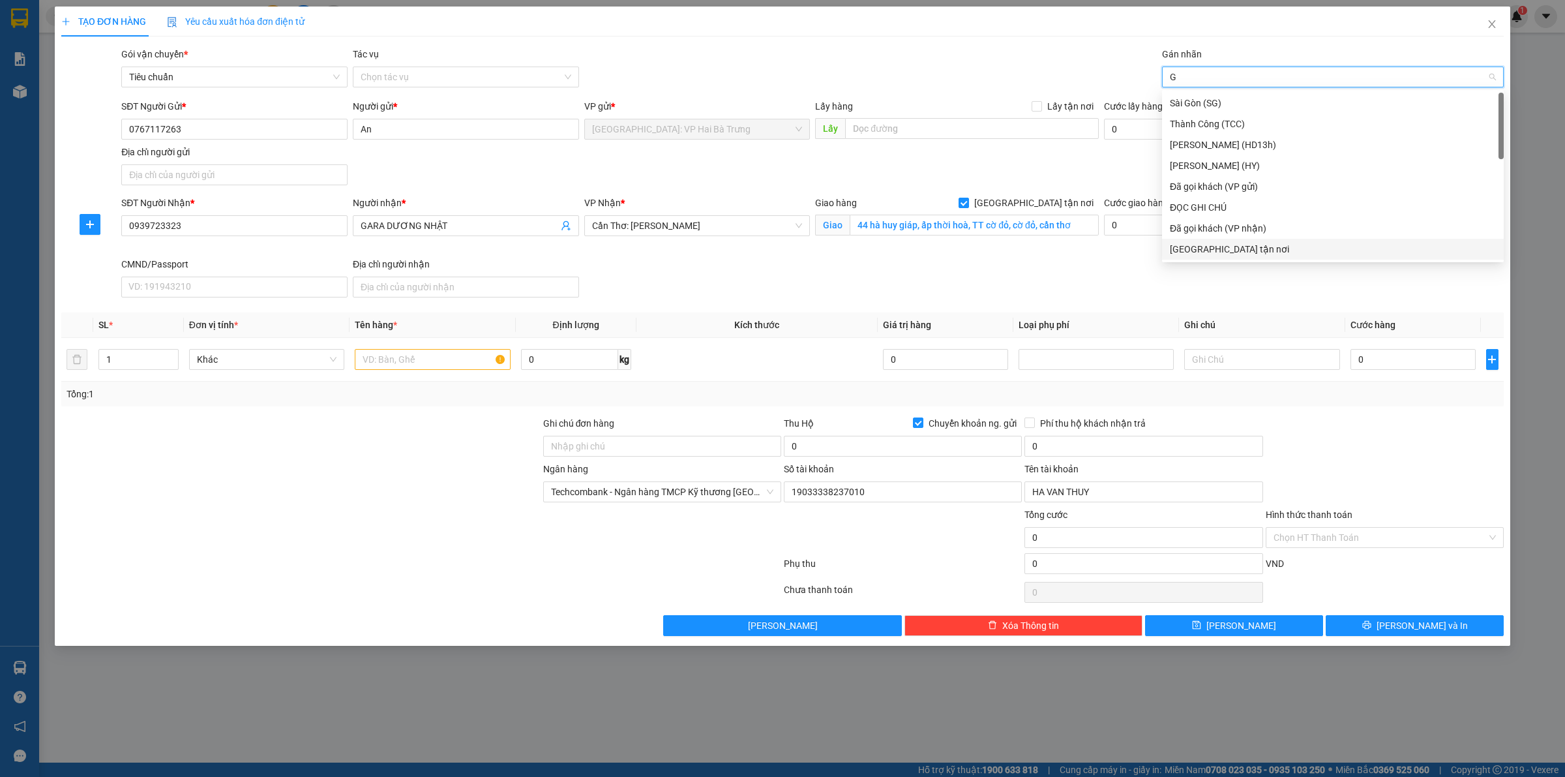
click at [1227, 251] on div "[GEOGRAPHIC_DATA] tận nơi" at bounding box center [1333, 249] width 326 height 14
click at [395, 357] on input "text" at bounding box center [432, 359] width 155 height 21
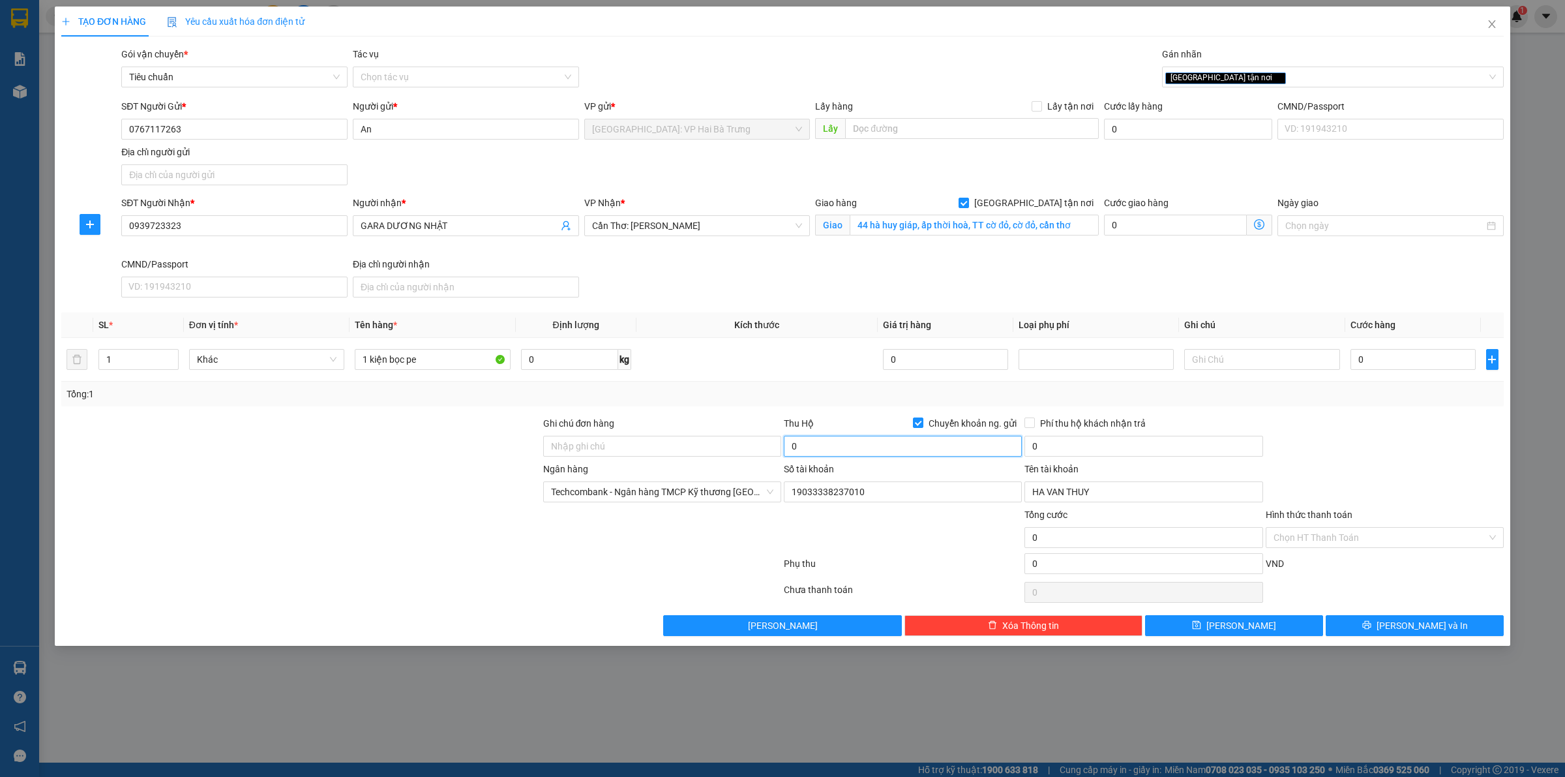
drag, startPoint x: 949, startPoint y: 448, endPoint x: 933, endPoint y: 460, distance: 20.1
click at [949, 450] on input "0" at bounding box center [903, 446] width 238 height 21
click at [1094, 442] on input "0" at bounding box center [1144, 446] width 238 height 21
click at [1041, 429] on span "Phí thu hộ khách nhận trả" at bounding box center [1093, 423] width 116 height 14
click at [1034, 427] on input "Phí thu hộ khách nhận trả" at bounding box center [1029, 421] width 9 height 9
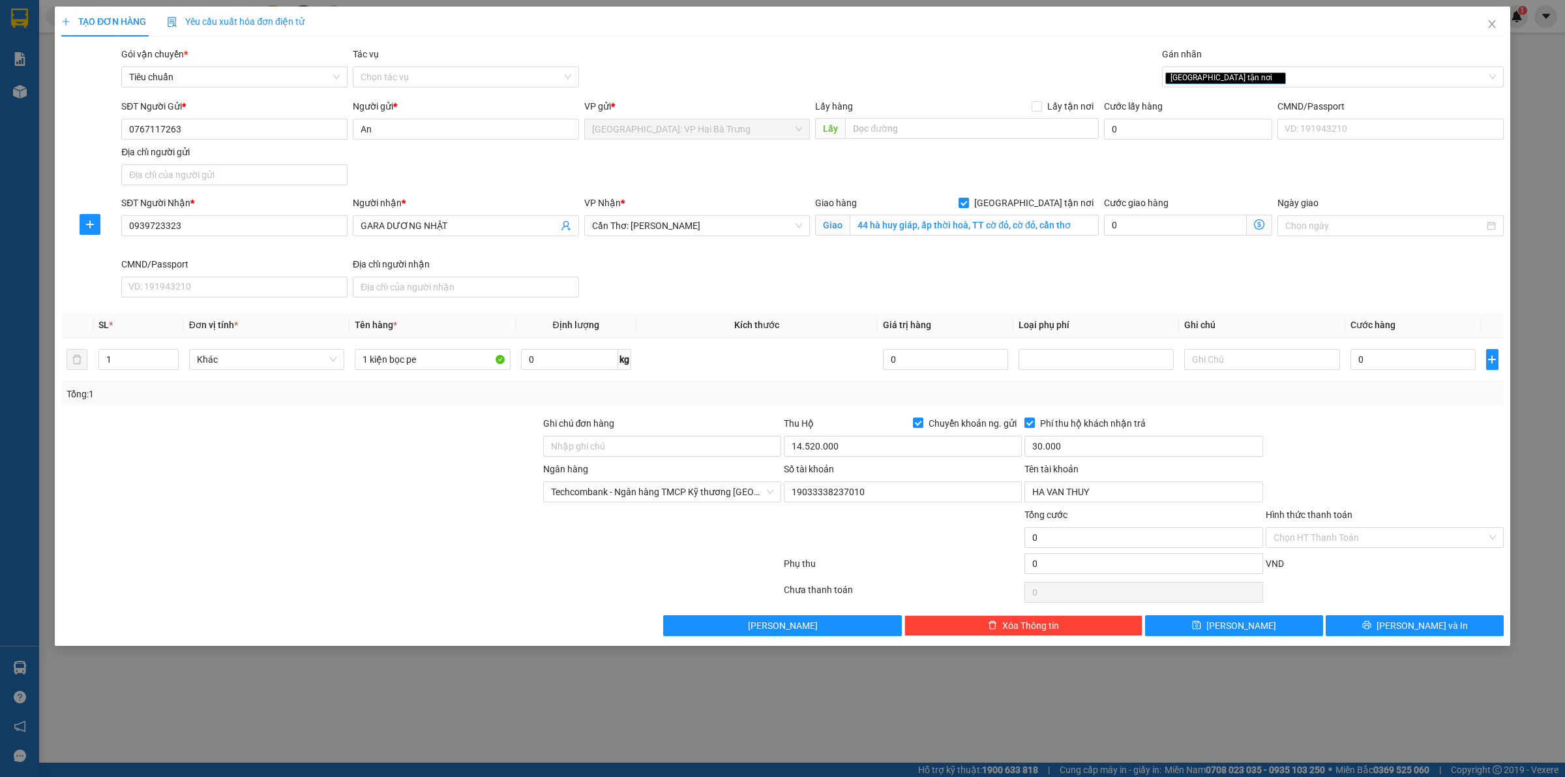
click at [1411, 473] on div "Ngân hàng Techcombank - Ngân hàng TMCP Kỹ thương Việt Nam Số tài khoản 19033338…" at bounding box center [782, 485] width 1445 height 46
drag, startPoint x: 1374, startPoint y: 359, endPoint x: 1114, endPoint y: 370, distance: 260.5
click at [1375, 357] on input "0" at bounding box center [1413, 359] width 125 height 21
click at [736, 488] on span "Techcombank - Ngân hàng TMCP Kỹ thương Việt Nam" at bounding box center [662, 492] width 222 height 20
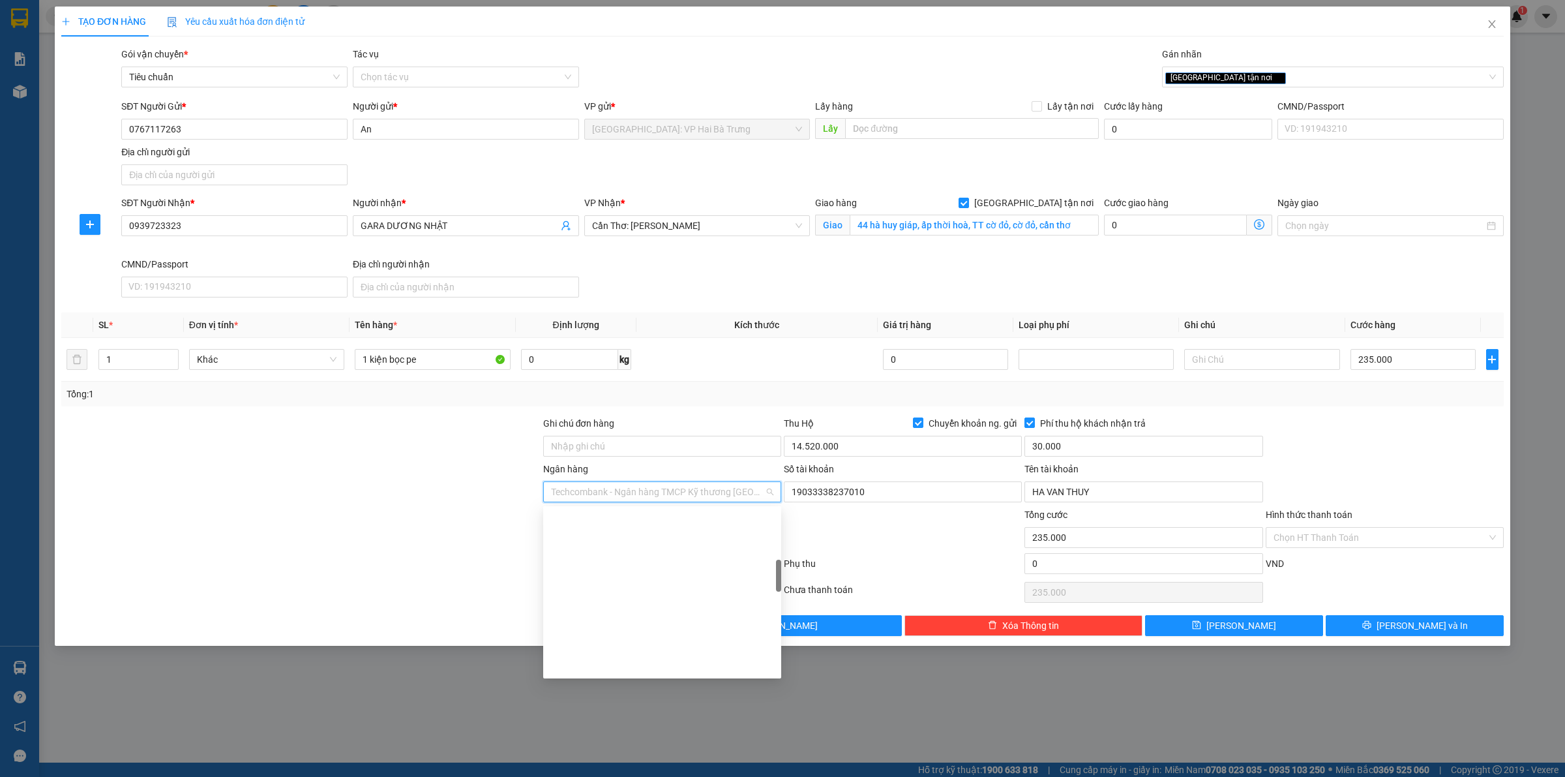
click at [736, 488] on span "Techcombank - Ngân hàng TMCP Kỹ thương Việt Nam" at bounding box center [662, 492] width 222 height 20
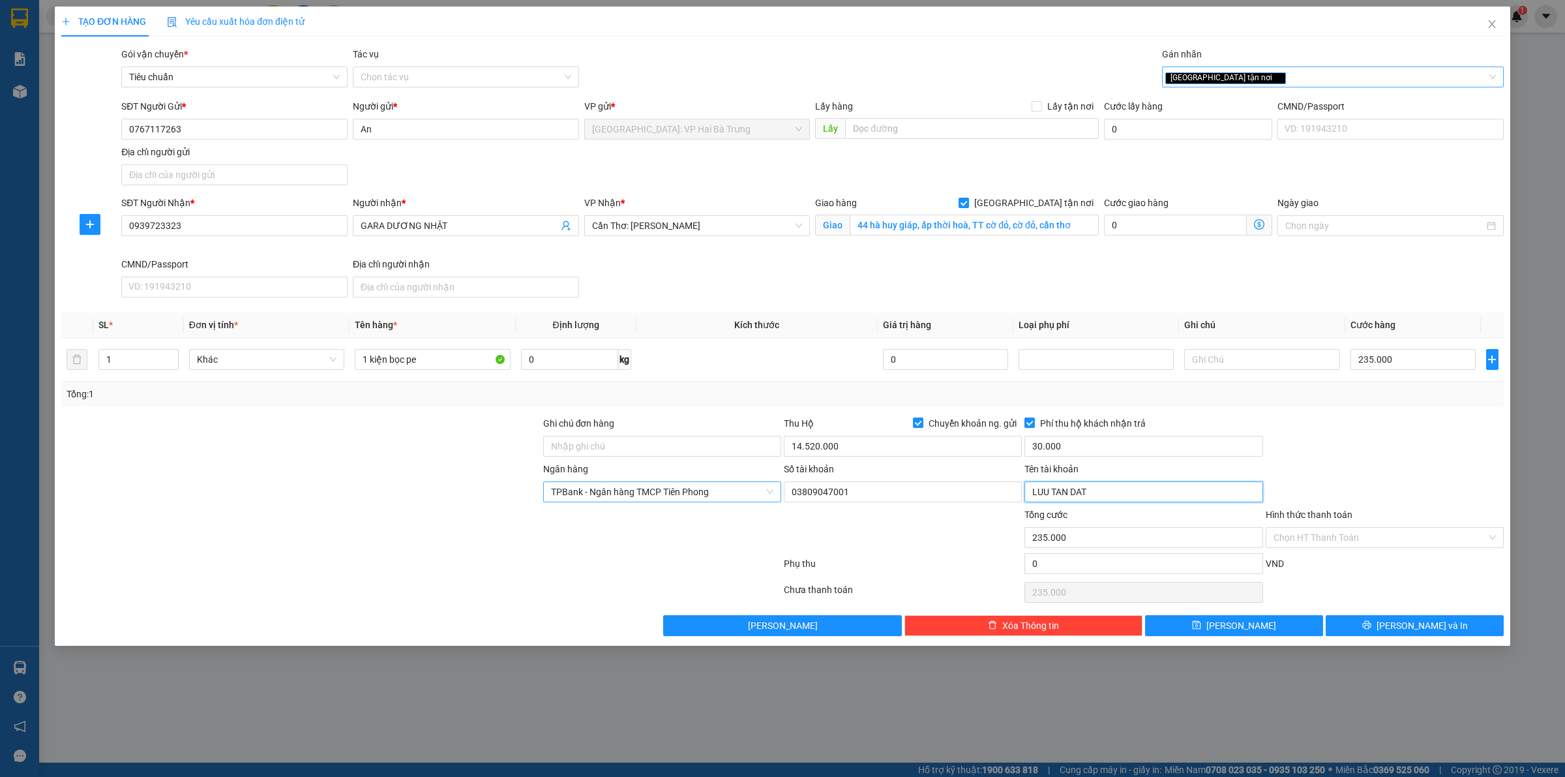
drag, startPoint x: 1267, startPoint y: 74, endPoint x: 1259, endPoint y: 63, distance: 13.2
click at [1266, 73] on div "[GEOGRAPHIC_DATA] tận nơi" at bounding box center [1326, 77] width 322 height 16
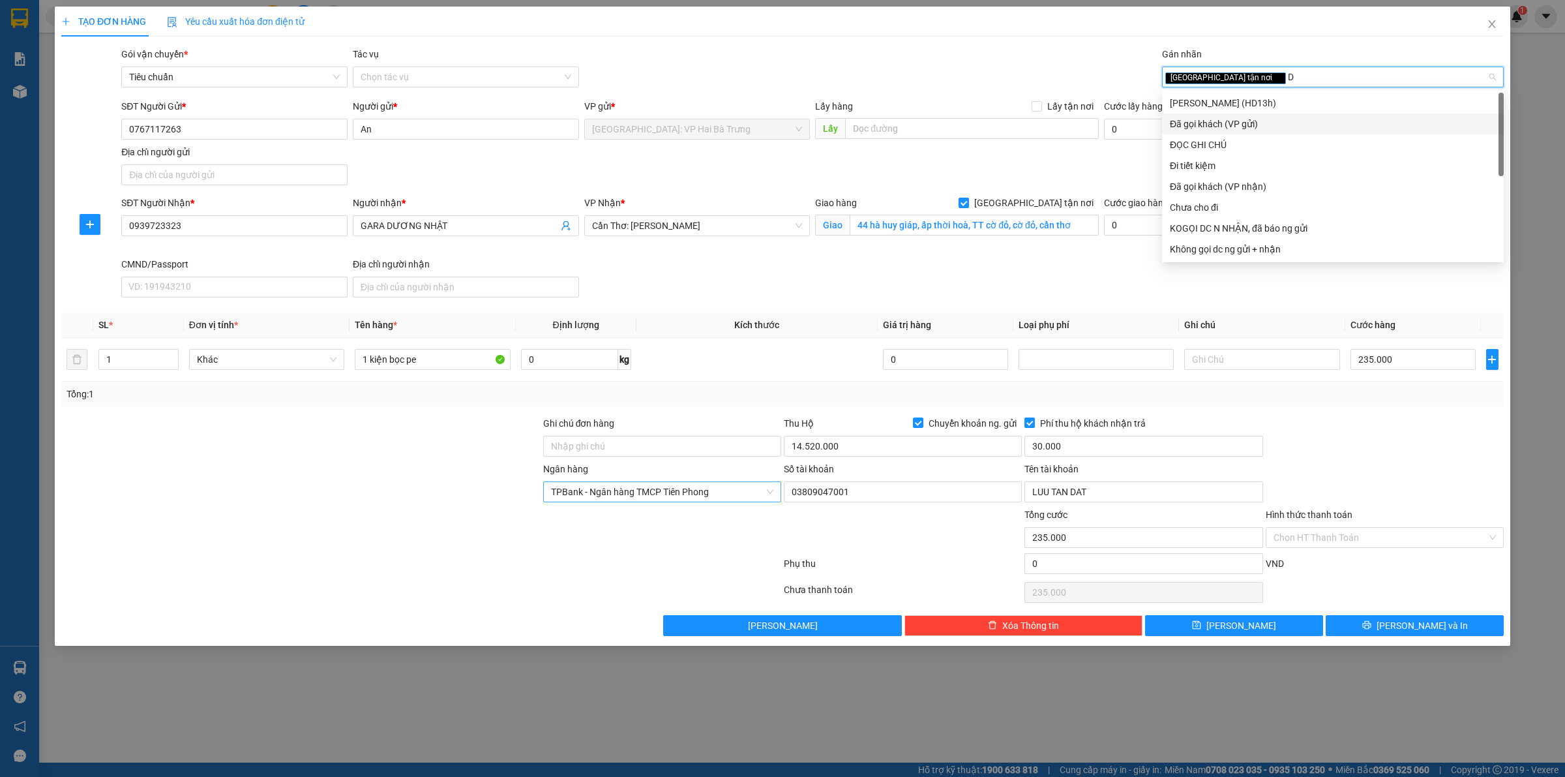
click at [1274, 121] on div "Đã gọi khách (VP gửi)" at bounding box center [1333, 124] width 326 height 14
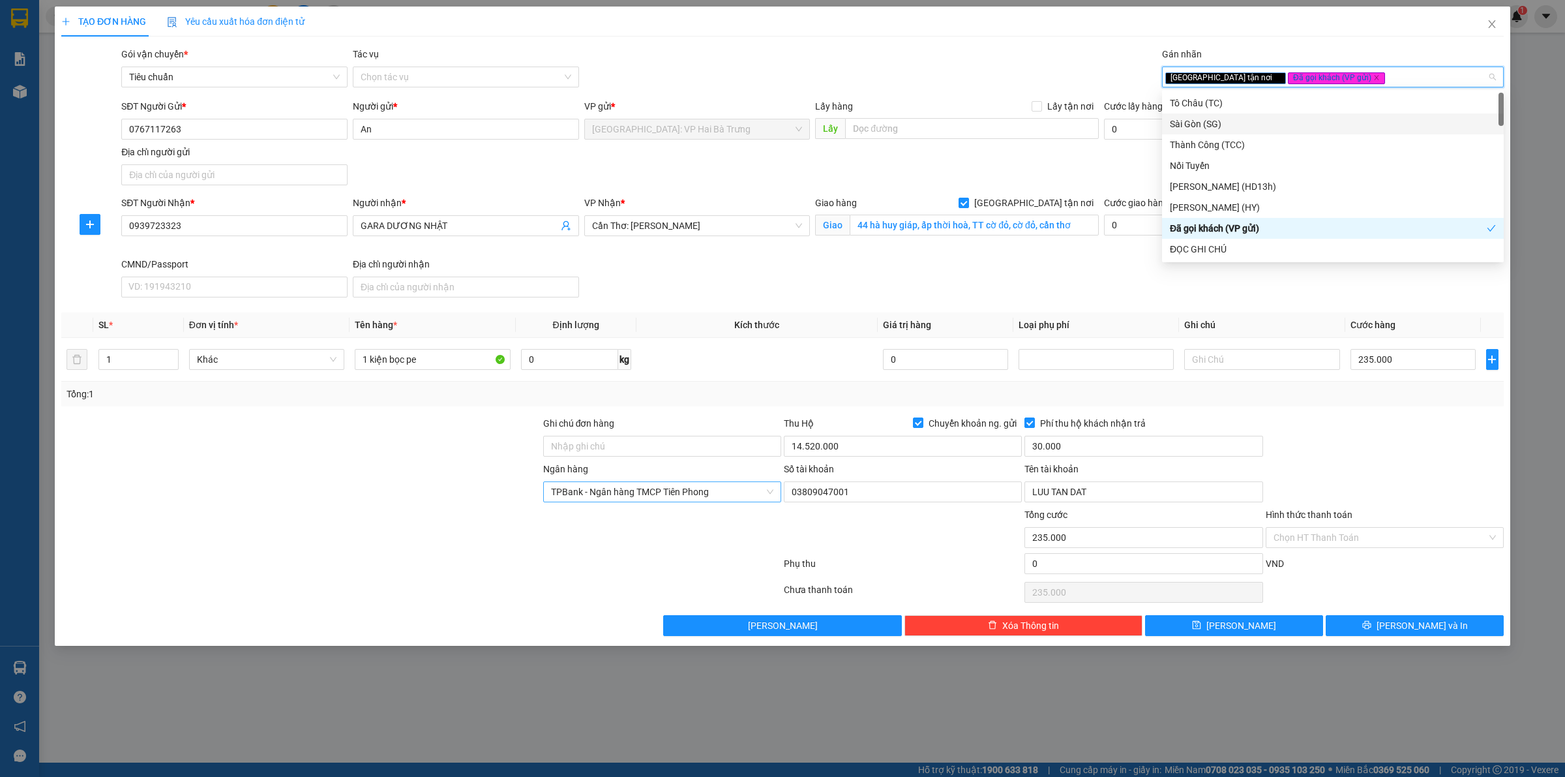
click at [854, 63] on div "Gói vận chuyển * Tiêu chuẩn Tác vụ Chọn tác vụ Gán nhãn Giao tận nơi Đã gọi k…" at bounding box center [813, 70] width 1388 height 46
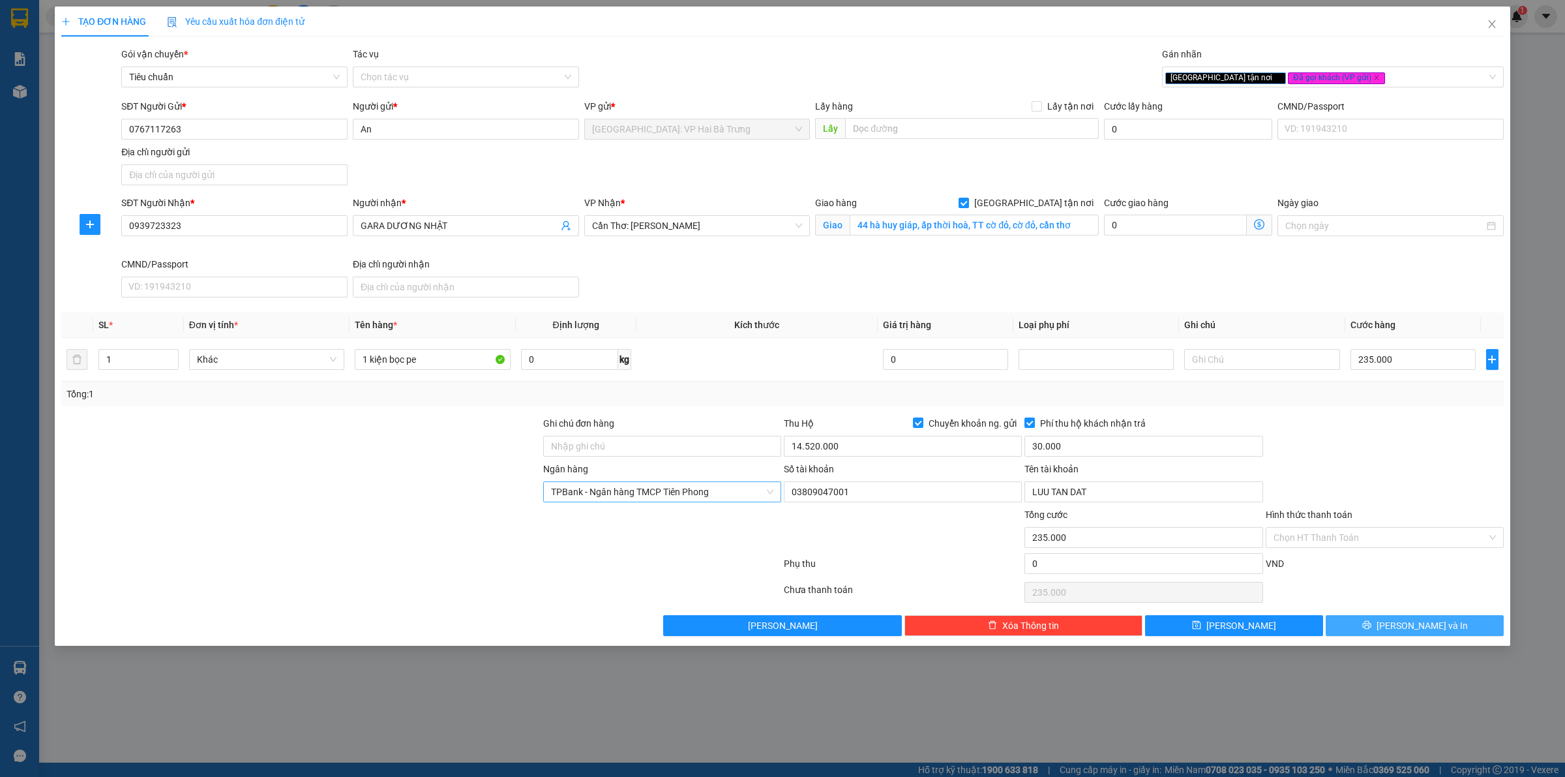
drag, startPoint x: 1357, startPoint y: 633, endPoint x: 1351, endPoint y: 618, distance: 16.4
click at [1357, 633] on button "[PERSON_NAME] và In" at bounding box center [1415, 625] width 178 height 21
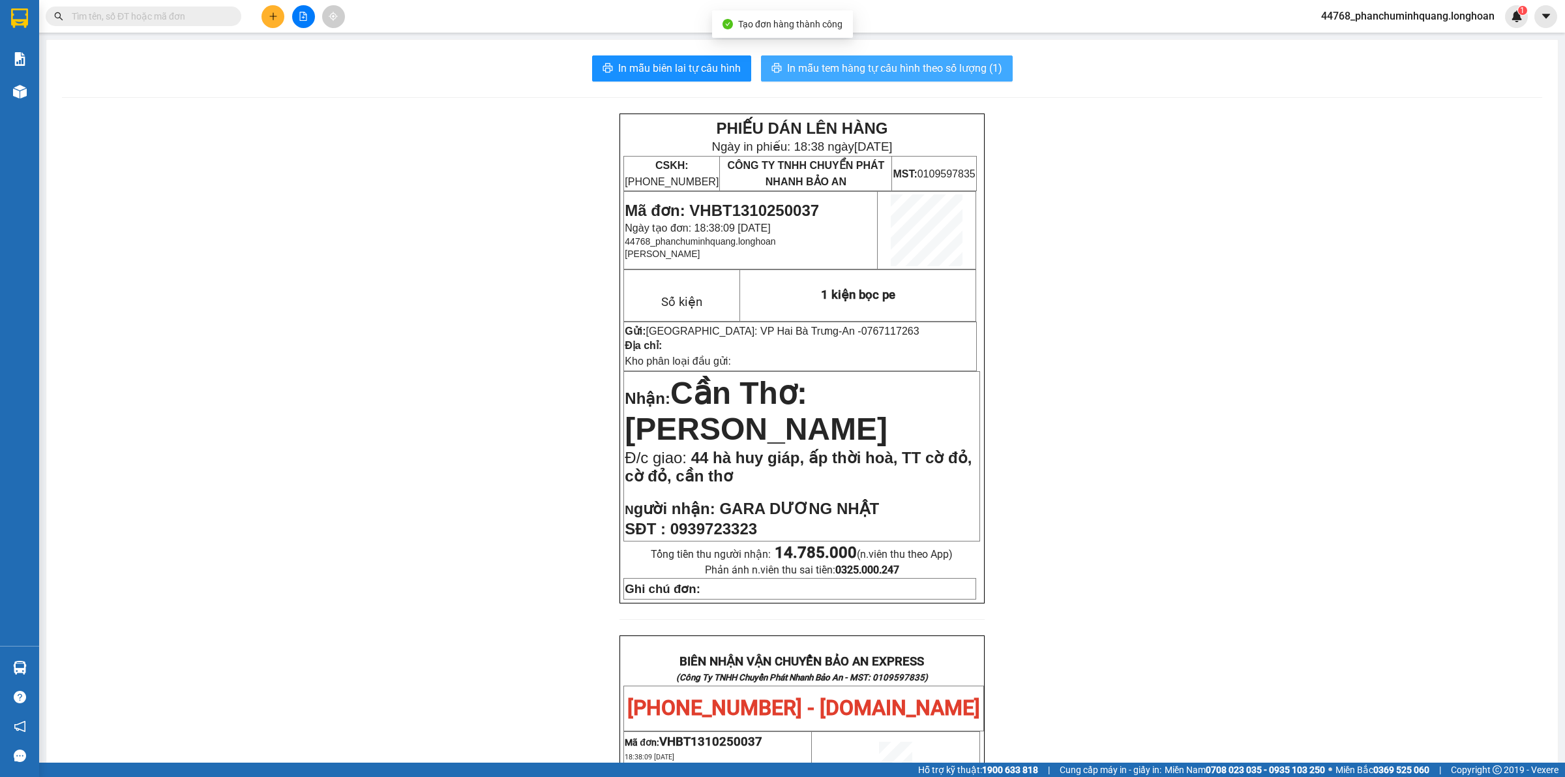
click at [794, 65] on span "In mẫu tem hàng tự cấu hình theo số lượng (1)" at bounding box center [894, 68] width 215 height 16
drag, startPoint x: 718, startPoint y: 61, endPoint x: 713, endPoint y: 56, distance: 6.9
click at [718, 63] on span "In mẫu biên lai tự cấu hình" at bounding box center [679, 68] width 123 height 16
click at [271, 12] on icon "plus" at bounding box center [273, 16] width 9 height 9
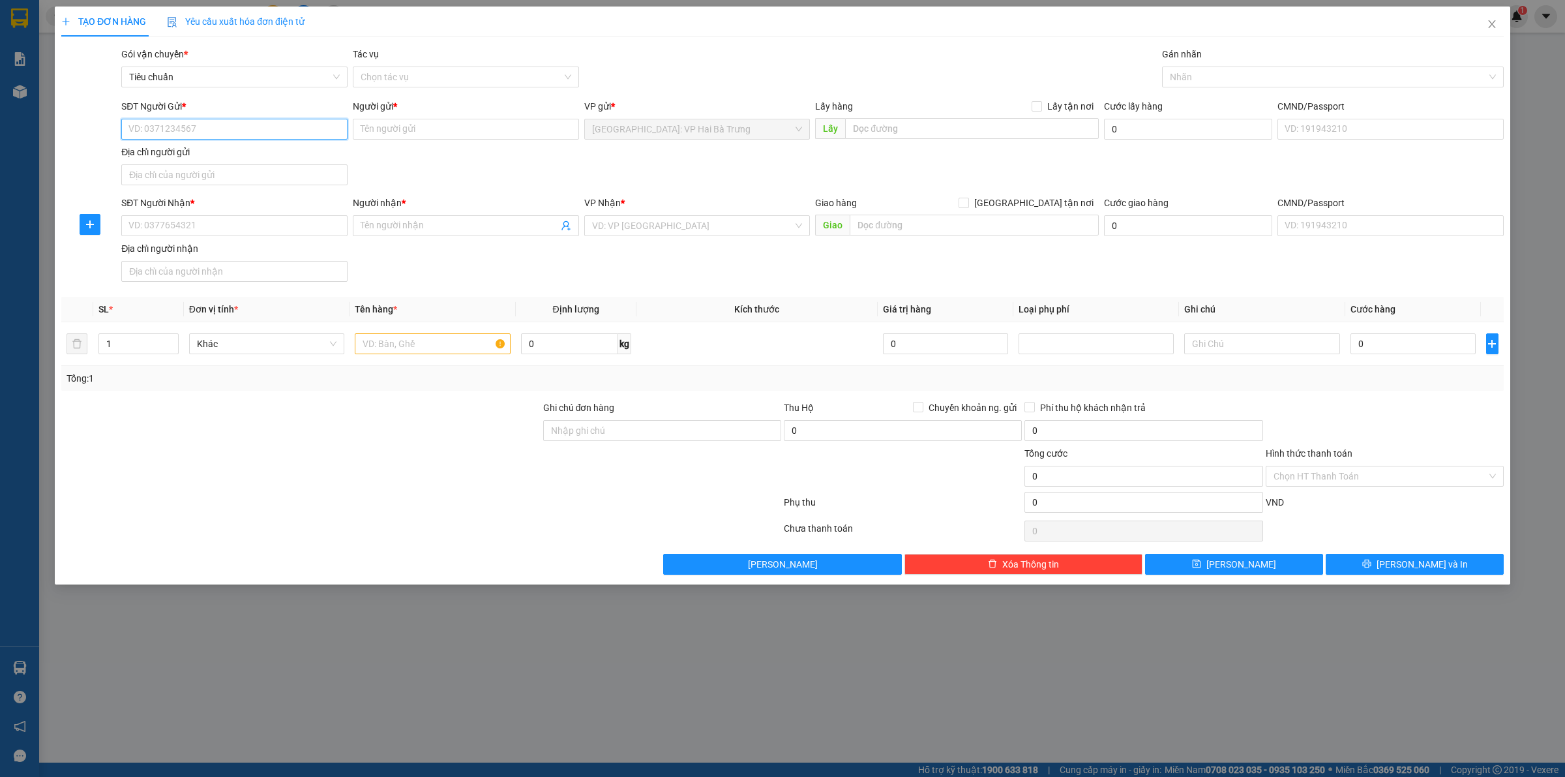
click at [308, 125] on input "SĐT Người Gửi *" at bounding box center [234, 129] width 226 height 21
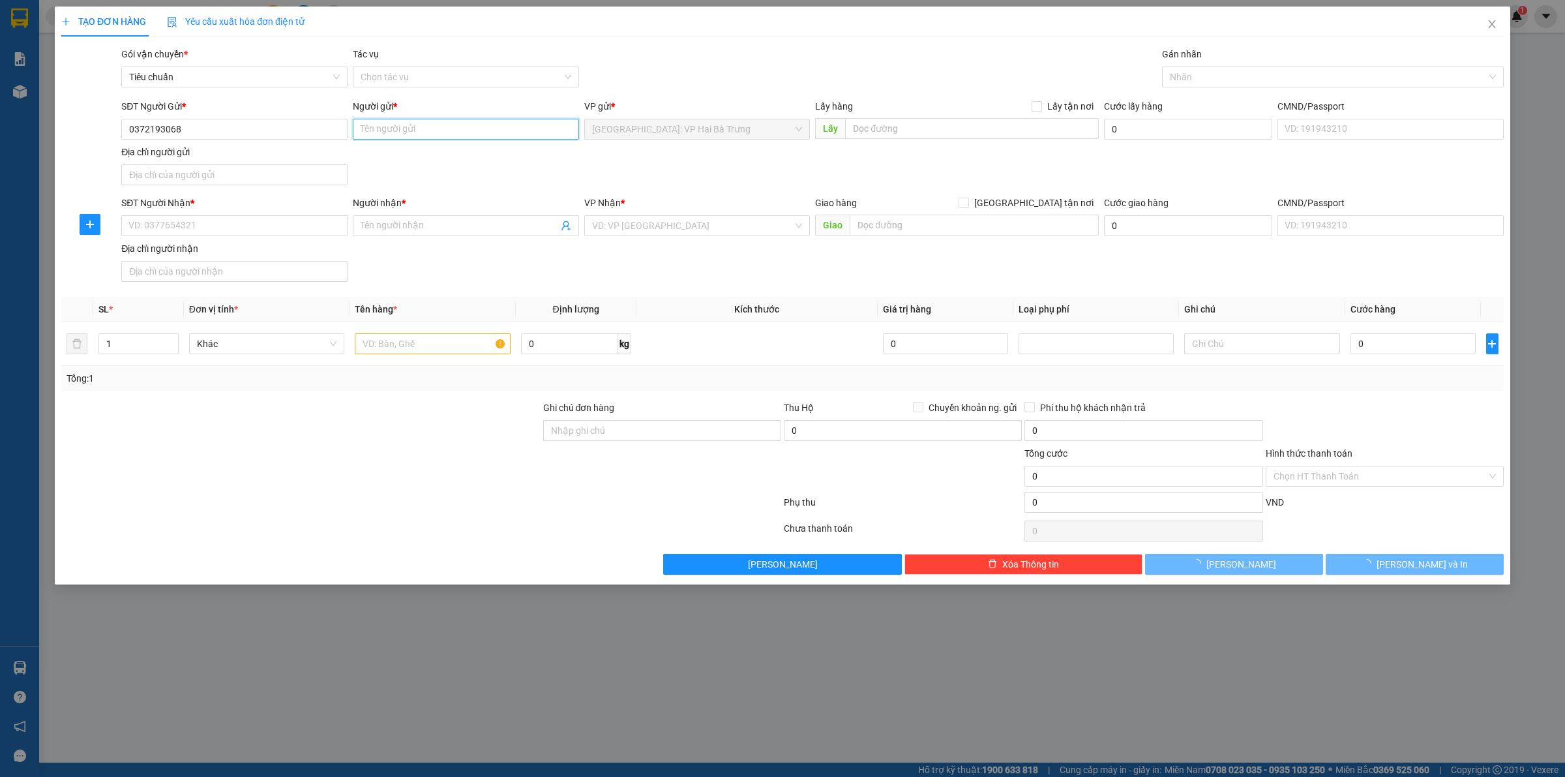
click at [404, 132] on input "Người gửi *" at bounding box center [466, 129] width 226 height 21
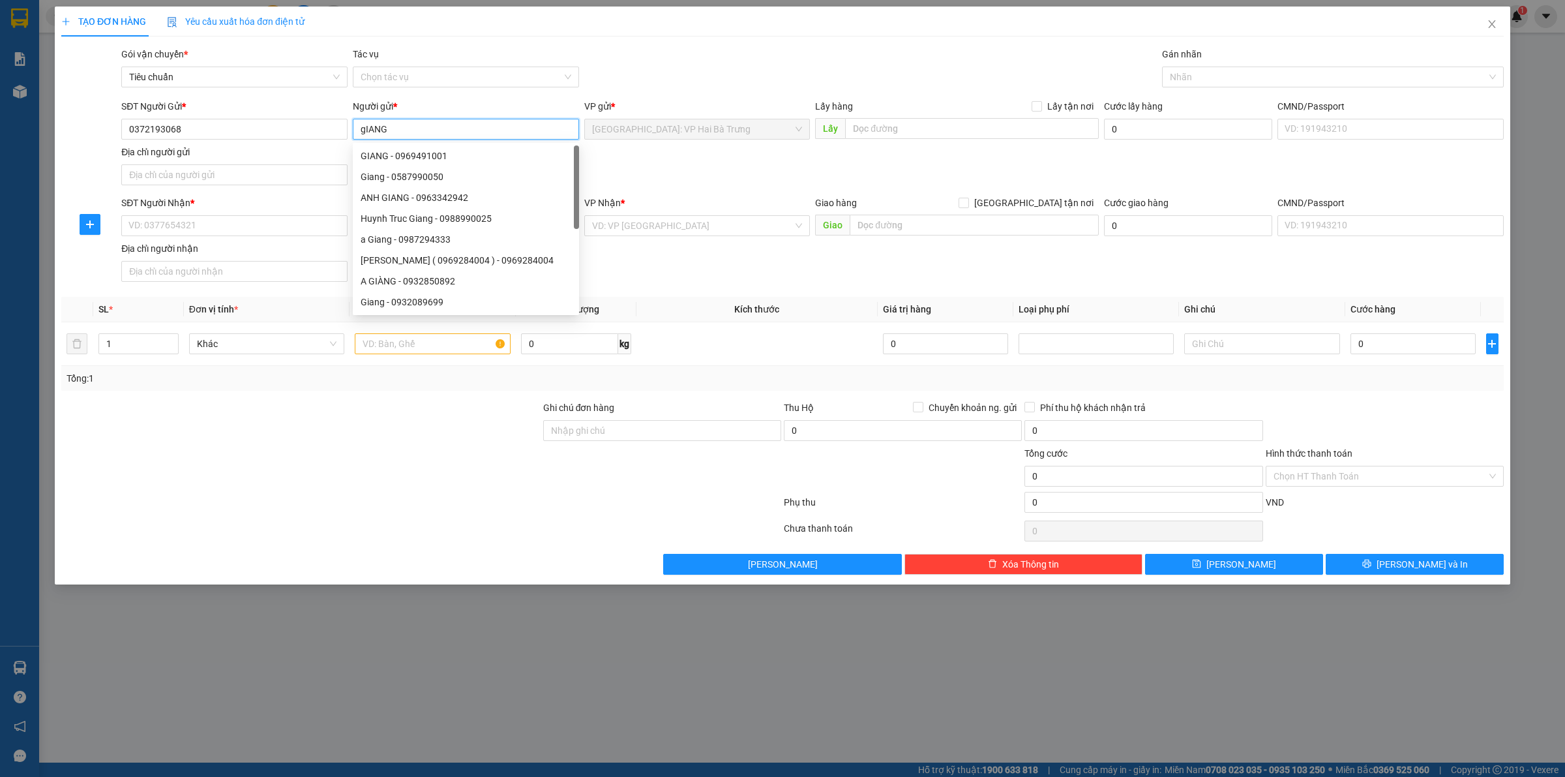
click at [400, 128] on input "gIANG" at bounding box center [466, 129] width 226 height 21
click at [300, 226] on input "SĐT Người Nhận *" at bounding box center [234, 225] width 226 height 21
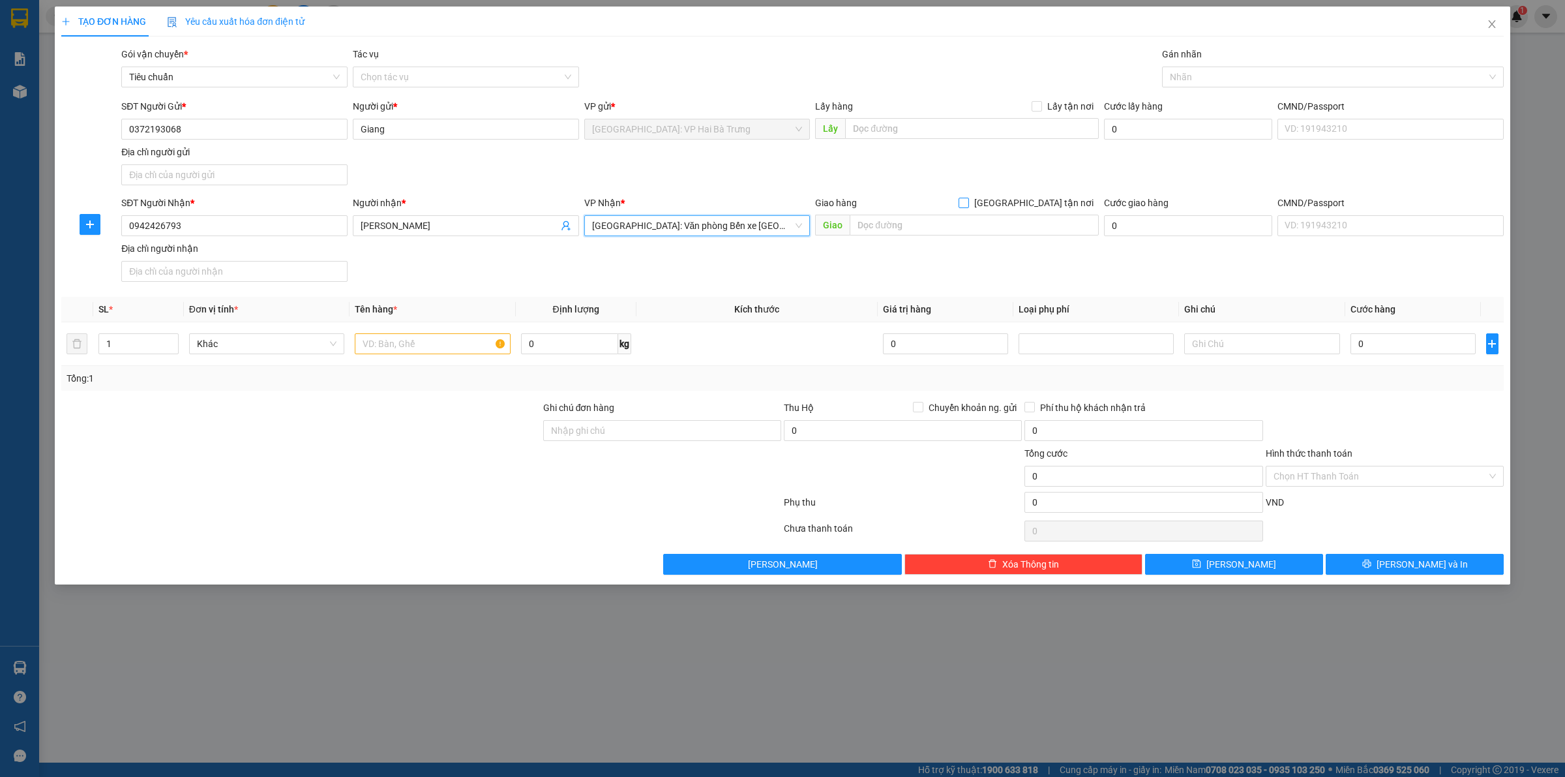
click at [968, 203] on input "[GEOGRAPHIC_DATA] tận nơi" at bounding box center [963, 202] width 9 height 9
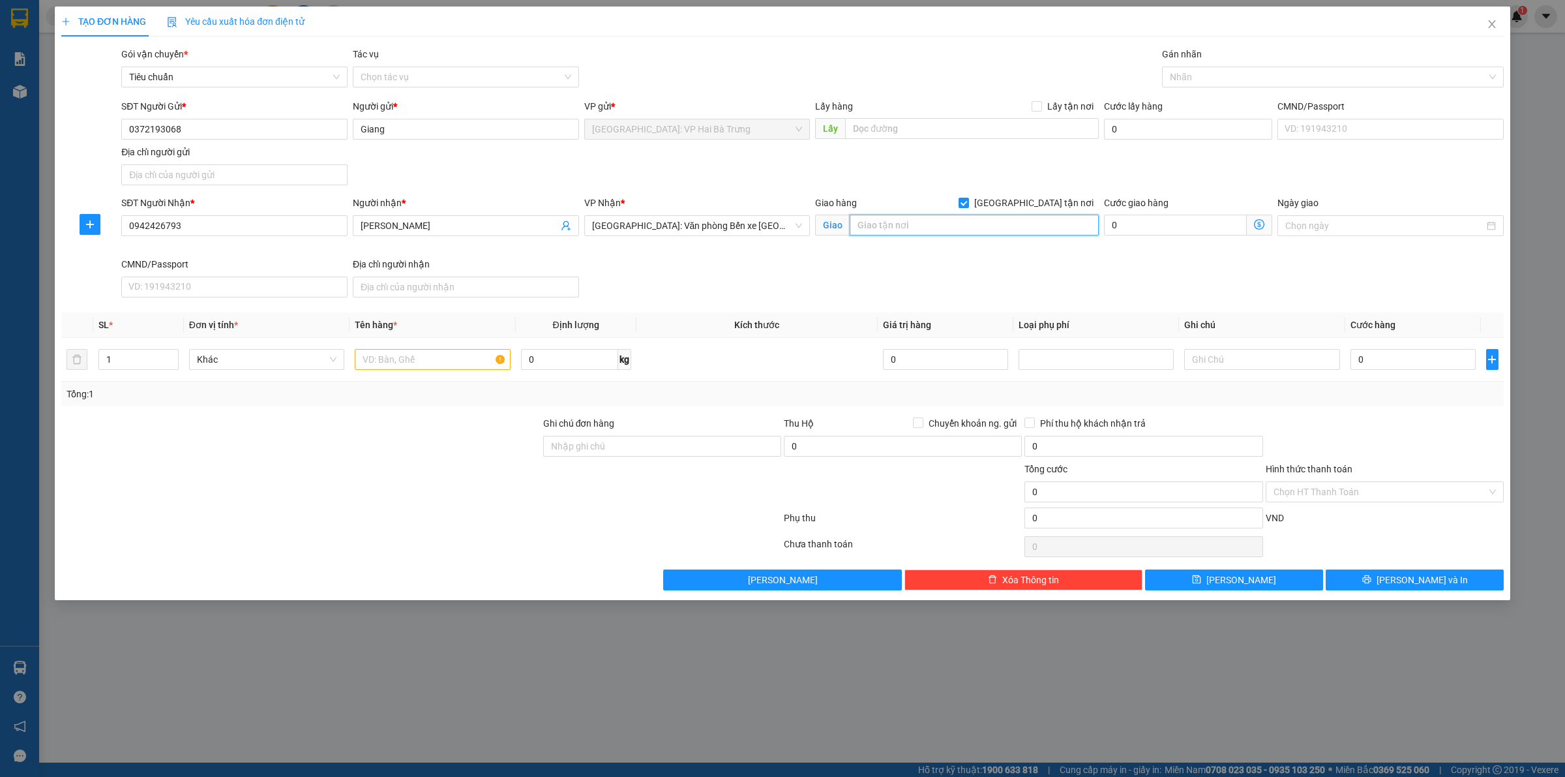
click at [1019, 226] on input "text" at bounding box center [974, 225] width 249 height 21
click at [953, 220] on input "21 long tiên" at bounding box center [974, 225] width 249 height 21
click at [955, 232] on input "21 long tiên" at bounding box center [974, 225] width 249 height 21
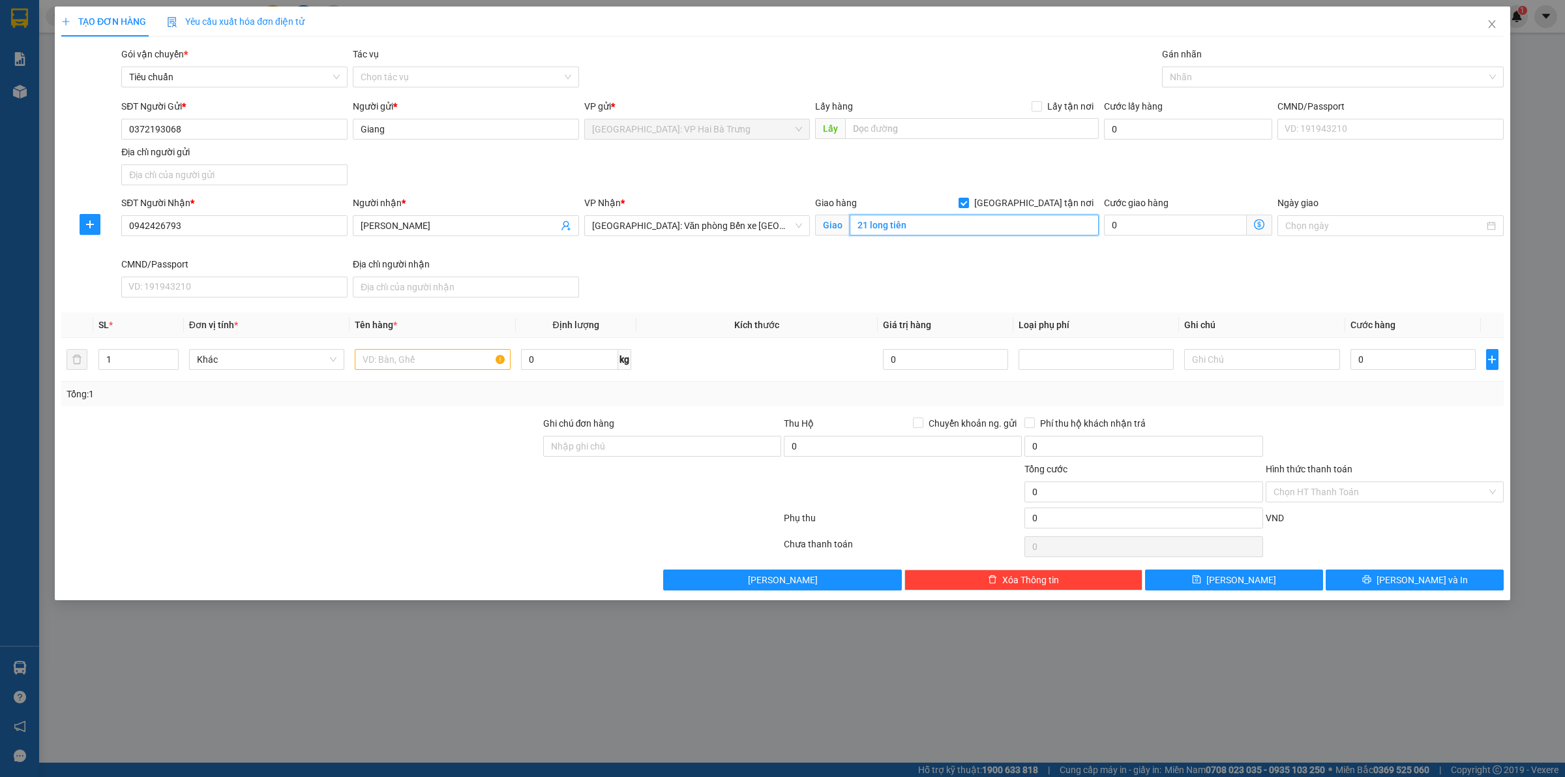
click at [955, 232] on input "21 long tiên" at bounding box center [974, 225] width 249 height 21
click at [954, 232] on input "21 long tiên, hạ long" at bounding box center [974, 225] width 249 height 21
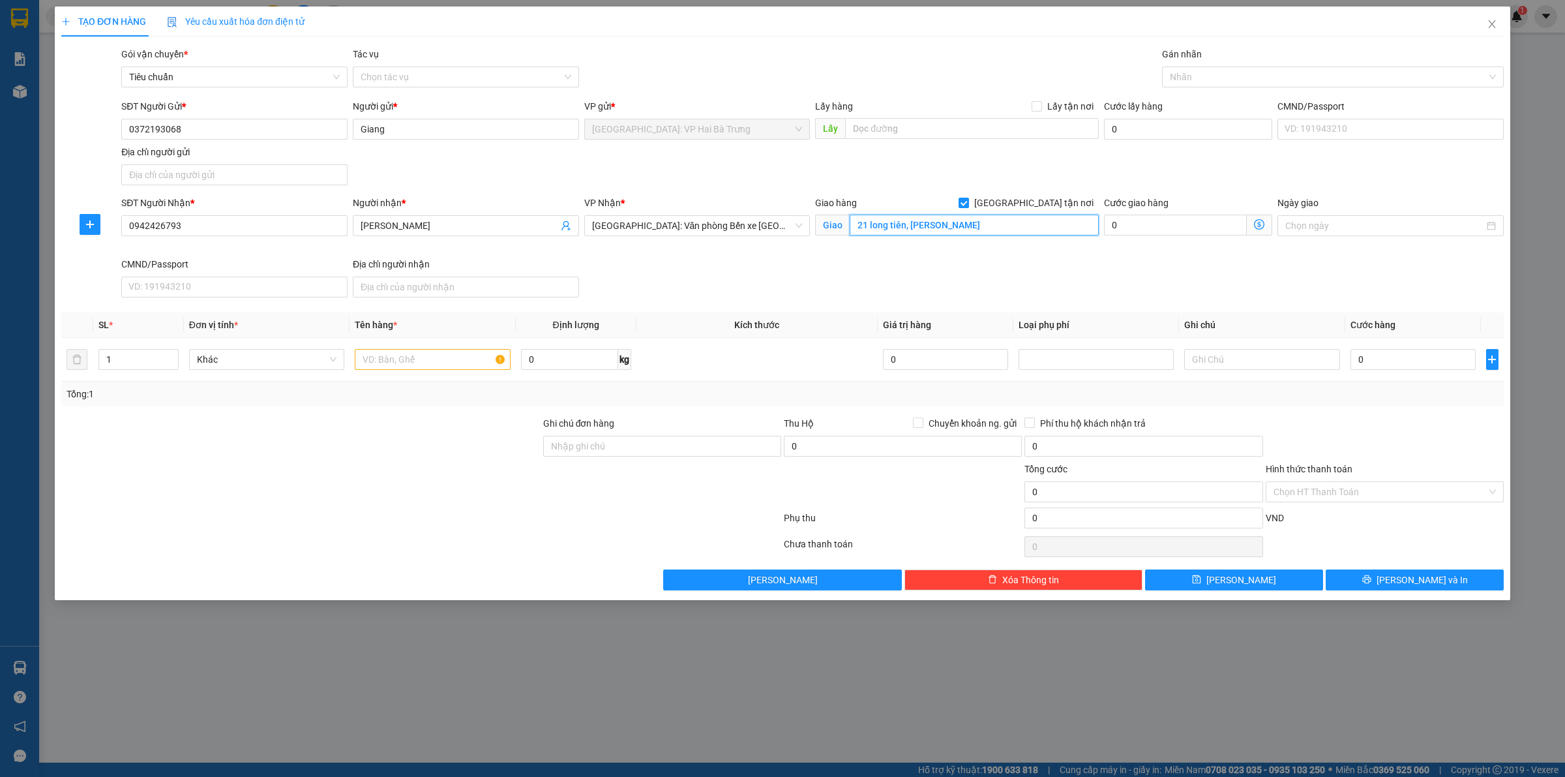
click at [967, 233] on input "21 long tiên, hạ long" at bounding box center [974, 225] width 249 height 21
paste input "Long Tiên, P. Bạch Đằng, Hạ Long, Quảng Ninh, Việt Nam"
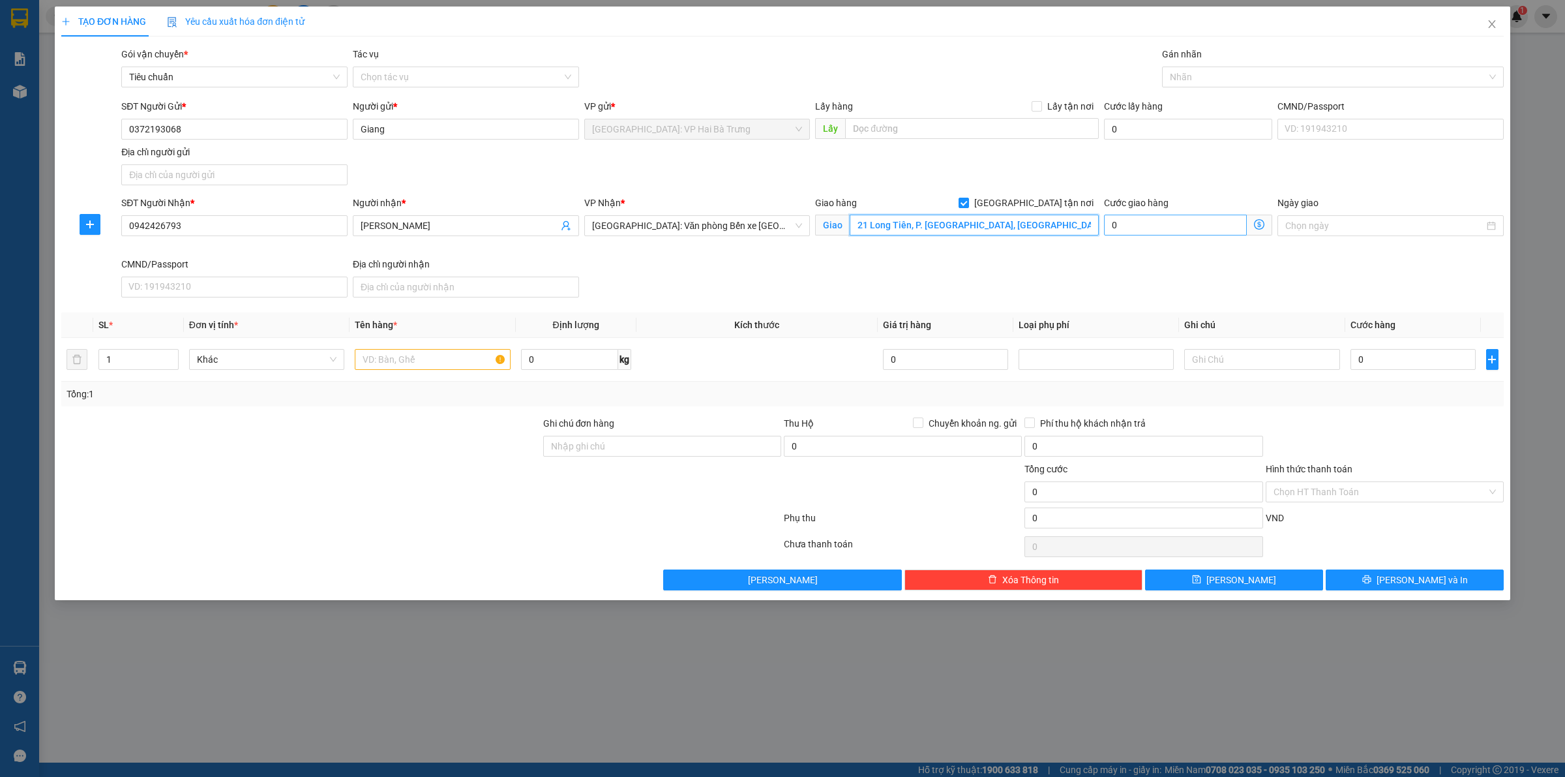
drag, startPoint x: 1053, startPoint y: 230, endPoint x: 1161, endPoint y: 230, distance: 107.6
click at [1161, 230] on div "SĐT Người Nhận * 0942426793 Người nhận * Vân VP Nhận * Hải Phòng: Văn phòng Bến…" at bounding box center [813, 249] width 1388 height 107
click at [1223, 76] on div at bounding box center [1326, 77] width 322 height 16
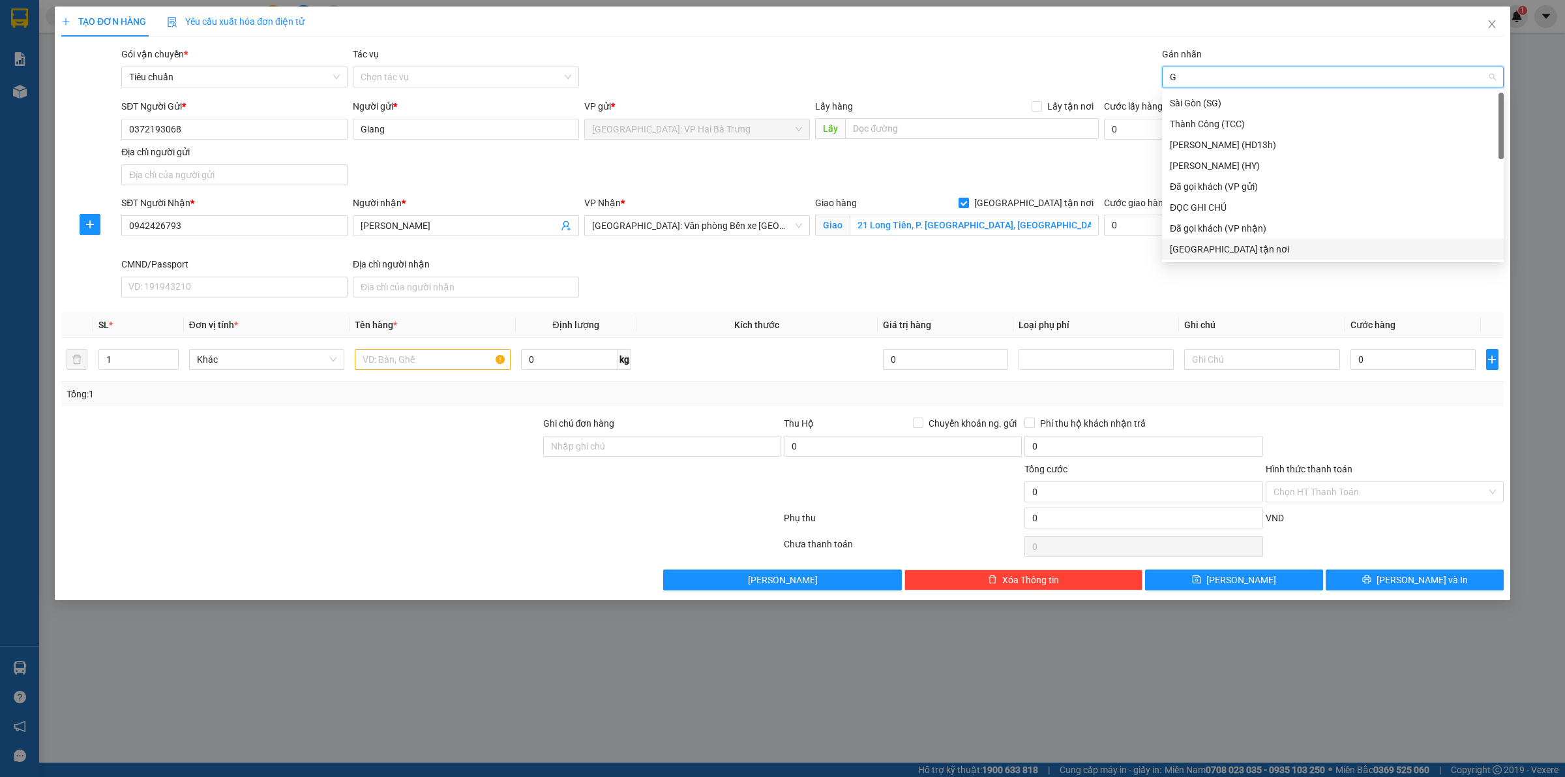
click at [1227, 248] on div "[GEOGRAPHIC_DATA] tận nơi" at bounding box center [1333, 249] width 326 height 14
click at [169, 357] on icon "up" at bounding box center [171, 356] width 5 height 5
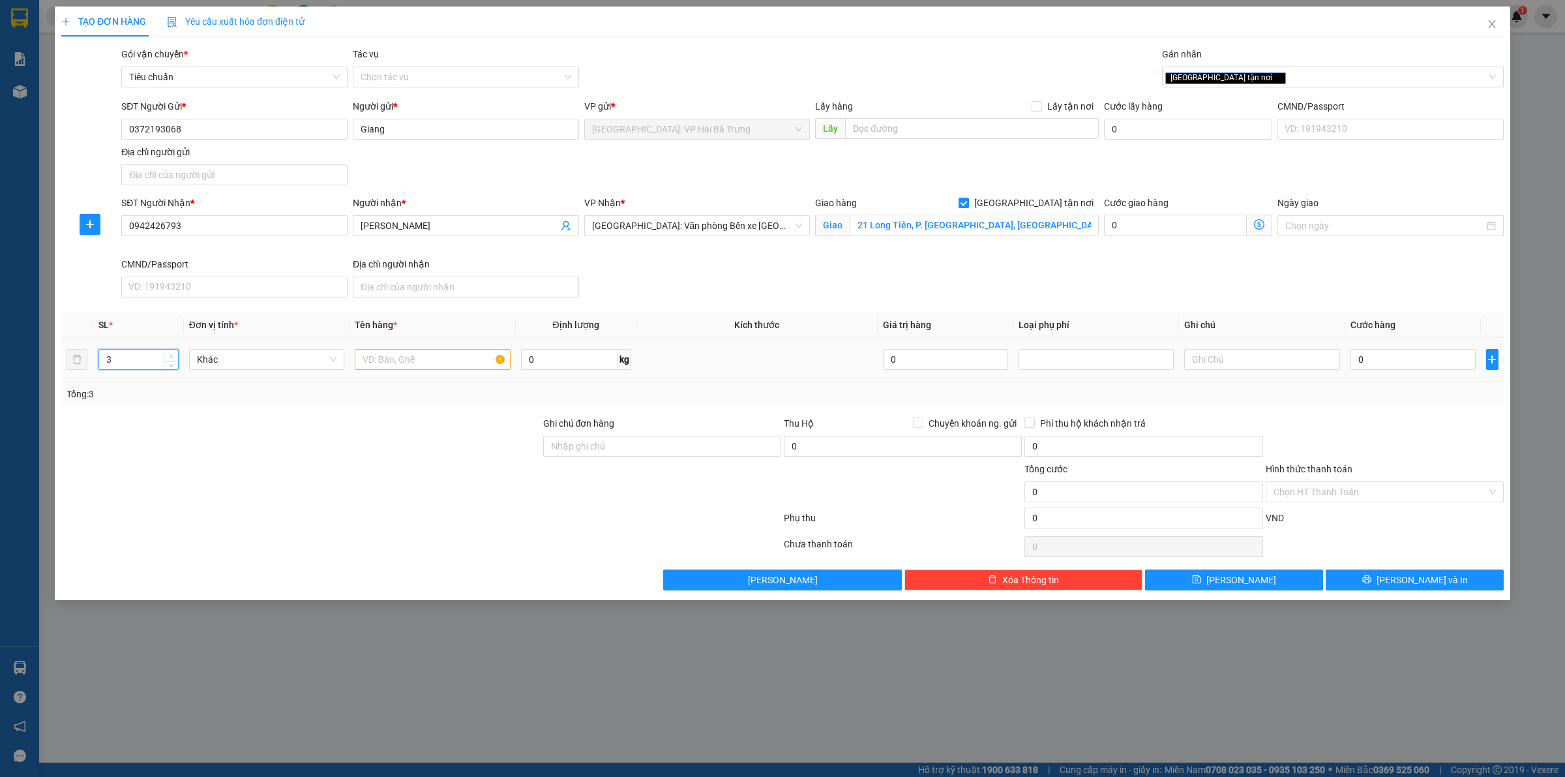
click at [169, 357] on icon "up" at bounding box center [171, 356] width 5 height 5
click at [1391, 363] on input "0" at bounding box center [1413, 359] width 125 height 21
click at [388, 364] on input "text" at bounding box center [432, 359] width 155 height 21
click at [1410, 359] on input "15.000" at bounding box center [1413, 359] width 125 height 21
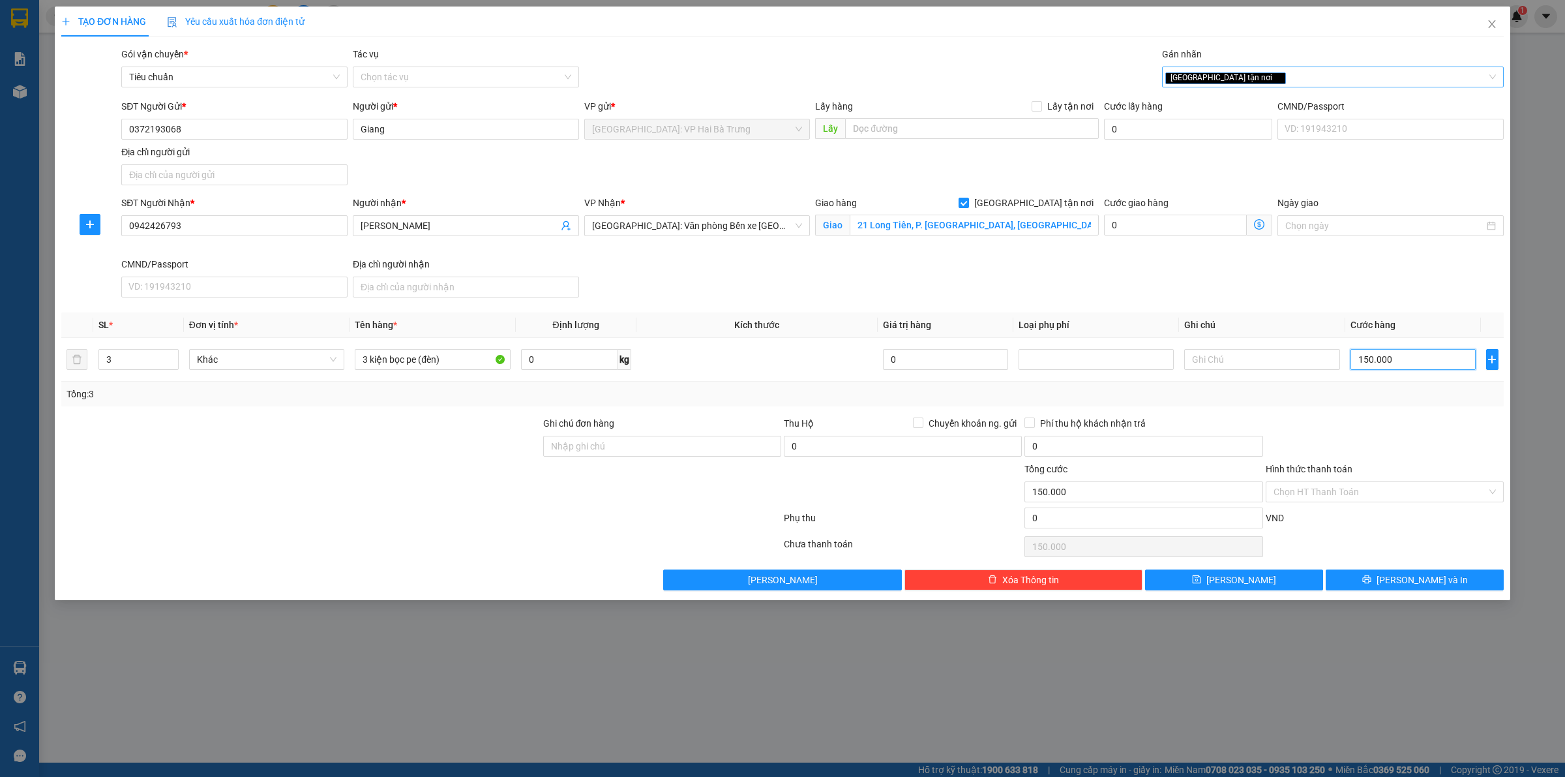
click at [1285, 80] on div "[GEOGRAPHIC_DATA] tận nơi" at bounding box center [1326, 77] width 322 height 16
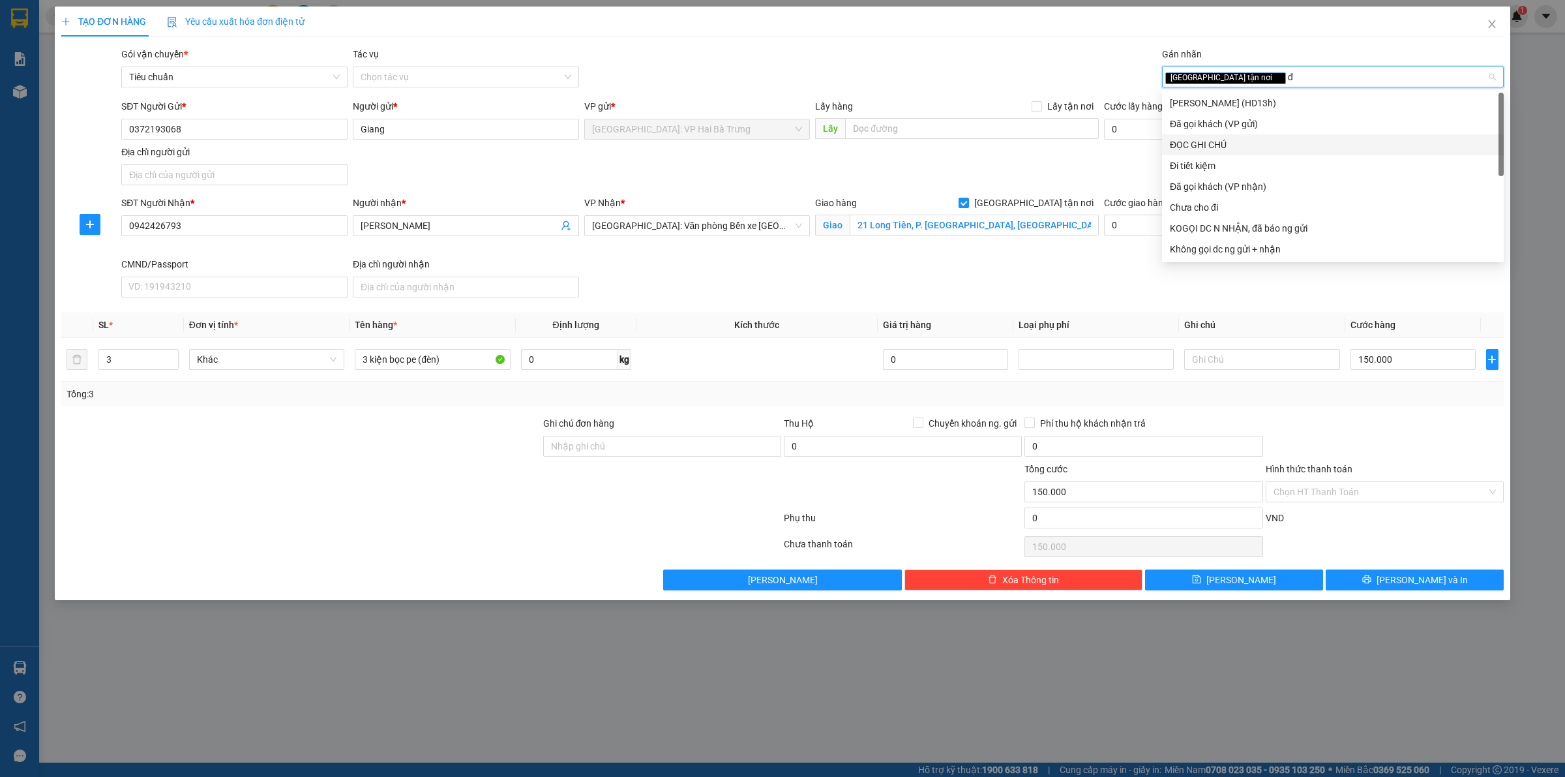
click at [1264, 134] on div "ĐỌC GHI CHÚ" at bounding box center [1333, 144] width 342 height 21
click at [1263, 119] on div "Đã gọi khách (VP gửi)" at bounding box center [1333, 124] width 326 height 14
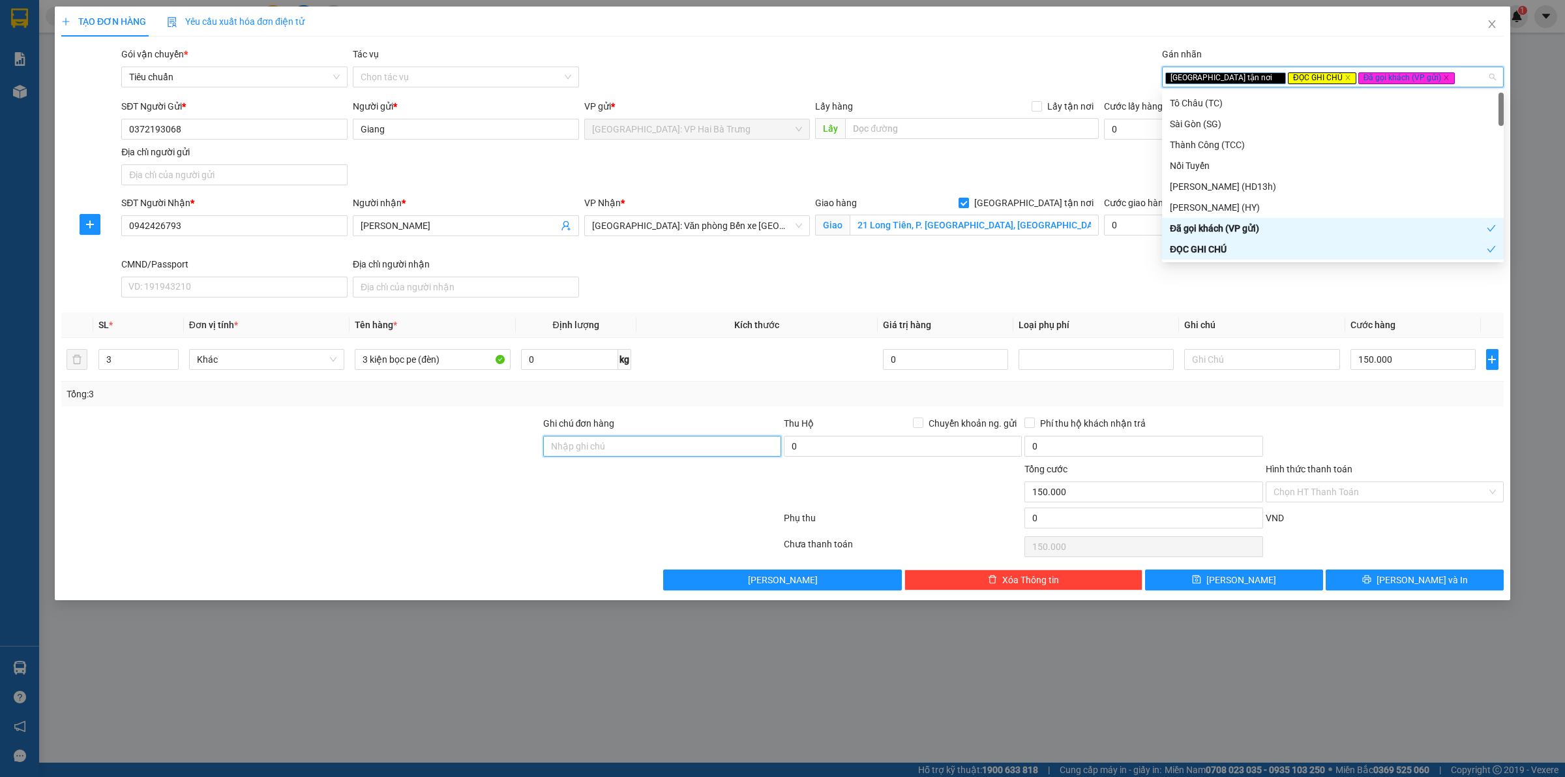
click at [705, 442] on input "Ghi chú đơn hàng" at bounding box center [662, 446] width 238 height 21
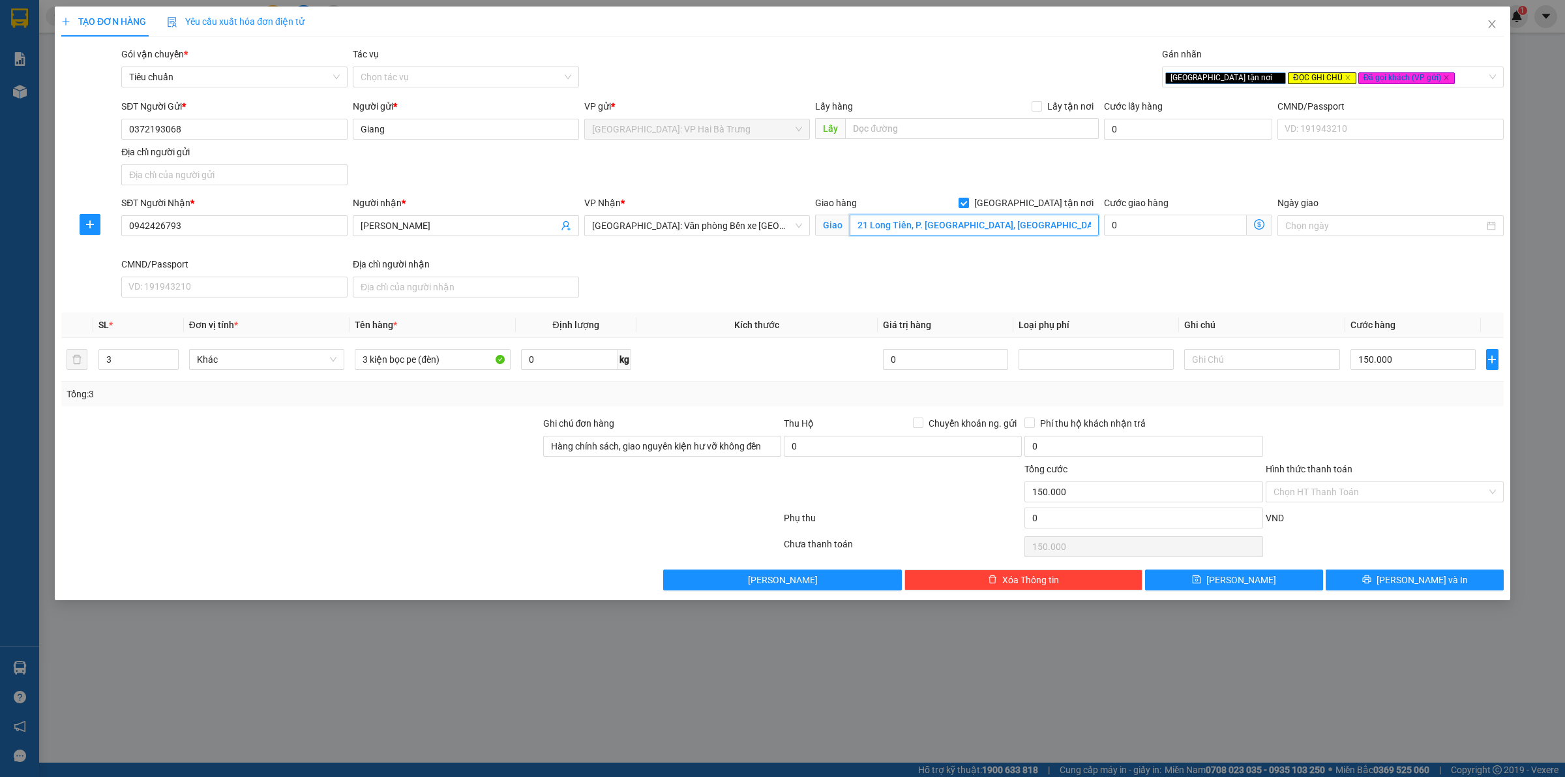
click at [1067, 230] on input "21 Long Tiên, P. Bạch Đằng, Hạ Long, Quảng Ninh," at bounding box center [974, 225] width 249 height 21
click at [1073, 227] on input "21 Long Tiên, P. Bạch Đằng, Hạ Long, Quảng Ninh," at bounding box center [974, 225] width 249 height 21
drag, startPoint x: 1445, startPoint y: 582, endPoint x: 1432, endPoint y: 572, distance: 15.8
click at [1441, 582] on button "[PERSON_NAME] và In" at bounding box center [1415, 579] width 178 height 21
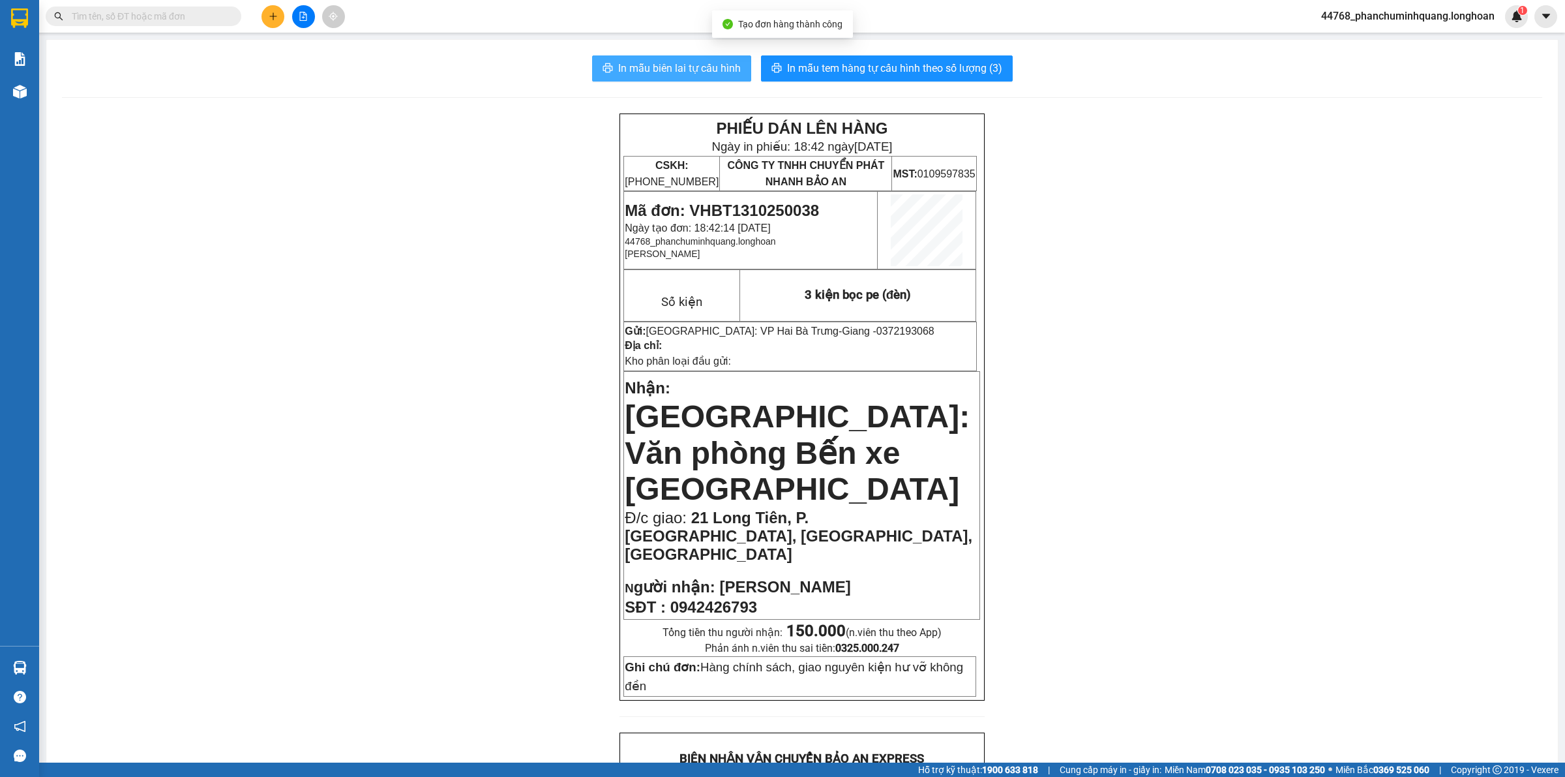
click at [701, 67] on span "In mẫu biên lai tự cấu hình" at bounding box center [679, 68] width 123 height 16
click at [842, 60] on span "In mẫu tem hàng tự cấu hình theo số lượng (3)" at bounding box center [894, 68] width 215 height 16
click at [269, 16] on icon "plus" at bounding box center [273, 16] width 9 height 9
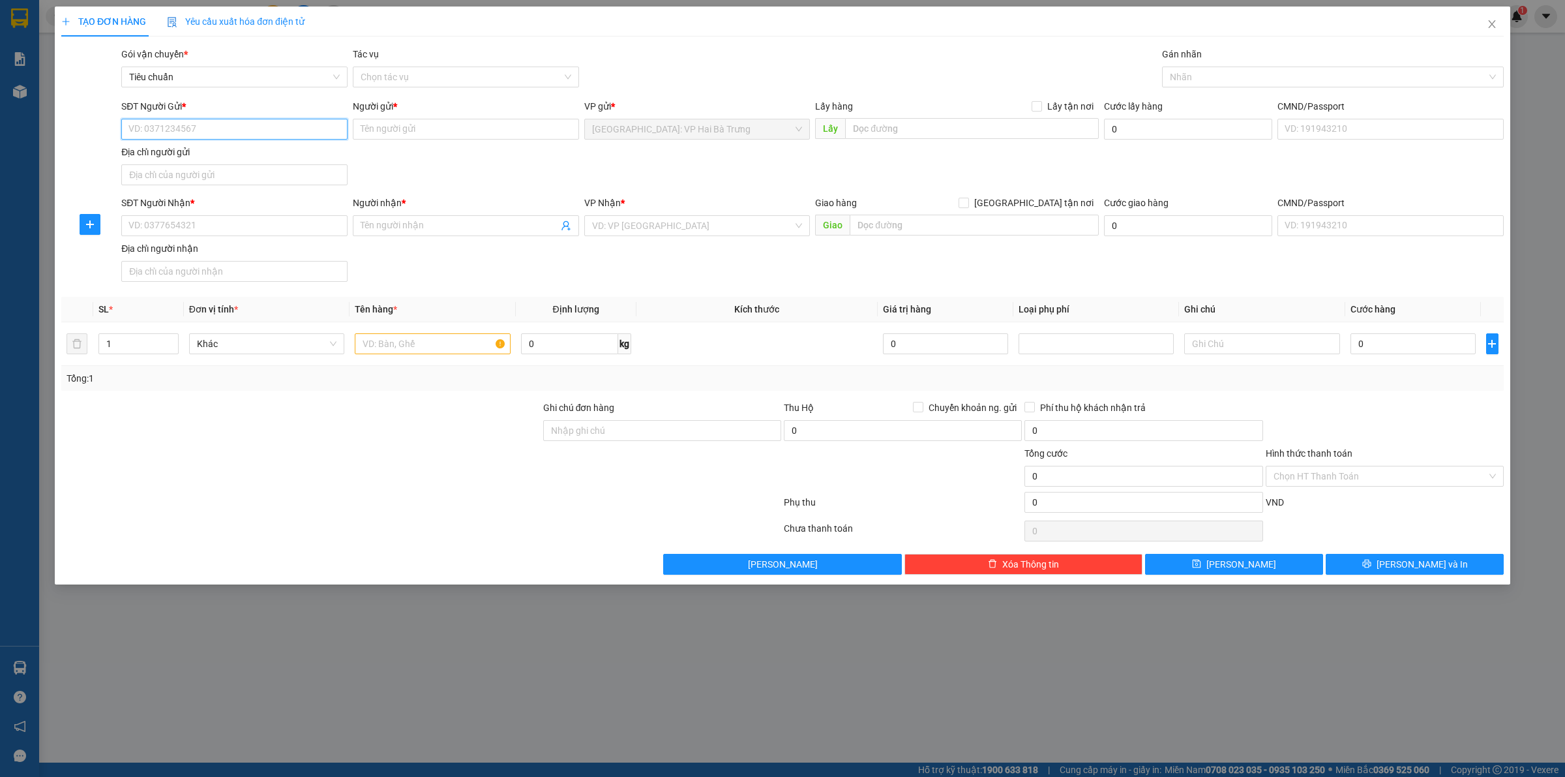
click at [230, 132] on input "SĐT Người Gửi *" at bounding box center [234, 129] width 226 height 21
click at [197, 220] on div "0824426666 - Tuấn Tú" at bounding box center [234, 218] width 211 height 14
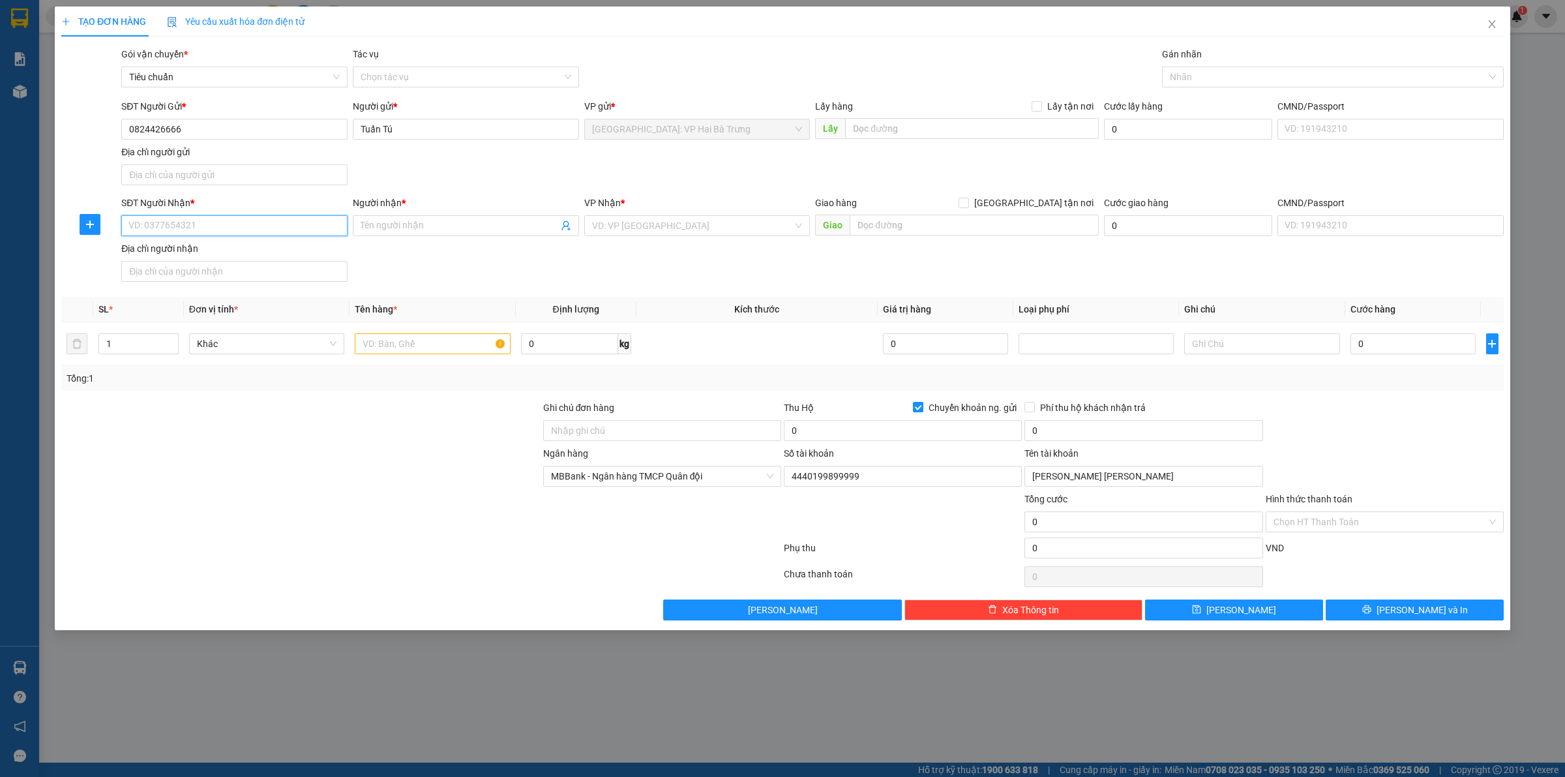
click at [275, 220] on input "SĐT Người Nhận *" at bounding box center [234, 225] width 226 height 21
click at [323, 251] on div "0975801313 - Gara ô tô Bình Dương" at bounding box center [234, 253] width 211 height 14
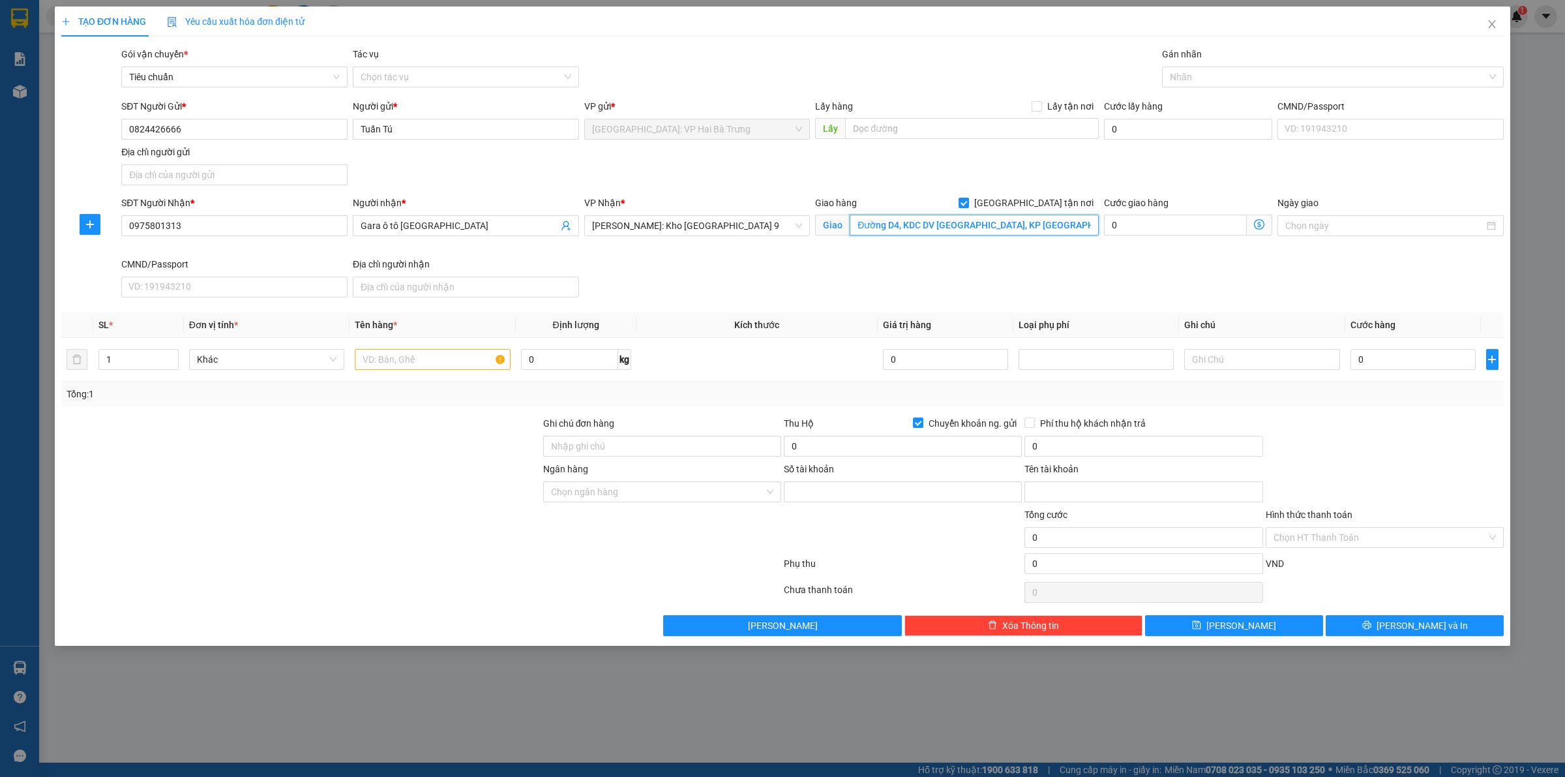
click at [1057, 226] on input "Đường D4, KDC DV Tân Bình, KP Tân Thắng, p Tân Bình, Dĩ An" at bounding box center [974, 225] width 249 height 21
click at [1078, 229] on input "Đường D4, KDC DV Tân Bình, KP Tân Thắng, p Tân Bình, Dĩ An" at bounding box center [974, 225] width 249 height 21
click at [610, 233] on span "Hồ Chí Minh: Kho Thủ Đức & Quận 9" at bounding box center [697, 226] width 211 height 20
click at [610, 269] on div "[PERSON_NAME] : [GEOGRAPHIC_DATA]" at bounding box center [697, 273] width 211 height 14
click at [302, 230] on input "0975801313" at bounding box center [234, 225] width 226 height 21
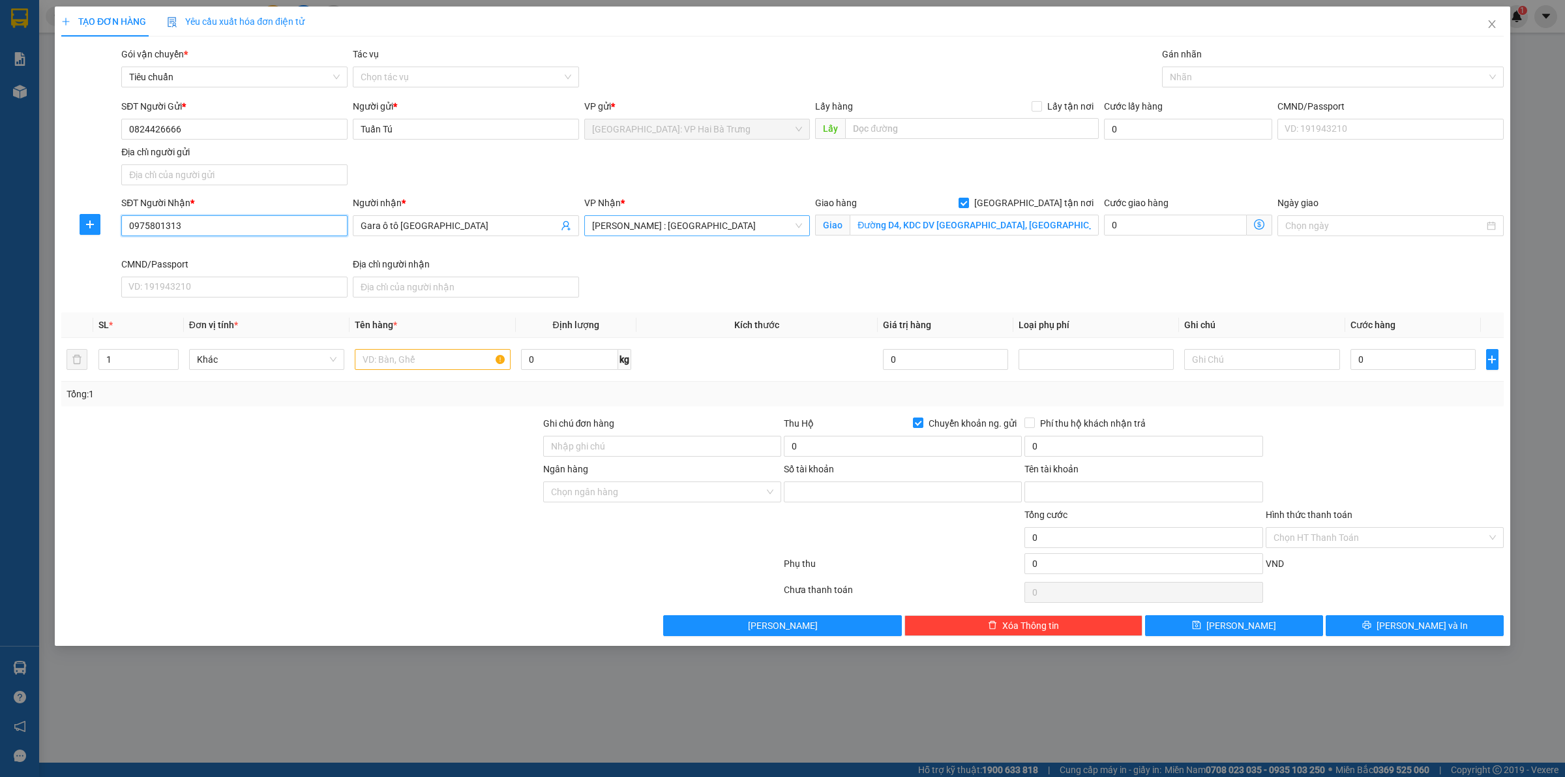
click at [302, 230] on input "0975801313" at bounding box center [234, 225] width 226 height 21
click at [1211, 80] on div at bounding box center [1326, 77] width 322 height 16
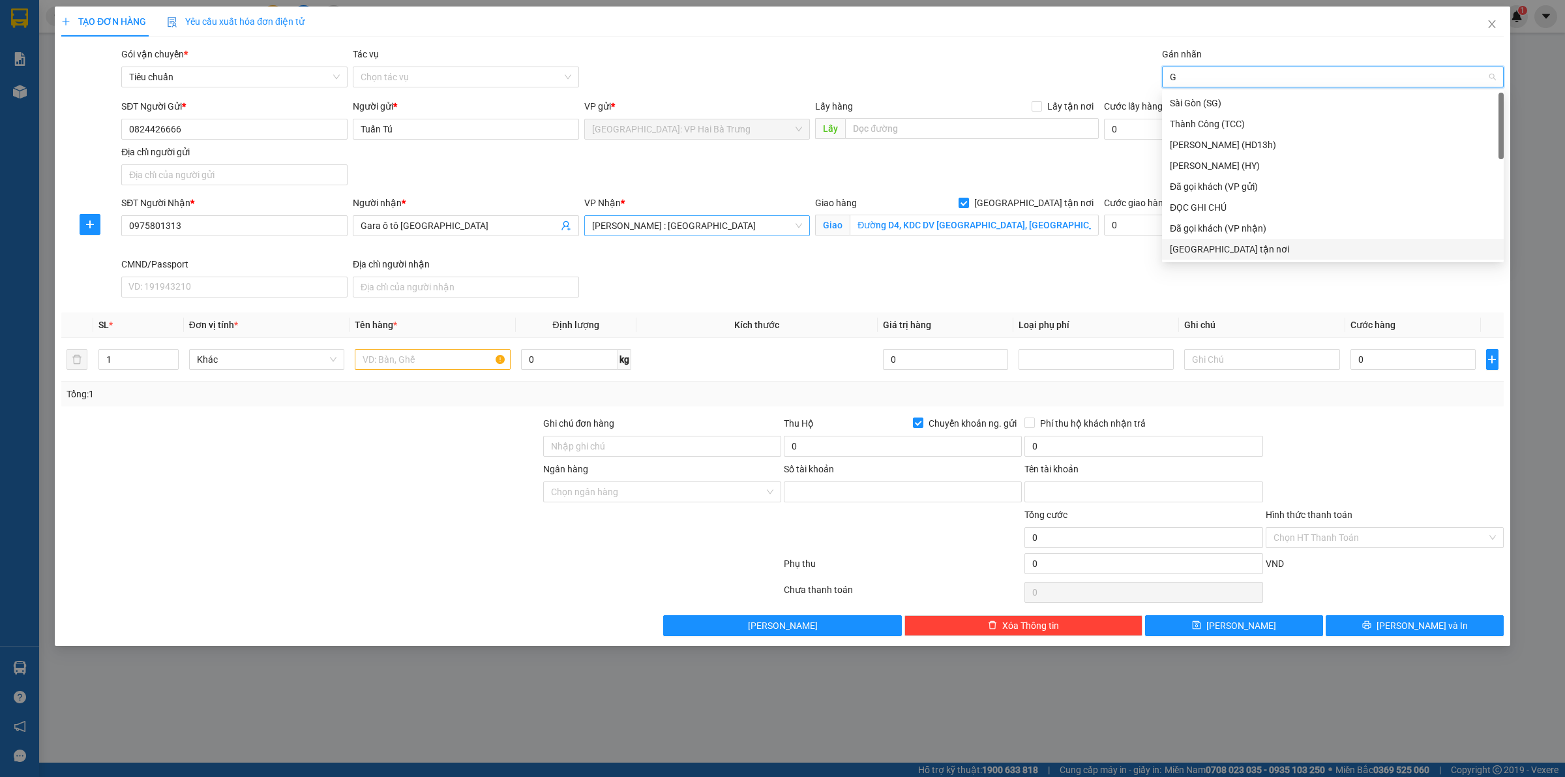
click at [1217, 245] on div "[GEOGRAPHIC_DATA] tận nơi" at bounding box center [1333, 249] width 326 height 14
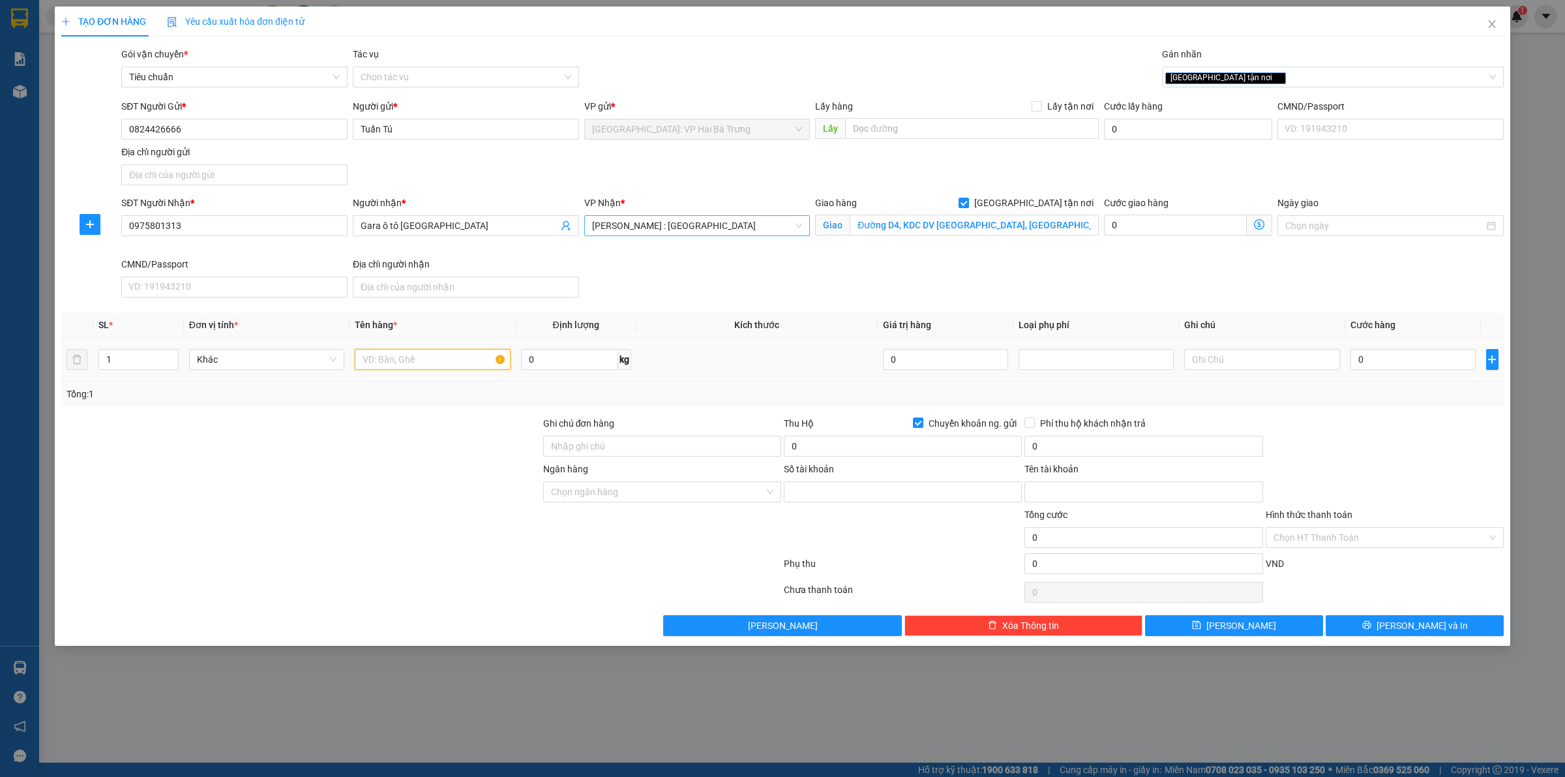
click at [428, 360] on input "text" at bounding box center [432, 359] width 155 height 21
drag, startPoint x: 1422, startPoint y: 359, endPoint x: 1417, endPoint y: 351, distance: 10.0
click at [1420, 357] on input "0" at bounding box center [1413, 359] width 125 height 21
click at [966, 450] on input "0" at bounding box center [903, 446] width 238 height 21
click at [1165, 455] on input "0" at bounding box center [1144, 446] width 238 height 21
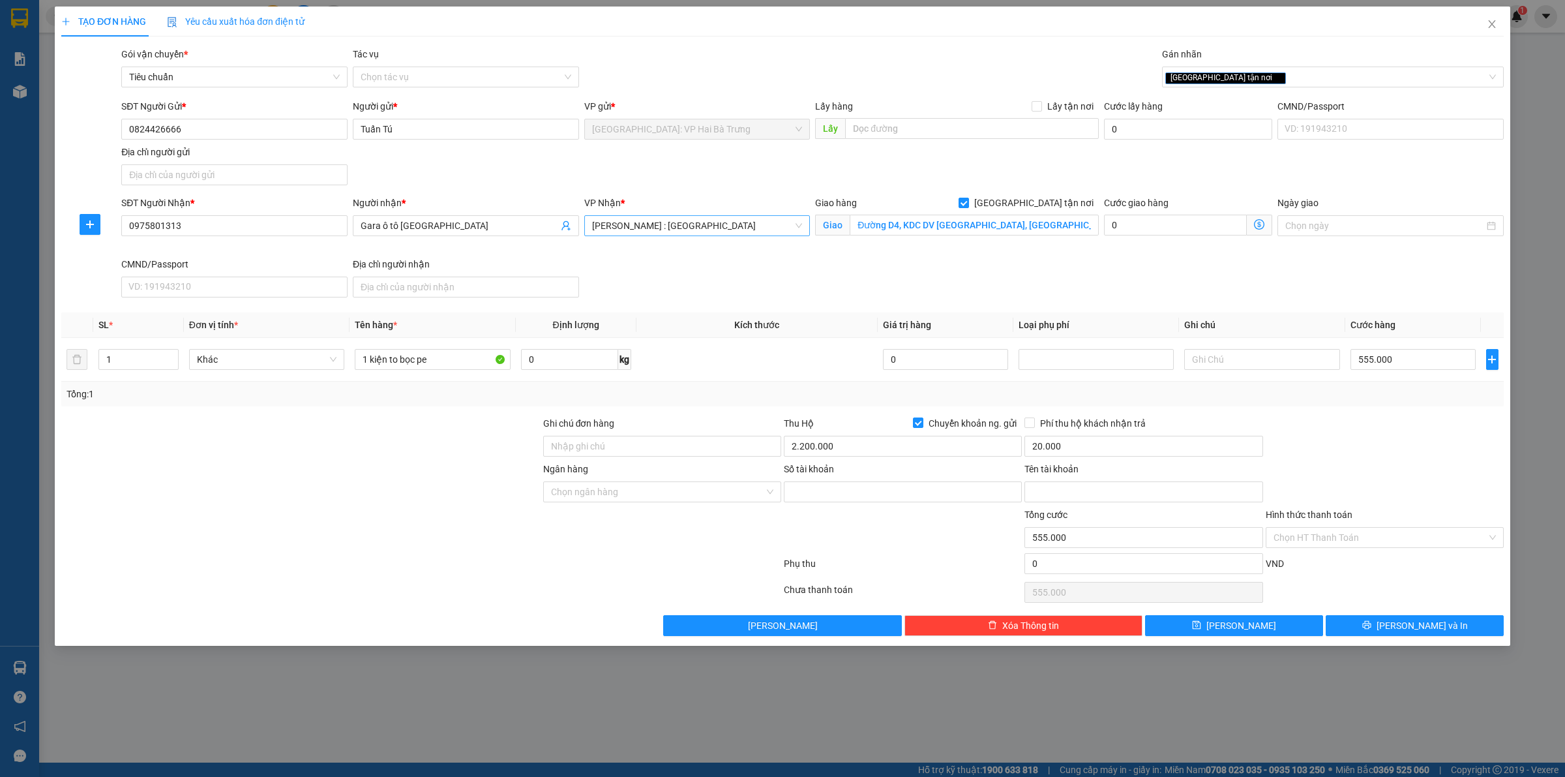
drag, startPoint x: 998, startPoint y: 40, endPoint x: 991, endPoint y: 37, distance: 7.6
click at [997, 40] on div "TẠO ĐƠN HÀNG Yêu cầu xuất hóa đơn điện tử Transit Pickup Surcharge Ids Transit …" at bounding box center [782, 321] width 1443 height 629
click at [1150, 176] on div "SĐT Người Gửi * 0824426666 Người gửi * Tuấn Tú VP gửi * Hà Nội: VP Hai Bà Trưng…" at bounding box center [813, 144] width 1388 height 91
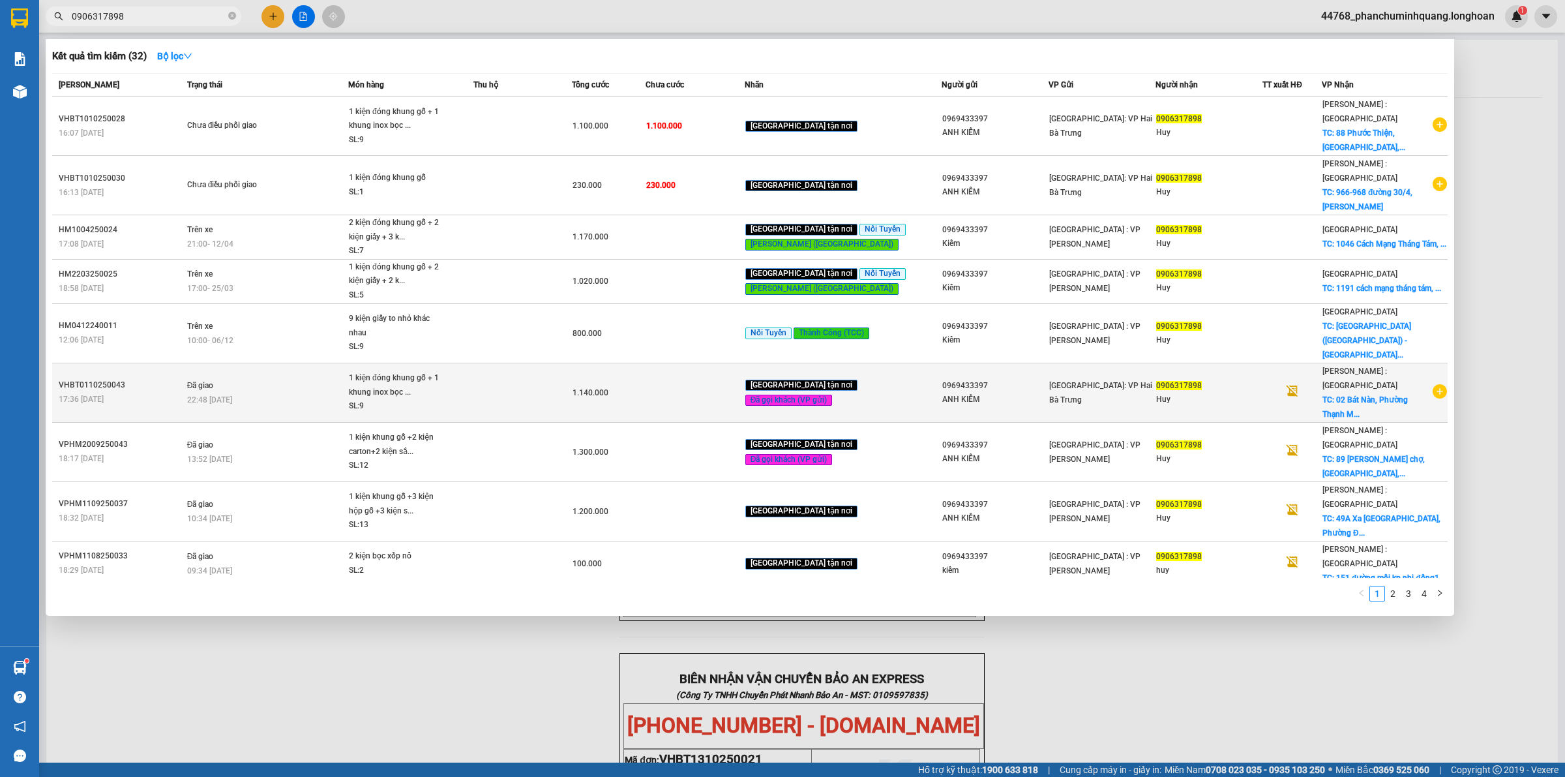
type input "0906317898"
click at [1377, 395] on span "TC: 02 Bát Nàn, Phường Thạnh M..." at bounding box center [1365, 406] width 85 height 23
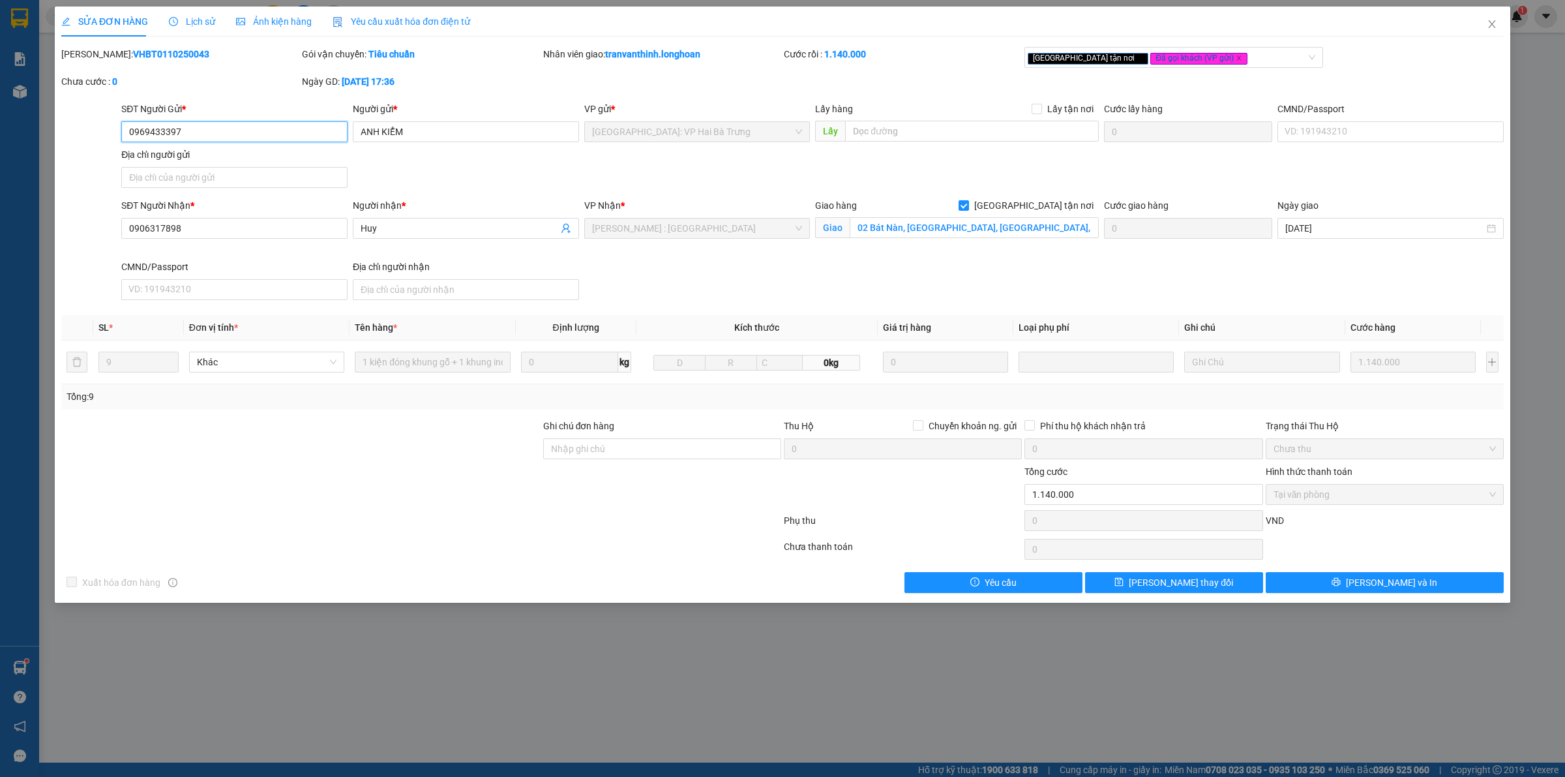
type input "0969433397"
type input "ANH KIỂM"
type input "0906317898"
type input "Huy"
checkbox input "true"
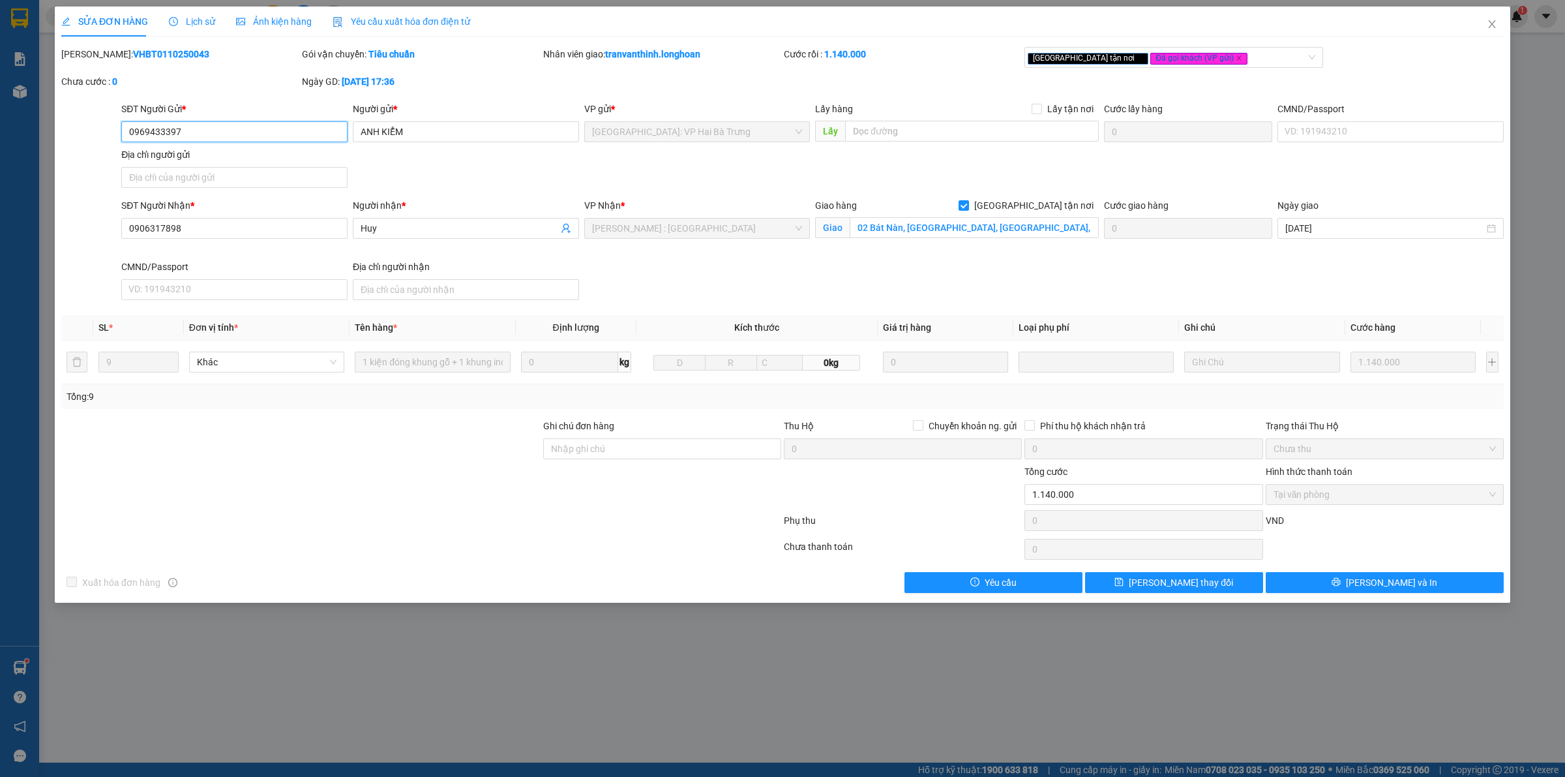
type input "02 Bát Nàn, [GEOGRAPHIC_DATA], [GEOGRAPHIC_DATA], [GEOGRAPHIC_DATA]"
type input "0"
type input "1.140.000"
click at [1045, 228] on input "02 Bát Nàn, [GEOGRAPHIC_DATA], [GEOGRAPHIC_DATA], [GEOGRAPHIC_DATA]" at bounding box center [974, 227] width 249 height 21
click at [1487, 20] on icon "close" at bounding box center [1492, 24] width 10 height 10
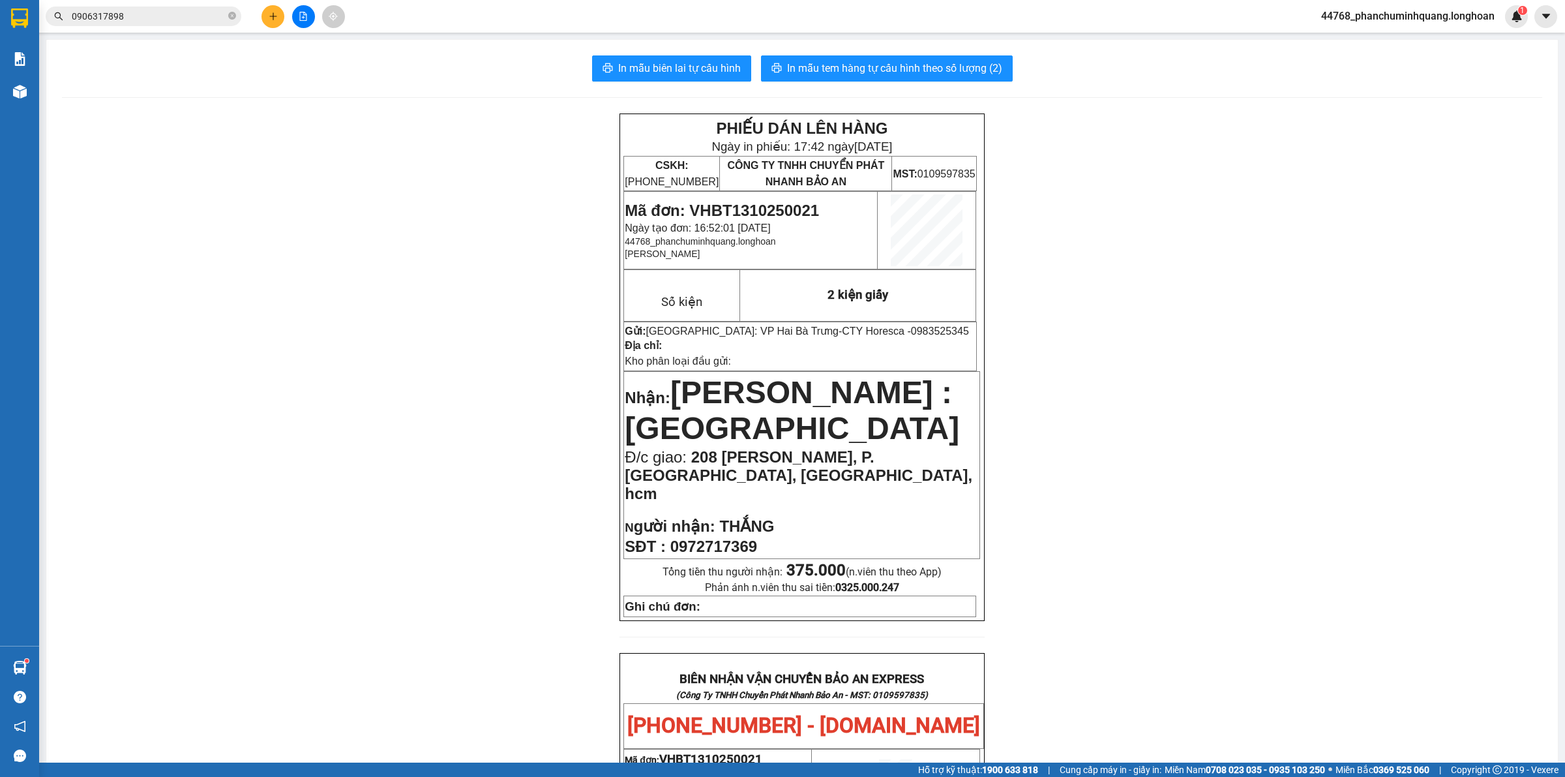
click at [151, 20] on input "0906317898" at bounding box center [149, 16] width 154 height 14
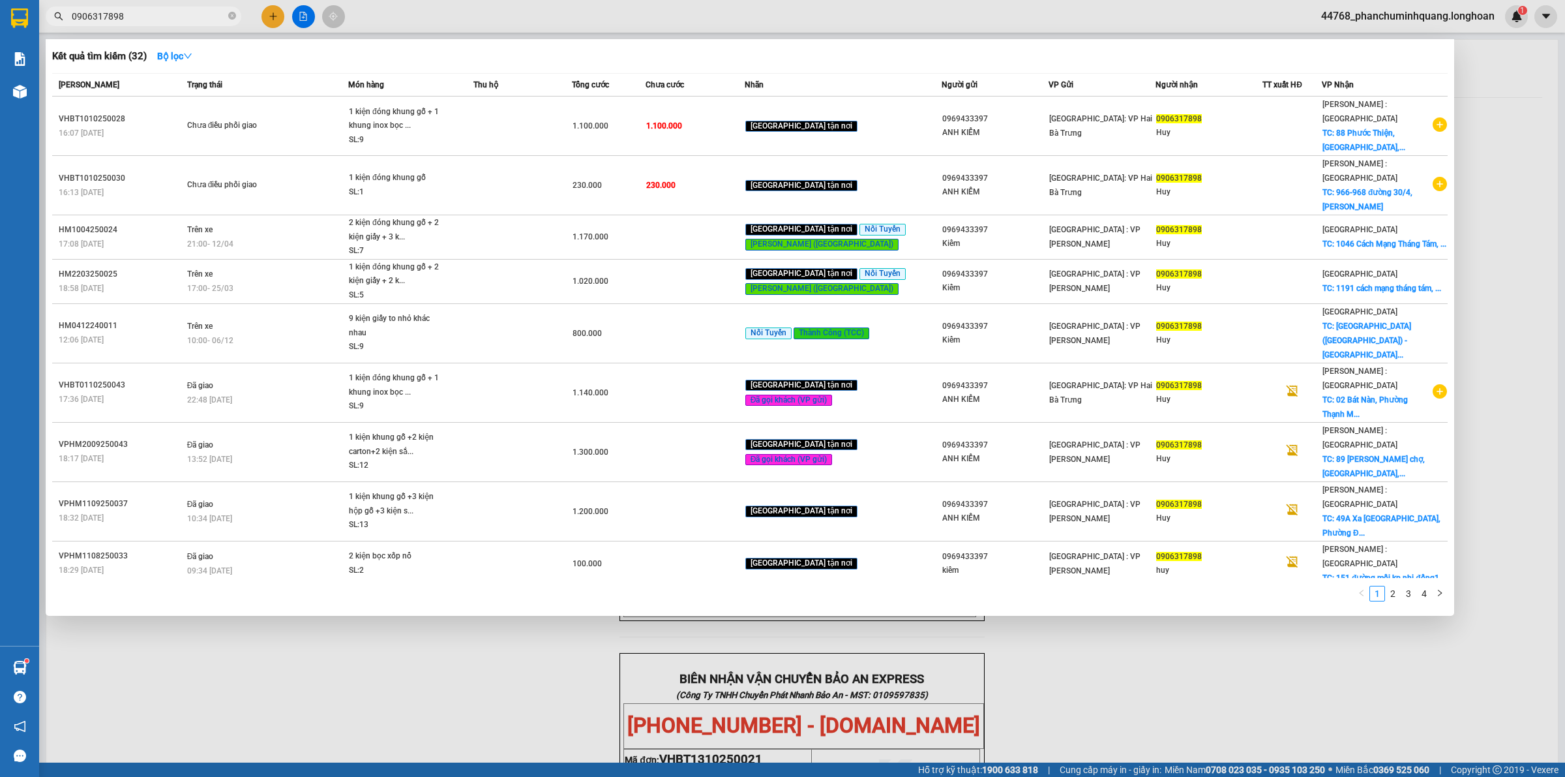
click at [151, 20] on input "0906317898" at bounding box center [149, 16] width 154 height 14
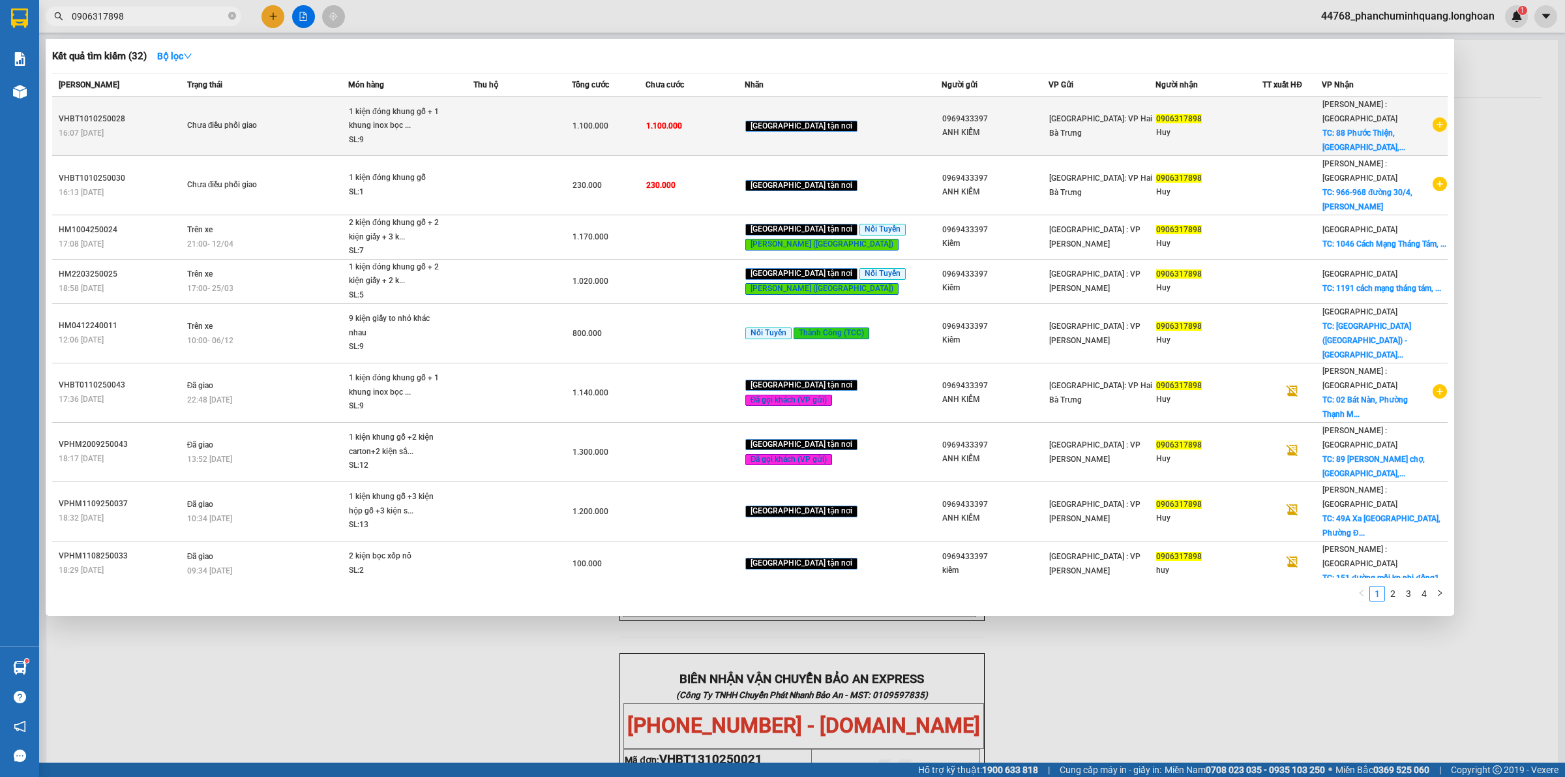
click at [1315, 119] on div at bounding box center [1292, 126] width 58 height 14
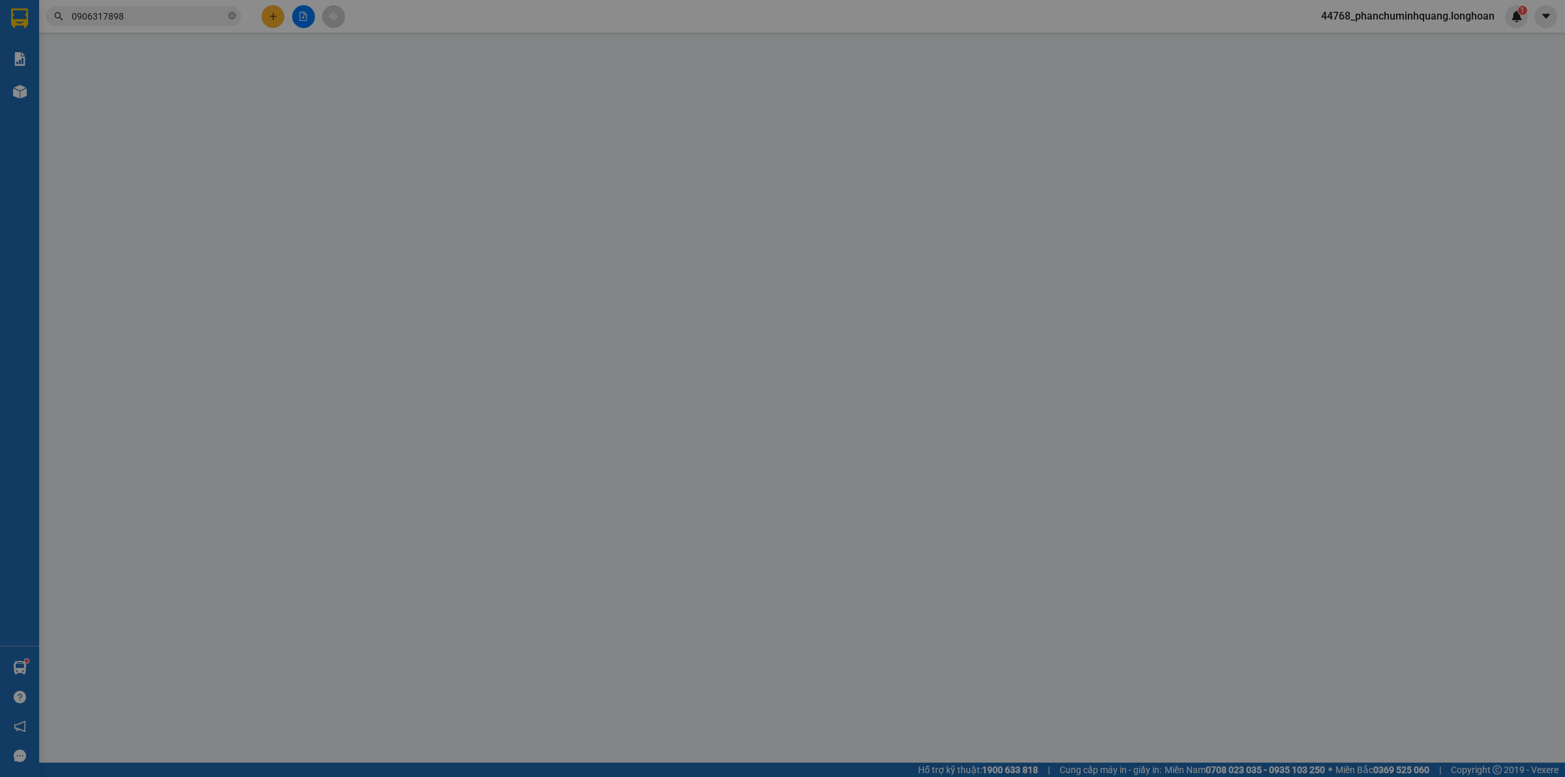
type input "0969433397"
type input "ANH KIỂM"
type input "0906317898"
type input "Huy"
checkbox input "true"
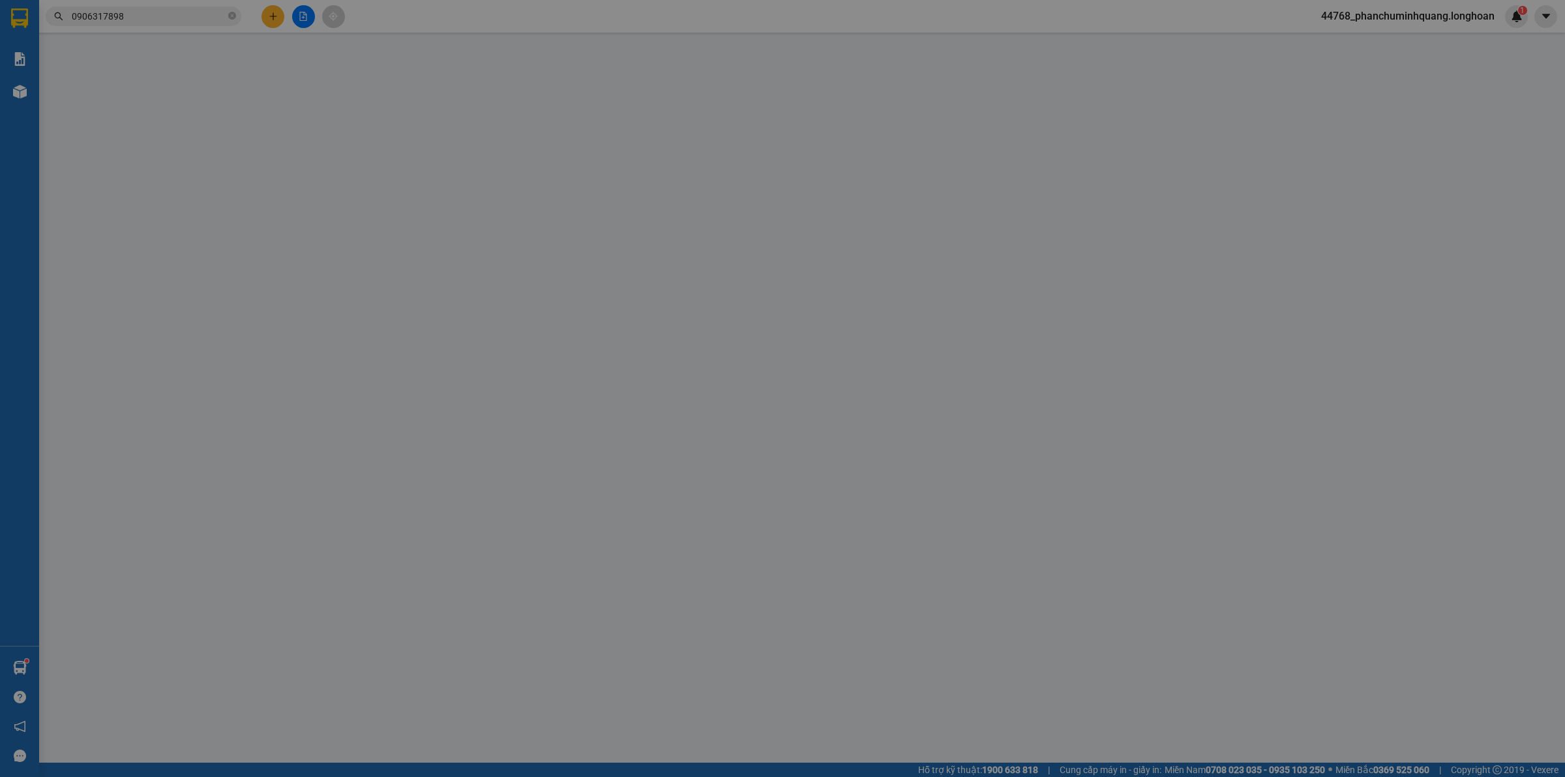
type input "[STREET_ADDRESS]"
type input "0"
type input "1.100.000"
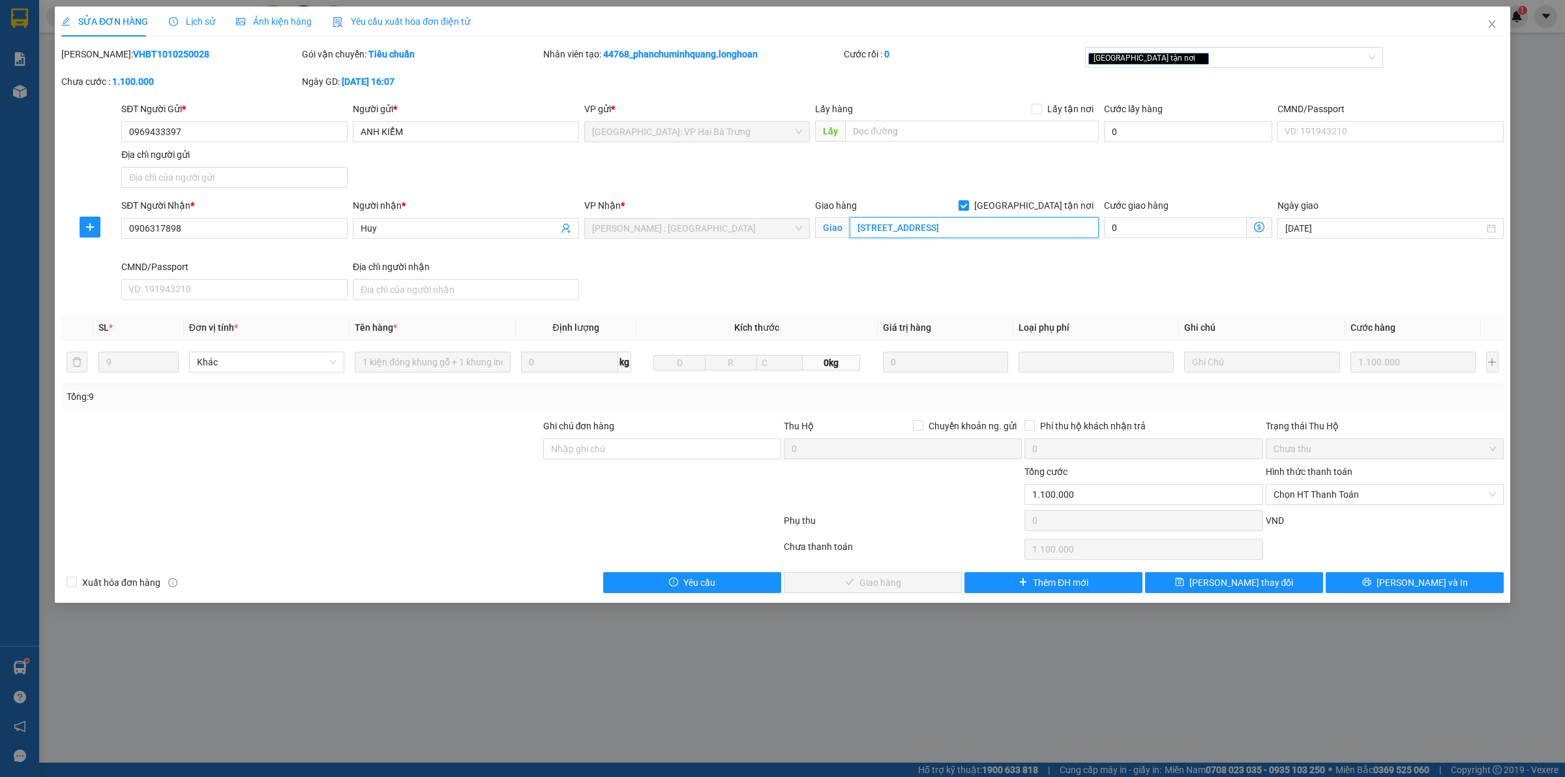
click at [1012, 227] on input "[STREET_ADDRESS]" at bounding box center [974, 227] width 249 height 21
click at [1501, 26] on span "Close" at bounding box center [1492, 25] width 37 height 37
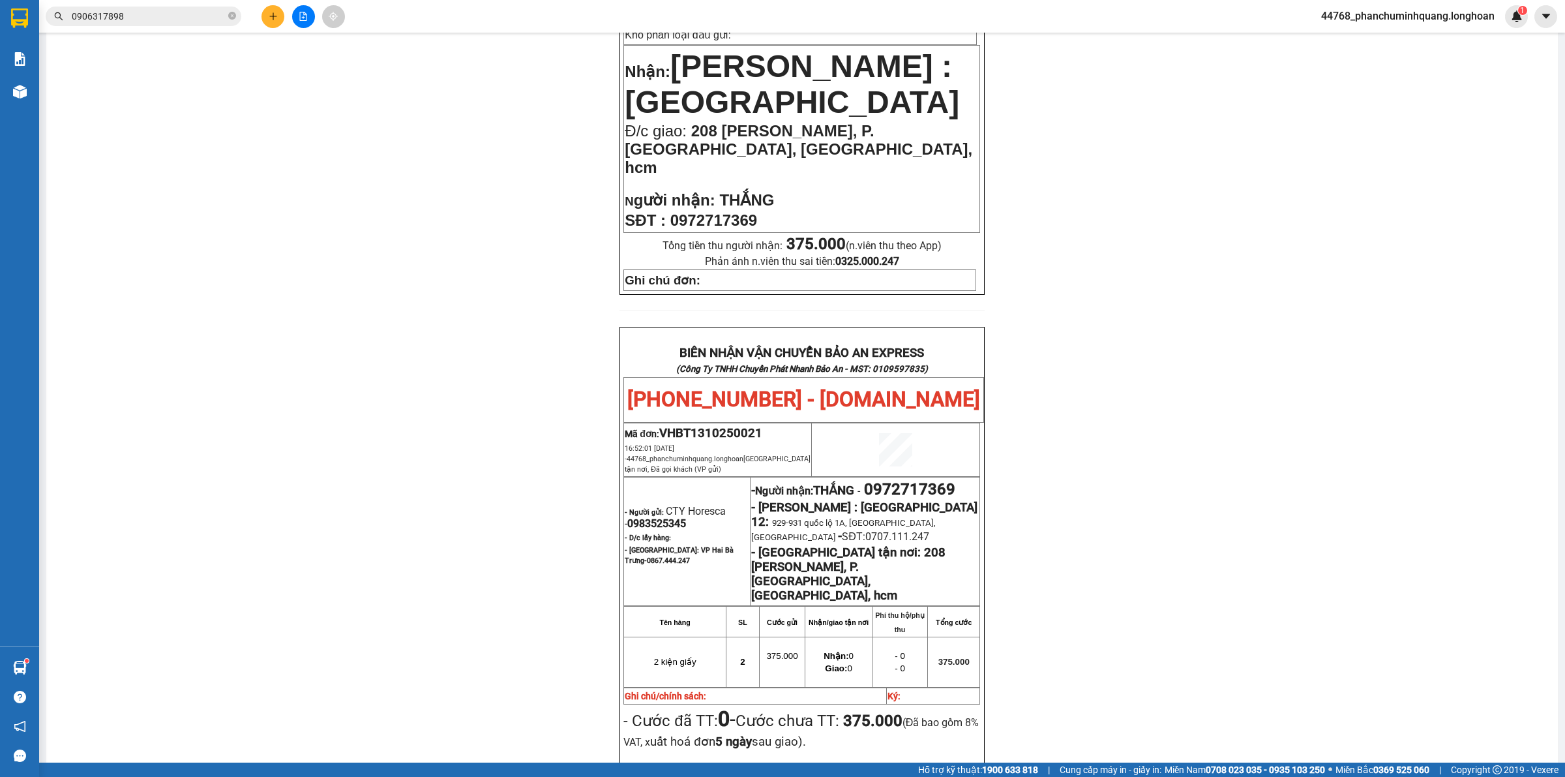
scroll to position [408, 0]
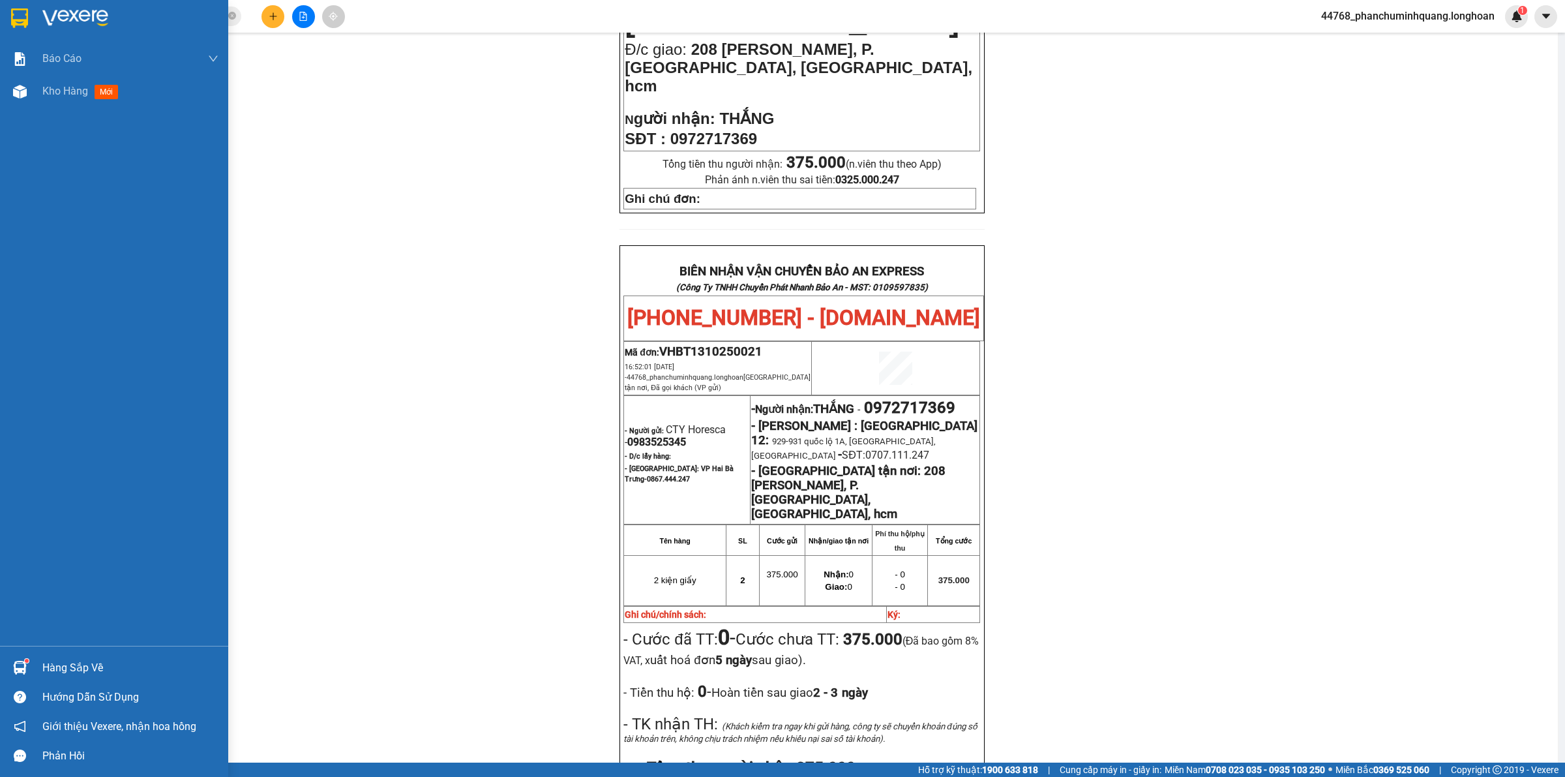
click at [18, 16] on img at bounding box center [19, 18] width 17 height 20
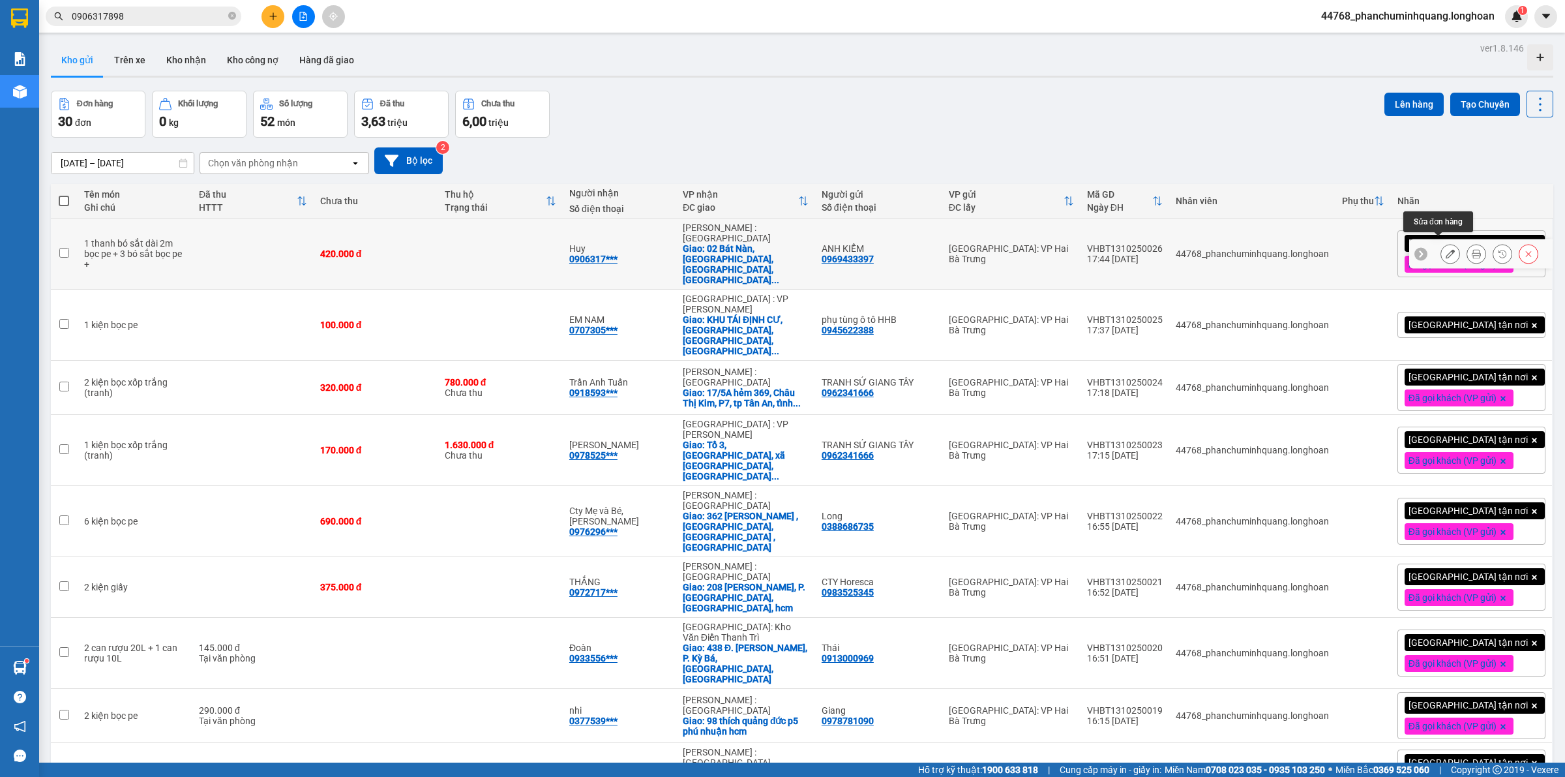
click at [1446, 249] on icon at bounding box center [1450, 253] width 9 height 9
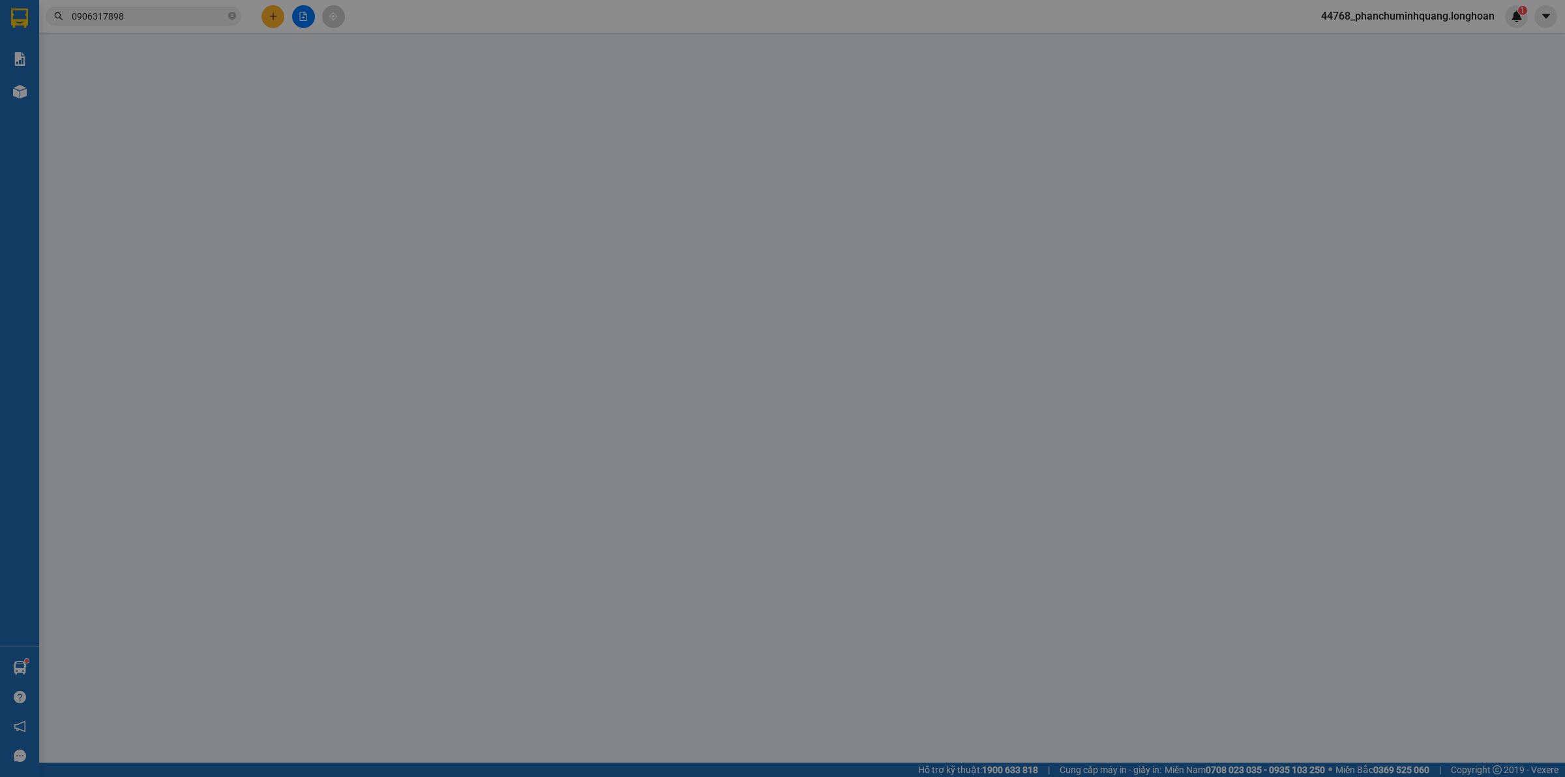
type input "0969433397"
type input "ANH KIỂM"
type input "0906317898"
type input "Huy"
checkbox input "true"
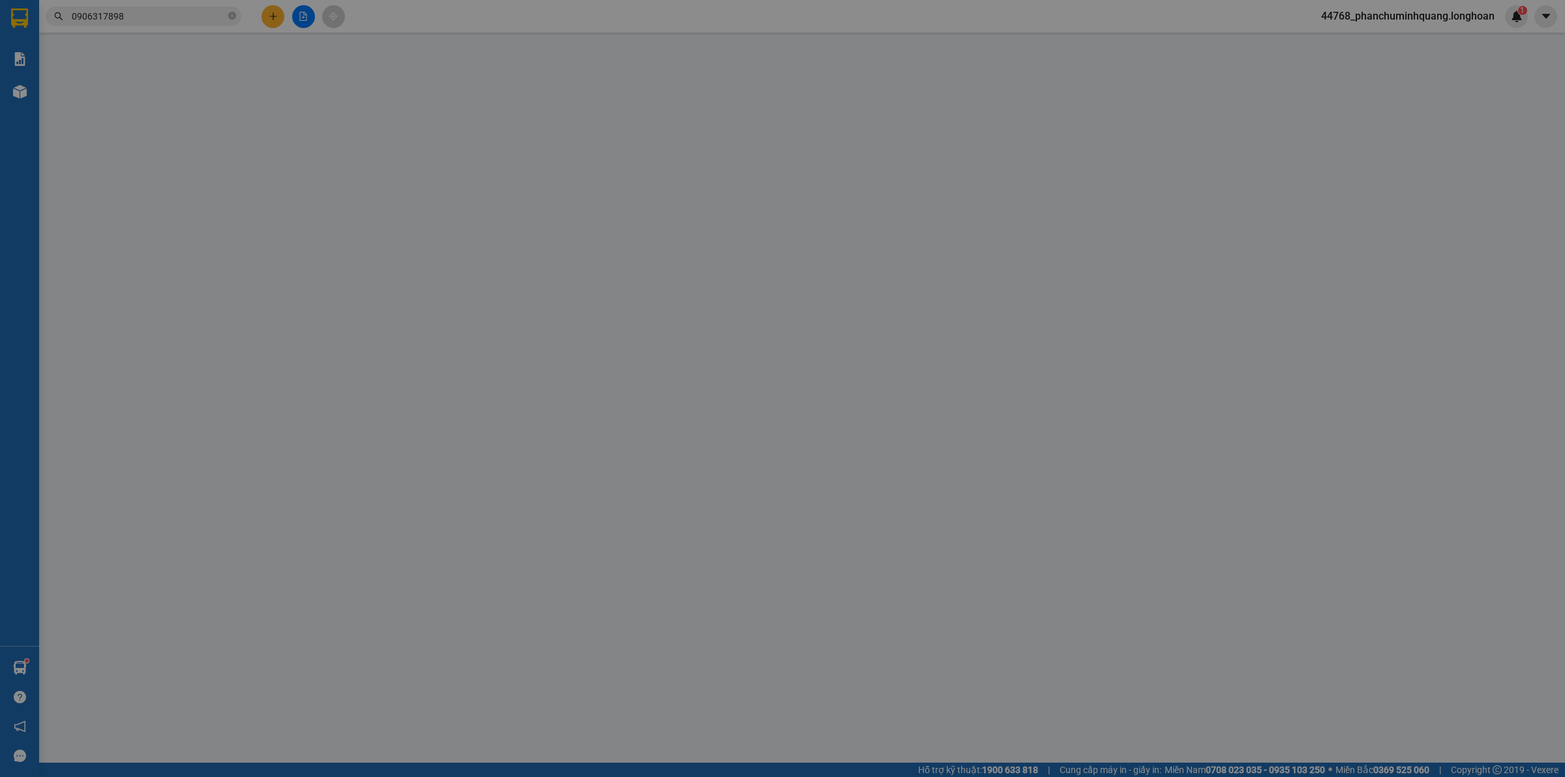
type input "02 Bát Nàn, [GEOGRAPHIC_DATA], [GEOGRAPHIC_DATA], [GEOGRAPHIC_DATA]"
type input "0"
type input "420.000"
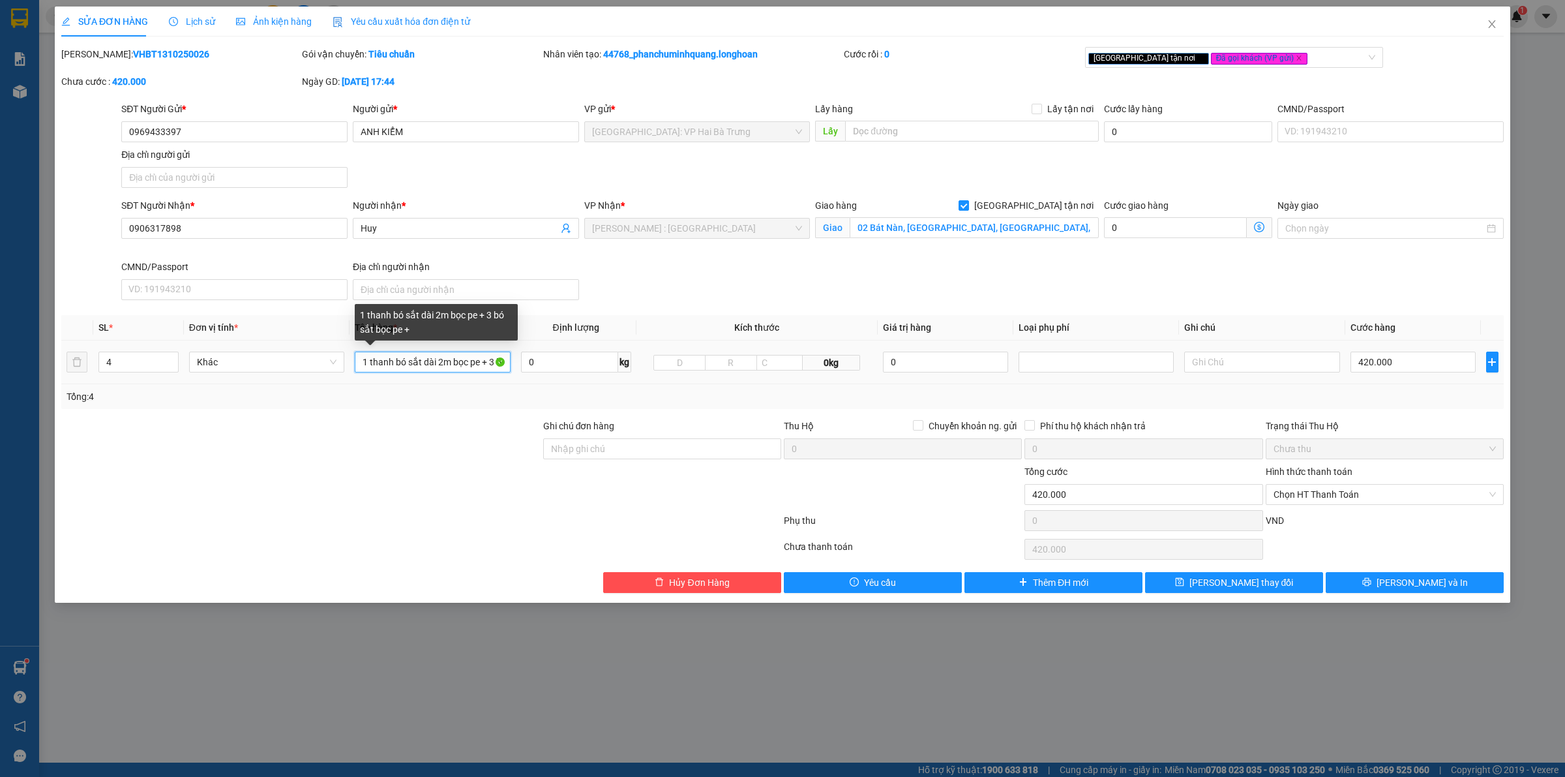
click at [439, 357] on input "1 thanh bó sắt dài 2m bọc pe + 3 bó sắt bọc pe +" at bounding box center [432, 362] width 155 height 21
drag, startPoint x: 1490, startPoint y: 23, endPoint x: 310, endPoint y: 3, distance: 1180.6
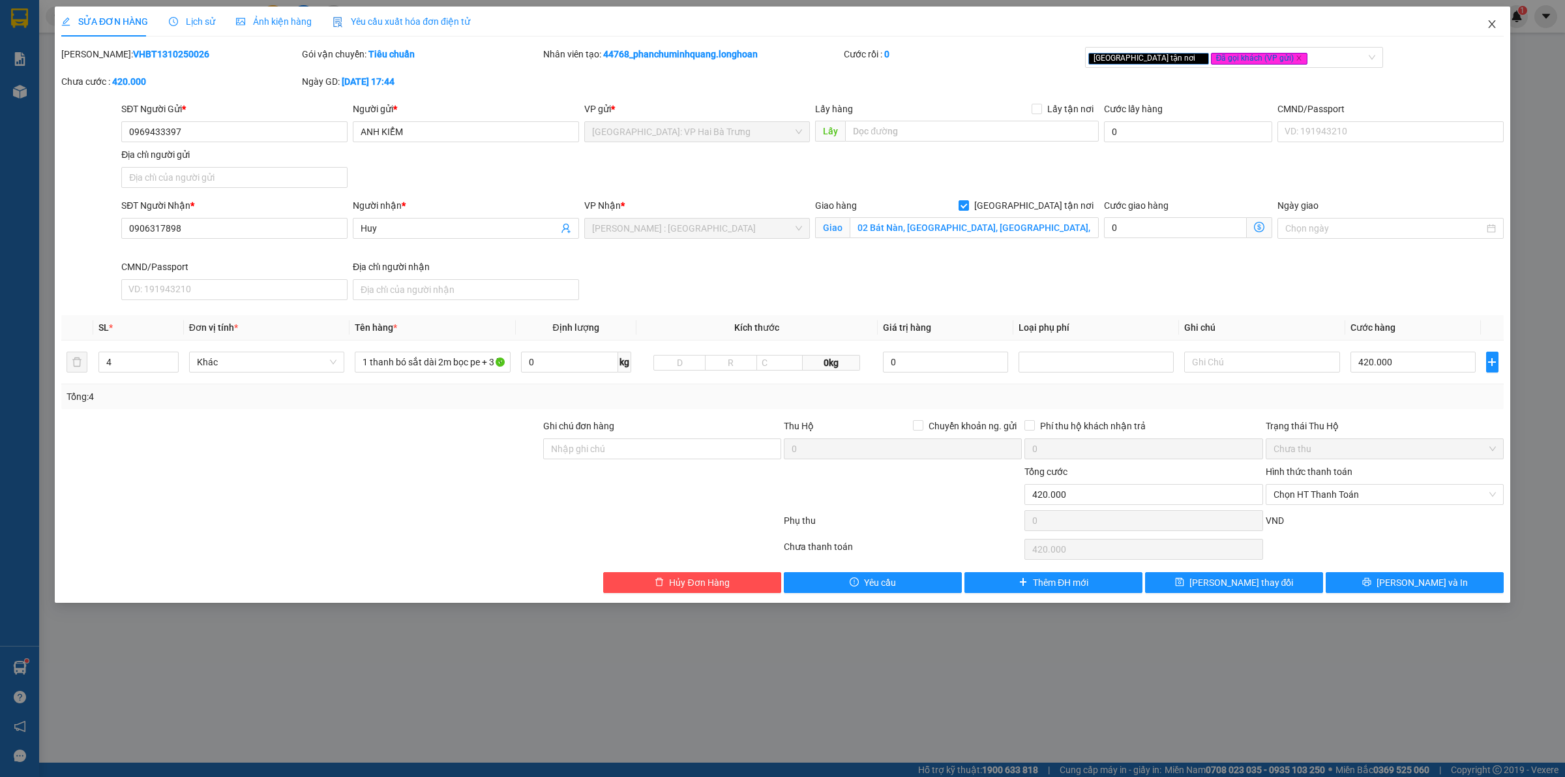
click at [1488, 23] on icon "close" at bounding box center [1492, 24] width 10 height 10
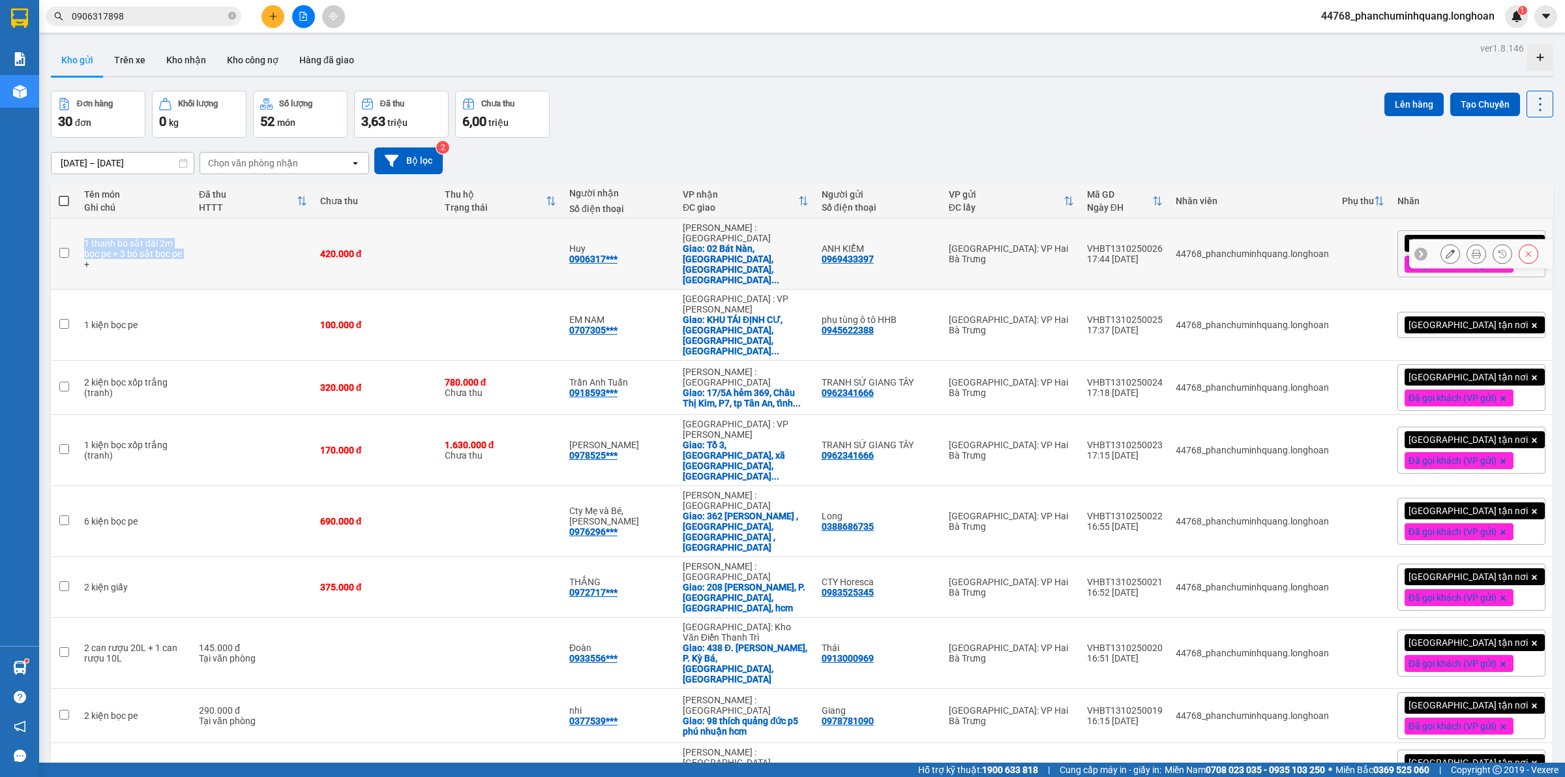
drag, startPoint x: 83, startPoint y: 240, endPoint x: 170, endPoint y: 262, distance: 89.5
click at [170, 262] on td "1 thanh bó sắt dài 2m bọc pe + 3 bó sắt bọc pe +" at bounding box center [135, 253] width 115 height 71
checkbox input "true"
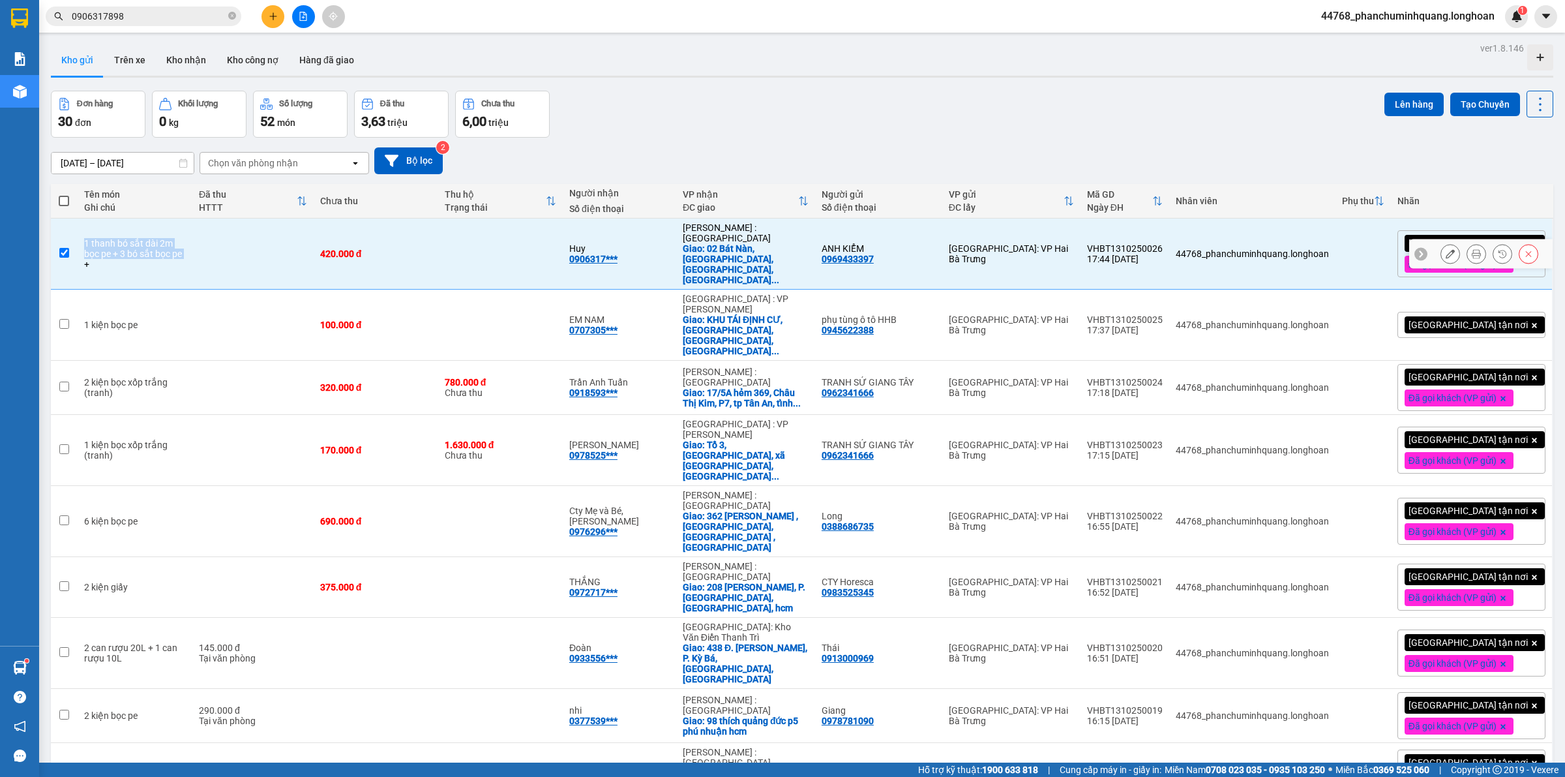
copy div "1 thanh bó sắt dài 2m bọc pe + 3 bó sắt bọc pe"
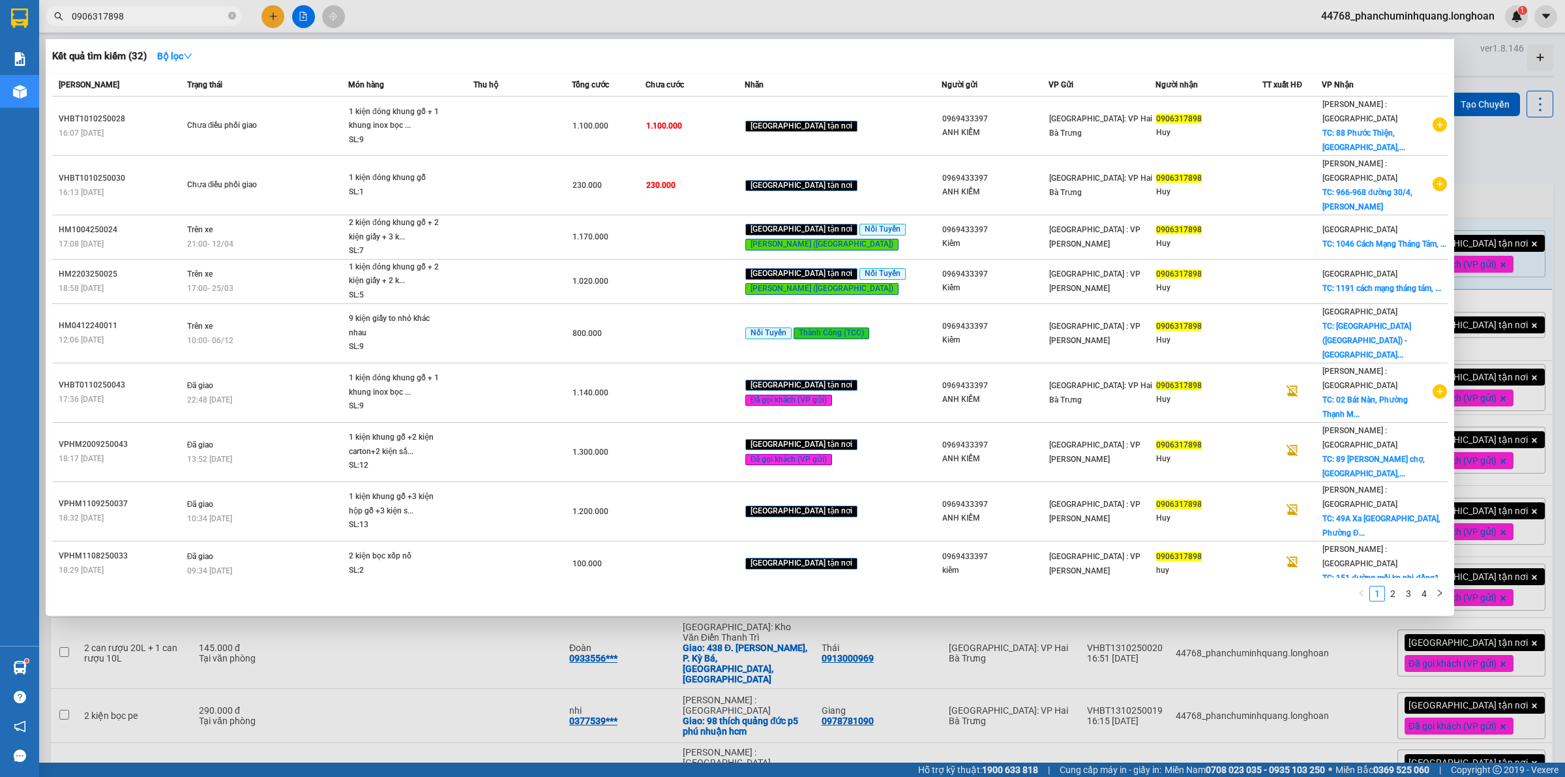
click at [157, 12] on input "0906317898" at bounding box center [149, 16] width 154 height 14
paste input "77117972"
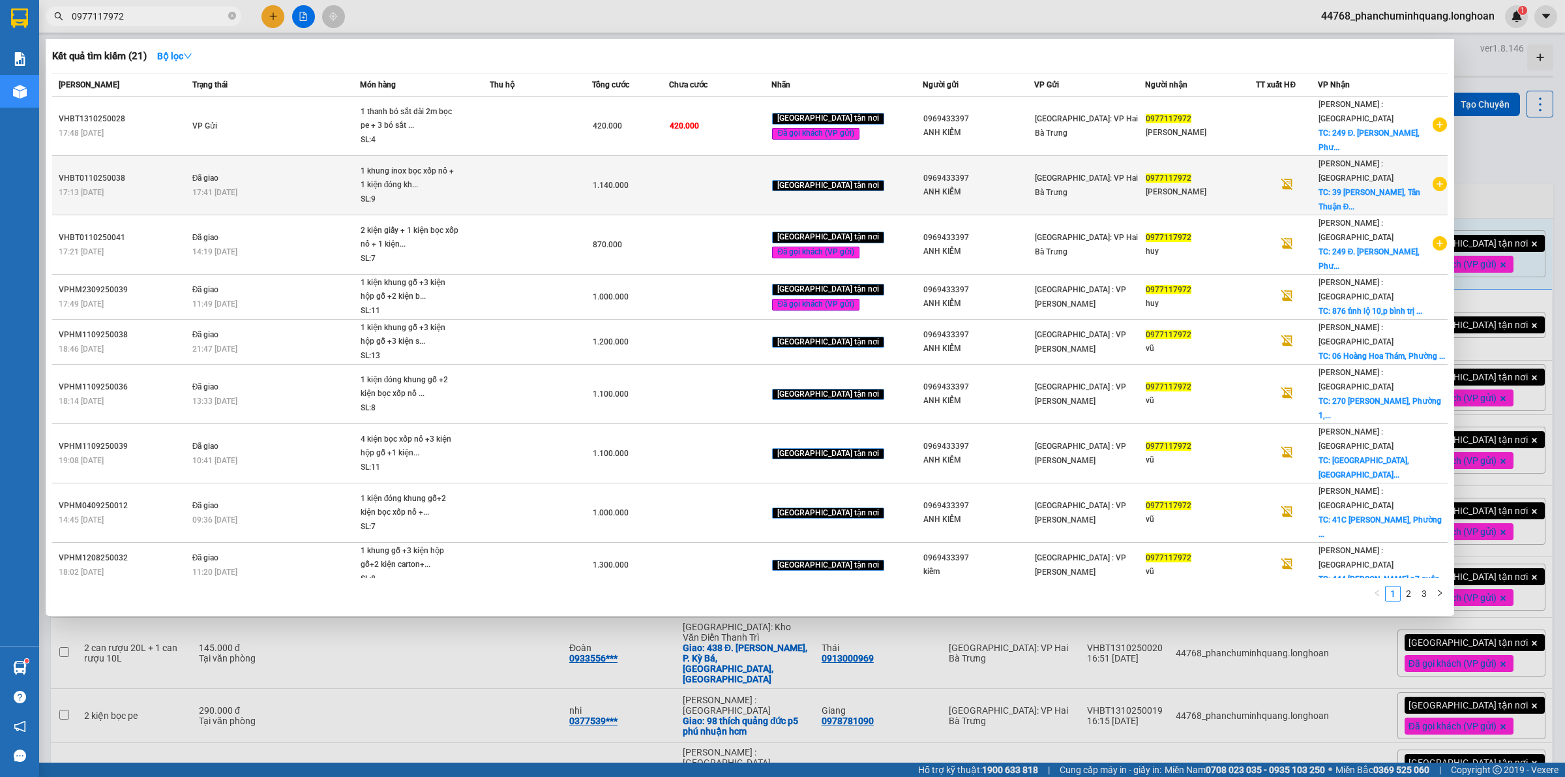
type input "0977117972"
click at [1362, 168] on div "[PERSON_NAME] : Kho Quận 12 TC: 39 [PERSON_NAME], Tân Thuận Đ..." at bounding box center [1375, 185] width 113 height 57
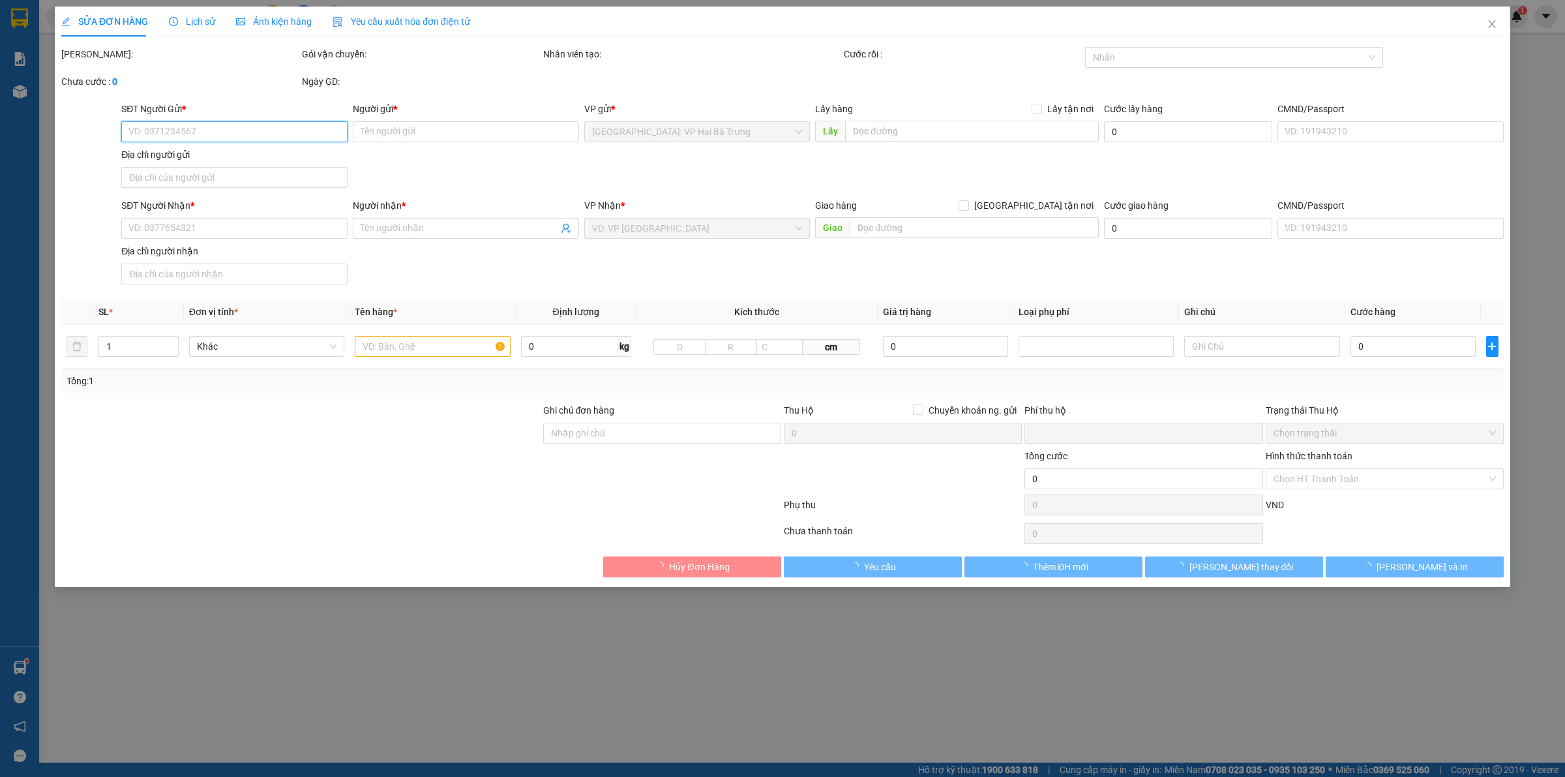
type input "0969433397"
type input "ANH KIỂM"
type input "0977117972"
type input "[PERSON_NAME]"
checkbox input "true"
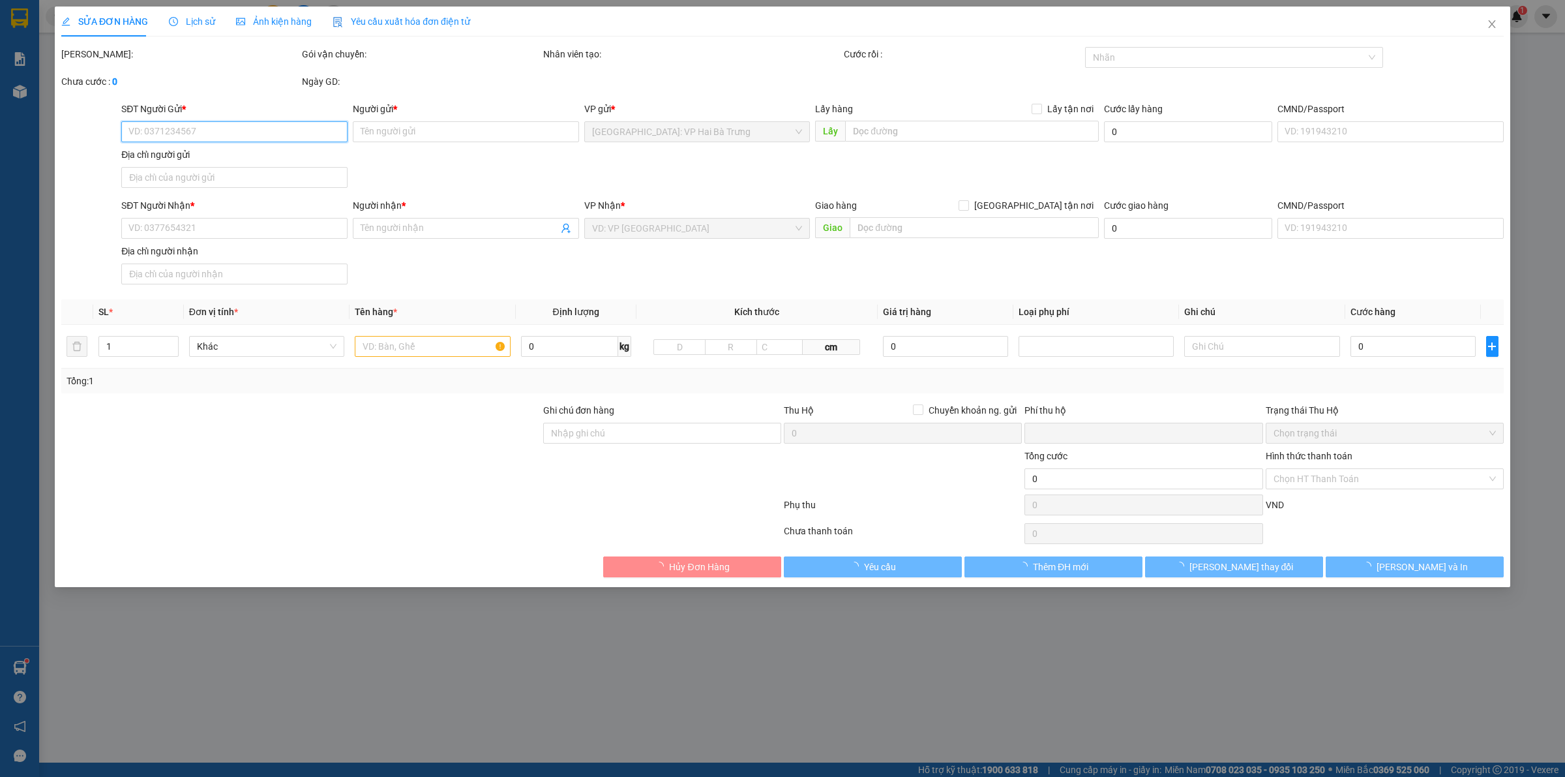
type input "[STREET_ADDRESS][PERSON_NAME]"
type input "0"
type input "1.140.000"
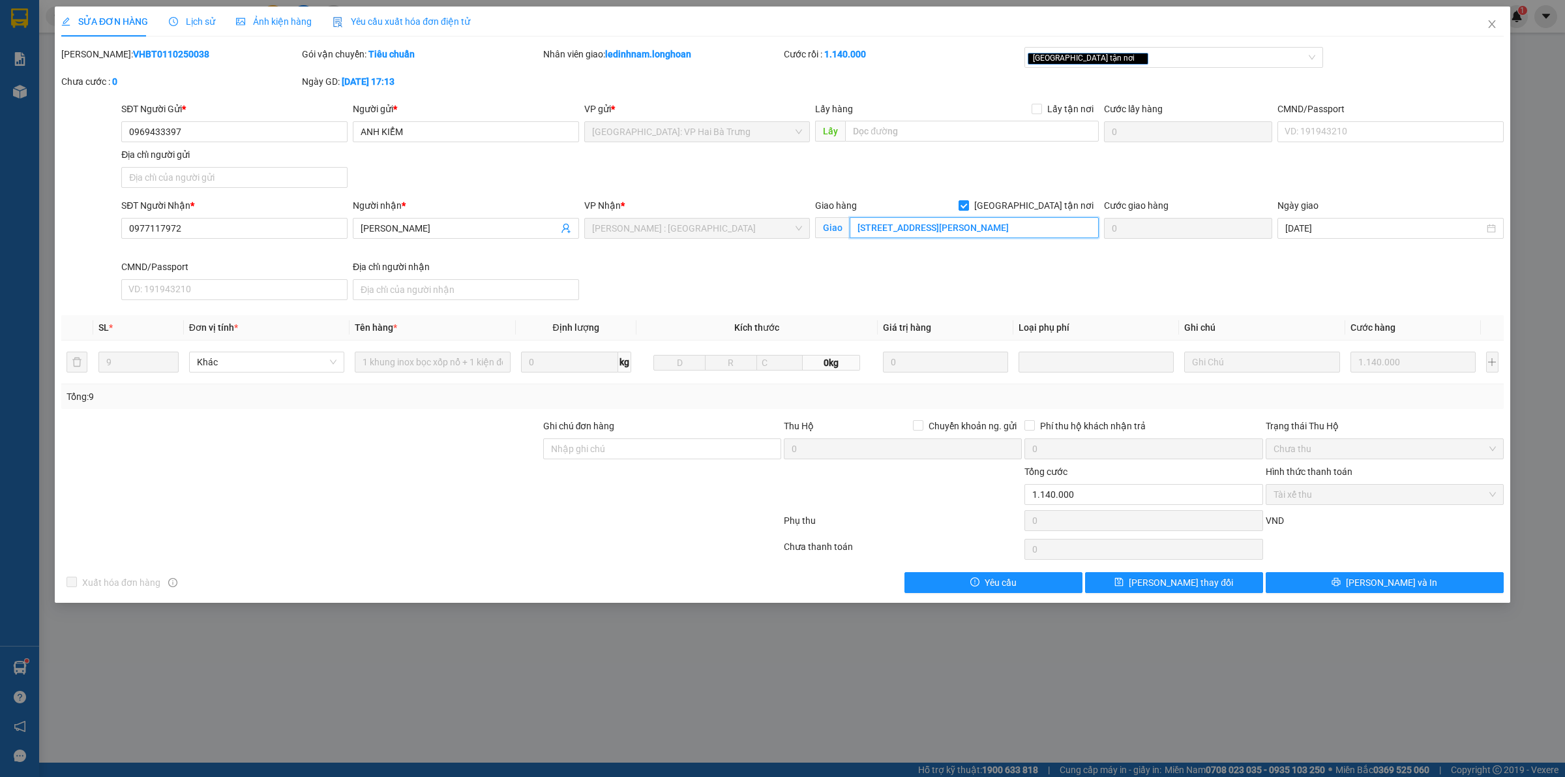
click at [1008, 230] on input "39 Bùi Văn Ba, Tân Thuận Đông, Quận 7, Hồ Chí Minh, Việt Nam" at bounding box center [974, 227] width 249 height 21
click at [1491, 23] on icon "close" at bounding box center [1491, 24] width 7 height 8
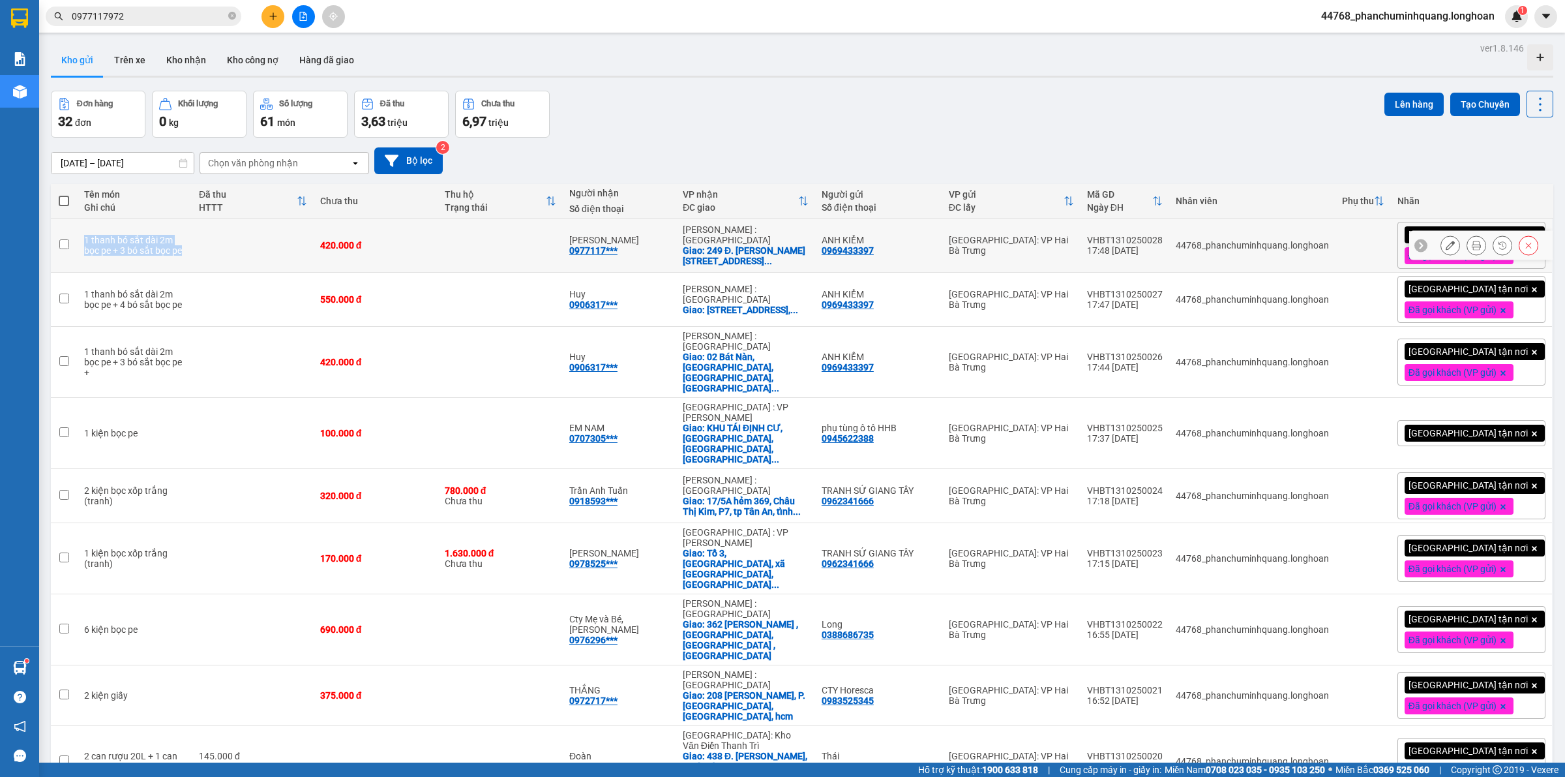
drag, startPoint x: 80, startPoint y: 239, endPoint x: 204, endPoint y: 261, distance: 125.8
click at [204, 261] on tr "1 thanh bó sắt dài 2m bọc pe + 3 bó sắt bọc pe 420.000 đ Vũ 0977117*** Hồ Chí M…" at bounding box center [802, 245] width 1503 height 54
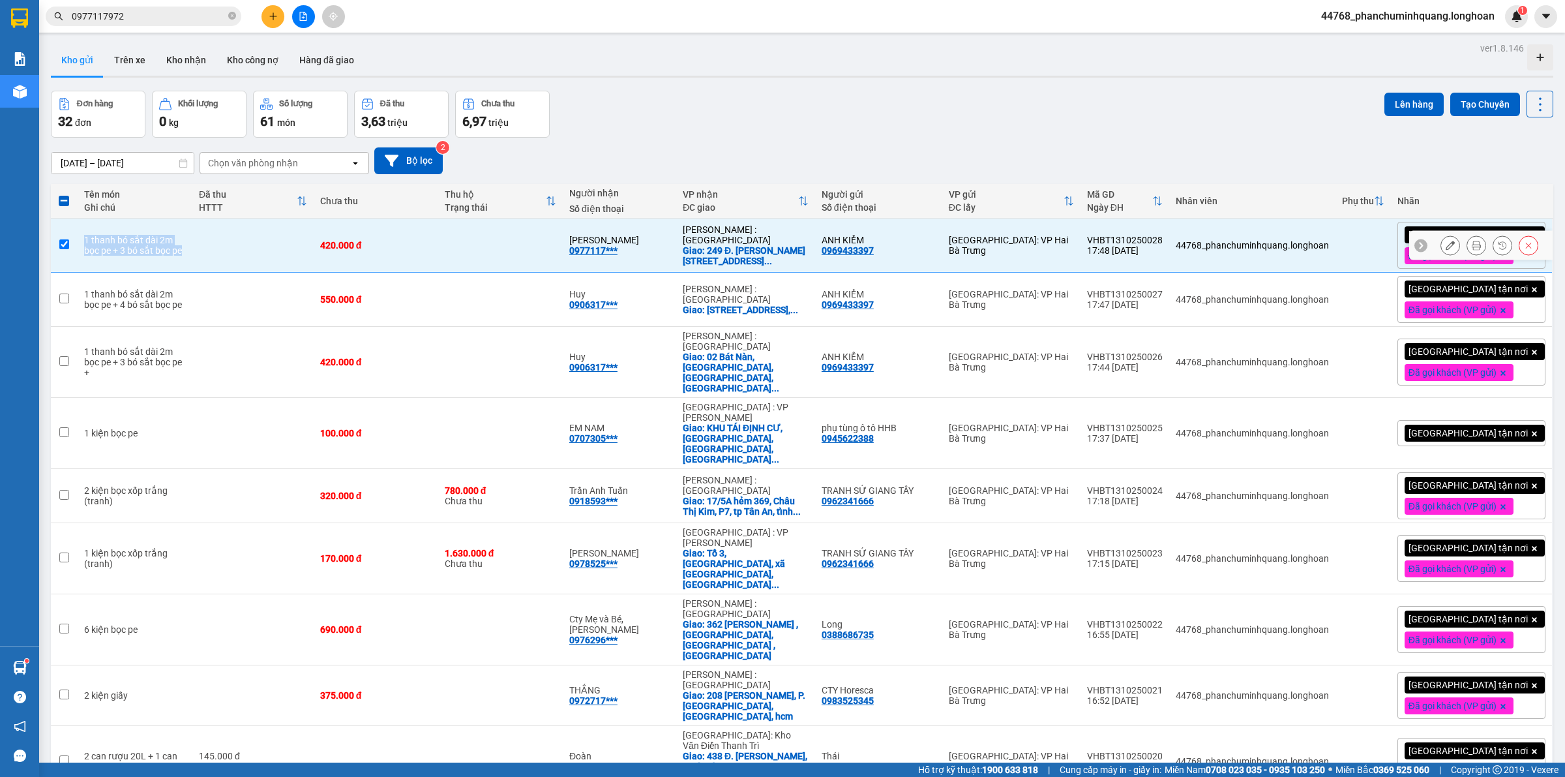
click at [245, 254] on td at bounding box center [252, 245] width 121 height 54
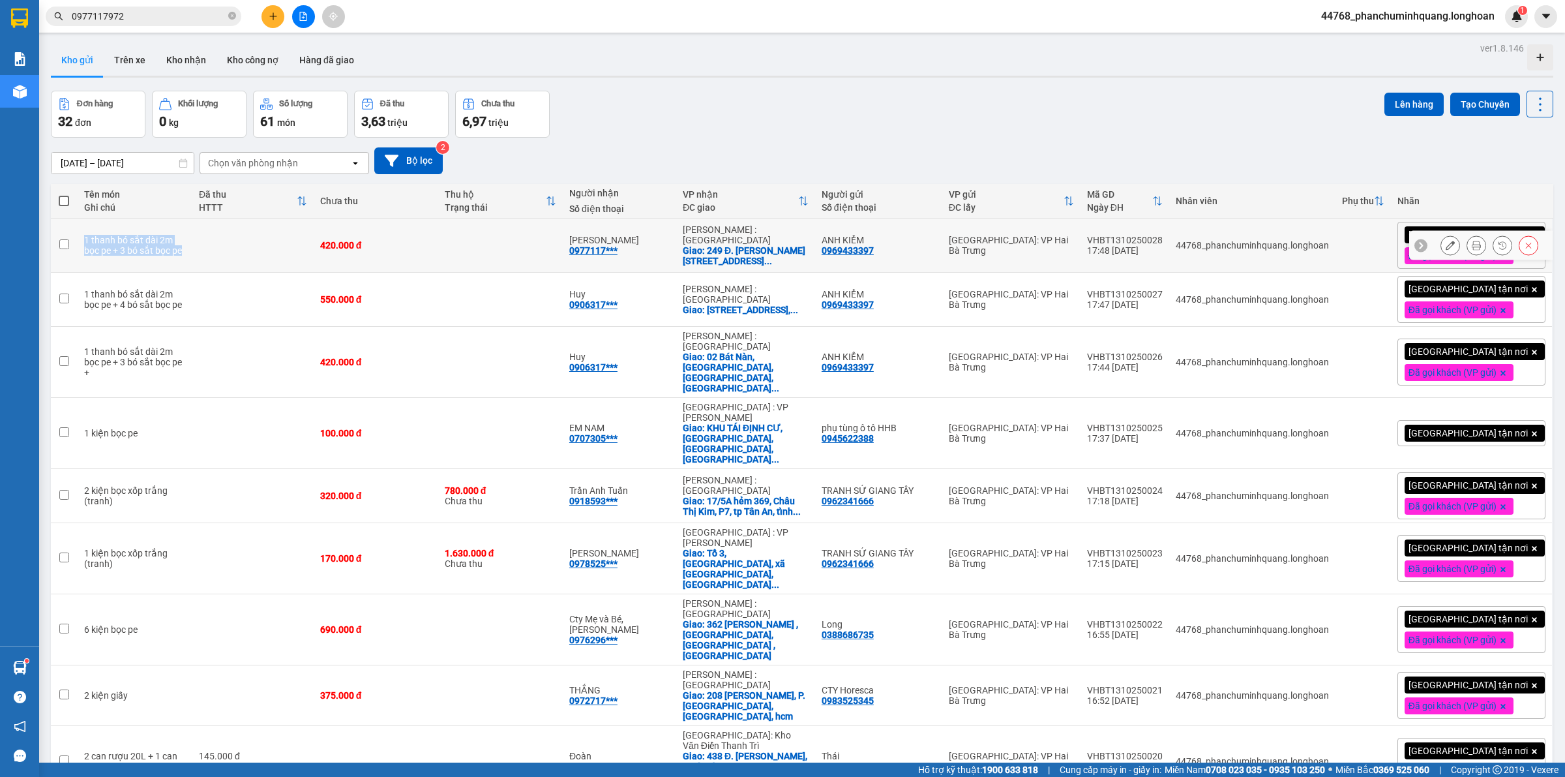
drag, startPoint x: 82, startPoint y: 235, endPoint x: 196, endPoint y: 251, distance: 115.9
click at [192, 251] on td "1 thanh bó sắt dài 2m bọc pe + 3 bó sắt bọc pe" at bounding box center [135, 245] width 115 height 54
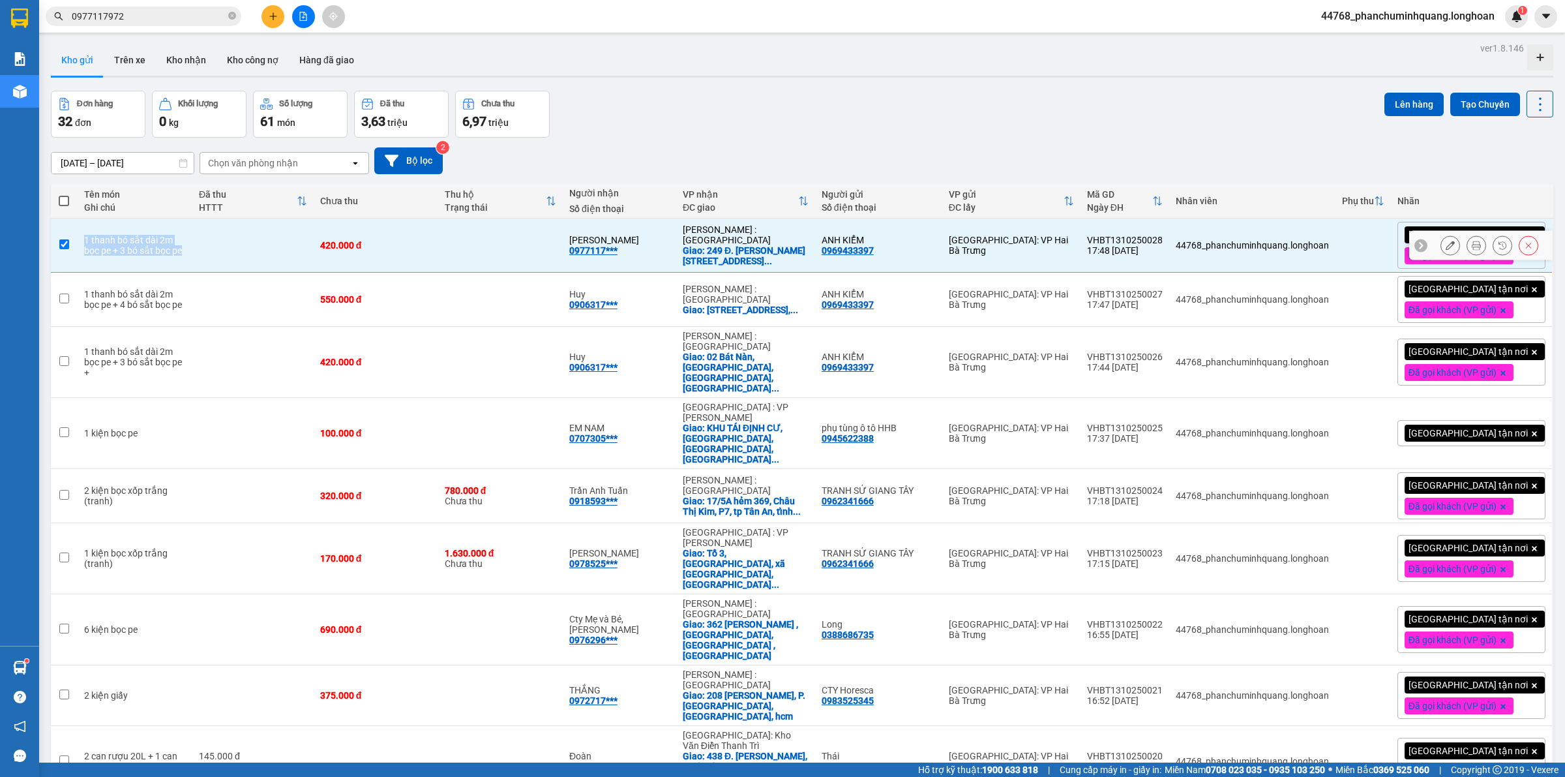
copy div "1 thanh bó sắt dài 2m bọc pe + 3 bó sắt bọc pe"
click at [209, 243] on td at bounding box center [252, 245] width 121 height 54
checkbox input "false"
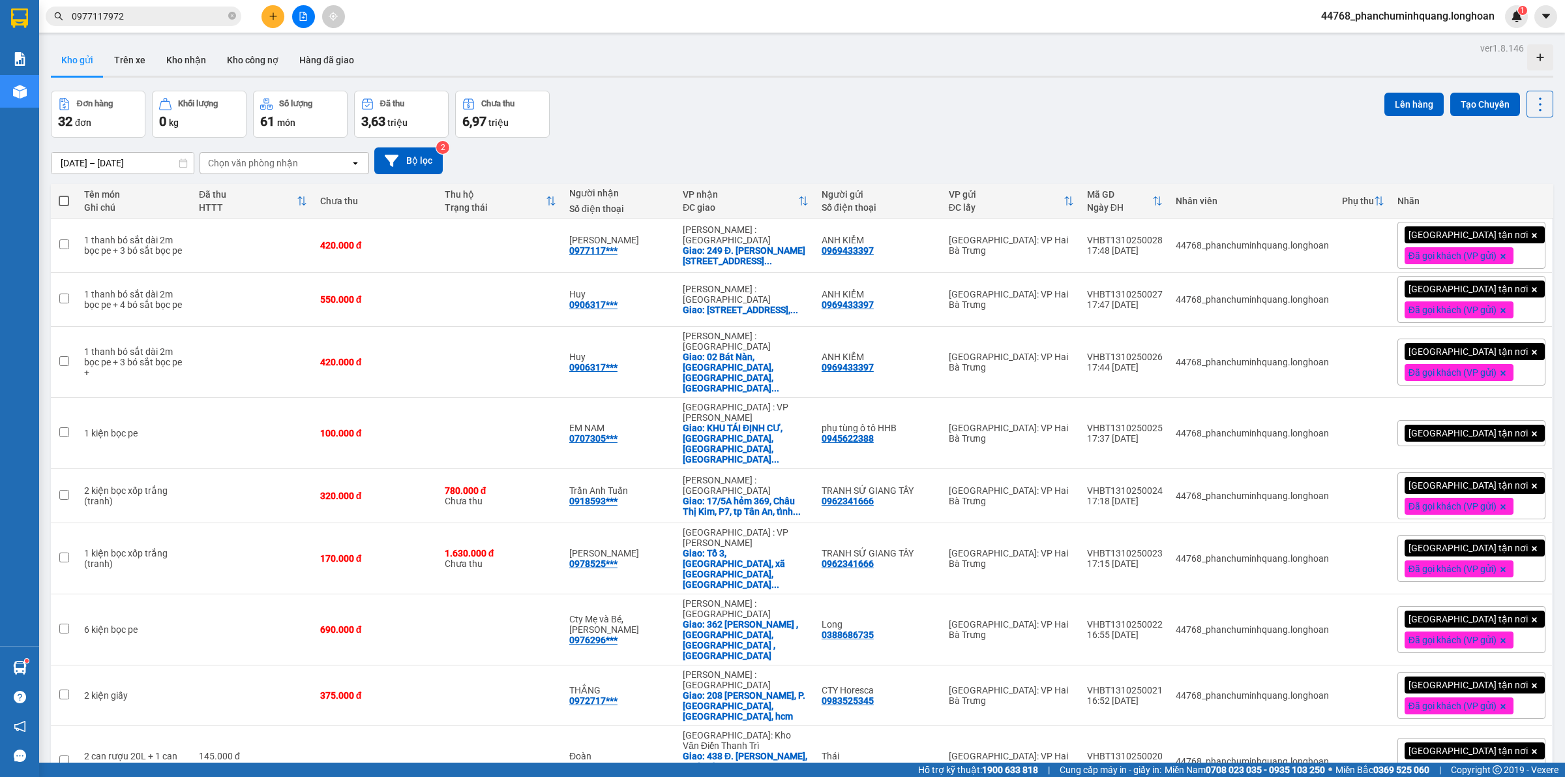
click at [138, 22] on input "0977117972" at bounding box center [149, 16] width 154 height 14
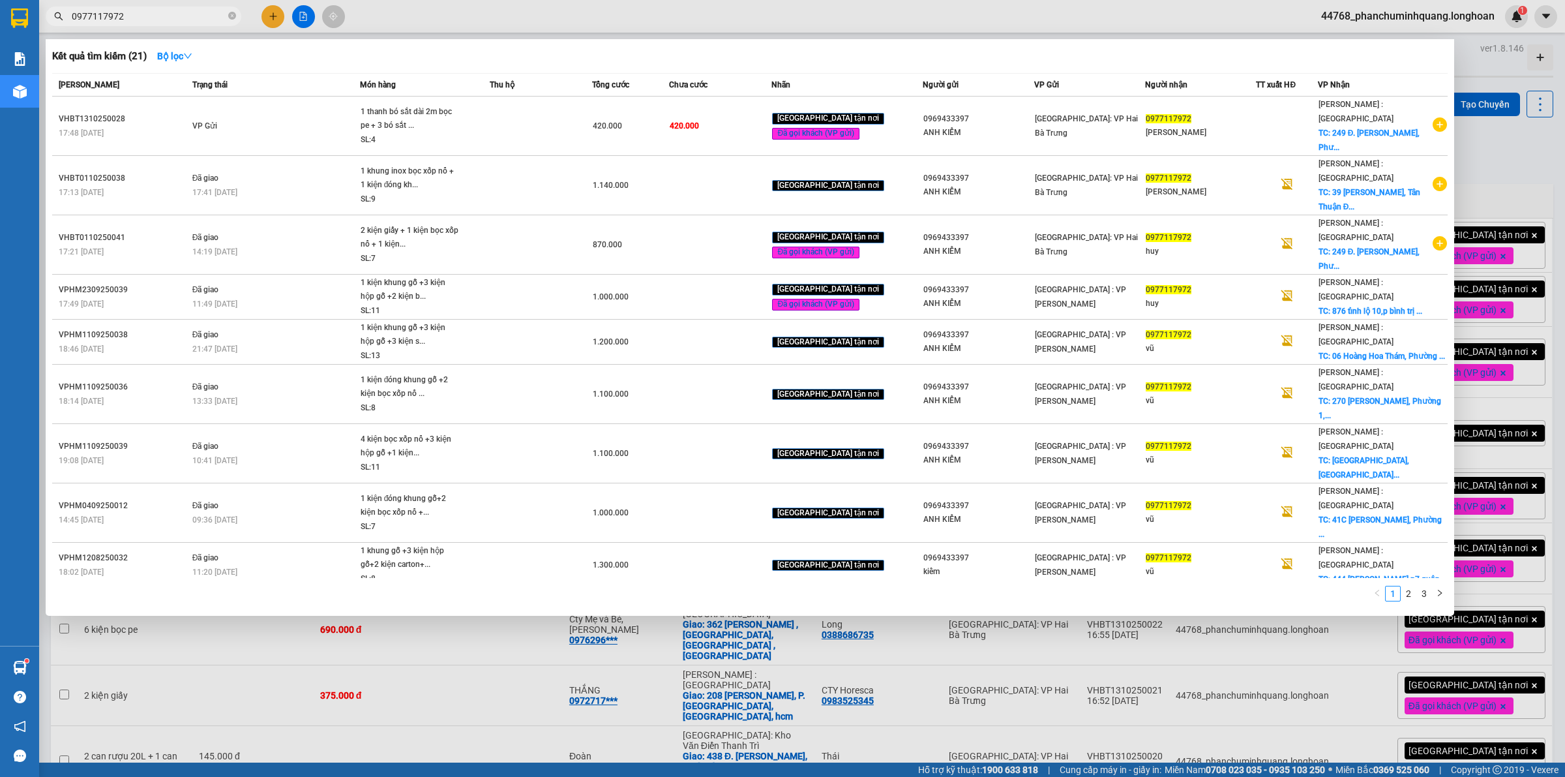
click at [138, 22] on input "0977117972" at bounding box center [149, 16] width 154 height 14
paste input "06317898"
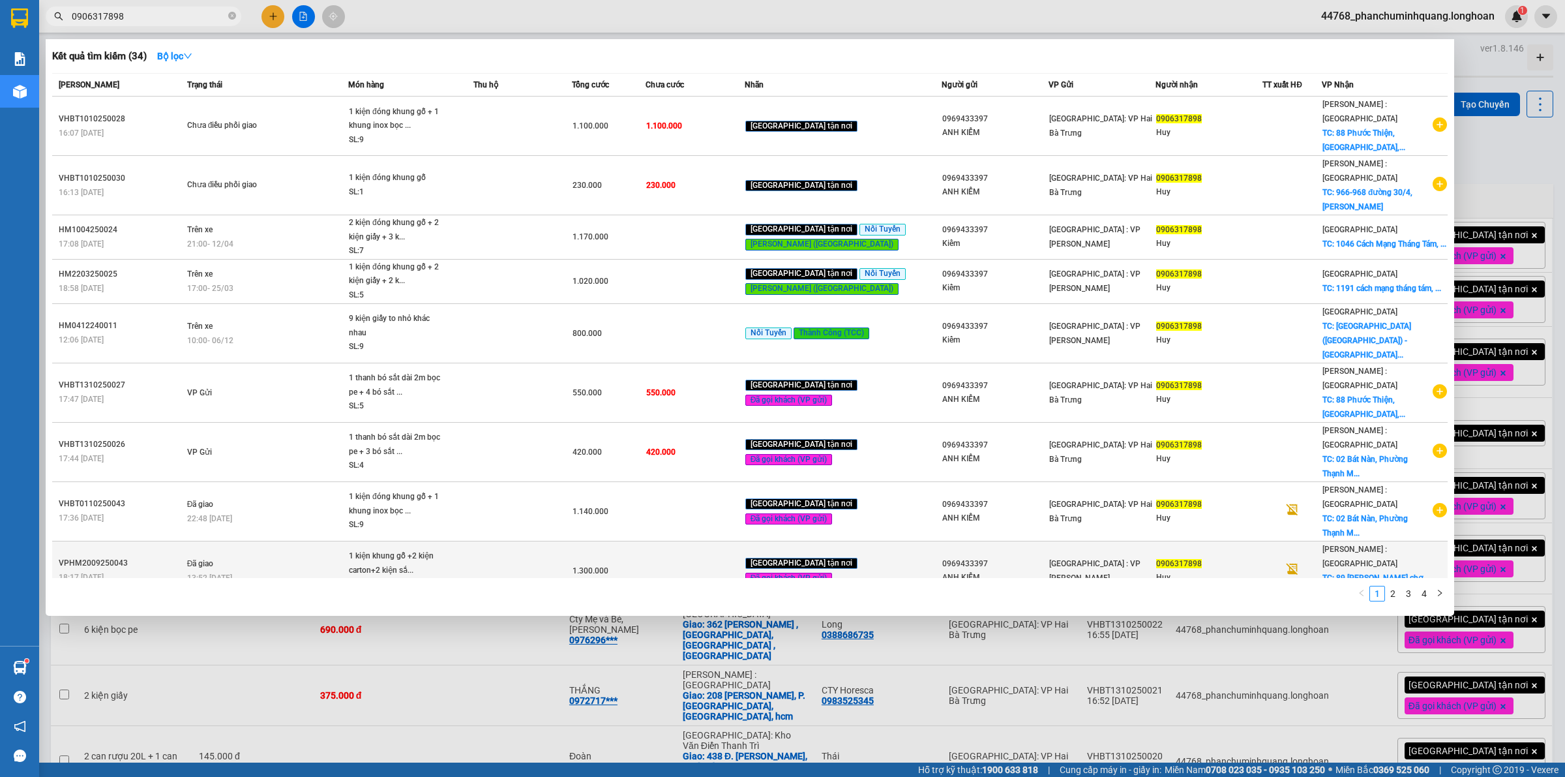
type input "0906317898"
click at [1394, 573] on span "TC: 89 [PERSON_NAME] chợ,[GEOGRAPHIC_DATA],..." at bounding box center [1374, 584] width 102 height 23
click at [1321, 562] on div at bounding box center [1292, 571] width 58 height 18
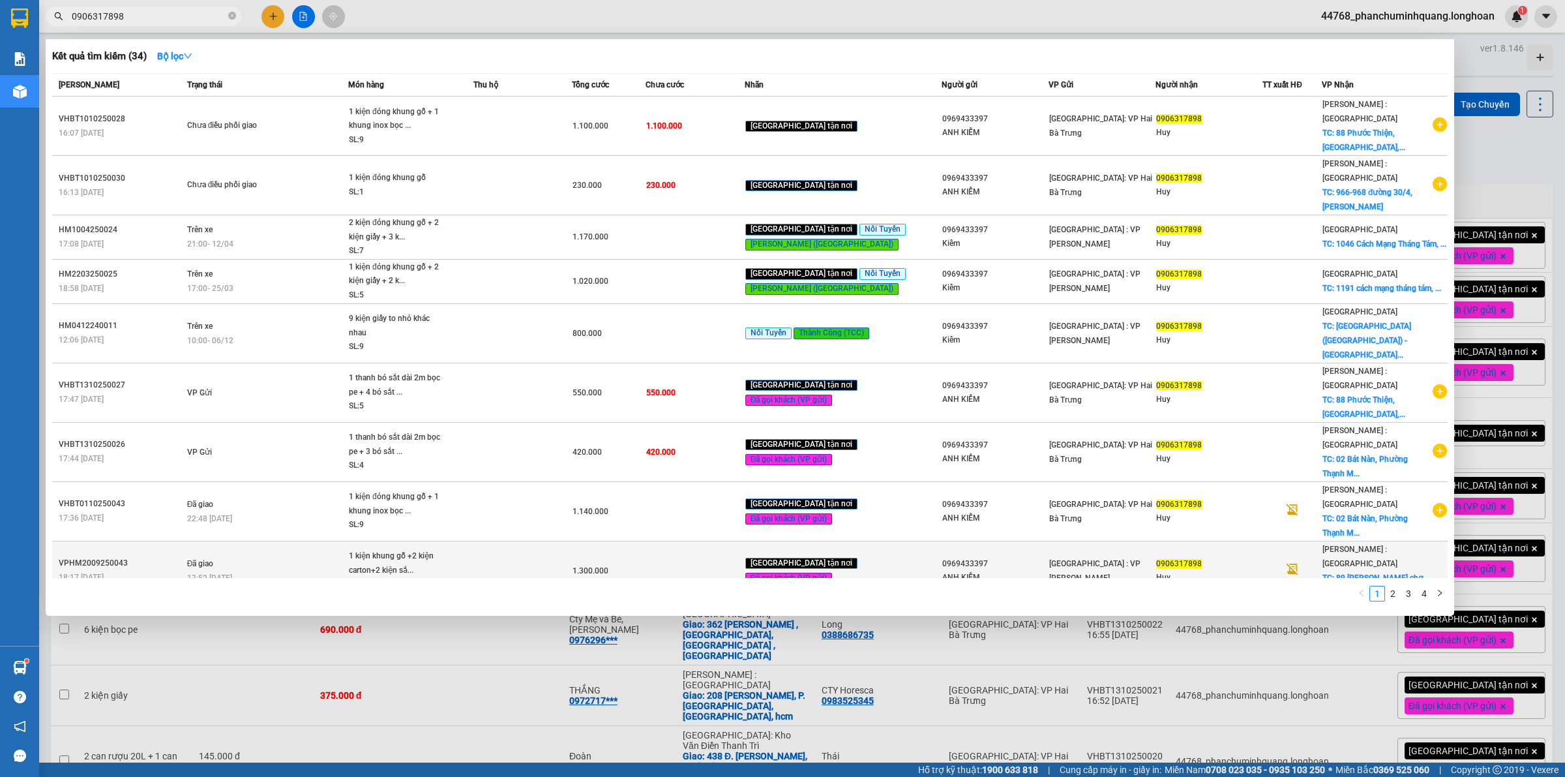
click at [1373, 573] on span "TC: 89 lê thị chợ,p phú thuận,..." at bounding box center [1374, 584] width 102 height 23
drag, startPoint x: 1347, startPoint y: 478, endPoint x: 1435, endPoint y: 481, distance: 88.8
click at [1425, 573] on span "TC: 89 lê thị chợ,p phú thuận,..." at bounding box center [1374, 584] width 102 height 23
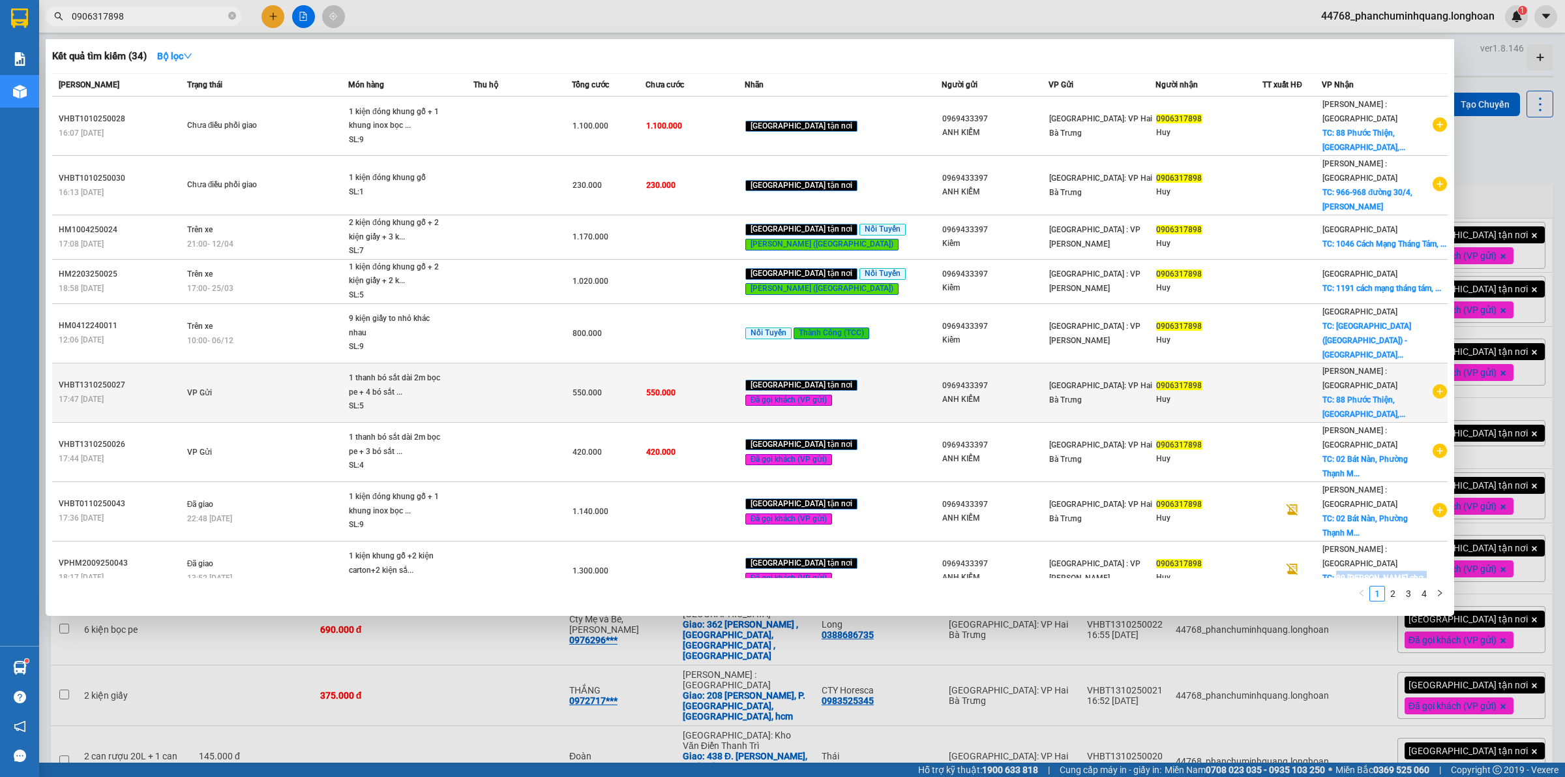
copy span "89 lê thị chợ,p phú thuận"
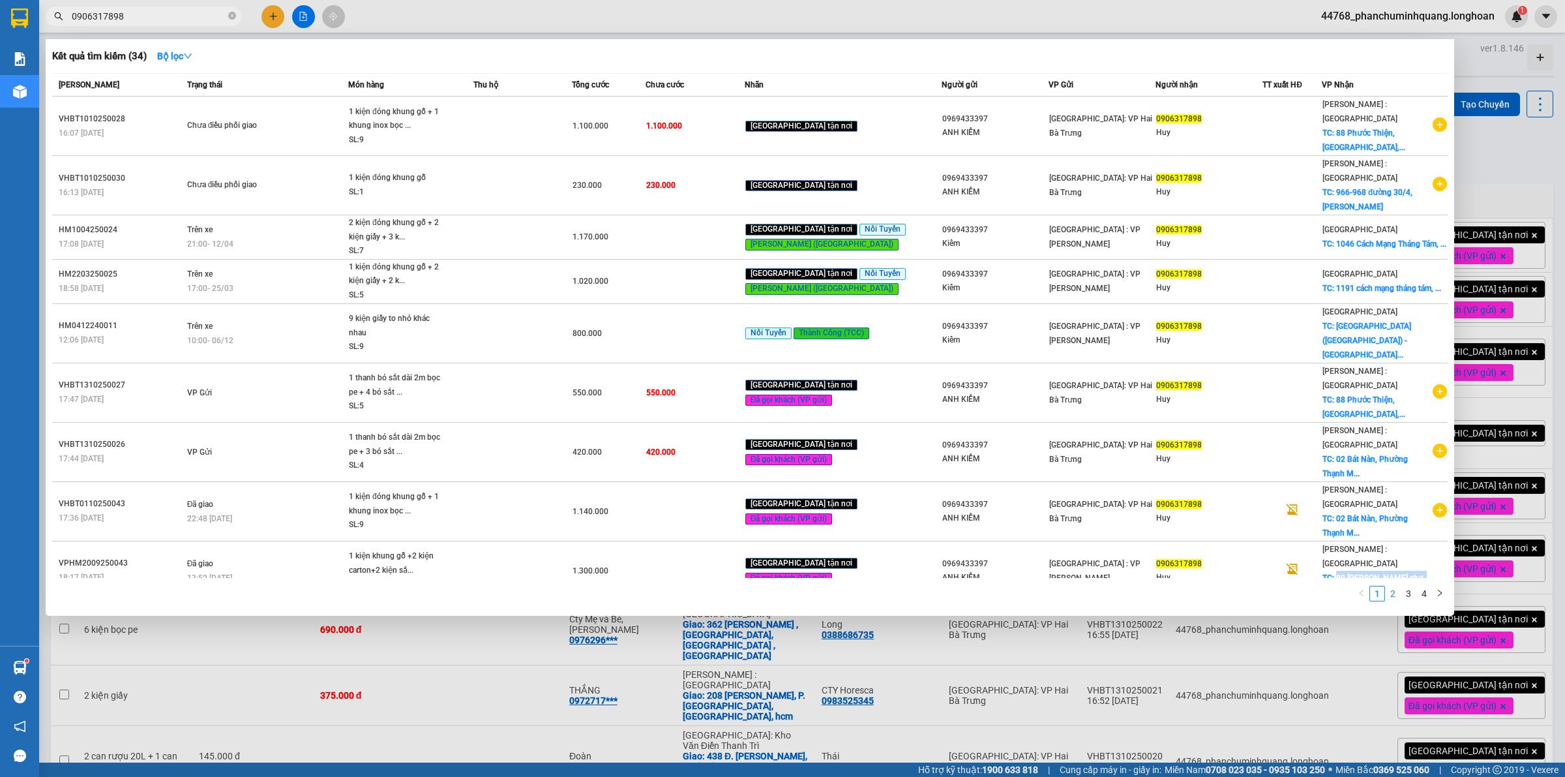
click at [1390, 586] on link "2" at bounding box center [1393, 593] width 14 height 14
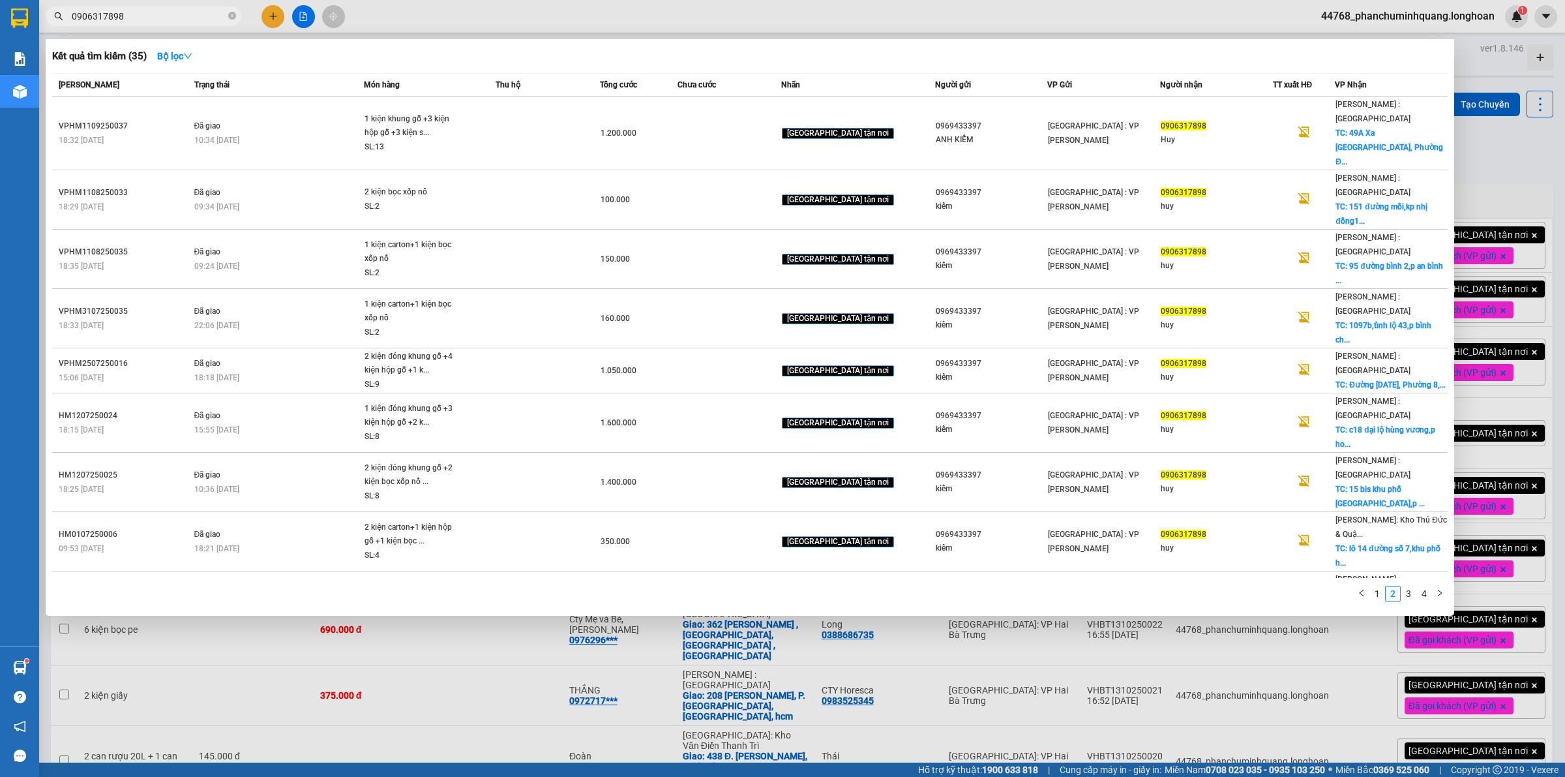
click at [614, 636] on div at bounding box center [782, 388] width 1565 height 777
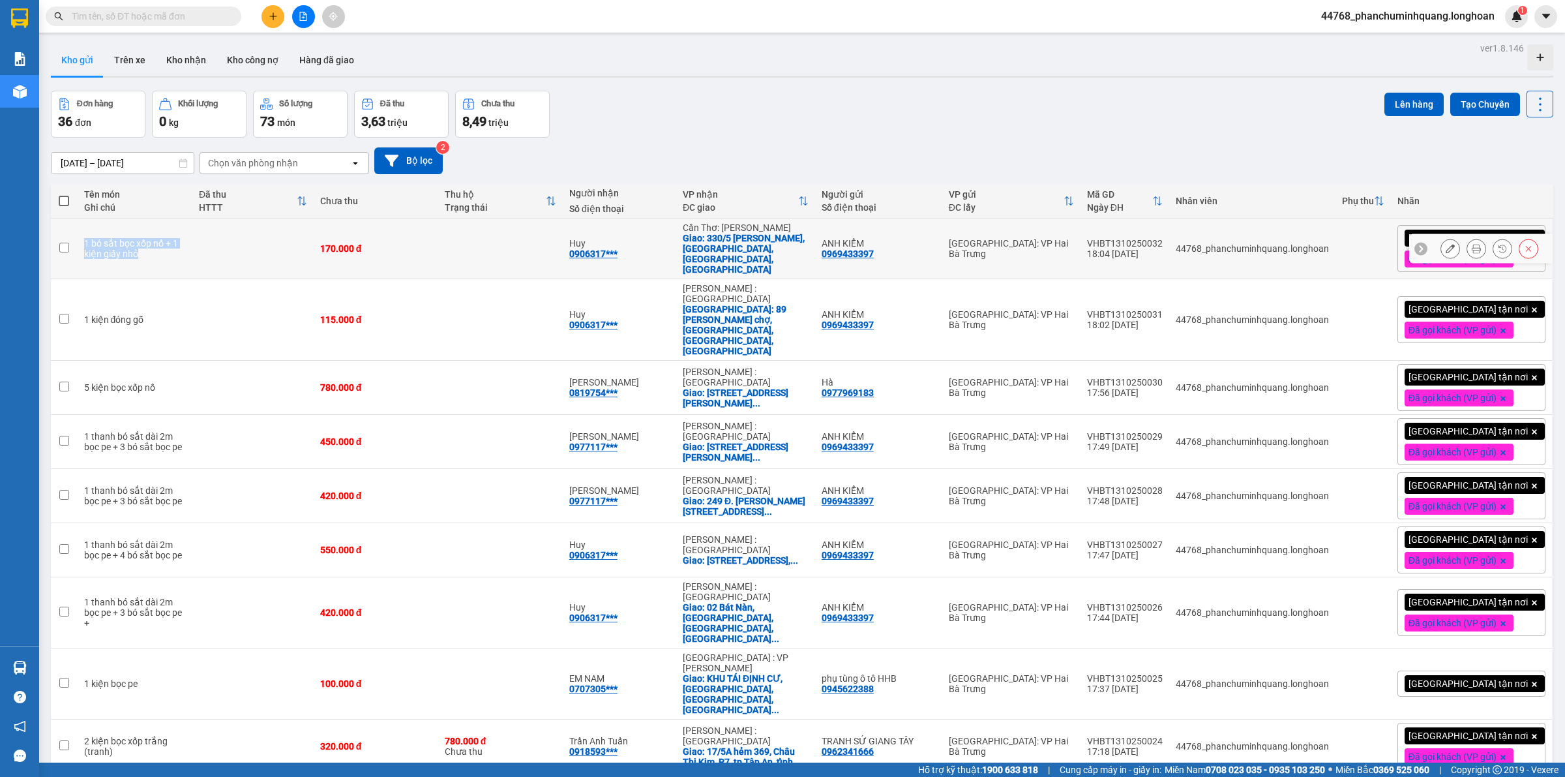
drag, startPoint x: 80, startPoint y: 235, endPoint x: 142, endPoint y: 252, distance: 64.2
click at [142, 252] on td "1 bó sắt bọc xốp nổ + 1 kiện giấy nhỏ" at bounding box center [135, 248] width 115 height 61
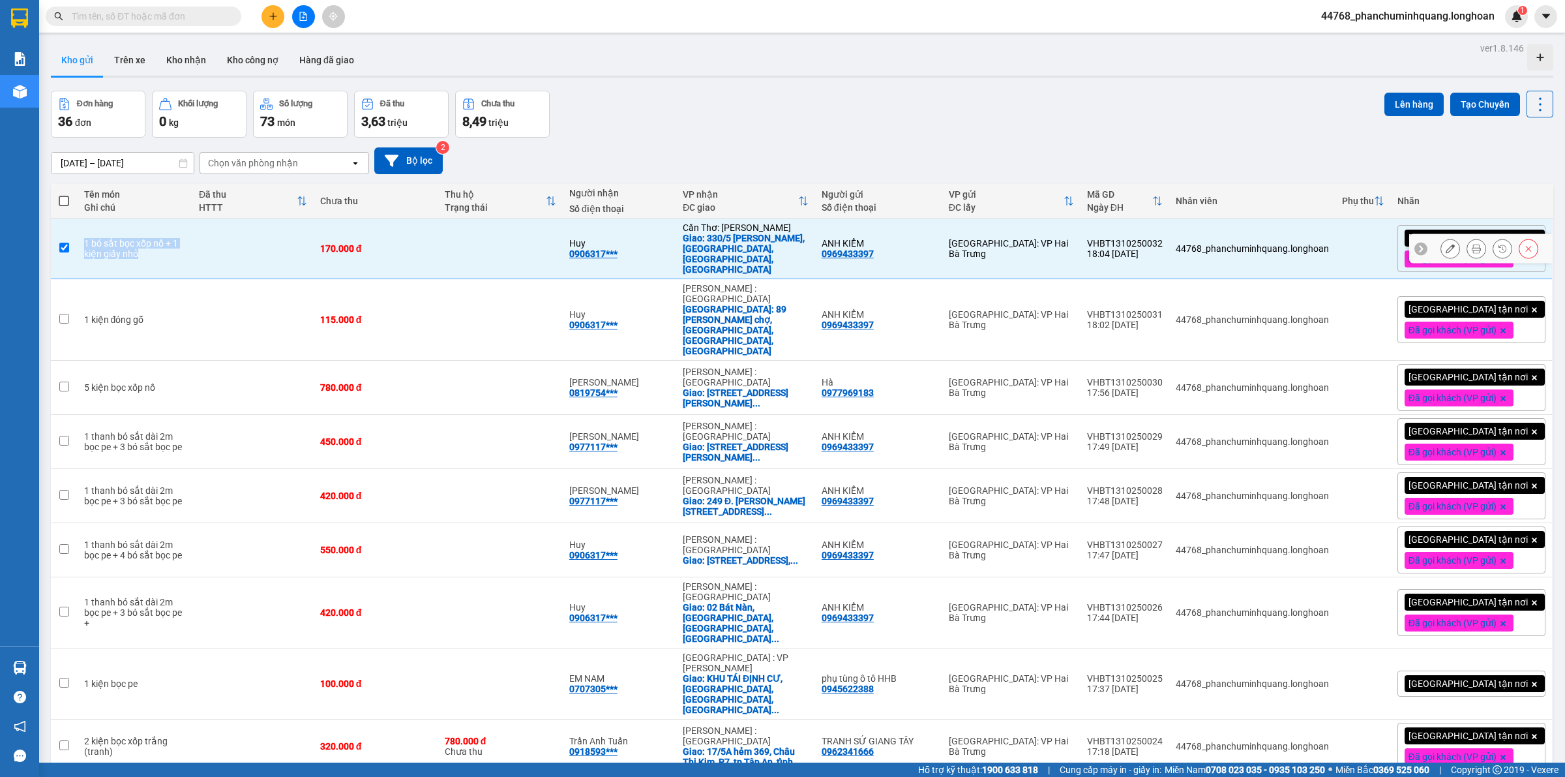
copy div "1 bó sắt bọc xốp nổ + 1 kiện giấy nhỏ"
click at [245, 246] on td at bounding box center [252, 248] width 121 height 61
checkbox input "false"
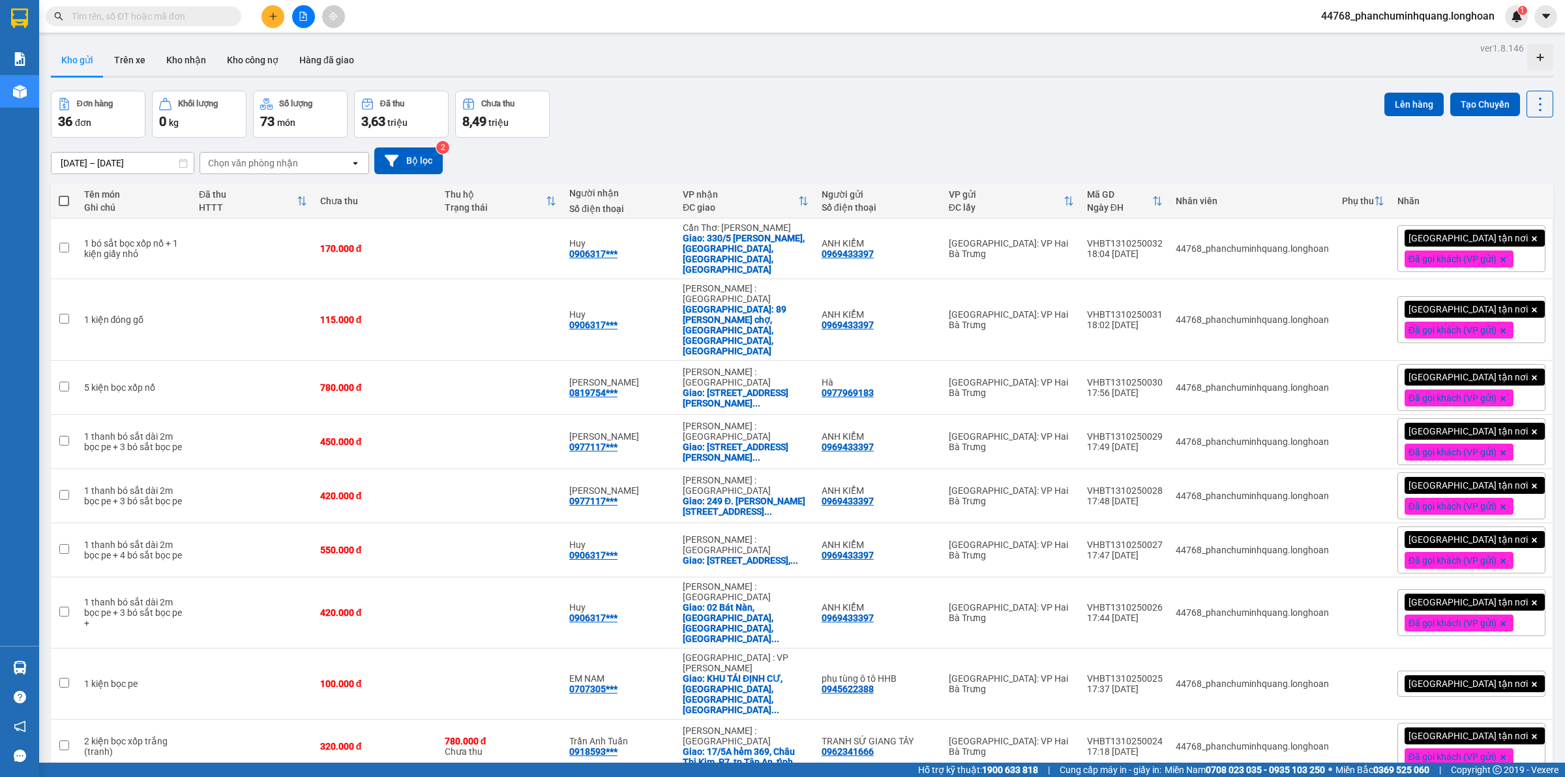
click at [139, 12] on input "text" at bounding box center [149, 16] width 154 height 14
paste input "0906317898"
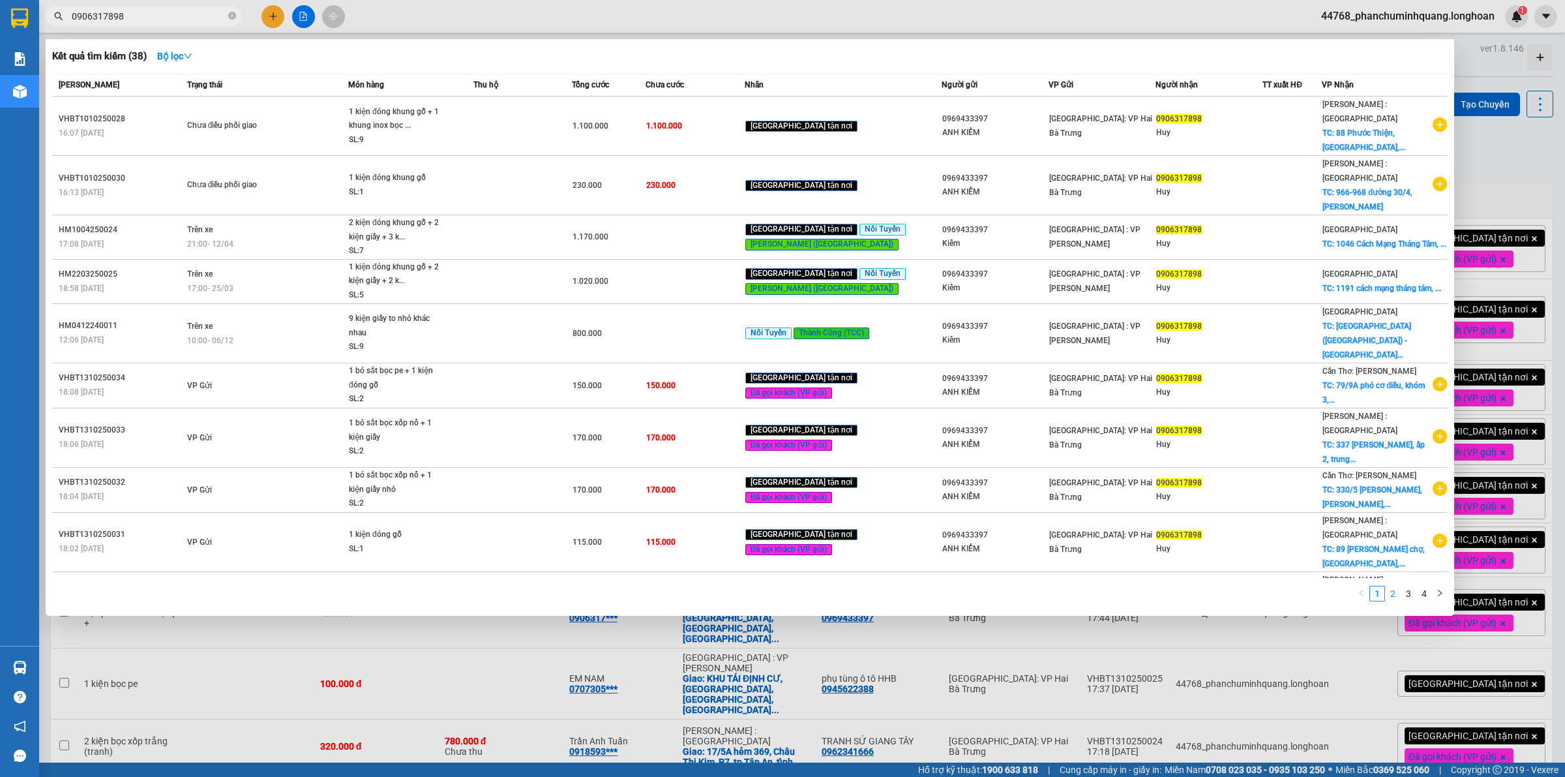
type input "0906317898"
click at [1397, 586] on link "2" at bounding box center [1393, 593] width 14 height 14
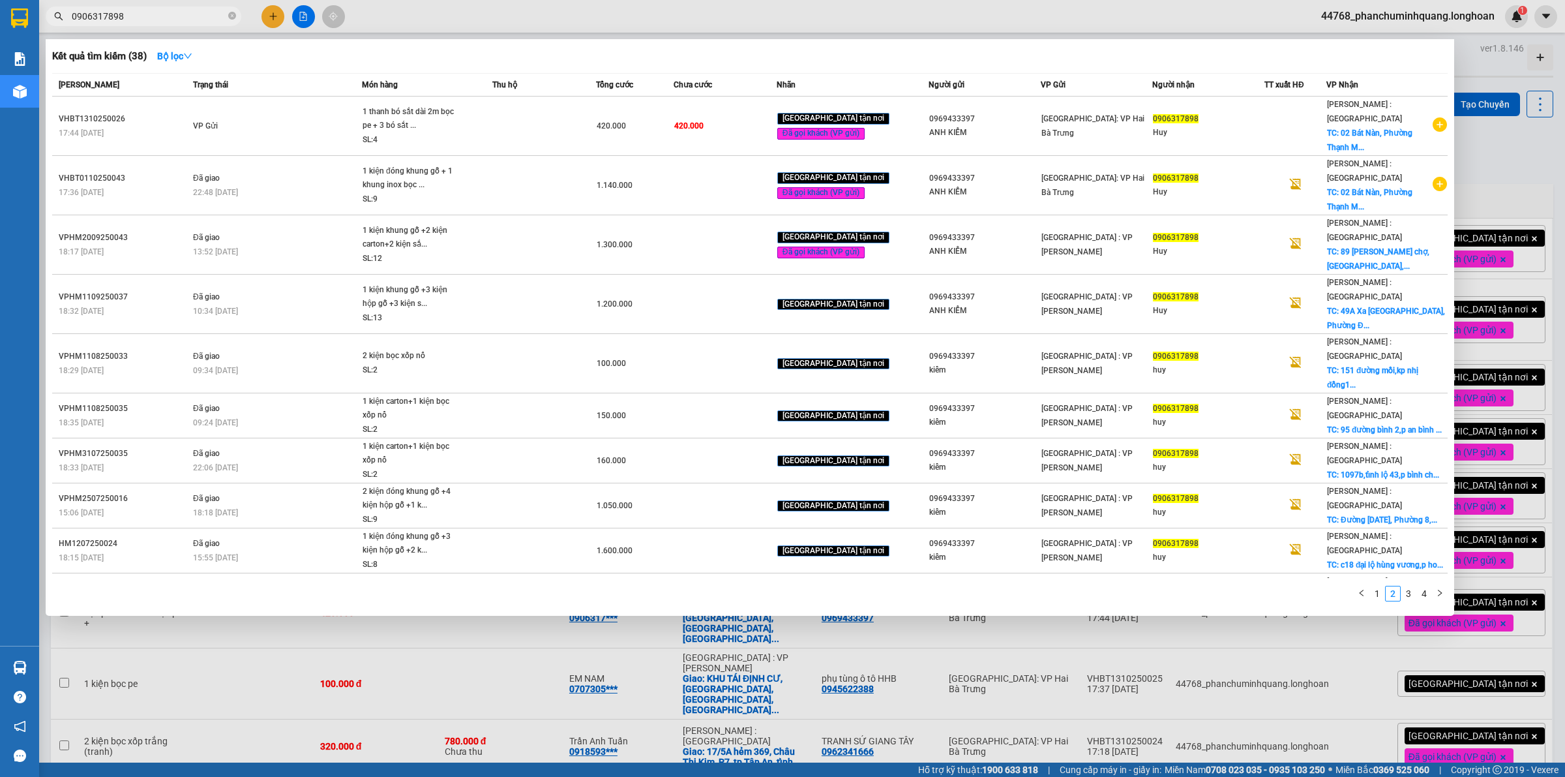
click at [141, 15] on input "0906317898" at bounding box center [149, 16] width 154 height 14
click at [1373, 586] on link "1" at bounding box center [1377, 593] width 14 height 14
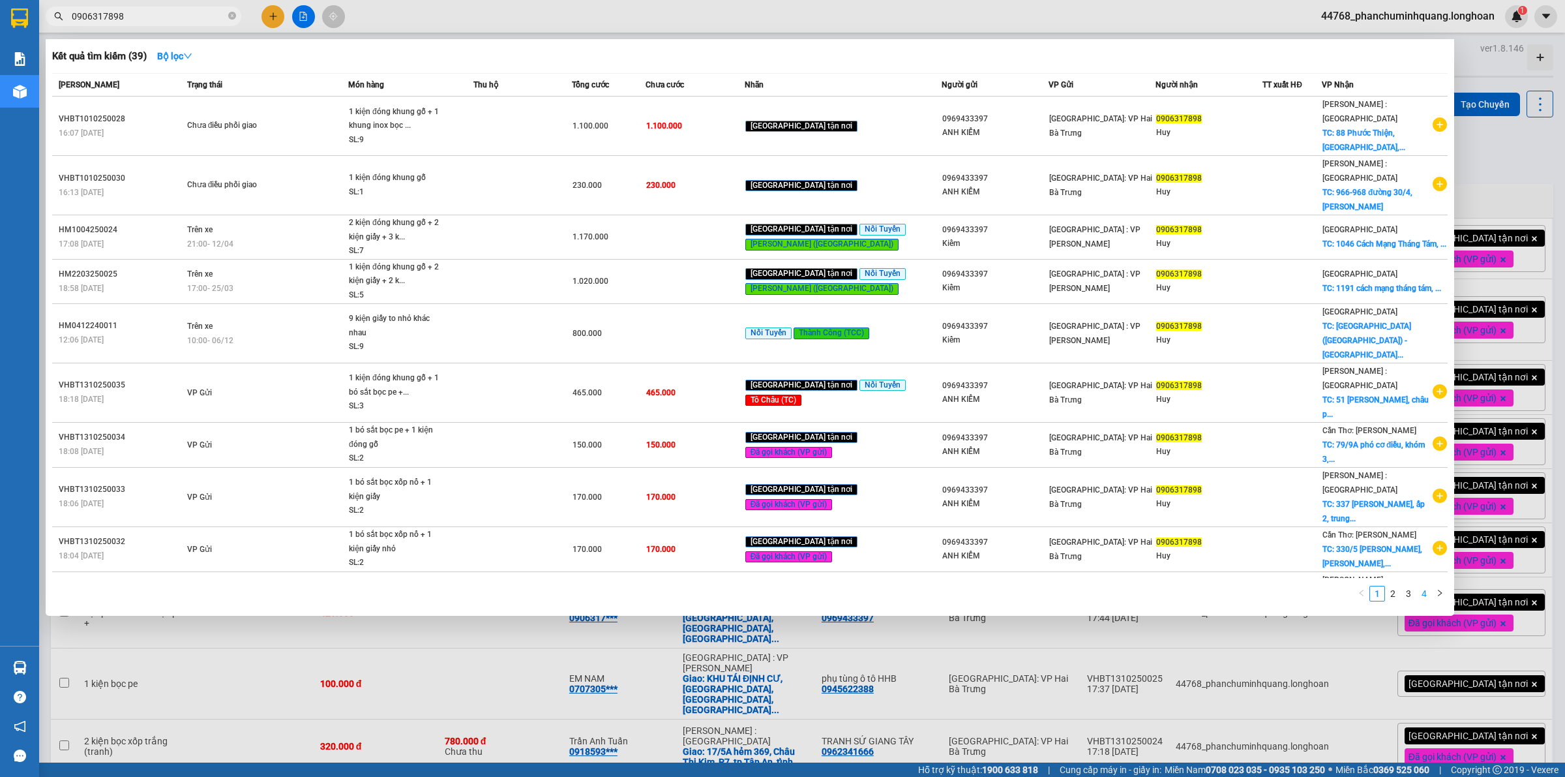
click at [1426, 586] on link "4" at bounding box center [1424, 593] width 14 height 14
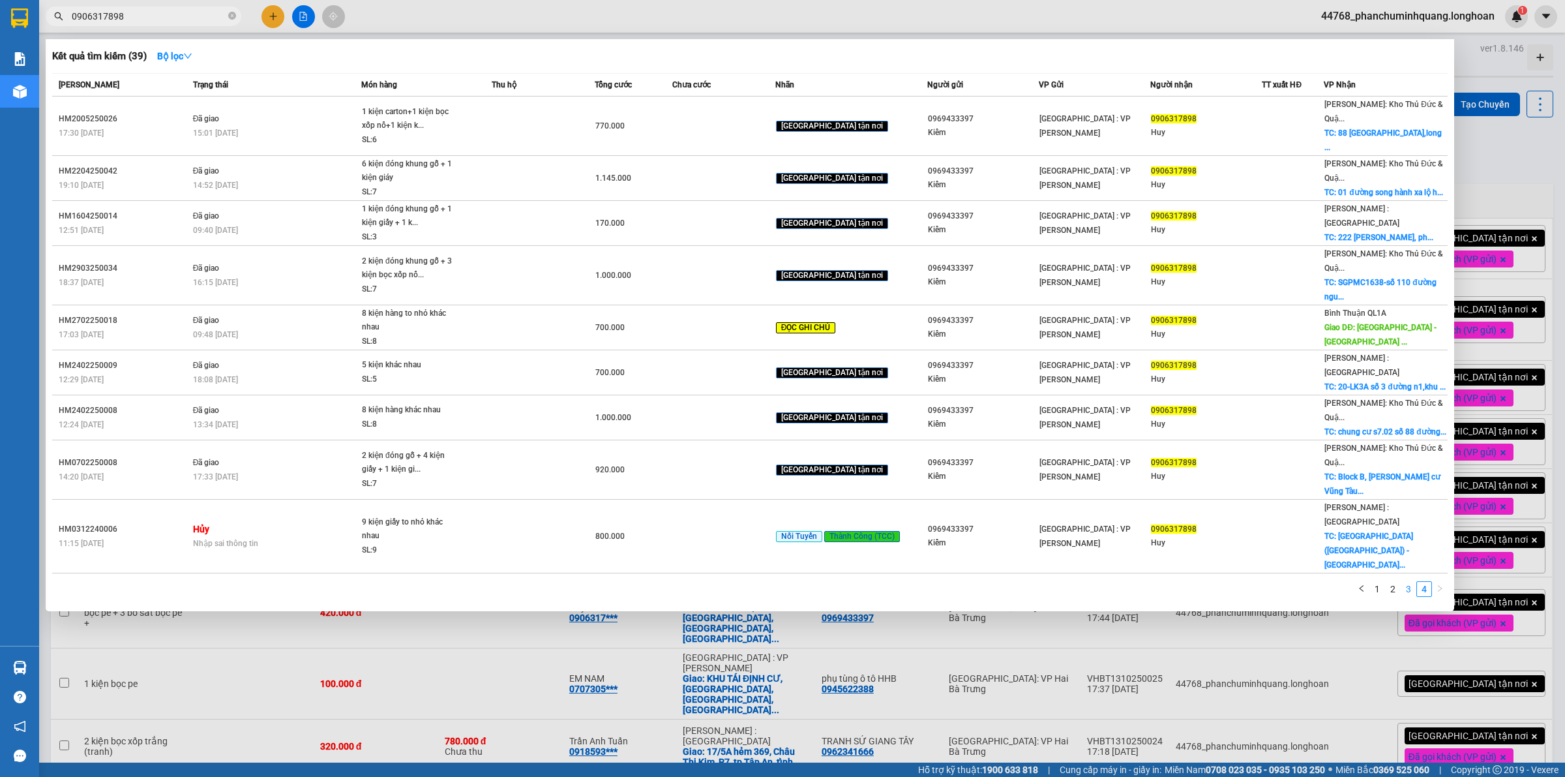
click at [1409, 582] on link "3" at bounding box center [1409, 589] width 14 height 14
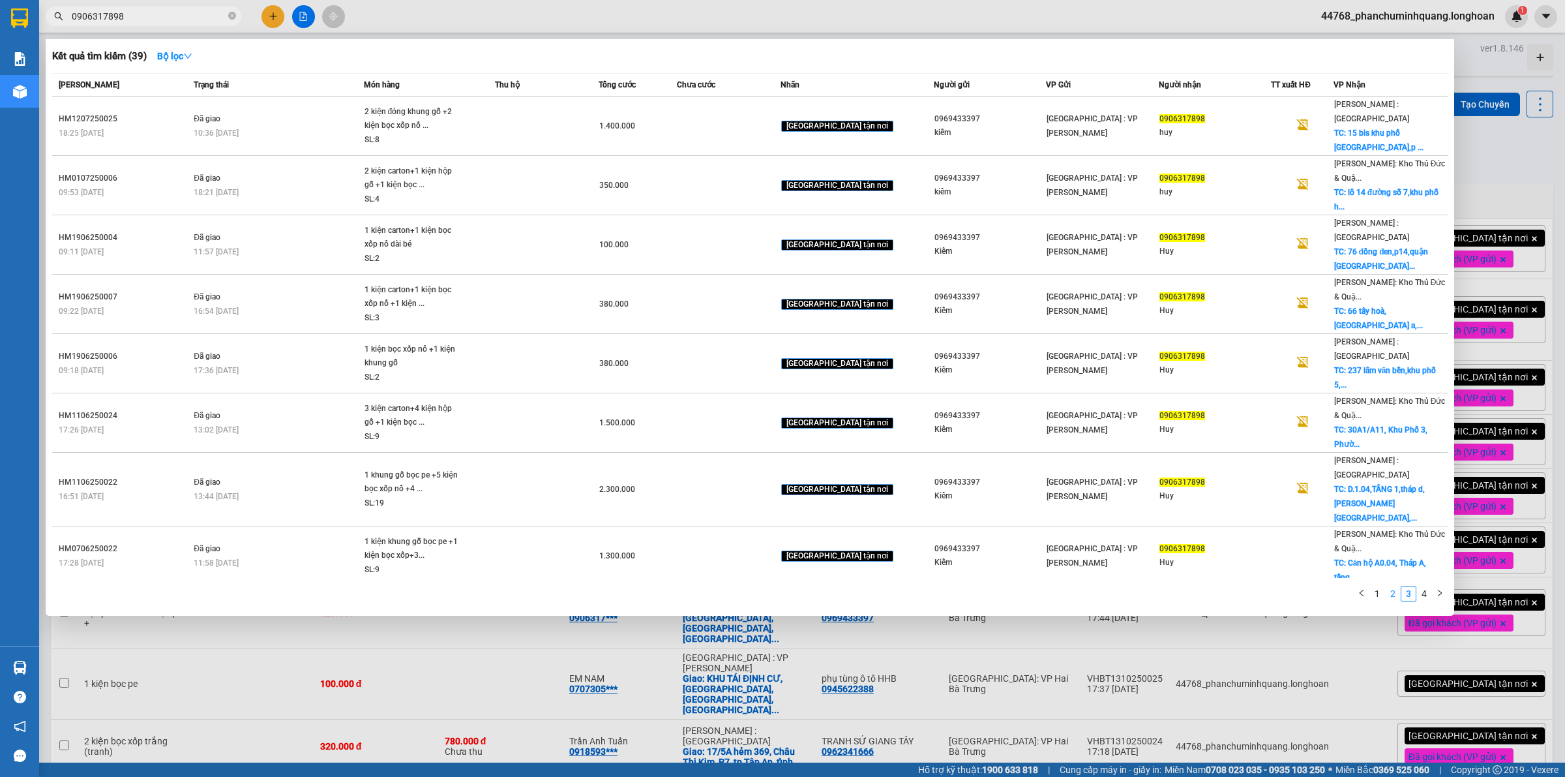
click at [1393, 586] on link "2" at bounding box center [1393, 593] width 14 height 14
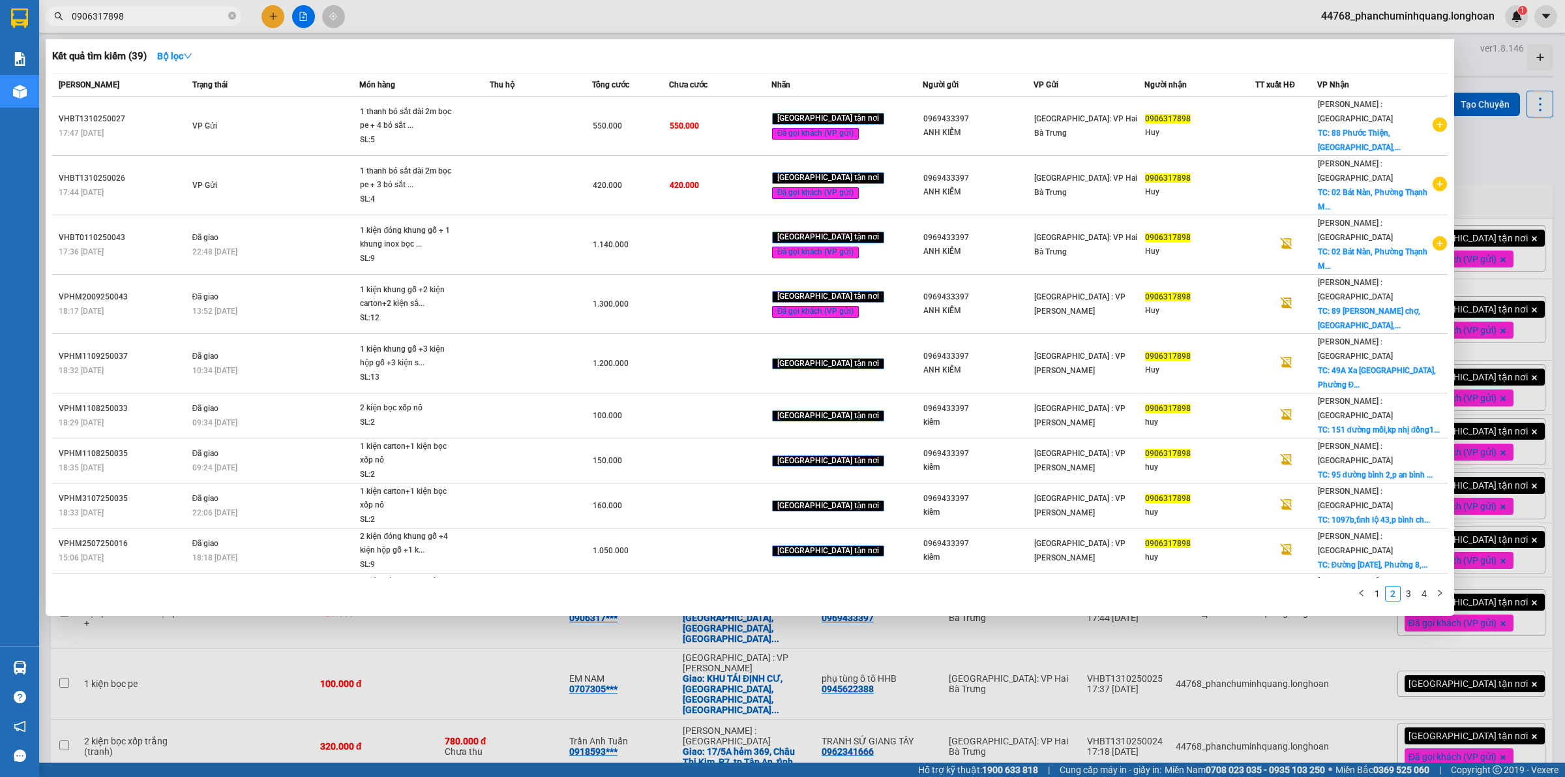
click at [251, 616] on div at bounding box center [782, 388] width 1565 height 777
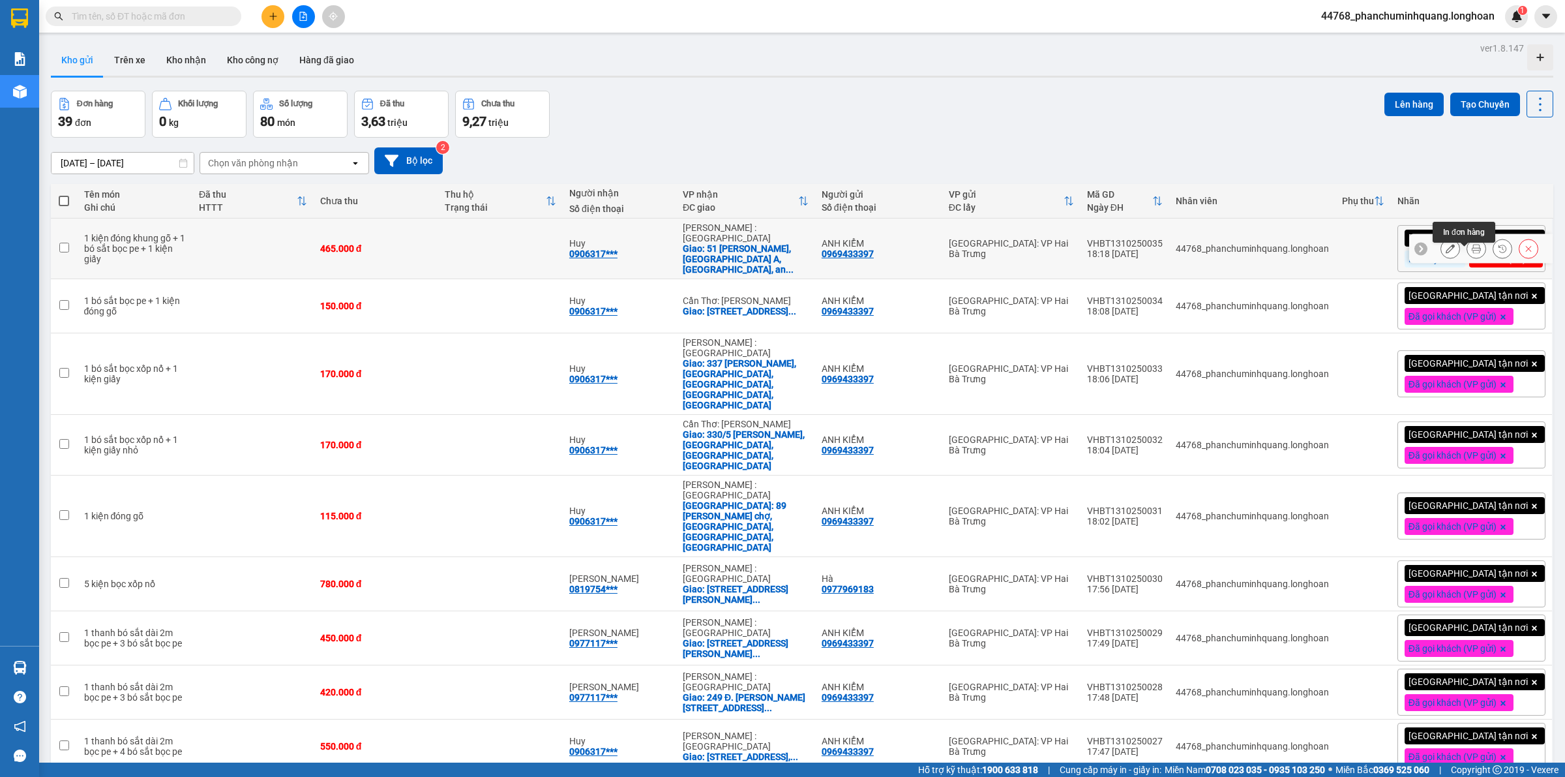
click at [1446, 253] on icon at bounding box center [1450, 248] width 9 height 9
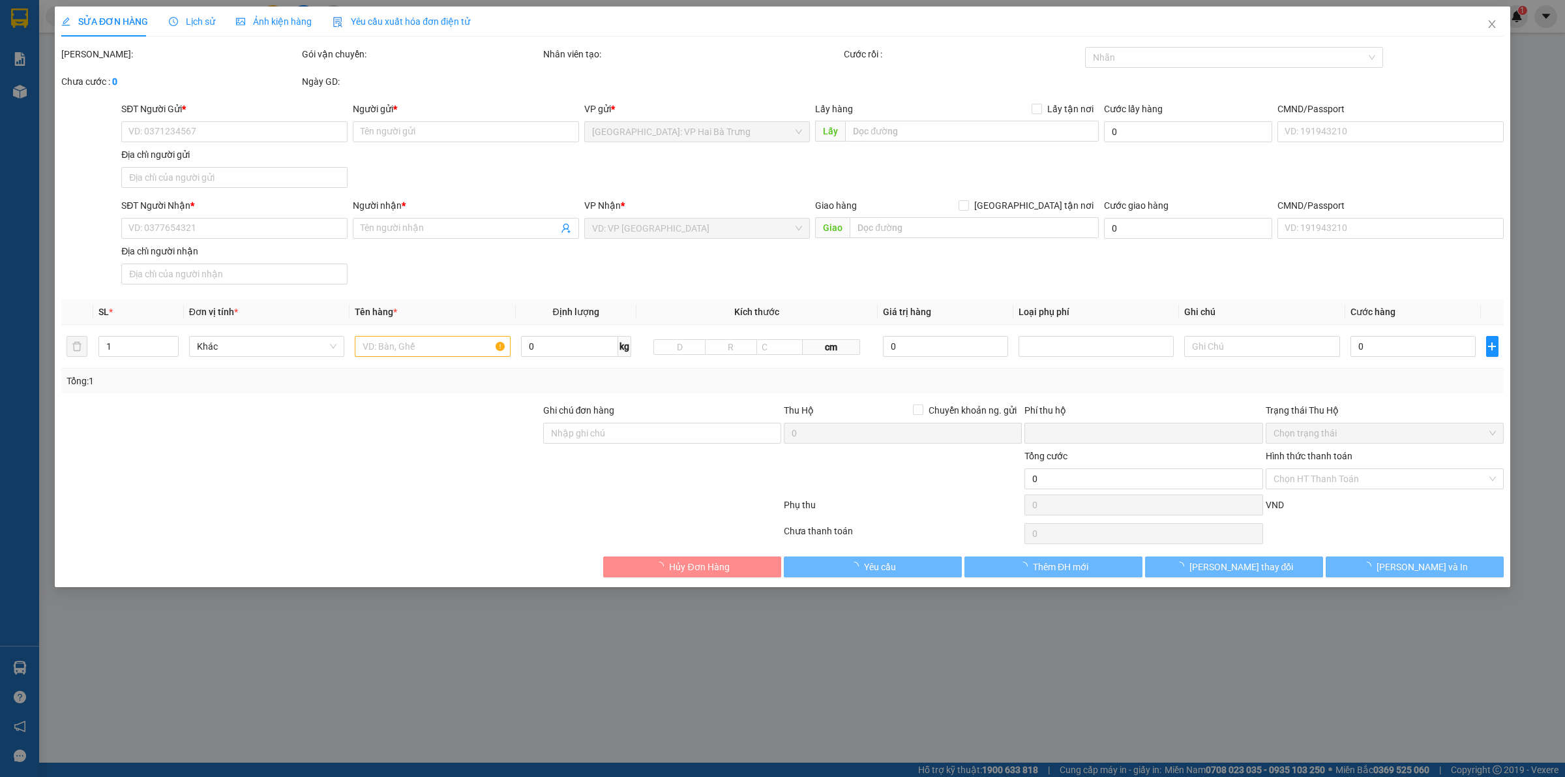
type input "0969433397"
type input "ANH KIỂM"
type input "0906317898"
type input "Huy"
checkbox input "true"
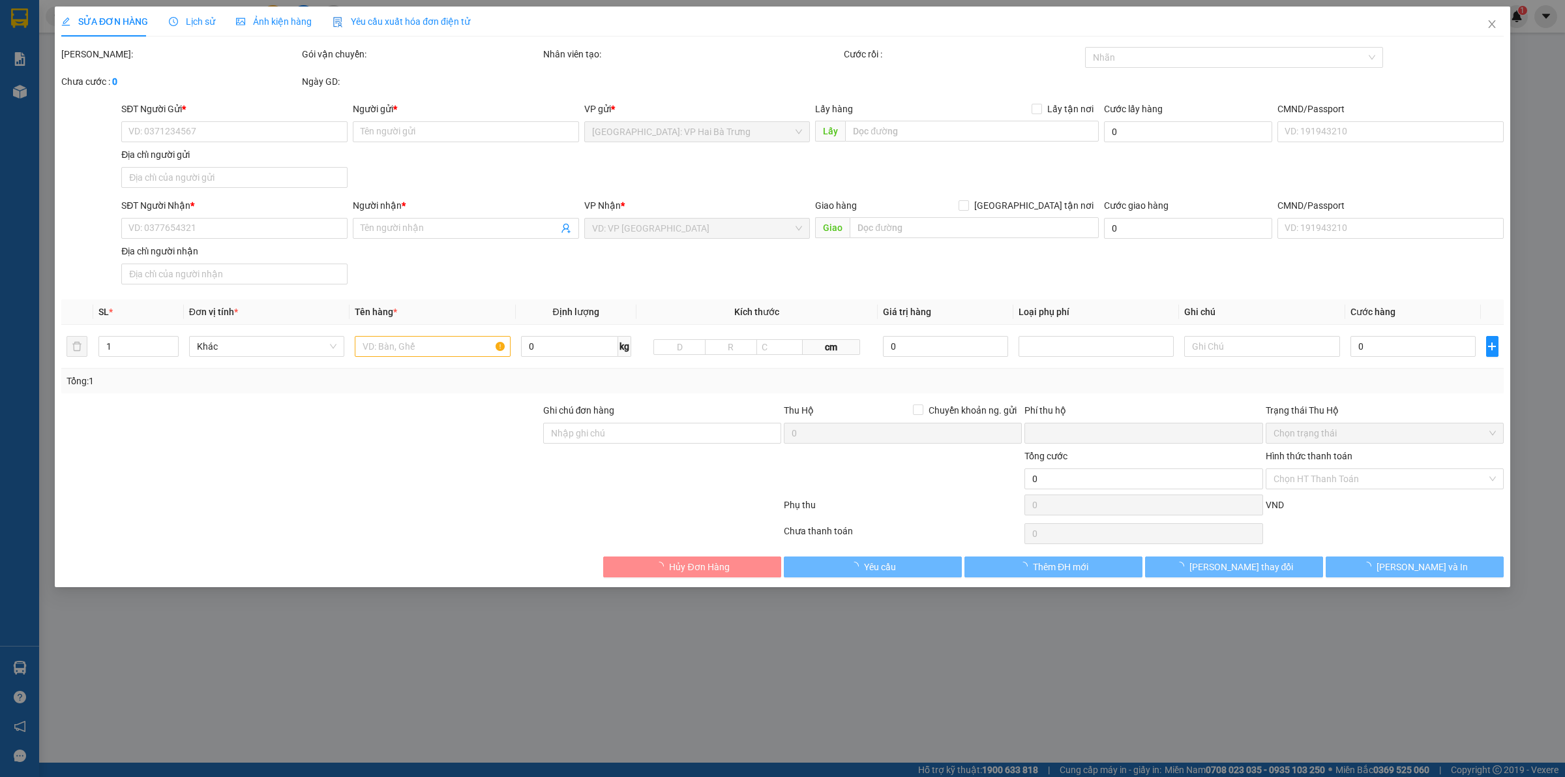
type input "51 [PERSON_NAME], [GEOGRAPHIC_DATA] A, [GEOGRAPHIC_DATA], [GEOGRAPHIC_DATA]"
type input "0"
type input "465.000"
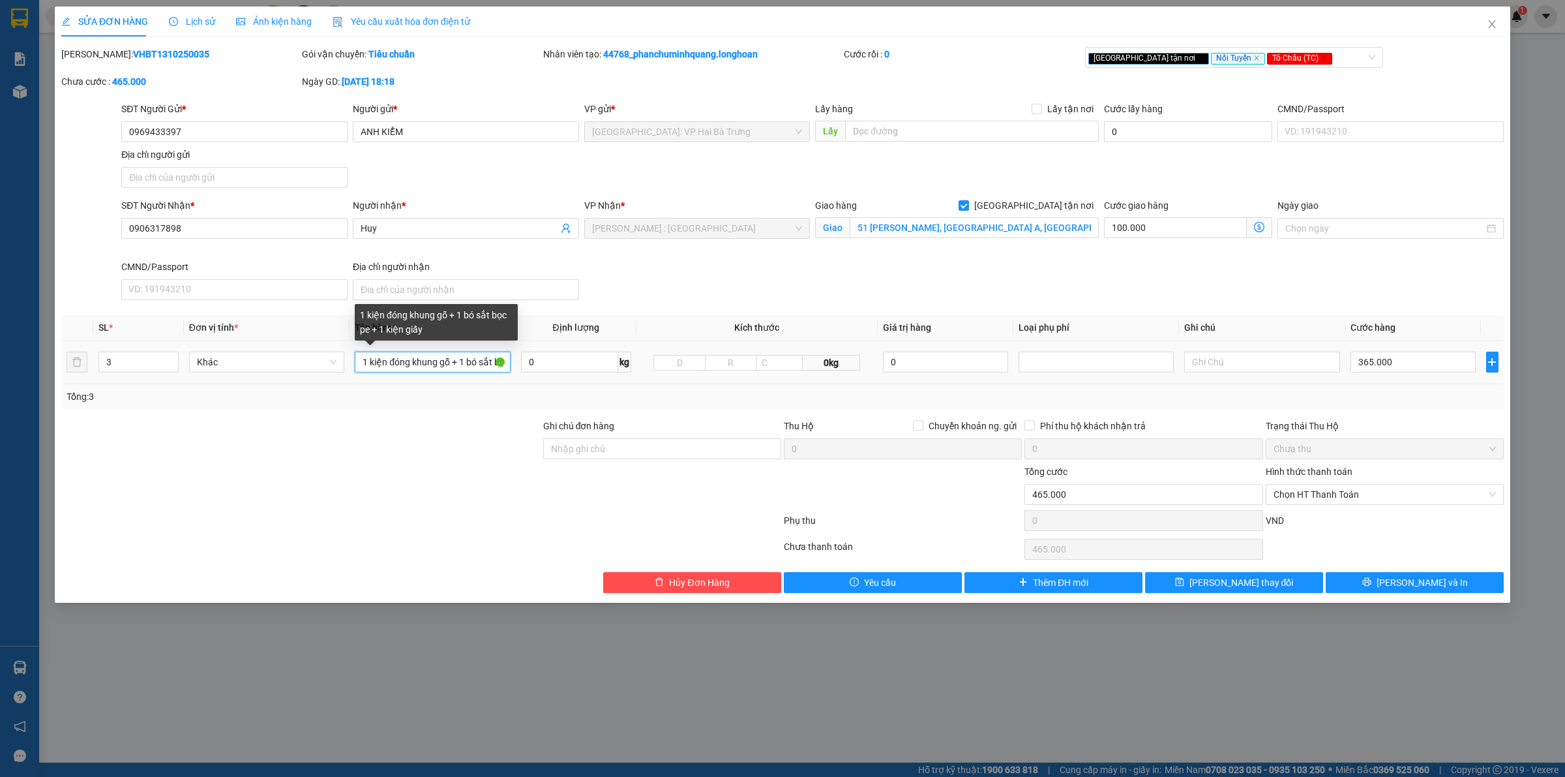
click at [458, 366] on input "1 kiện đóng khung gỗ + 1 bó sắt bọc pe + 1 kiện giấy" at bounding box center [432, 362] width 155 height 21
click at [477, 364] on input "1 kiện đóng khung gỗ + 1 bó sắt bọc pe + 1 kiện giấy" at bounding box center [432, 362] width 155 height 21
click at [476, 359] on input "1 kiện đóng khung gỗ + 1 bó sắt bọc pe + 1 kiện giấy" at bounding box center [432, 362] width 155 height 21
type input "1 kiện đóng khung gỗ + 1 bó sắt bọc xốp nổ + 1 kiện giấy"
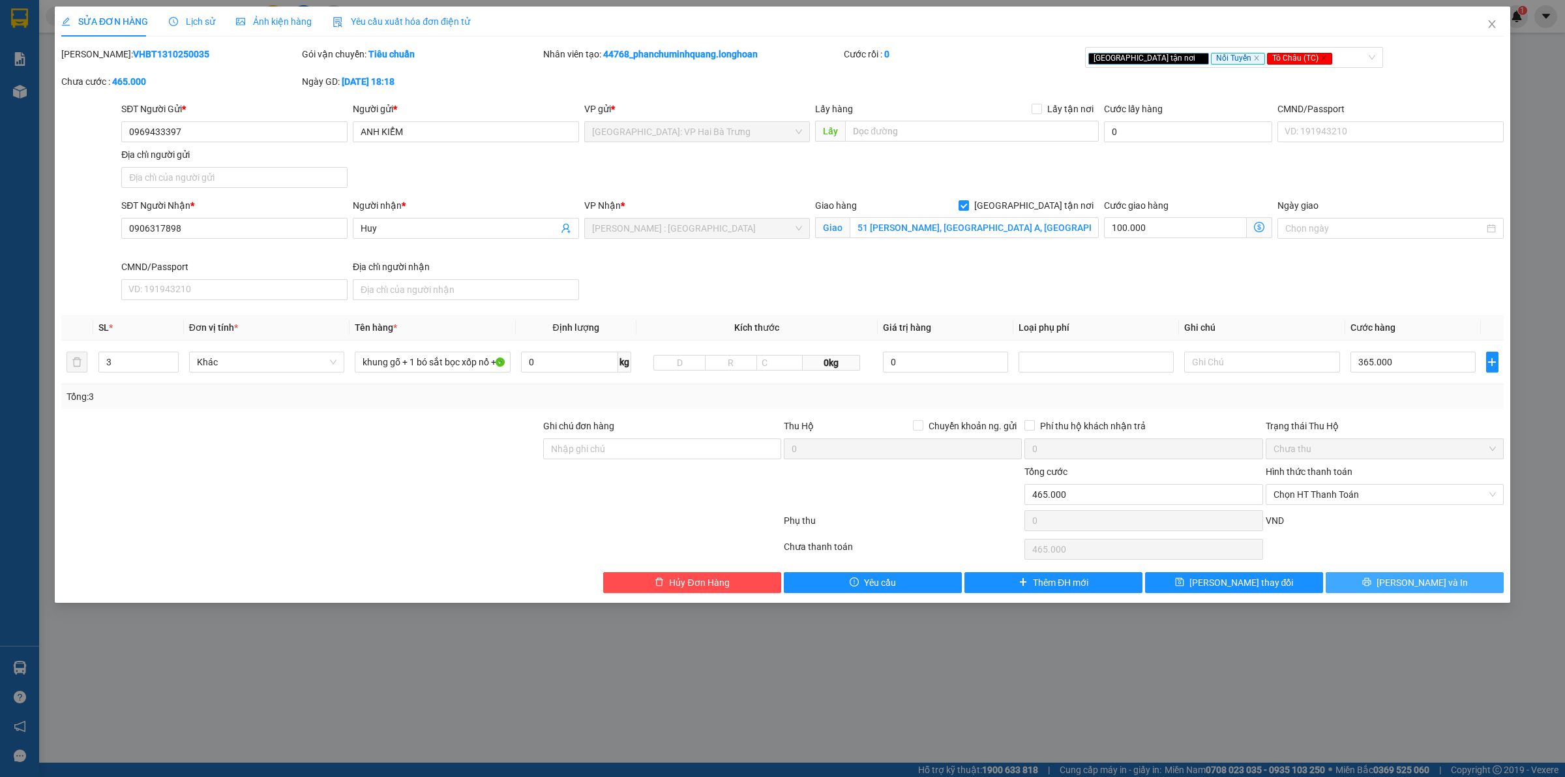
click at [1380, 582] on button "[PERSON_NAME] và In" at bounding box center [1415, 582] width 178 height 21
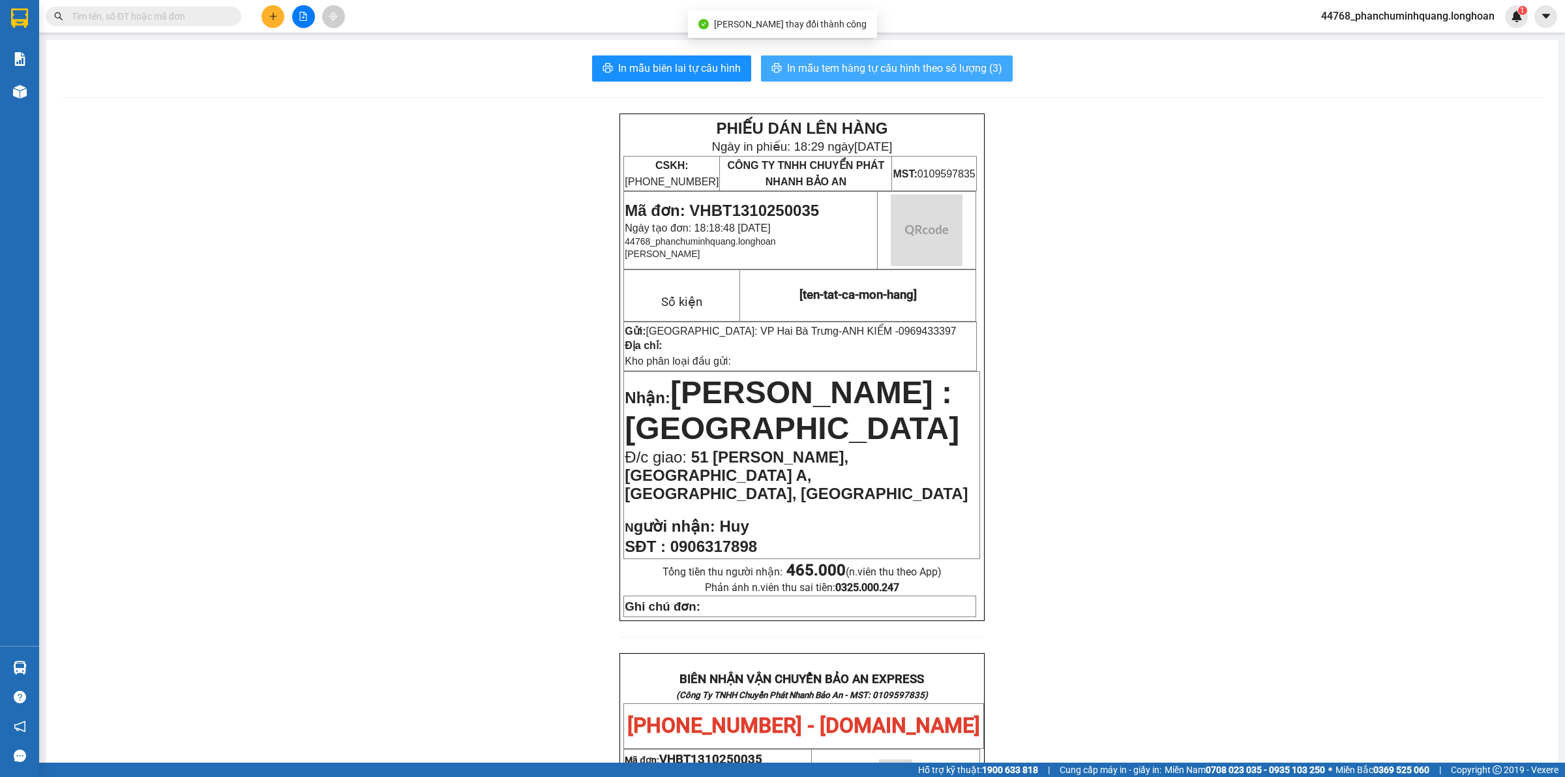
click at [954, 66] on span "In mẫu tem hàng tự cấu hình theo số lượng (3)" at bounding box center [894, 68] width 215 height 16
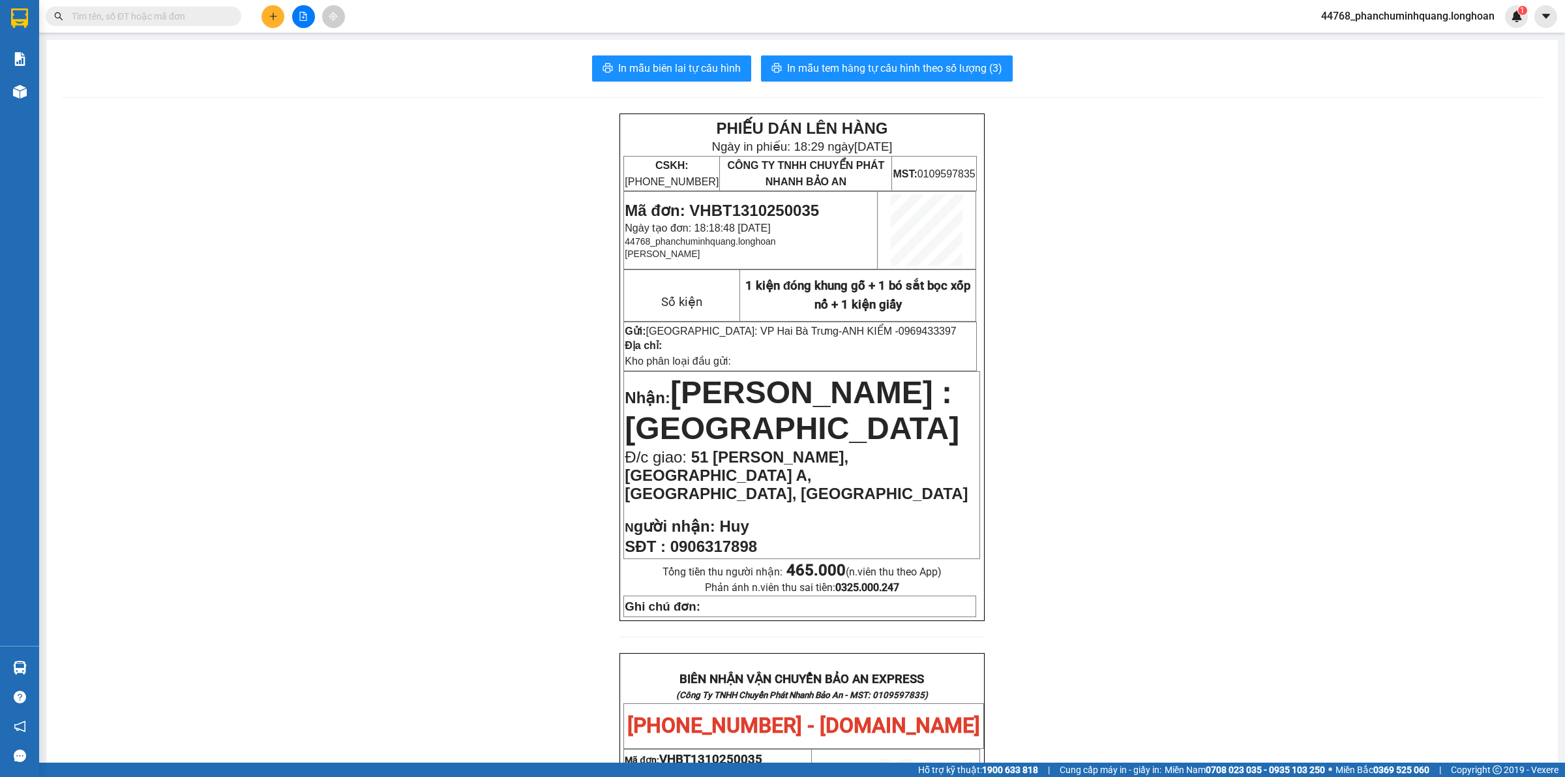
click at [168, 20] on input "text" at bounding box center [149, 16] width 154 height 14
paste input "0975801313"
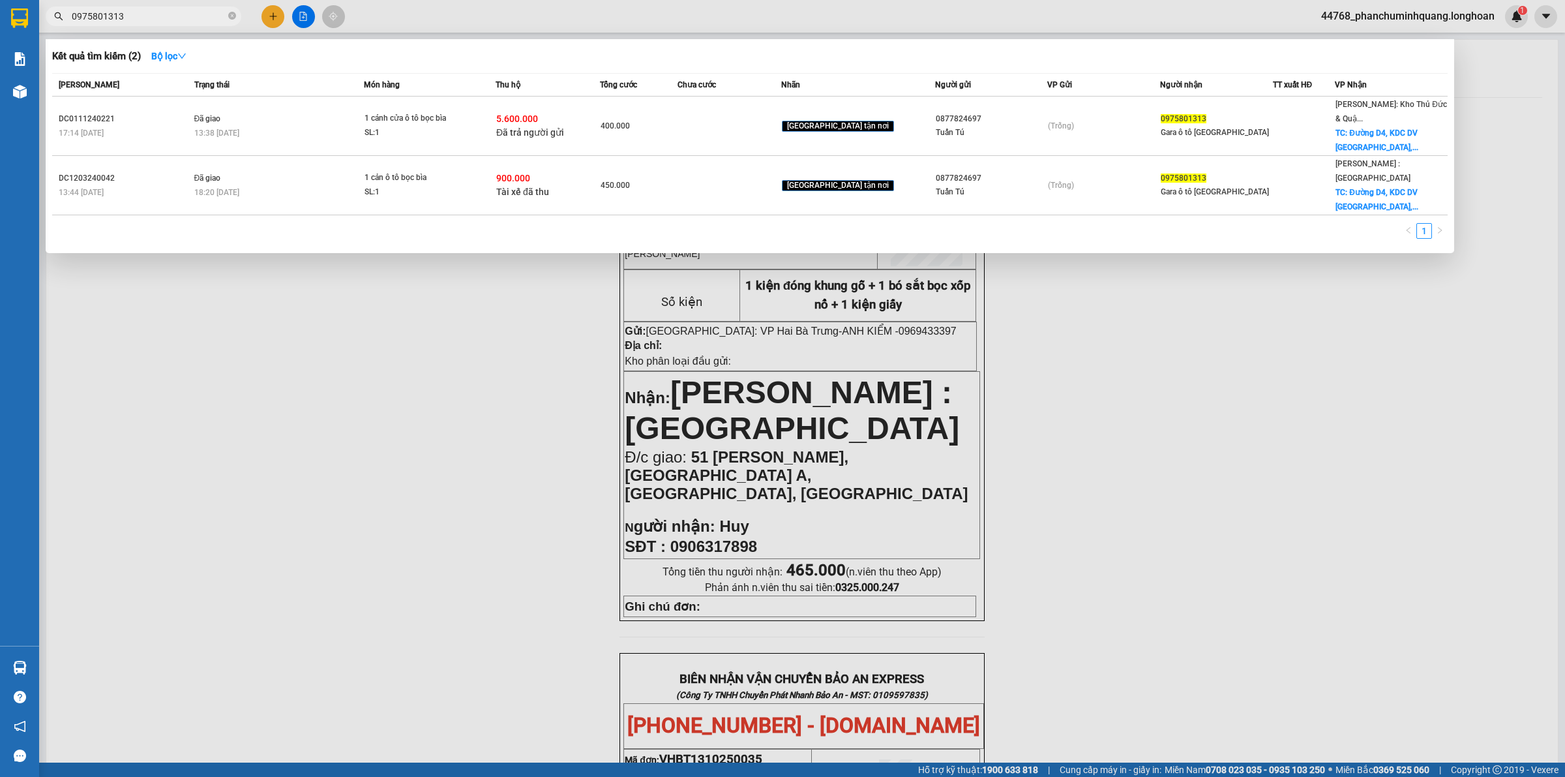
type input "0975801313"
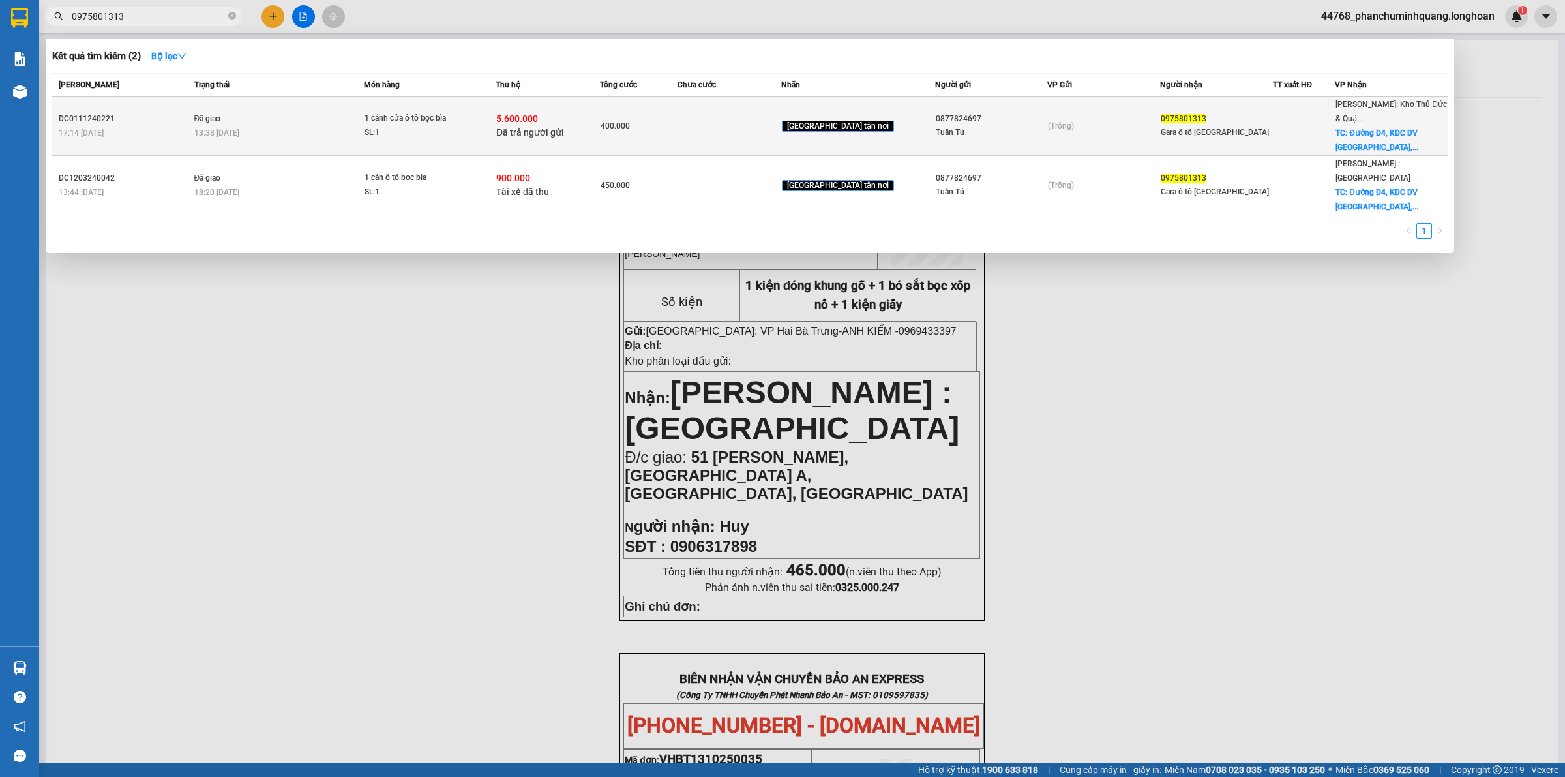
click at [678, 128] on div "400.000" at bounding box center [639, 126] width 77 height 14
click at [678, 119] on div "400.000" at bounding box center [639, 126] width 77 height 14
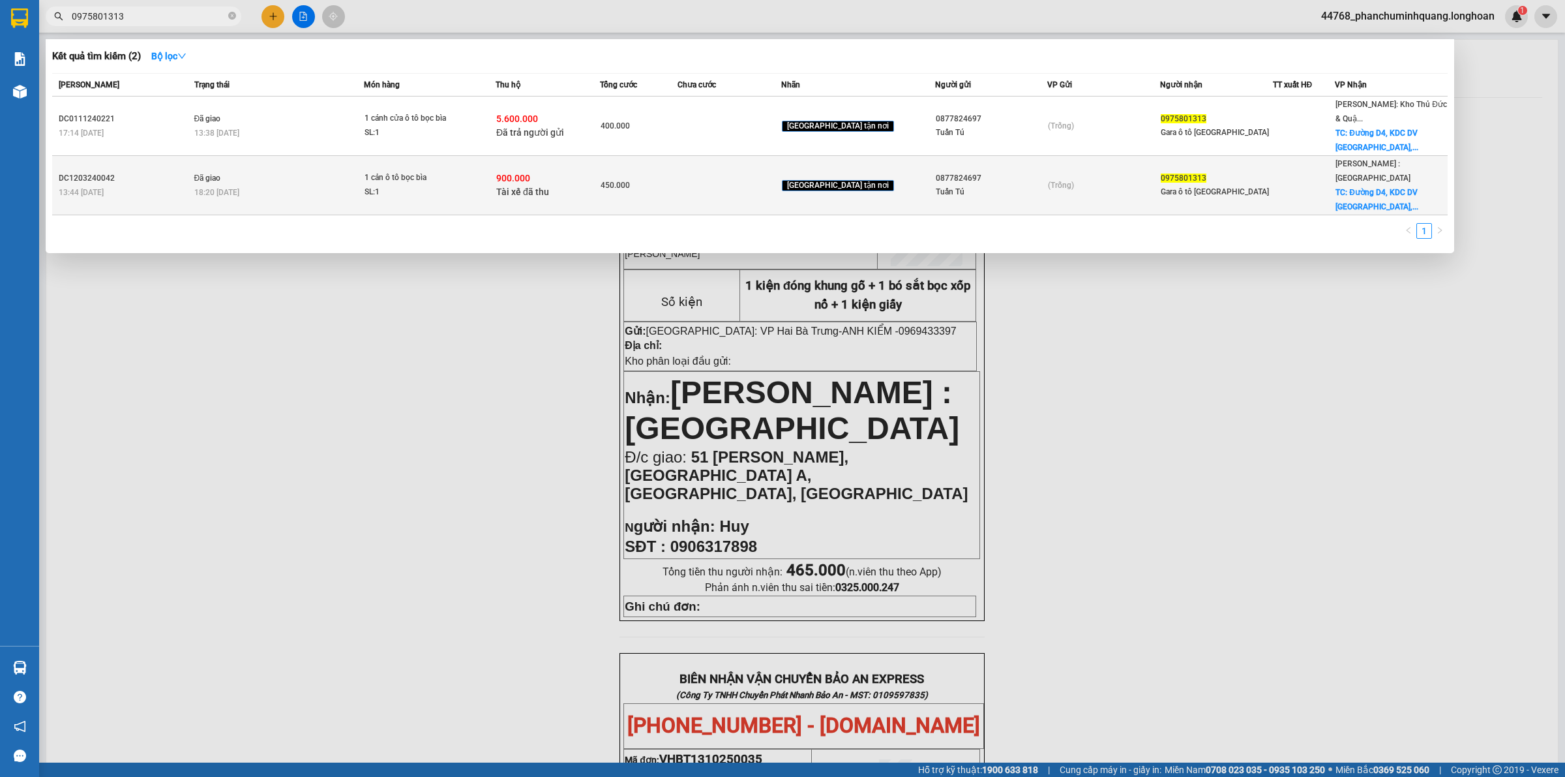
click at [676, 178] on div "450.000" at bounding box center [639, 185] width 77 height 14
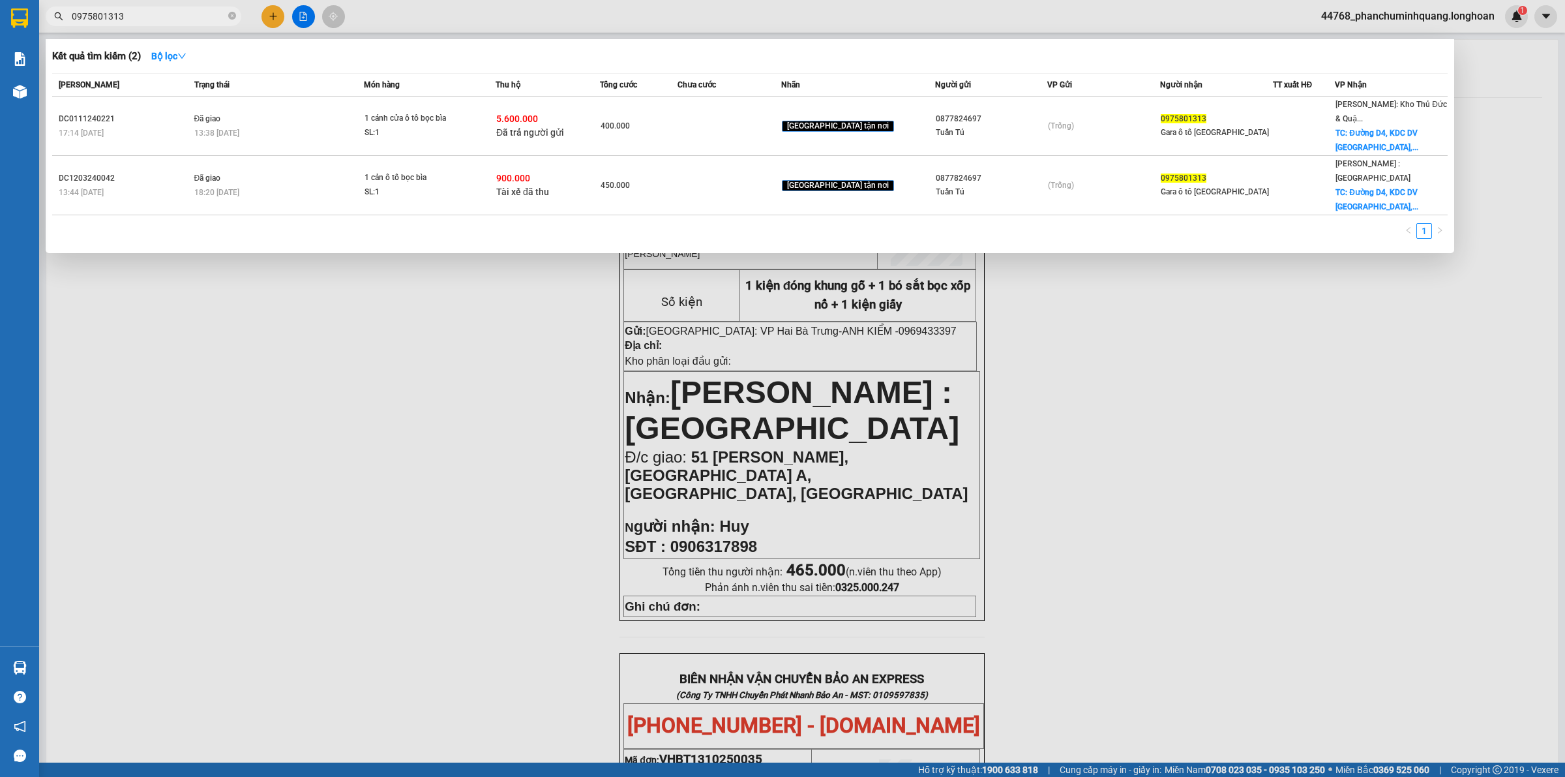
click at [368, 383] on div at bounding box center [782, 388] width 1565 height 777
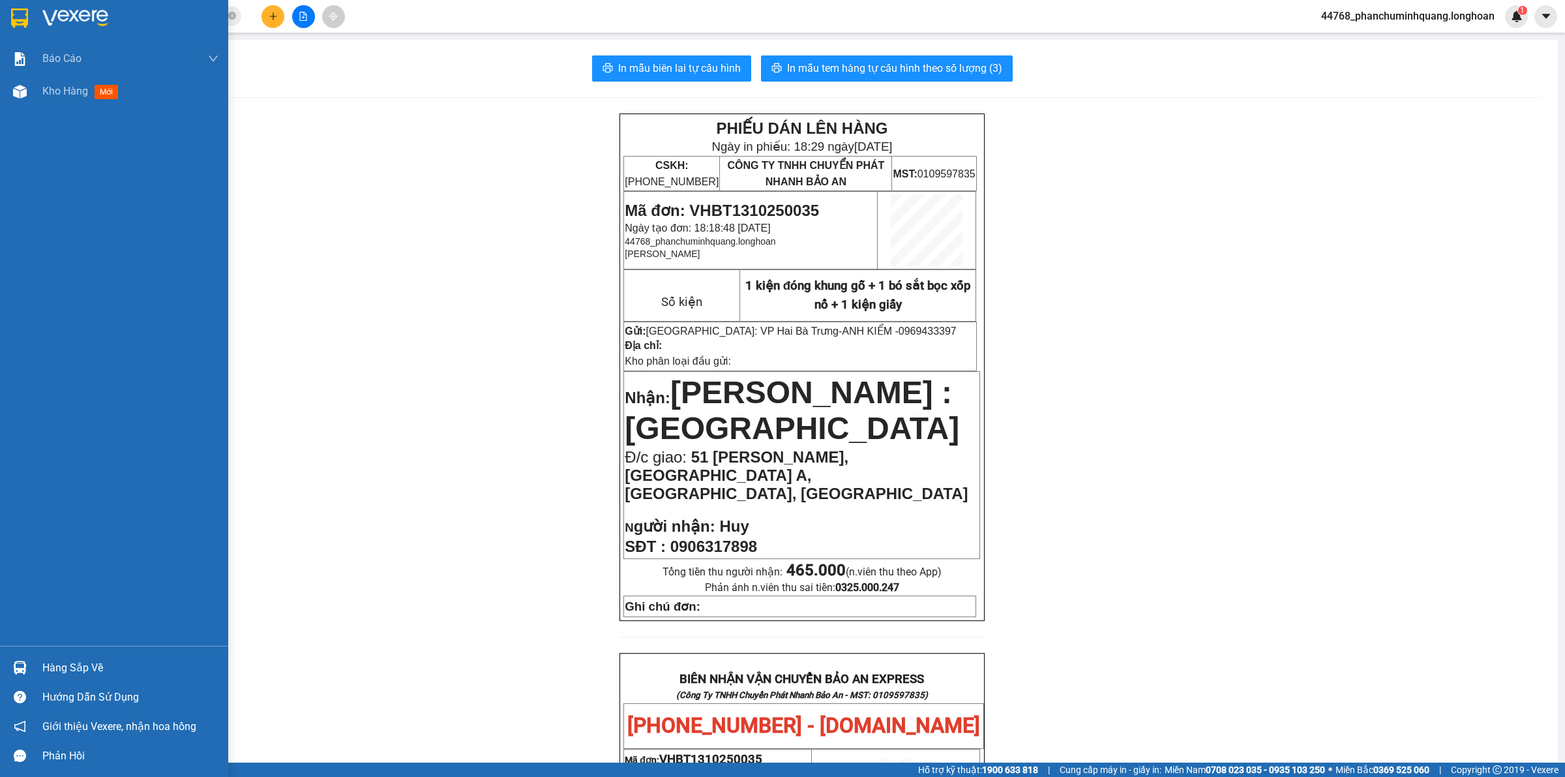
click at [31, 25] on div at bounding box center [114, 21] width 228 height 42
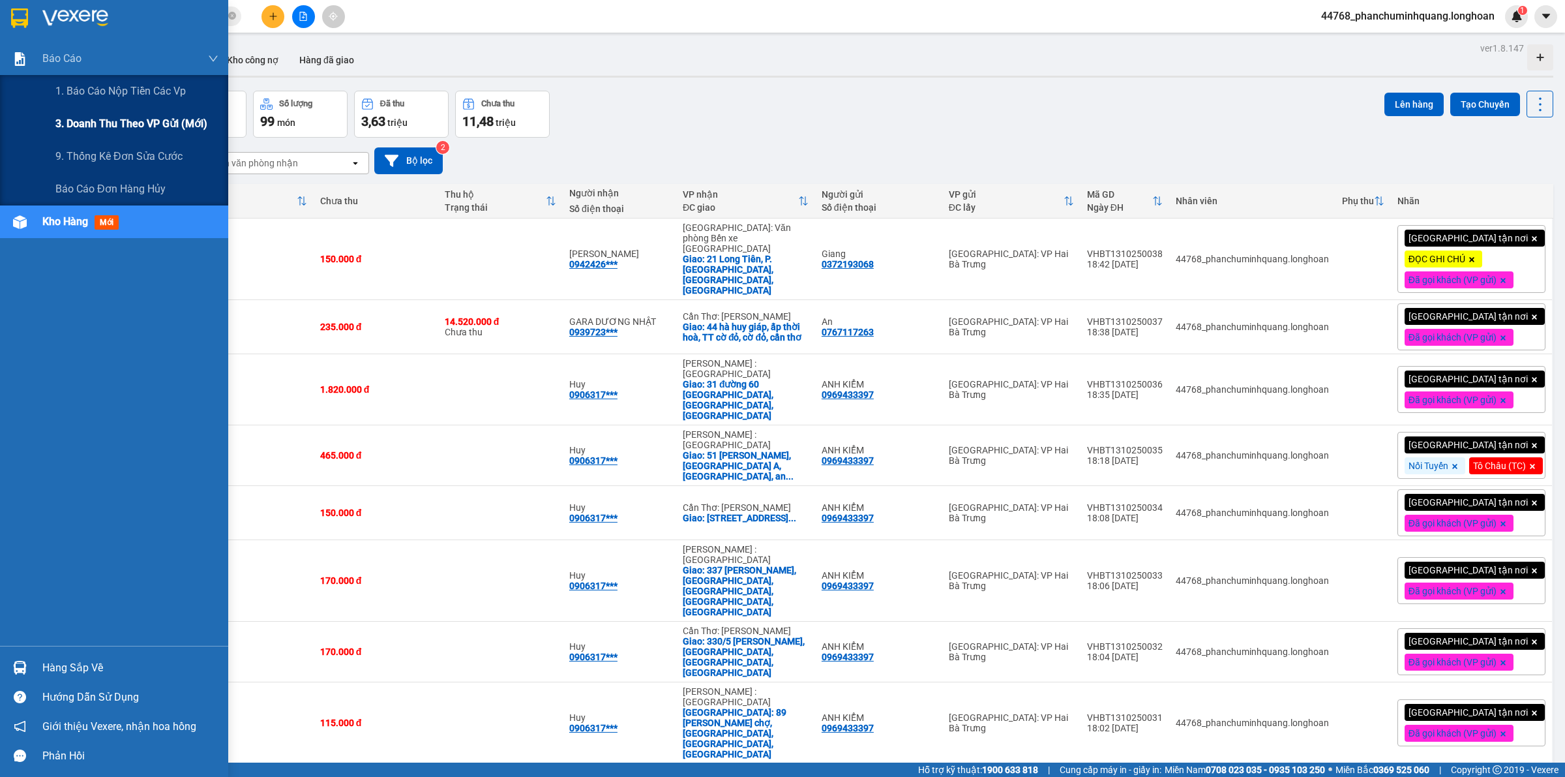
click at [114, 127] on span "3. Doanh Thu theo VP Gửi (mới)" at bounding box center [131, 123] width 152 height 16
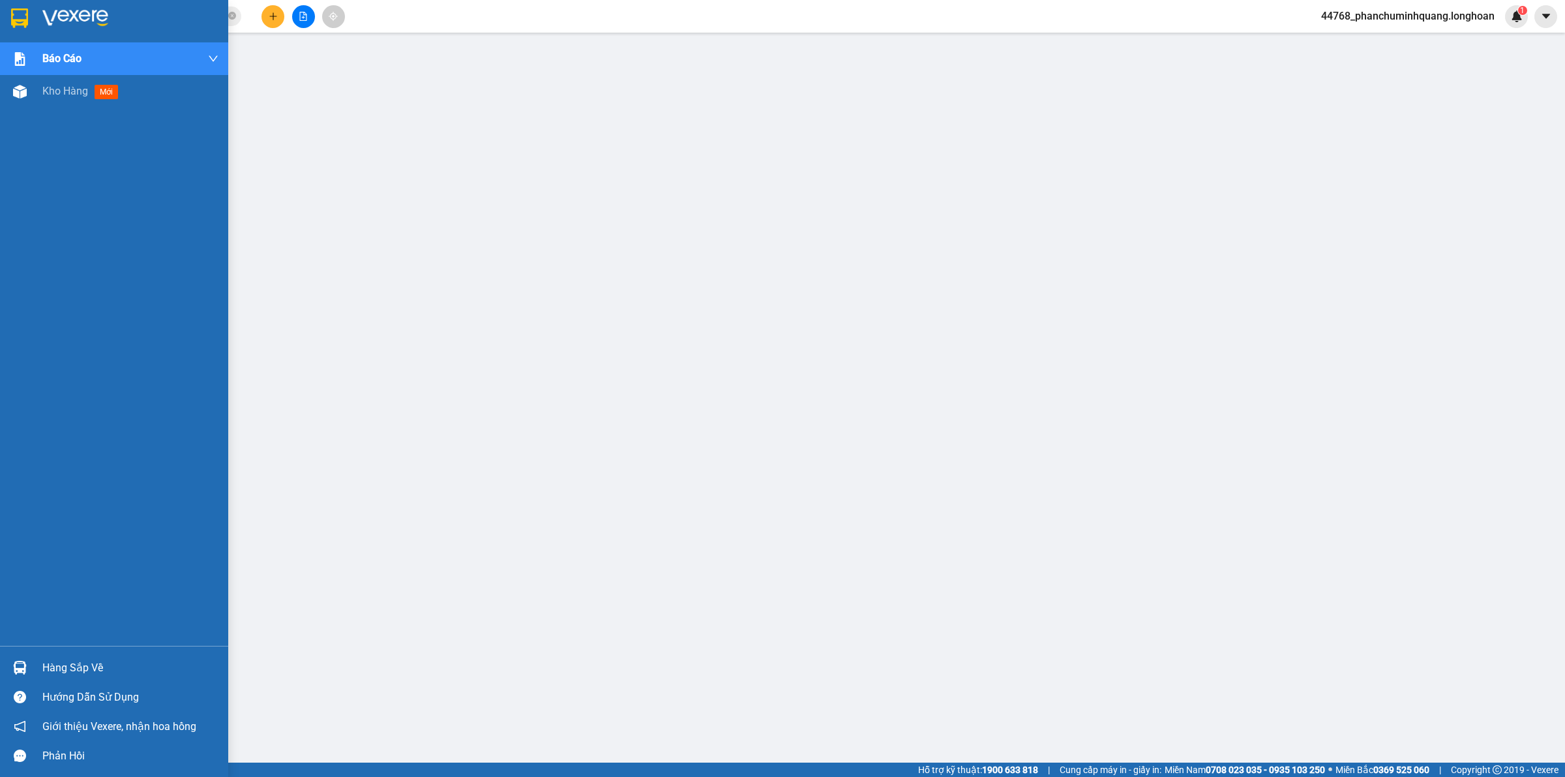
click at [15, 7] on div at bounding box center [19, 18] width 23 height 23
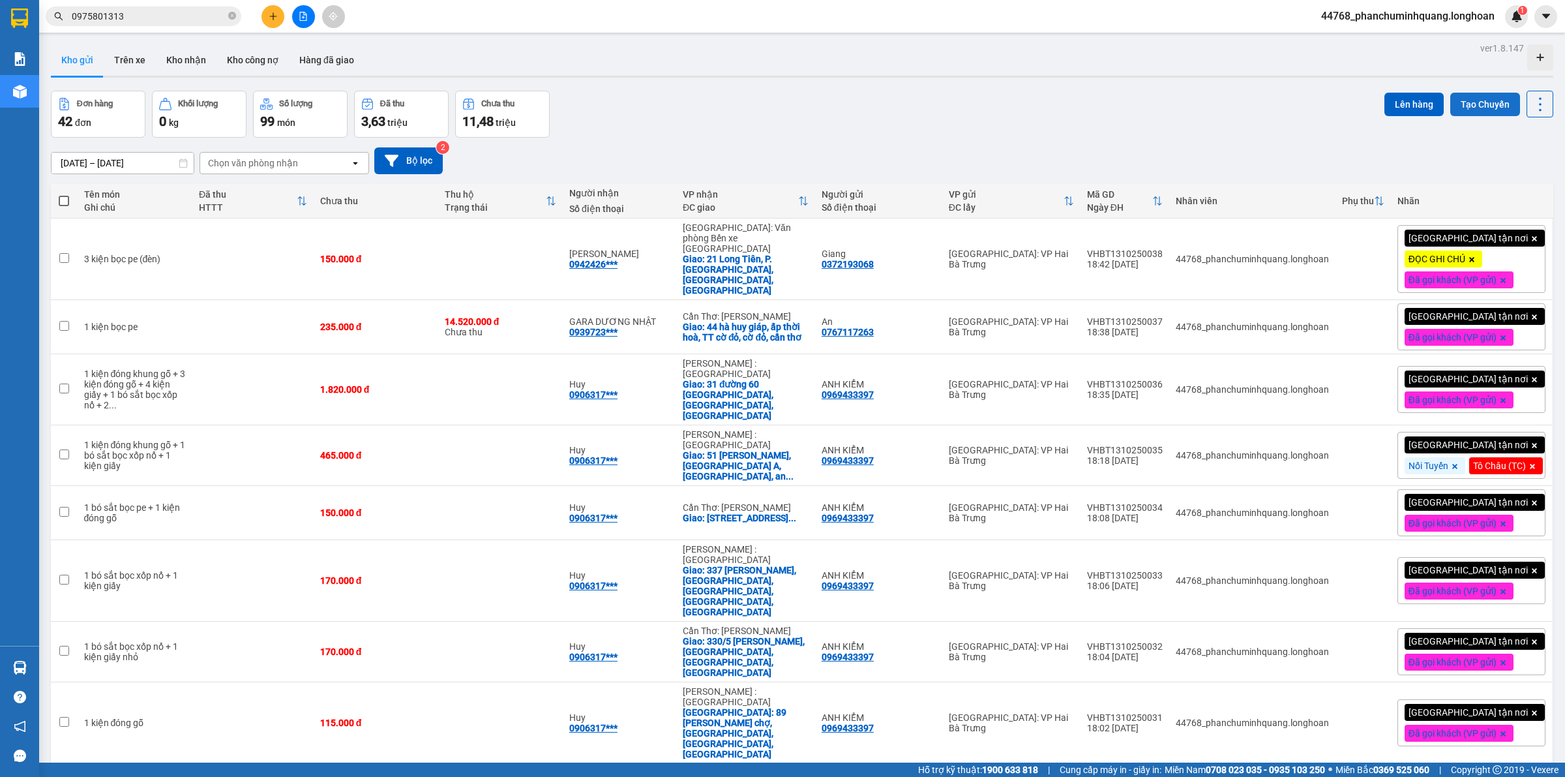
drag, startPoint x: 1461, startPoint y: 92, endPoint x: 1451, endPoint y: 92, distance: 9.8
click at [1460, 93] on button "Tạo Chuyến" at bounding box center [1485, 104] width 70 height 23
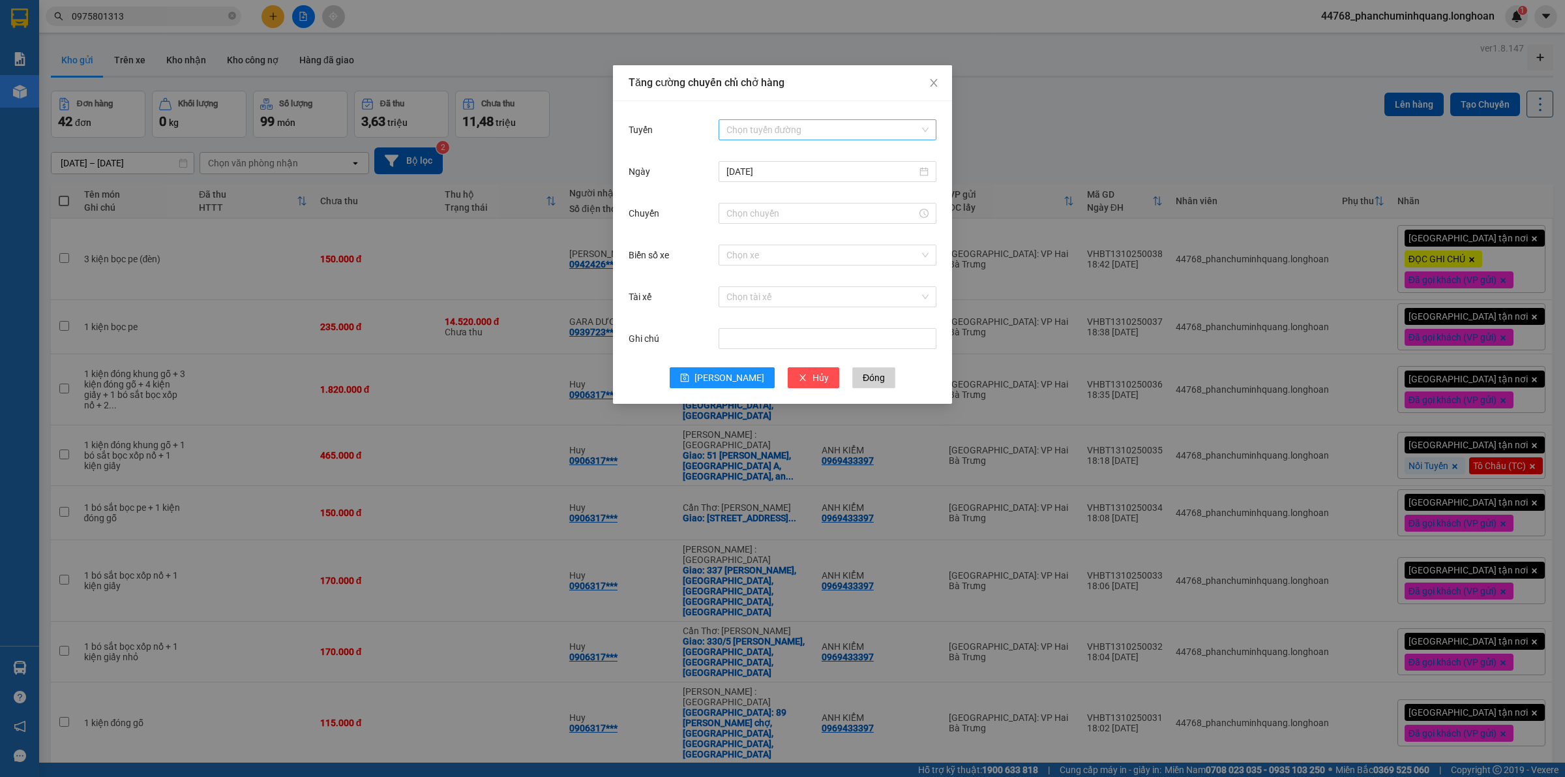
click at [872, 125] on input "Tuyến" at bounding box center [823, 130] width 193 height 20
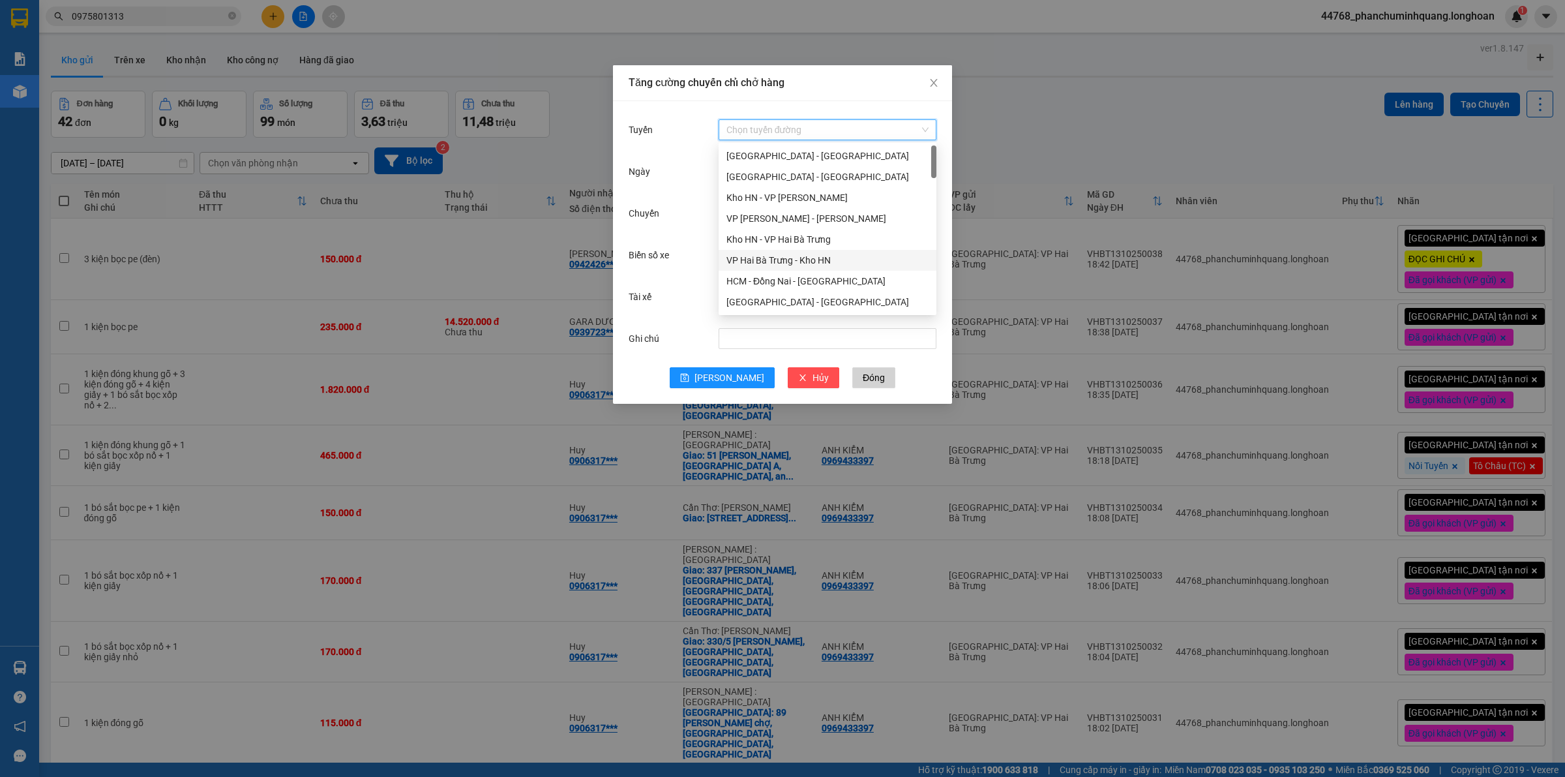
click at [787, 268] on div "VP Hai Bà Trưng - Kho HN" at bounding box center [828, 260] width 218 height 21
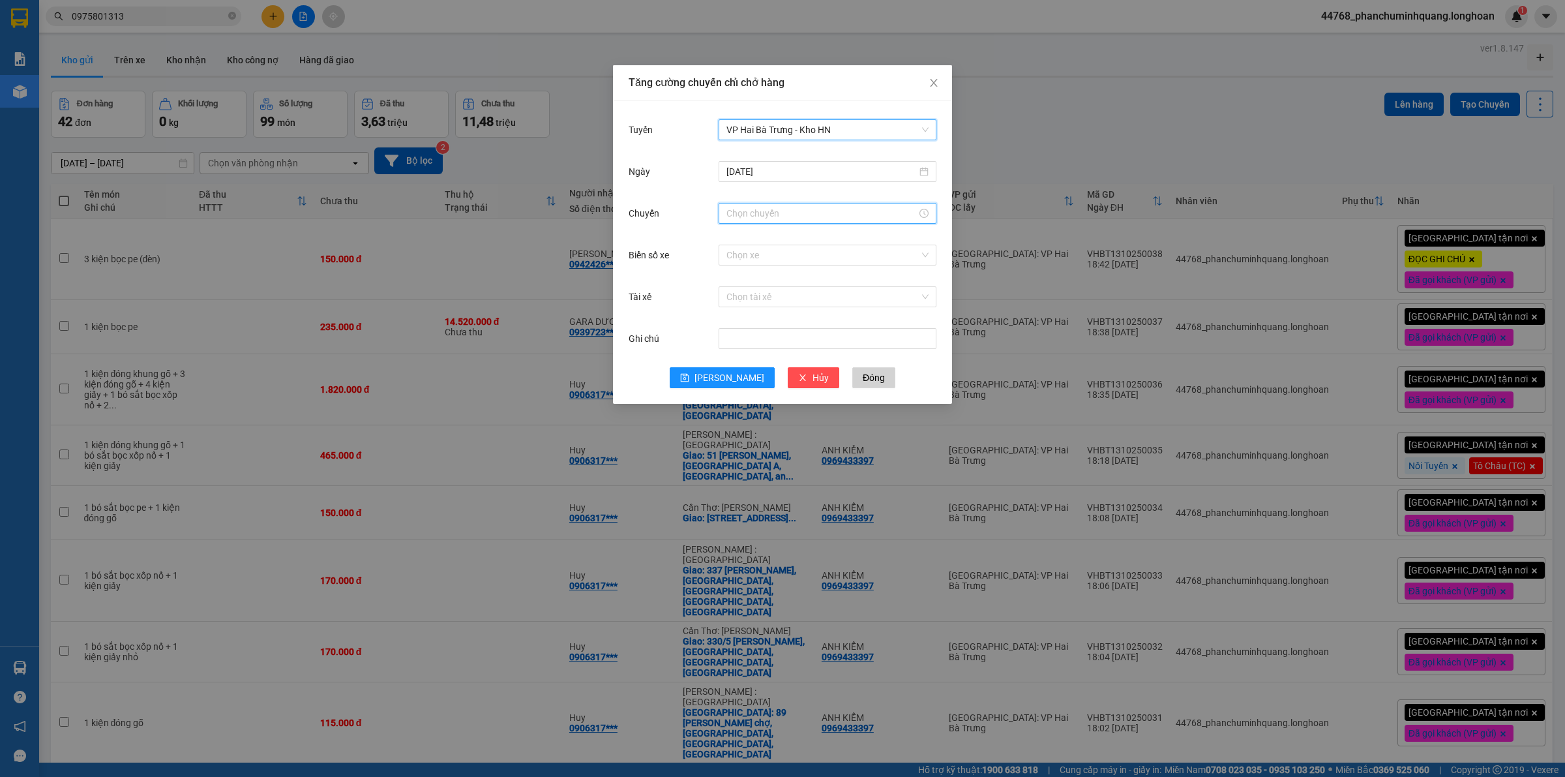
click at [802, 216] on input "Chuyến" at bounding box center [822, 213] width 190 height 14
click at [742, 395] on link "Bây giờ" at bounding box center [742, 389] width 31 height 10
click at [784, 408] on ul "Bây giờ OK" at bounding box center [755, 401] width 73 height 50
click at [775, 412] on span "OK" at bounding box center [772, 411] width 12 height 14
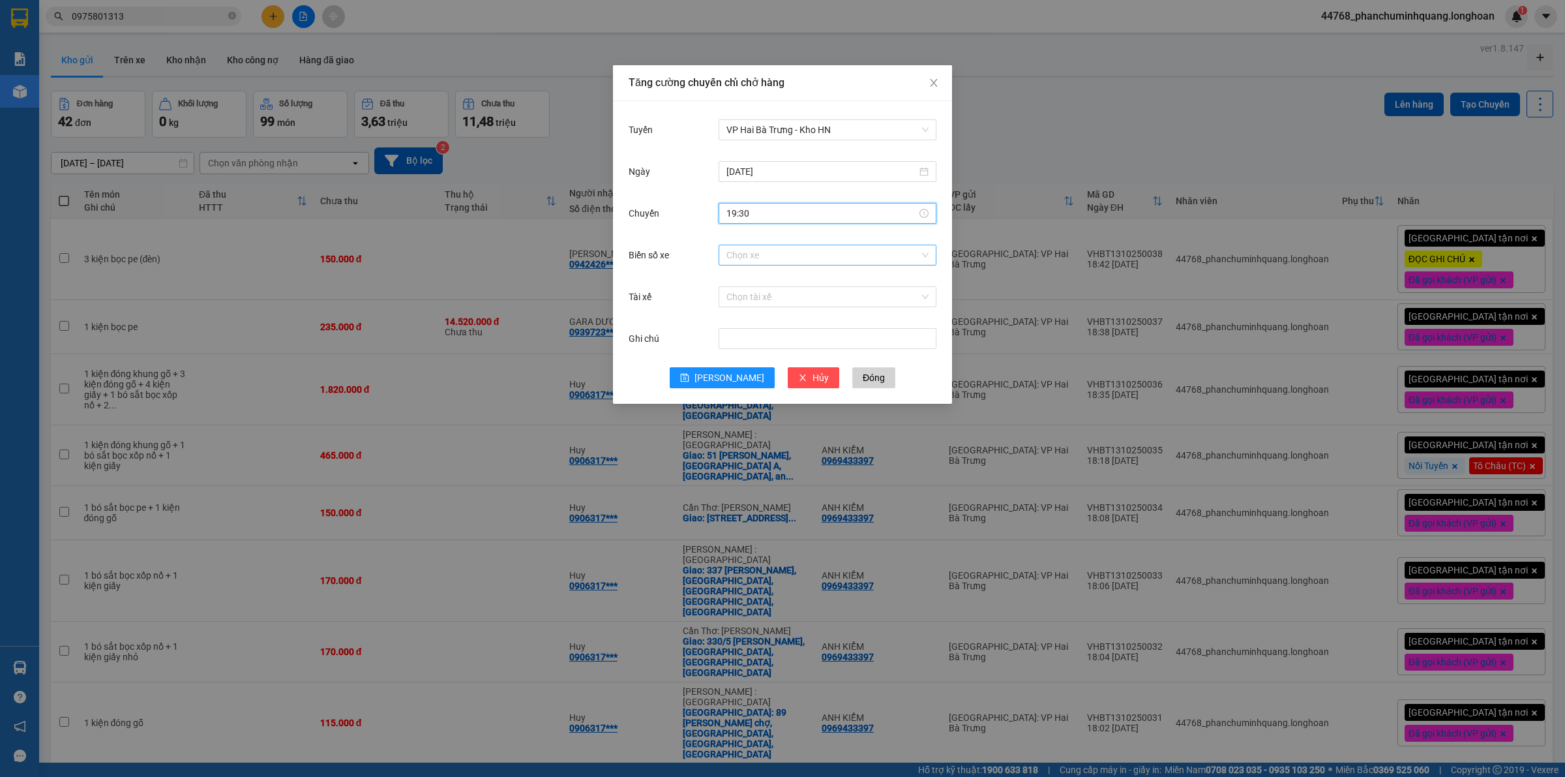
type input "19:30"
click at [826, 252] on input "Biển số xe" at bounding box center [823, 255] width 193 height 20
type input "14"
click at [812, 304] on div "29E-366.14" at bounding box center [828, 302] width 202 height 14
click at [823, 297] on input "Tài xế" at bounding box center [823, 297] width 193 height 20
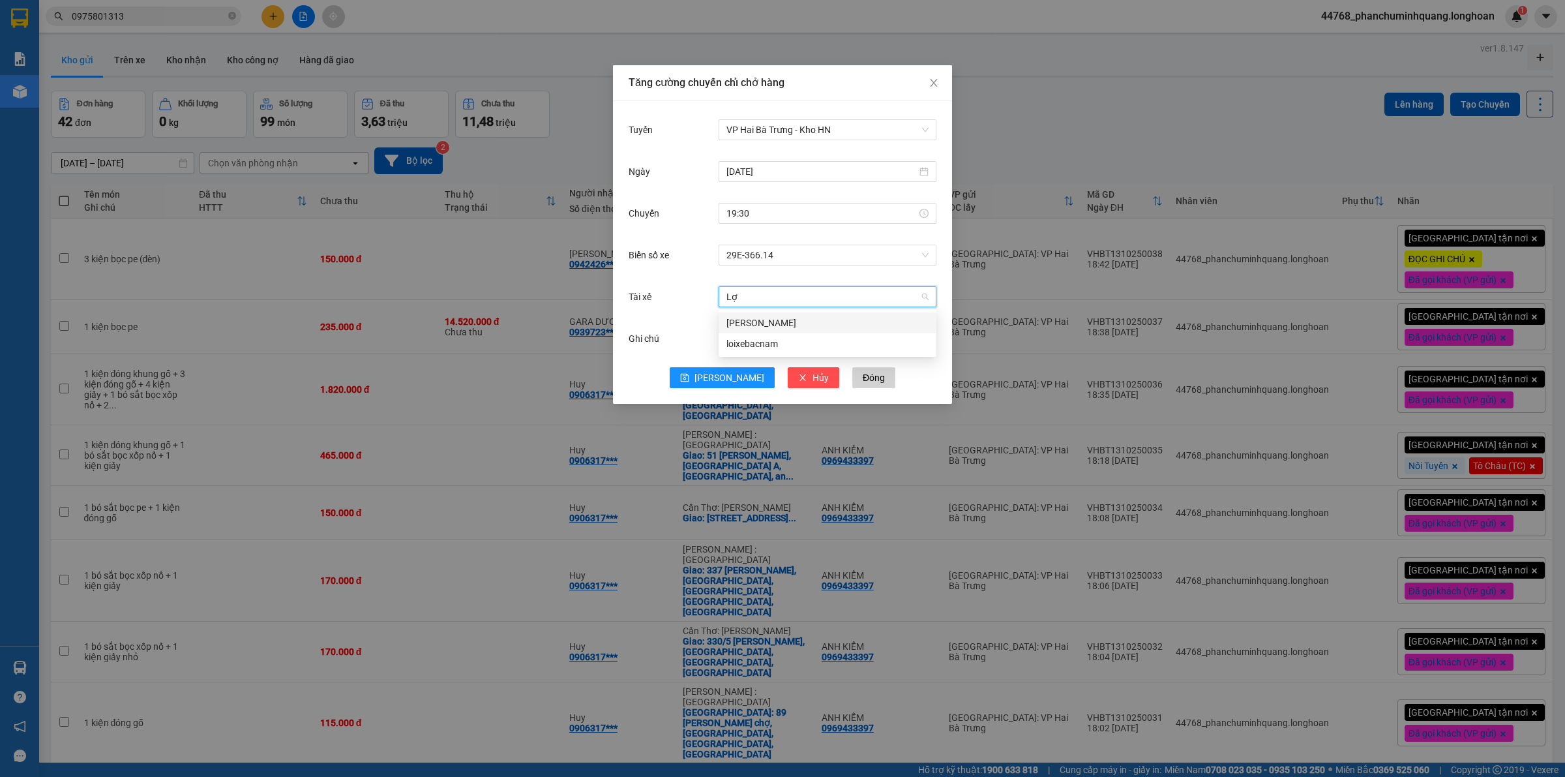
type input "Lợi"
click at [814, 318] on div "[PERSON_NAME]" at bounding box center [828, 323] width 202 height 14
click at [726, 383] on span "[PERSON_NAME]" at bounding box center [730, 377] width 70 height 14
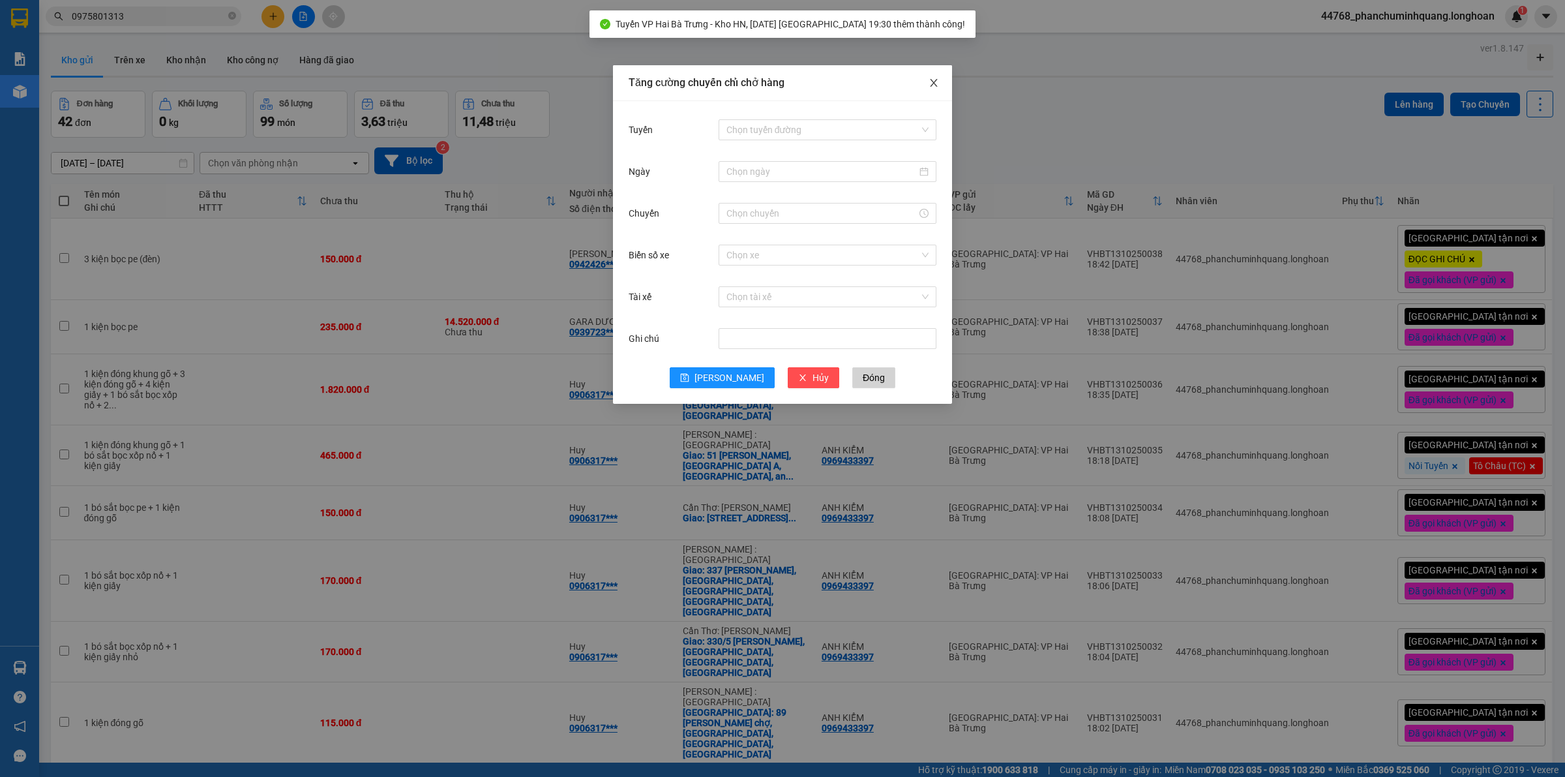
click at [937, 76] on span "Close" at bounding box center [934, 83] width 37 height 37
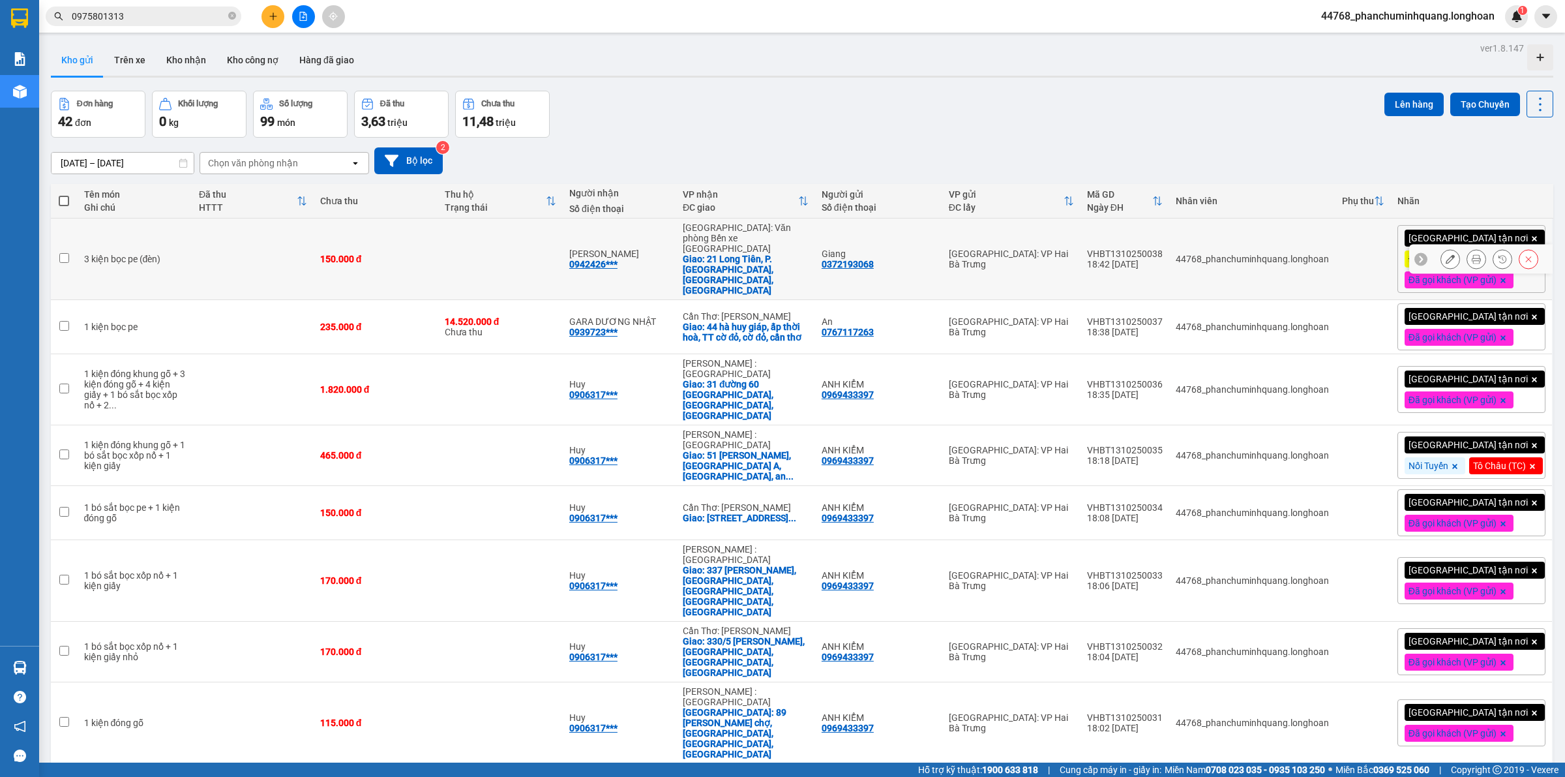
drag, startPoint x: 143, startPoint y: 248, endPoint x: 248, endPoint y: 279, distance: 109.6
click at [144, 248] on td "3 kiện bọc pe (đèn)" at bounding box center [135, 259] width 115 height 82
checkbox input "true"
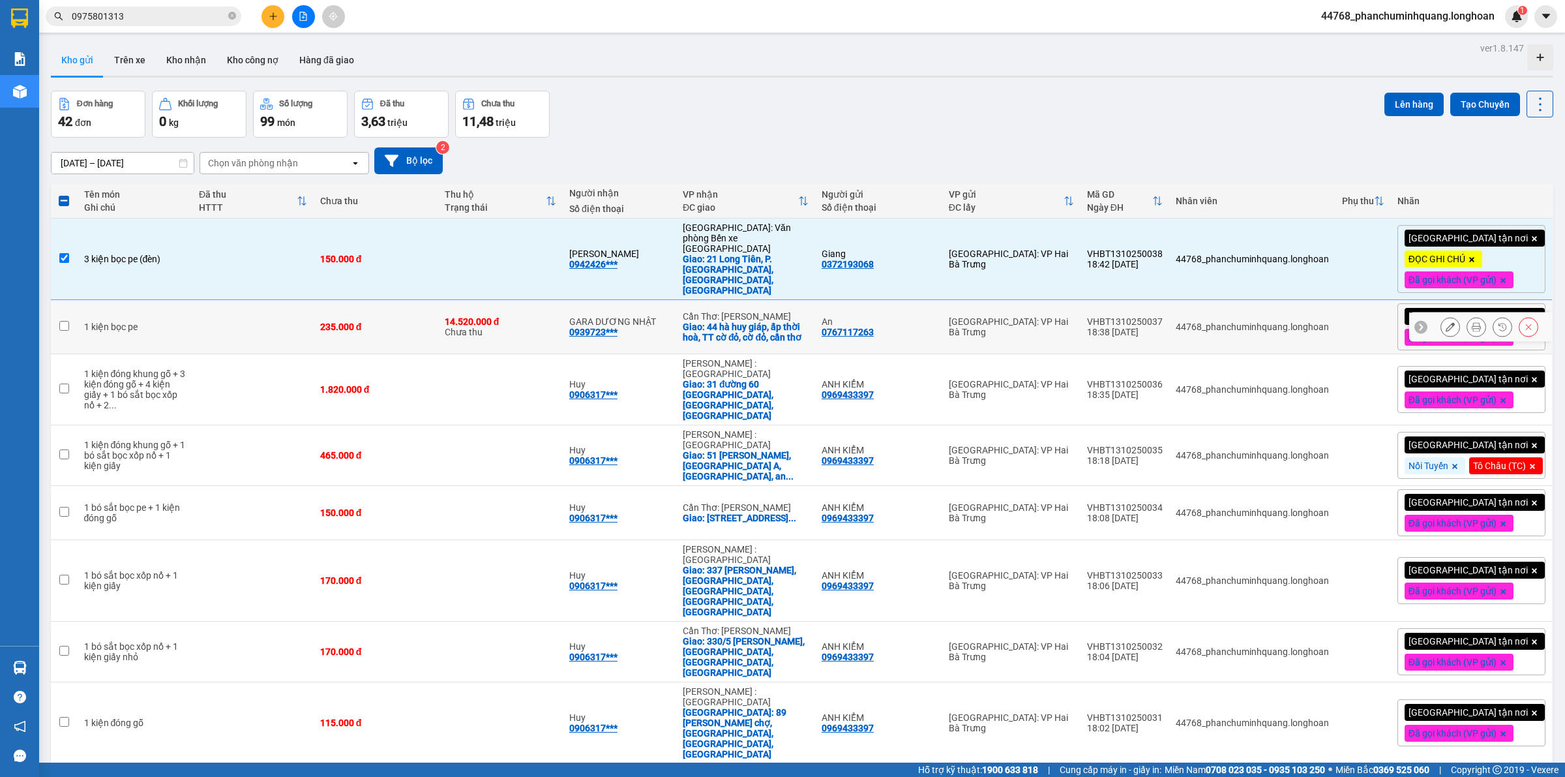
drag, startPoint x: 254, startPoint y: 326, endPoint x: 239, endPoint y: 377, distance: 53.2
click at [255, 326] on td at bounding box center [252, 327] width 121 height 54
checkbox input "true"
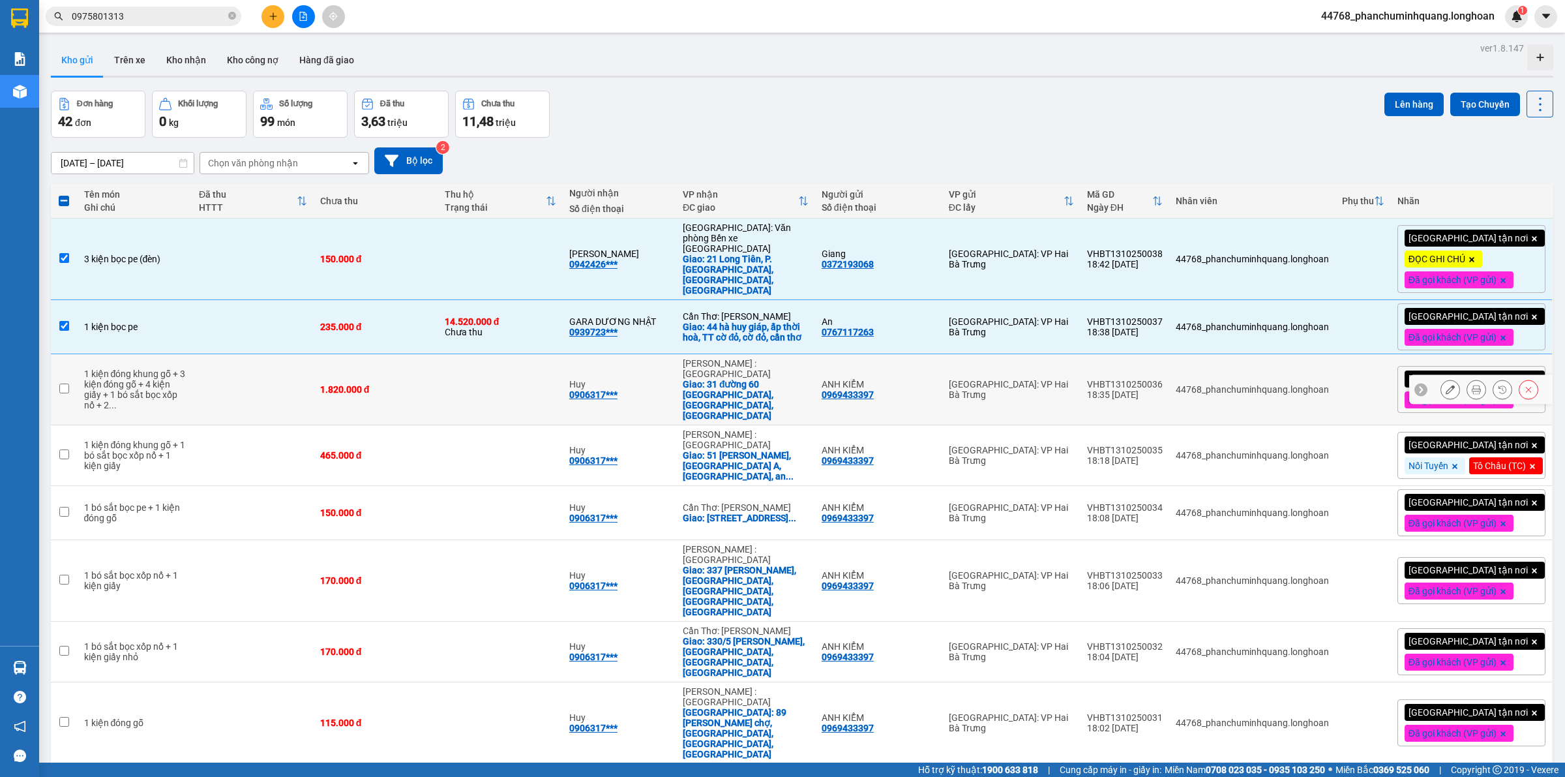
drag, startPoint x: 239, startPoint y: 379, endPoint x: 239, endPoint y: 400, distance: 20.9
click at [239, 380] on td at bounding box center [252, 389] width 121 height 71
checkbox input "true"
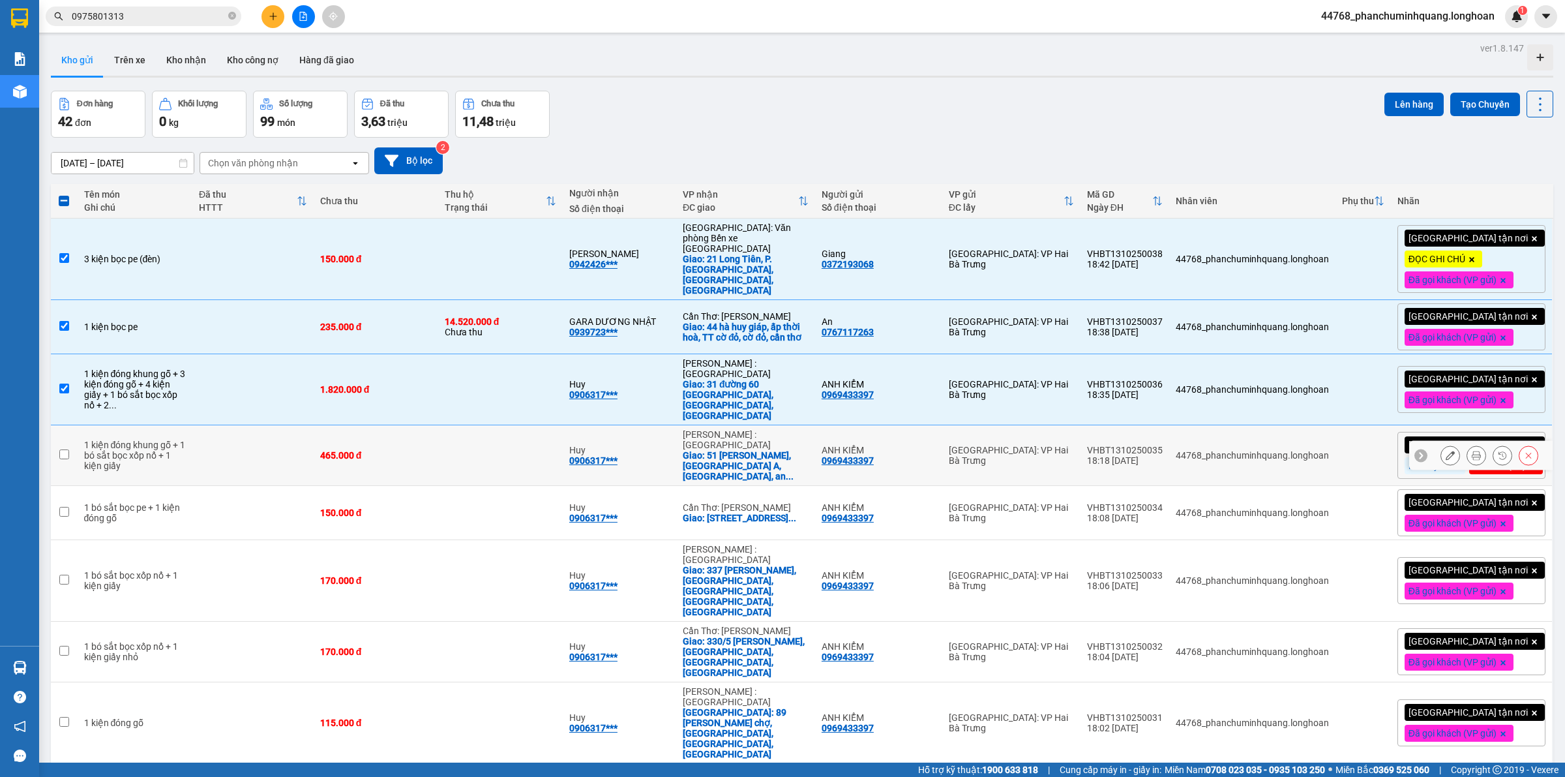
click at [237, 425] on td at bounding box center [252, 455] width 121 height 61
checkbox input "true"
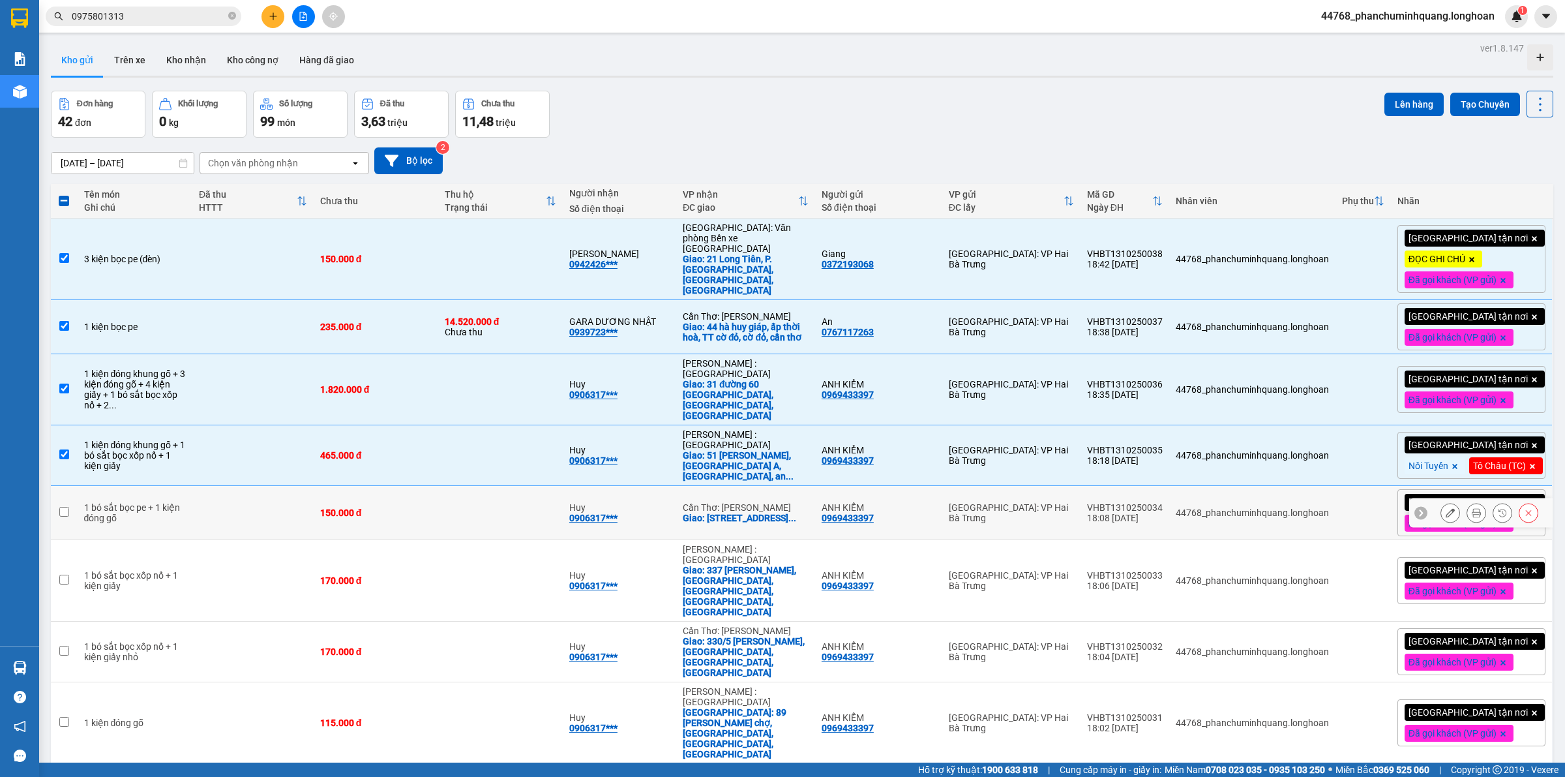
click at [227, 517] on td at bounding box center [252, 513] width 121 height 54
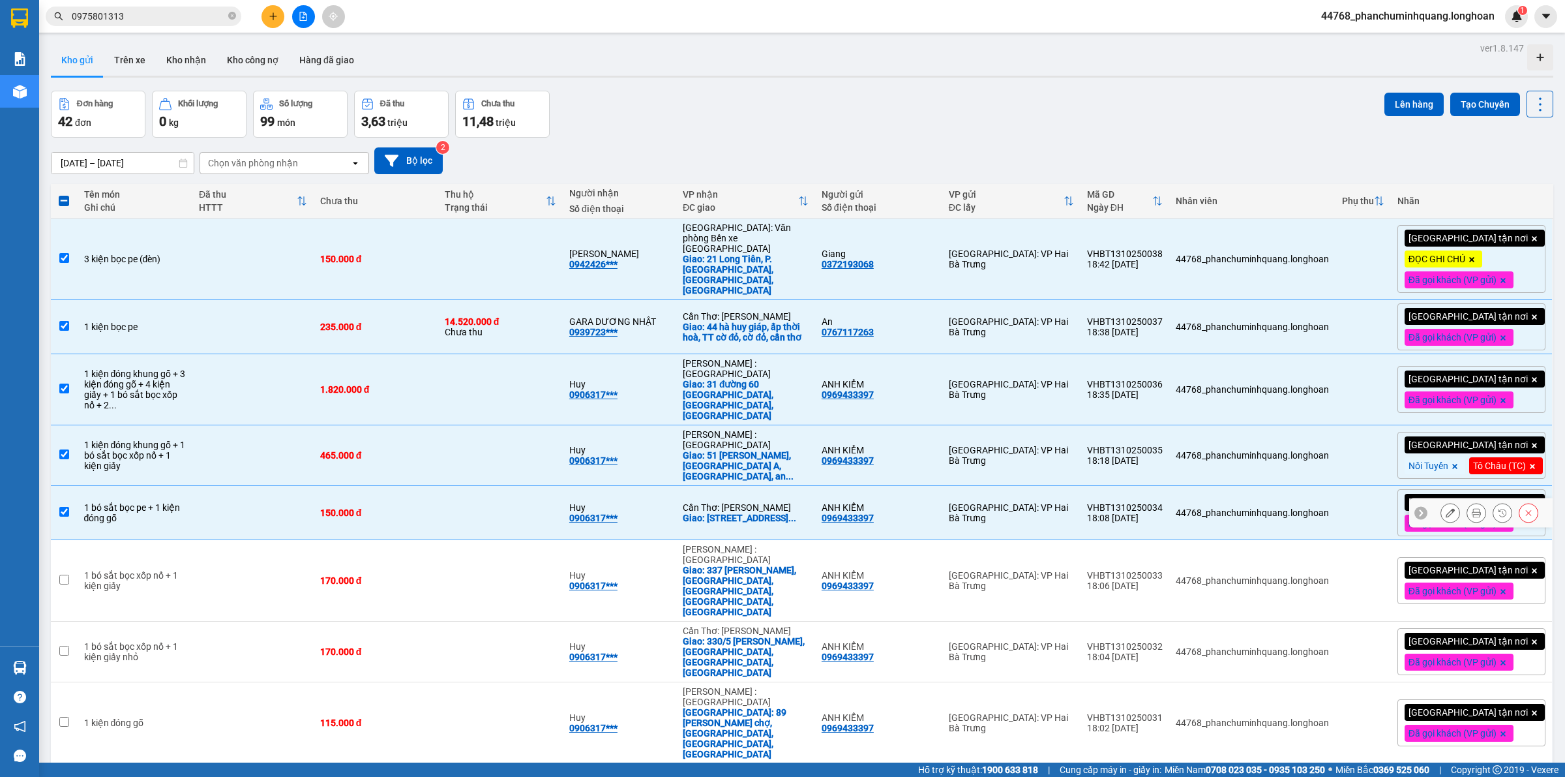
checkbox input "true"
click at [223, 556] on td at bounding box center [252, 581] width 121 height 82
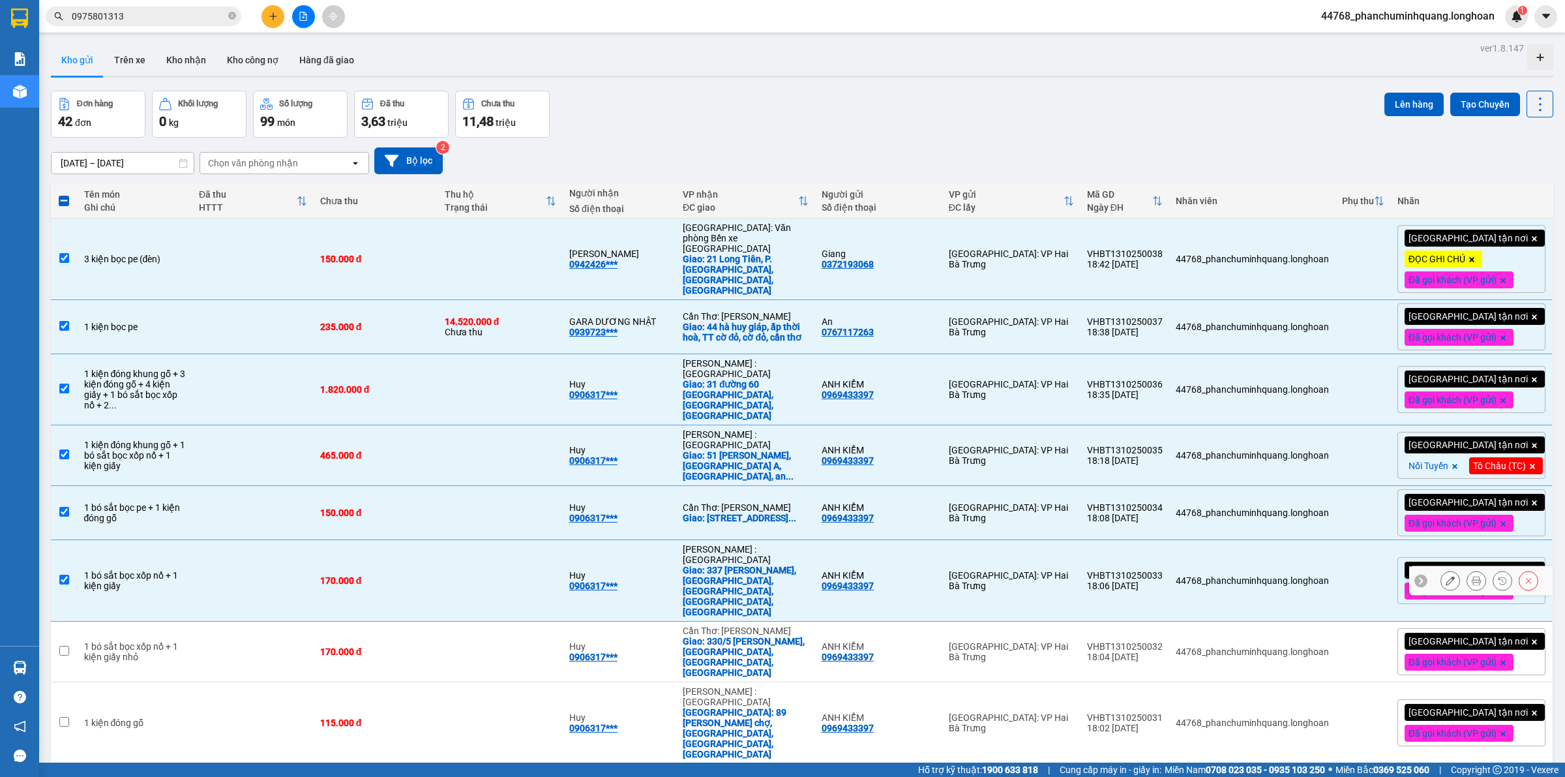
click at [228, 587] on td at bounding box center [252, 581] width 121 height 82
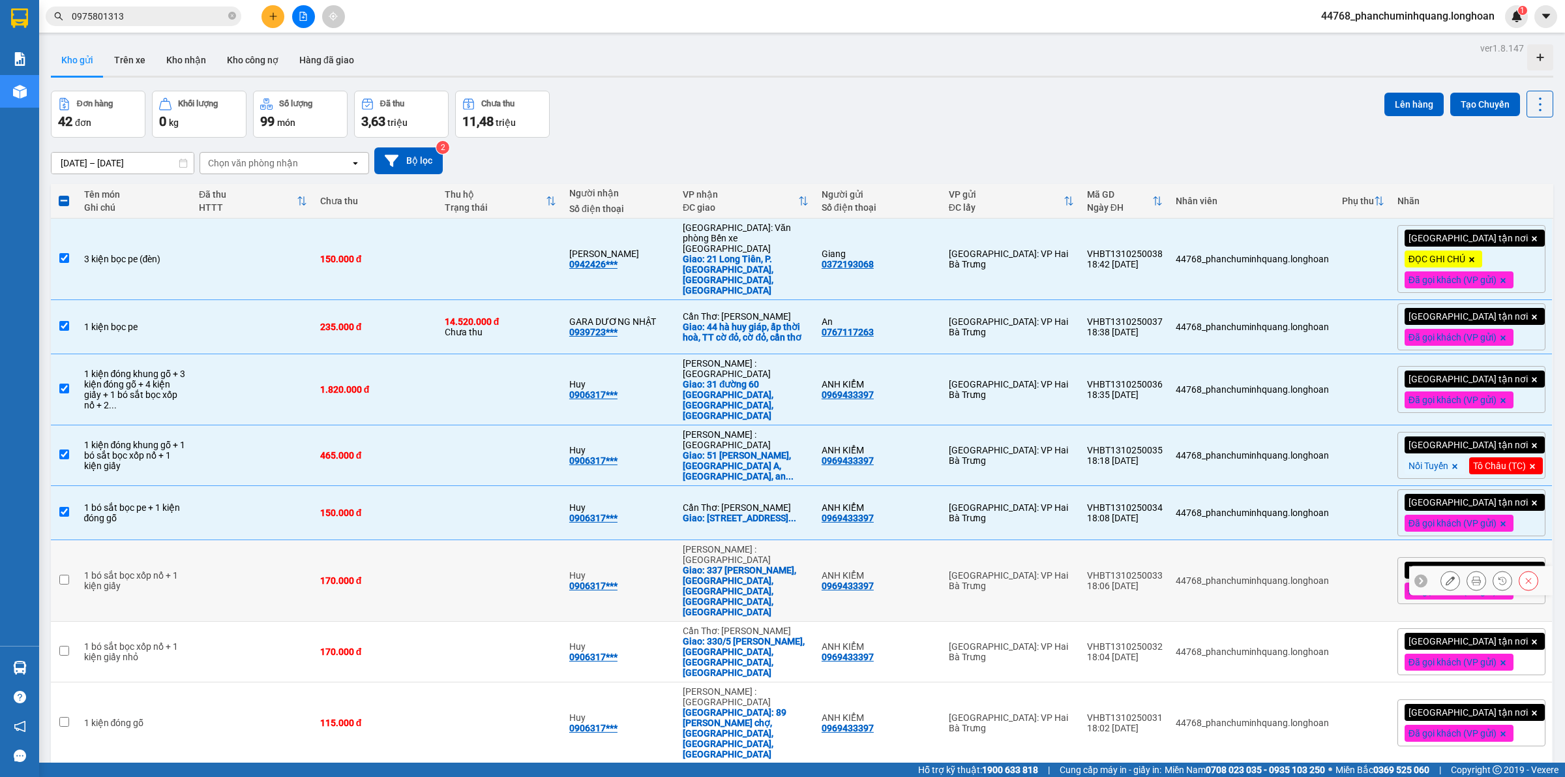
click at [370, 575] on div "170.000 đ" at bounding box center [376, 580] width 112 height 10
checkbox input "true"
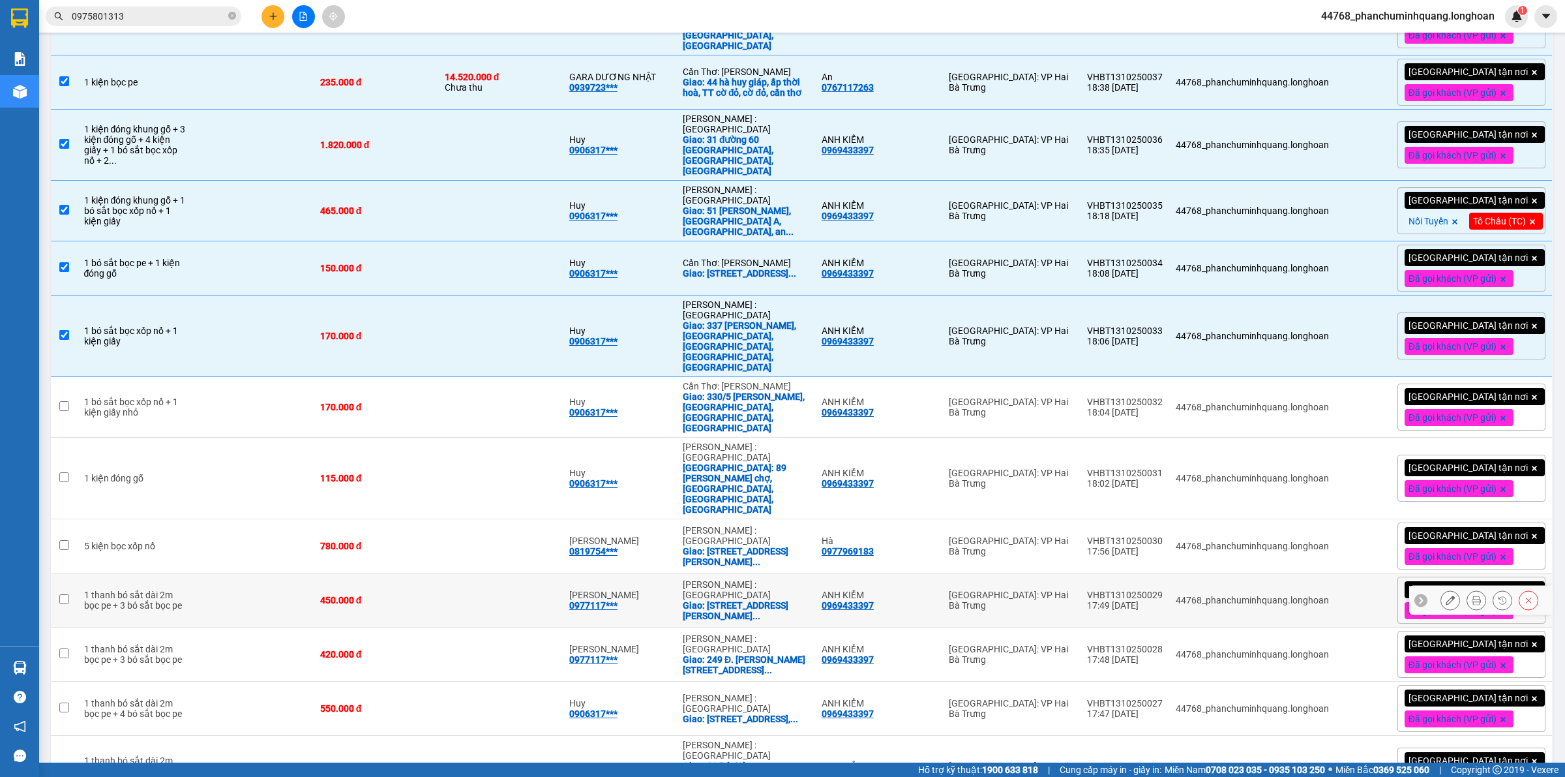
scroll to position [326, 0]
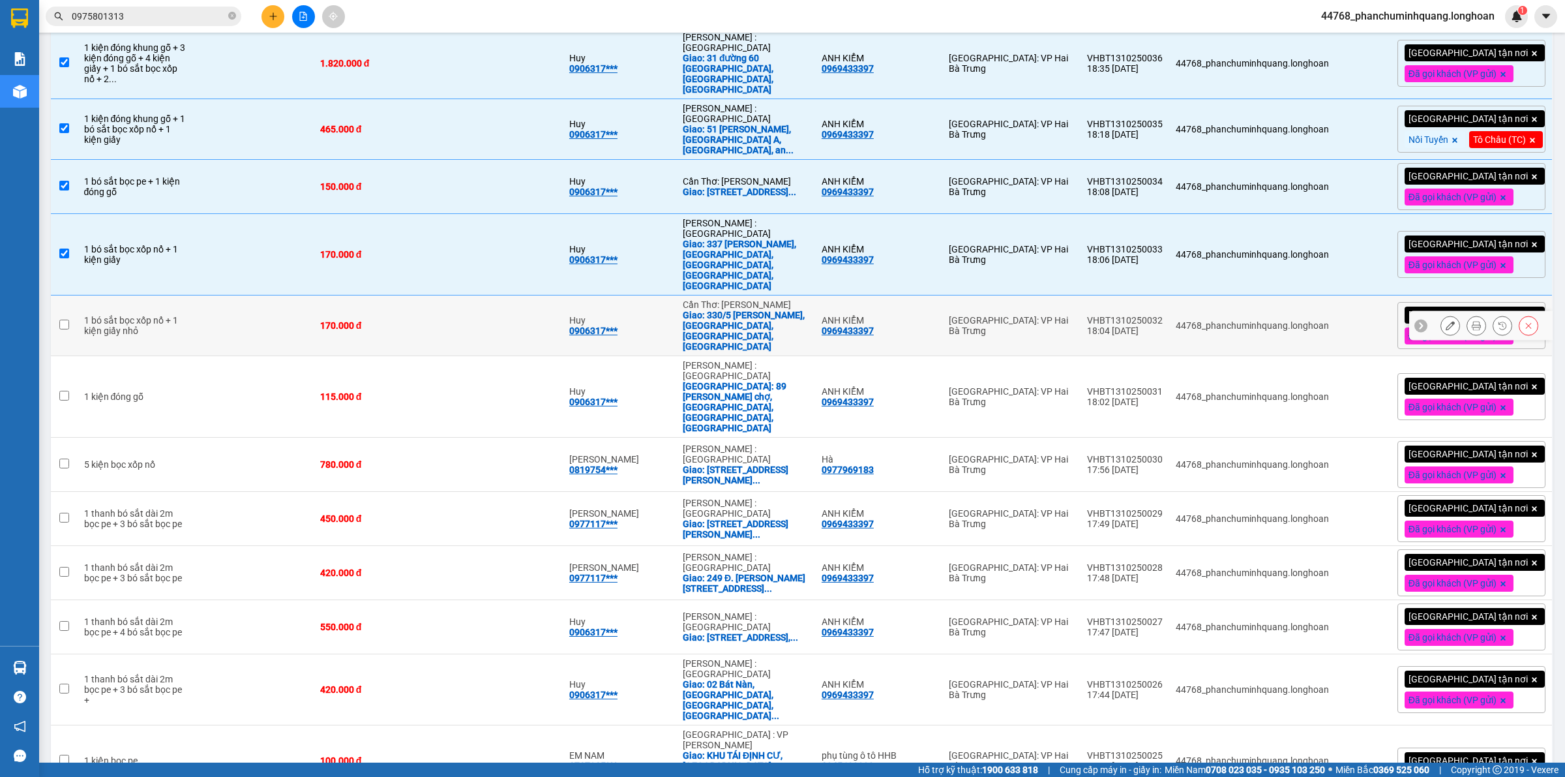
click at [529, 295] on td at bounding box center [500, 325] width 125 height 61
checkbox input "true"
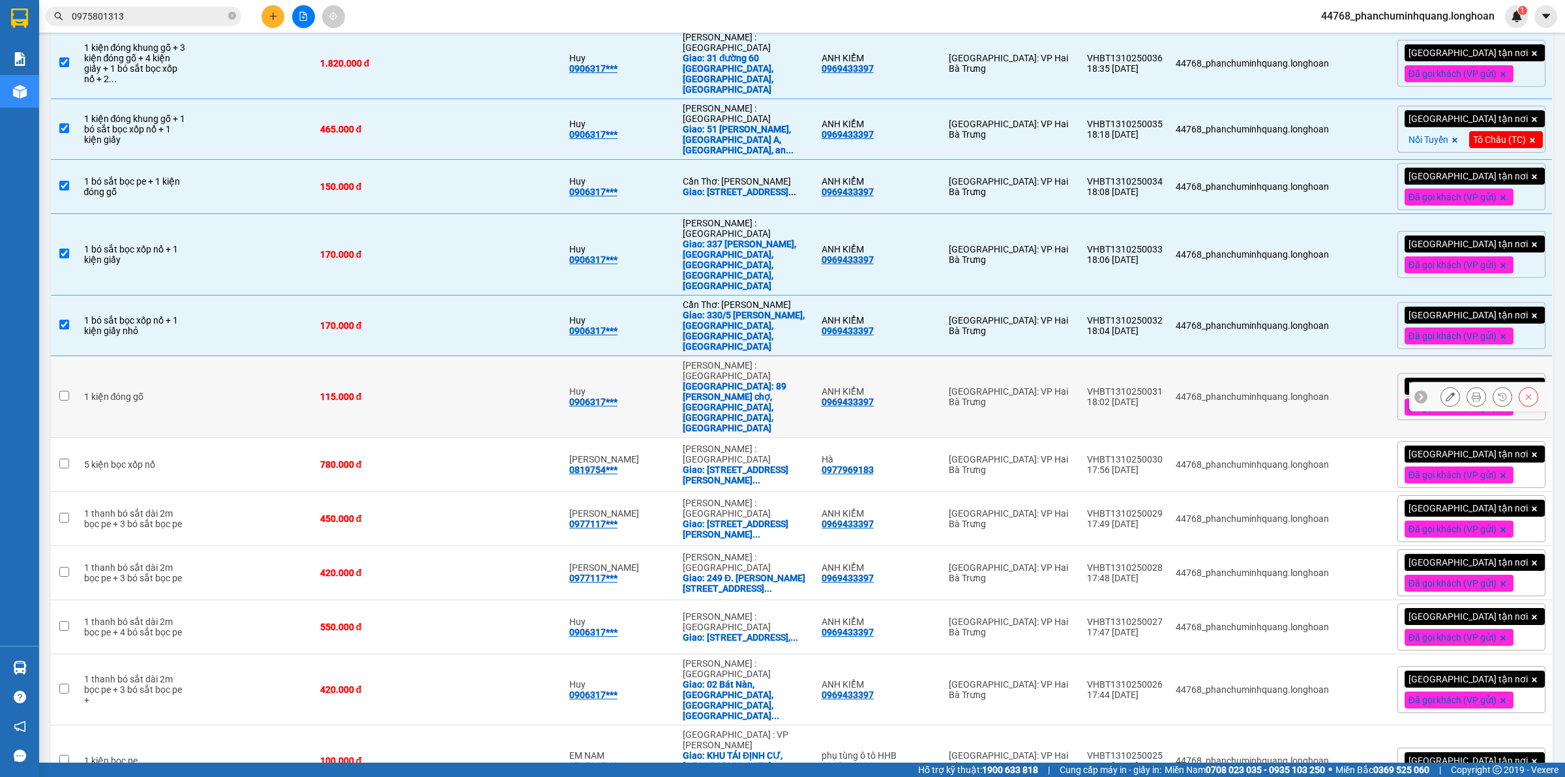
click at [509, 356] on td at bounding box center [500, 397] width 125 height 82
checkbox input "true"
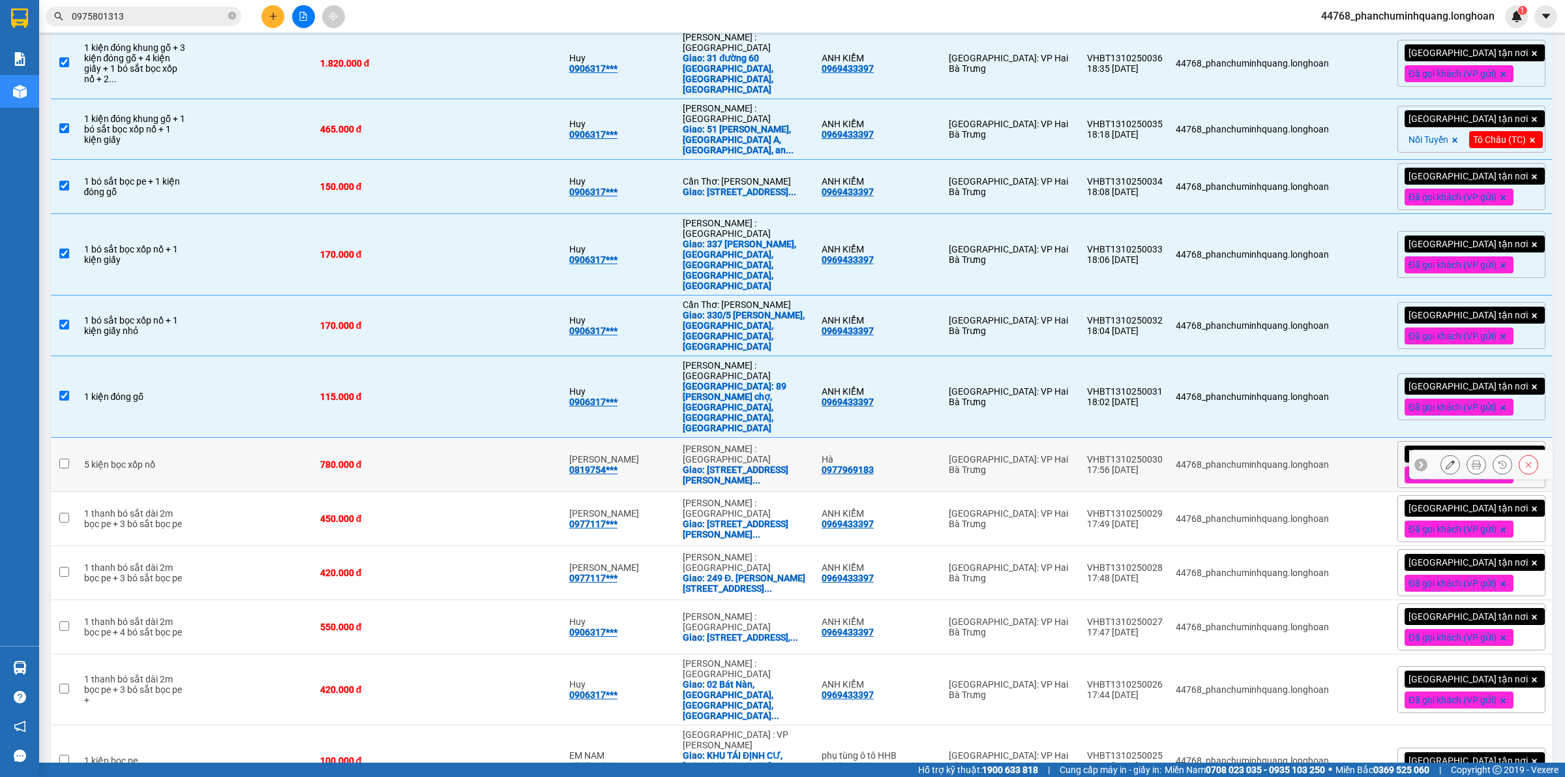
click at [503, 438] on td at bounding box center [500, 465] width 125 height 54
checkbox input "true"
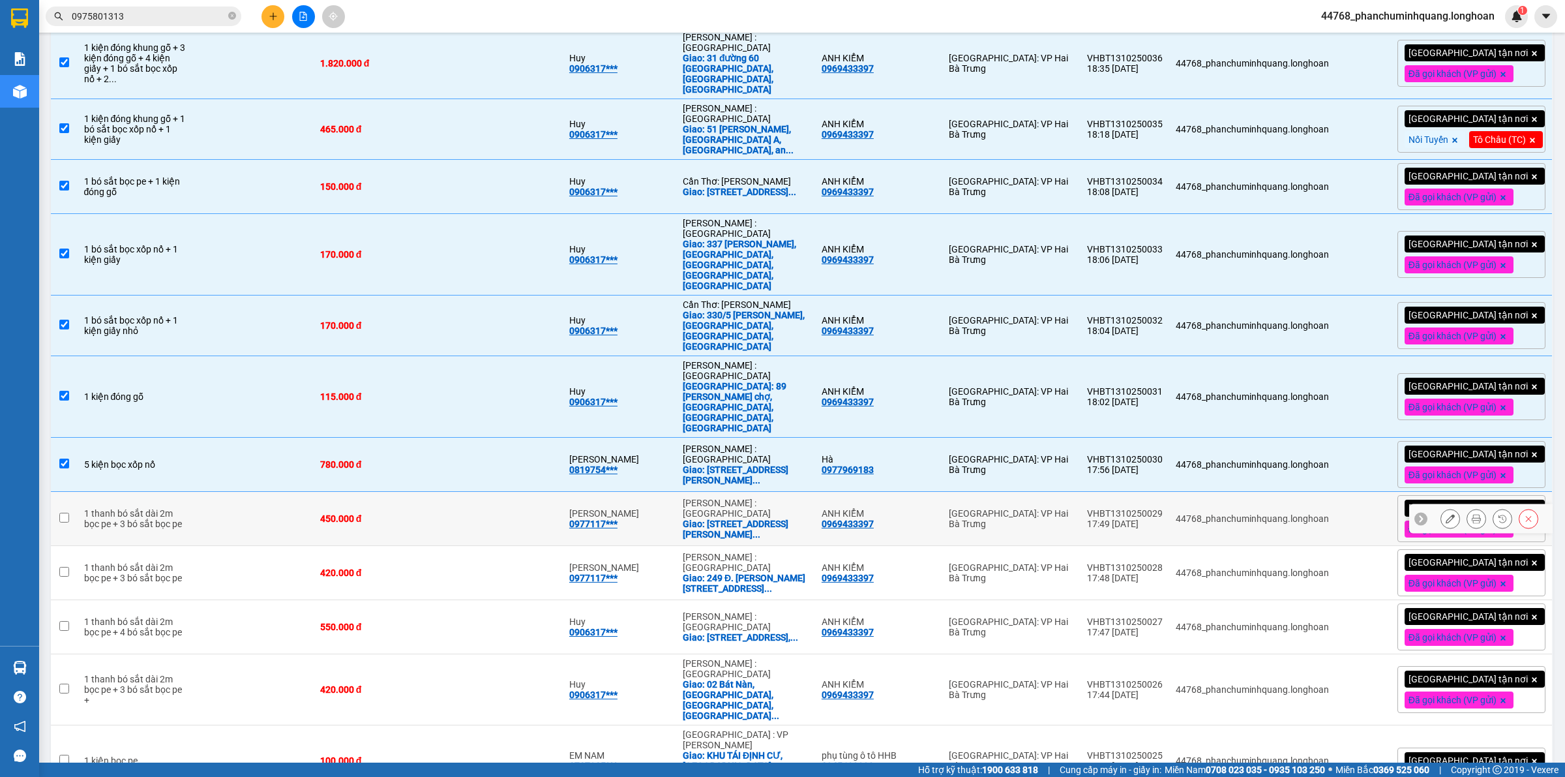
click at [498, 492] on td at bounding box center [500, 519] width 125 height 54
checkbox input "true"
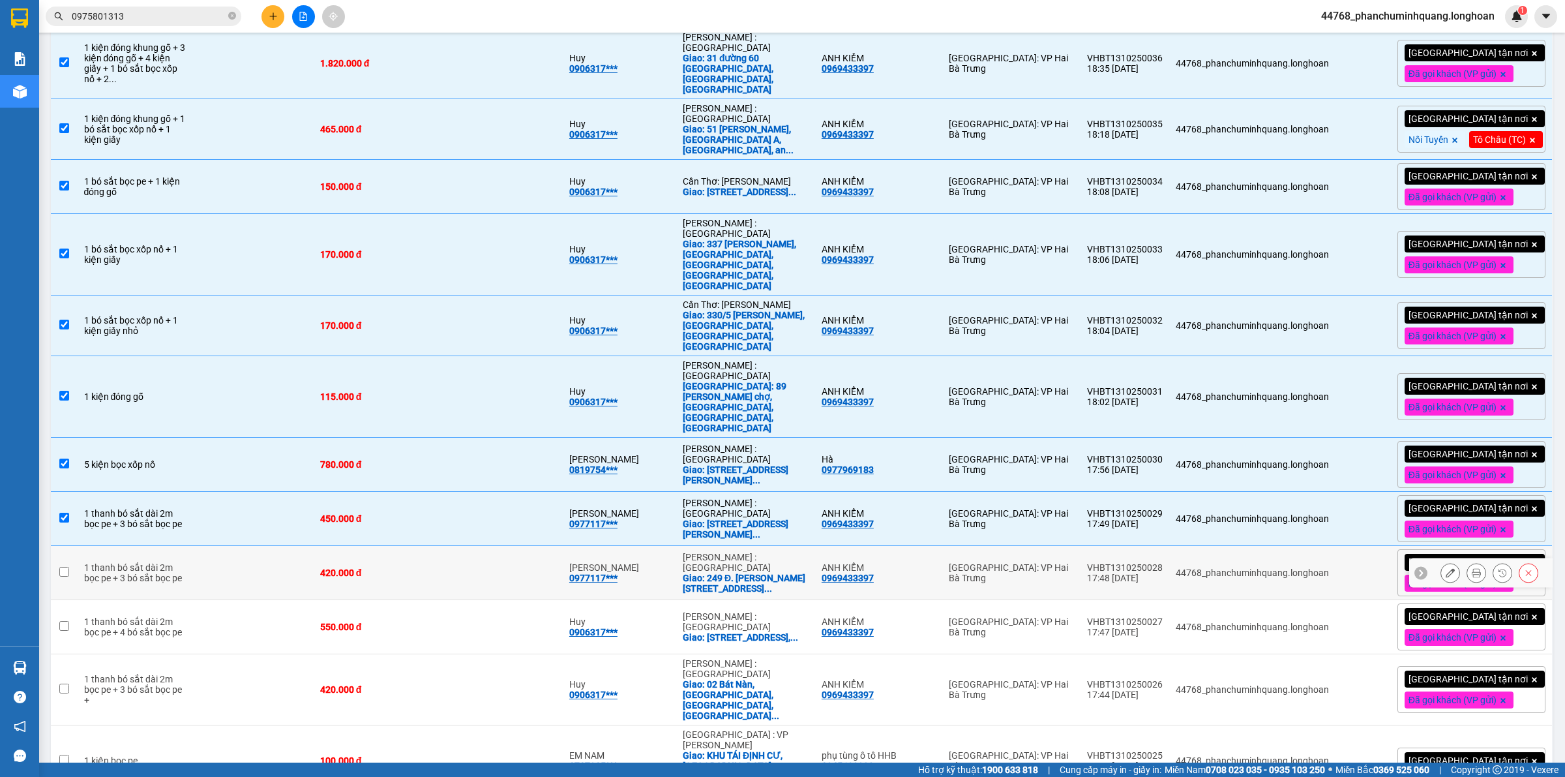
click at [494, 546] on td at bounding box center [500, 573] width 125 height 54
checkbox input "true"
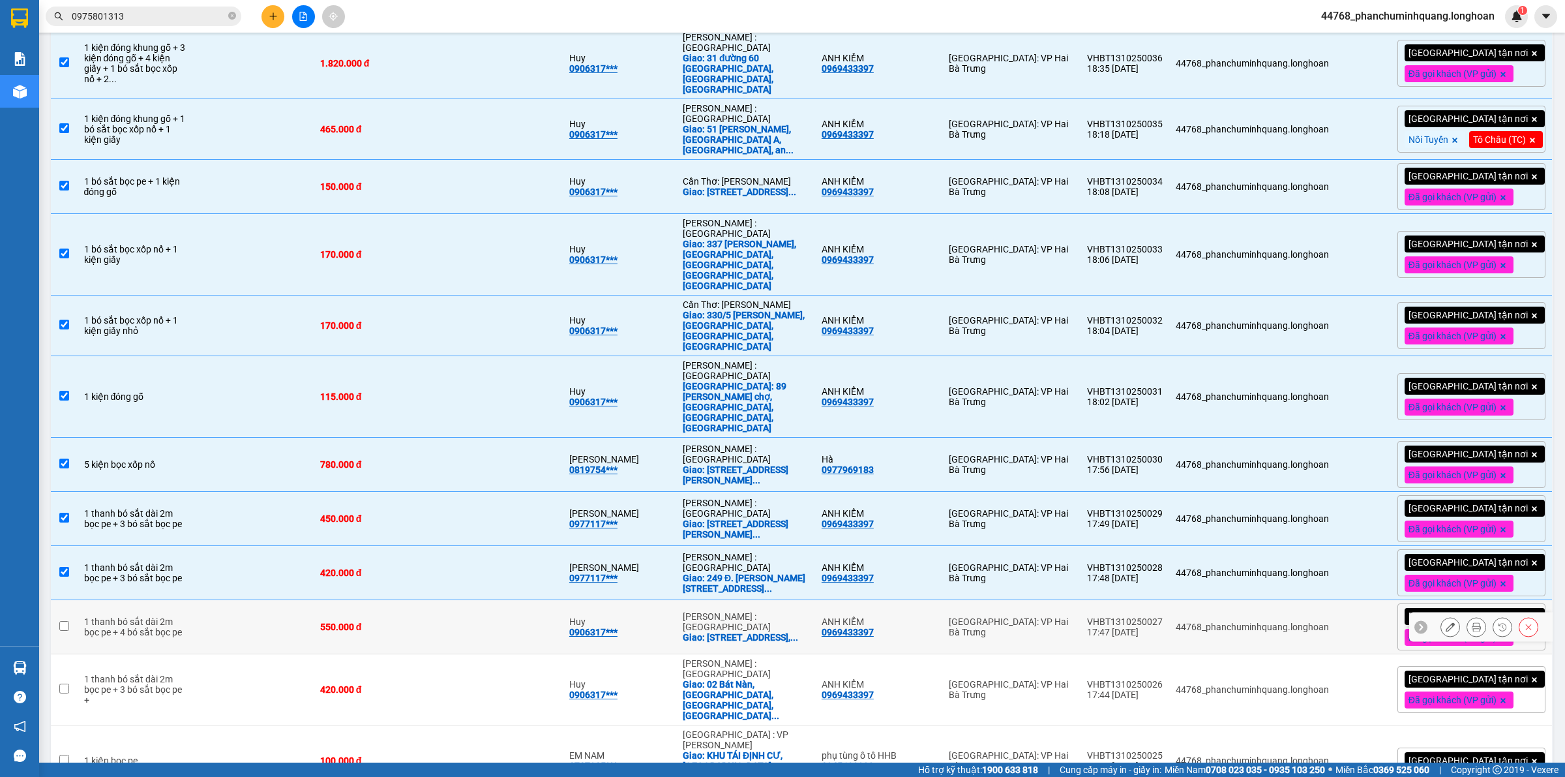
click at [490, 600] on td at bounding box center [500, 627] width 125 height 54
checkbox input "true"
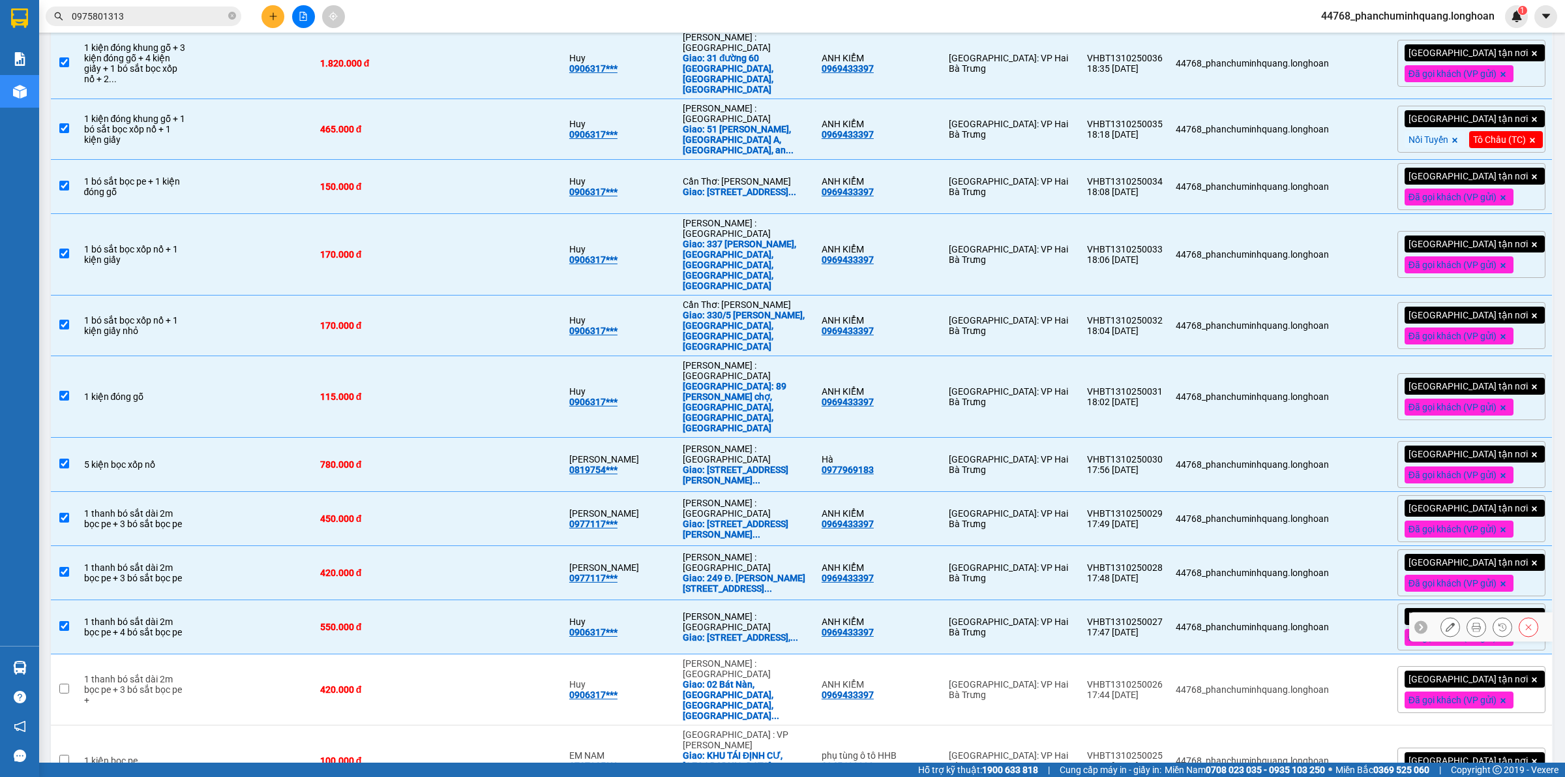
scroll to position [571, 0]
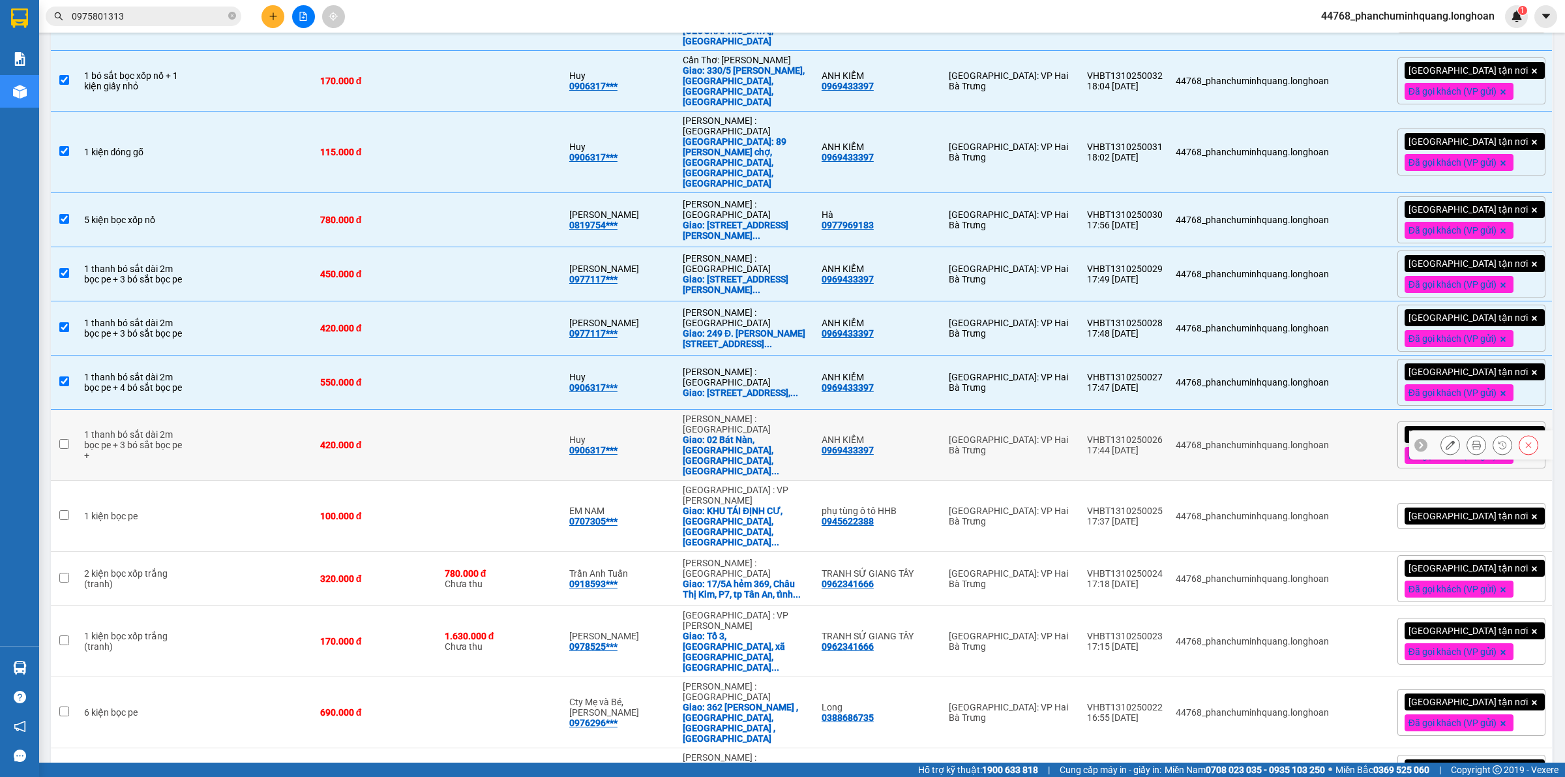
click at [432, 440] on div "420.000 đ" at bounding box center [376, 445] width 112 height 10
checkbox input "true"
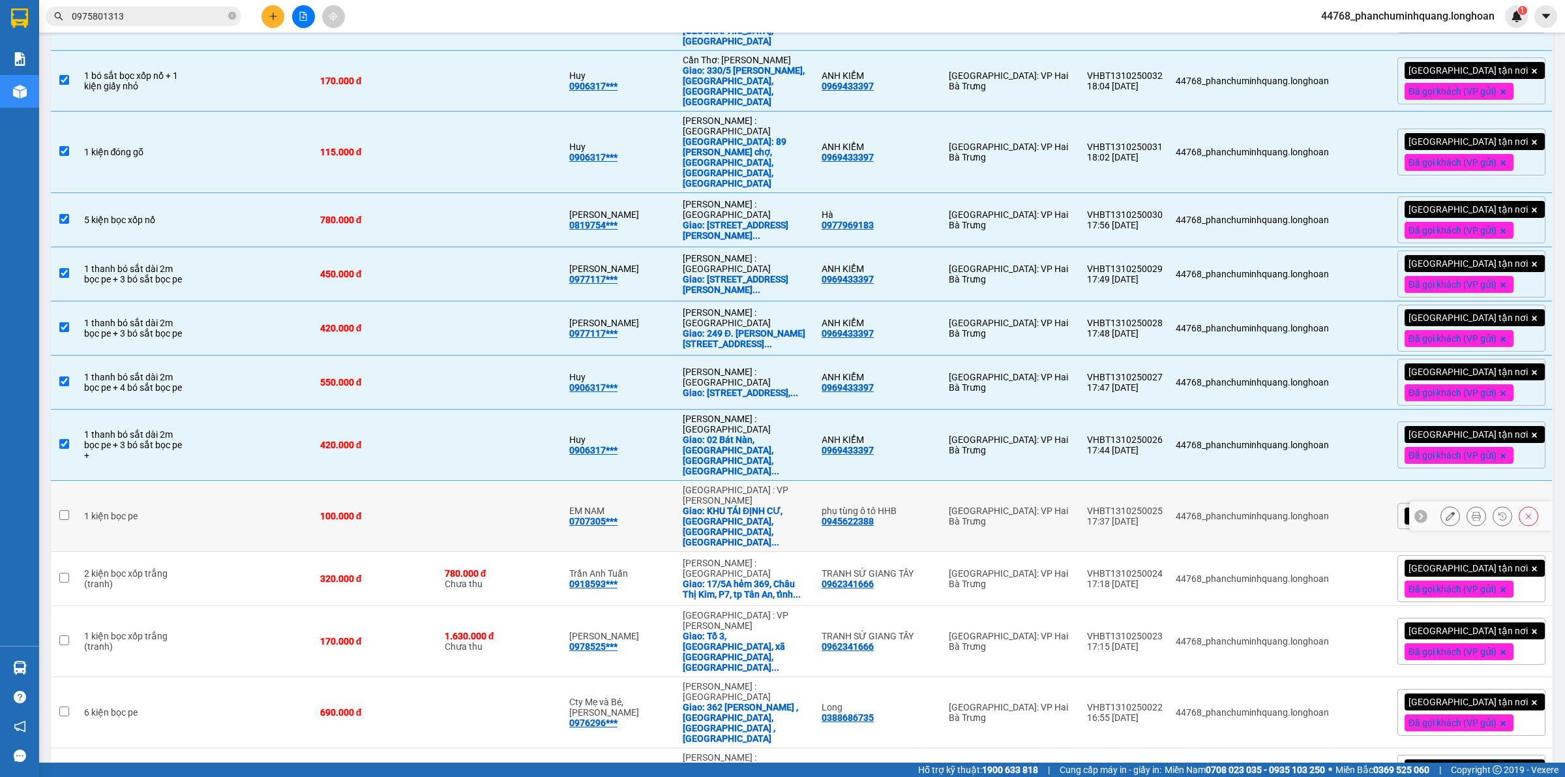
click at [438, 481] on td "100.000 đ" at bounding box center [376, 516] width 125 height 71
checkbox input "true"
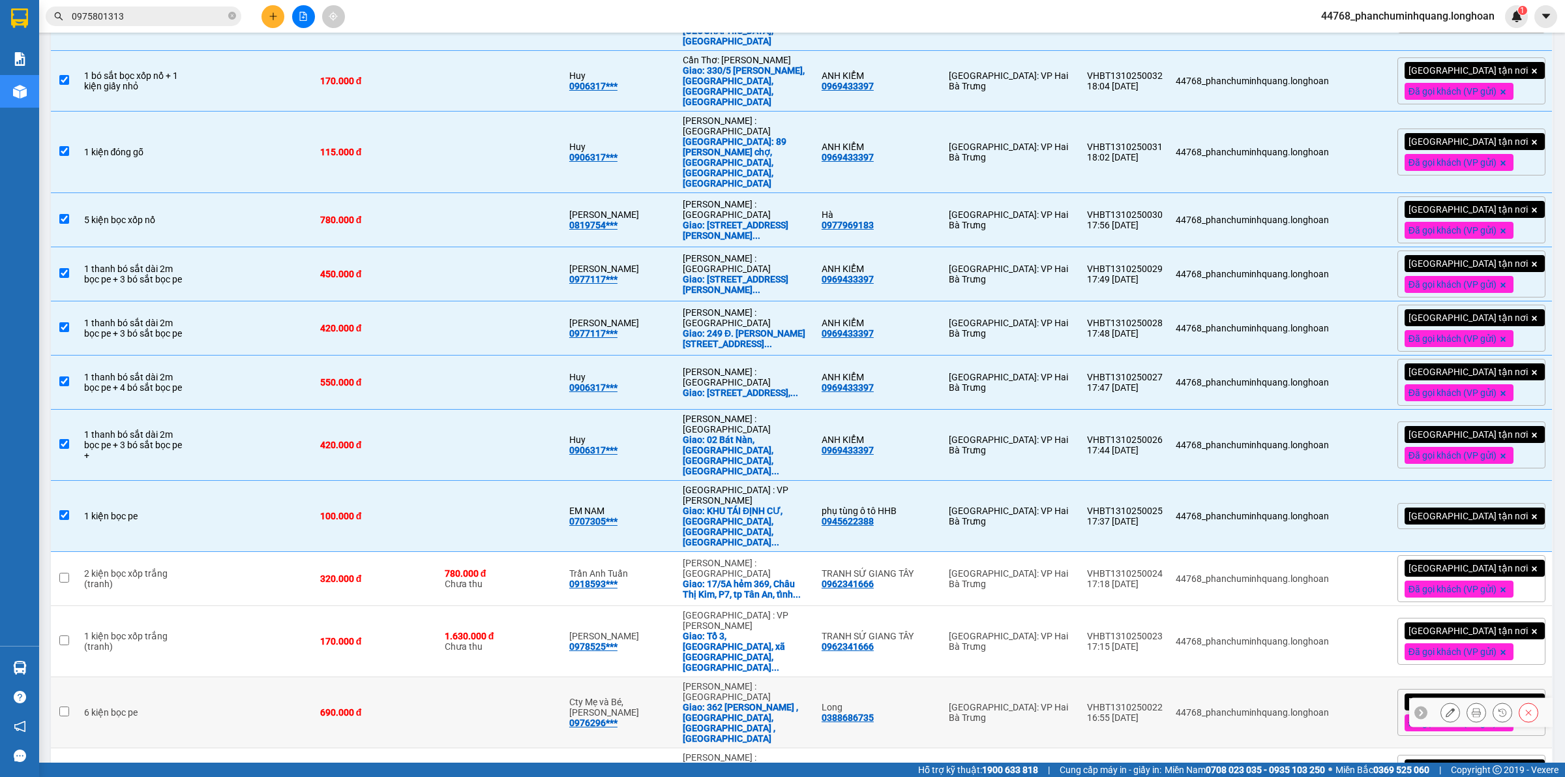
click at [418, 707] on div "690.000 đ" at bounding box center [376, 712] width 112 height 10
checkbox input "true"
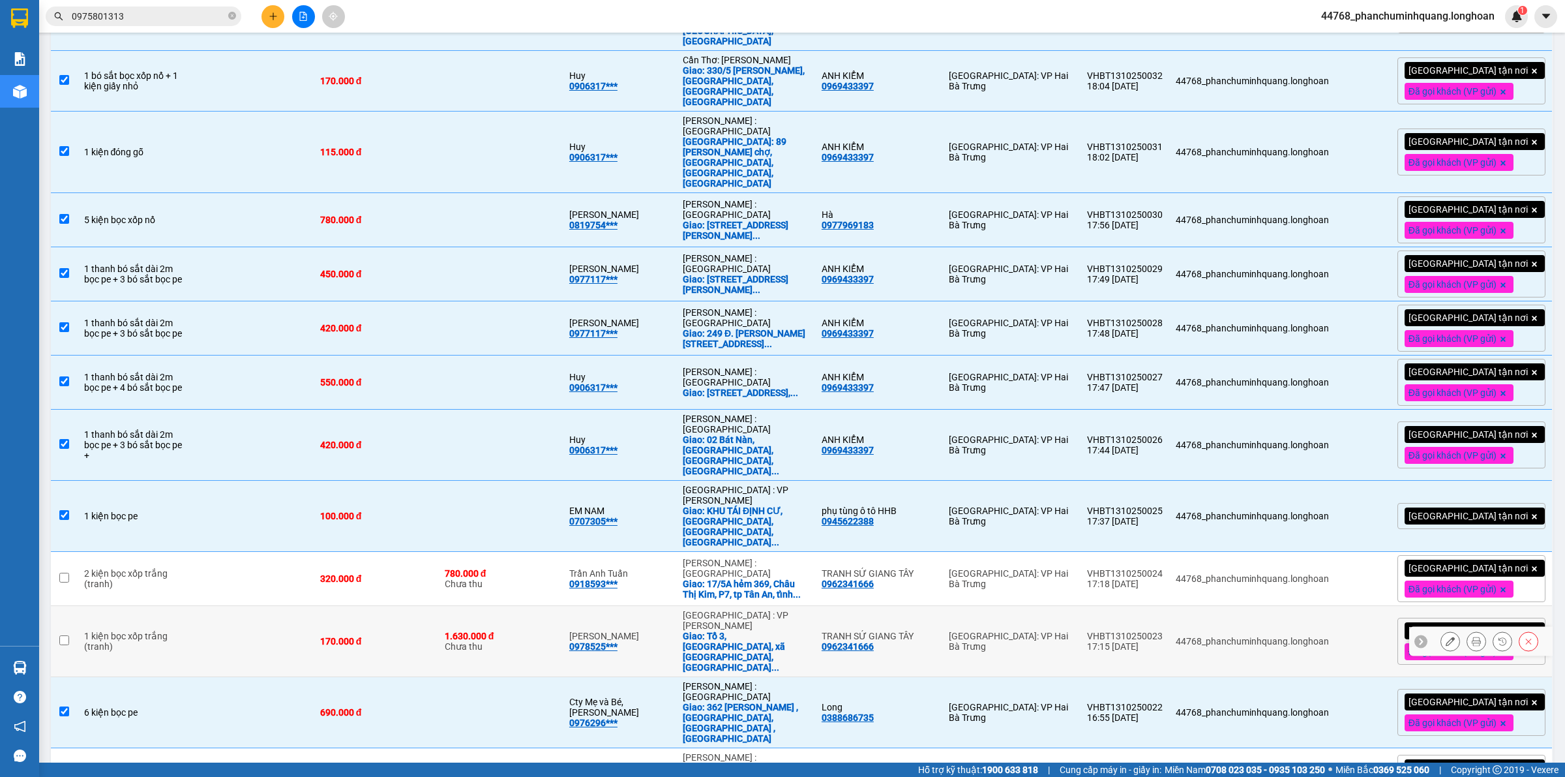
scroll to position [734, 0]
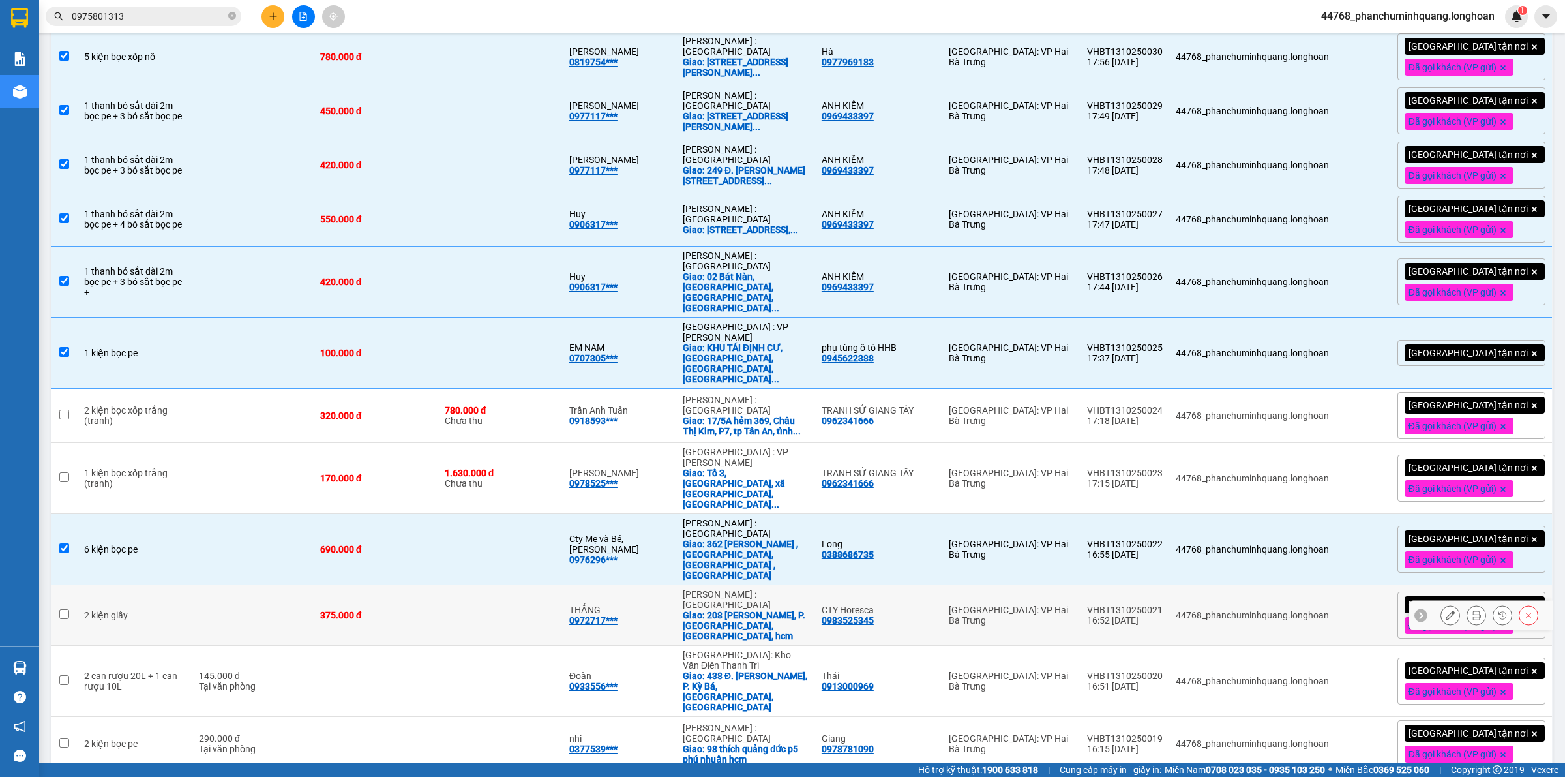
click at [462, 585] on td at bounding box center [500, 615] width 125 height 61
checkbox input "true"
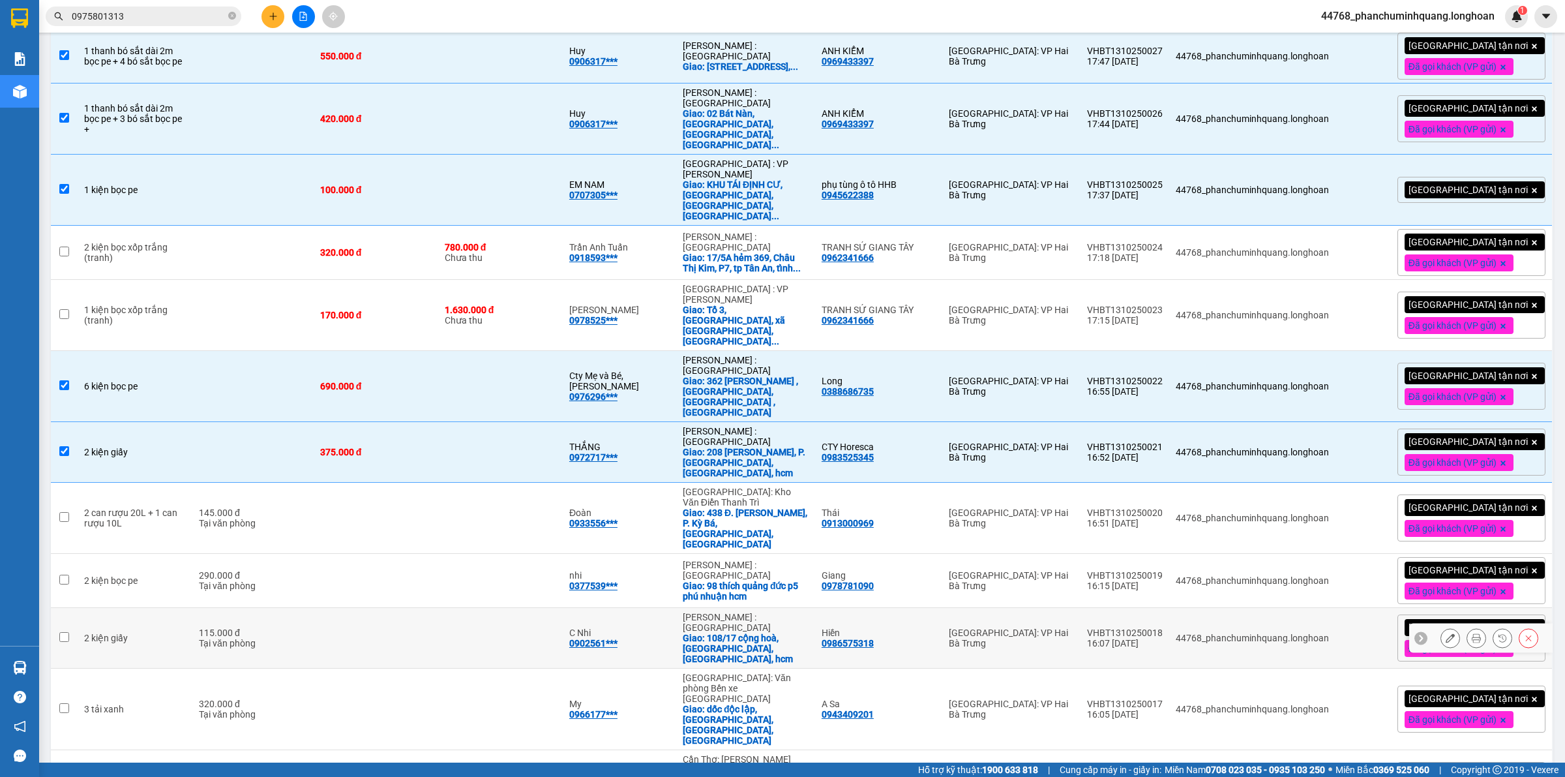
scroll to position [978, 0]
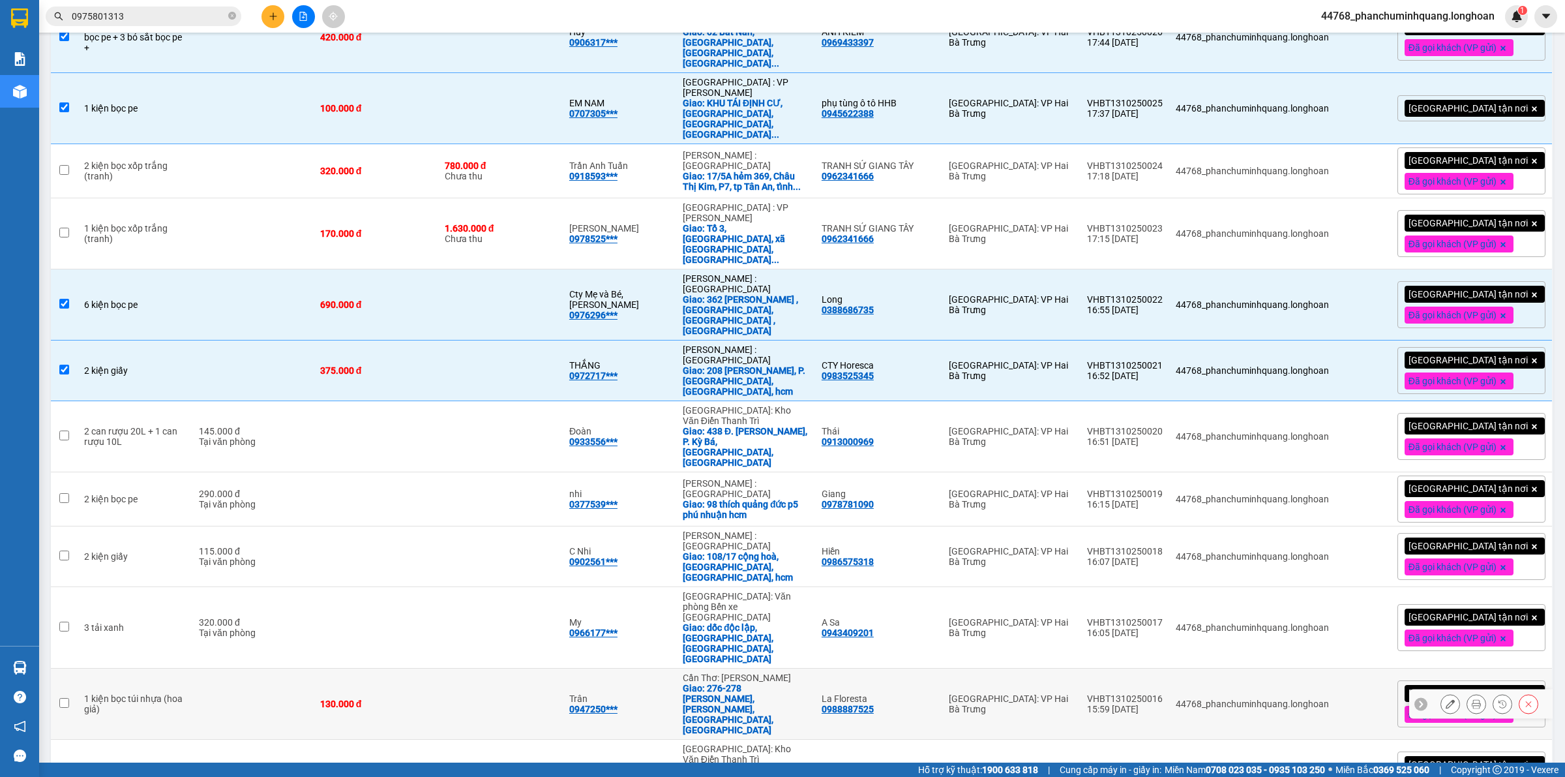
click at [328, 668] on td "130.000 đ" at bounding box center [376, 703] width 125 height 71
checkbox input "true"
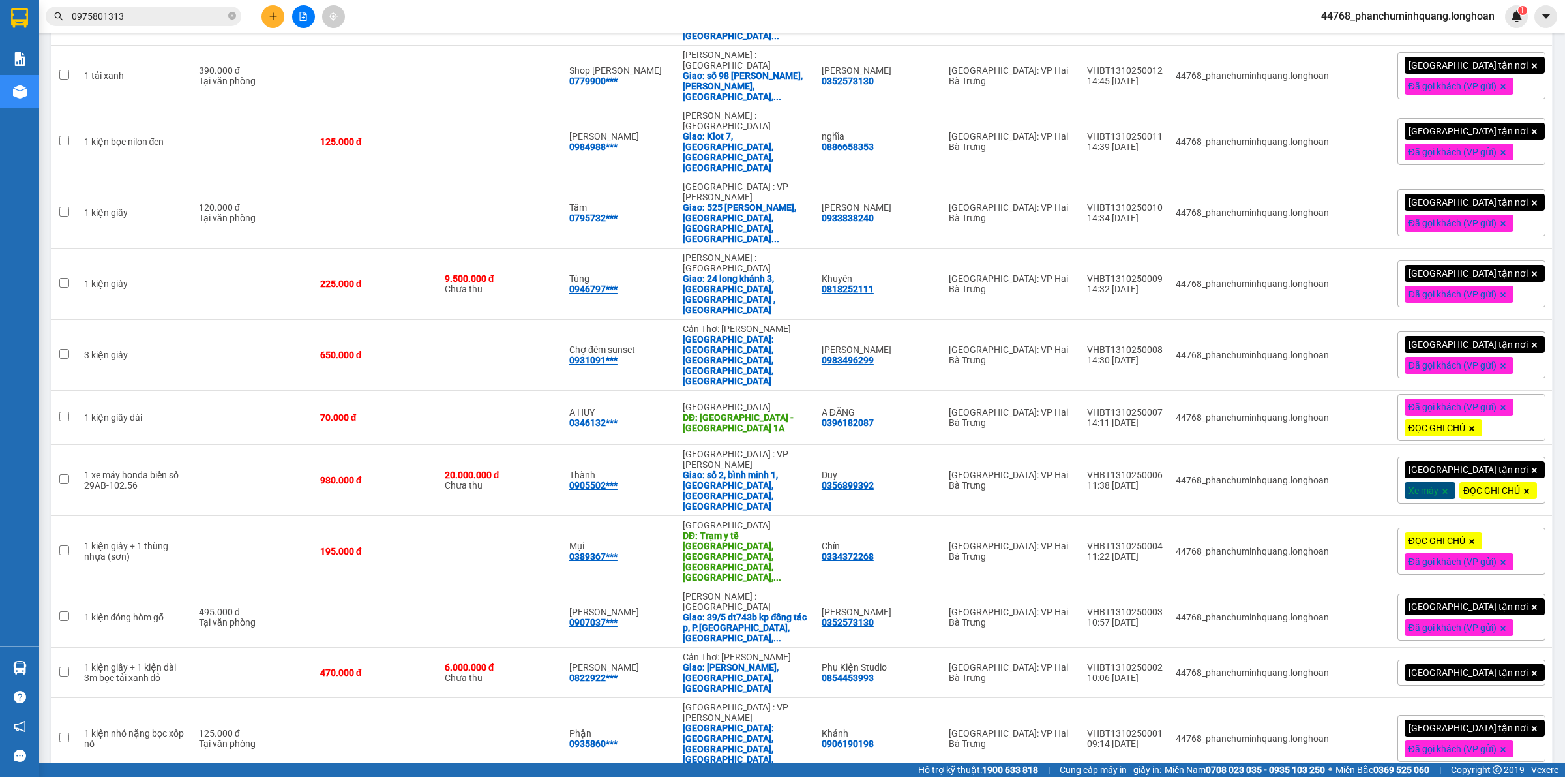
scroll to position [1900, 0]
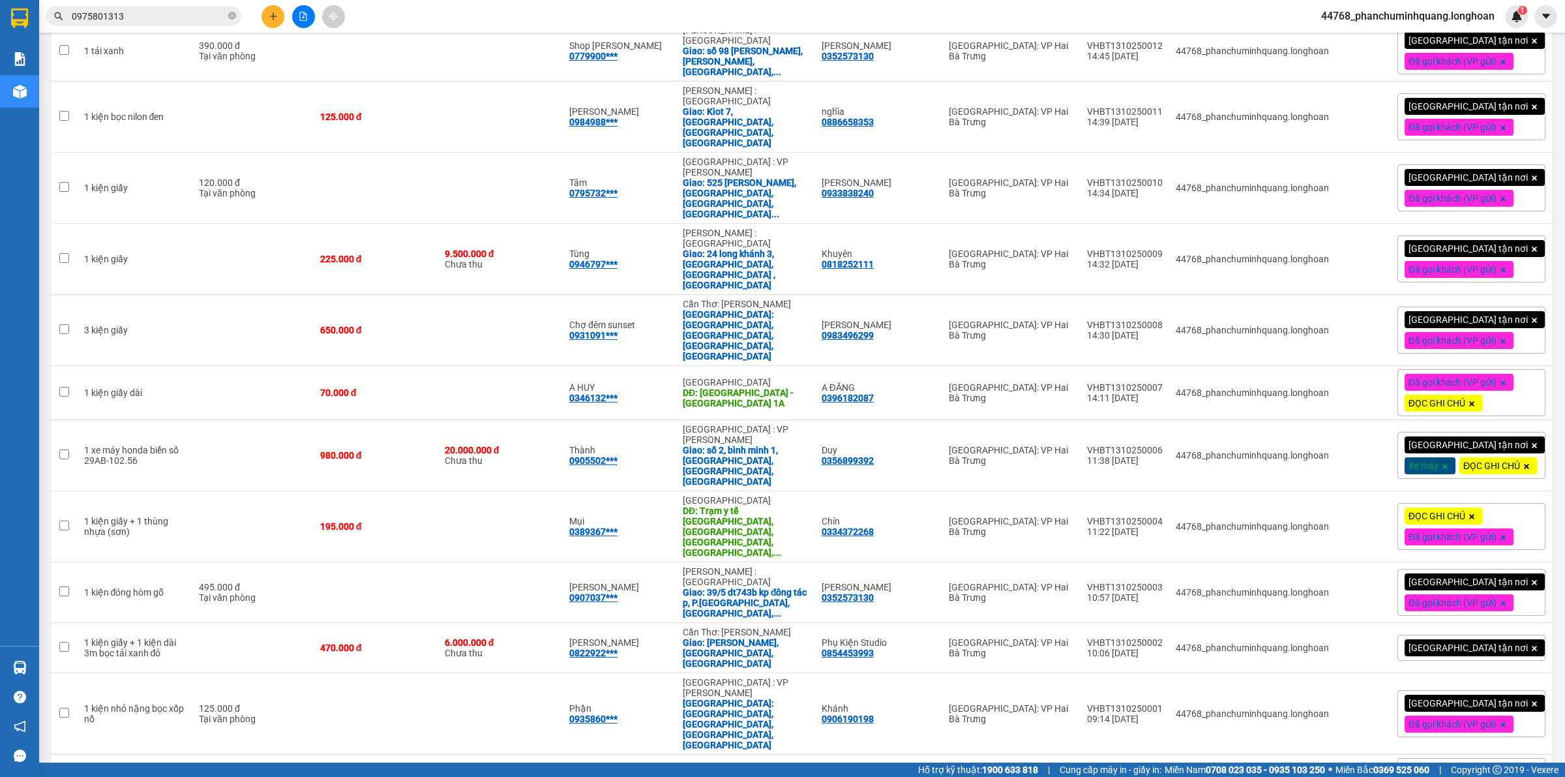
checkbox input "true"
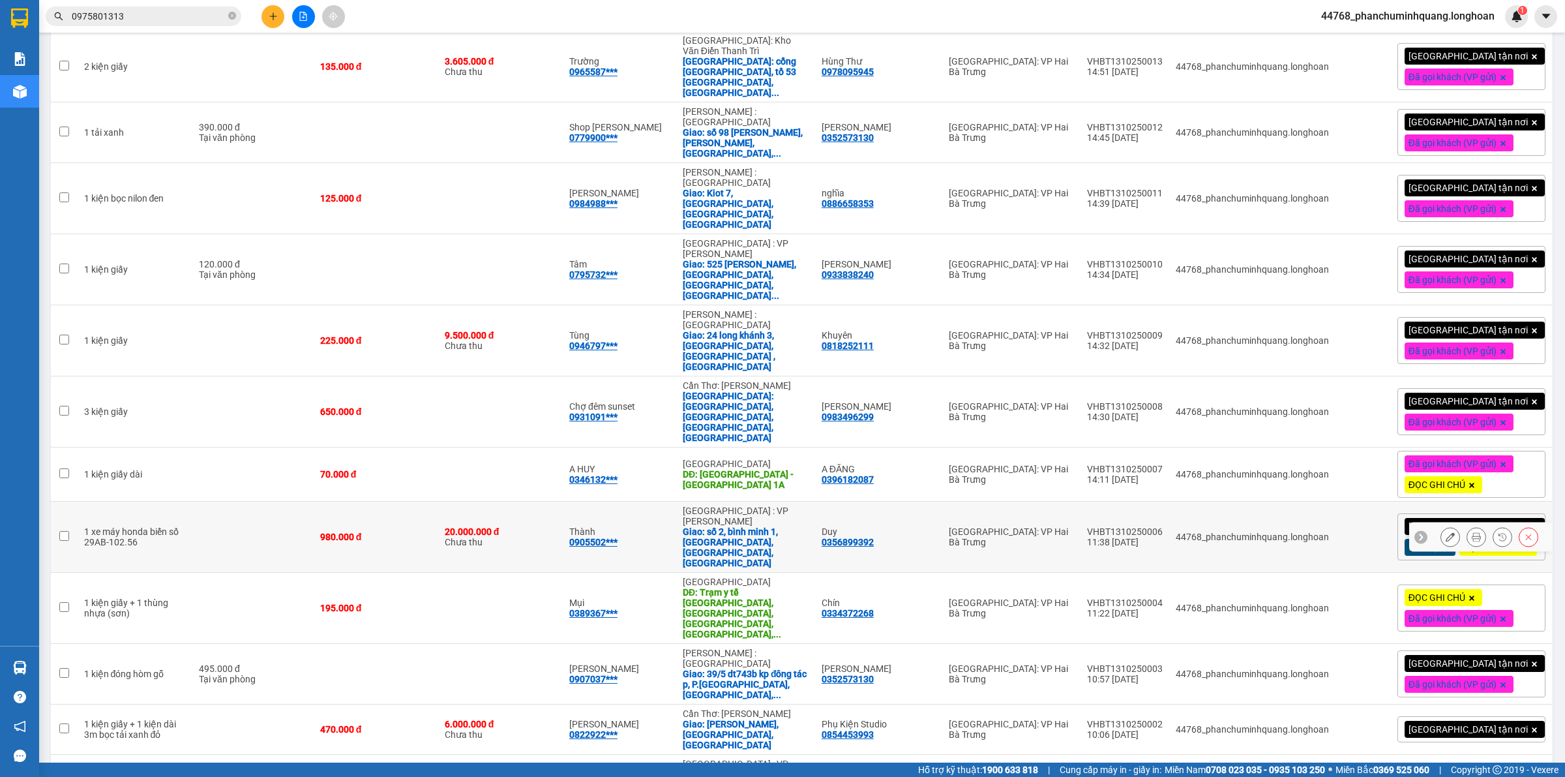
scroll to position [1737, 0]
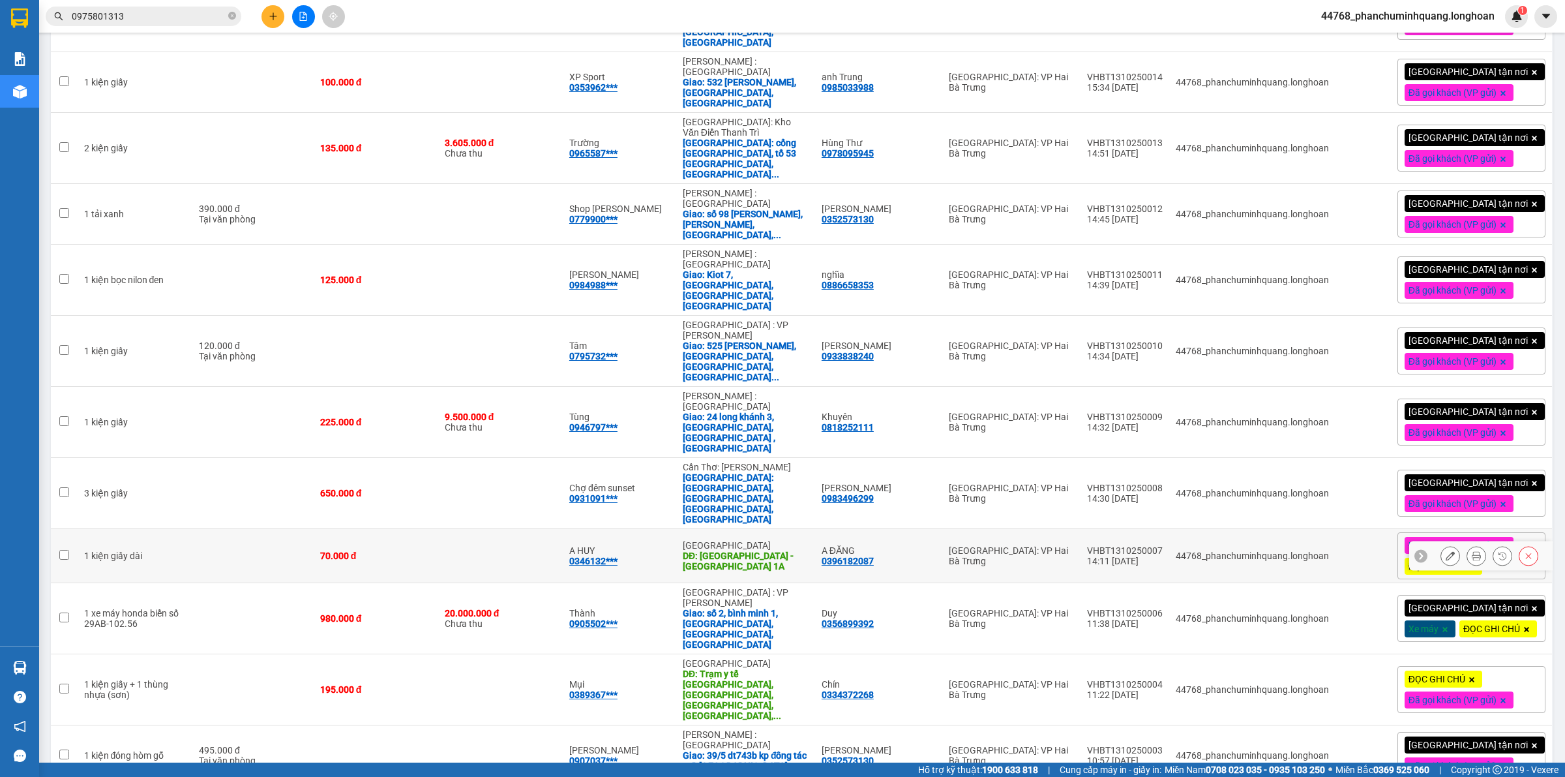
click at [432, 550] on div "70.000 đ" at bounding box center [376, 555] width 112 height 10
checkbox input "true"
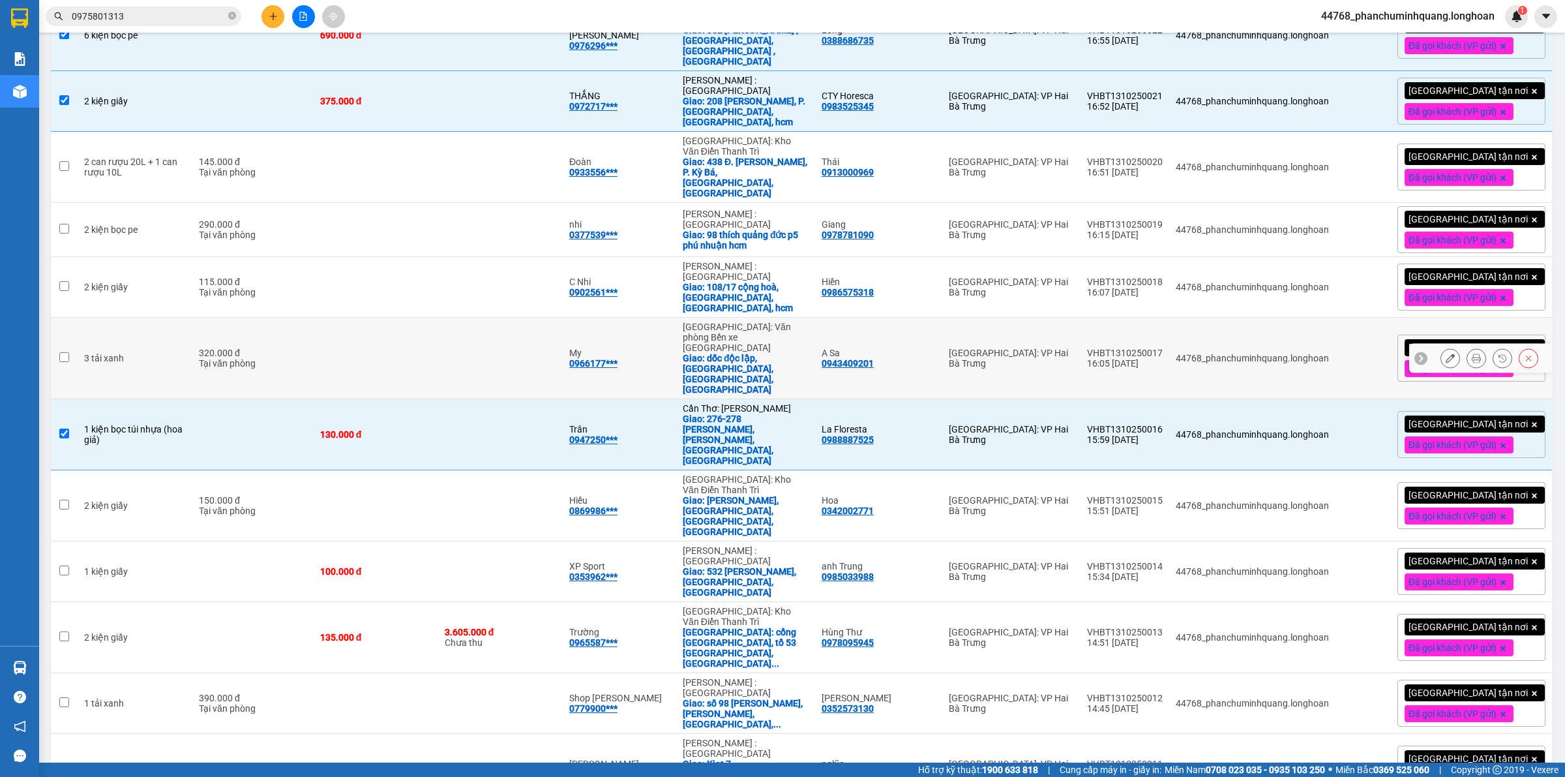
scroll to position [1085, 0]
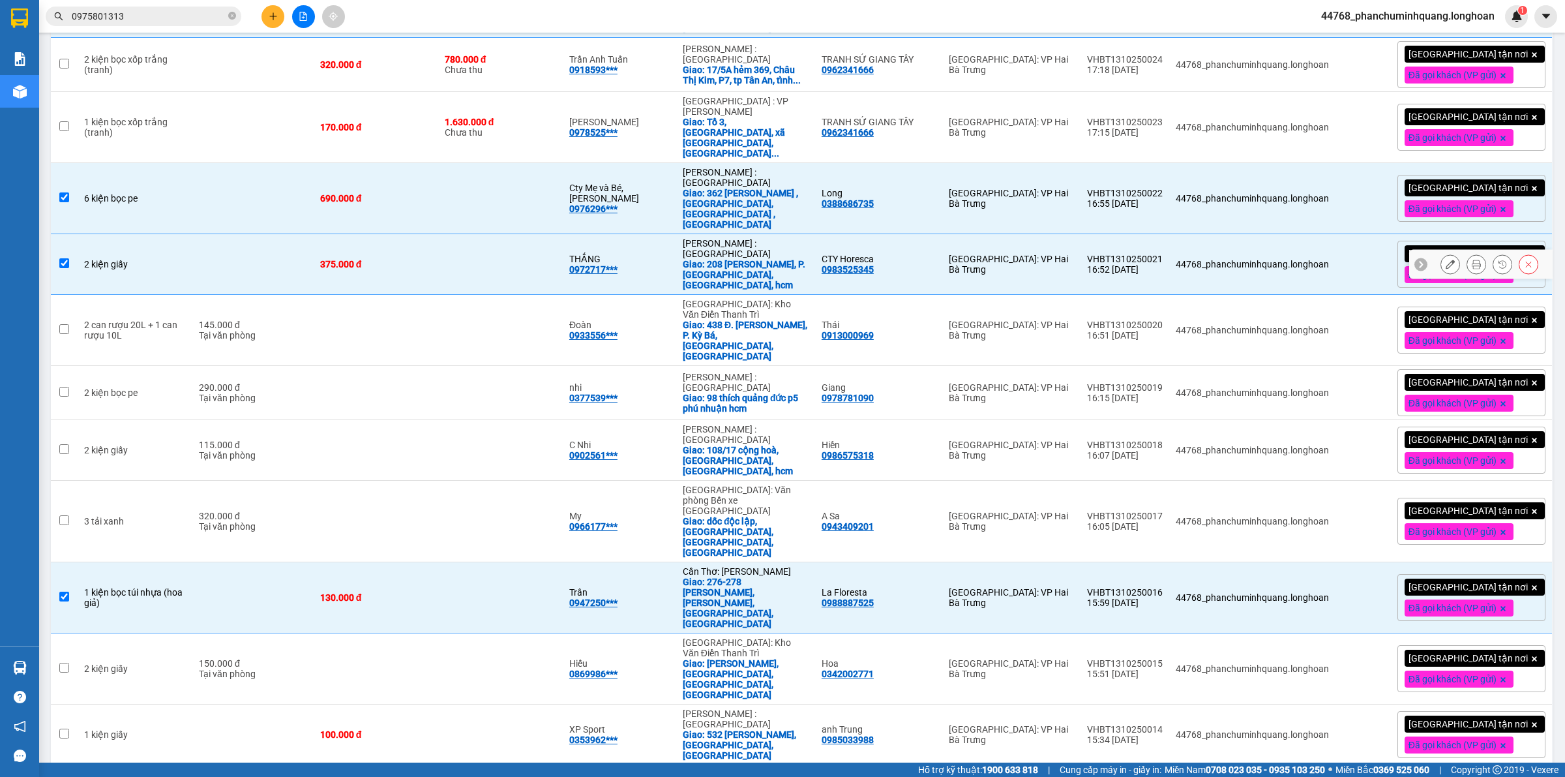
click at [1055, 254] on div "[GEOGRAPHIC_DATA]: VP Hai Bà Trưng" at bounding box center [1011, 264] width 125 height 21
checkbox input "false"
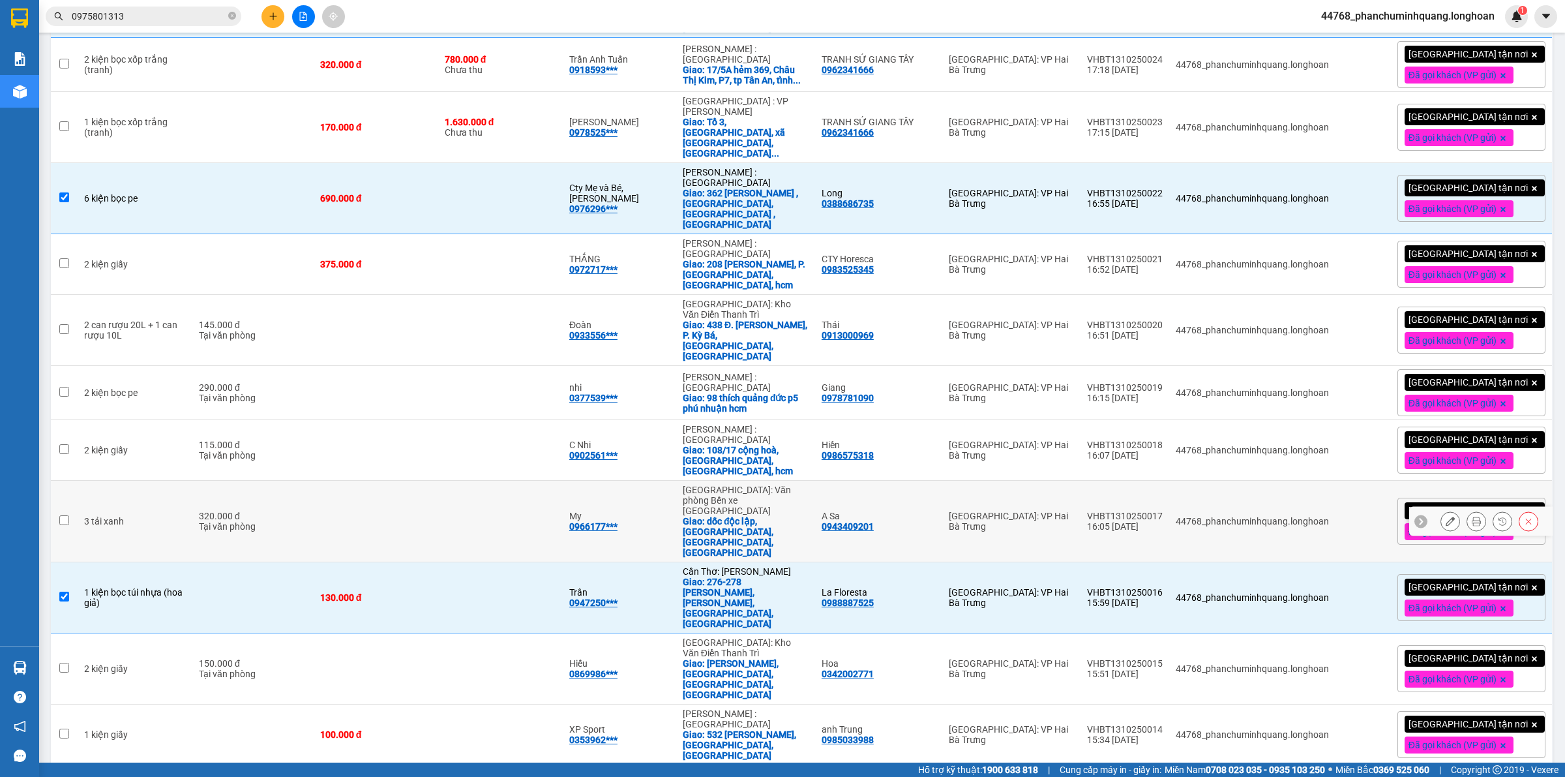
click at [517, 481] on td at bounding box center [500, 522] width 125 height 82
checkbox input "true"
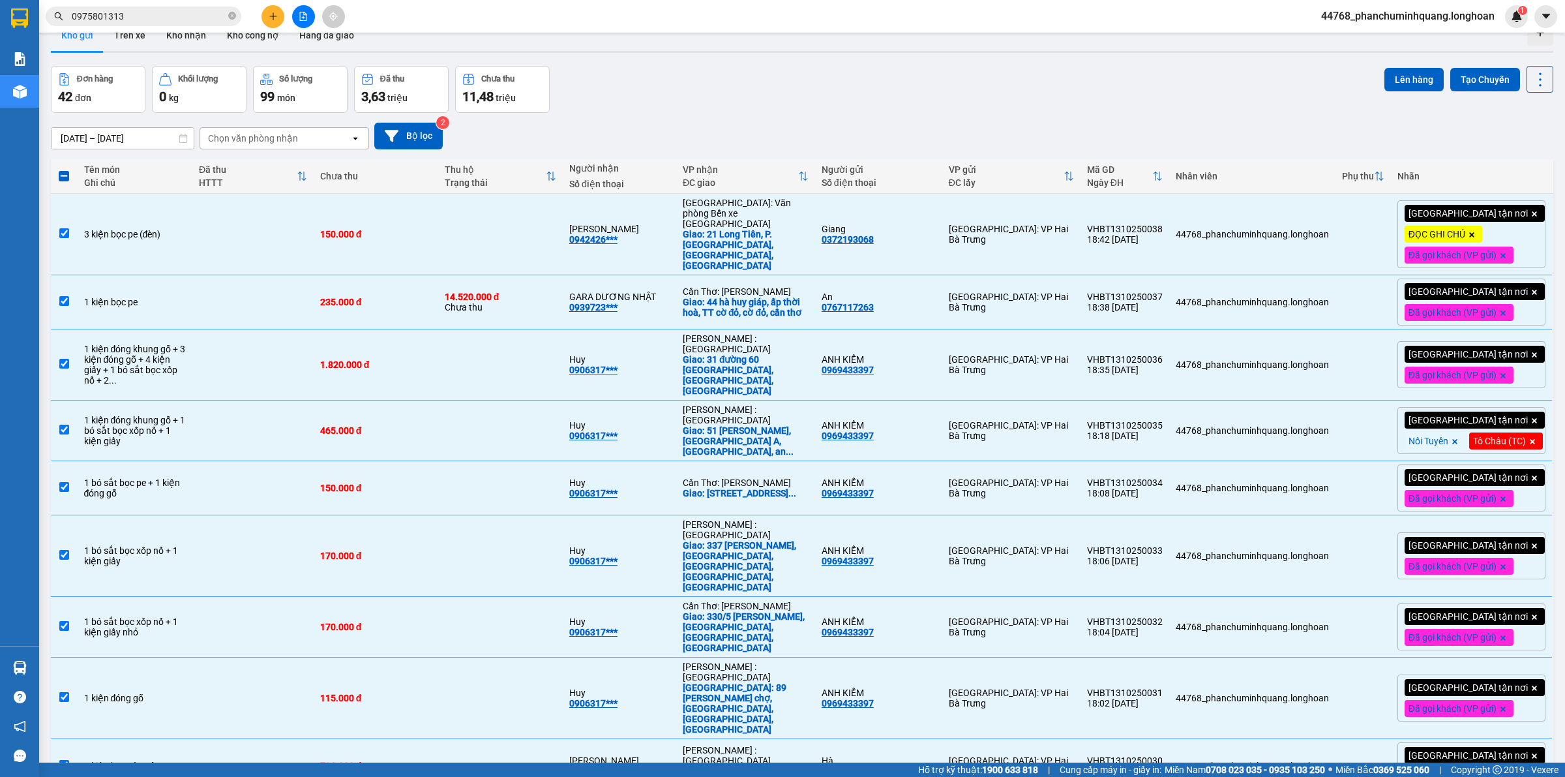
scroll to position [0, 0]
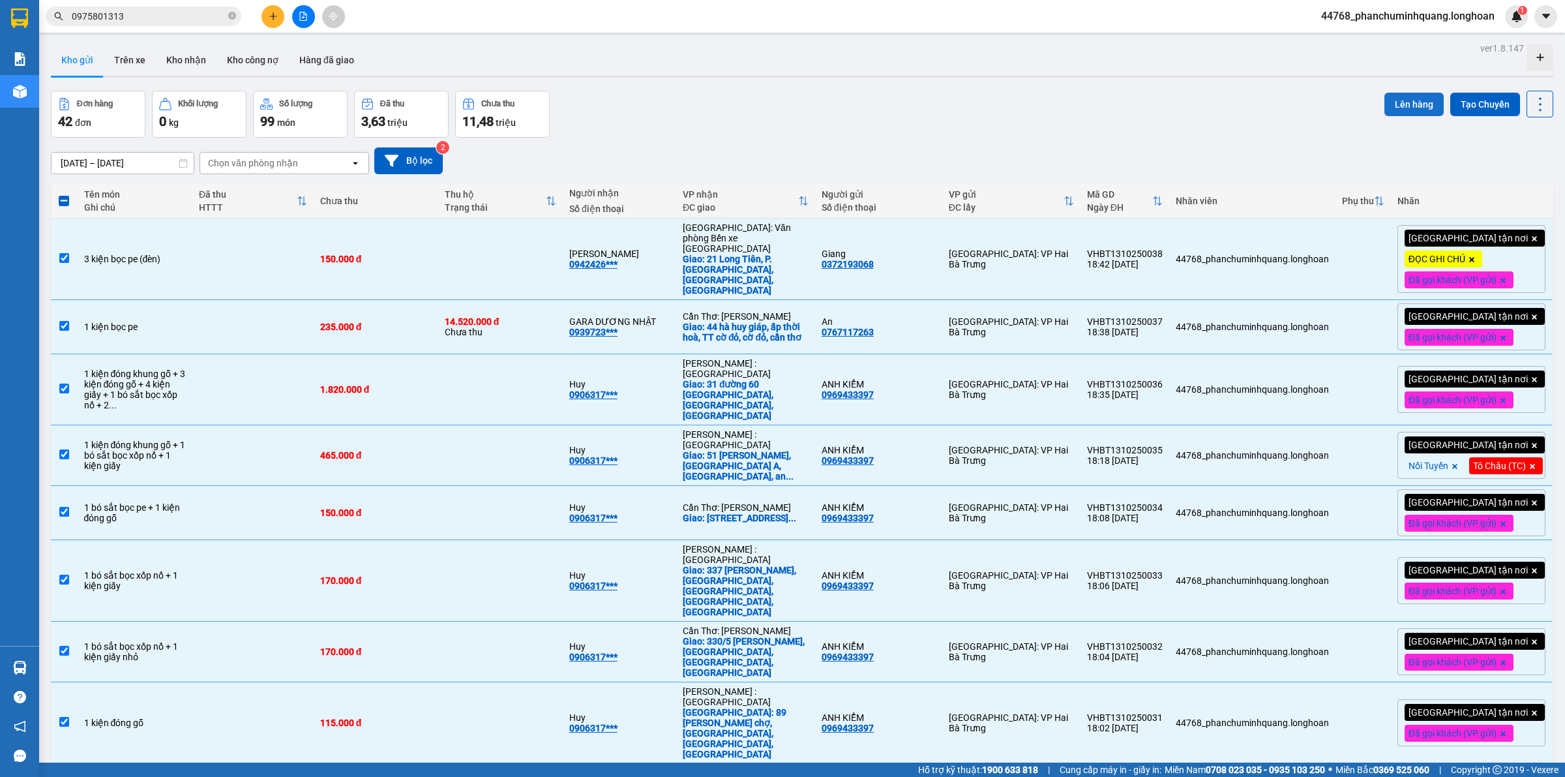
click at [1391, 97] on button "Lên hàng" at bounding box center [1414, 104] width 59 height 23
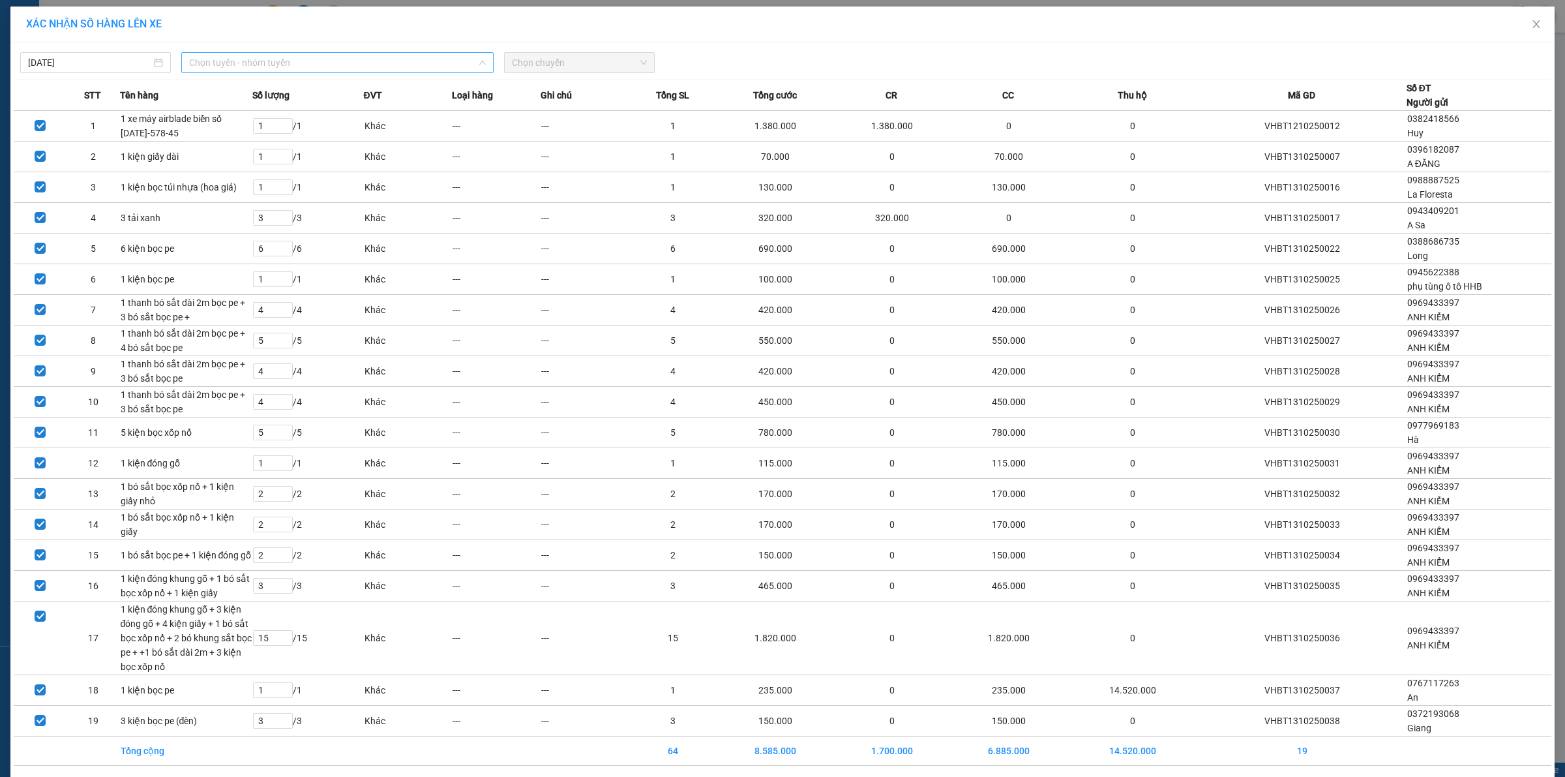
drag, startPoint x: 419, startPoint y: 63, endPoint x: 398, endPoint y: 85, distance: 30.5
click at [418, 63] on span "Chọn tuyến - nhóm tuyến" at bounding box center [337, 63] width 297 height 20
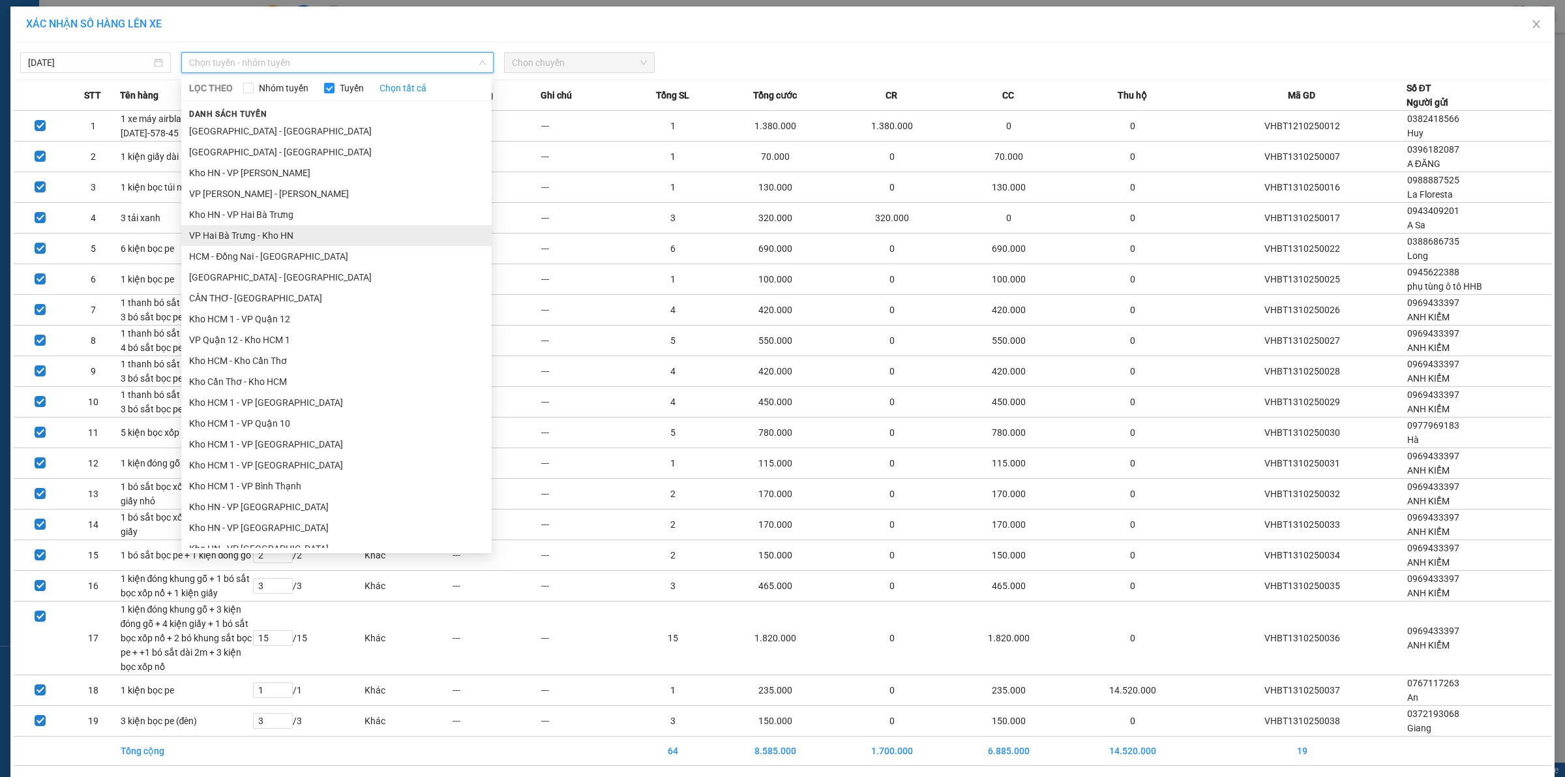
click at [253, 237] on li "VP Hai Bà Trưng - Kho HN" at bounding box center [336, 235] width 310 height 21
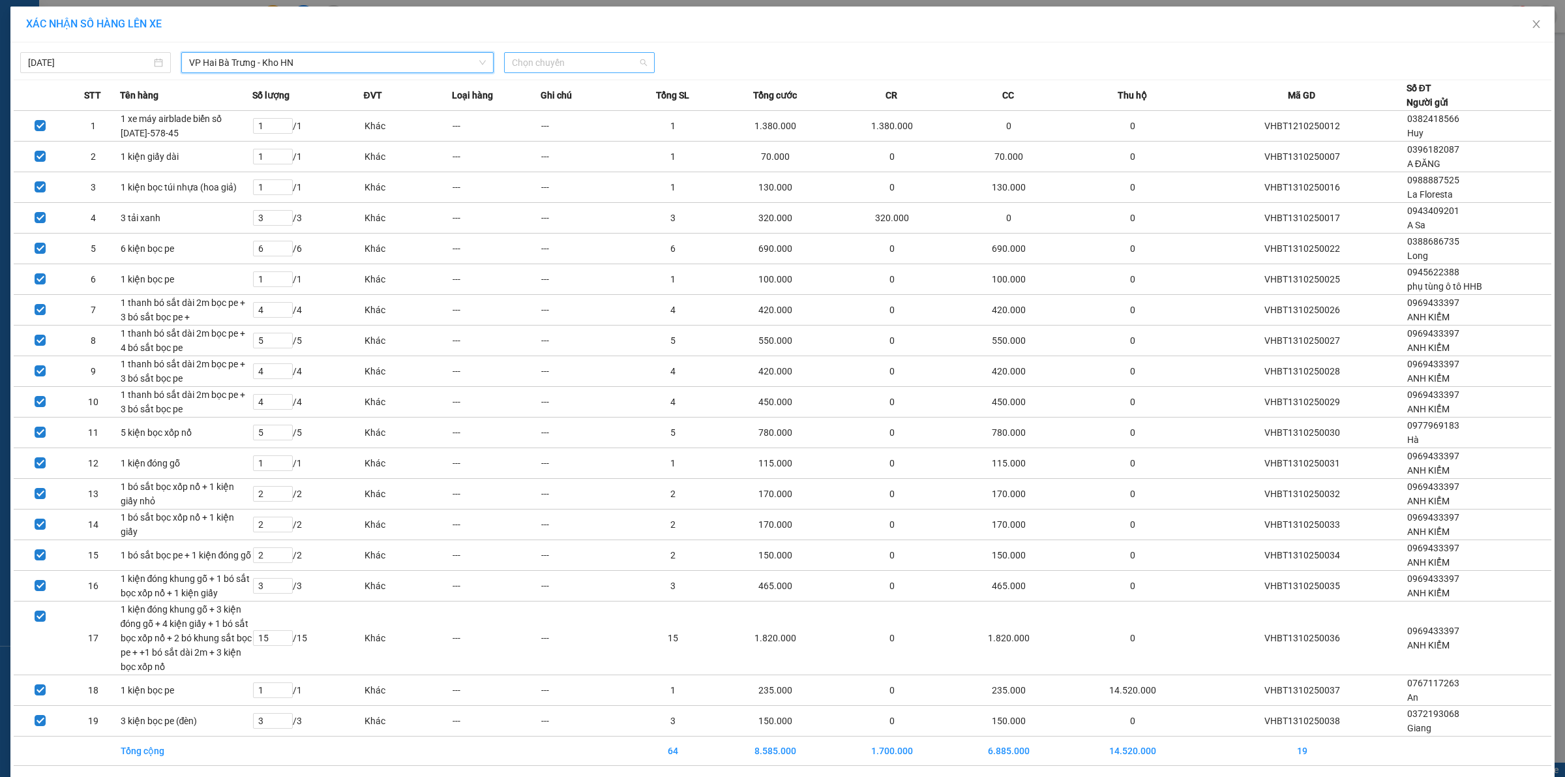
click at [533, 57] on span "Chọn chuyến" at bounding box center [579, 63] width 135 height 20
click at [546, 108] on div "19:30 (TC) - 29E-366.14" at bounding box center [558, 109] width 102 height 14
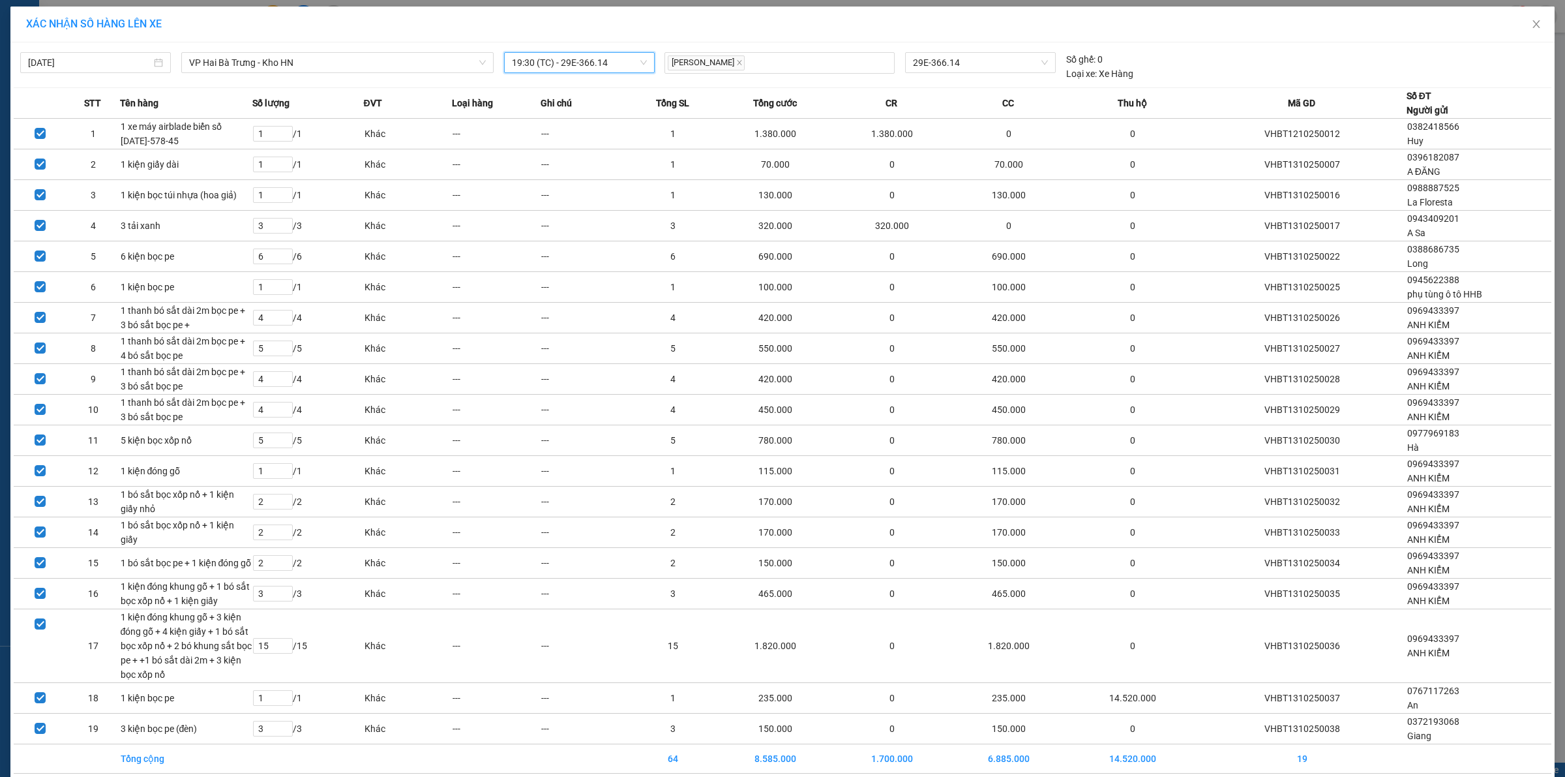
scroll to position [160, 0]
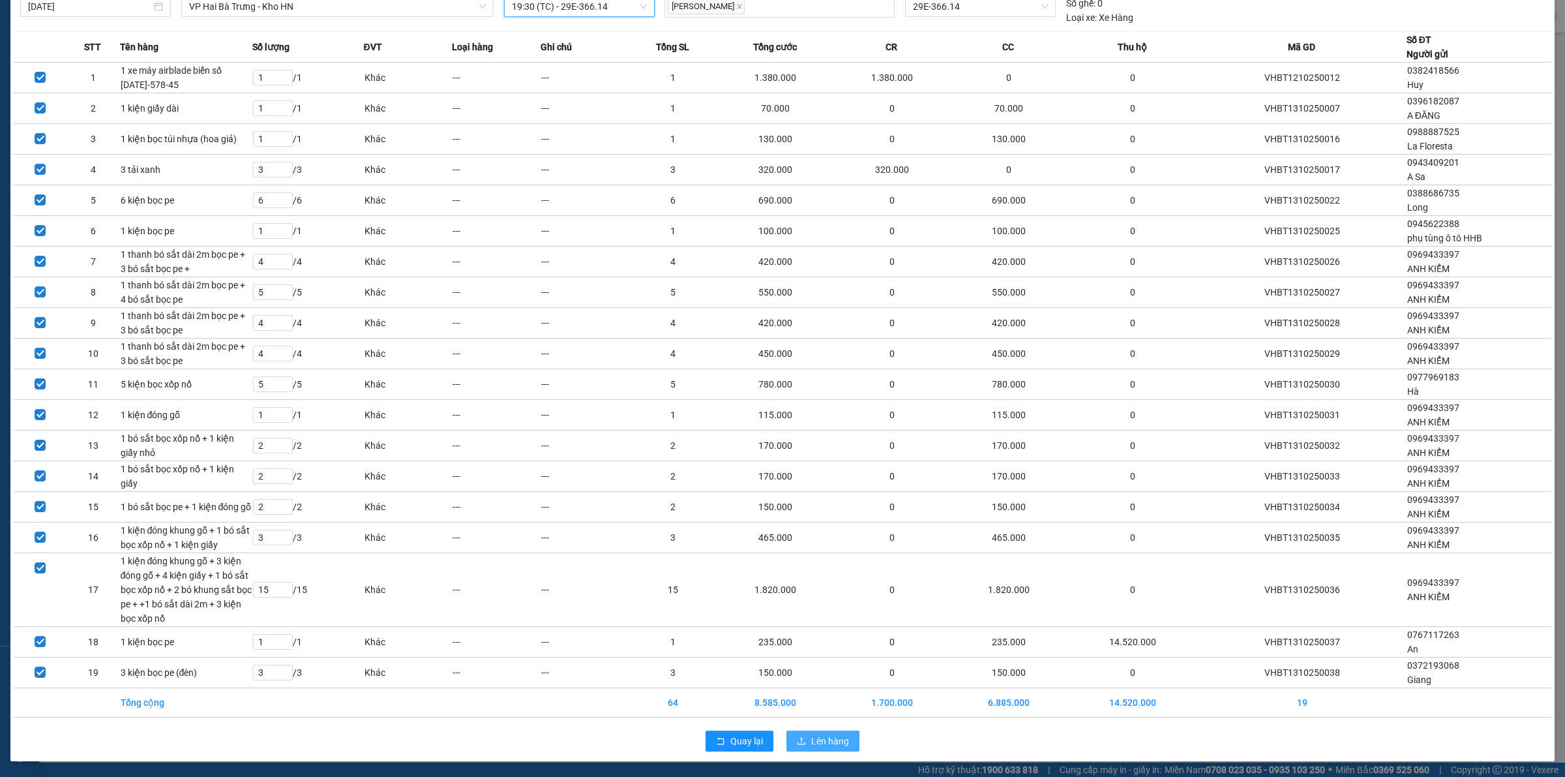
click at [788, 740] on button "Lên hàng" at bounding box center [823, 740] width 73 height 21
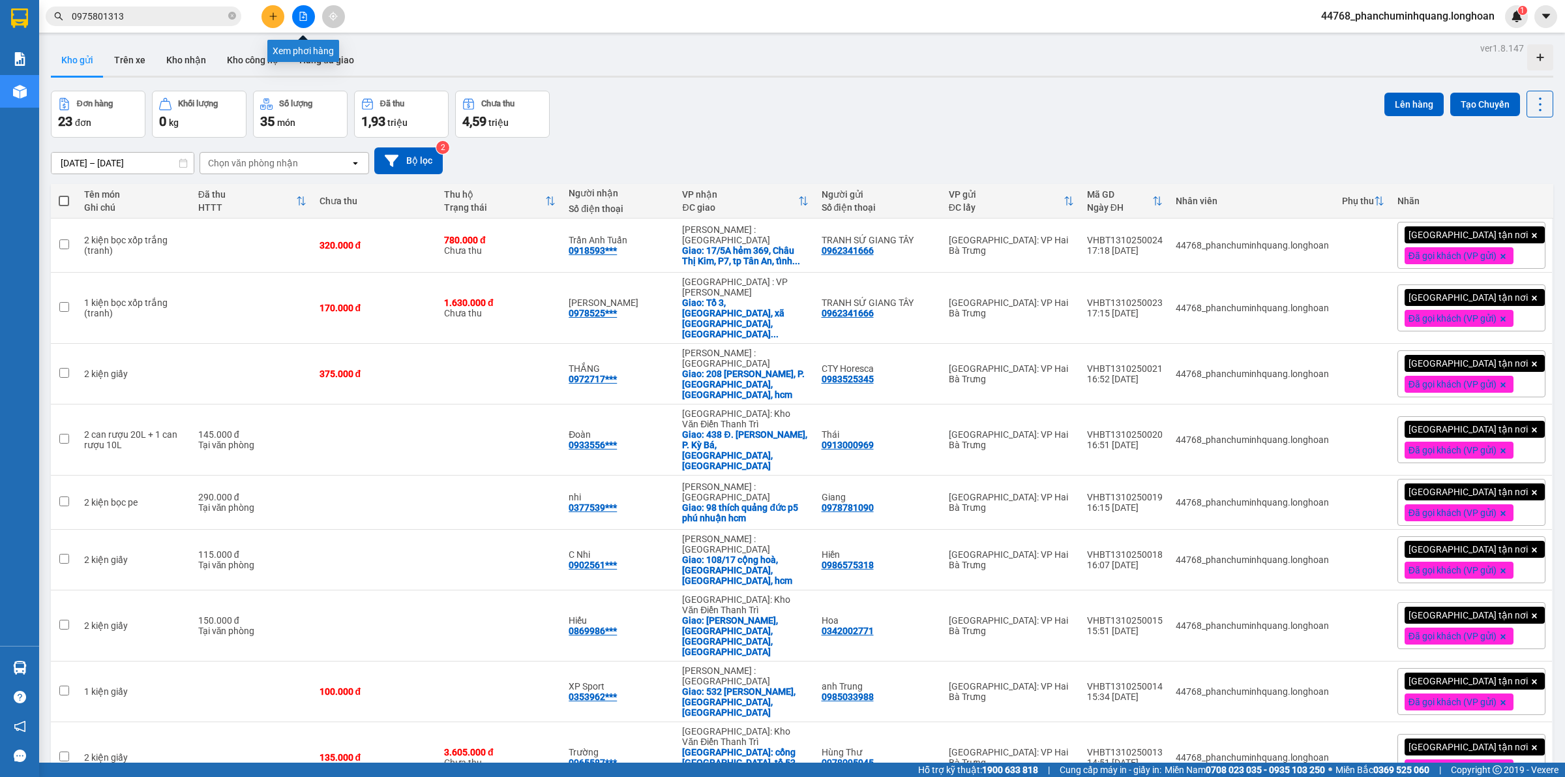
drag, startPoint x: 301, startPoint y: 12, endPoint x: 305, endPoint y: 0, distance: 12.4
click at [302, 12] on icon "file-add" at bounding box center [303, 16] width 9 height 9
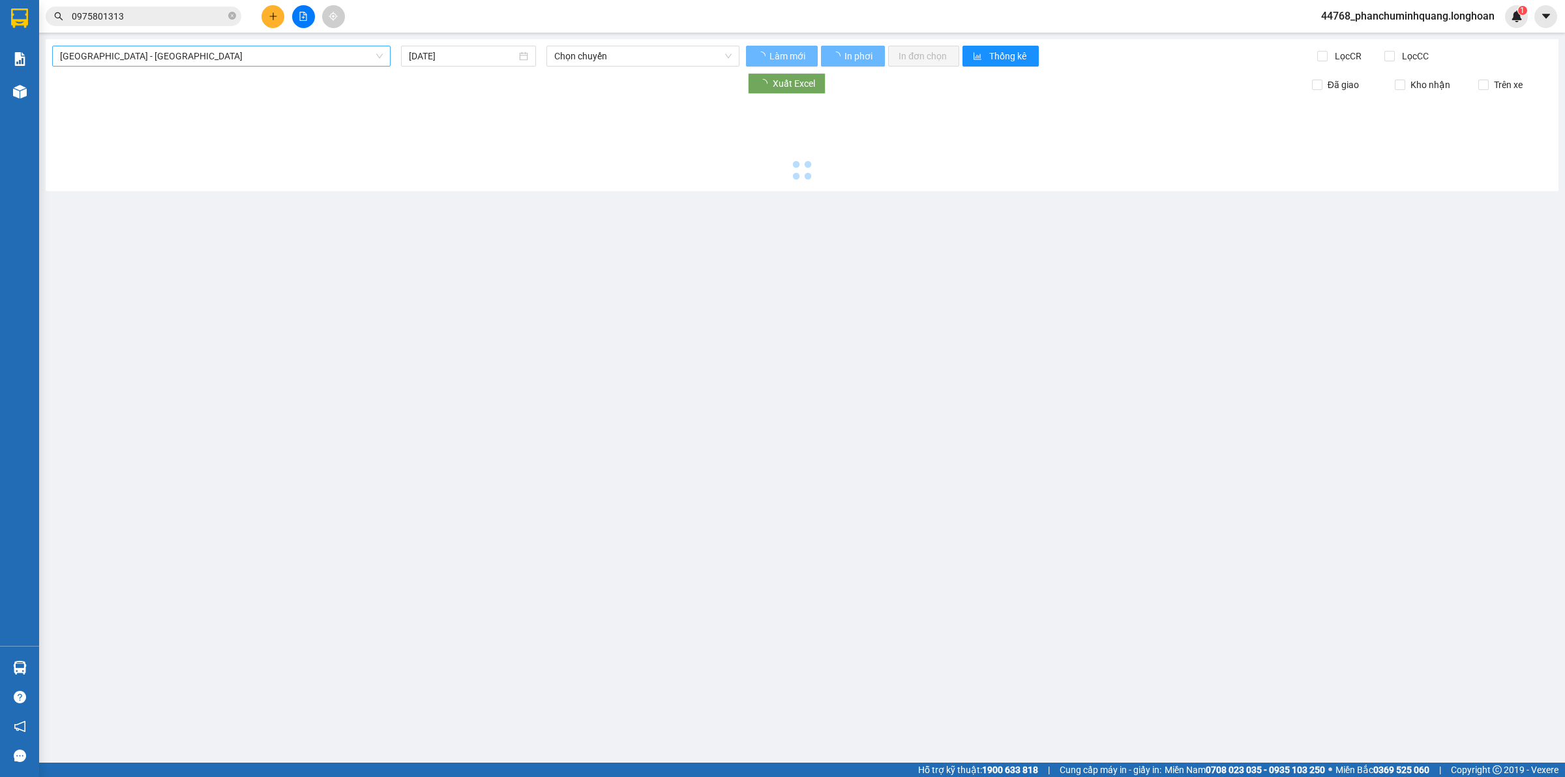
click at [317, 48] on span "[GEOGRAPHIC_DATA] - [GEOGRAPHIC_DATA]" at bounding box center [221, 56] width 323 height 20
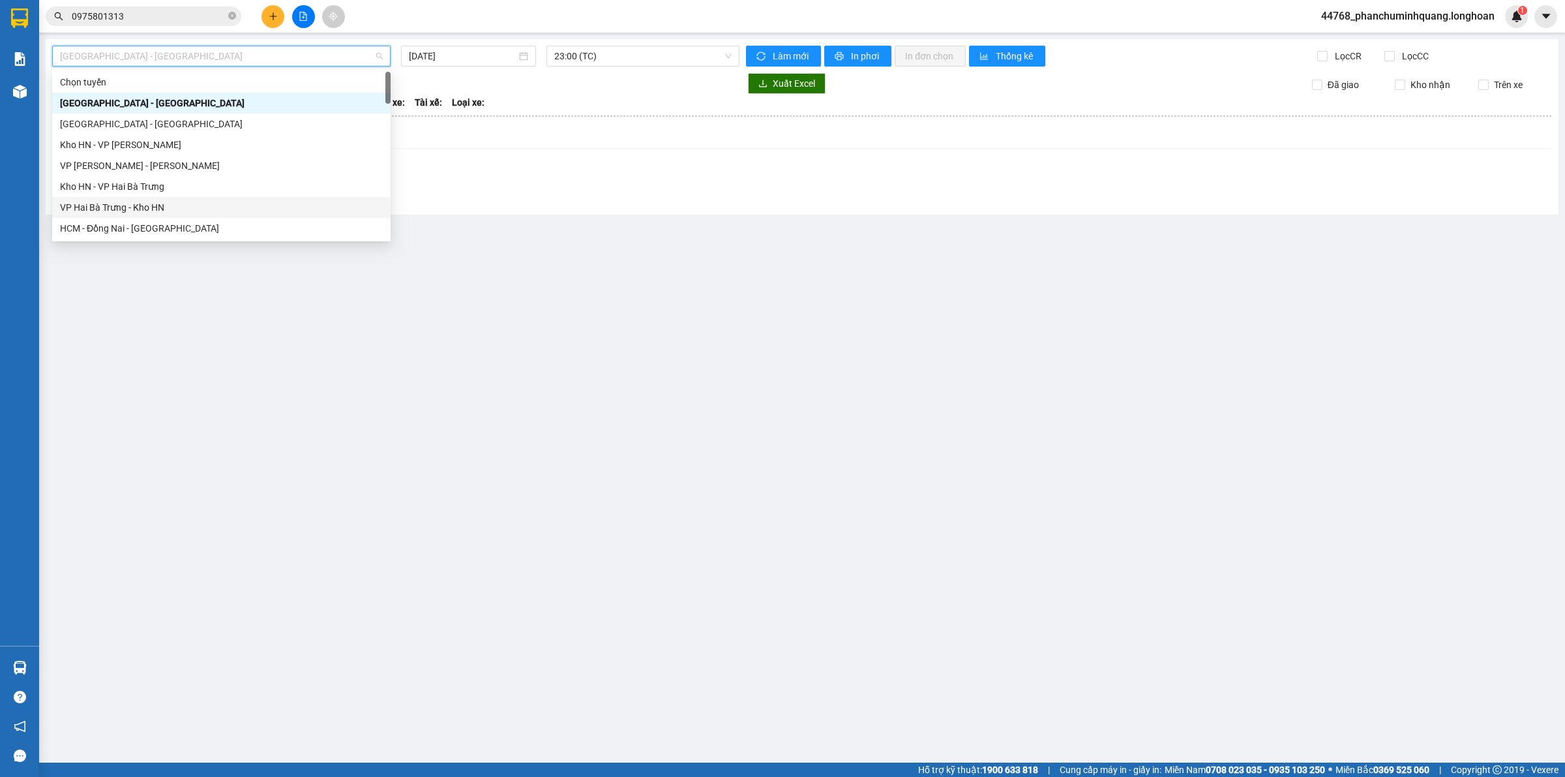
click at [149, 200] on div "VP Hai Bà Trưng - Kho HN" at bounding box center [221, 207] width 323 height 14
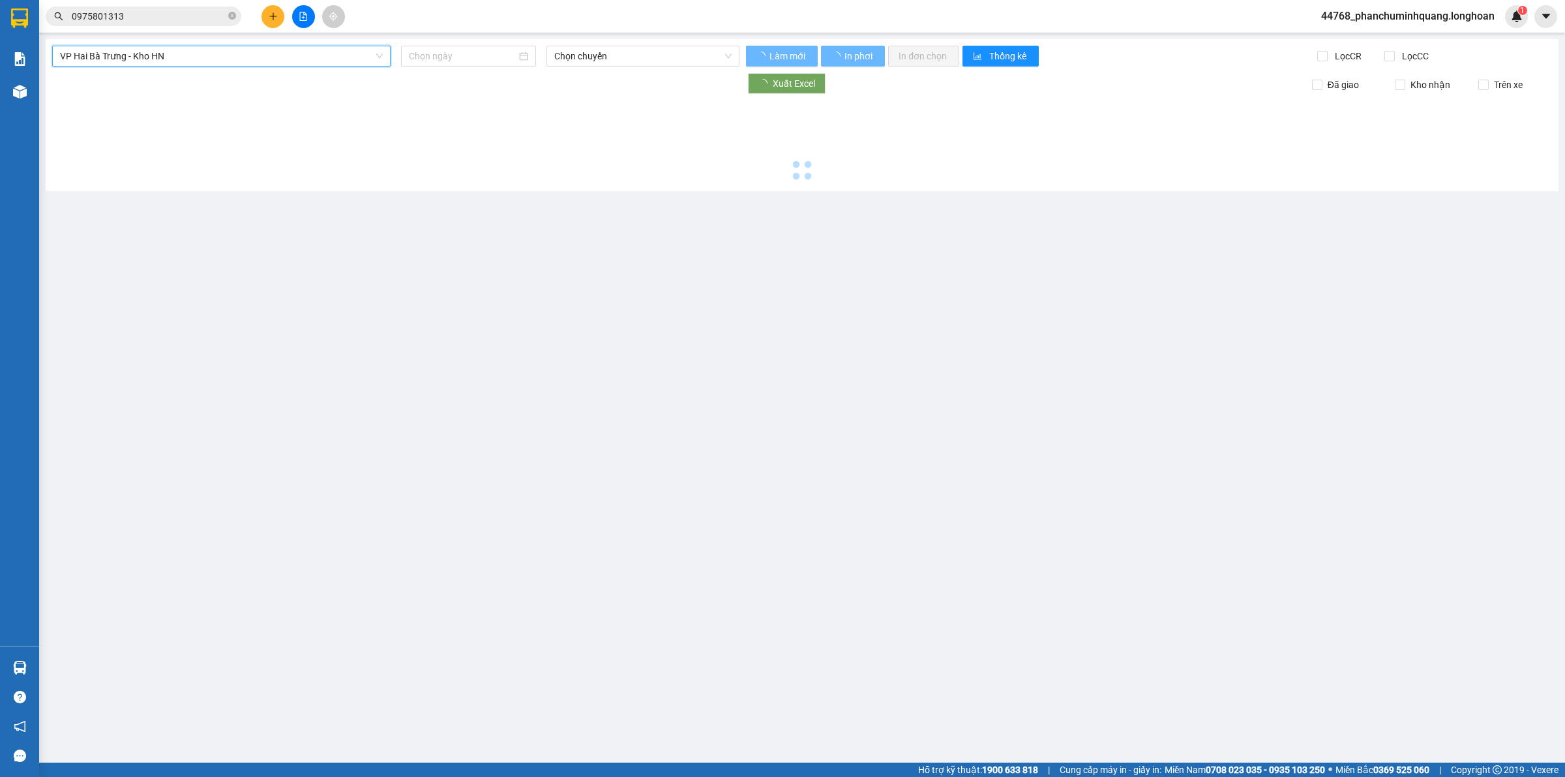
type input "[DATE]"
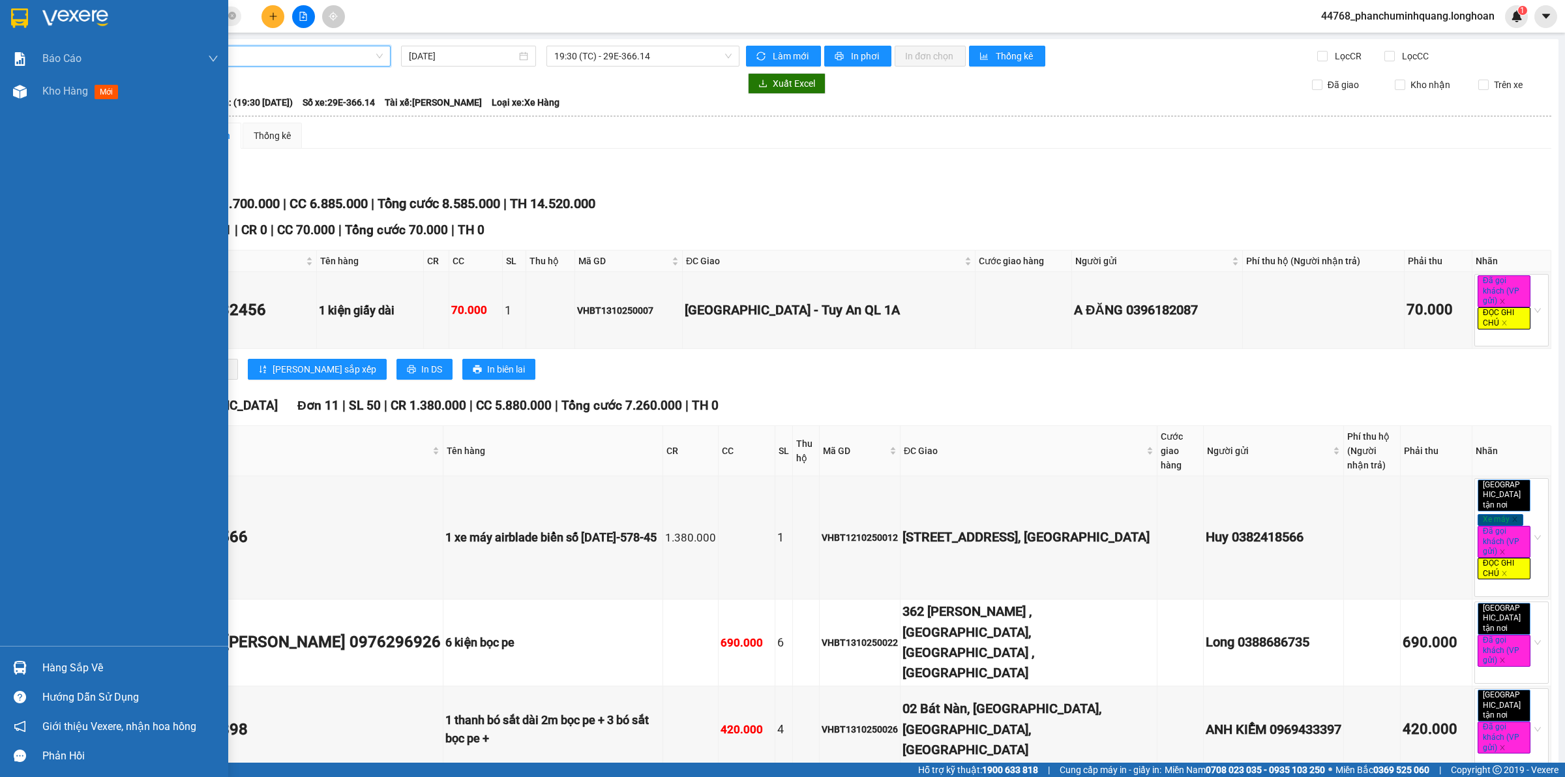
click at [12, 8] on img at bounding box center [19, 18] width 17 height 20
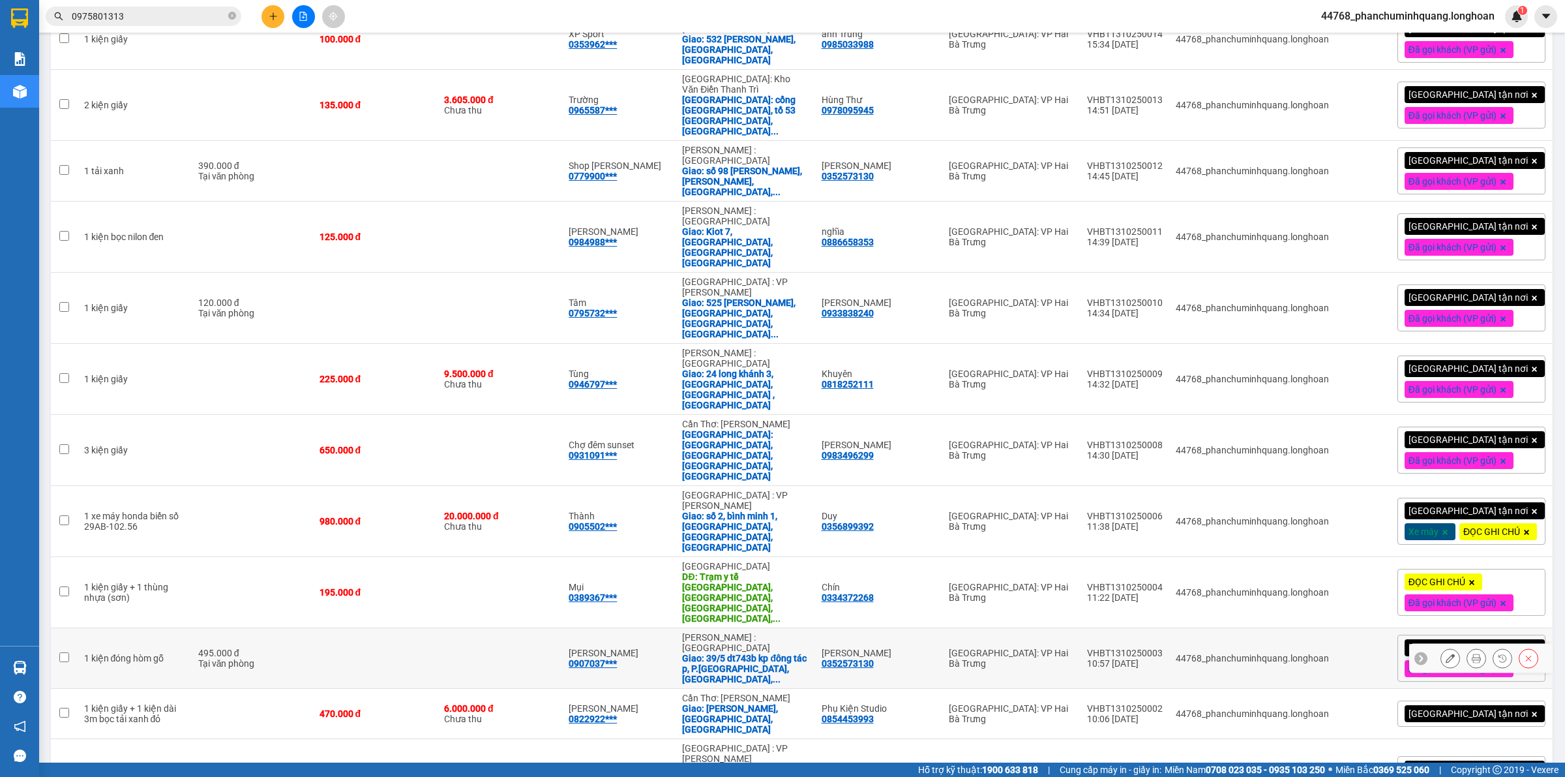
scroll to position [793, 0]
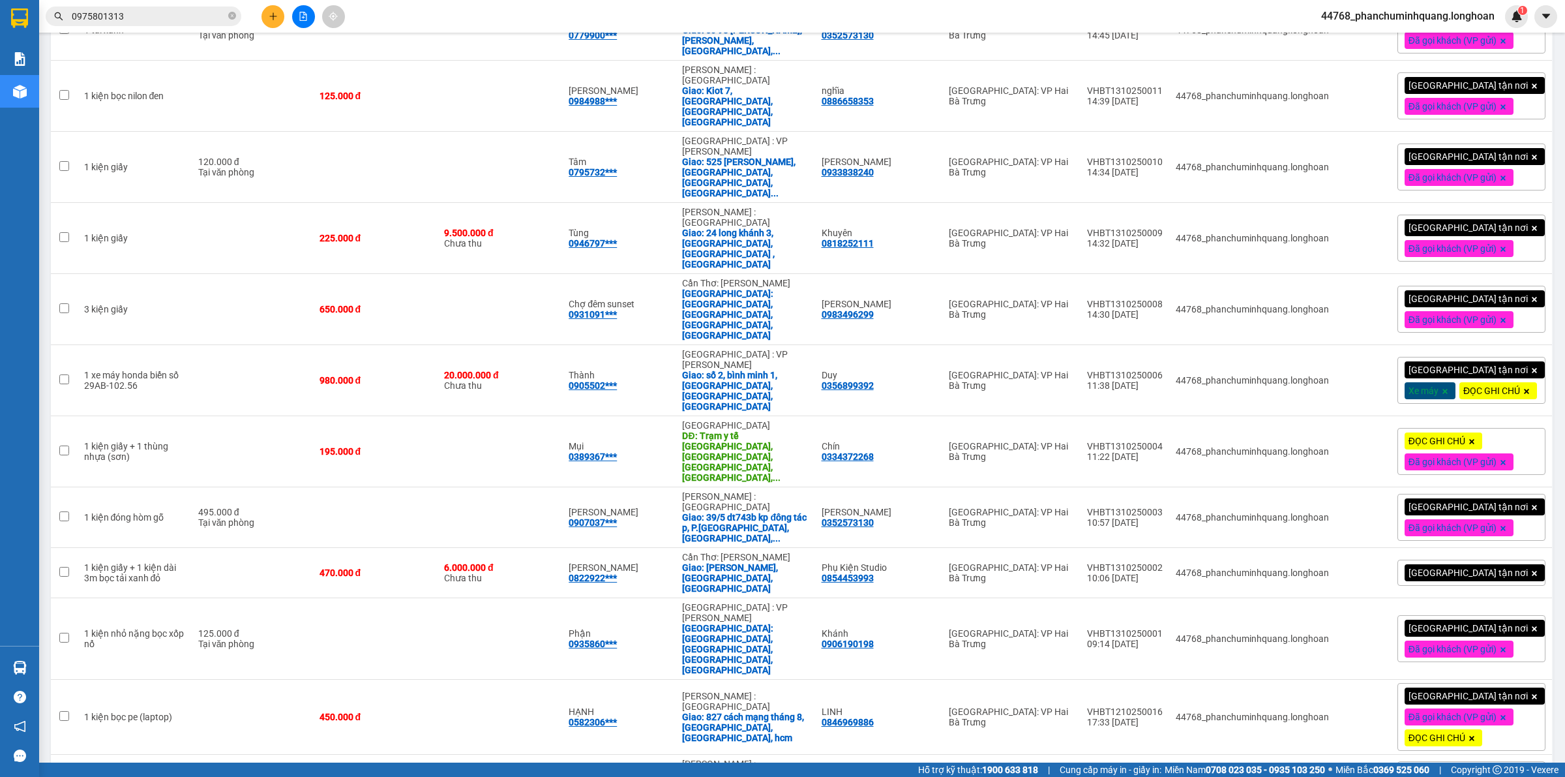
click at [1324, 755] on td "44768_phanchuminhquang.longhoan" at bounding box center [1252, 785] width 166 height 61
checkbox input "false"
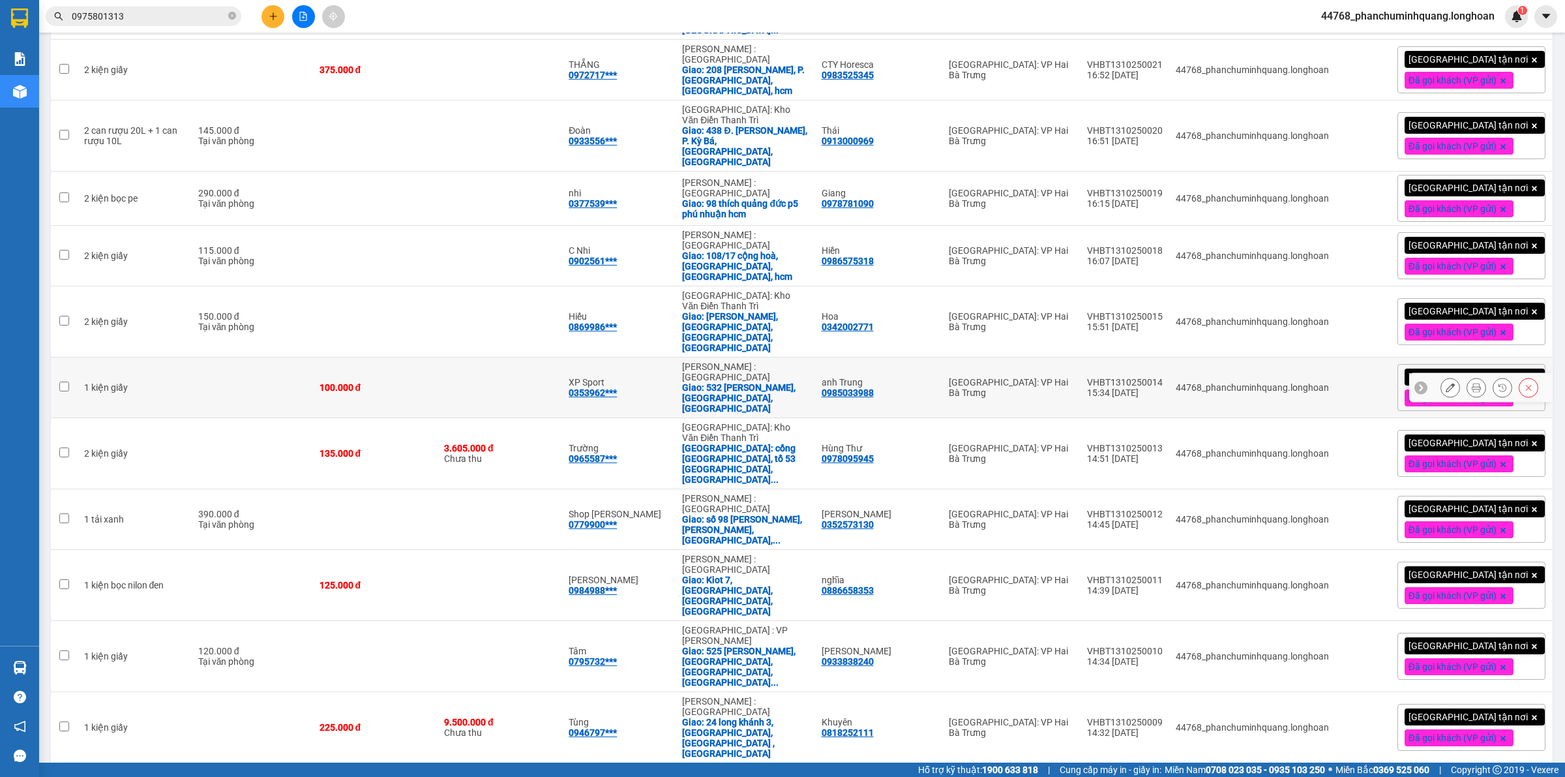
scroll to position [0, 0]
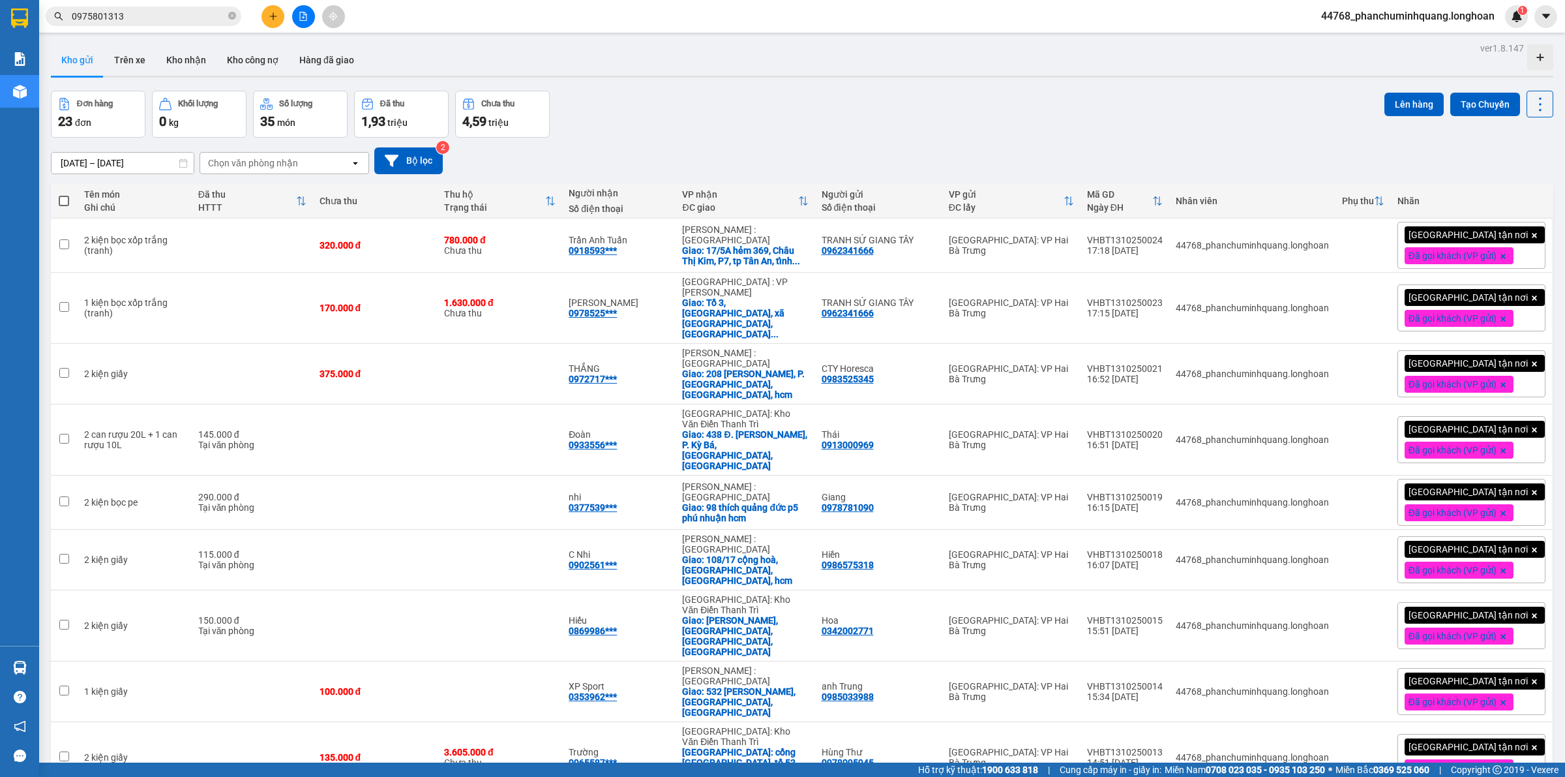
click at [1339, 138] on div "[DATE] – [DATE] Press the down arrow key to interact with the calendar and sele…" at bounding box center [802, 161] width 1503 height 46
click at [1484, 96] on button "Tạo Chuyến" at bounding box center [1485, 104] width 70 height 23
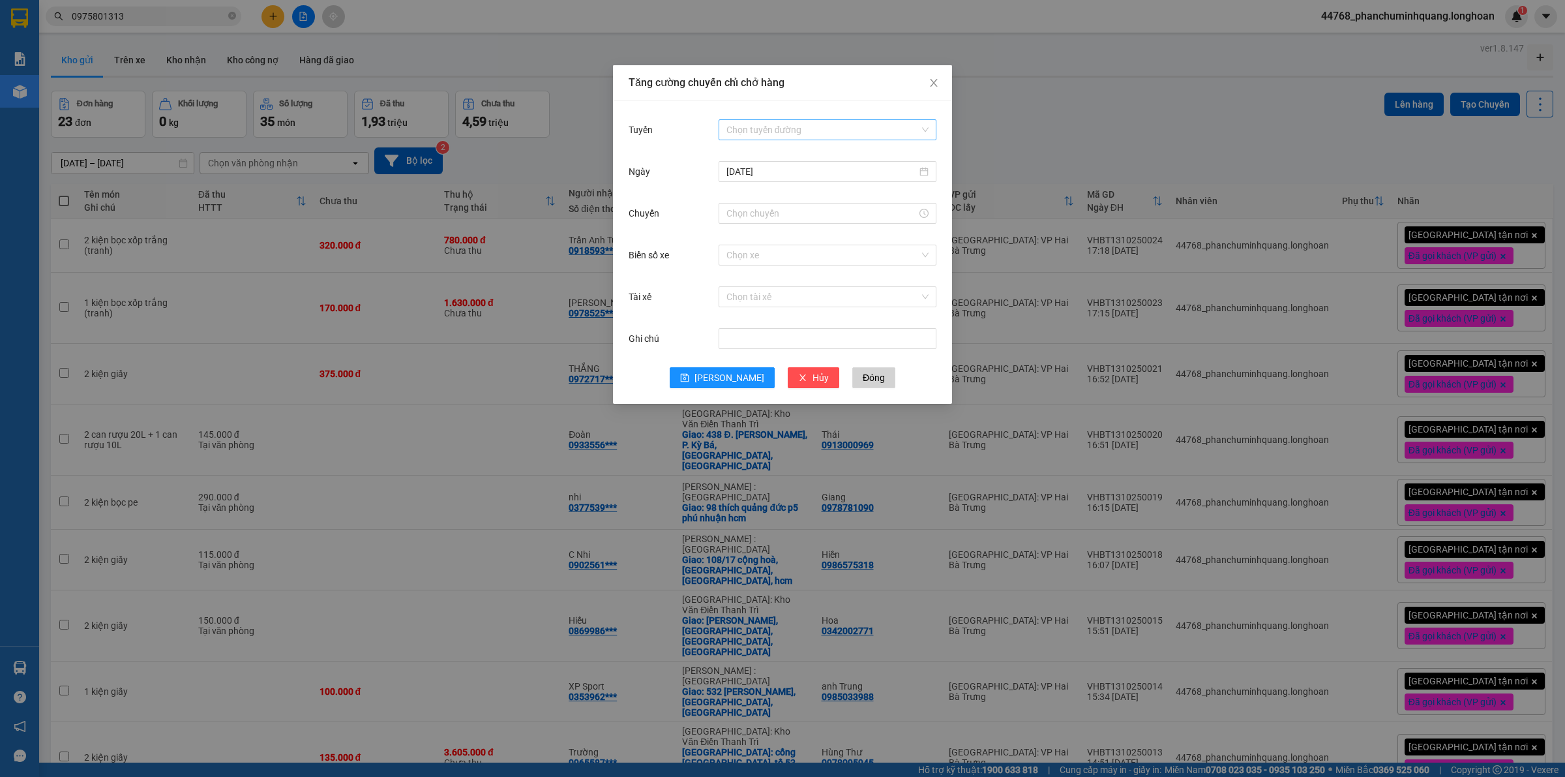
click at [886, 125] on input "Tuyến" at bounding box center [823, 130] width 193 height 20
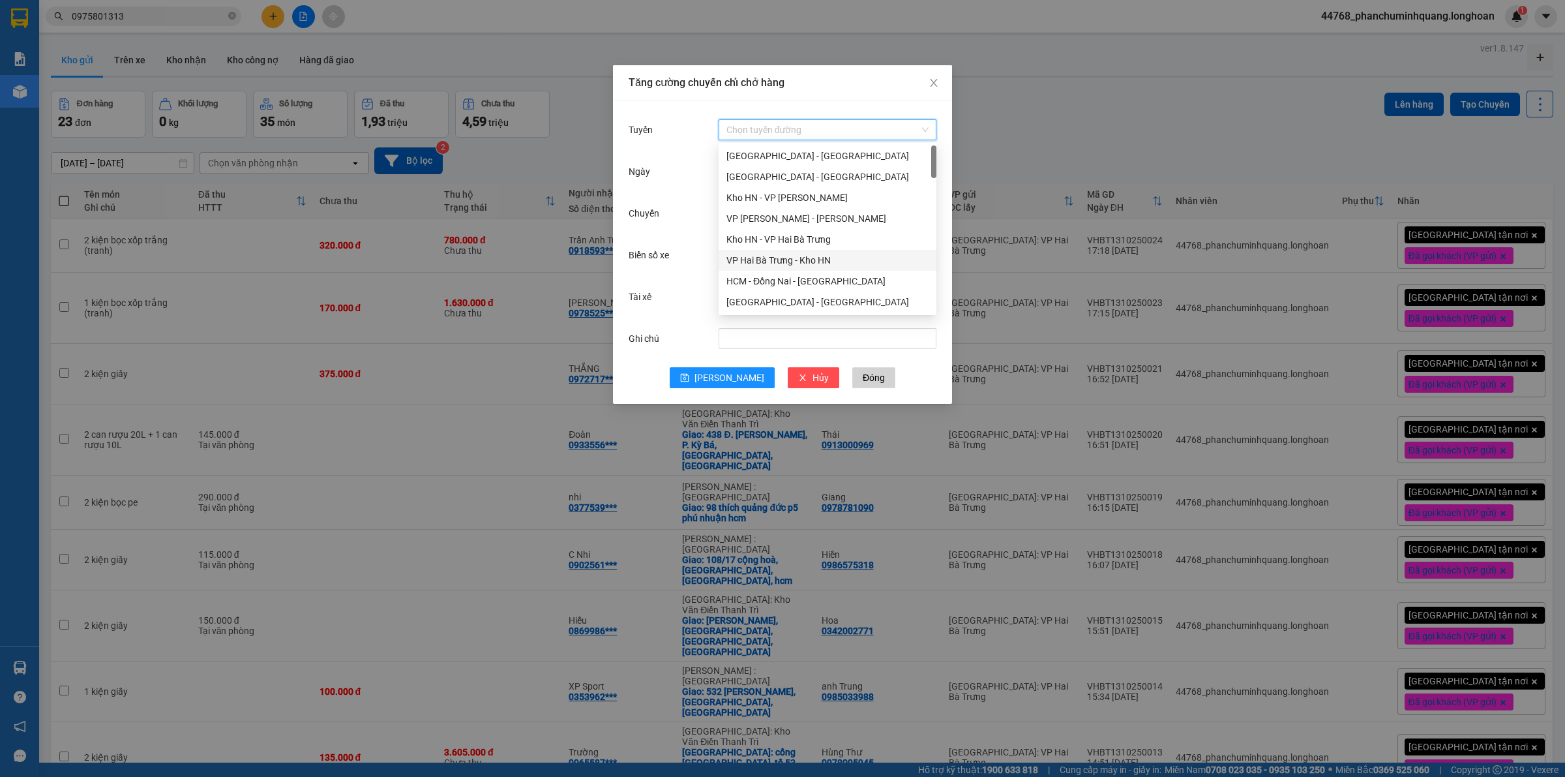
click at [778, 253] on div "VP Hai Bà Trưng - Kho HN" at bounding box center [828, 260] width 202 height 14
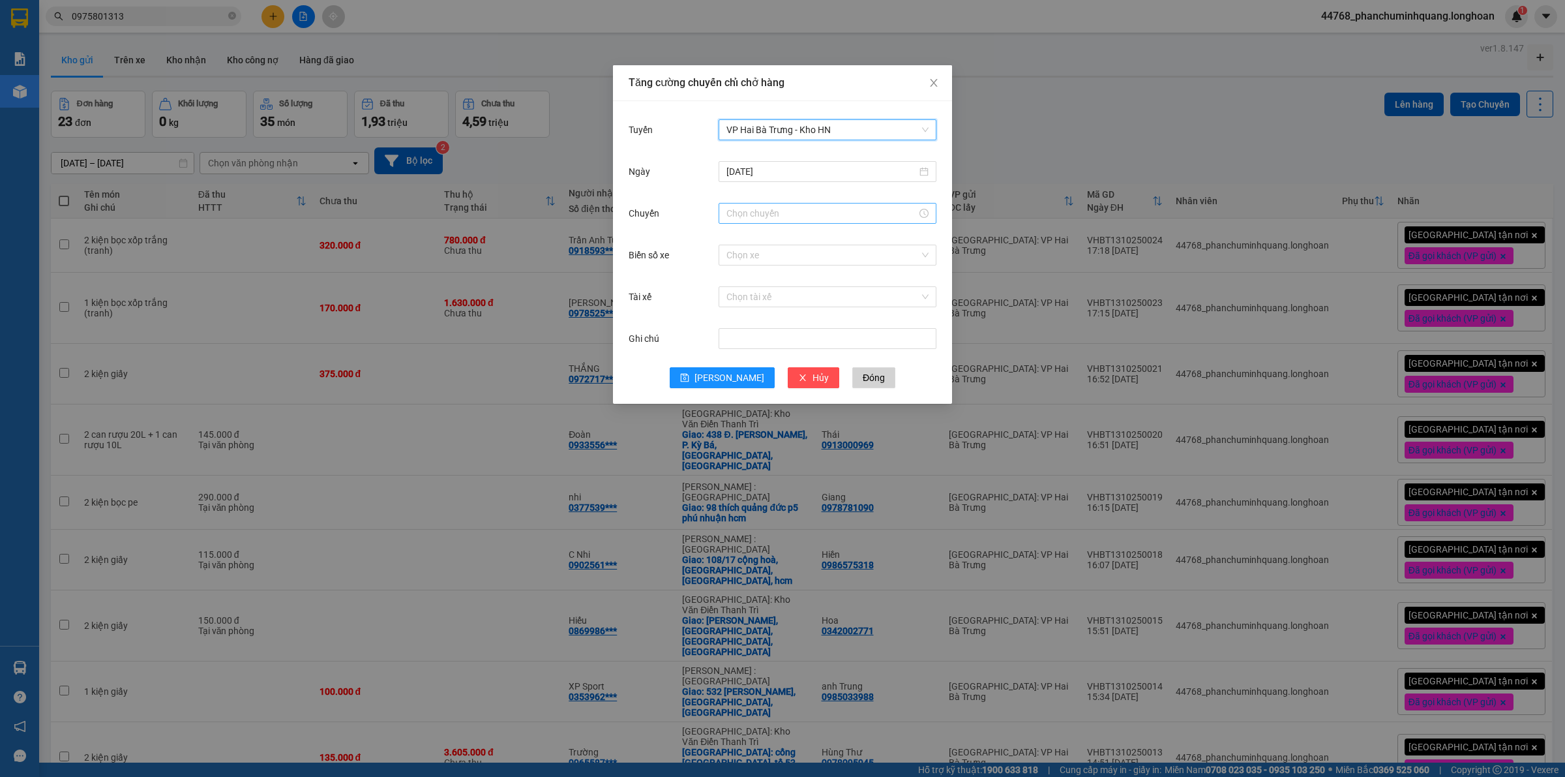
click at [798, 212] on input "Chuyến" at bounding box center [822, 213] width 190 height 14
click at [752, 391] on link "Bây giờ" at bounding box center [742, 389] width 31 height 10
type input "1"
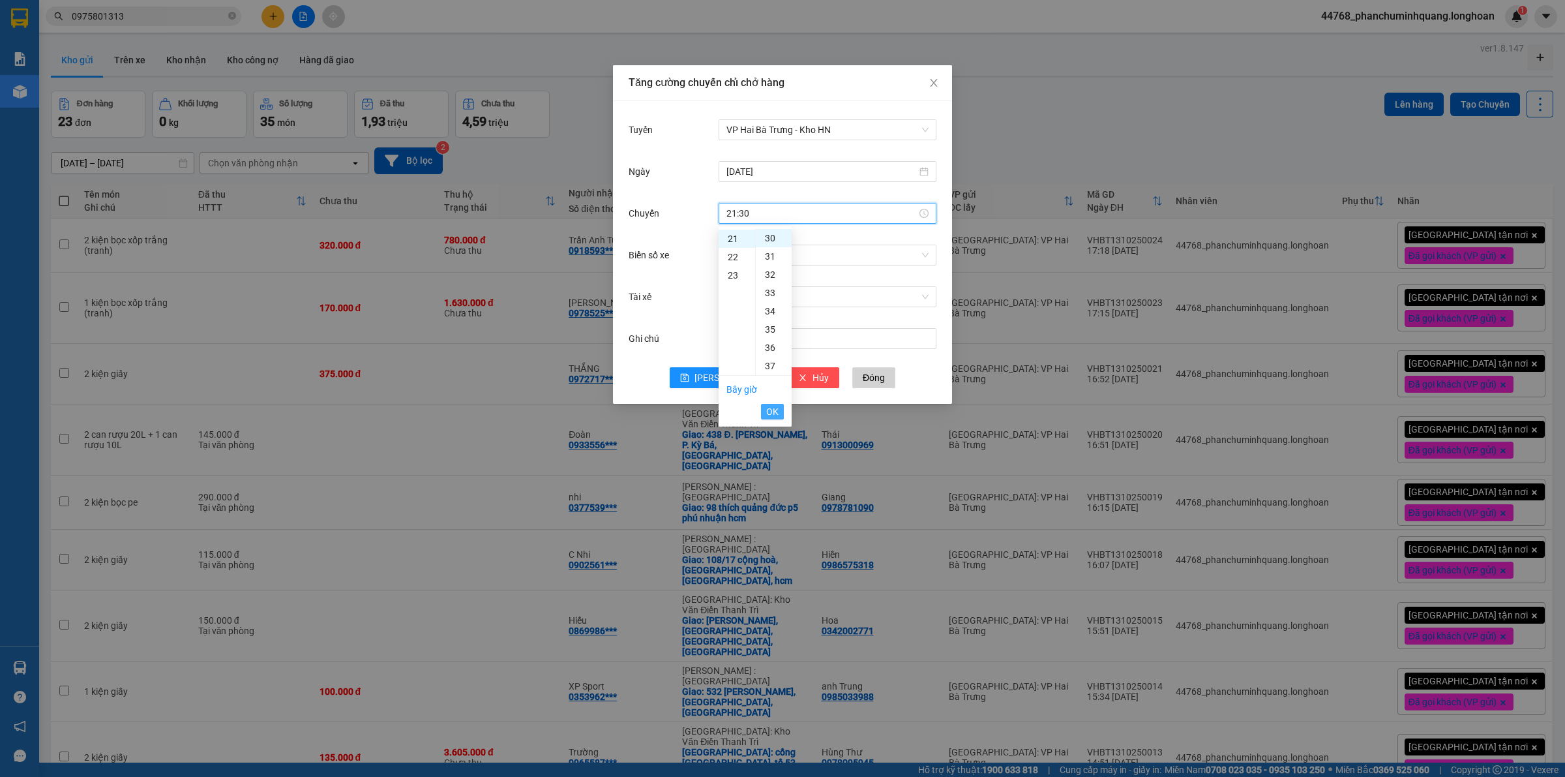
click at [779, 404] on button "OK" at bounding box center [772, 412] width 23 height 16
type input "21:30"
click at [835, 260] on input "Biển số xe" at bounding box center [823, 255] width 193 height 20
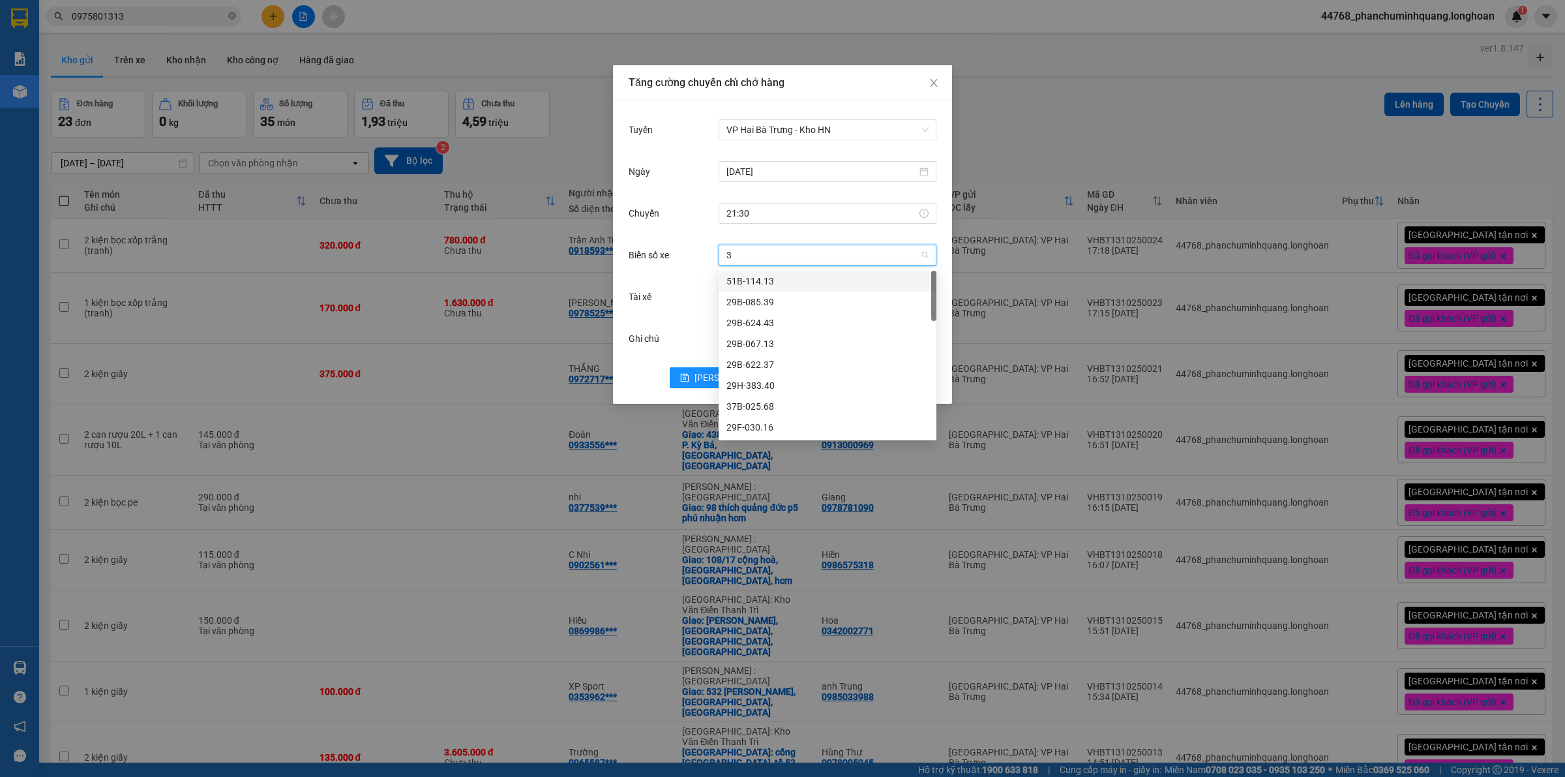
type input "31"
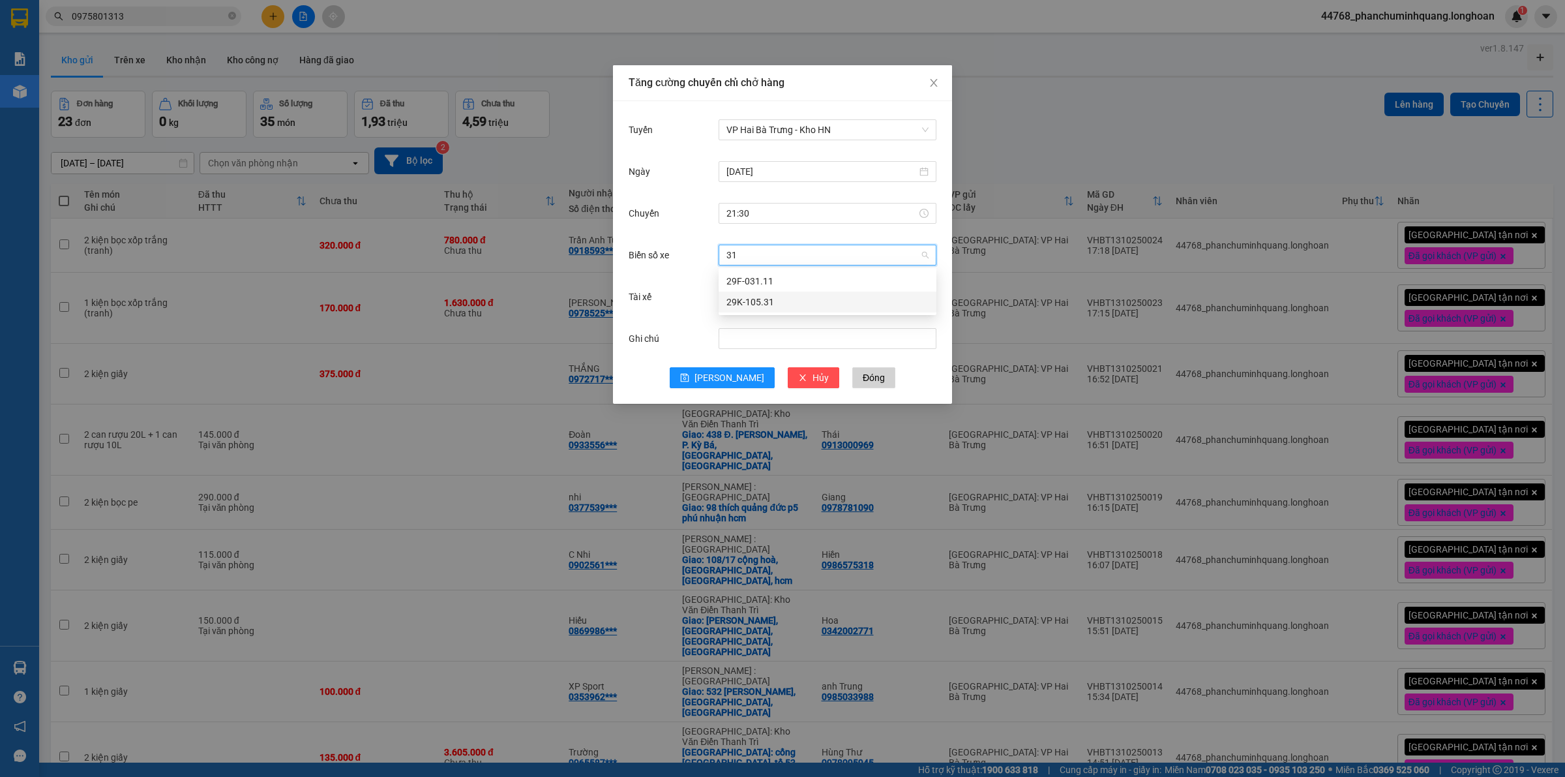
click at [803, 297] on div "29K-105.31" at bounding box center [828, 302] width 202 height 14
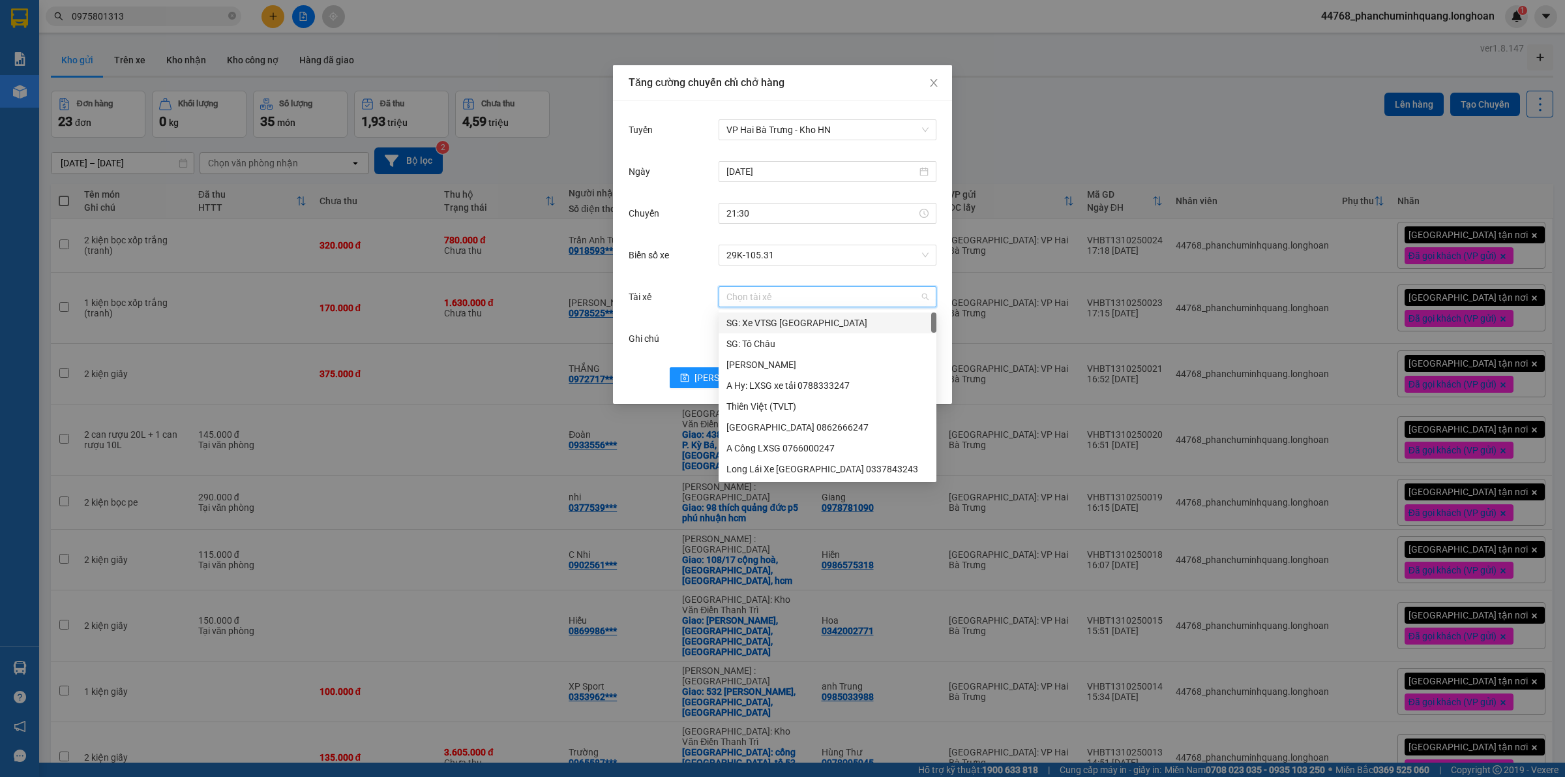
click at [839, 301] on input "Tài xế" at bounding box center [823, 297] width 193 height 20
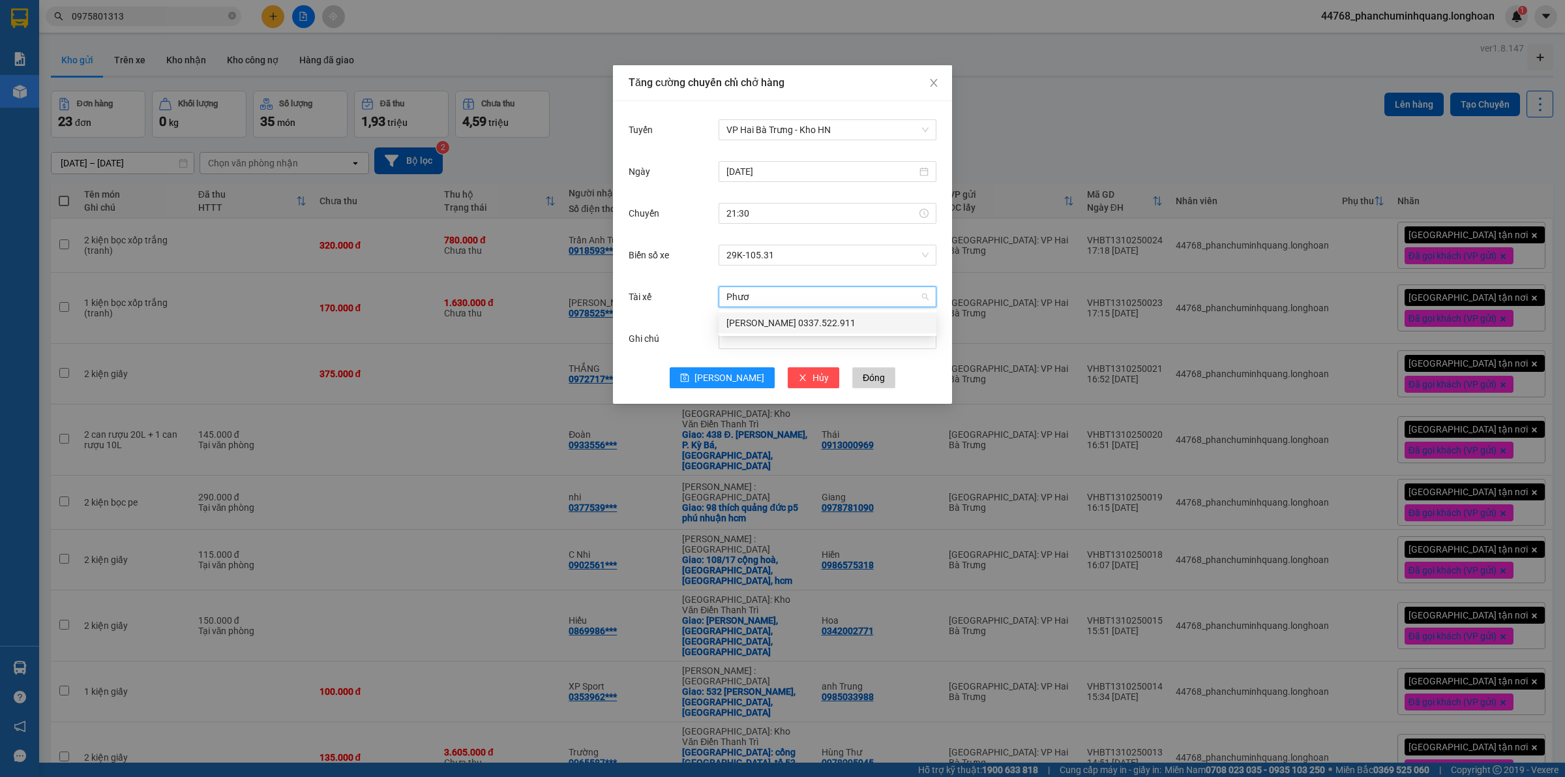
type input "Phươn"
click at [732, 375] on span "[PERSON_NAME]" at bounding box center [730, 377] width 70 height 14
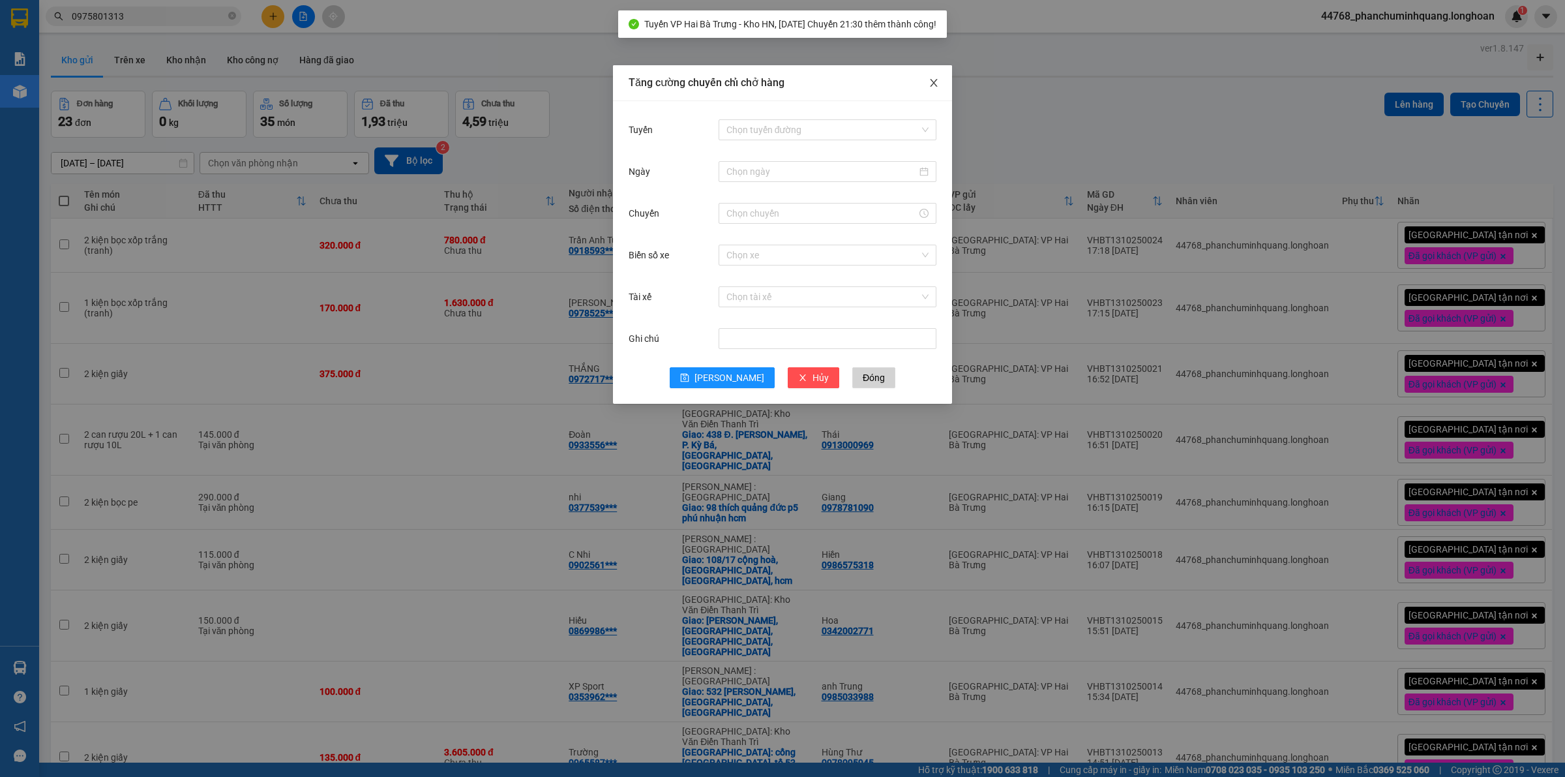
drag, startPoint x: 935, startPoint y: 82, endPoint x: 947, endPoint y: 70, distance: 17.1
click at [937, 80] on icon "close" at bounding box center [934, 83] width 10 height 10
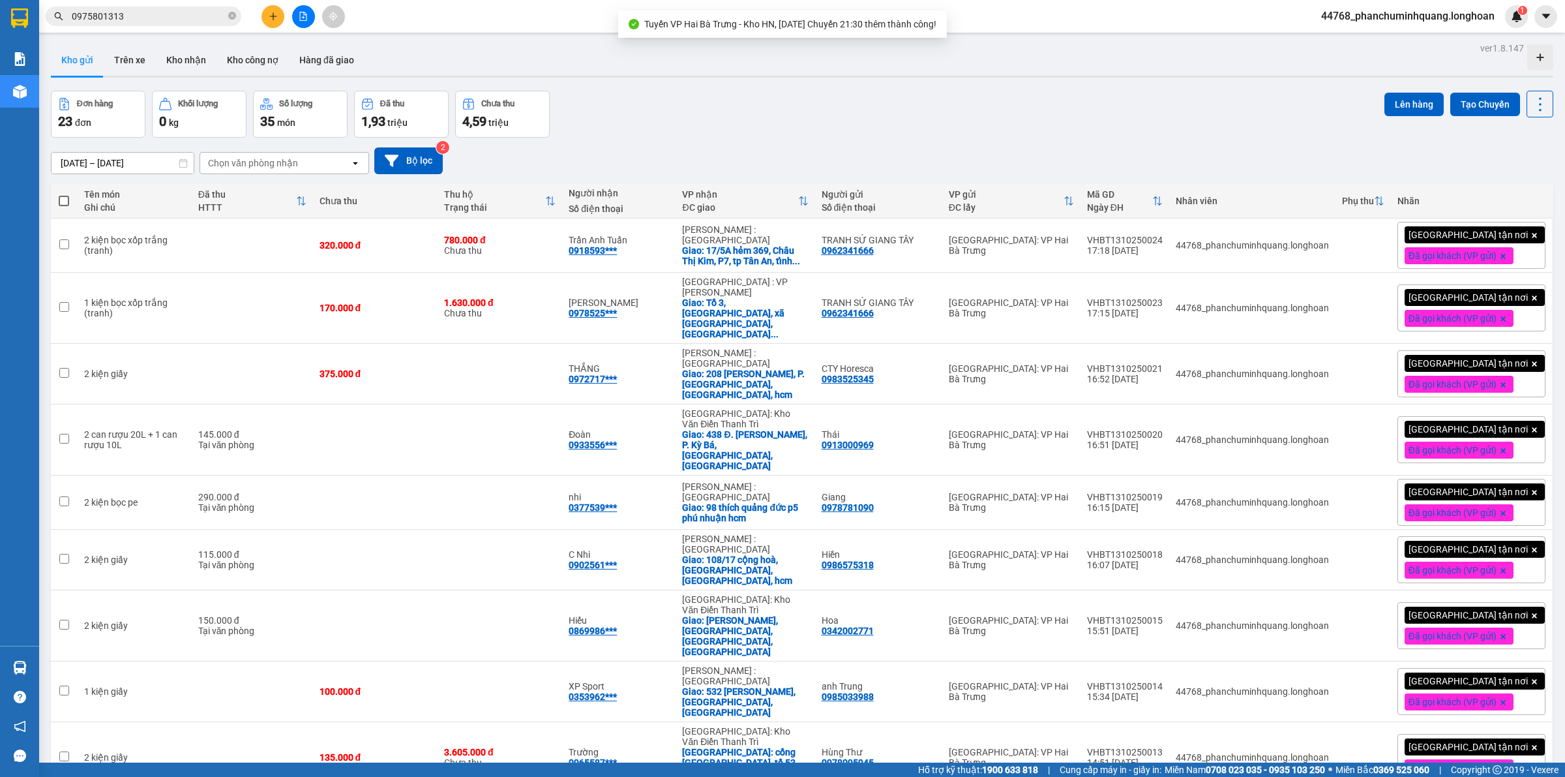
click at [65, 199] on span at bounding box center [64, 201] width 10 height 10
click at [64, 194] on input "checkbox" at bounding box center [64, 194] width 0 height 0
checkbox input "true"
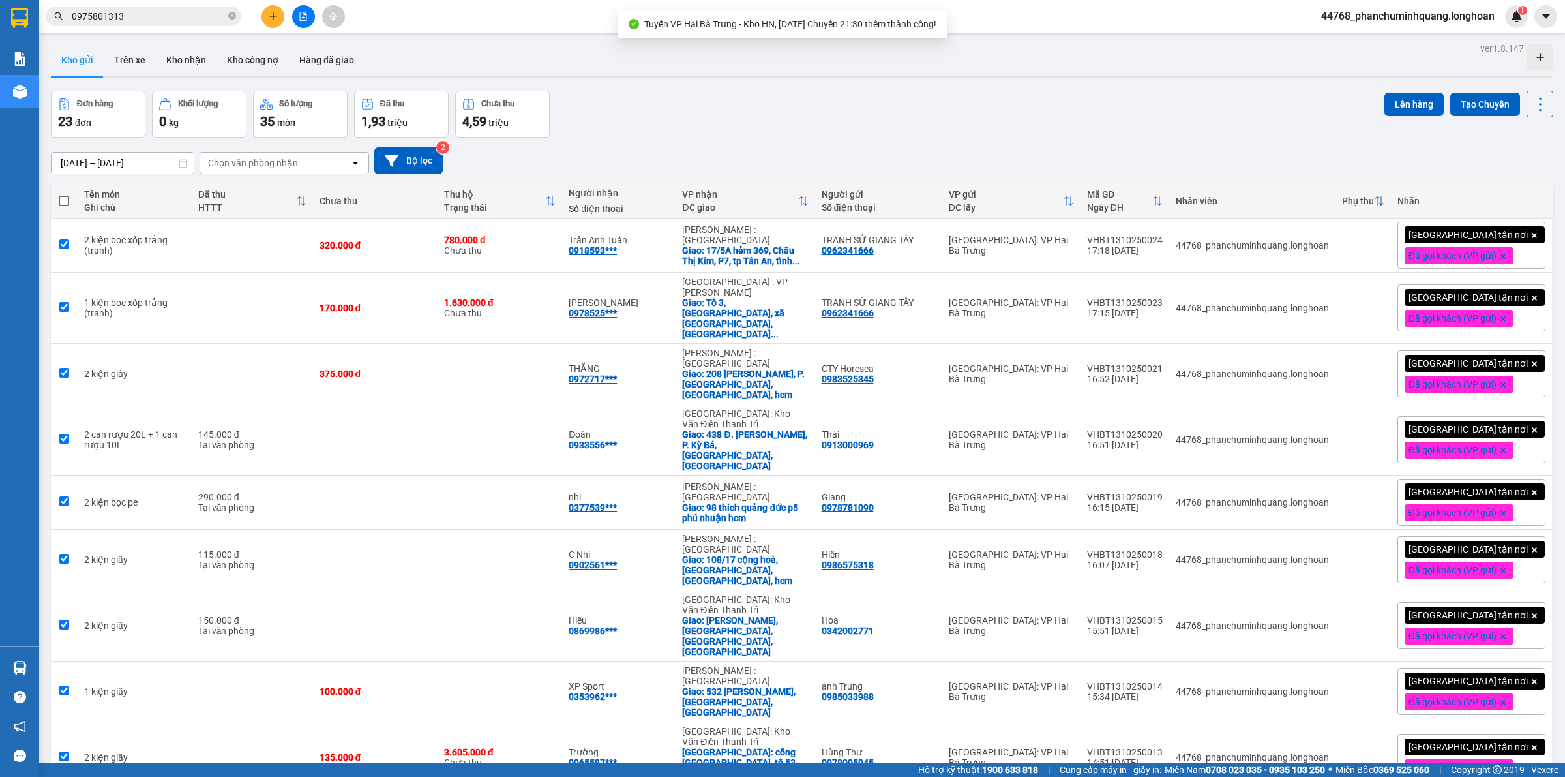
checkbox input "true"
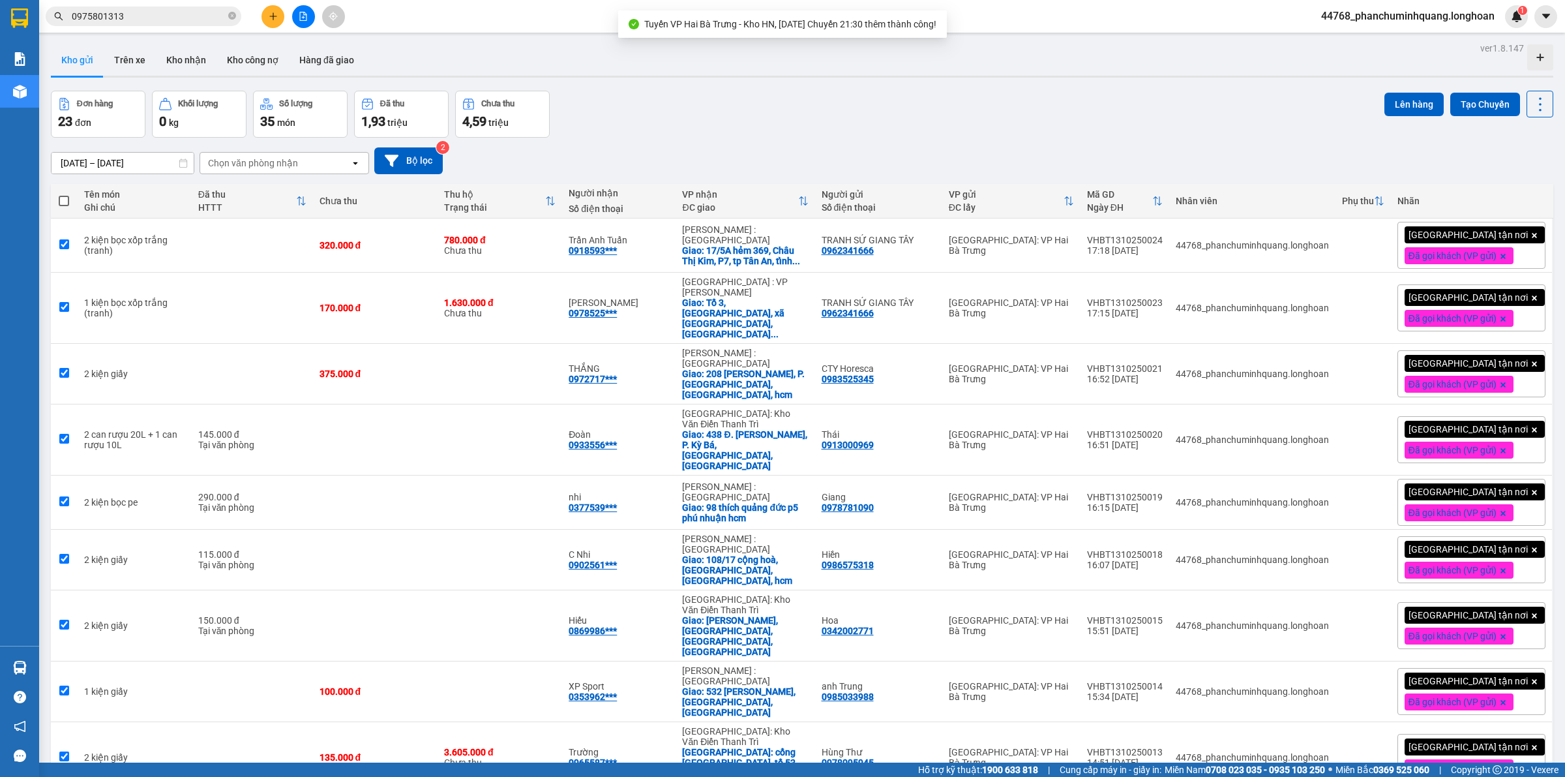
checkbox input "true"
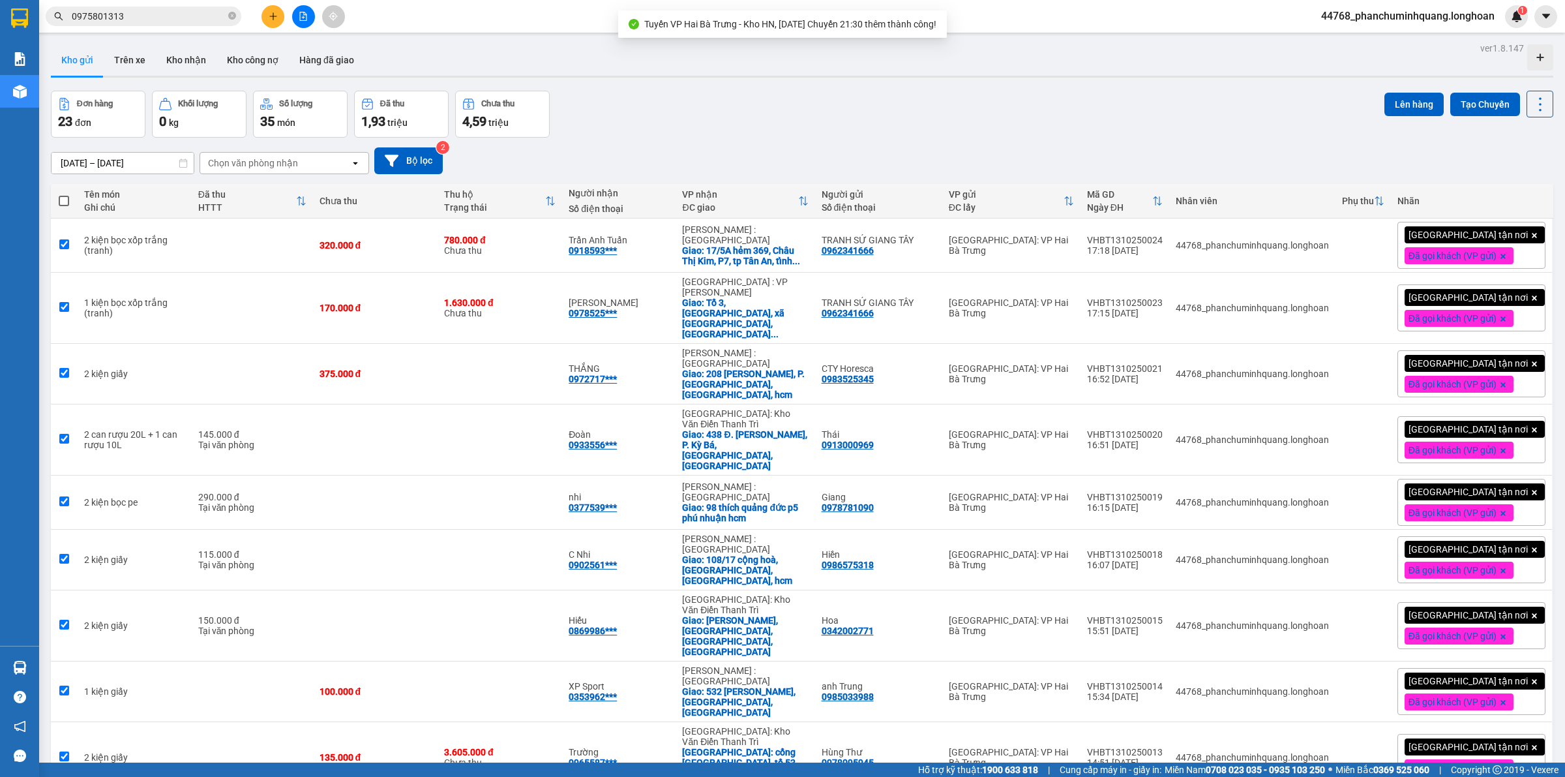
checkbox input "true"
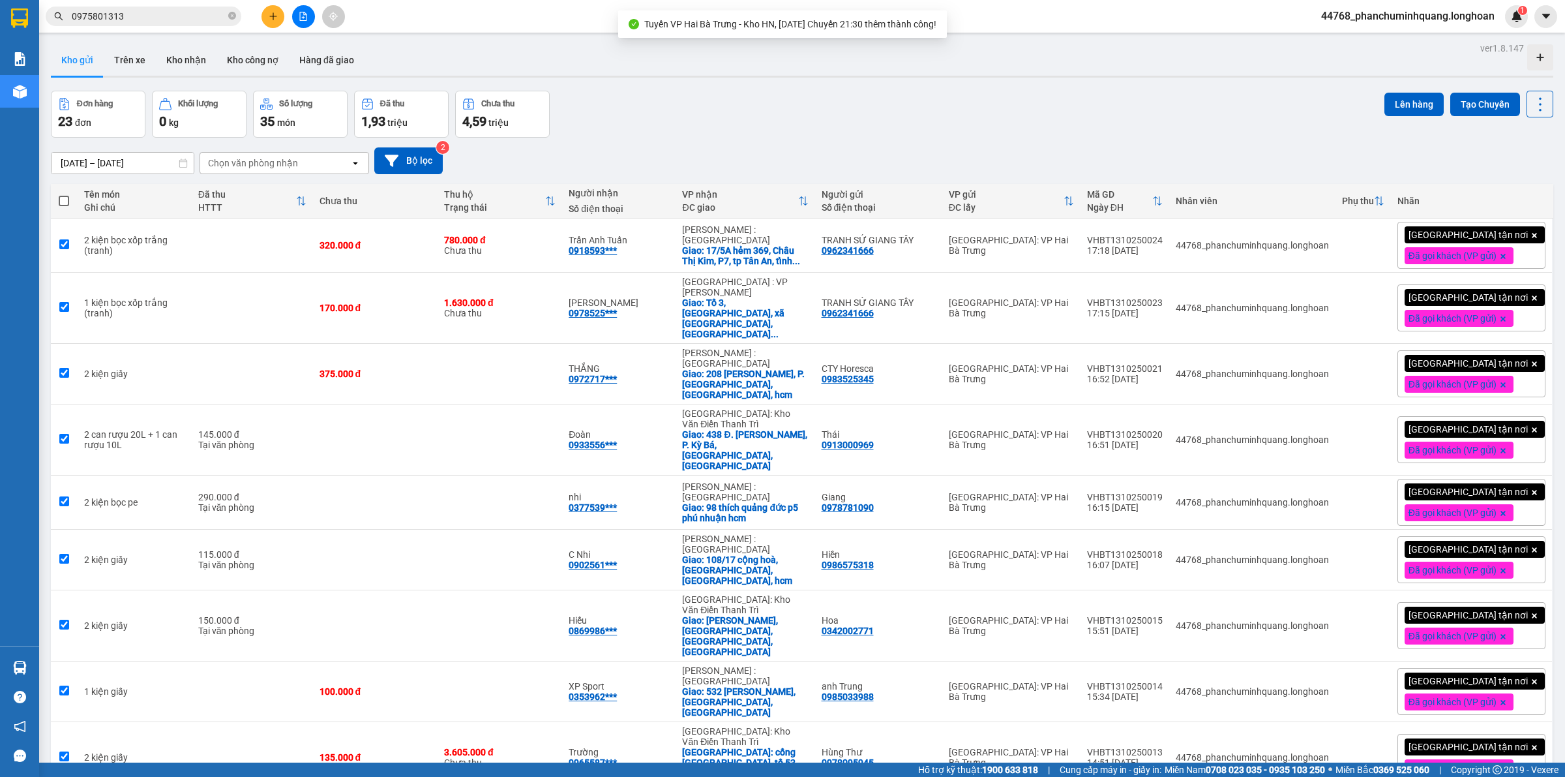
checkbox input "true"
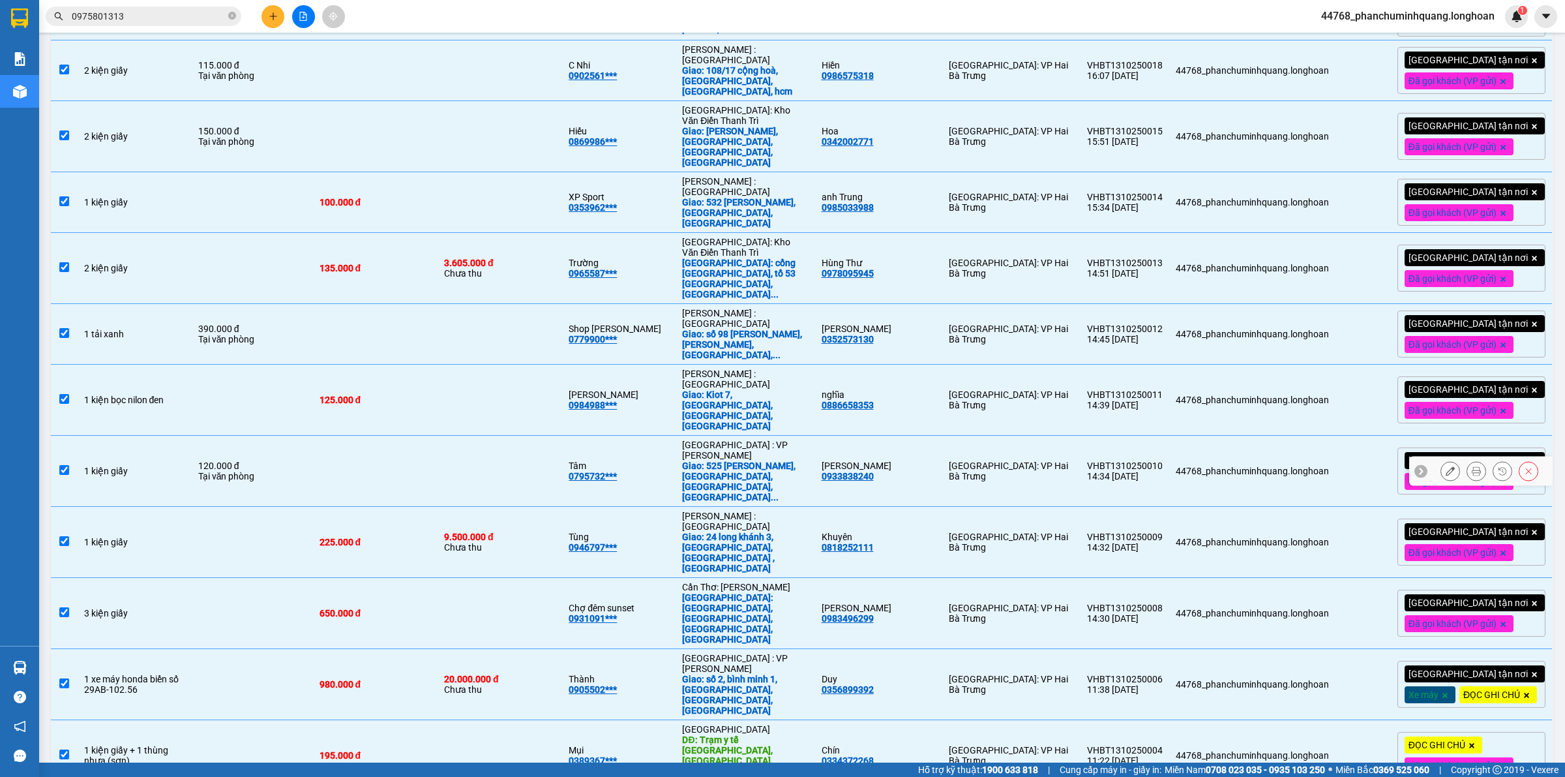
scroll to position [0, 0]
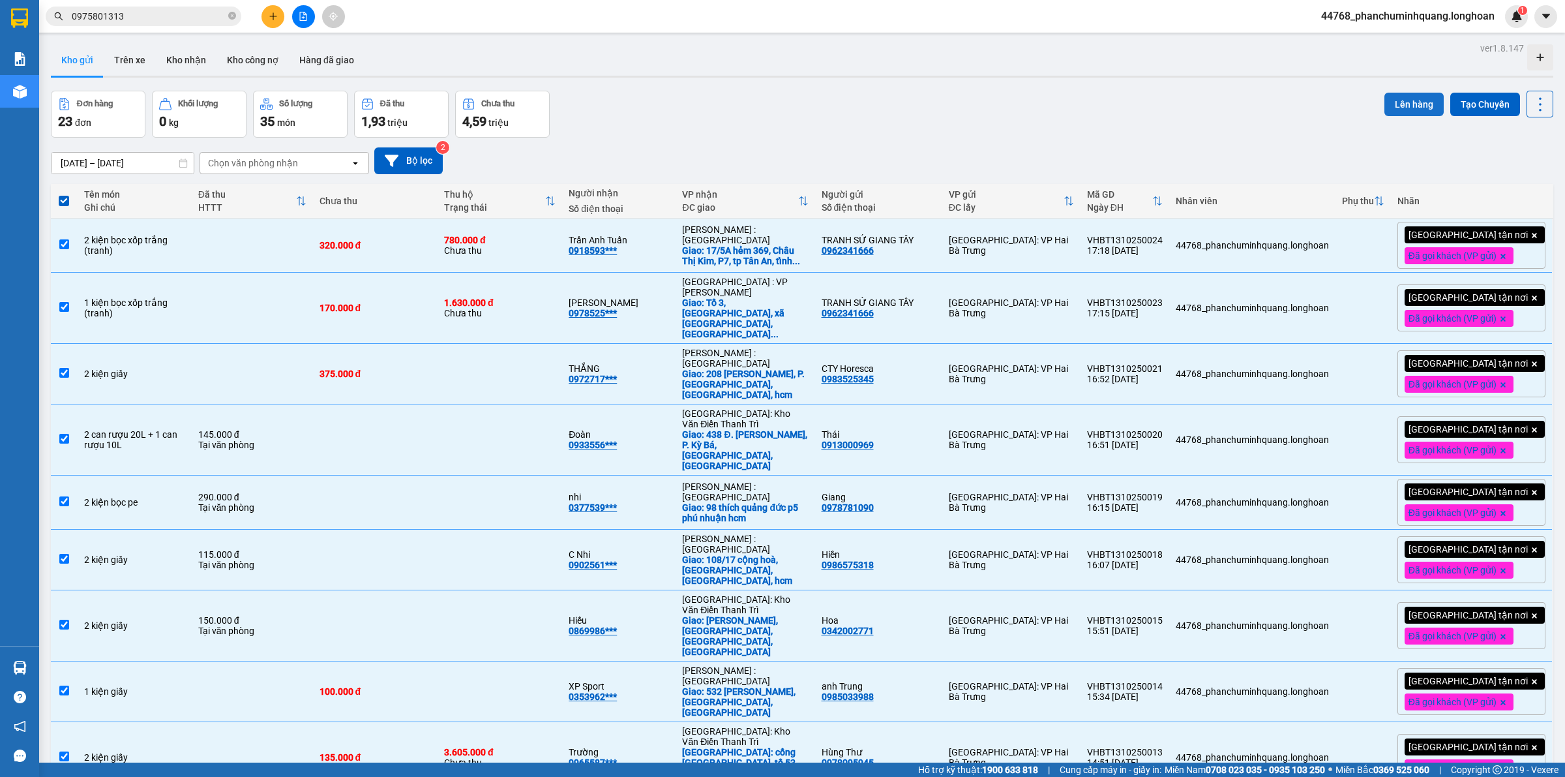
click at [1403, 99] on button "Lên hàng" at bounding box center [1414, 104] width 59 height 23
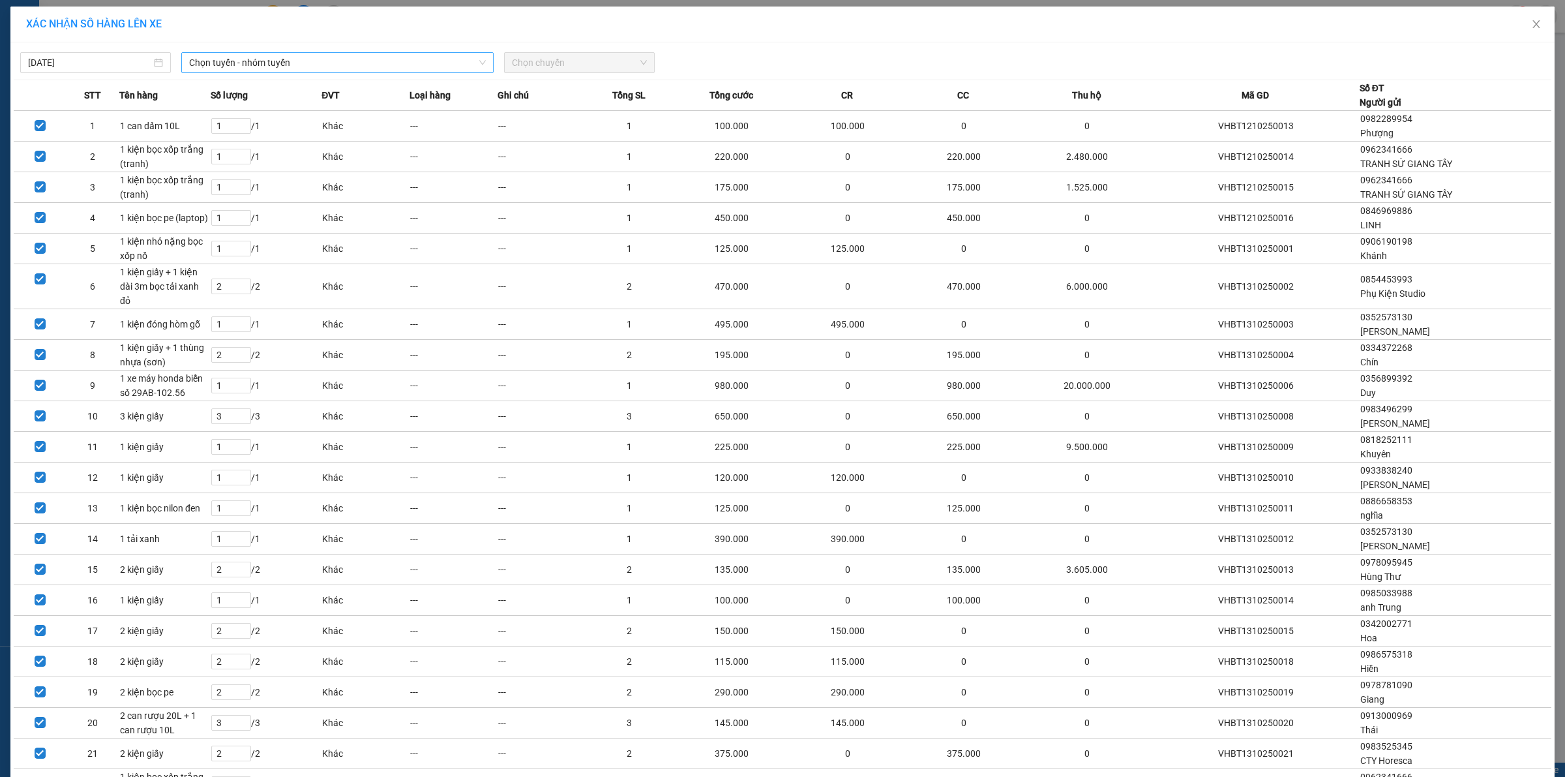
click at [392, 59] on span "Chọn tuyến - nhóm tuyến" at bounding box center [337, 63] width 297 height 20
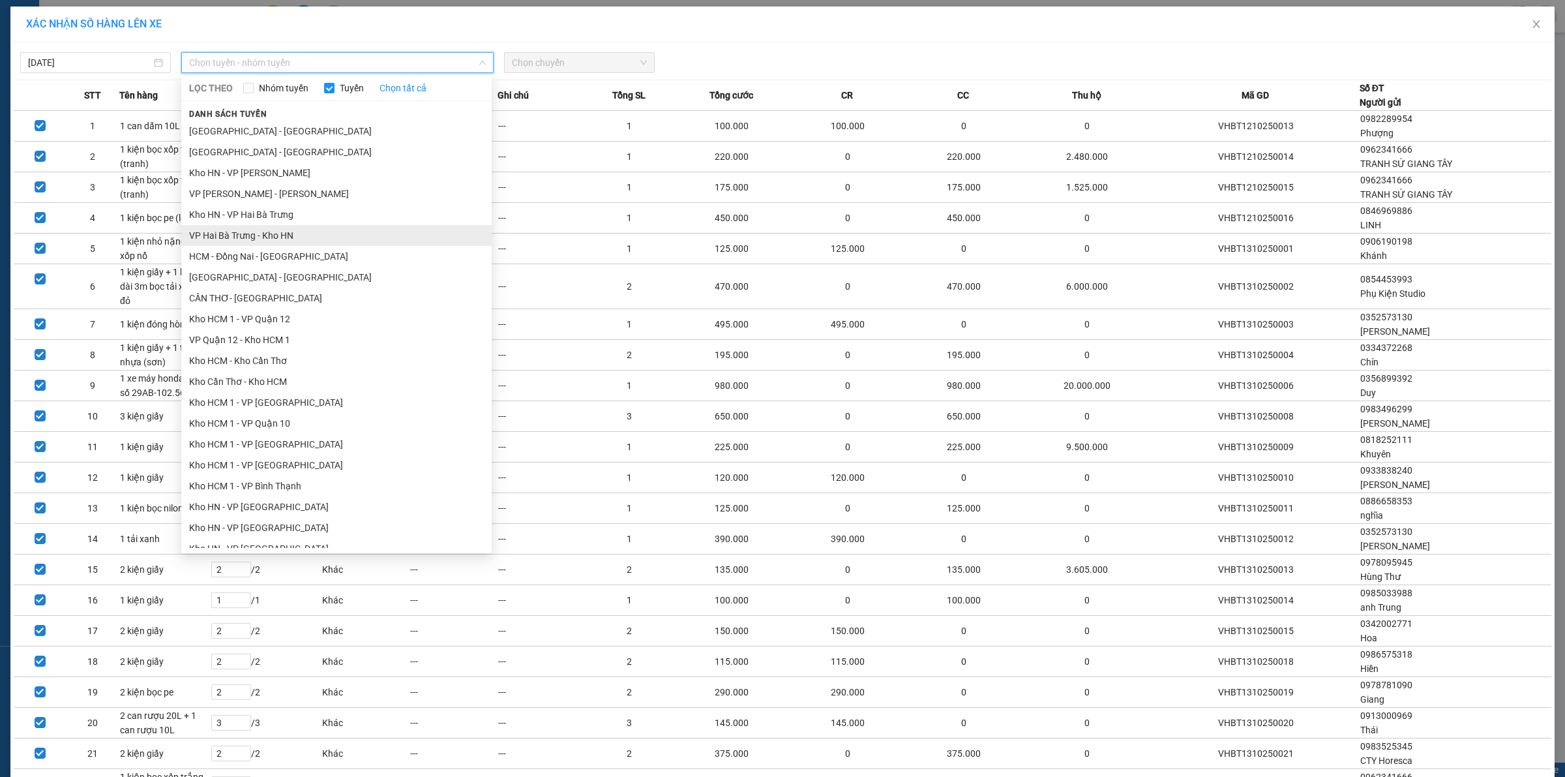
click at [288, 226] on li "VP Hai Bà Trưng - Kho HN" at bounding box center [336, 235] width 310 height 21
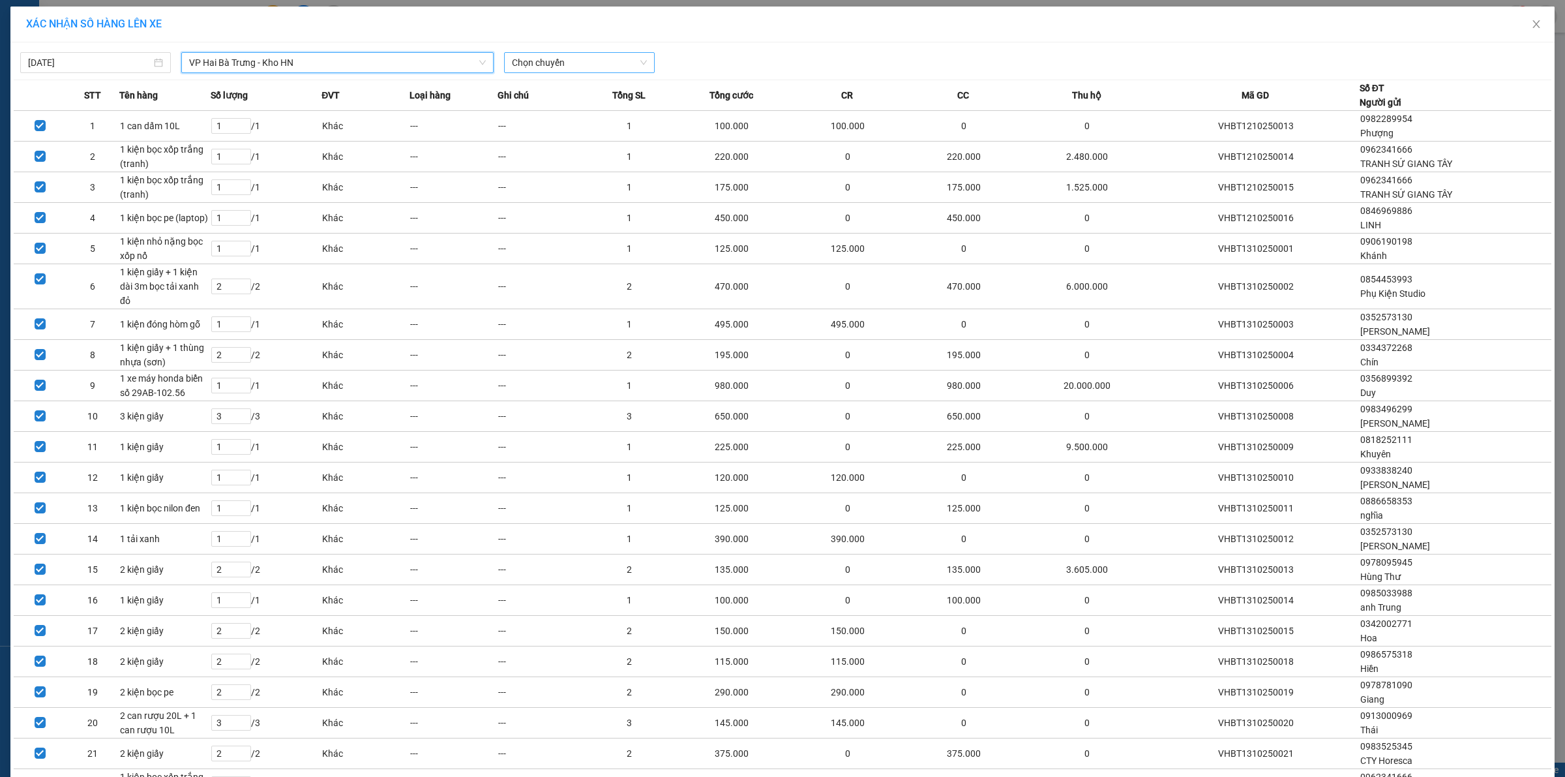
click at [552, 64] on span "Chọn chuyến" at bounding box center [579, 63] width 135 height 20
click at [566, 122] on div "21:30 (TC) - 29K-105.31" at bounding box center [558, 130] width 117 height 21
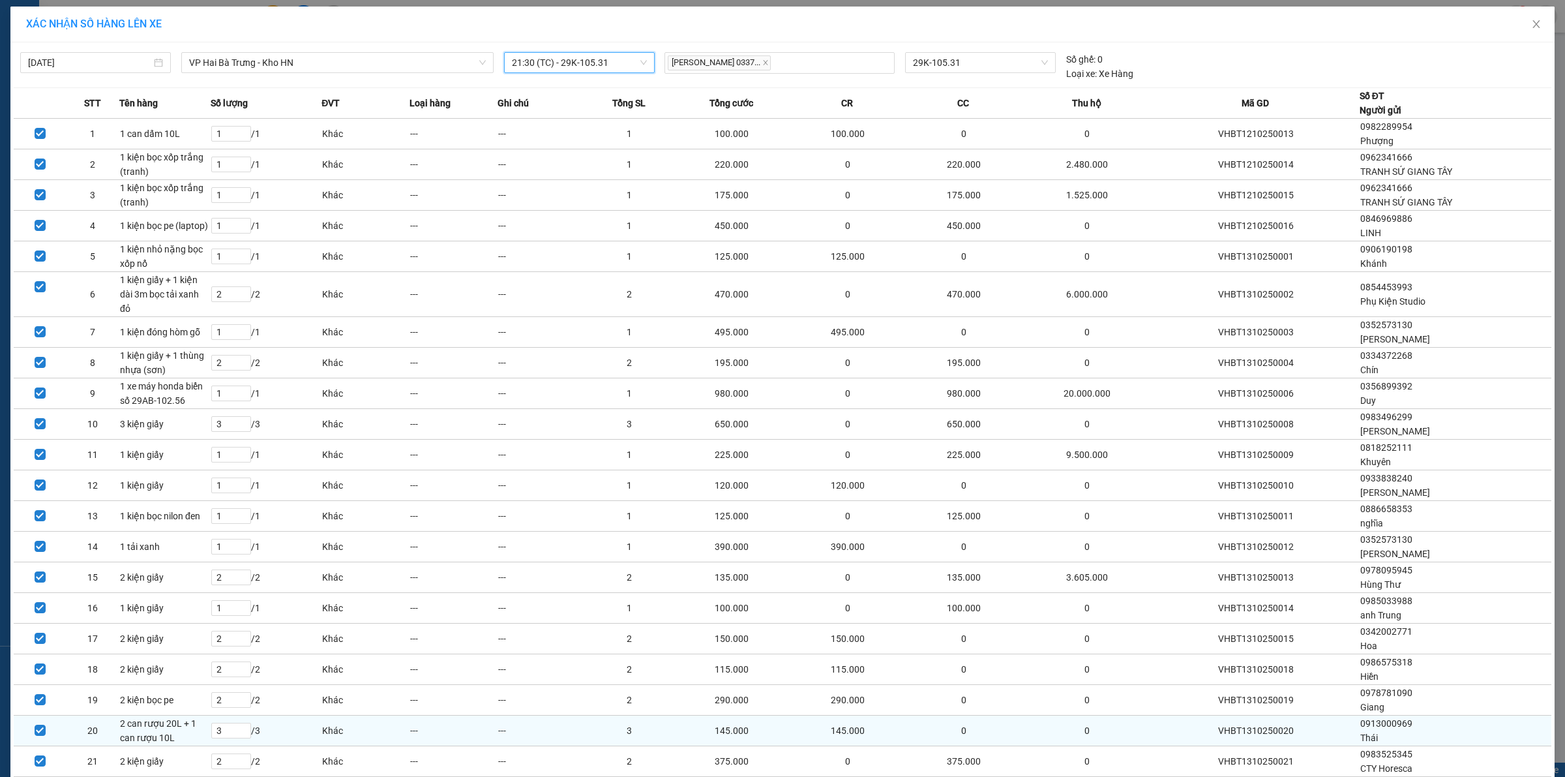
scroll to position [139, 0]
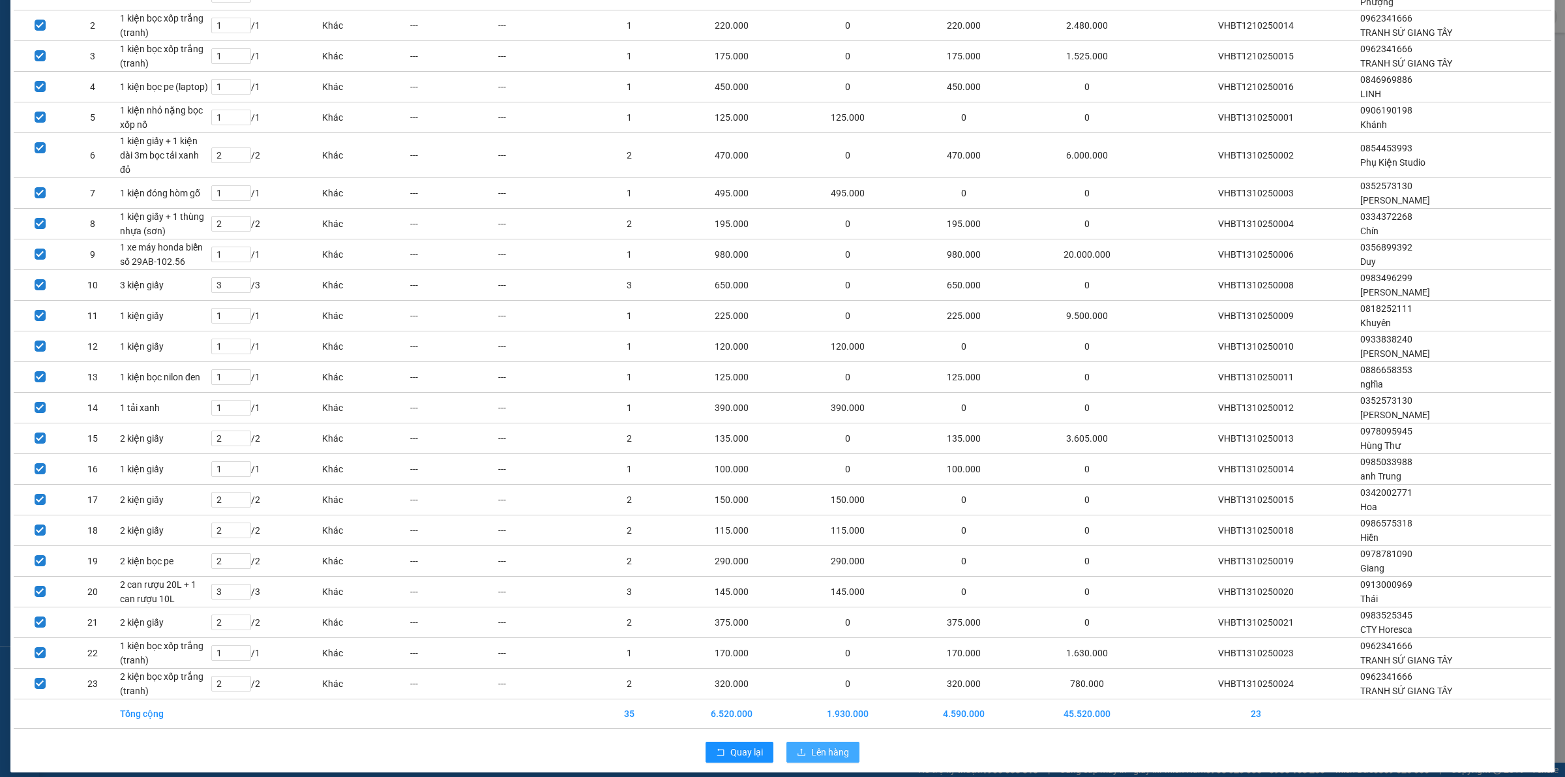
click at [820, 745] on span "Lên hàng" at bounding box center [830, 752] width 38 height 14
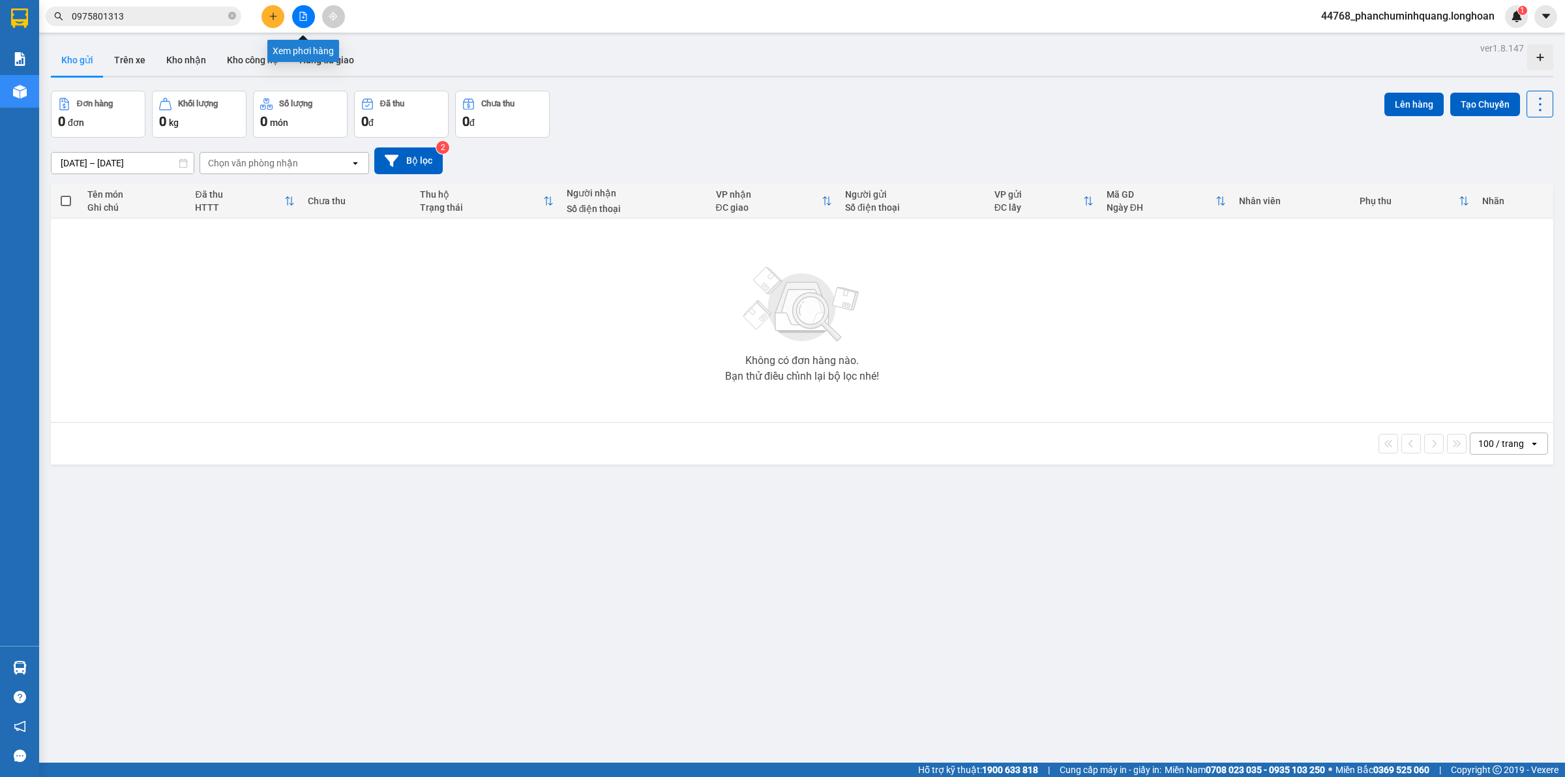
click at [307, 18] on icon "file-add" at bounding box center [303, 16] width 9 height 9
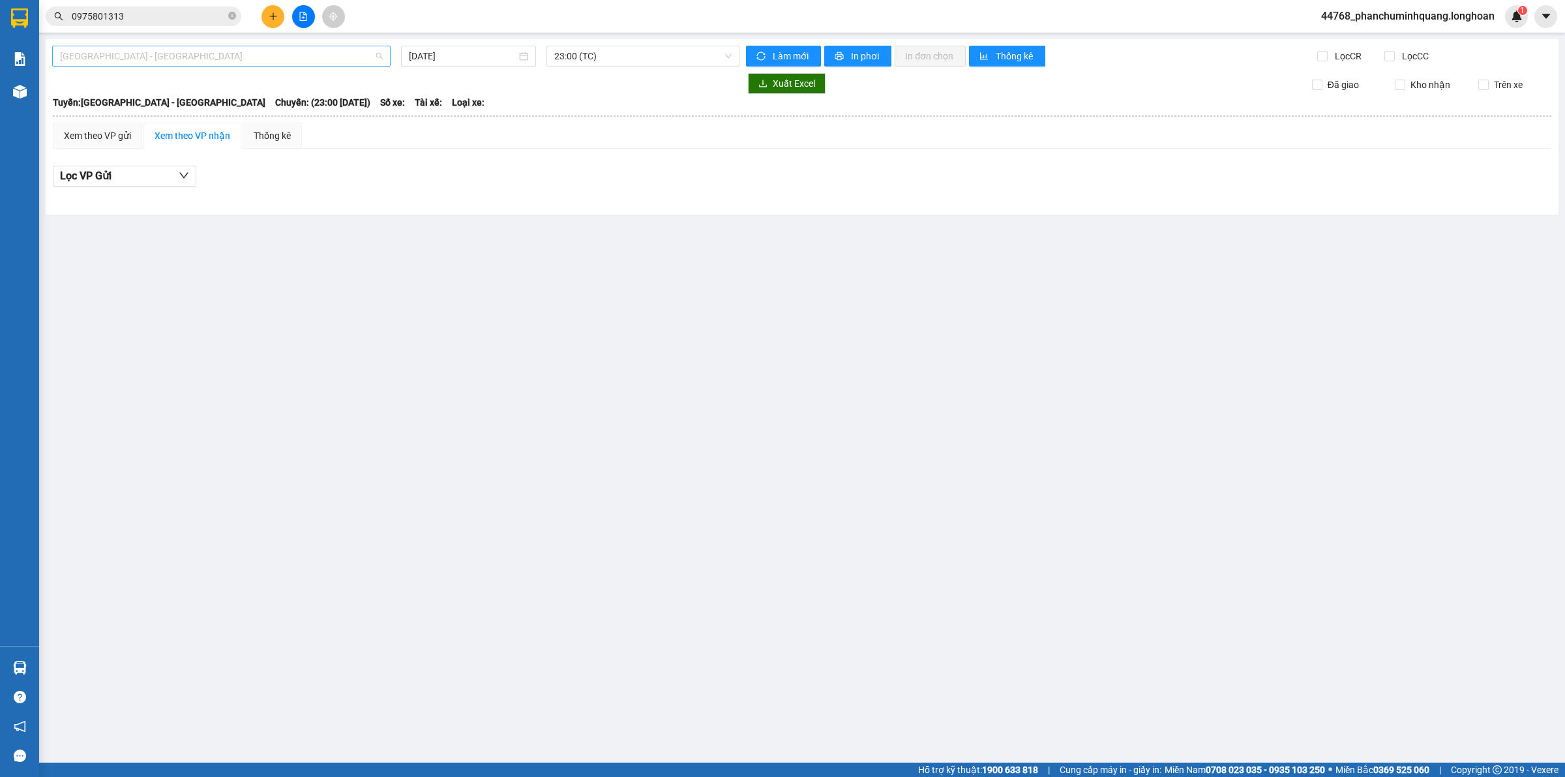
click at [273, 52] on span "[GEOGRAPHIC_DATA] - [GEOGRAPHIC_DATA]" at bounding box center [221, 56] width 323 height 20
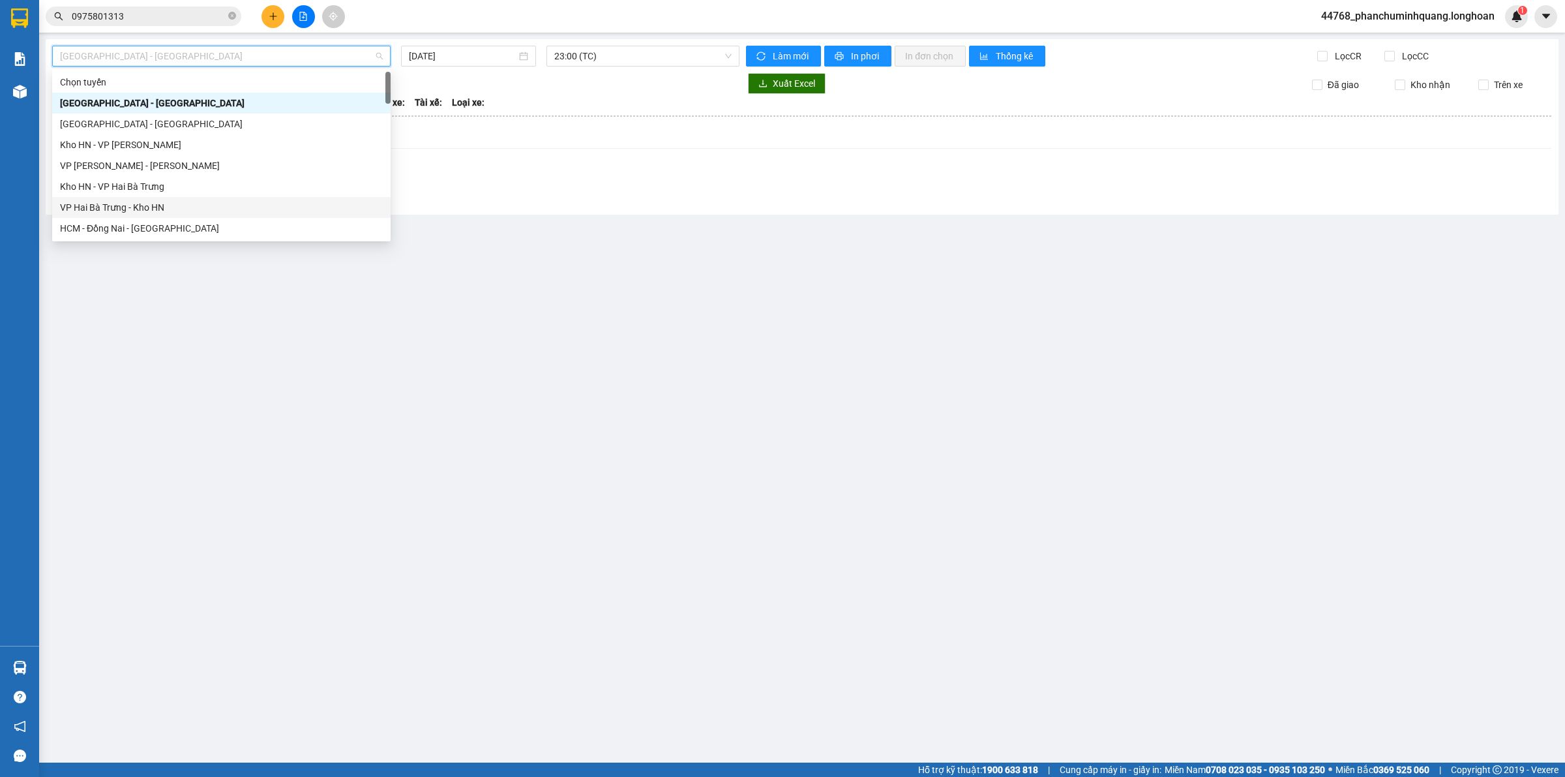
click at [180, 213] on div "VP Hai Bà Trưng - Kho HN" at bounding box center [221, 207] width 323 height 14
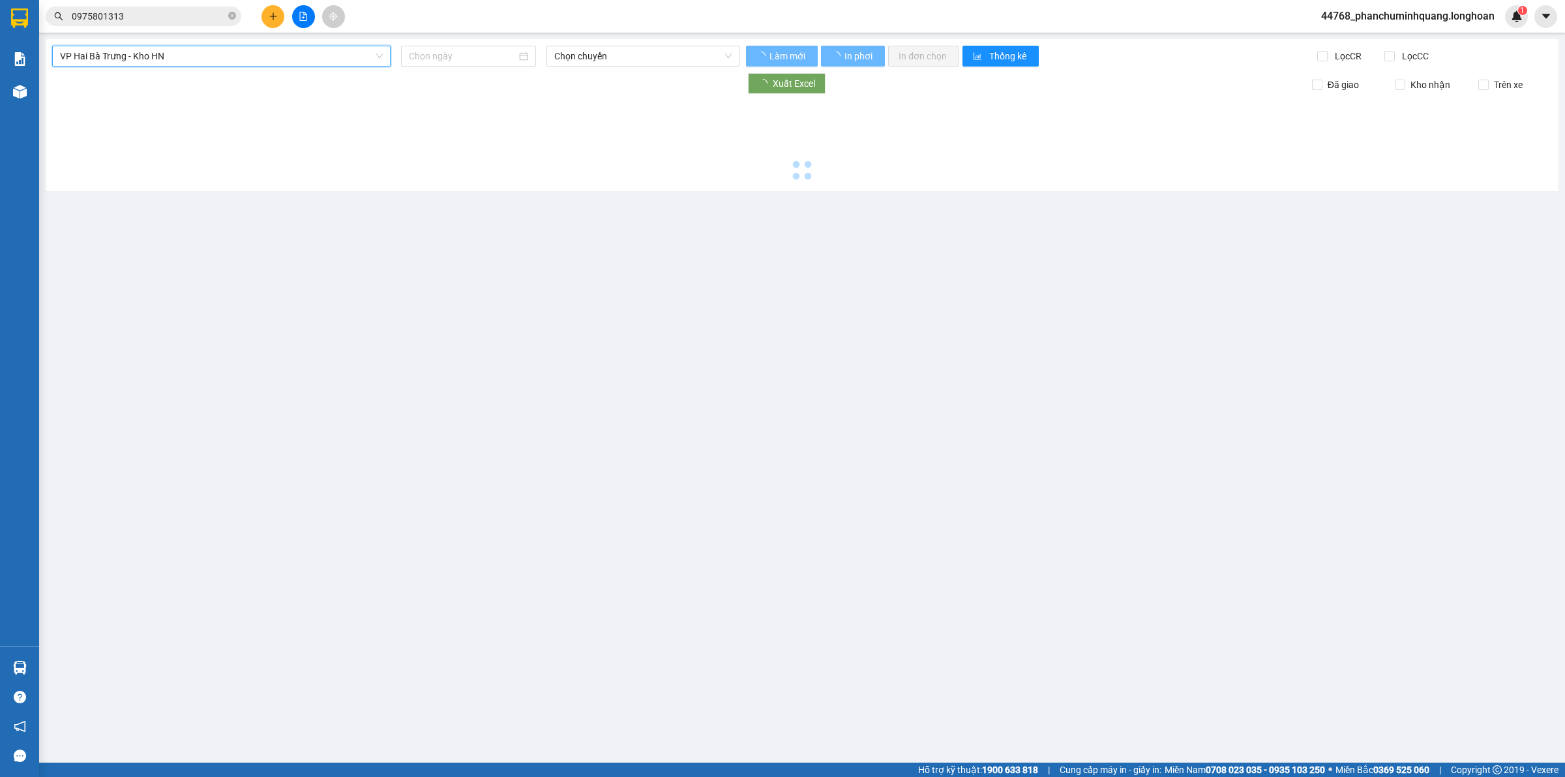
type input "[DATE]"
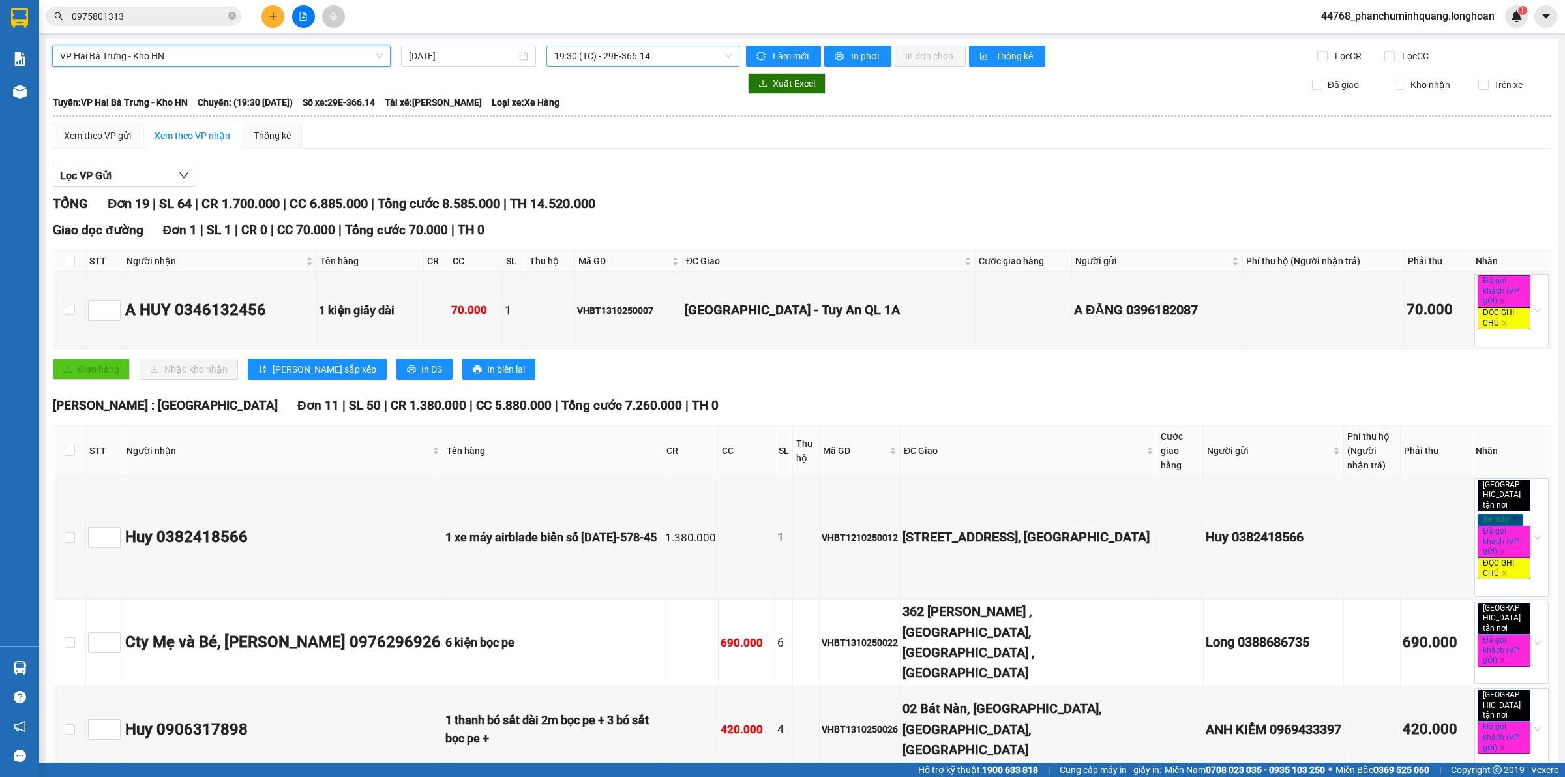
click at [664, 52] on span "19:30 (TC) - 29E-366.14" at bounding box center [642, 56] width 177 height 20
click at [626, 124] on div "21:30 (TC) - 29K-105.31" at bounding box center [601, 124] width 102 height 14
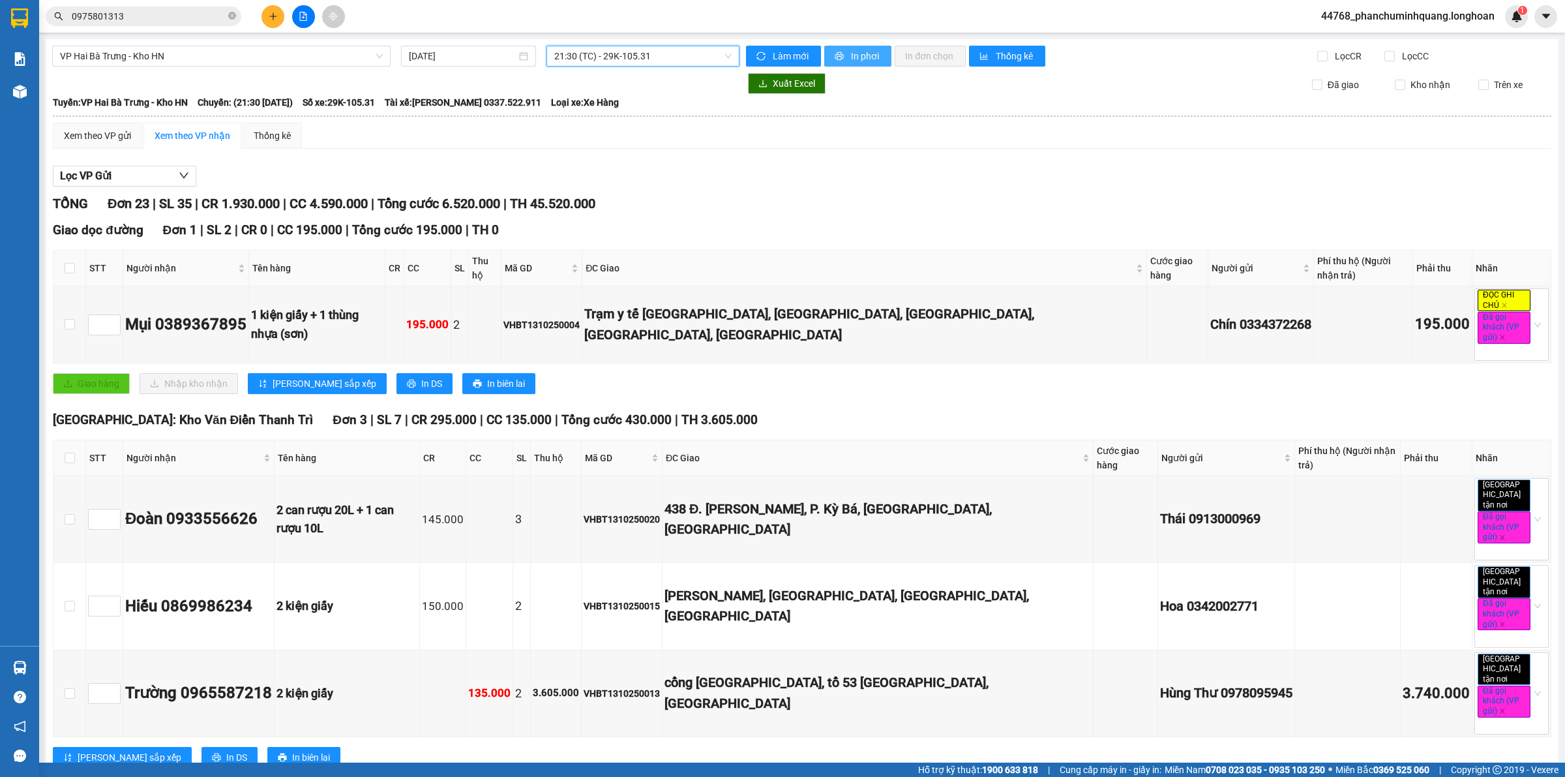
click at [856, 53] on span "In phơi" at bounding box center [866, 56] width 30 height 14
